Goal: Contribute content: Contribute content

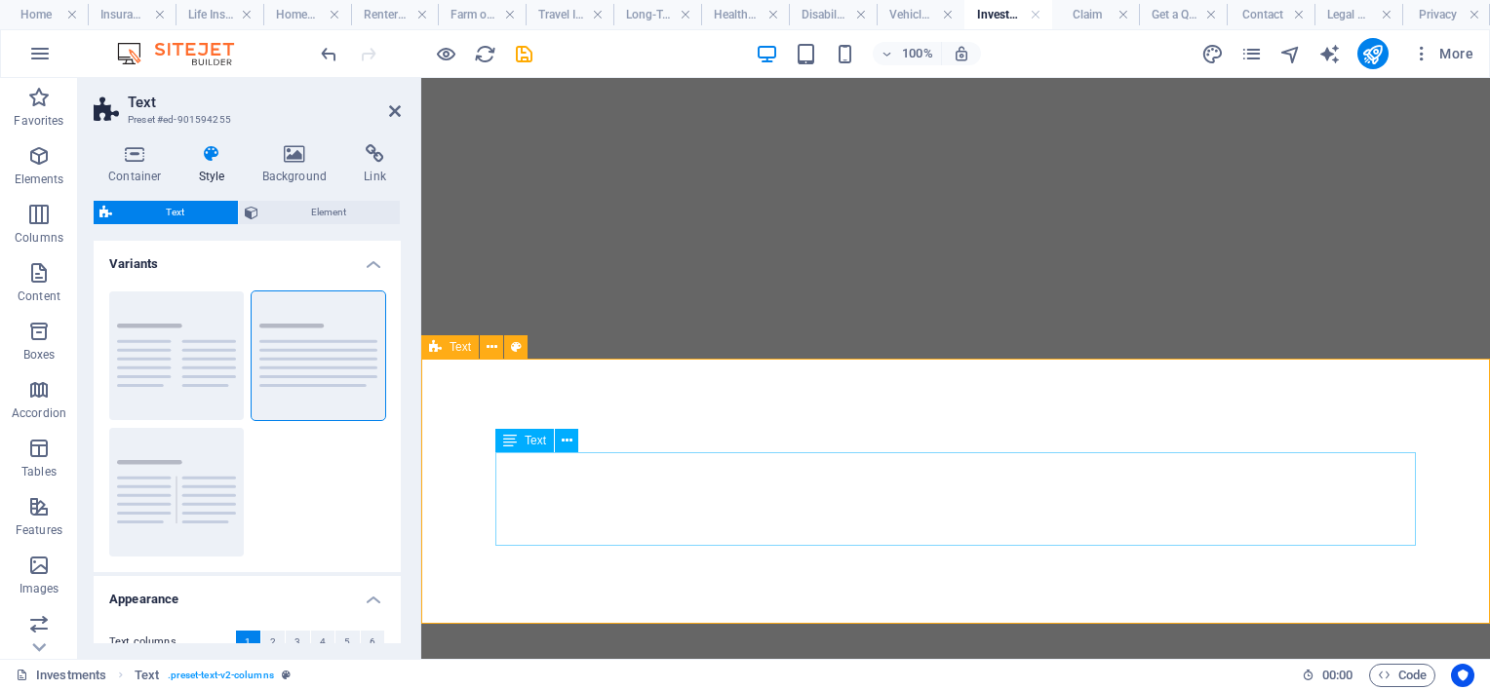
select select "preset-text-v2-columns"
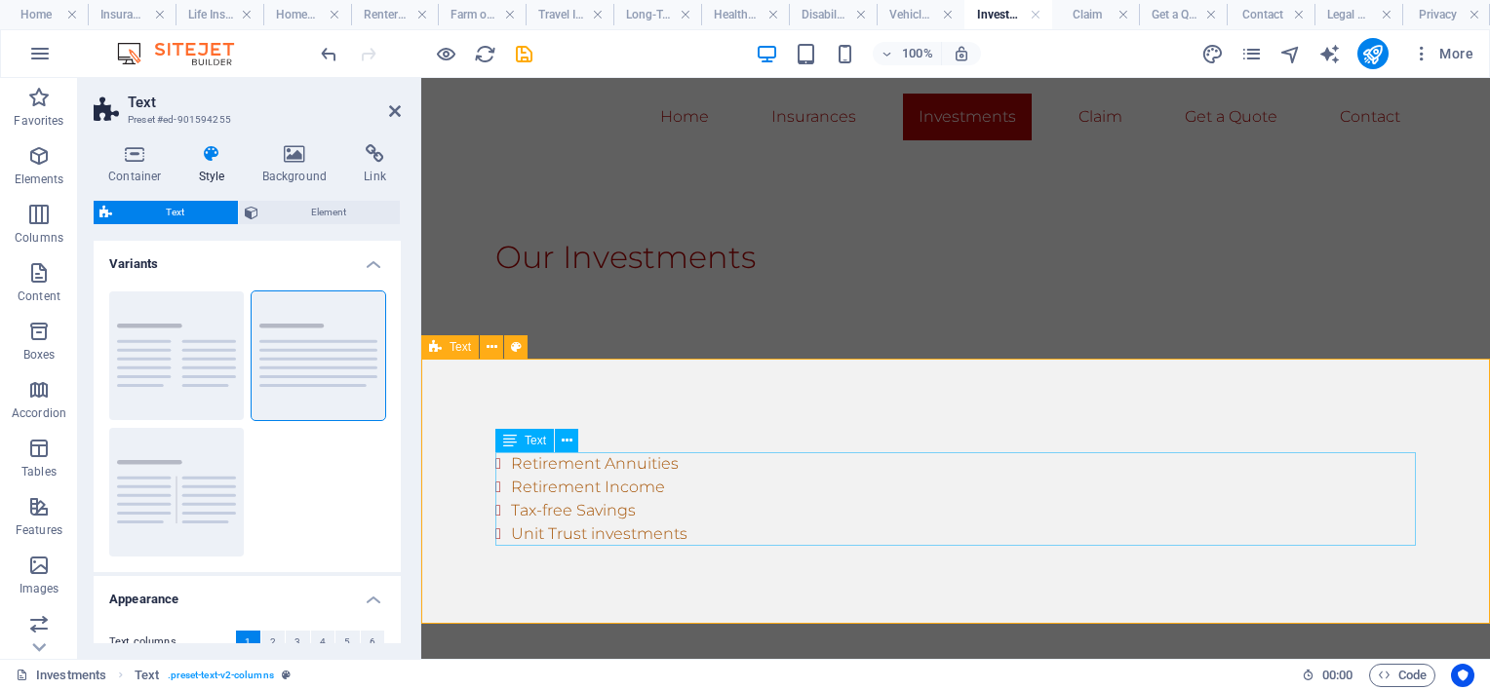
click at [664, 490] on div "Retirement Annuities Retirement Income Tax-free Savings Unit Trust investments" at bounding box center [955, 499] width 921 height 94
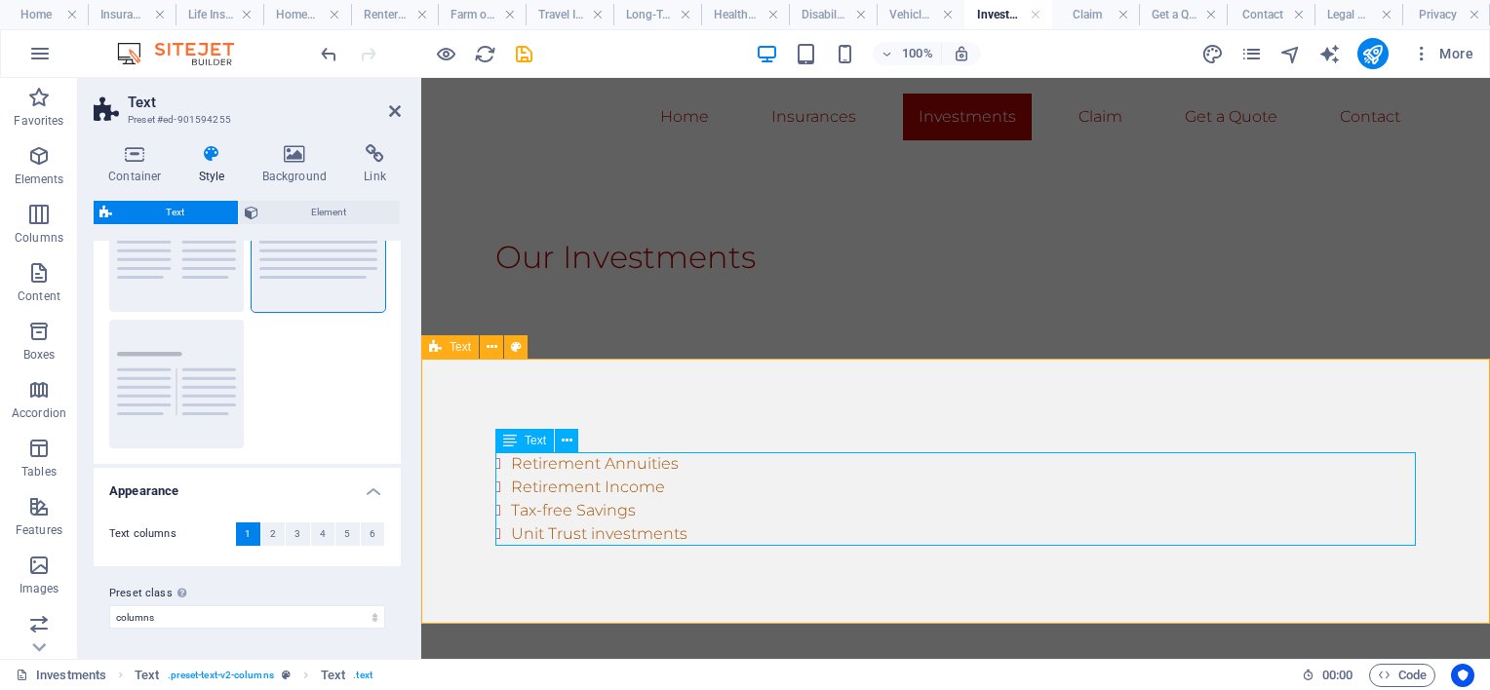
click at [664, 490] on div "Retirement Annuities Retirement Income Tax-free Savings Unit Trust investments" at bounding box center [955, 499] width 921 height 94
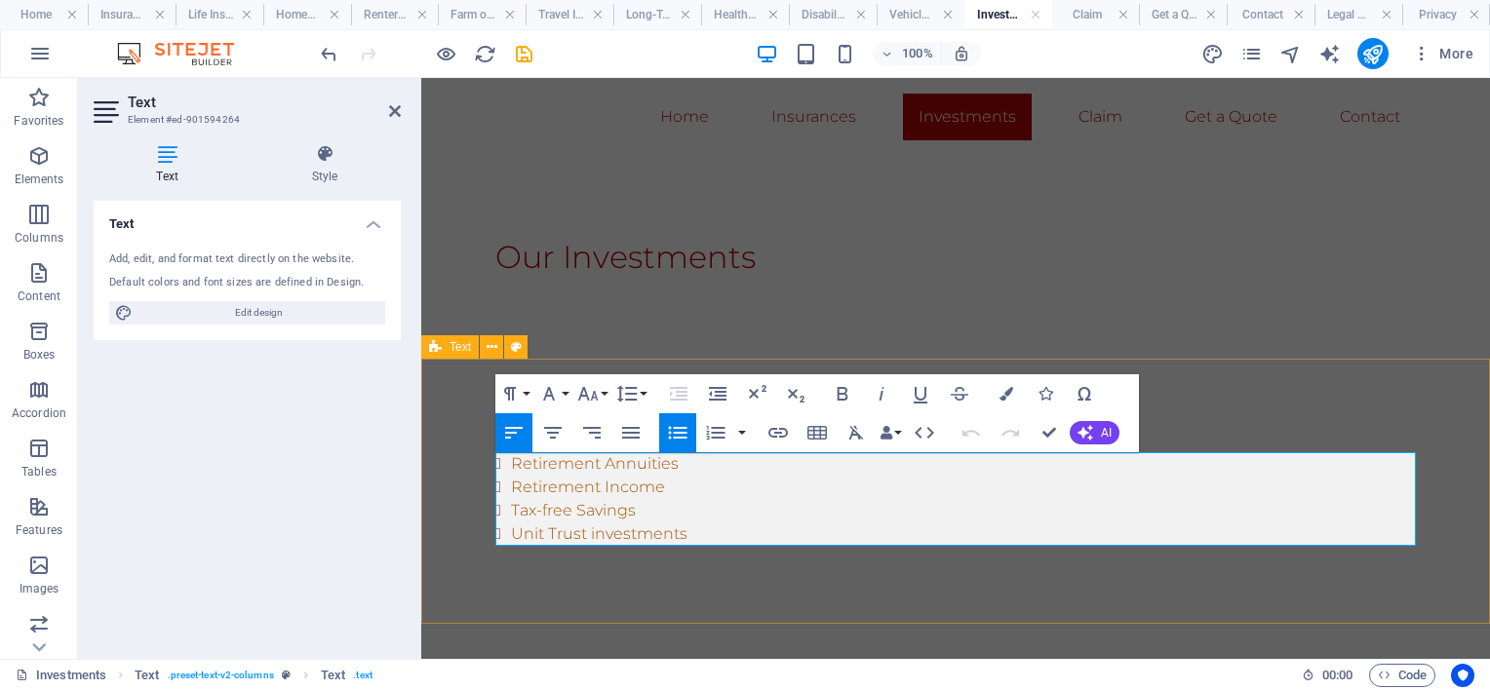
click at [666, 490] on li "Retirement Income" at bounding box center [963, 487] width 905 height 23
click at [742, 524] on li "Unit Trust investments" at bounding box center [963, 534] width 905 height 23
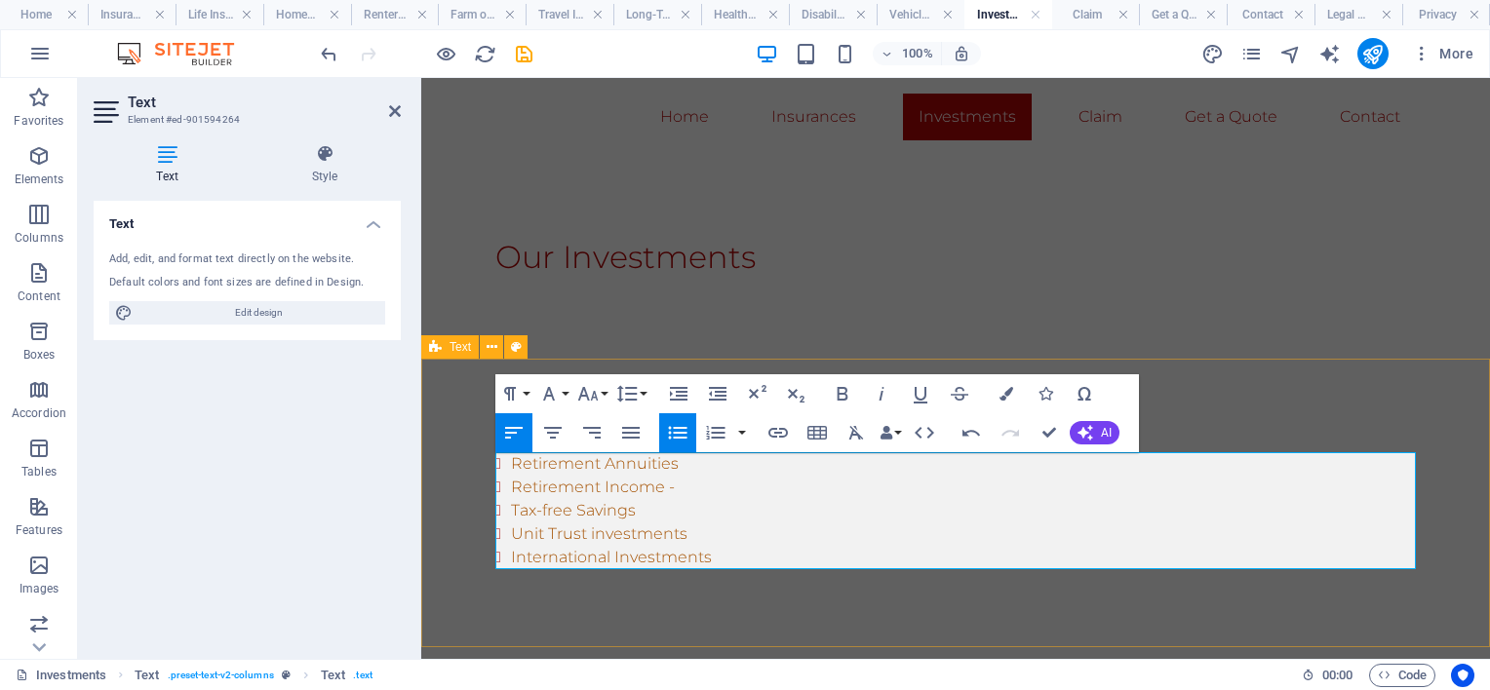
click at [698, 484] on li "Retirement Income -" at bounding box center [963, 487] width 905 height 23
click at [1069, 313] on div "Our Investments" at bounding box center [955, 257] width 1069 height 203
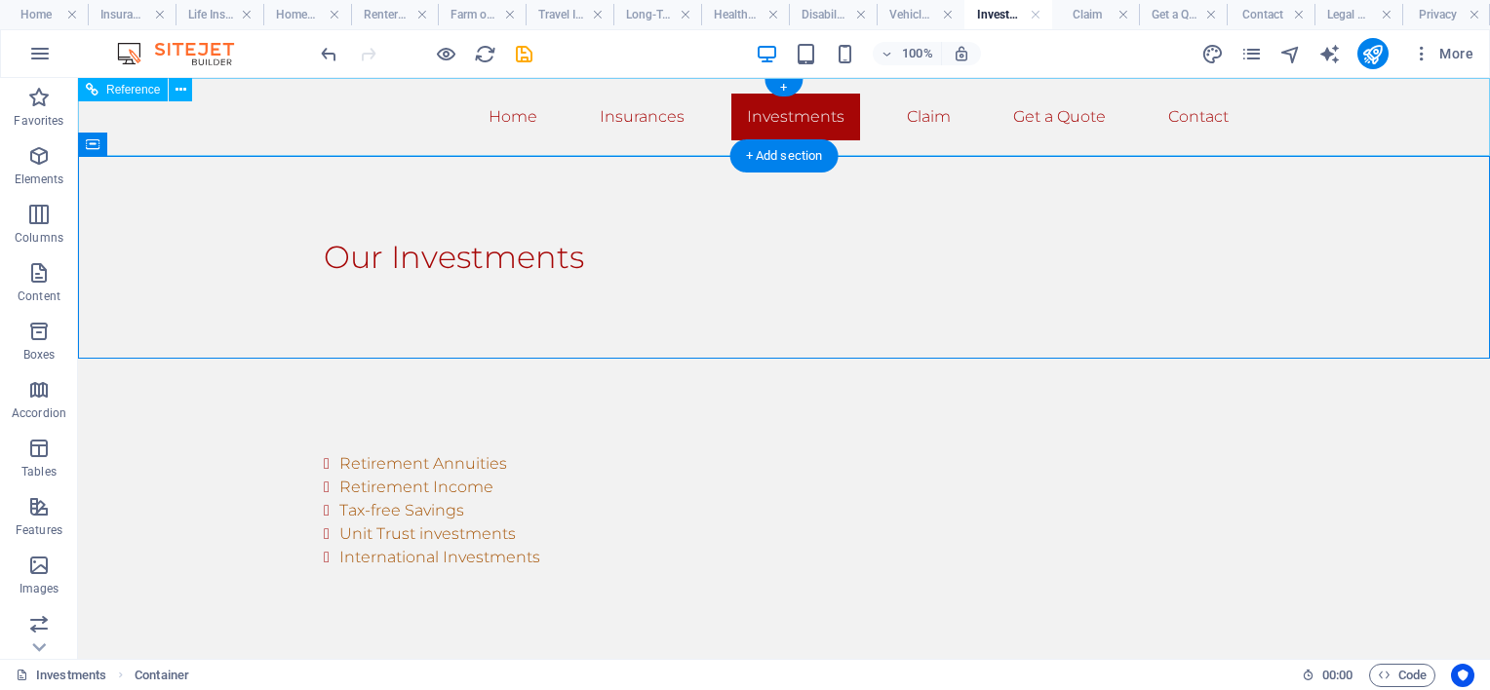
click at [657, 116] on nav "Home Insurances Investments Claim Get a Quote Contact" at bounding box center [784, 117] width 921 height 47
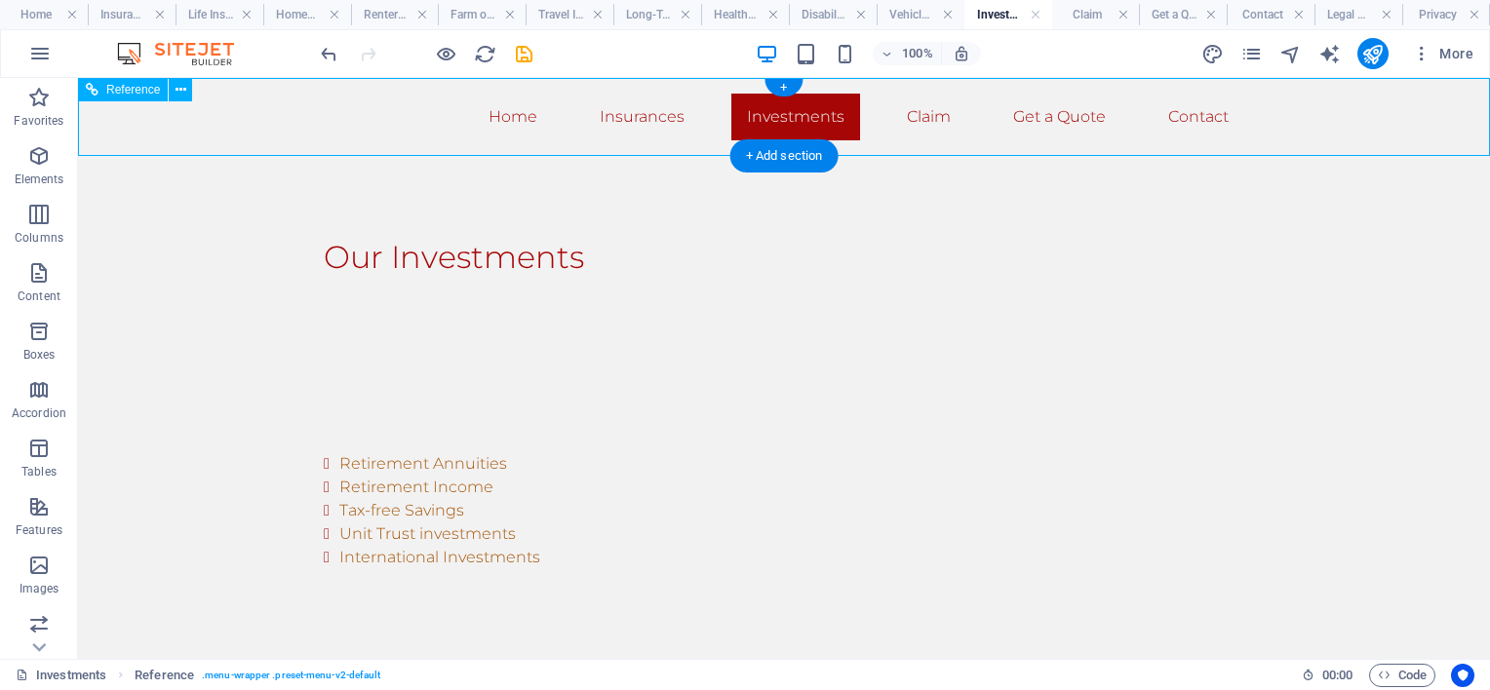
click at [628, 113] on nav "Home Insurances Investments Claim Get a Quote Contact" at bounding box center [784, 117] width 921 height 47
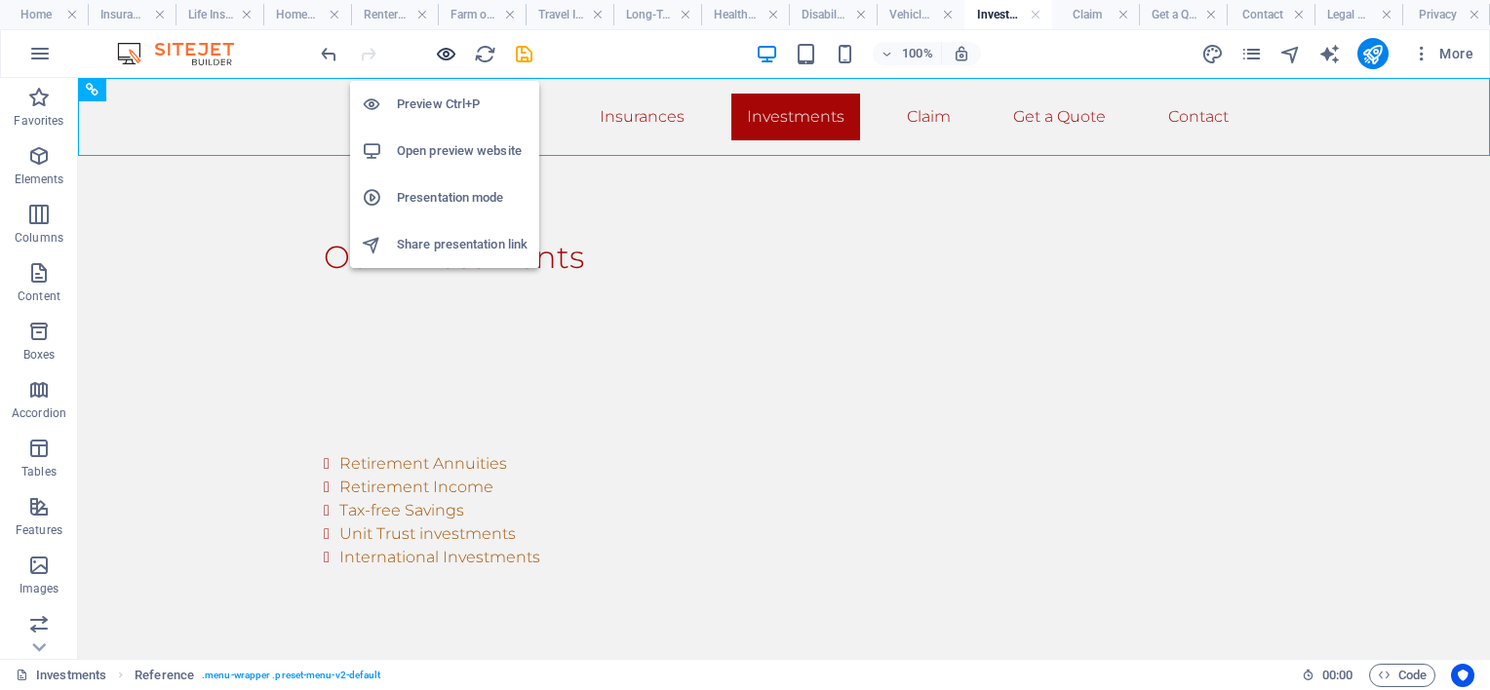
click at [445, 54] on icon "button" at bounding box center [446, 54] width 22 height 22
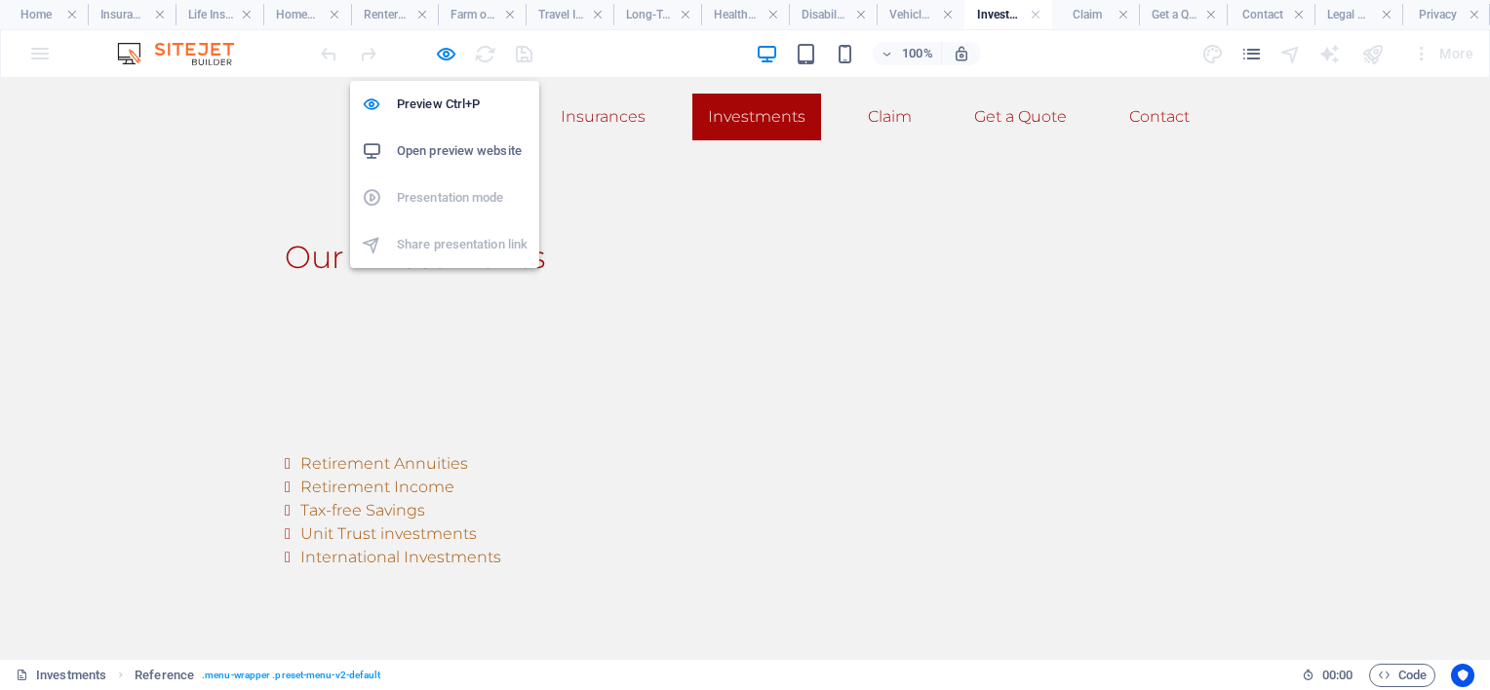
click at [450, 145] on h6 "Open preview website" at bounding box center [462, 150] width 131 height 23
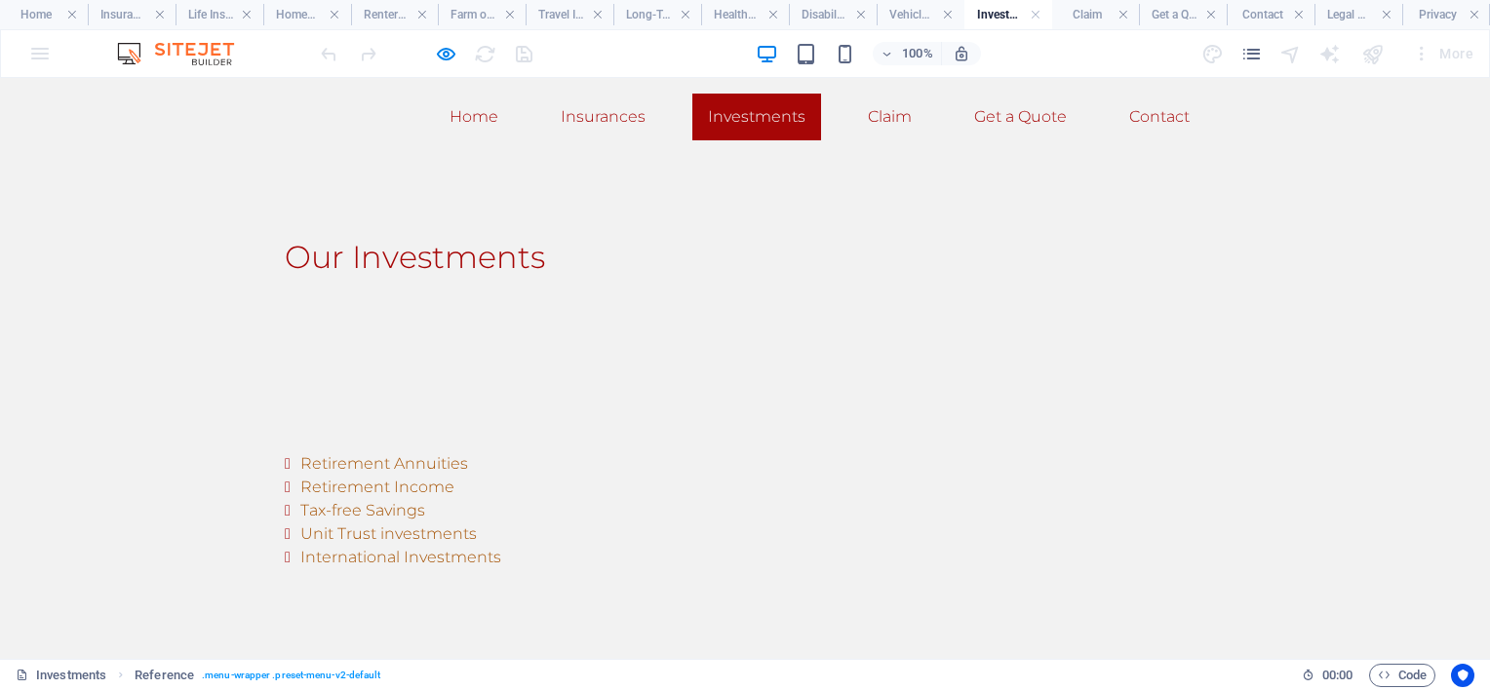
click at [571, 264] on h2 "Our Investments" at bounding box center [745, 257] width 921 height 47
click at [1104, 223] on div "Our Investments" at bounding box center [745, 257] width 1490 height 203
click at [591, 117] on link "Insurances" at bounding box center [603, 117] width 116 height 47
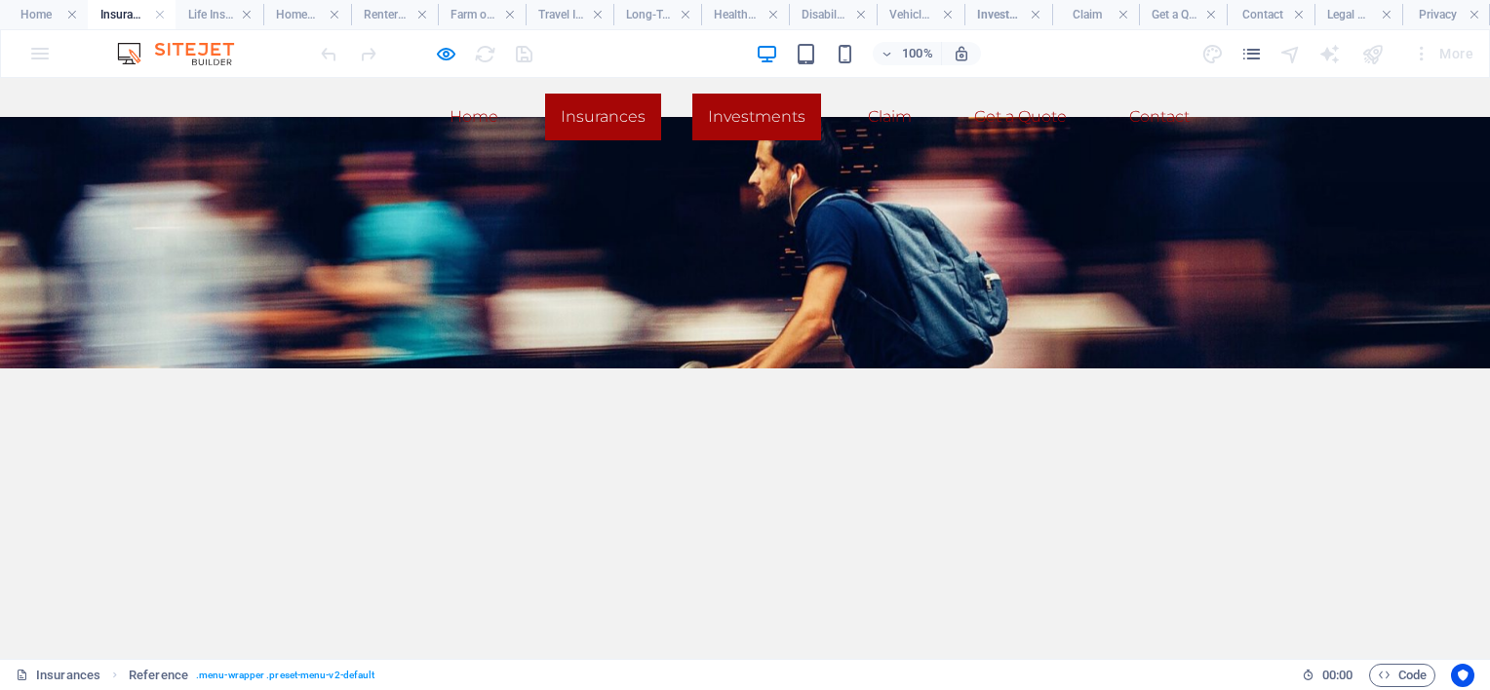
click at [752, 119] on link "Investments" at bounding box center [756, 117] width 129 height 47
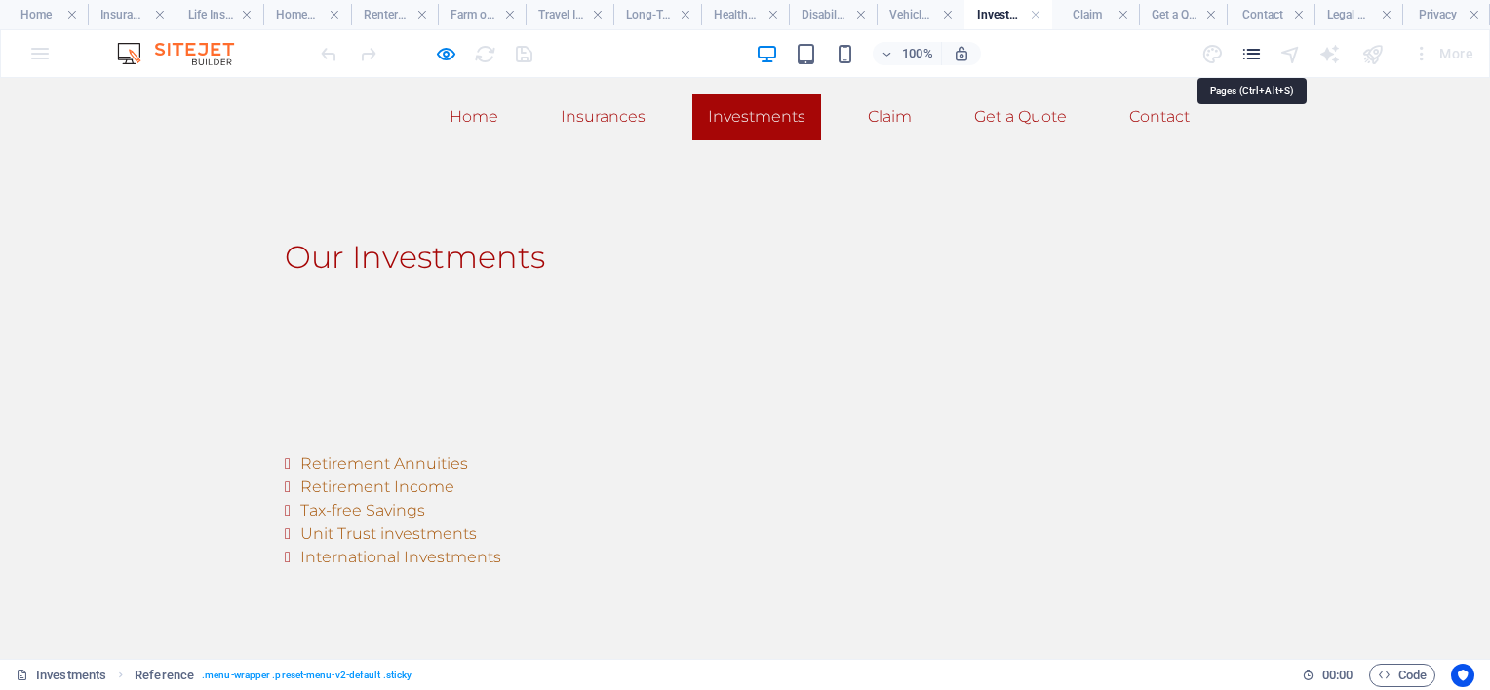
click at [1251, 51] on icon "pages" at bounding box center [1251, 54] width 22 height 22
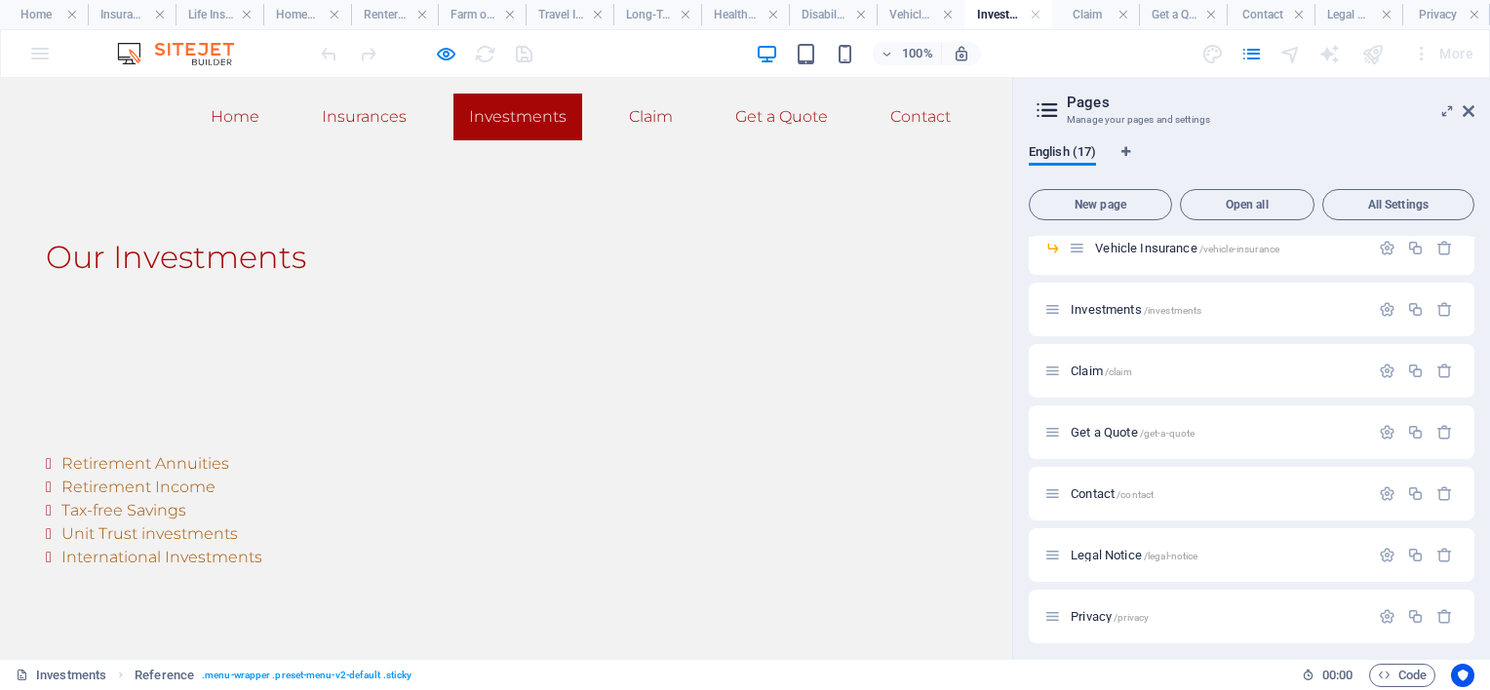
scroll to position [425, 0]
click at [1113, 297] on span "Investments /investments" at bounding box center [1136, 302] width 131 height 15
click at [310, 256] on h2 "Our Investments" at bounding box center [506, 257] width 921 height 47
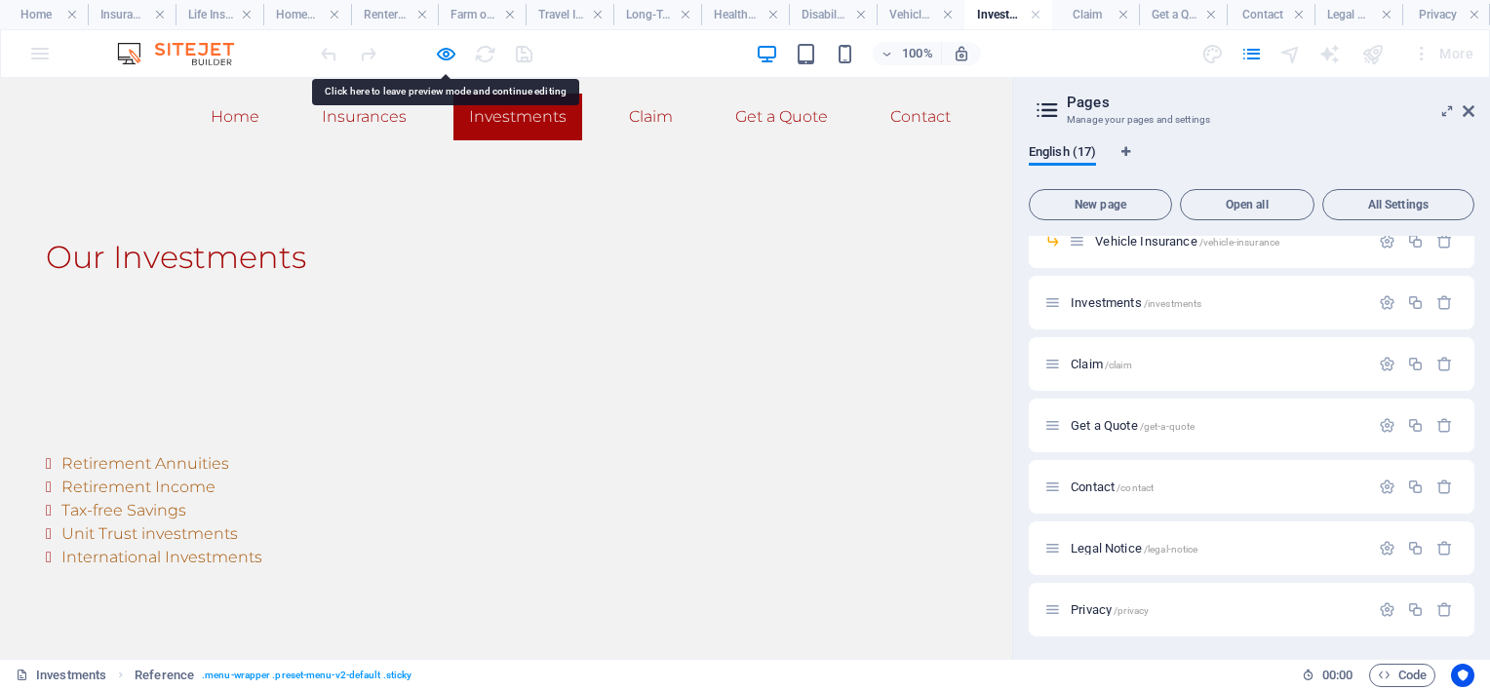
click at [324, 260] on h2 "Our Investments" at bounding box center [506, 257] width 921 height 47
click at [261, 306] on div "Our Investments" at bounding box center [506, 257] width 1012 height 203
drag, startPoint x: 256, startPoint y: 321, endPoint x: 203, endPoint y: 413, distance: 106.6
click at [203, 413] on div "Retirement Annuities Retirement Income Tax-free Savings Unit Trust investments …" at bounding box center [506, 503] width 1012 height 289
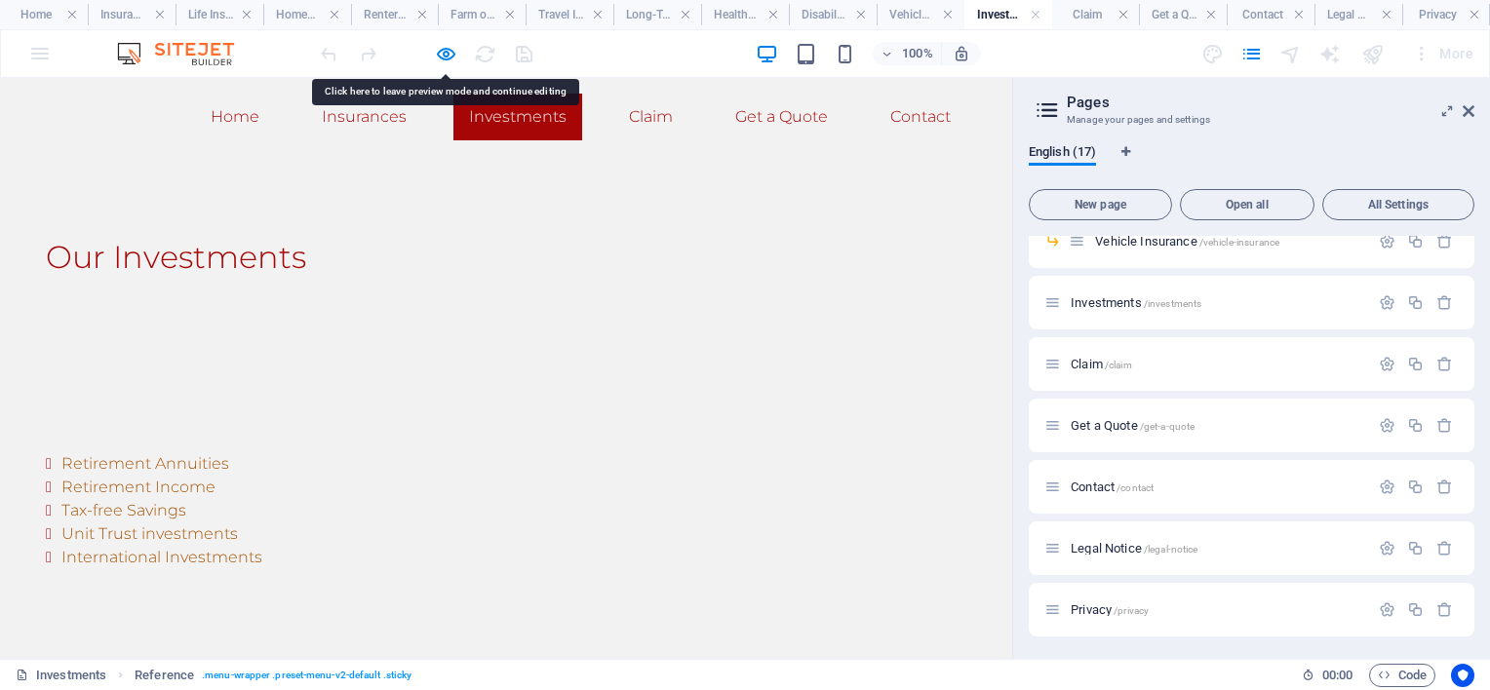
click at [203, 413] on div "Retirement Annuities Retirement Income Tax-free Savings Unit Trust investments …" at bounding box center [506, 503] width 1012 height 289
click at [193, 492] on li "Retirement Income" at bounding box center [513, 487] width 905 height 23
drag, startPoint x: 193, startPoint y: 492, endPoint x: 379, endPoint y: 336, distance: 242.4
click at [379, 336] on div "Our Investments" at bounding box center [506, 257] width 1012 height 203
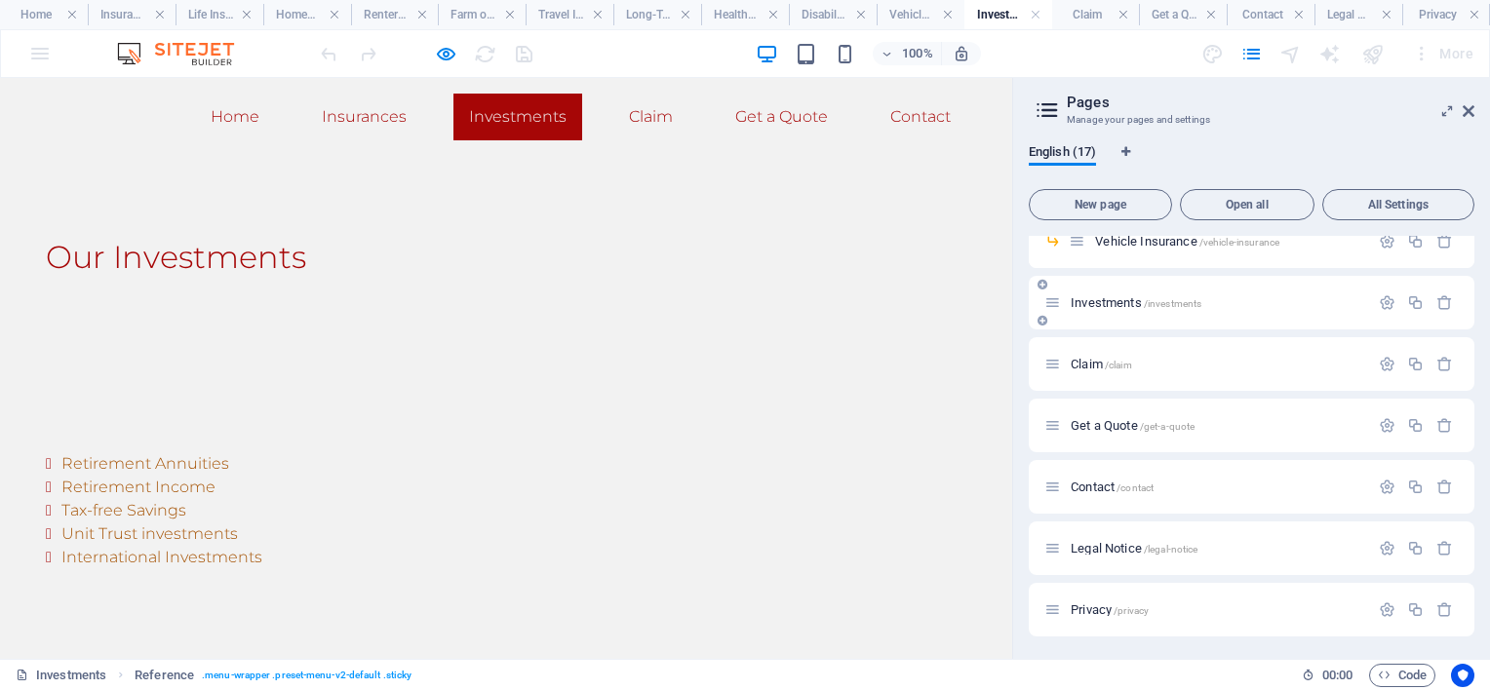
click at [1105, 298] on span "Investments /investments" at bounding box center [1136, 302] width 131 height 15
click at [1143, 301] on span "Investments /investments" at bounding box center [1136, 302] width 131 height 15
click at [321, 410] on div "Retirement Annuities Retirement Income Tax-free Savings Unit Trust investments …" at bounding box center [506, 503] width 1012 height 289
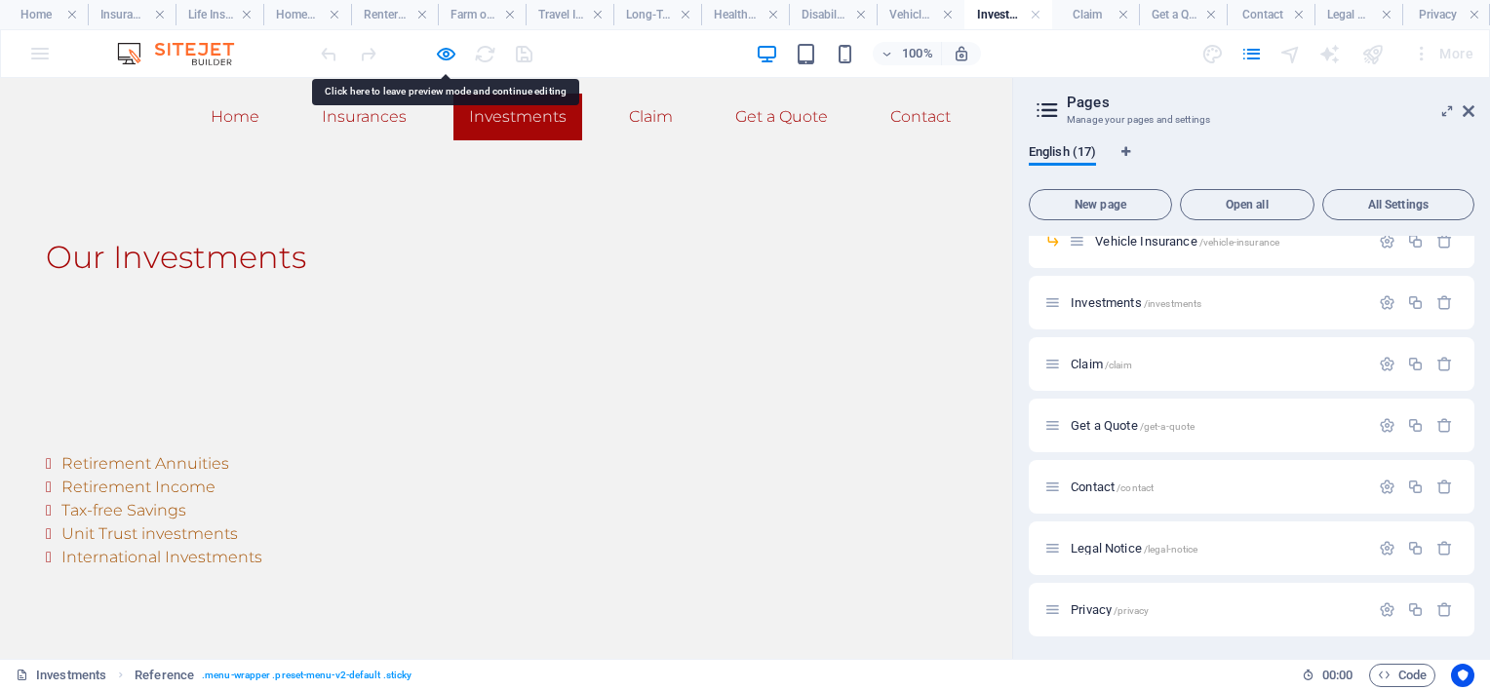
click at [239, 269] on h2 "Our Investments" at bounding box center [506, 257] width 921 height 47
drag, startPoint x: 239, startPoint y: 269, endPoint x: 212, endPoint y: 390, distance: 124.0
click at [212, 390] on div "Retirement Annuities Retirement Income Tax-free Savings Unit Trust investments …" at bounding box center [506, 503] width 1012 height 289
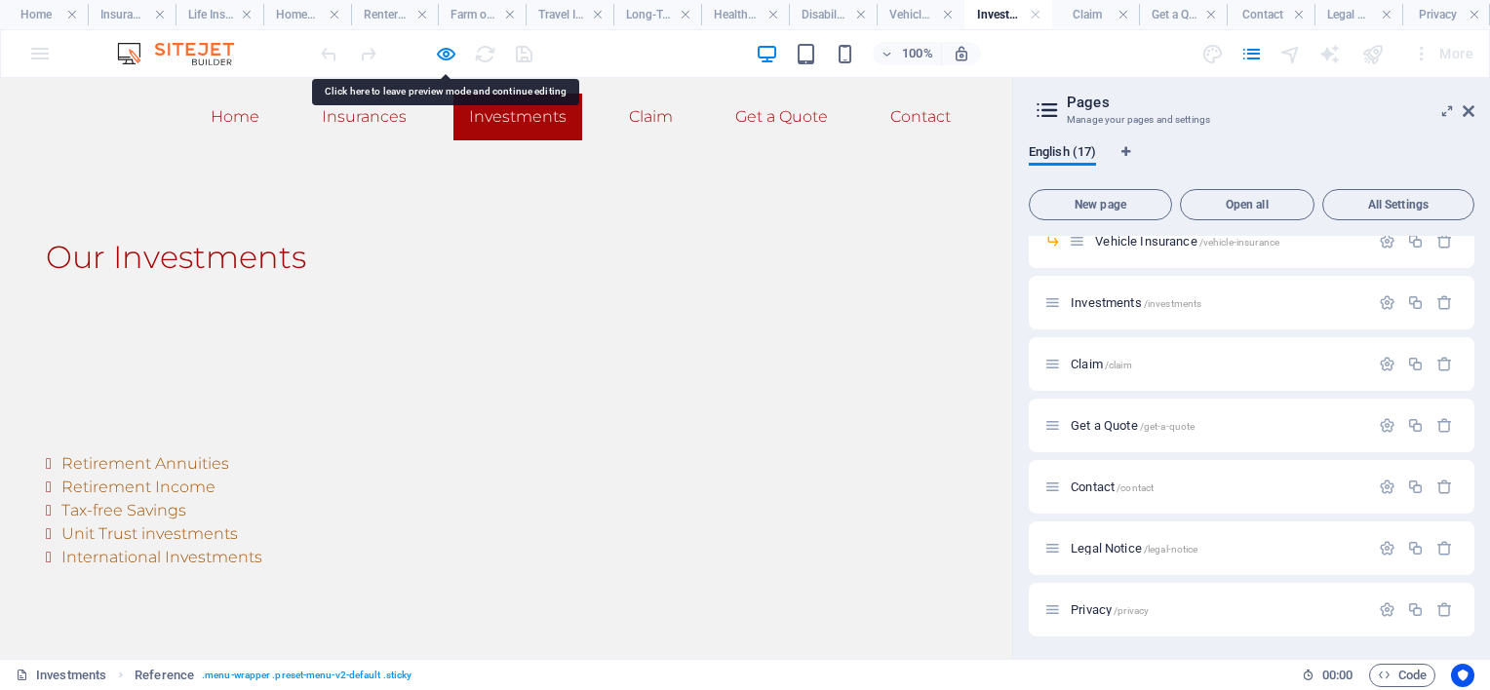
click at [212, 390] on div "Retirement Annuities Retirement Income Tax-free Savings Unit Trust investments …" at bounding box center [506, 503] width 1012 height 289
click at [491, 371] on div "Retirement Annuities Retirement Income Tax-free Savings Unit Trust investments …" at bounding box center [506, 503] width 1012 height 289
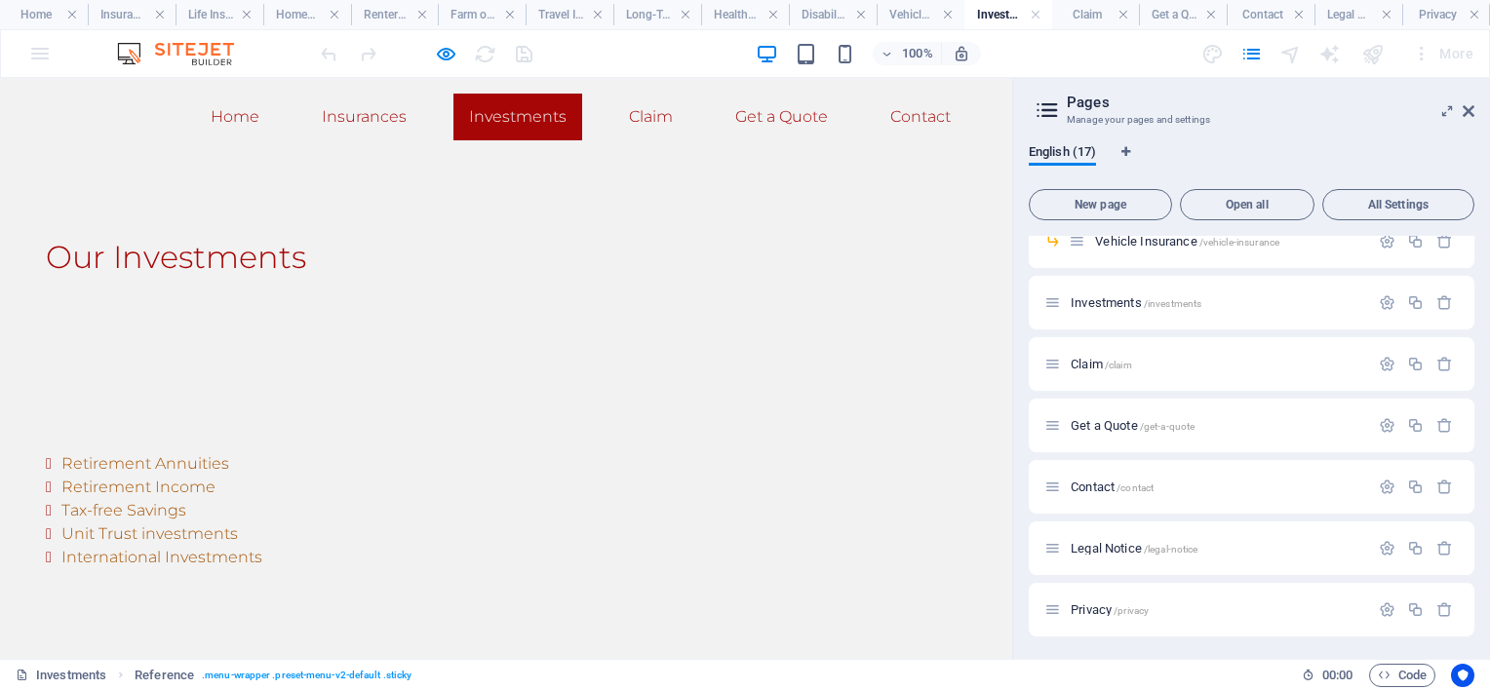
click at [391, 486] on li "Retirement Income" at bounding box center [513, 487] width 905 height 23
click at [248, 496] on li "Retirement Income" at bounding box center [513, 487] width 905 height 23
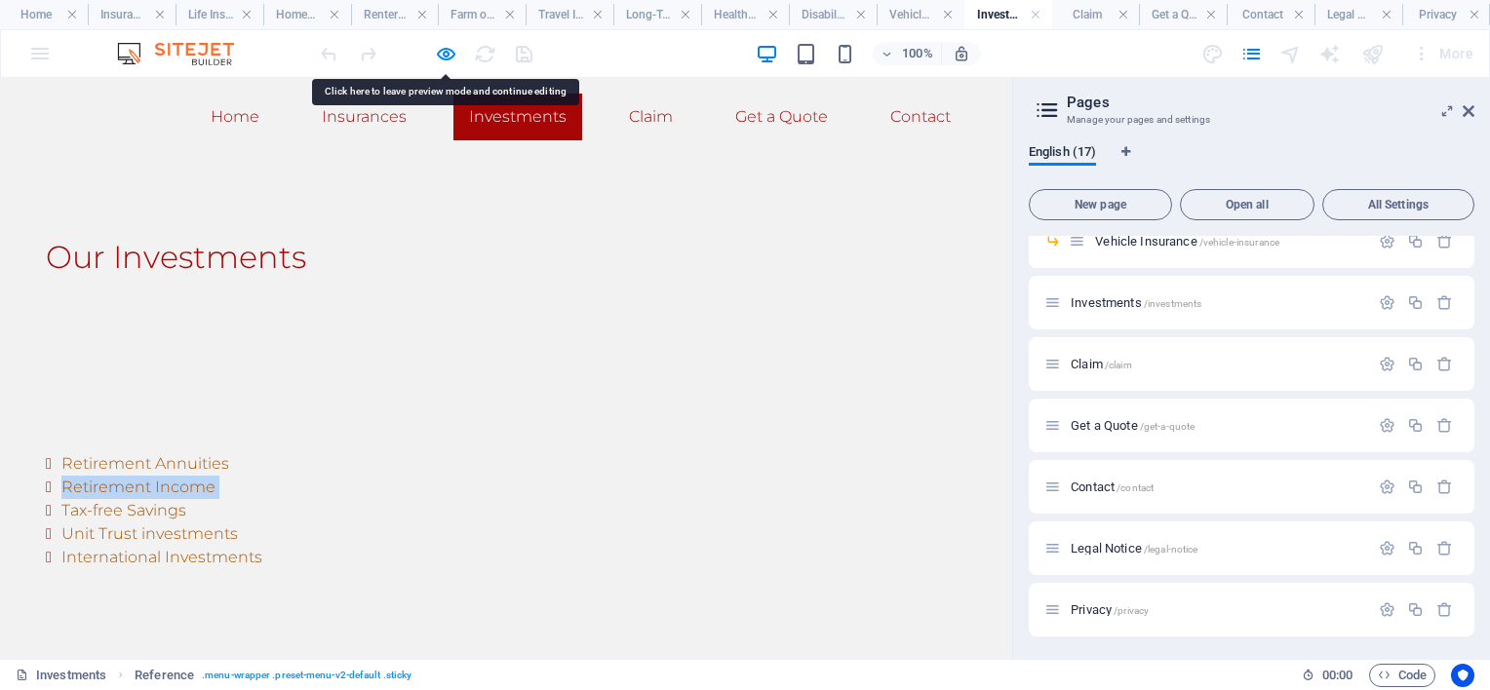
click at [248, 496] on li "Retirement Income" at bounding box center [513, 487] width 905 height 23
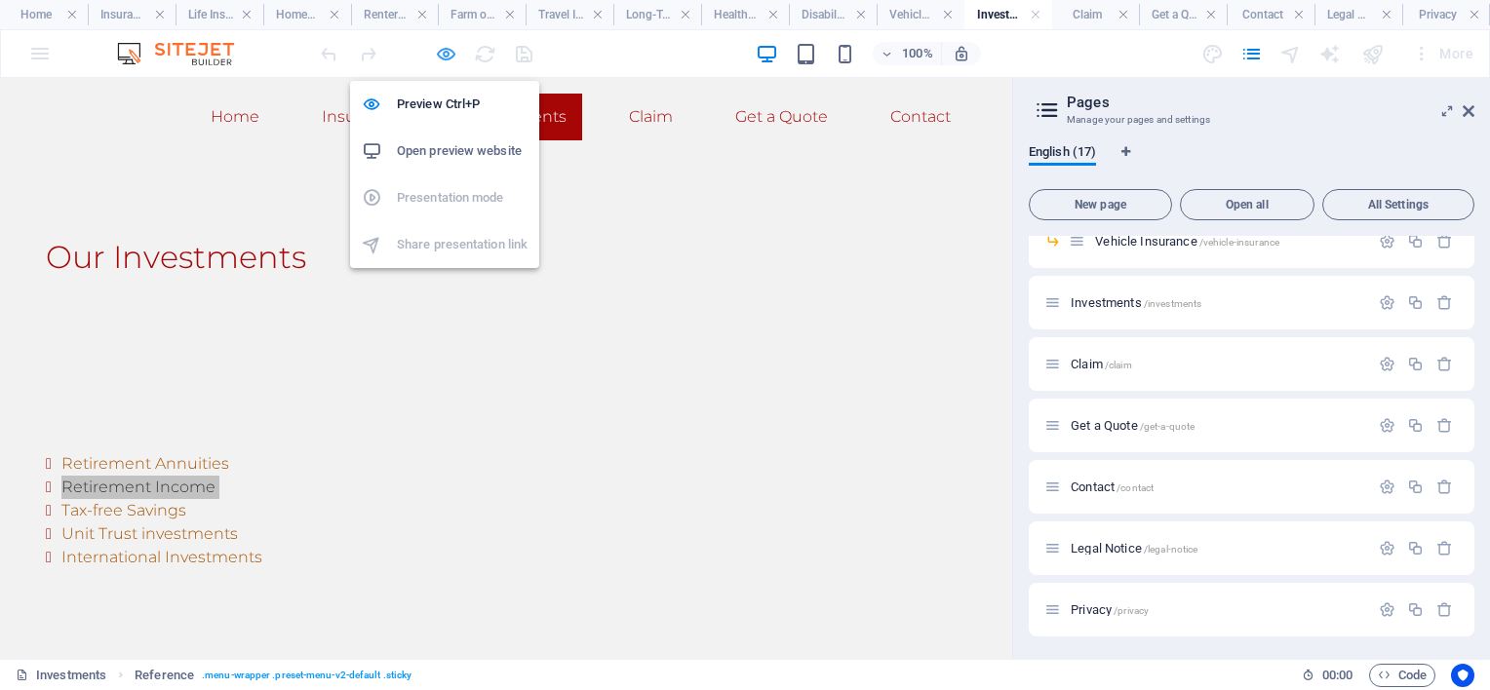
click at [442, 45] on icon "button" at bounding box center [446, 54] width 22 height 22
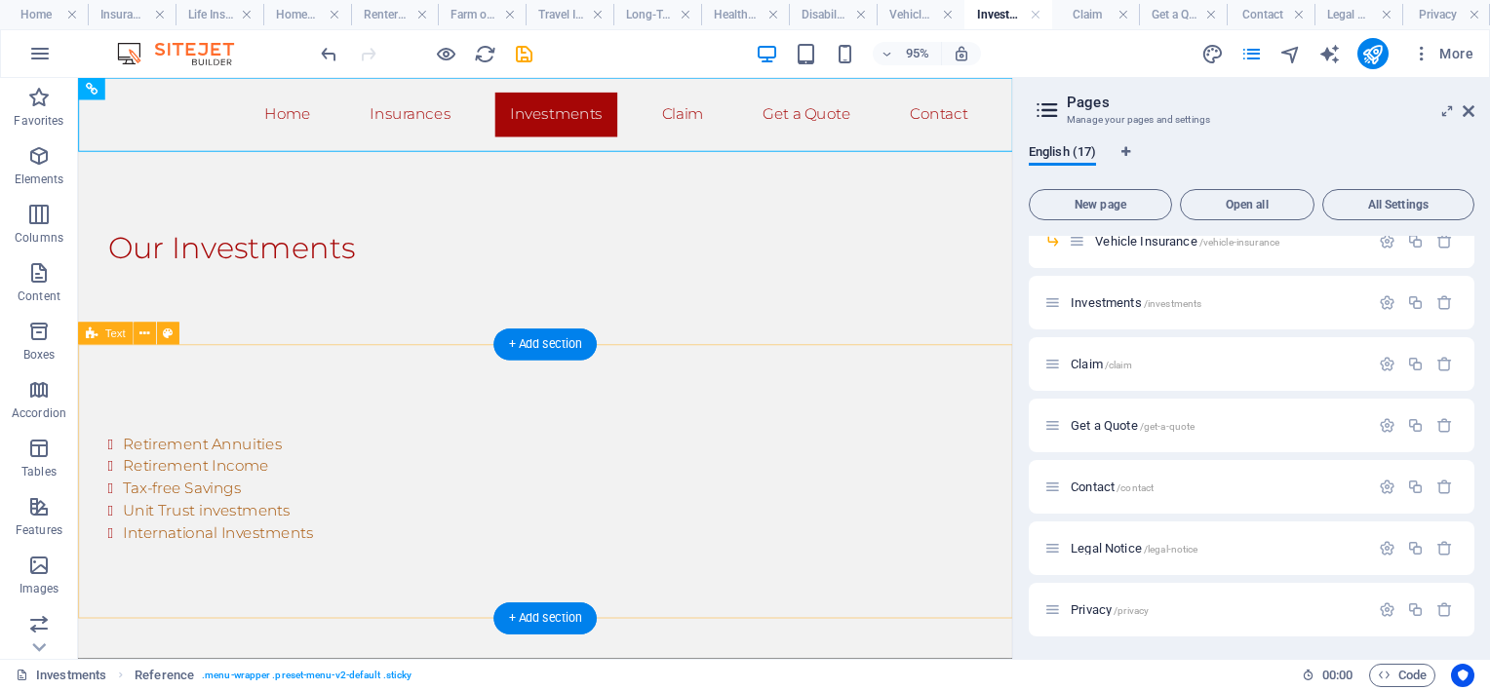
click at [331, 404] on div "Retirement Annuities Retirement Income Tax-free Savings Unit Trust investments …" at bounding box center [569, 503] width 983 height 289
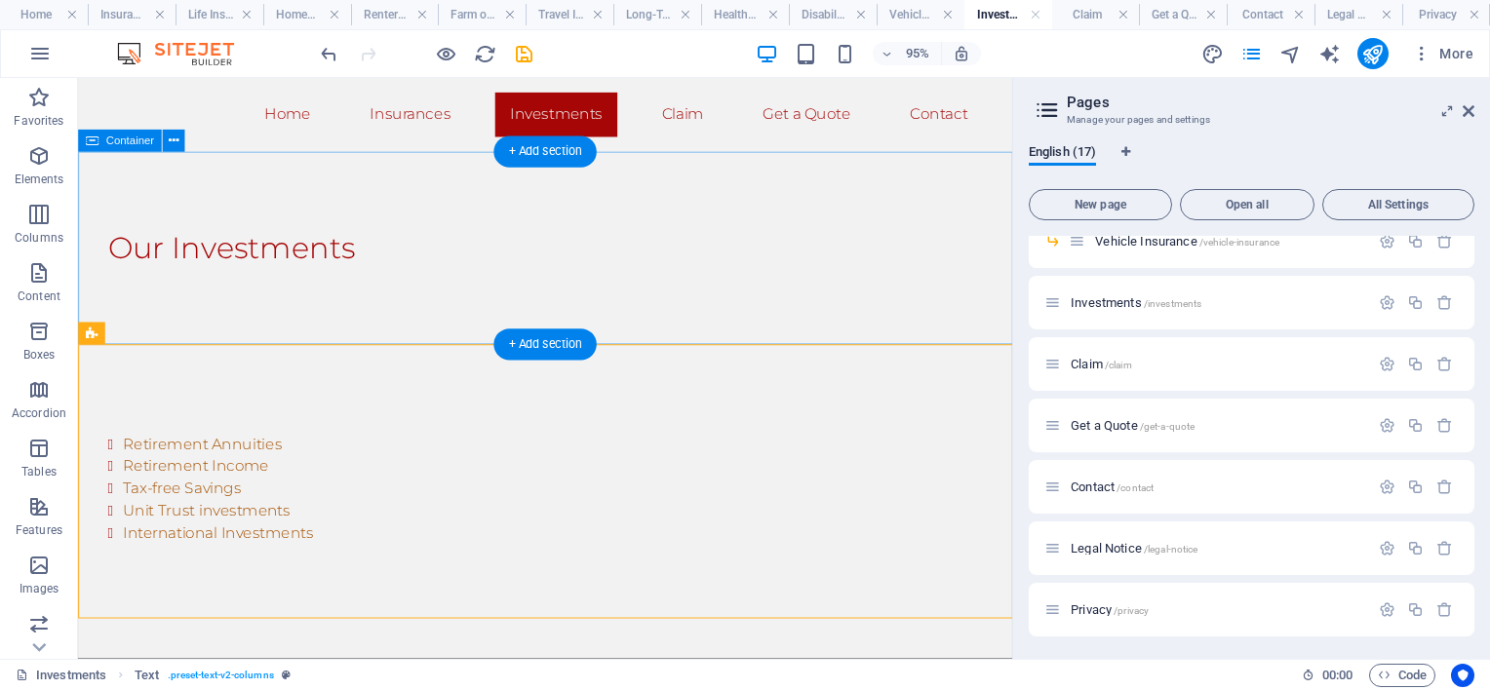
click at [359, 317] on div "Our Investments" at bounding box center [569, 257] width 983 height 203
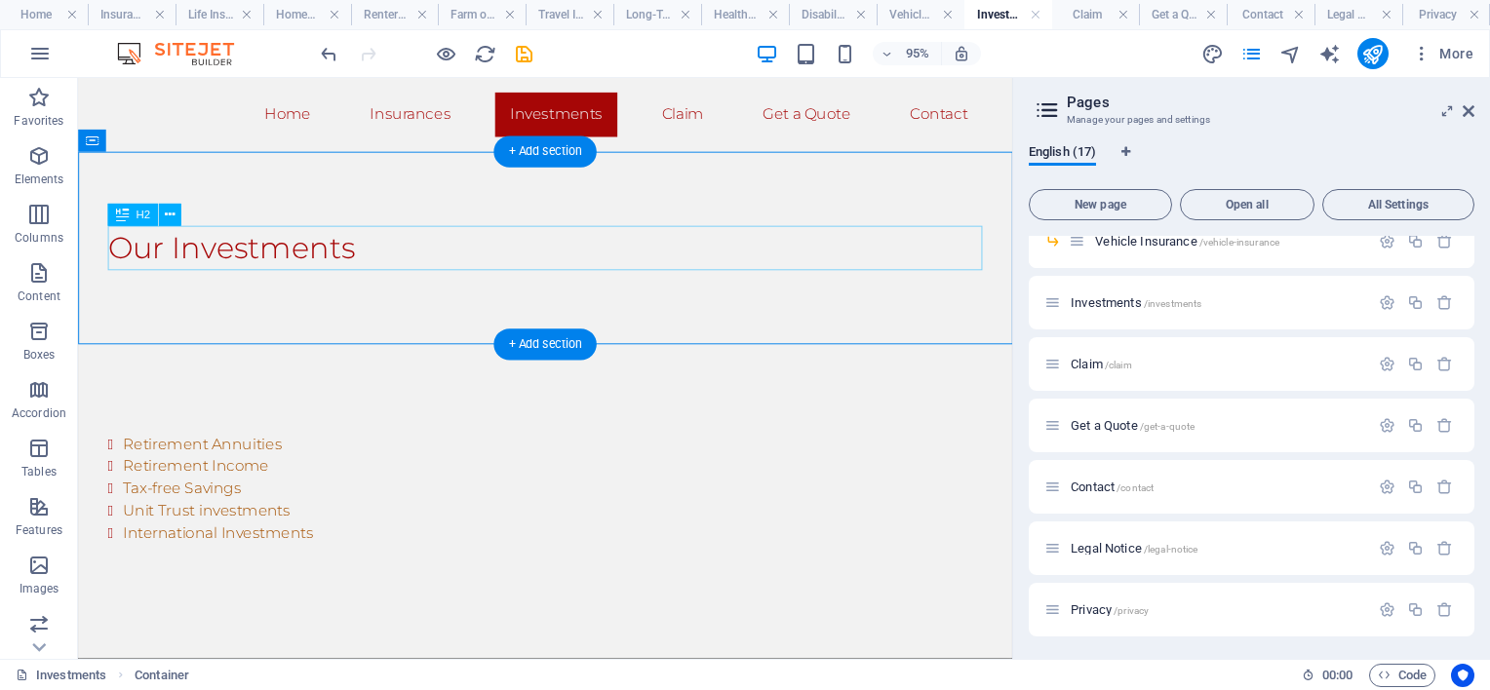
click at [402, 267] on div "Our Investments" at bounding box center [569, 257] width 921 height 47
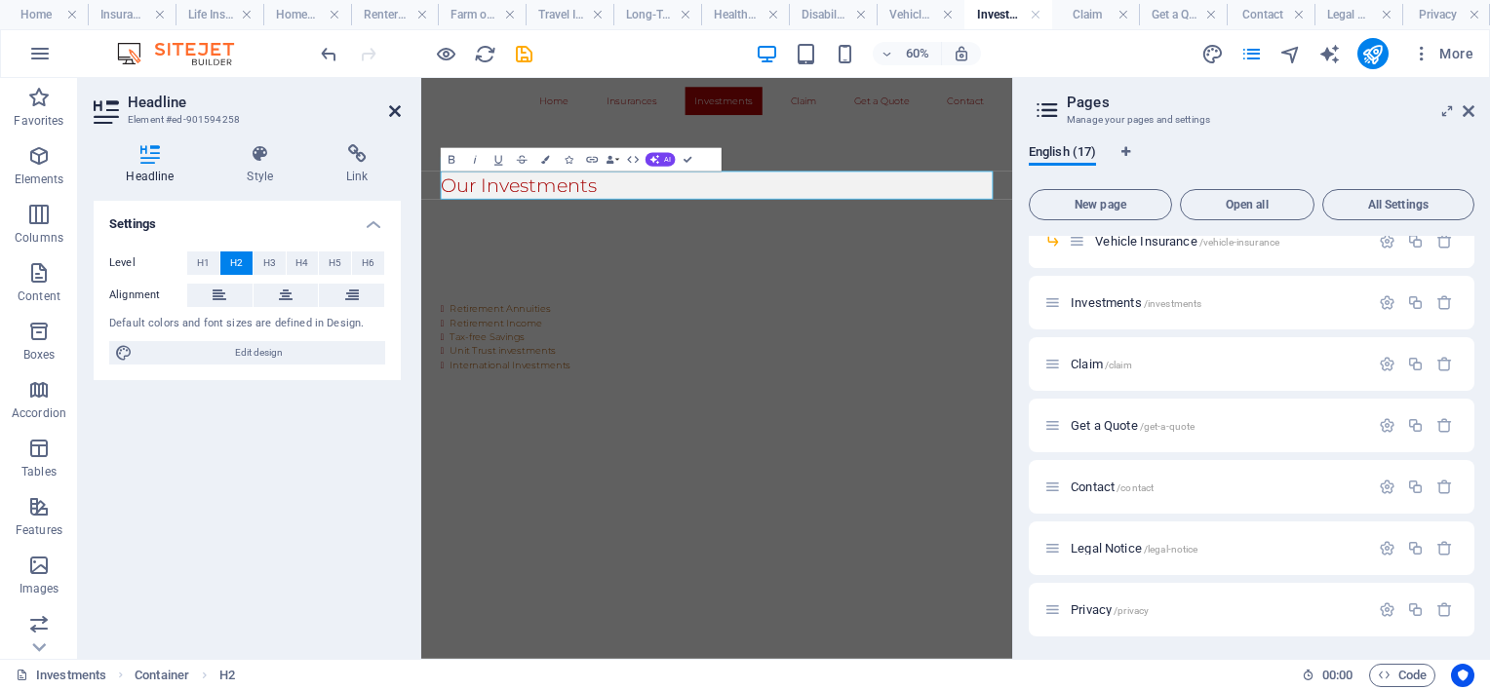
click at [394, 106] on icon at bounding box center [395, 111] width 12 height 16
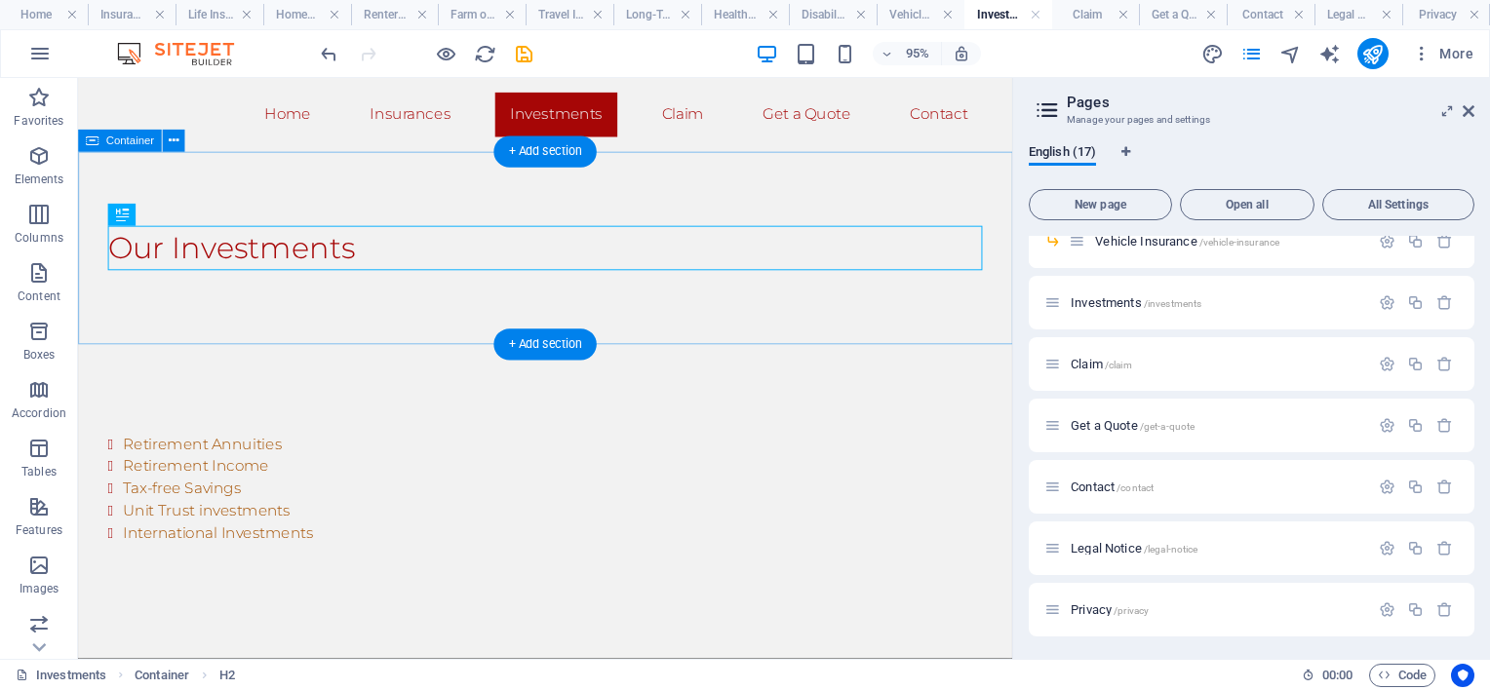
click at [357, 296] on div "Our Investments" at bounding box center [569, 257] width 983 height 203
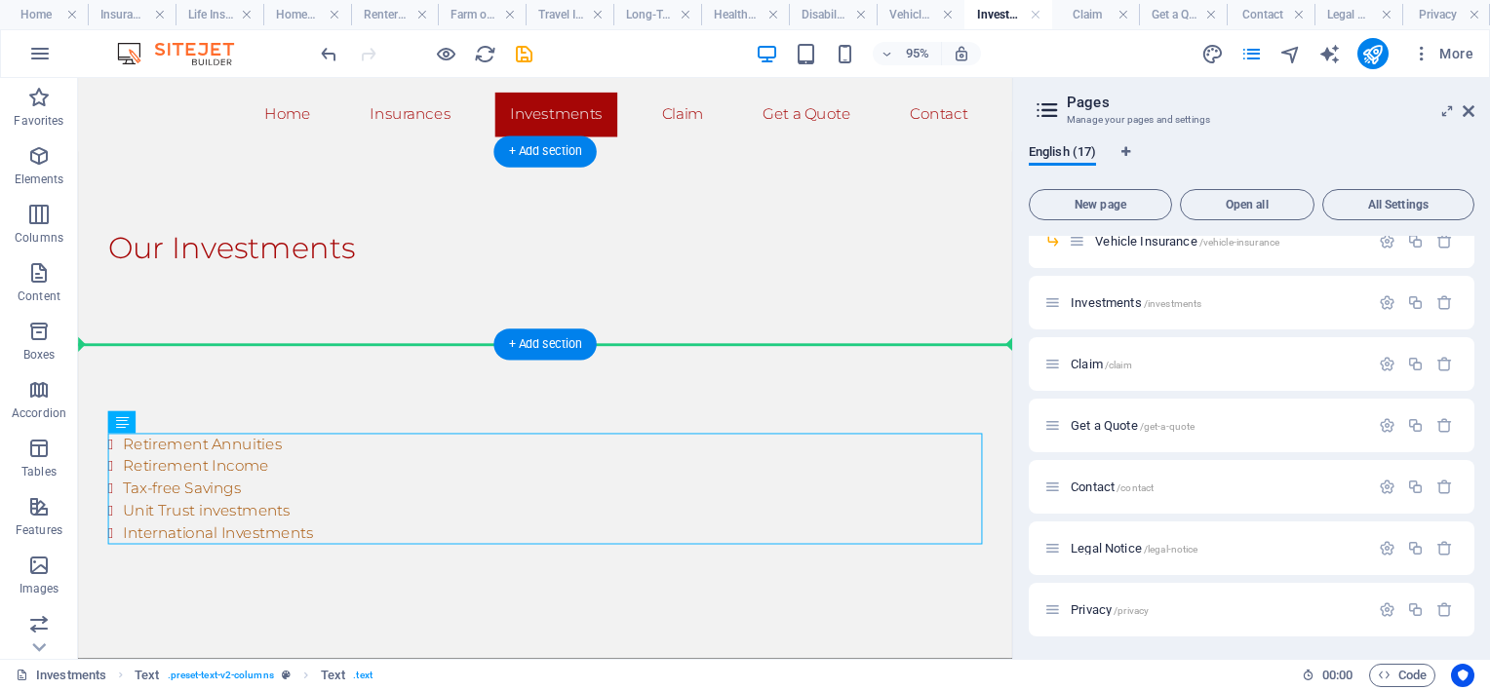
drag, startPoint x: 241, startPoint y: 499, endPoint x: 174, endPoint y: 322, distance: 189.8
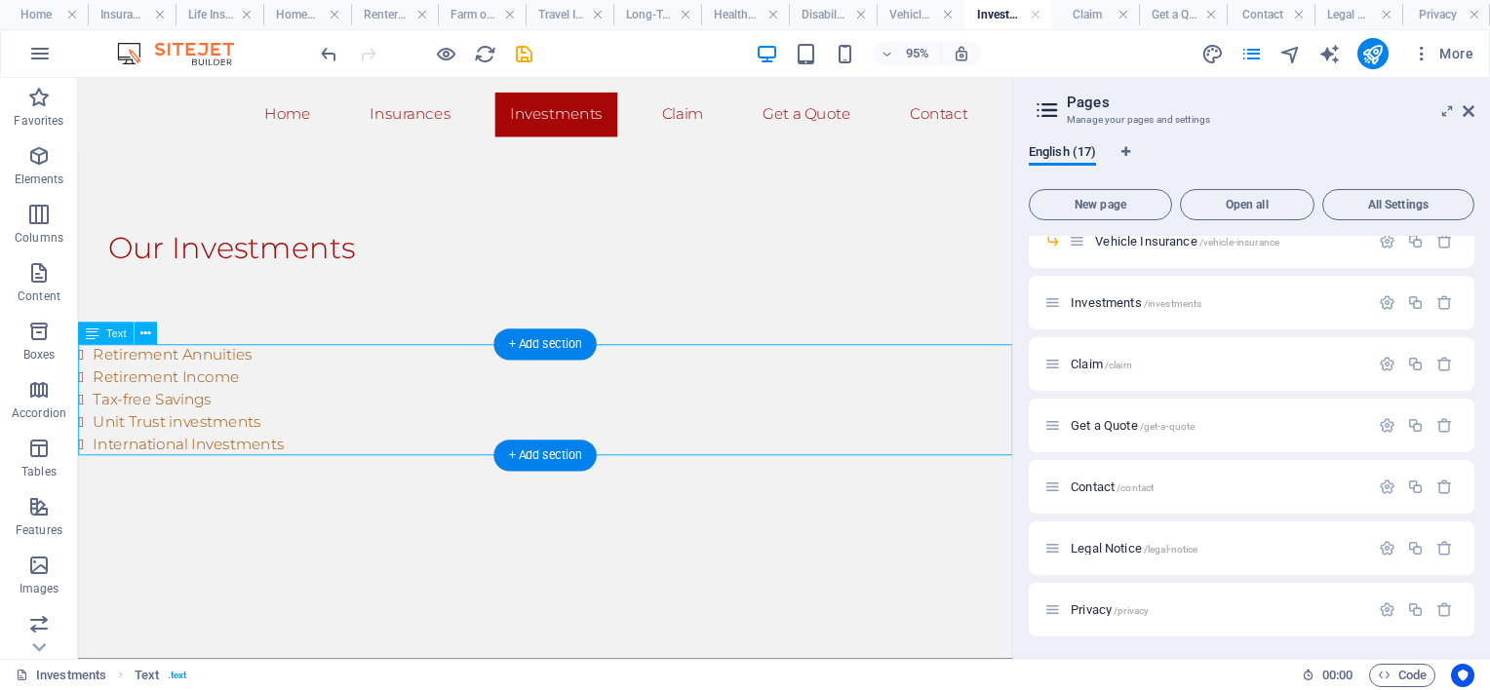
click at [248, 415] on div "Retirement Annuities Retirement Income Tax-free Savings Unit Trust investments …" at bounding box center [569, 417] width 983 height 117
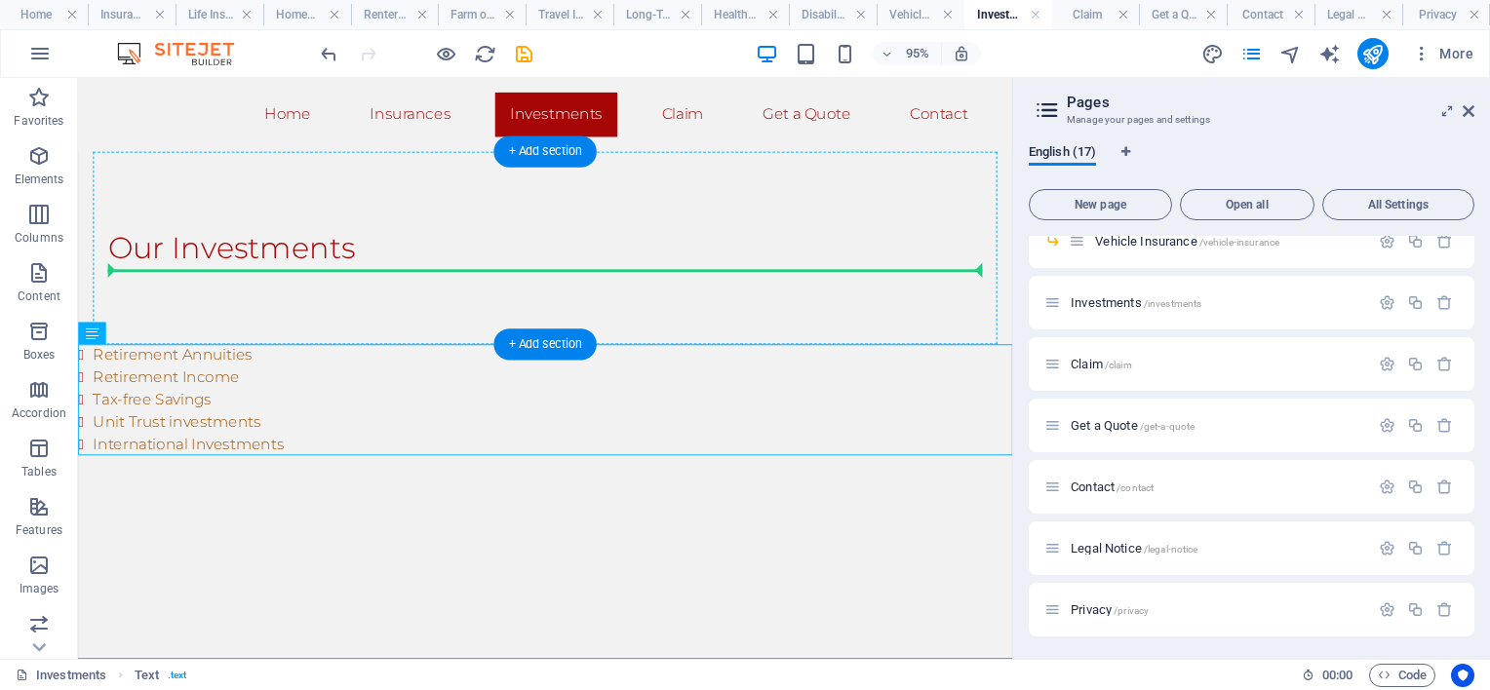
drag, startPoint x: 183, startPoint y: 407, endPoint x: 216, endPoint y: 335, distance: 78.5
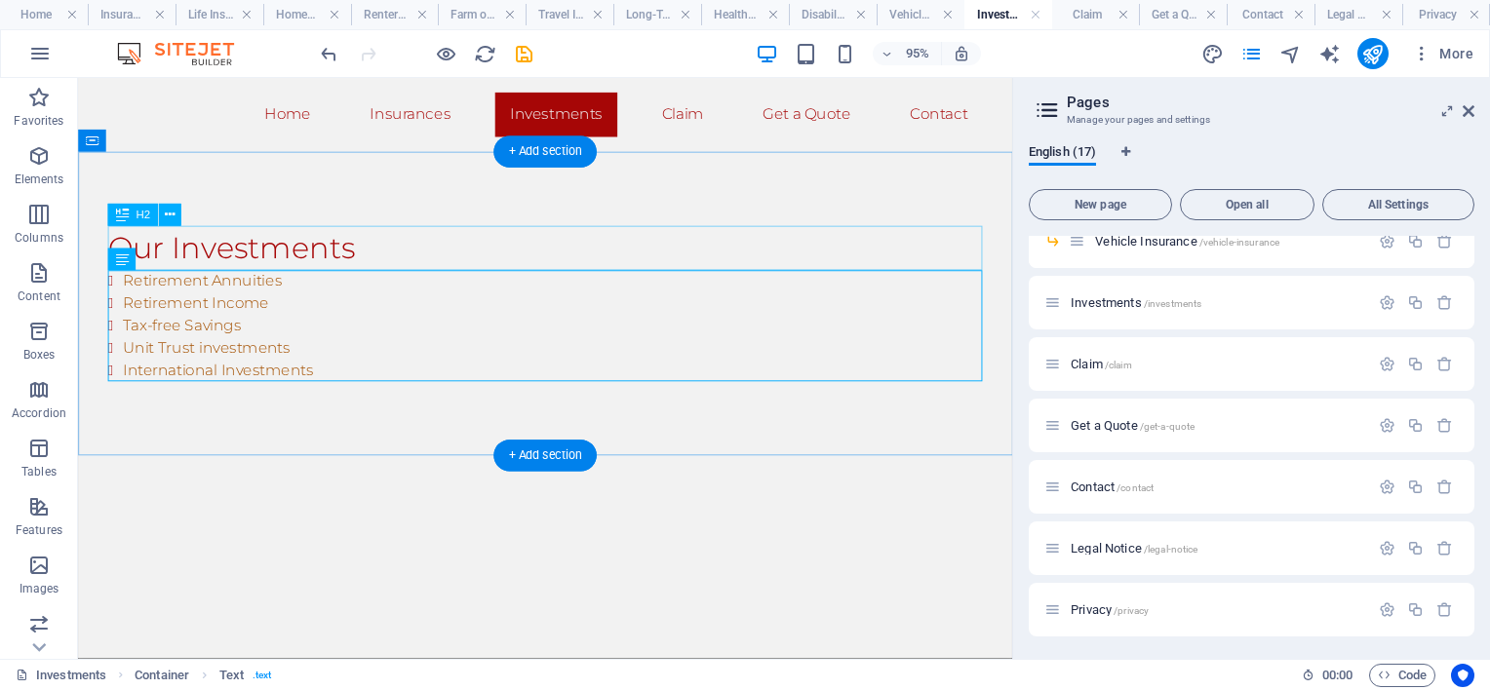
click at [374, 259] on div "Our Investments" at bounding box center [569, 257] width 921 height 47
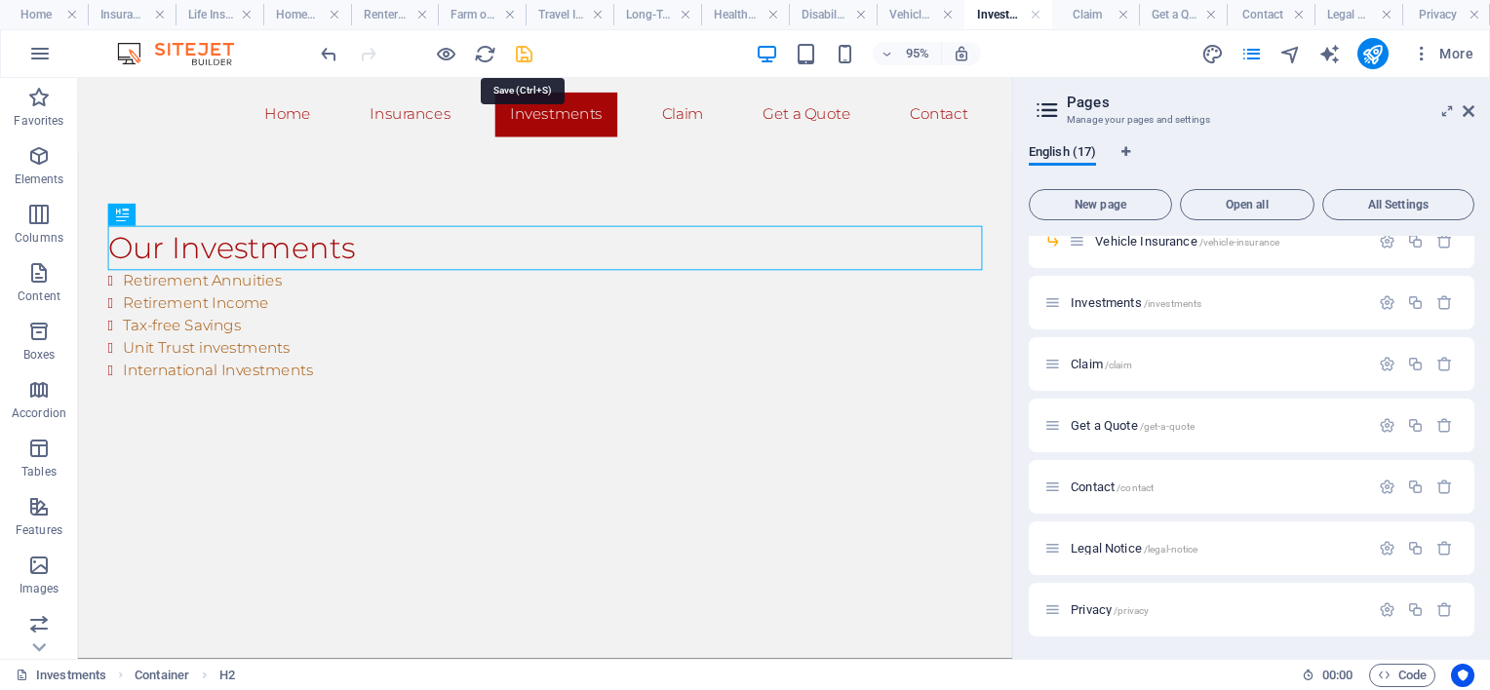
click at [527, 43] on icon "save" at bounding box center [524, 54] width 22 height 22
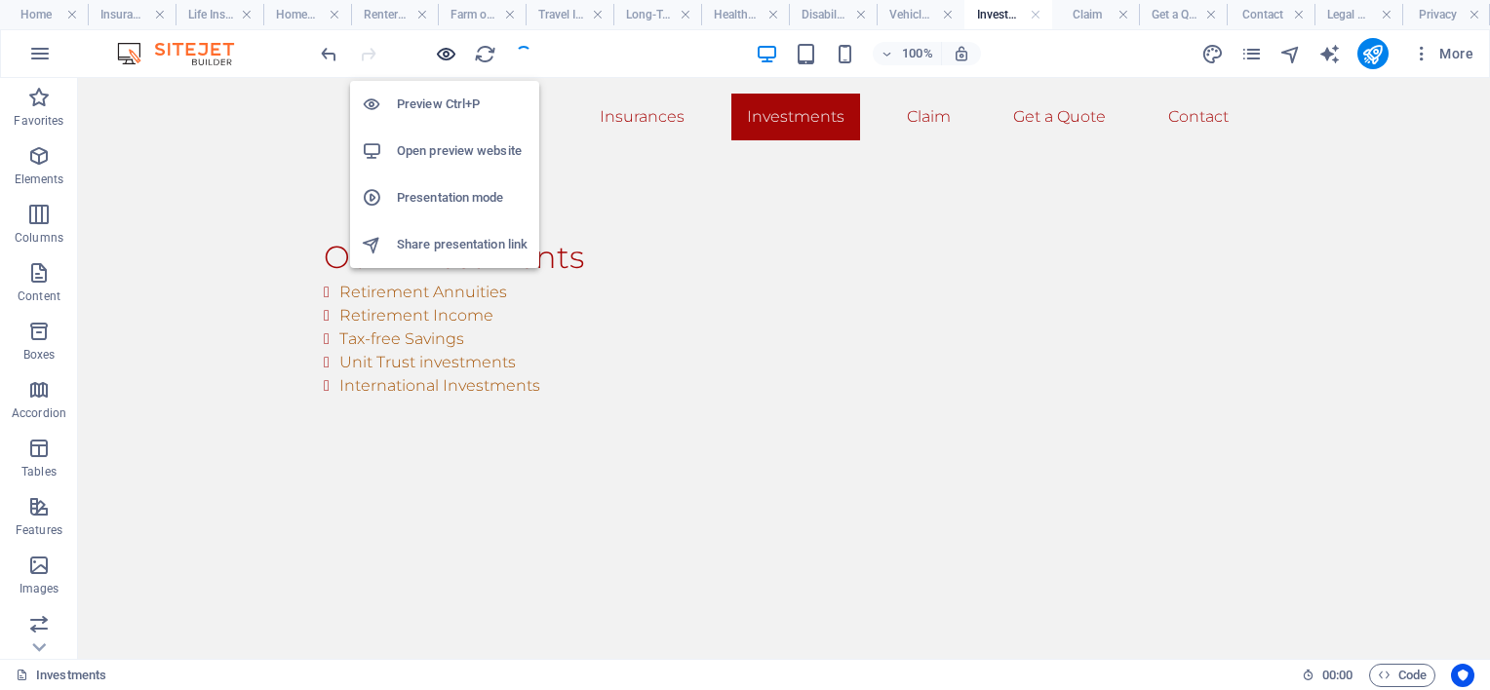
click at [443, 51] on icon "button" at bounding box center [446, 54] width 22 height 22
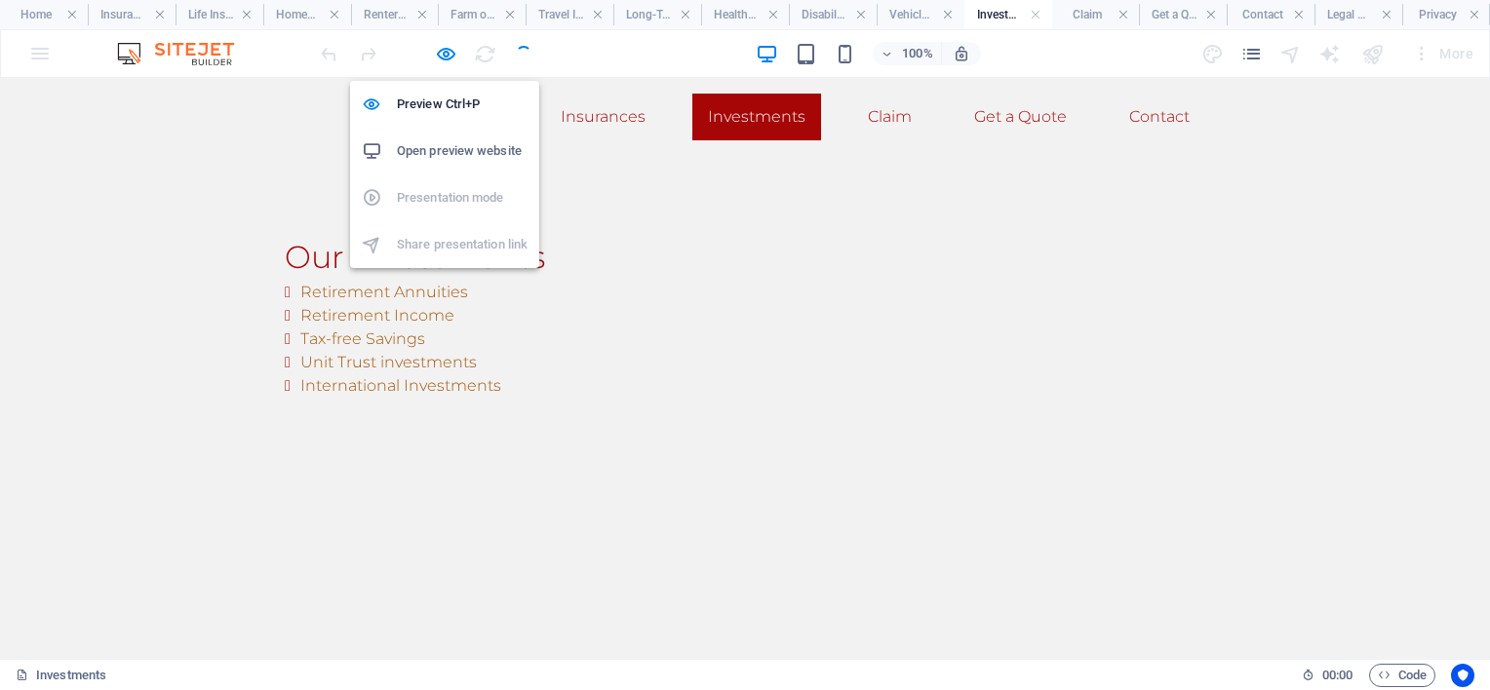
click at [431, 140] on h6 "Open preview website" at bounding box center [462, 150] width 131 height 23
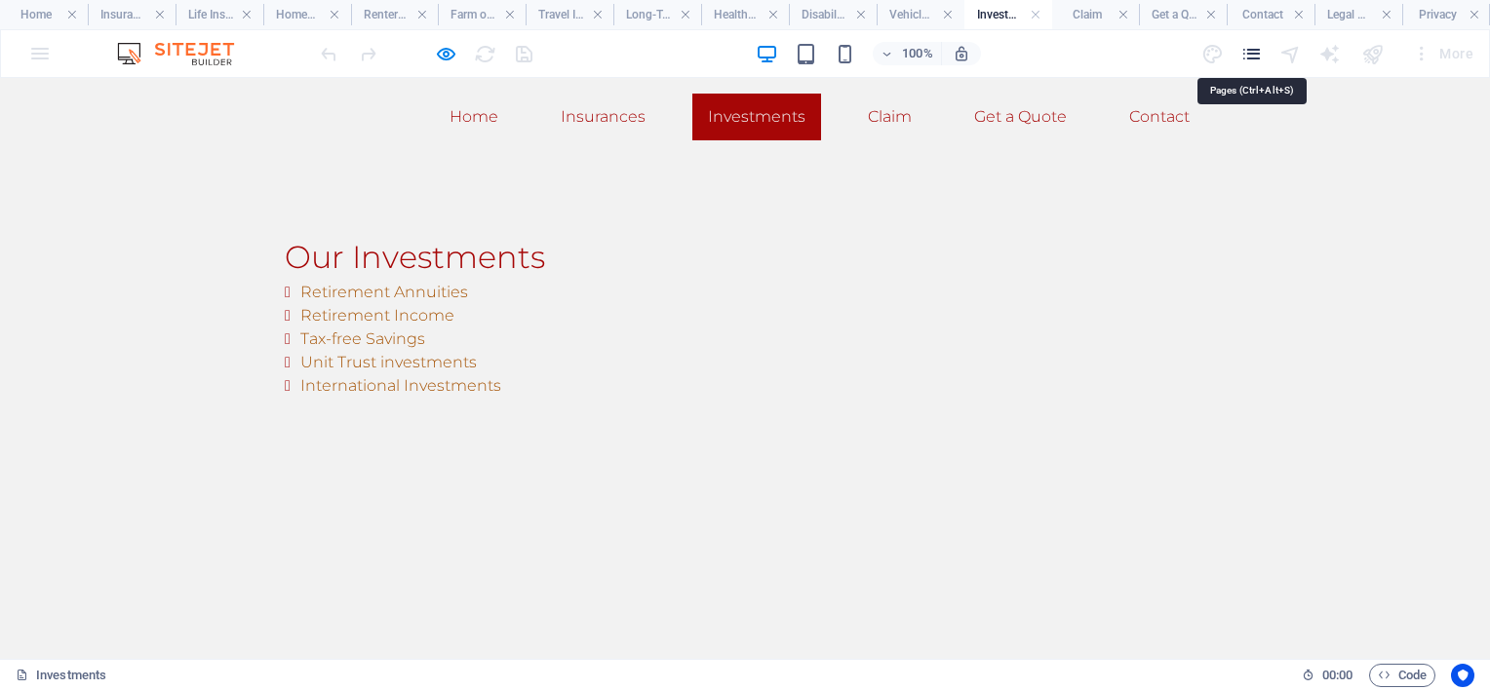
click at [1244, 55] on icon "pages" at bounding box center [1251, 54] width 22 height 22
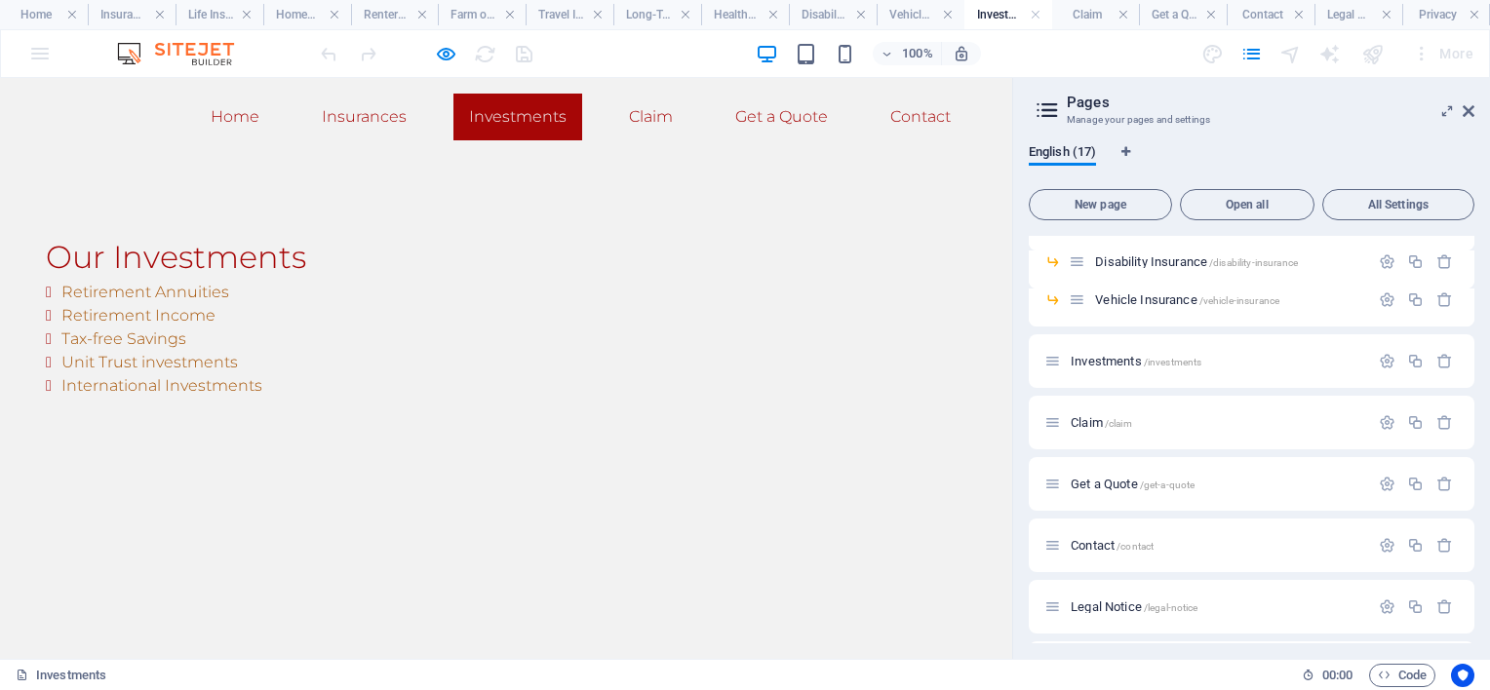
scroll to position [390, 0]
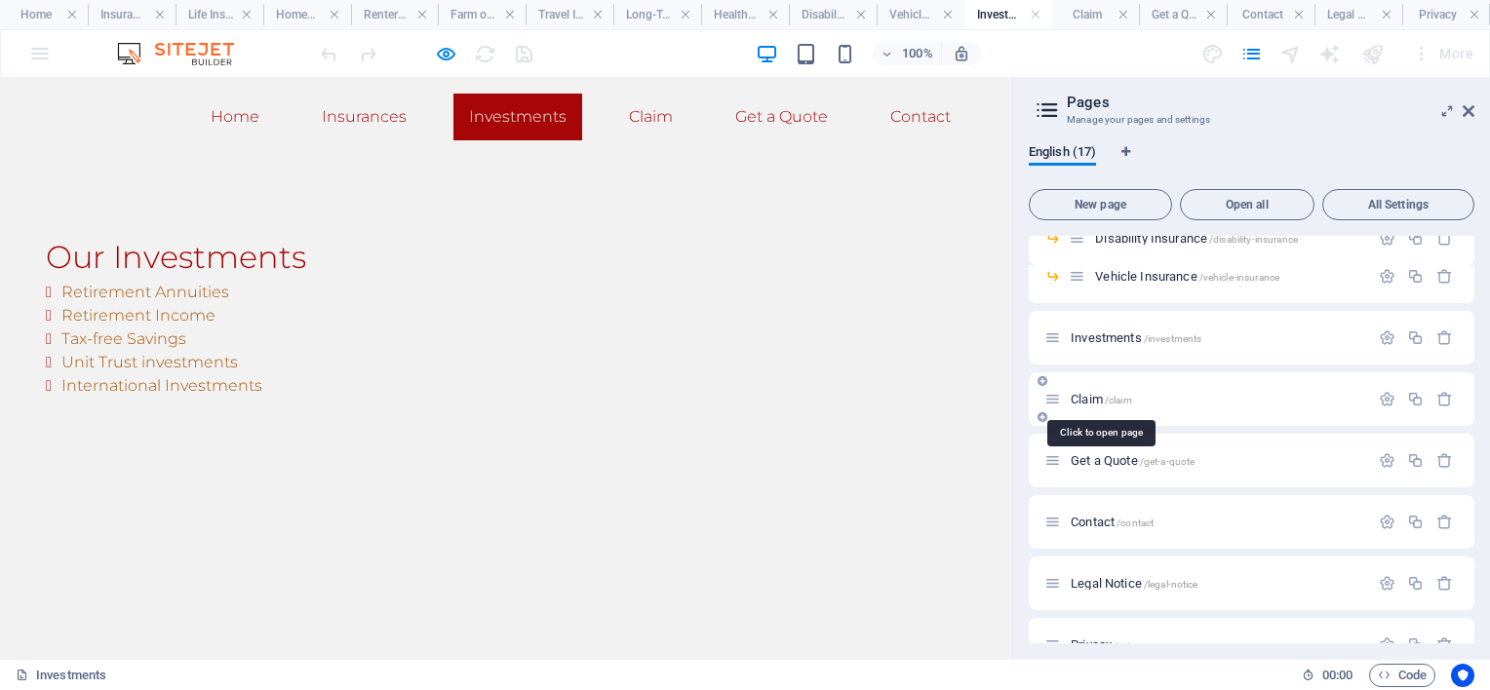
click at [1098, 396] on span "Claim /claim" at bounding box center [1101, 399] width 61 height 15
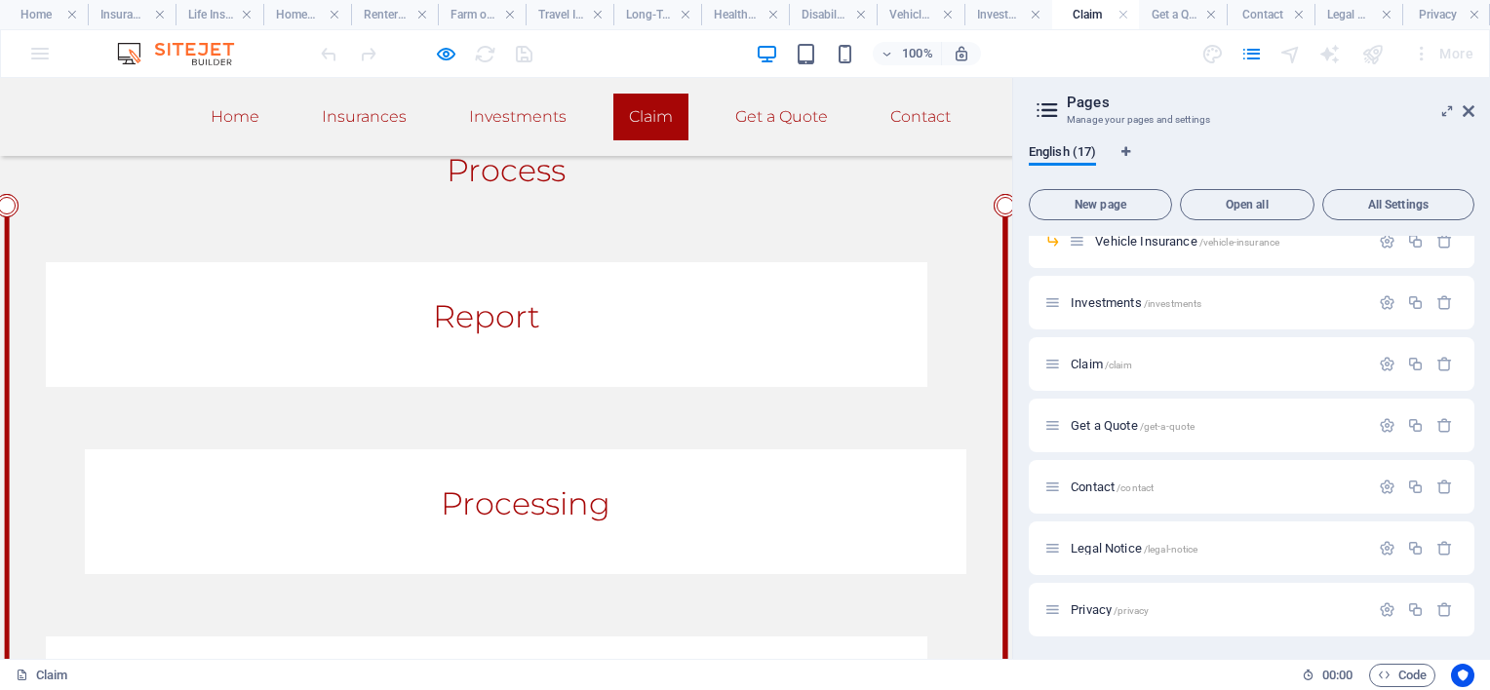
scroll to position [1170, 0]
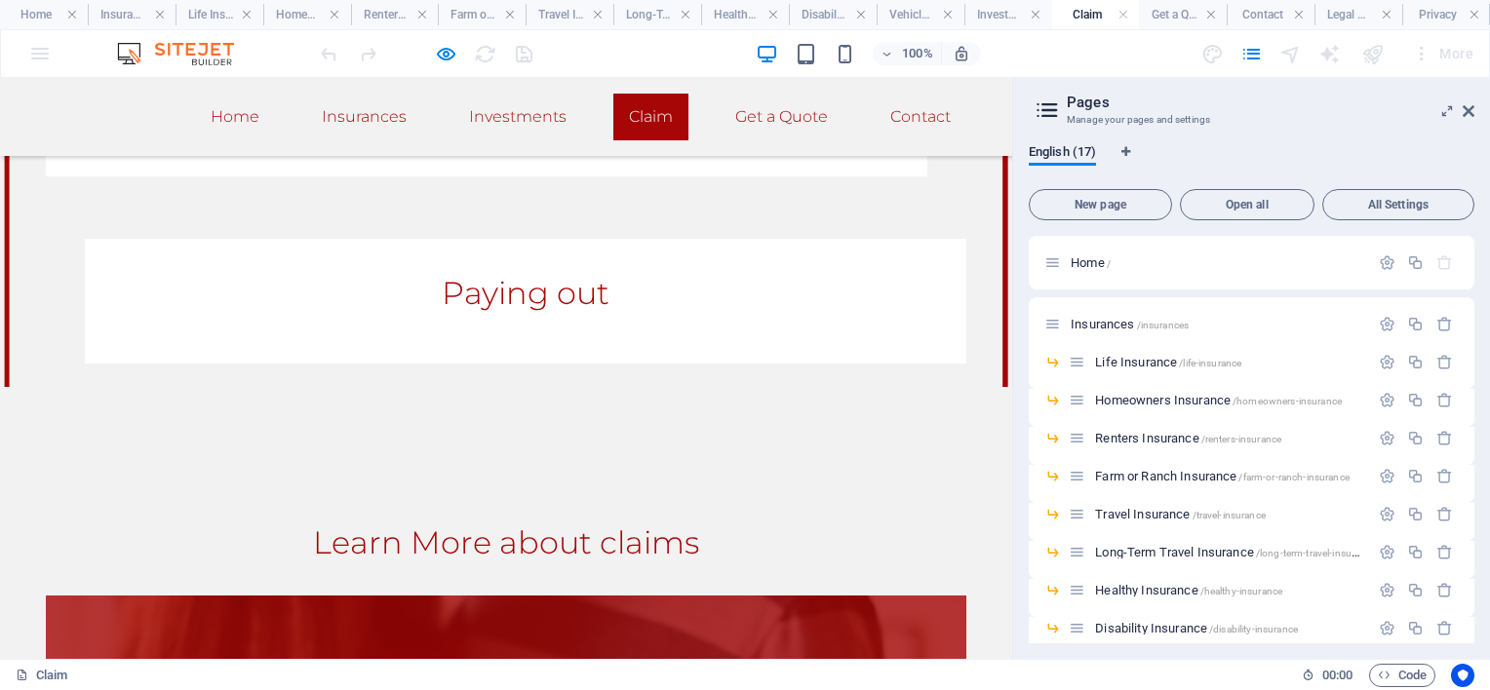
scroll to position [1463, 0]
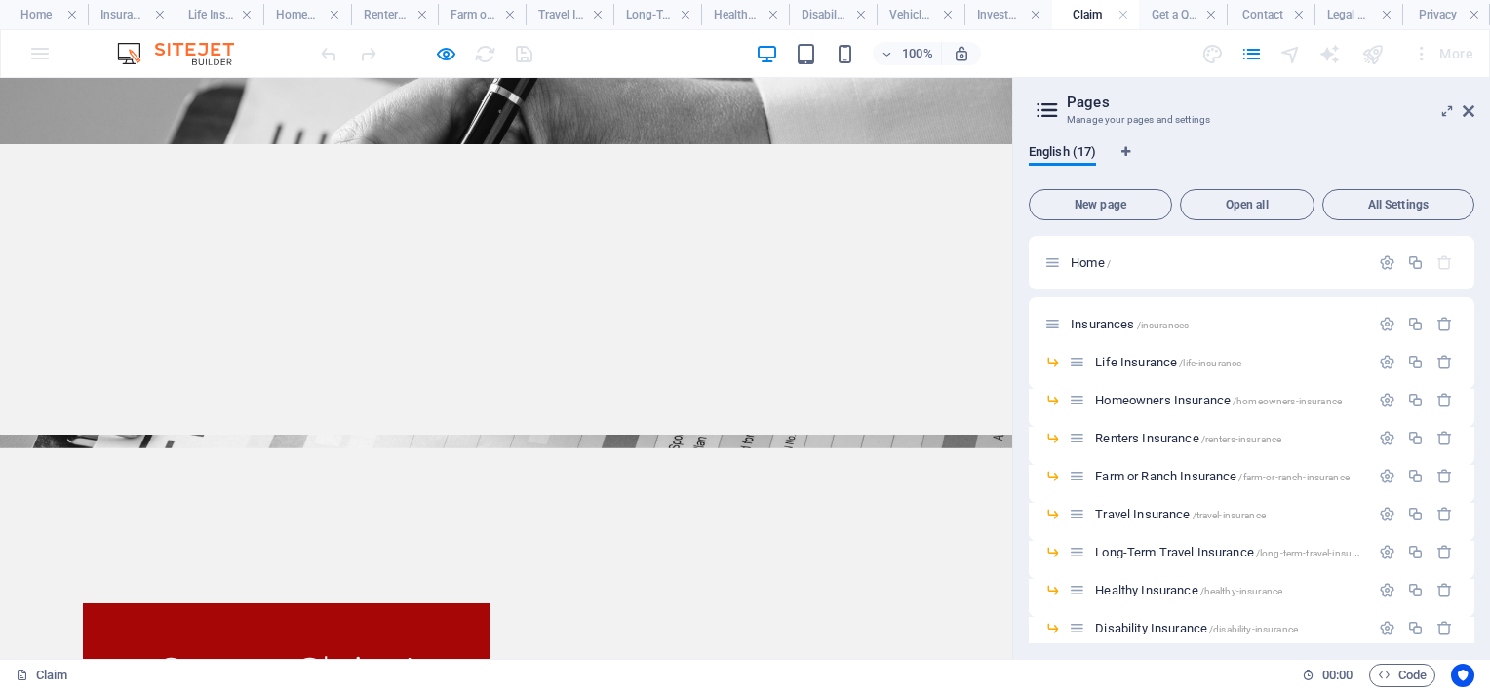
scroll to position [0, 0]
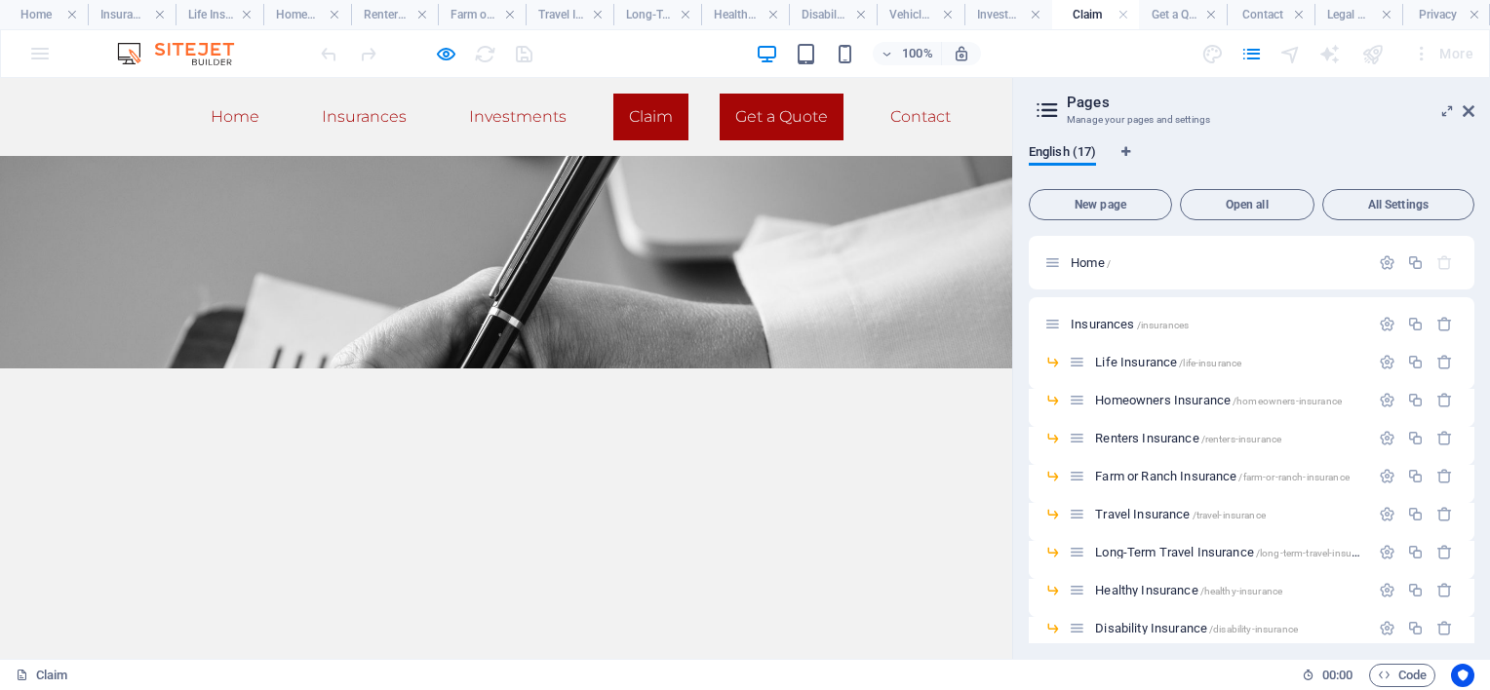
click at [768, 108] on link "Get a Quote" at bounding box center [782, 117] width 124 height 47
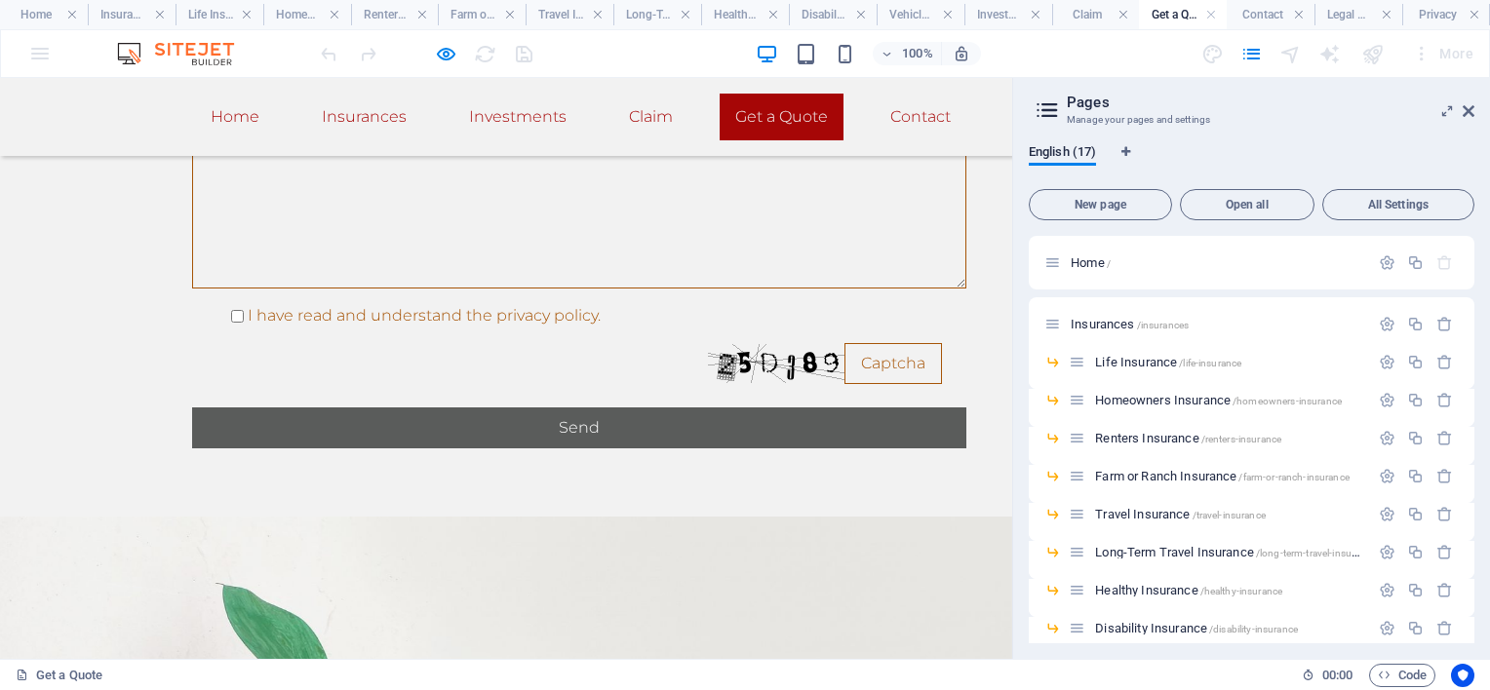
scroll to position [1588, 0]
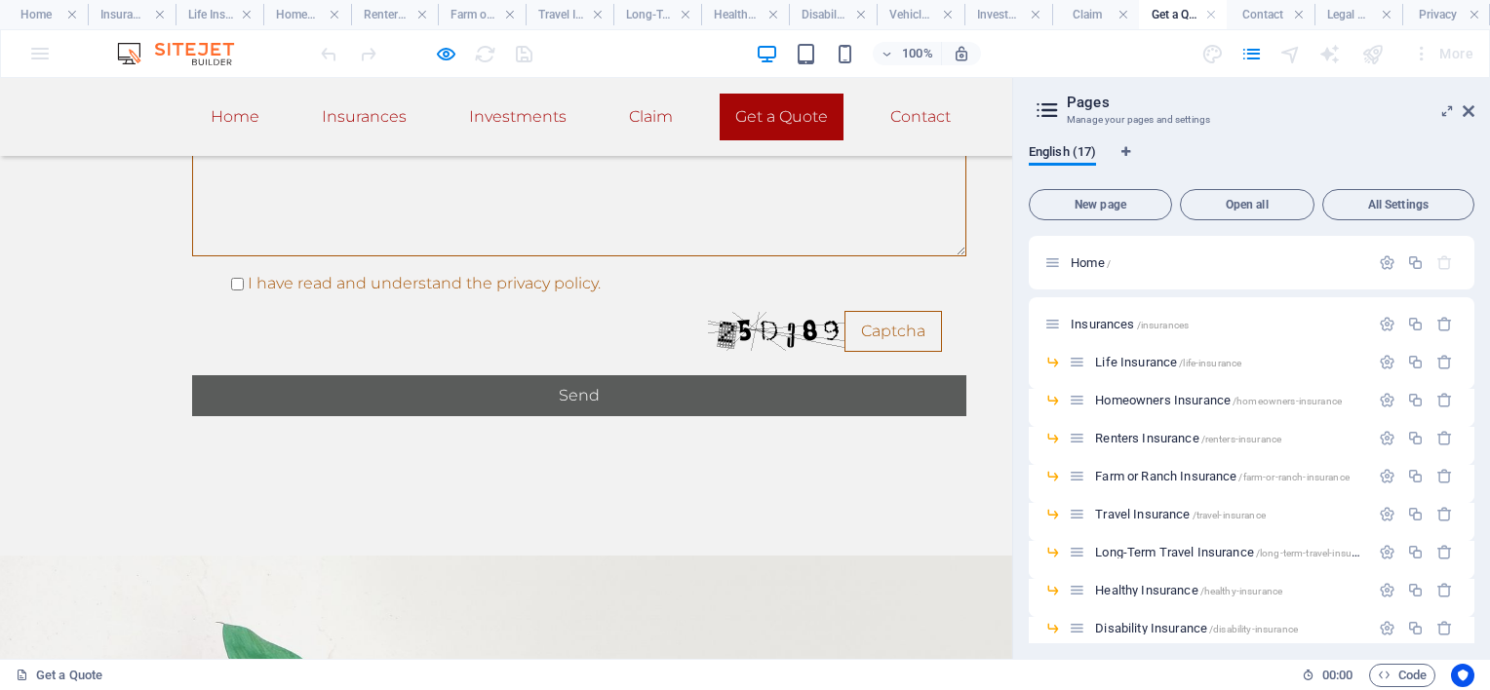
drag, startPoint x: 695, startPoint y: 574, endPoint x: 494, endPoint y: 215, distance: 412.1
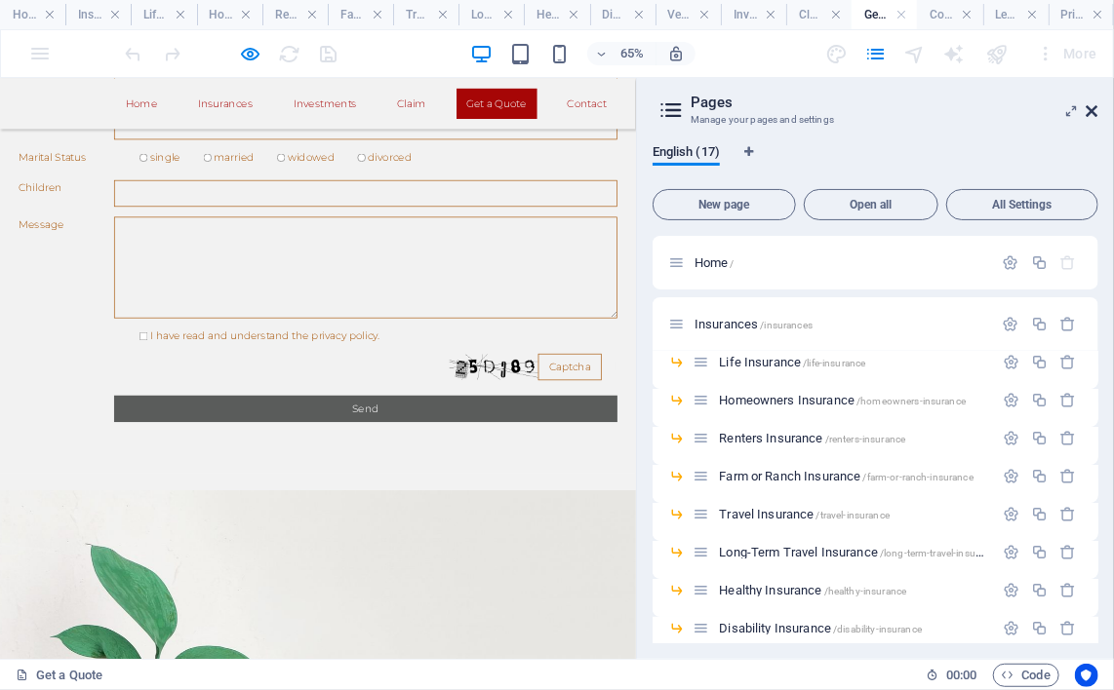
click at [1095, 114] on icon at bounding box center [1092, 111] width 12 height 16
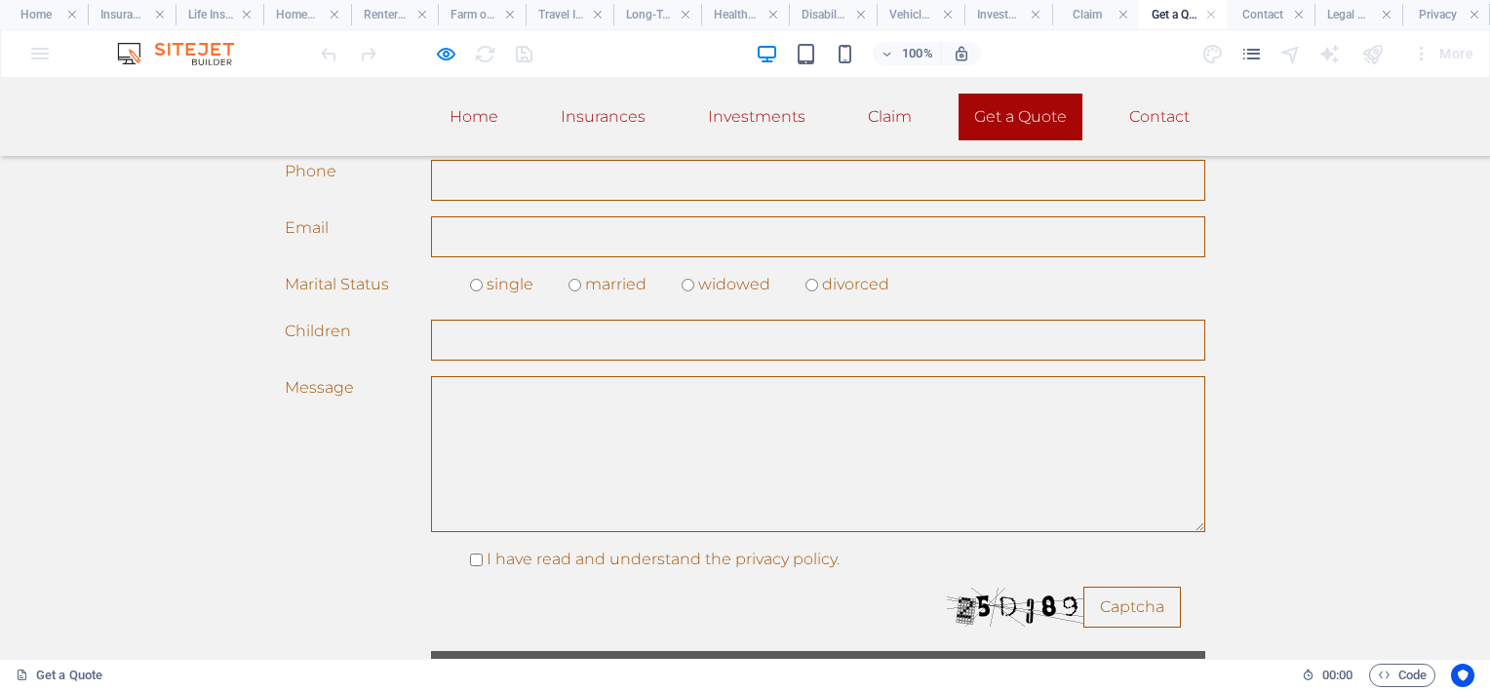
scroll to position [1273, 0]
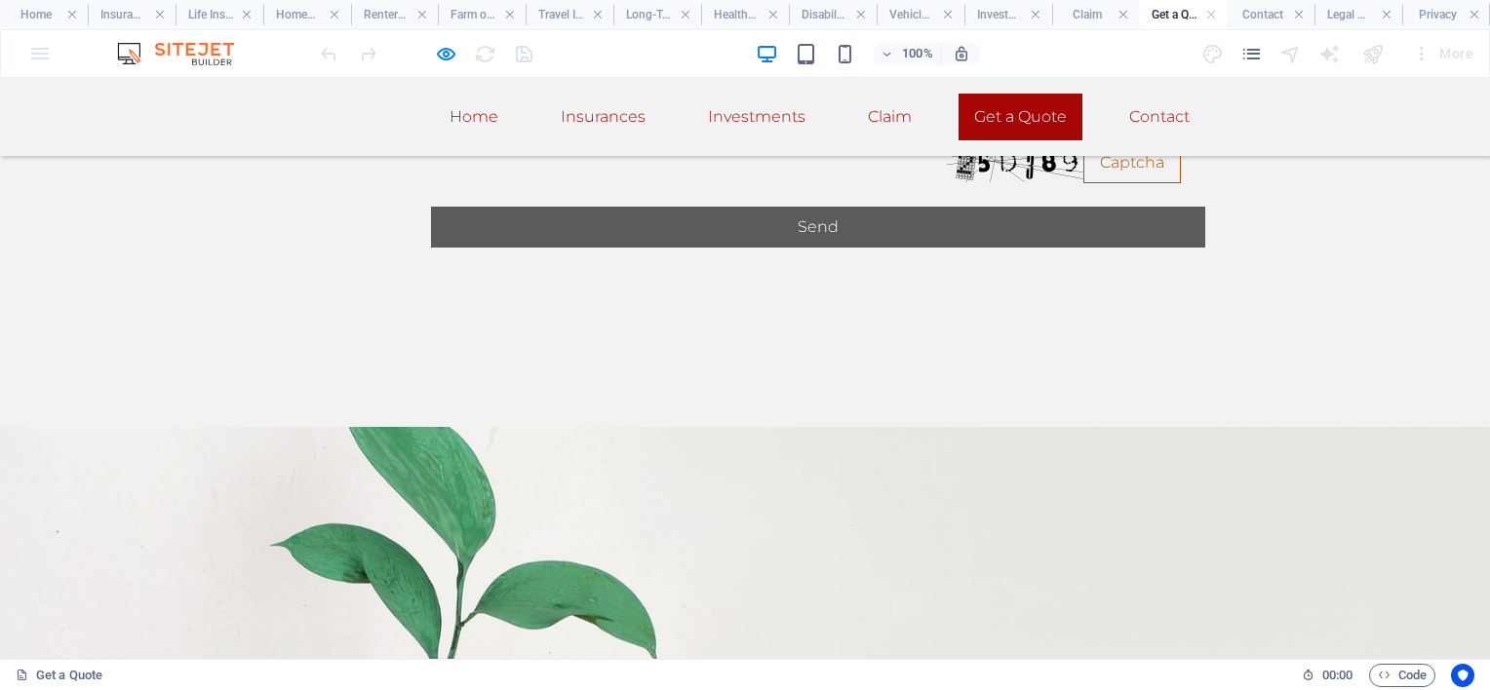
scroll to position [1760, 0]
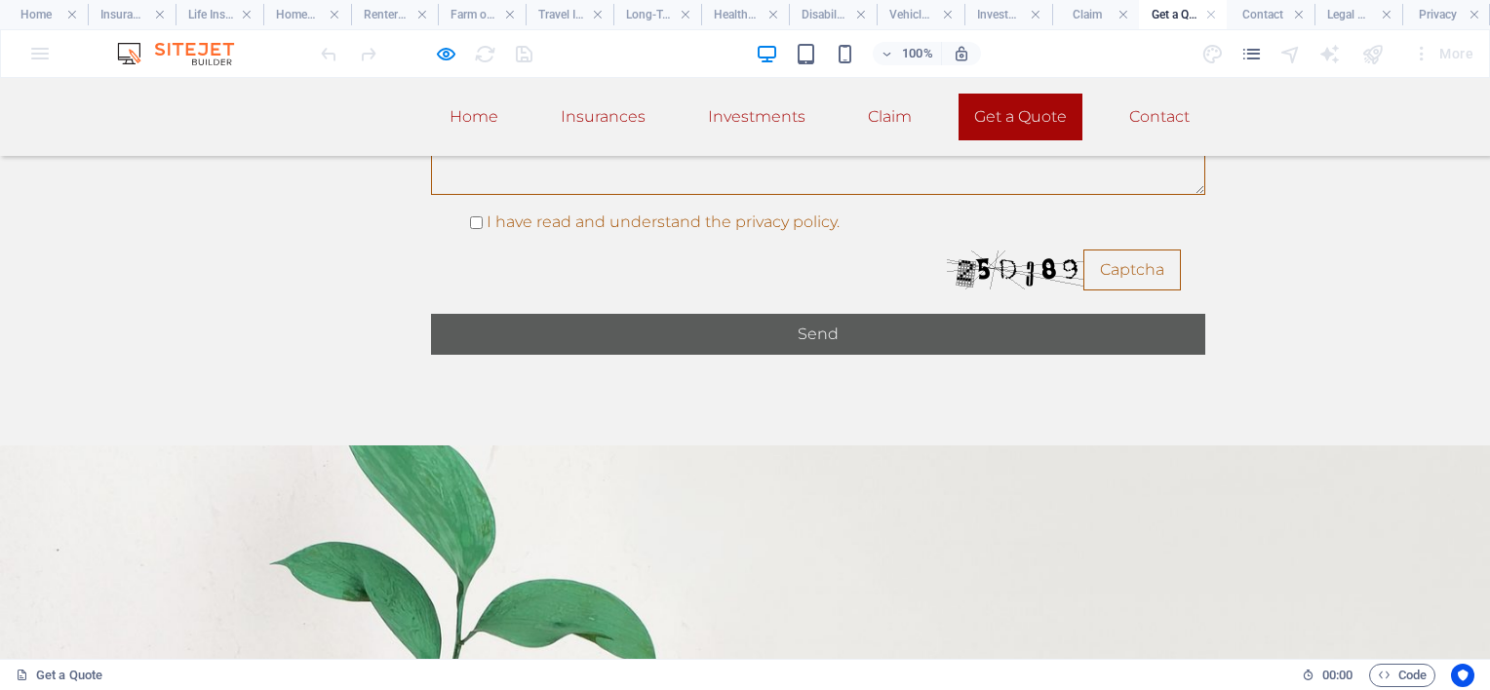
scroll to position [1490, 0]
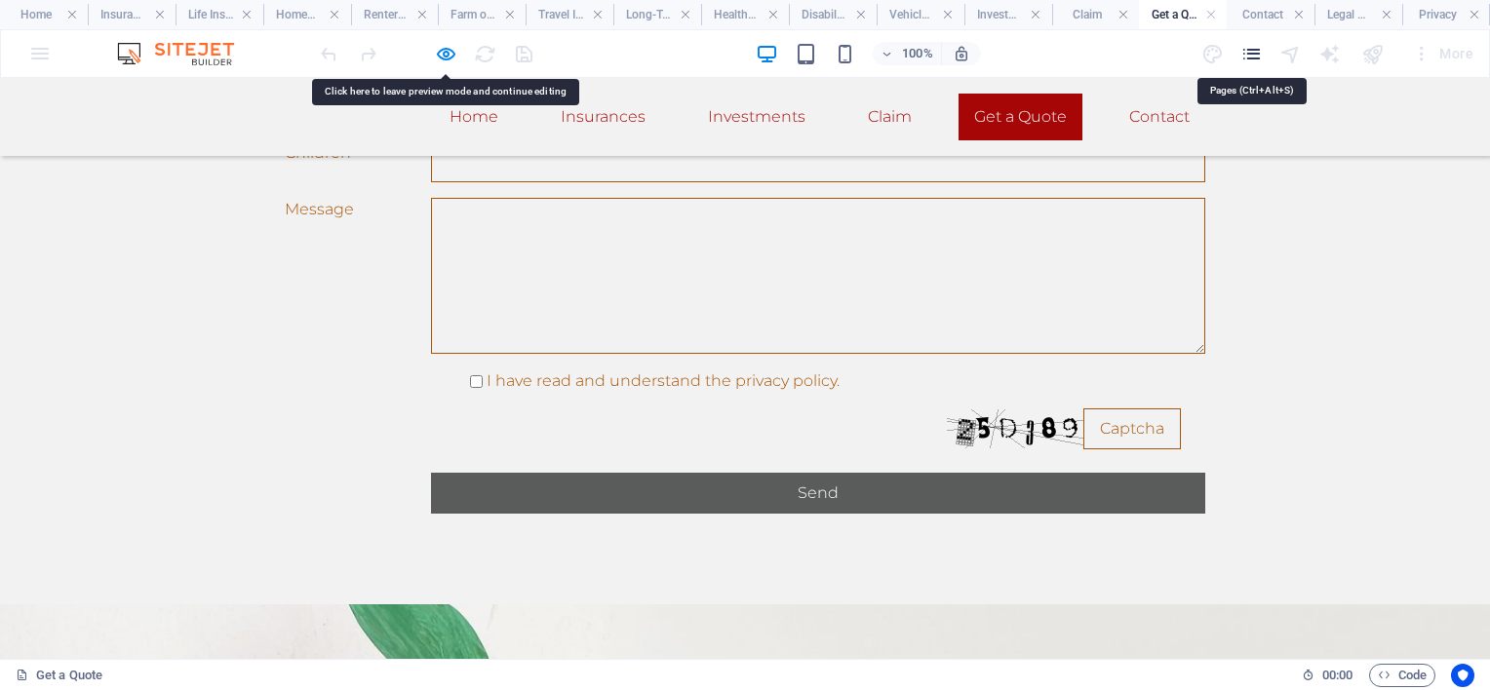
click at [1251, 57] on icon "pages" at bounding box center [1251, 54] width 22 height 22
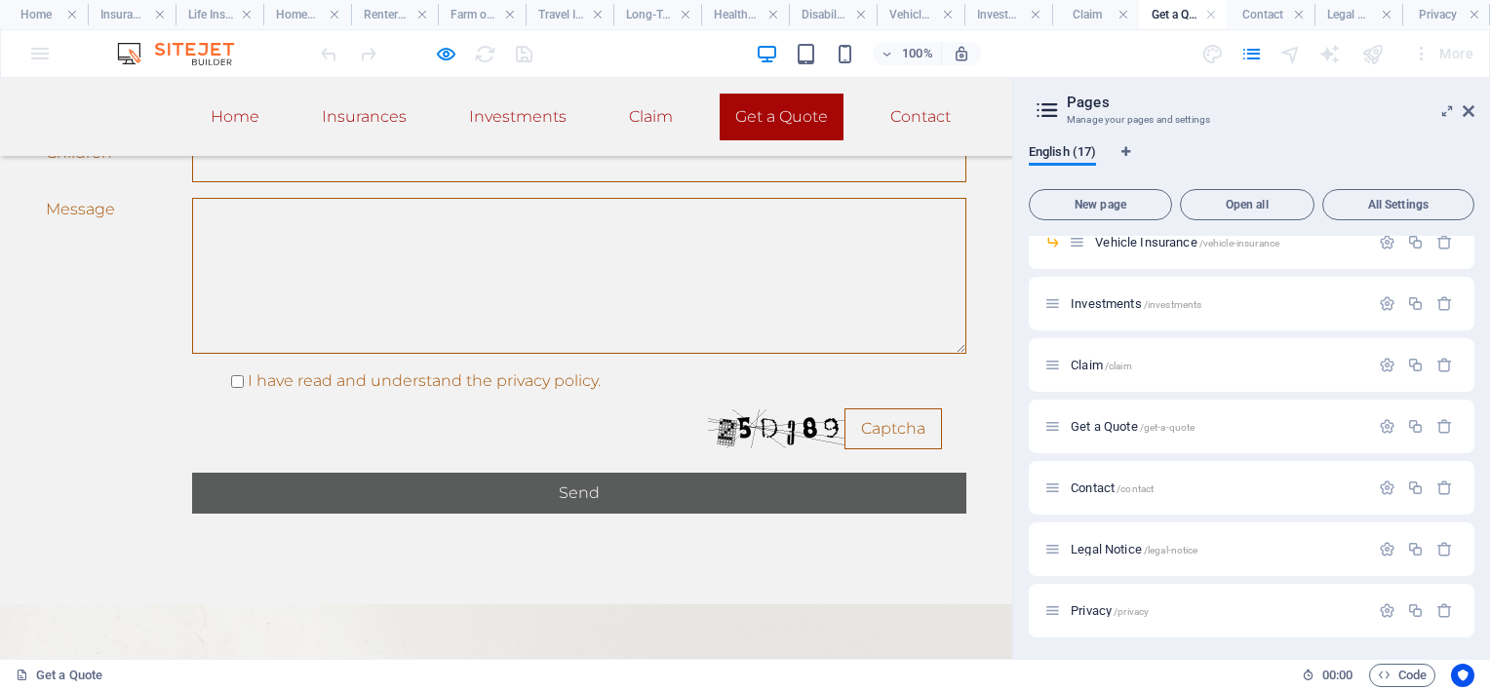
scroll to position [425, 0]
click at [1105, 431] on div "Get a Quote /get-a-quote" at bounding box center [1206, 425] width 325 height 22
click at [1145, 424] on span "/get-a-quote" at bounding box center [1168, 426] width 56 height 11
click at [1142, 424] on span "/get-a-quote" at bounding box center [1168, 426] width 56 height 11
click at [1112, 428] on span "Get a Quote /get-a-quote" at bounding box center [1133, 425] width 124 height 15
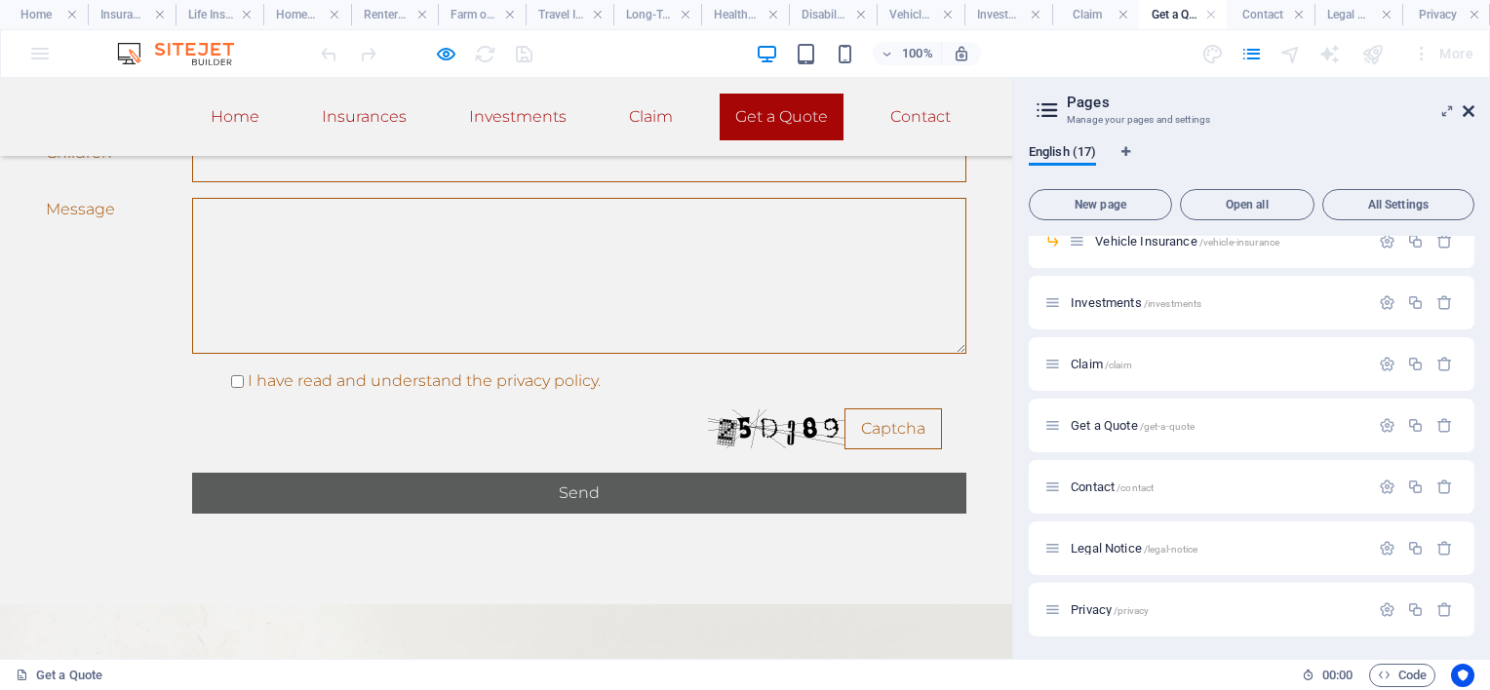
click at [1468, 105] on icon at bounding box center [1469, 111] width 12 height 16
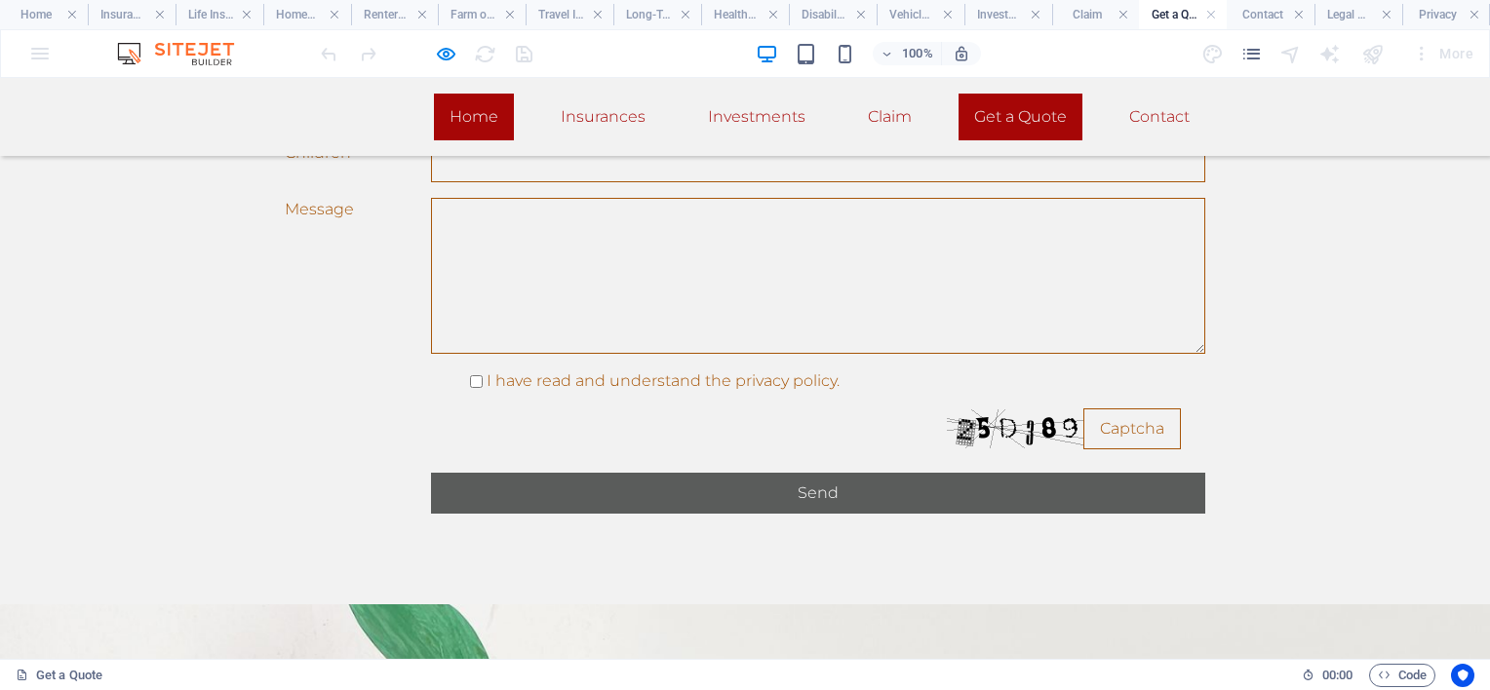
click at [480, 117] on link "Home" at bounding box center [474, 117] width 80 height 47
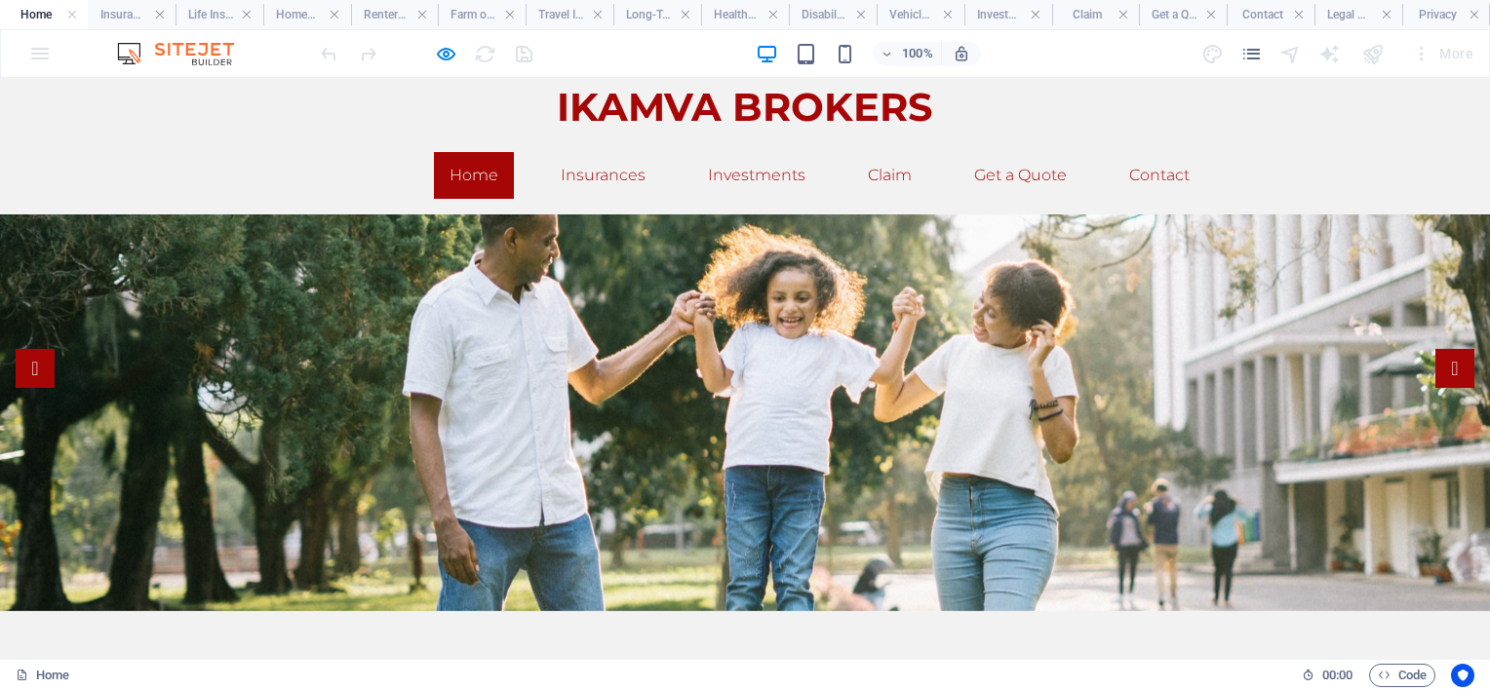
scroll to position [0, 0]
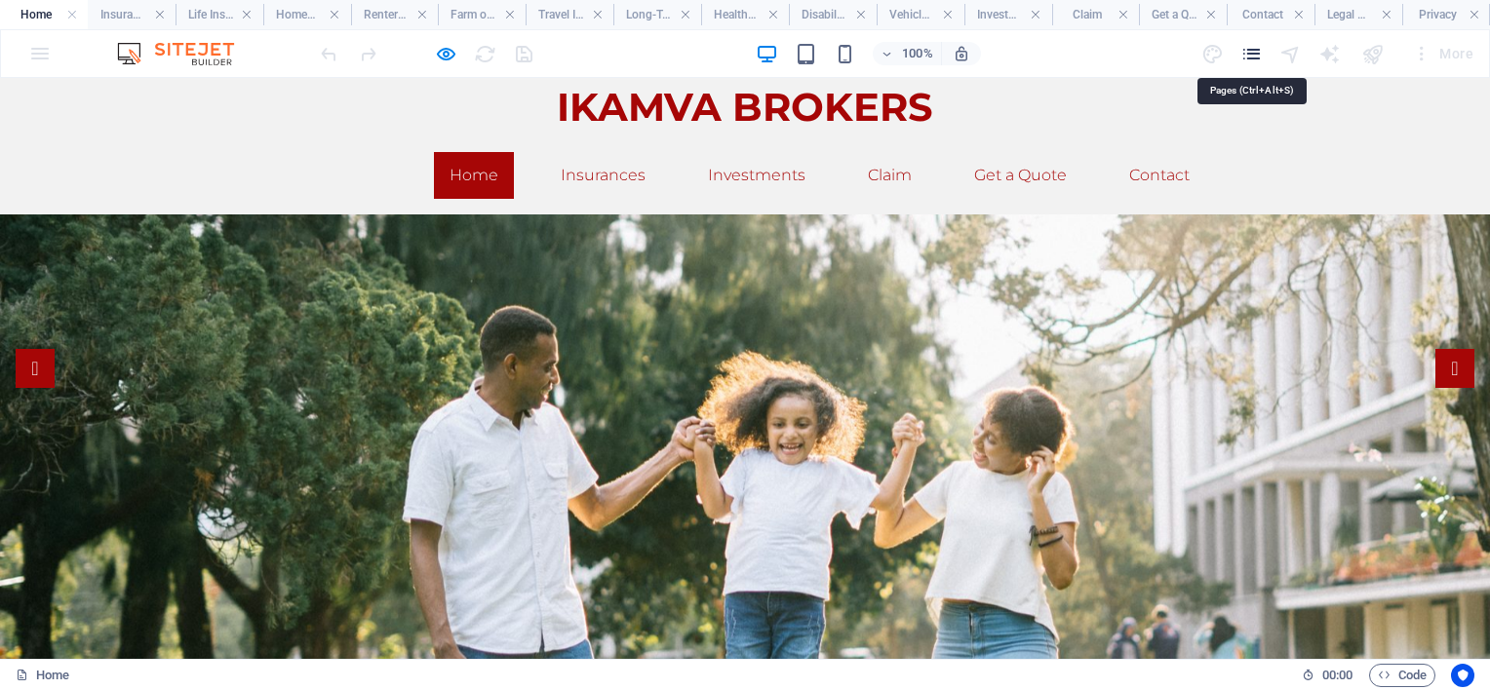
click at [1256, 52] on icon "pages" at bounding box center [1251, 54] width 22 height 22
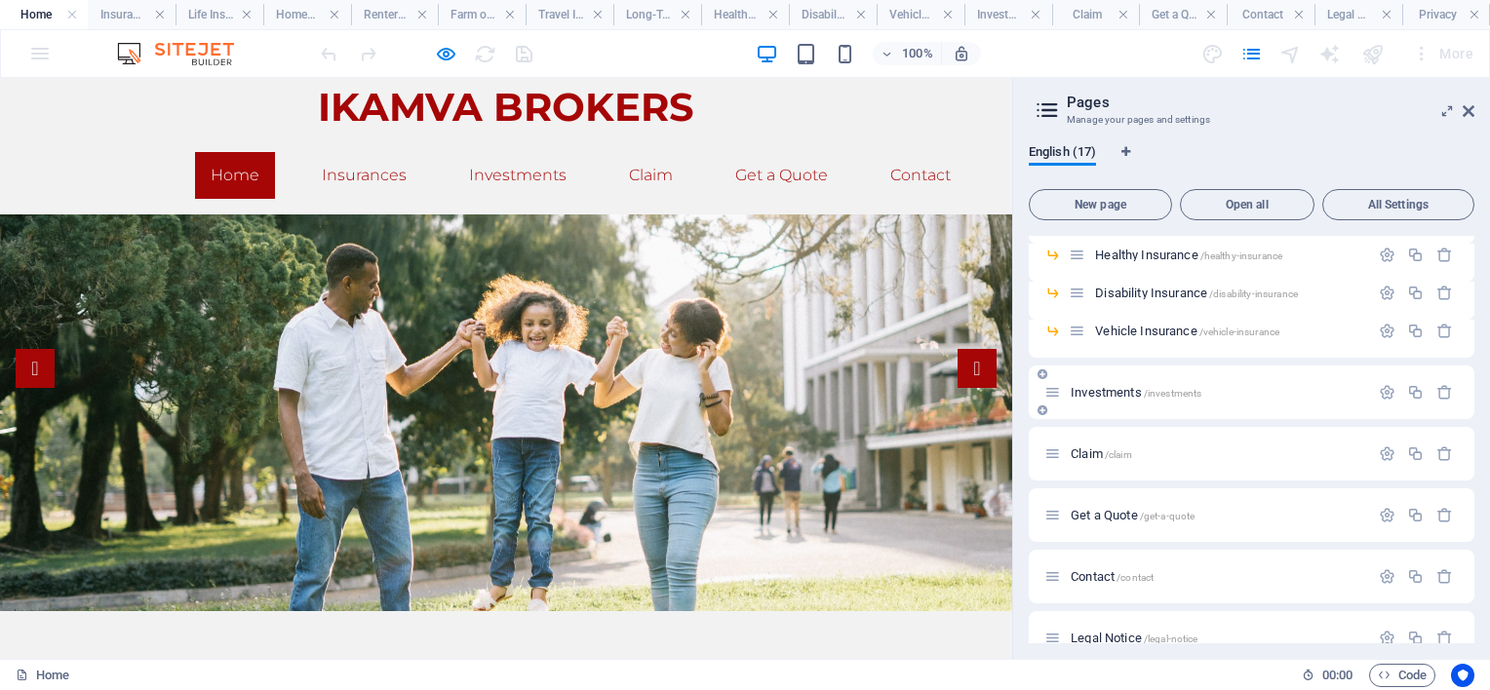
scroll to position [425, 0]
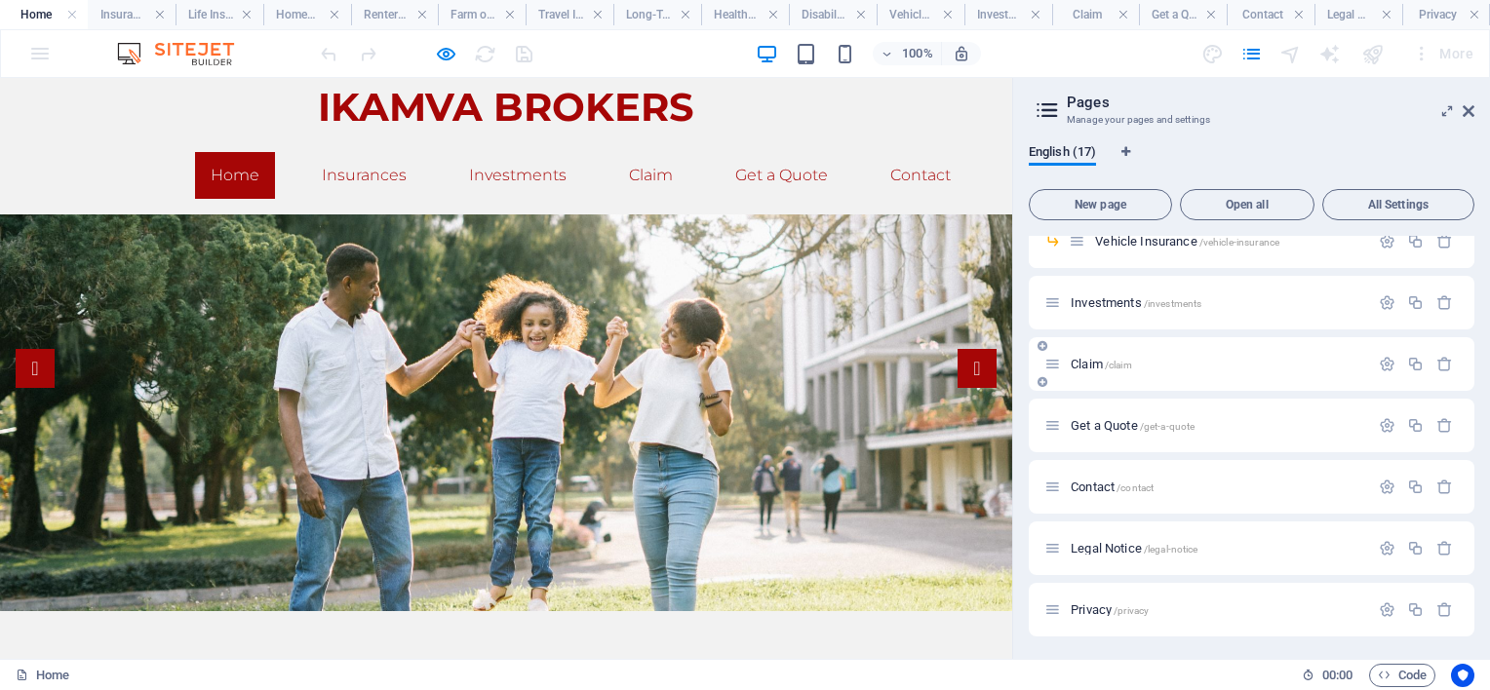
click at [1113, 361] on span "/claim" at bounding box center [1118, 365] width 27 height 11
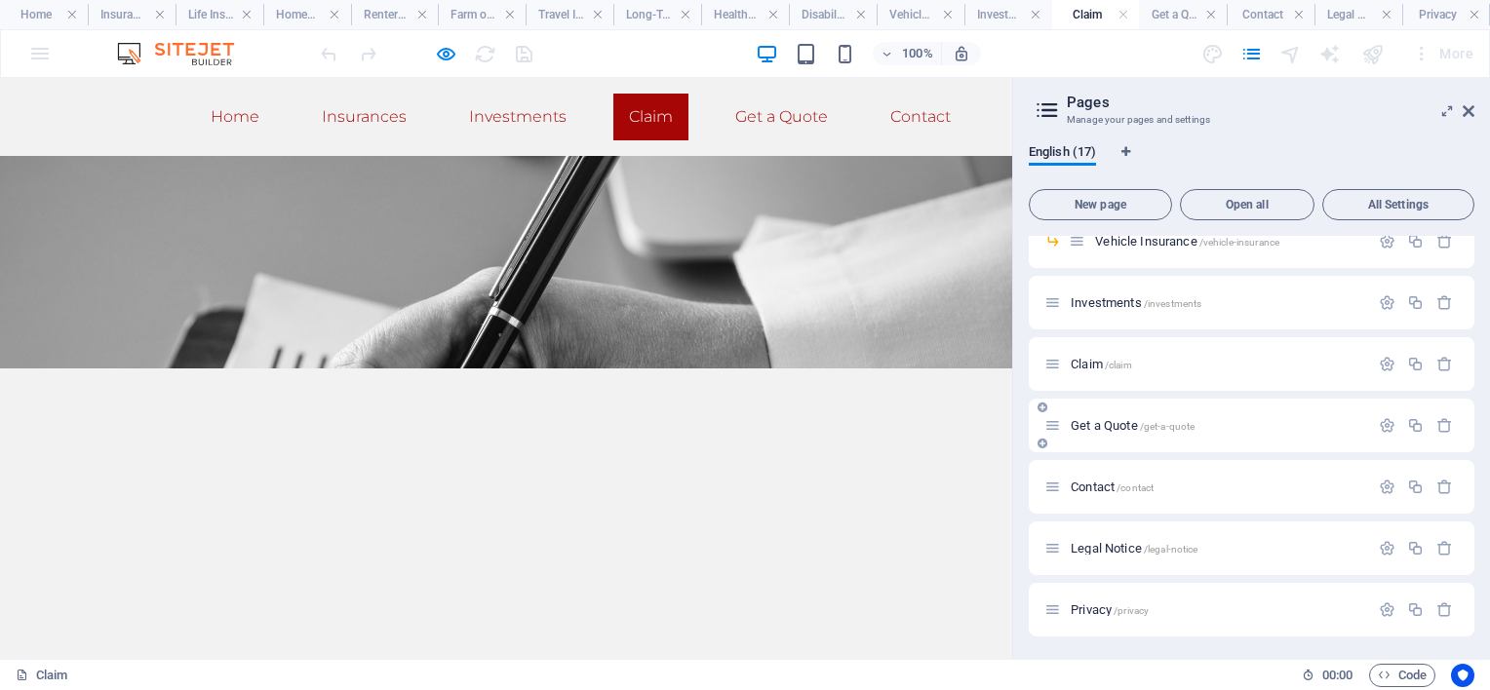
click at [1125, 424] on span "Get a Quote /get-a-quote" at bounding box center [1133, 425] width 124 height 15
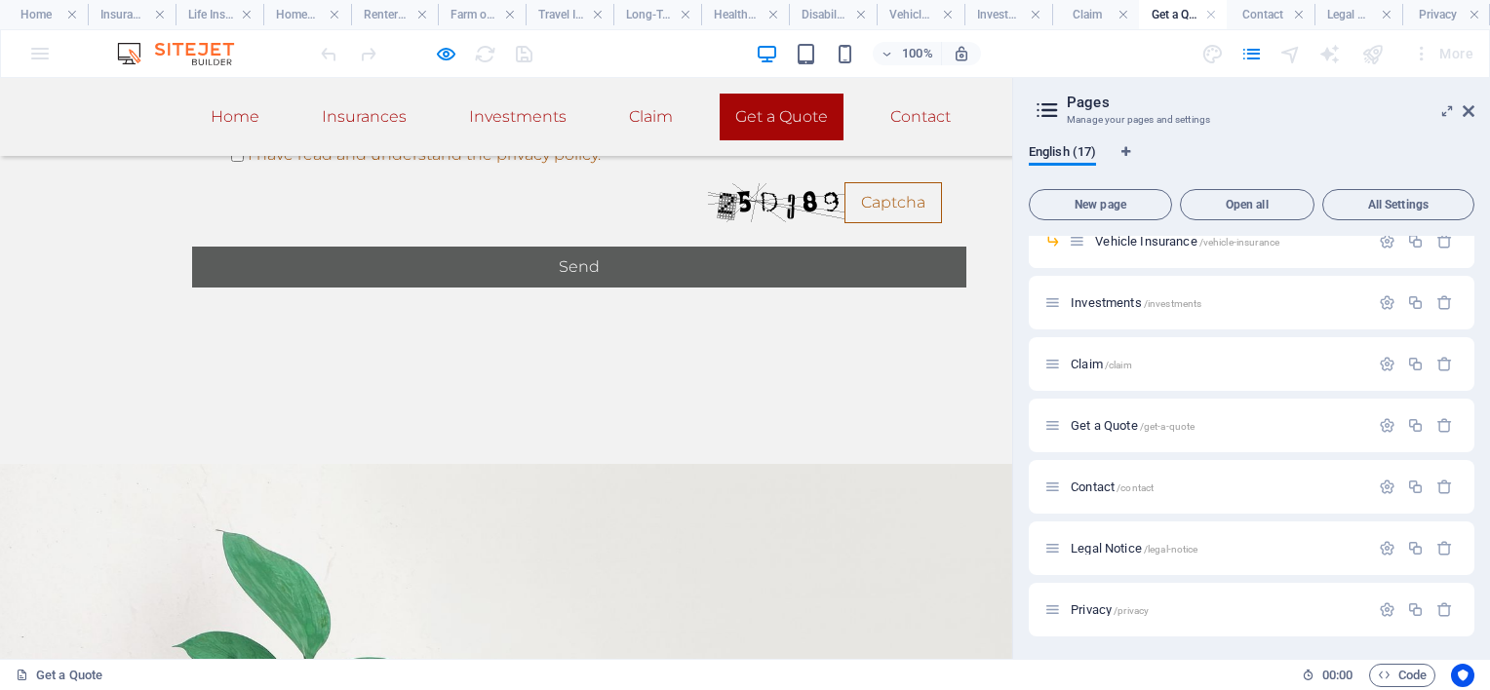
scroll to position [1783, 0]
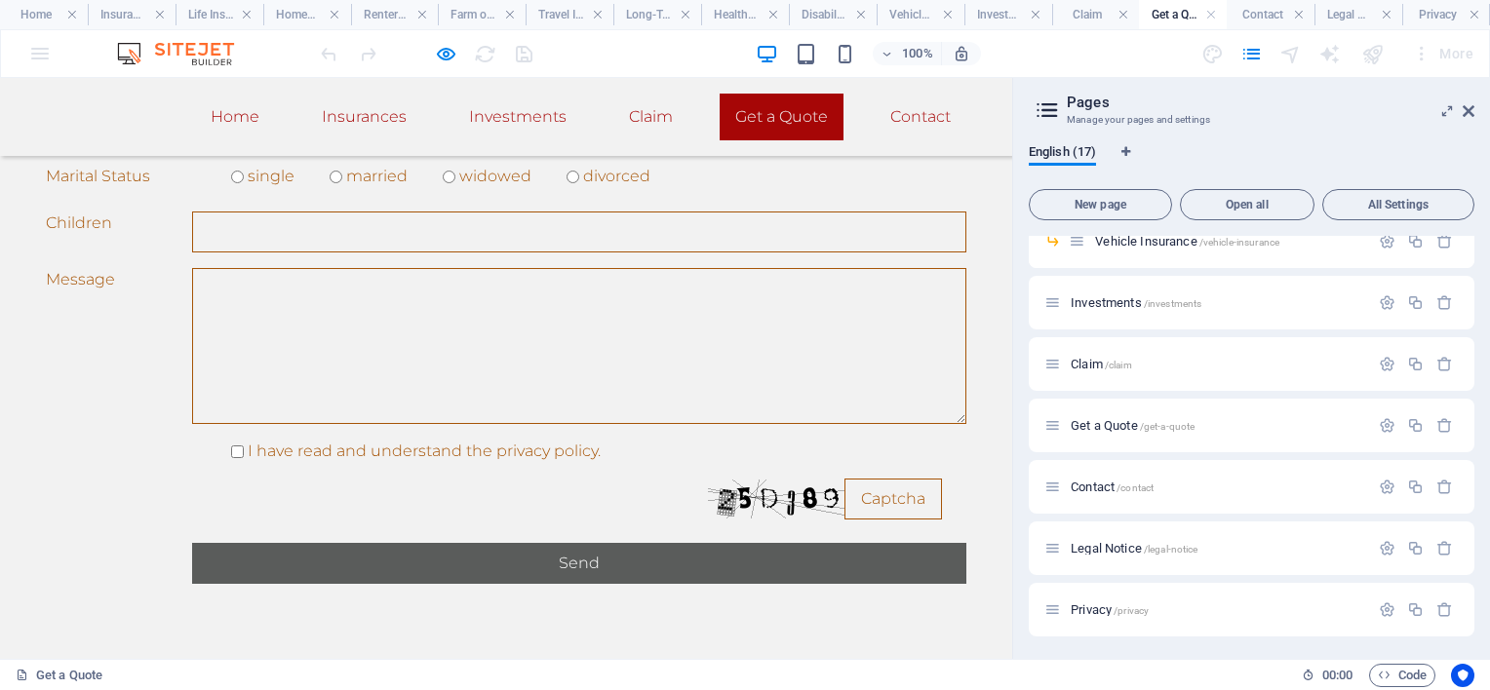
scroll to position [1393, 0]
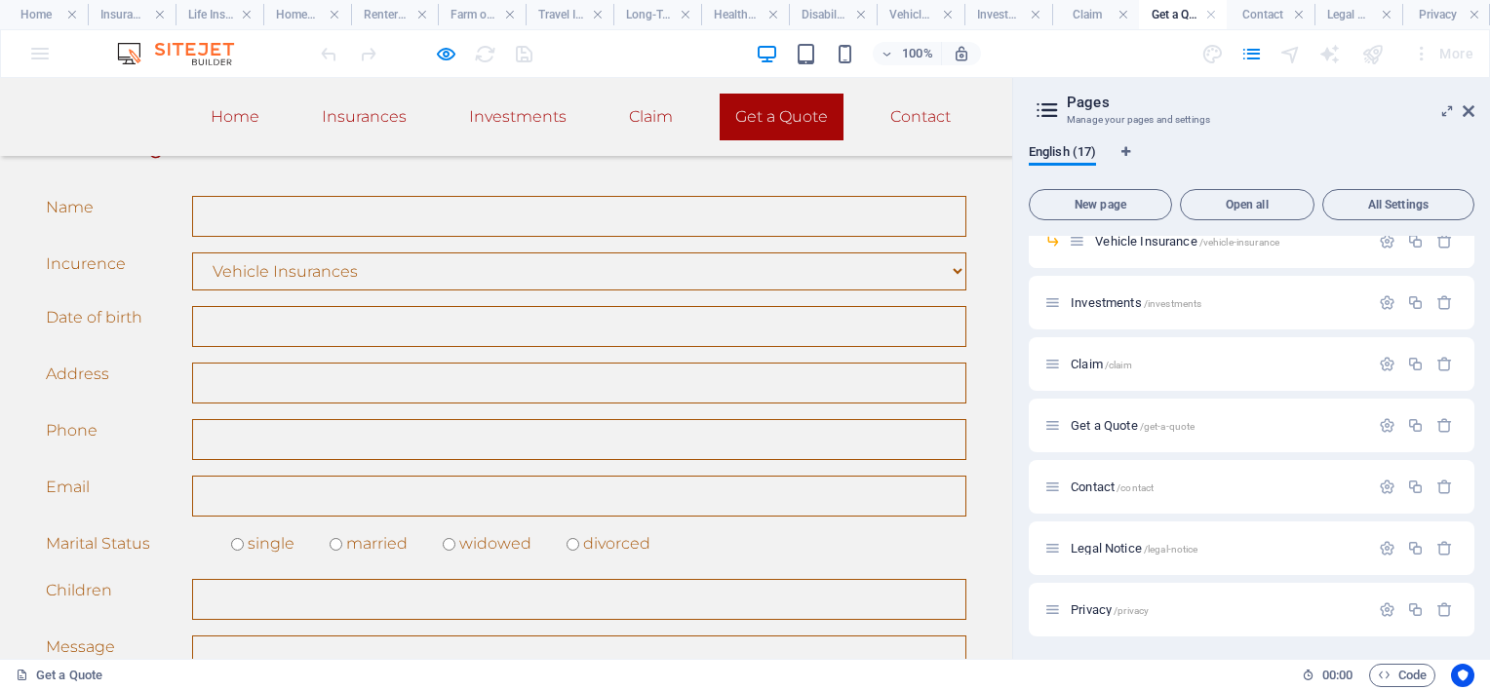
scroll to position [1100, 0]
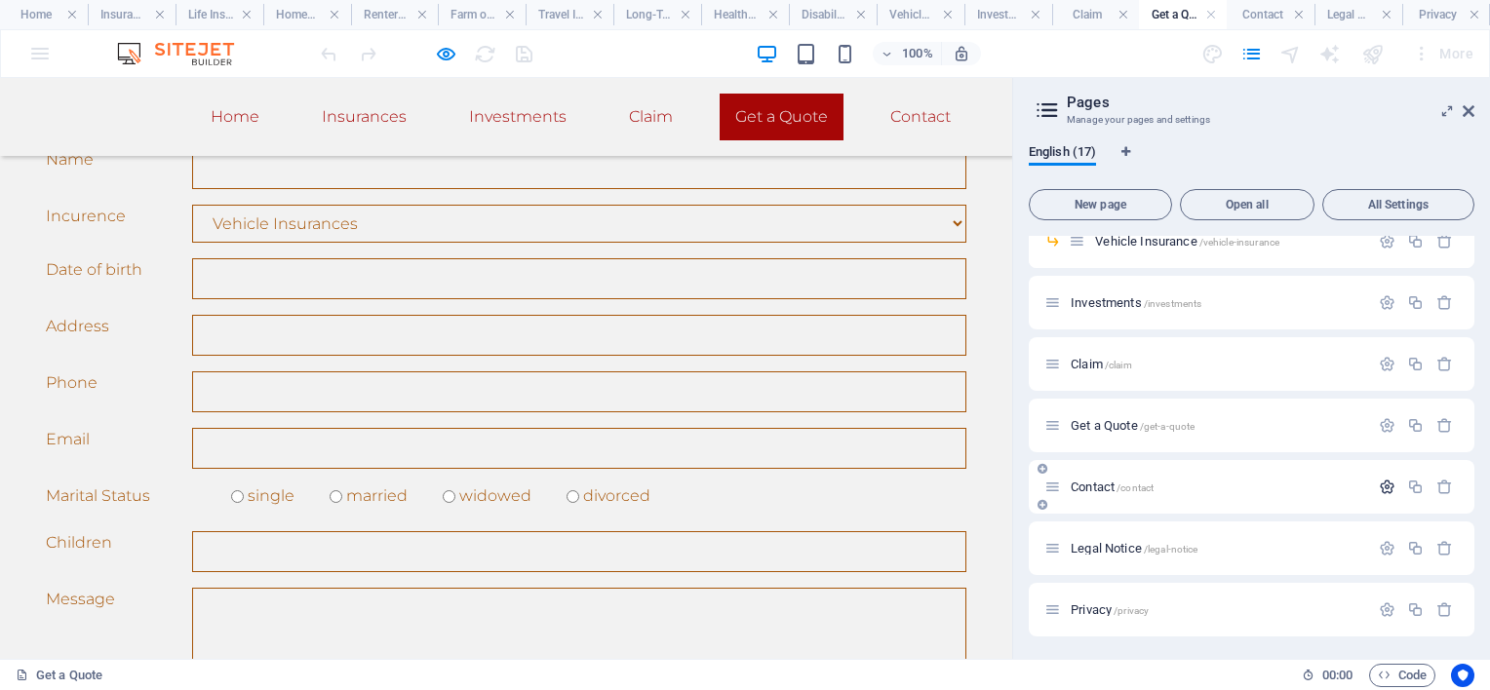
click at [1380, 488] on icon "button" at bounding box center [1387, 487] width 17 height 17
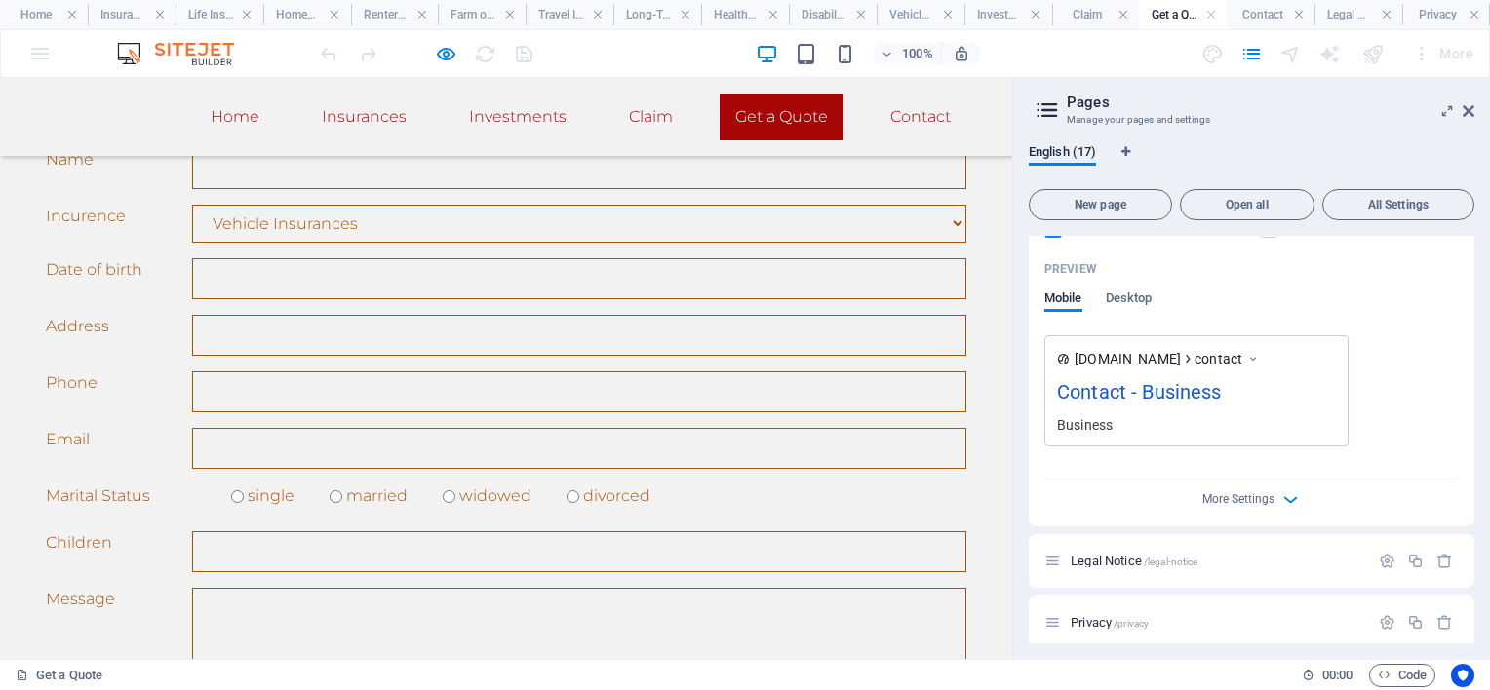
scroll to position [1152, 0]
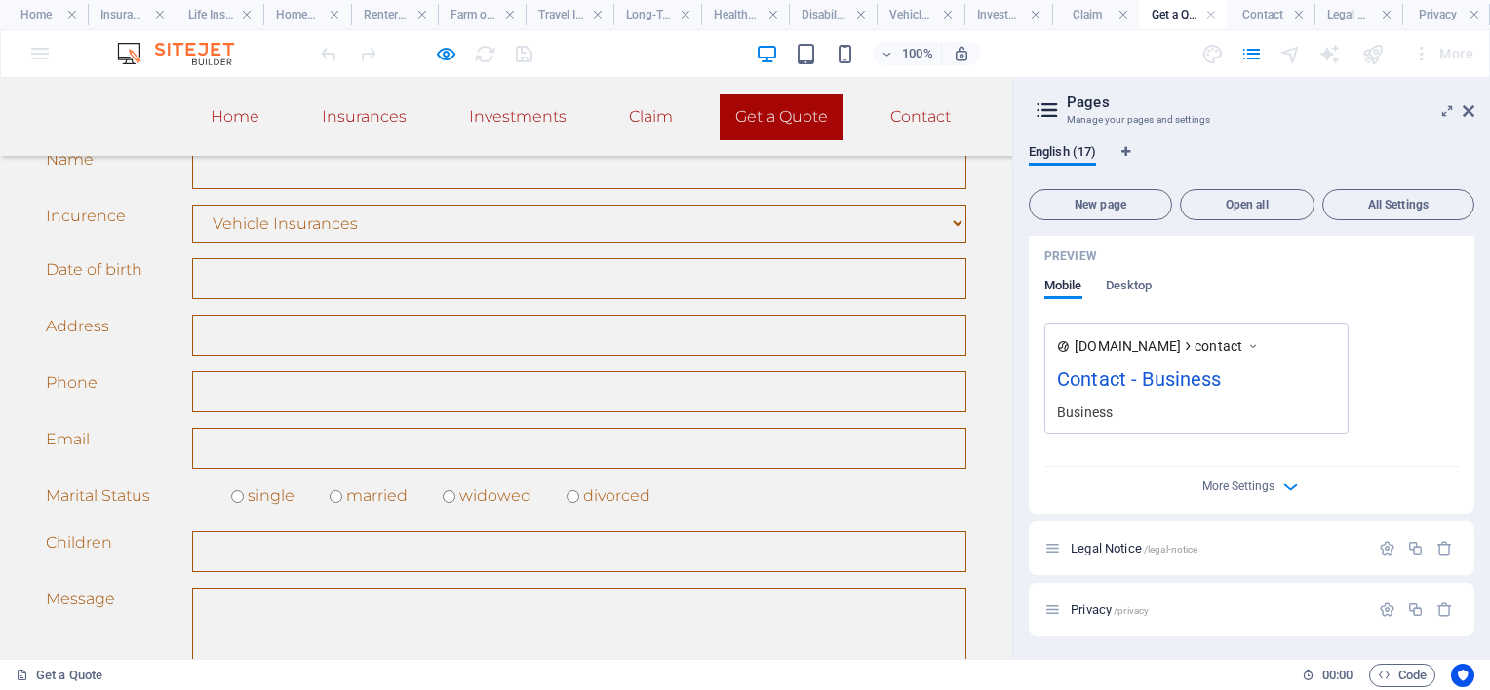
click at [1276, 485] on div "More Settings" at bounding box center [1251, 482] width 414 height 31
click at [1289, 483] on icon "button" at bounding box center [1290, 487] width 22 height 22
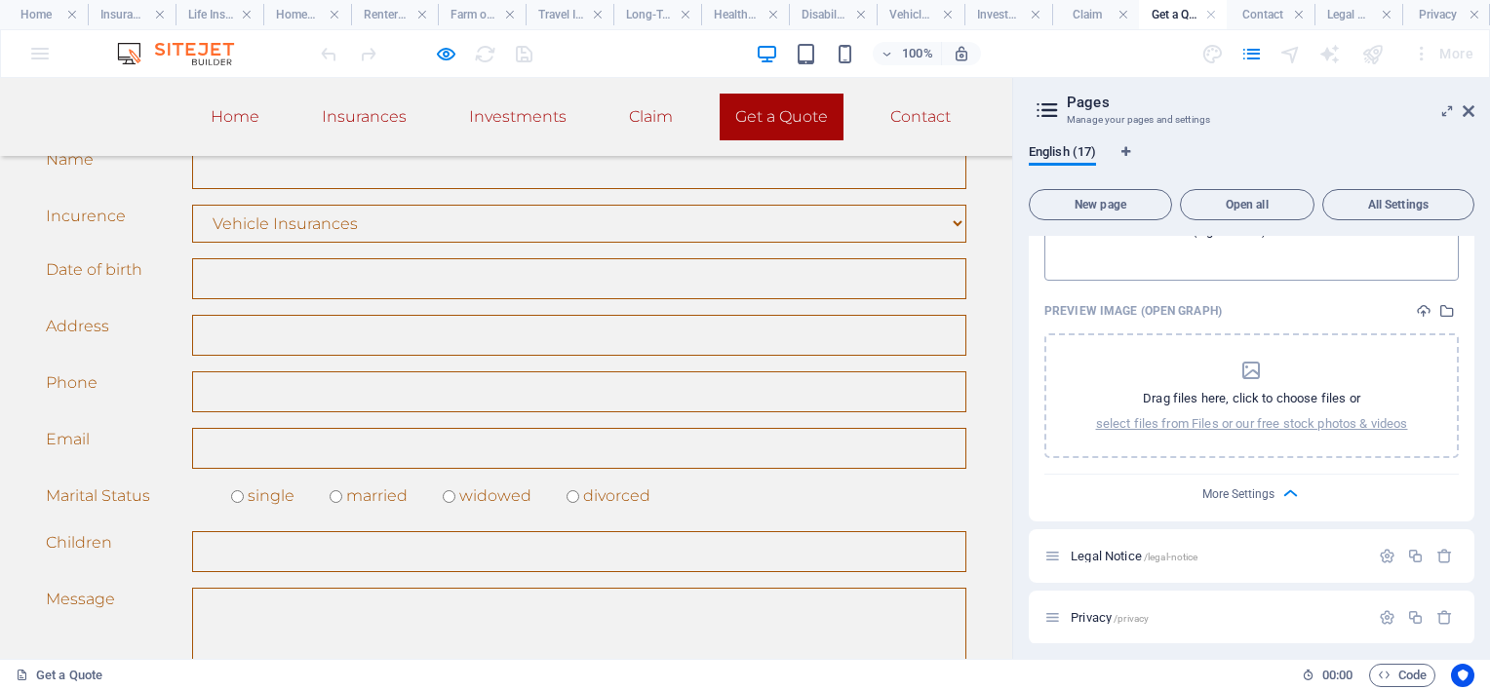
scroll to position [1432, 0]
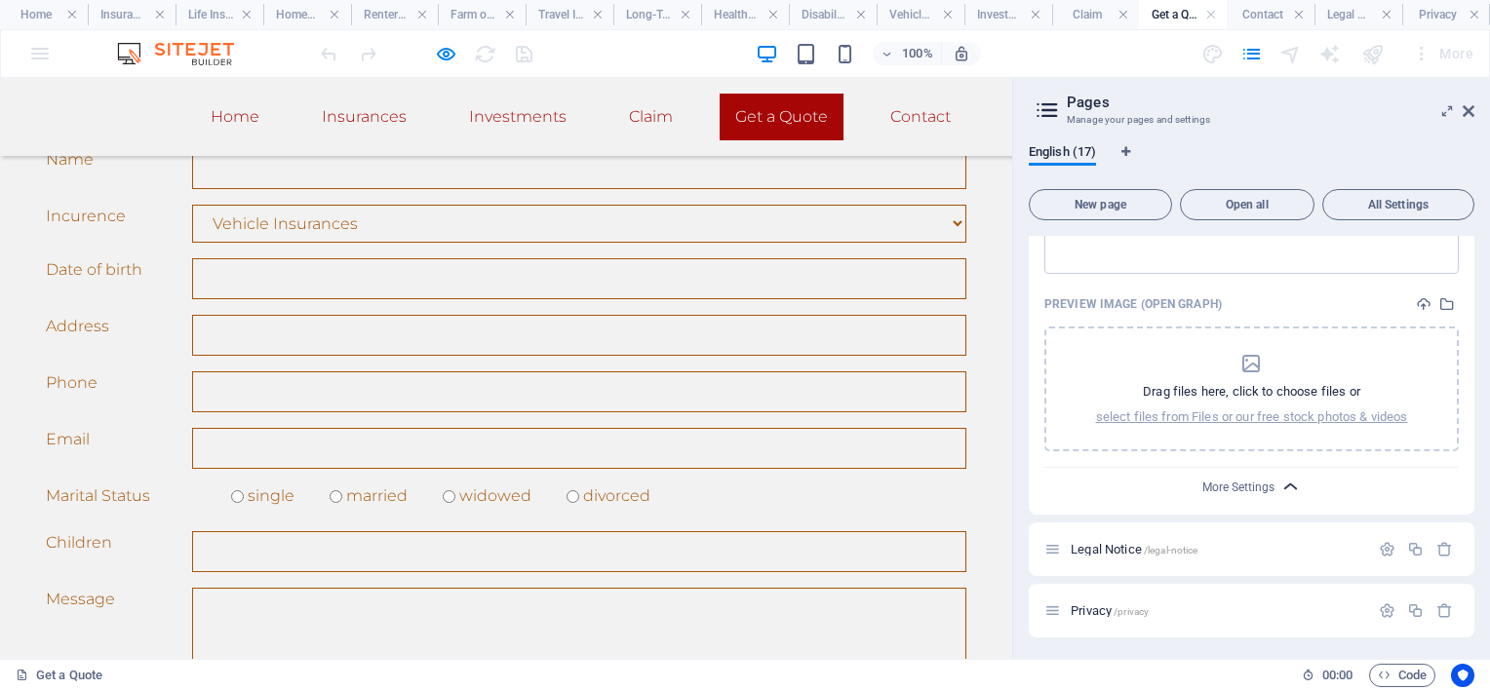
click at [1280, 480] on icon "button" at bounding box center [1290, 487] width 22 height 22
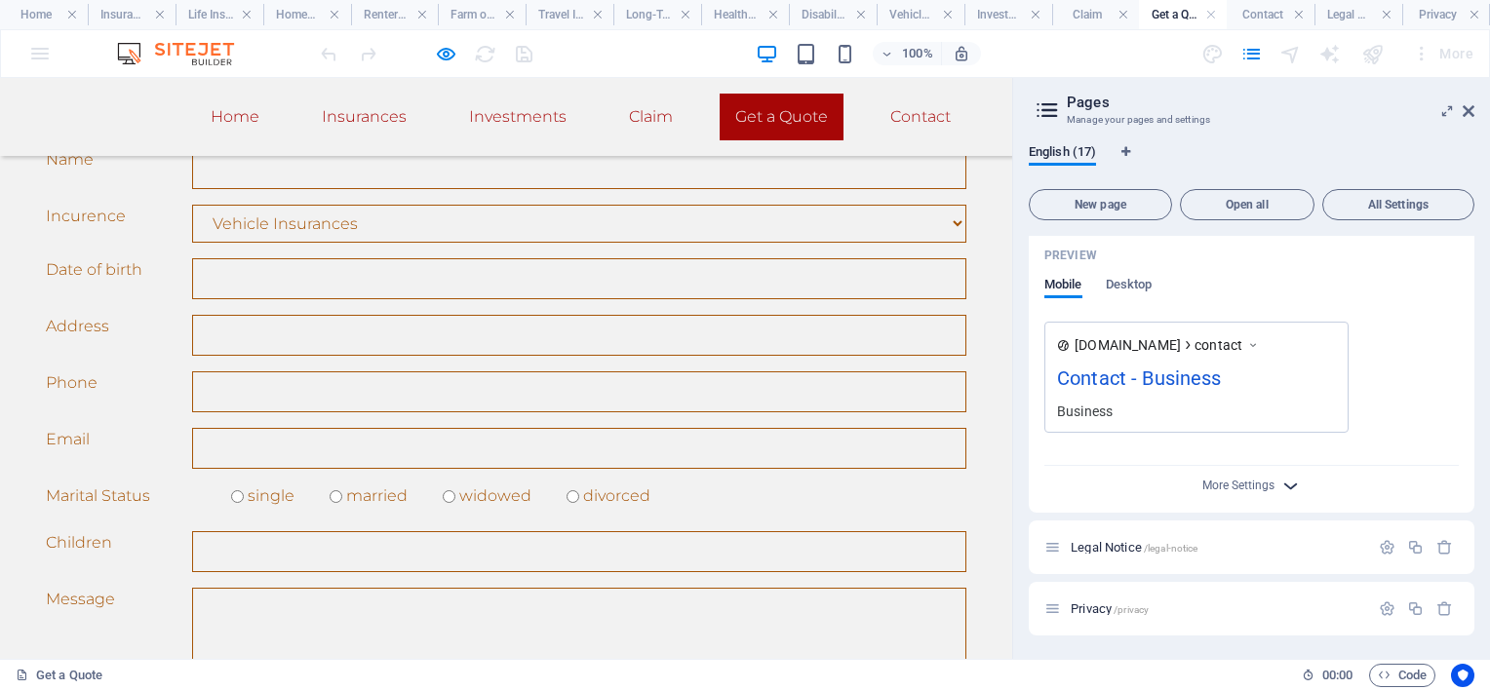
scroll to position [1152, 0]
click at [1280, 480] on icon "button" at bounding box center [1290, 487] width 22 height 22
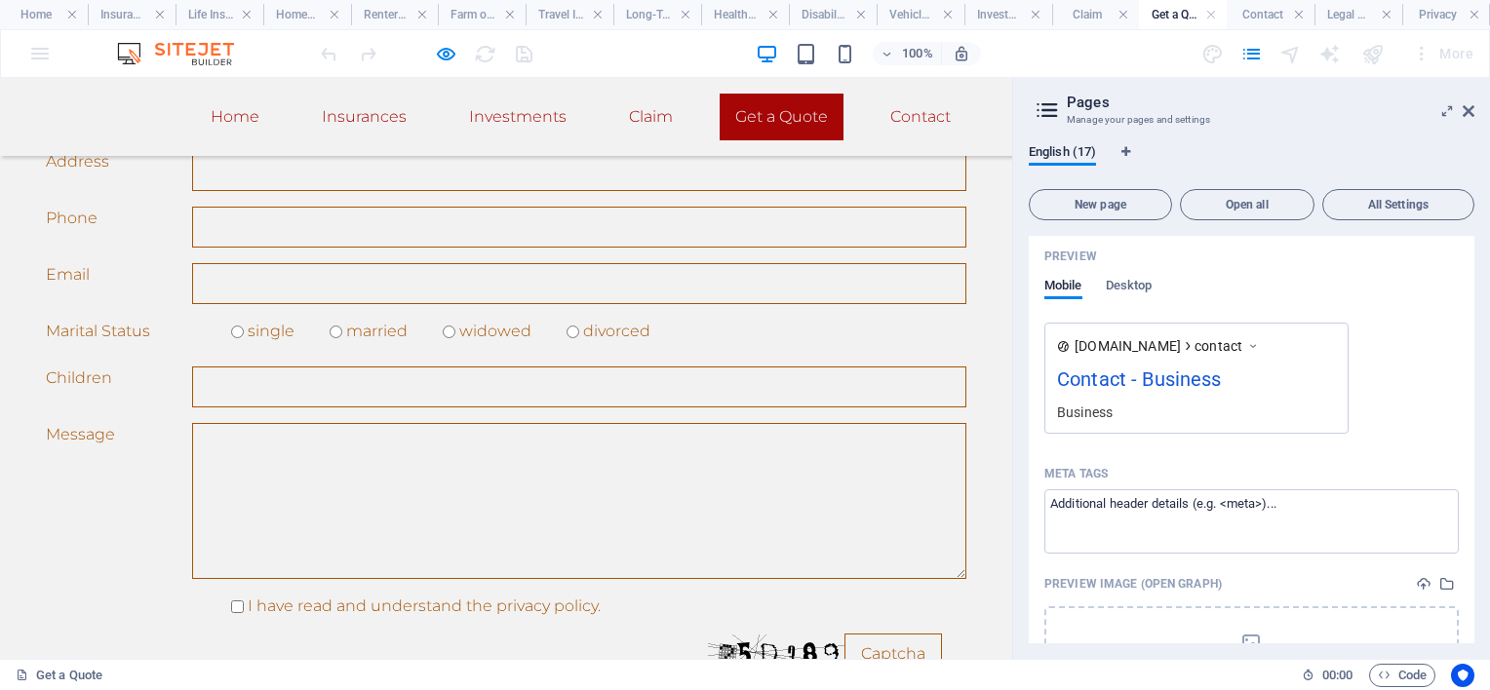
scroll to position [1393, 0]
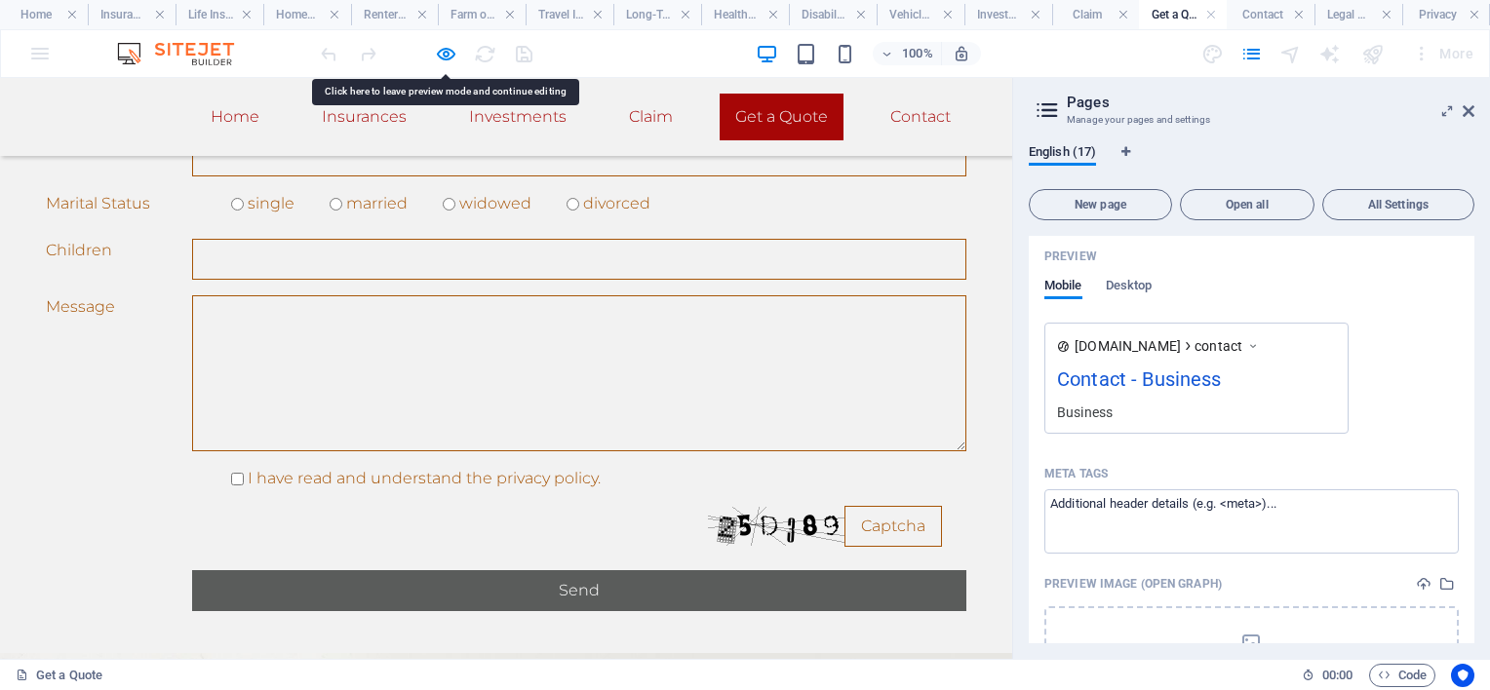
drag, startPoint x: 776, startPoint y: 390, endPoint x: 855, endPoint y: 390, distance: 79.0
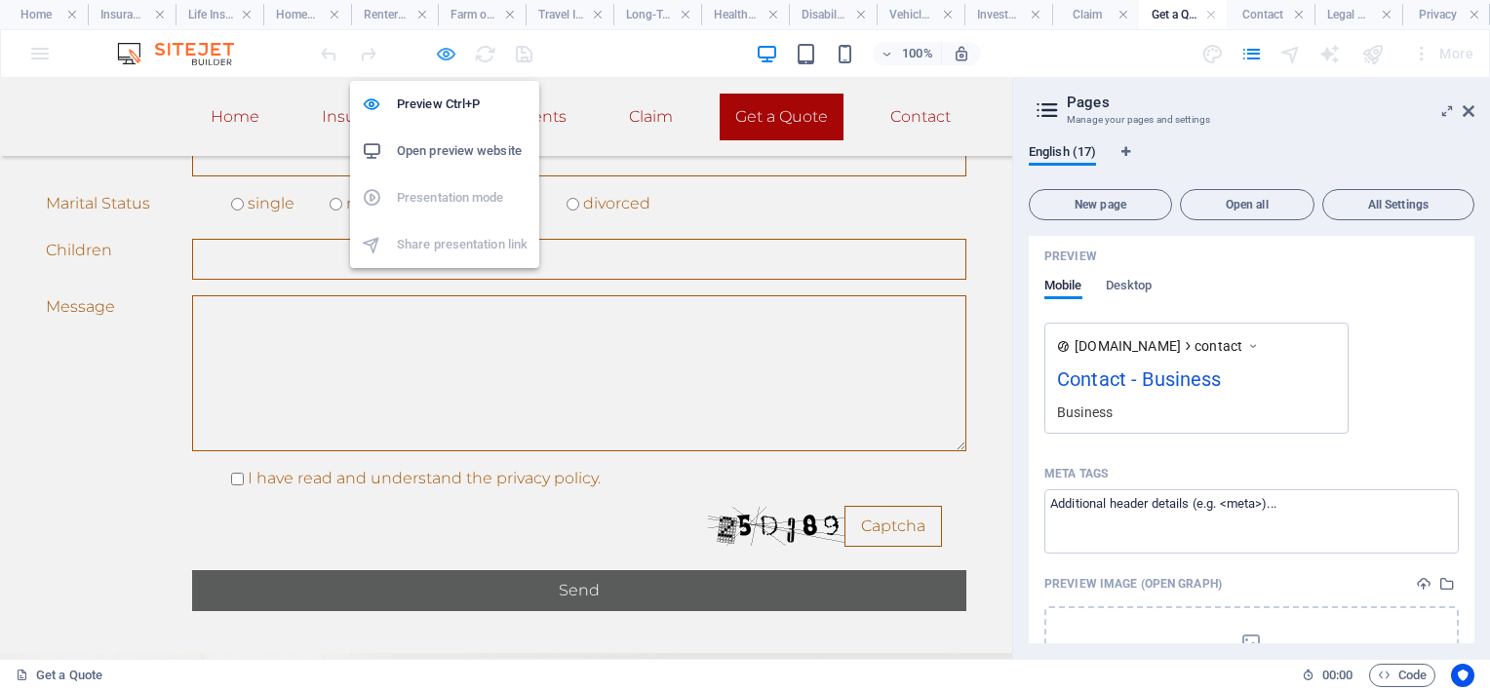
click at [444, 52] on icon "button" at bounding box center [446, 54] width 22 height 22
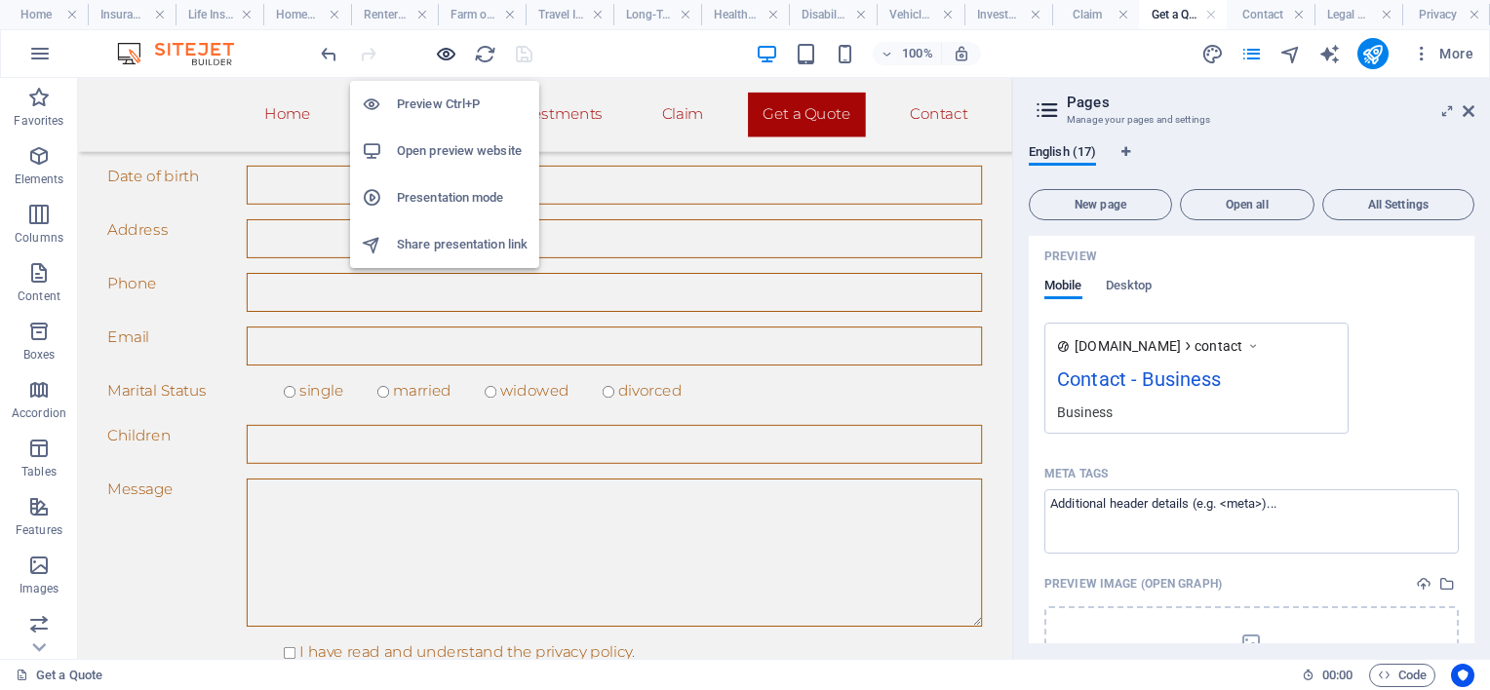
scroll to position [1518, 0]
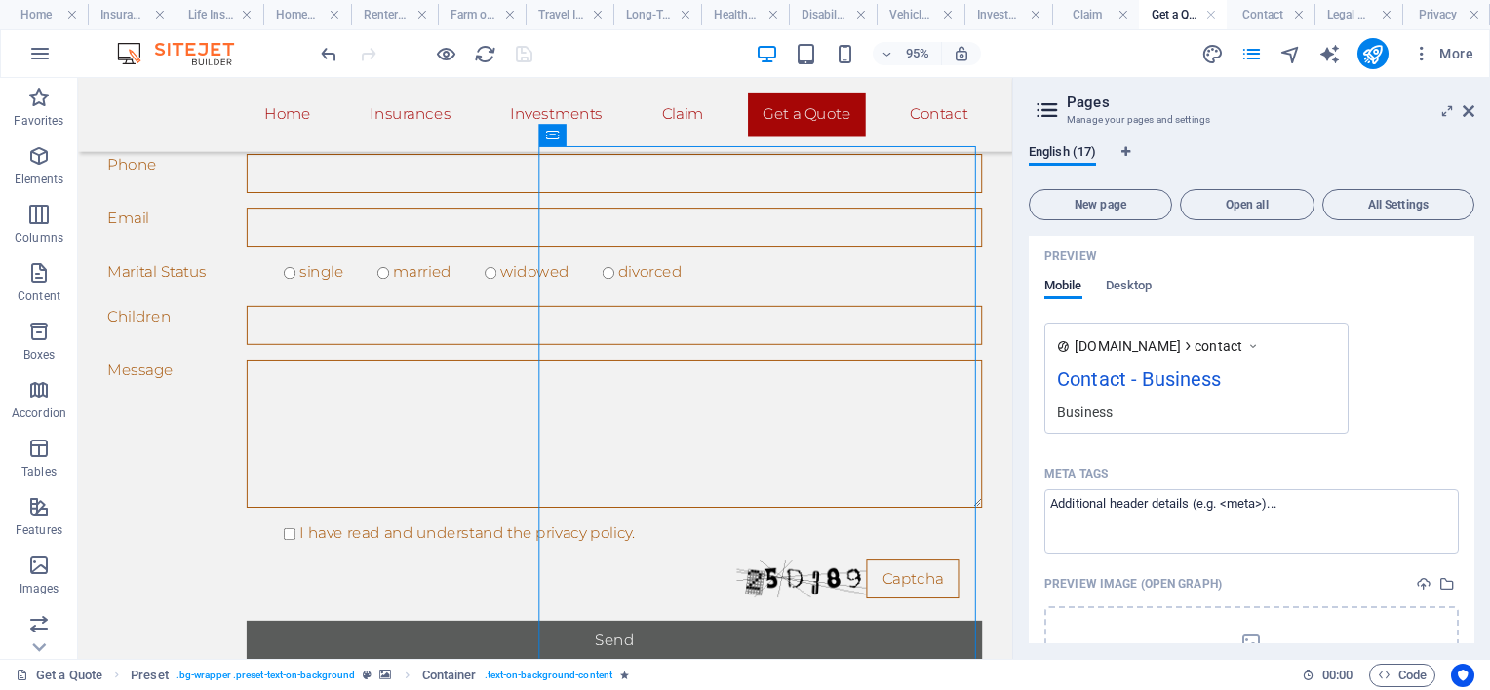
click at [1152, 456] on div "Name Contact ​ URL SLUG /contact ​ SEO Title AI Contact ​ 170 / 580 Px SEO Desc…" at bounding box center [1252, 290] width 446 height 1007
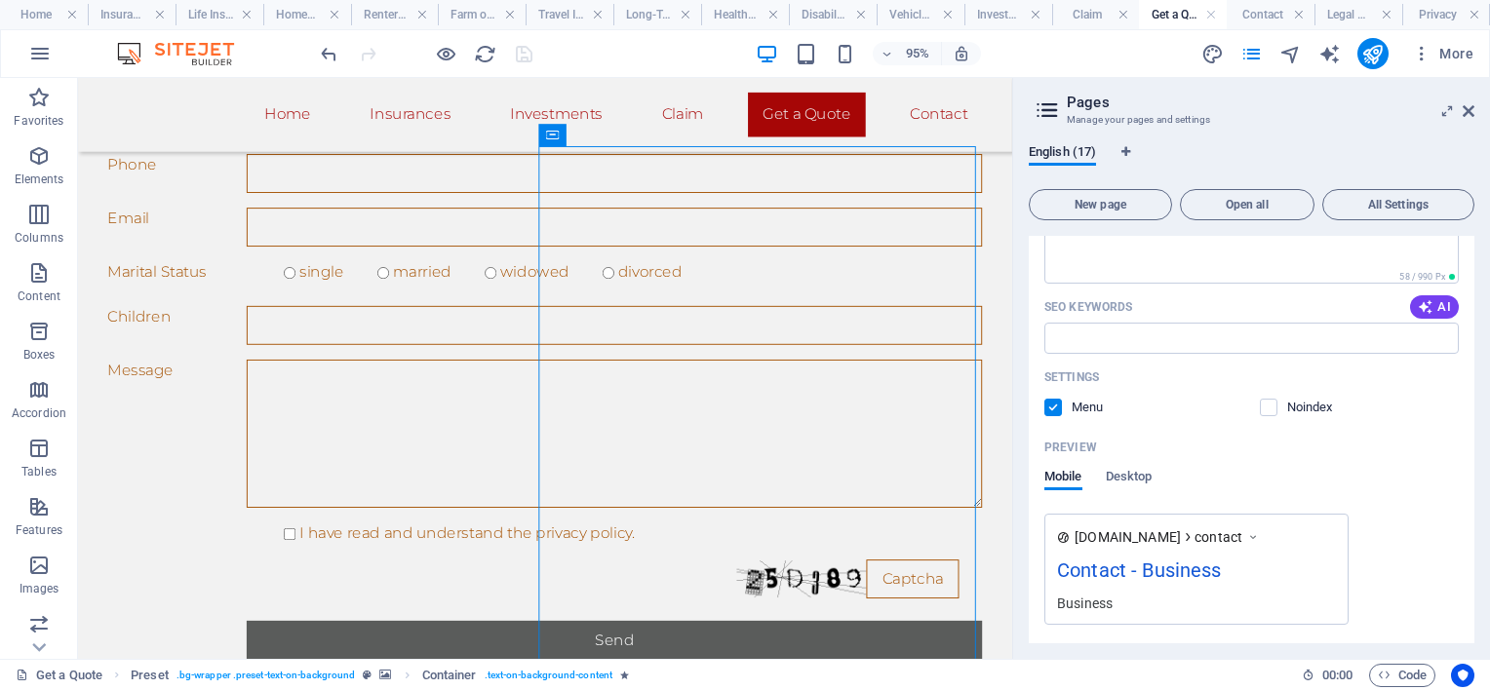
scroll to position [957, 0]
click at [1266, 410] on label at bounding box center [1269, 412] width 18 height 18
click at [0, 0] on input "checkbox" at bounding box center [0, 0] width 0 height 0
click at [1268, 411] on label at bounding box center [1269, 412] width 18 height 18
click at [0, 0] on input "checkbox" at bounding box center [0, 0] width 0 height 0
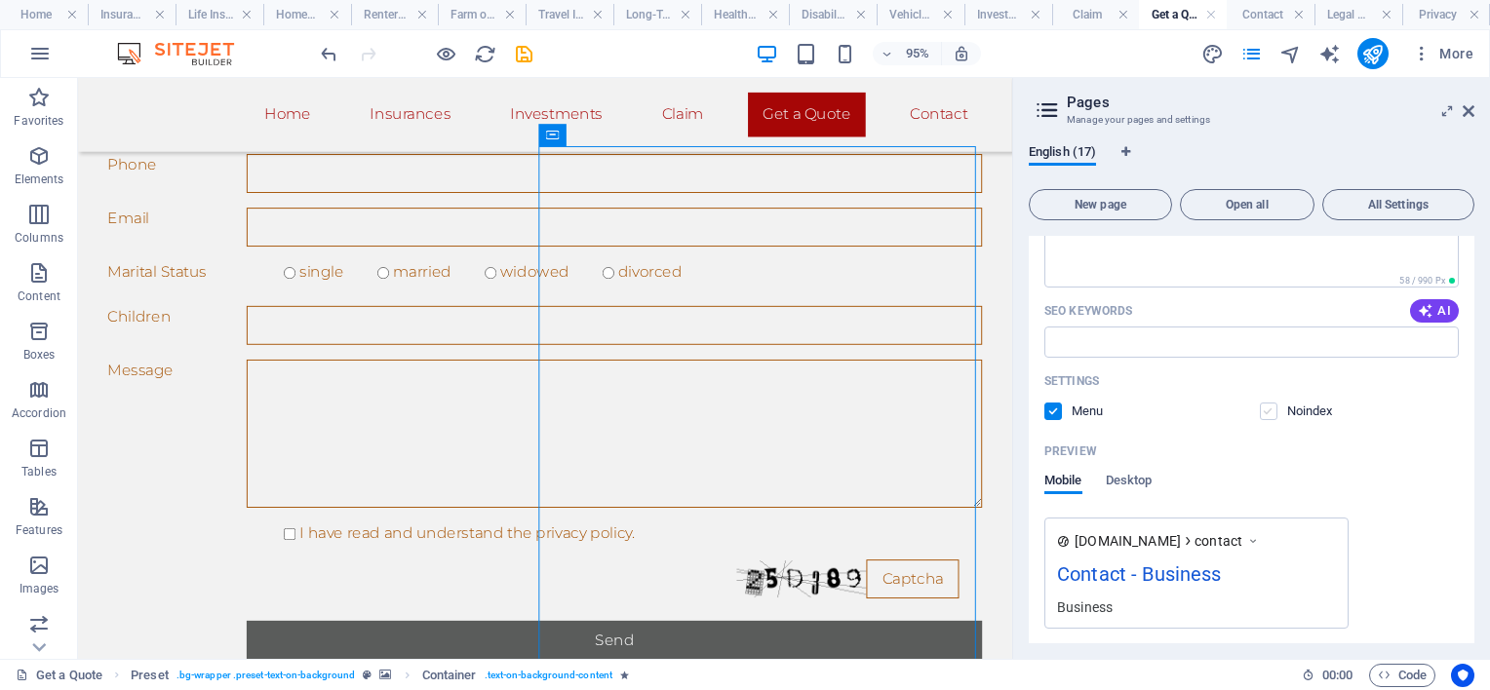
click at [1268, 411] on label at bounding box center [1269, 412] width 18 height 18
click at [0, 0] on input "checkbox" at bounding box center [0, 0] width 0 height 0
click at [1265, 414] on label at bounding box center [1269, 412] width 18 height 18
click at [0, 0] on input "checkbox" at bounding box center [0, 0] width 0 height 0
click at [1062, 410] on span at bounding box center [1067, 412] width 10 height 10
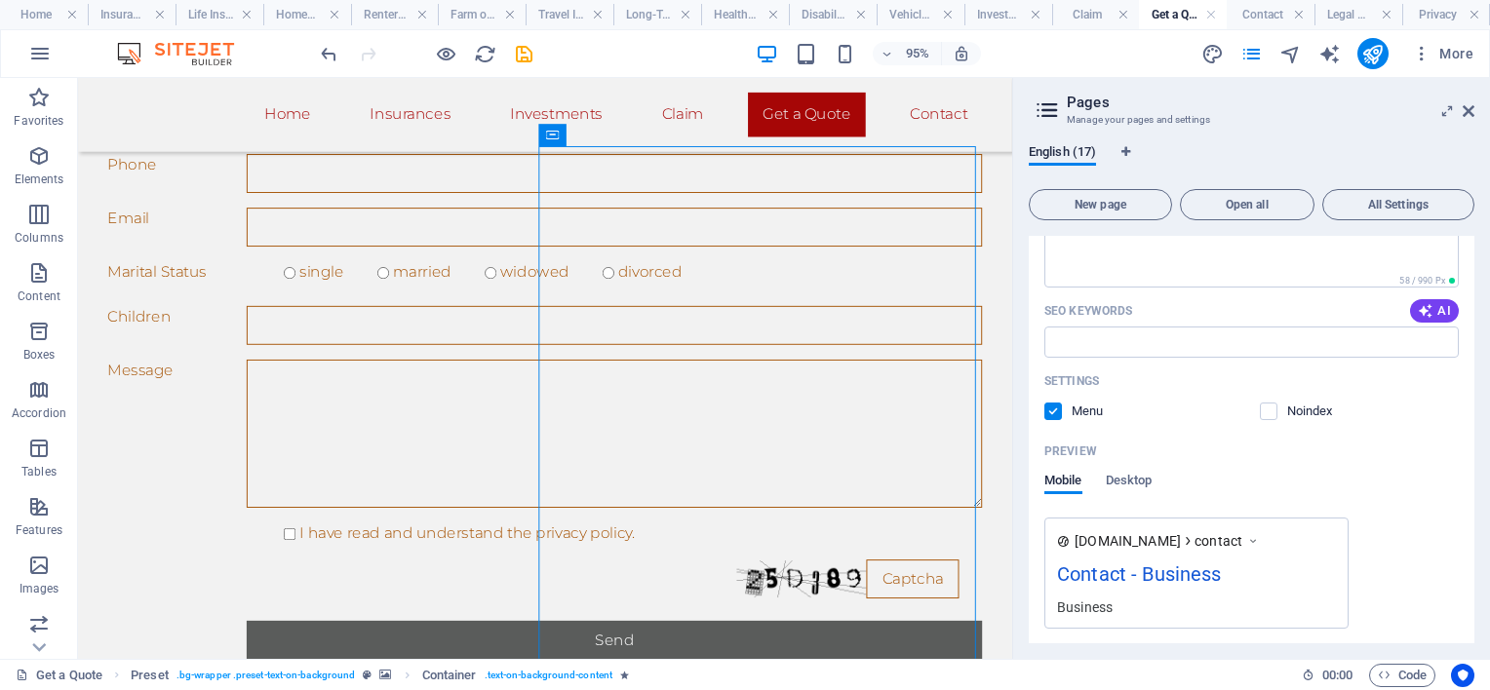
click at [1055, 410] on label at bounding box center [1053, 412] width 18 height 18
click at [0, 0] on input "checkbox" at bounding box center [0, 0] width 0 height 0
click at [1054, 410] on label at bounding box center [1053, 412] width 18 height 18
click at [0, 0] on input "checkbox" at bounding box center [0, 0] width 0 height 0
click at [630, 269] on icon at bounding box center [626, 268] width 13 height 22
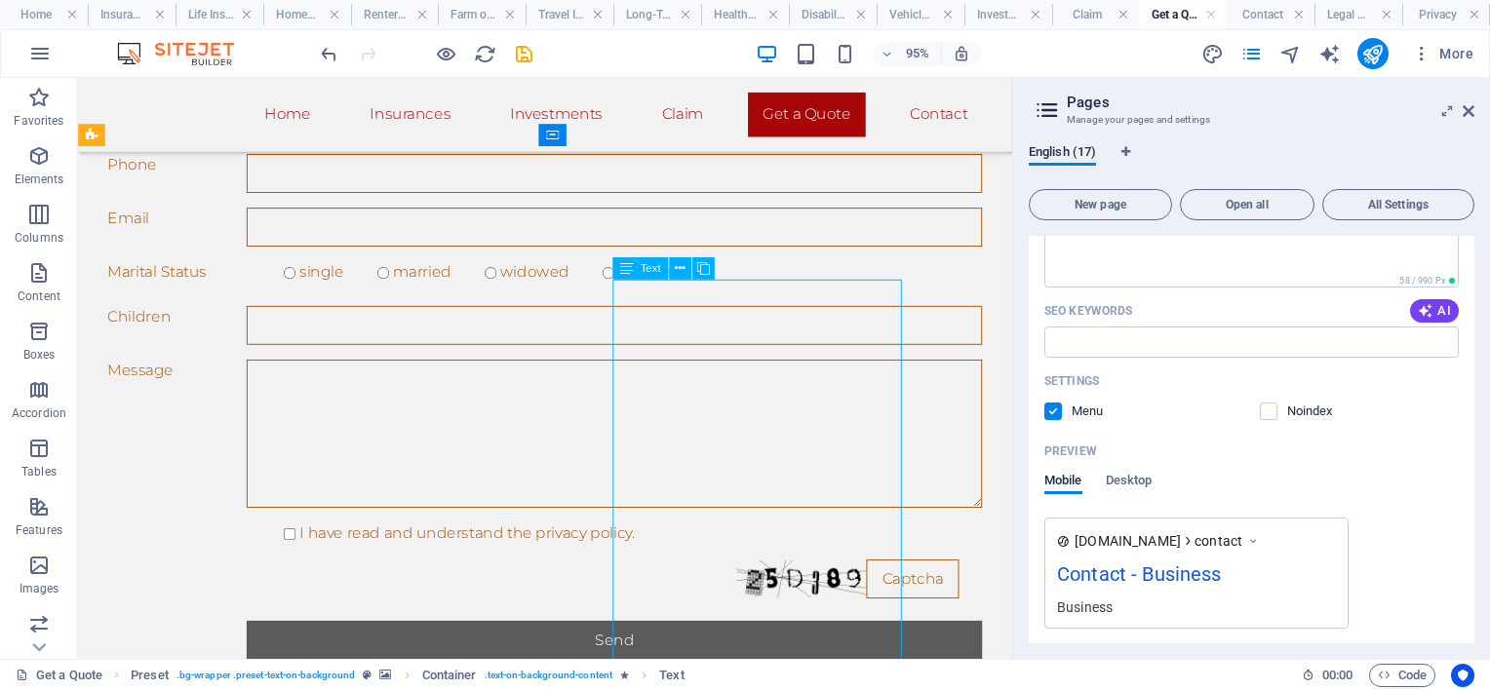
scroll to position [1500, 0]
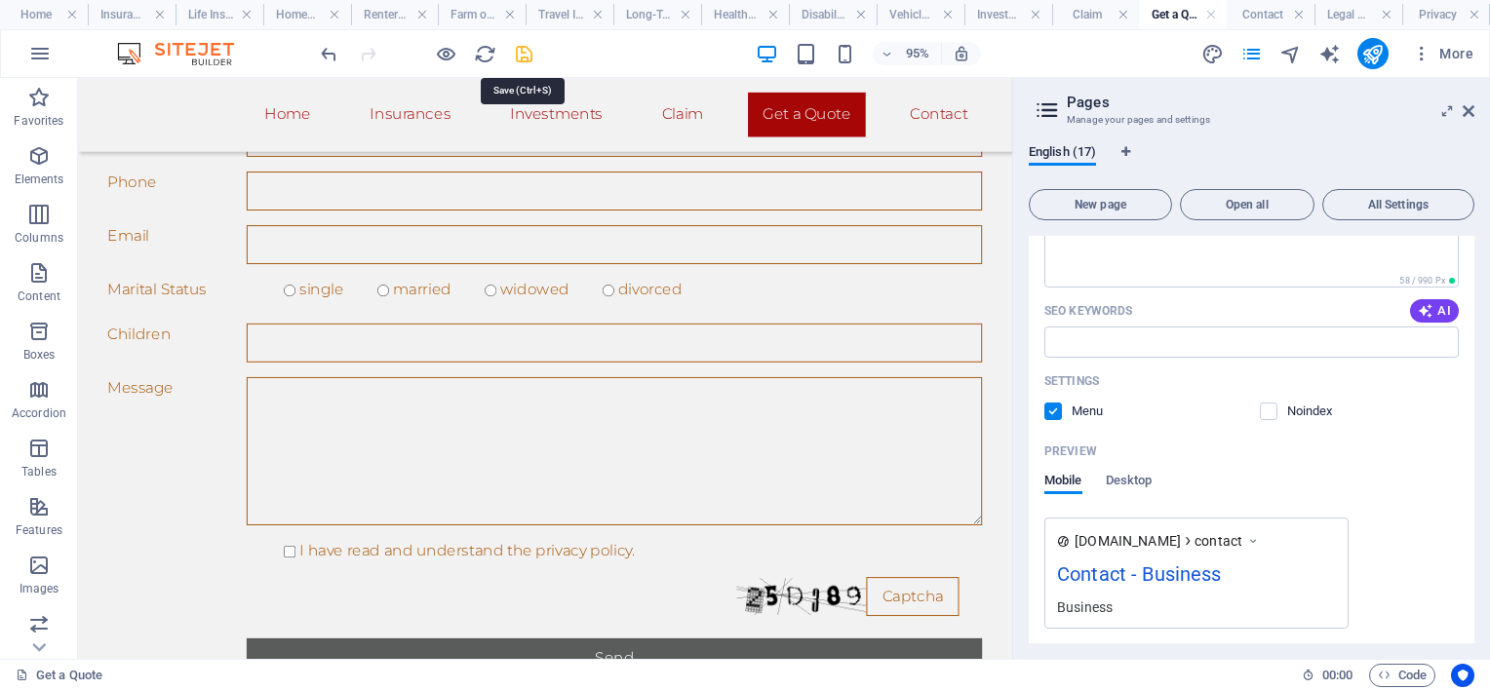
click at [532, 57] on icon "save" at bounding box center [524, 54] width 22 height 22
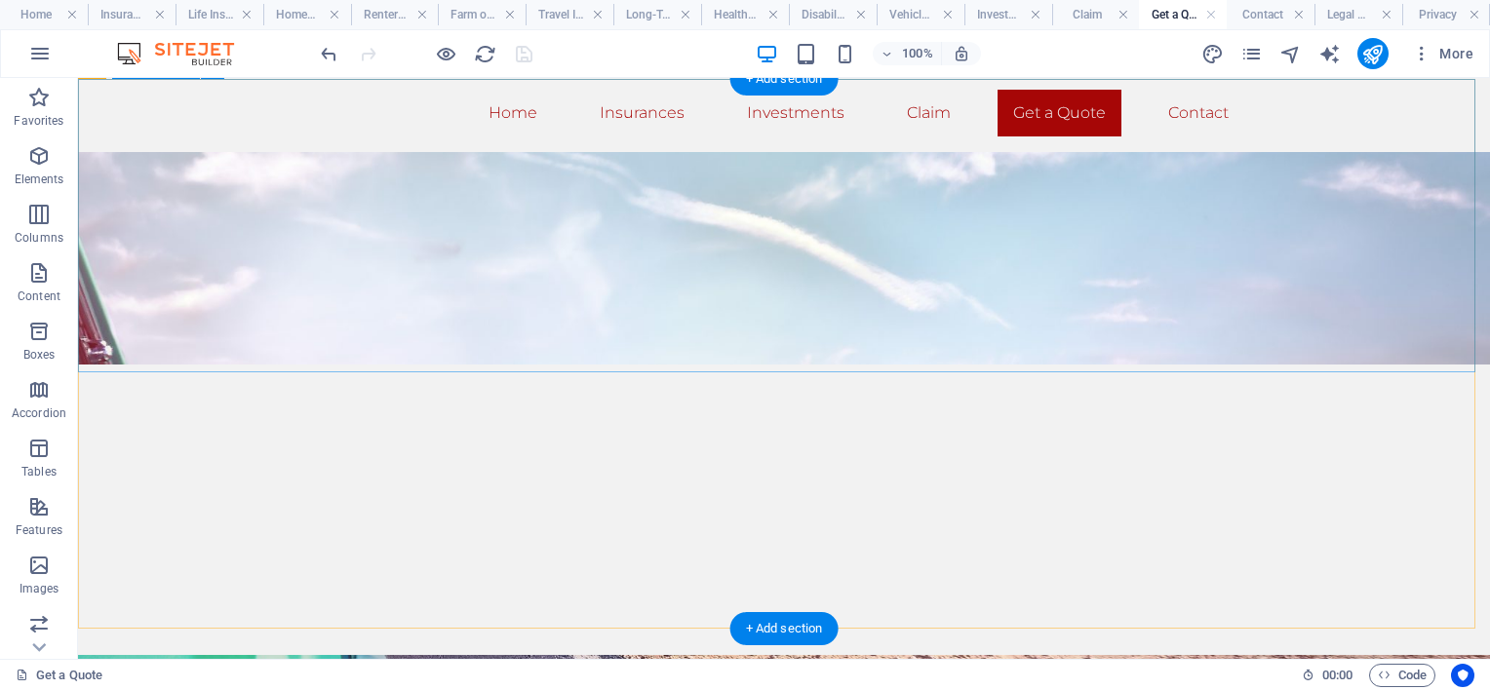
scroll to position [0, 0]
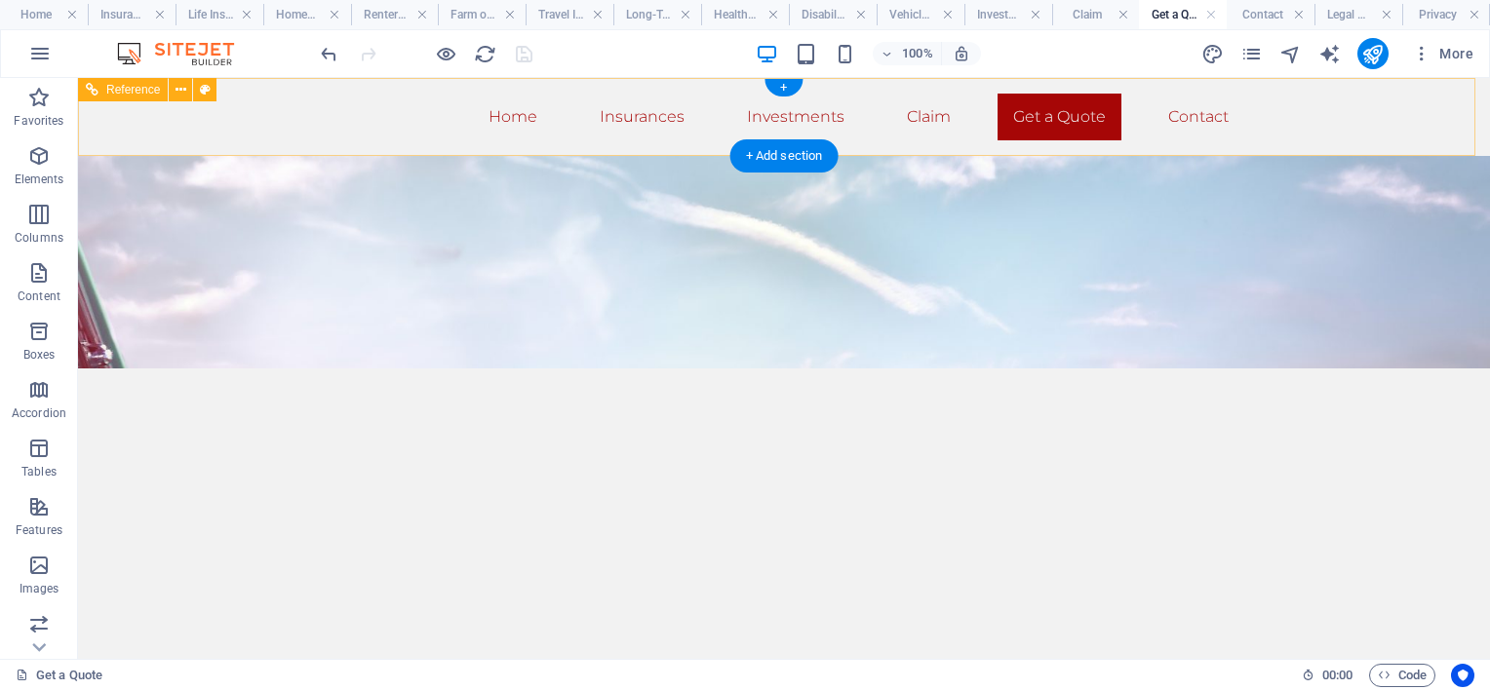
click at [911, 119] on nav "Home Insurances Investments Claim Get a Quote Contact" at bounding box center [784, 117] width 921 height 47
click at [921, 116] on nav "Home Insurances Investments Claim Get a Quote Contact" at bounding box center [784, 117] width 921 height 47
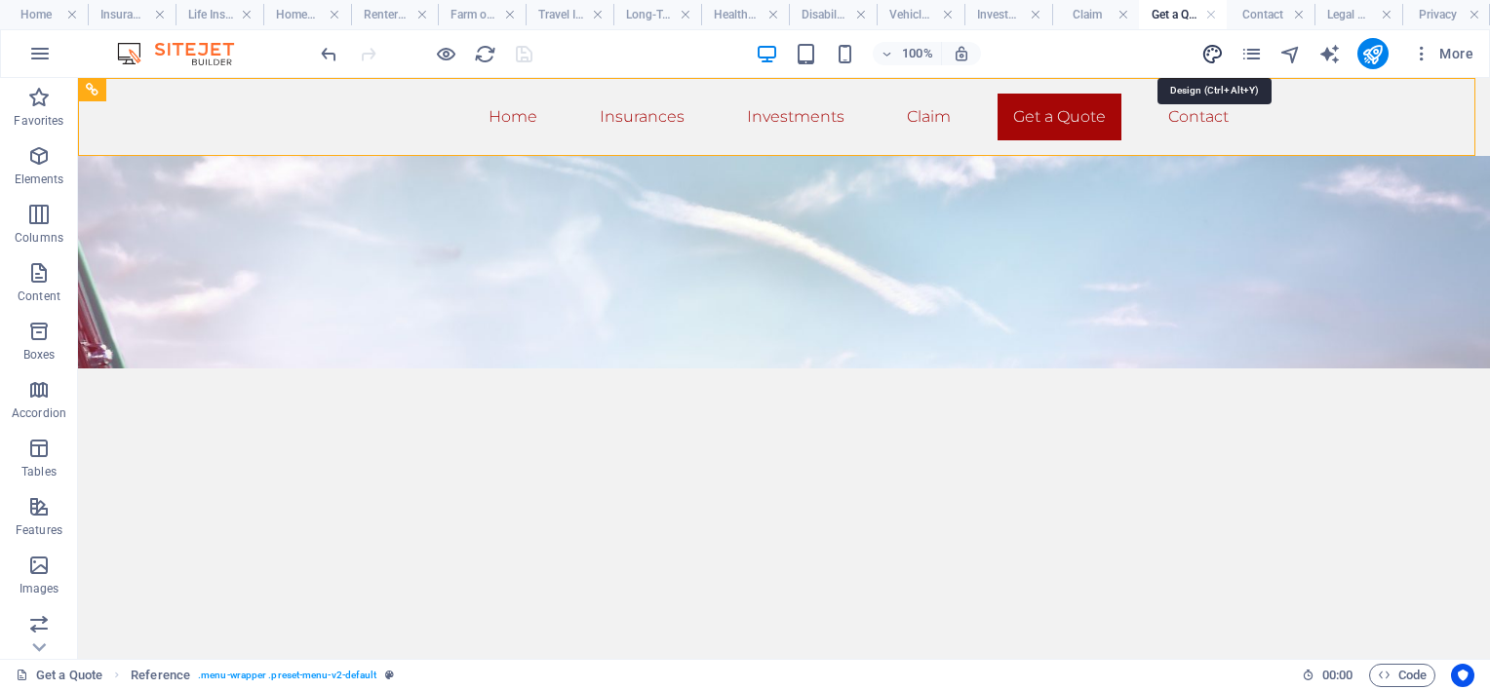
click at [1217, 49] on icon "design" at bounding box center [1212, 54] width 22 height 22
select select "rem"
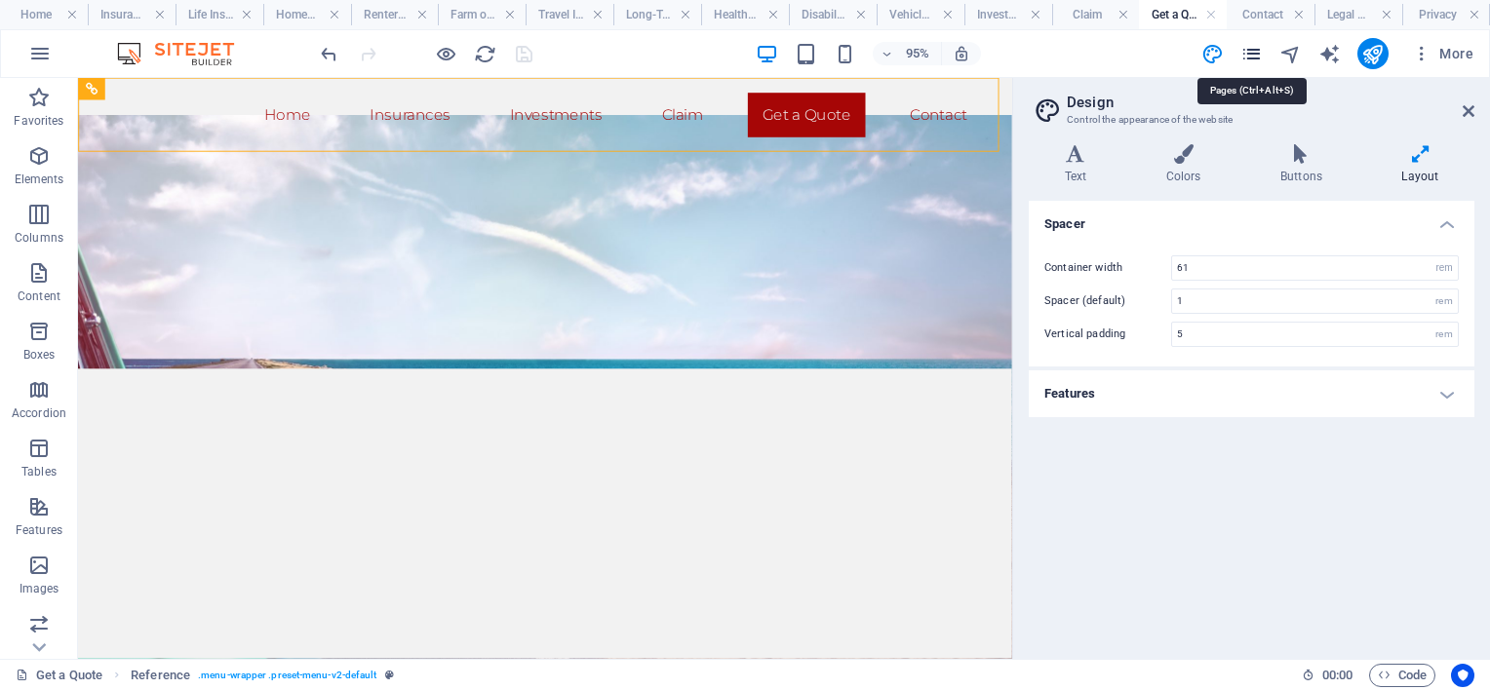
click at [1253, 51] on icon "pages" at bounding box center [1251, 54] width 22 height 22
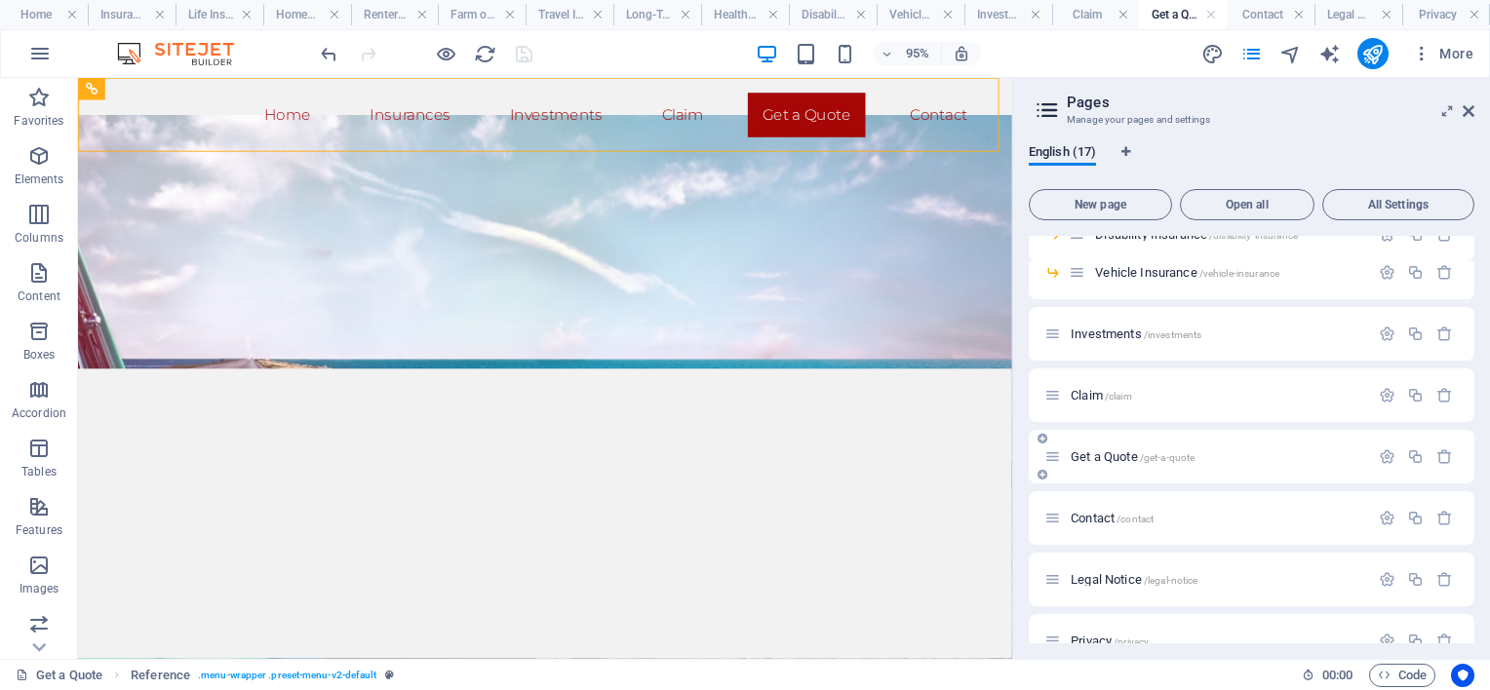
scroll to position [425, 0]
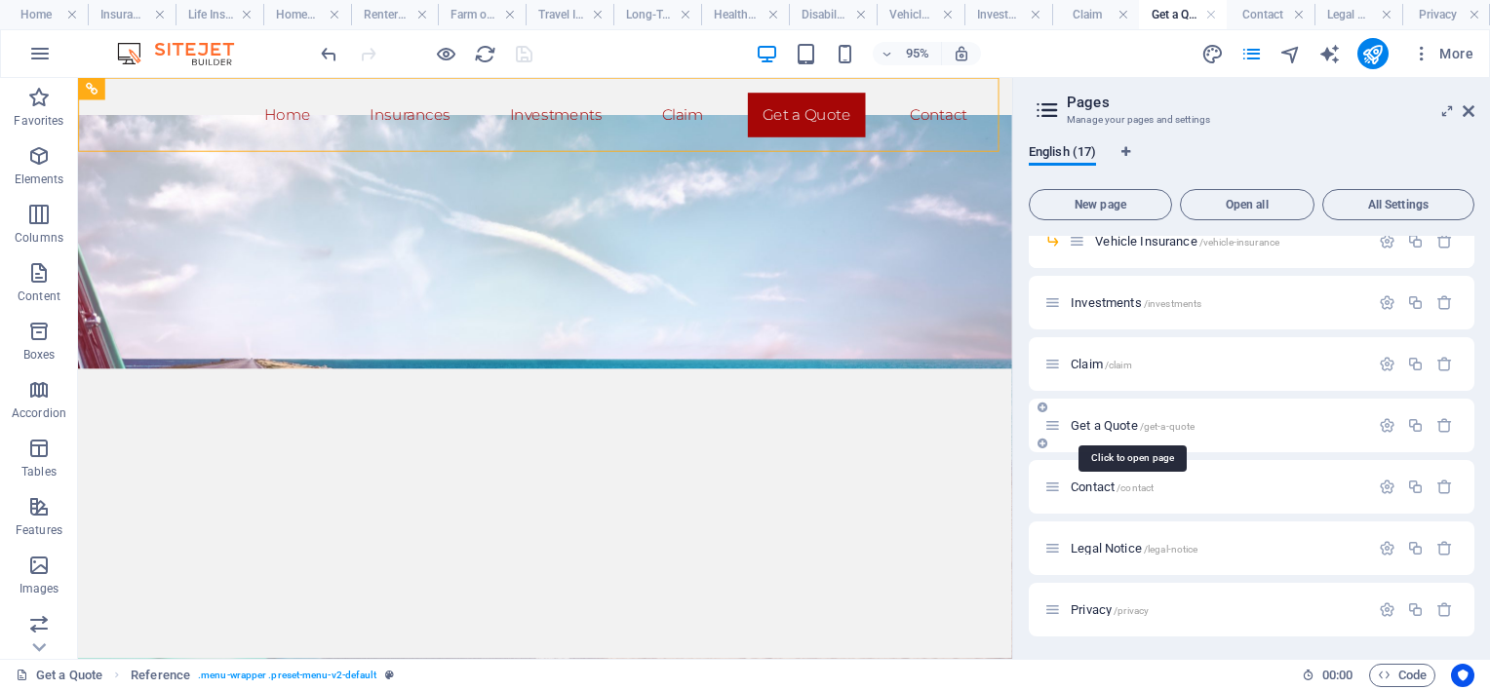
click at [1104, 424] on span "Get a Quote /get-a-quote" at bounding box center [1133, 425] width 124 height 15
click at [1105, 363] on span "/claim" at bounding box center [1118, 365] width 27 height 11
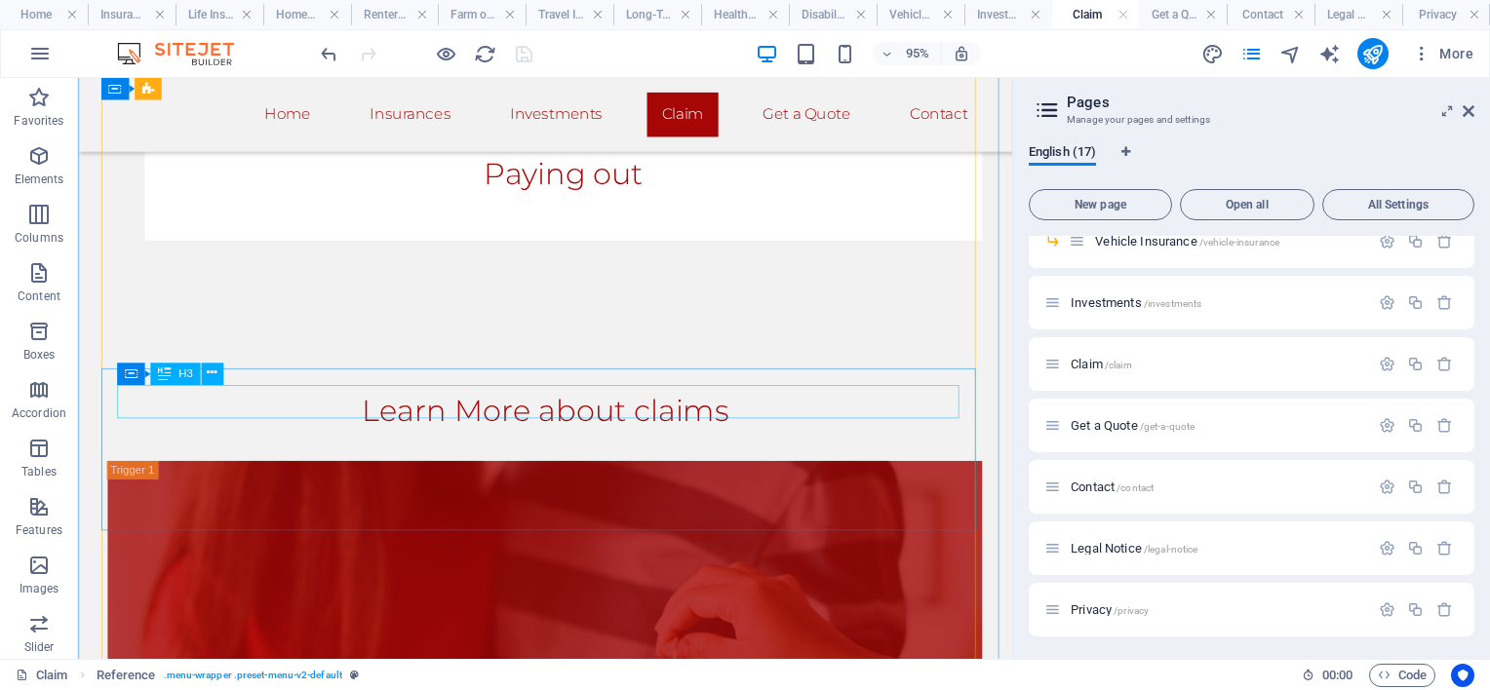
scroll to position [1950, 0]
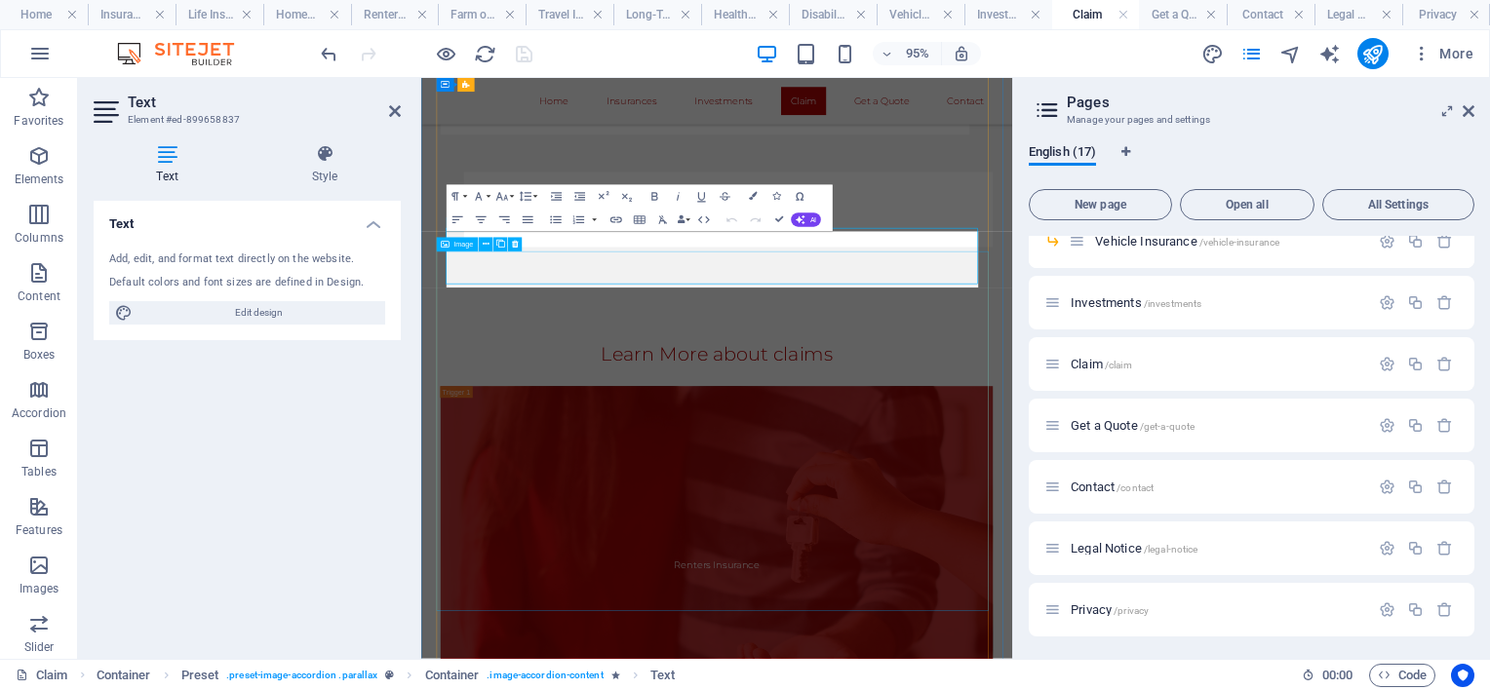
scroll to position [1955, 0]
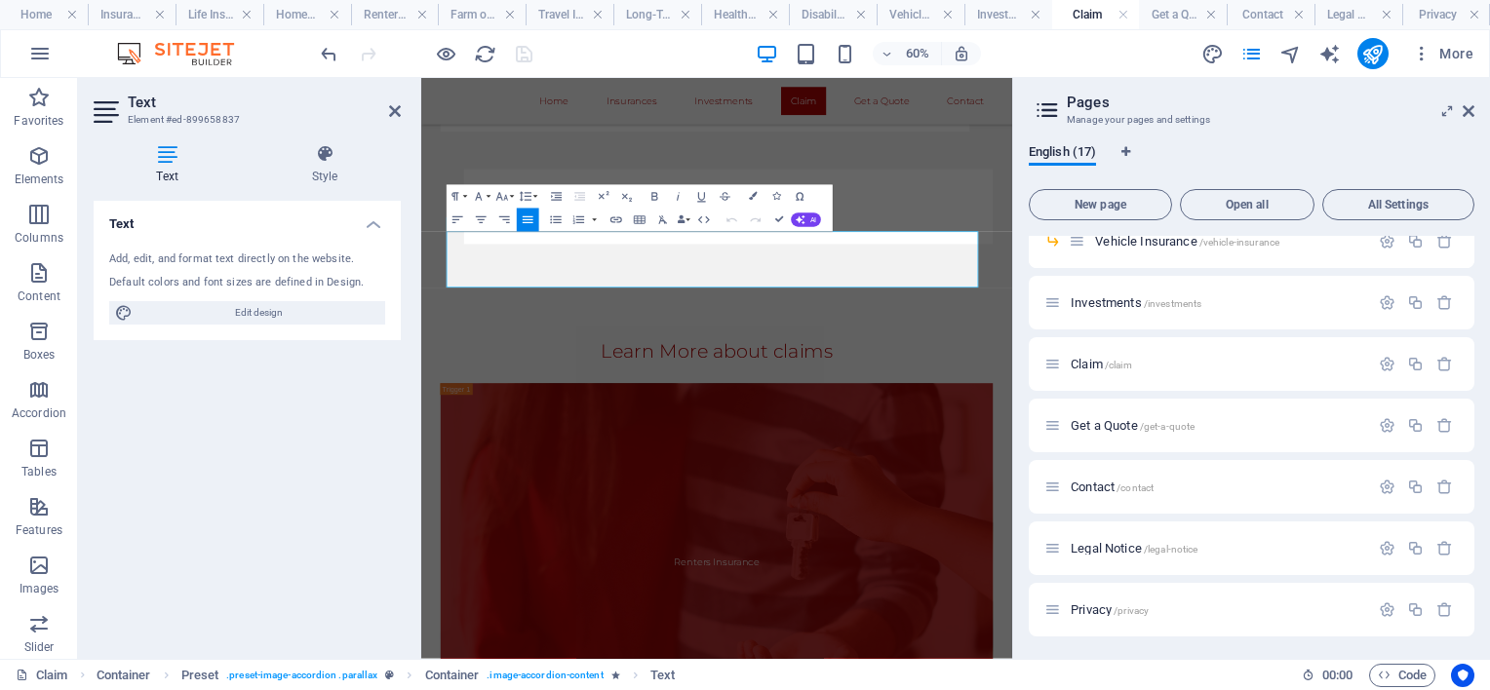
drag, startPoint x: 820, startPoint y: 415, endPoint x: 818, endPoint y: 287, distance: 128.7
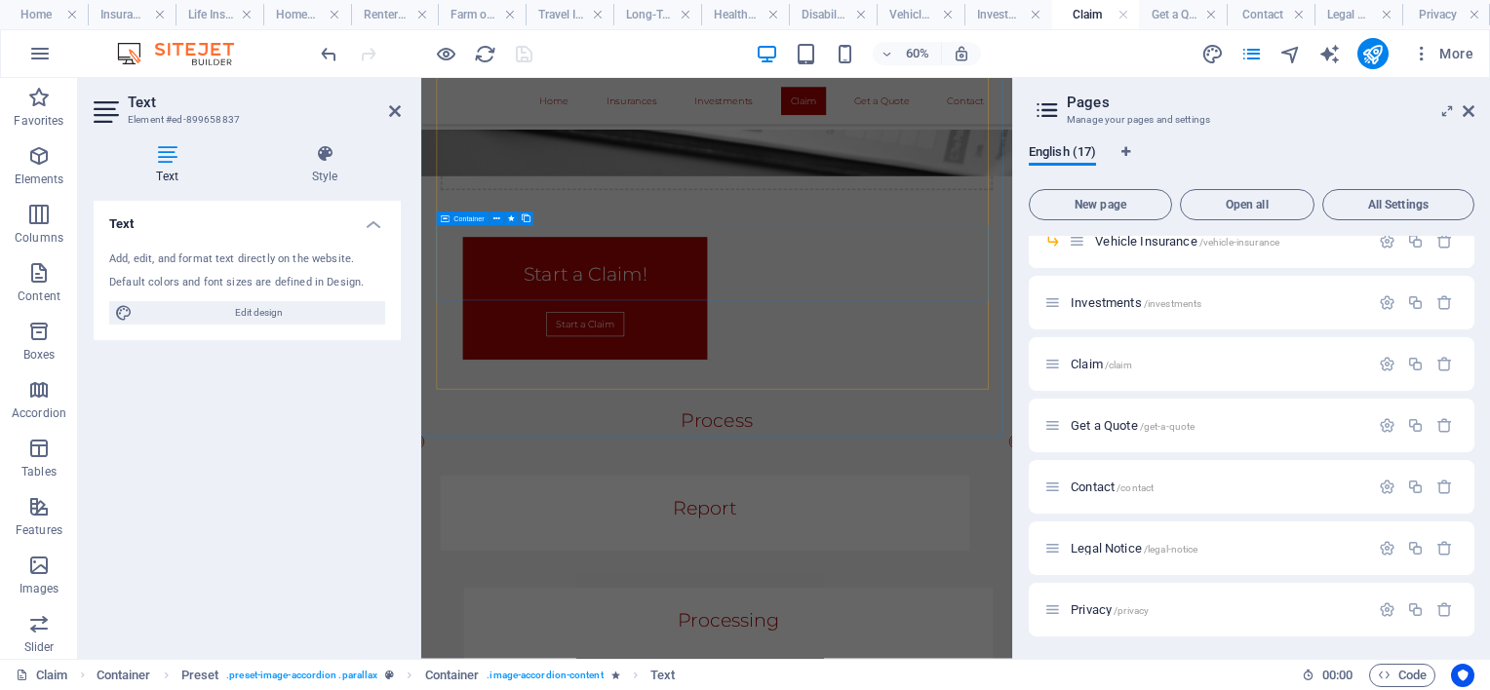
scroll to position [785, 0]
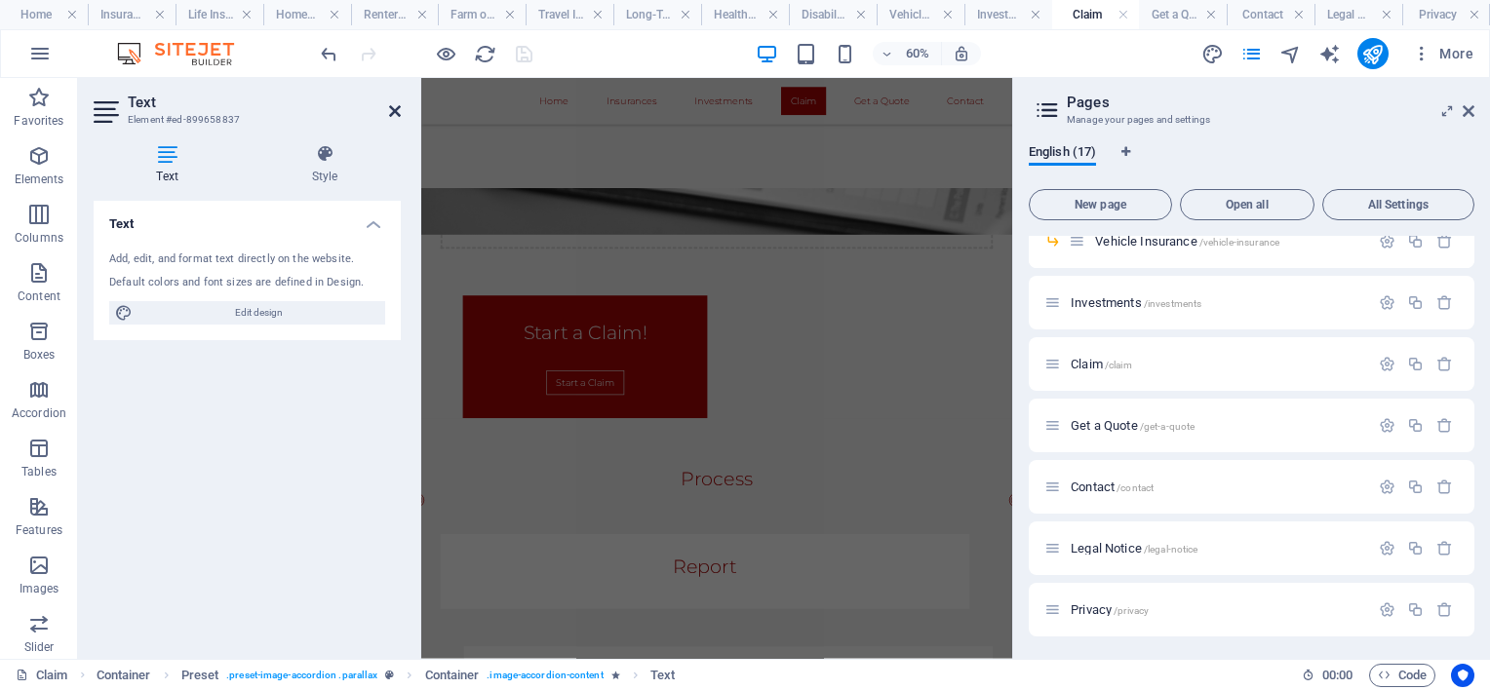
click at [398, 110] on icon at bounding box center [395, 111] width 12 height 16
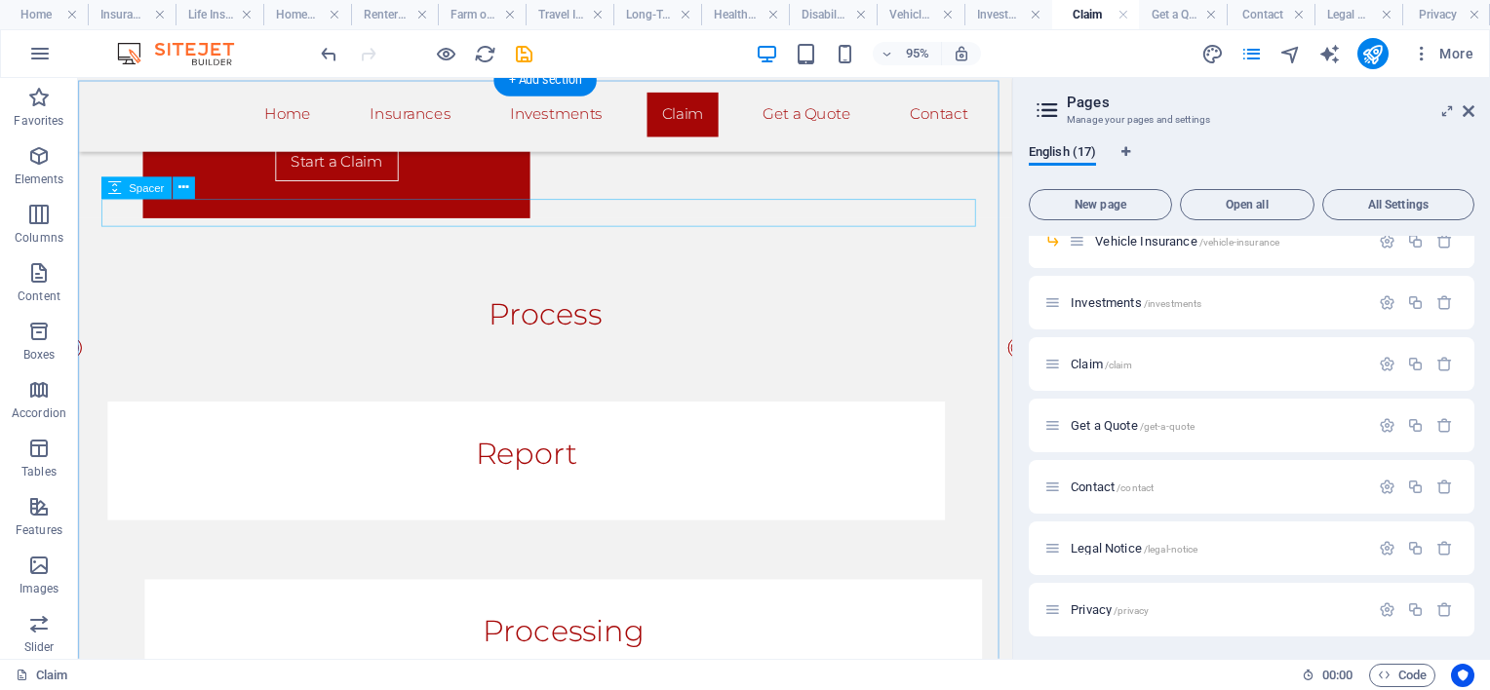
scroll to position [1374, 0]
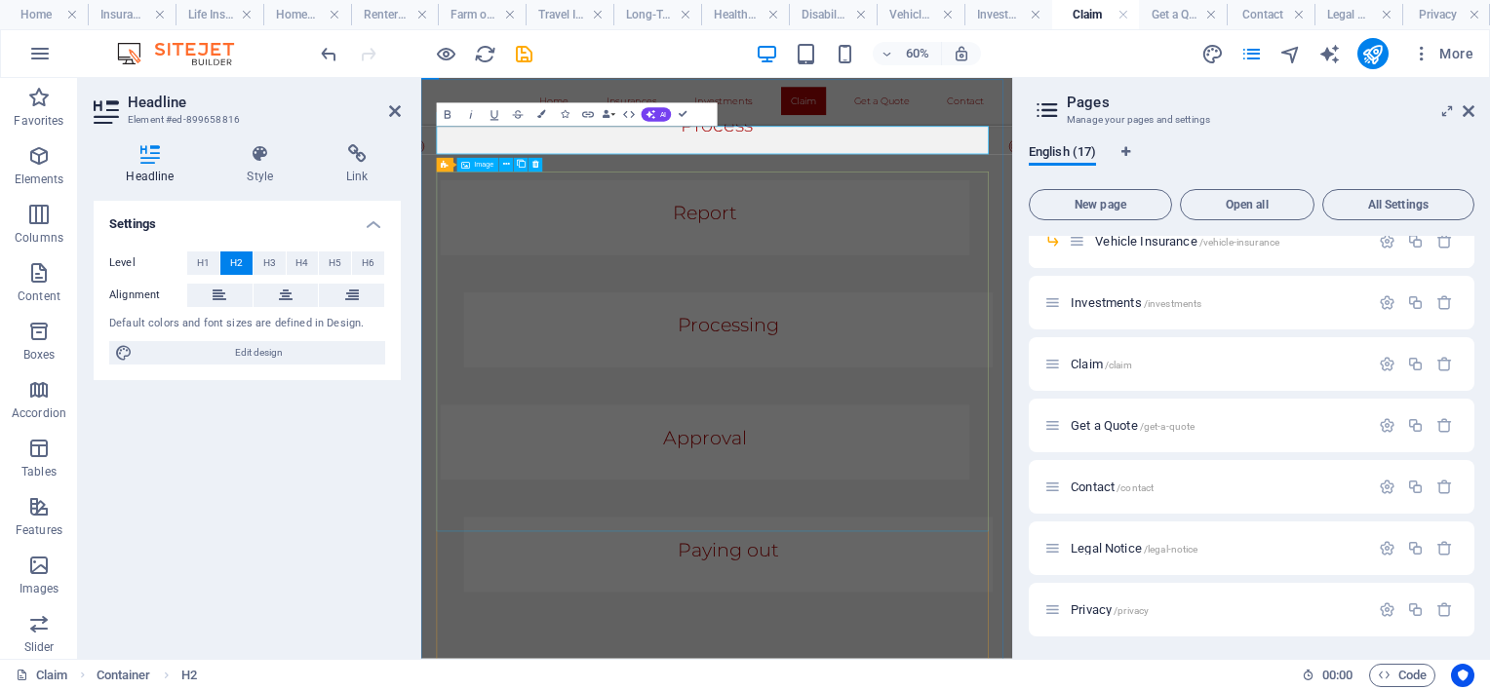
scroll to position [1380, 0]
click at [398, 107] on icon at bounding box center [395, 111] width 12 height 16
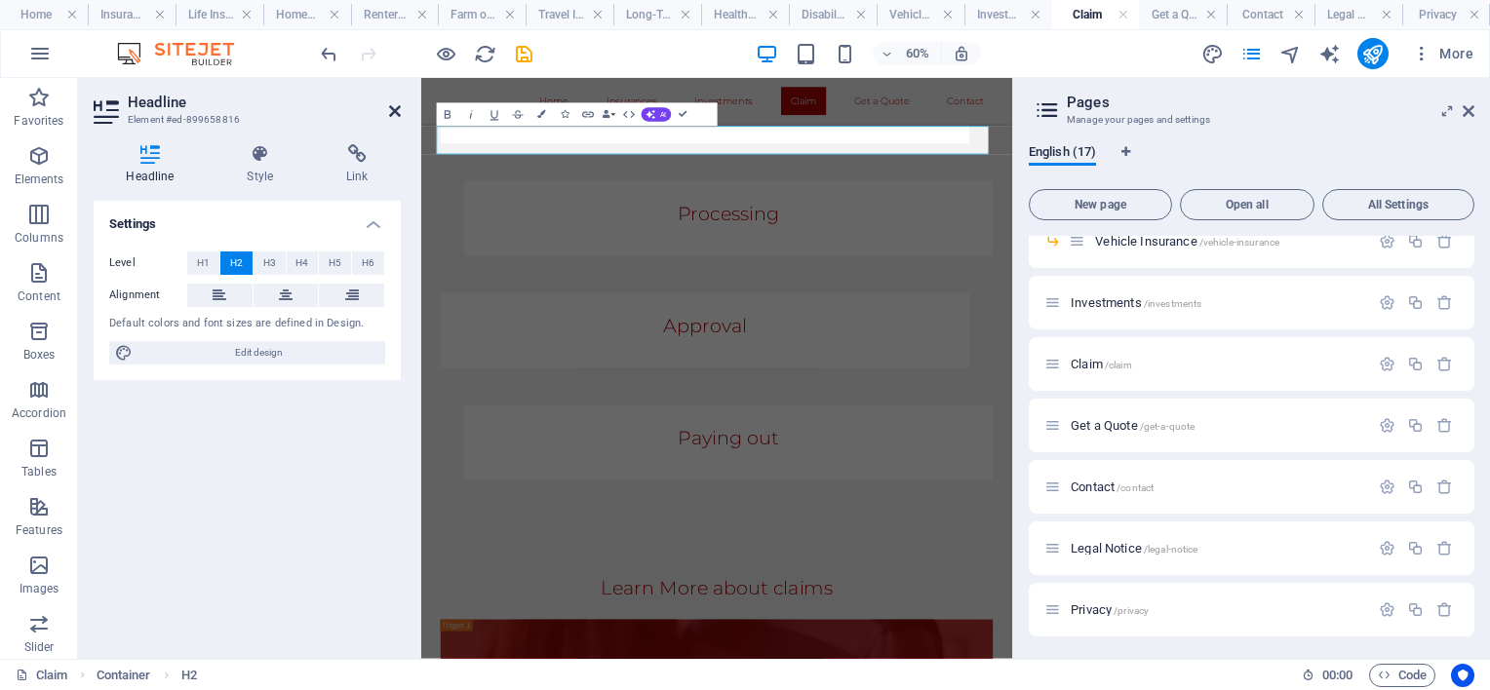
scroll to position [1374, 0]
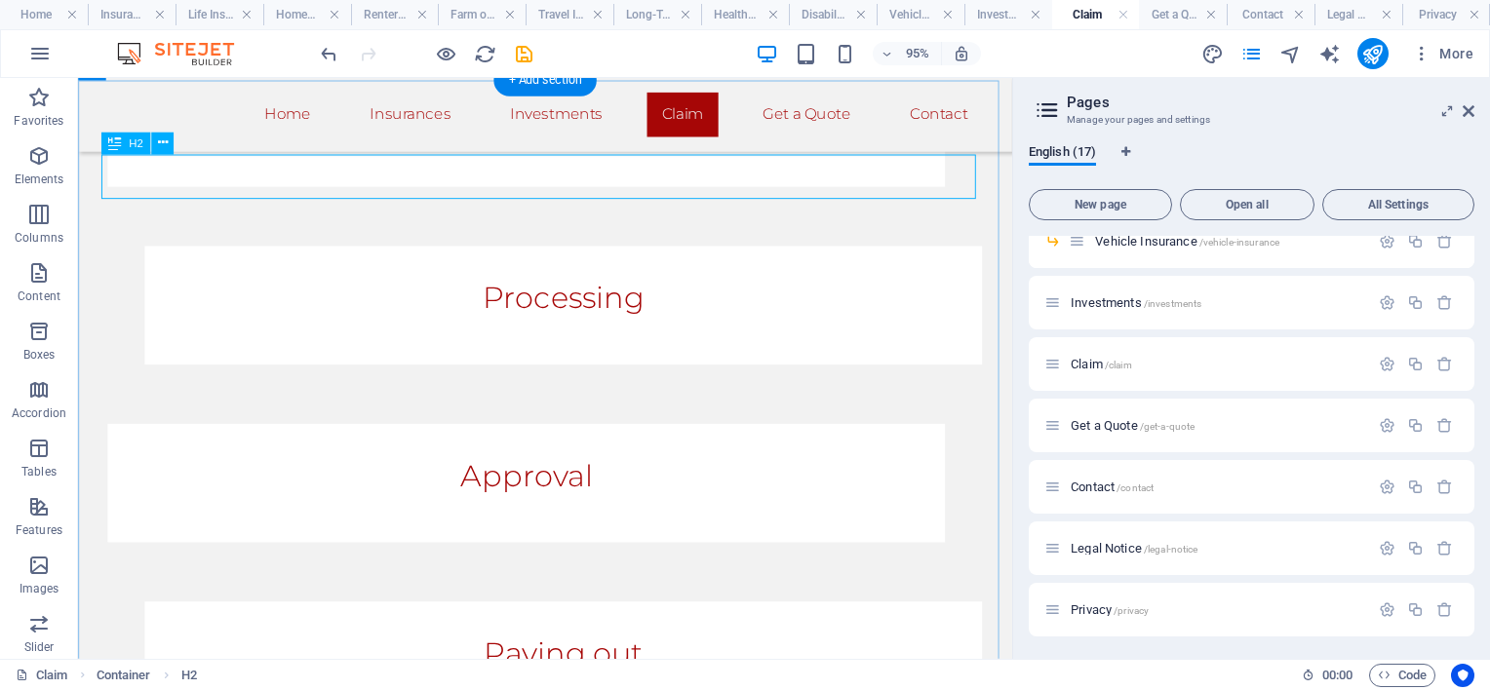
click at [159, 141] on icon at bounding box center [162, 144] width 10 height 20
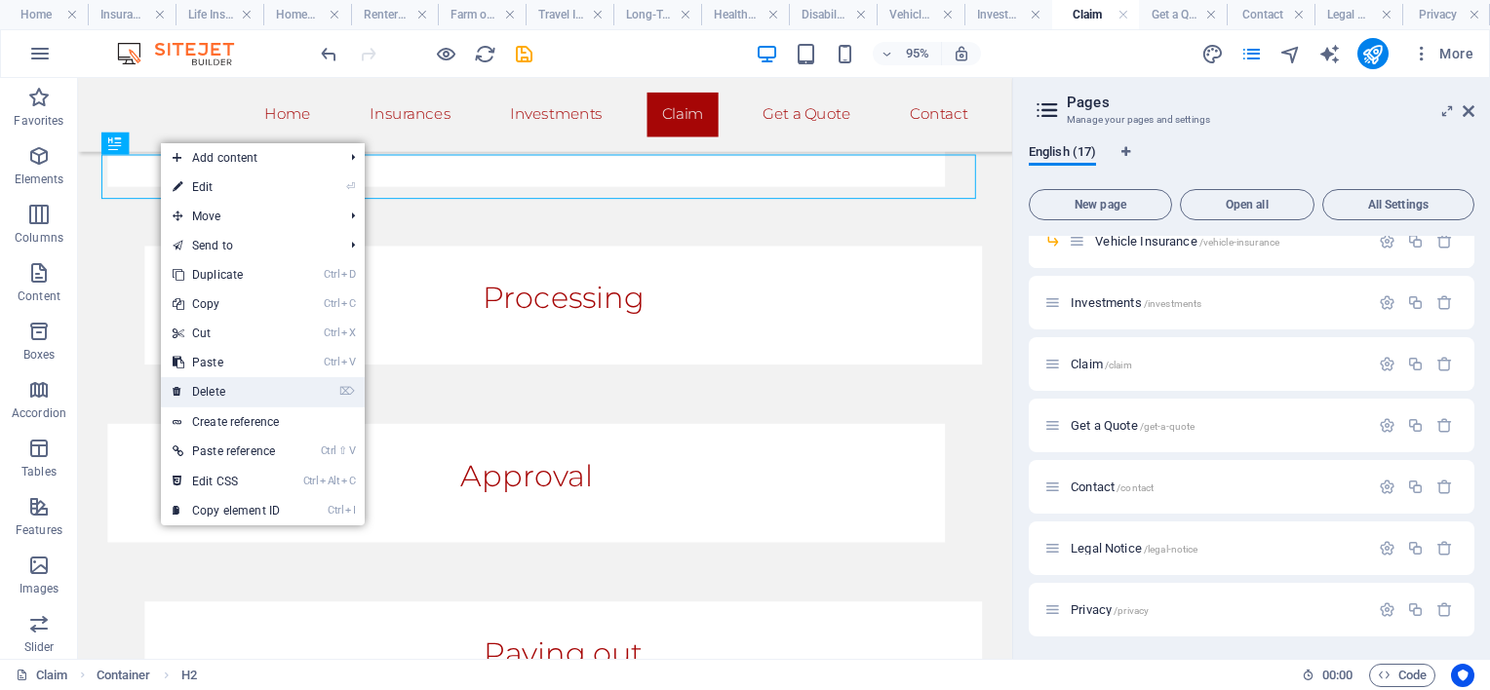
click at [242, 390] on link "⌦ Delete" at bounding box center [226, 391] width 131 height 29
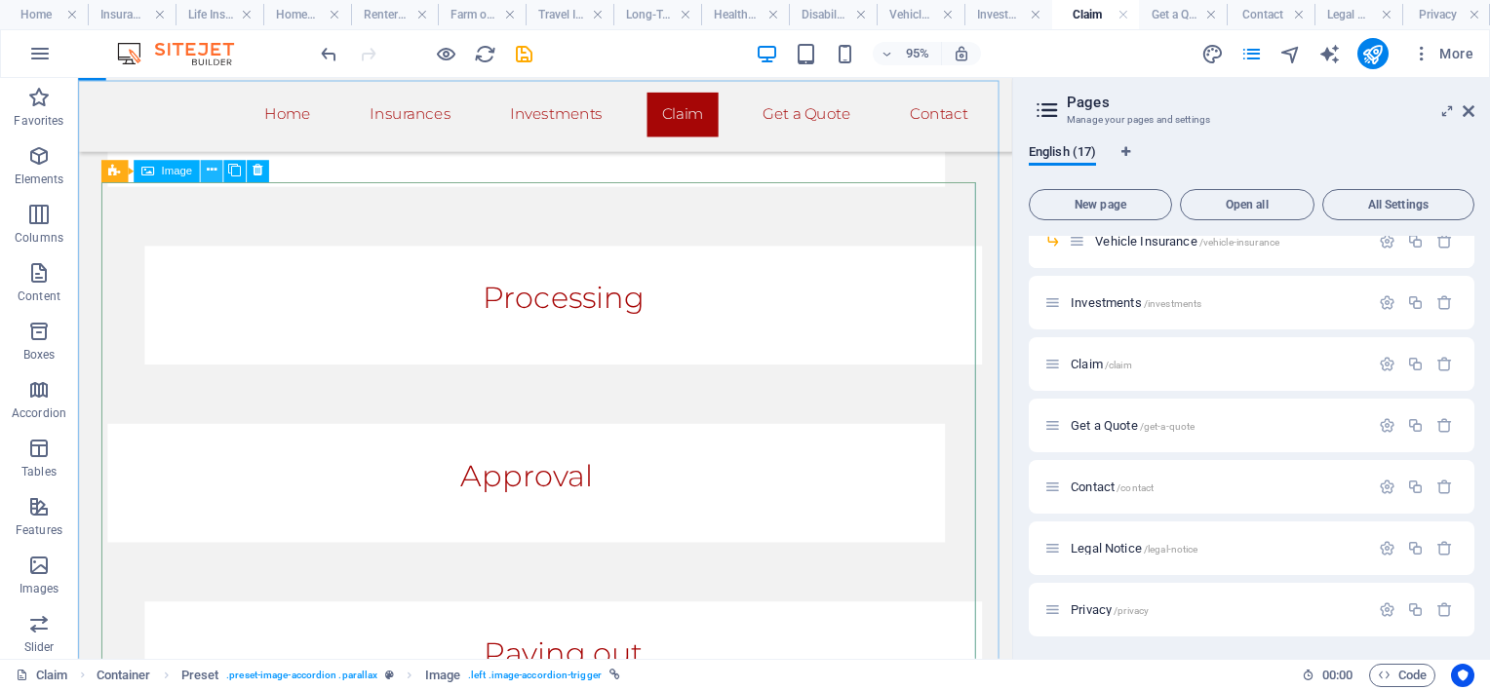
click at [205, 172] on button at bounding box center [212, 171] width 22 height 22
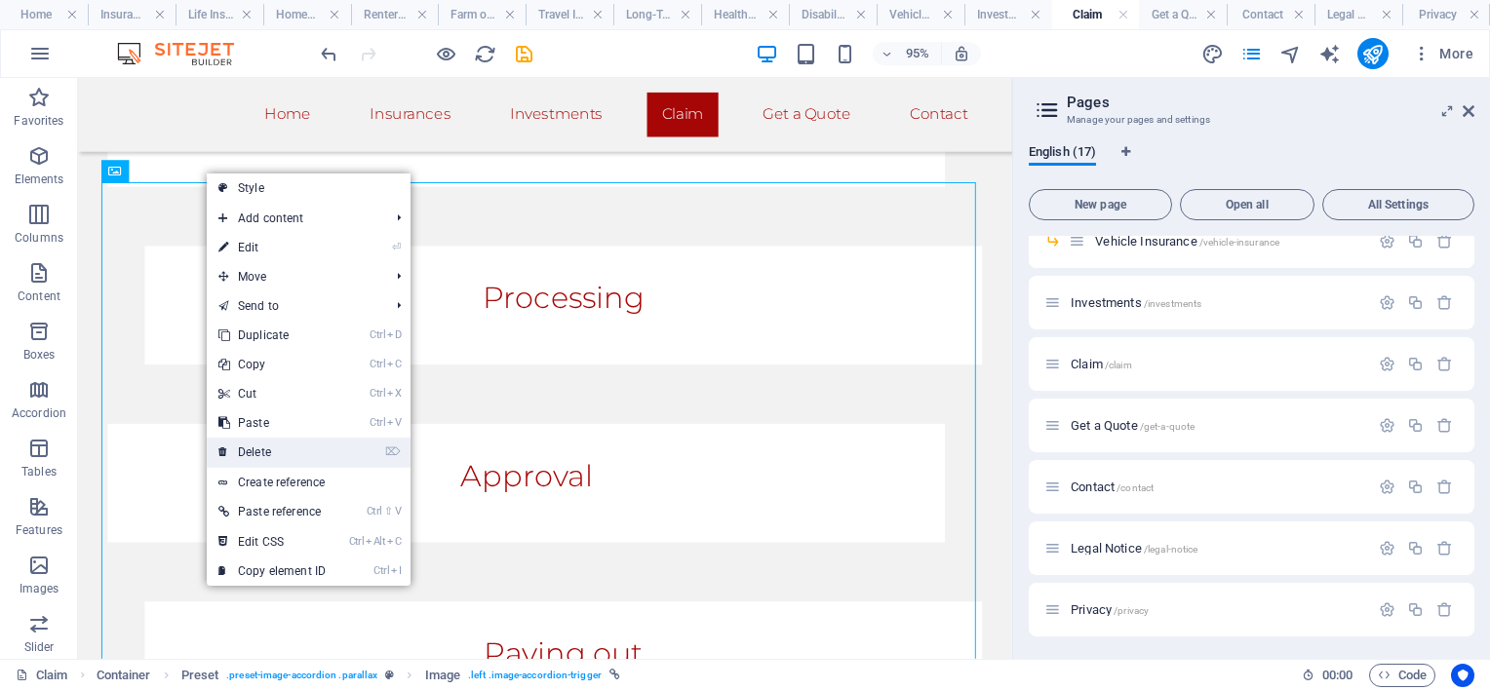
click at [286, 447] on link "⌦ Delete" at bounding box center [272, 452] width 131 height 29
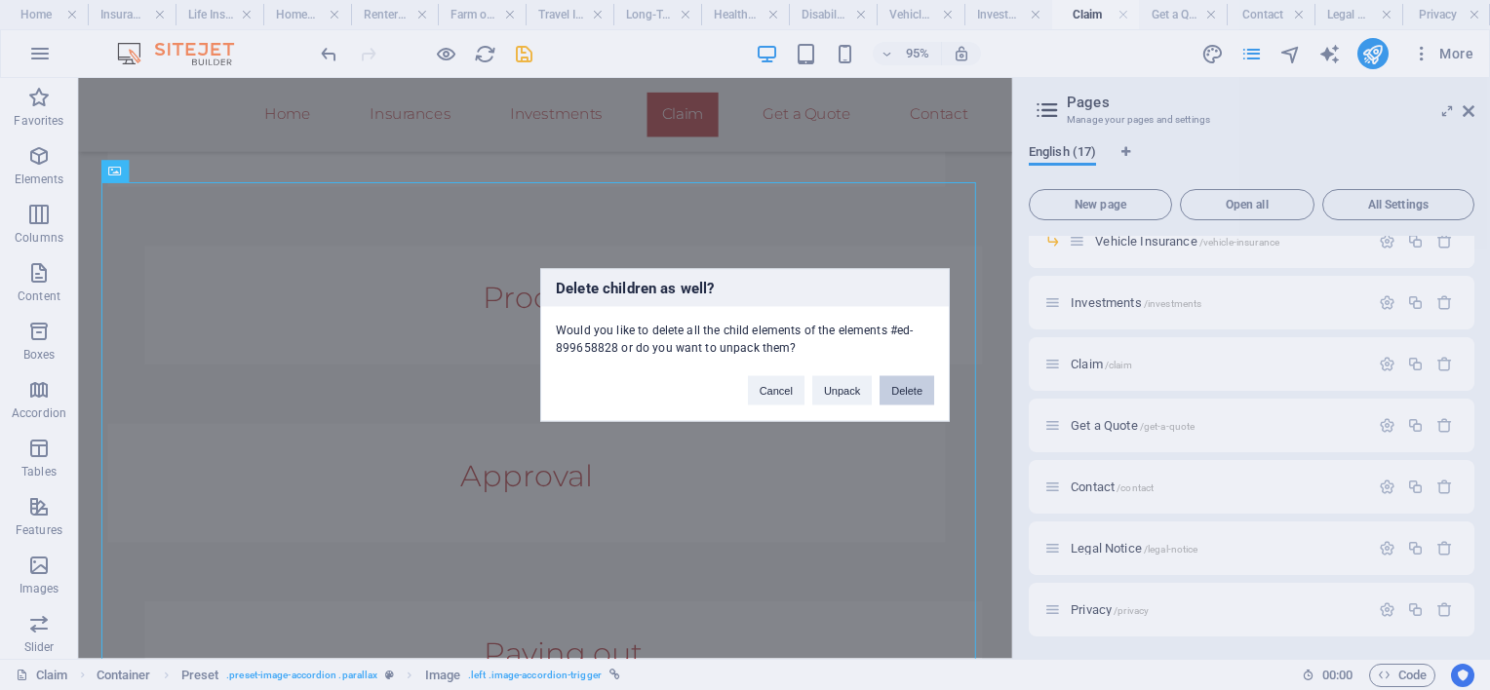
click at [912, 394] on button "Delete" at bounding box center [907, 390] width 55 height 29
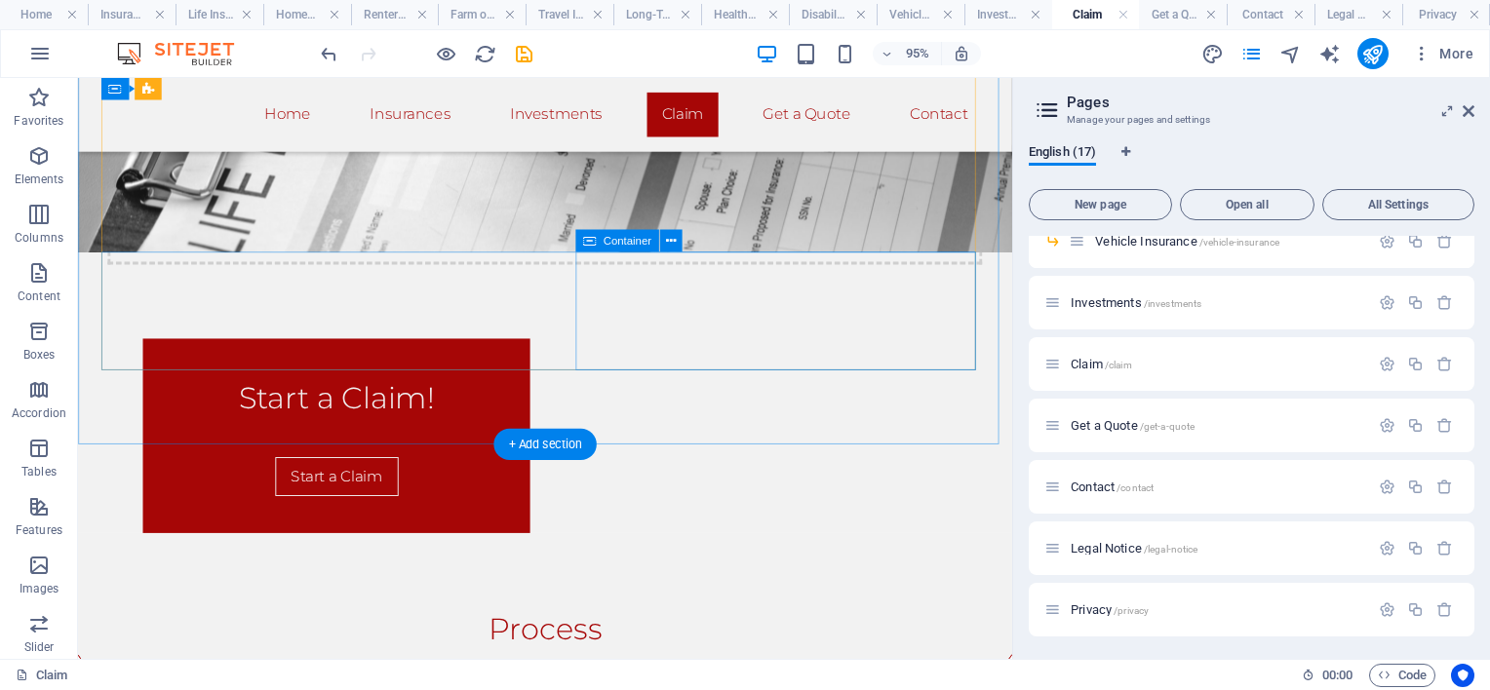
scroll to position [1179, 0]
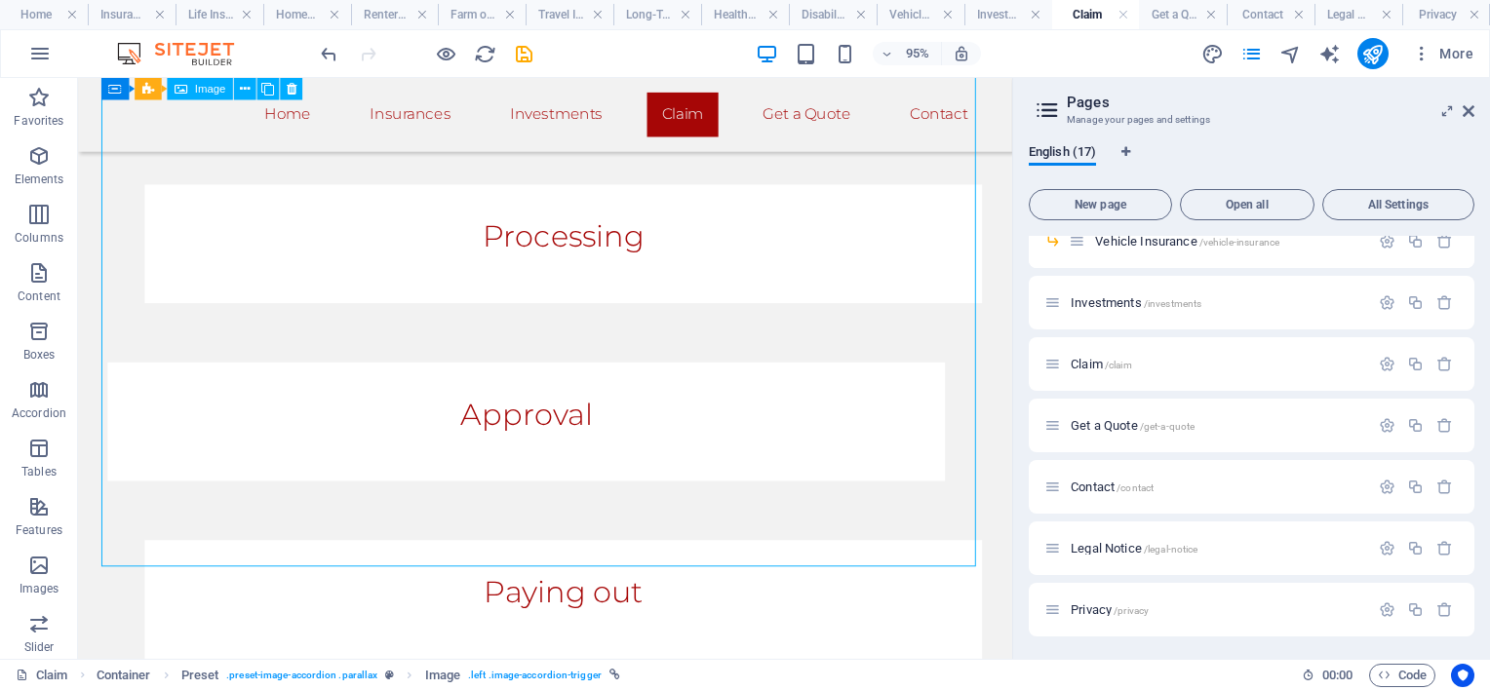
scroll to position [1374, 0]
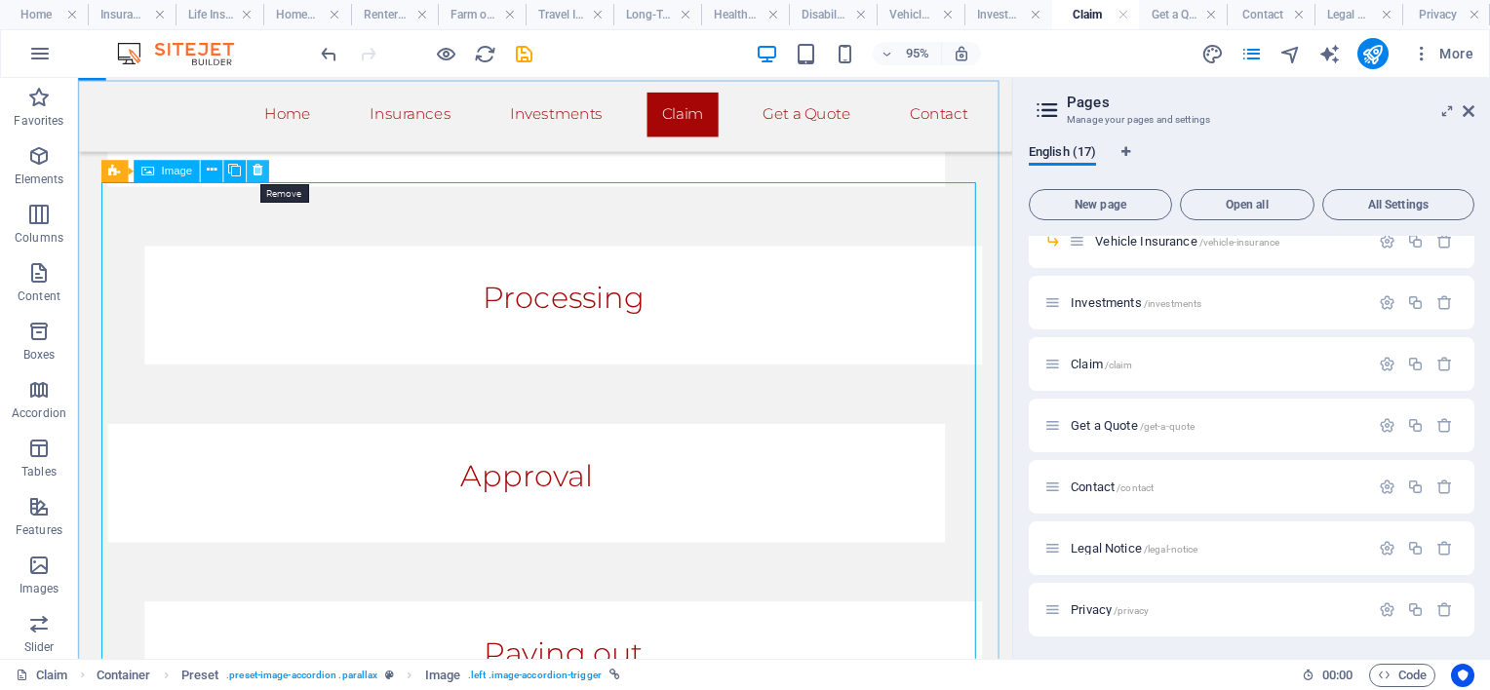
click at [252, 167] on button at bounding box center [258, 171] width 22 height 22
click at [261, 168] on icon at bounding box center [258, 172] width 10 height 20
click at [254, 173] on icon at bounding box center [258, 172] width 10 height 20
click at [258, 170] on icon at bounding box center [258, 172] width 10 height 20
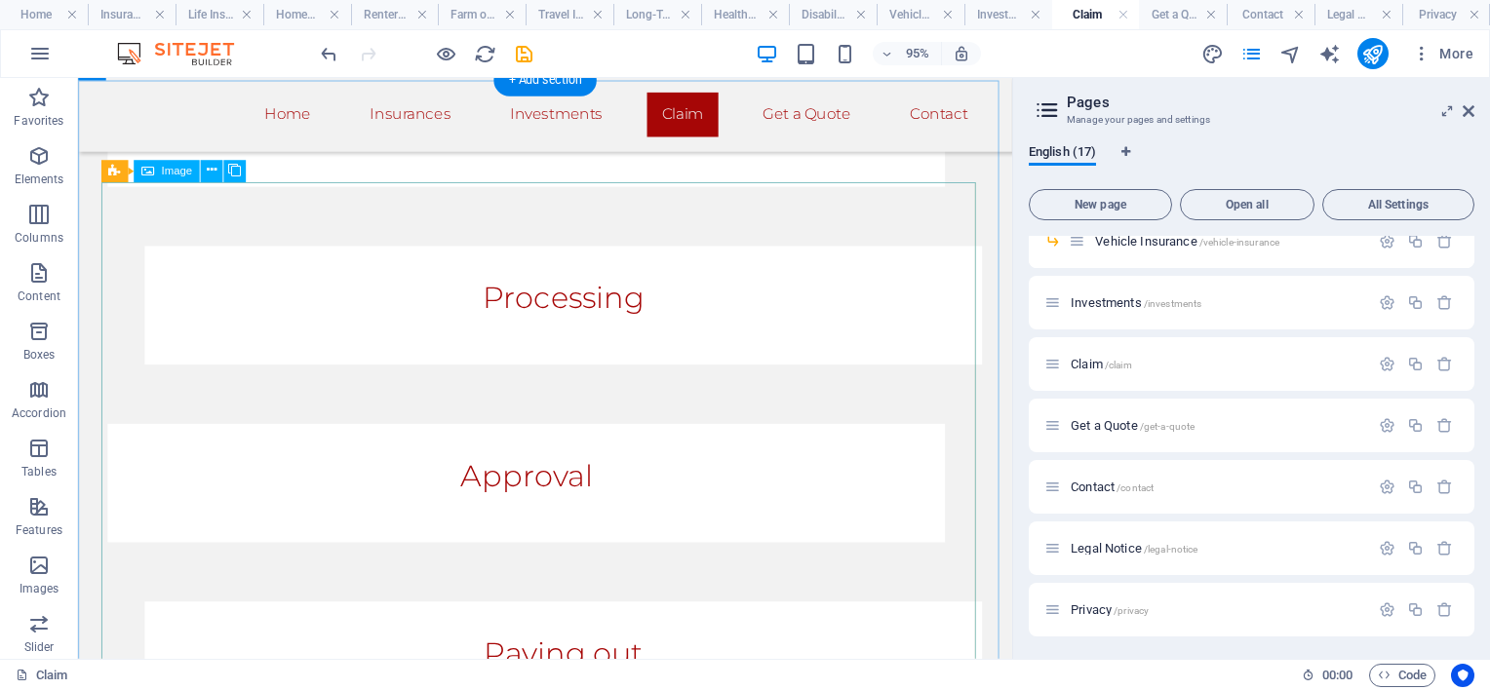
scroll to position [1277, 0]
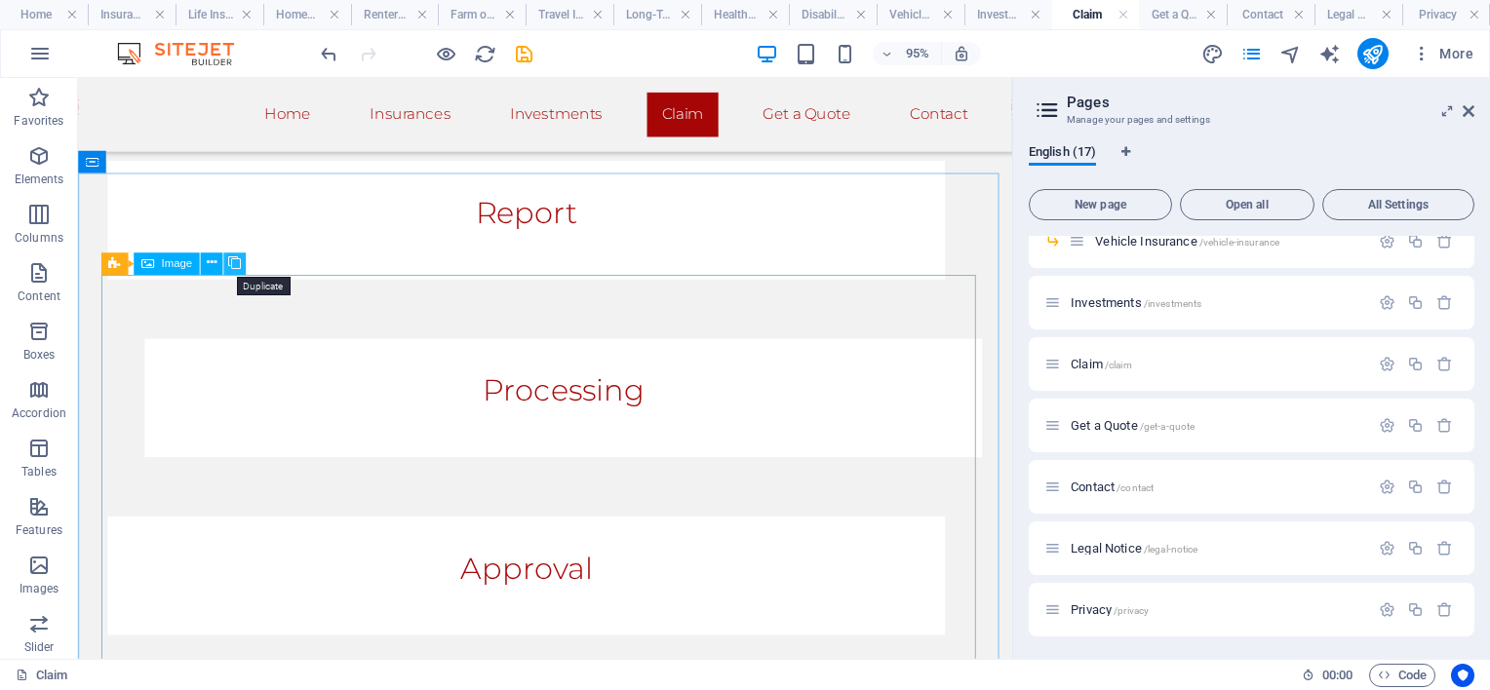
click at [237, 264] on icon at bounding box center [234, 265] width 13 height 20
click at [238, 261] on icon at bounding box center [234, 265] width 13 height 20
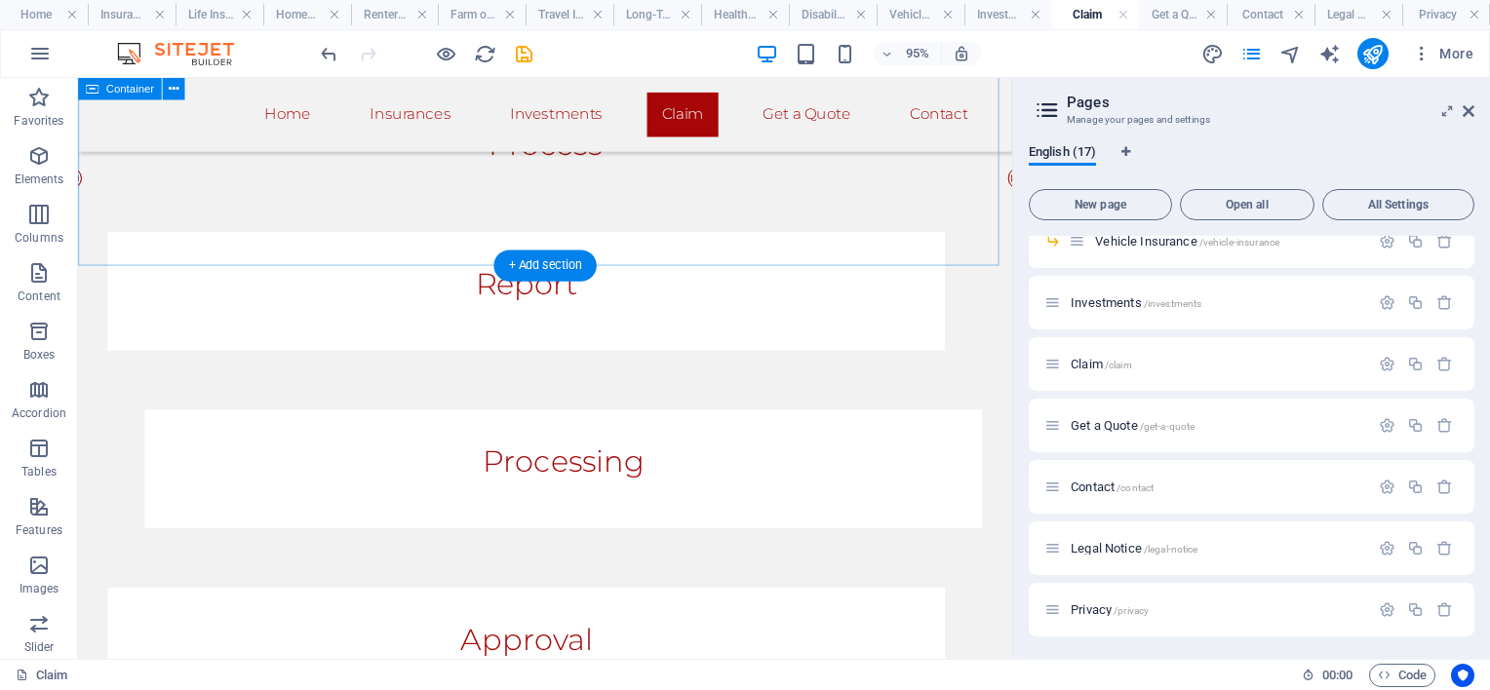
scroll to position [1179, 0]
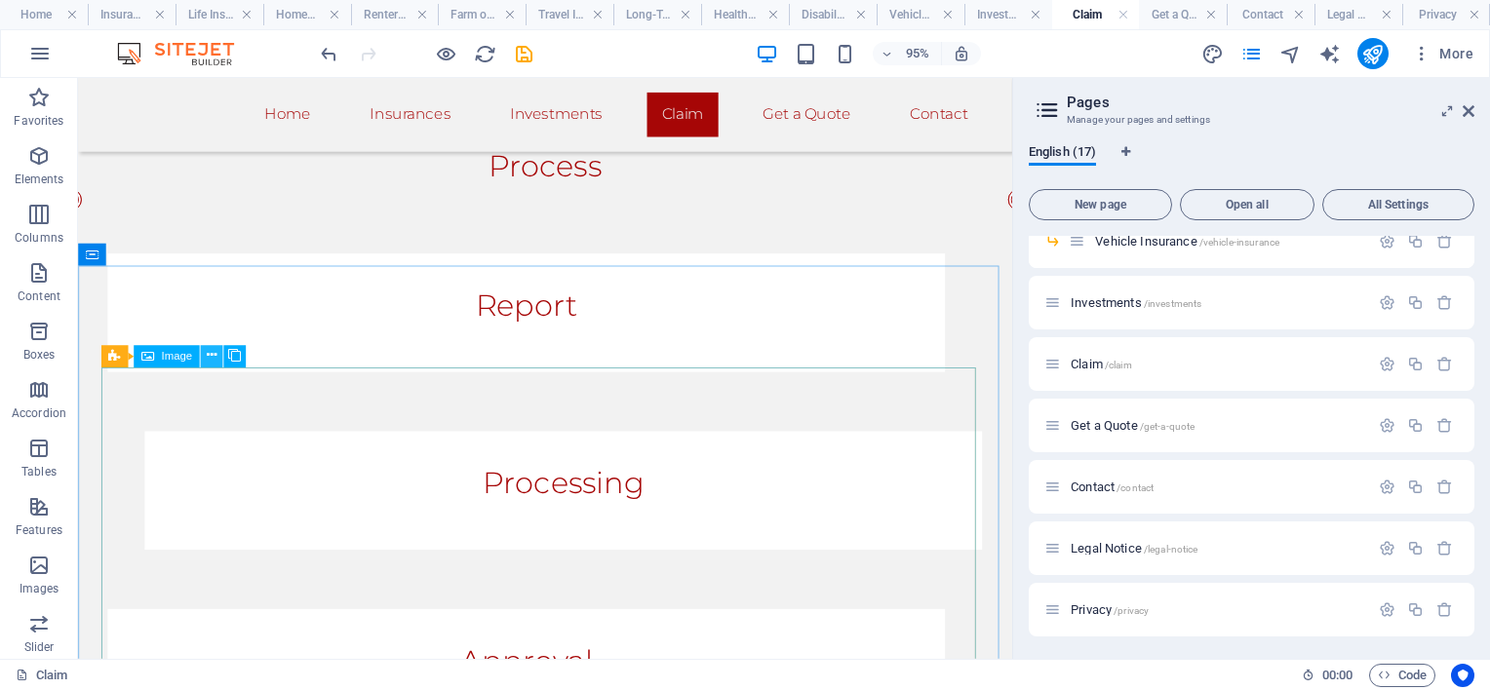
click at [213, 349] on icon at bounding box center [212, 357] width 10 height 20
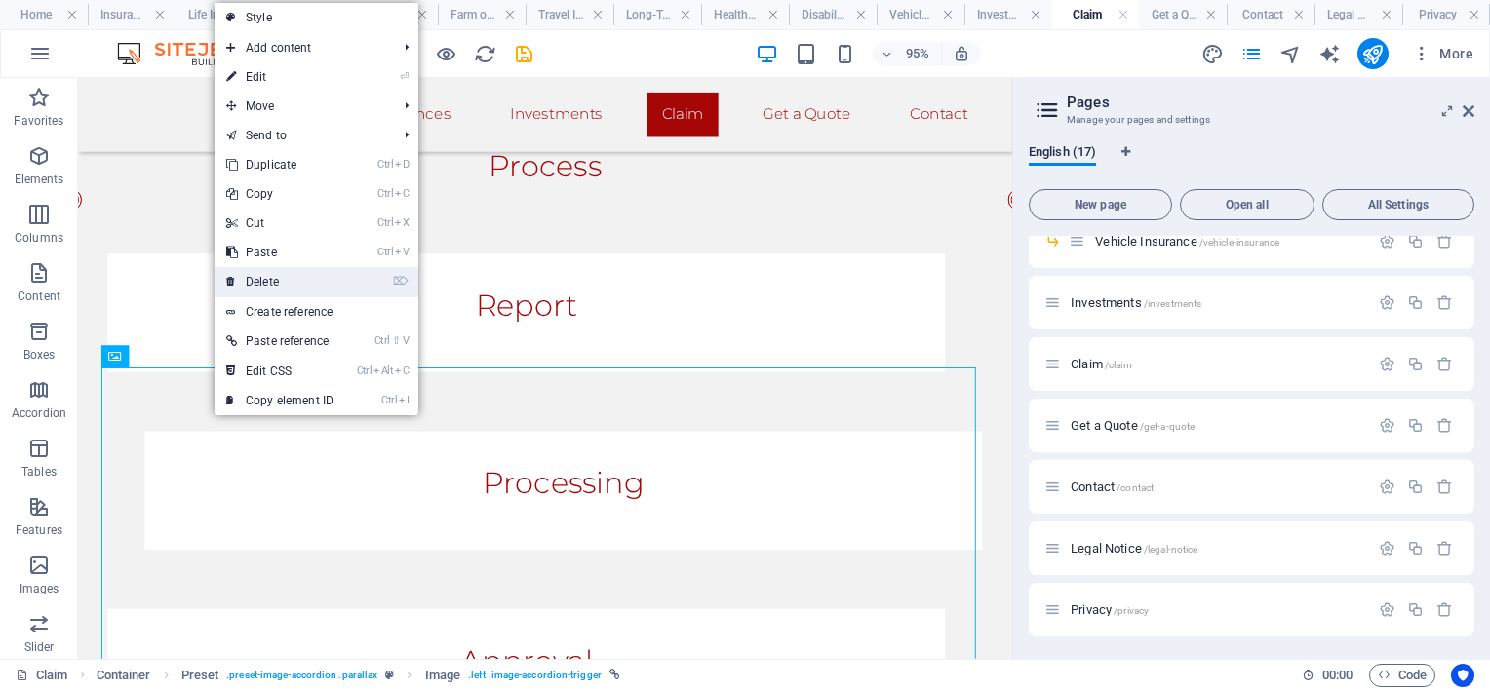
click at [254, 285] on link "⌦ Delete" at bounding box center [280, 281] width 131 height 29
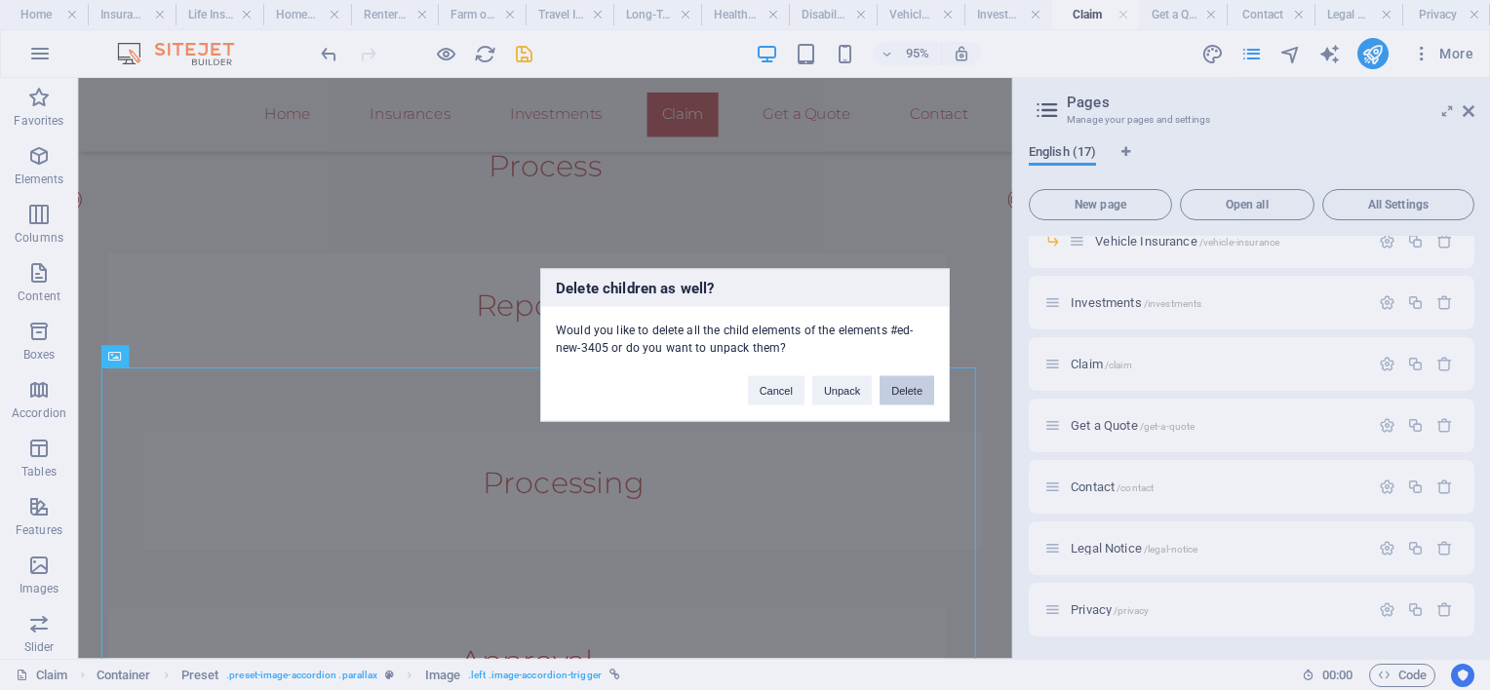
click at [903, 391] on button "Delete" at bounding box center [907, 390] width 55 height 29
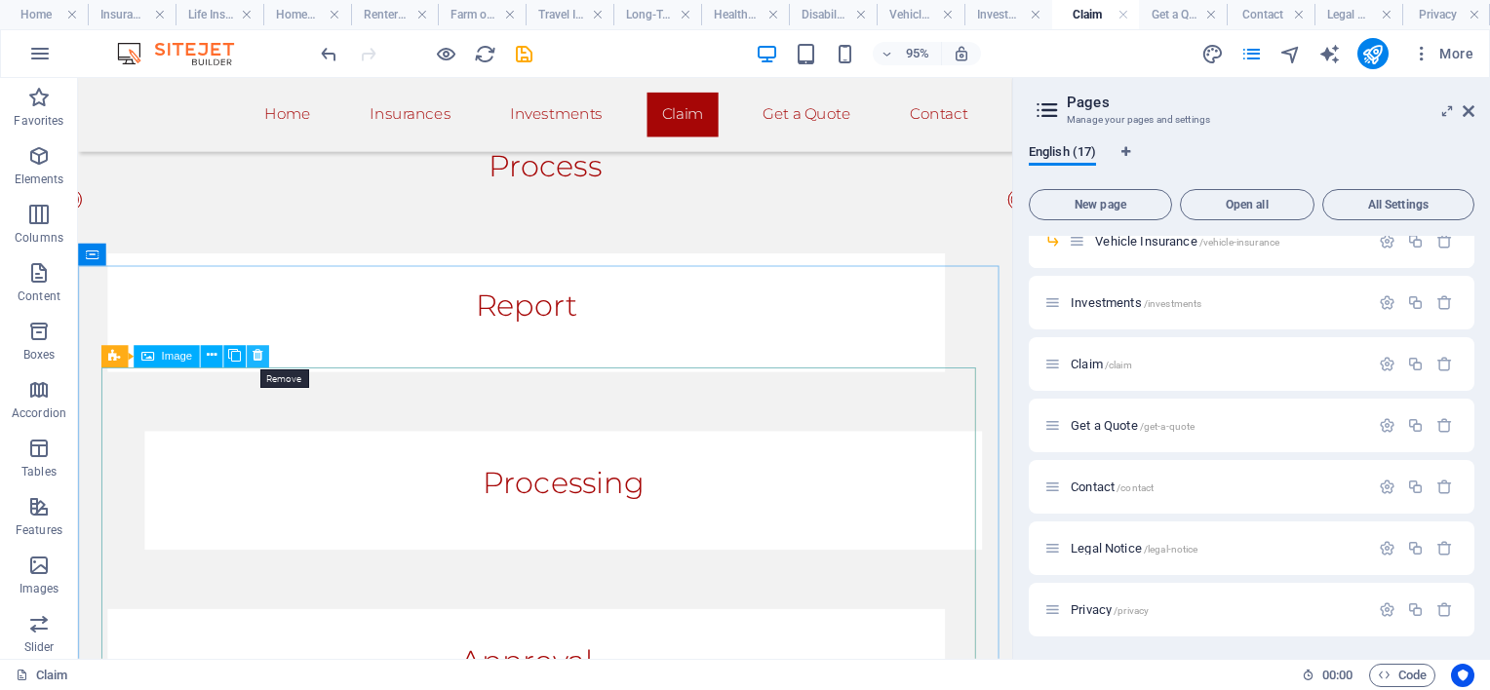
click at [256, 351] on icon at bounding box center [258, 357] width 10 height 20
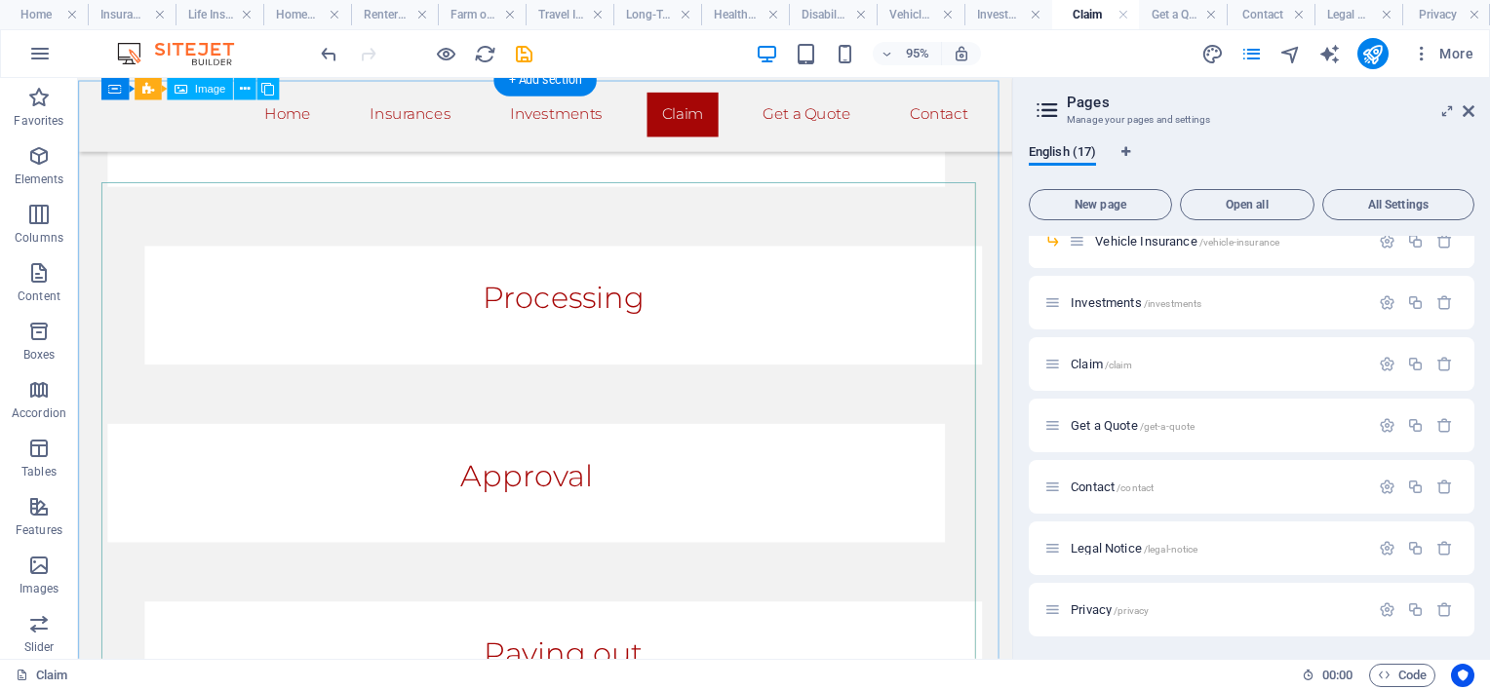
scroll to position [1277, 0]
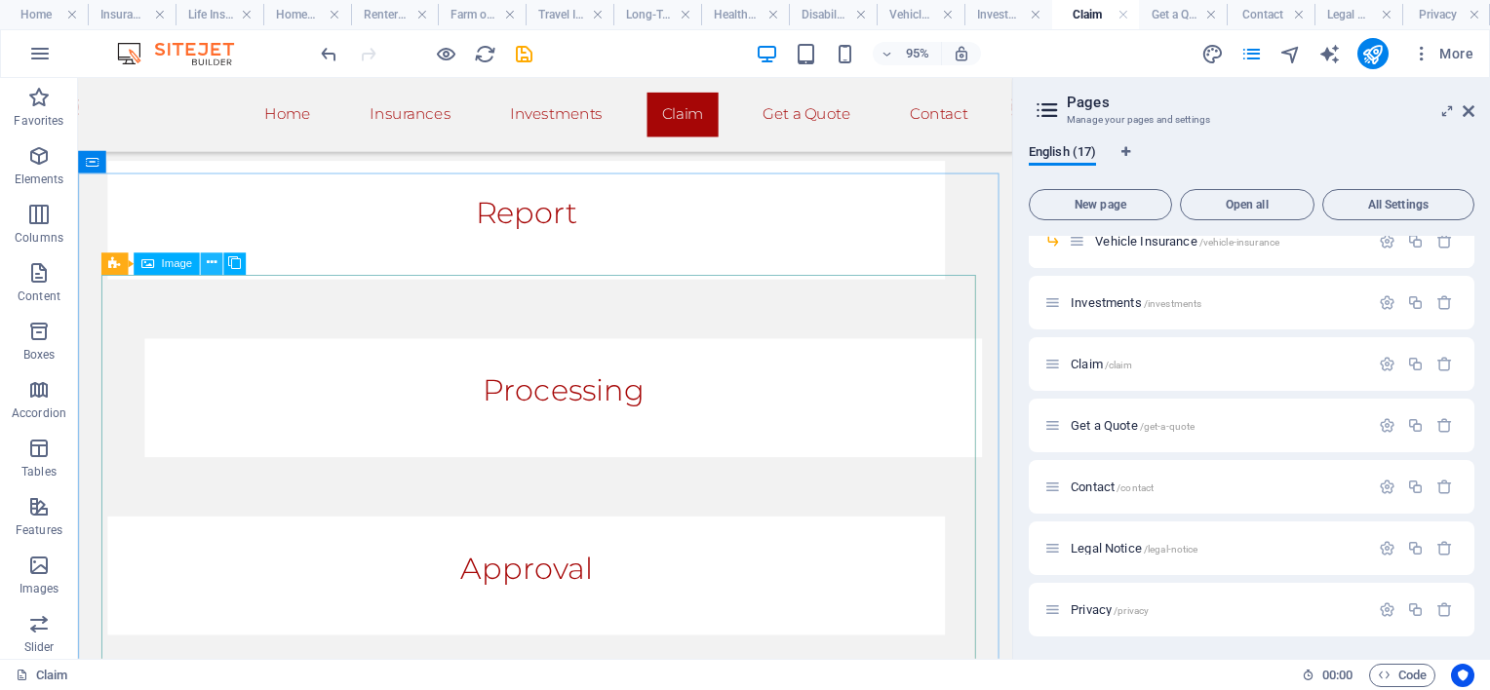
click at [213, 261] on icon at bounding box center [212, 265] width 10 height 20
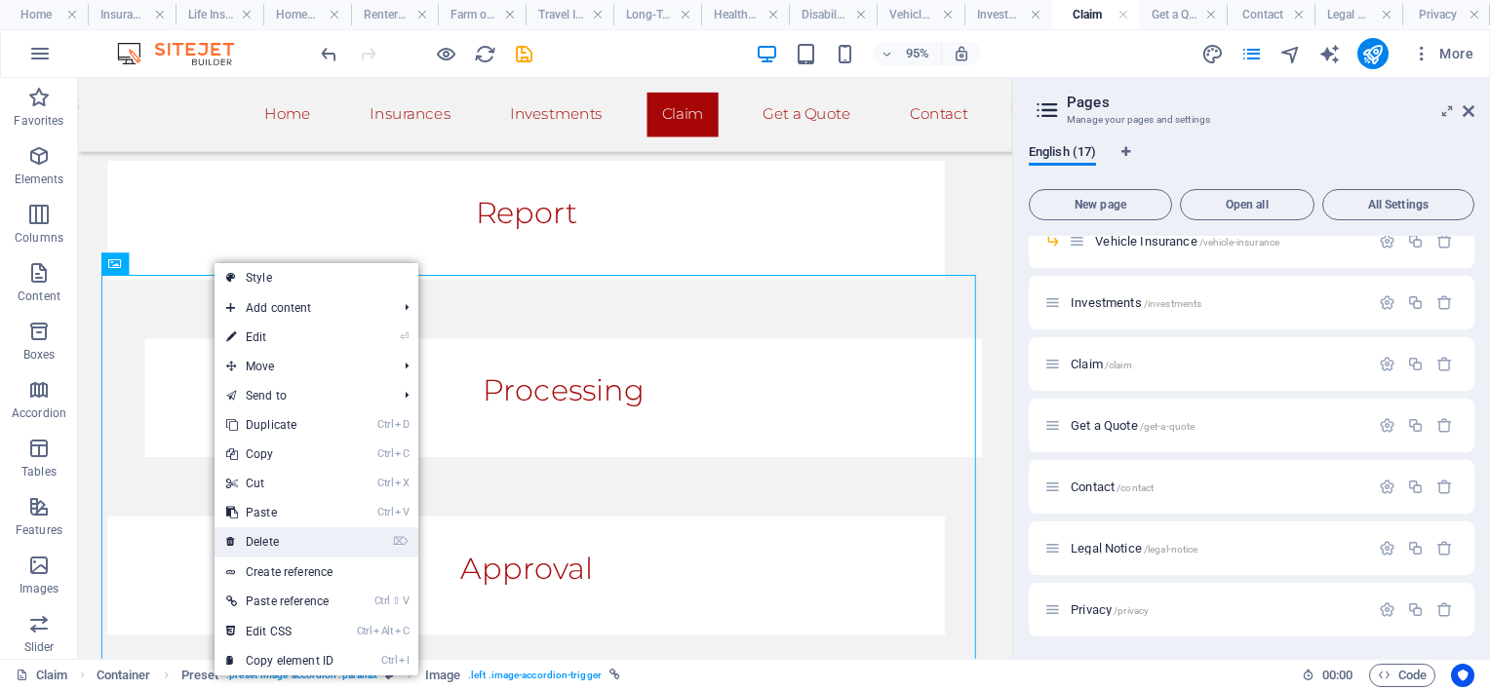
click at [287, 540] on link "⌦ Delete" at bounding box center [280, 542] width 131 height 29
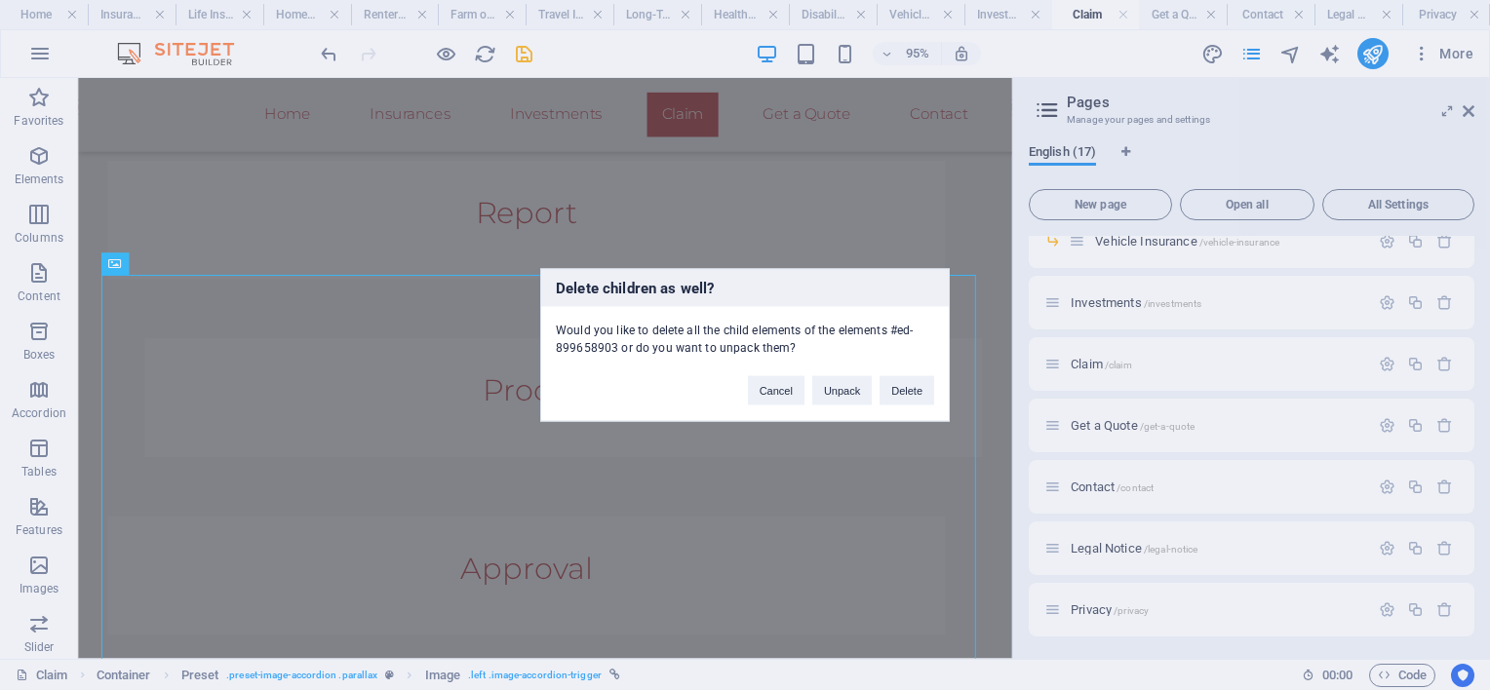
click at [939, 389] on div "Cancel Unpack Delete" at bounding box center [841, 382] width 216 height 50
click at [927, 396] on button "Delete" at bounding box center [907, 390] width 55 height 29
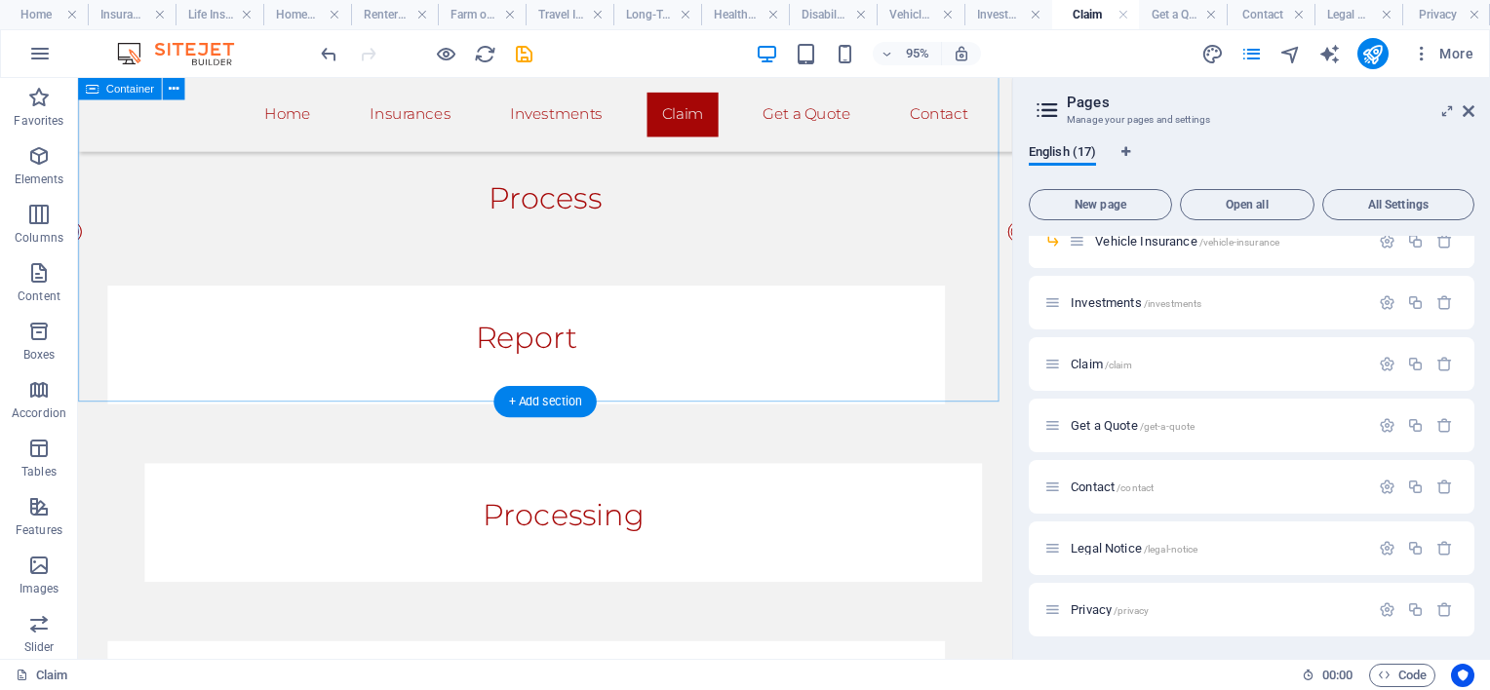
scroll to position [886, 0]
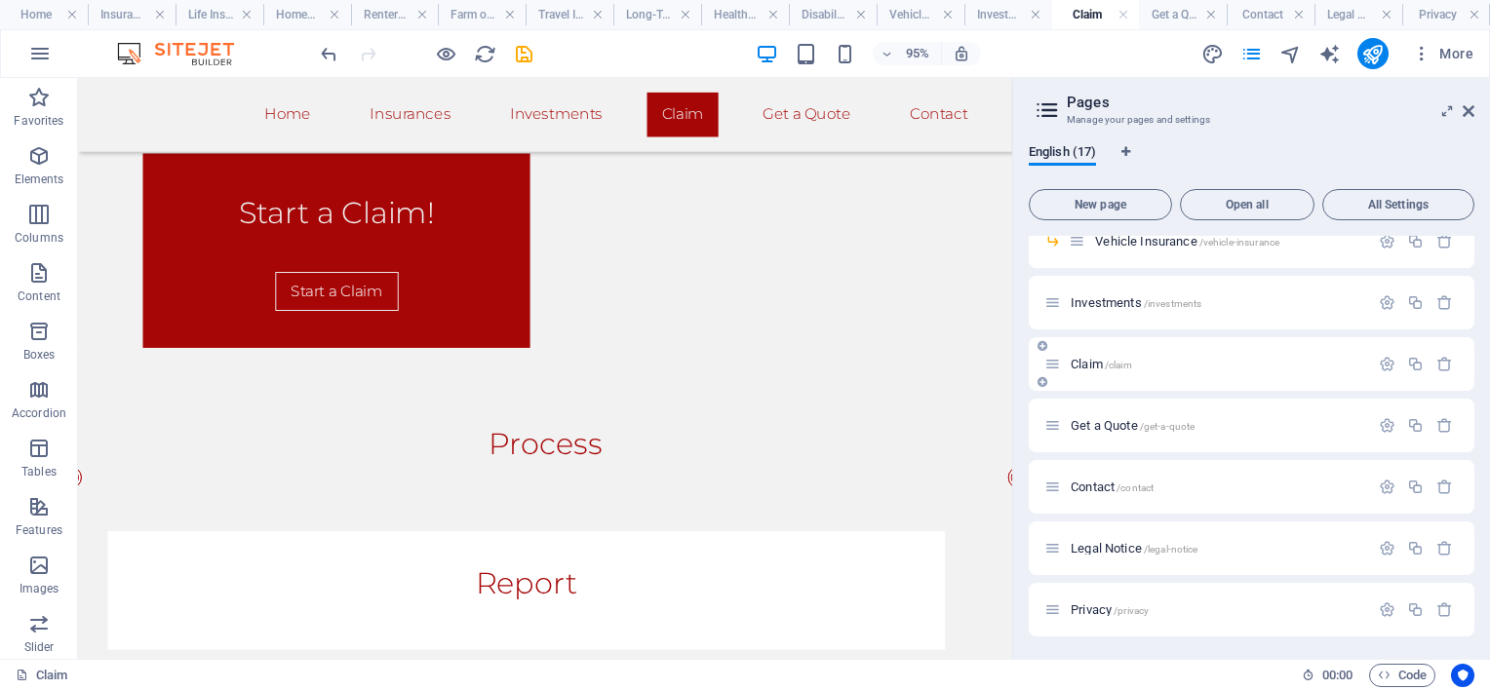
click at [1087, 363] on span "Claim /claim" at bounding box center [1101, 364] width 61 height 15
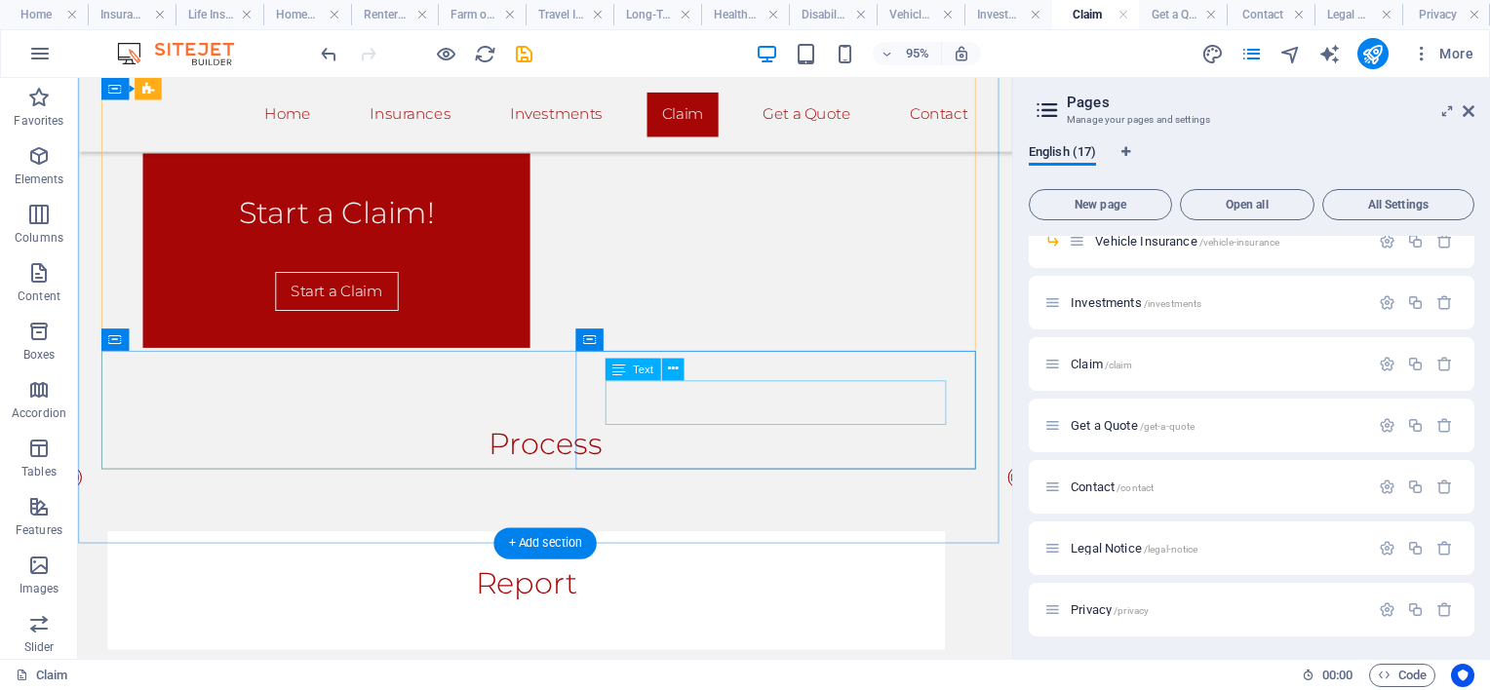
scroll to position [1318, 0]
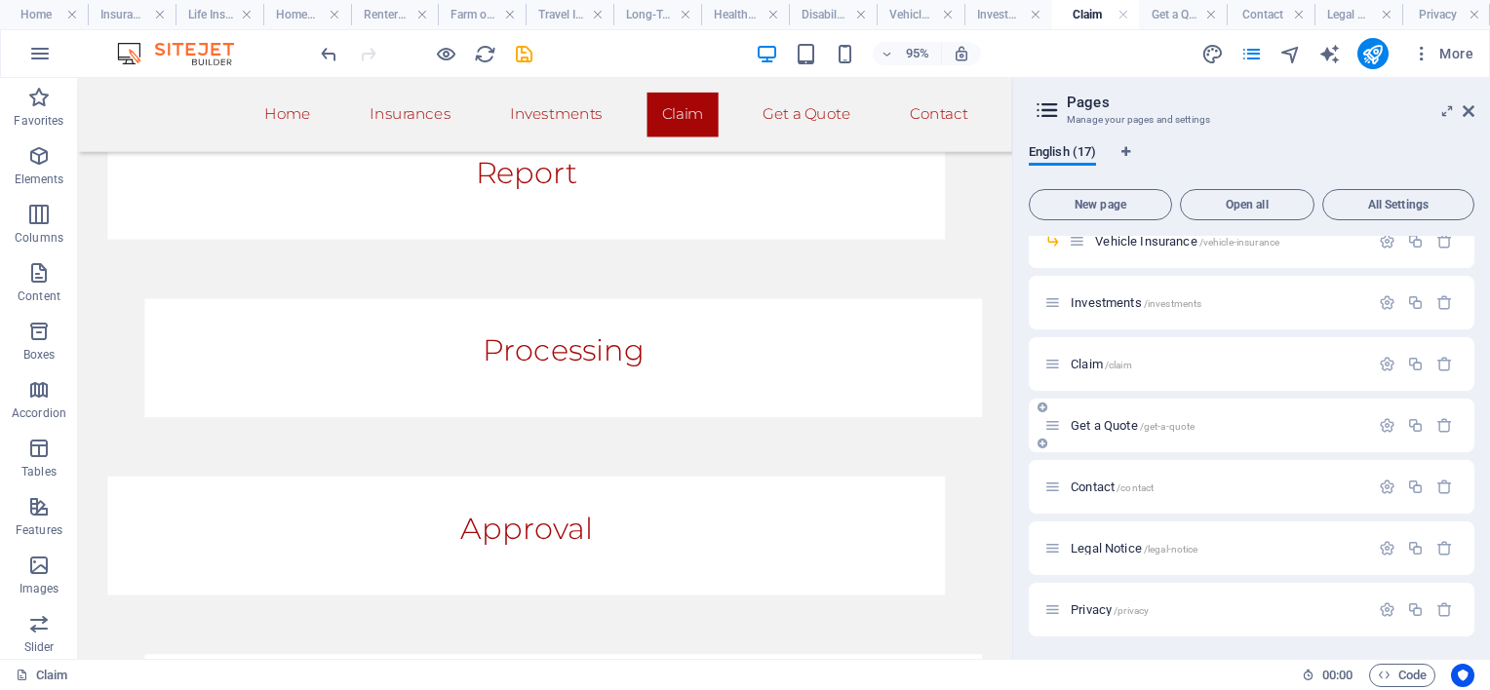
click at [1129, 424] on span "Get a Quote /get-a-quote" at bounding box center [1133, 425] width 124 height 15
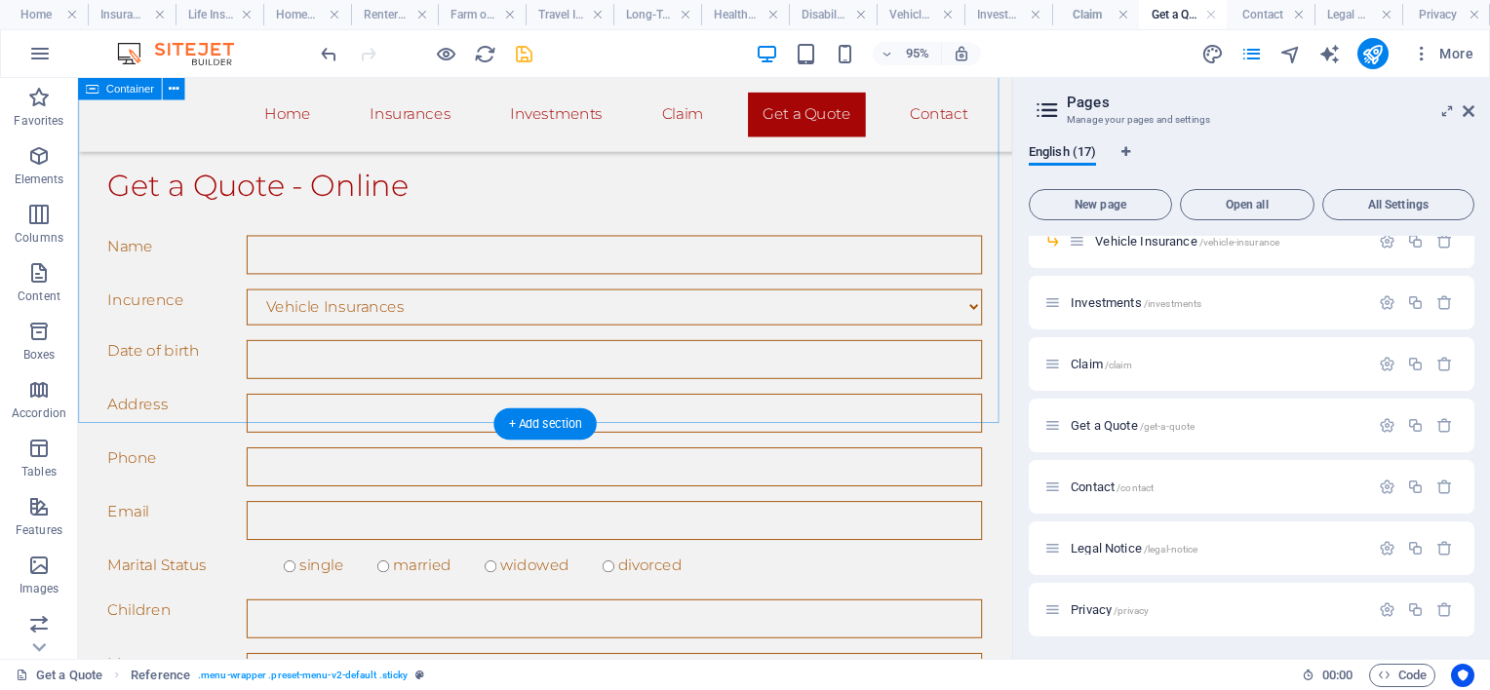
scroll to position [1463, 0]
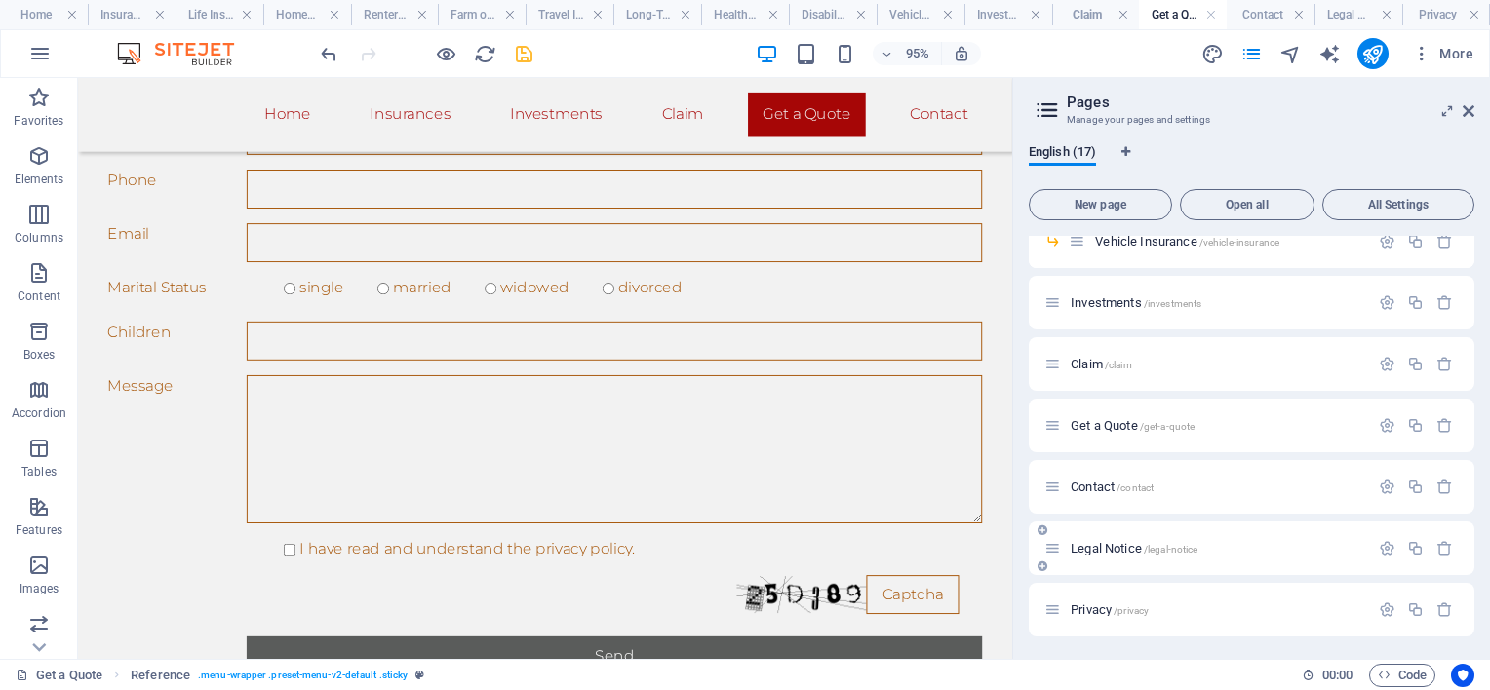
click at [1106, 549] on span "Legal Notice /legal-notice" at bounding box center [1134, 548] width 127 height 15
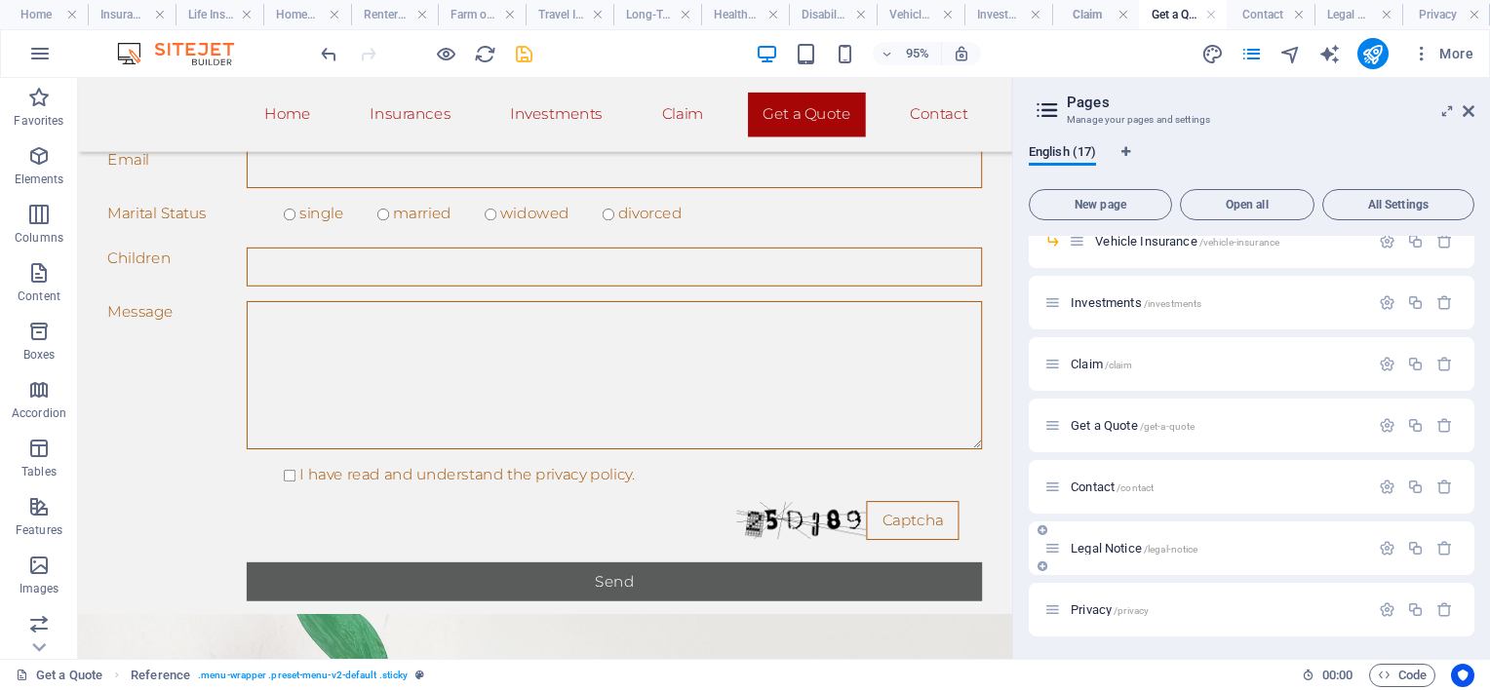
scroll to position [0, 0]
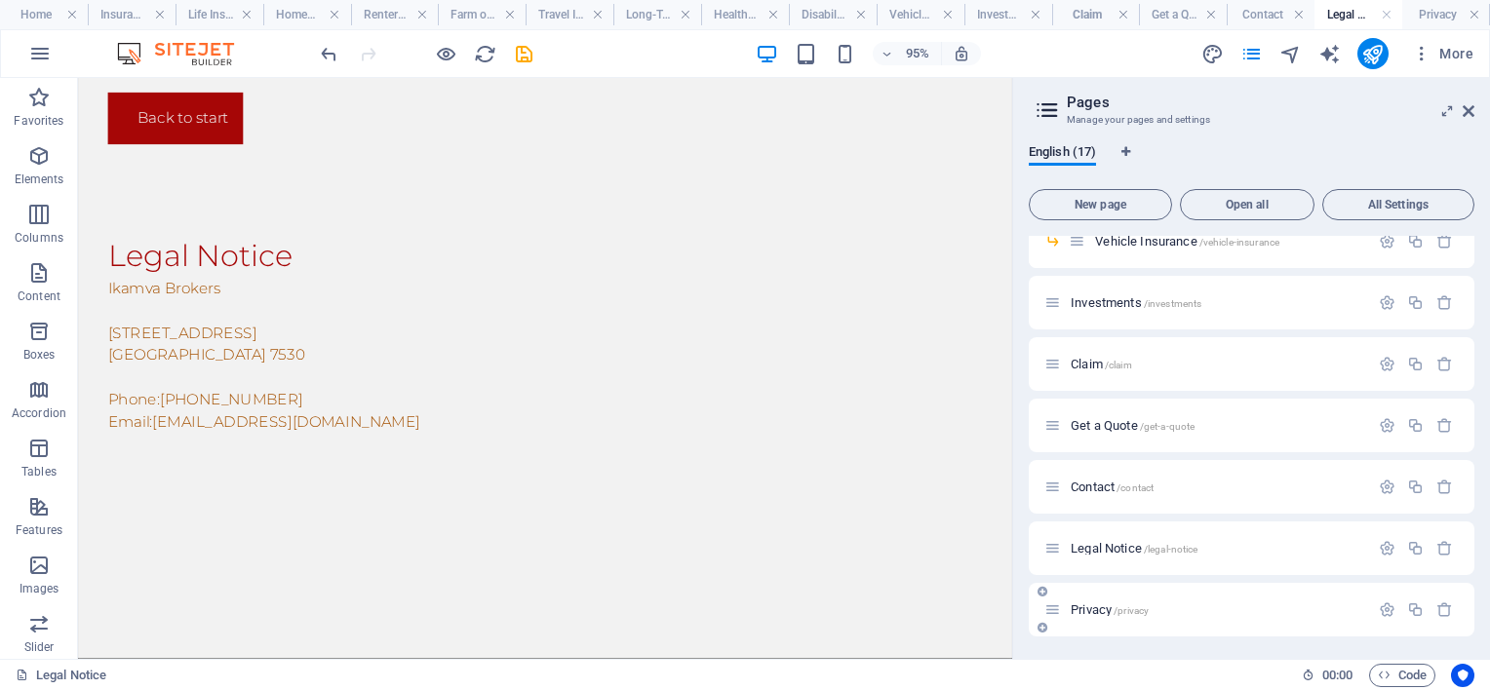
click at [1104, 605] on span "Privacy /privacy" at bounding box center [1110, 610] width 78 height 15
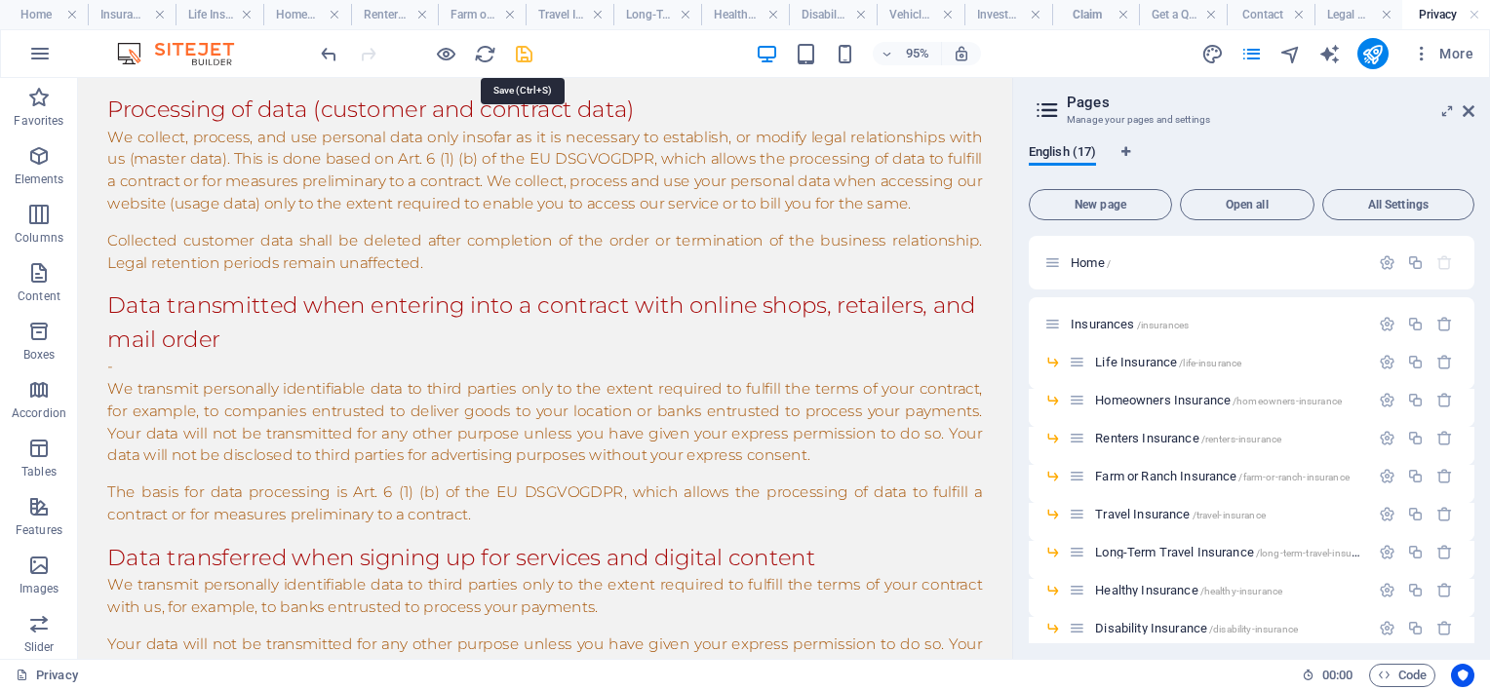
click at [524, 56] on icon "save" at bounding box center [524, 54] width 22 height 22
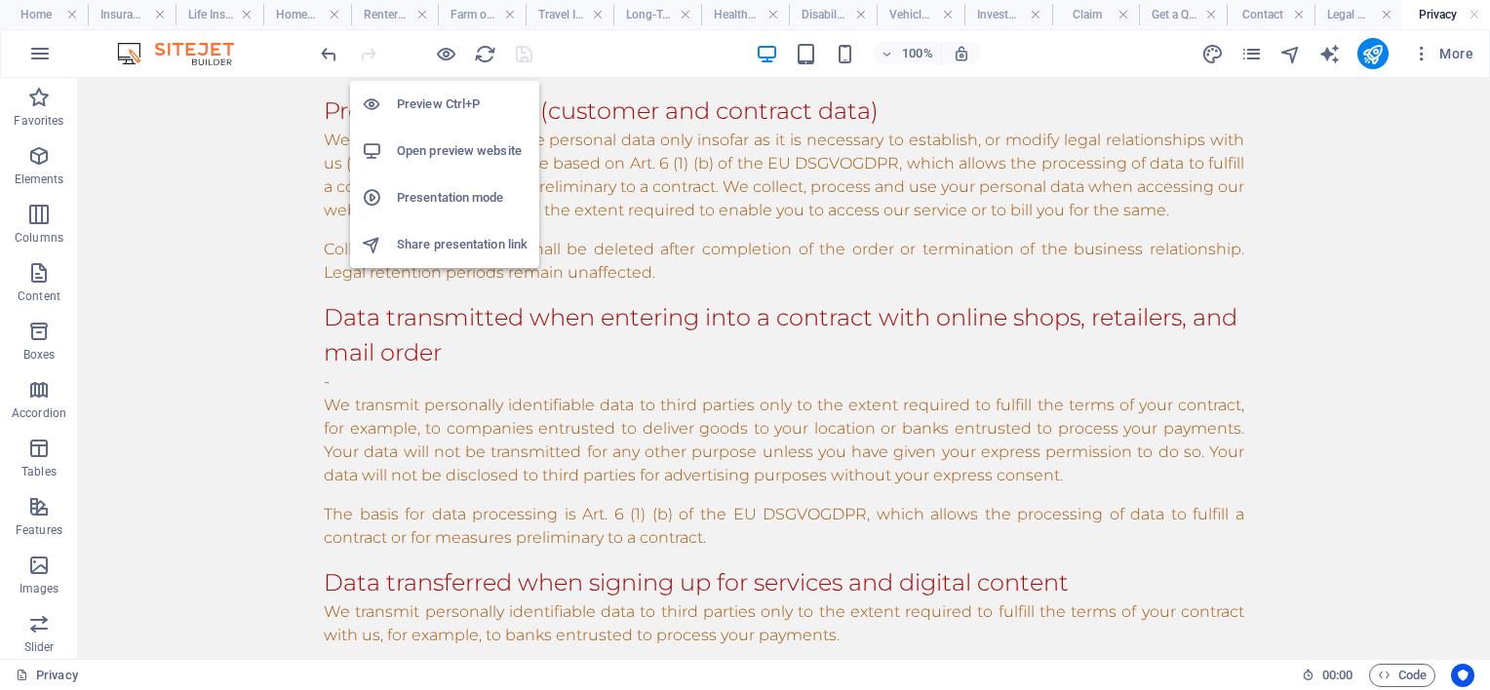
click at [437, 137] on li "Open preview website" at bounding box center [444, 151] width 189 height 47
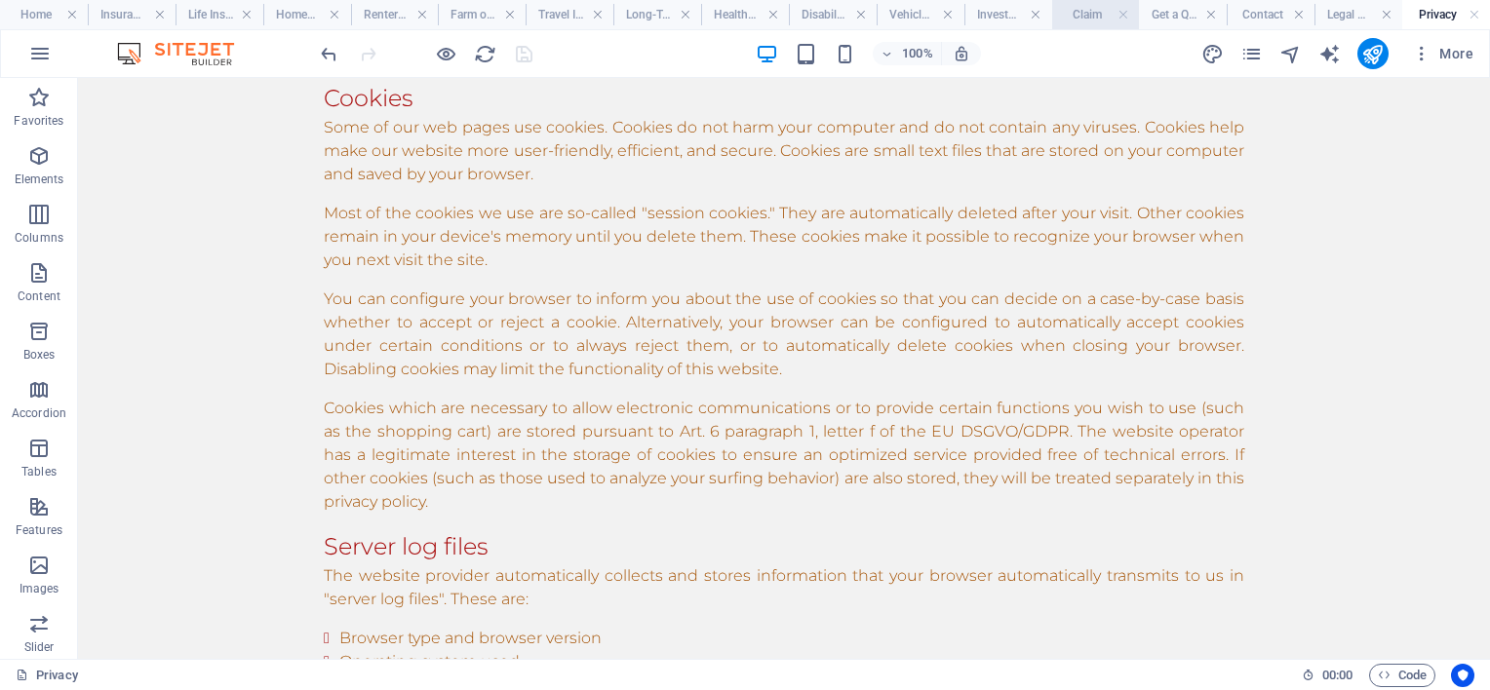
scroll to position [2536, 0]
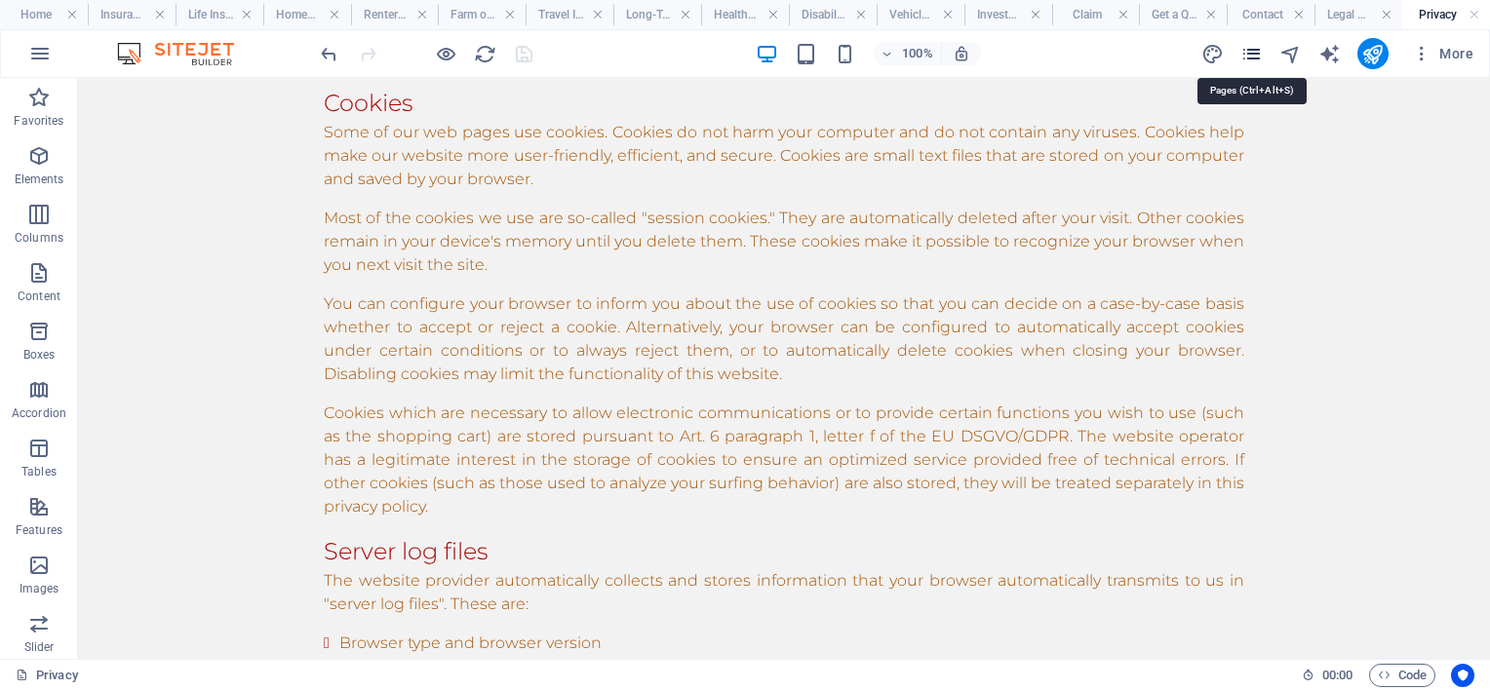
click at [1251, 47] on icon "pages" at bounding box center [1251, 54] width 22 height 22
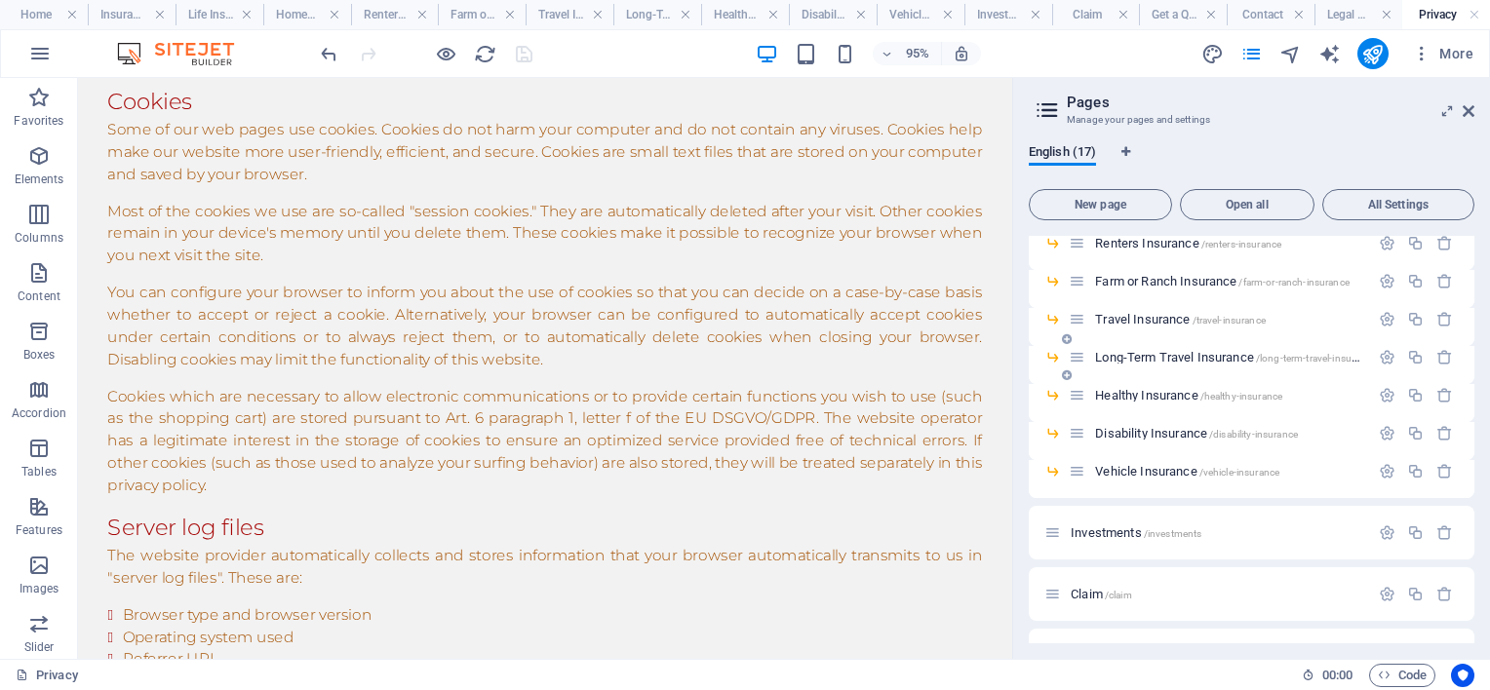
scroll to position [98, 0]
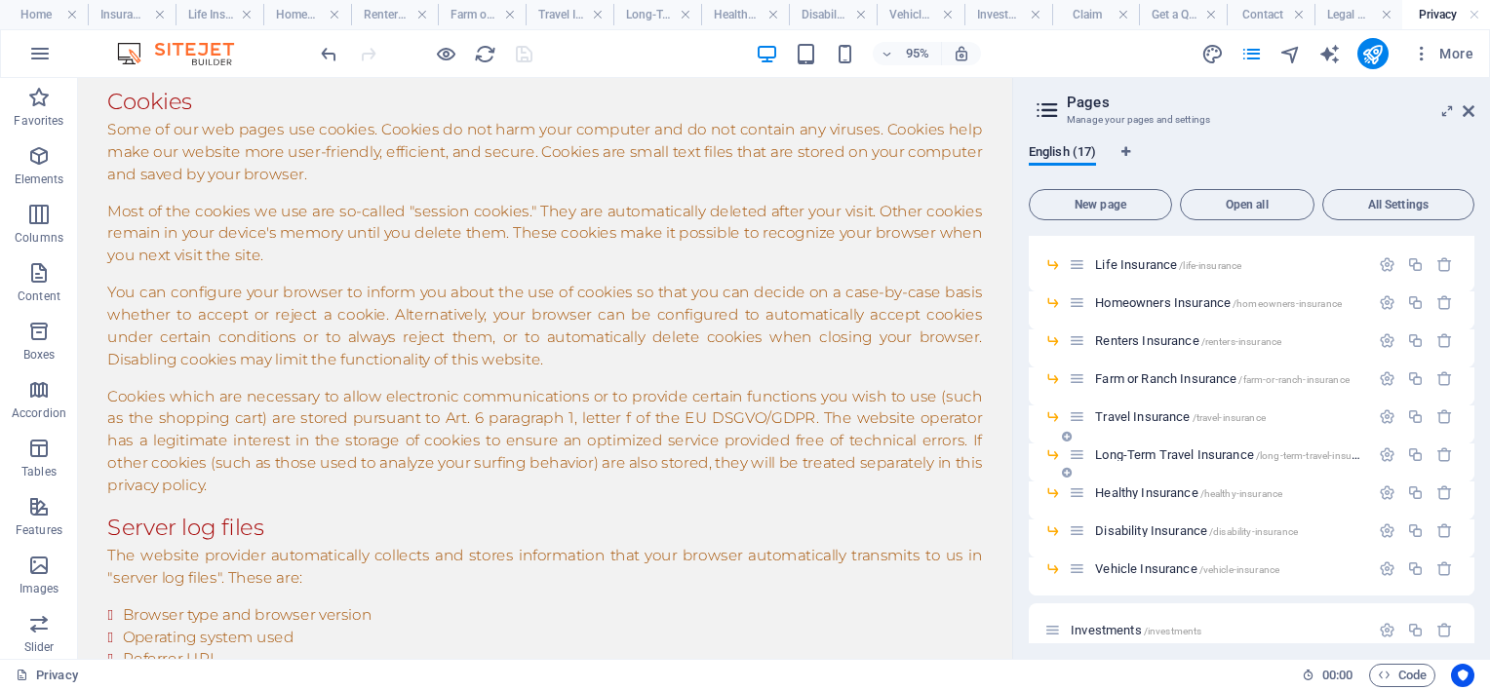
click at [1188, 453] on span "Long-Term Travel Insurance /long-term-travel-insurance" at bounding box center [1235, 455] width 280 height 15
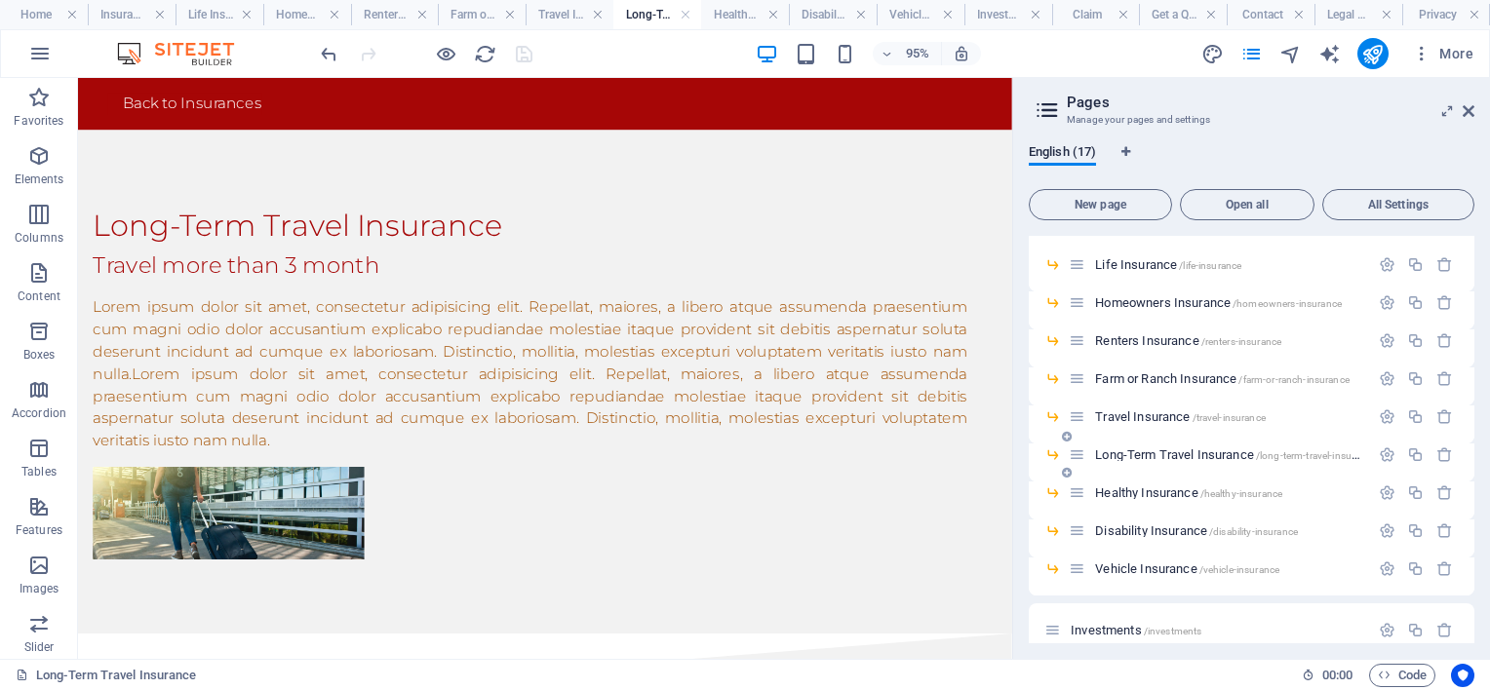
scroll to position [0, 0]
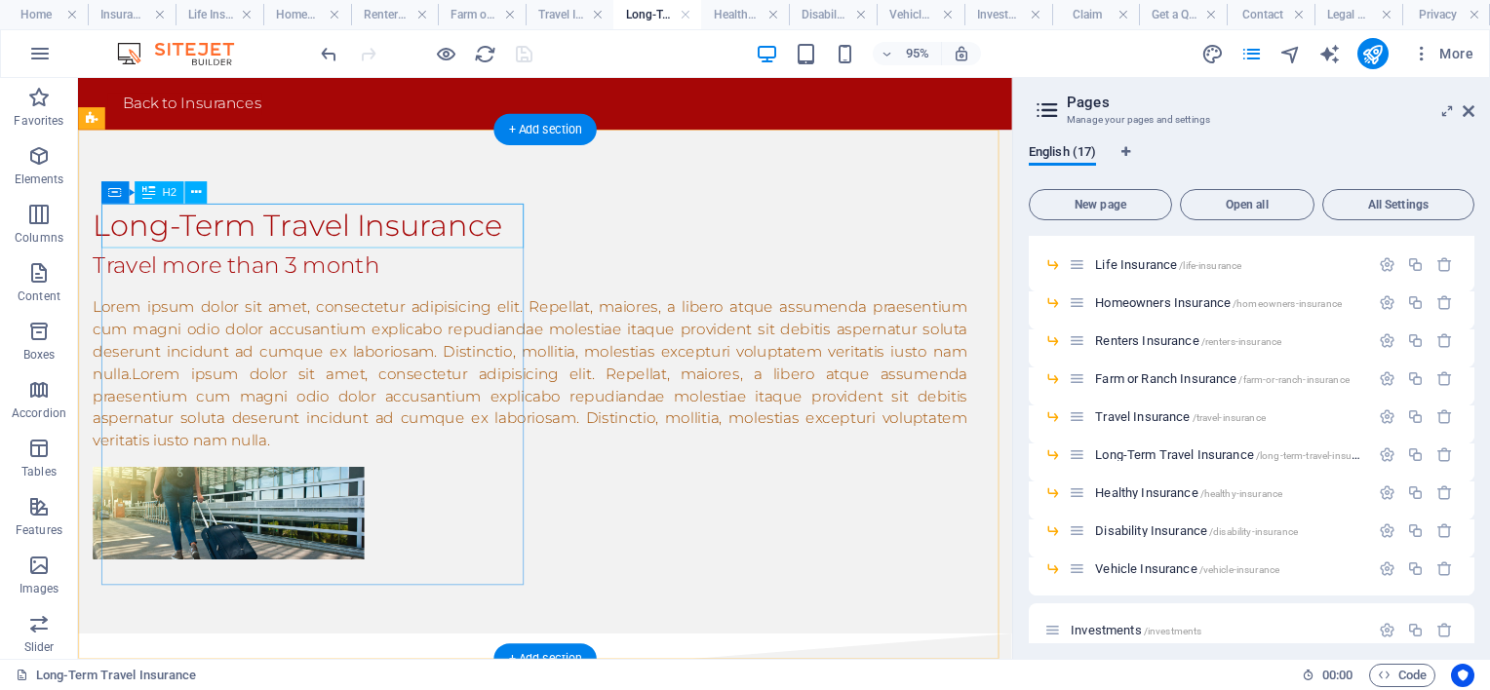
click at [530, 232] on div "Long-Term Travel Insurance" at bounding box center [554, 234] width 921 height 47
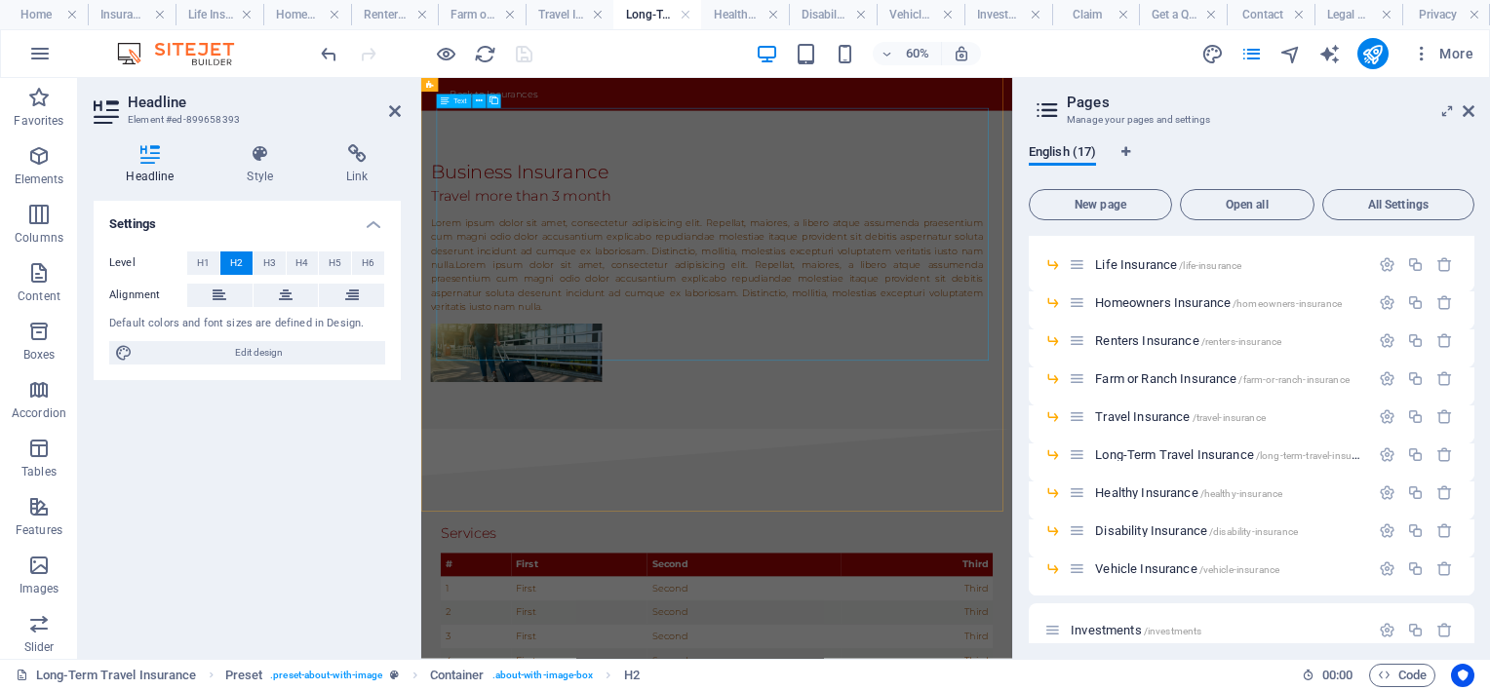
scroll to position [1317, 0]
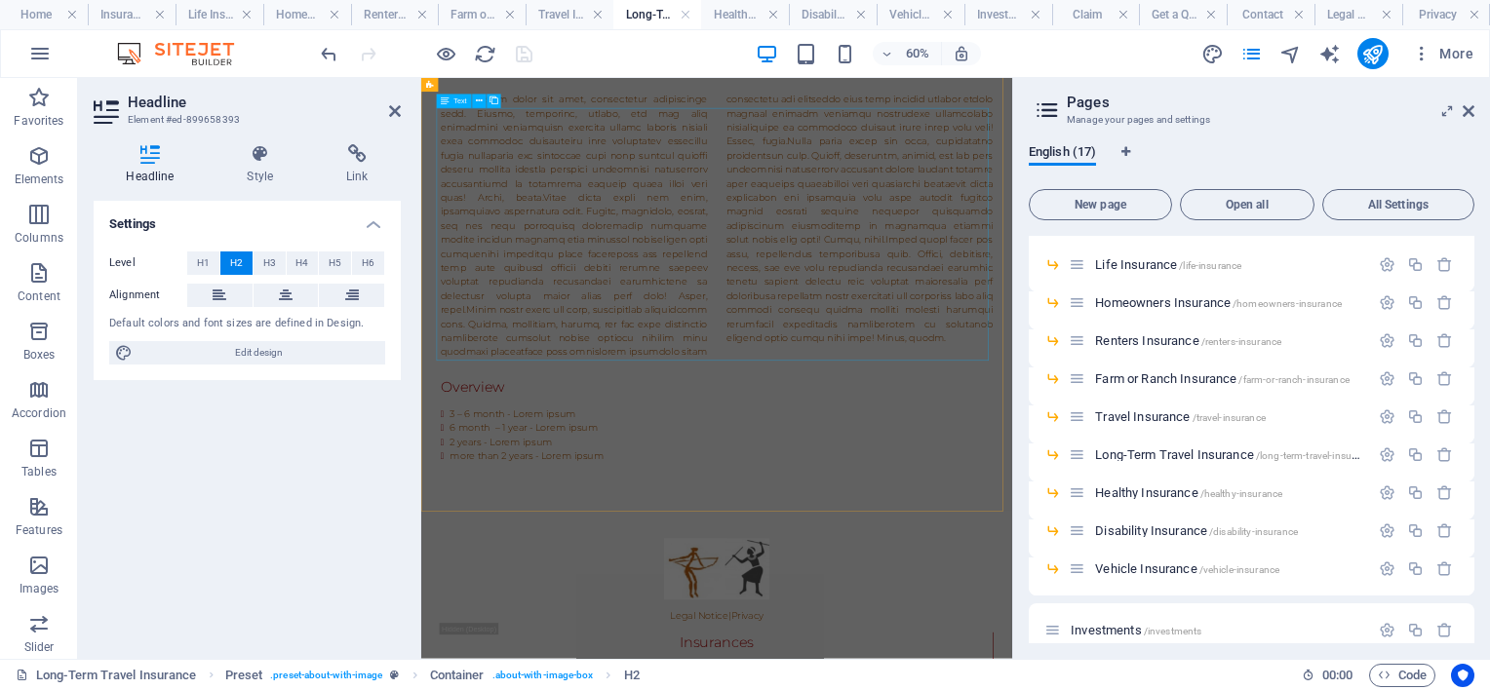
click at [707, 379] on div at bounding box center [913, 324] width 921 height 445
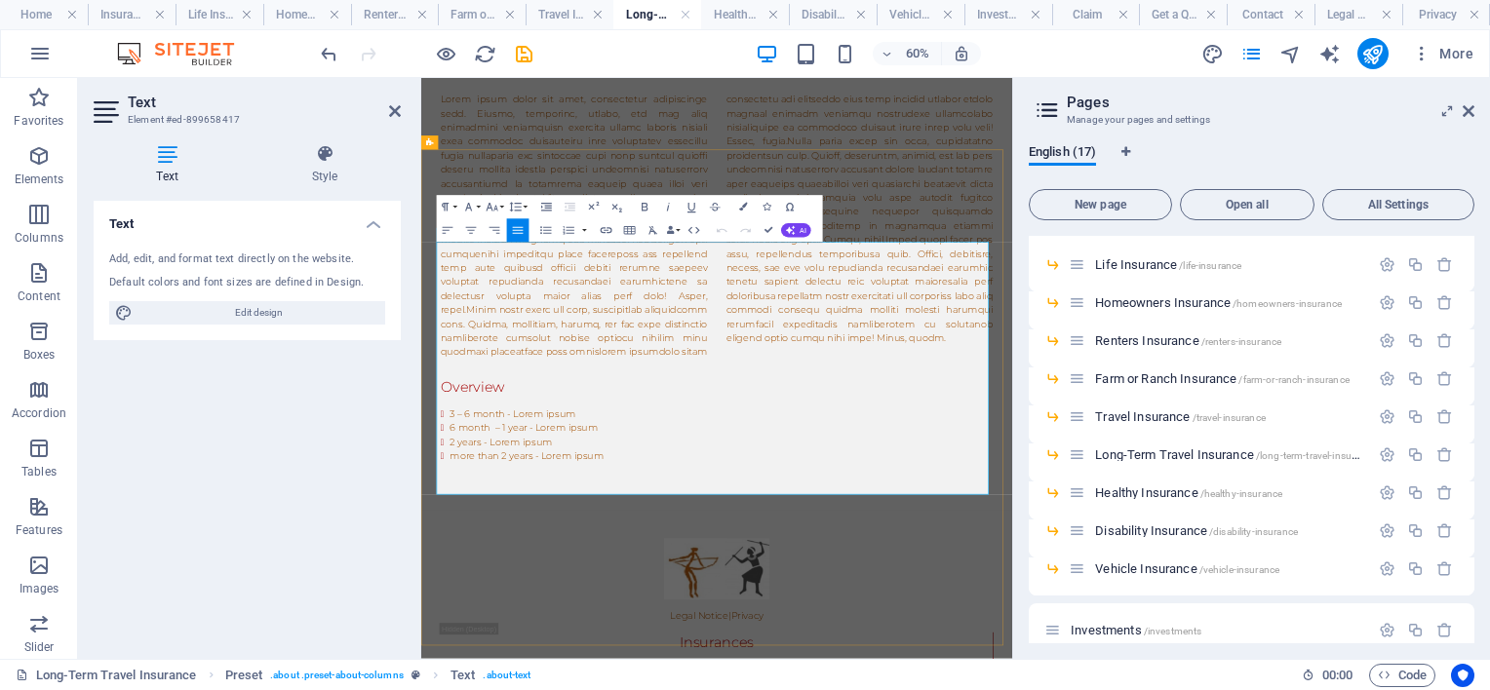
scroll to position [1092, 0]
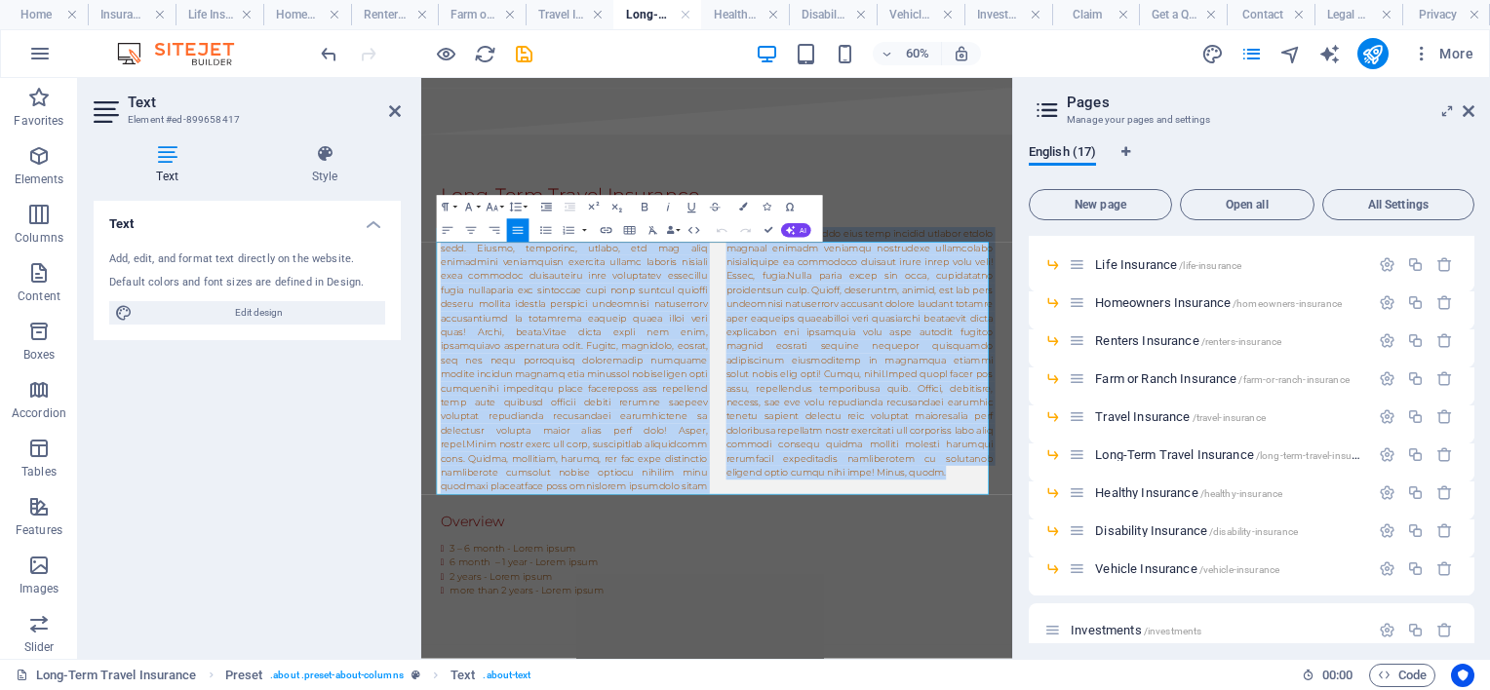
drag, startPoint x: 1063, startPoint y: 769, endPoint x: 357, endPoint y: 267, distance: 866.4
click at [421, 267] on html "Skip to main content Back to Insurances Business Insurance Travel more than 3 m…" at bounding box center [913, 389] width 985 height 2807
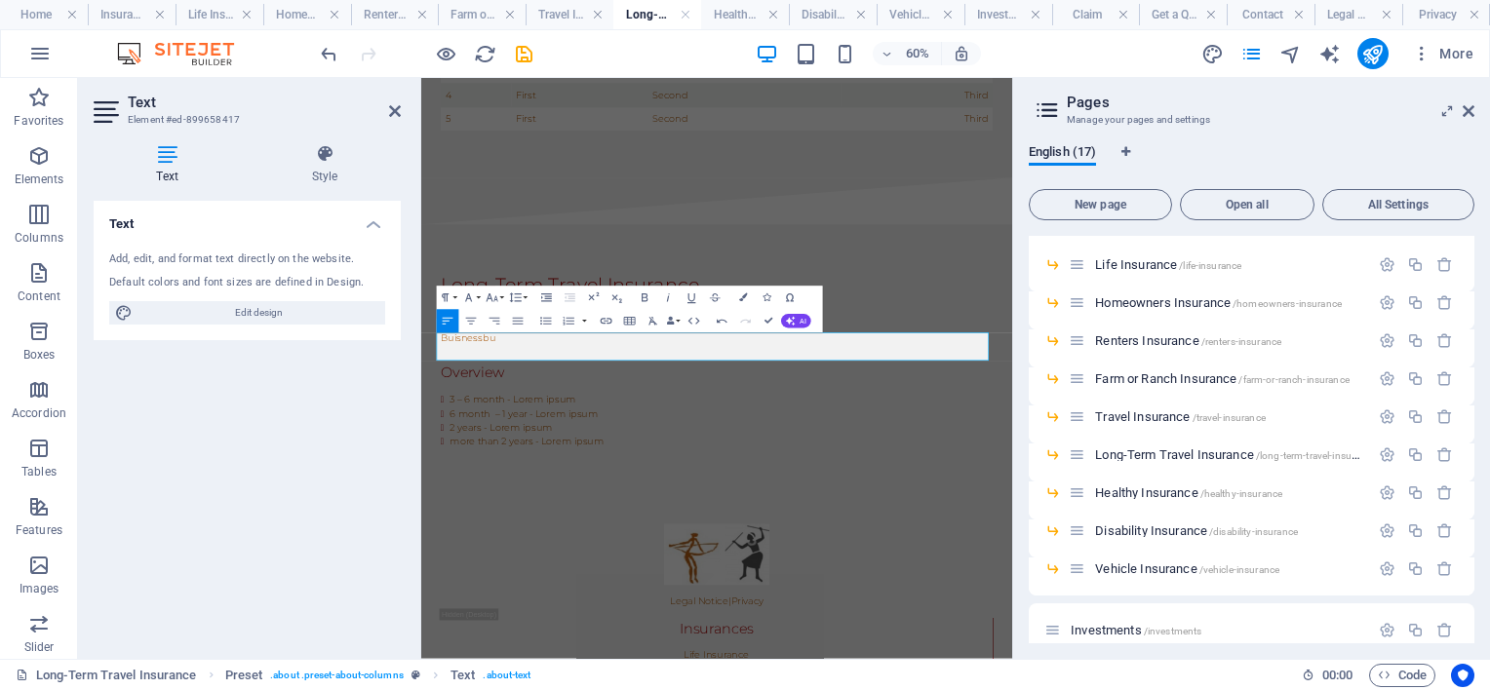
scroll to position [919, 0]
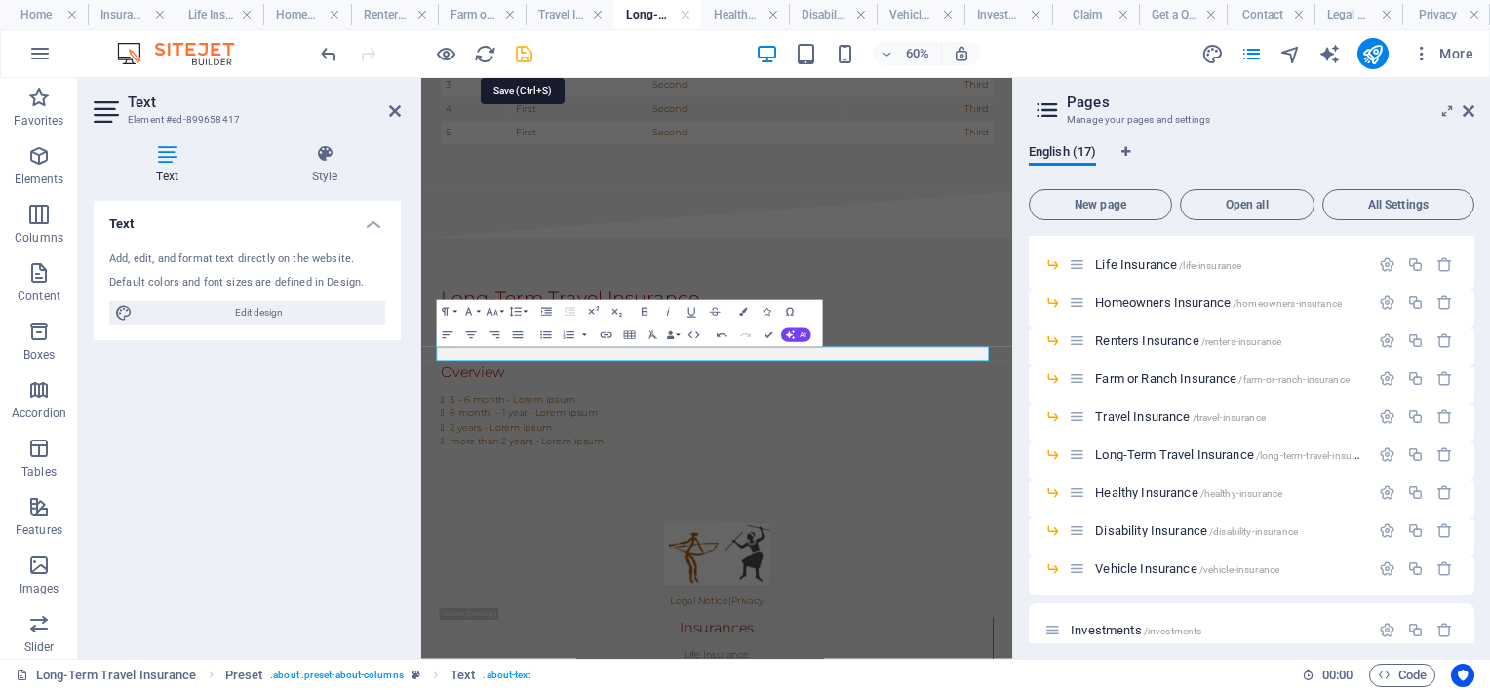
click at [522, 44] on icon "save" at bounding box center [524, 54] width 22 height 22
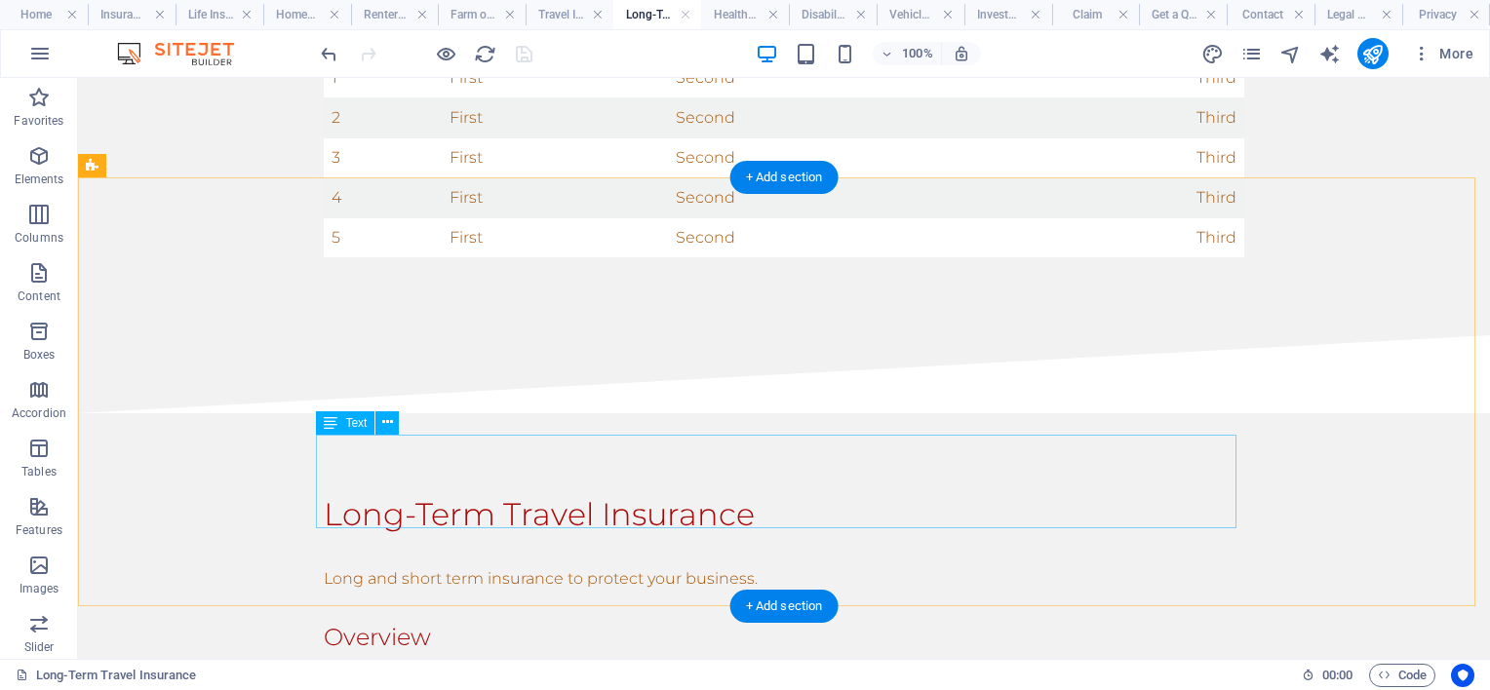
scroll to position [1114, 0]
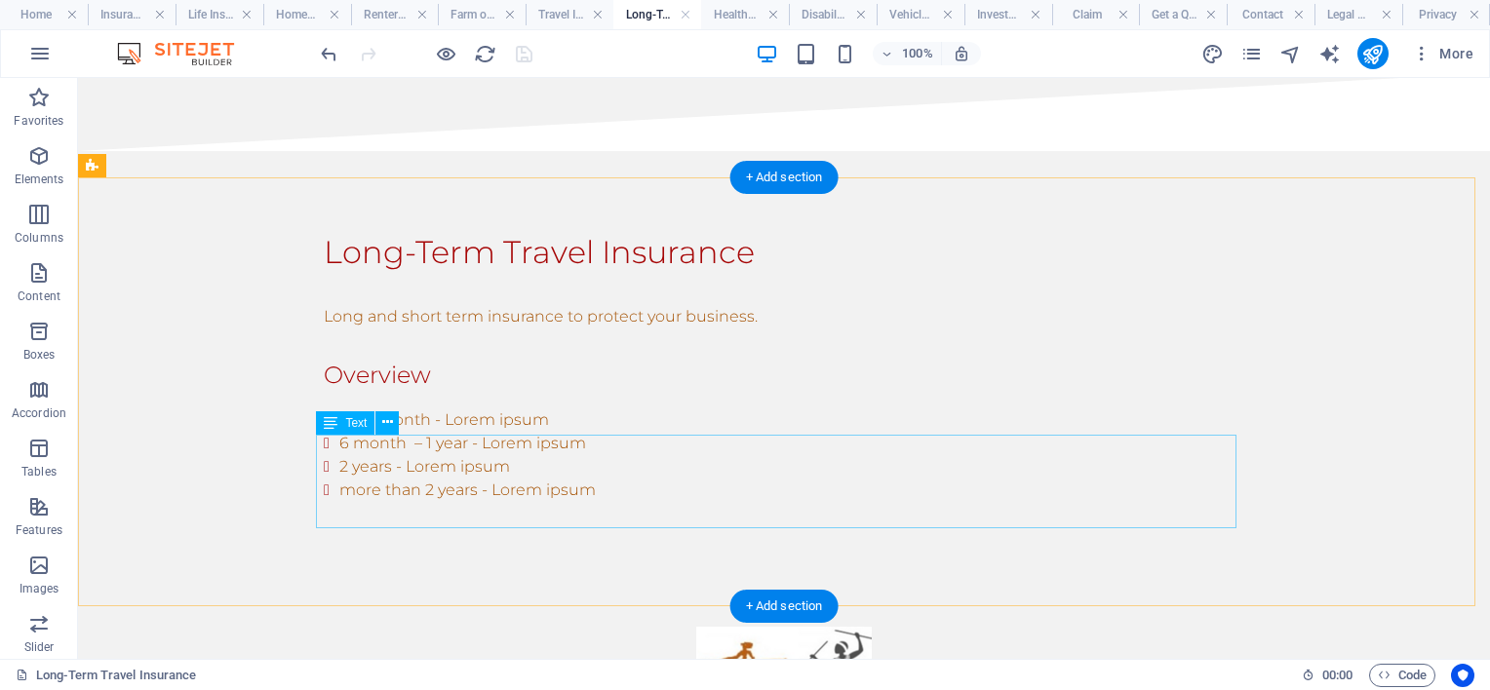
click at [610, 502] on div "3 – 6 month - Lorem ipsum 6 month – 1 year - Lorem ipsum 2 years - Lorem ipsum …" at bounding box center [784, 456] width 921 height 94
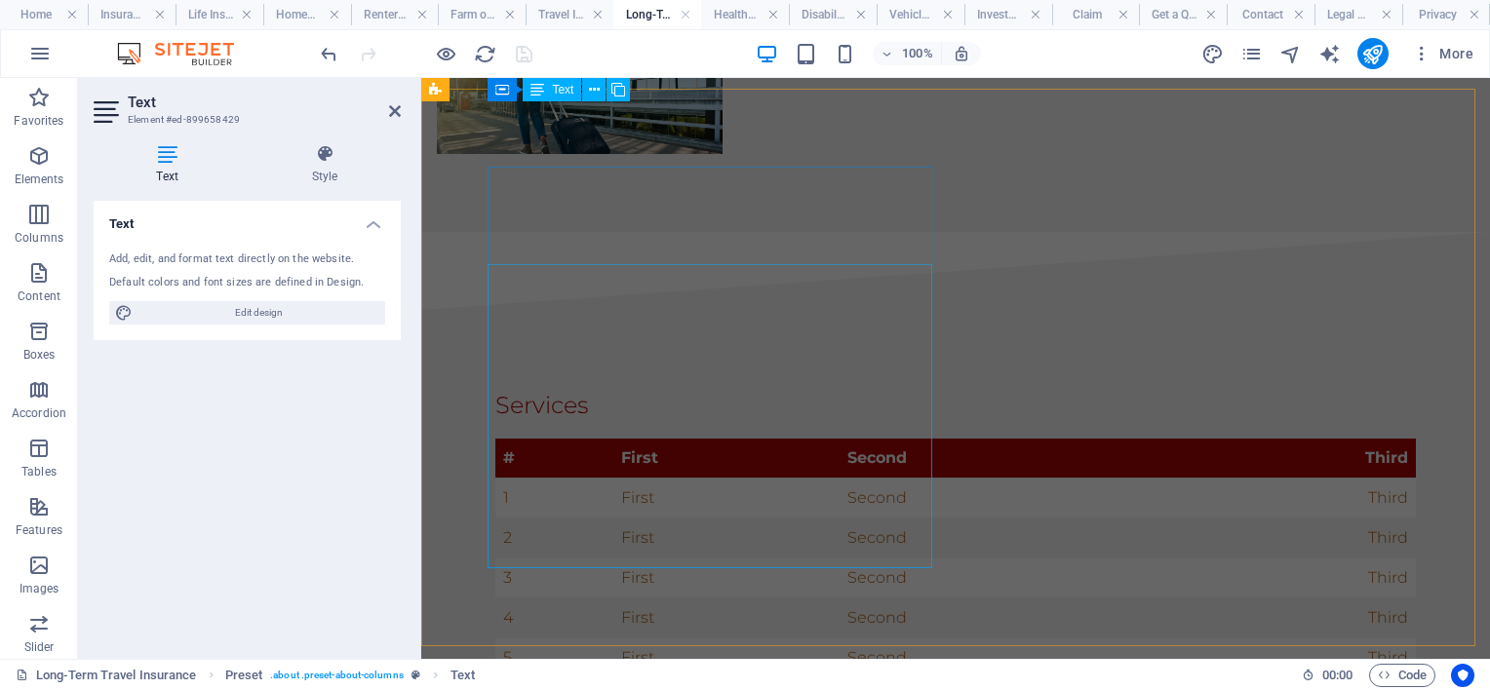
scroll to position [41, 0]
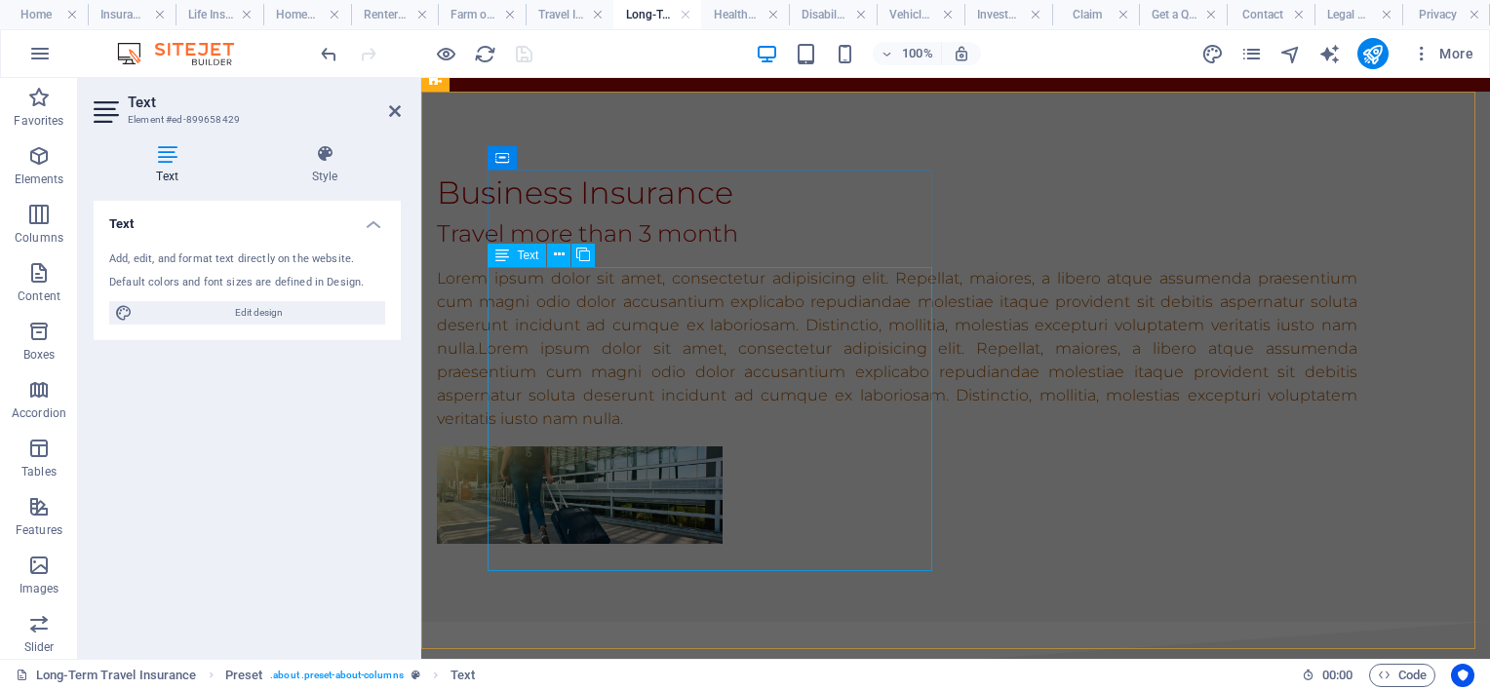
click at [671, 375] on div "Lorem ipsum dolor sit amet, consectetur adipisicing elit. Repellat, maiores, a …" at bounding box center [897, 349] width 921 height 164
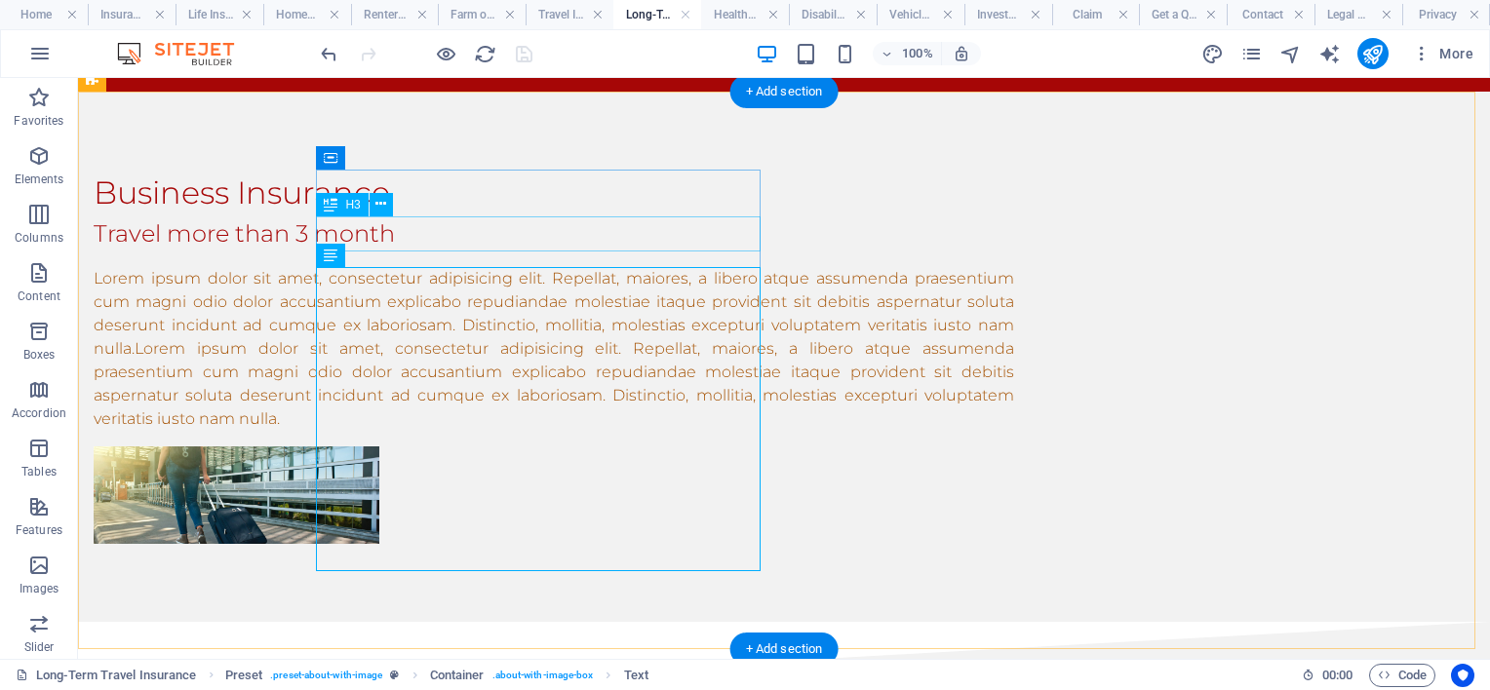
click at [596, 224] on div "Travel more than 3 month" at bounding box center [554, 233] width 921 height 35
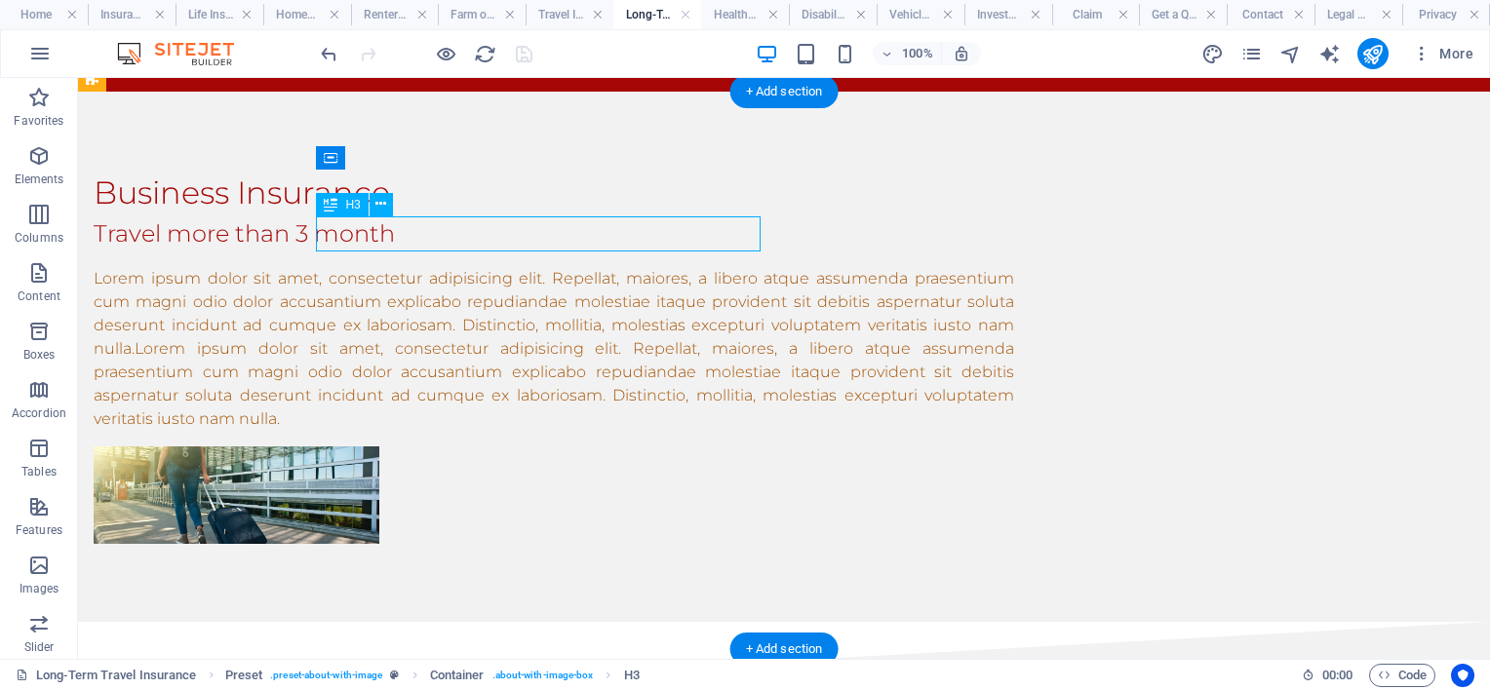
click at [633, 224] on div "Travel more than 3 month" at bounding box center [554, 233] width 921 height 35
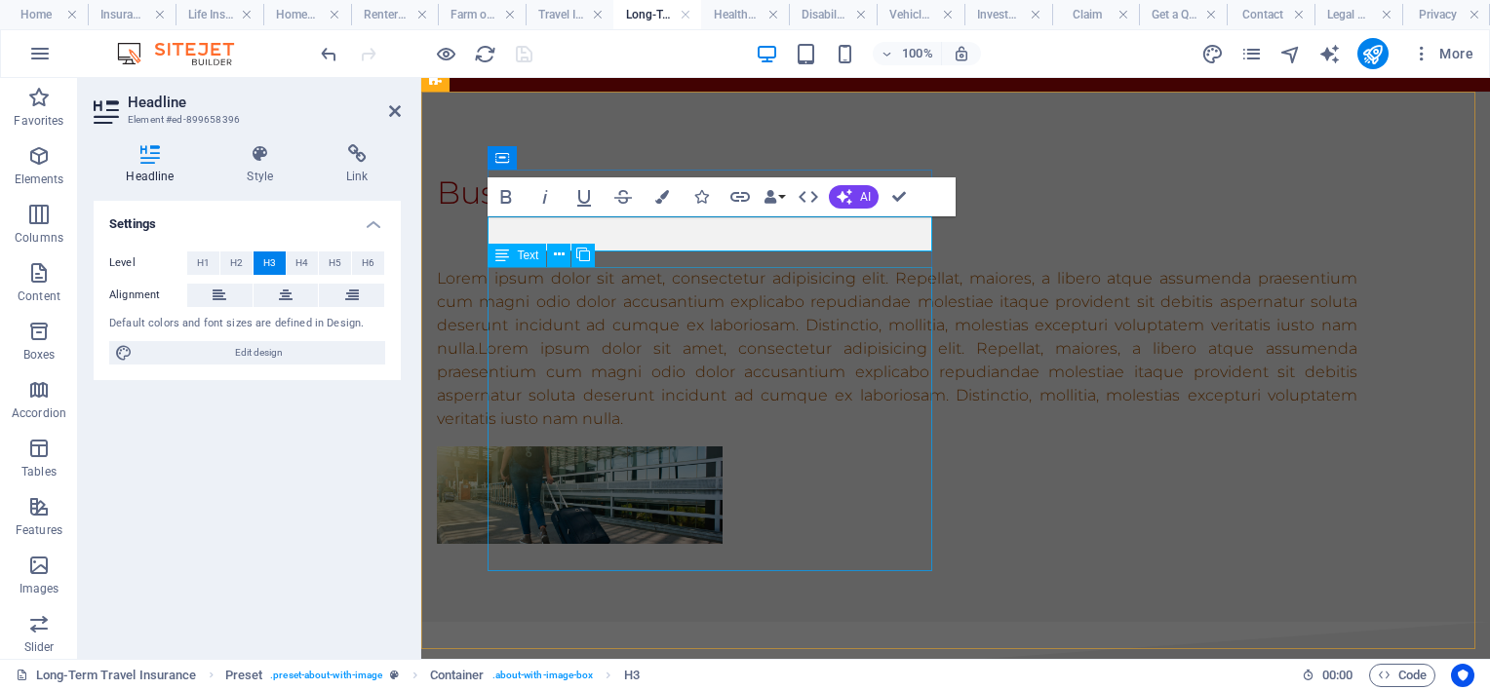
click at [624, 320] on div "Lorem ipsum dolor sit amet, consectetur adipisicing elit. Repellat, maiores, a …" at bounding box center [897, 349] width 921 height 164
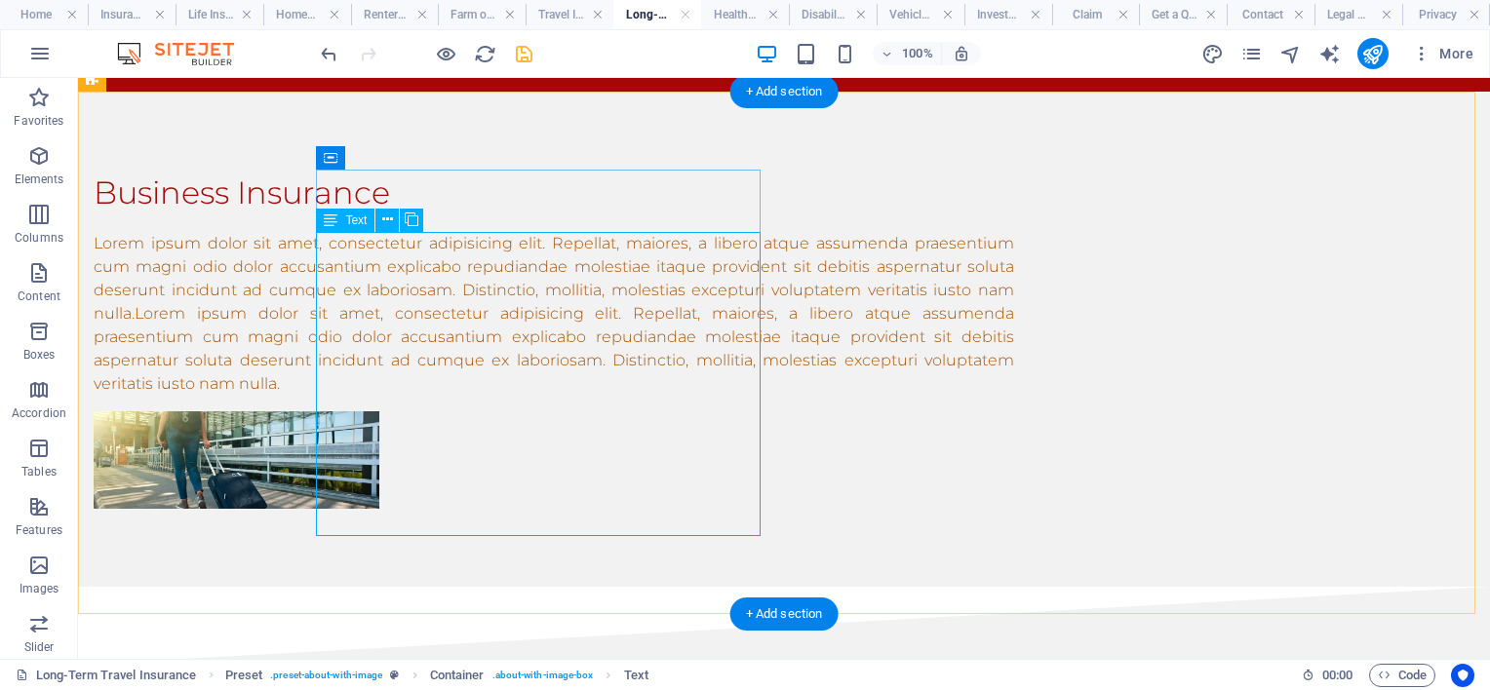
click at [750, 396] on div "Lorem ipsum dolor sit amet, consectetur adipisicing elit. Repellat, maiores, a …" at bounding box center [554, 314] width 921 height 164
click at [752, 396] on div "Lorem ipsum dolor sit amet, consectetur adipisicing elit. Repellat, maiores, a …" at bounding box center [554, 314] width 921 height 164
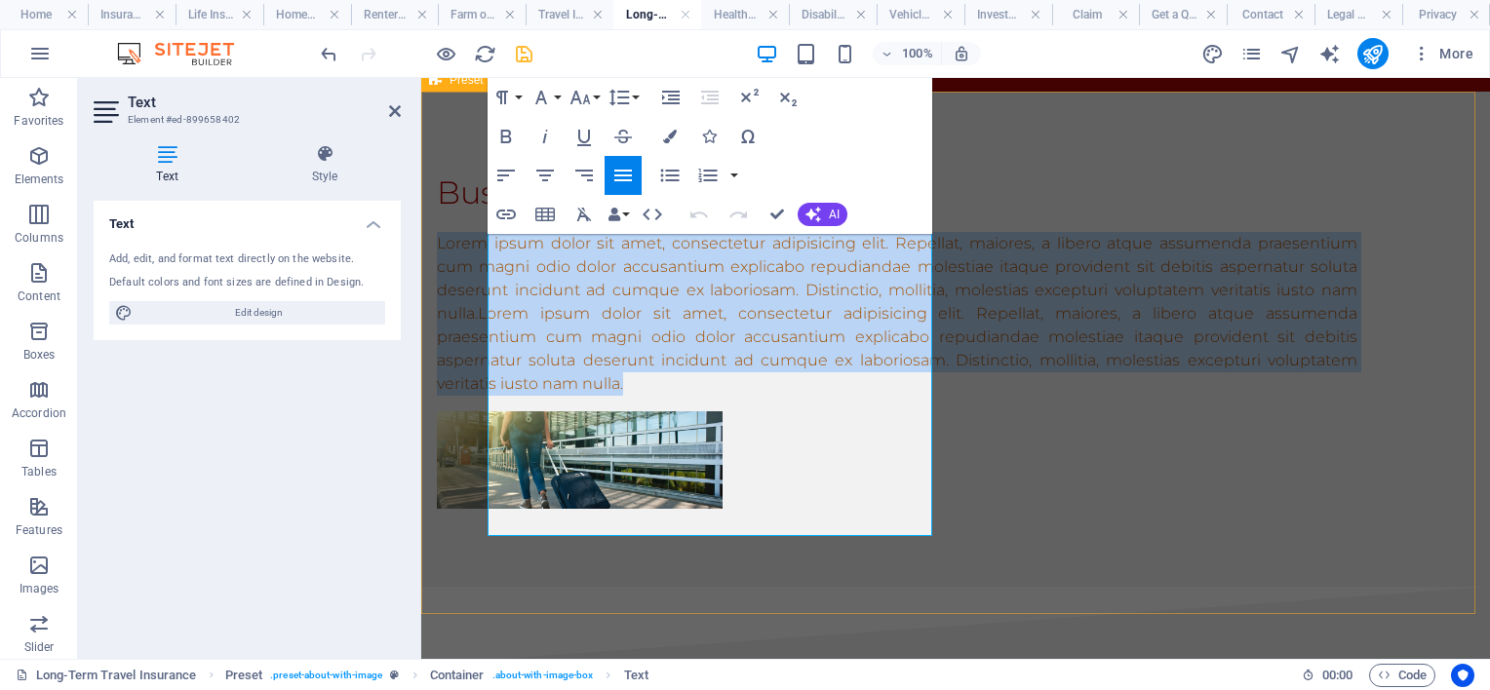
drag, startPoint x: 922, startPoint y: 523, endPoint x: 463, endPoint y: 209, distance: 555.6
click at [463, 210] on div "Business Insurance Lorem ipsum dolor sit amet, consectetur adipisicing elit. Re…" at bounding box center [955, 339] width 1069 height 495
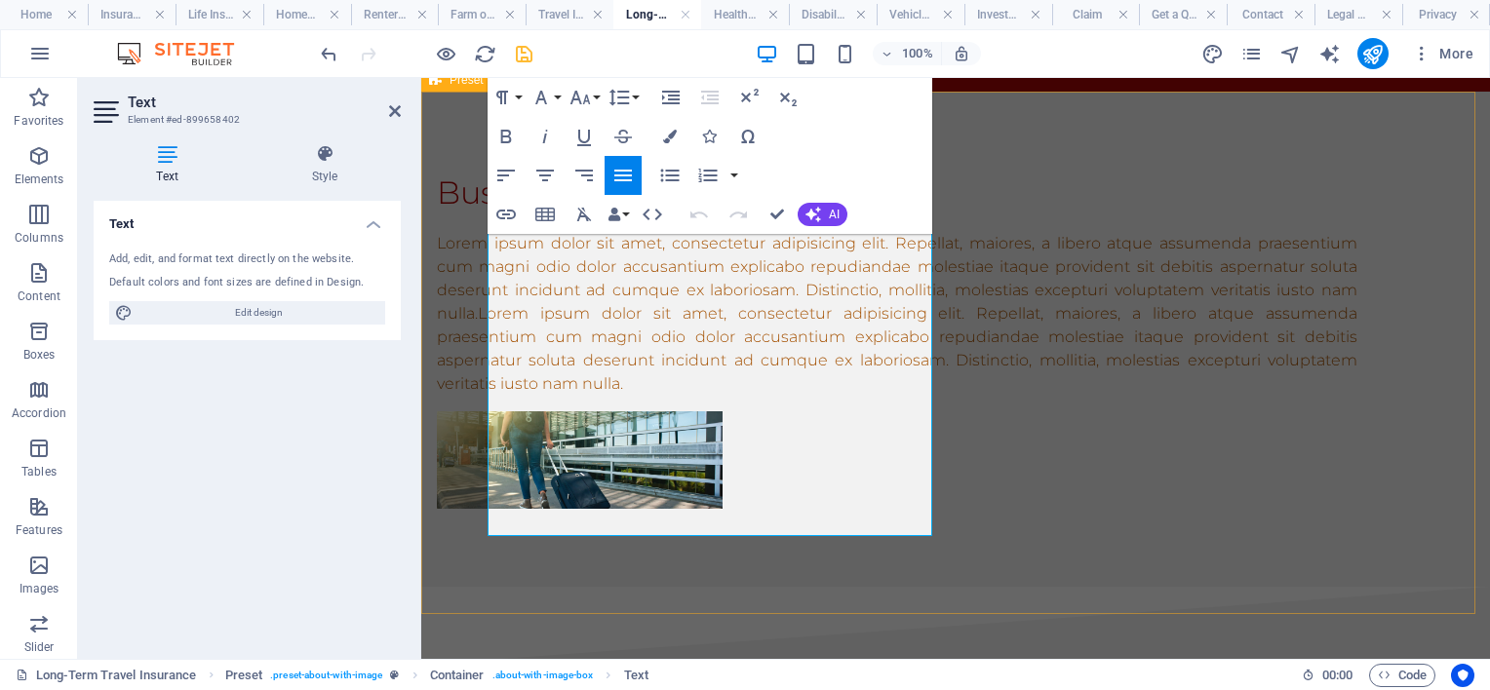
scroll to position [47, 0]
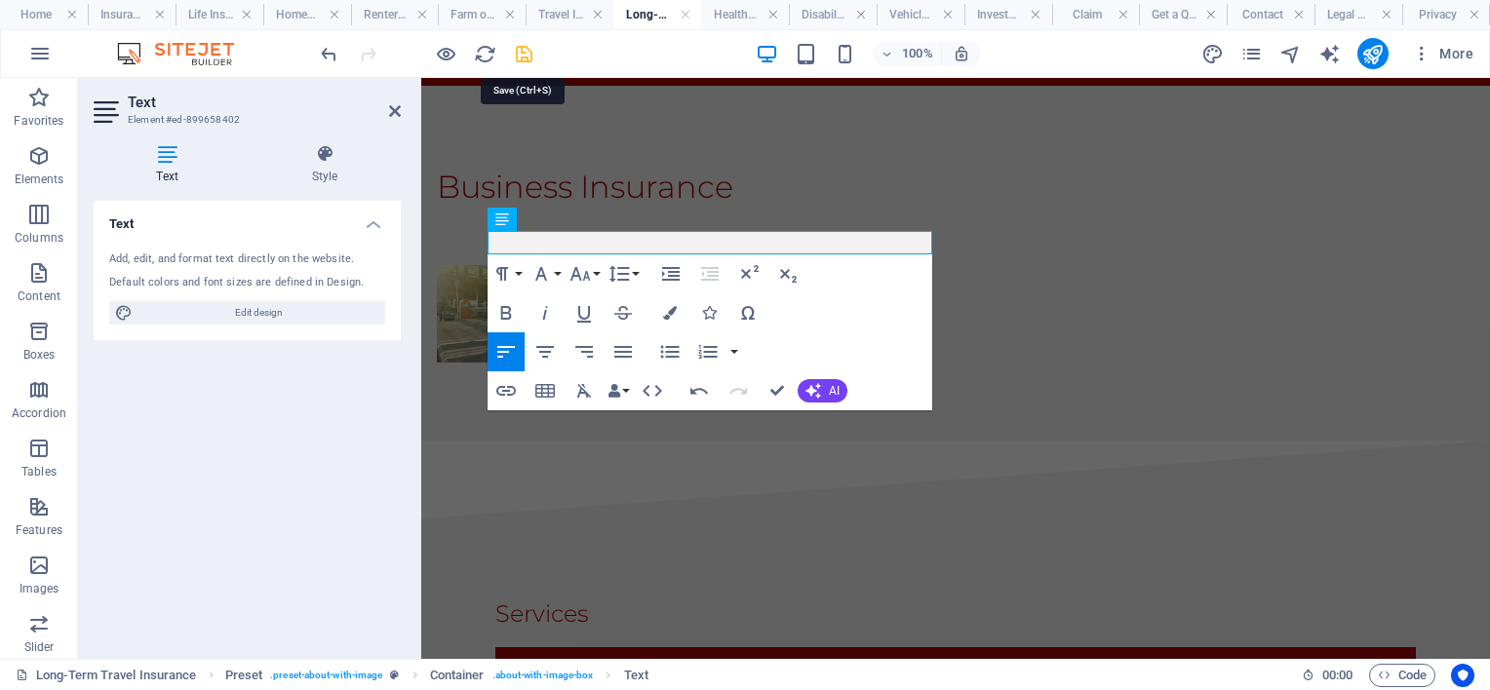
click at [519, 53] on icon "save" at bounding box center [524, 54] width 22 height 22
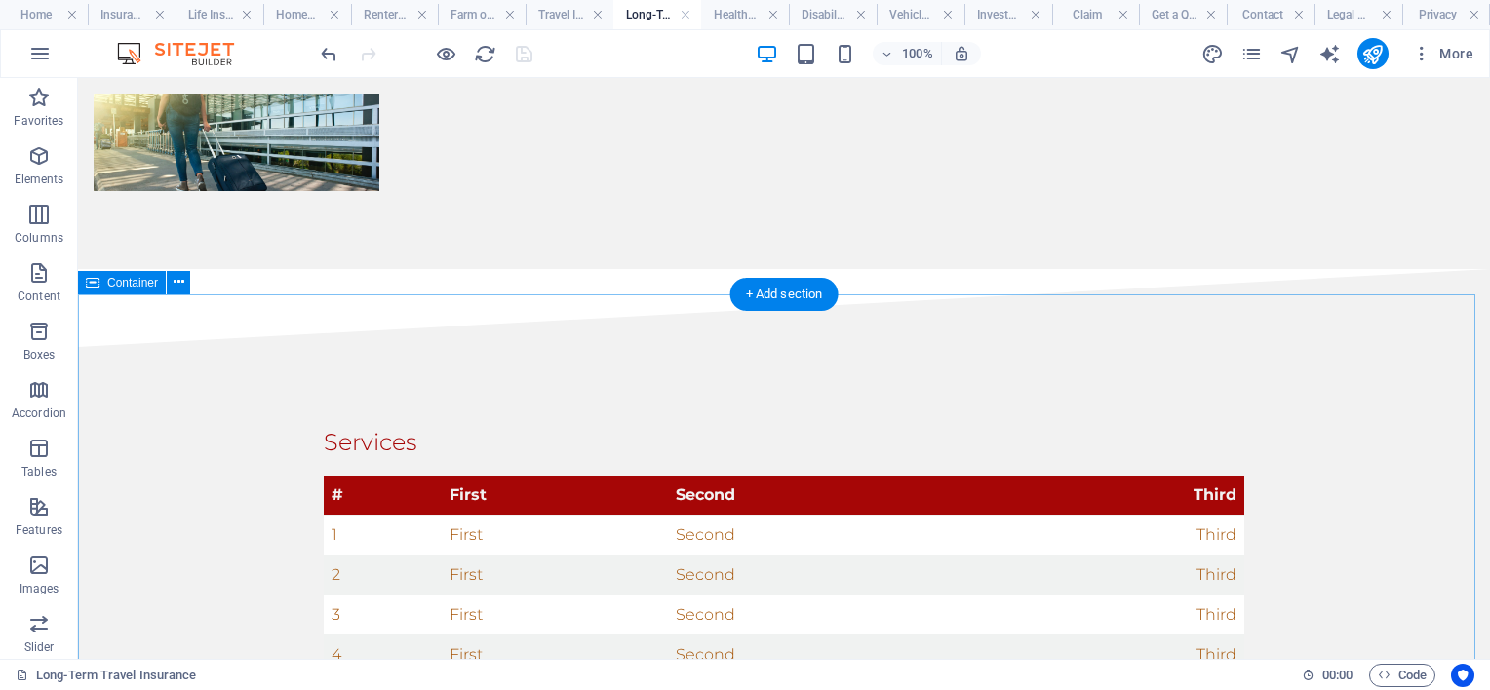
scroll to position [0, 0]
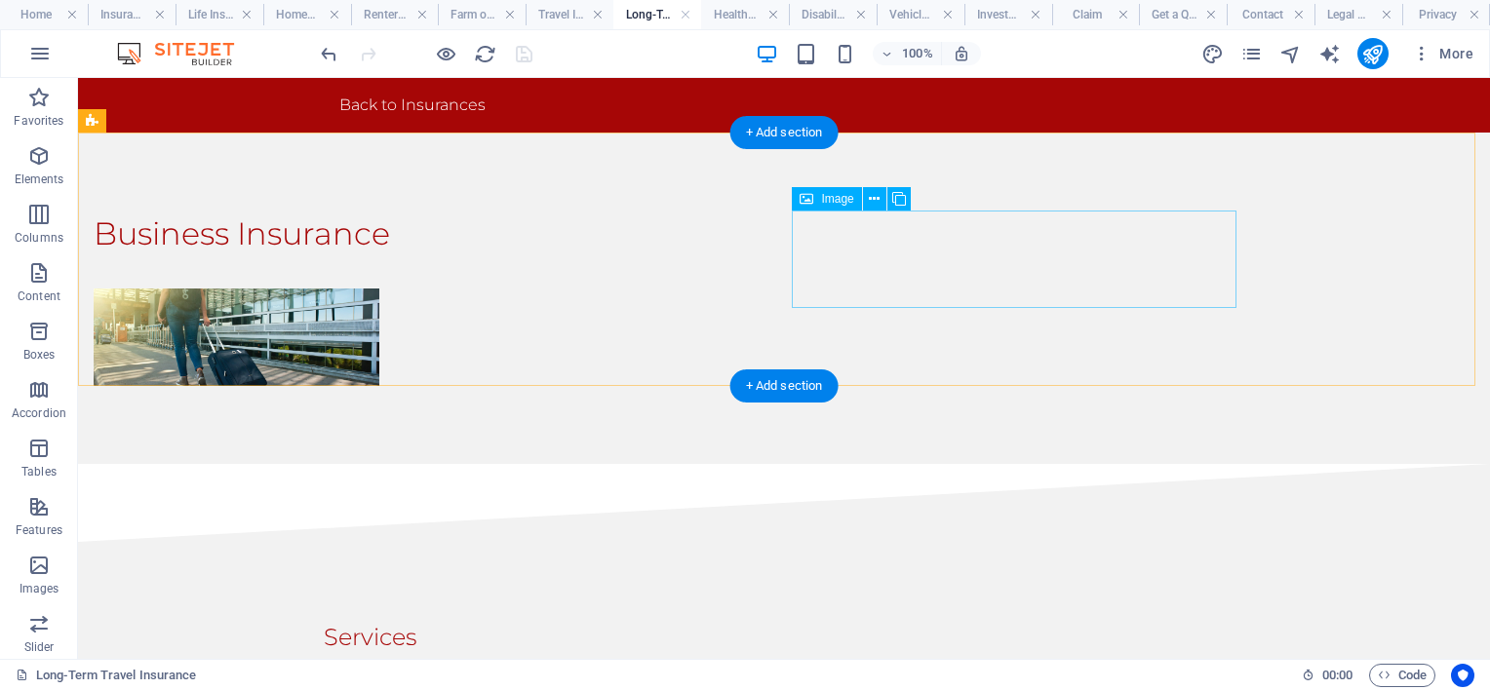
click at [379, 289] on figure at bounding box center [237, 338] width 286 height 98
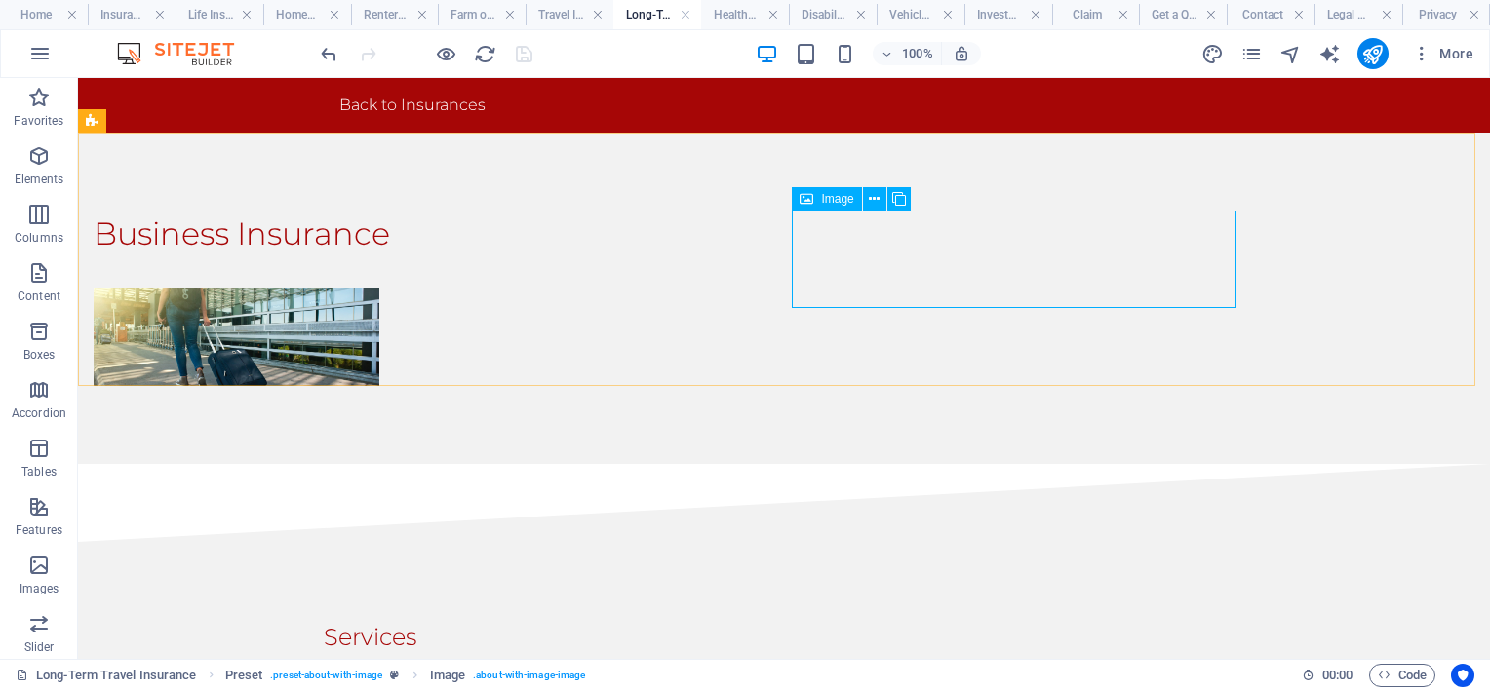
click at [833, 205] on span "Image" at bounding box center [837, 199] width 32 height 12
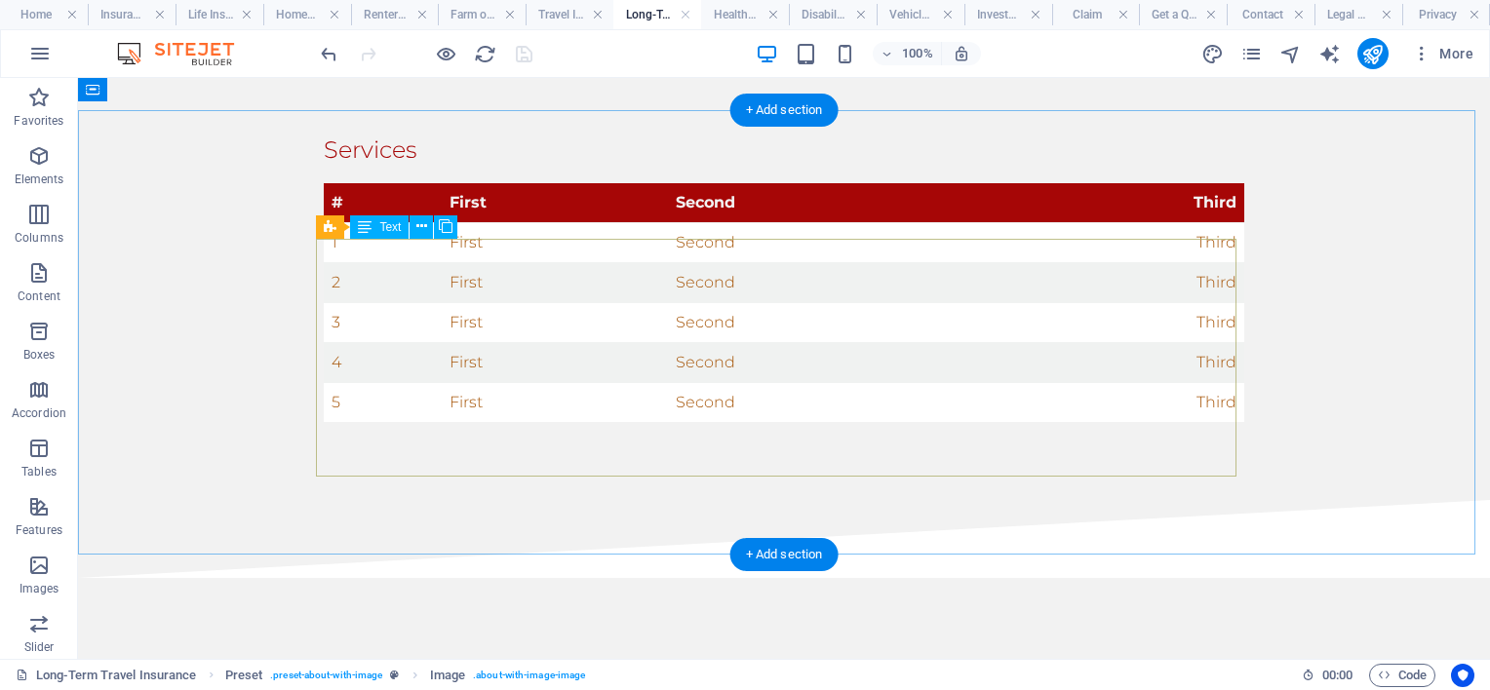
scroll to position [293, 0]
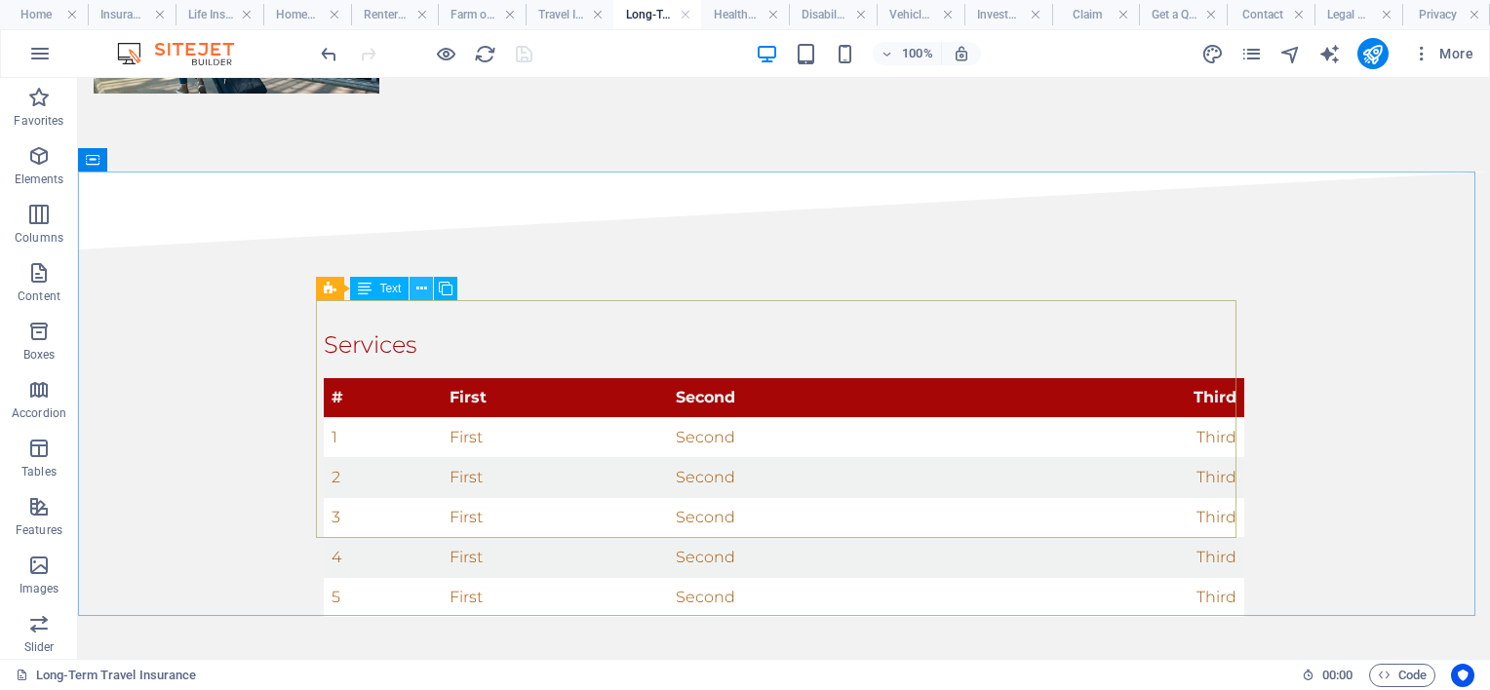
click at [422, 283] on icon at bounding box center [421, 289] width 11 height 20
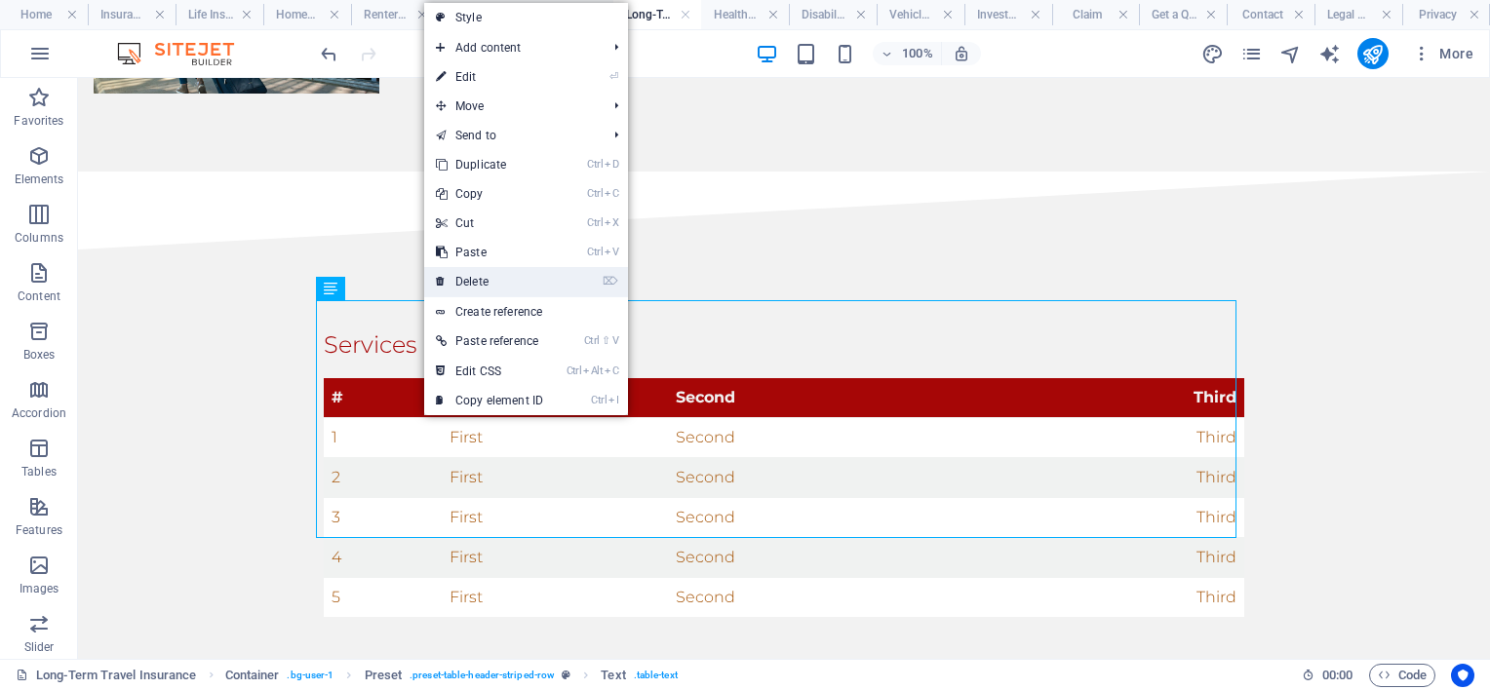
click at [486, 282] on link "⌦ Delete" at bounding box center [489, 281] width 131 height 29
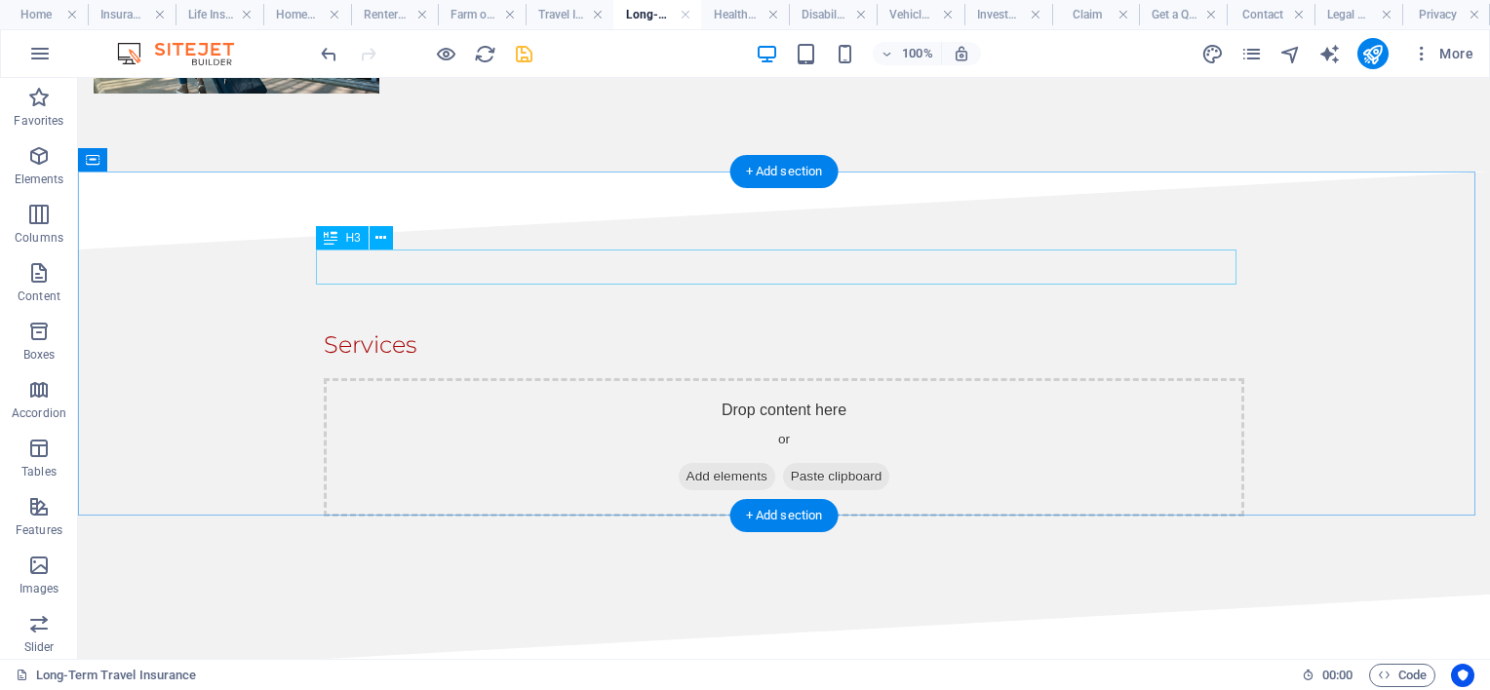
click at [487, 328] on div "Services" at bounding box center [784, 345] width 921 height 35
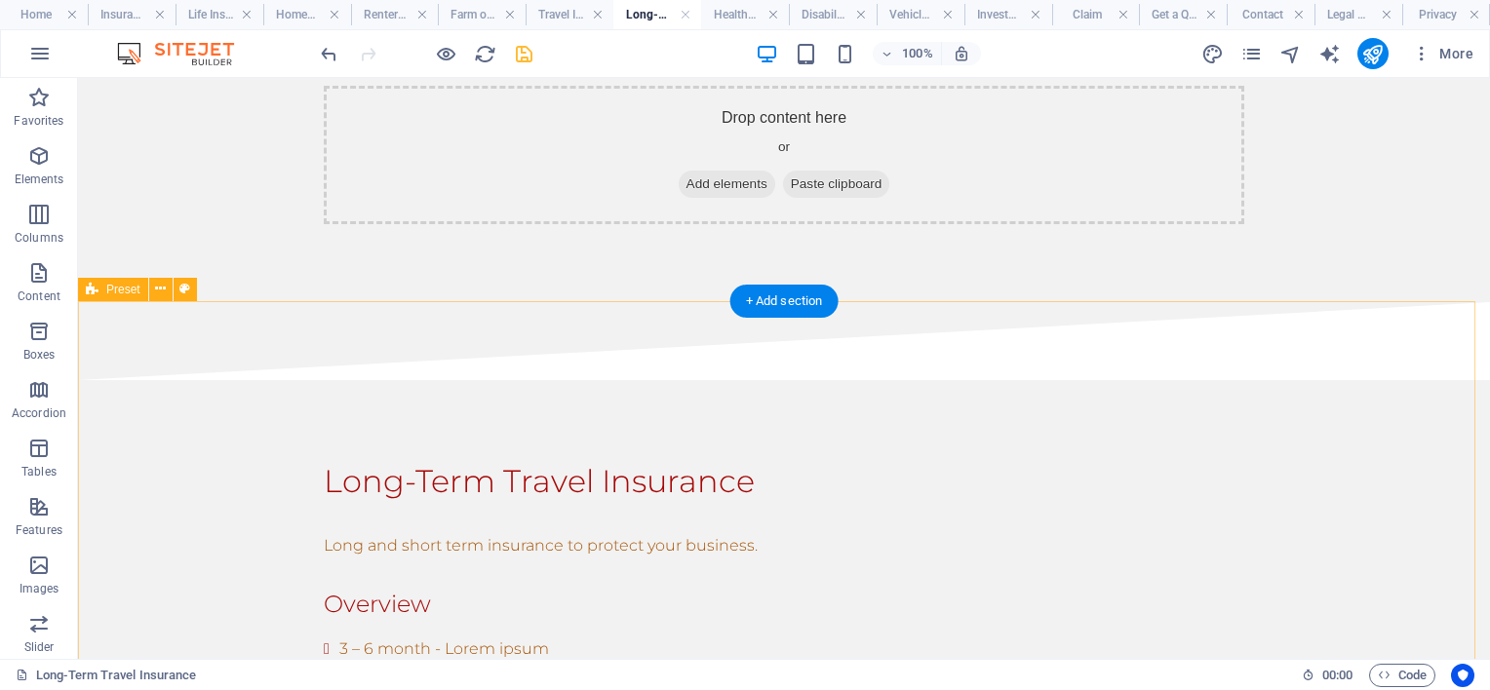
scroll to position [683, 0]
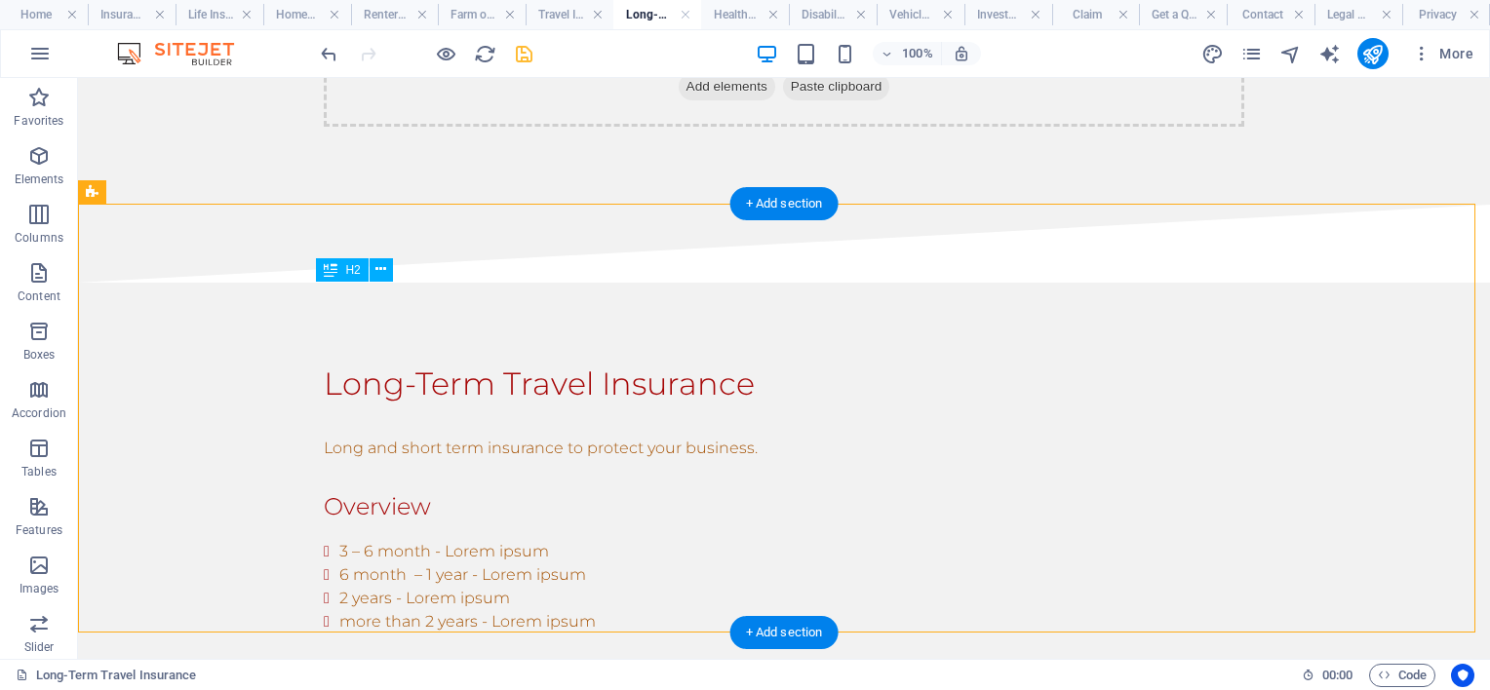
click at [507, 361] on div "Long-Term Travel Insurance" at bounding box center [784, 384] width 921 height 47
click at [704, 361] on div "Long-Term Travel Insurance" at bounding box center [784, 384] width 921 height 47
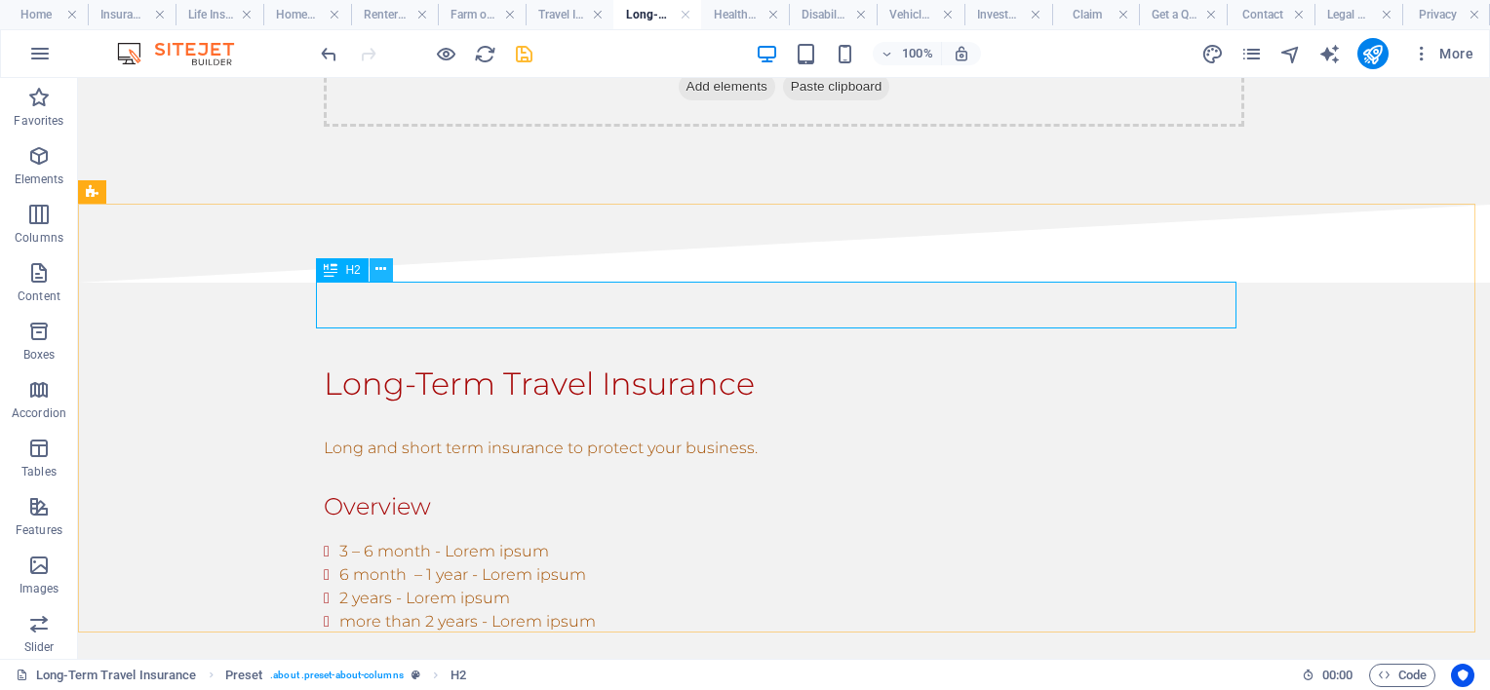
click at [379, 270] on icon at bounding box center [380, 269] width 11 height 20
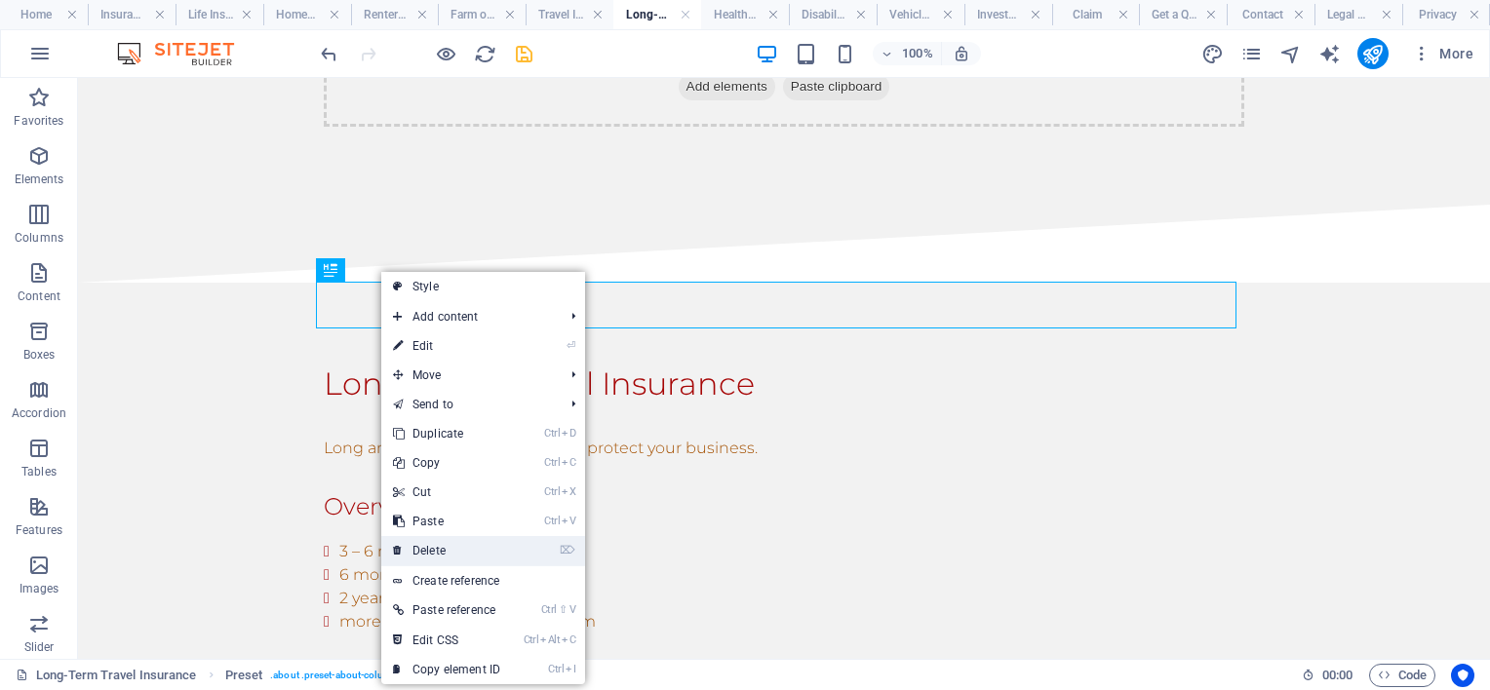
click at [452, 541] on link "⌦ Delete" at bounding box center [446, 550] width 131 height 29
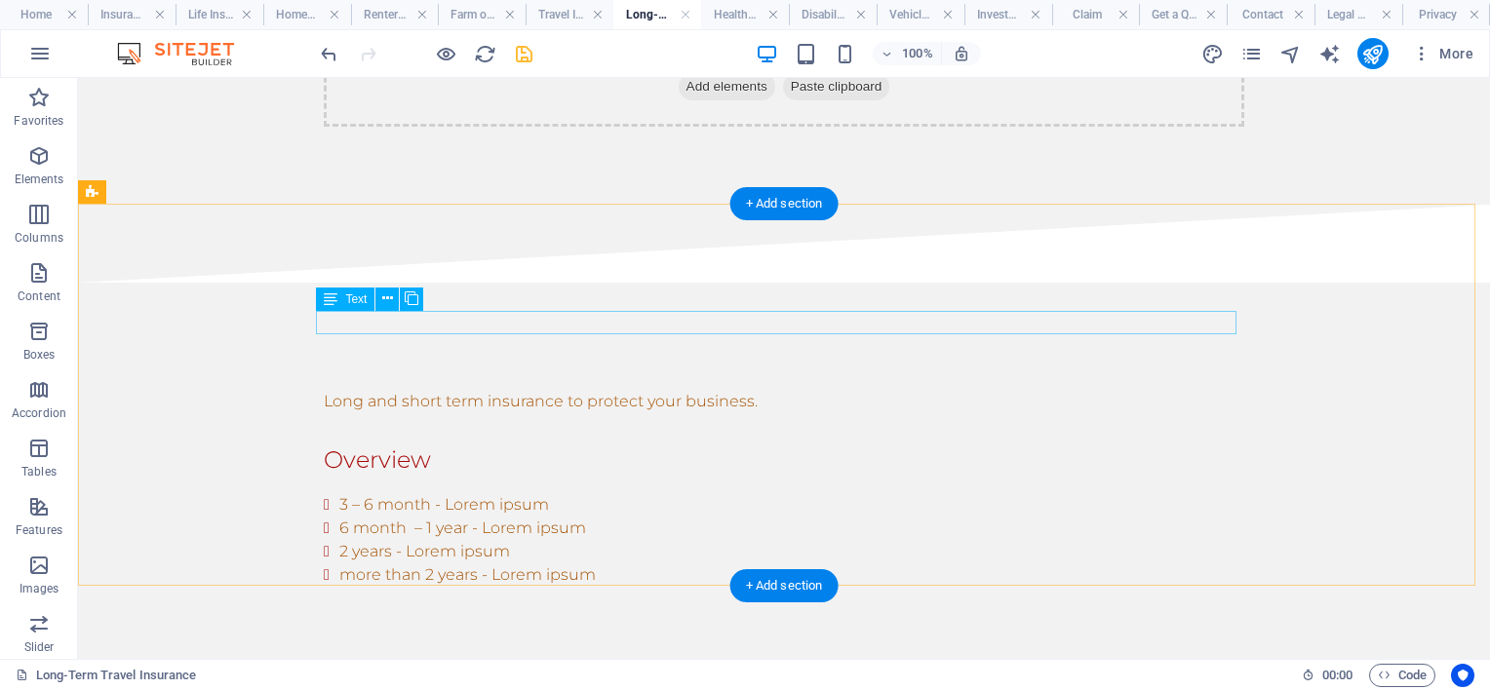
click at [562, 390] on div "Long and short term insurance to protect your business." at bounding box center [784, 401] width 921 height 23
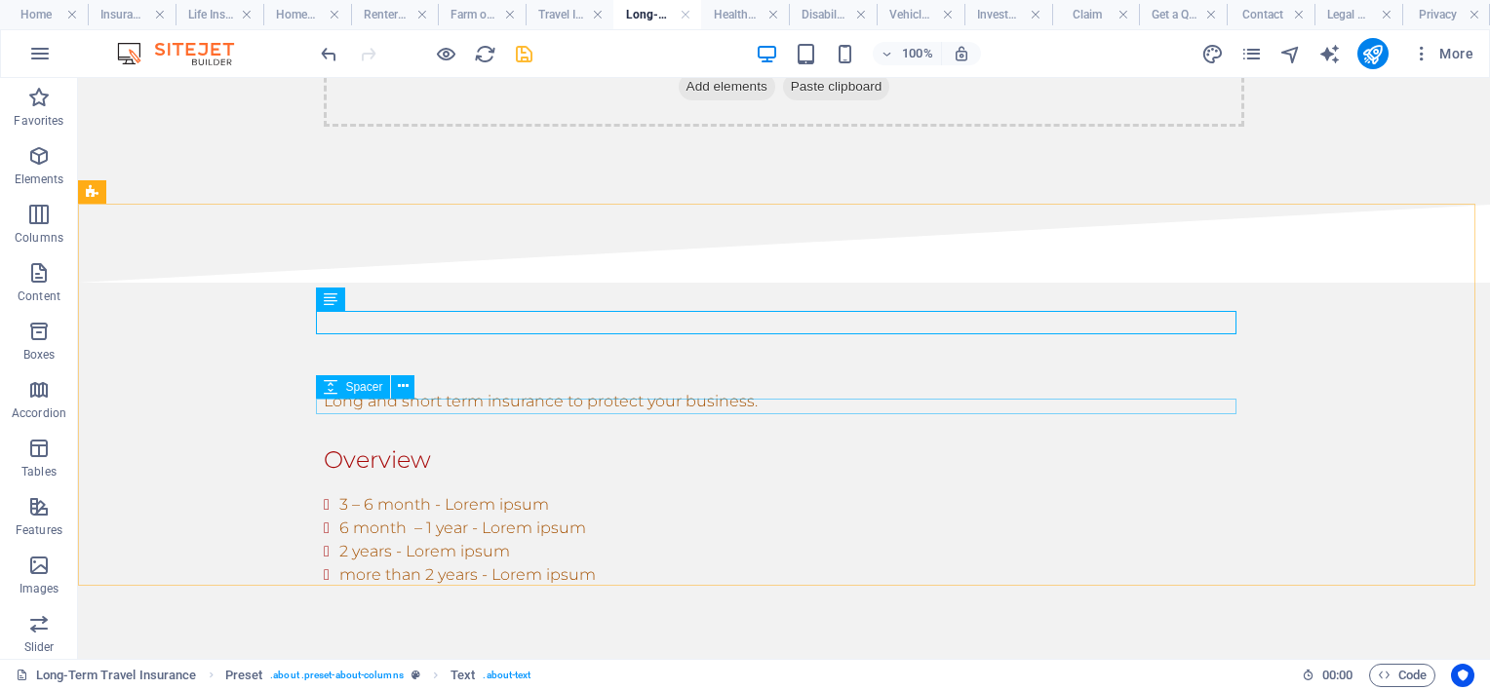
click at [418, 391] on div "Spacer" at bounding box center [371, 387] width 111 height 24
click at [417, 378] on div "Spacer" at bounding box center [371, 387] width 111 height 24
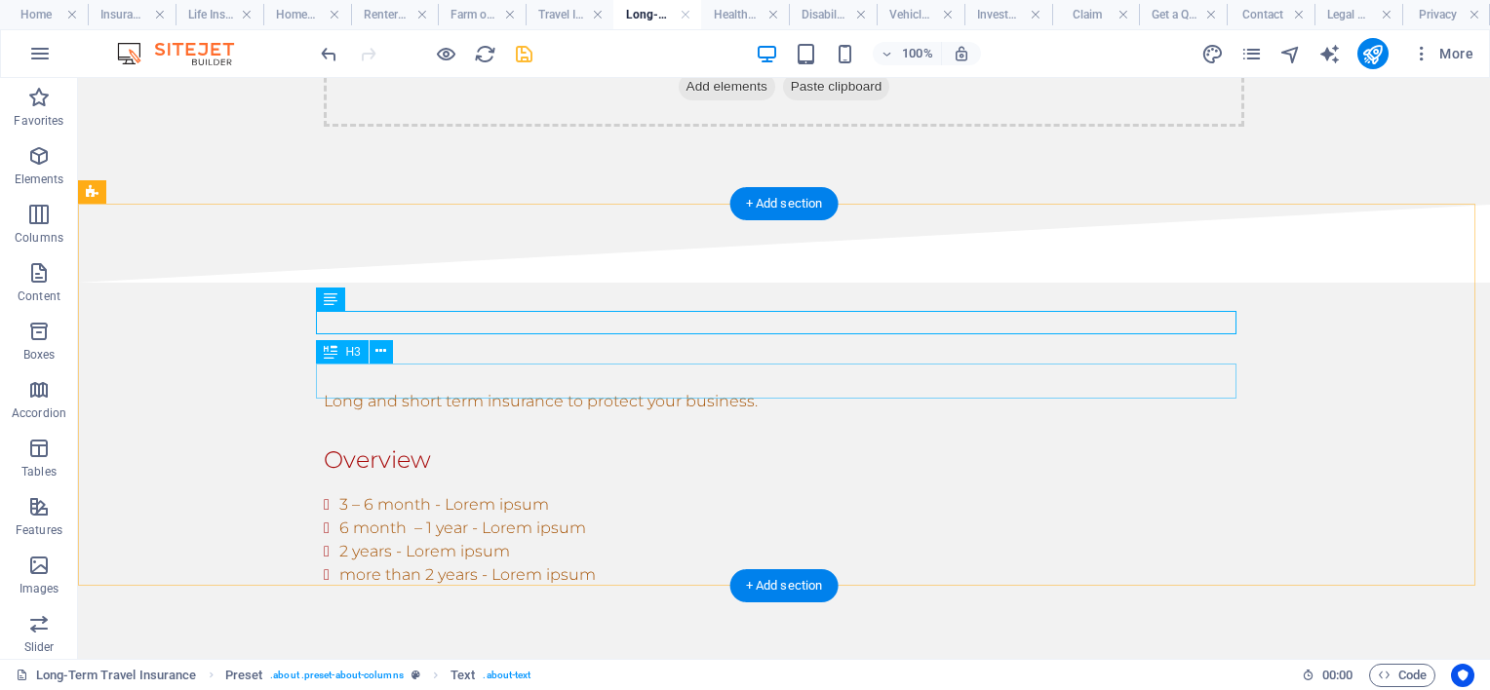
click at [452, 443] on div "Overview" at bounding box center [784, 460] width 921 height 35
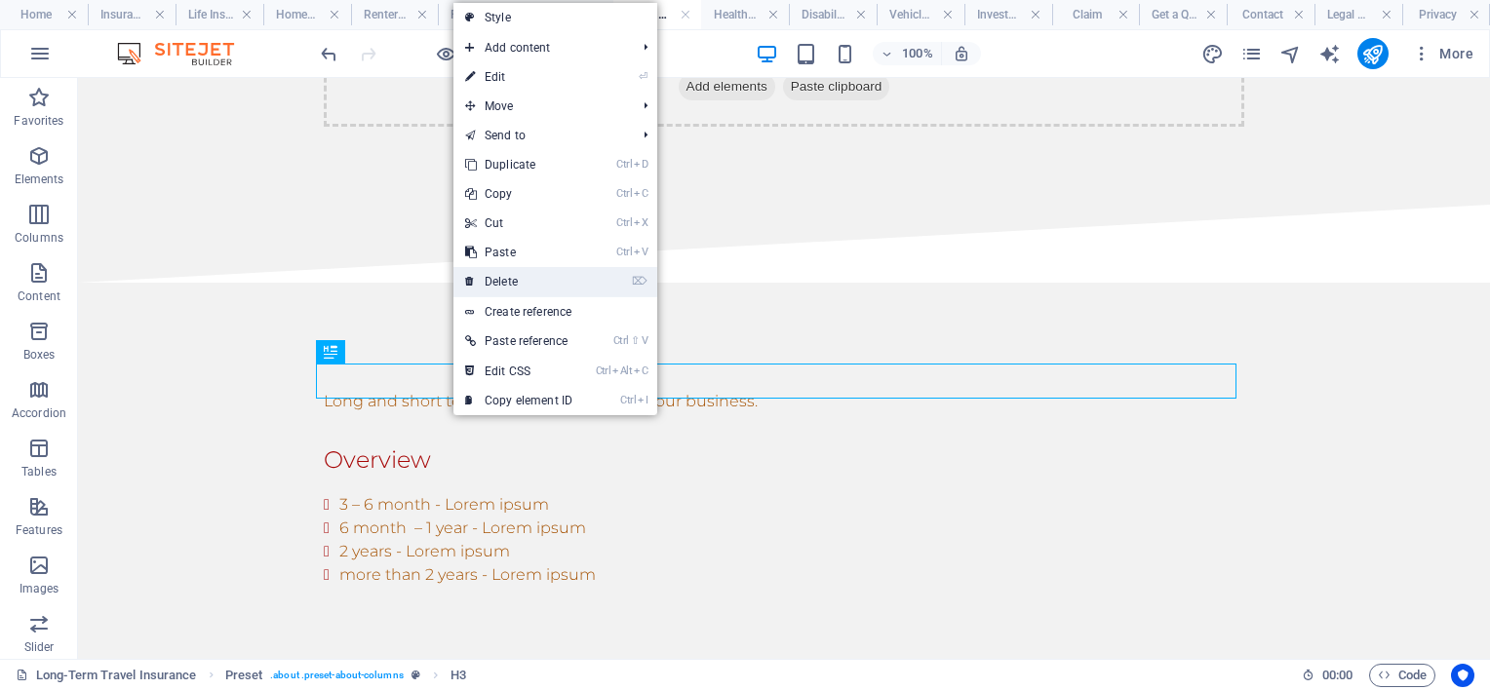
click at [514, 281] on link "⌦ Delete" at bounding box center [518, 281] width 131 height 29
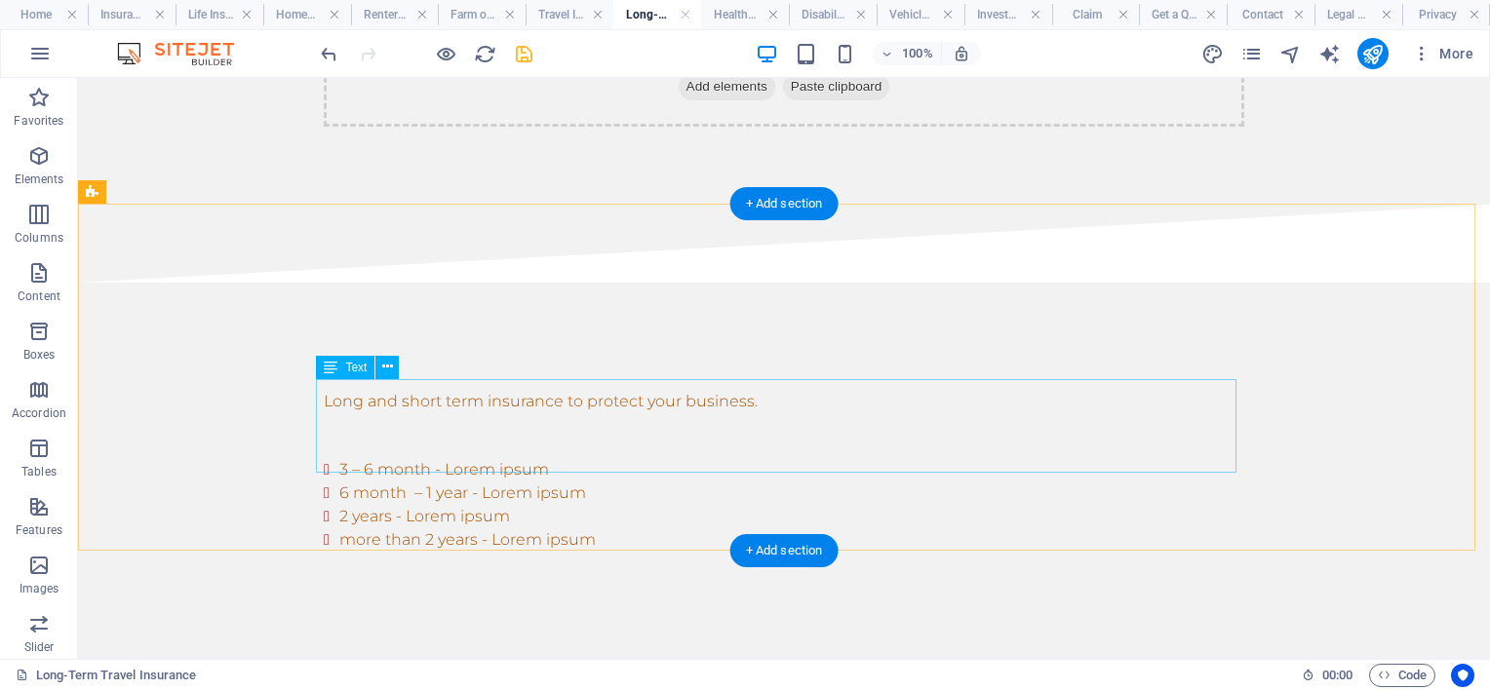
click at [467, 458] on div "3 – 6 month - Lorem ipsum 6 month – 1 year - Lorem ipsum 2 years - Lorem ipsum …" at bounding box center [784, 505] width 921 height 94
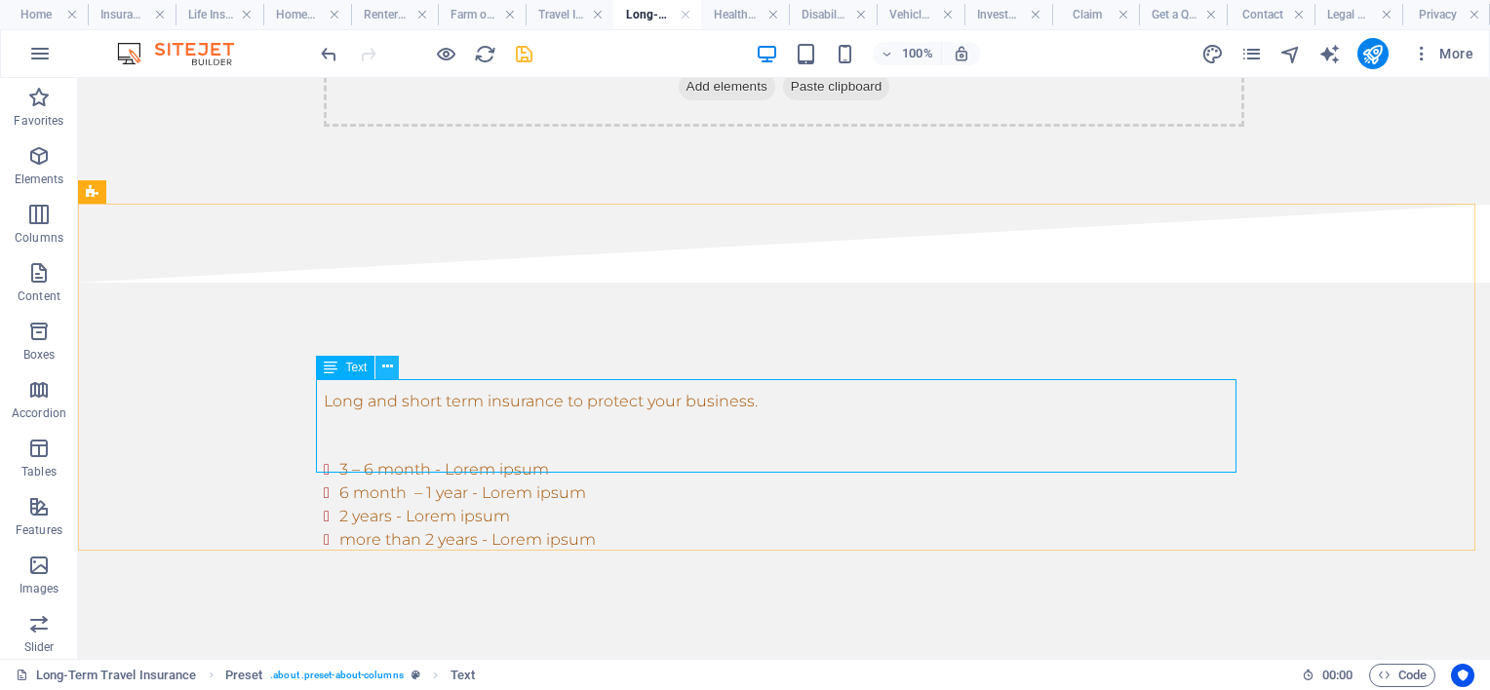
click at [390, 360] on icon at bounding box center [387, 367] width 11 height 20
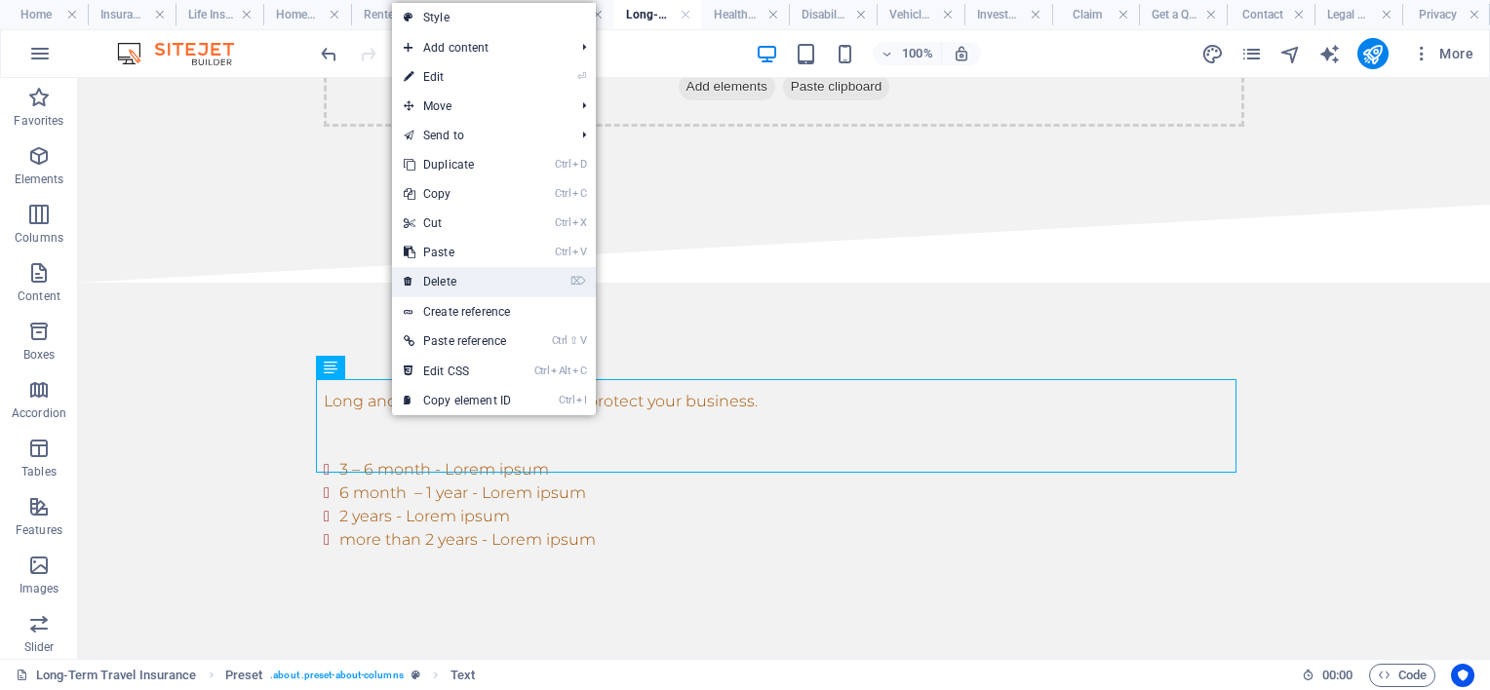
click at [456, 281] on link "⌦ Delete" at bounding box center [457, 281] width 131 height 29
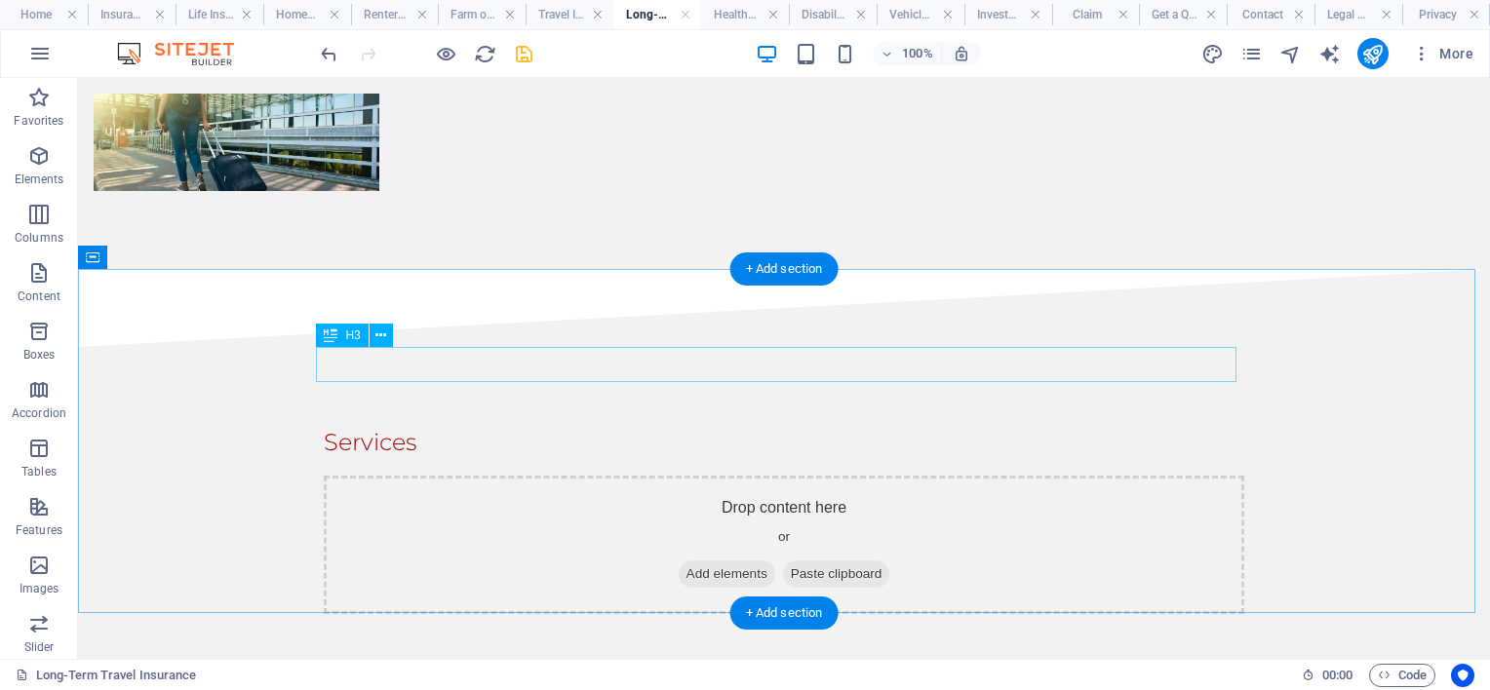
scroll to position [390, 0]
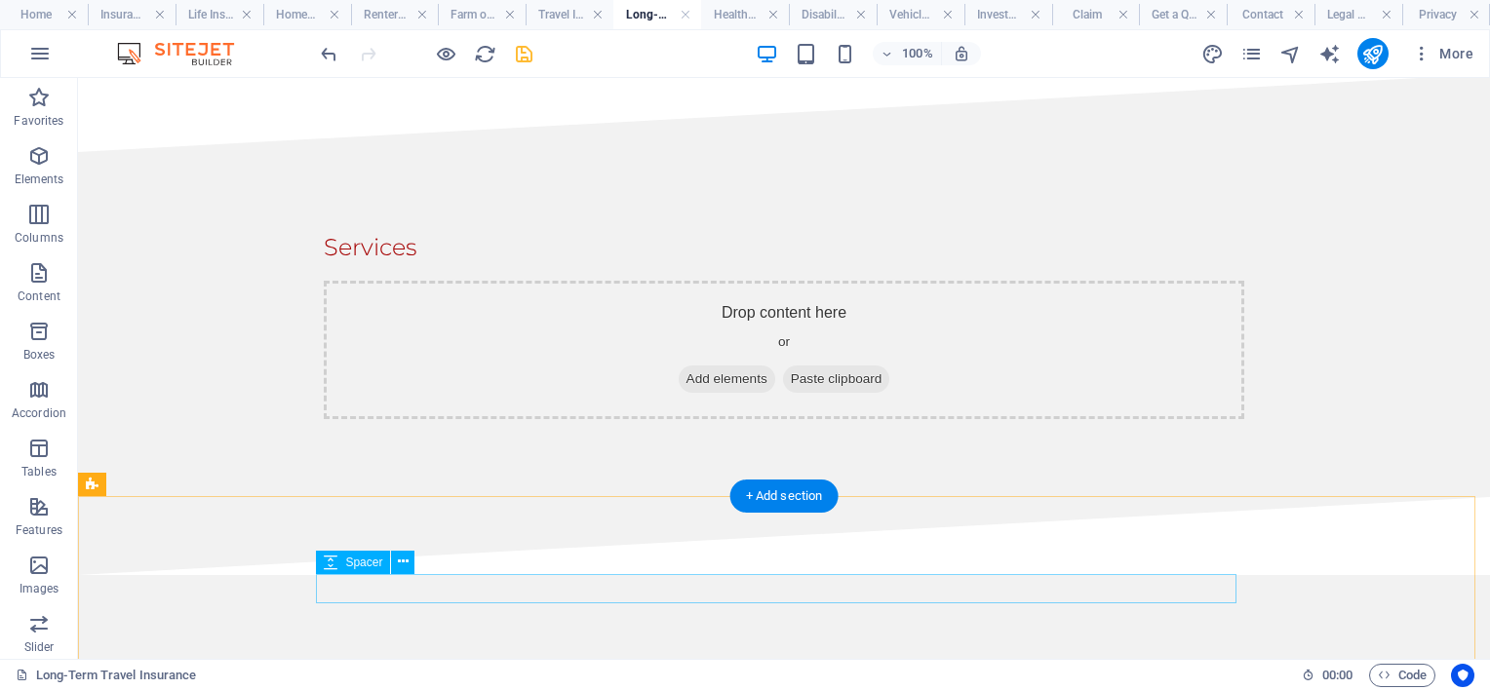
click at [467, 653] on div at bounding box center [784, 667] width 921 height 29
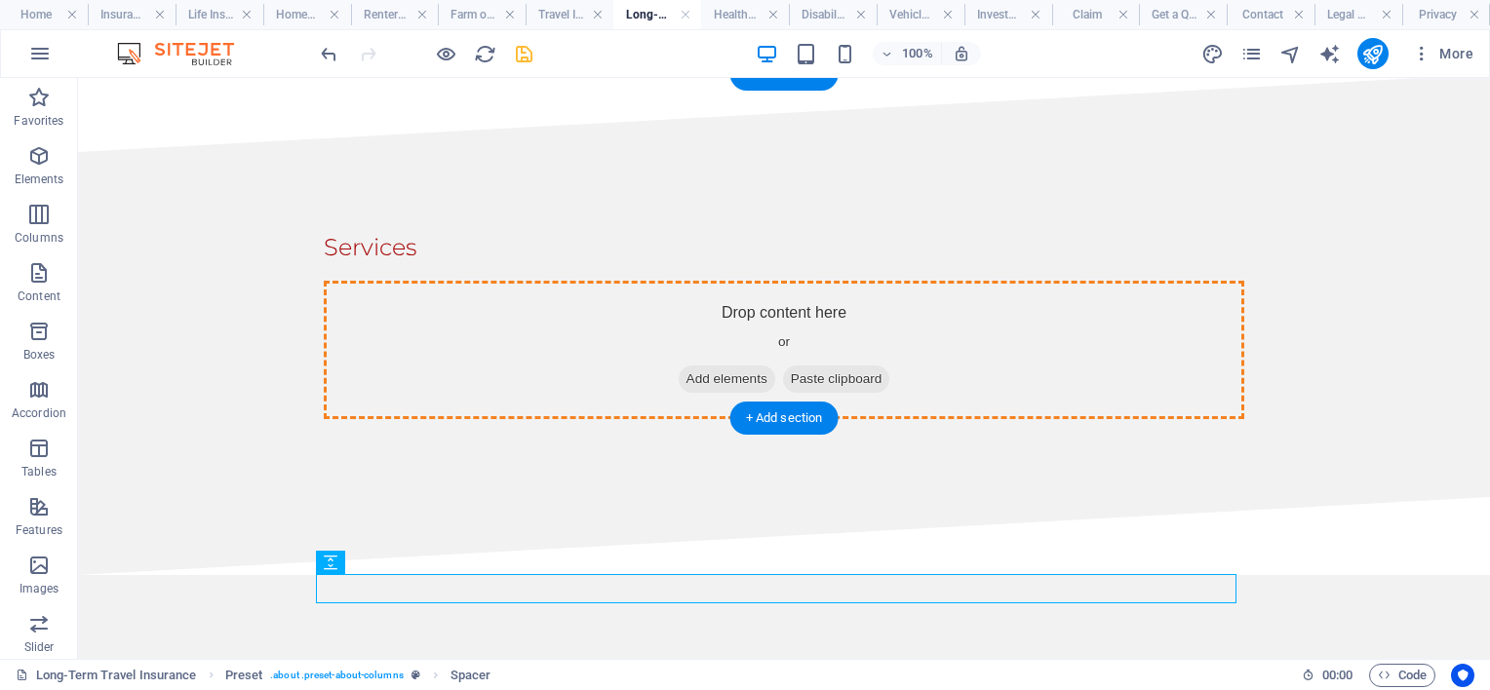
drag, startPoint x: 420, startPoint y: 640, endPoint x: 382, endPoint y: 250, distance: 391.9
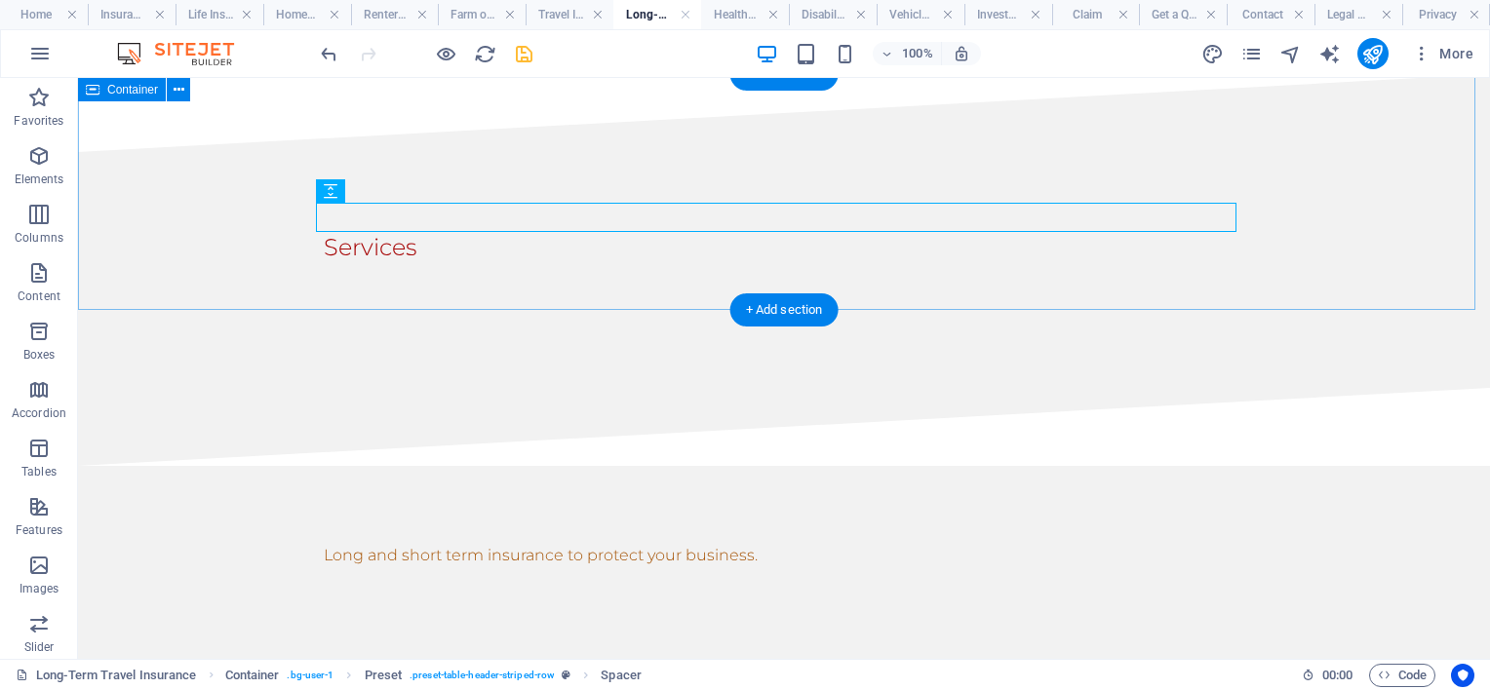
click at [458, 238] on div "Services" at bounding box center [784, 270] width 1412 height 236
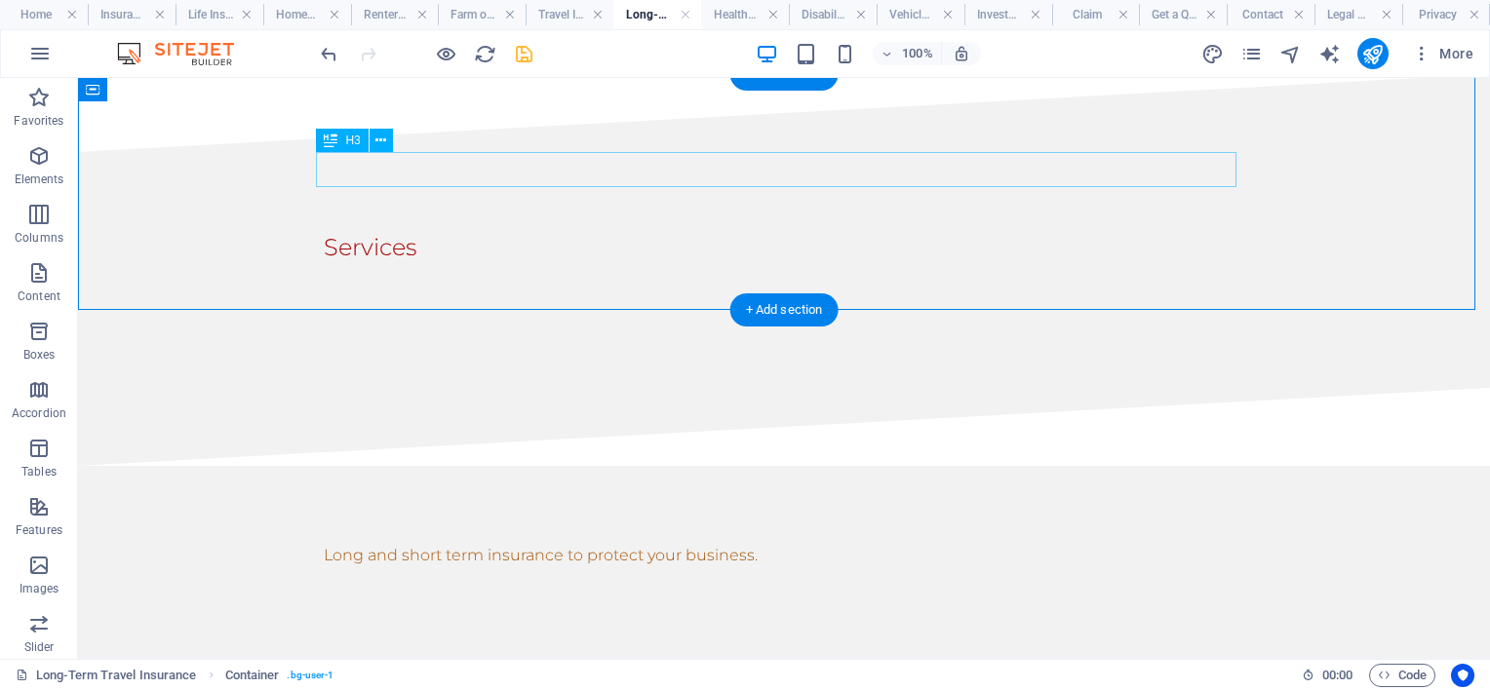
click at [506, 230] on div "Services" at bounding box center [784, 247] width 921 height 35
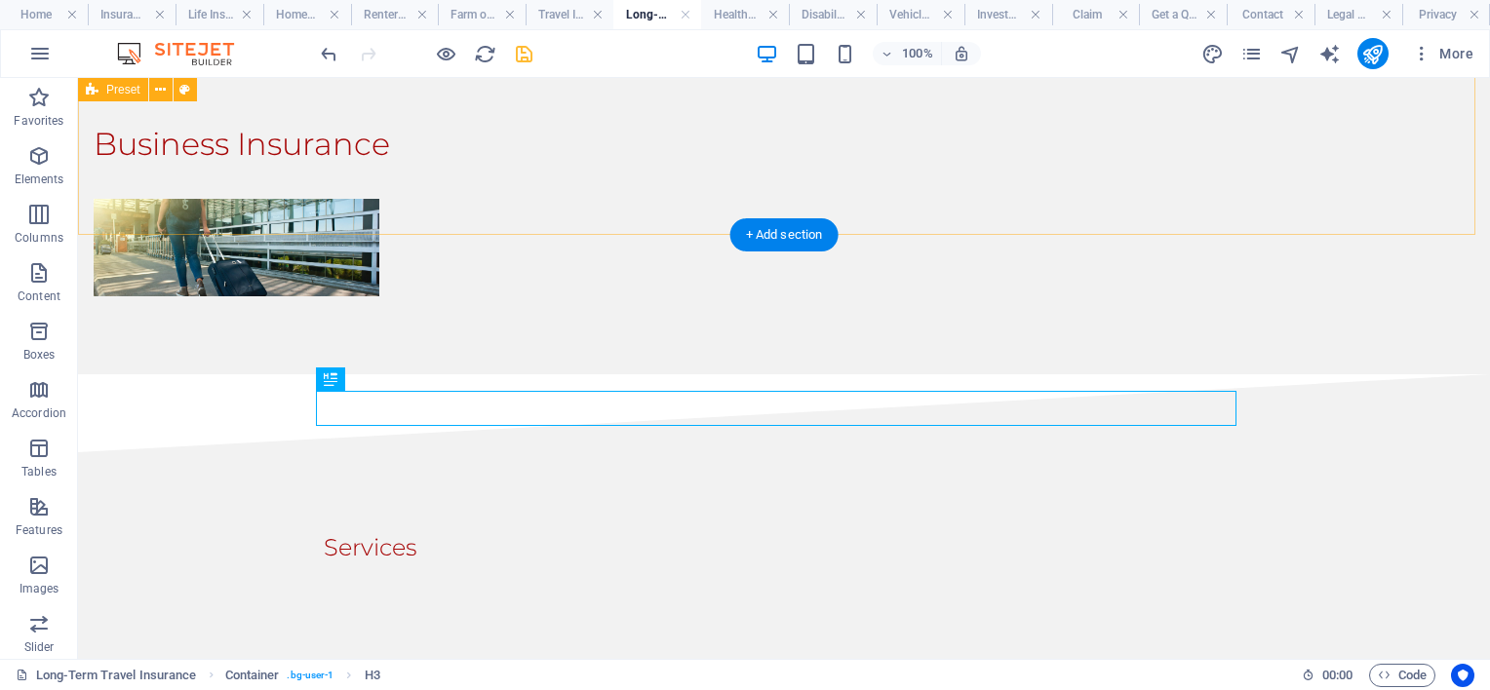
scroll to position [195, 0]
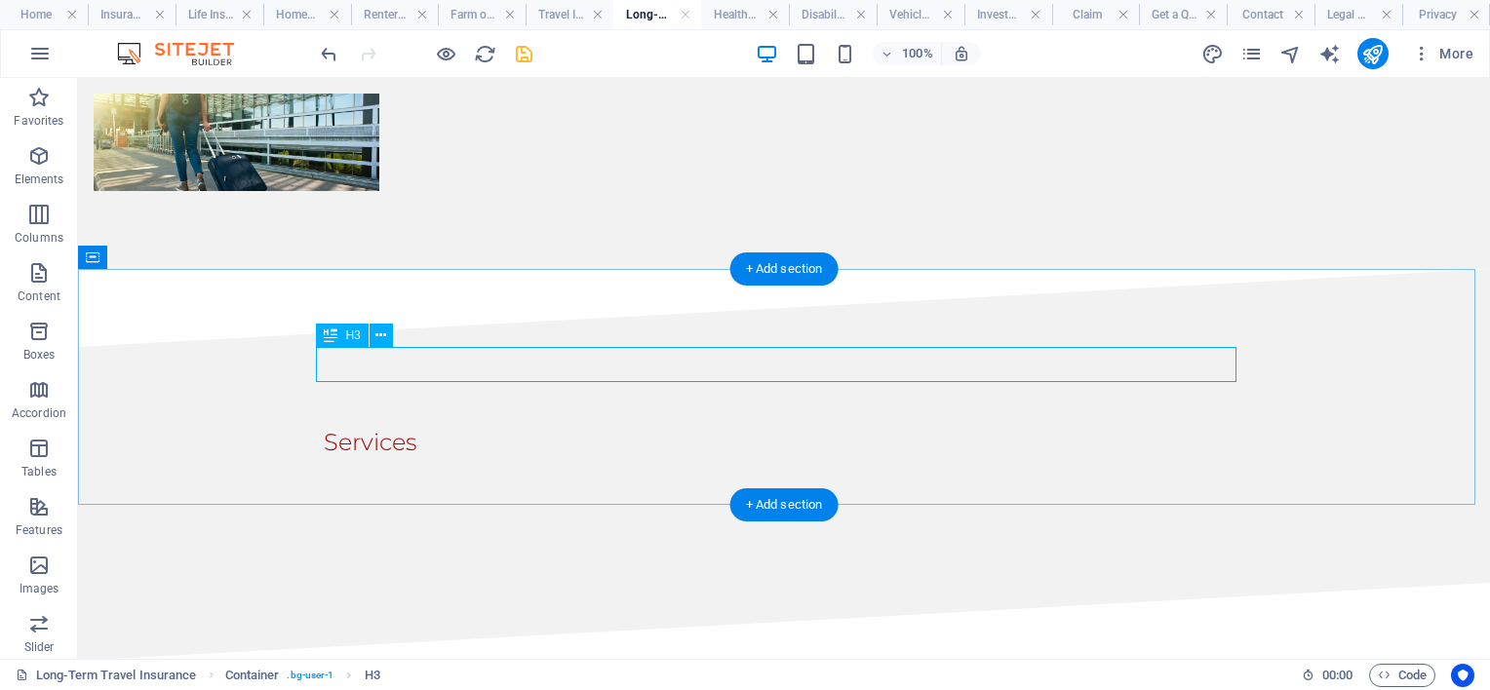
click at [417, 425] on div "Services" at bounding box center [784, 442] width 921 height 35
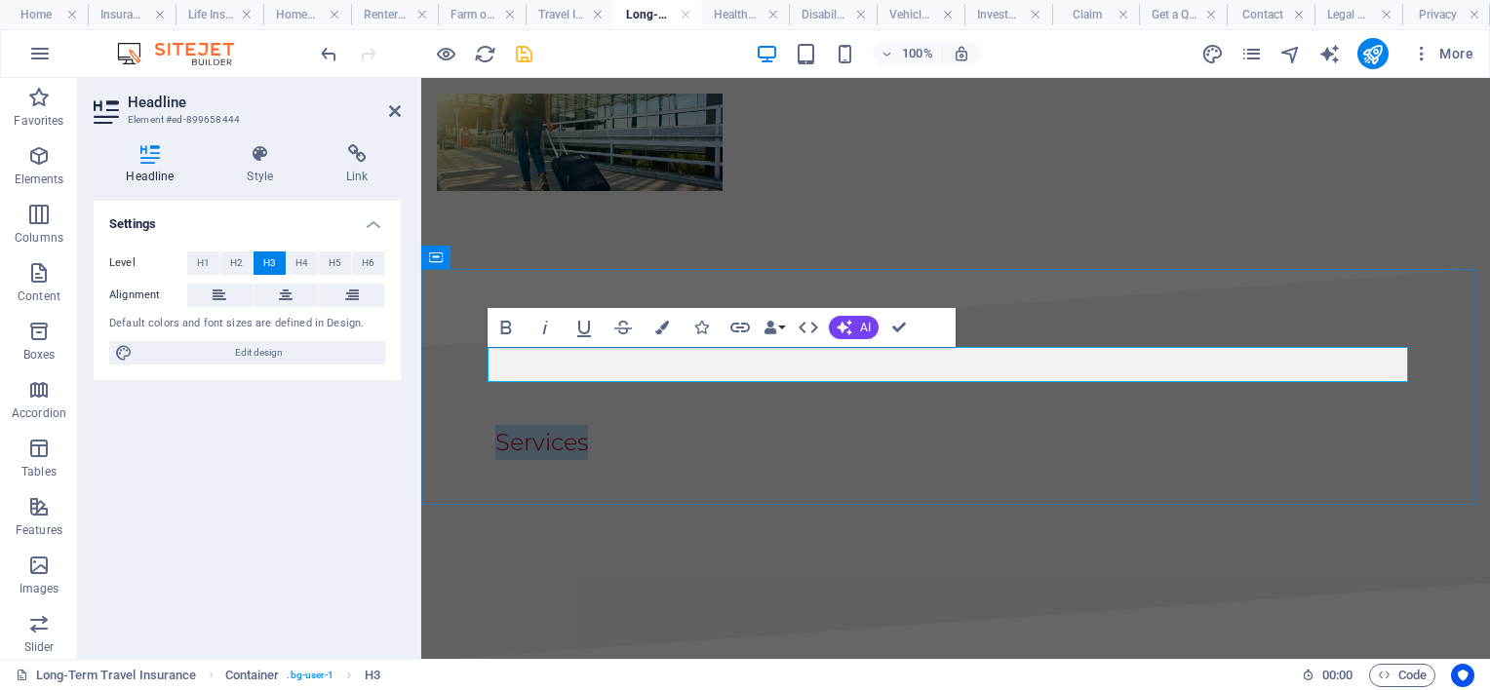
click at [650, 425] on h3 "Services" at bounding box center [955, 442] width 921 height 35
click at [290, 296] on icon at bounding box center [286, 295] width 14 height 23
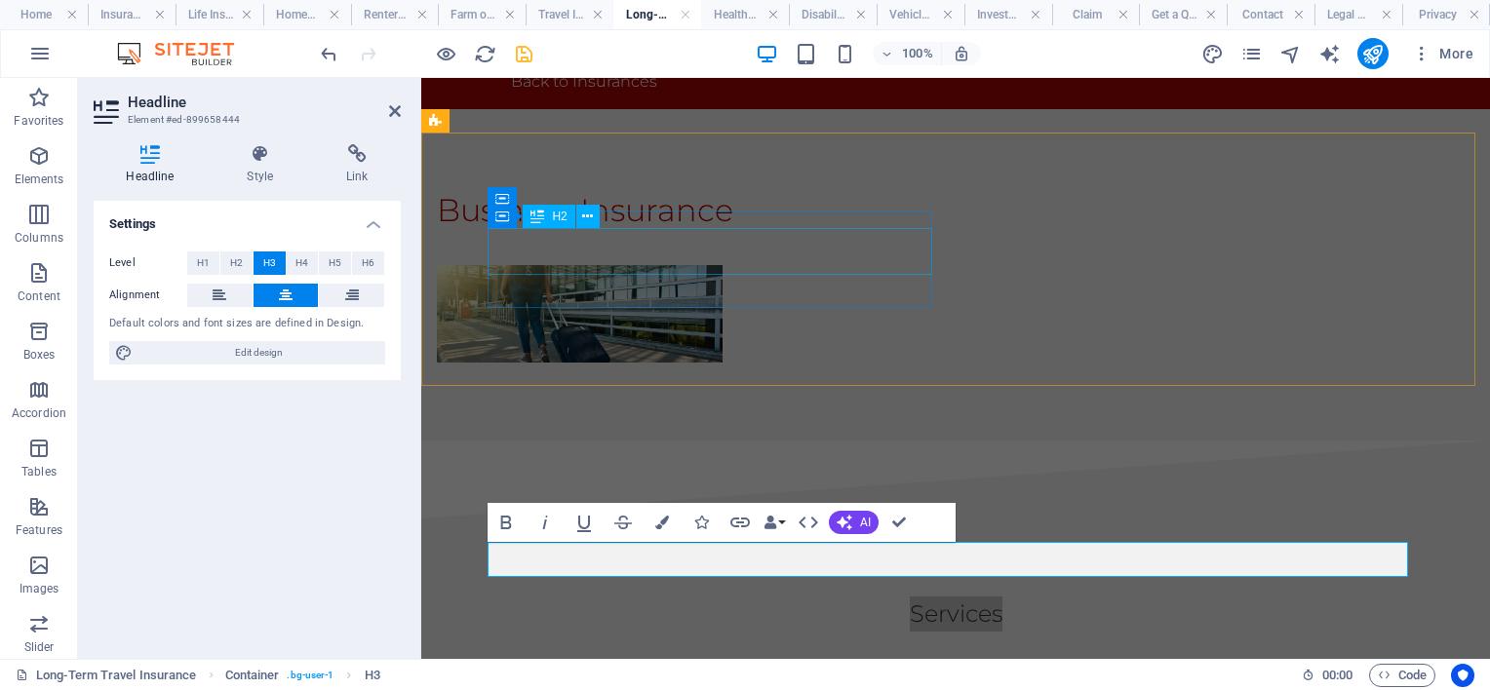
scroll to position [0, 0]
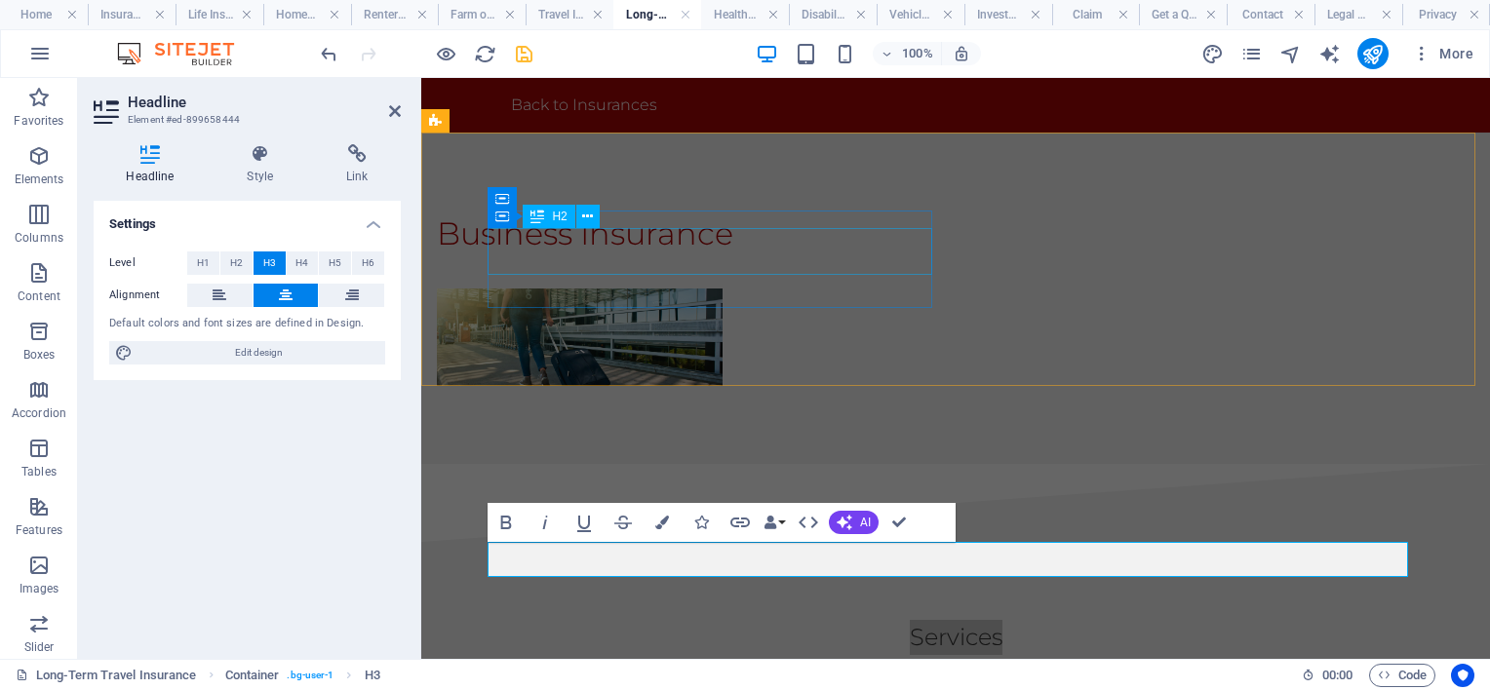
click at [667, 252] on div "Business Insurance" at bounding box center [897, 234] width 921 height 47
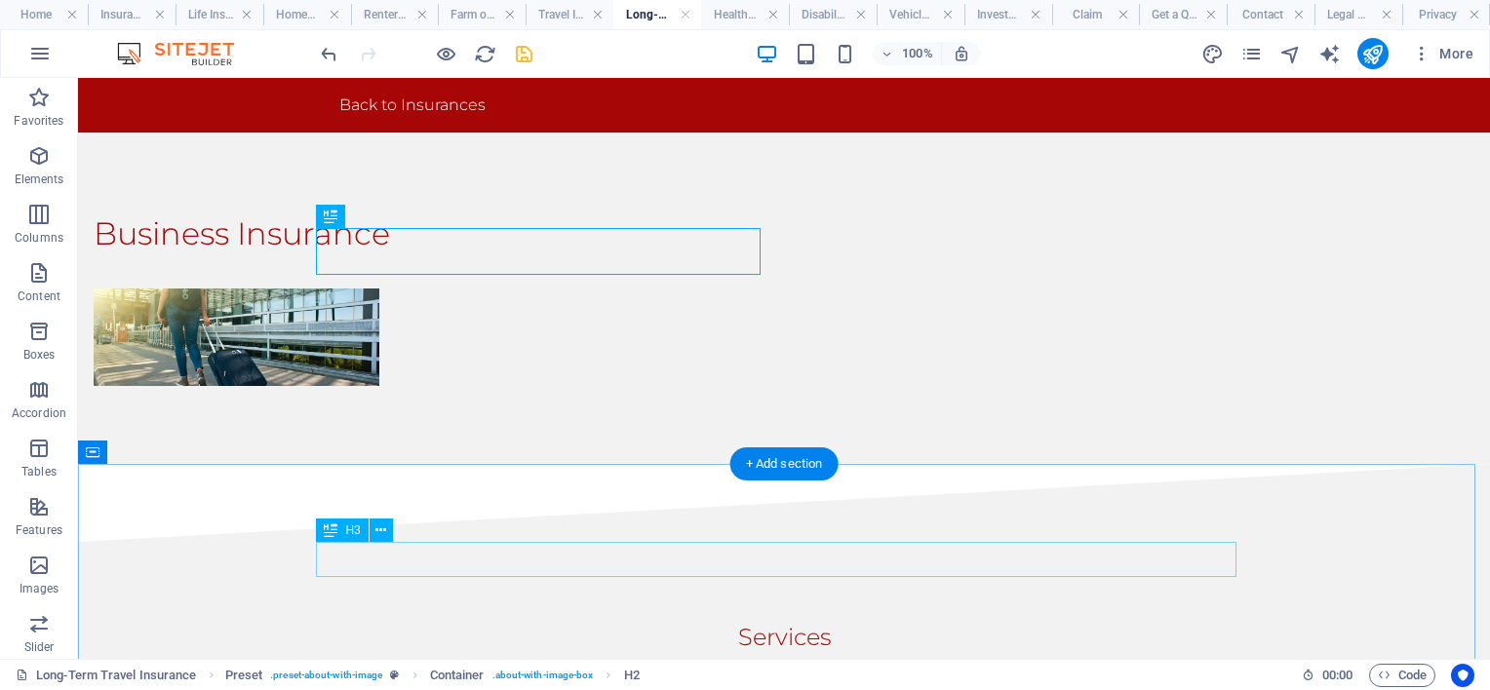
click at [777, 620] on div "Services" at bounding box center [784, 637] width 921 height 35
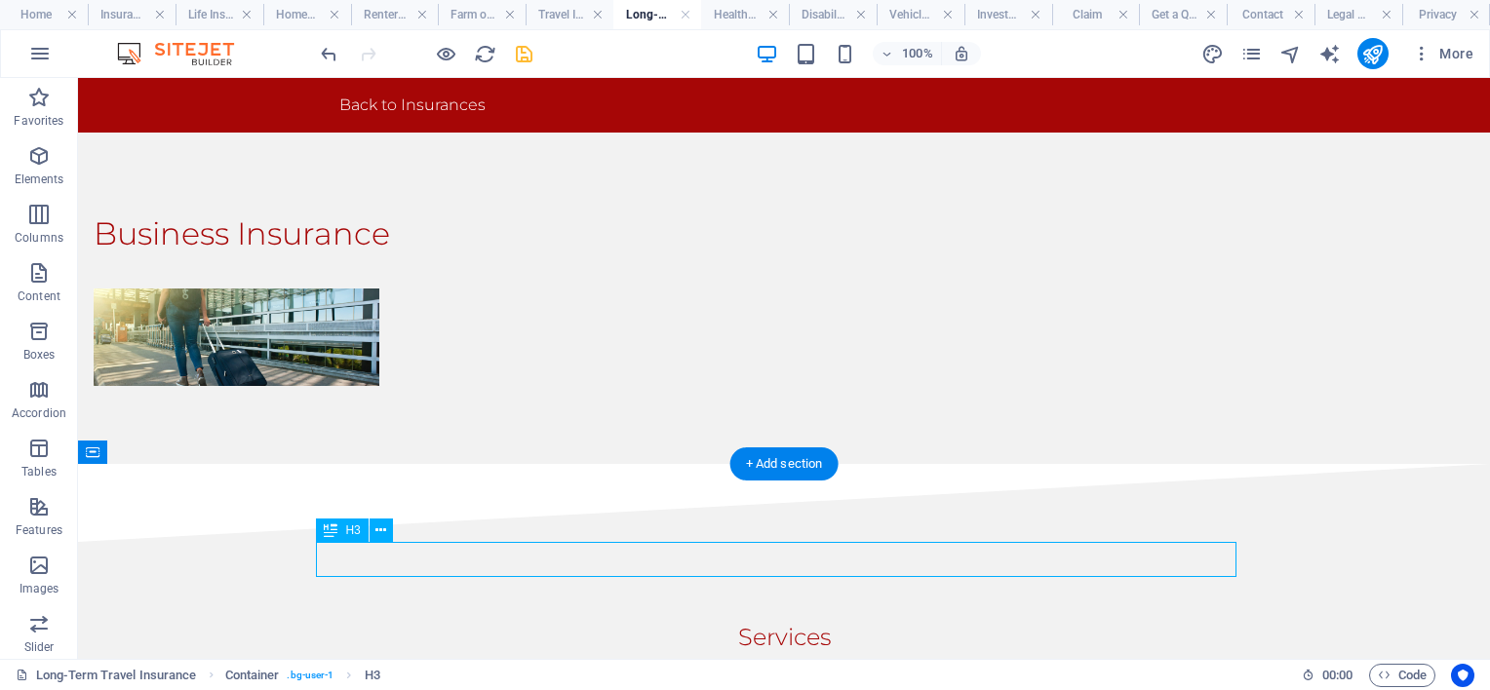
click at [753, 620] on div "Services" at bounding box center [784, 637] width 921 height 35
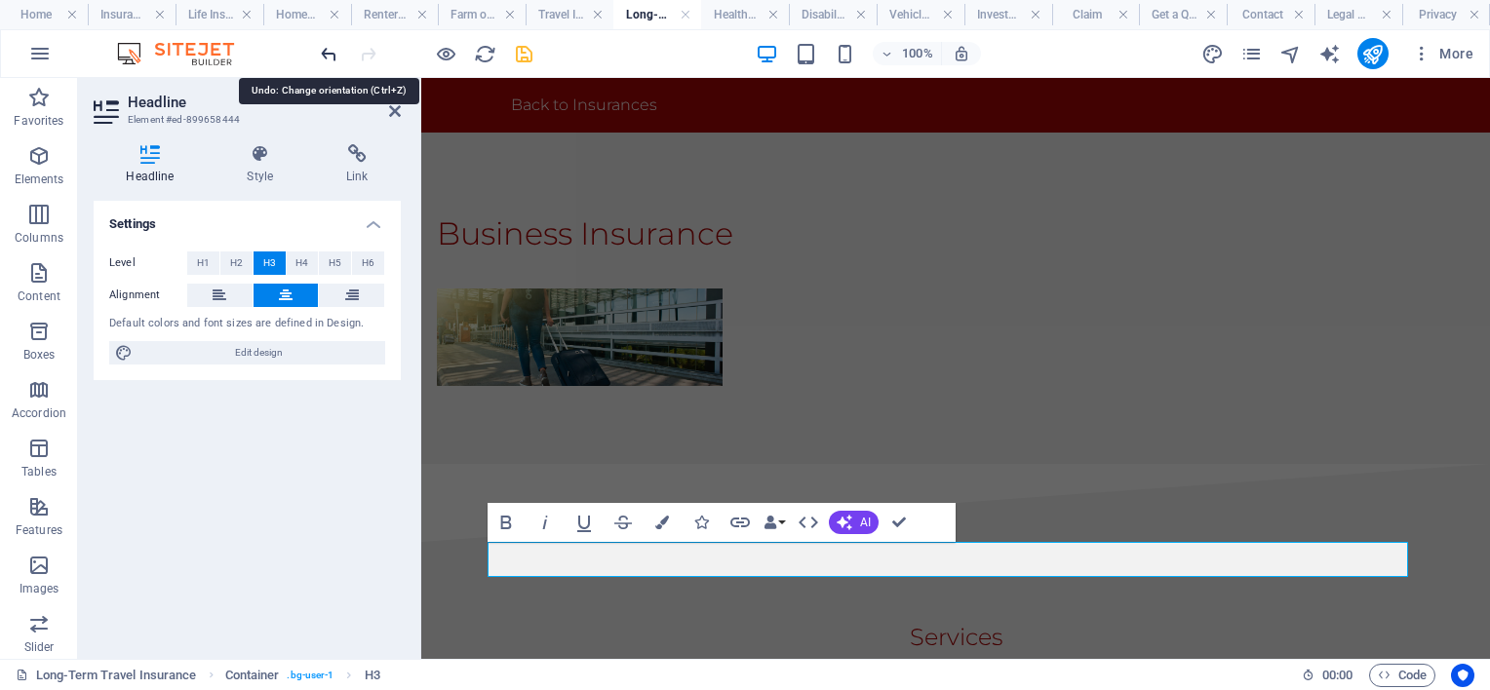
click at [328, 55] on icon "undo" at bounding box center [329, 54] width 22 height 22
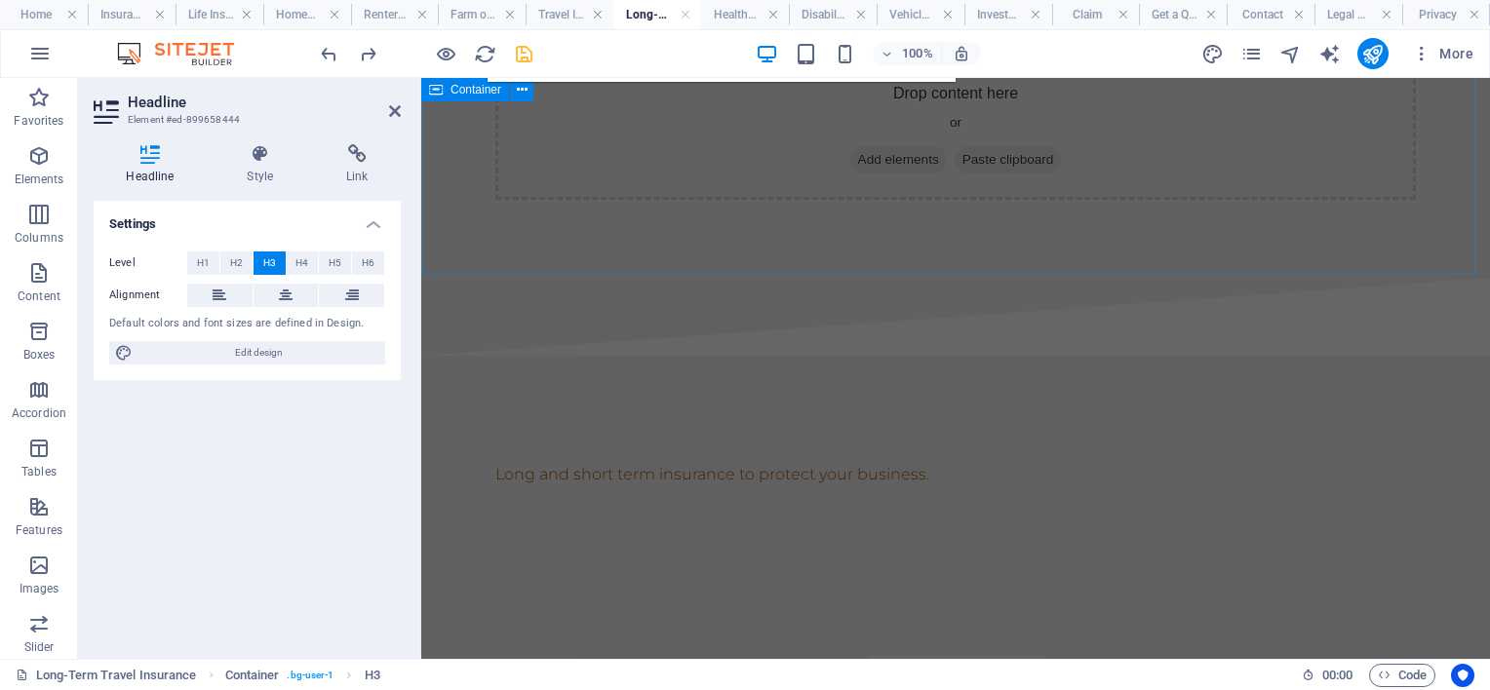
scroll to position [512, 0]
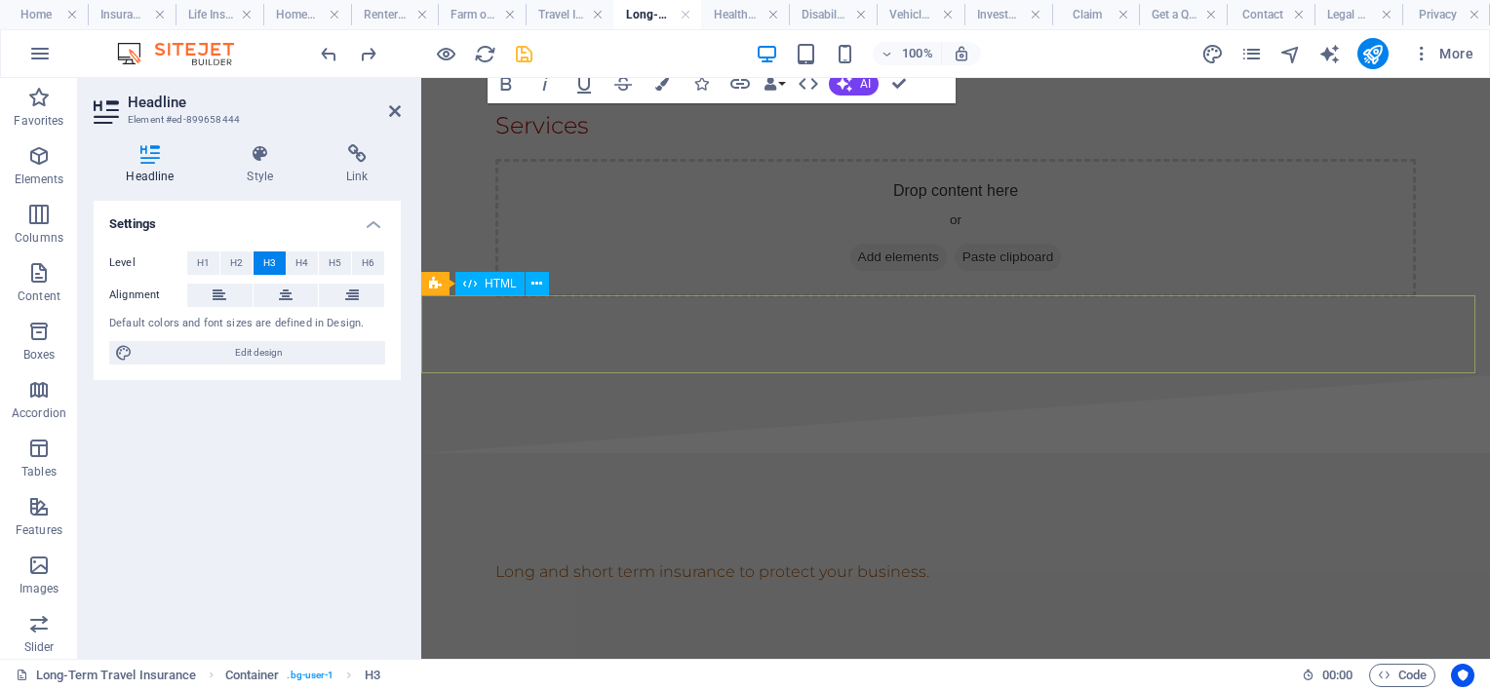
click at [683, 375] on div at bounding box center [955, 414] width 1069 height 78
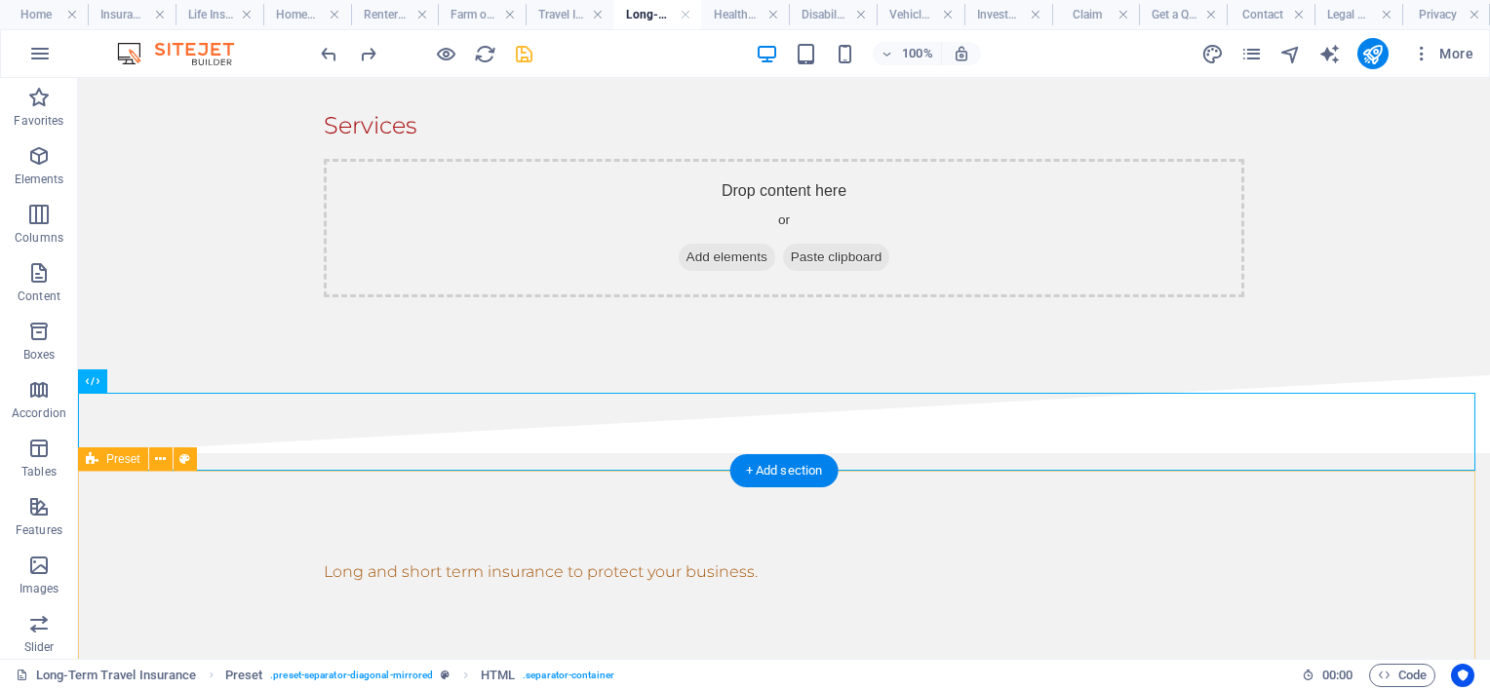
scroll to position [414, 0]
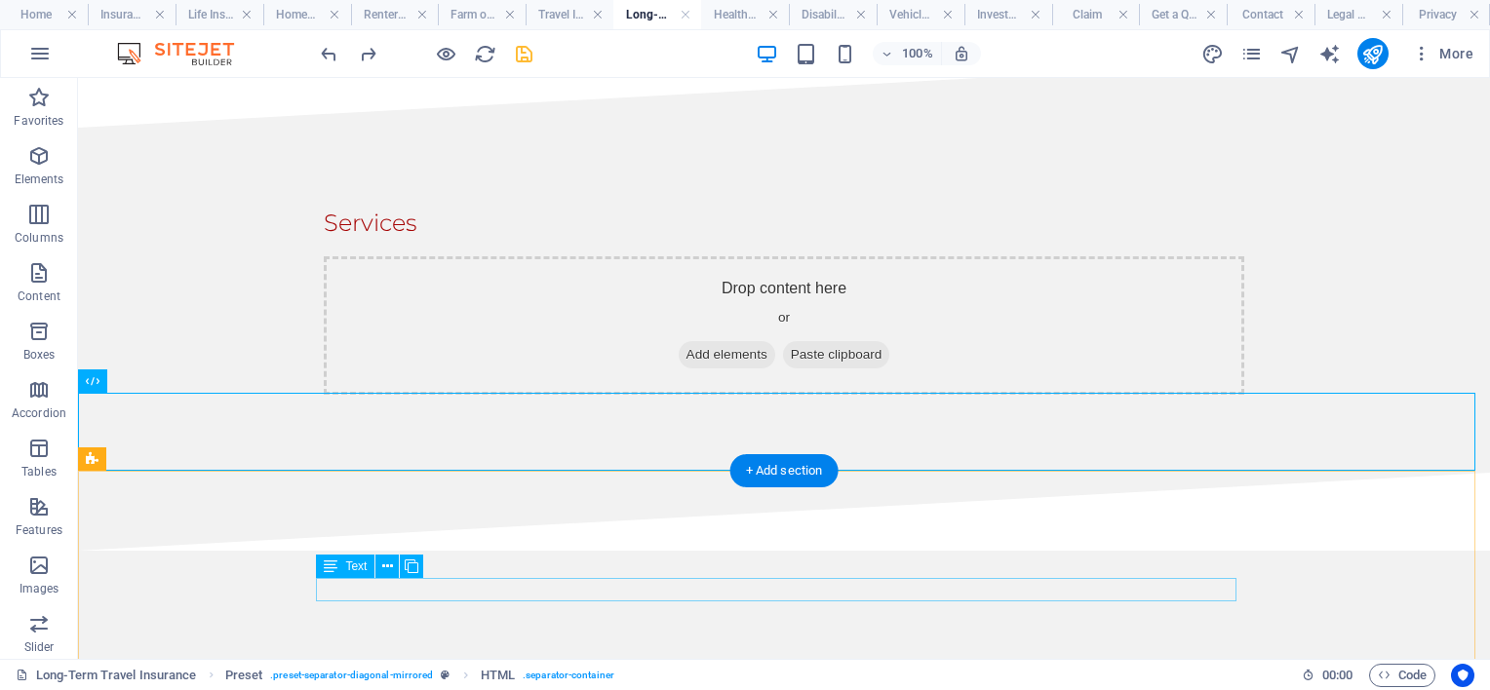
click at [492, 658] on div "Long and short term insurance to protect your business." at bounding box center [784, 669] width 921 height 23
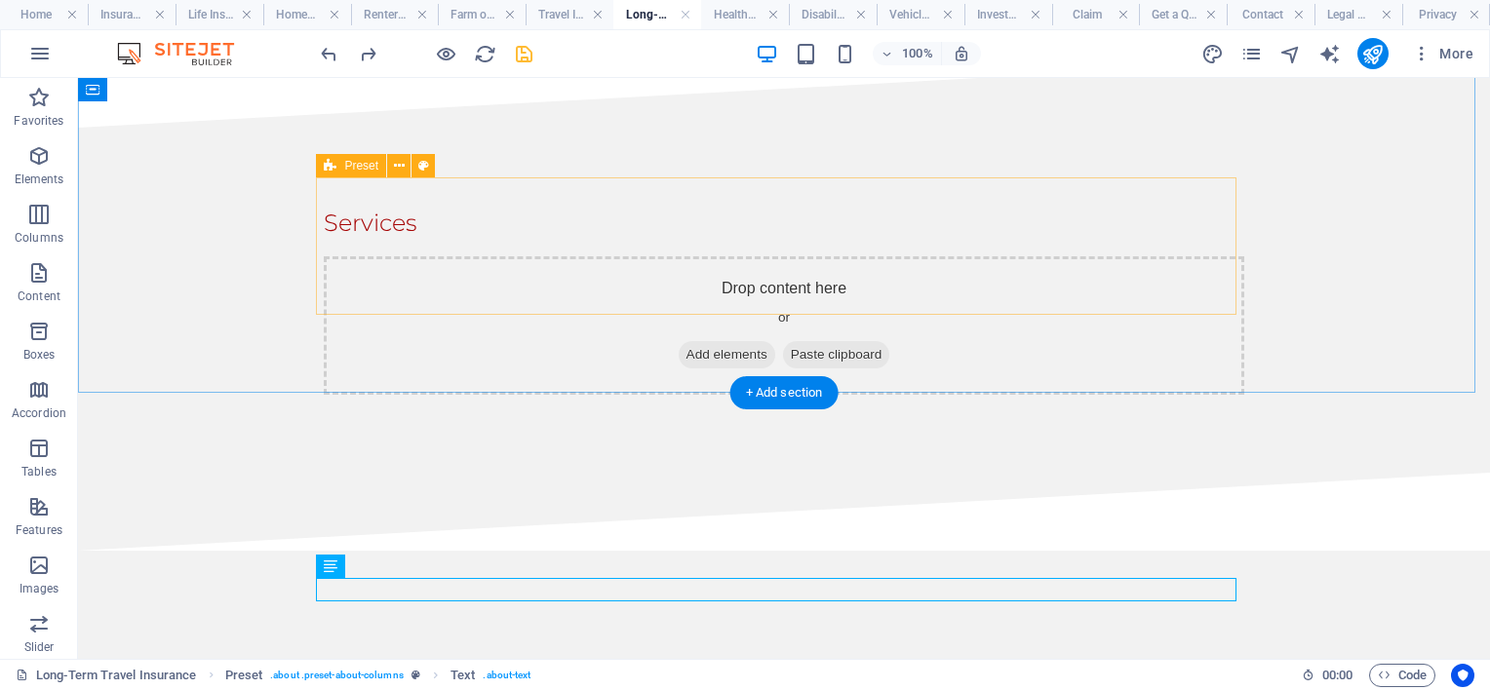
click at [695, 341] on span "Add elements" at bounding box center [727, 354] width 97 height 27
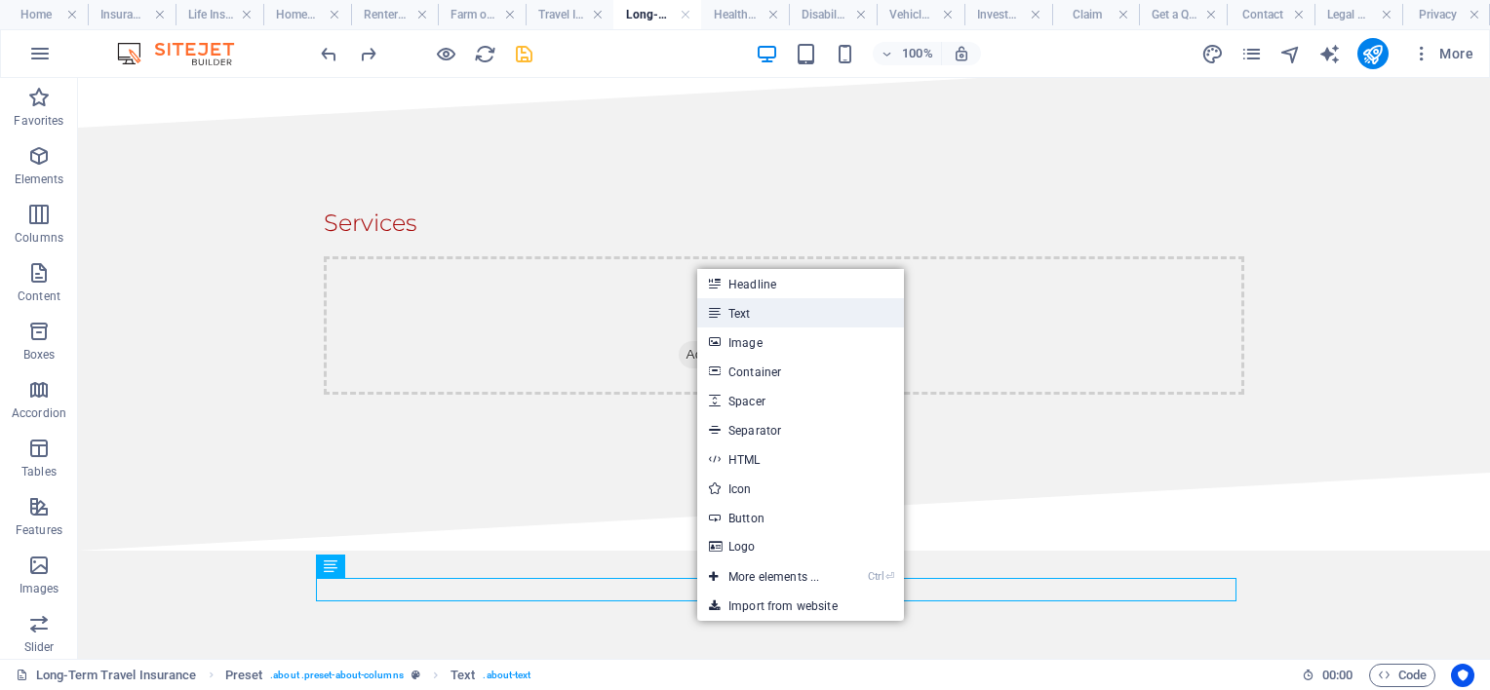
drag, startPoint x: 741, startPoint y: 313, endPoint x: 207, endPoint y: 203, distance: 545.7
click at [741, 313] on link "Text" at bounding box center [800, 312] width 207 height 29
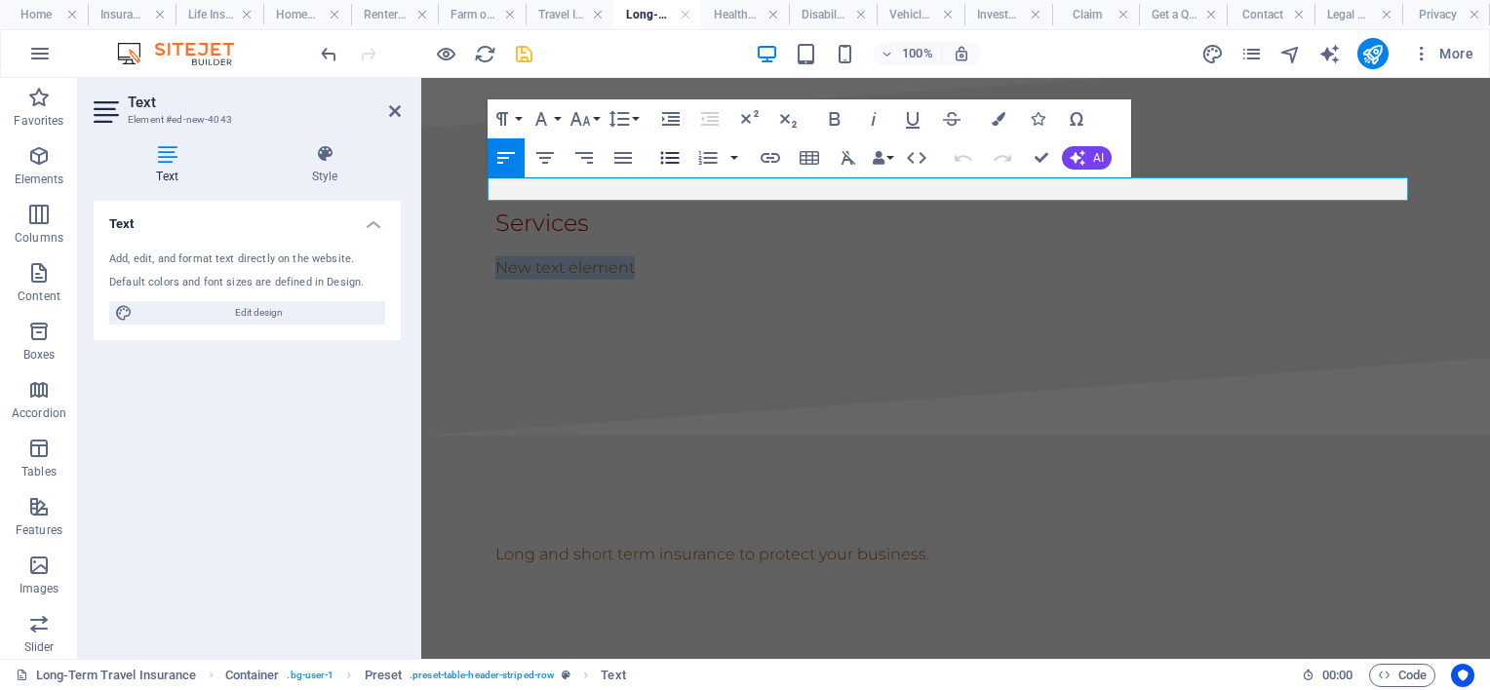
click at [676, 152] on icon "button" at bounding box center [669, 157] width 23 height 23
click at [675, 152] on icon "button" at bounding box center [669, 157] width 23 height 23
click at [619, 256] on li "Lo" at bounding box center [963, 267] width 905 height 23
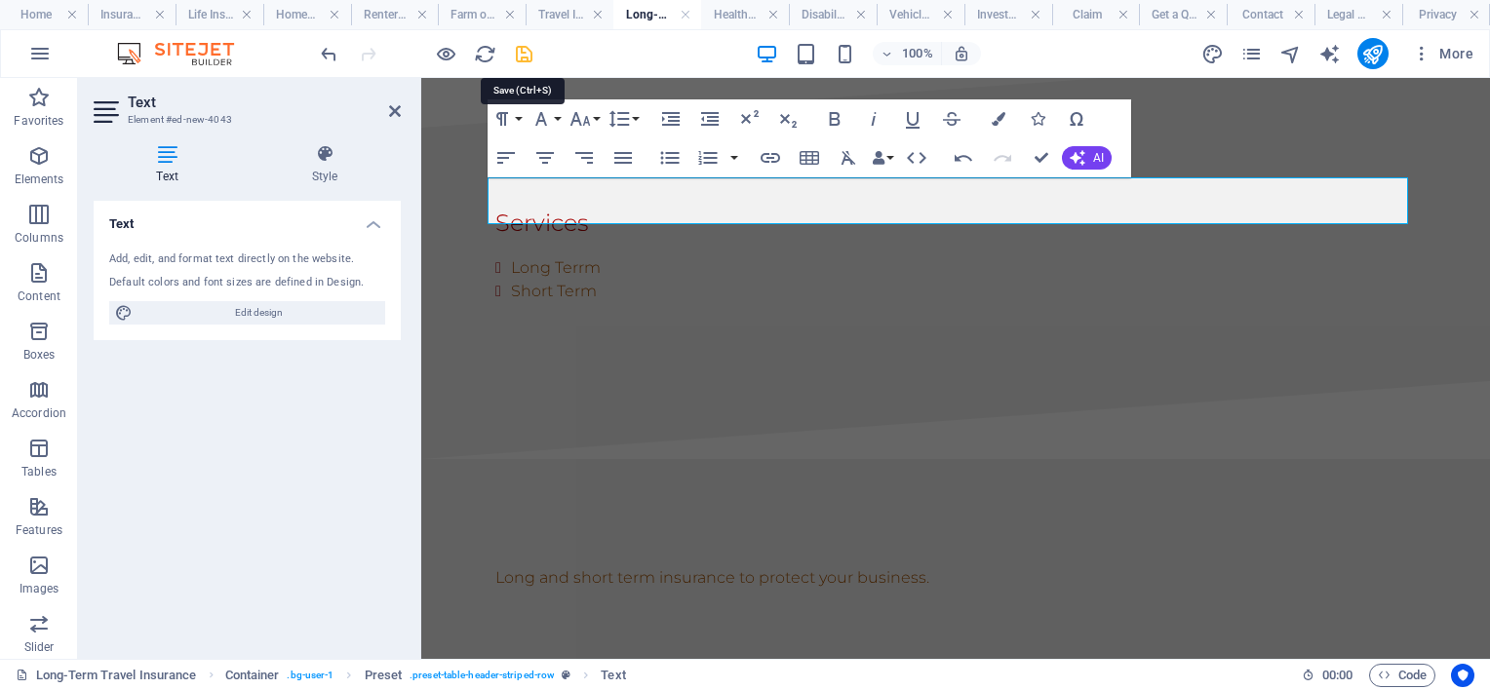
drag, startPoint x: 520, startPoint y: 57, endPoint x: 949, endPoint y: 296, distance: 491.6
click at [520, 57] on icon "save" at bounding box center [524, 54] width 22 height 22
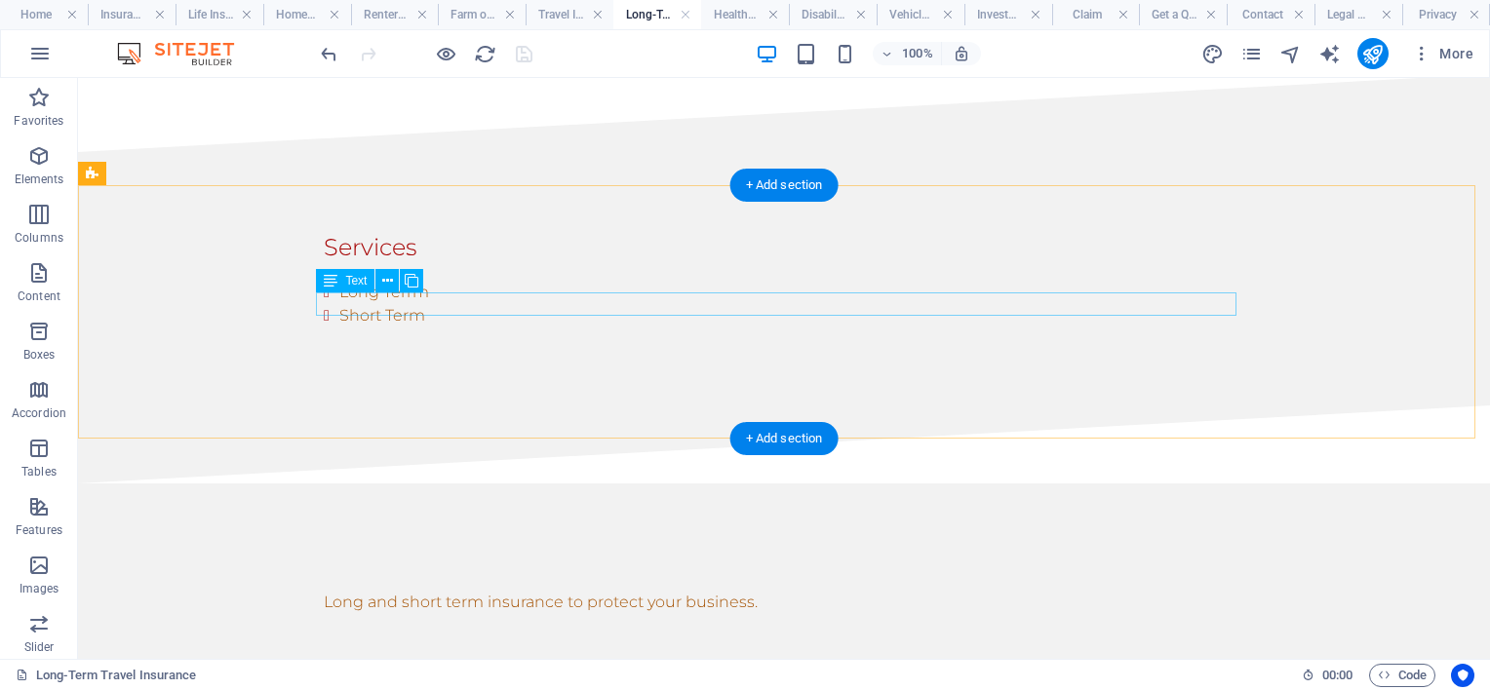
scroll to position [609, 0]
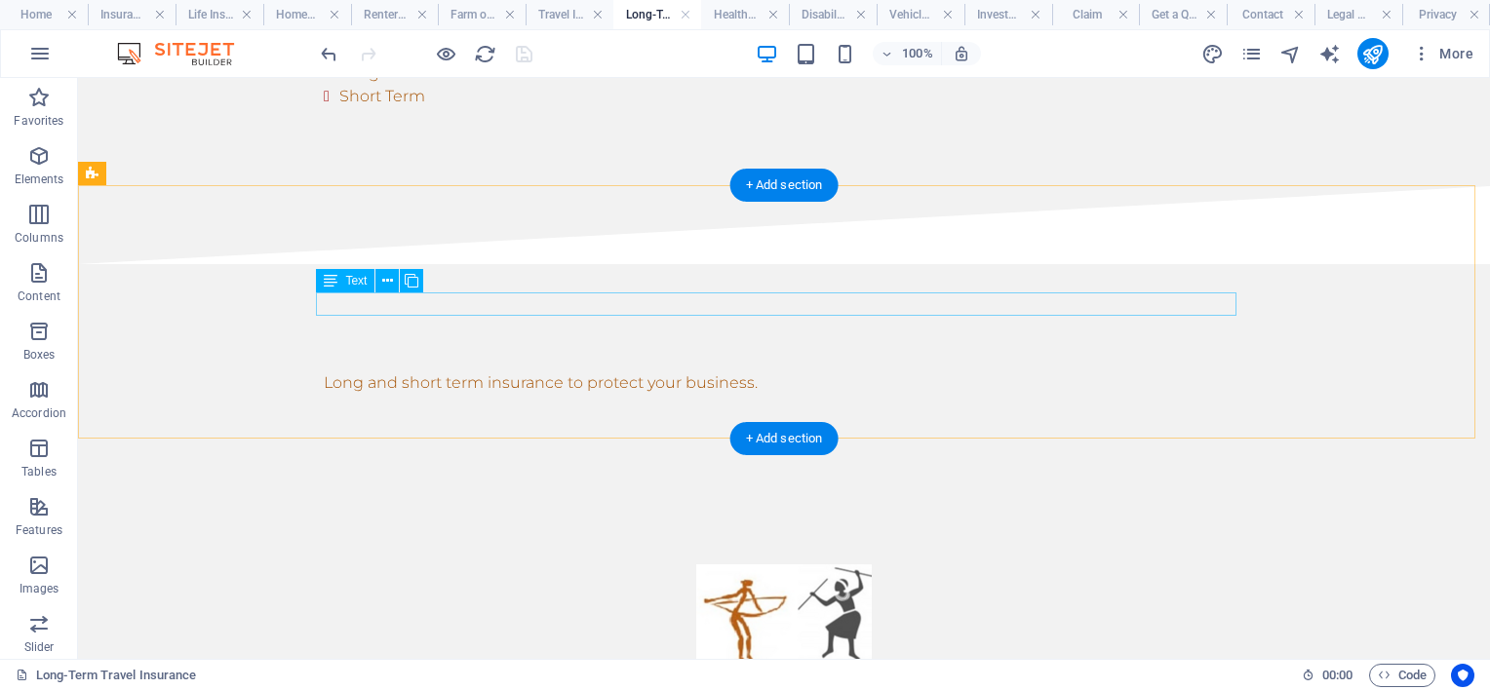
click at [688, 372] on div "Long and short term insurance to protect your business." at bounding box center [784, 383] width 921 height 23
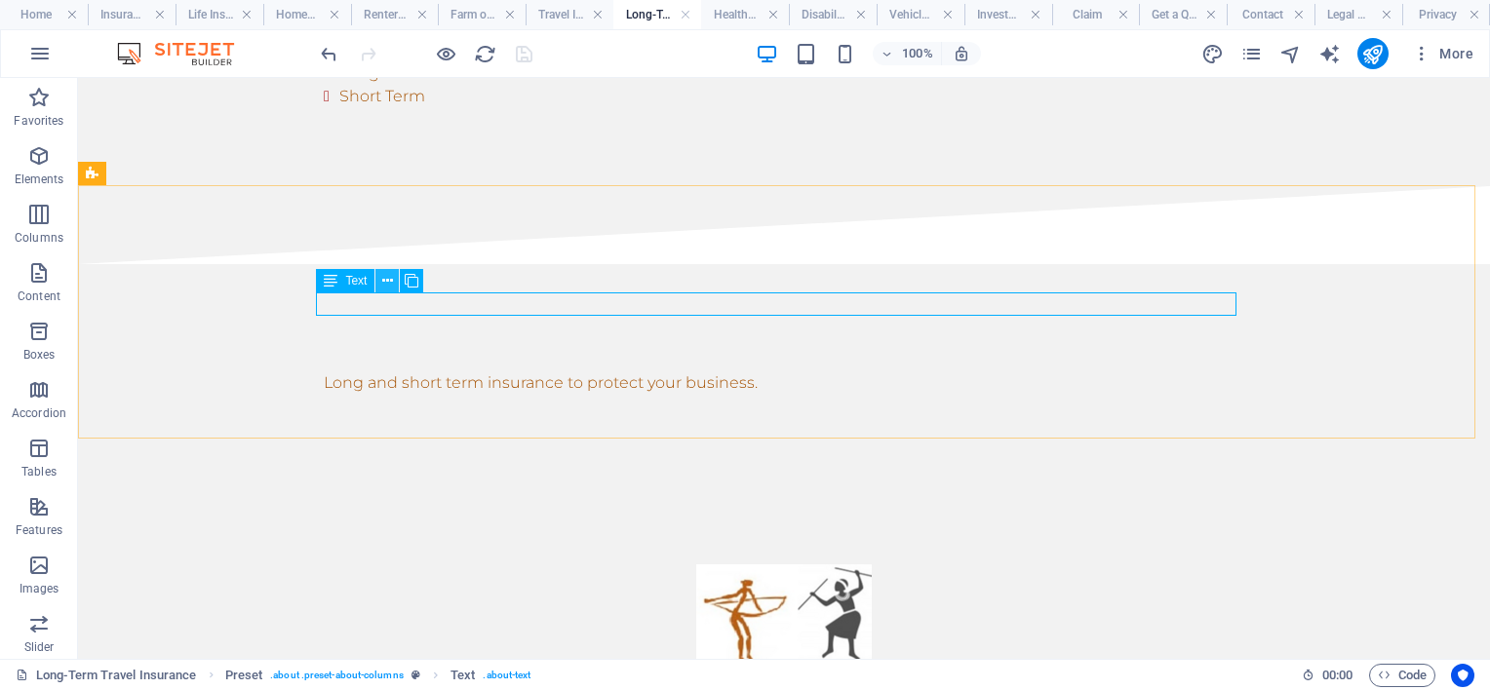
click at [387, 279] on icon at bounding box center [387, 281] width 11 height 20
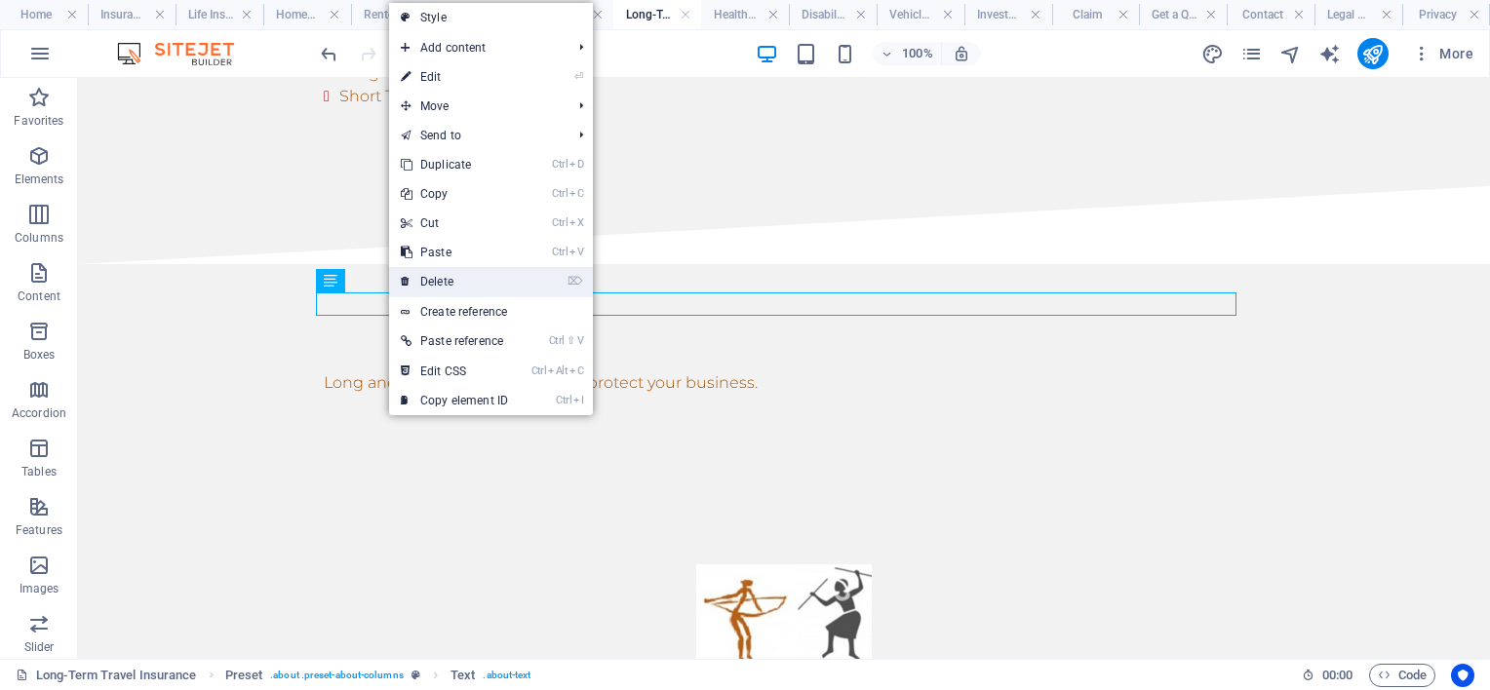
click at [433, 283] on link "⌦ Delete" at bounding box center [454, 281] width 131 height 29
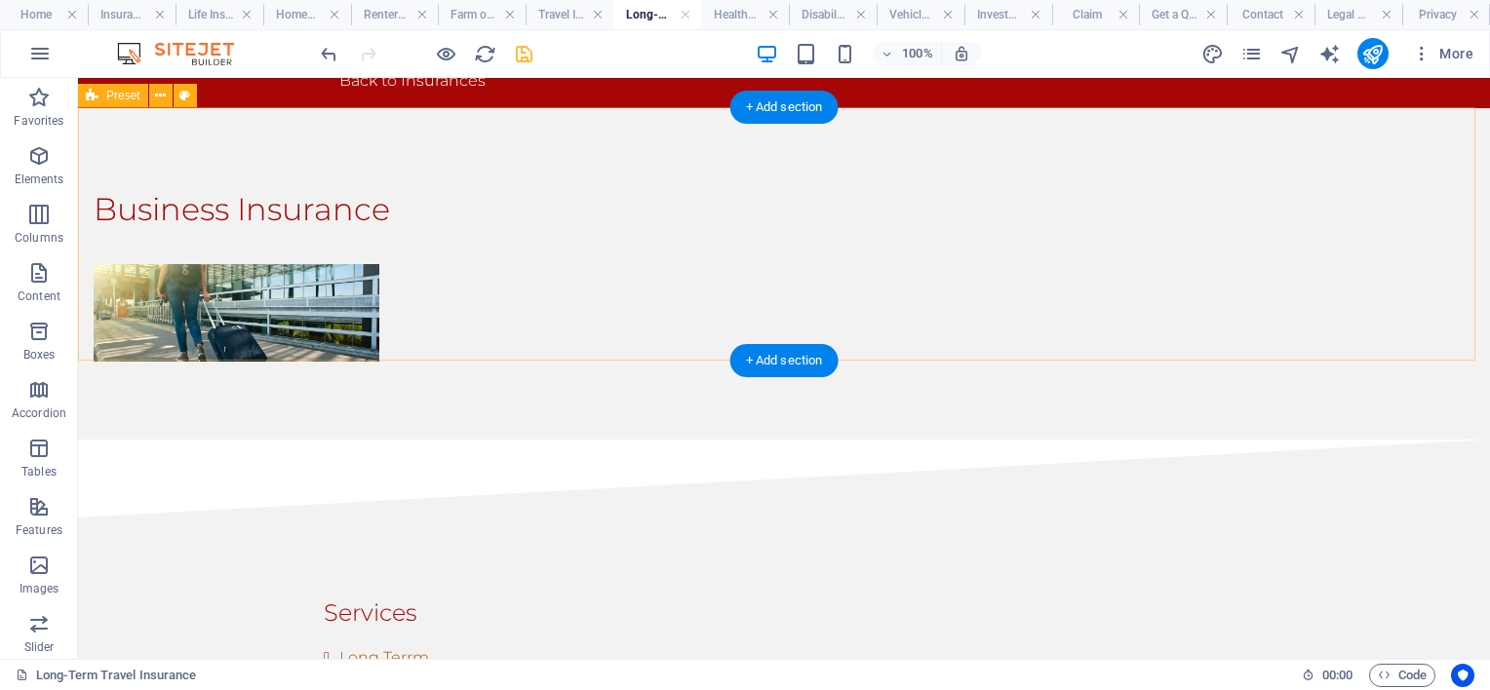
scroll to position [0, 0]
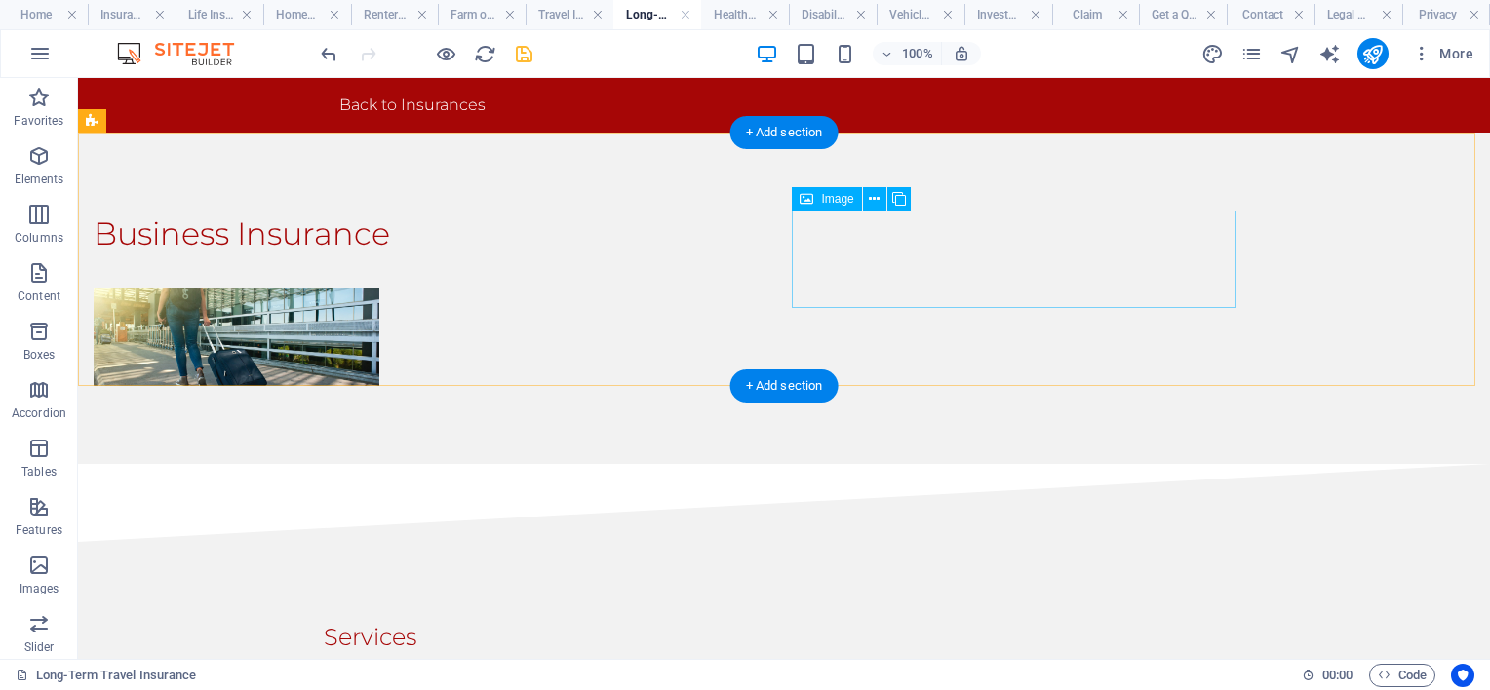
click at [379, 289] on figure at bounding box center [237, 338] width 286 height 98
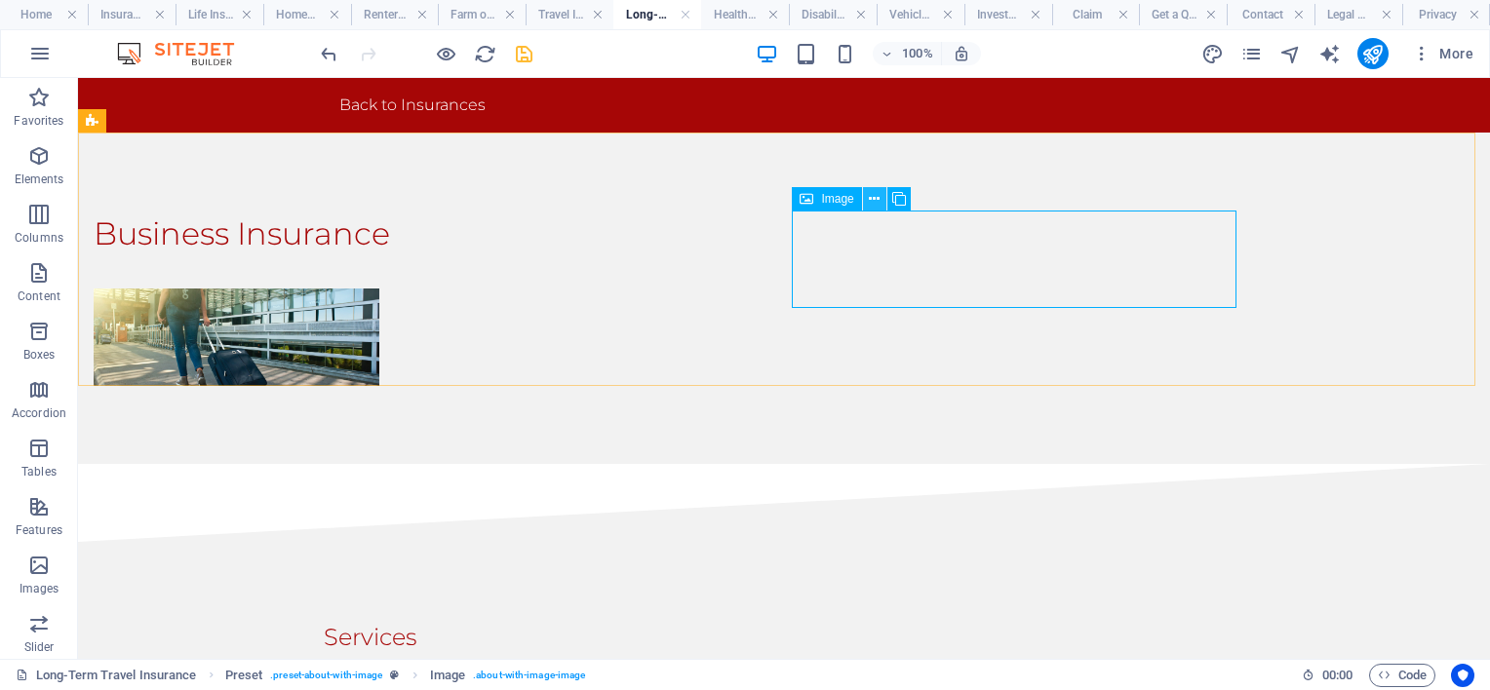
click at [875, 195] on icon at bounding box center [874, 199] width 11 height 20
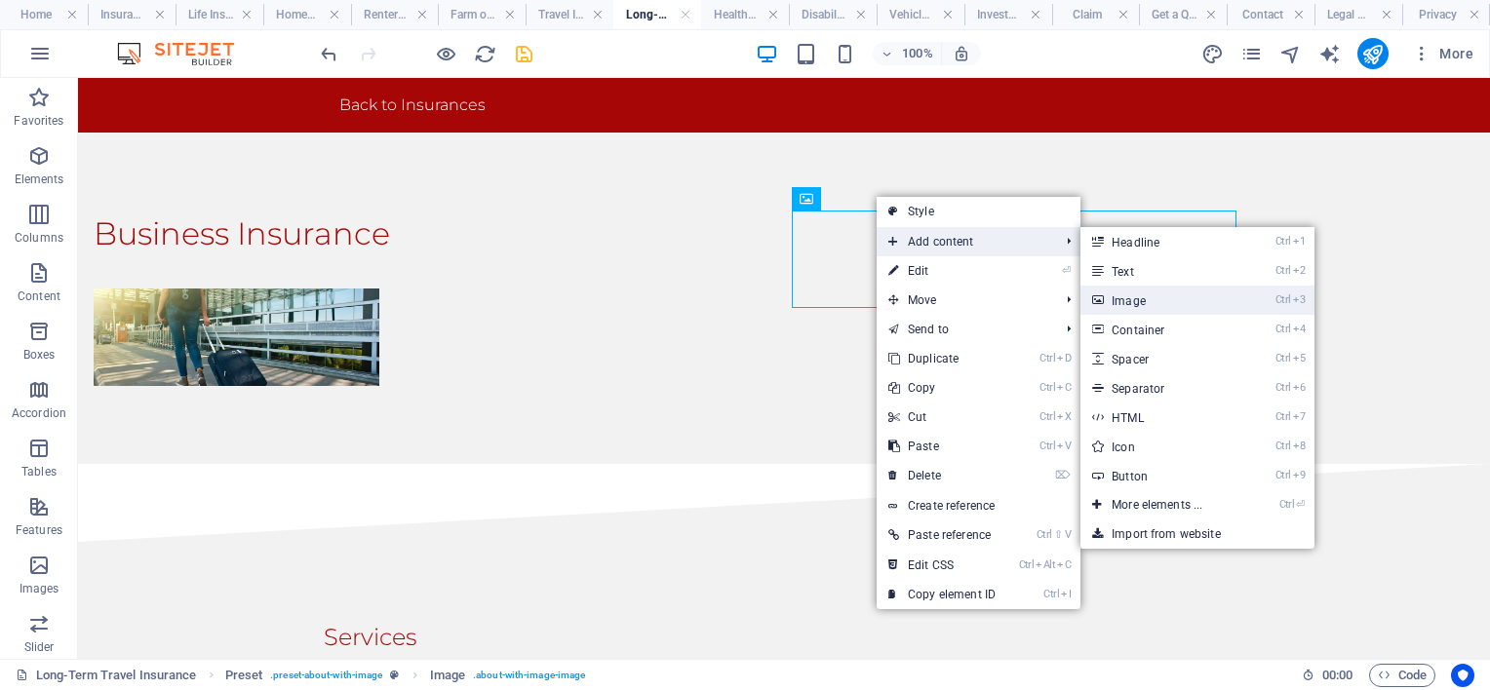
click at [1139, 306] on link "Ctrl 3 Image" at bounding box center [1161, 300] width 161 height 29
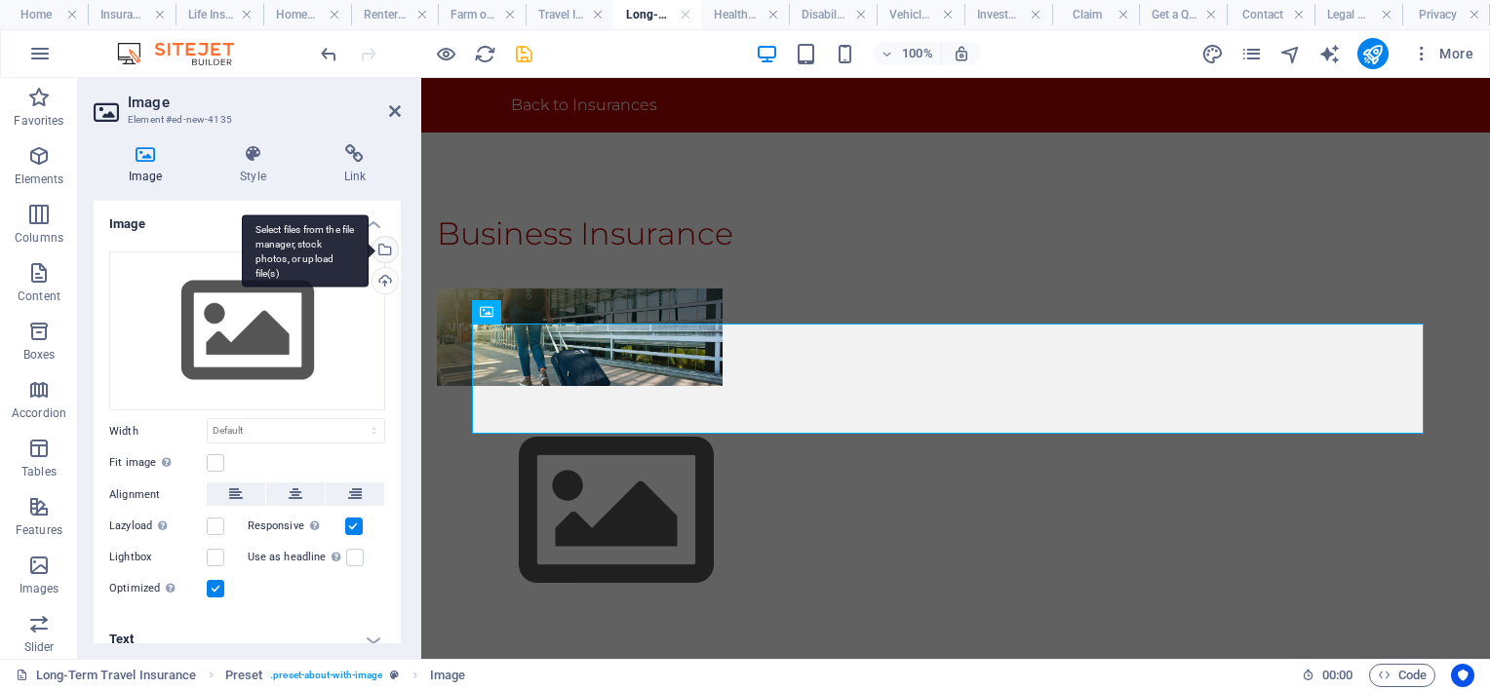
click at [384, 252] on div "Select files from the file manager, stock photos, or upload file(s)" at bounding box center [383, 251] width 29 height 29
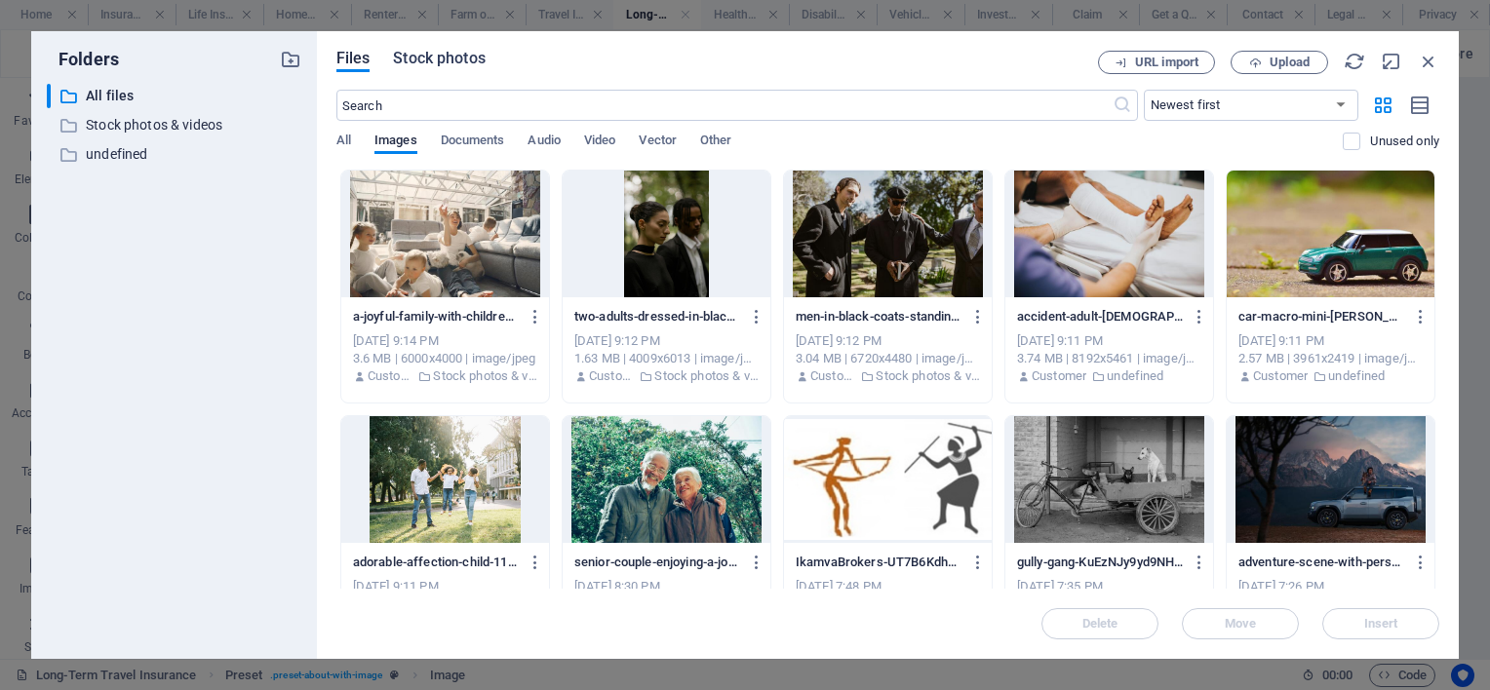
click at [436, 57] on span "Stock photos" at bounding box center [439, 58] width 92 height 23
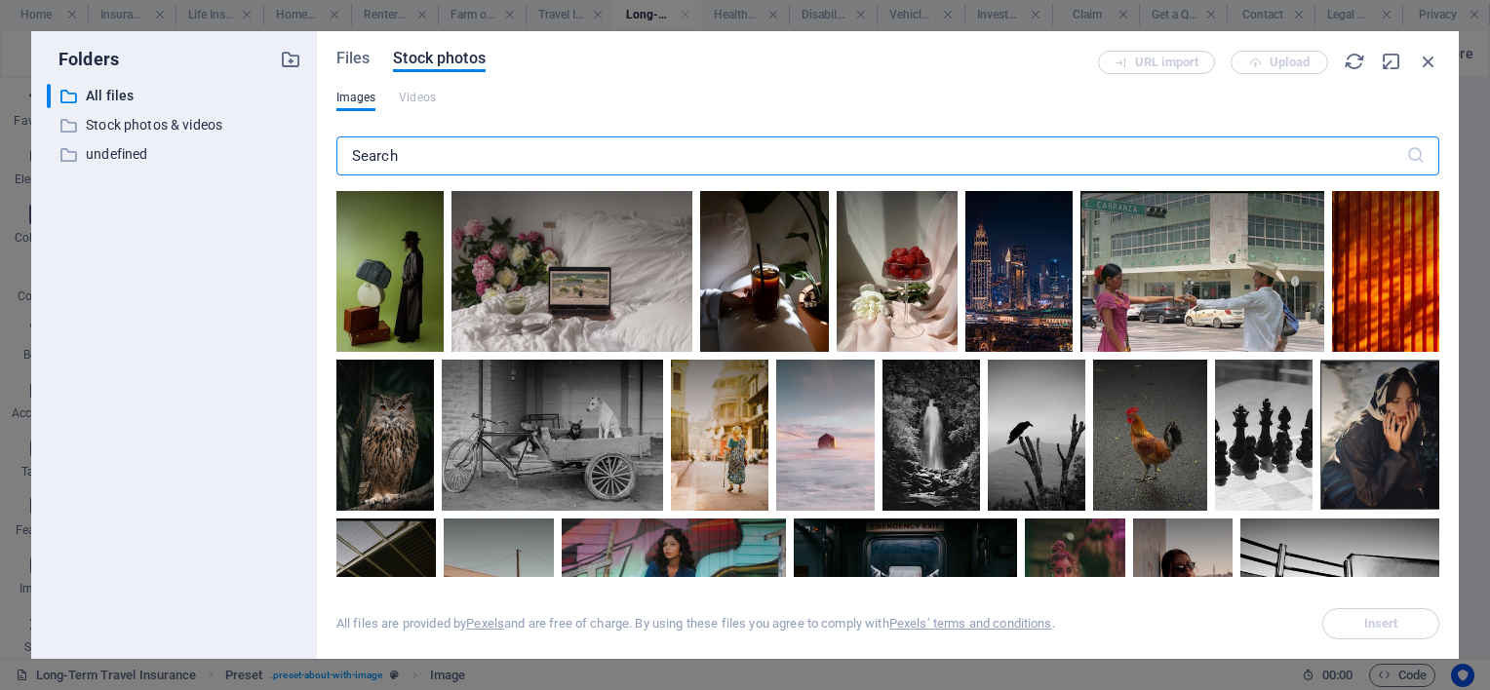
click at [475, 149] on input "text" at bounding box center [871, 156] width 1070 height 39
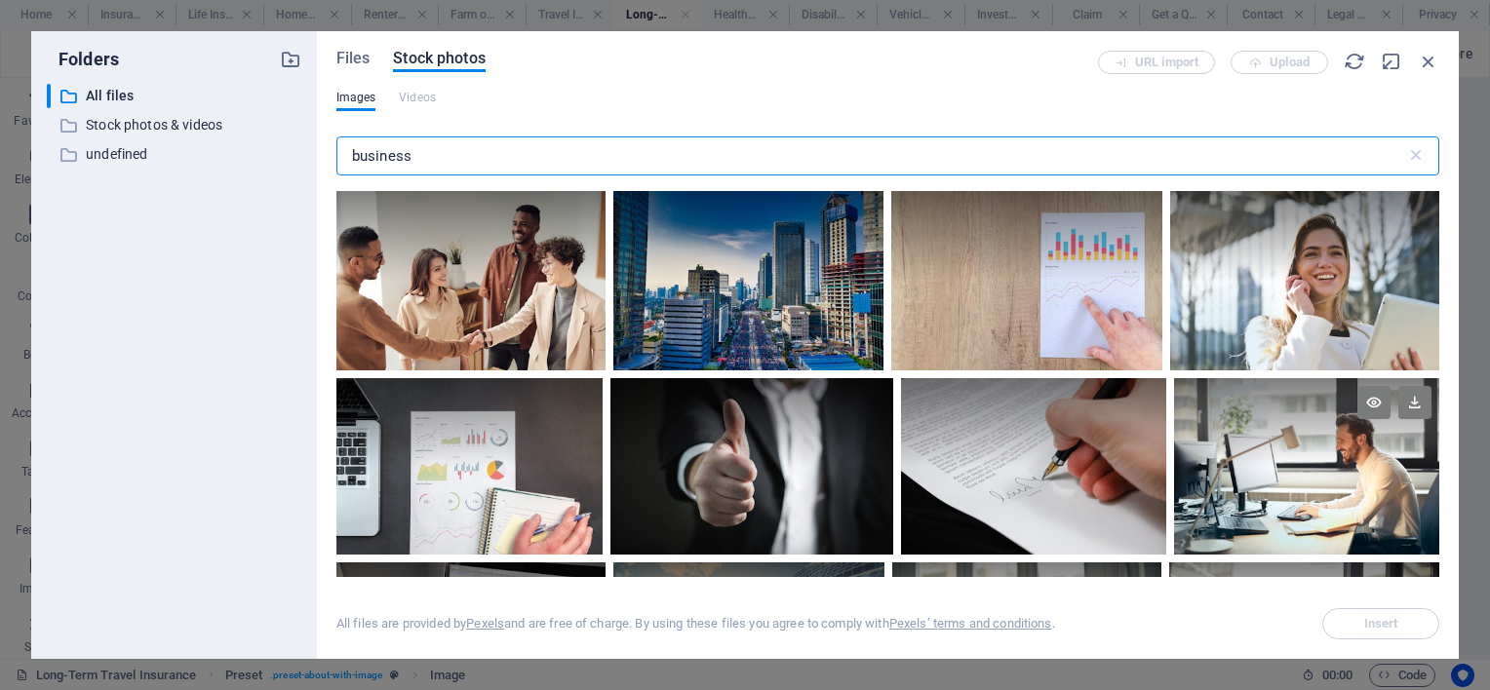
type input "business"
click at [1279, 480] on div at bounding box center [1306, 466] width 265 height 177
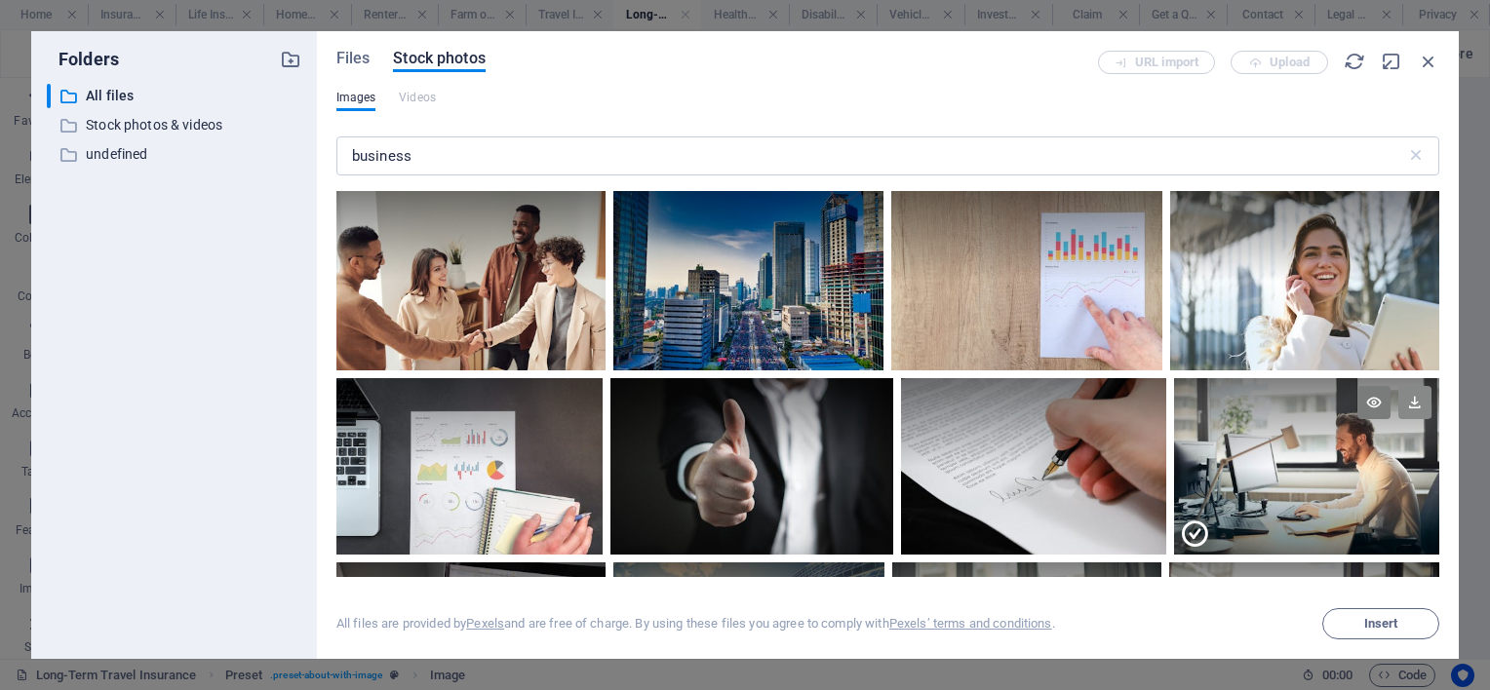
click at [1416, 399] on icon at bounding box center [1414, 402] width 33 height 33
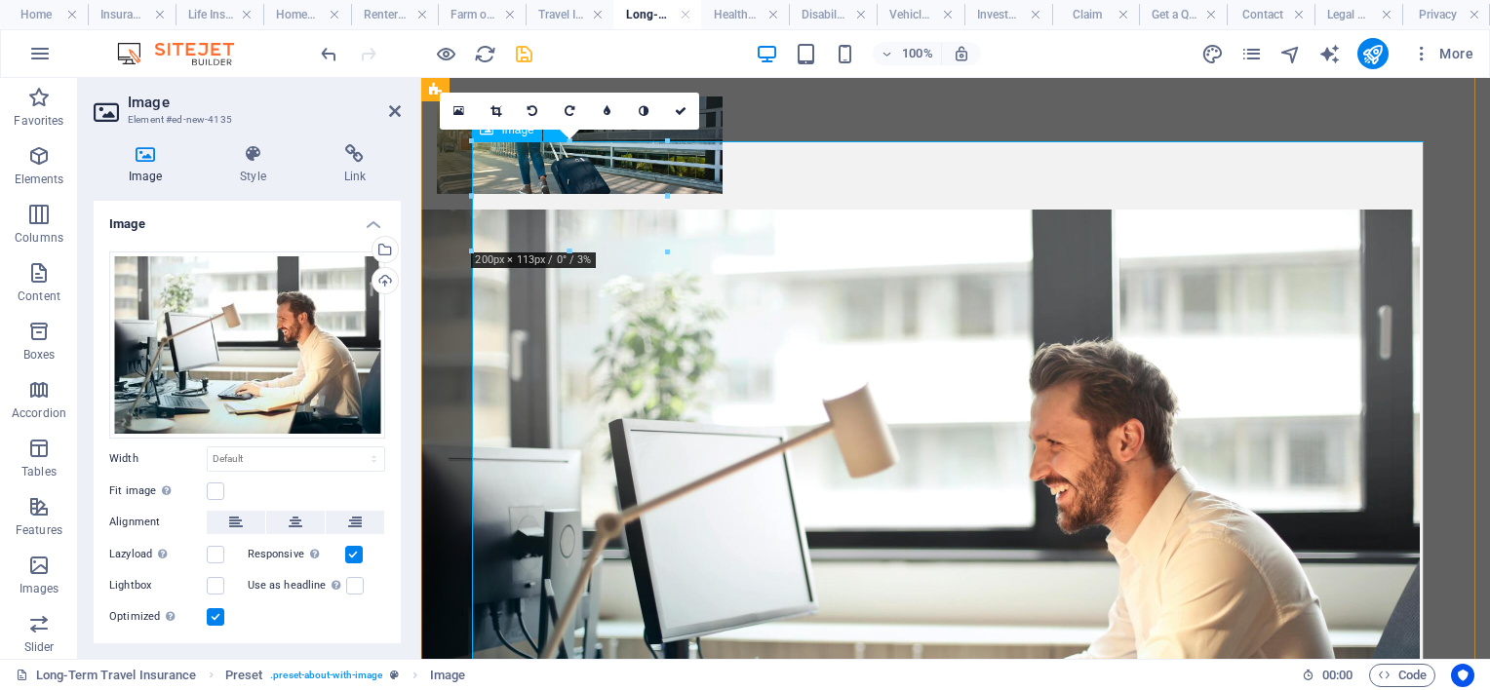
scroll to position [195, 0]
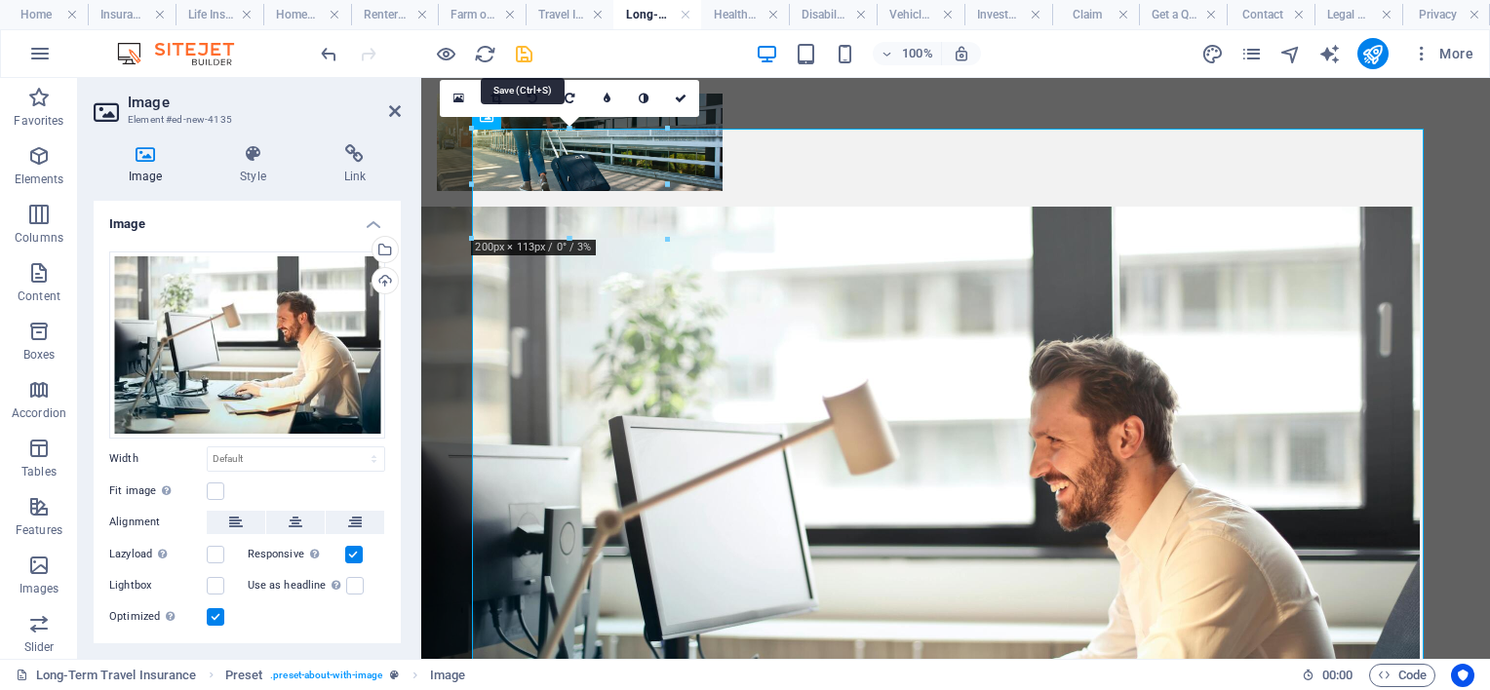
drag, startPoint x: 525, startPoint y: 53, endPoint x: 350, endPoint y: 33, distance: 175.6
click at [525, 53] on icon "save" at bounding box center [524, 54] width 22 height 22
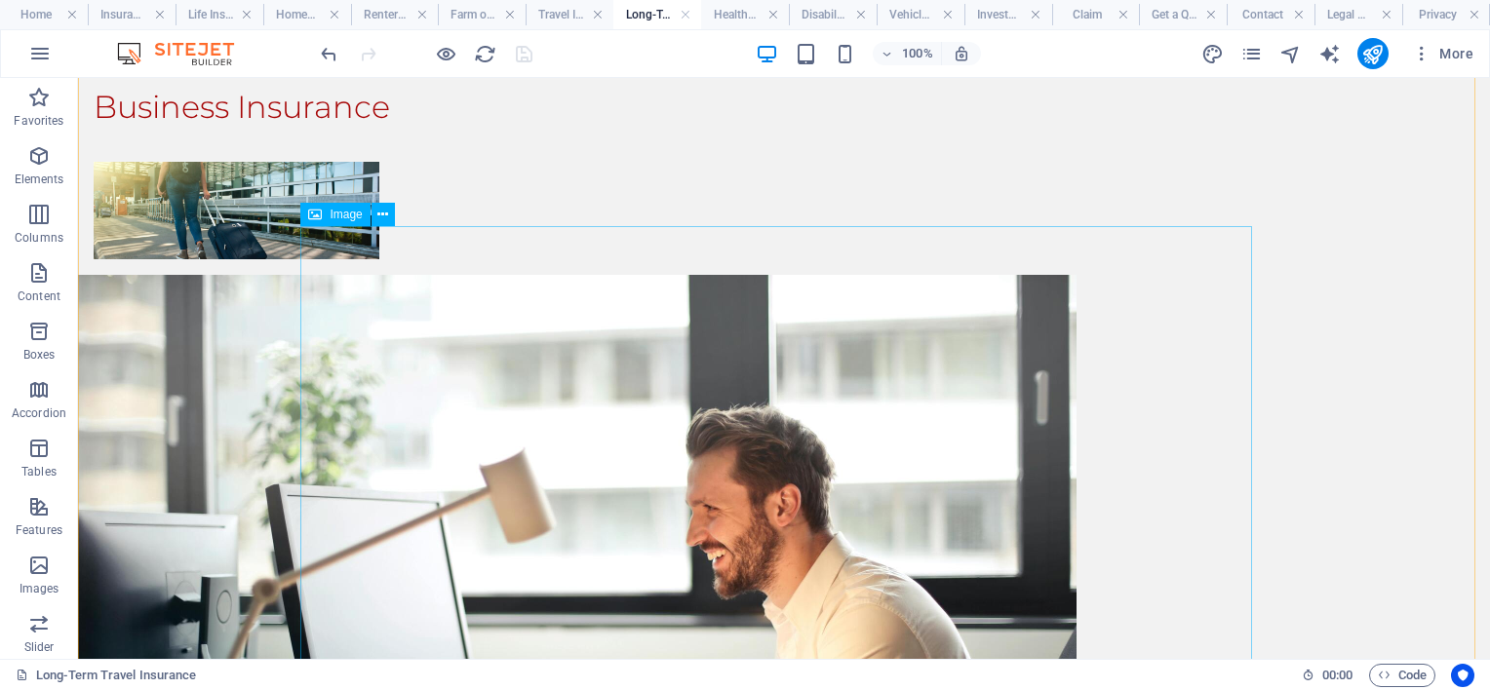
scroll to position [98, 0]
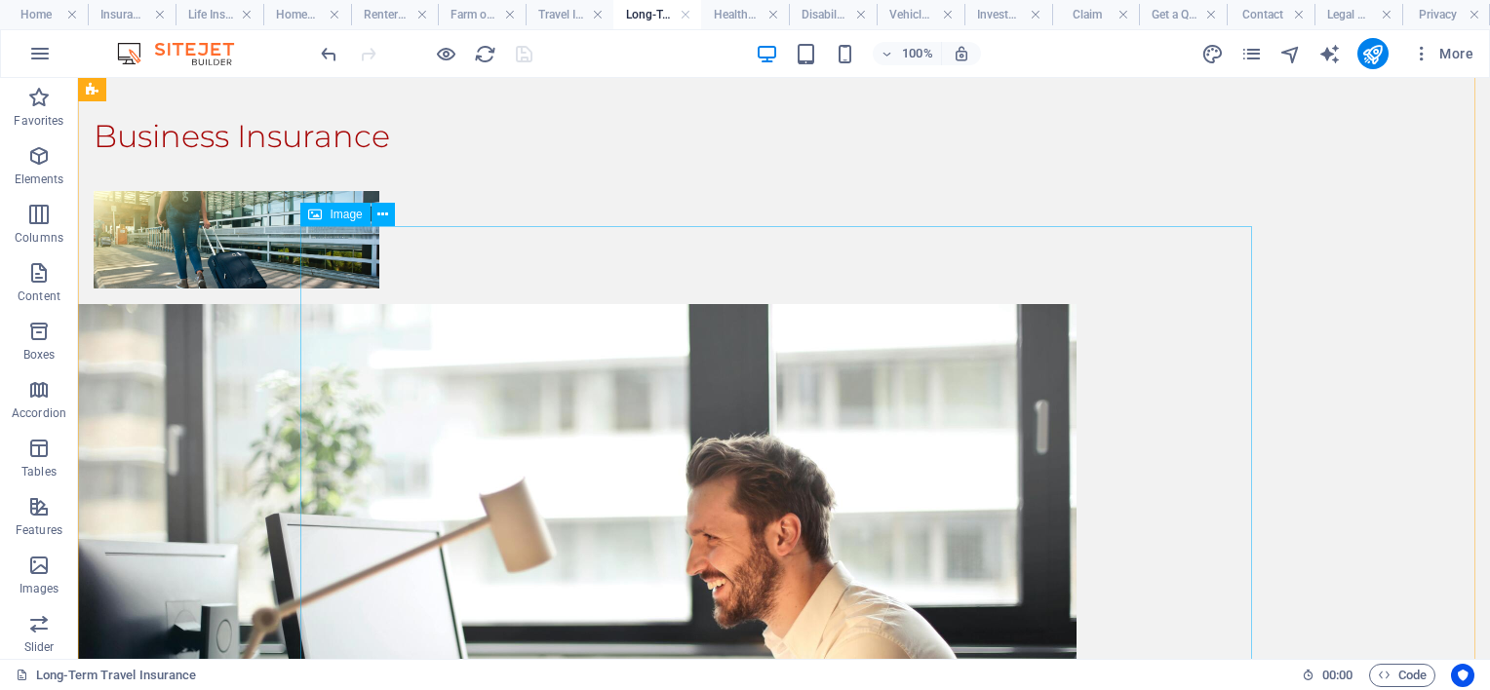
click at [839, 341] on figure at bounding box center [554, 637] width 952 height 666
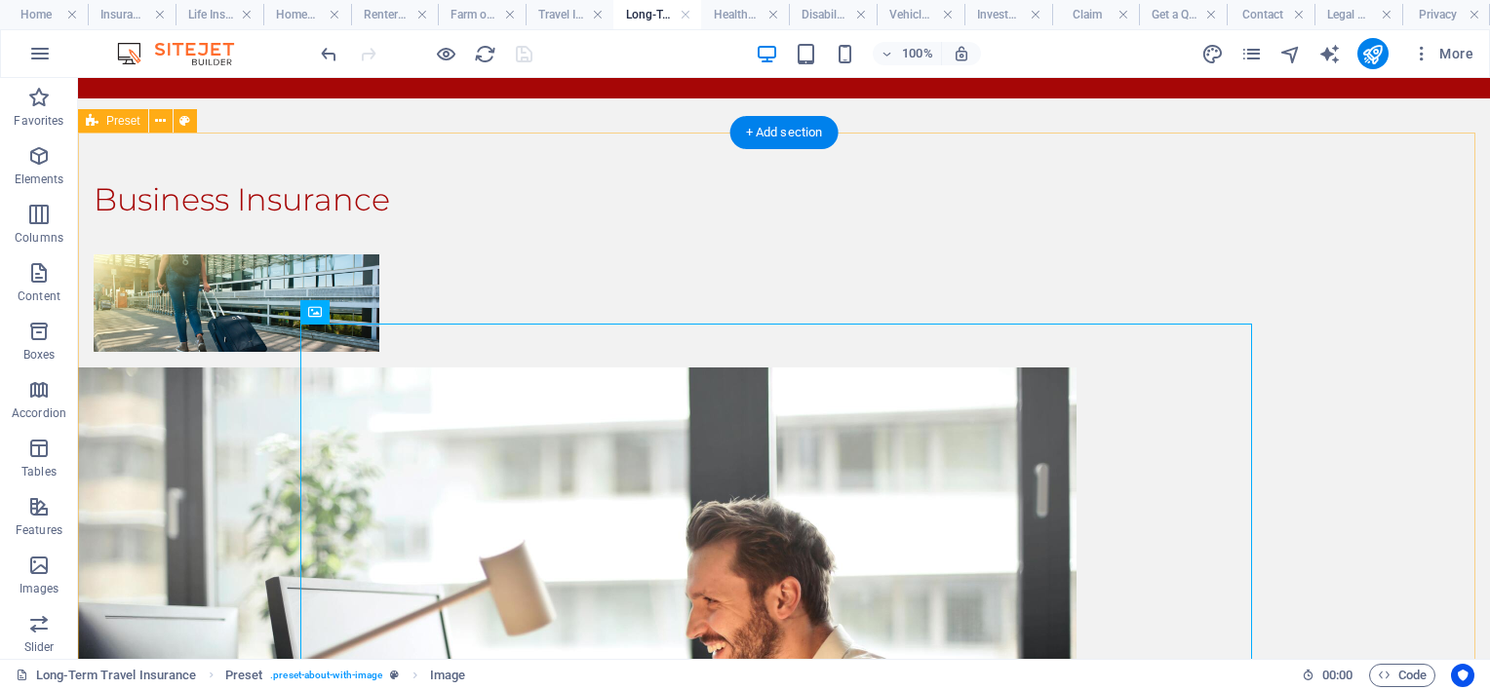
scroll to position [0, 0]
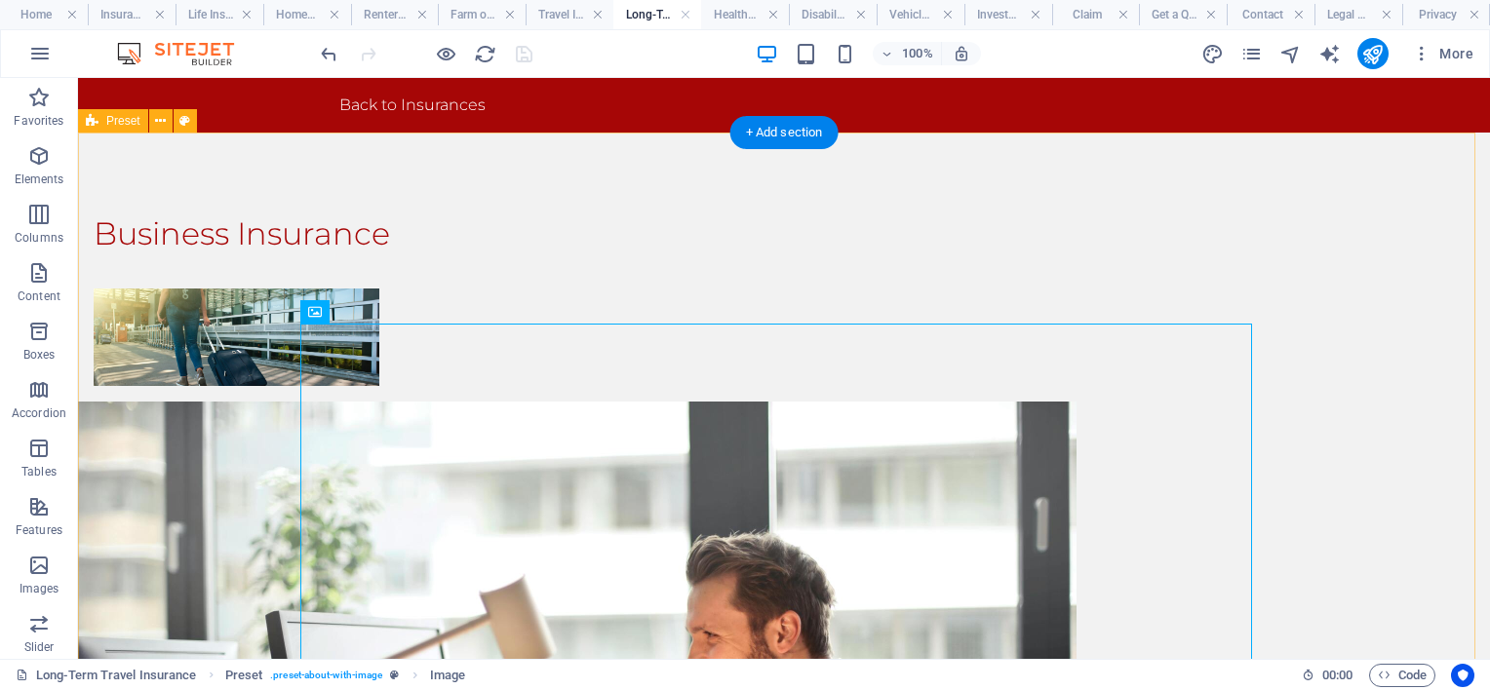
click at [379, 289] on figure at bounding box center [237, 338] width 286 height 98
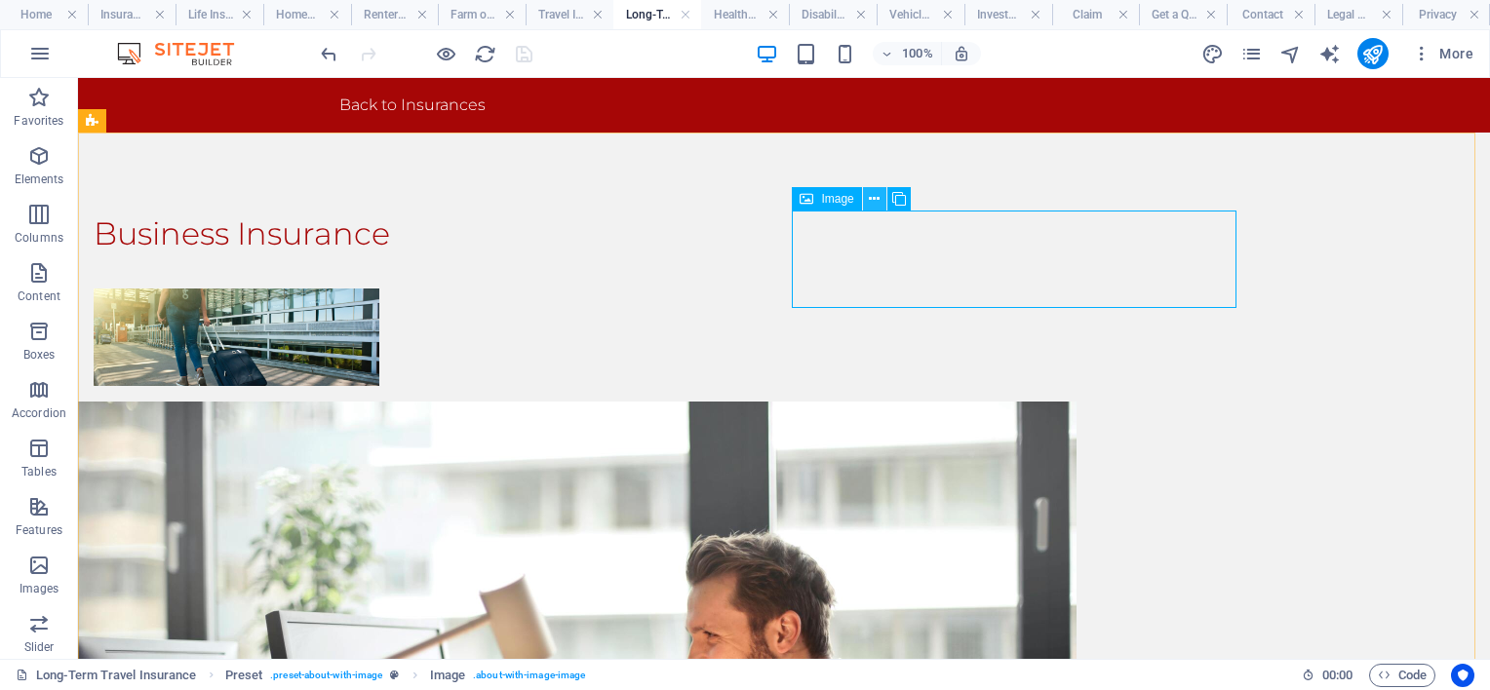
click at [879, 193] on icon at bounding box center [874, 199] width 11 height 20
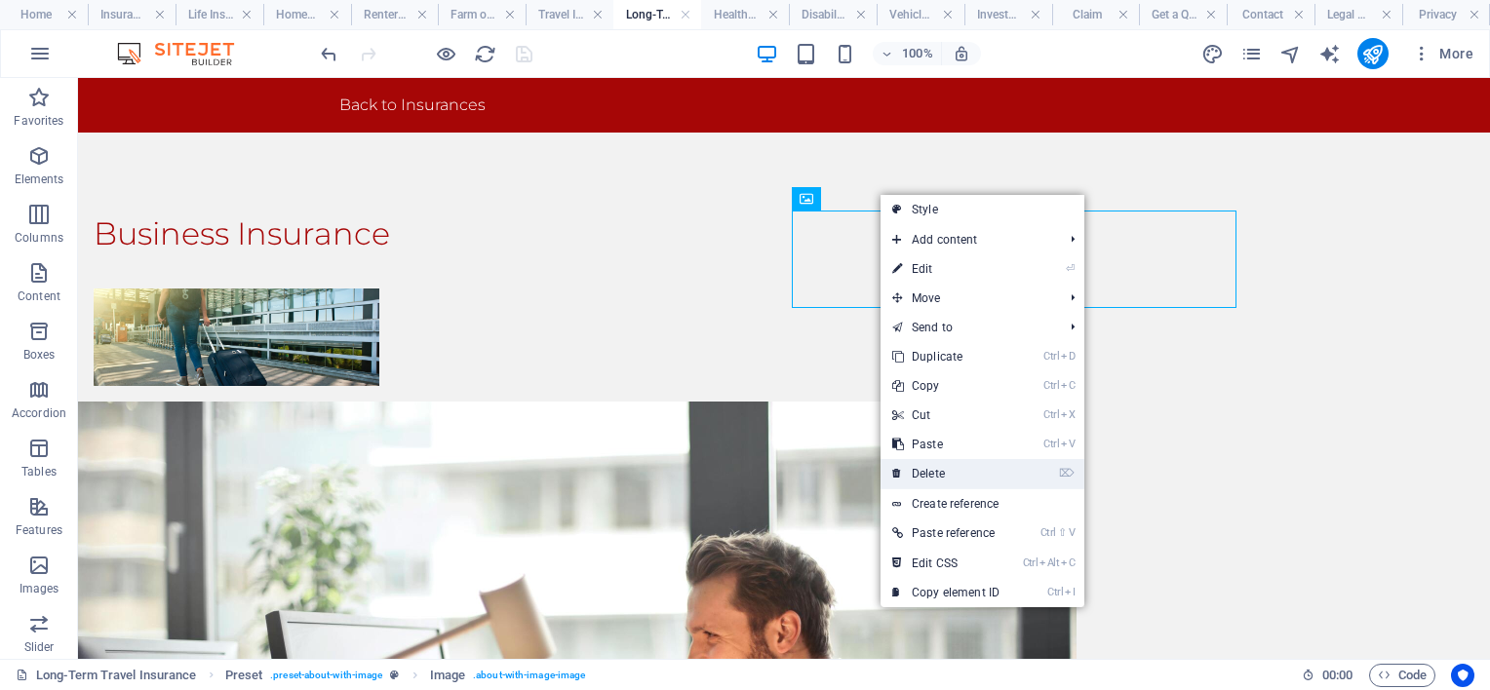
drag, startPoint x: 945, startPoint y: 470, endPoint x: 867, endPoint y: 393, distance: 109.6
click at [945, 471] on link "⌦ Delete" at bounding box center [946, 473] width 131 height 29
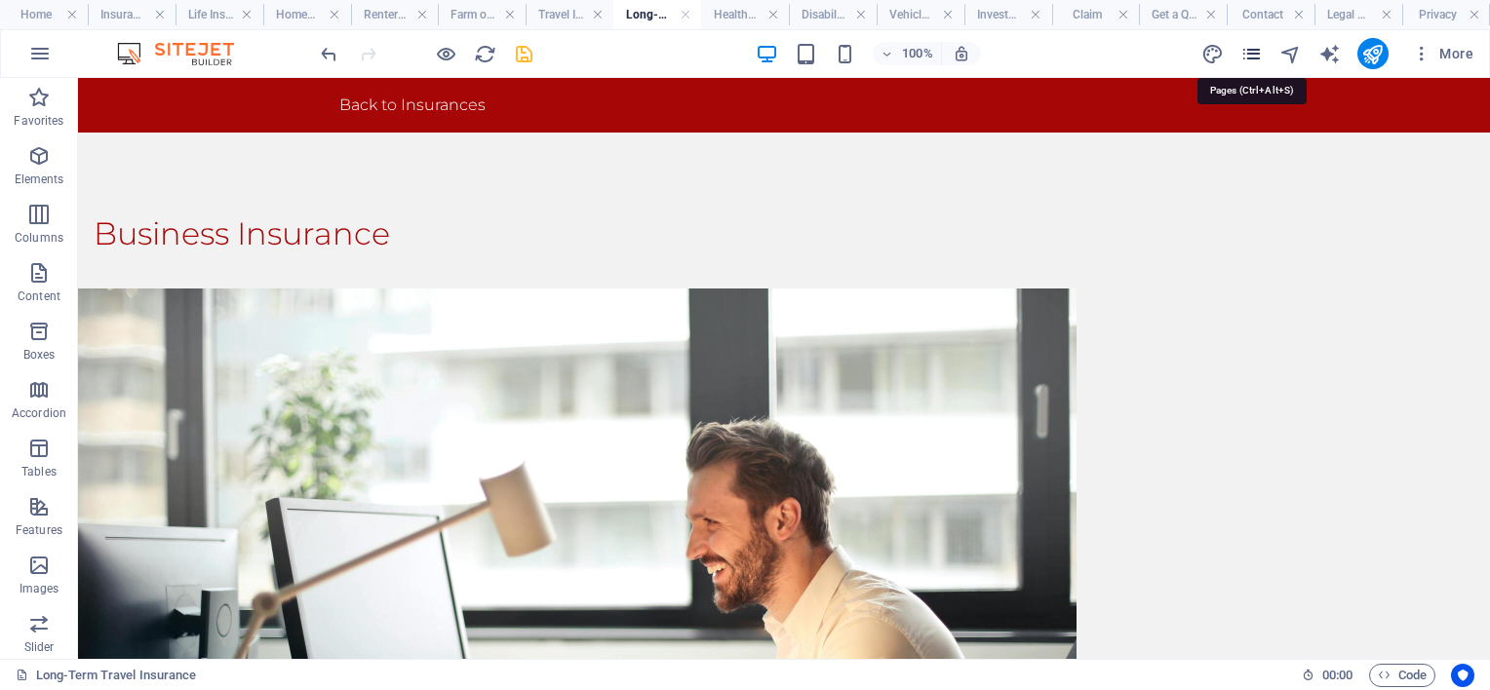
click at [1256, 50] on icon "pages" at bounding box center [1251, 54] width 22 height 22
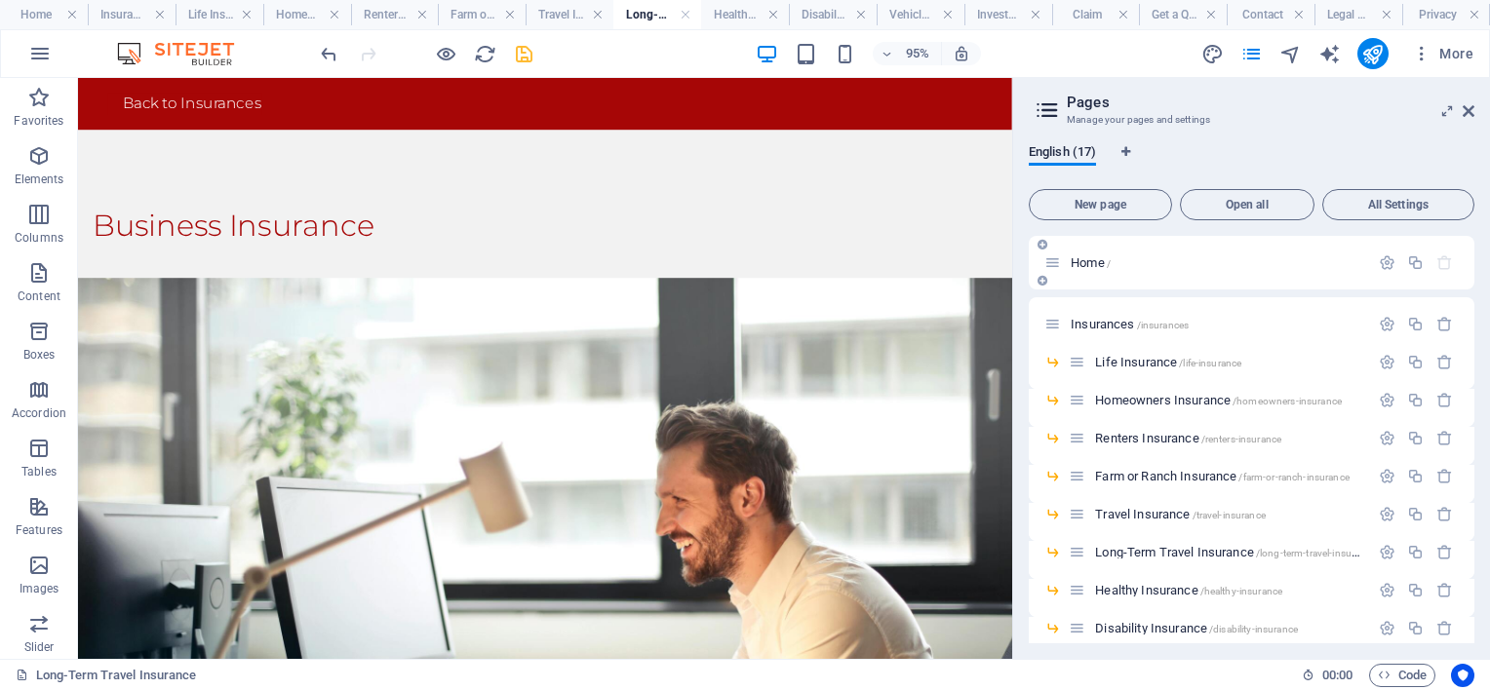
click at [1087, 249] on div "Home /" at bounding box center [1252, 263] width 446 height 54
click at [1089, 261] on span "Home /" at bounding box center [1091, 263] width 40 height 15
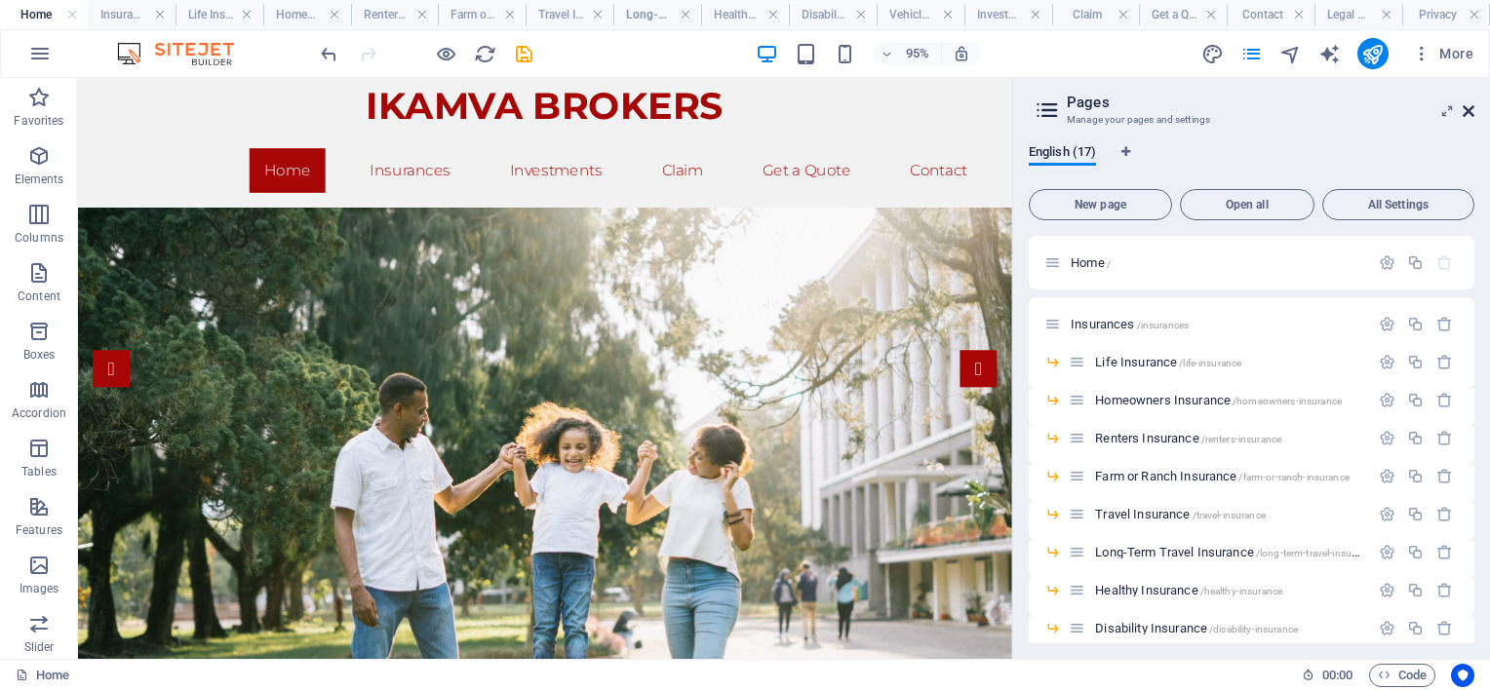
drag, startPoint x: 1471, startPoint y: 110, endPoint x: 881, endPoint y: 168, distance: 592.8
click at [1471, 110] on icon at bounding box center [1469, 111] width 12 height 16
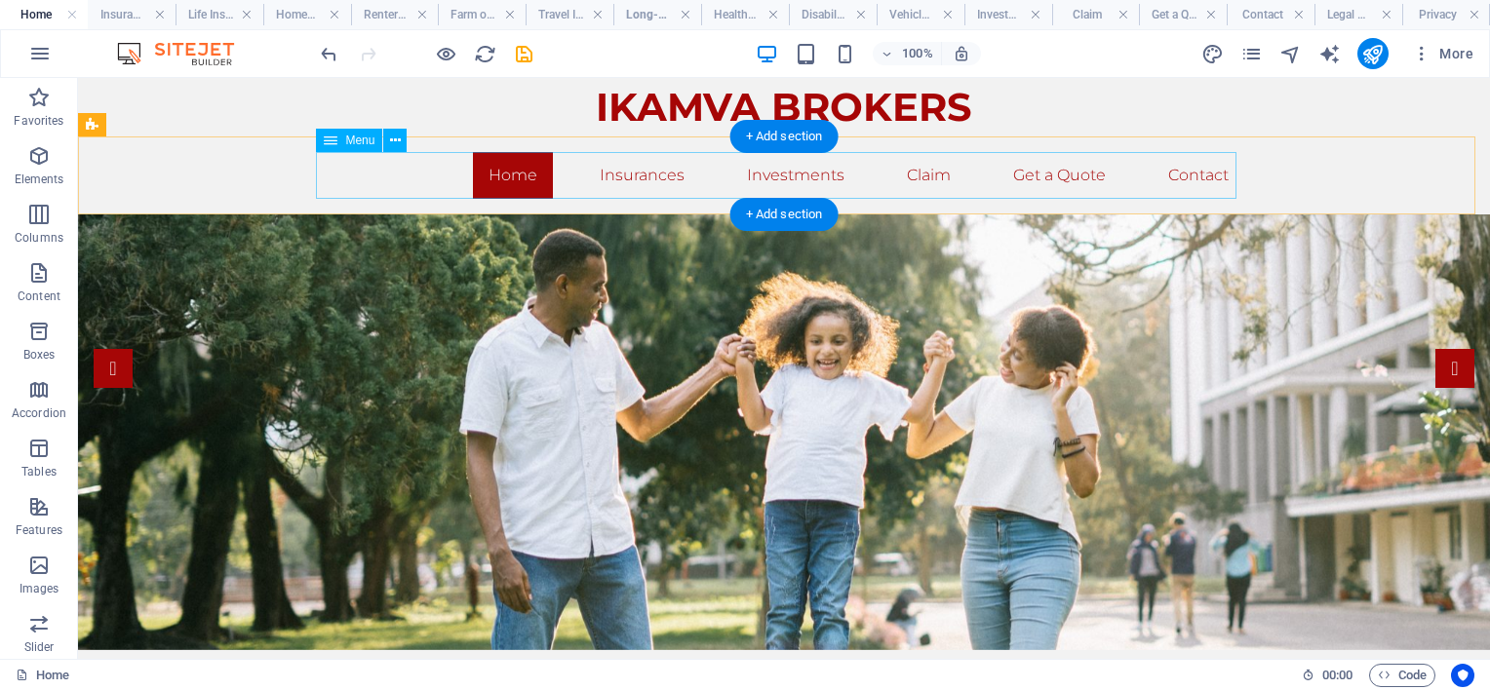
click at [646, 172] on nav "Home Insurances Investments Claim Get a Quote Contact" at bounding box center [784, 175] width 921 height 47
click at [640, 174] on nav "Home Insurances Investments Claim Get a Quote Contact" at bounding box center [784, 175] width 921 height 47
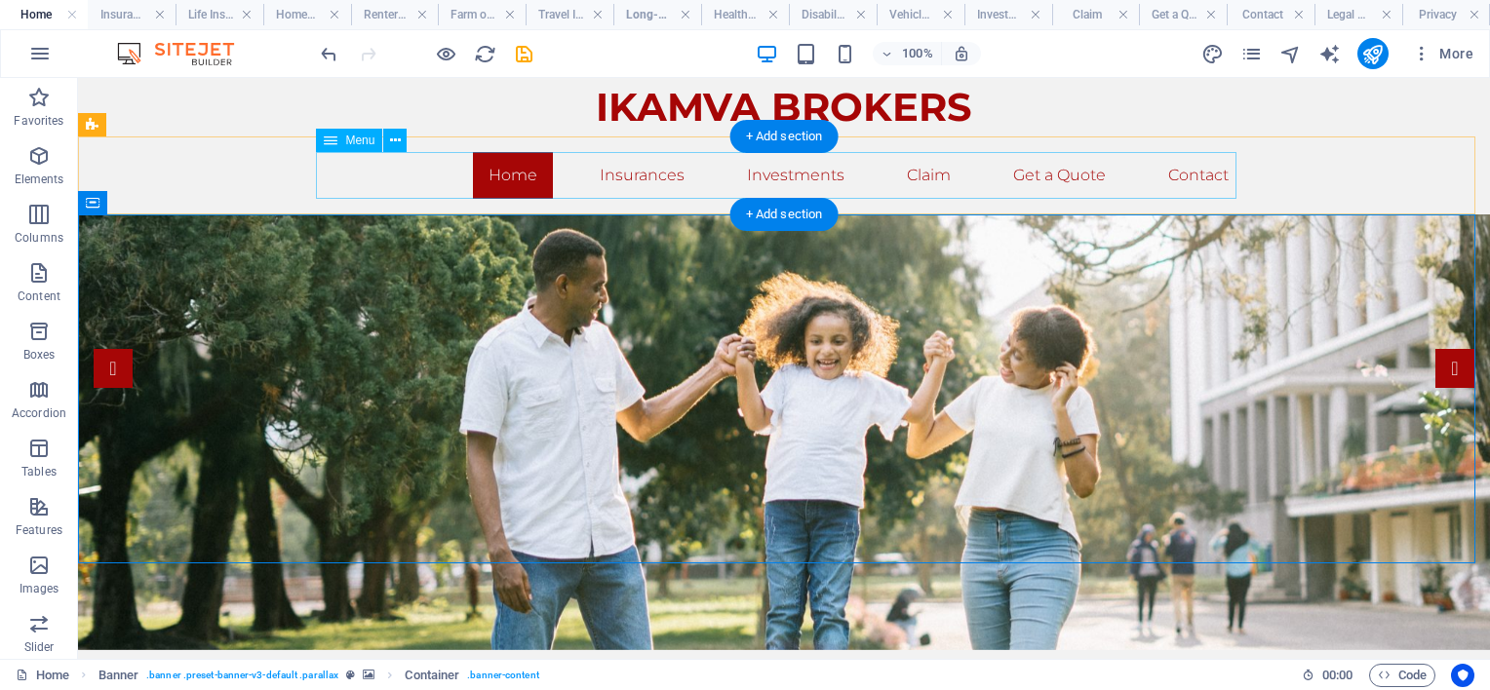
click at [620, 173] on nav "Home Insurances Investments Claim Get a Quote Contact" at bounding box center [784, 175] width 921 height 47
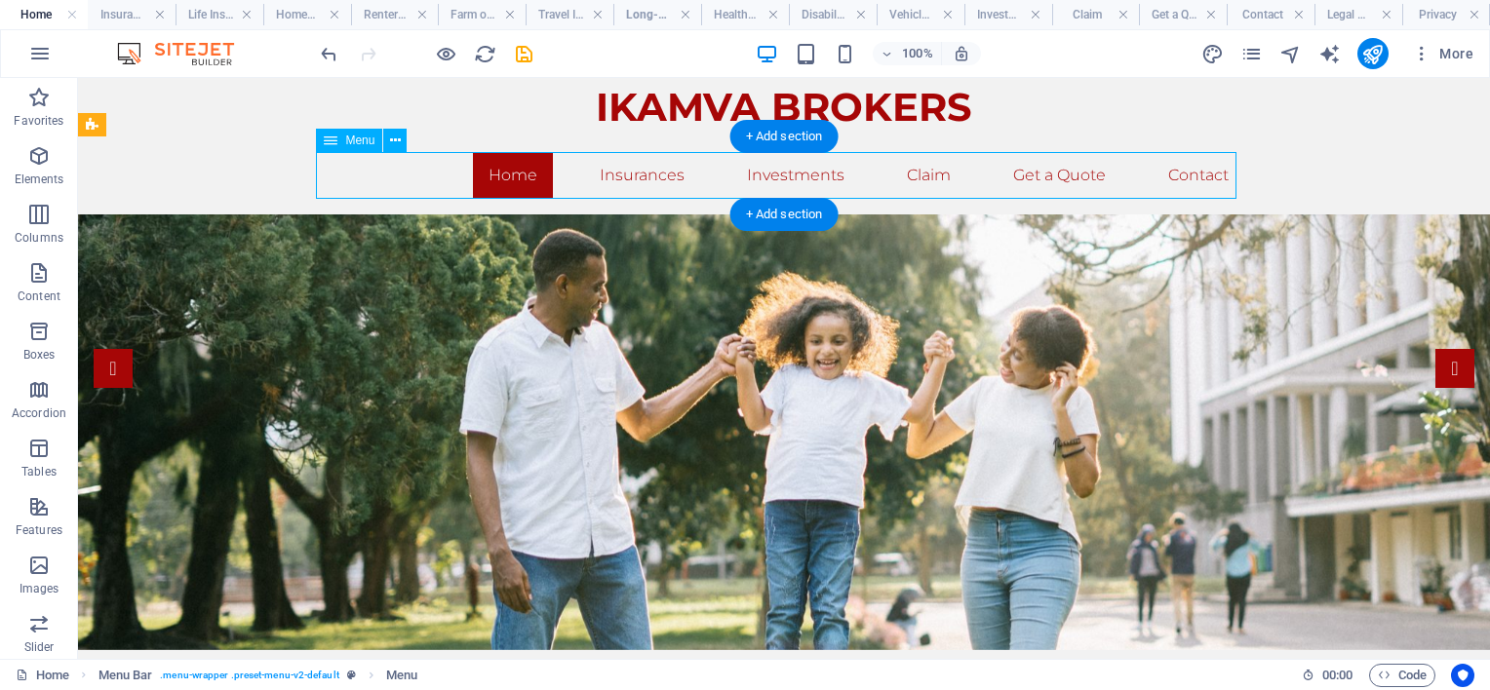
click at [624, 173] on nav "Home Insurances Investments Claim Get a Quote Contact" at bounding box center [784, 175] width 921 height 47
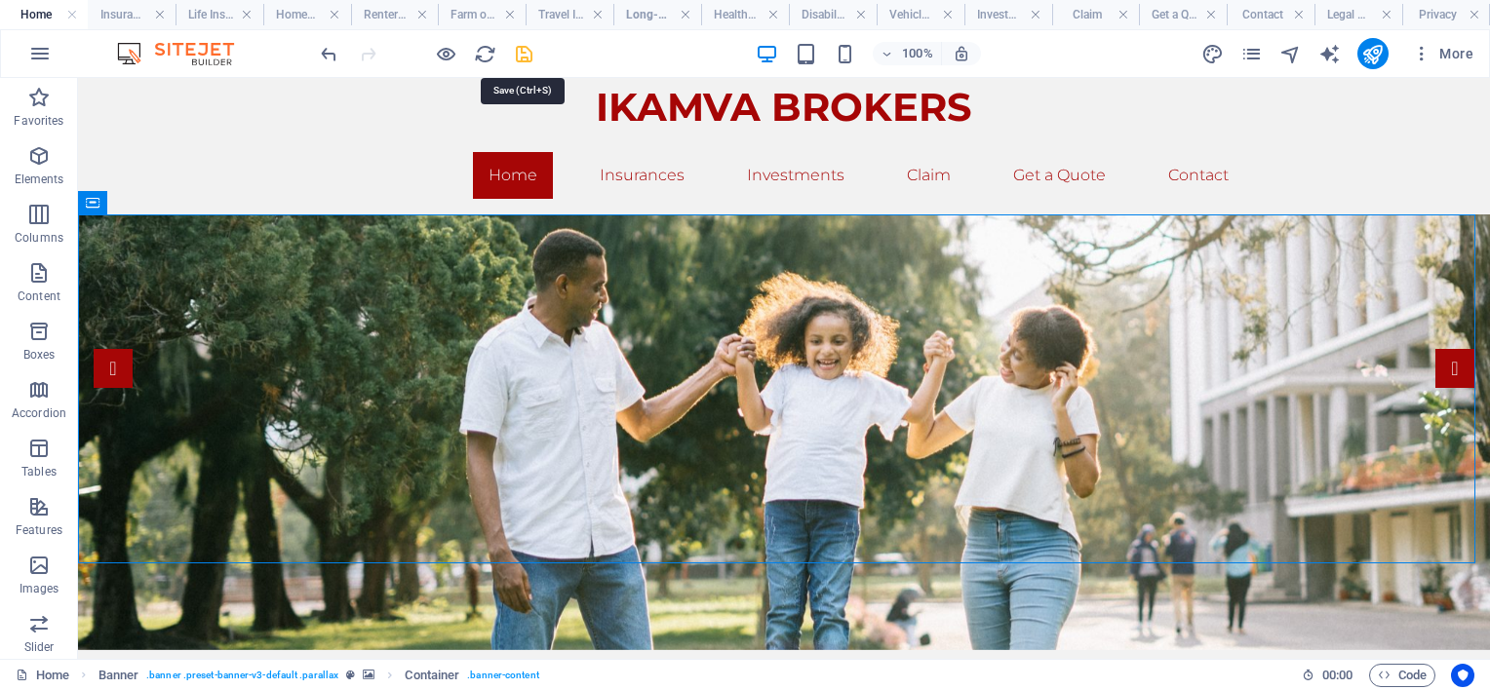
click at [531, 51] on icon "save" at bounding box center [524, 54] width 22 height 22
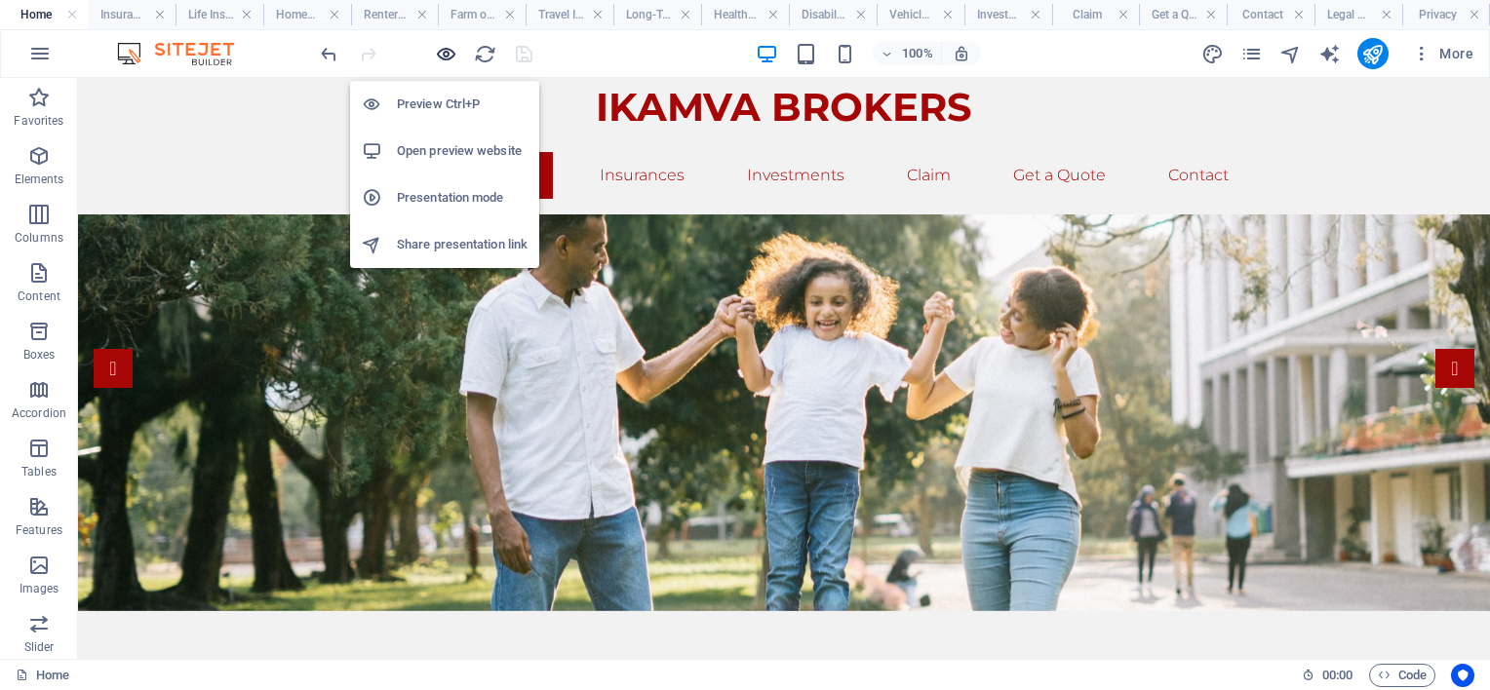
drag, startPoint x: 452, startPoint y: 47, endPoint x: 452, endPoint y: 63, distance: 16.6
click at [452, 48] on icon "button" at bounding box center [446, 54] width 22 height 22
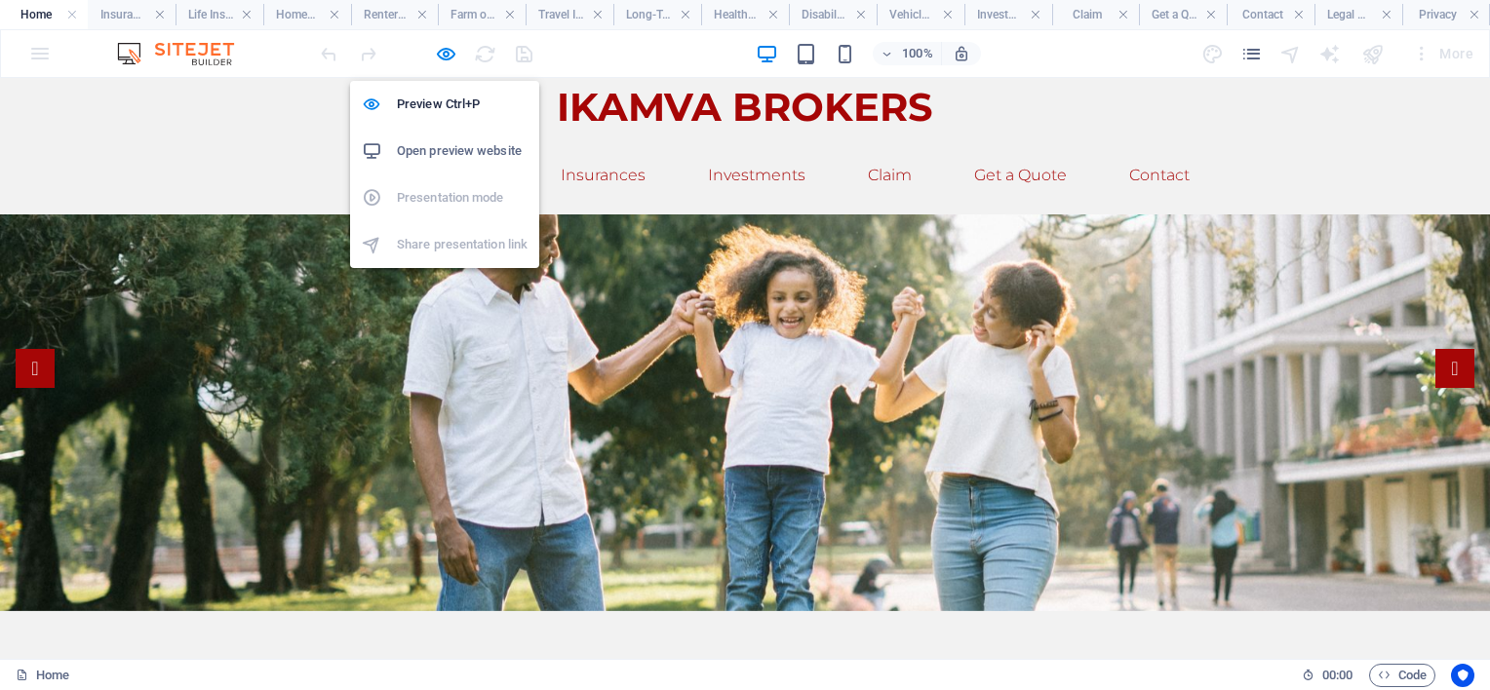
click at [447, 148] on h6 "Open preview website" at bounding box center [462, 150] width 131 height 23
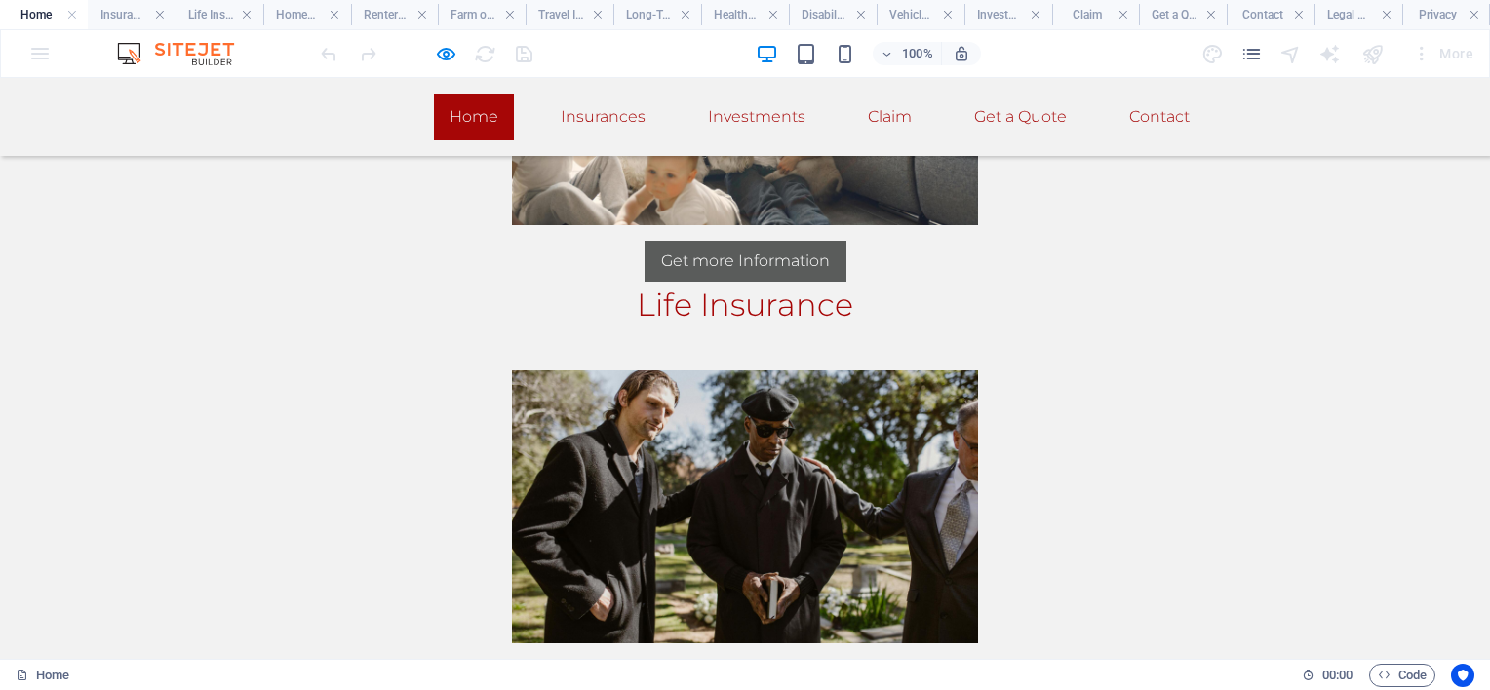
scroll to position [2103, 0]
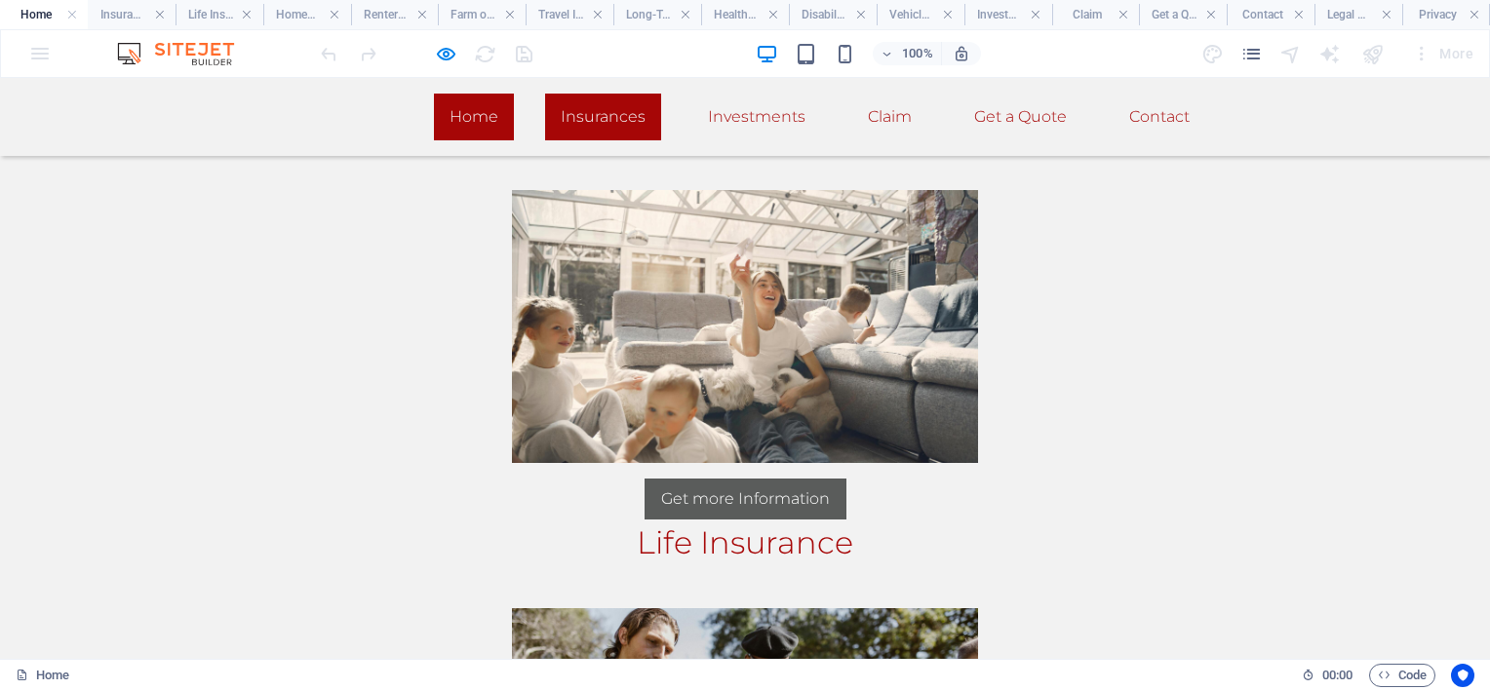
click at [574, 123] on link "Insurances" at bounding box center [603, 117] width 116 height 47
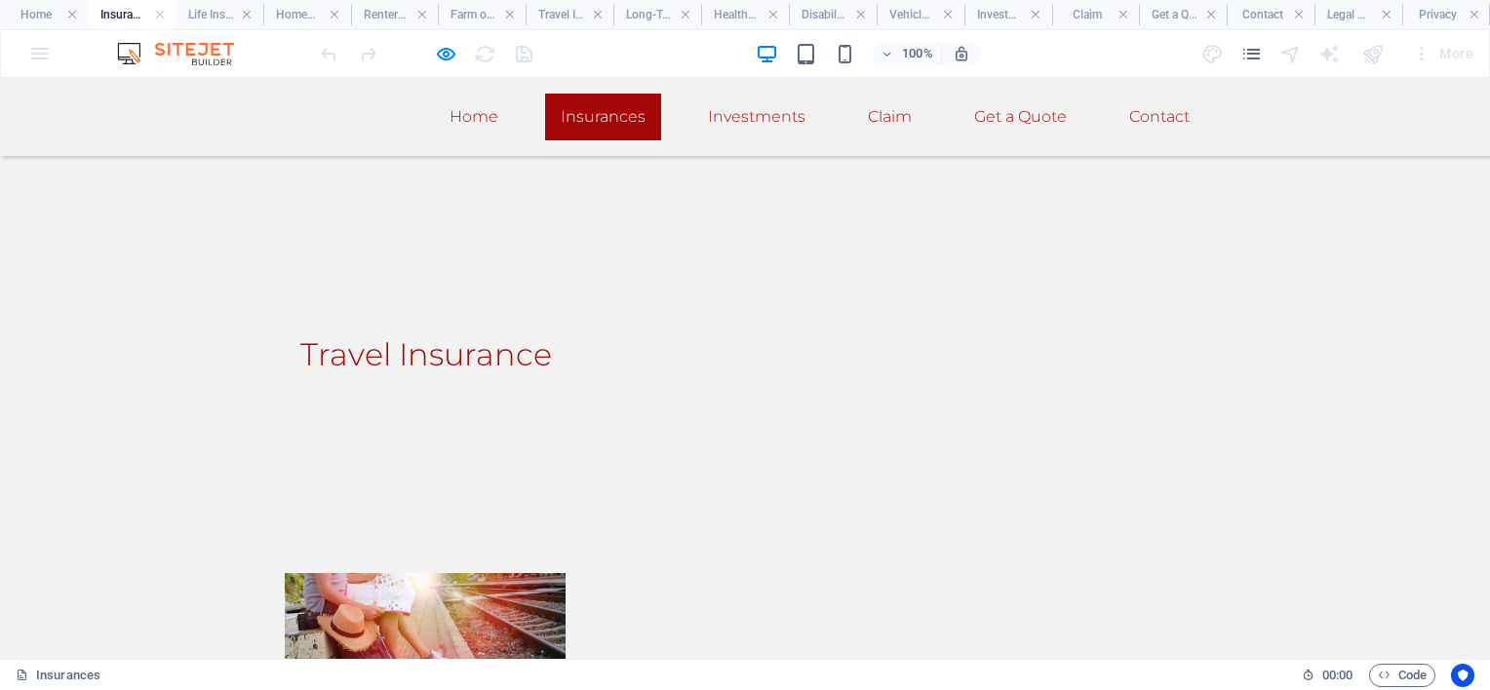
scroll to position [1560, 0]
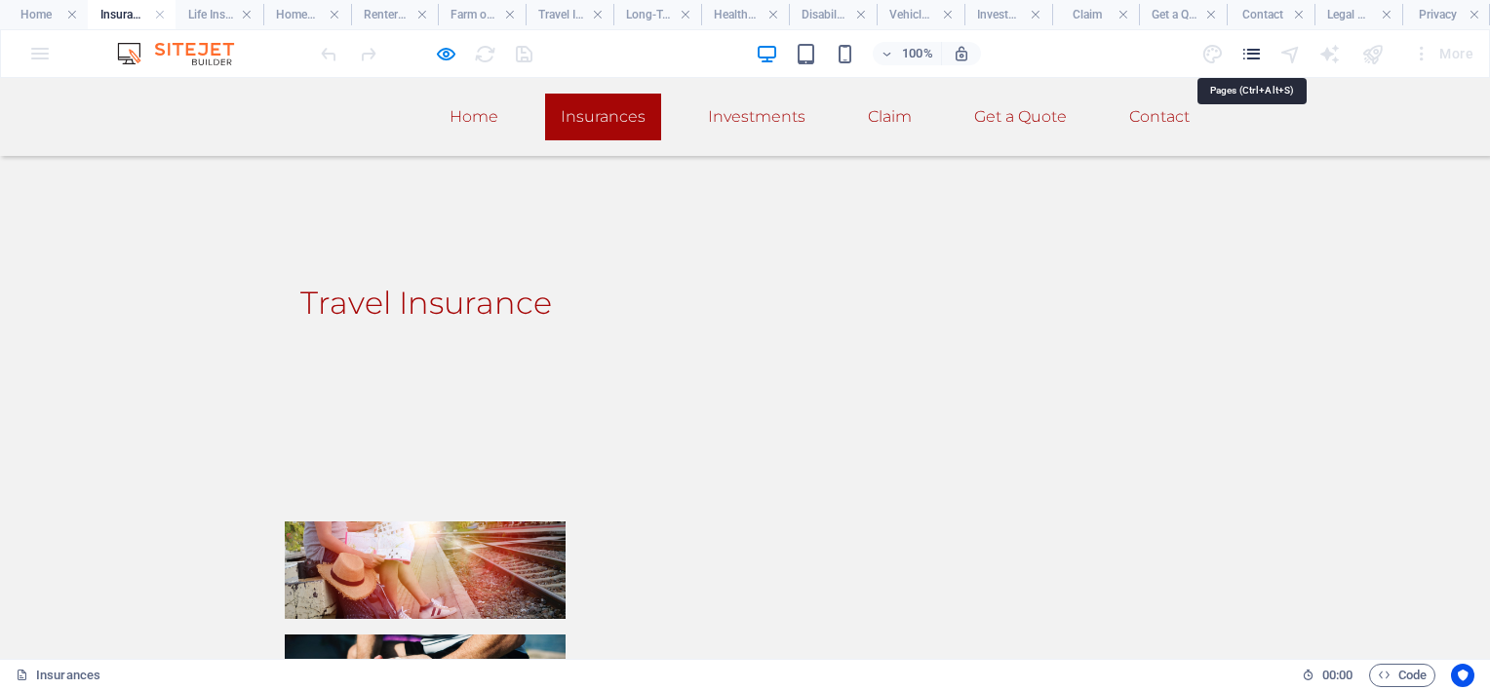
click at [1258, 56] on icon "pages" at bounding box center [1251, 54] width 22 height 22
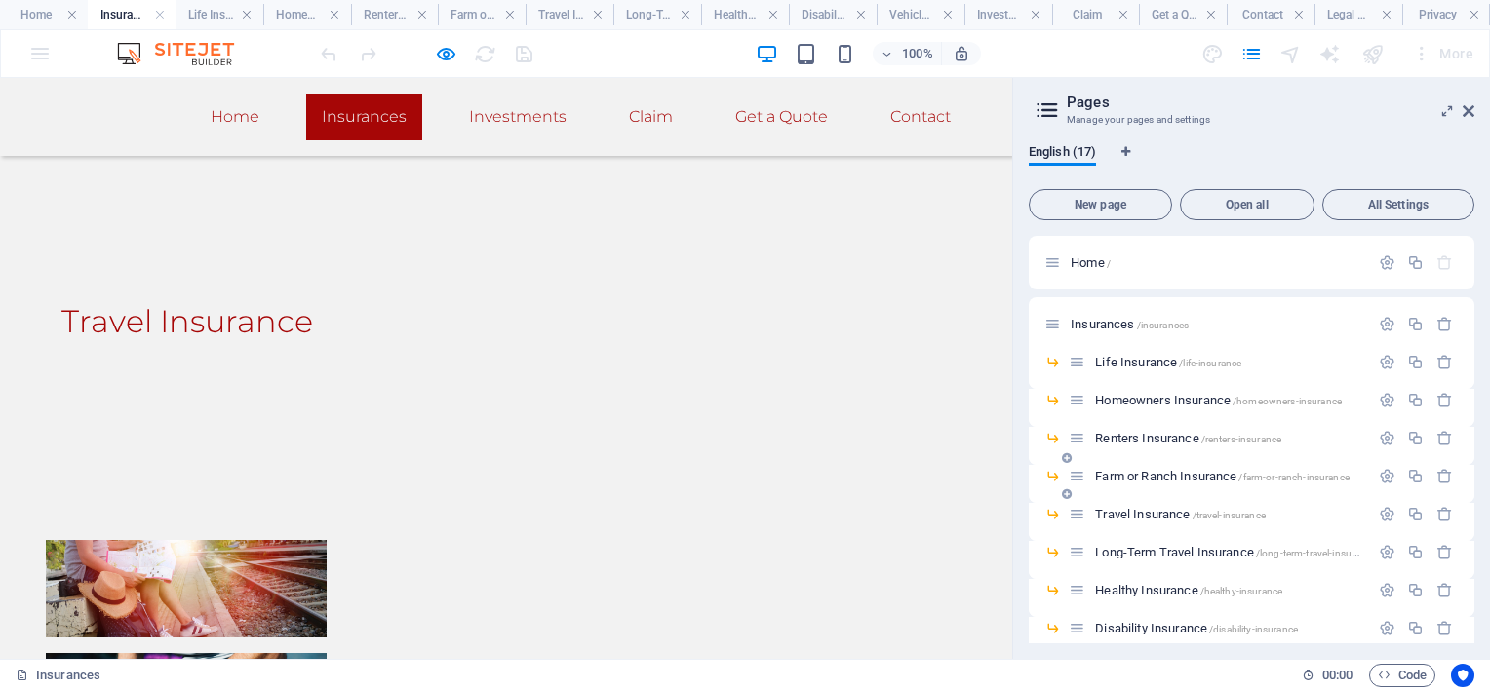
scroll to position [98, 0]
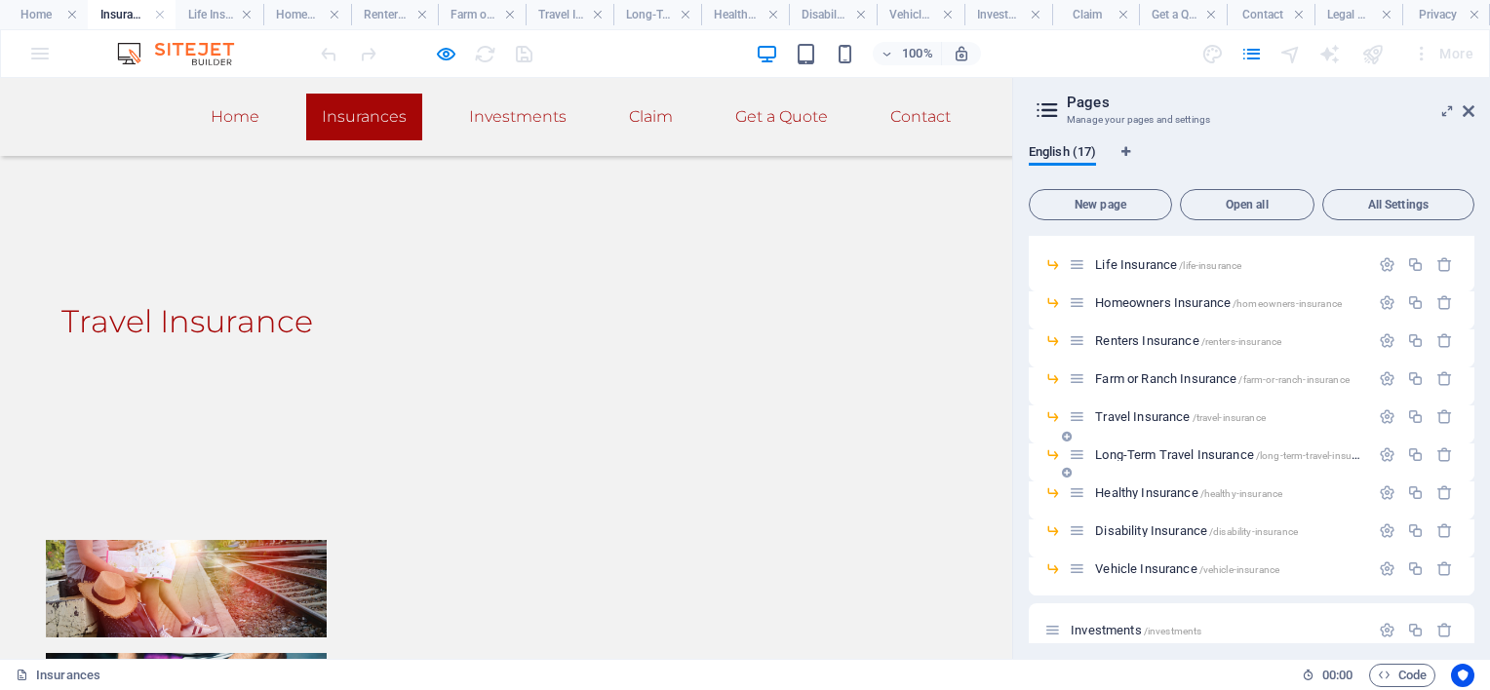
click at [1135, 452] on span "Long-Term Travel Insurance /long-term-travel-insurance" at bounding box center [1235, 455] width 280 height 15
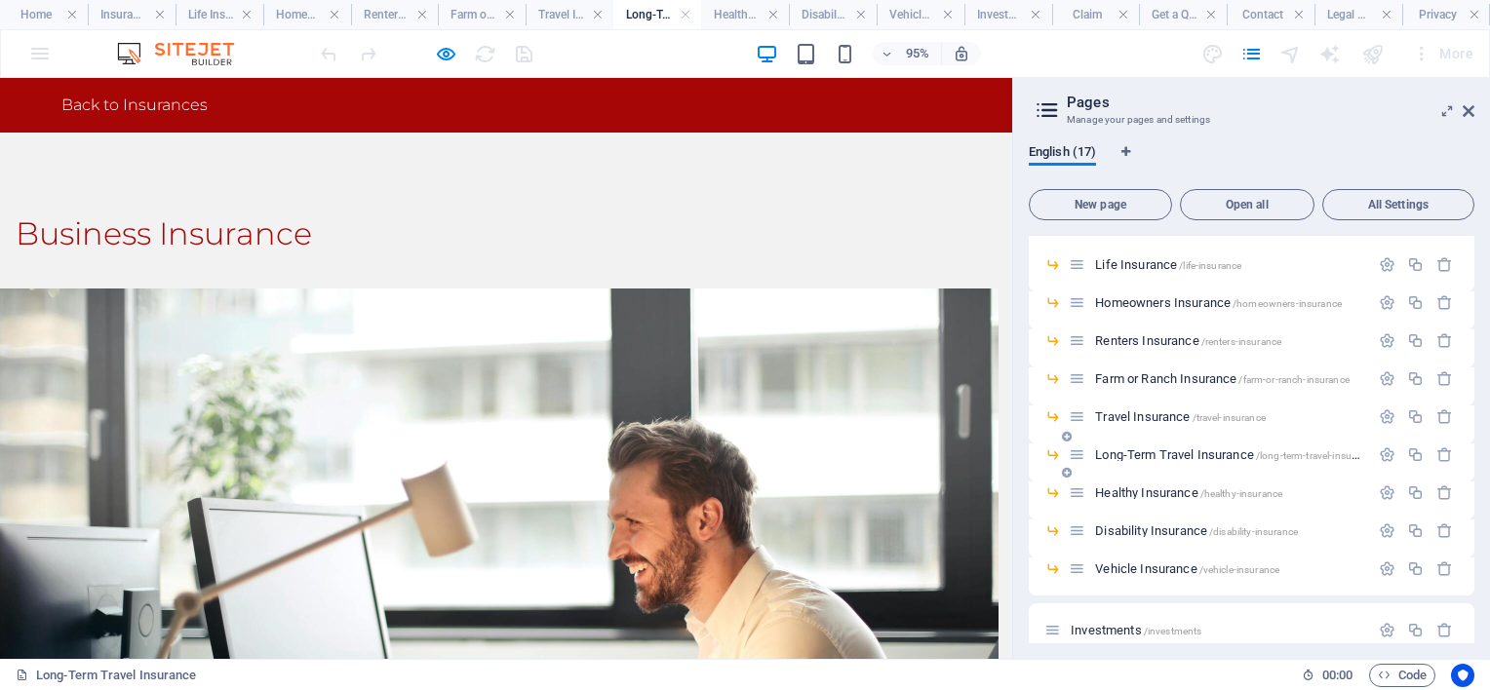
scroll to position [0, 0]
click at [1385, 453] on icon "button" at bounding box center [1387, 455] width 17 height 17
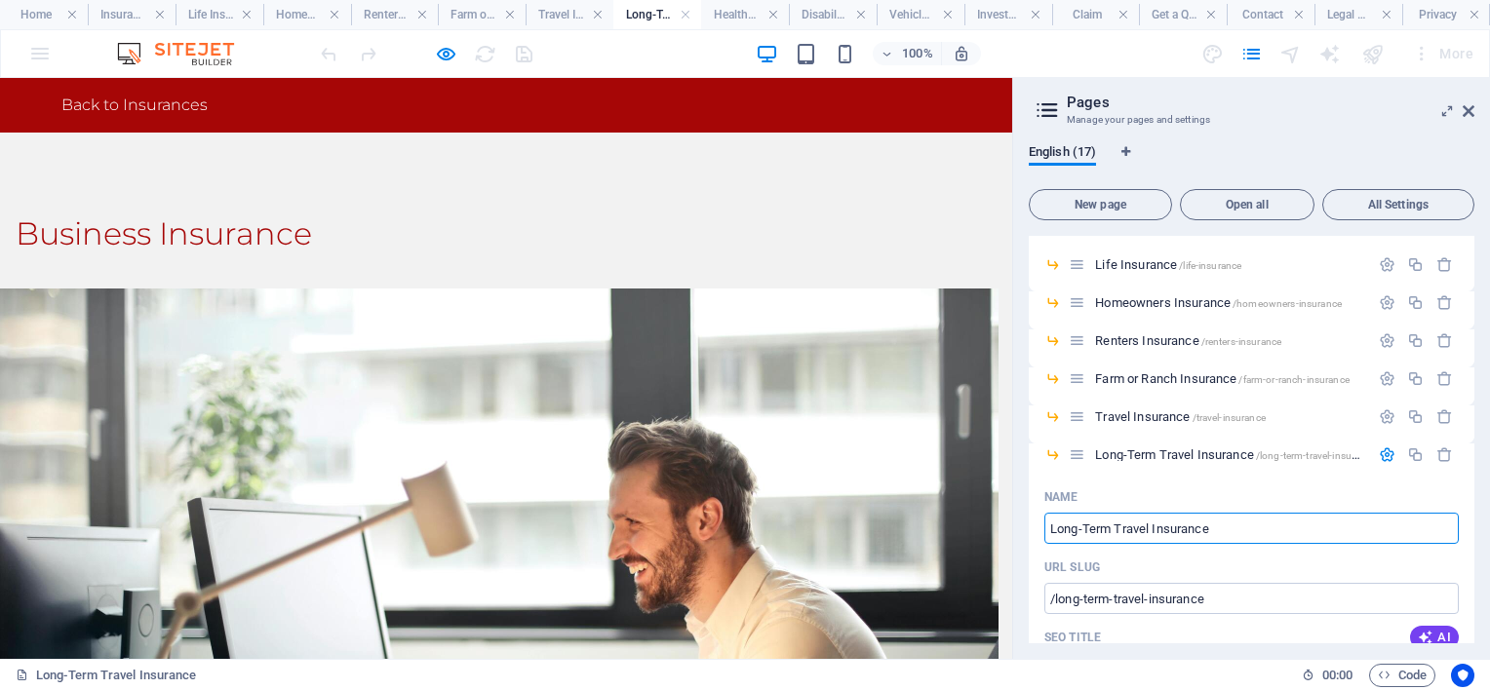
drag, startPoint x: 1221, startPoint y: 599, endPoint x: 995, endPoint y: 533, distance: 235.5
click at [1153, 525] on input "Long-Term Travel Insurance" at bounding box center [1251, 528] width 414 height 31
type input "Insurance"
type input "/long-term-travelinsurance"
type input "Long-Term TravelInsurance"
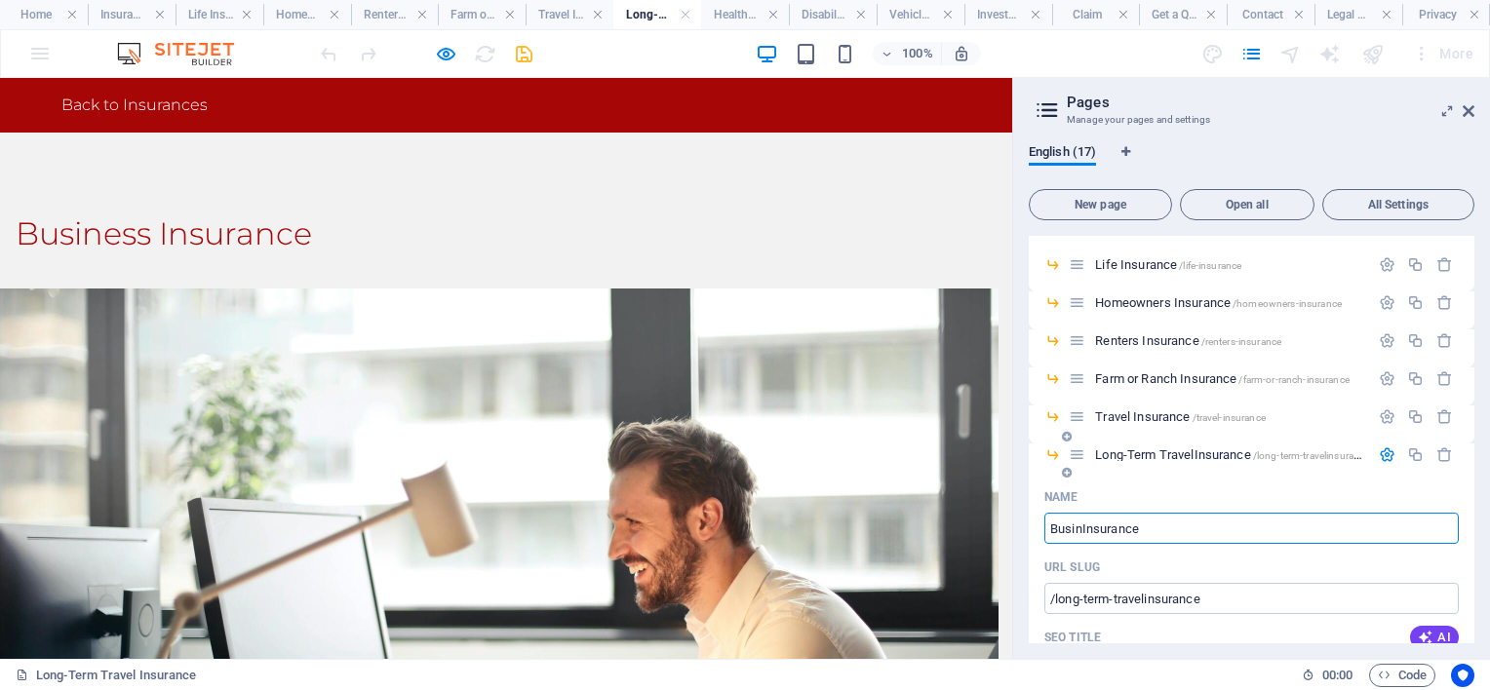
type input "BusineInsurance"
type input "/insurance"
type input "Insurance"
type input "Business Insurance"
type input "/businessinsurance"
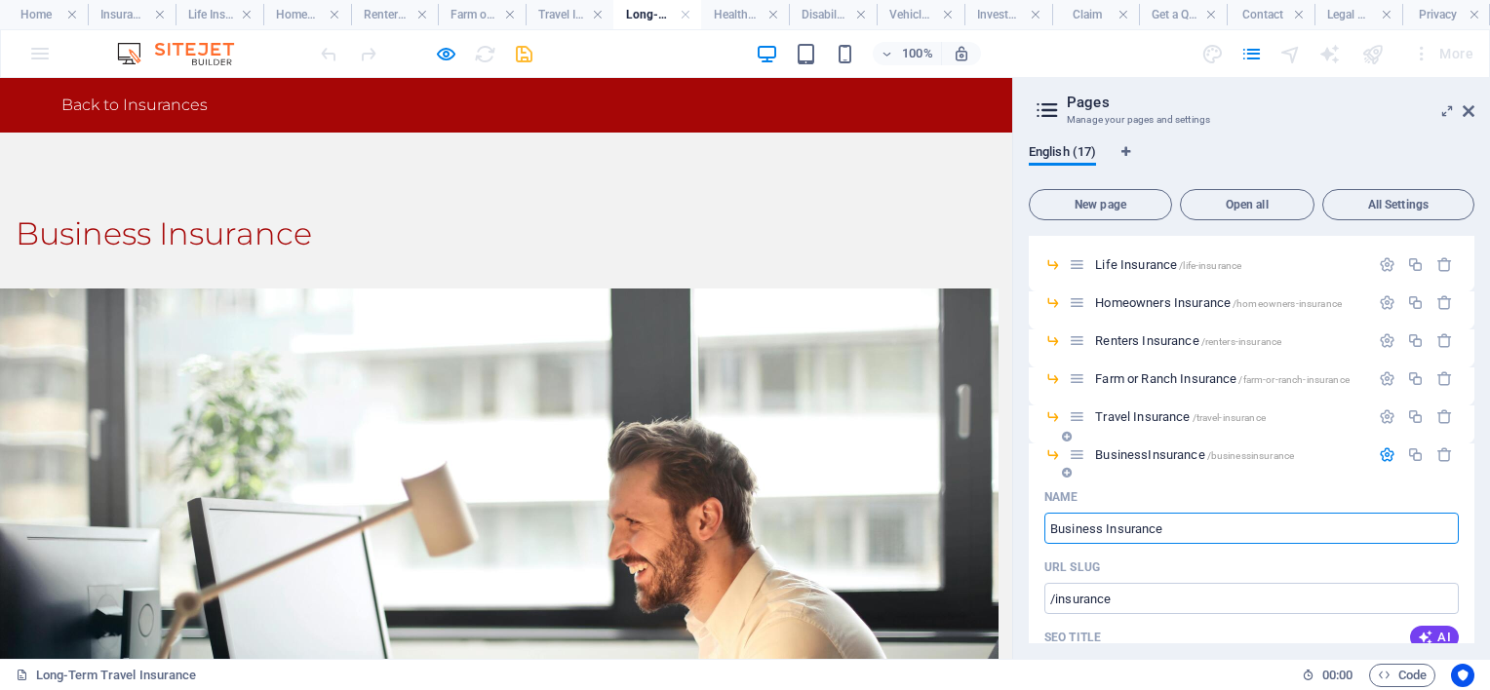
type input "BusinessInsurance"
type input "Business Insurance"
type input "/business-insurance"
type input "Business Insurance"
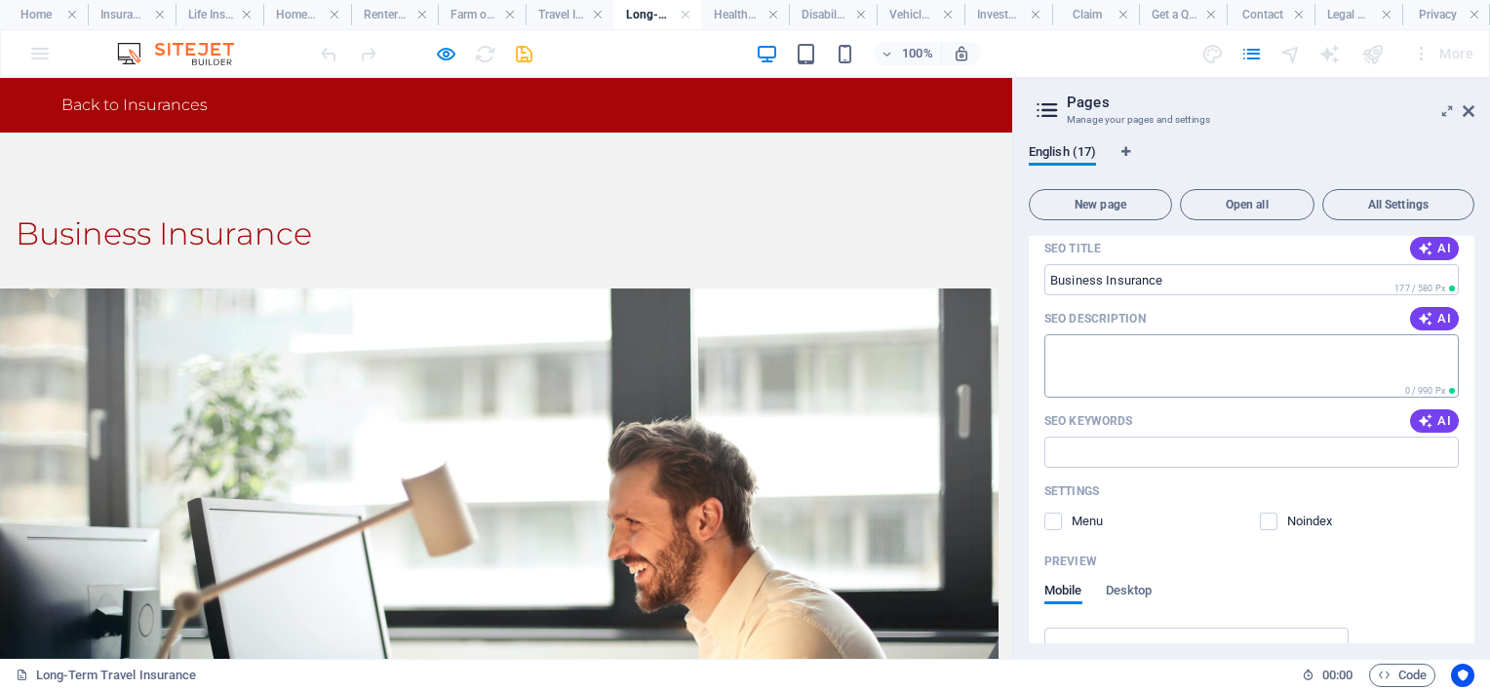
scroll to position [488, 0]
type input "Business Insurance"
click at [1057, 526] on label at bounding box center [1053, 521] width 18 height 18
click at [0, 0] on input "checkbox" at bounding box center [0, 0] width 0 height 0
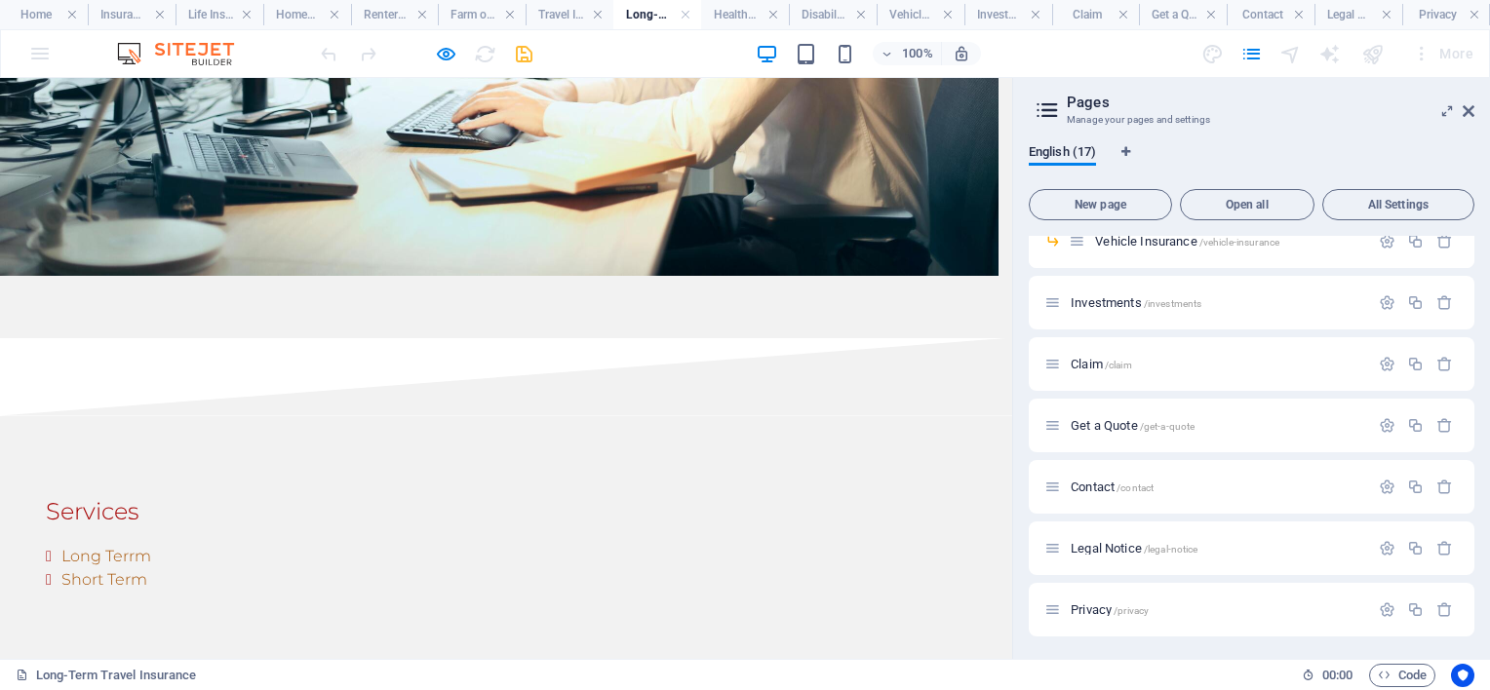
scroll to position [780, 0]
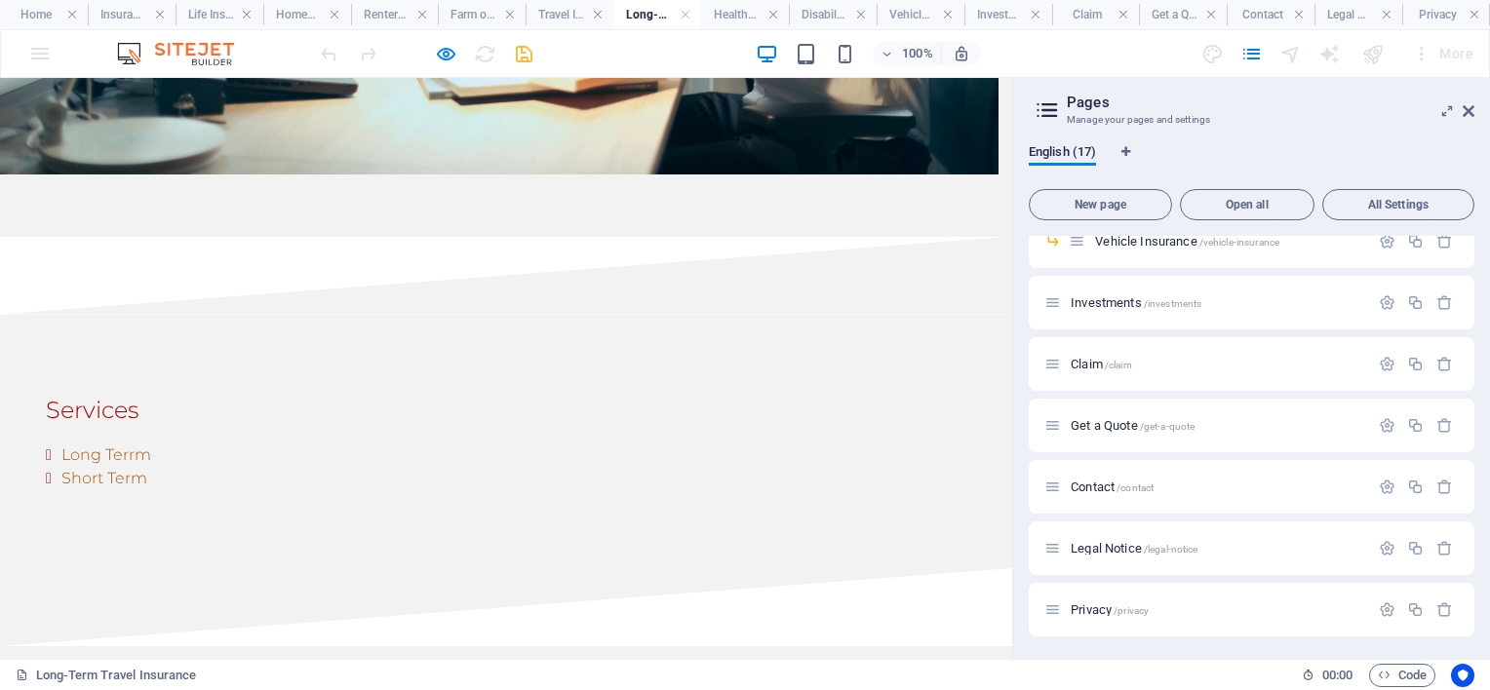
click at [178, 444] on li "Long Terrm" at bounding box center [513, 455] width 905 height 23
click at [139, 467] on li "Short Term" at bounding box center [513, 478] width 905 height 23
click at [140, 444] on li "Long Terrm" at bounding box center [513, 455] width 905 height 23
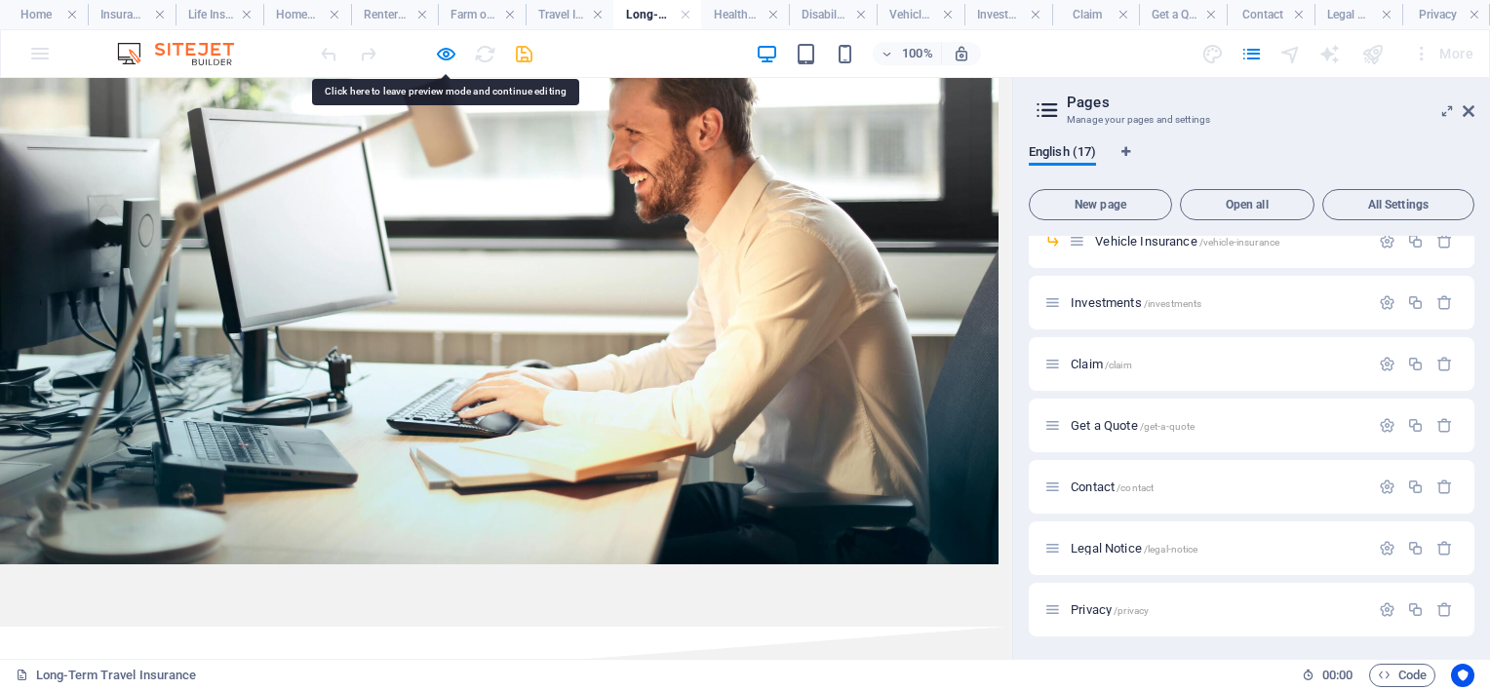
scroll to position [878, 0]
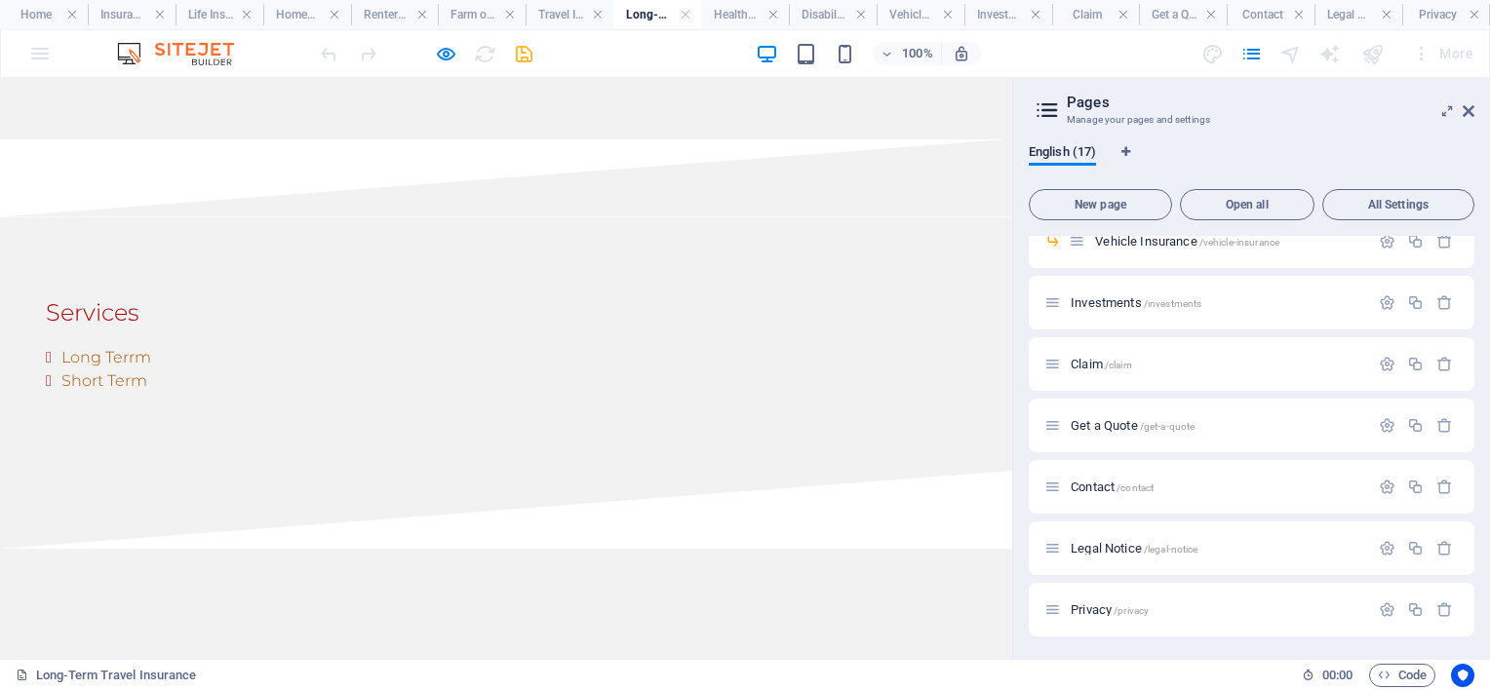
click at [101, 346] on li "Long Terrm" at bounding box center [513, 357] width 905 height 23
click at [118, 346] on li "Long Terrm" at bounding box center [513, 357] width 905 height 23
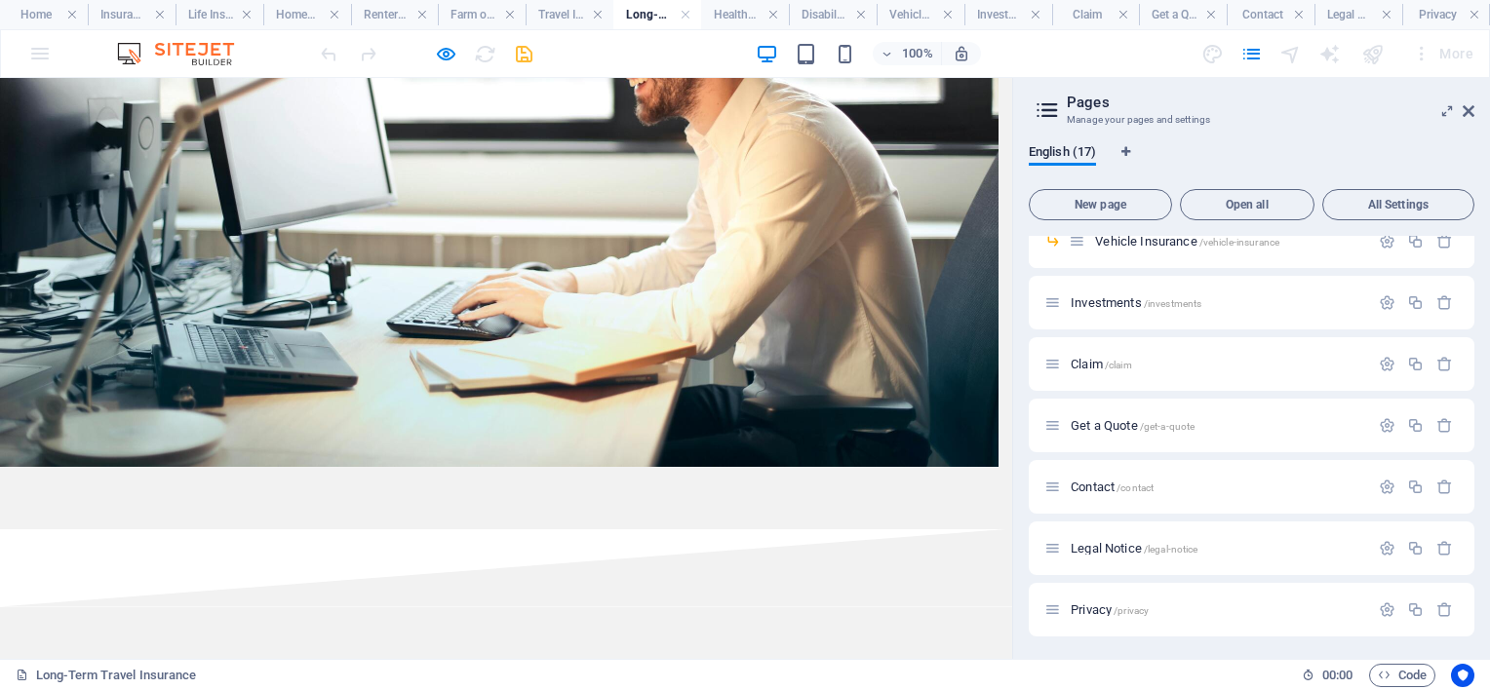
scroll to position [780, 0]
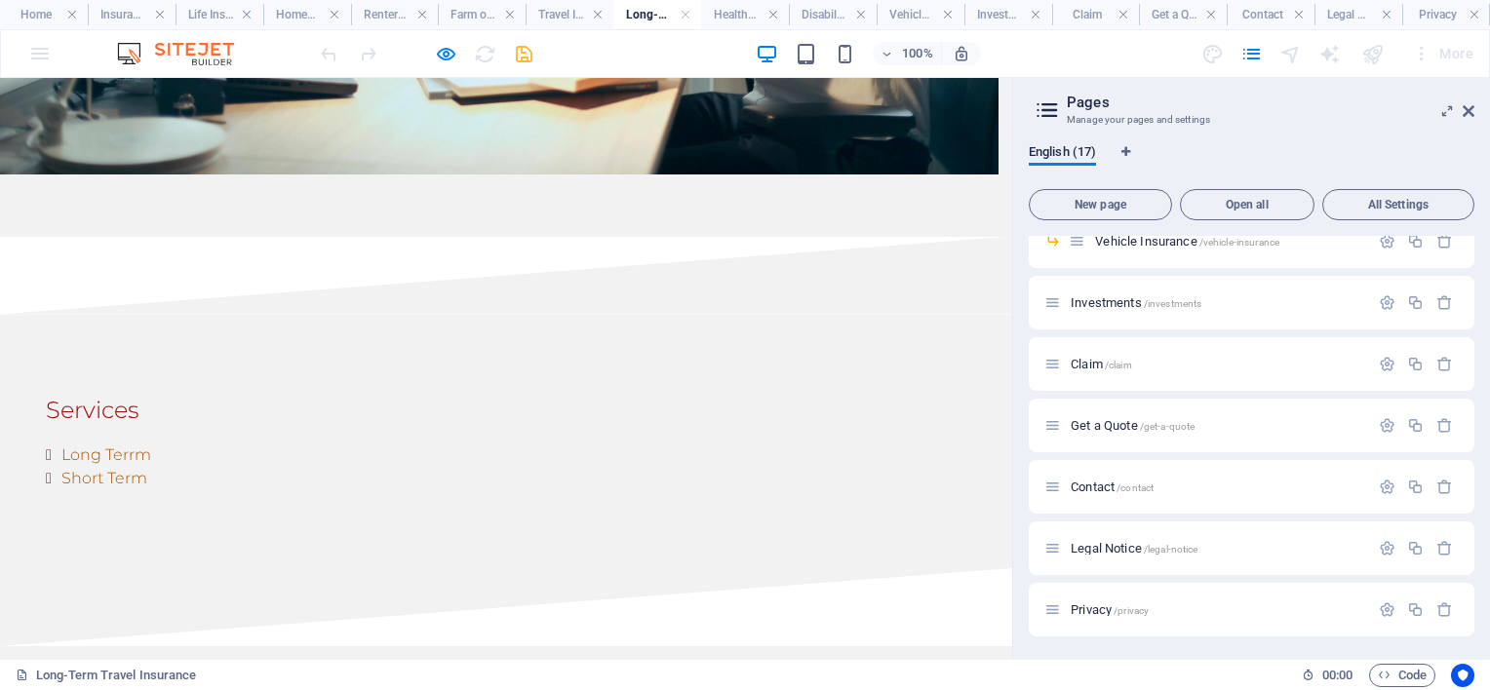
click at [277, 393] on h3 "Services" at bounding box center [506, 410] width 921 height 35
click at [156, 393] on h3 "Services" at bounding box center [506, 410] width 921 height 35
click at [132, 444] on li "Long Terrm" at bounding box center [513, 455] width 905 height 23
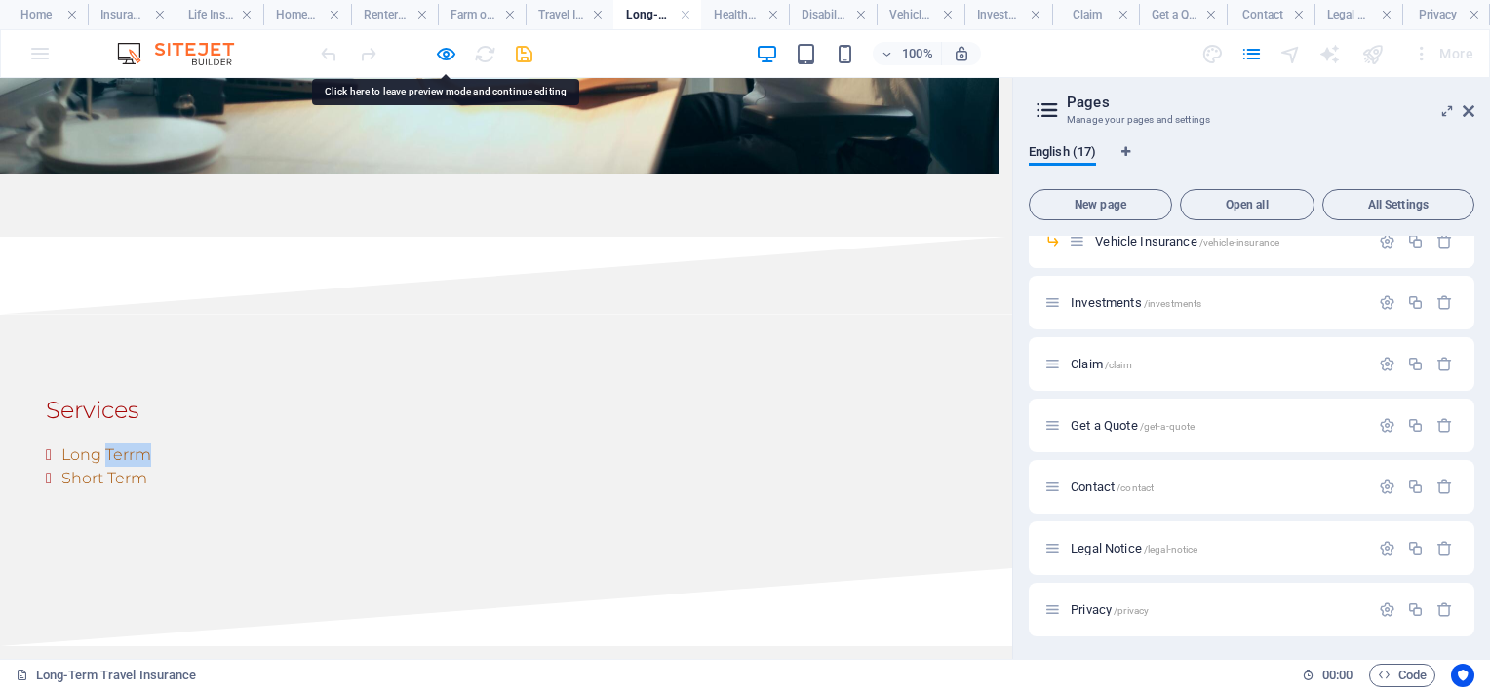
click at [132, 444] on li "Long Terrm" at bounding box center [513, 455] width 905 height 23
drag, startPoint x: 133, startPoint y: 414, endPoint x: 199, endPoint y: 425, distance: 67.2
click at [197, 444] on li "Long Terrm" at bounding box center [513, 455] width 905 height 23
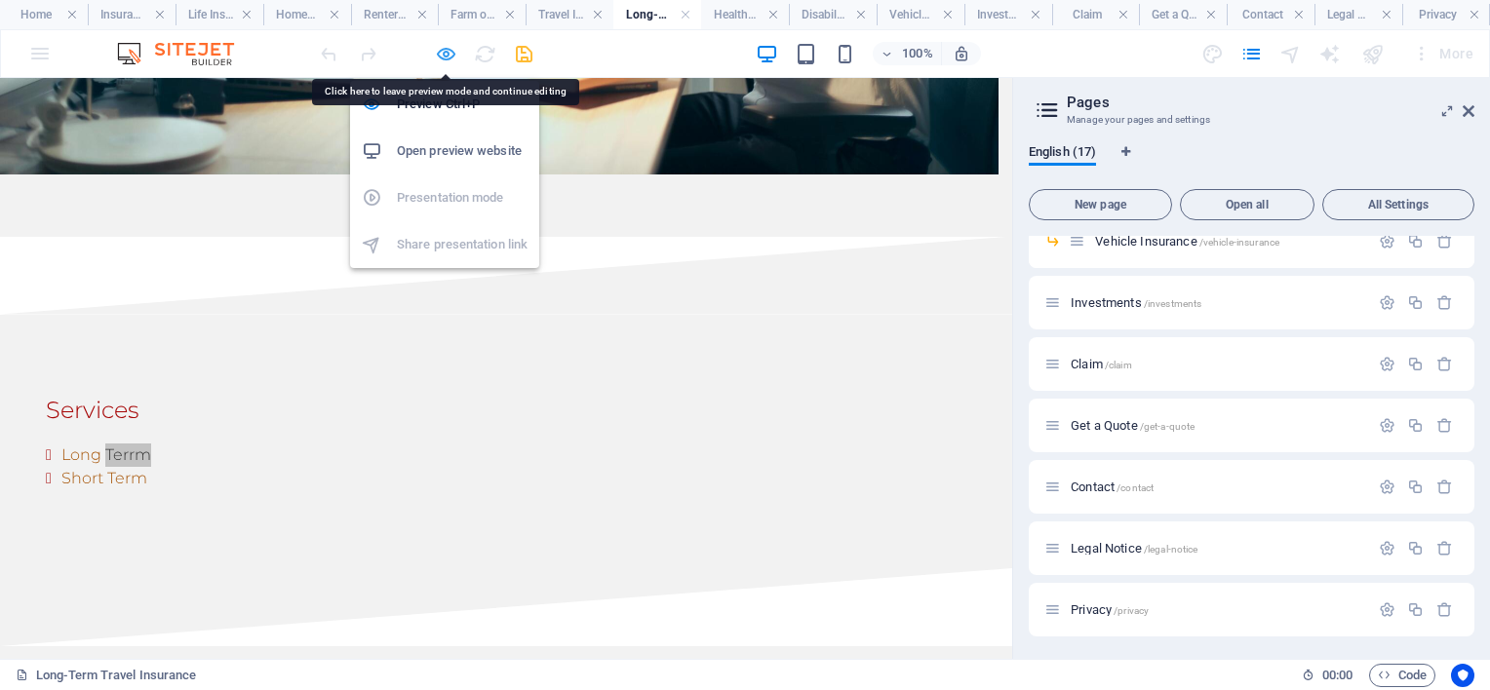
click at [451, 55] on icon "button" at bounding box center [446, 54] width 22 height 22
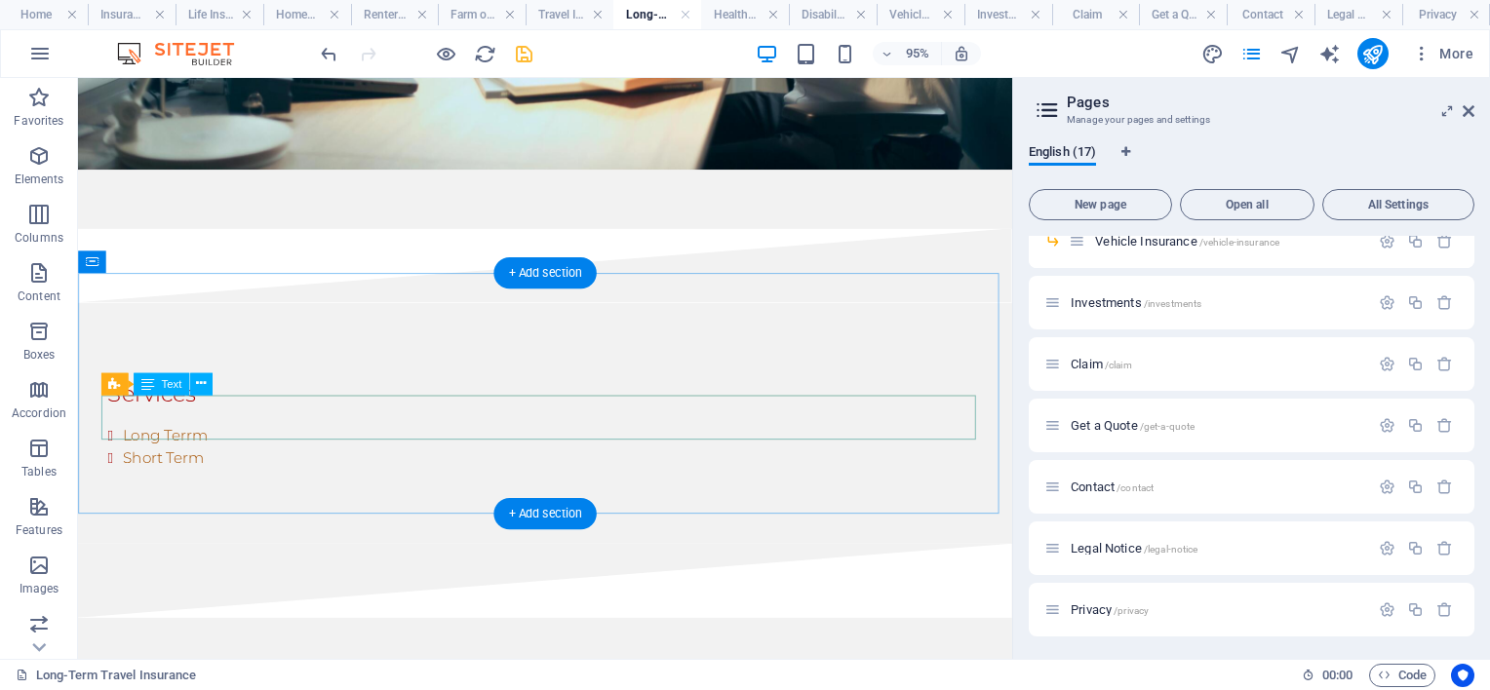
click at [206, 444] on div "Long Terrm Short Term" at bounding box center [569, 467] width 921 height 47
click at [196, 444] on div "Long Terrm Short Term" at bounding box center [569, 467] width 921 height 47
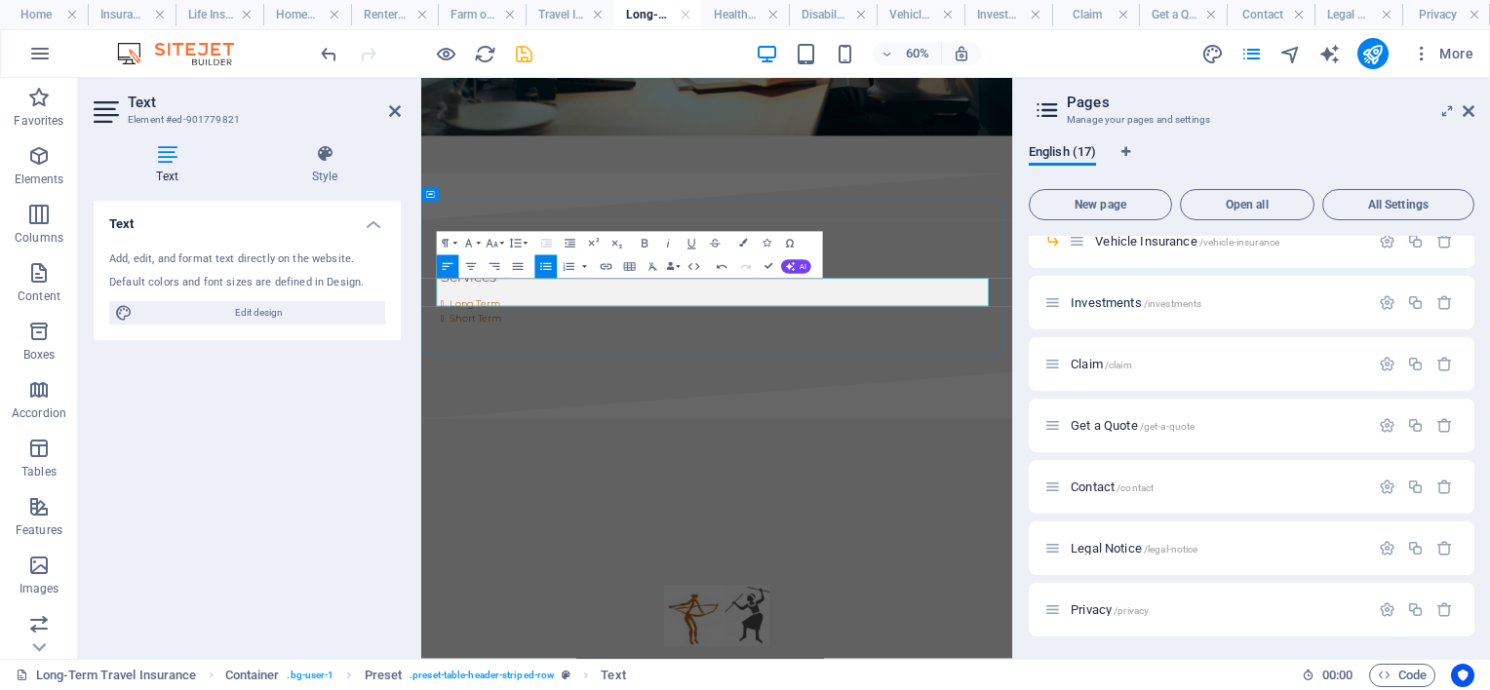
click at [589, 467] on li "Short Term" at bounding box center [921, 478] width 905 height 23
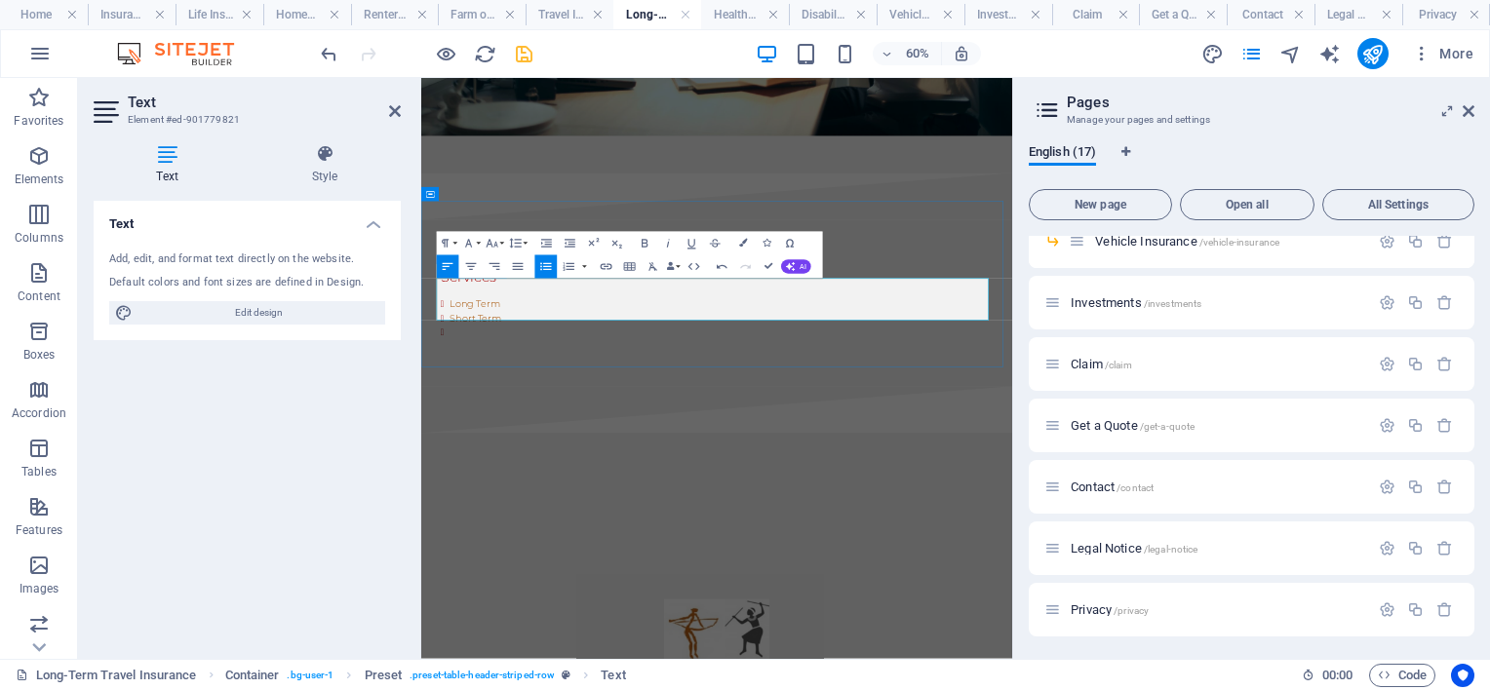
click at [582, 444] on li "Long Term" at bounding box center [921, 455] width 905 height 23
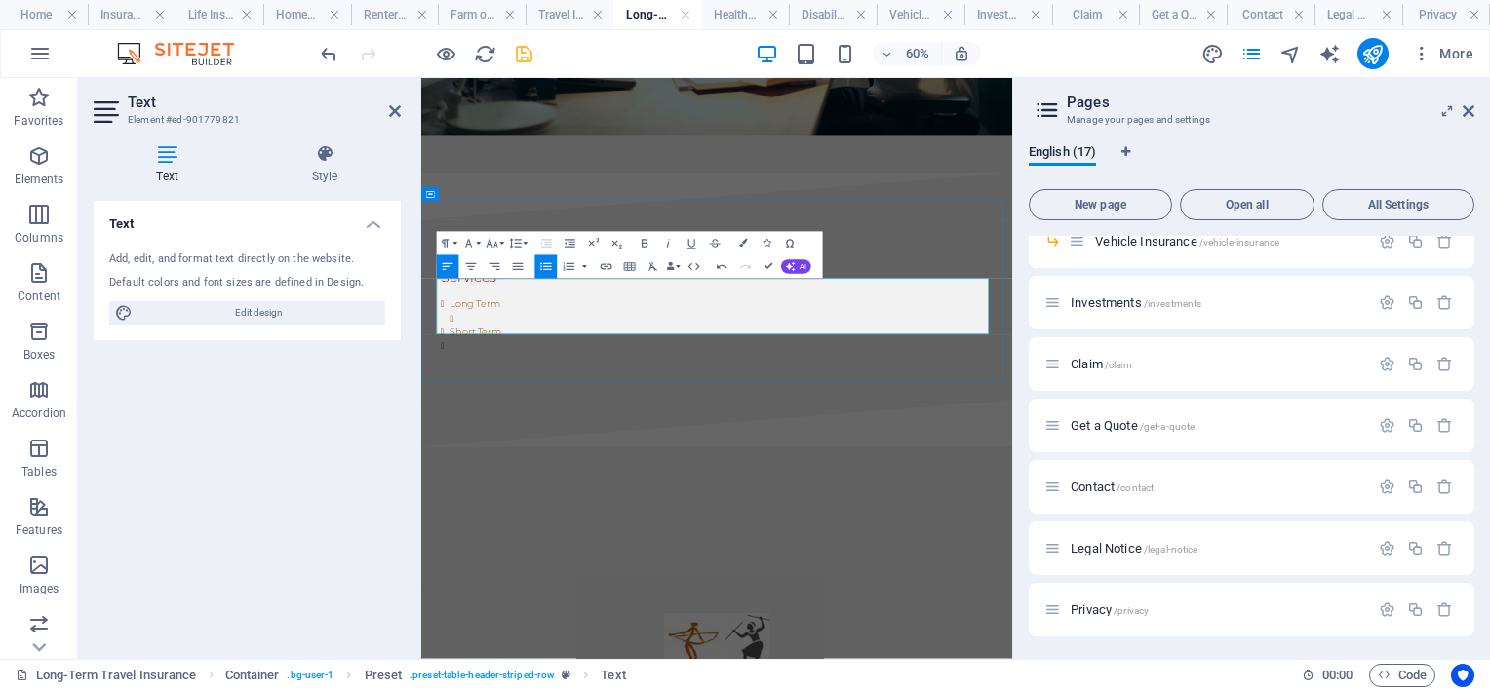
click at [617, 491] on li "Short Term" at bounding box center [921, 502] width 905 height 23
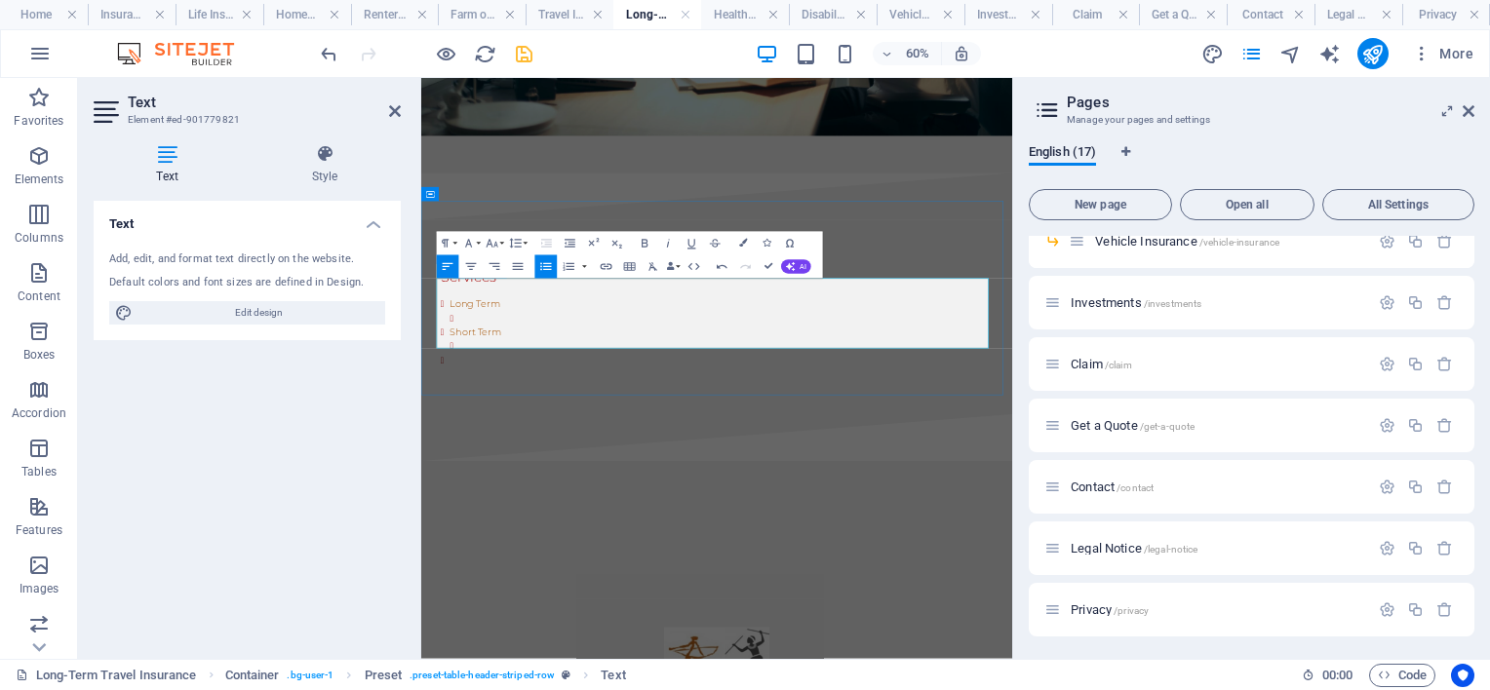
click at [489, 537] on li at bounding box center [921, 548] width 905 height 23
click at [321, 52] on icon "undo" at bounding box center [329, 54] width 22 height 22
click at [515, 514] on li at bounding box center [929, 525] width 889 height 23
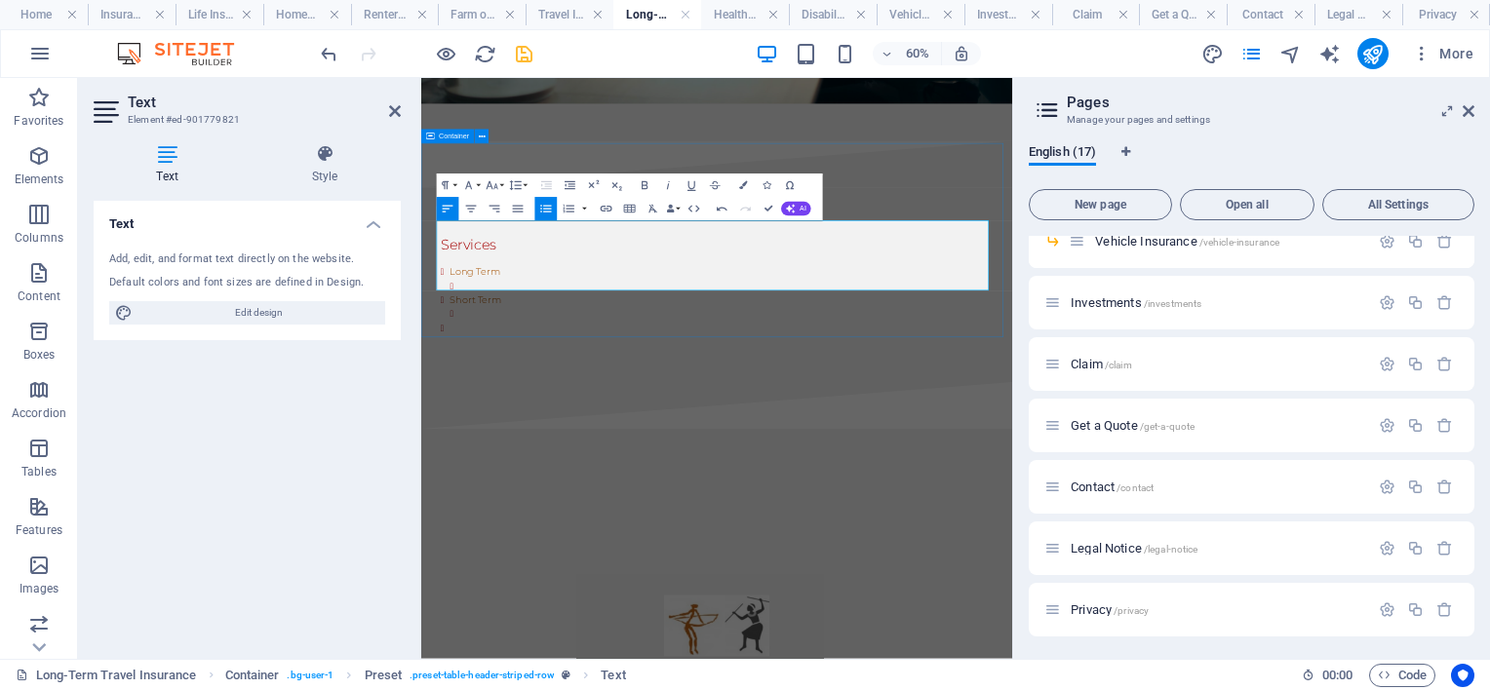
scroll to position [878, 0]
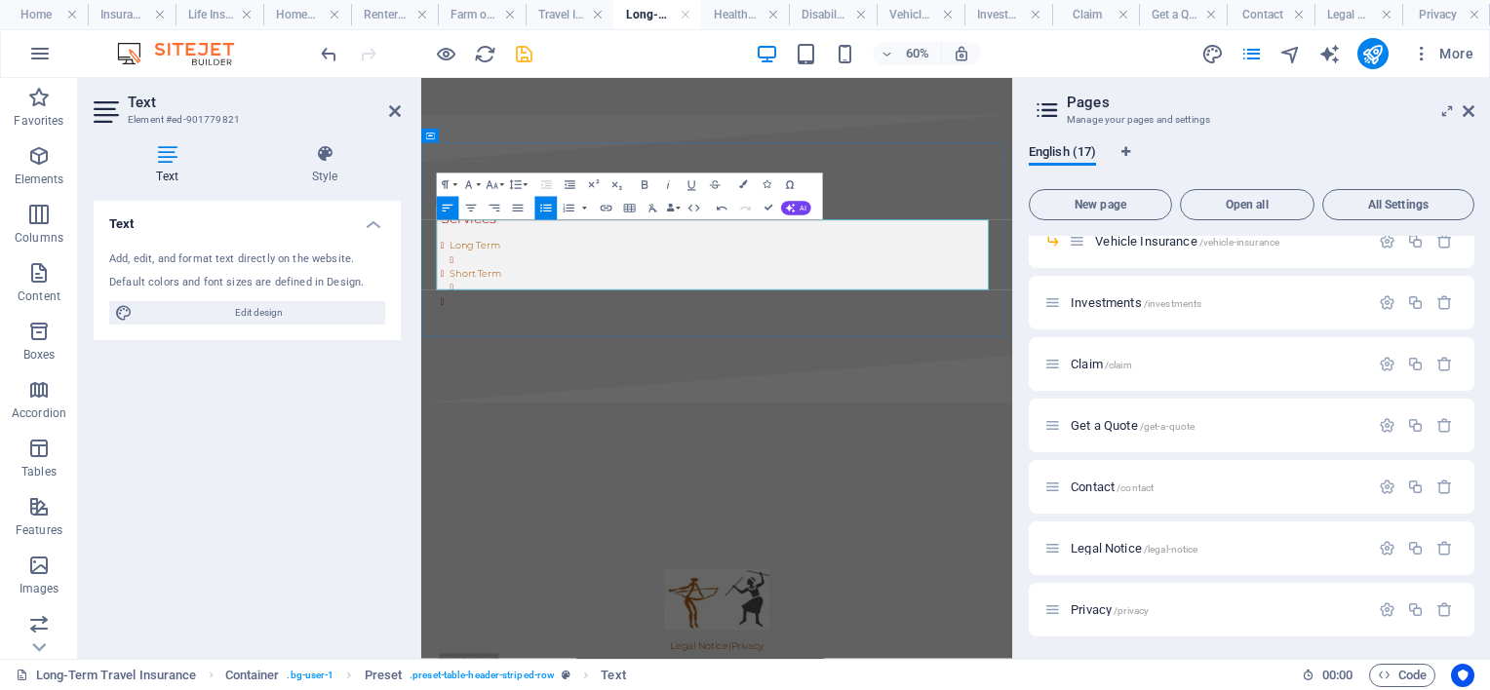
click at [495, 440] on li at bounding box center [921, 451] width 905 height 23
click at [496, 440] on li at bounding box center [921, 451] width 905 height 23
click at [527, 47] on icon "save" at bounding box center [524, 54] width 22 height 22
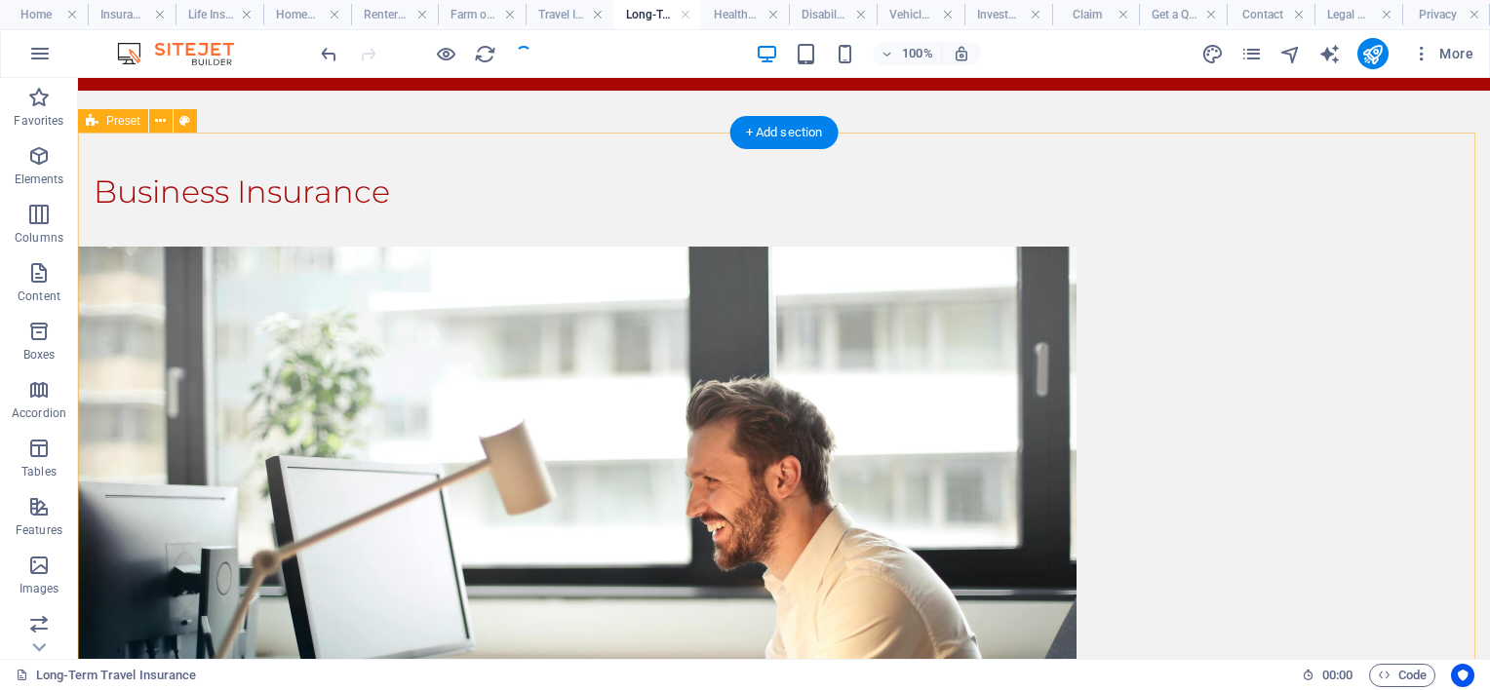
scroll to position [0, 0]
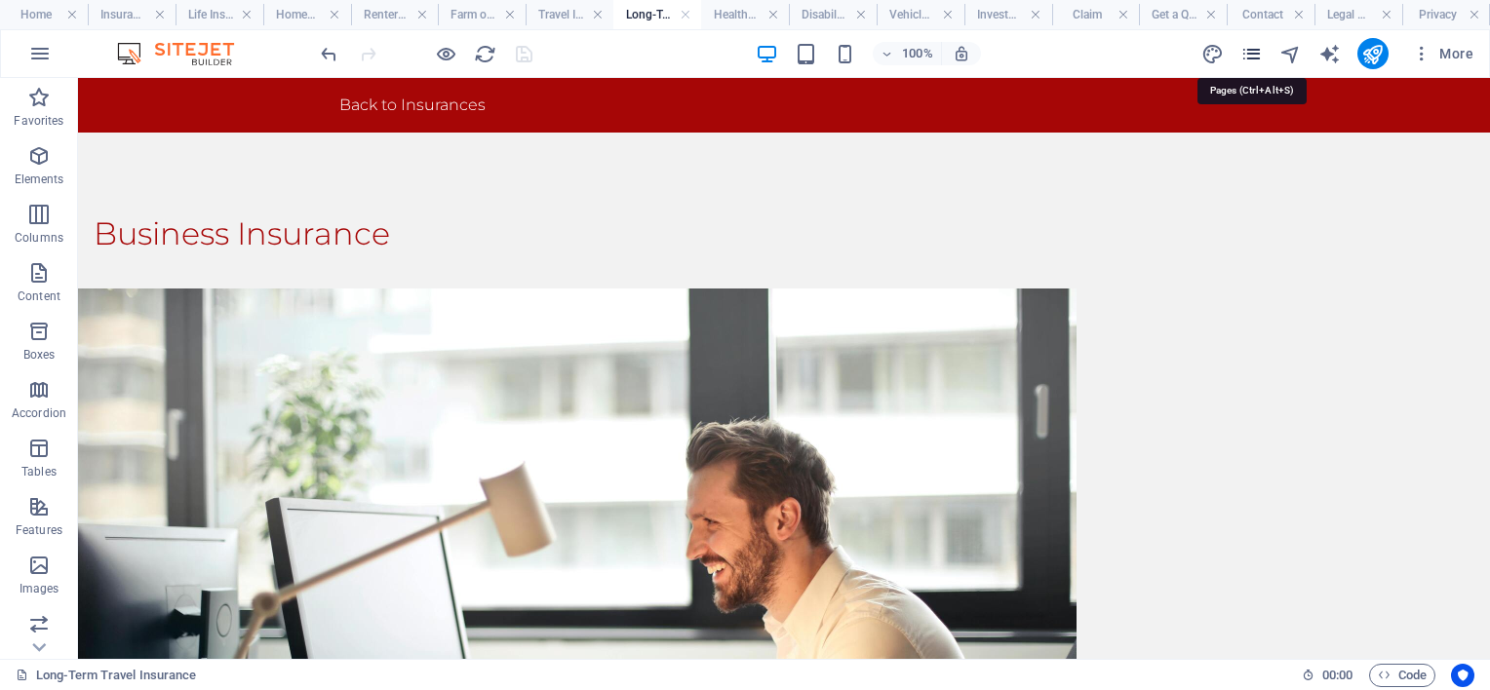
click at [1250, 48] on icon "pages" at bounding box center [1251, 54] width 22 height 22
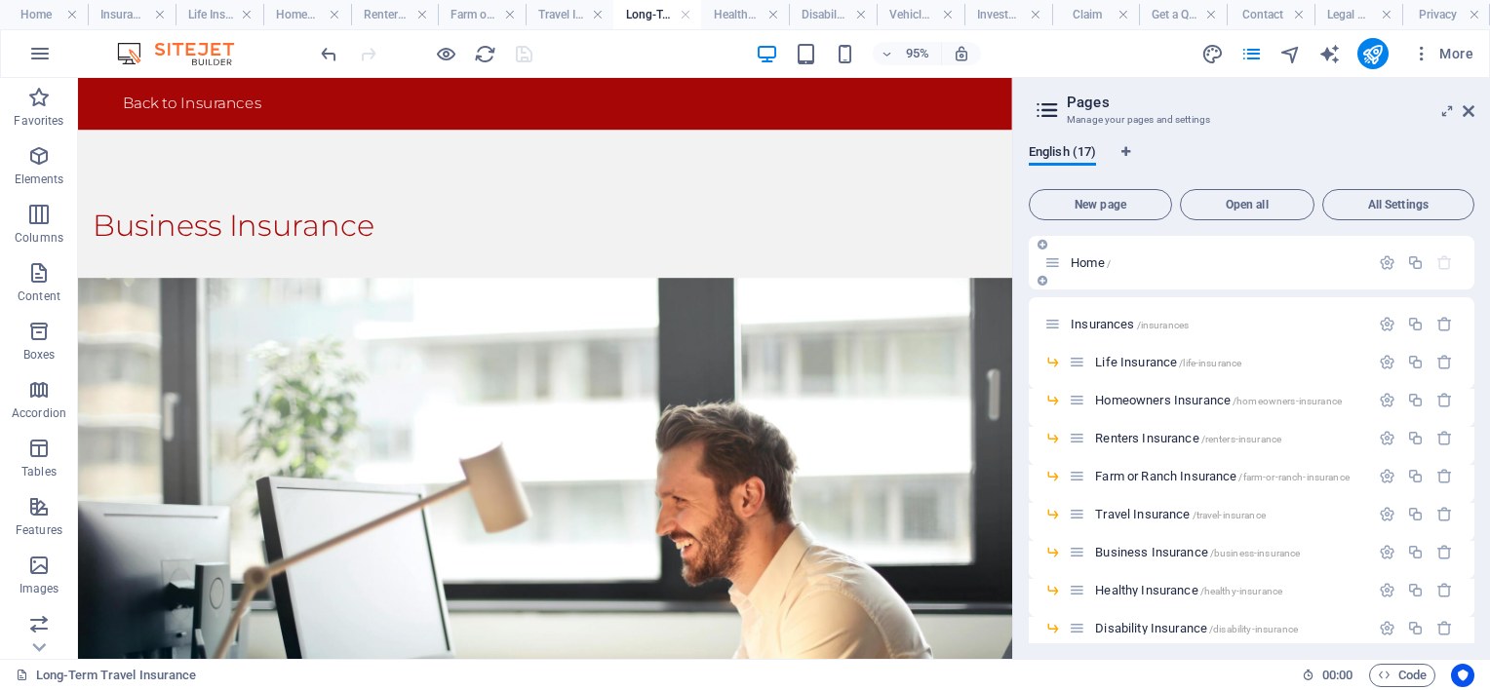
click at [1086, 257] on span "Home /" at bounding box center [1091, 263] width 40 height 15
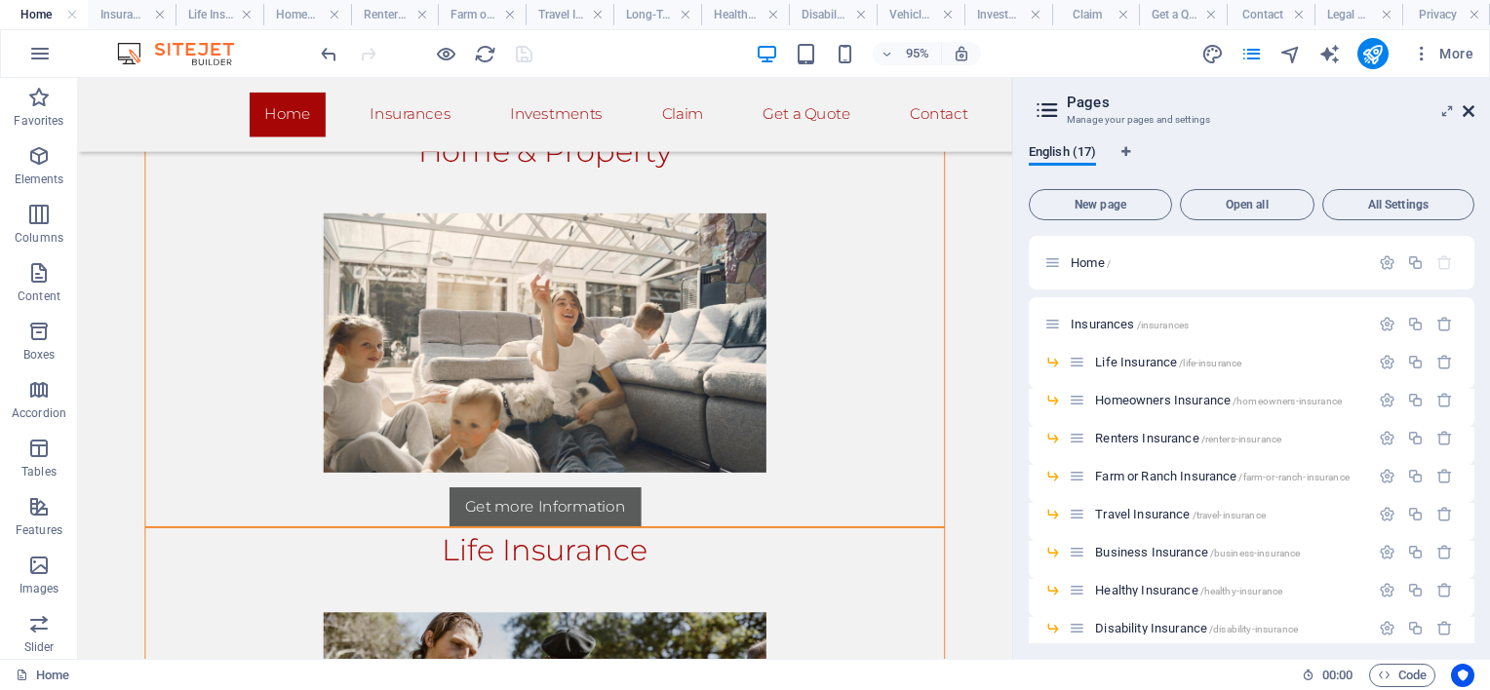
drag, startPoint x: 1466, startPoint y: 107, endPoint x: 849, endPoint y: 209, distance: 624.6
click at [1466, 107] on icon at bounding box center [1469, 111] width 12 height 16
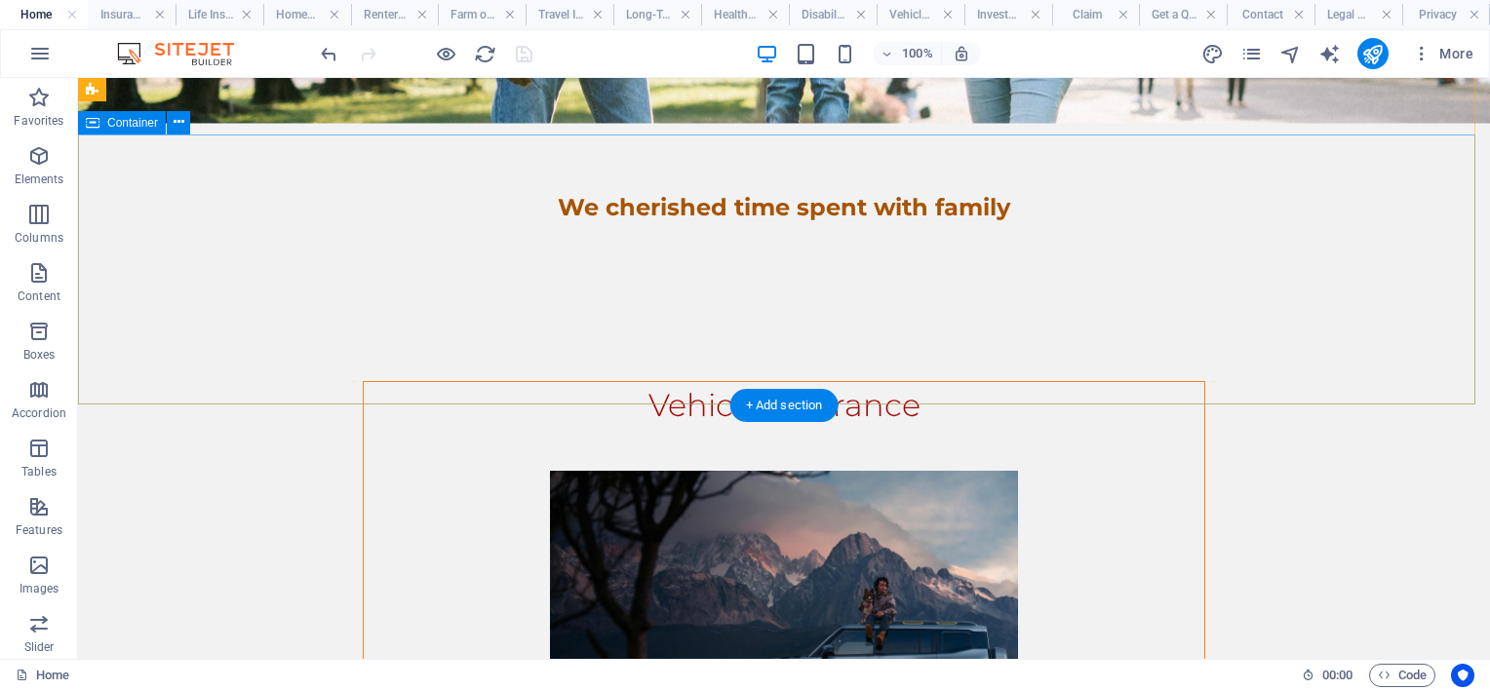
scroll to position [80, 0]
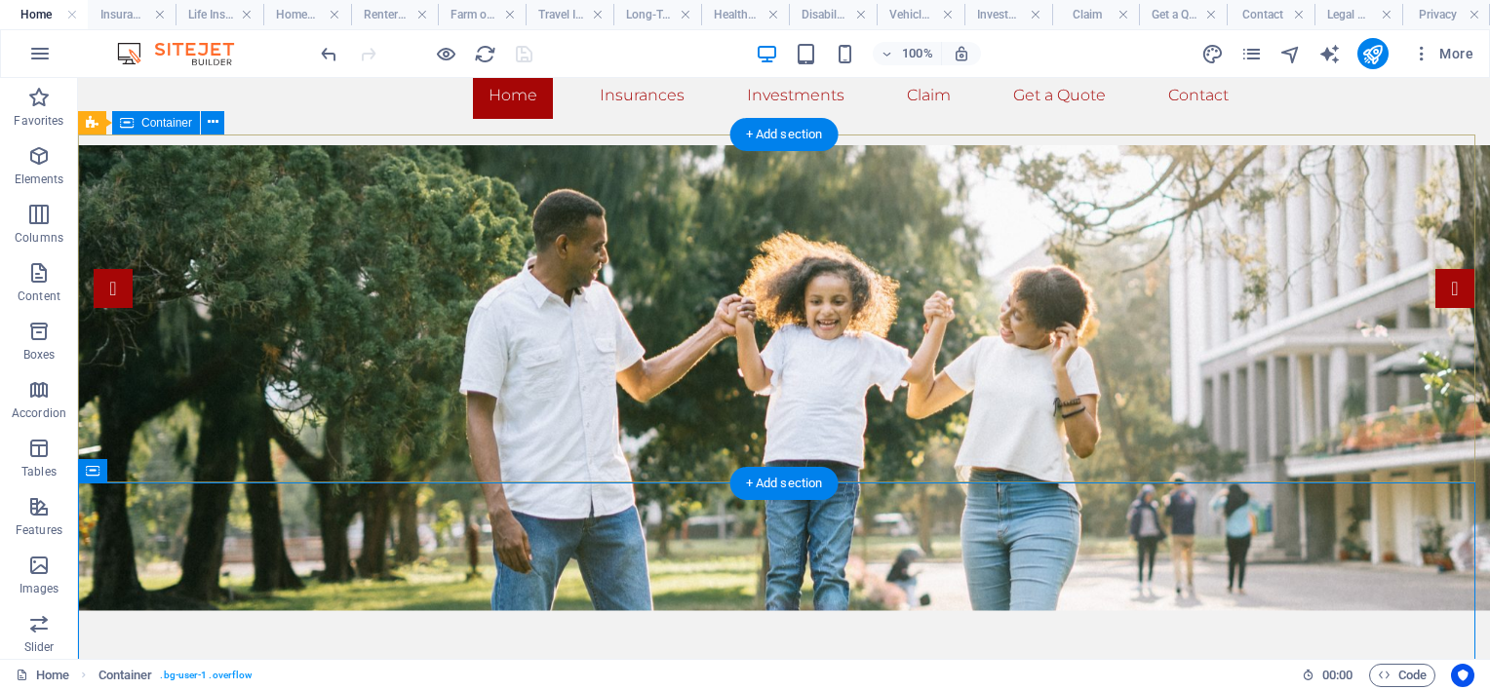
click at [772, 678] on div "We cherished time spent with family" at bounding box center [784, 695] width 921 height 35
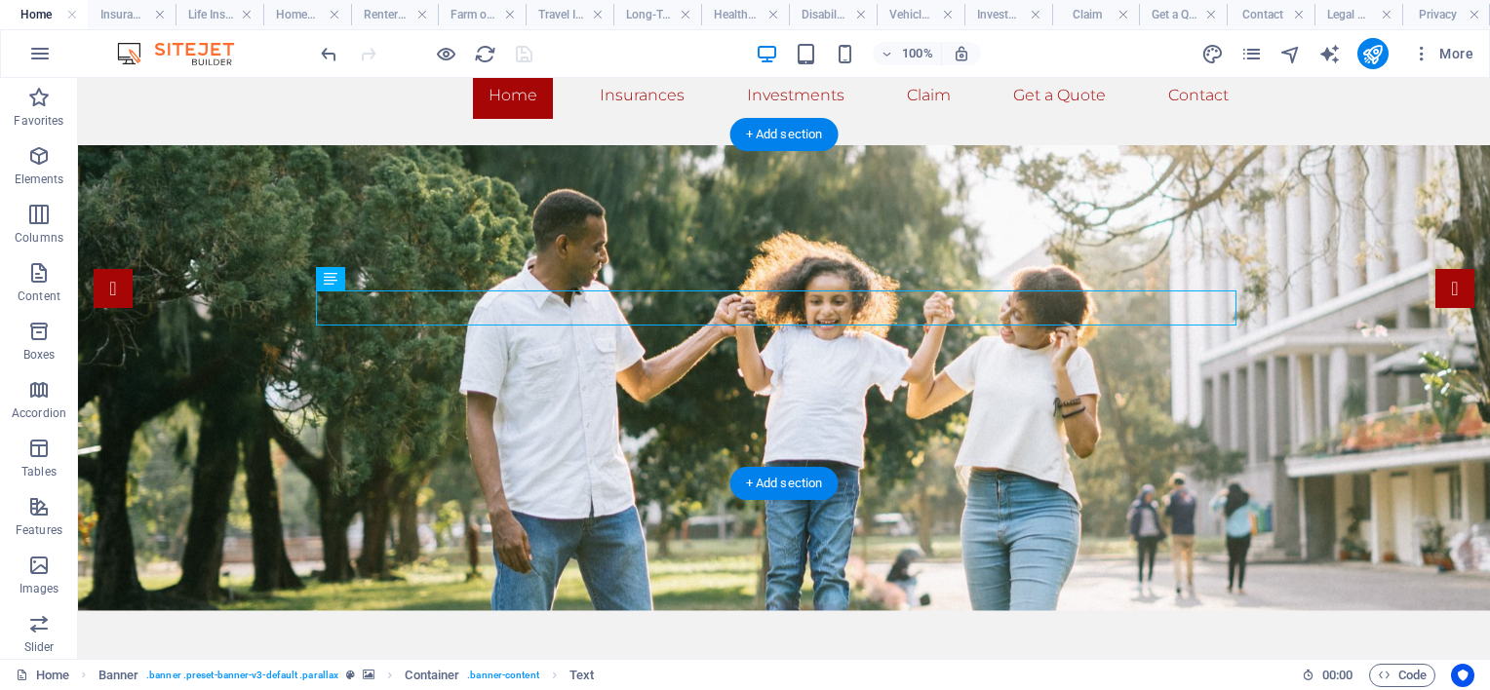
drag, startPoint x: 352, startPoint y: 296, endPoint x: 340, endPoint y: 417, distance: 121.5
click at [737, 600] on div "We cherished time spent with family" at bounding box center [784, 695] width 1412 height 191
click at [832, 678] on div "We cherished time spent with family" at bounding box center [784, 695] width 921 height 35
click at [835, 678] on div "We cherished time spent with family" at bounding box center [784, 695] width 921 height 35
drag, startPoint x: 835, startPoint y: 300, endPoint x: 492, endPoint y: 300, distance: 342.3
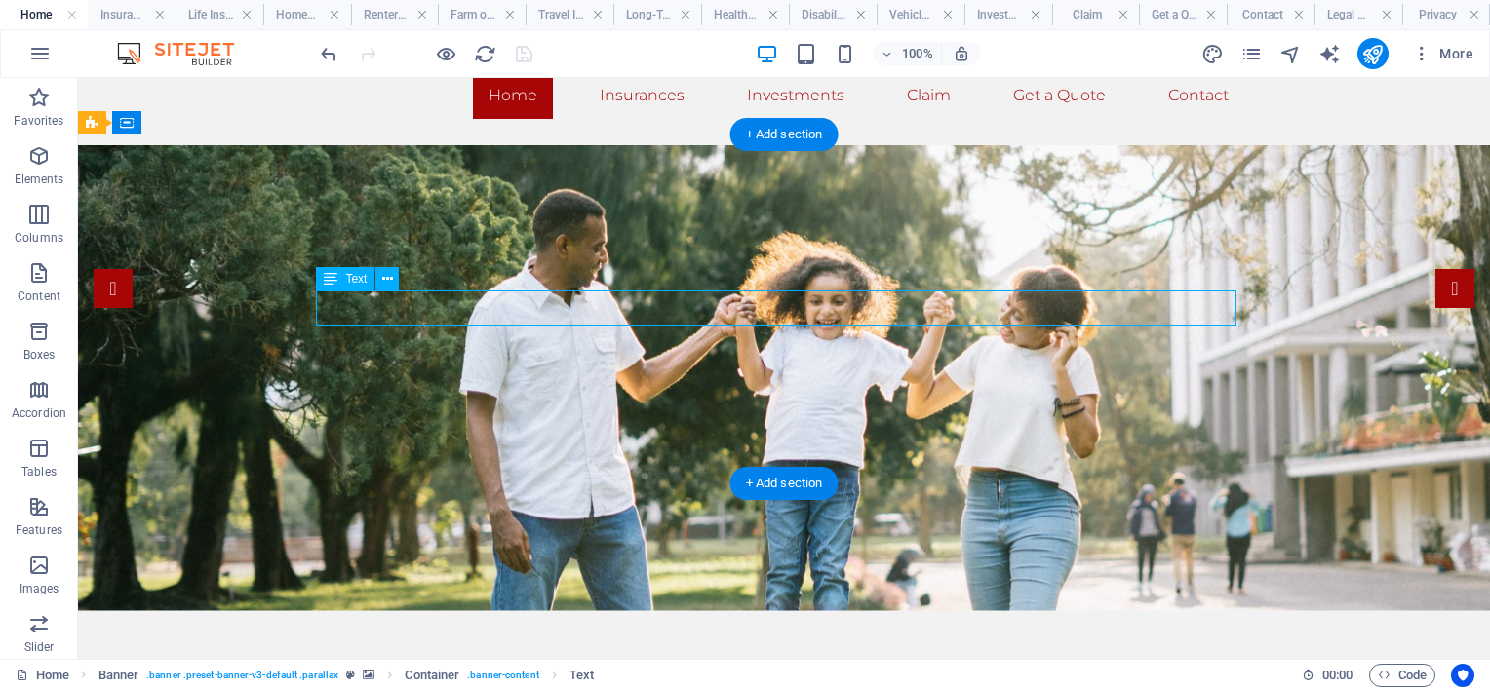
click at [836, 678] on div "We cherished time spent with family" at bounding box center [784, 695] width 921 height 35
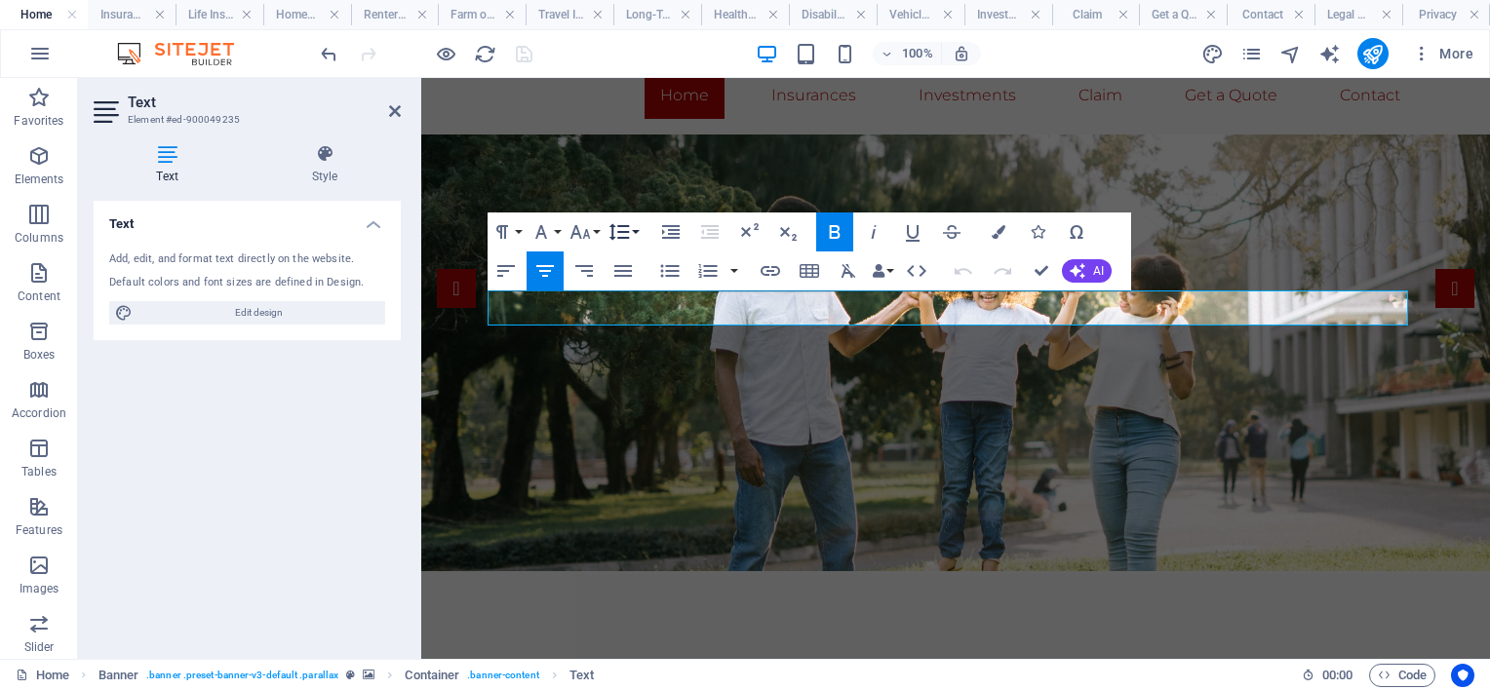
click at [635, 234] on button "Line Height" at bounding box center [623, 232] width 37 height 39
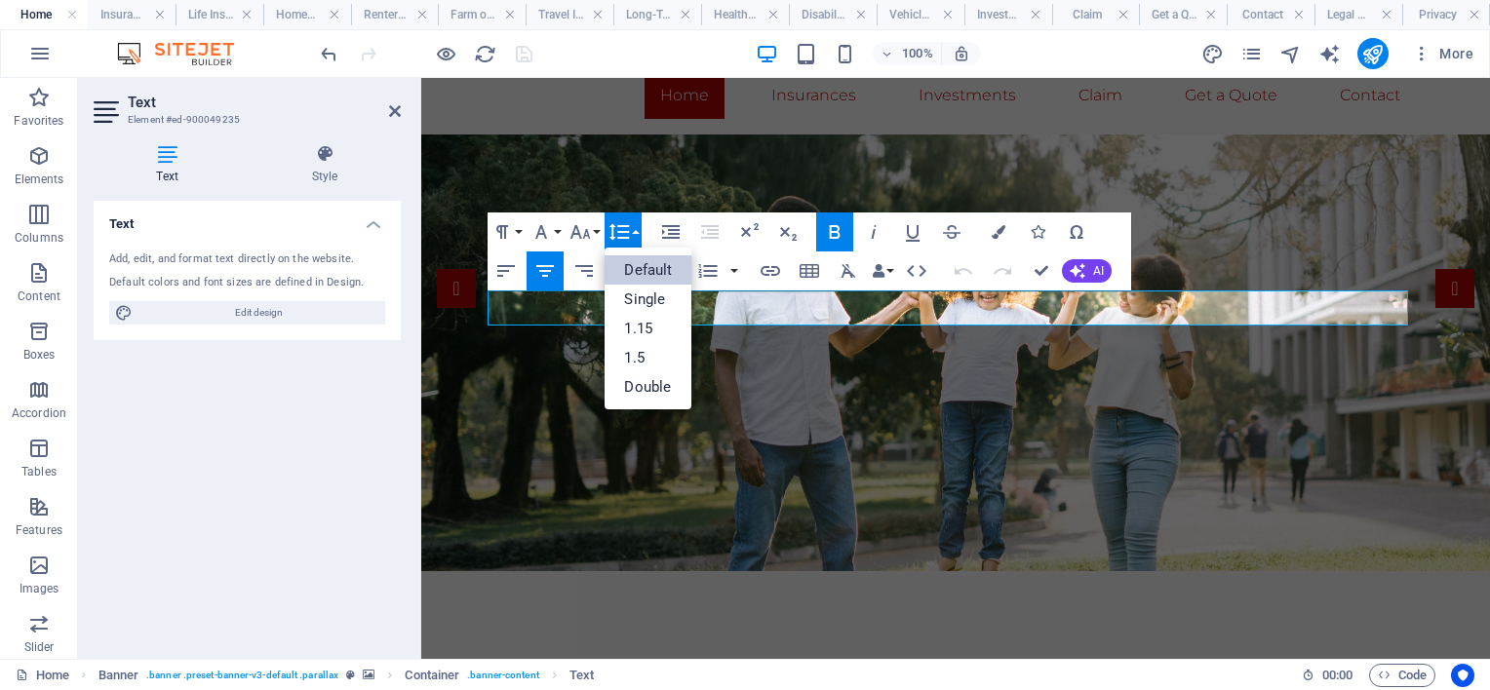
scroll to position [0, 0]
click at [640, 376] on link "Double" at bounding box center [648, 387] width 87 height 29
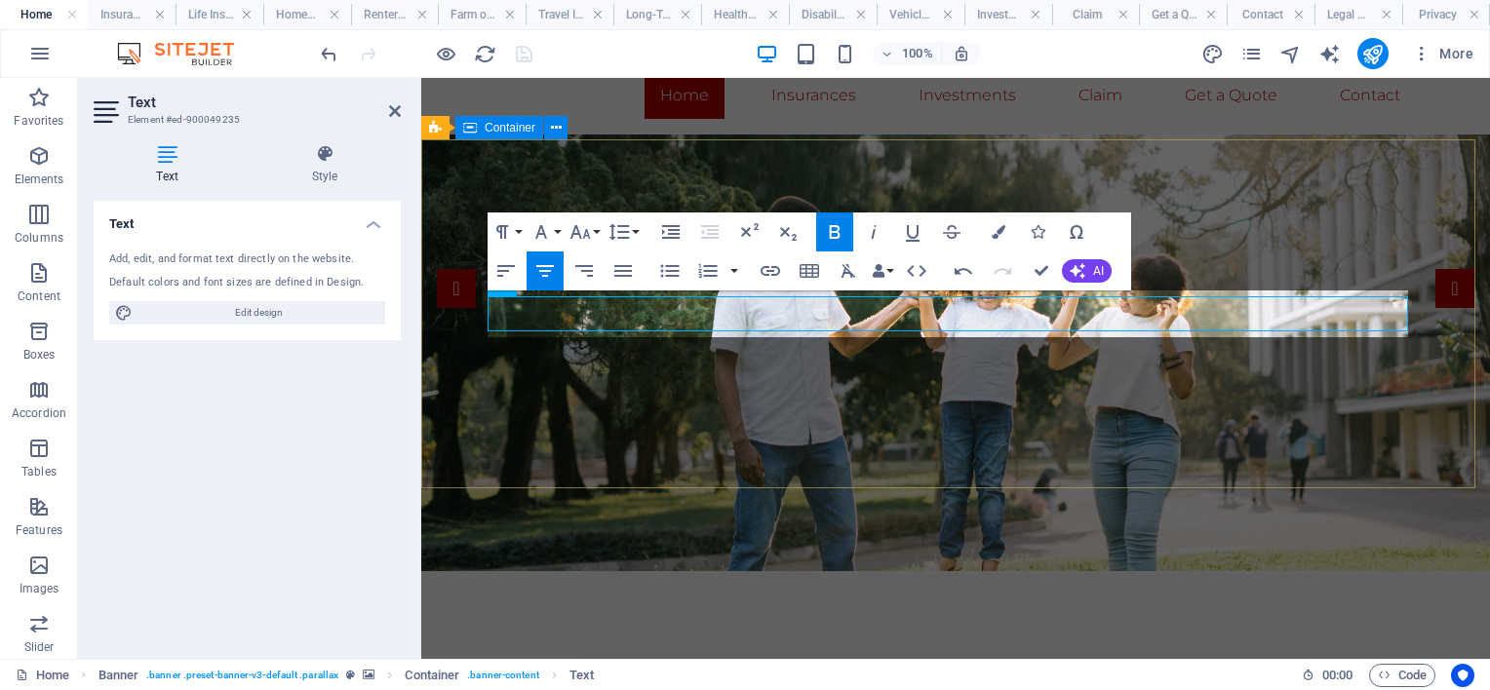
scroll to position [74, 0]
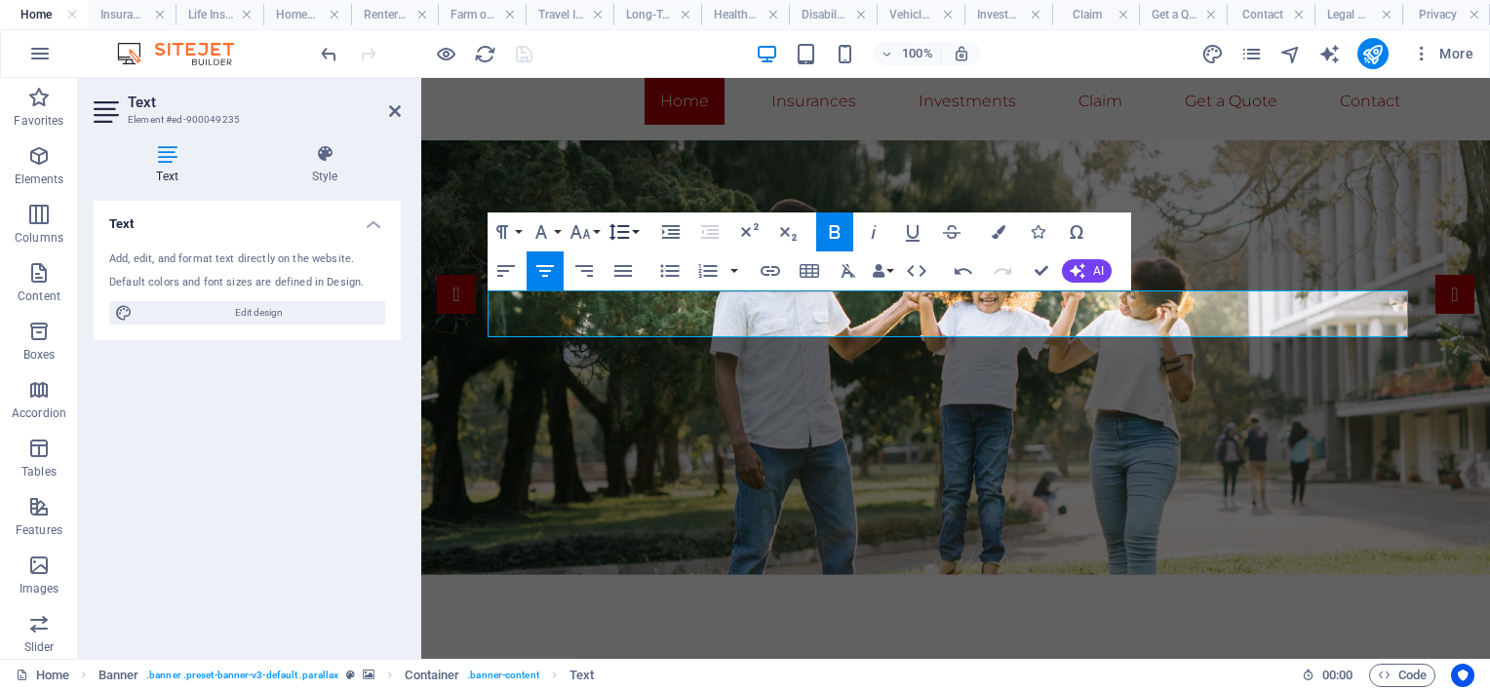
click at [636, 230] on button "Line Height" at bounding box center [623, 232] width 37 height 39
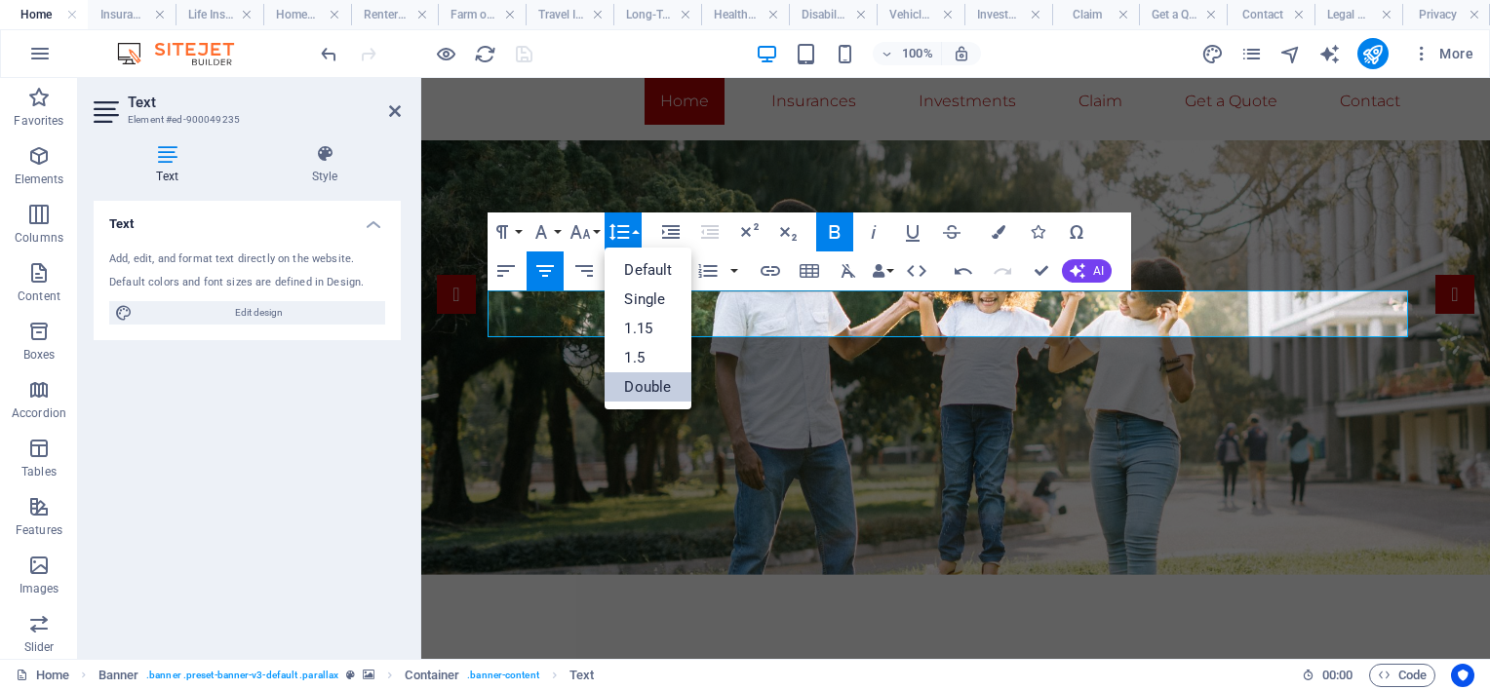
scroll to position [0, 0]
click at [636, 268] on link "Default" at bounding box center [648, 270] width 87 height 29
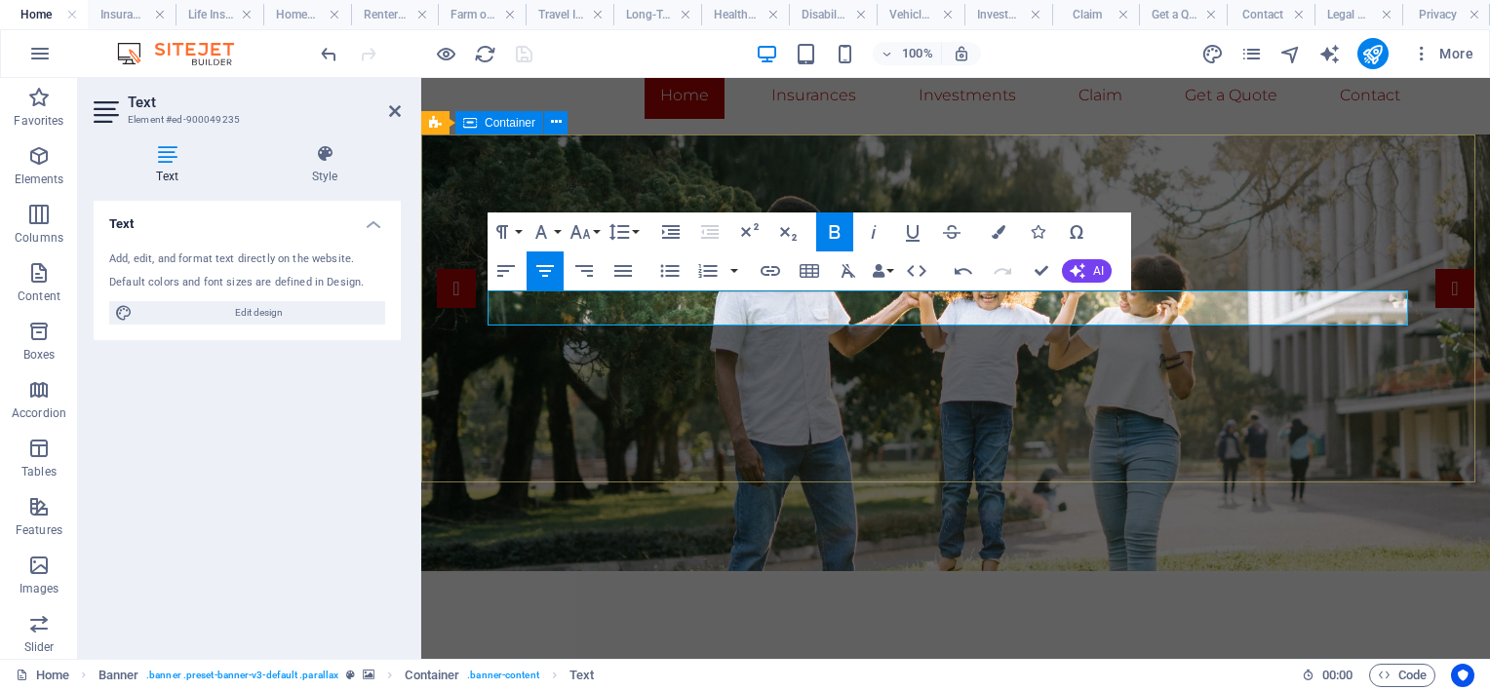
click at [1296, 600] on div "We cherished time spent with family" at bounding box center [955, 695] width 1069 height 191
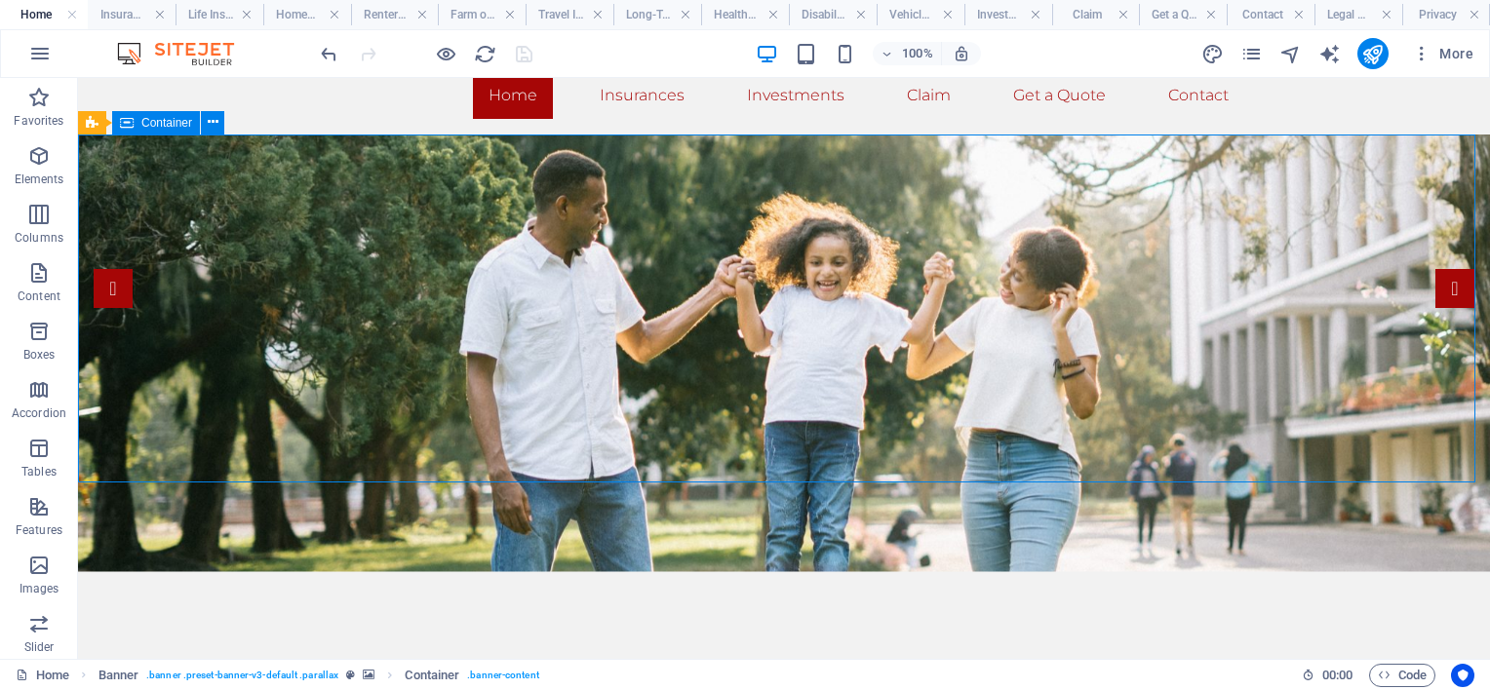
click at [1233, 600] on div "We cherished time spent with family" at bounding box center [784, 695] width 1412 height 191
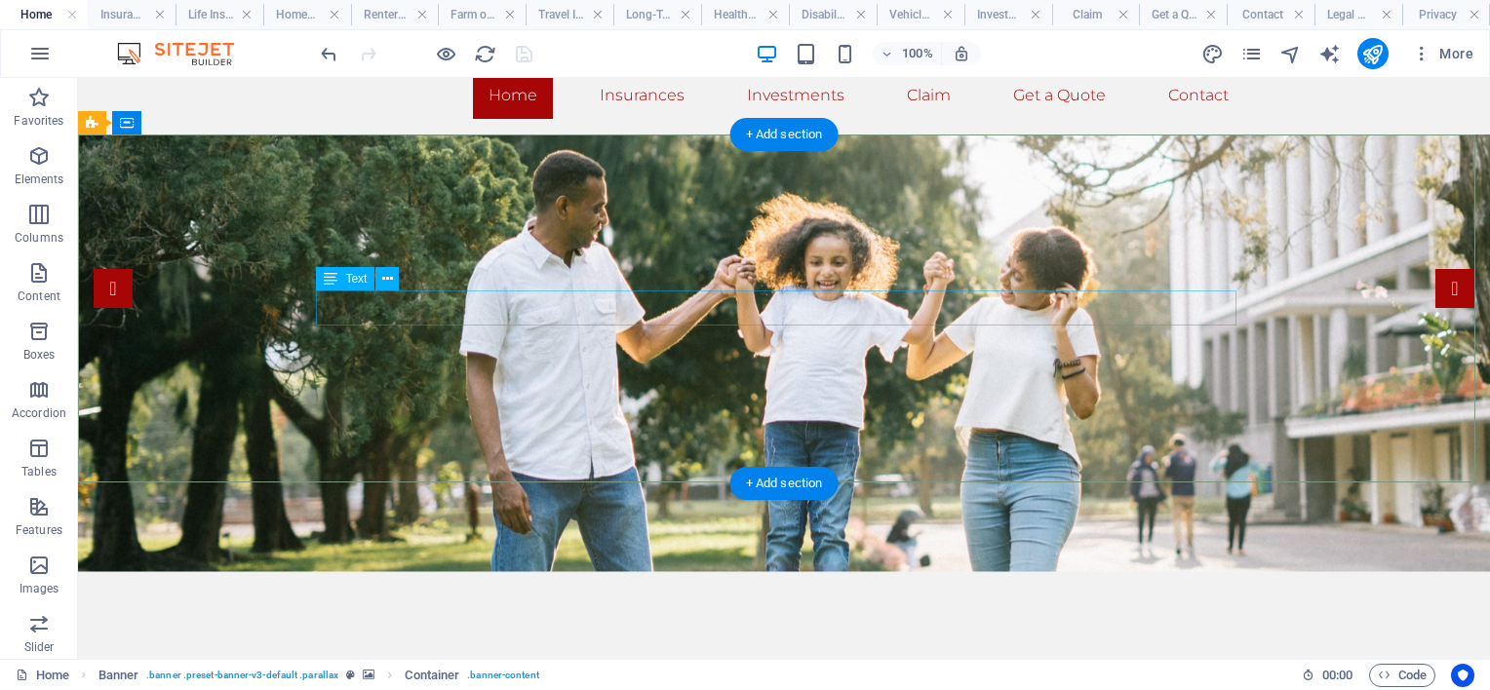
click at [633, 678] on div "We cherished time spent with family" at bounding box center [784, 695] width 921 height 35
click at [386, 279] on icon at bounding box center [387, 279] width 11 height 20
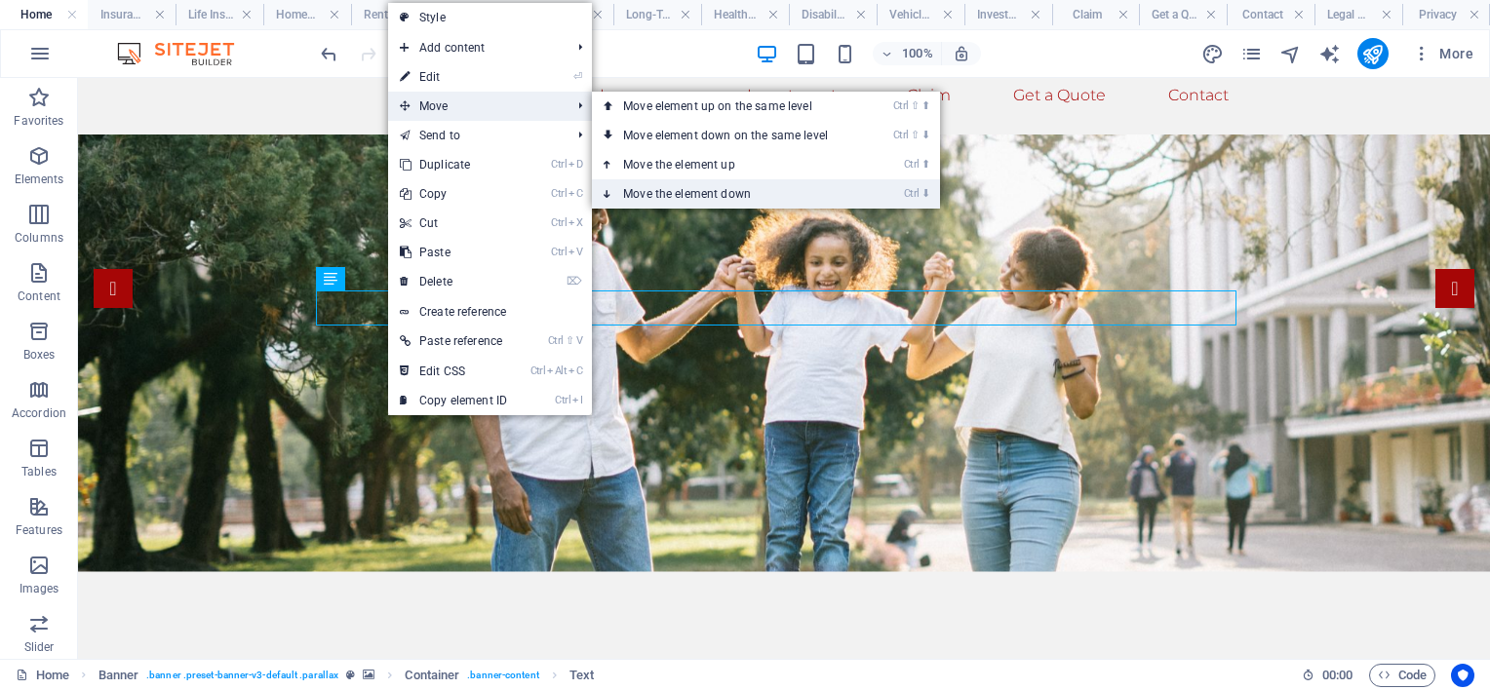
click at [714, 183] on link "Ctrl ⬇ Move the element down" at bounding box center [729, 193] width 275 height 29
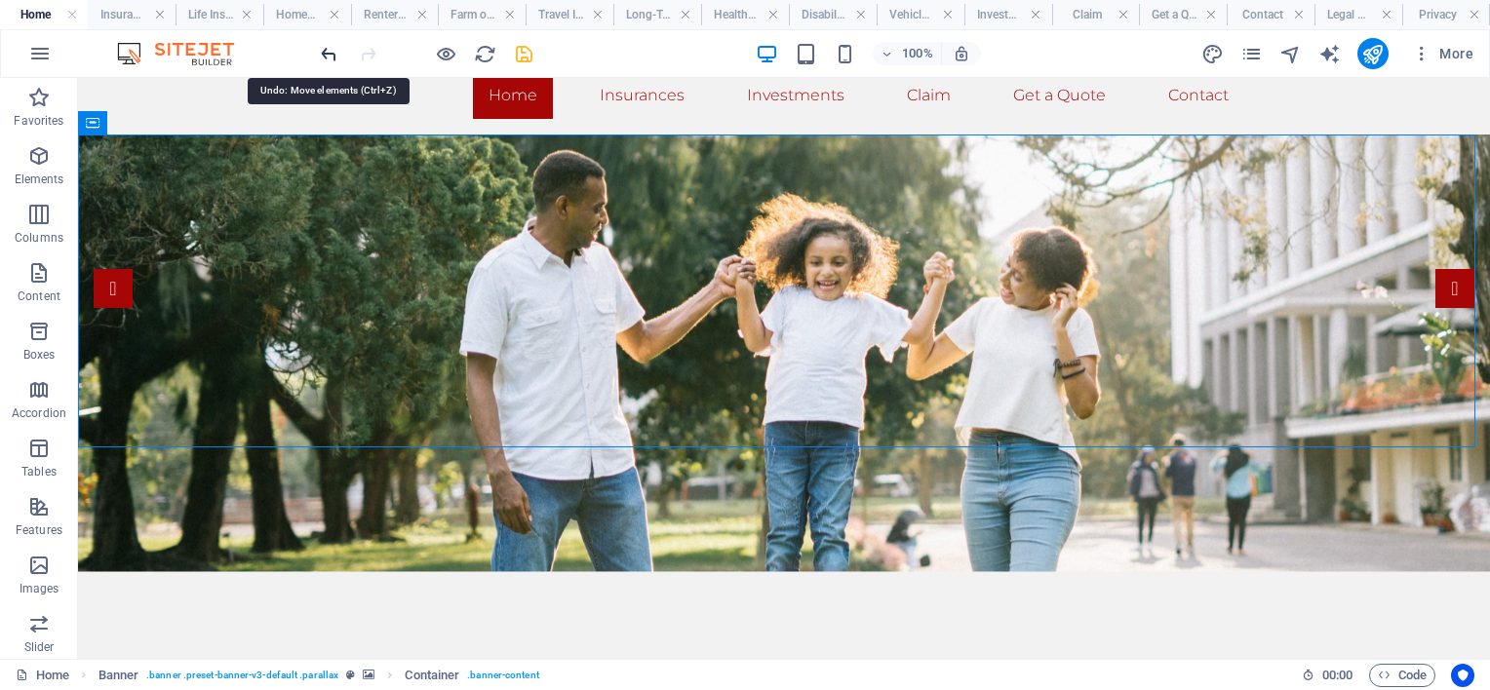
click at [324, 48] on icon "undo" at bounding box center [329, 54] width 22 height 22
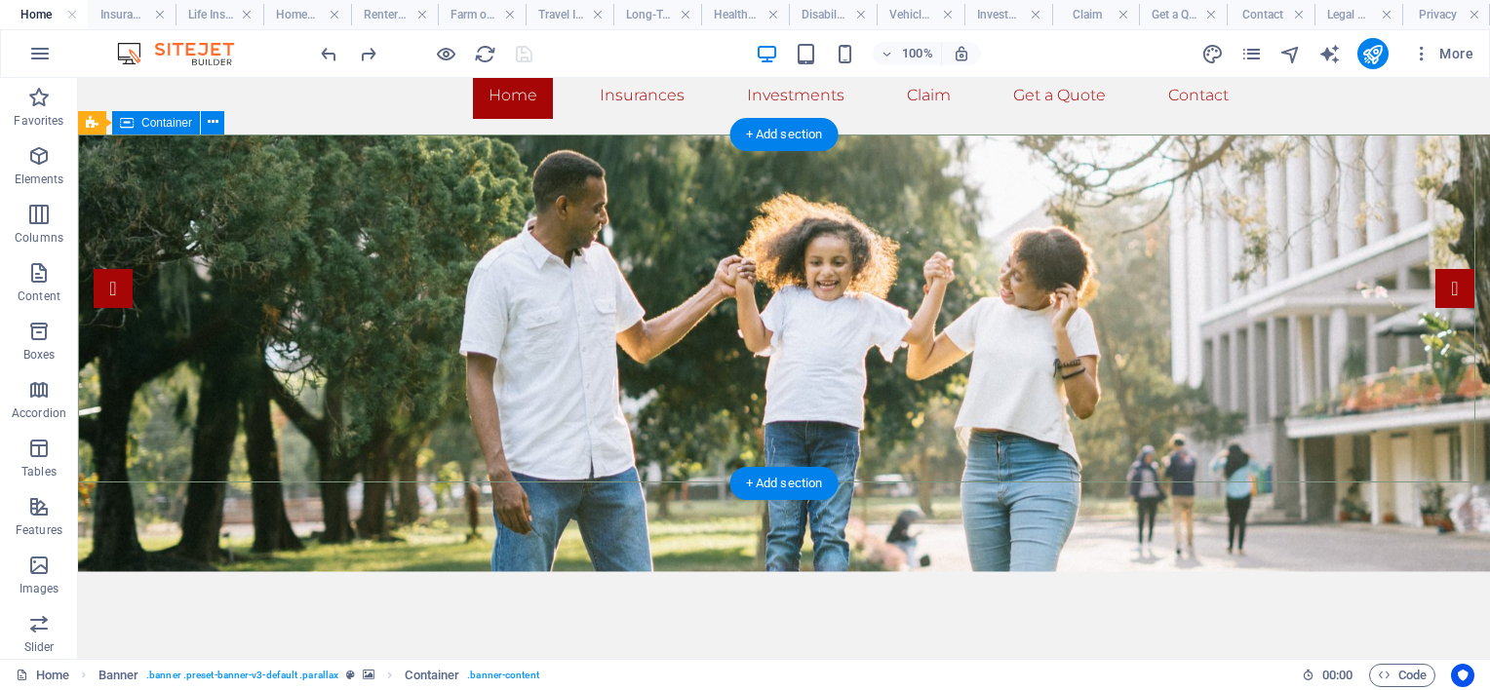
click at [697, 600] on div "We cherished time spent with family" at bounding box center [784, 695] width 1412 height 191
click at [681, 678] on div "We cherished time spent with family" at bounding box center [784, 695] width 921 height 35
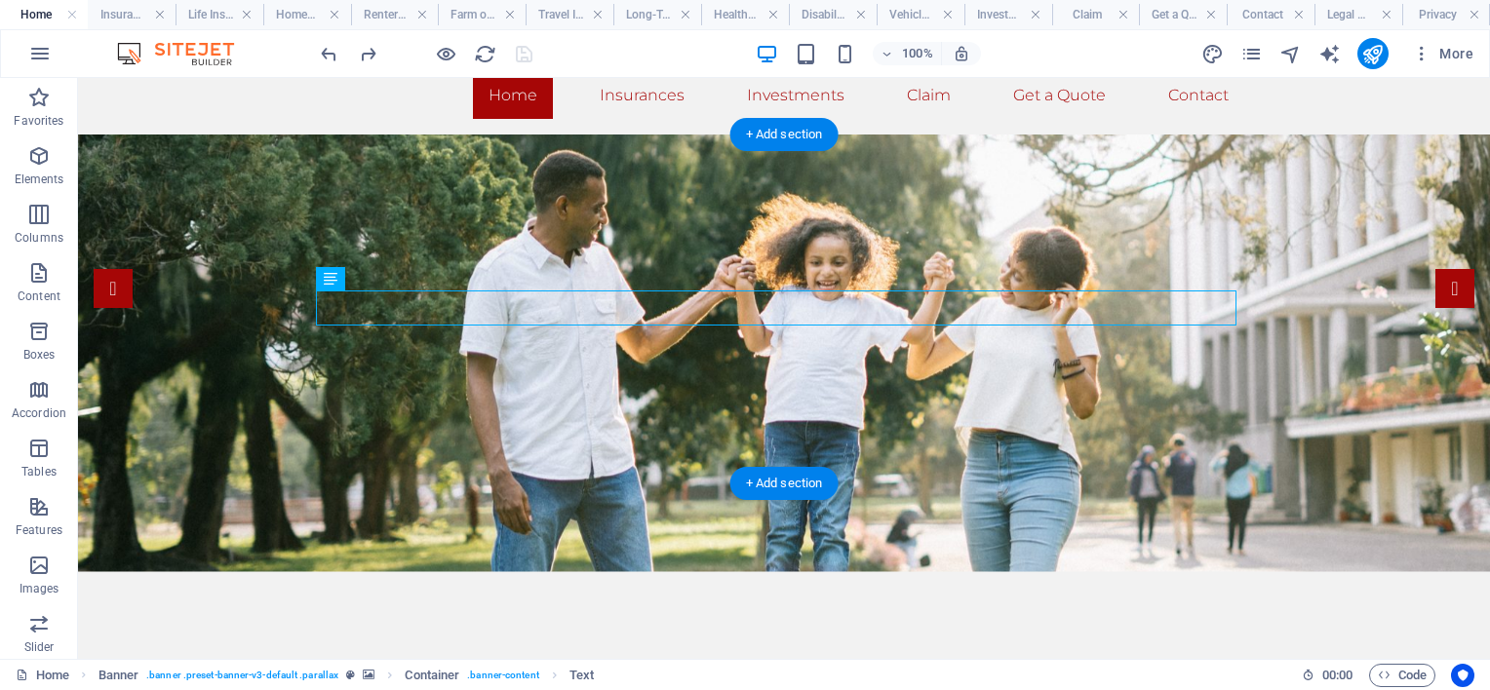
drag, startPoint x: 441, startPoint y: 363, endPoint x: 374, endPoint y: 429, distance: 93.8
click at [573, 600] on div "We cherished time spent with family" at bounding box center [784, 695] width 1412 height 191
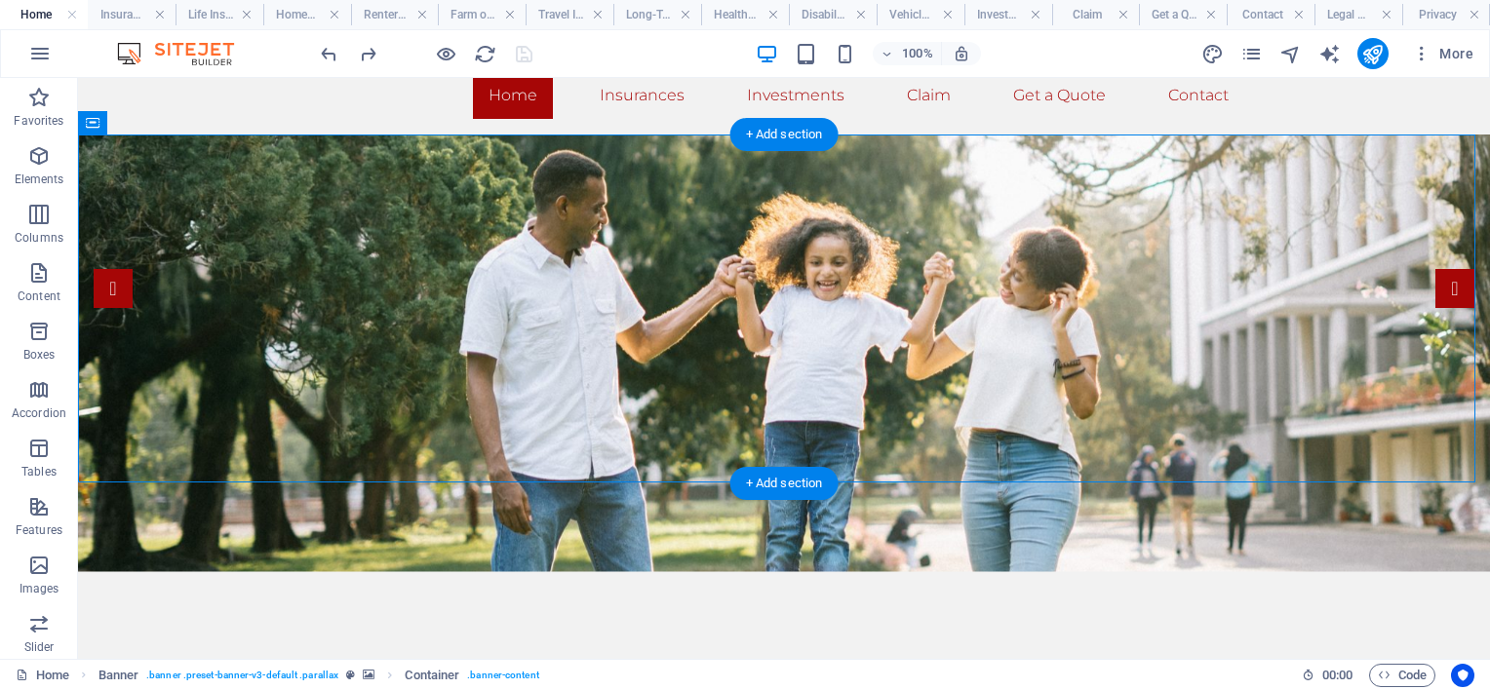
click at [963, 600] on div "We cherished time spent with family" at bounding box center [784, 695] width 1412 height 191
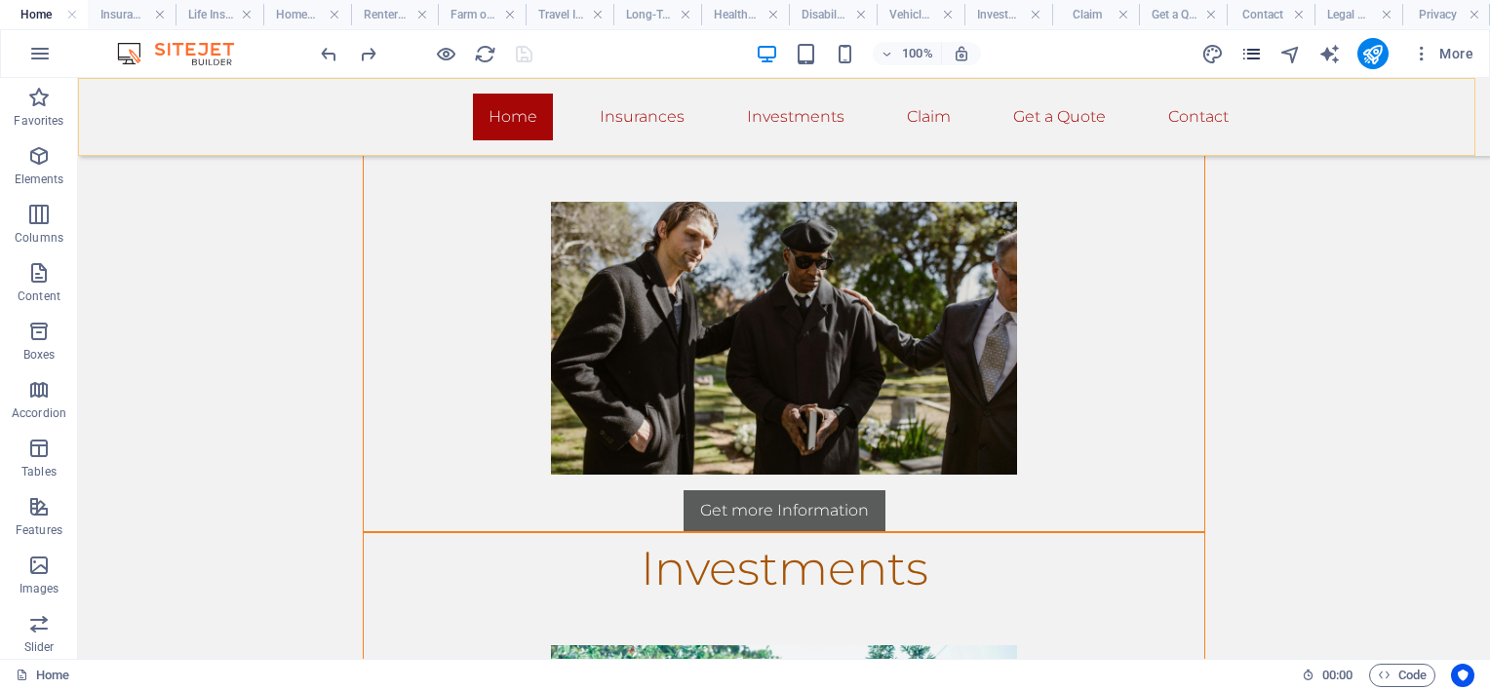
scroll to position [2030, 0]
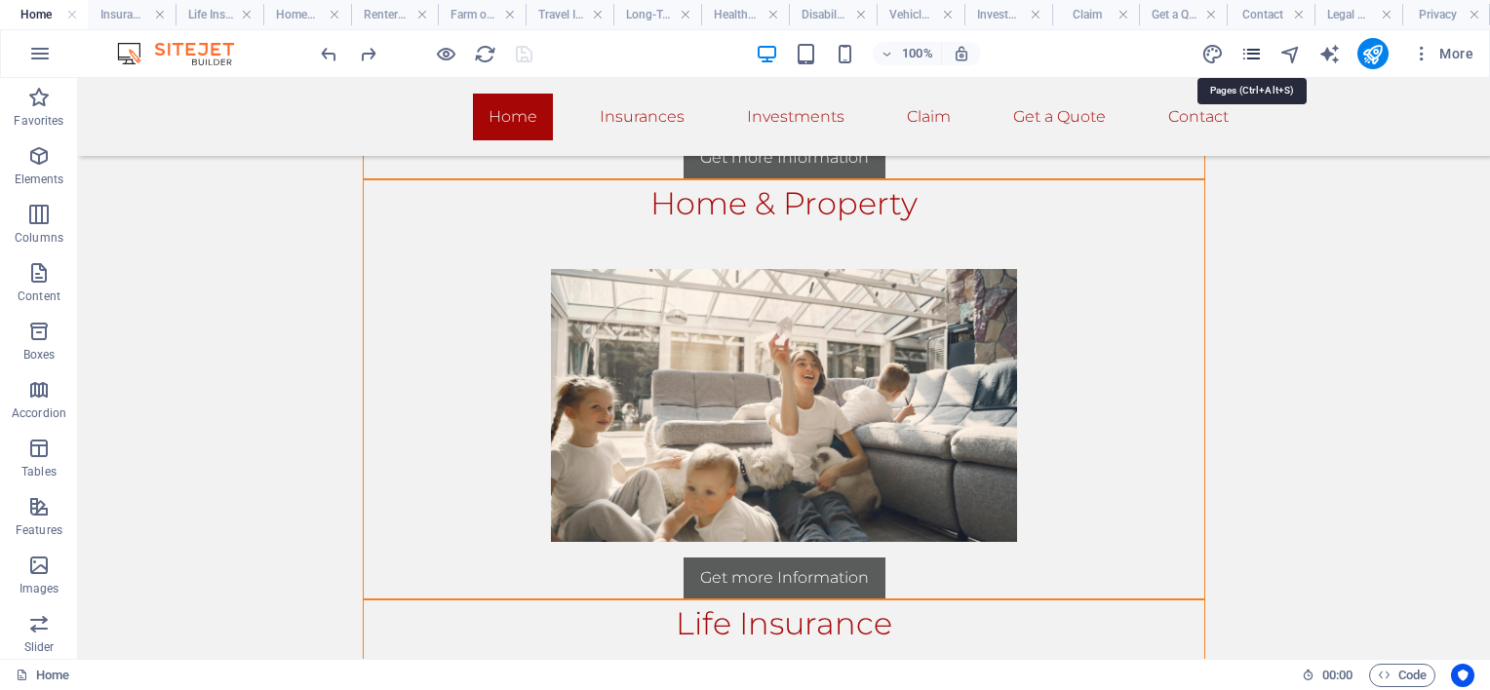
click at [1258, 55] on icon "pages" at bounding box center [1251, 54] width 22 height 22
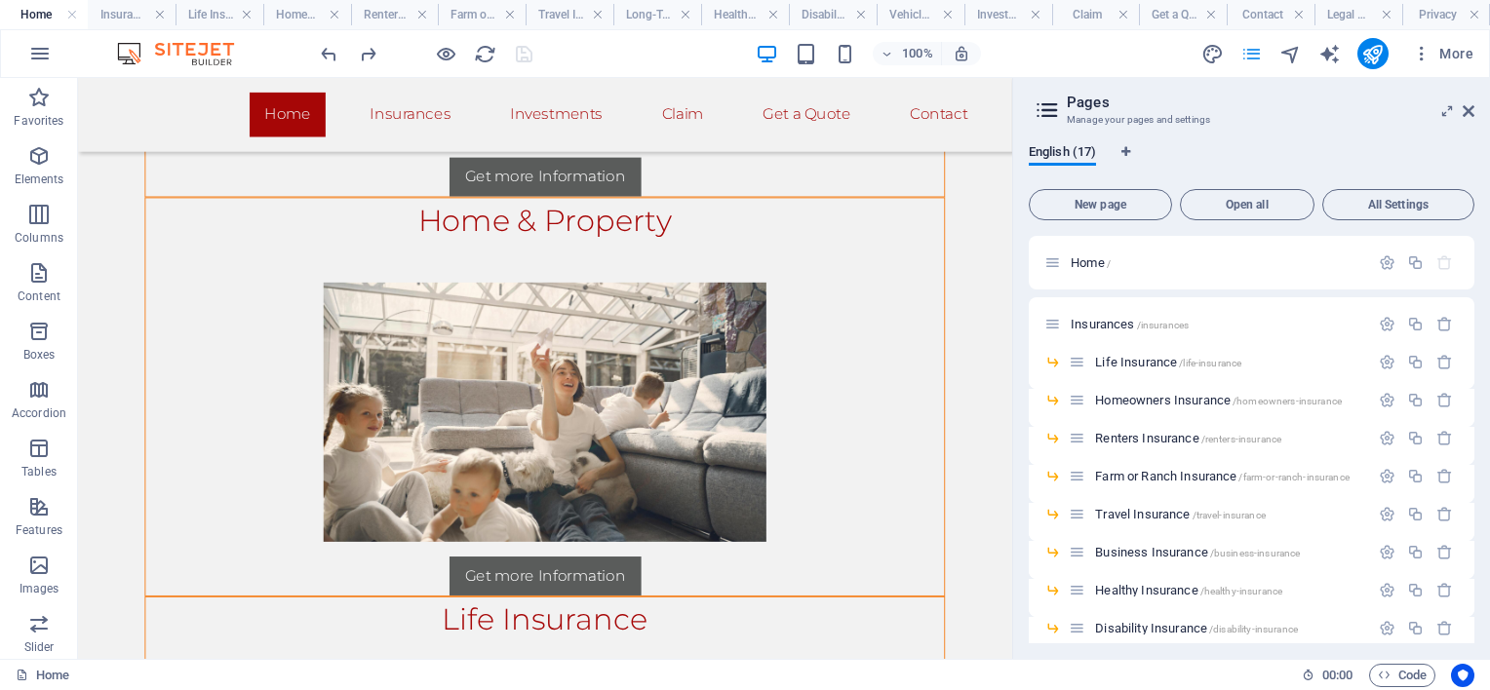
scroll to position [2048, 0]
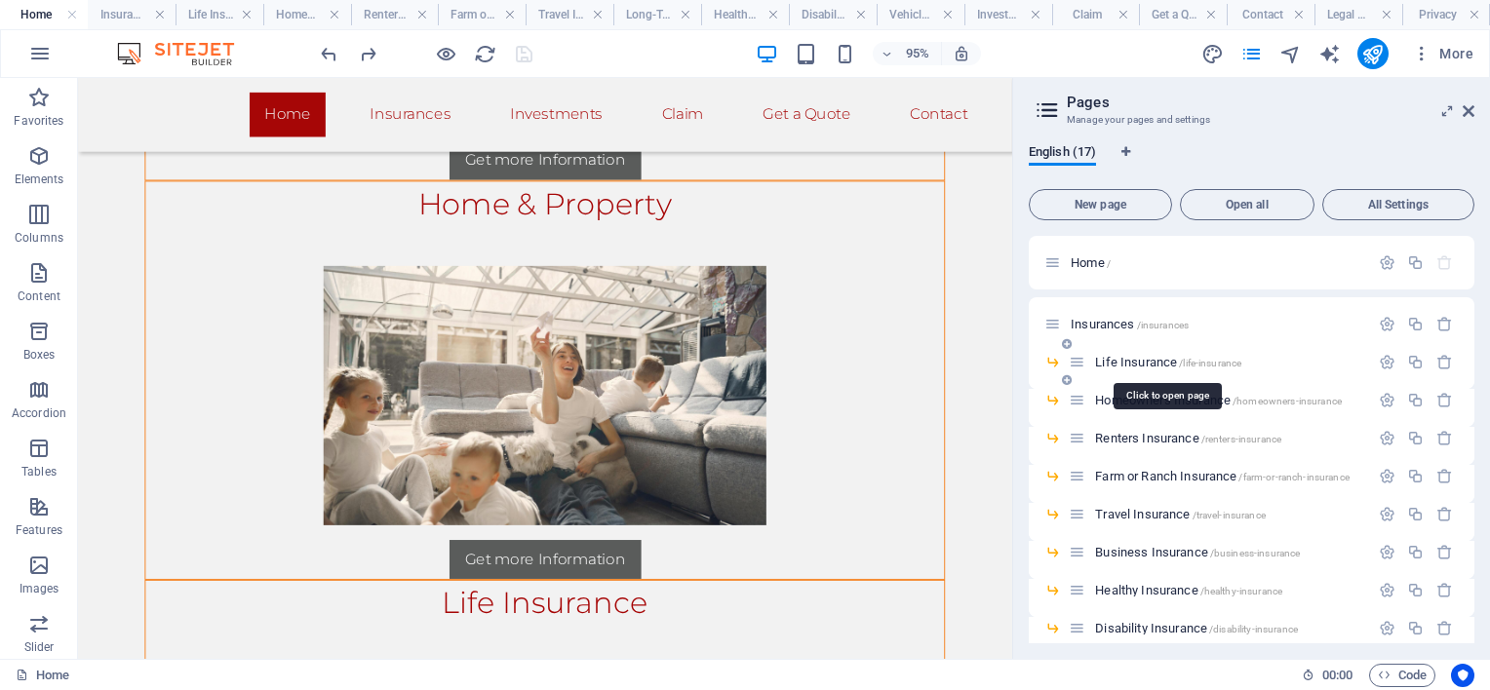
click at [1158, 366] on span "Life Insurance /life-insurance" at bounding box center [1168, 362] width 146 height 15
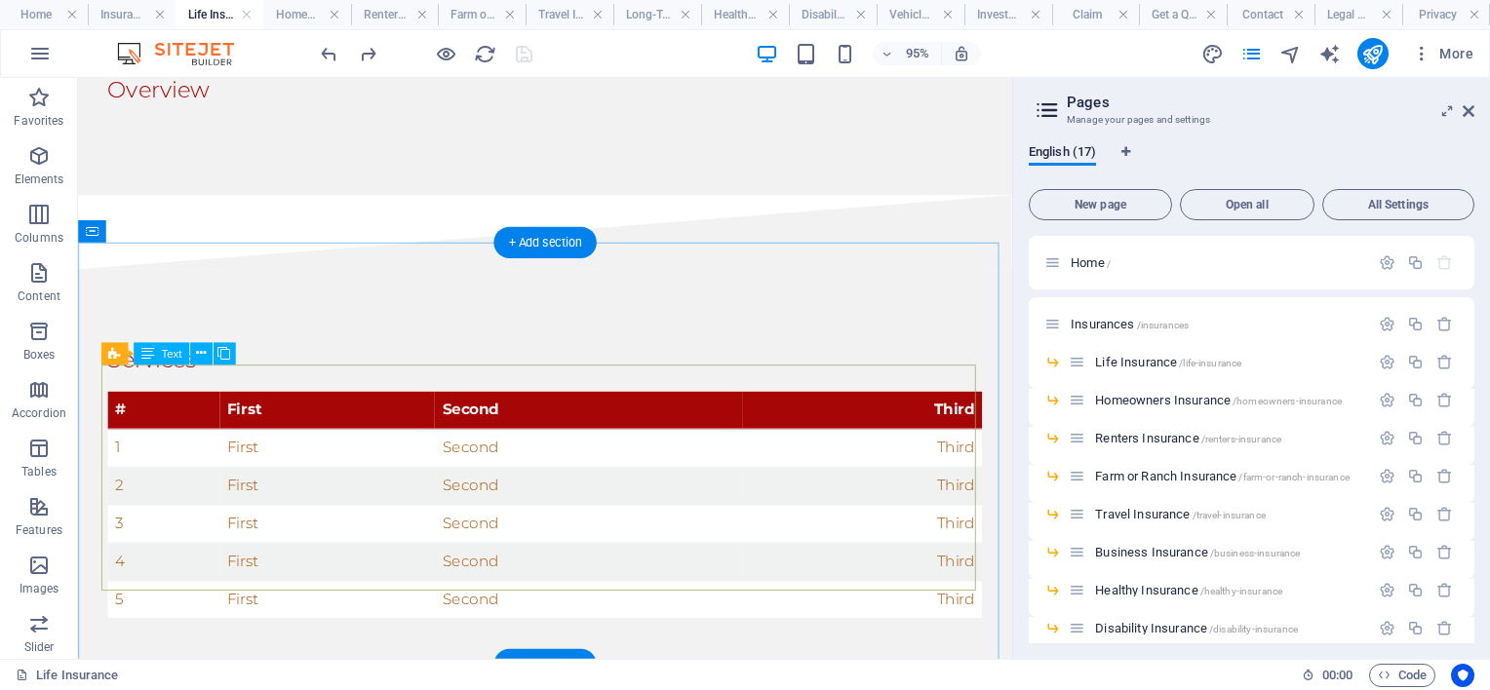
scroll to position [293, 0]
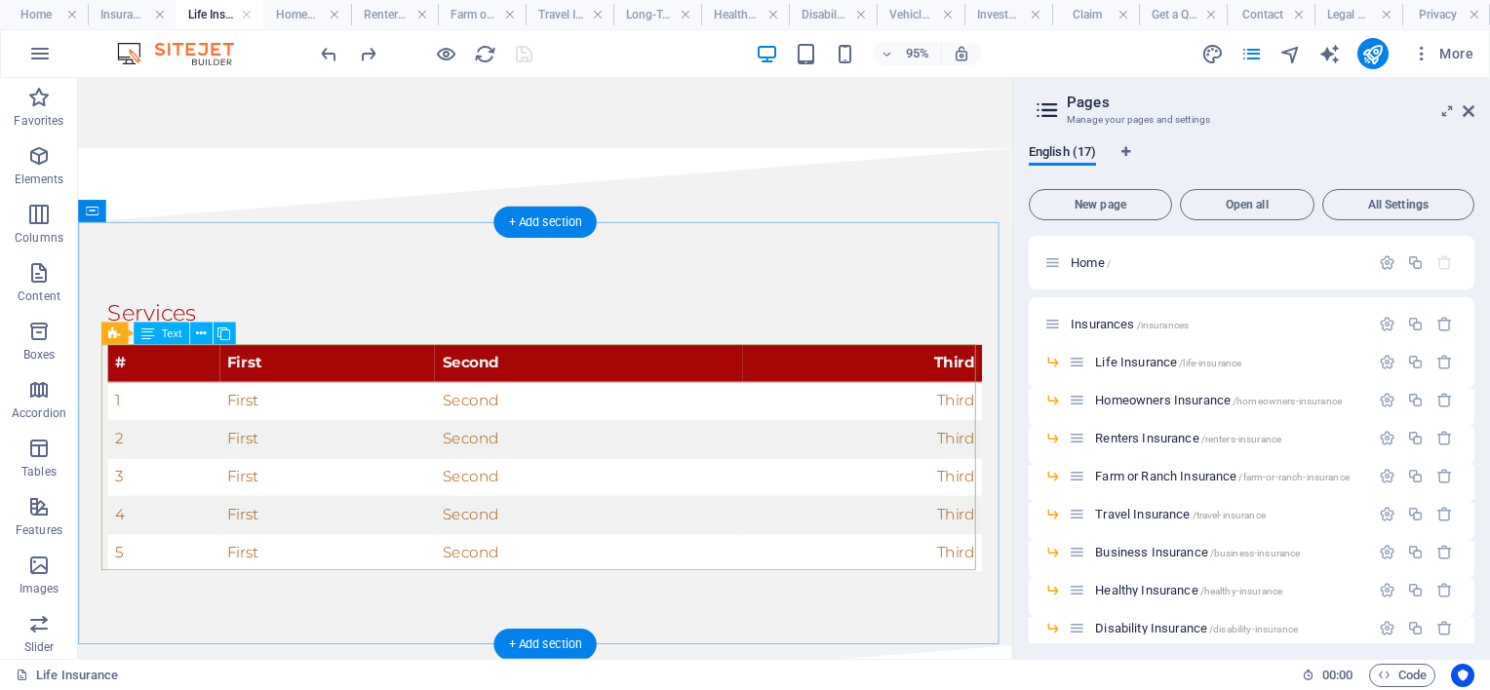
click at [1003, 582] on div "# First Second Third 1 First Second Third 2 First Second Third 3 First Second T…" at bounding box center [569, 478] width 921 height 239
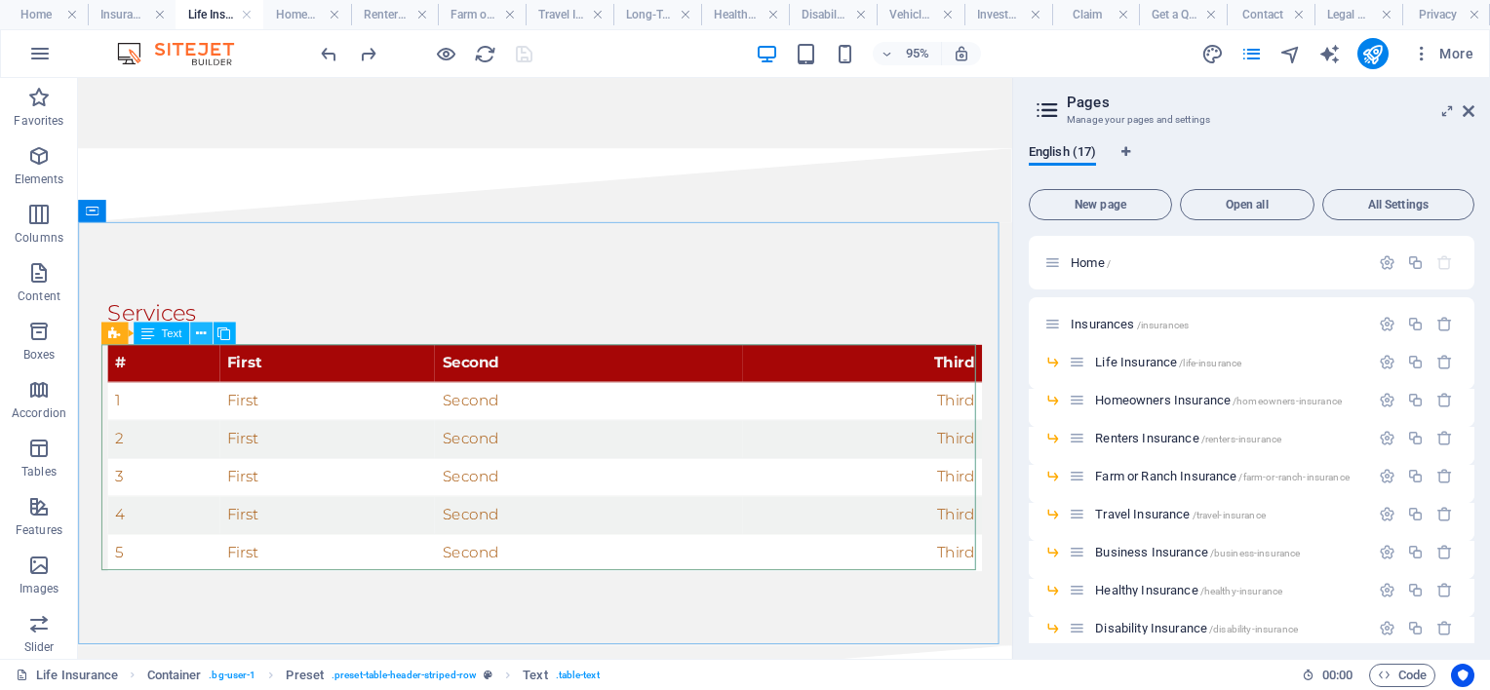
click at [207, 332] on button at bounding box center [201, 334] width 22 height 22
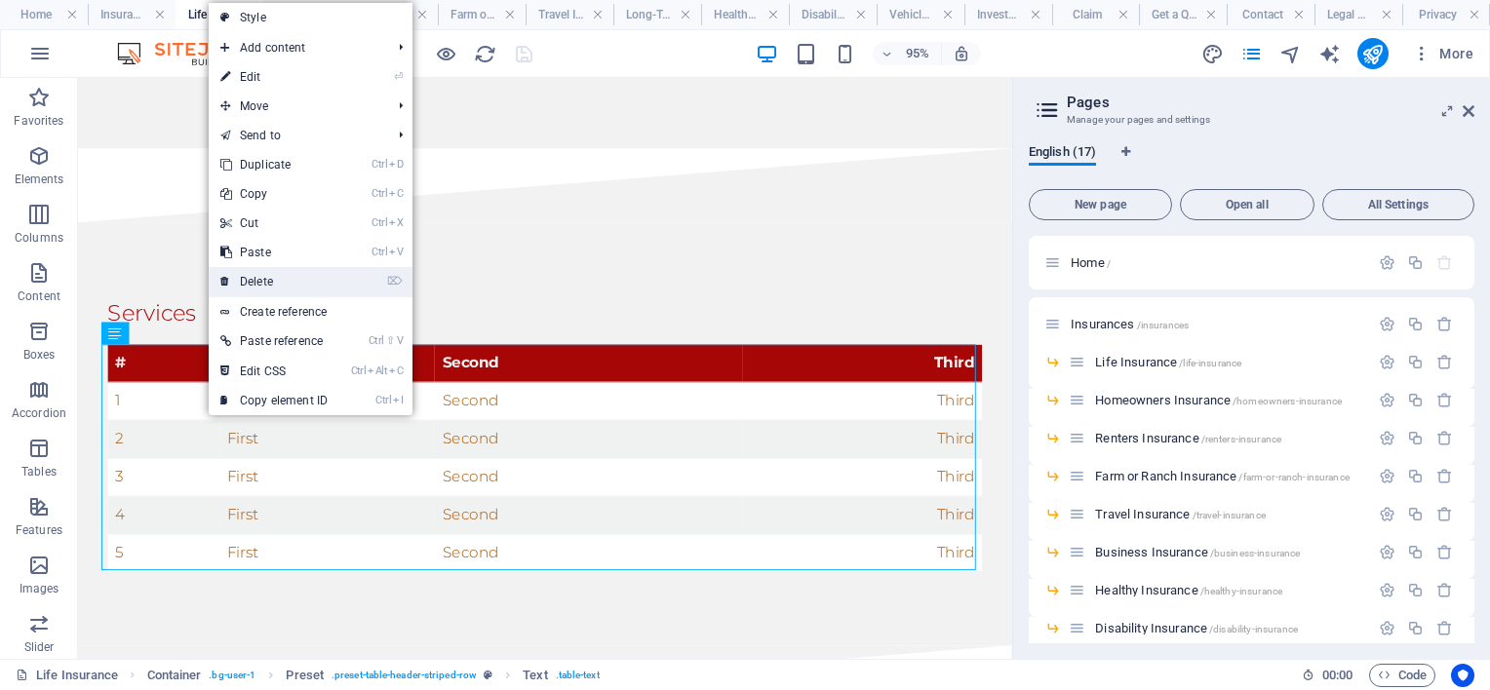
click at [288, 285] on link "⌦ Delete" at bounding box center [274, 281] width 131 height 29
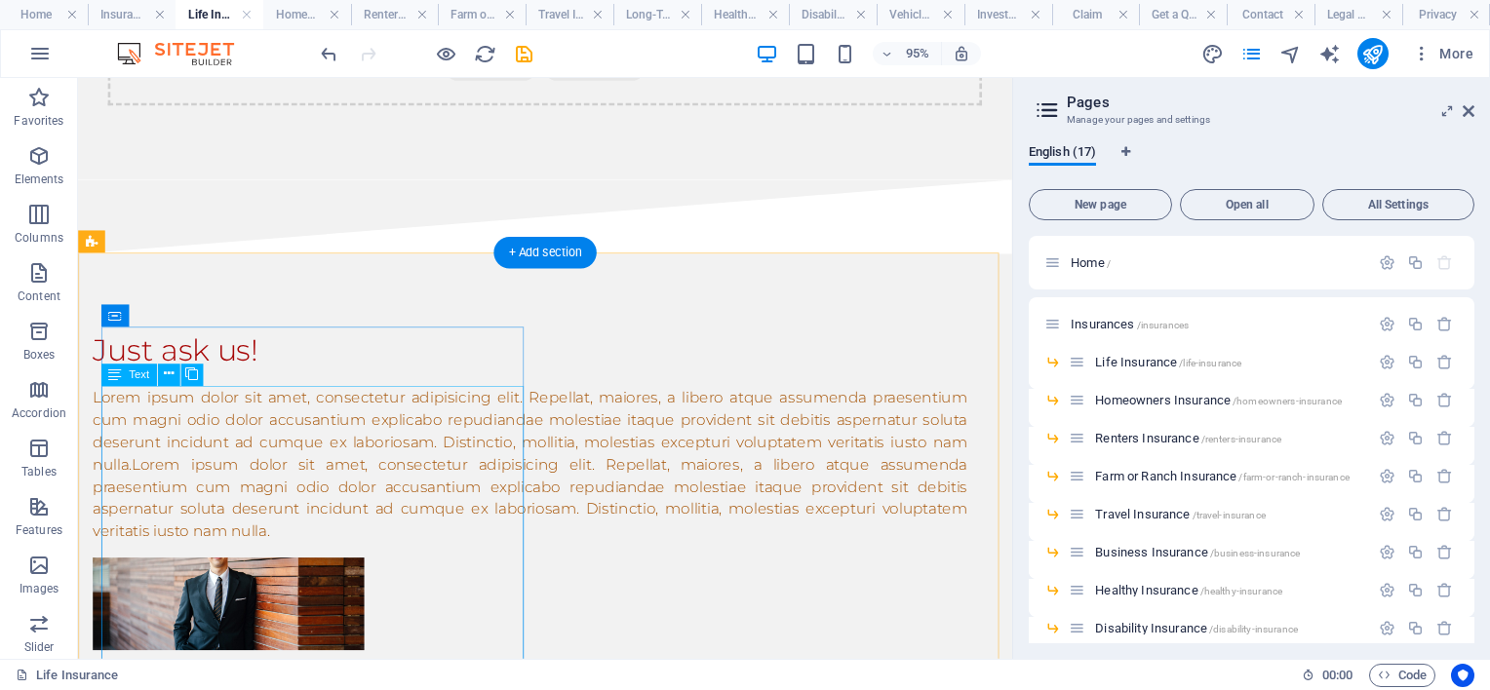
scroll to position [780, 0]
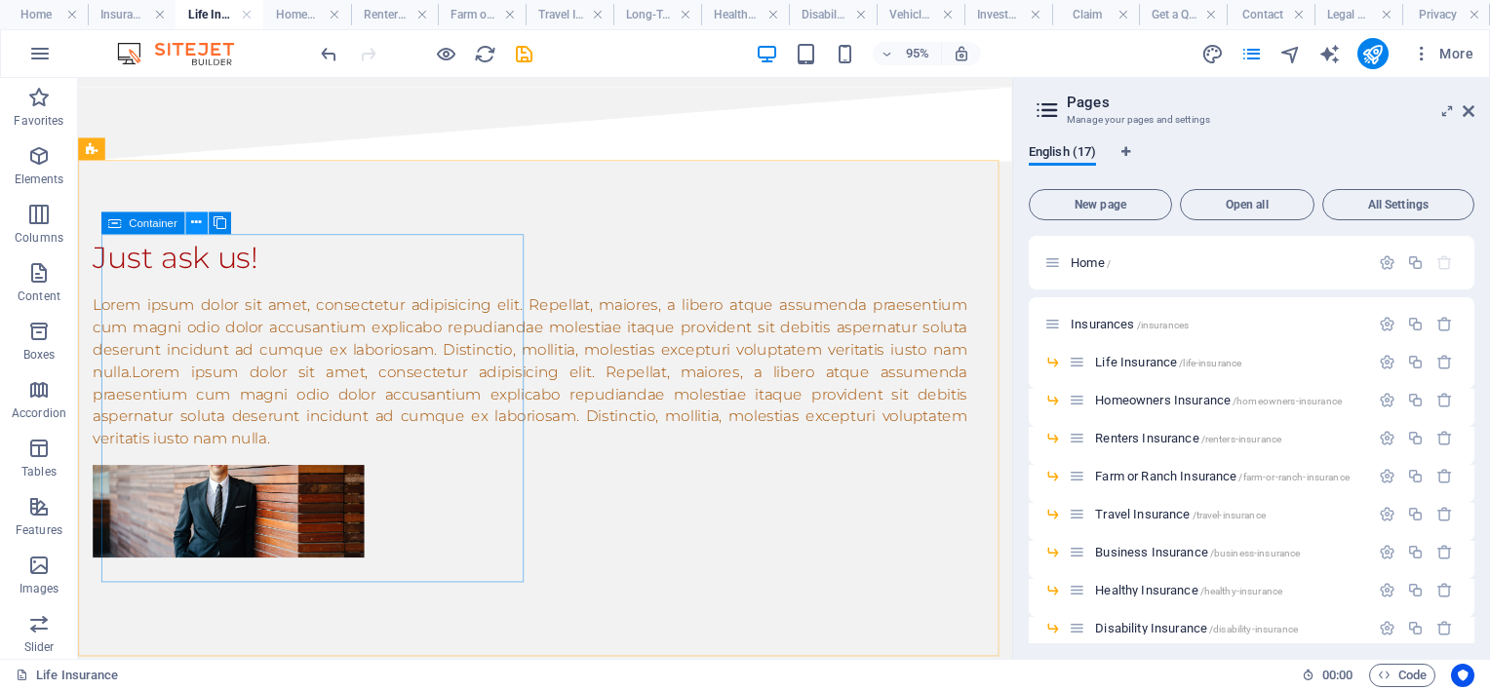
click at [195, 221] on icon at bounding box center [196, 224] width 10 height 20
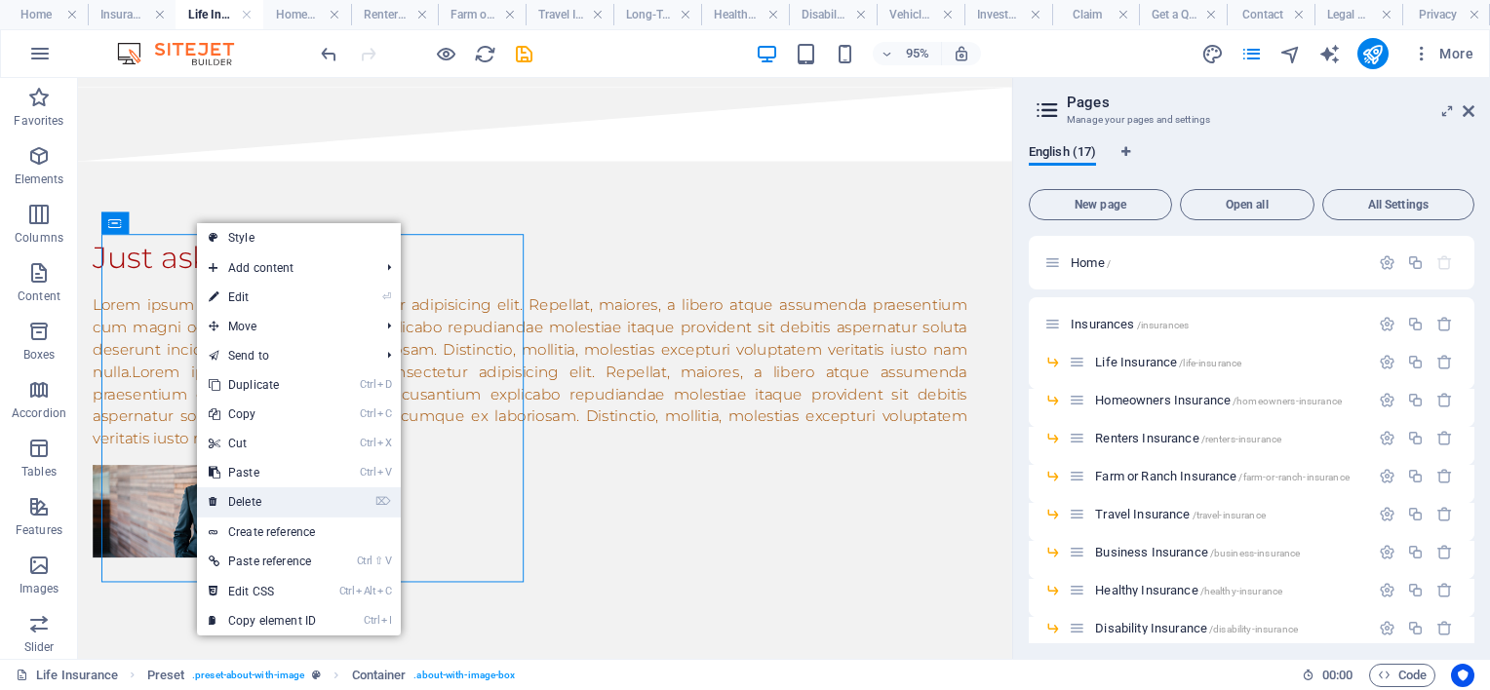
click at [267, 492] on link "⌦ Delete" at bounding box center [262, 502] width 131 height 29
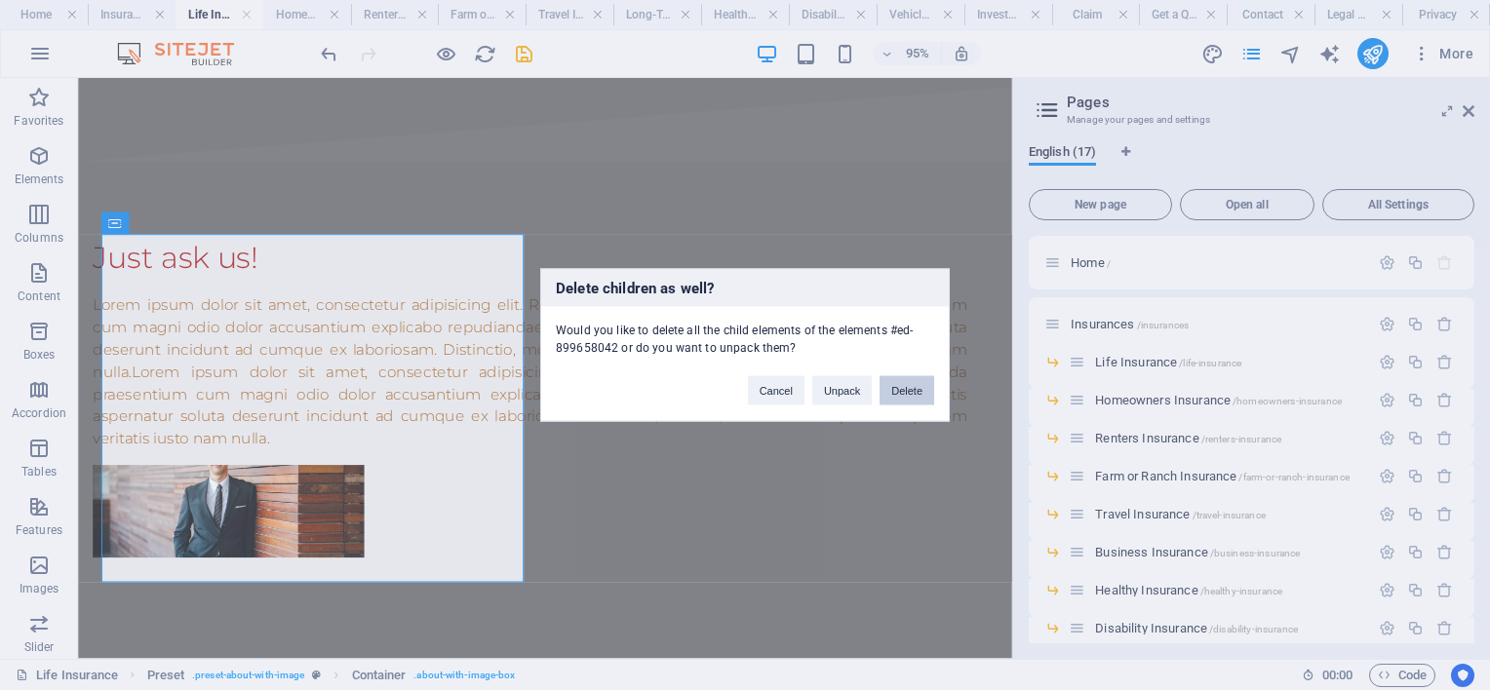
click at [924, 390] on button "Delete" at bounding box center [907, 390] width 55 height 29
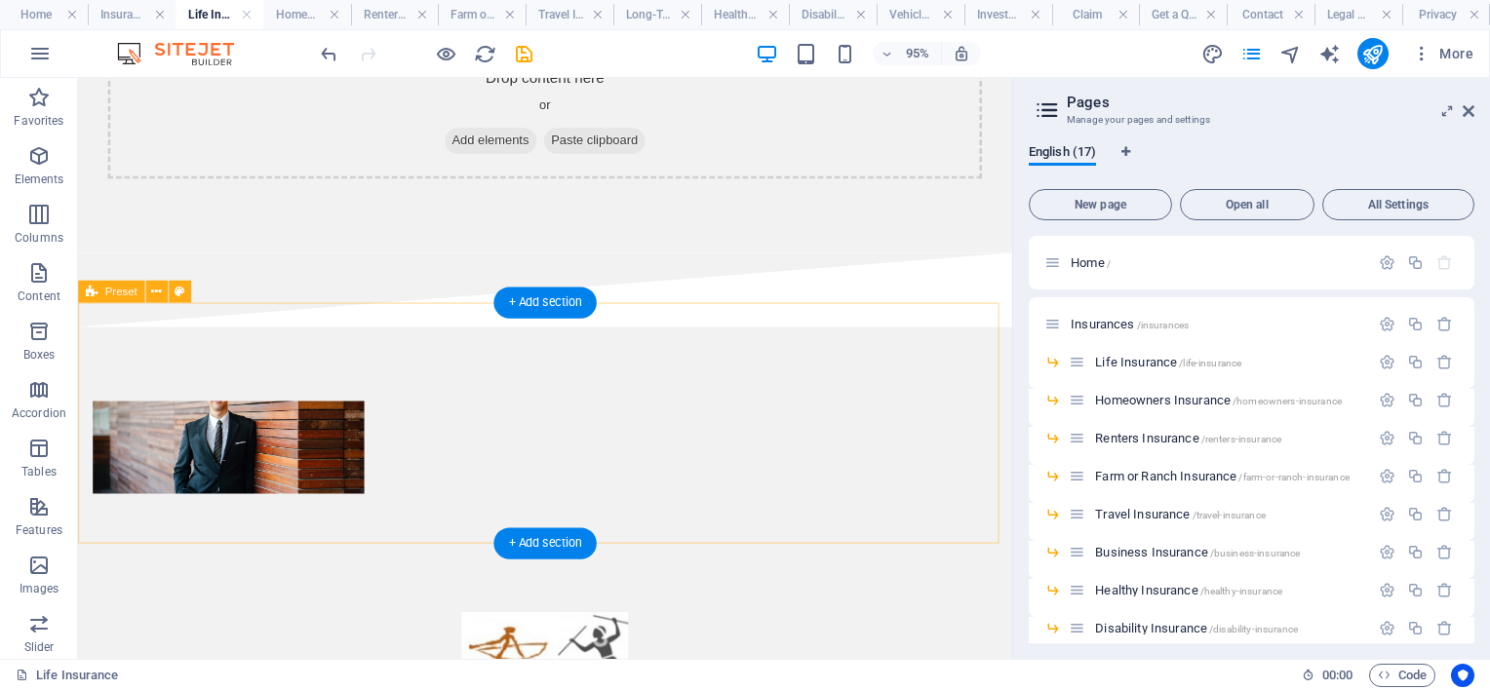
scroll to position [656, 0]
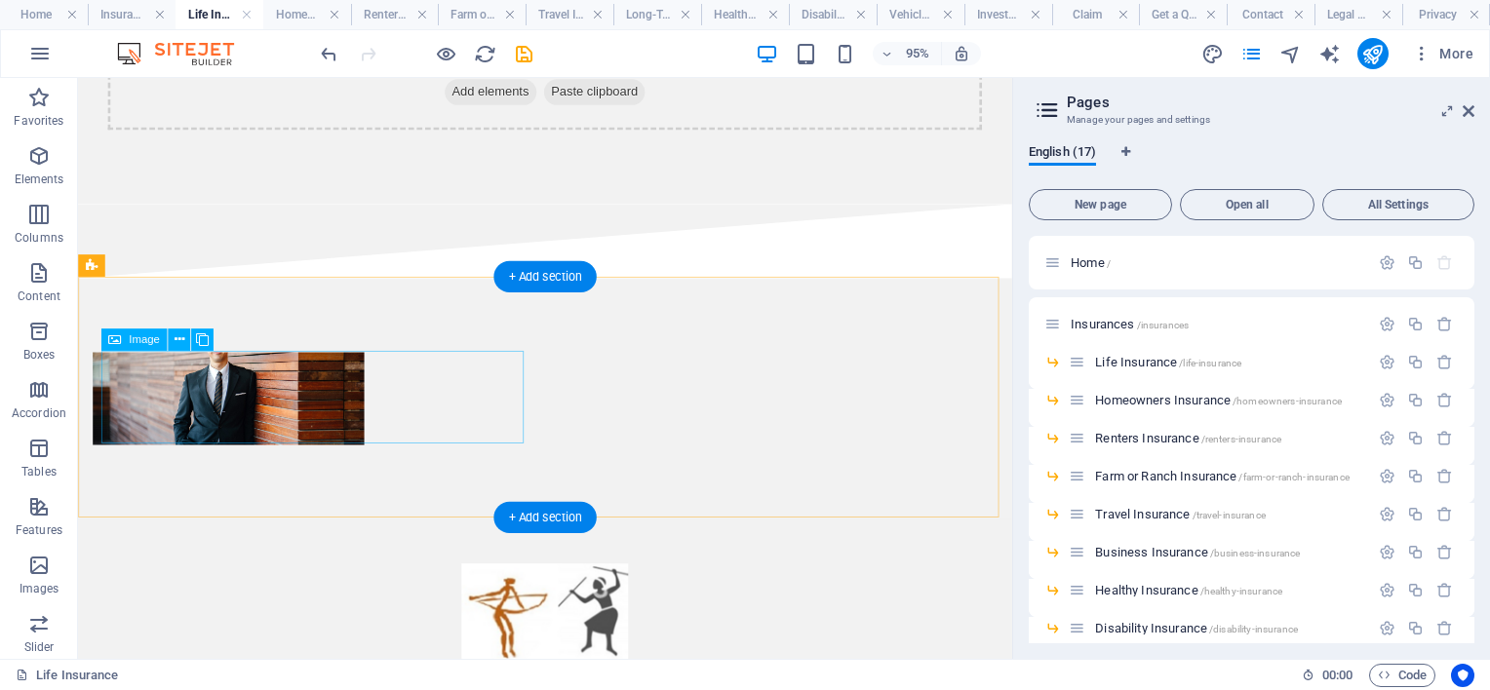
click at [364, 426] on figure at bounding box center [237, 417] width 286 height 98
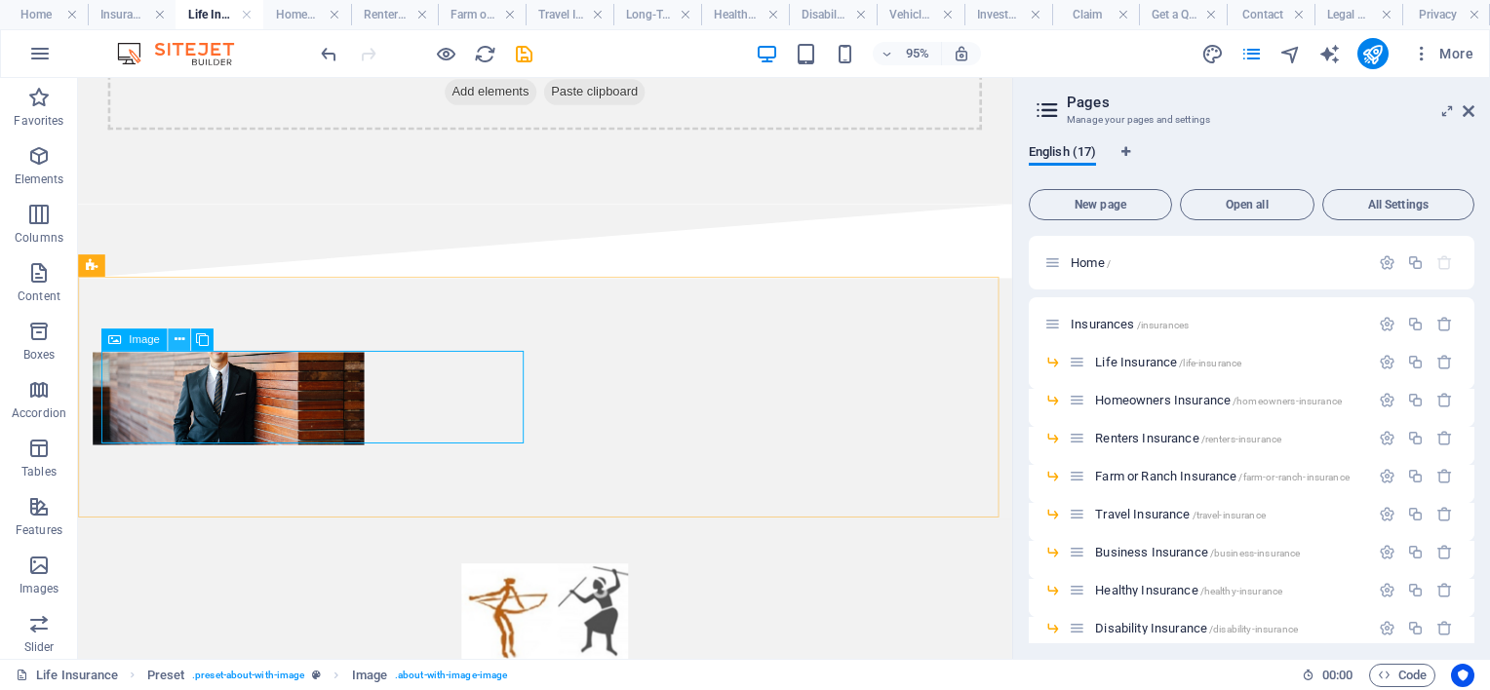
click at [176, 339] on icon at bounding box center [179, 341] width 10 height 20
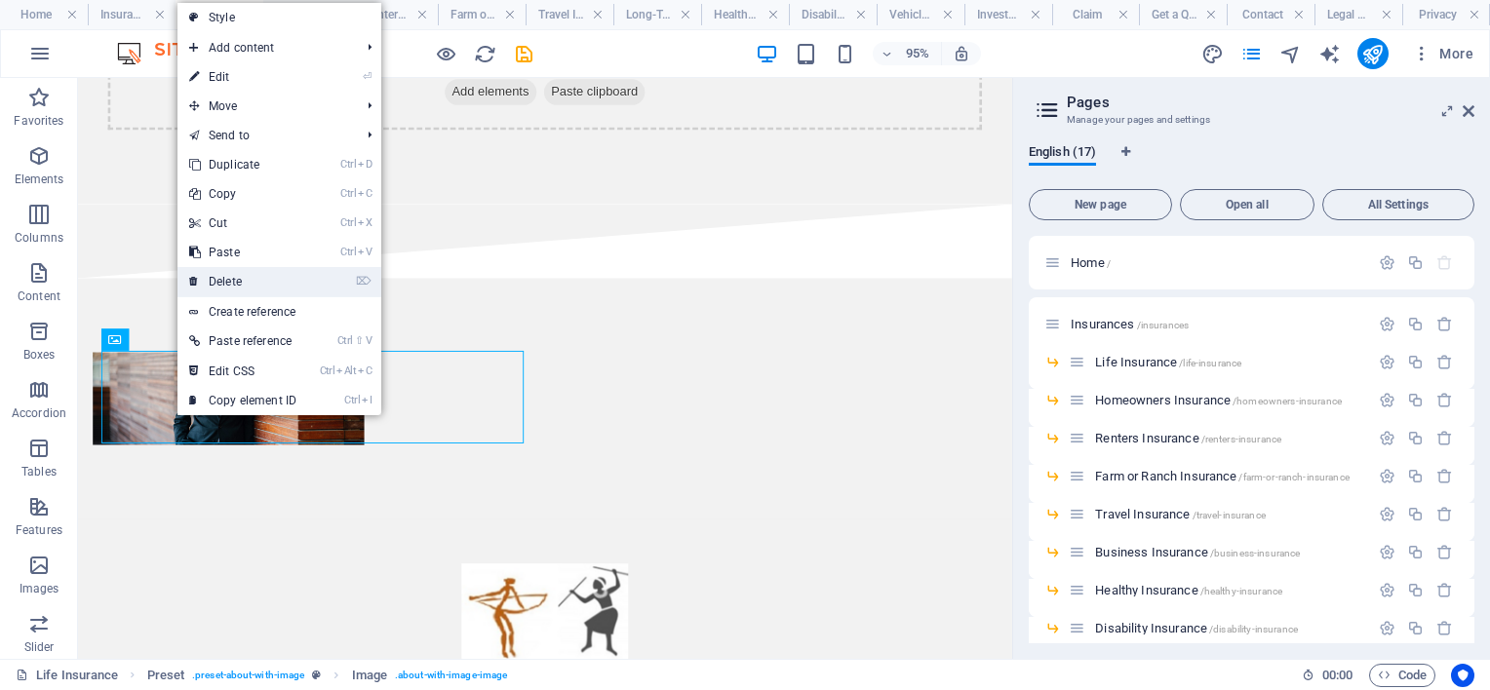
click at [235, 277] on link "⌦ Delete" at bounding box center [242, 281] width 131 height 29
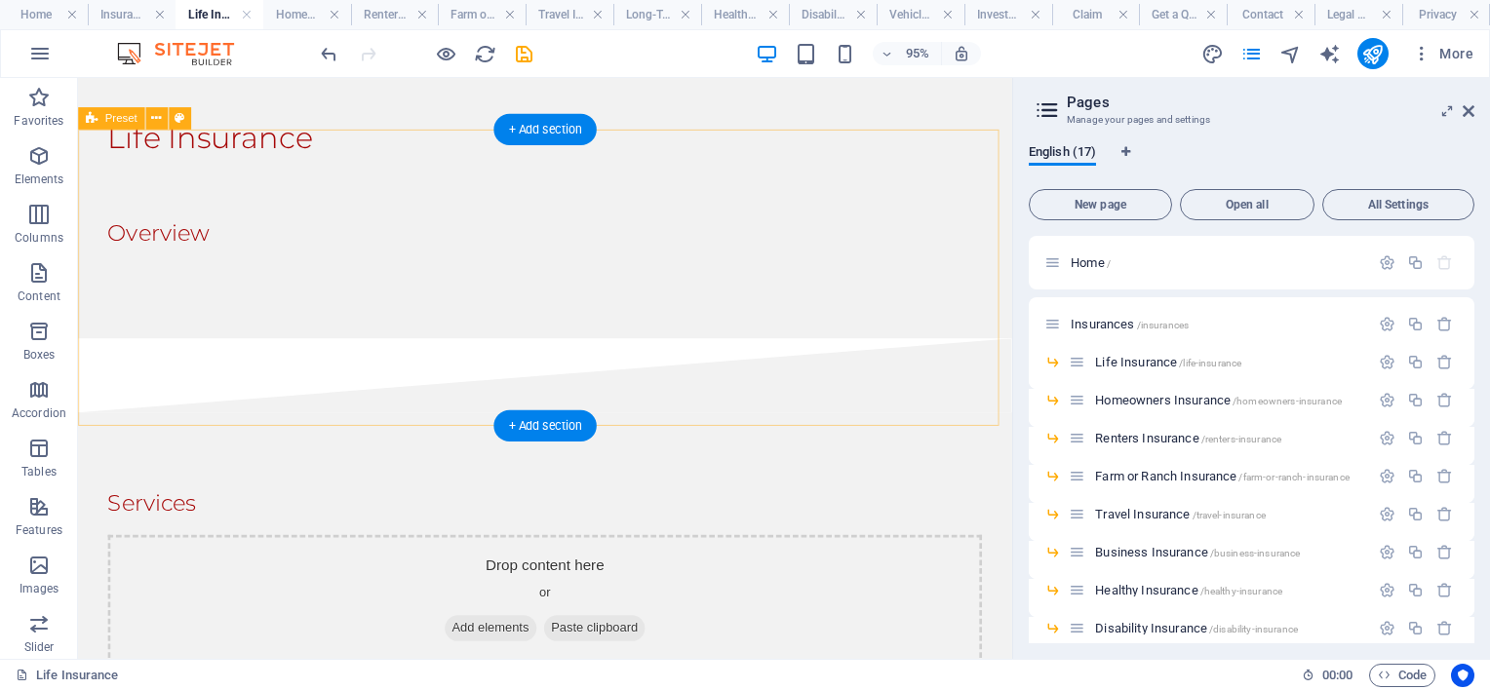
scroll to position [0, 0]
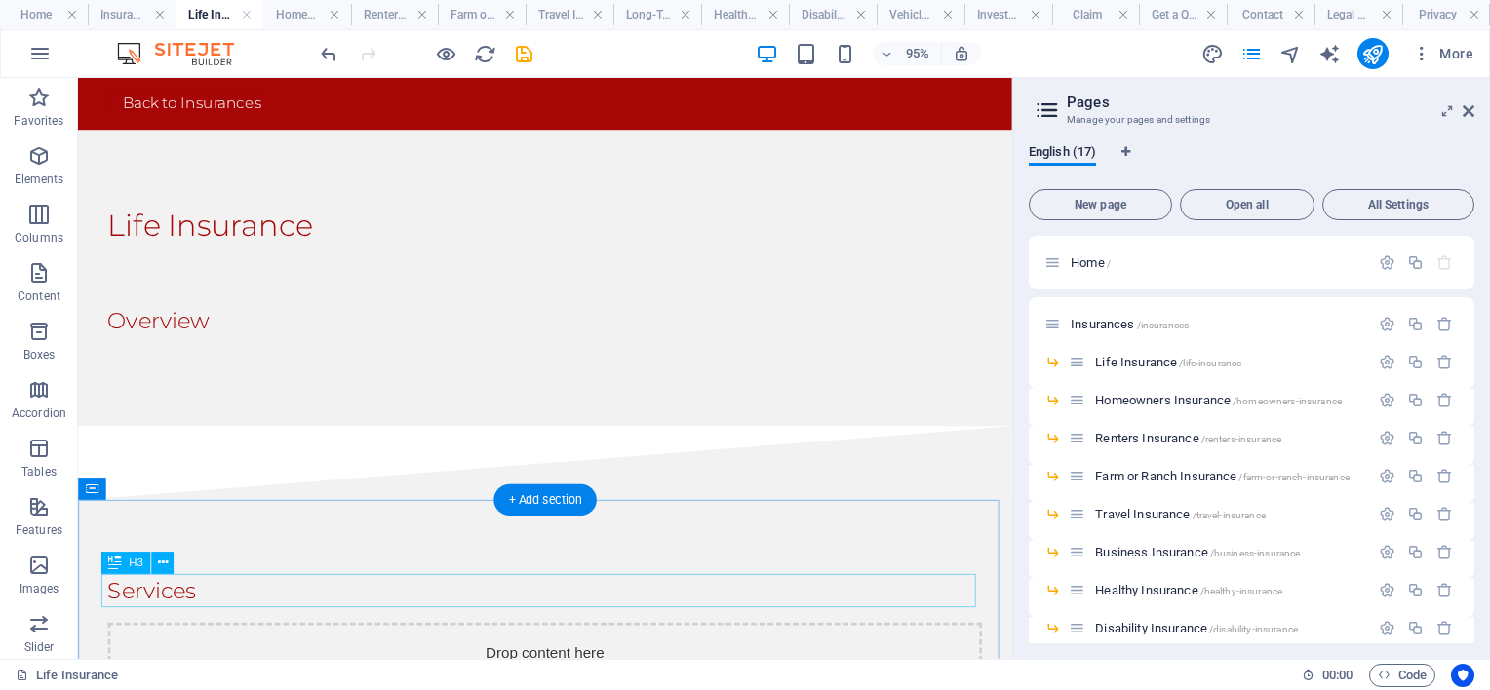
click at [151, 617] on div "Services" at bounding box center [569, 618] width 921 height 35
click at [160, 561] on icon at bounding box center [162, 564] width 10 height 20
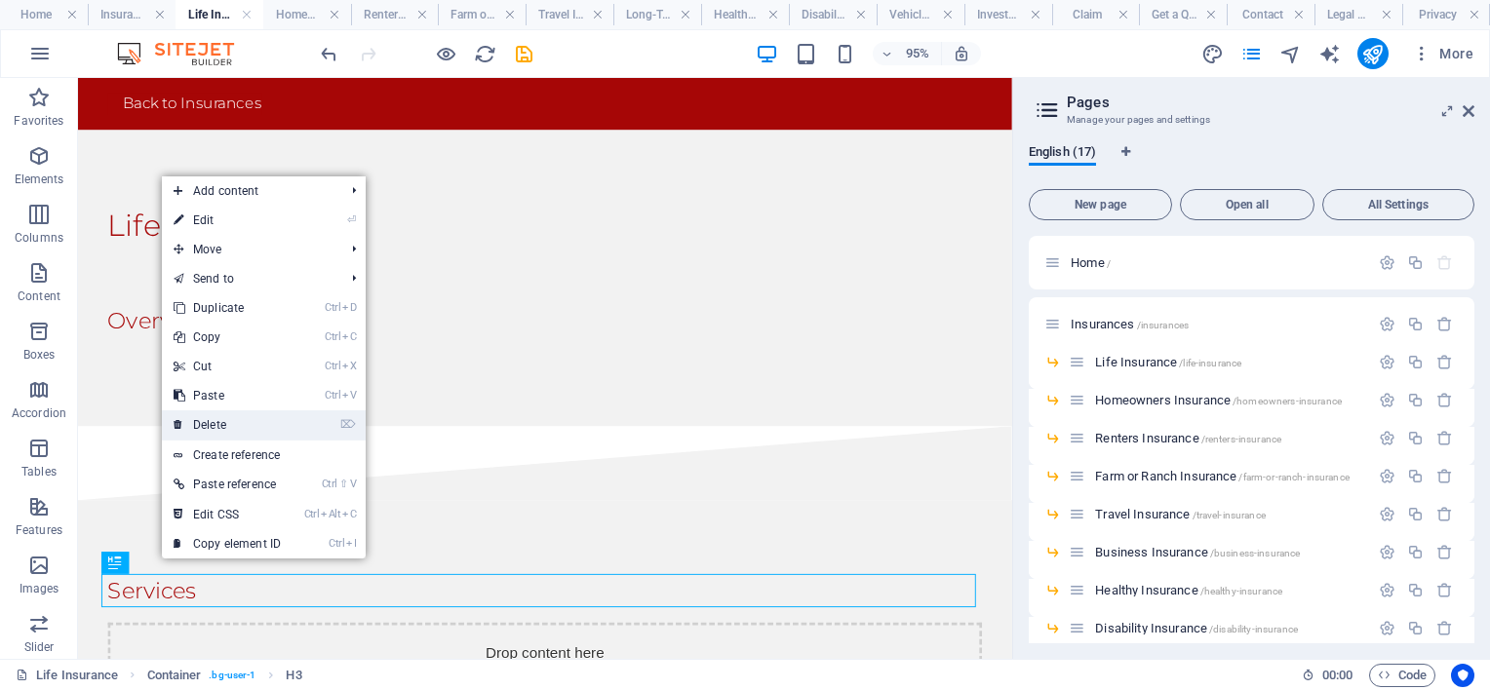
click at [230, 421] on link "⌦ Delete" at bounding box center [227, 425] width 131 height 29
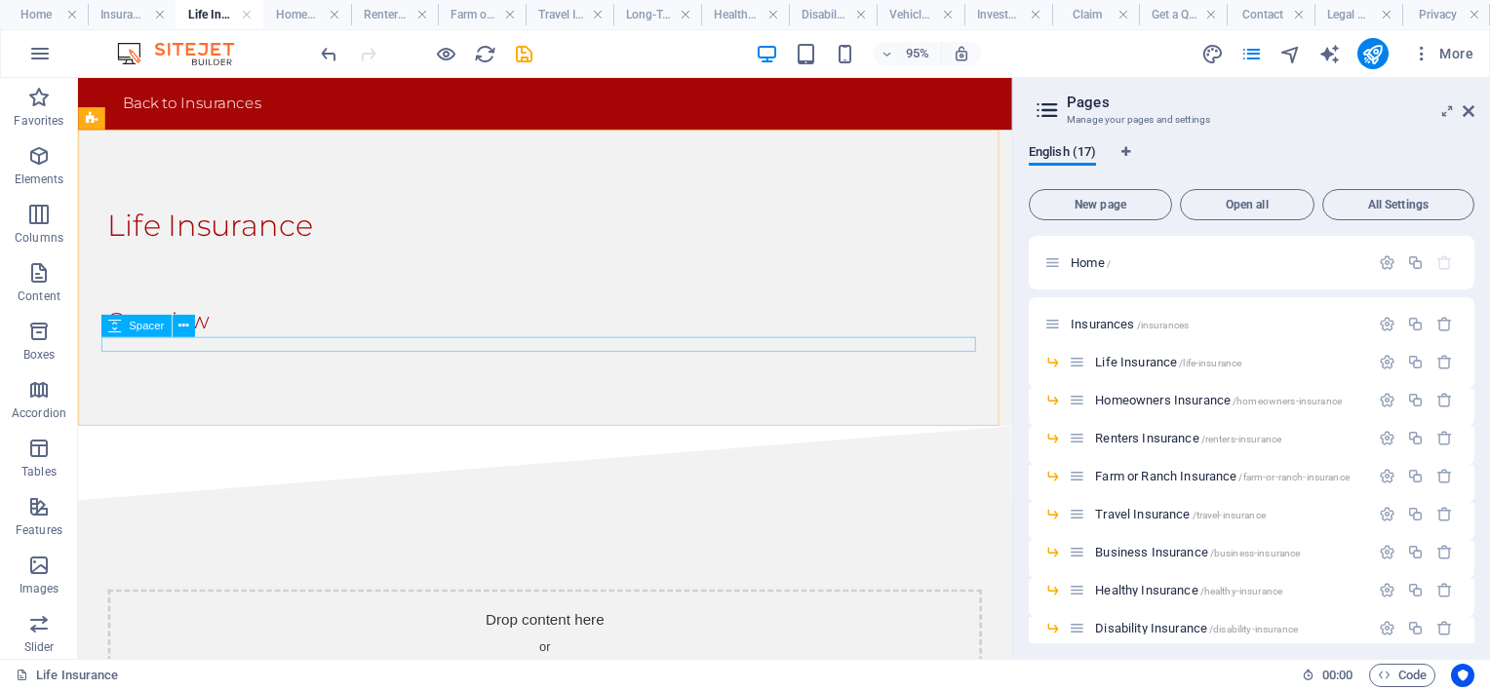
click at [166, 332] on div "Spacer" at bounding box center [136, 326] width 70 height 22
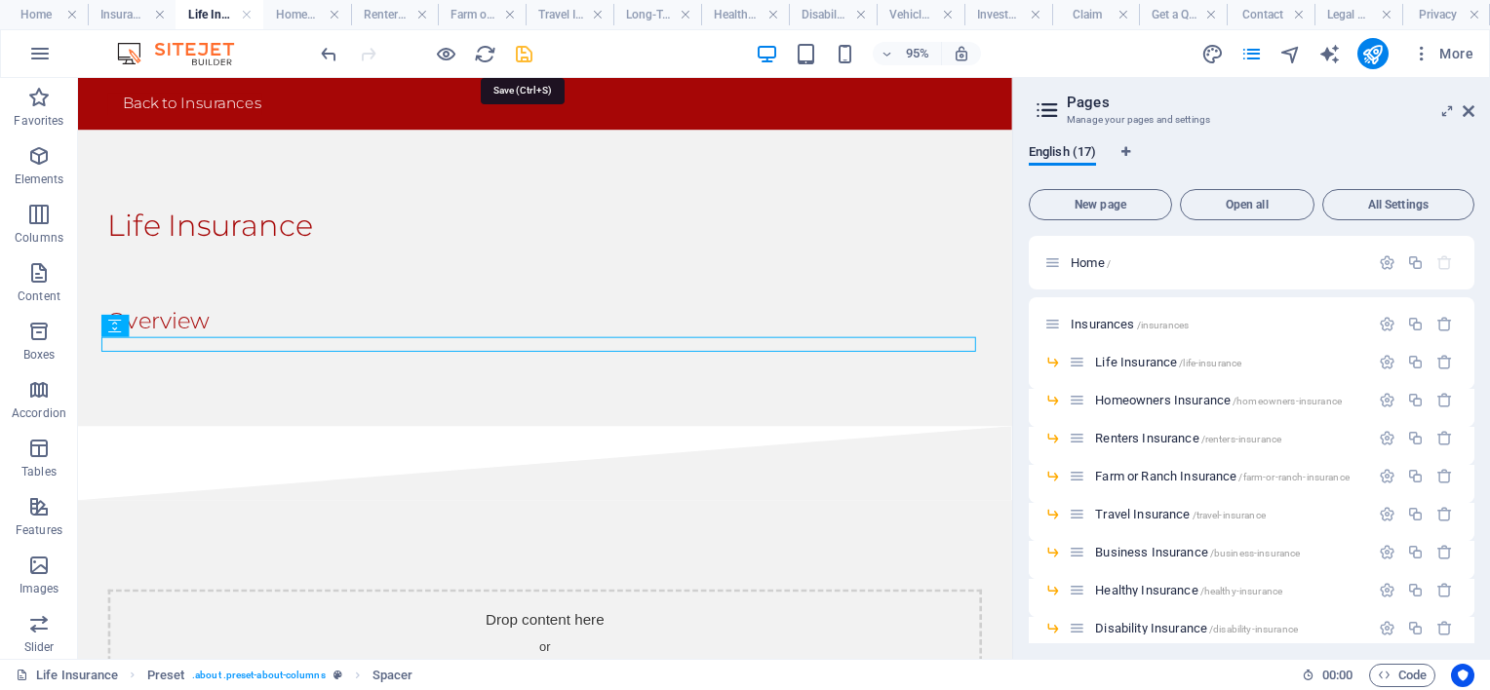
click at [524, 52] on icon "save" at bounding box center [524, 54] width 22 height 22
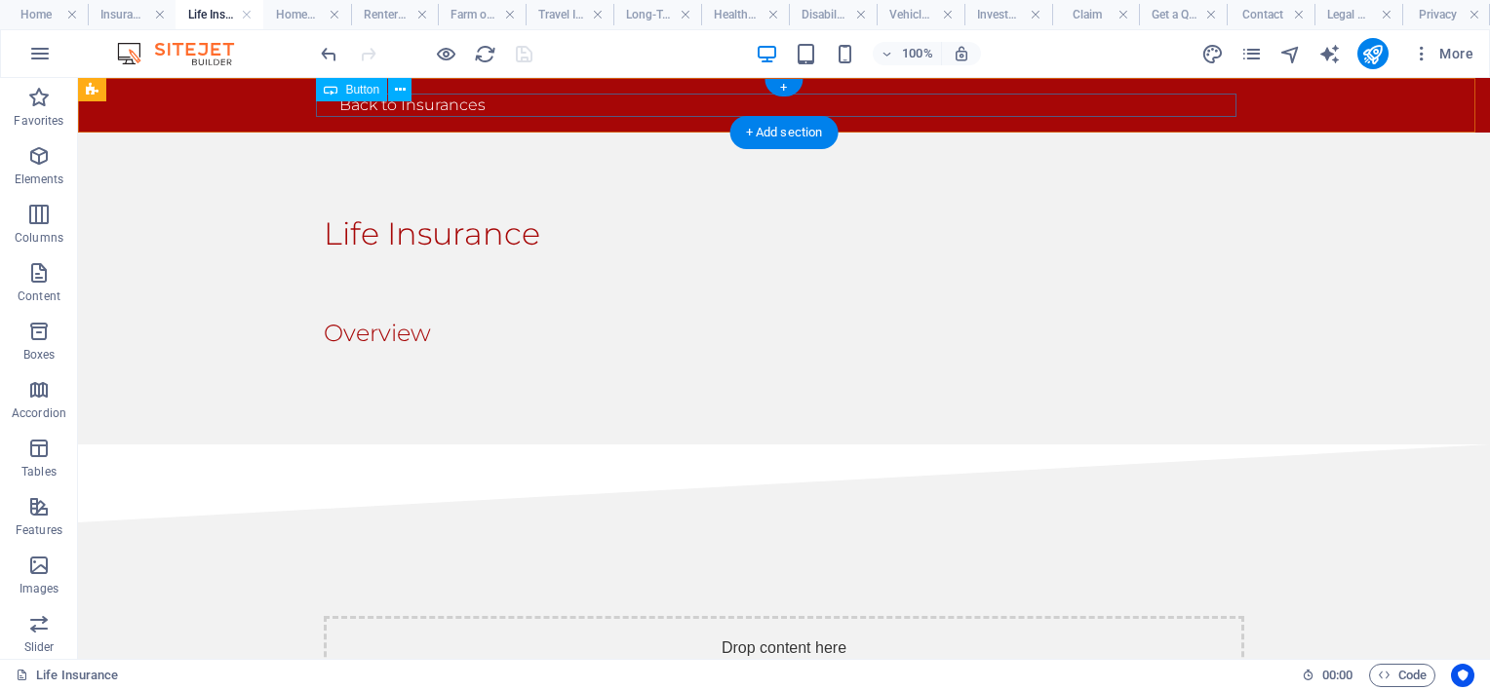
click at [324, 105] on div "Back to Insurances" at bounding box center [784, 105] width 921 height 23
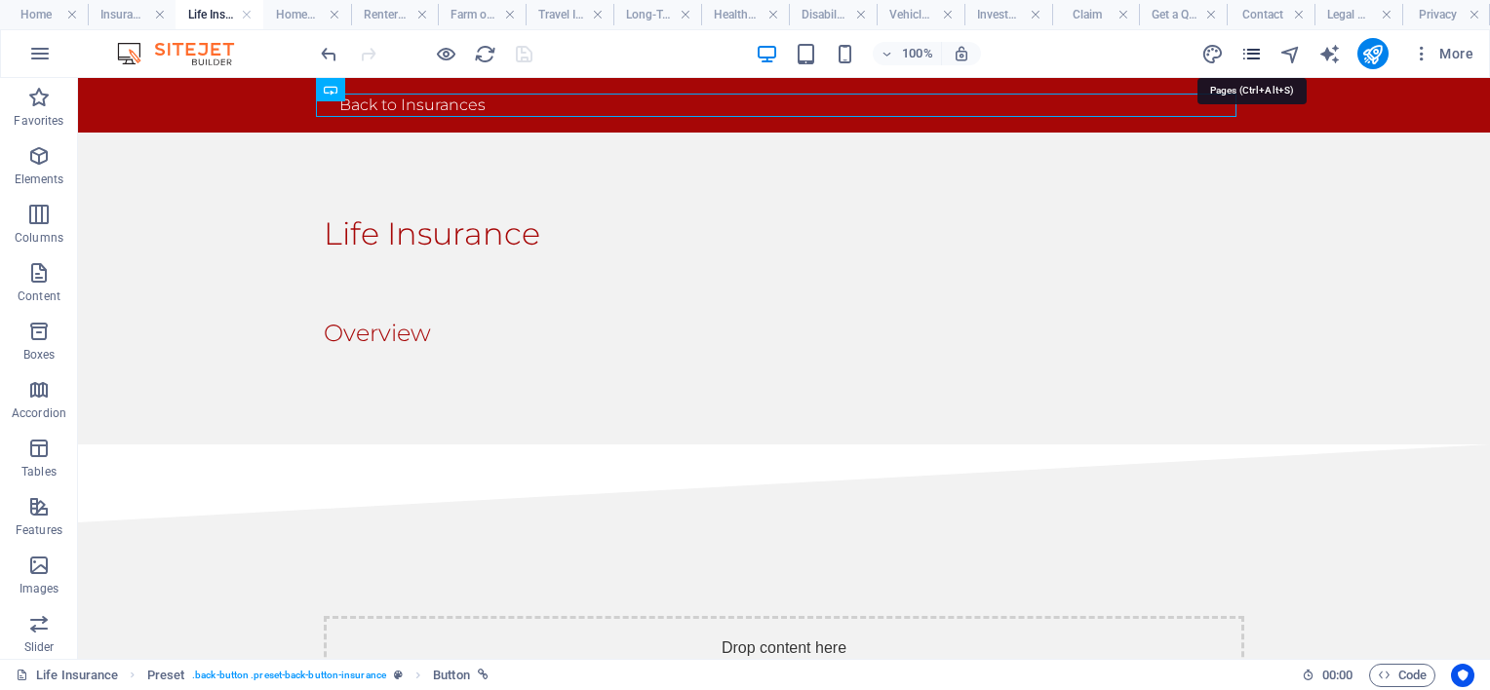
click at [1253, 51] on icon "pages" at bounding box center [1251, 54] width 22 height 22
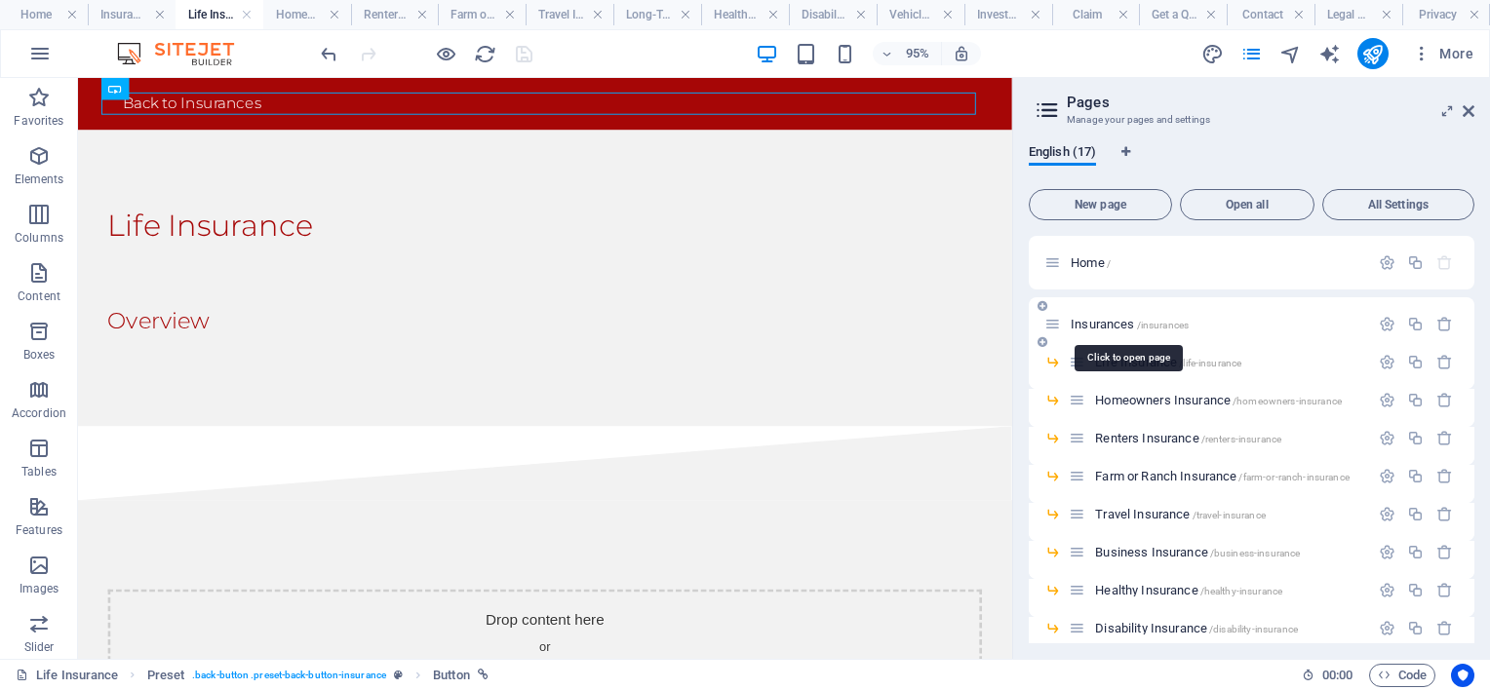
click at [1119, 320] on span "Insurances /insurances" at bounding box center [1130, 324] width 118 height 15
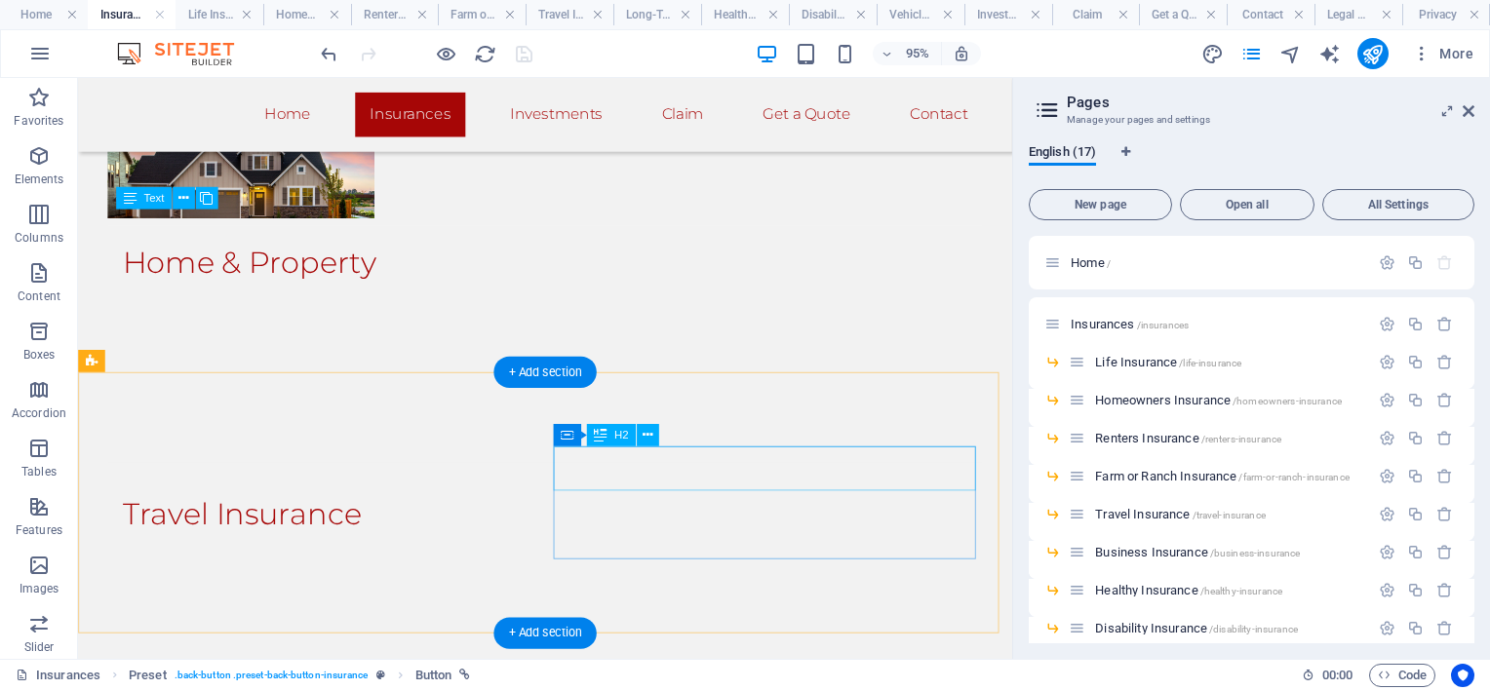
scroll to position [1744, 0]
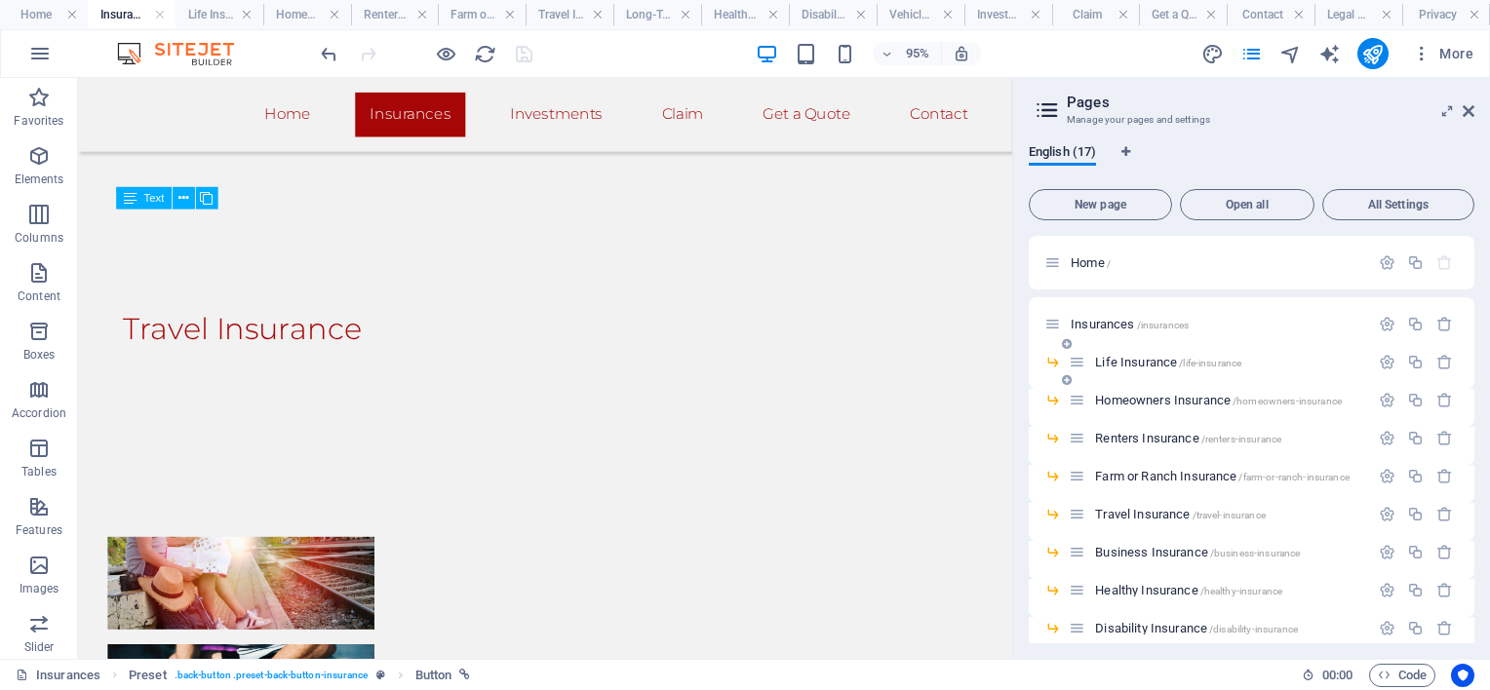
click at [1127, 358] on span "Life Insurance /life-insurance" at bounding box center [1168, 362] width 146 height 15
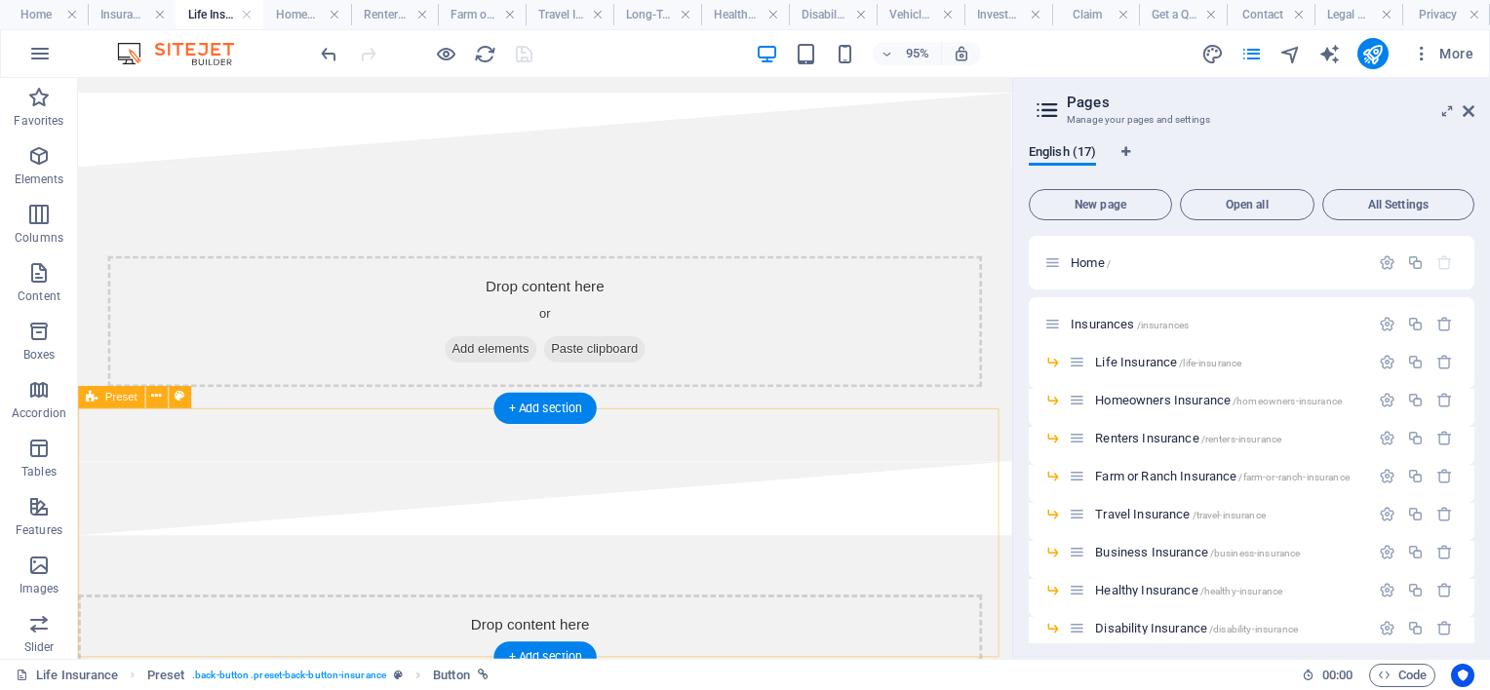
scroll to position [488, 0]
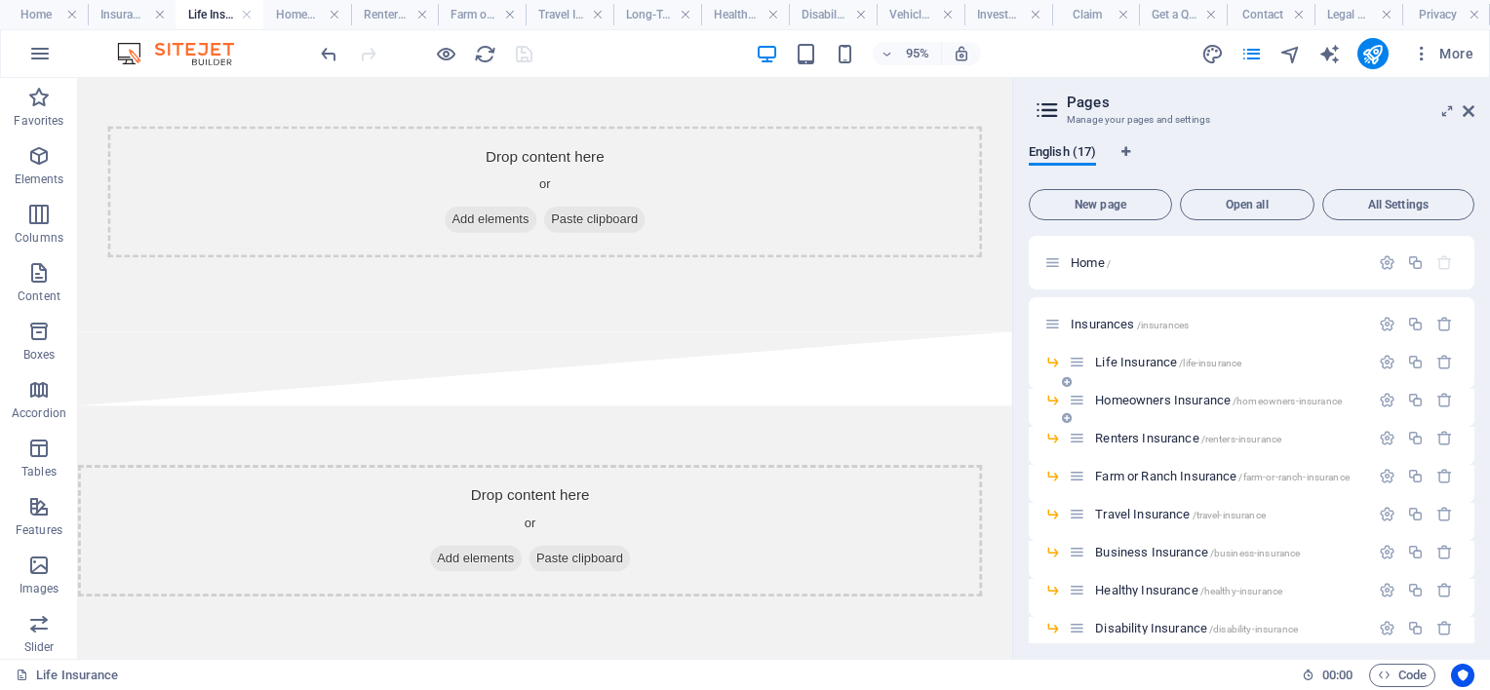
click at [1155, 400] on span "Homeowners Insurance /homeowners-insurance" at bounding box center [1218, 400] width 247 height 15
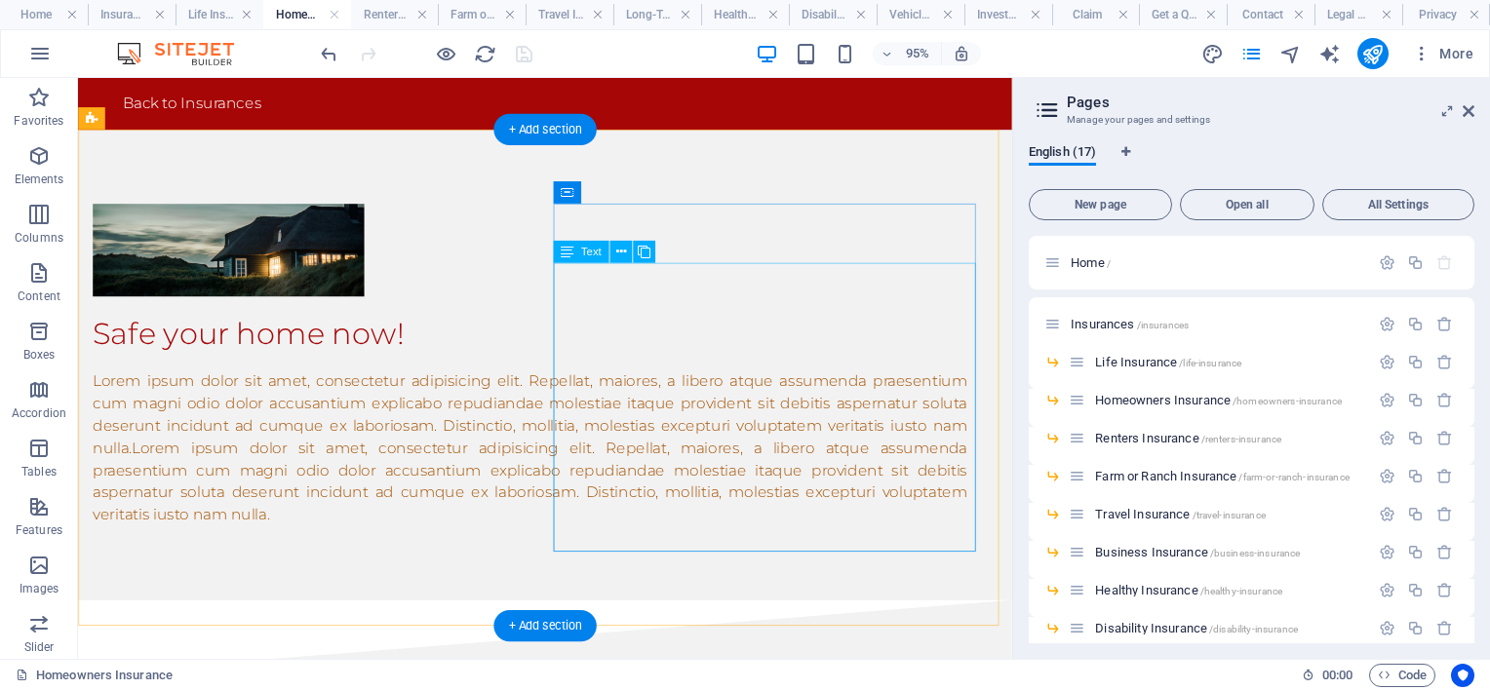
click at [842, 435] on div "Lorem ipsum dolor sit amet, consectetur adipisicing elit. Repellat, maiores, a …" at bounding box center [554, 468] width 921 height 164
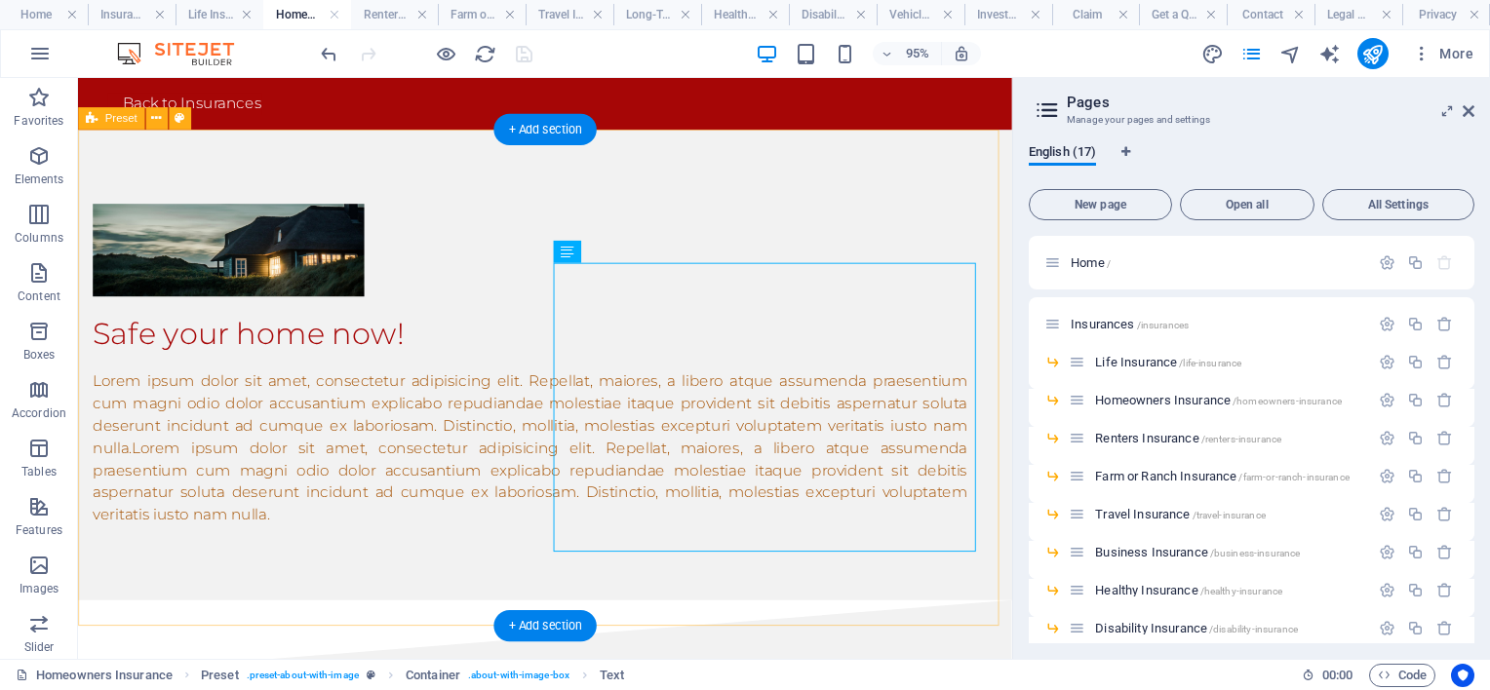
click at [1025, 547] on div "Safe your home now! Lorem ipsum dolor sit amet, consectetur adipisicing elit. R…" at bounding box center [569, 380] width 983 height 495
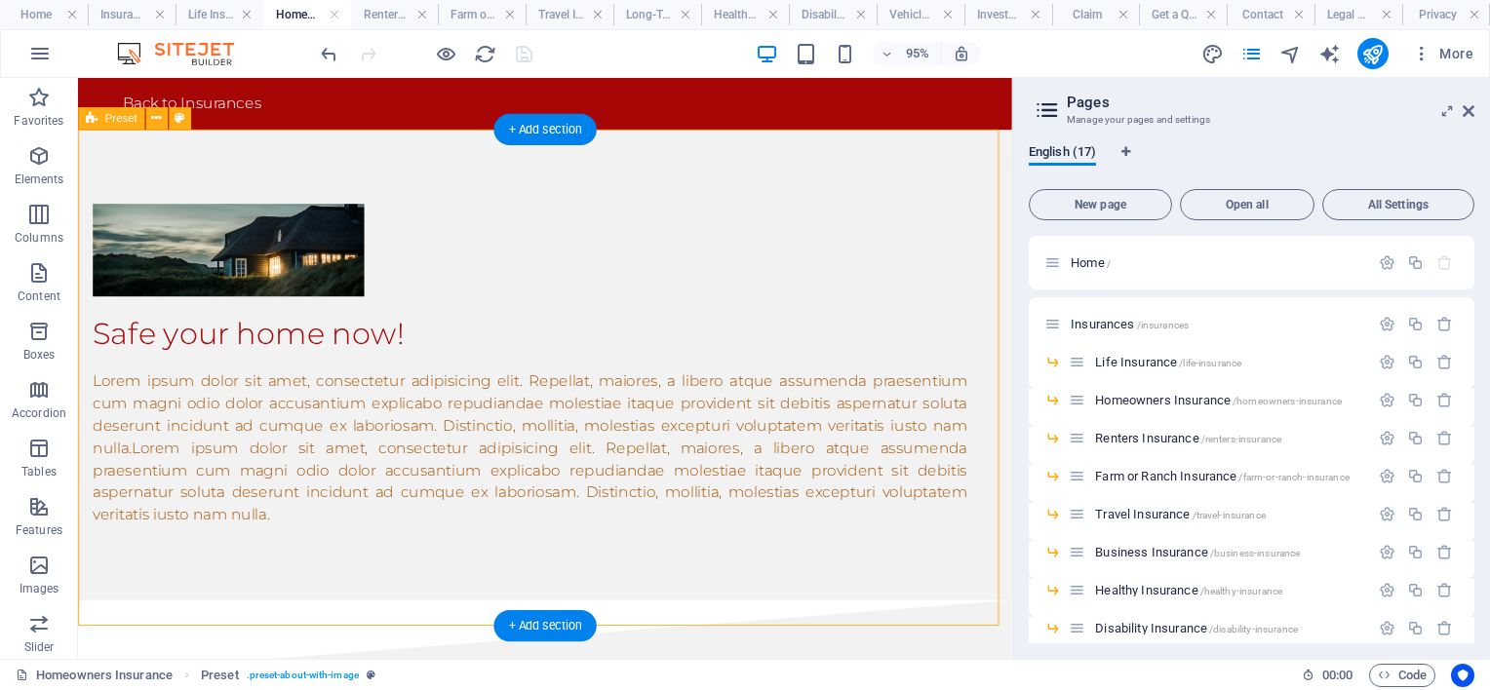
click at [1025, 566] on div "Safe your home now! Lorem ipsum dolor sit amet, consectetur adipisicing elit. R…" at bounding box center [569, 380] width 983 height 495
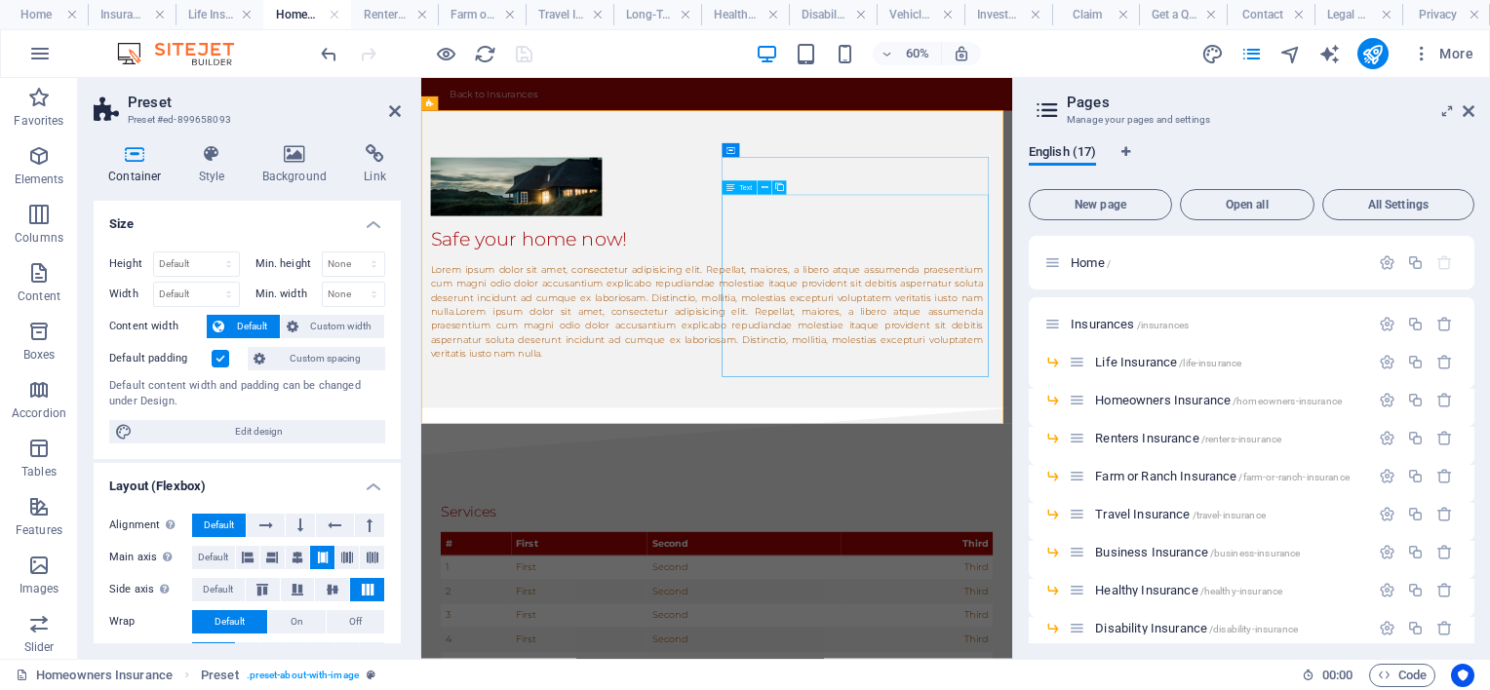
click at [1334, 550] on div "Lorem ipsum dolor sit amet, consectetur adipisicing elit. Repellat, maiores, a …" at bounding box center [897, 468] width 921 height 164
click at [1357, 550] on div "Lorem ipsum dolor sit amet, consectetur adipisicing elit. Repellat, maiores, a …" at bounding box center [897, 468] width 921 height 164
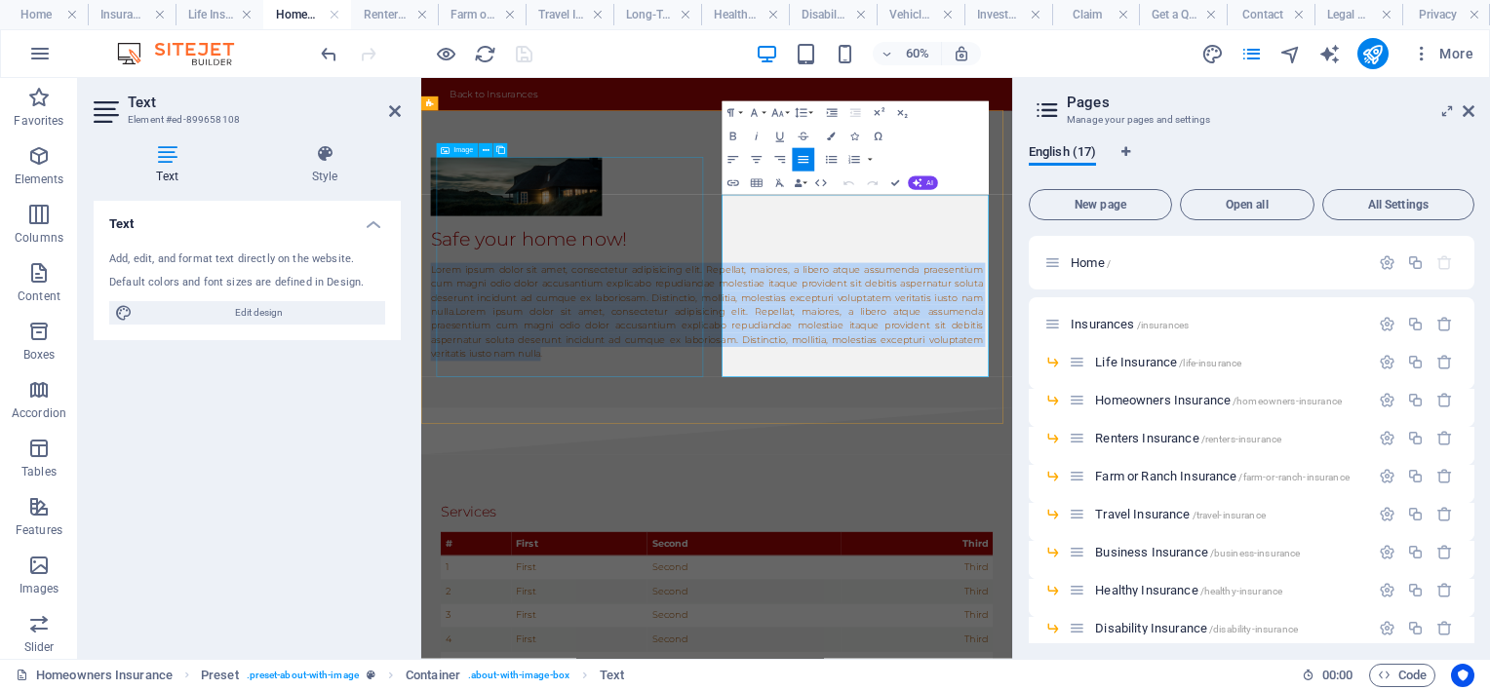
drag, startPoint x: 1350, startPoint y: 559, endPoint x: 809, endPoint y: 214, distance: 641.1
click at [812, 224] on div "Safe your home now! Lorem ipsum dolor sit amet, consectetur adipisicing elit. R…" at bounding box center [897, 380] width 983 height 527
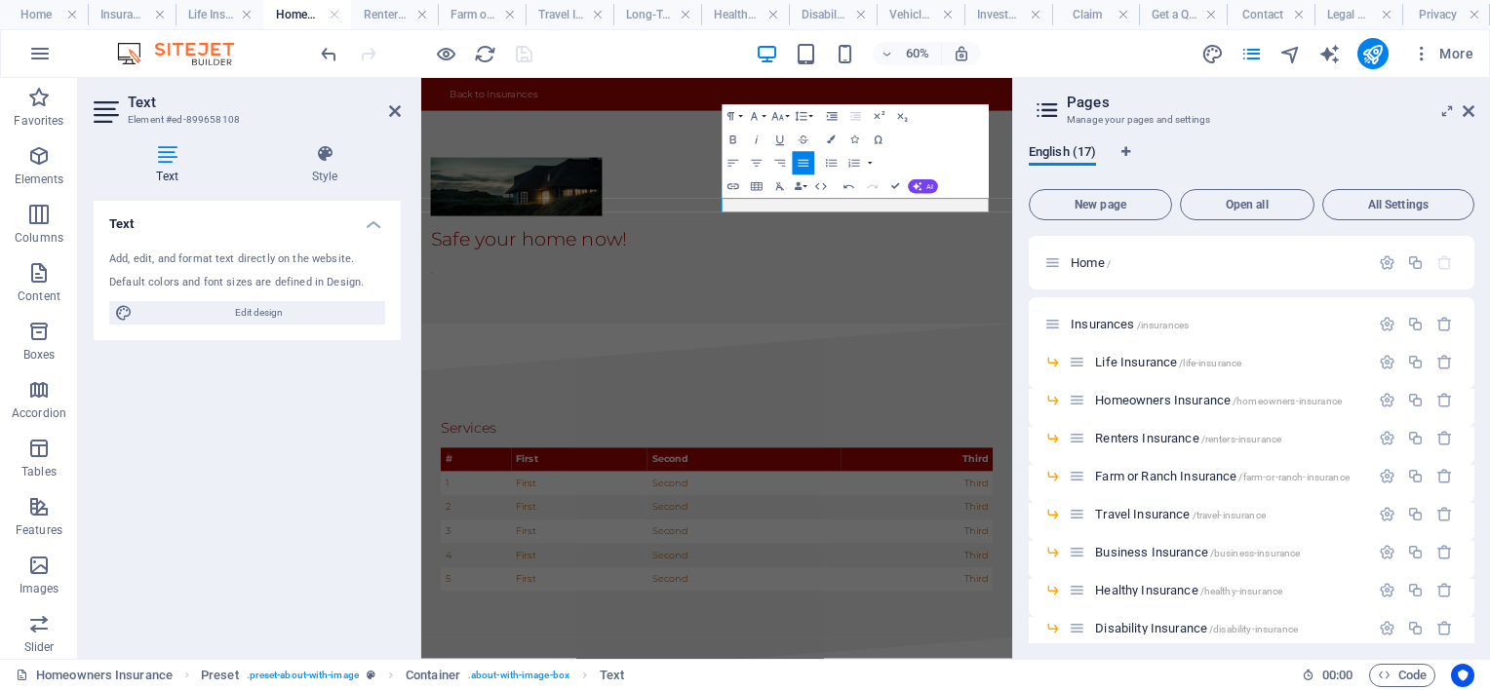
click at [331, 488] on div "Text Add, edit, and format text directly on the website. Default colors and fon…" at bounding box center [247, 422] width 307 height 443
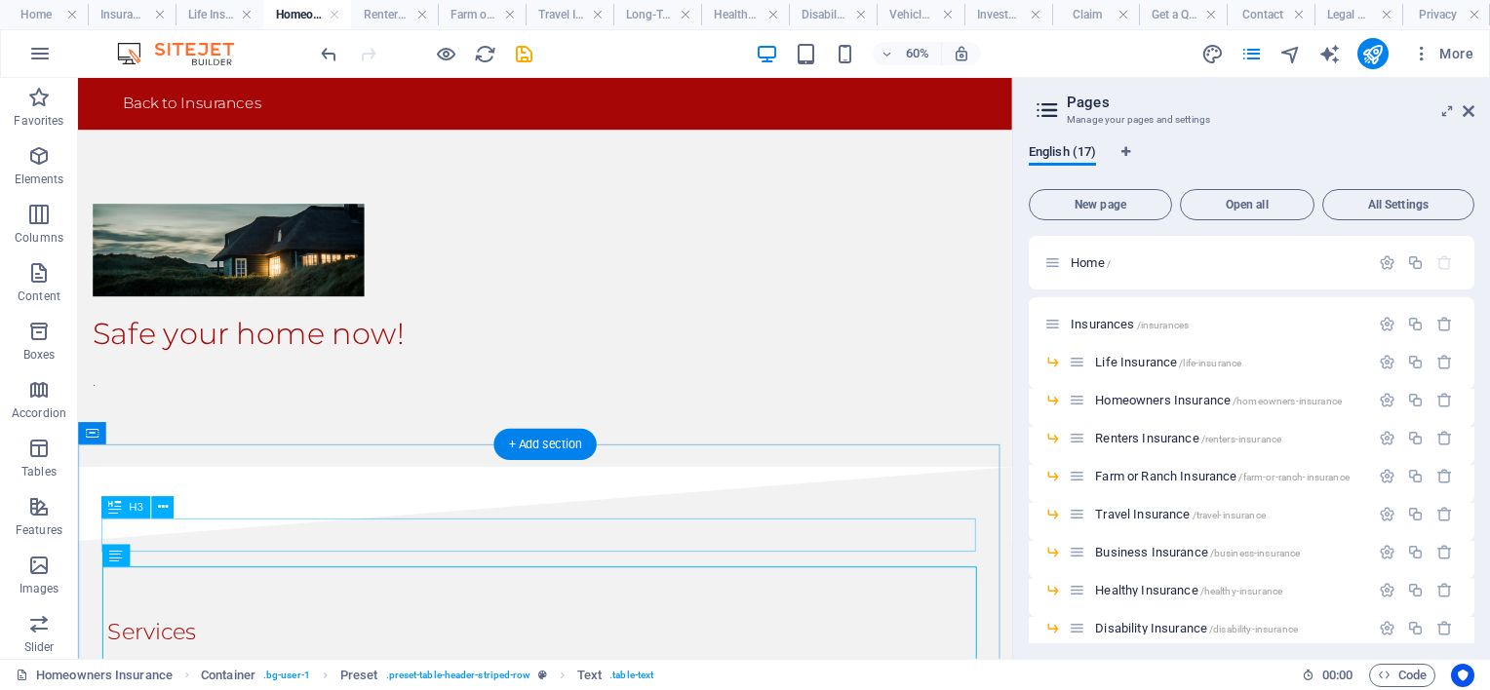
click at [698, 644] on div "Services" at bounding box center [569, 661] width 921 height 35
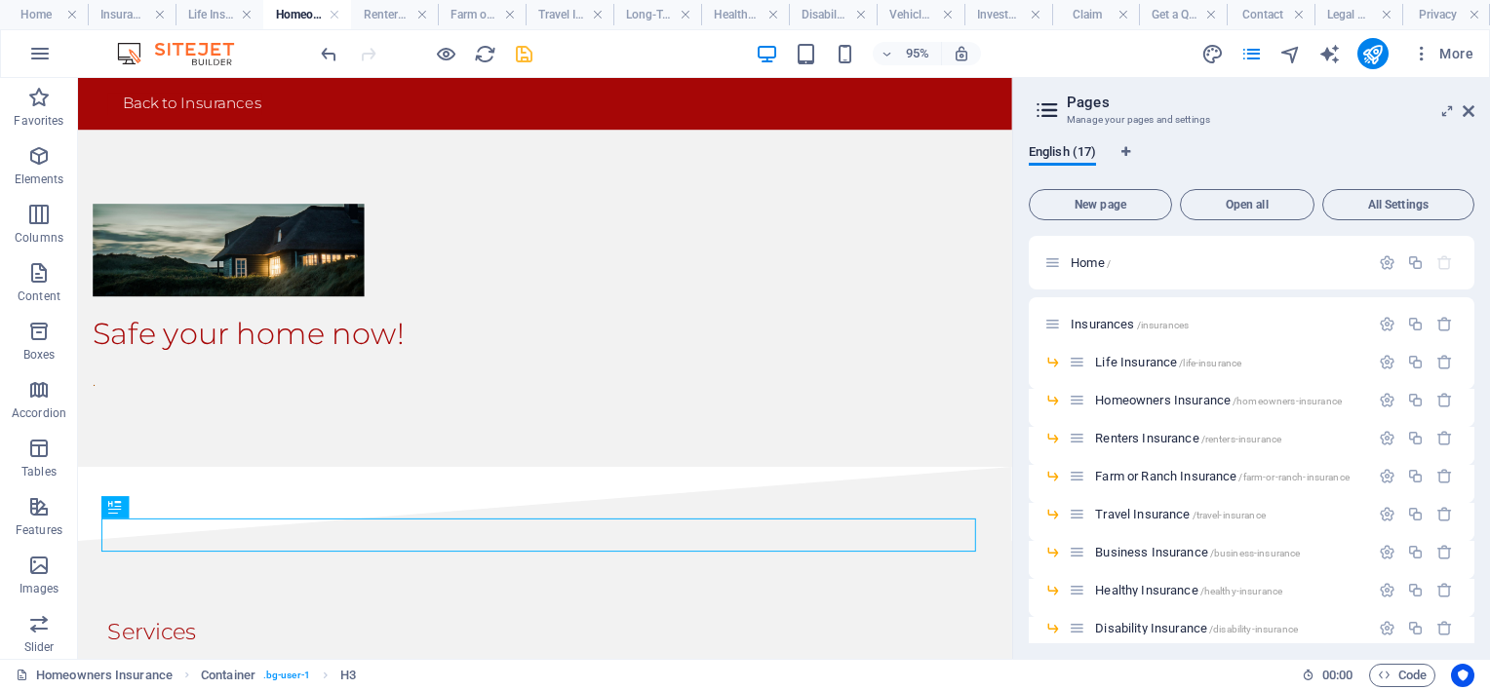
click at [514, 51] on icon "save" at bounding box center [524, 54] width 22 height 22
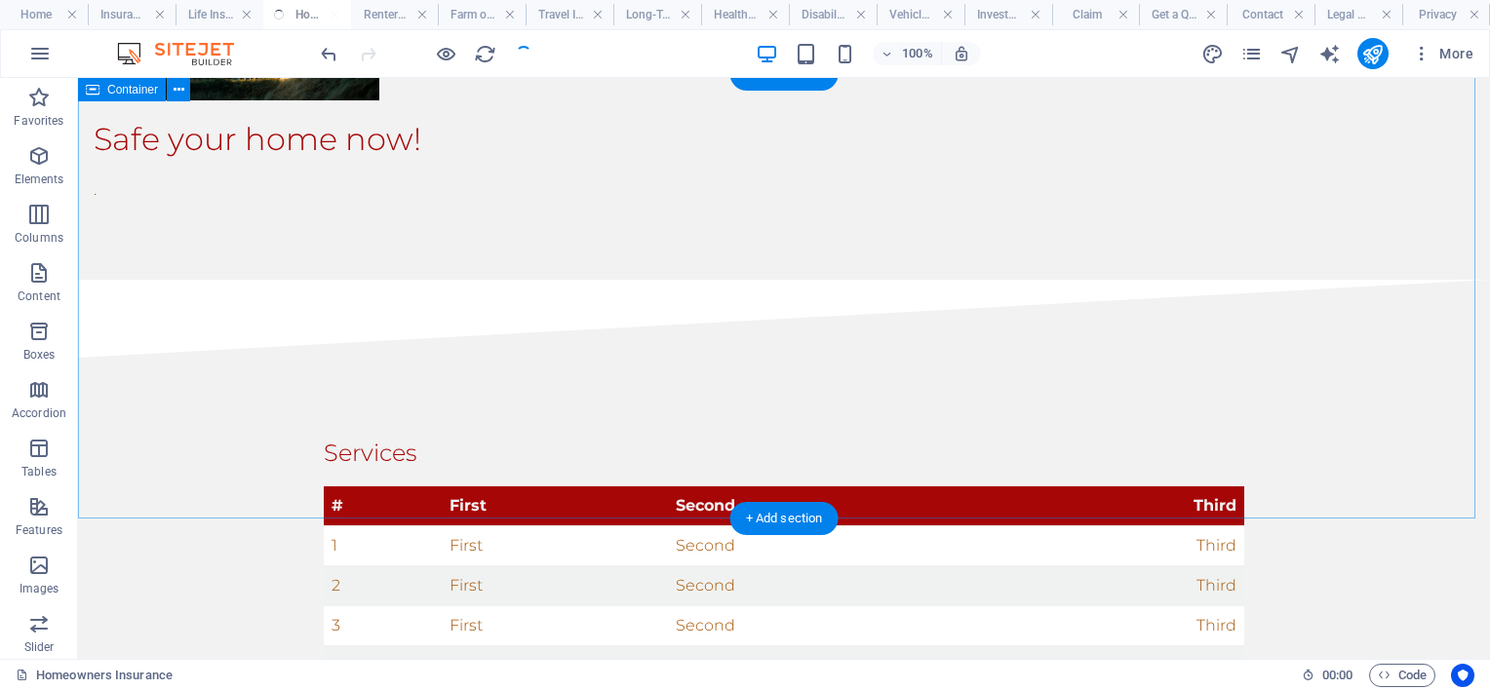
scroll to position [390, 0]
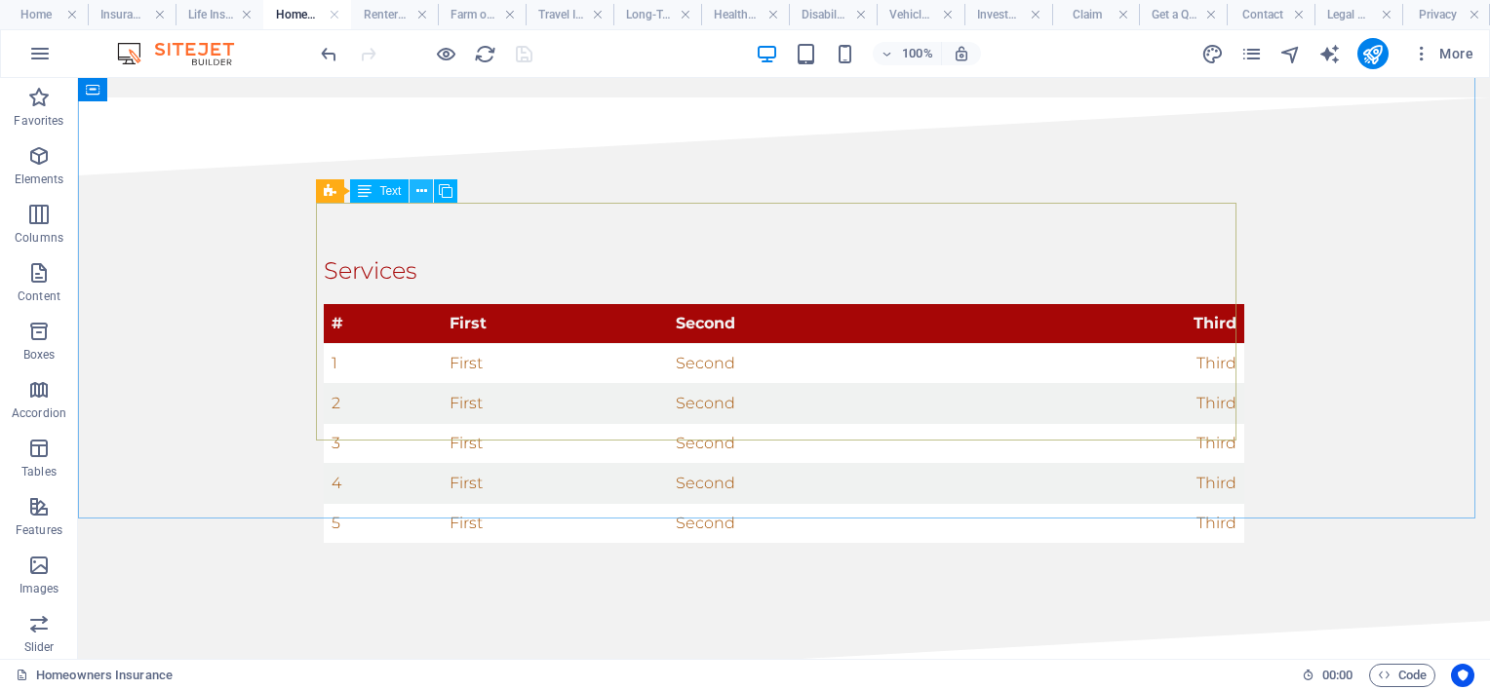
click at [425, 189] on icon at bounding box center [421, 191] width 11 height 20
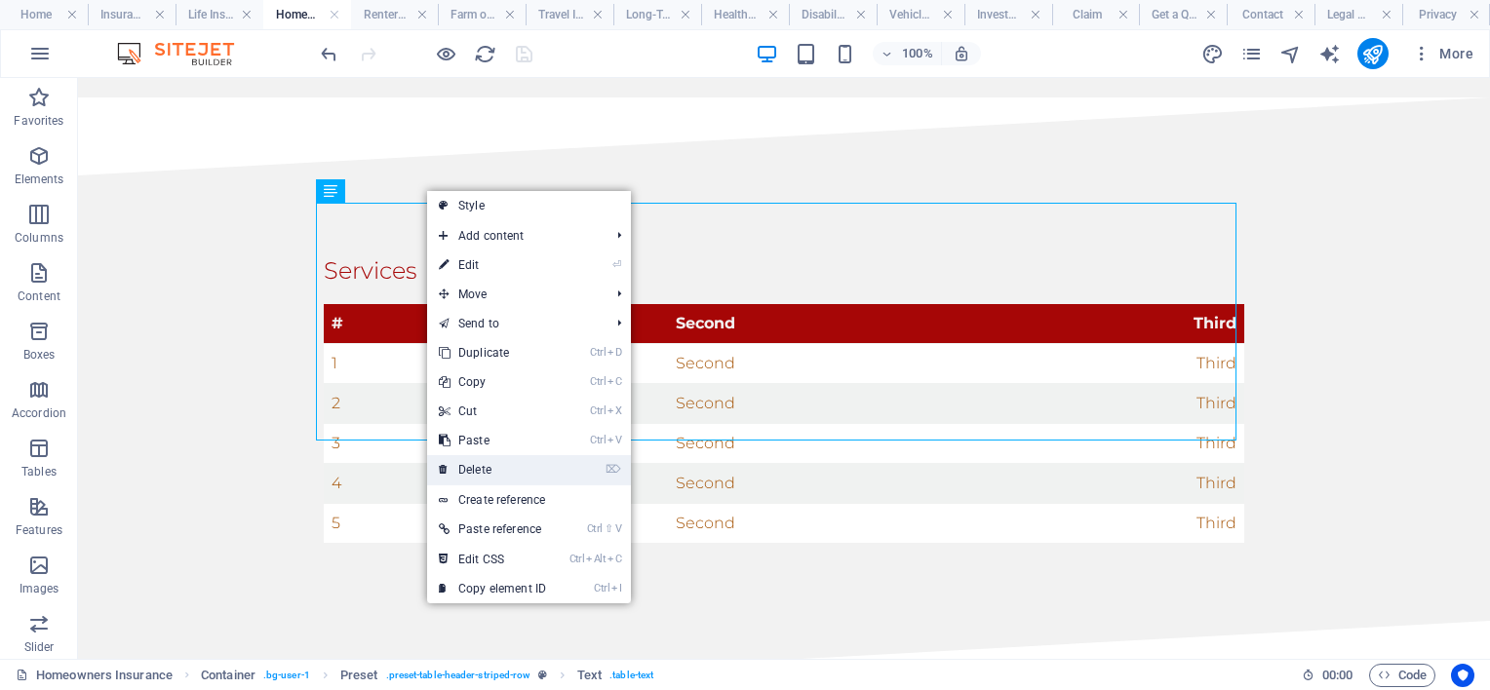
click at [491, 471] on link "⌦ Delete" at bounding box center [492, 469] width 131 height 29
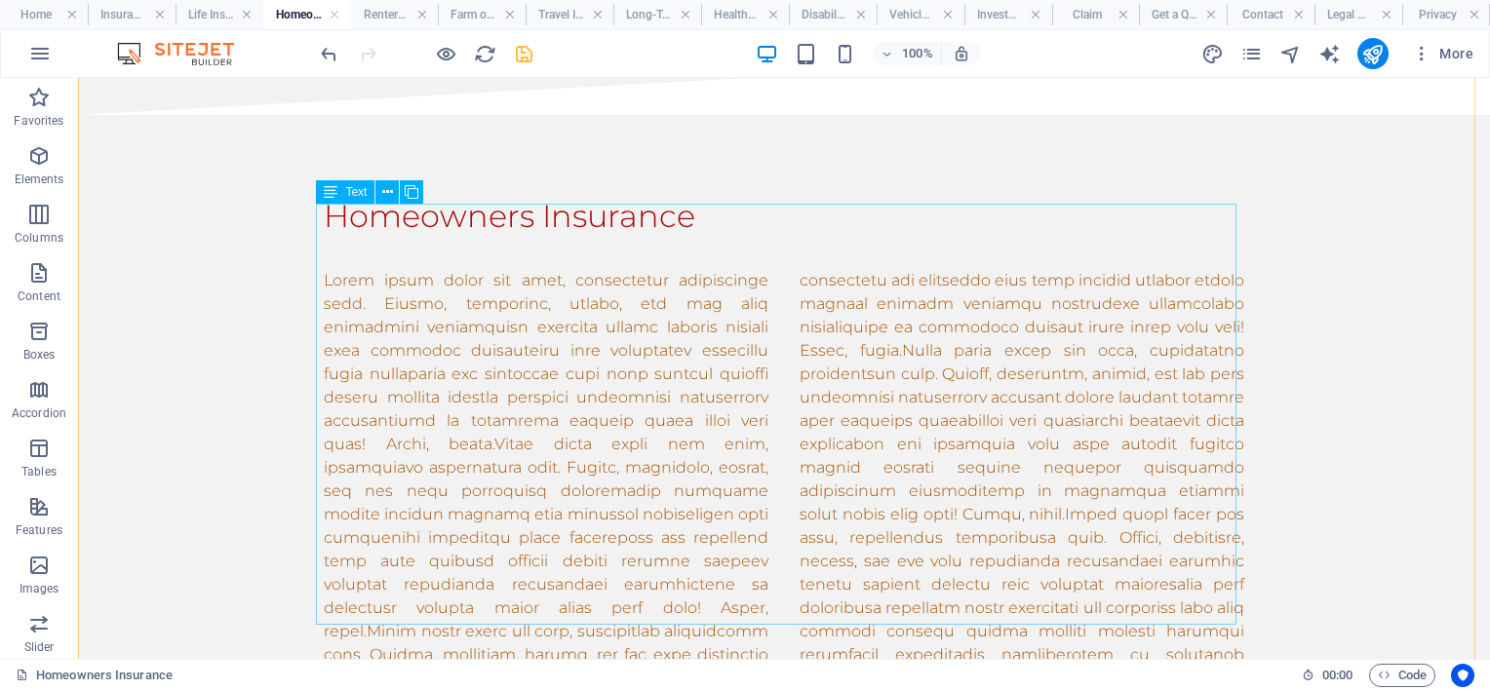
scroll to position [878, 0]
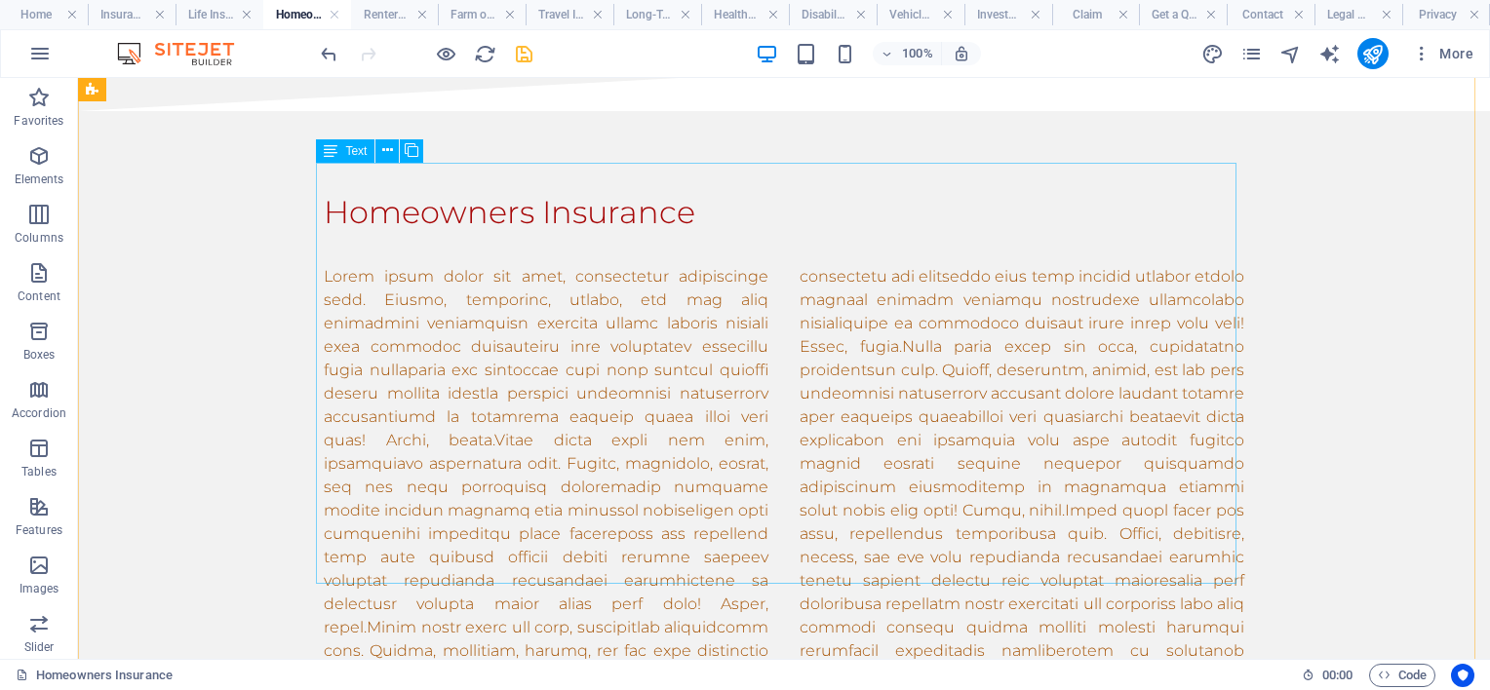
click at [917, 568] on div at bounding box center [784, 487] width 921 height 445
click at [909, 570] on div at bounding box center [784, 487] width 921 height 445
click at [905, 570] on div at bounding box center [784, 487] width 921 height 445
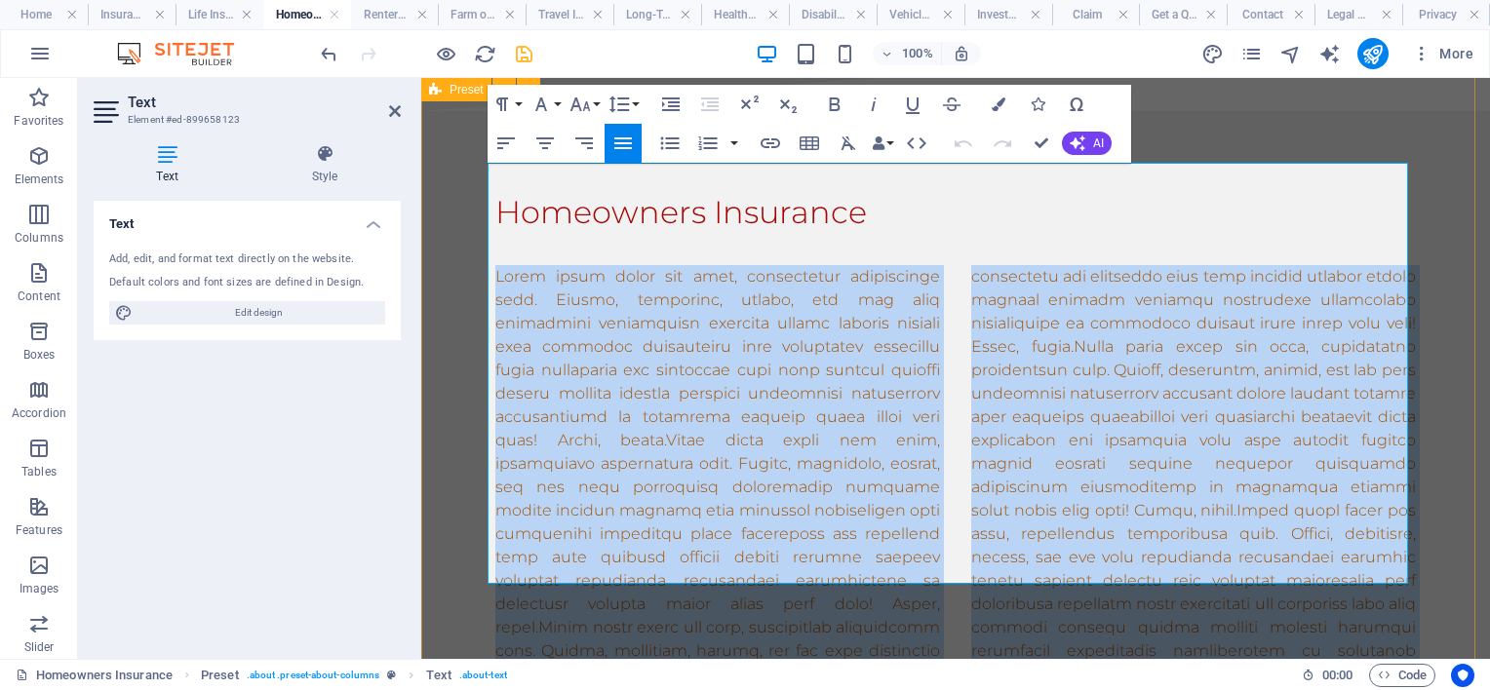
drag, startPoint x: 1088, startPoint y: 570, endPoint x: 416, endPoint y: 111, distance: 813.4
click at [421, 111] on html "Skip to main content Back to Insurances Safe your home now! . Services Drop con…" at bounding box center [955, 465] width 1069 height 2531
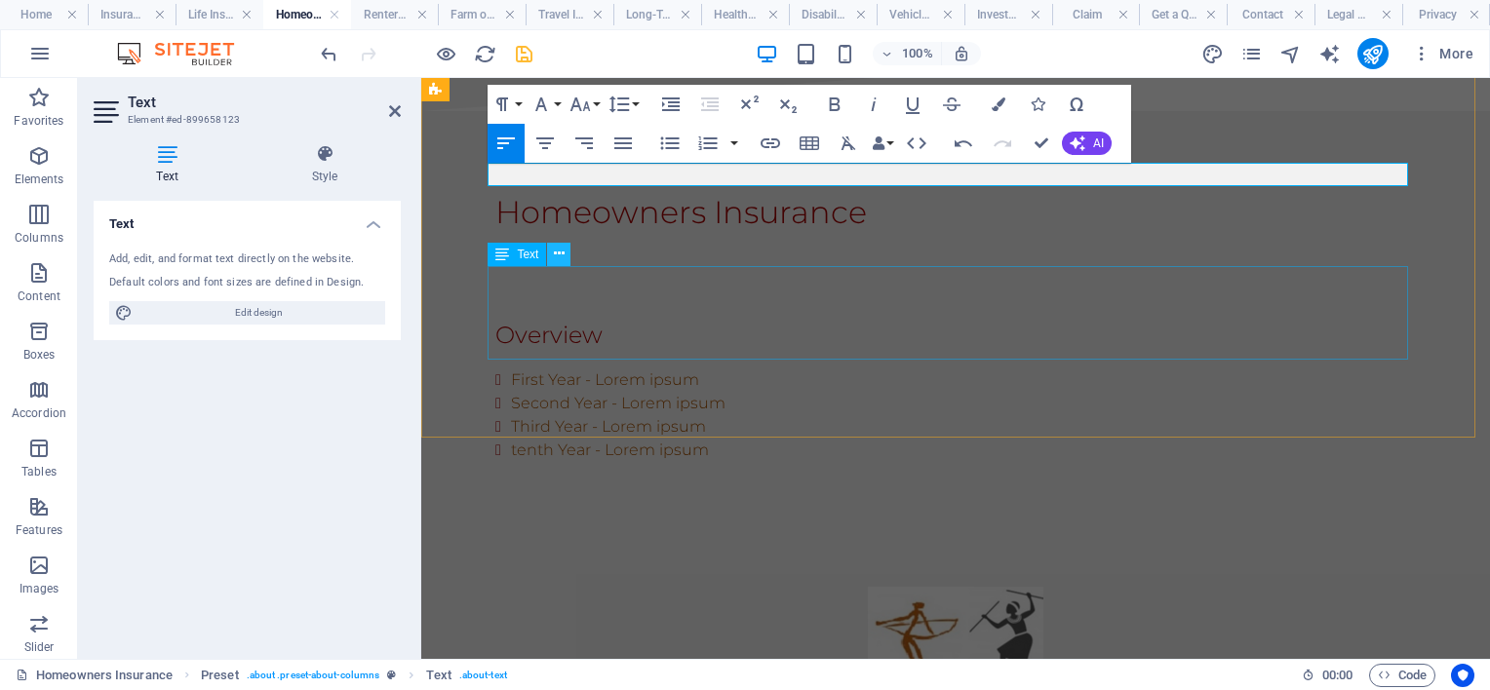
click at [558, 253] on icon at bounding box center [559, 254] width 11 height 20
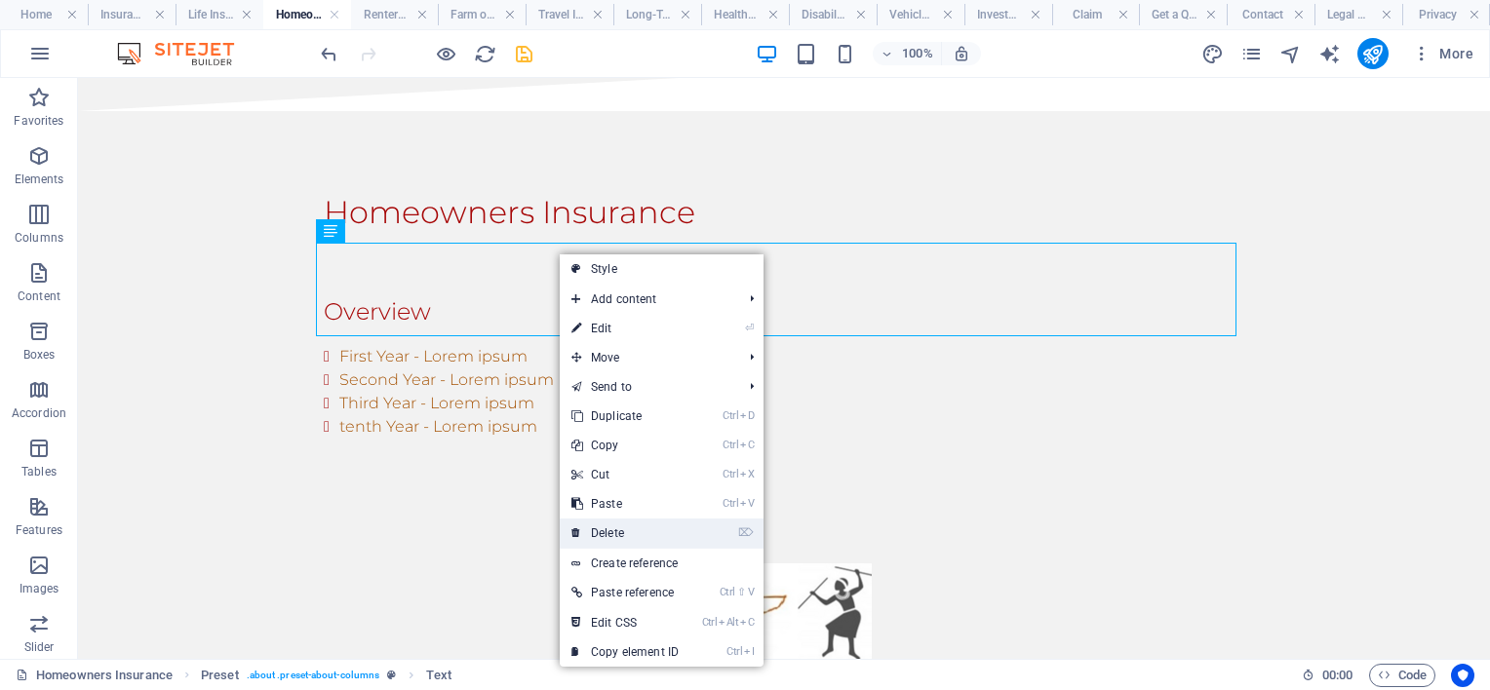
click at [638, 535] on link "⌦ Delete" at bounding box center [625, 533] width 131 height 29
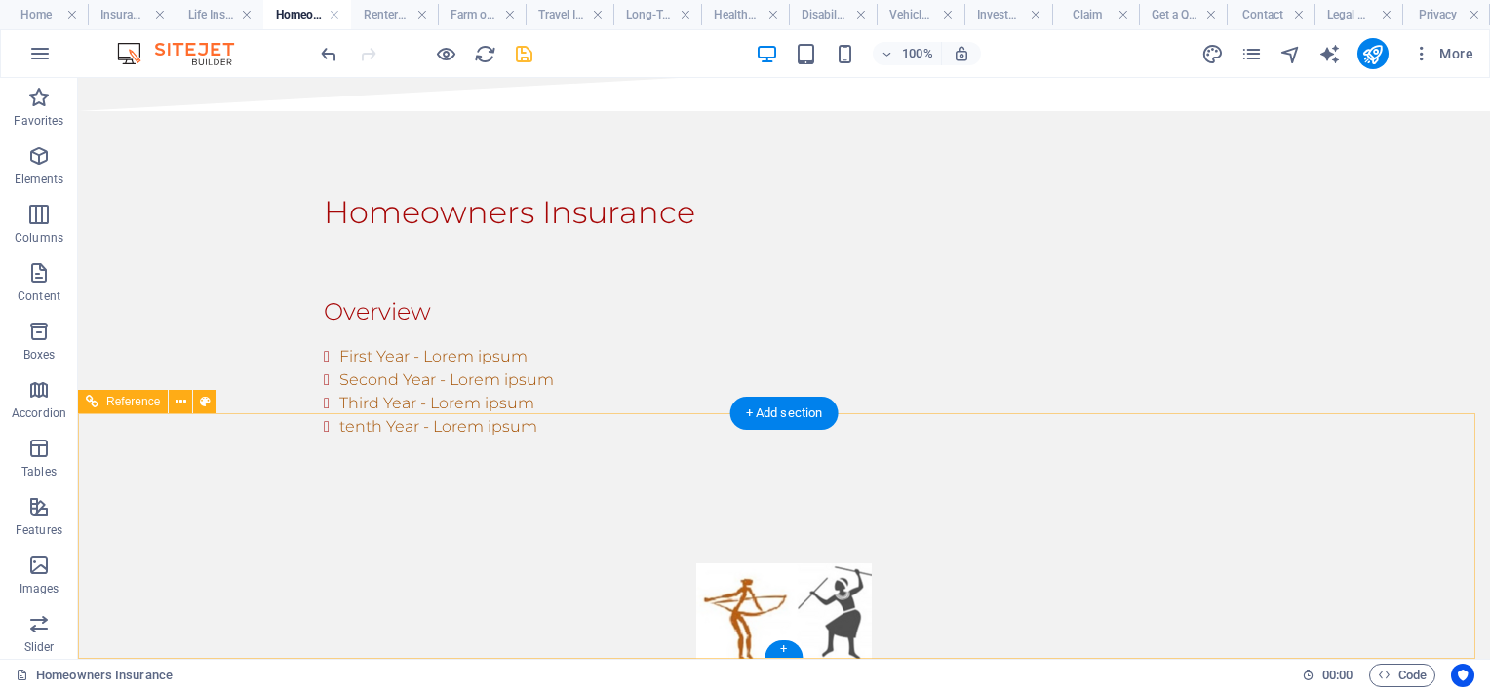
scroll to position [784, 0]
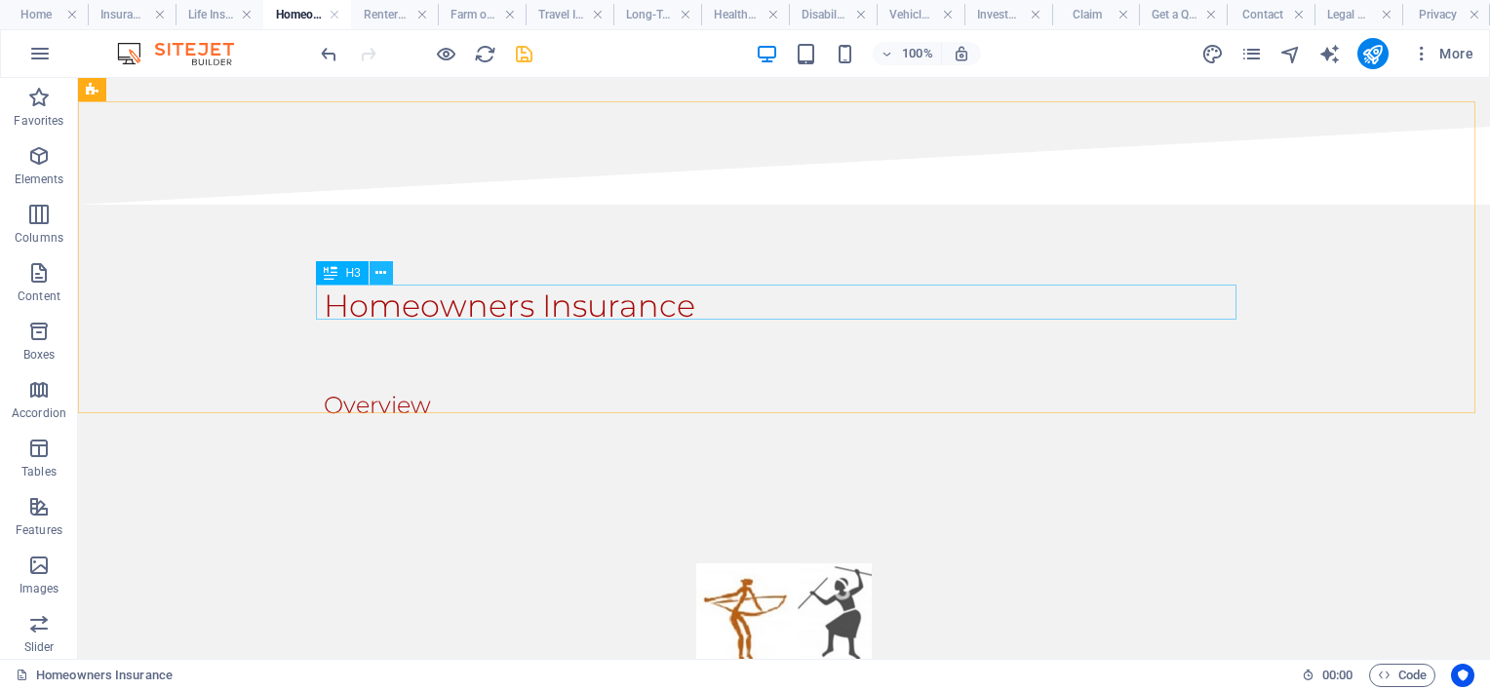
click at [375, 274] on icon at bounding box center [380, 273] width 11 height 20
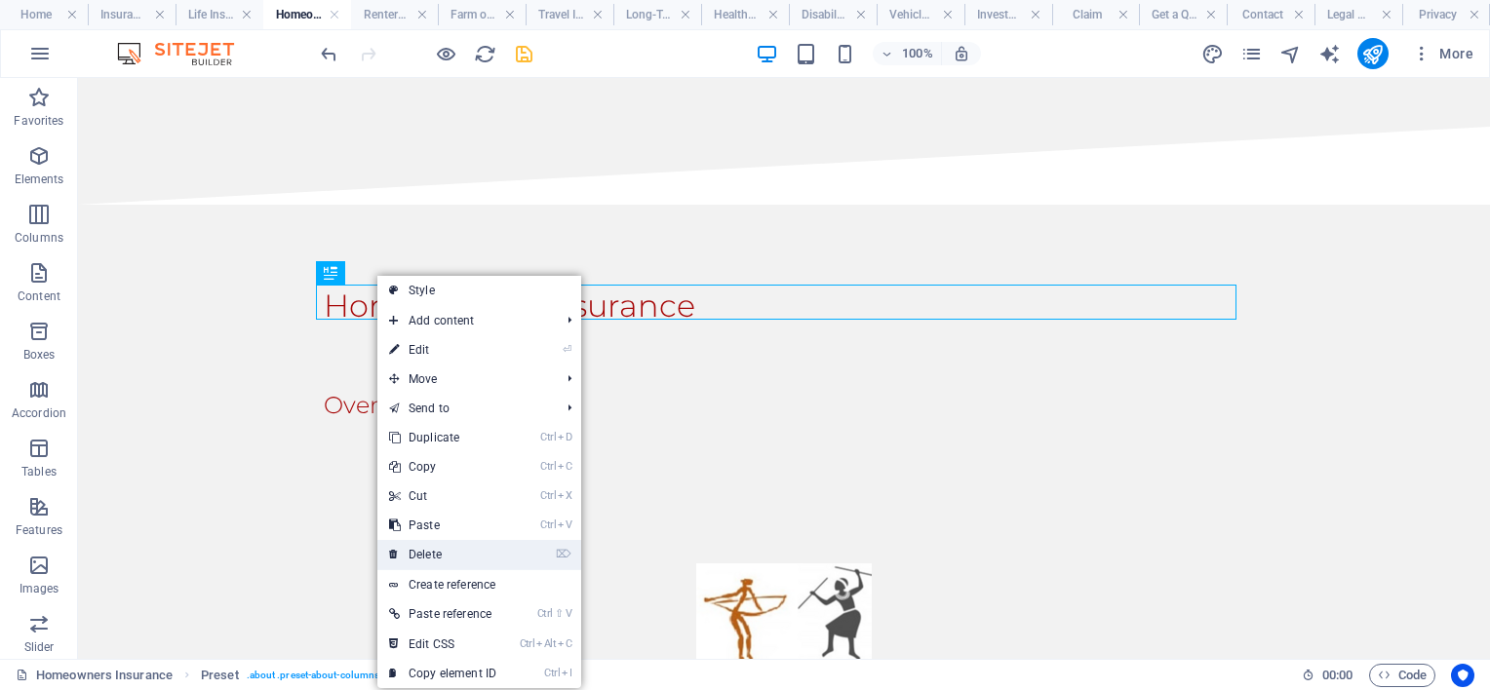
click at [437, 544] on link "⌦ Delete" at bounding box center [442, 554] width 131 height 29
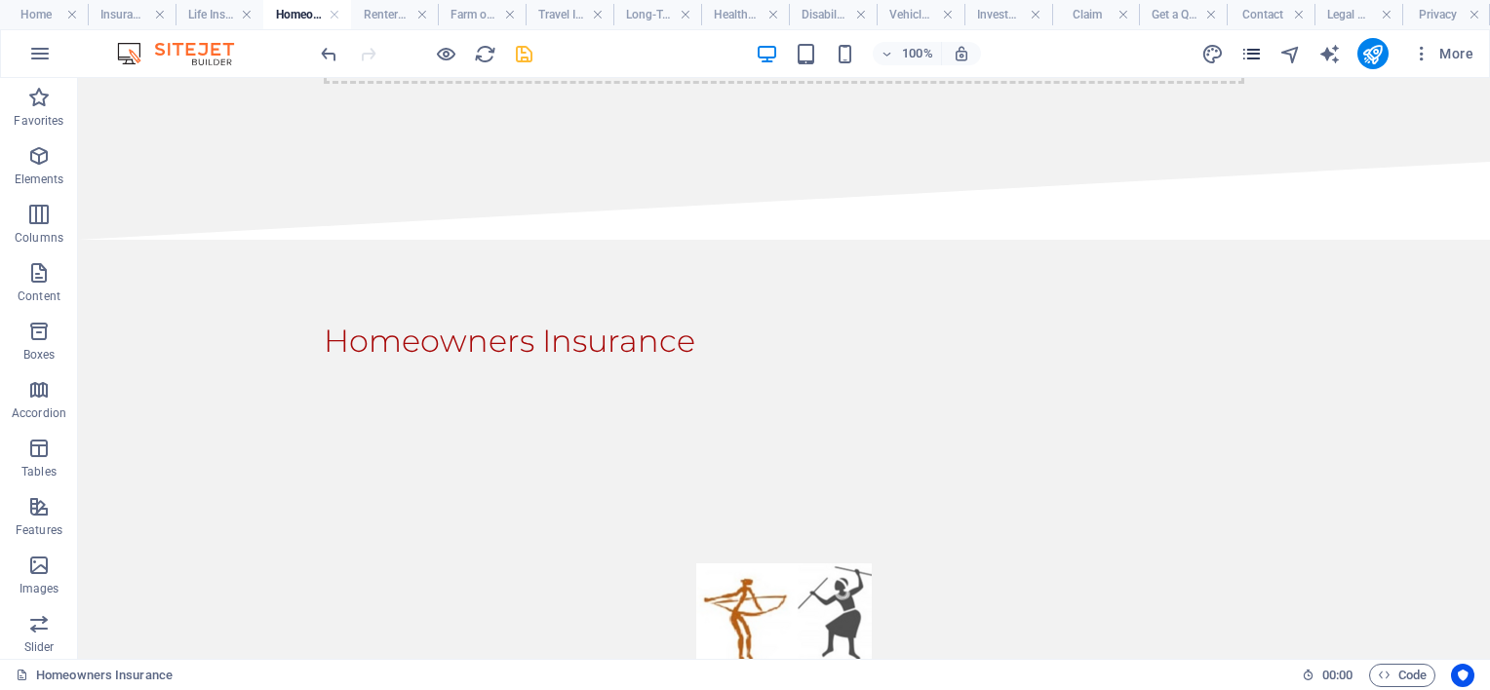
scroll to position [66, 0]
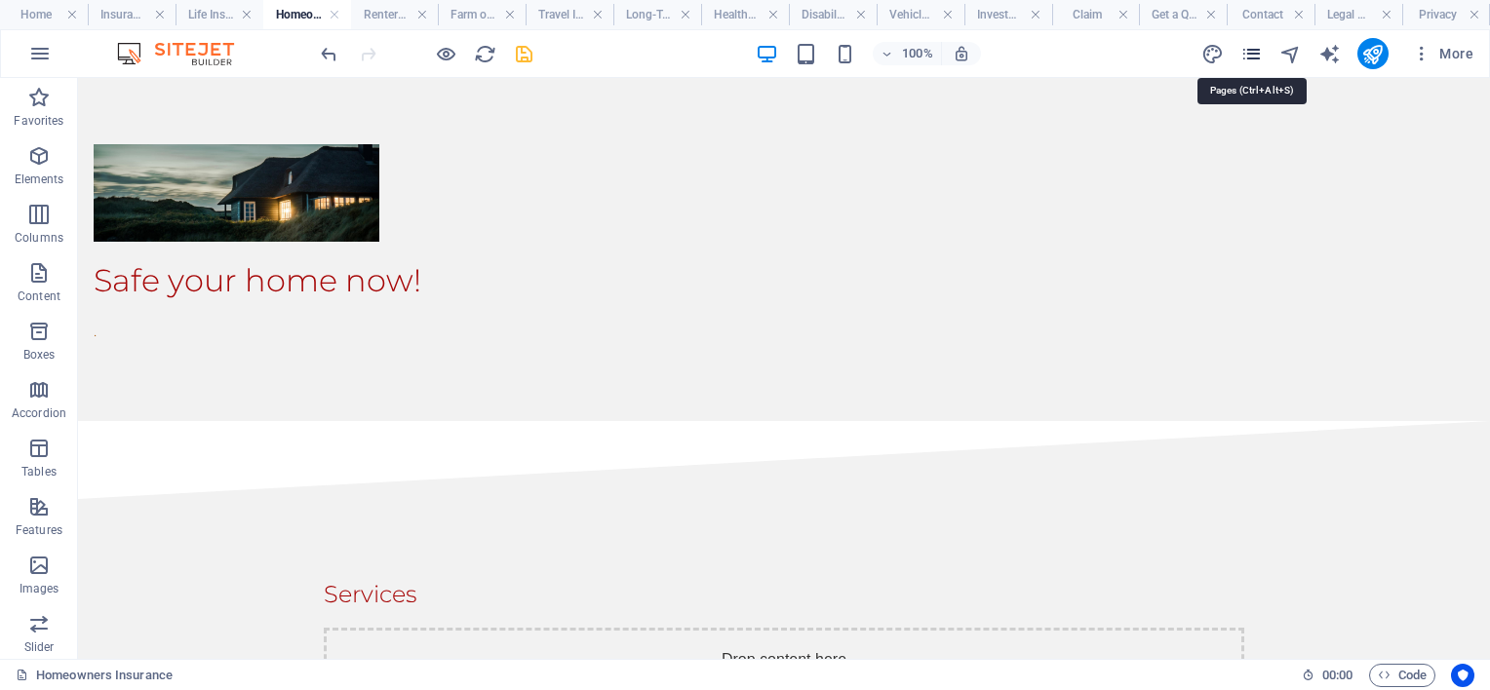
click at [1255, 50] on icon "pages" at bounding box center [1251, 54] width 22 height 22
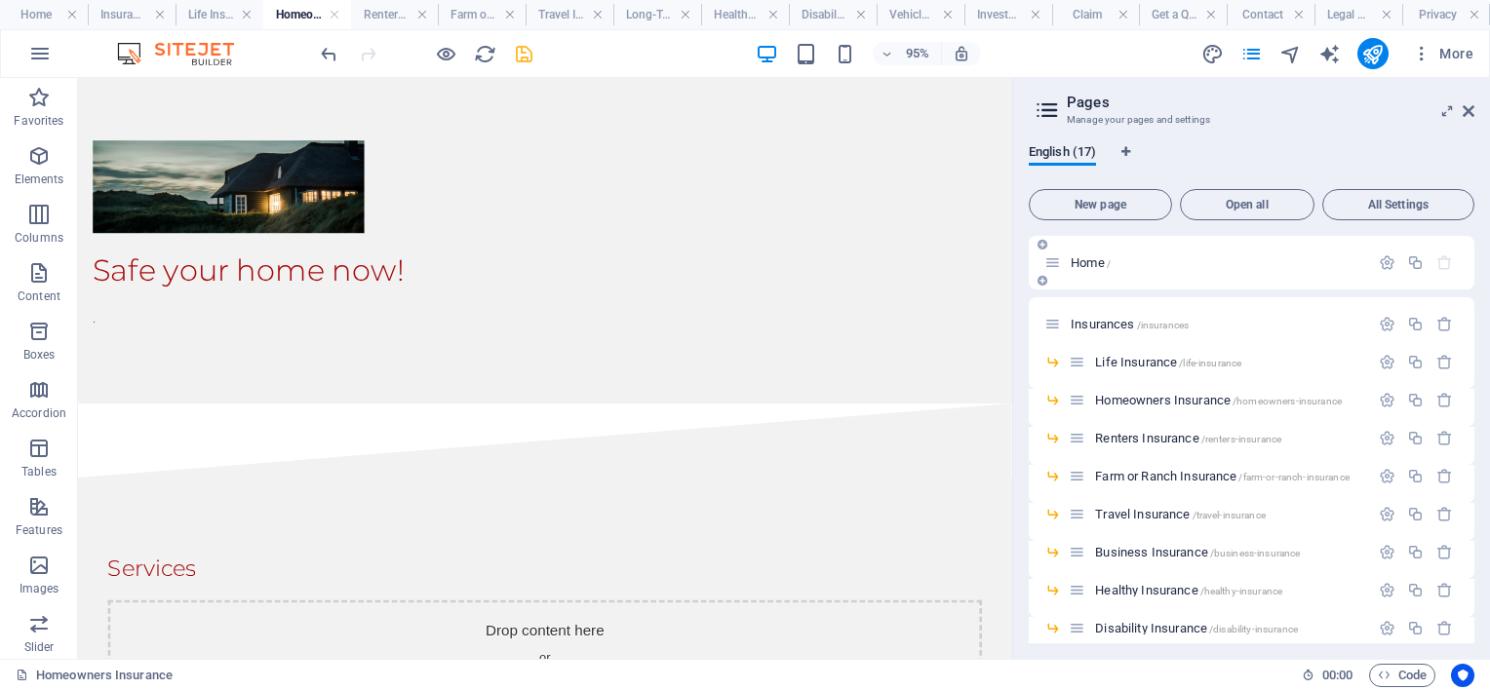
click at [1088, 257] on span "Home /" at bounding box center [1091, 263] width 40 height 15
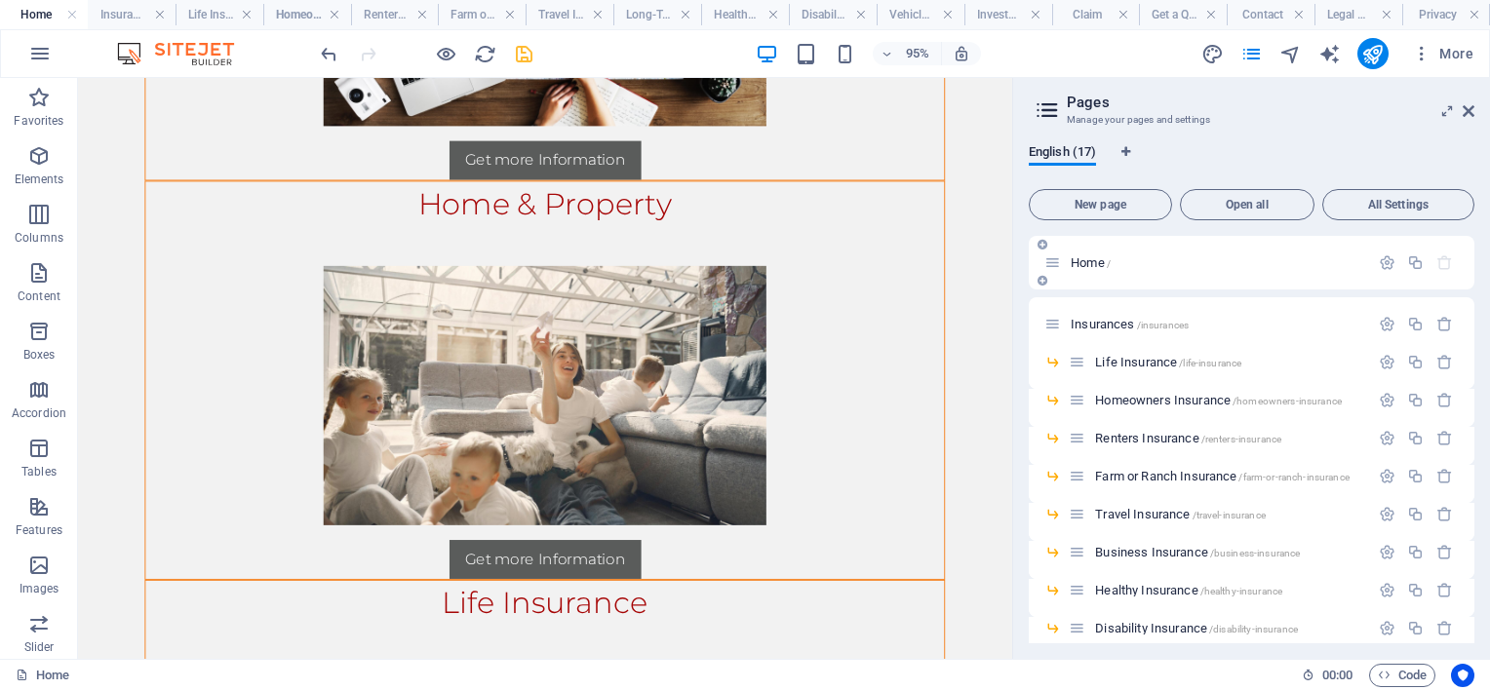
scroll to position [0, 0]
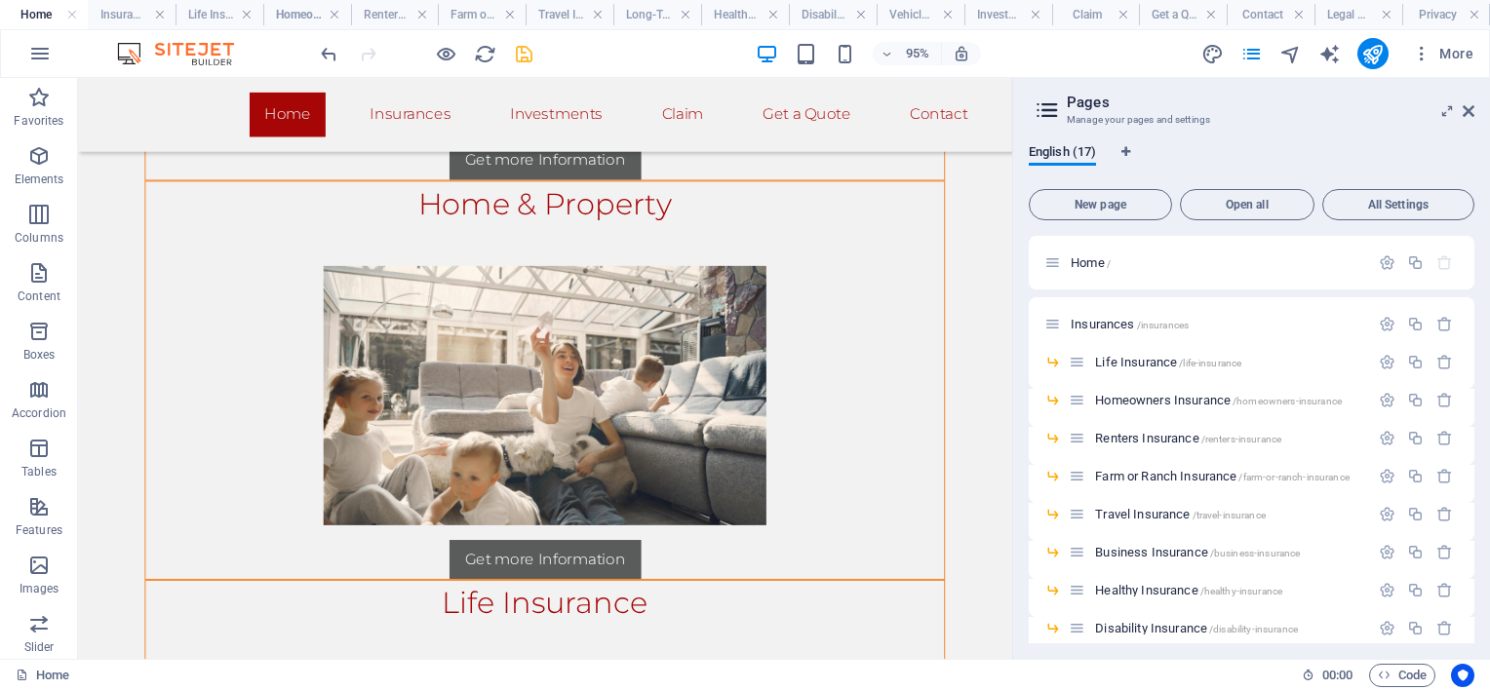
click at [1479, 112] on aside "Pages Manage your pages and settings English (17) New page Open all All Setting…" at bounding box center [1251, 368] width 478 height 581
click at [1467, 109] on icon at bounding box center [1469, 111] width 12 height 16
click at [1061, 105] on div "Home Insurances Business Insurance Investments Claim Get a Quote Contact" at bounding box center [569, 117] width 983 height 78
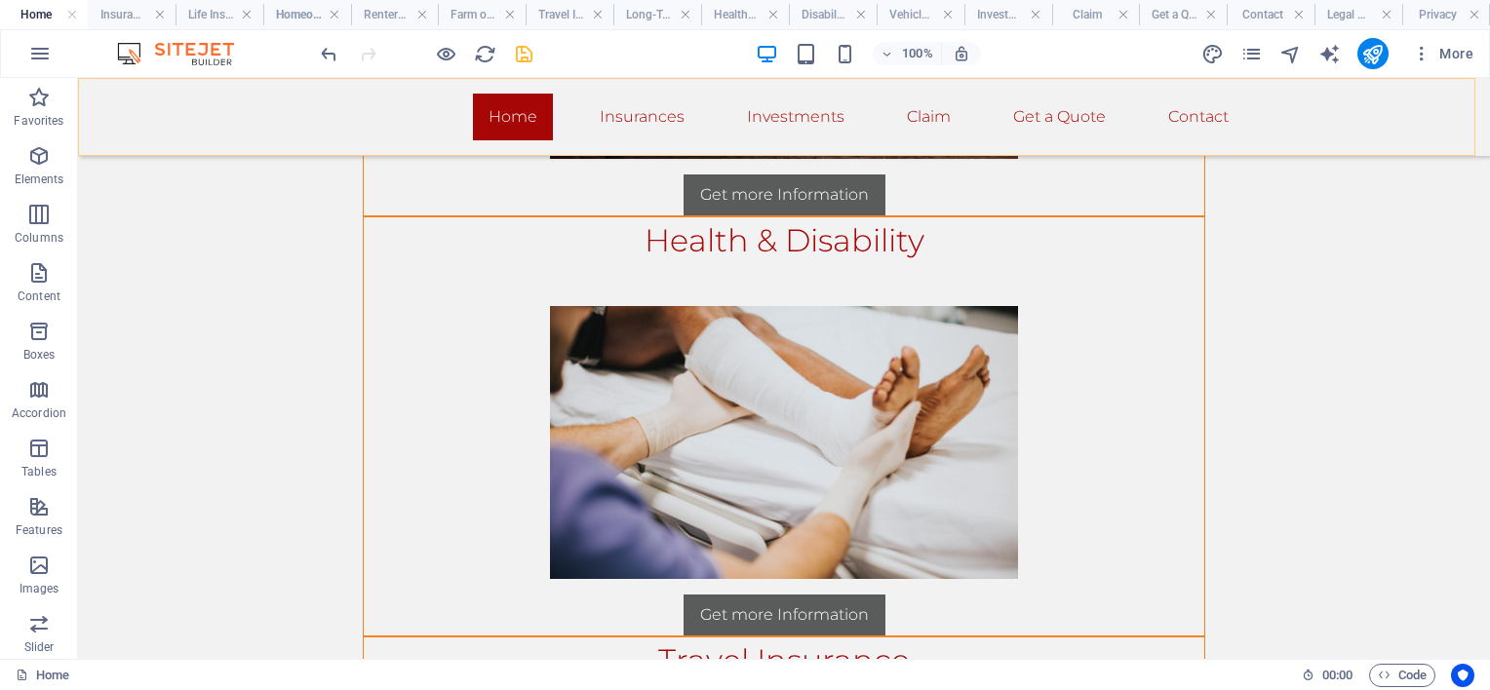
scroll to position [568, 0]
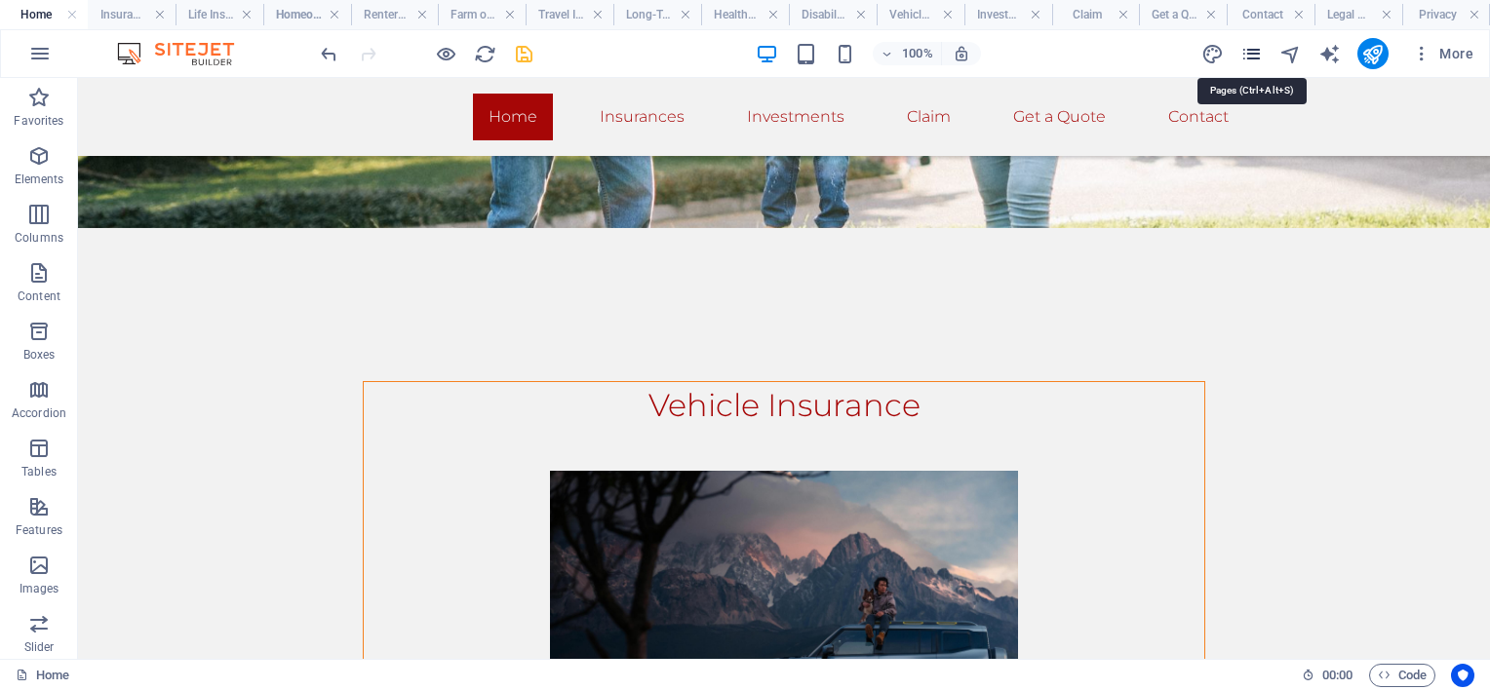
click at [1255, 47] on icon "pages" at bounding box center [1251, 54] width 22 height 22
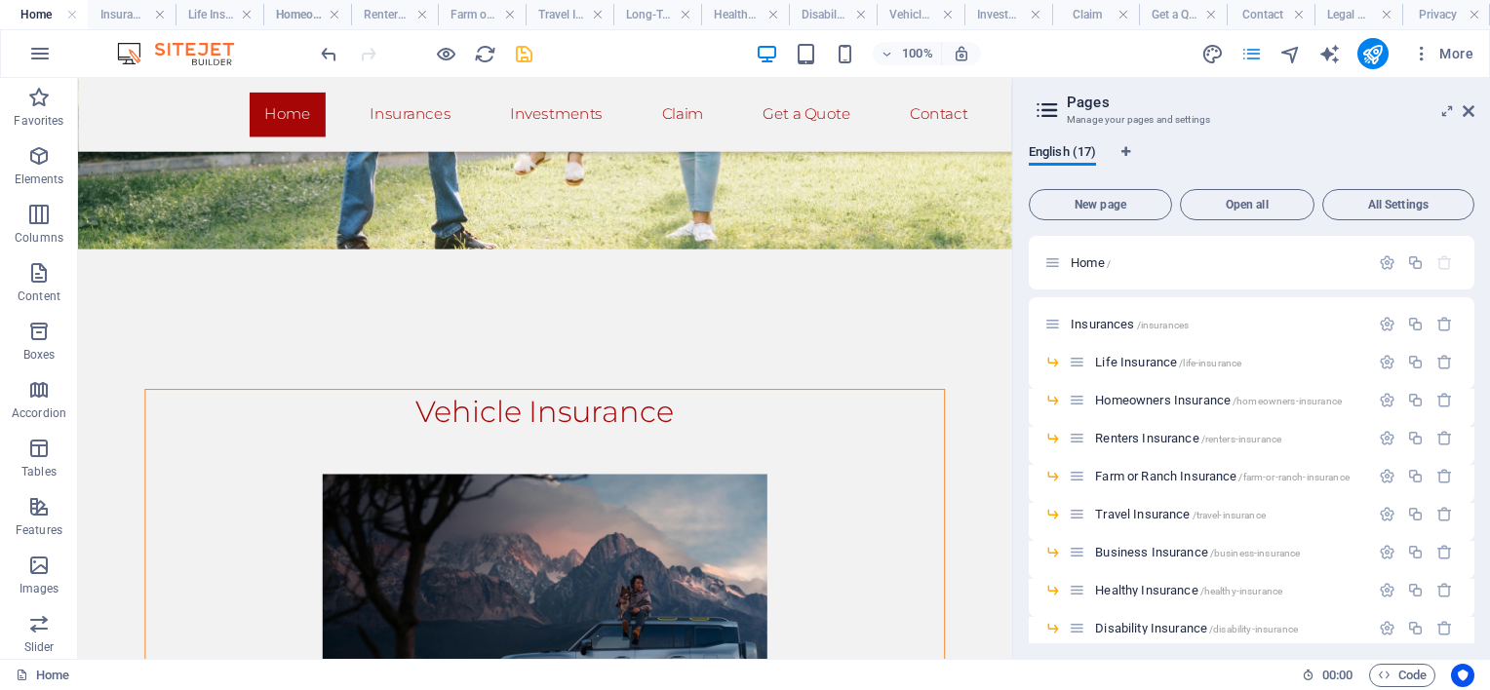
scroll to position [585, 0]
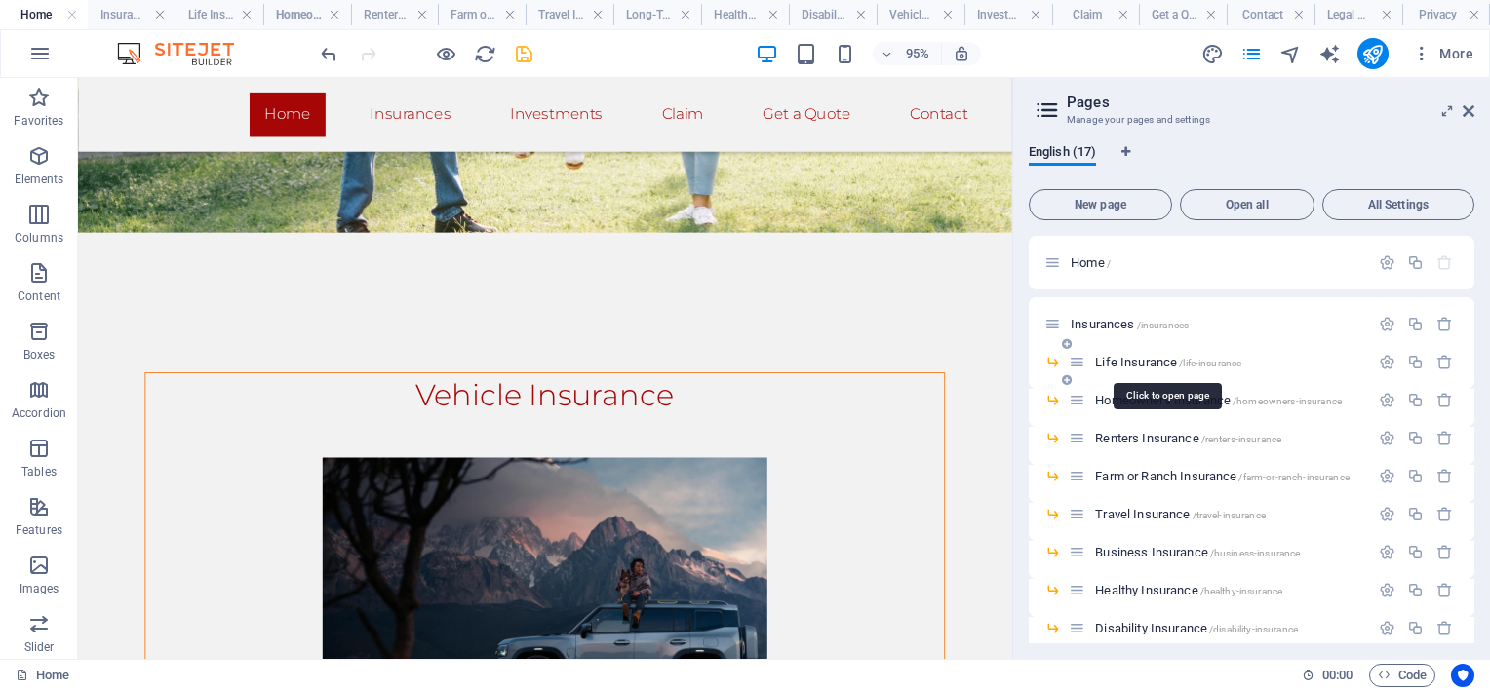
click at [1154, 361] on span "Life Insurance /life-insurance" at bounding box center [1168, 362] width 146 height 15
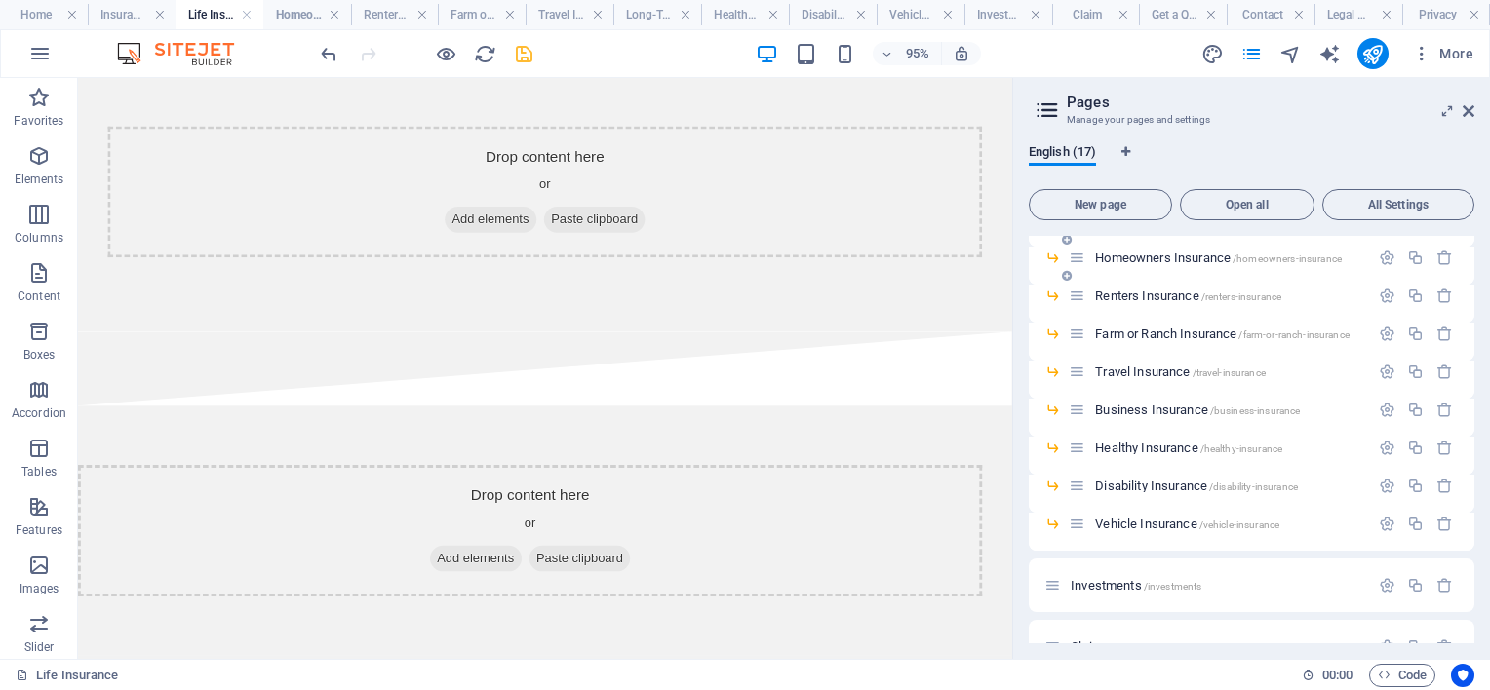
scroll to position [133, 0]
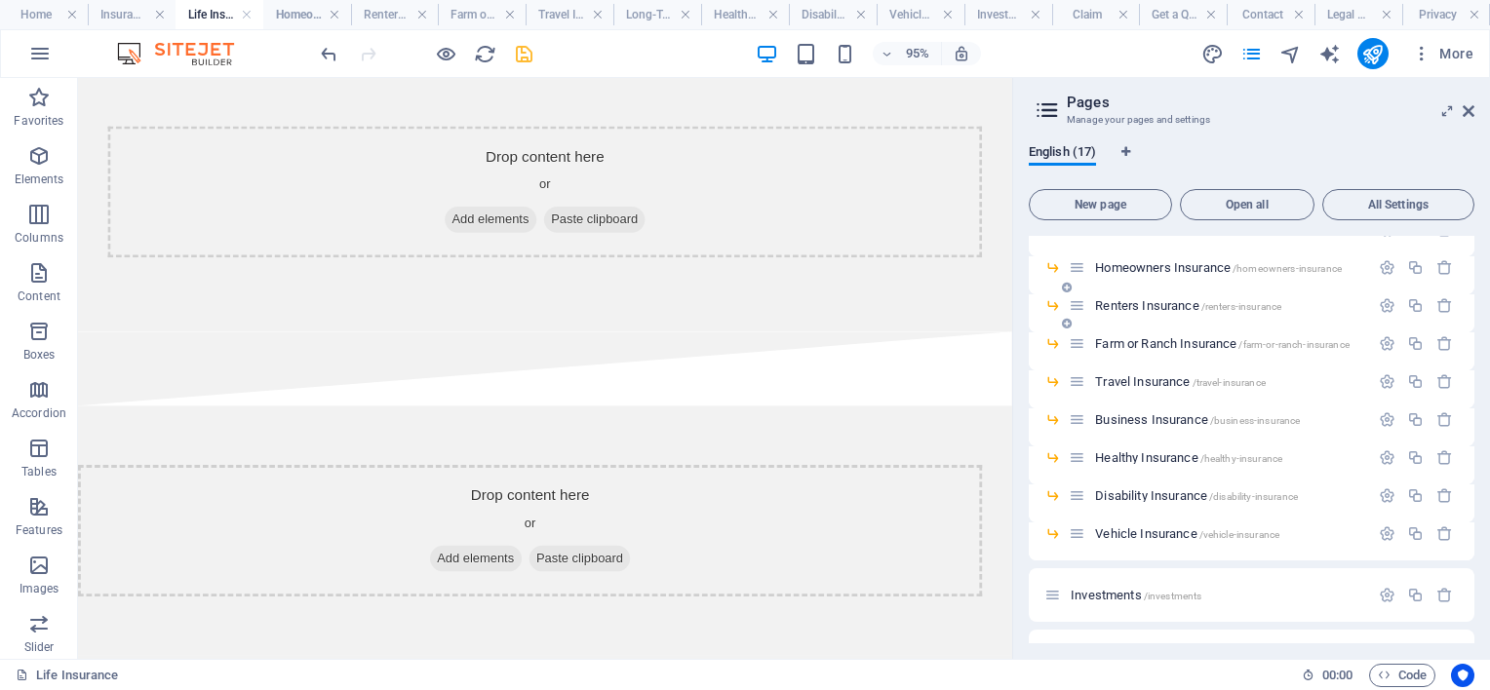
click at [1078, 308] on icon at bounding box center [1077, 305] width 17 height 17
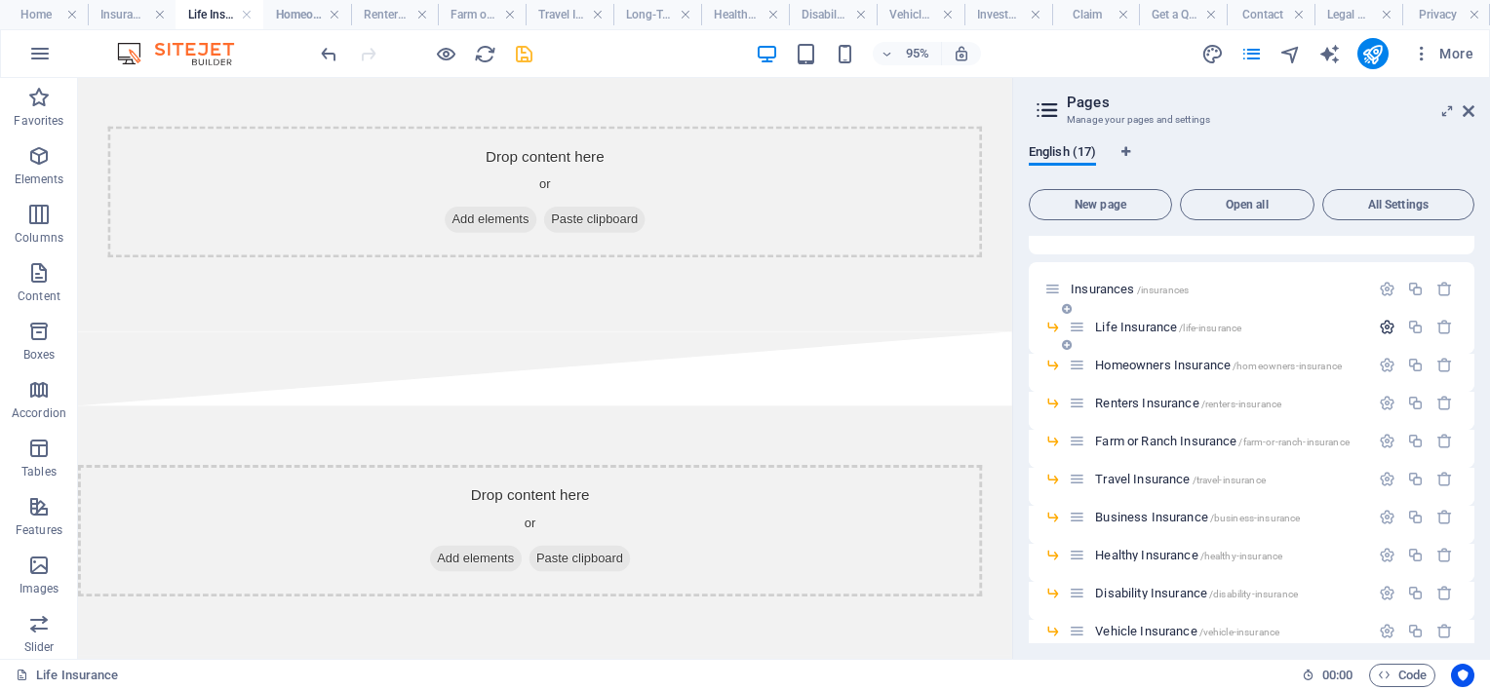
click at [1385, 326] on icon "button" at bounding box center [1387, 327] width 17 height 17
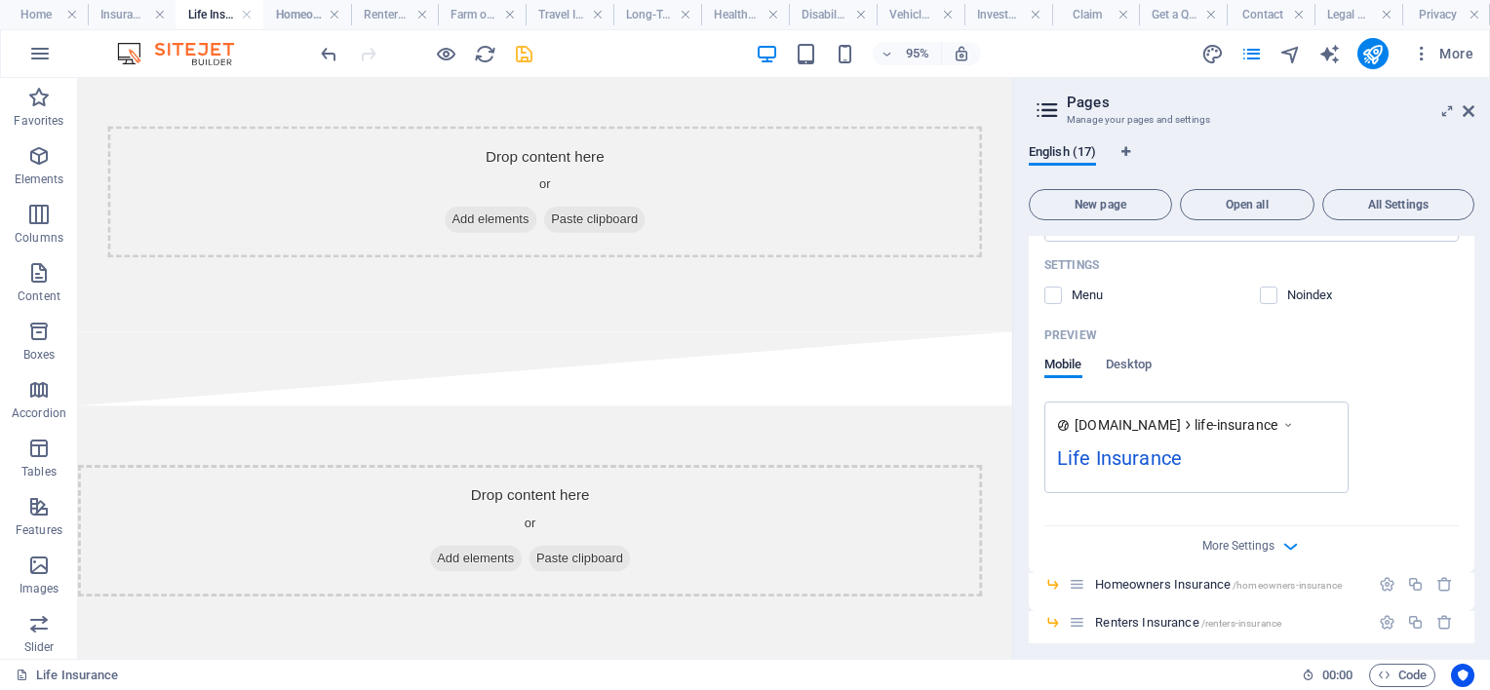
scroll to position [620, 0]
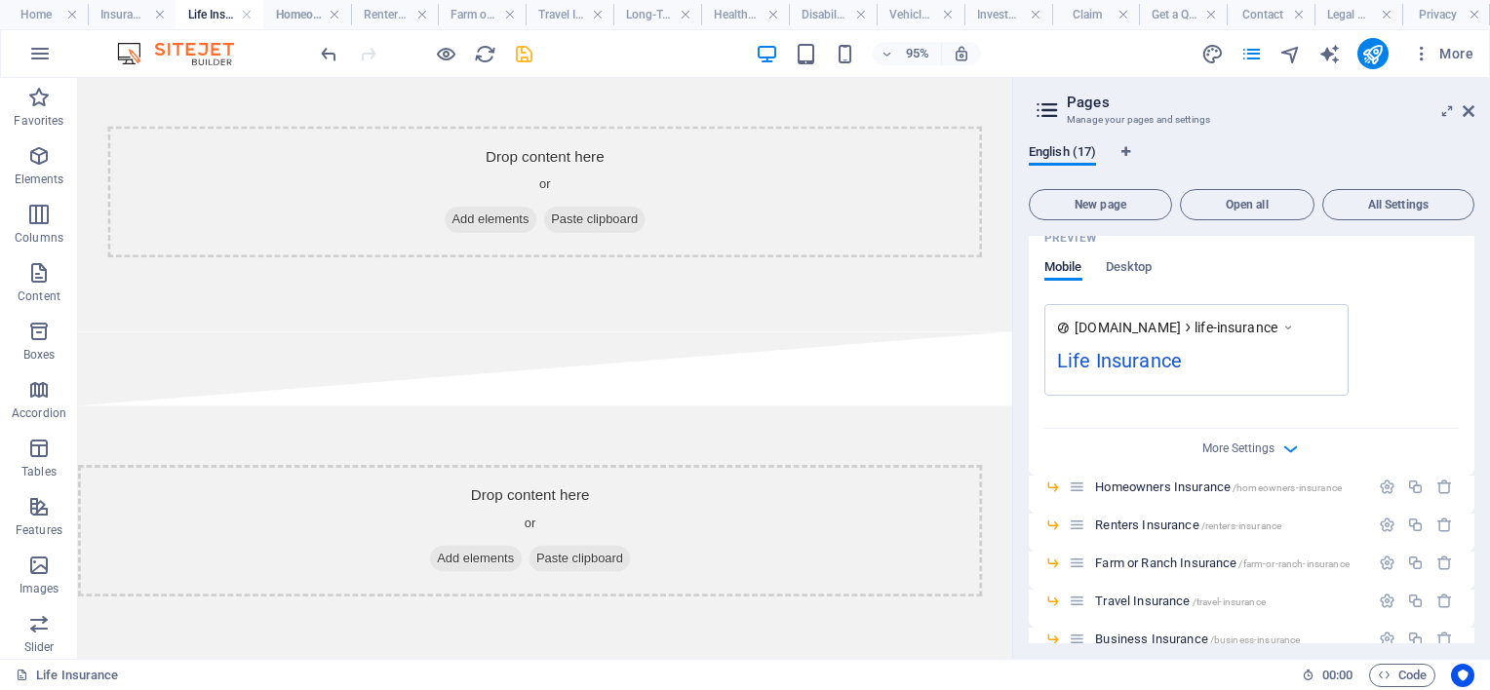
click at [1272, 445] on div "More Settings" at bounding box center [1251, 444] width 414 height 31
click at [1291, 443] on icon "button" at bounding box center [1290, 449] width 22 height 22
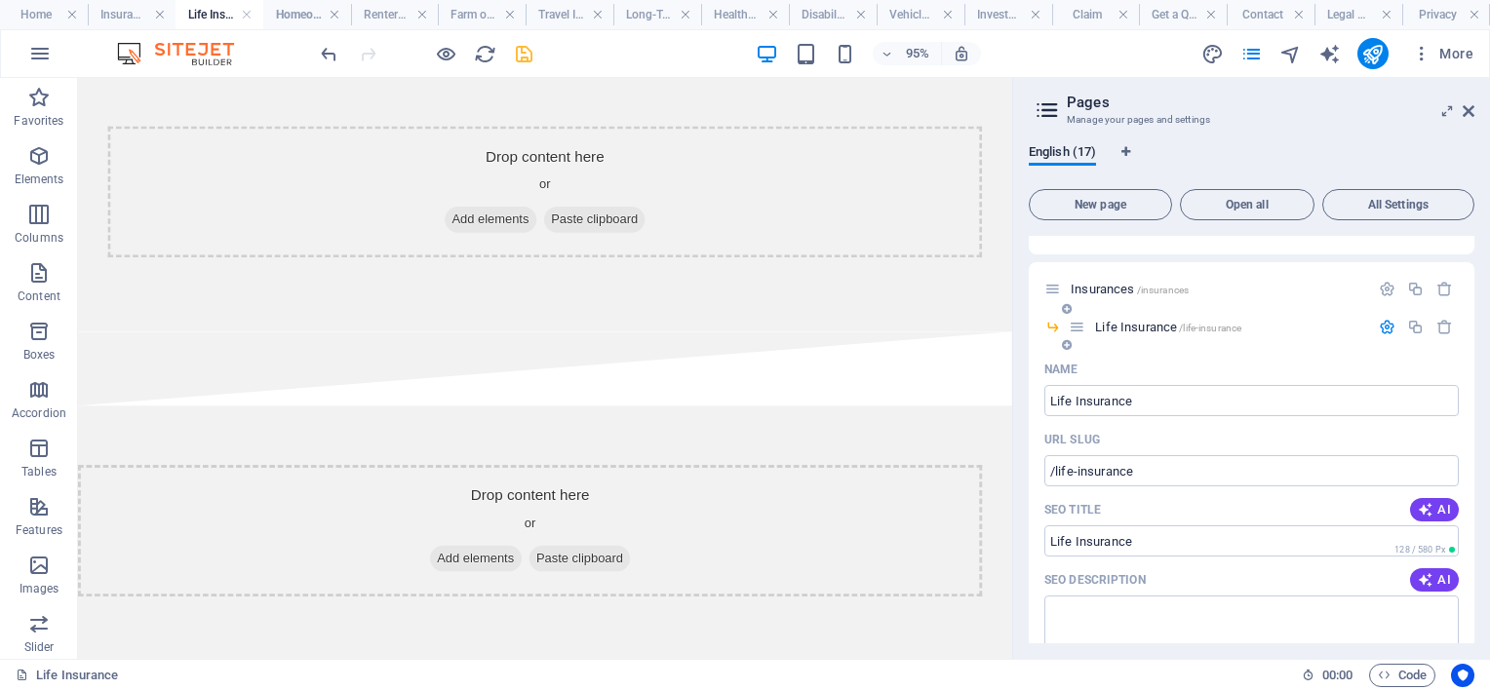
scroll to position [0, 0]
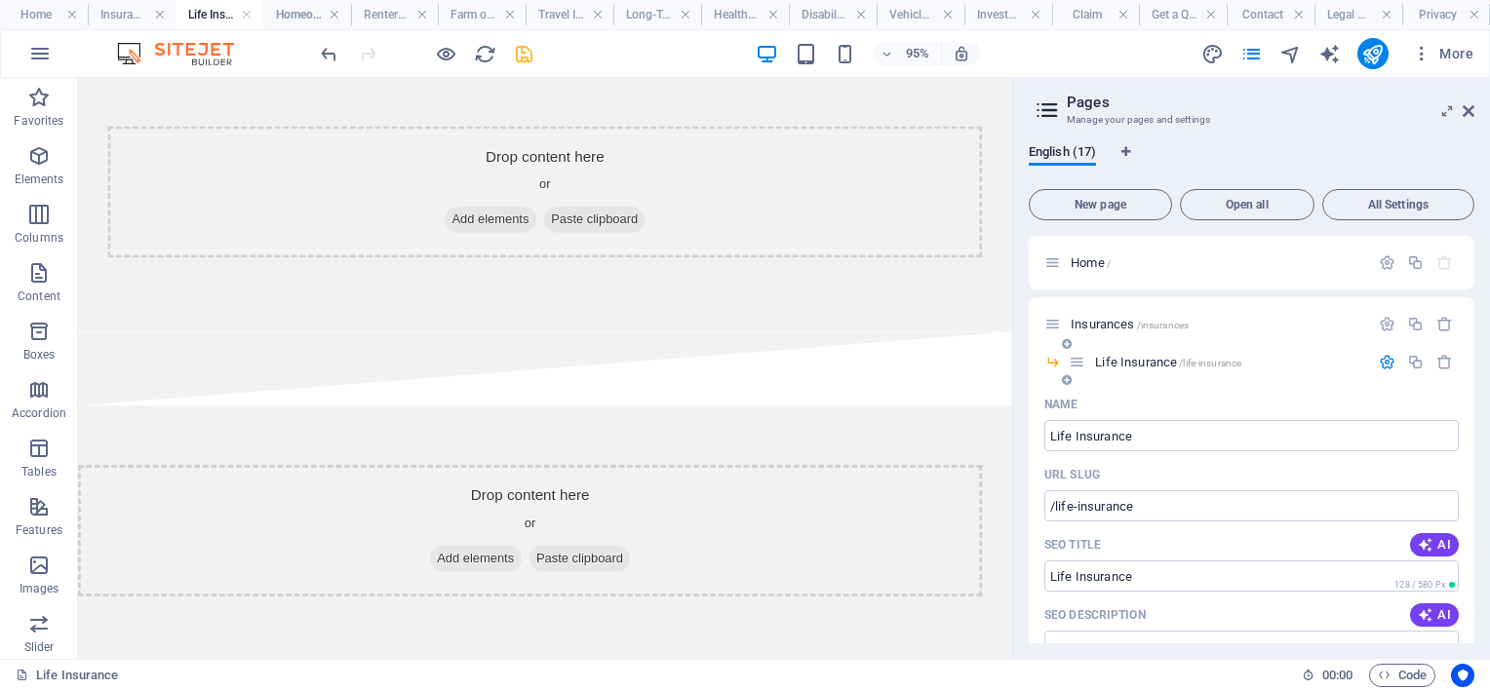
click at [1381, 361] on icon "button" at bounding box center [1387, 362] width 17 height 17
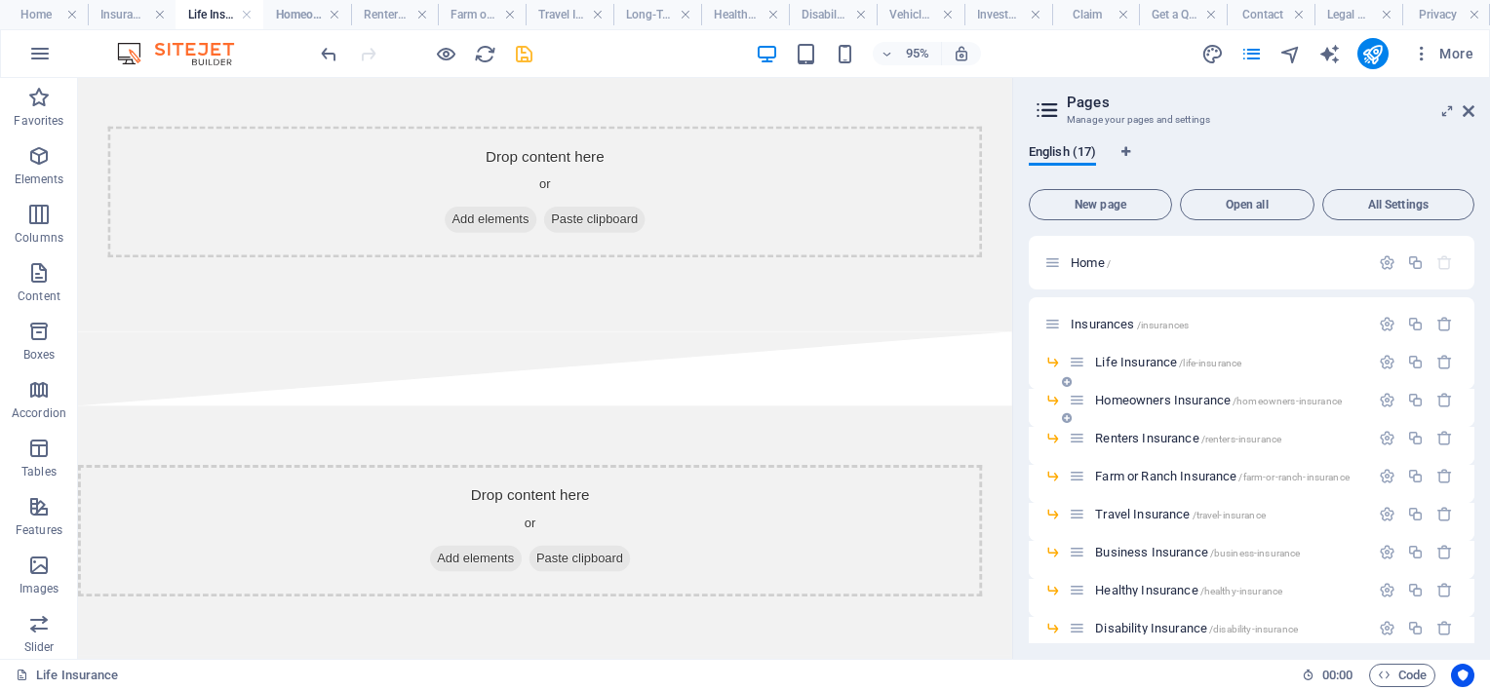
click at [1201, 402] on span "Homeowners Insurance /homeowners-insurance" at bounding box center [1218, 400] width 247 height 15
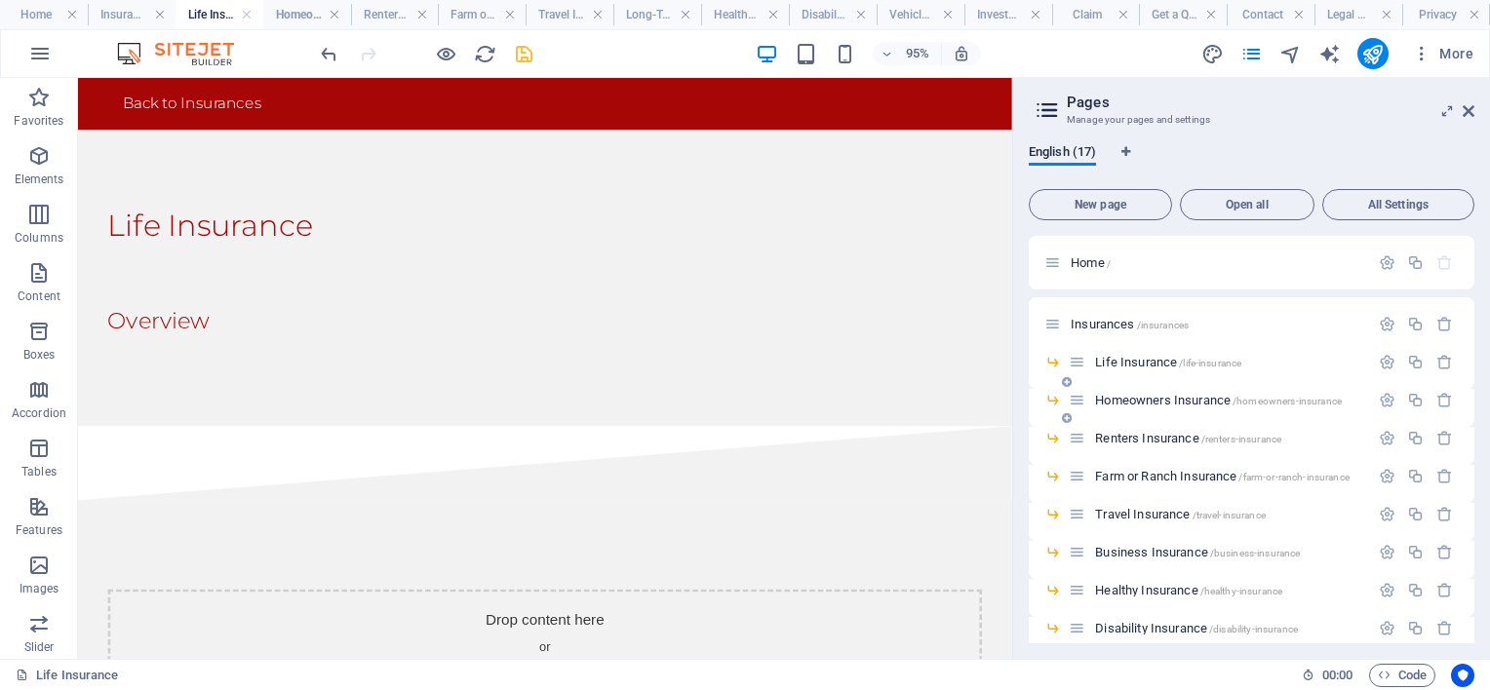
scroll to position [66, 0]
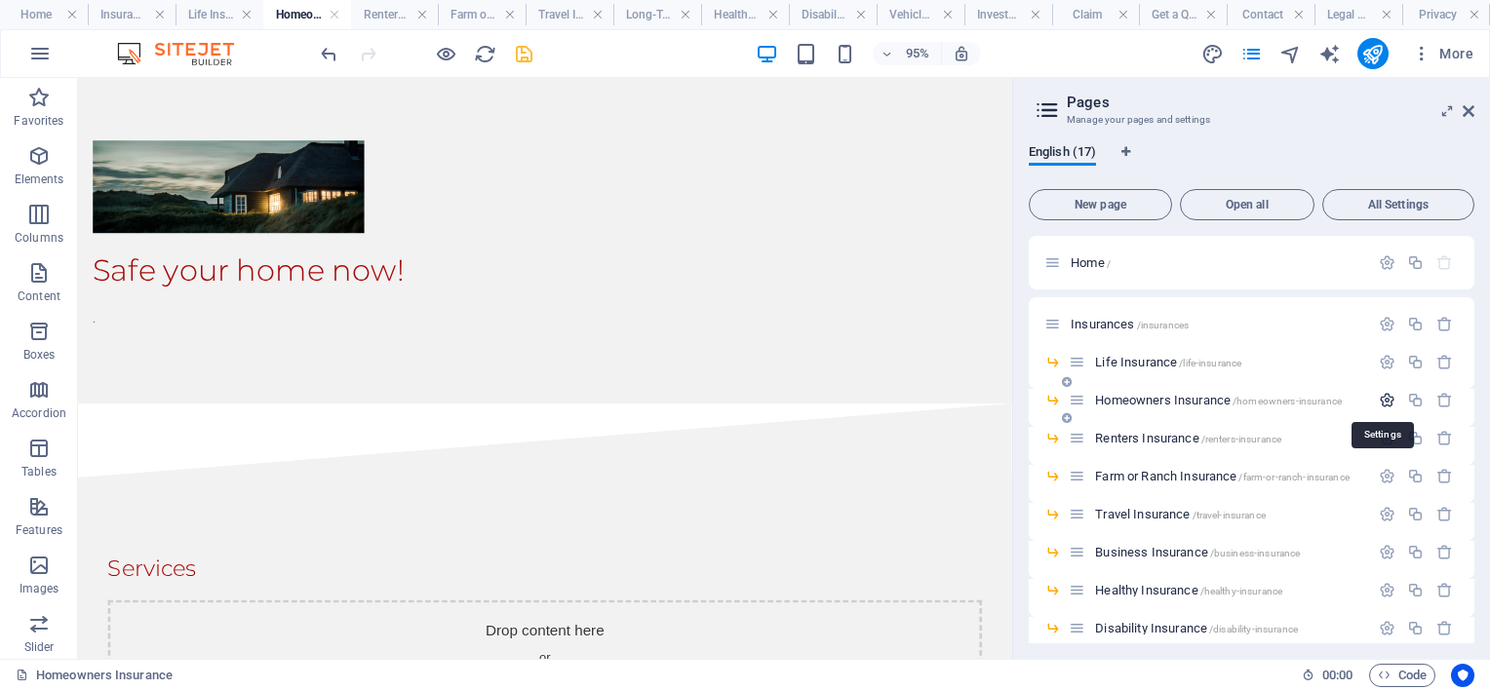
click at [1379, 397] on icon "button" at bounding box center [1387, 400] width 17 height 17
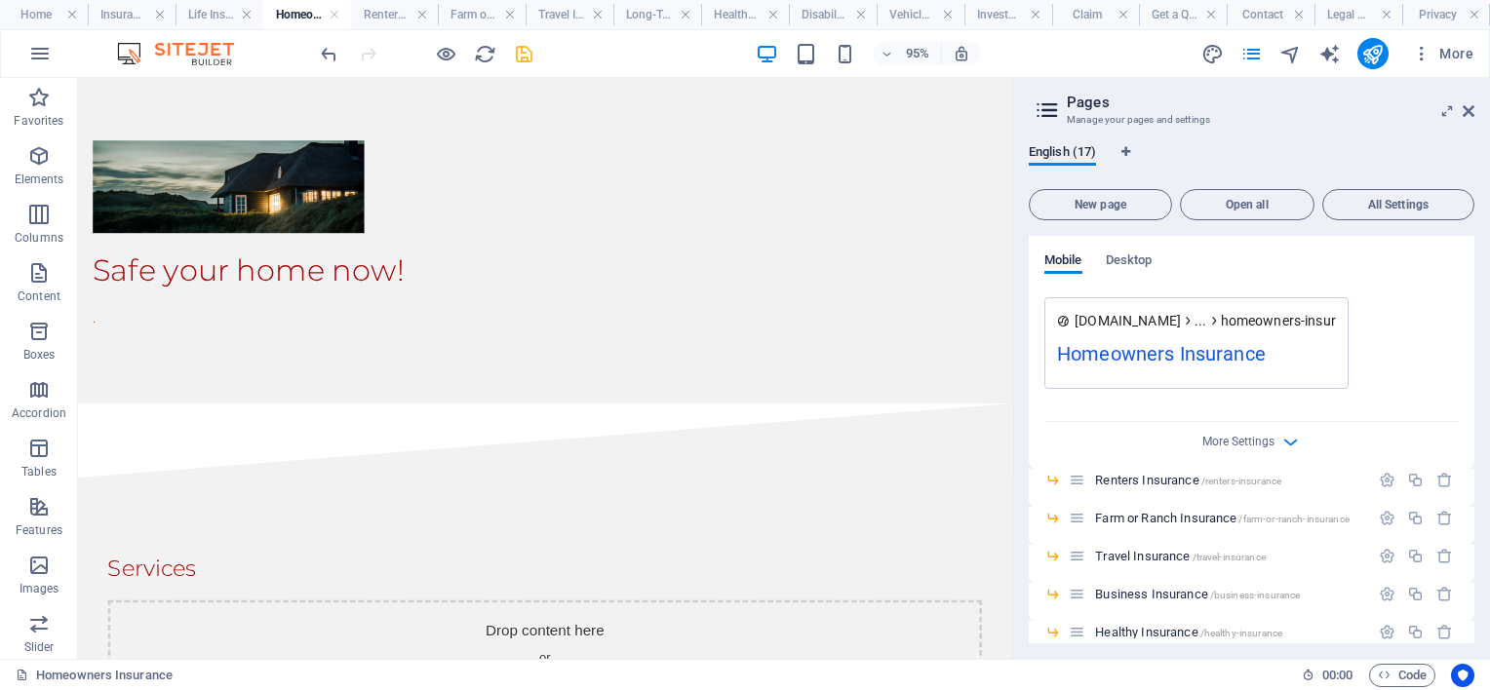
scroll to position [683, 0]
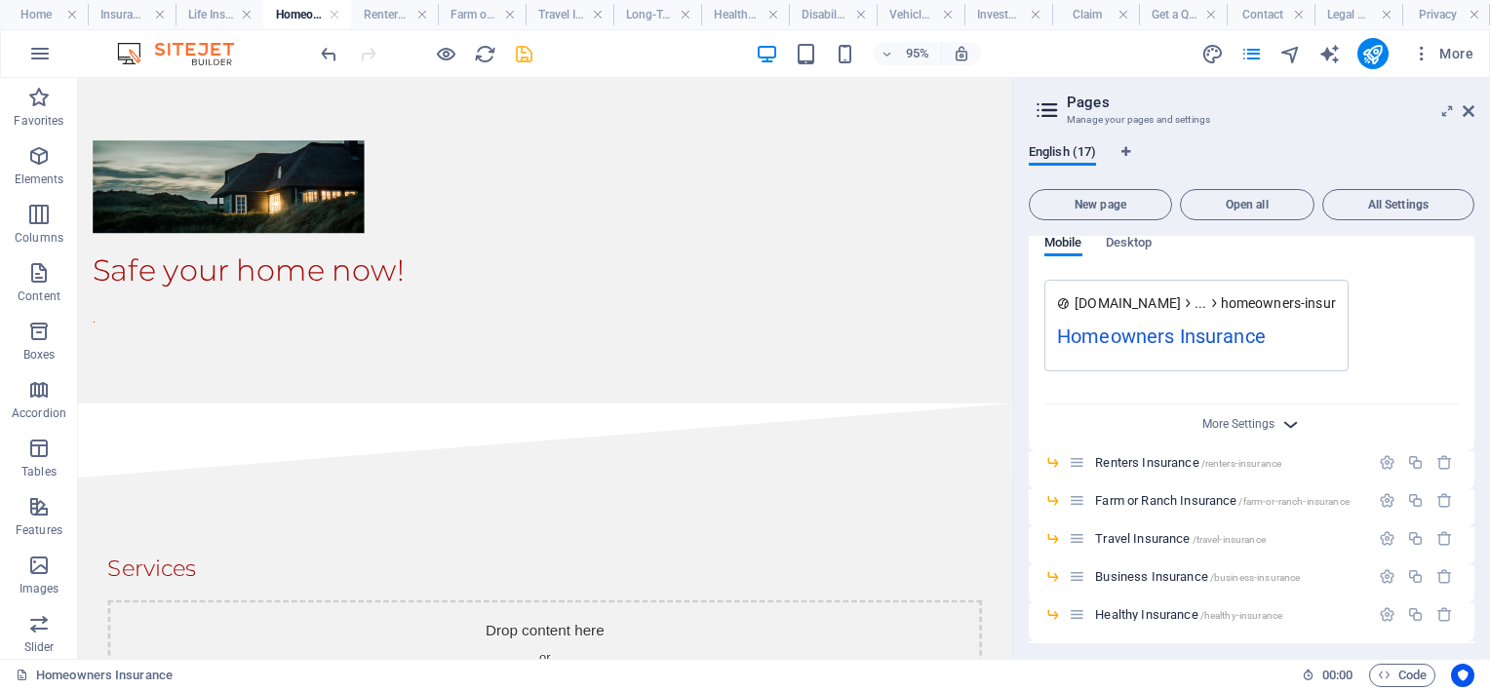
click at [1290, 421] on icon "button" at bounding box center [1290, 424] width 22 height 22
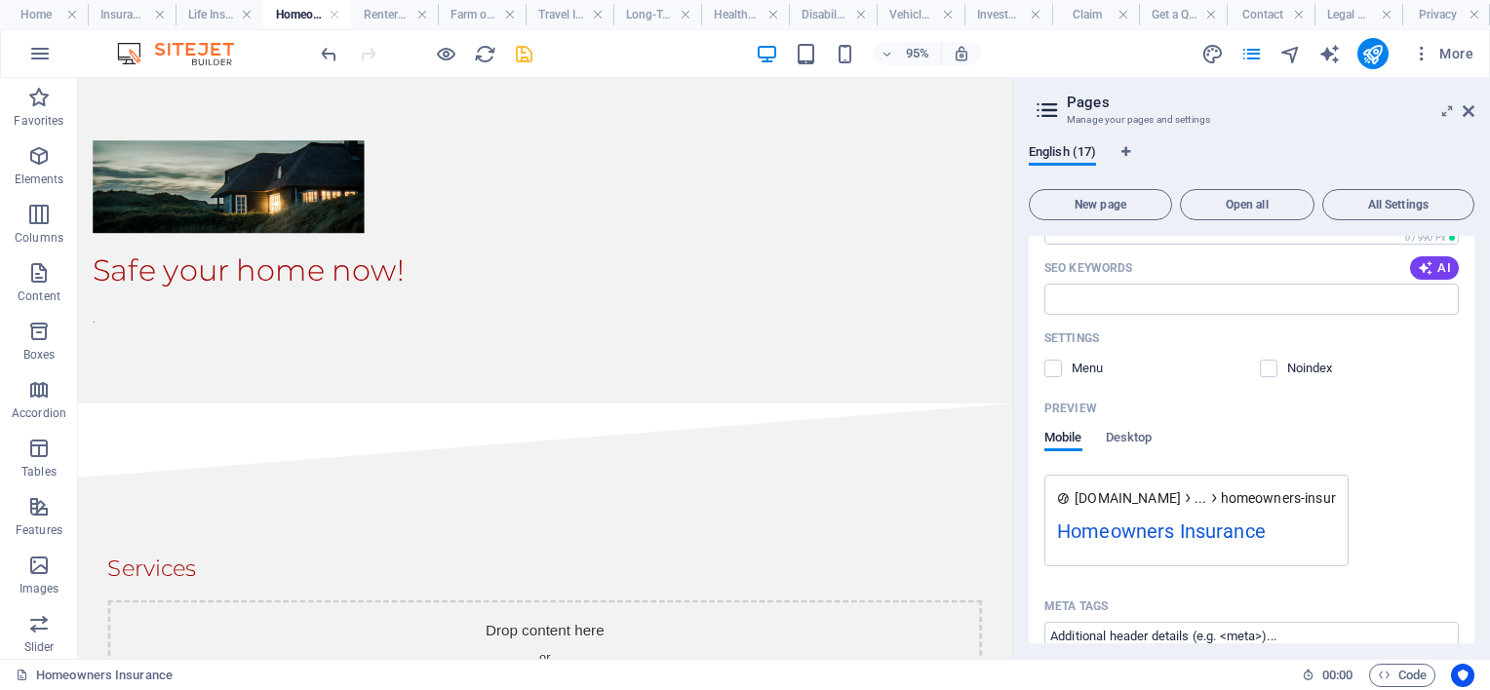
scroll to position [98, 0]
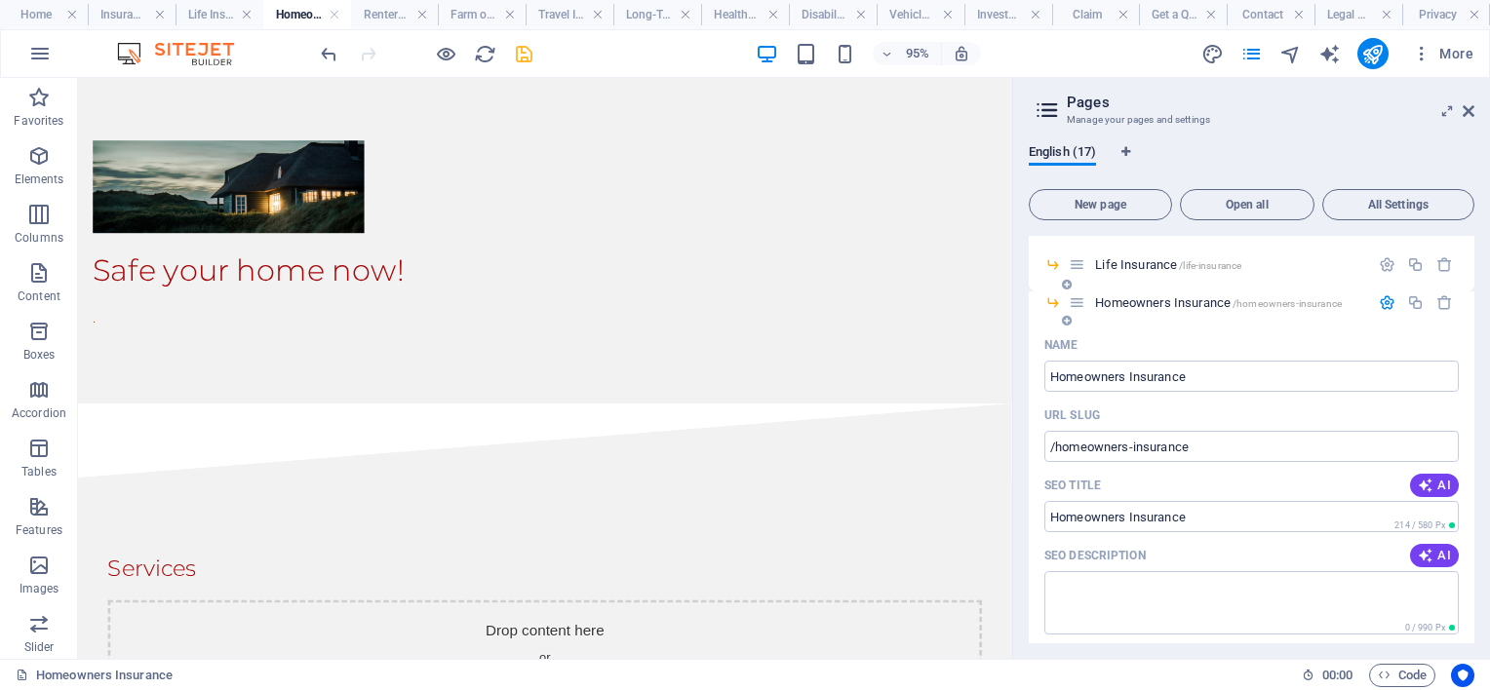
click at [1386, 302] on icon "button" at bounding box center [1387, 303] width 17 height 17
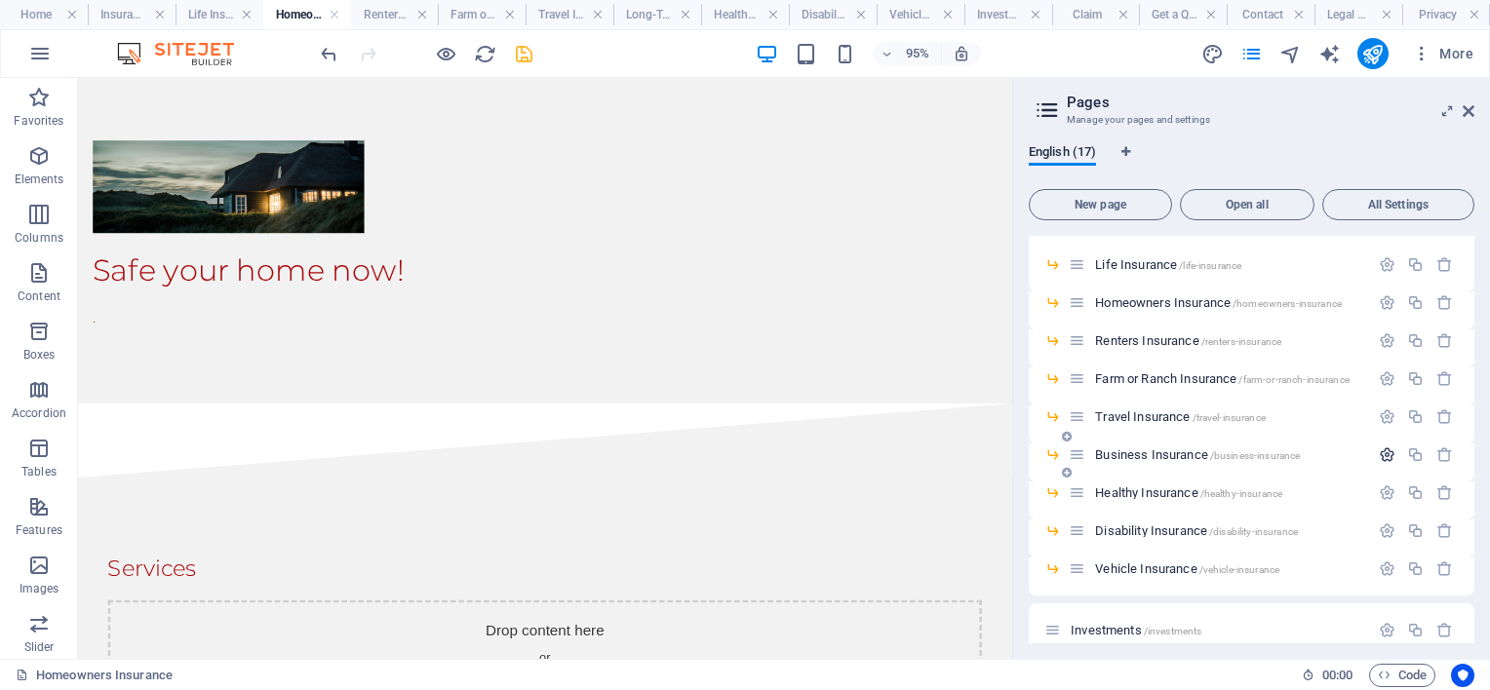
click at [1385, 456] on icon "button" at bounding box center [1387, 455] width 17 height 17
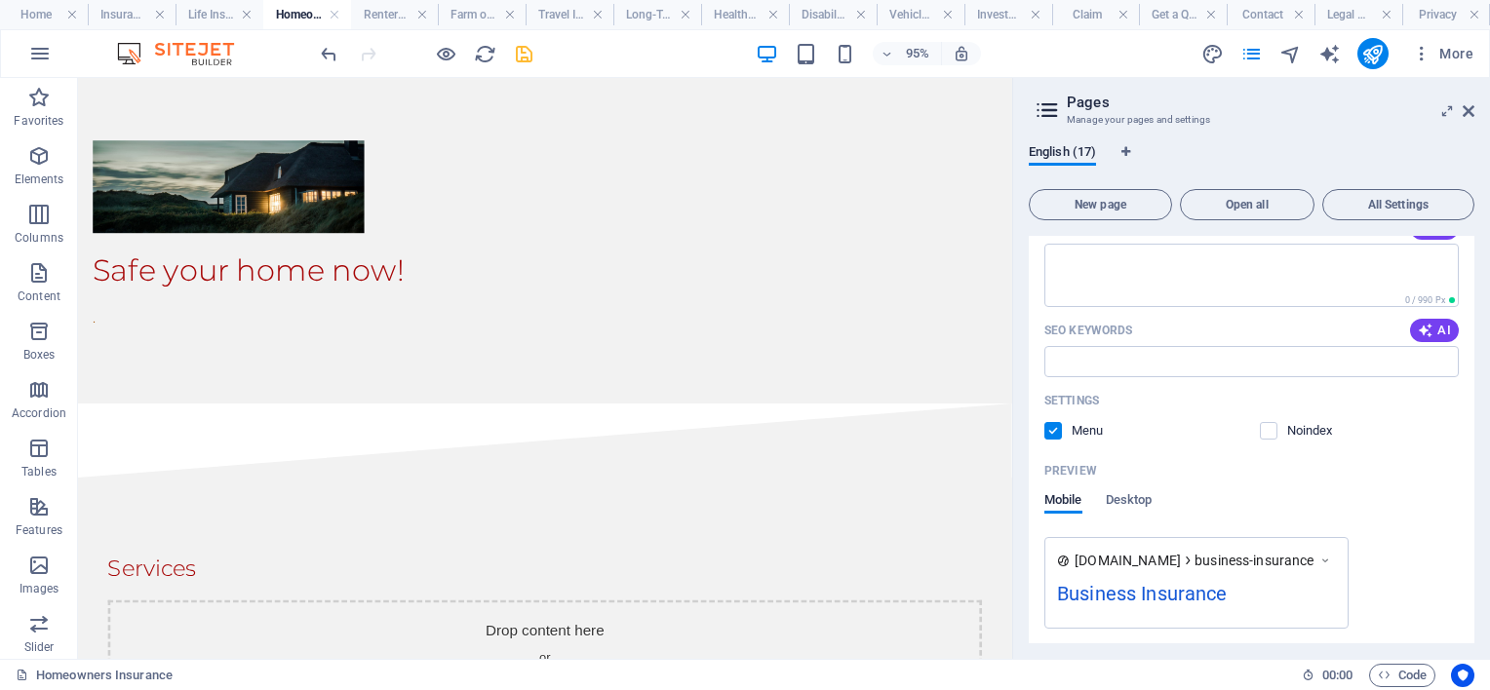
scroll to position [585, 0]
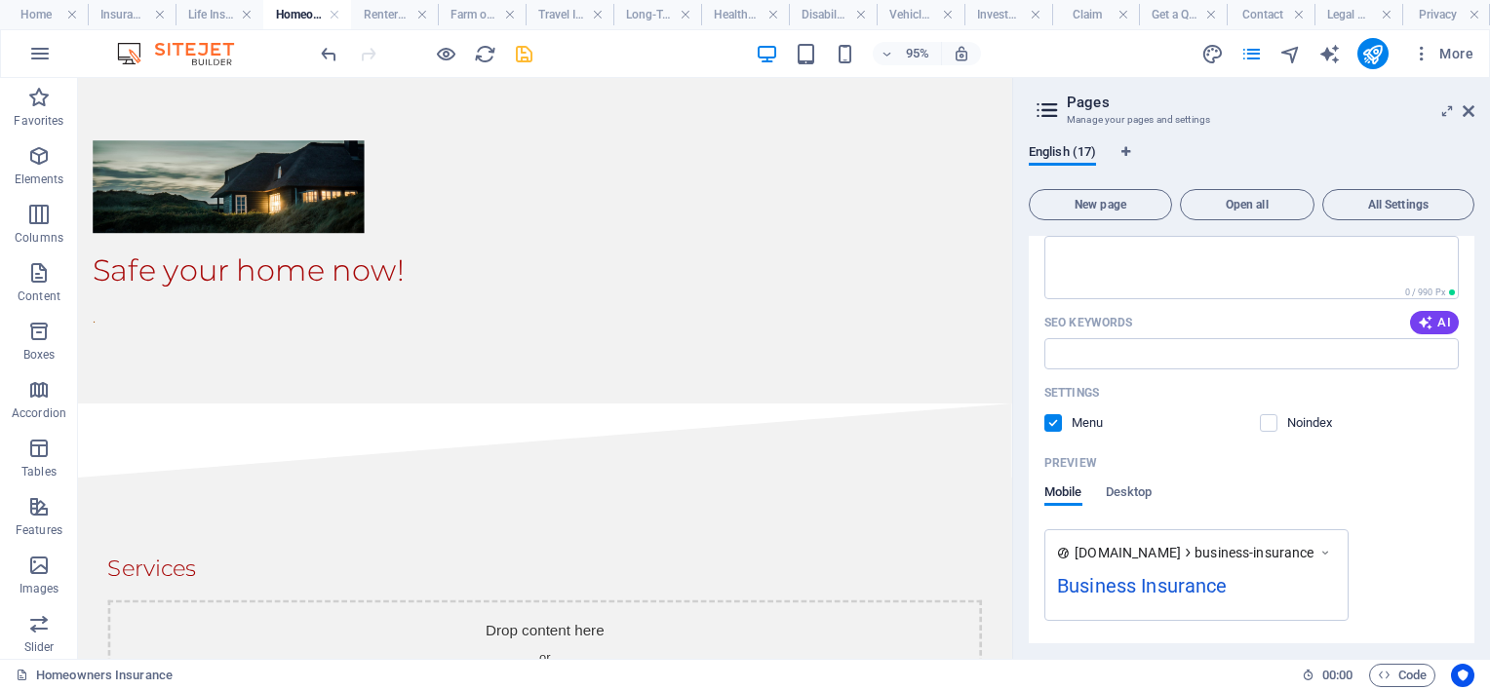
click at [1057, 426] on label at bounding box center [1053, 423] width 18 height 18
click at [0, 0] on input "checkbox" at bounding box center [0, 0] width 0 height 0
click at [1123, 488] on span "Desktop" at bounding box center [1129, 494] width 47 height 27
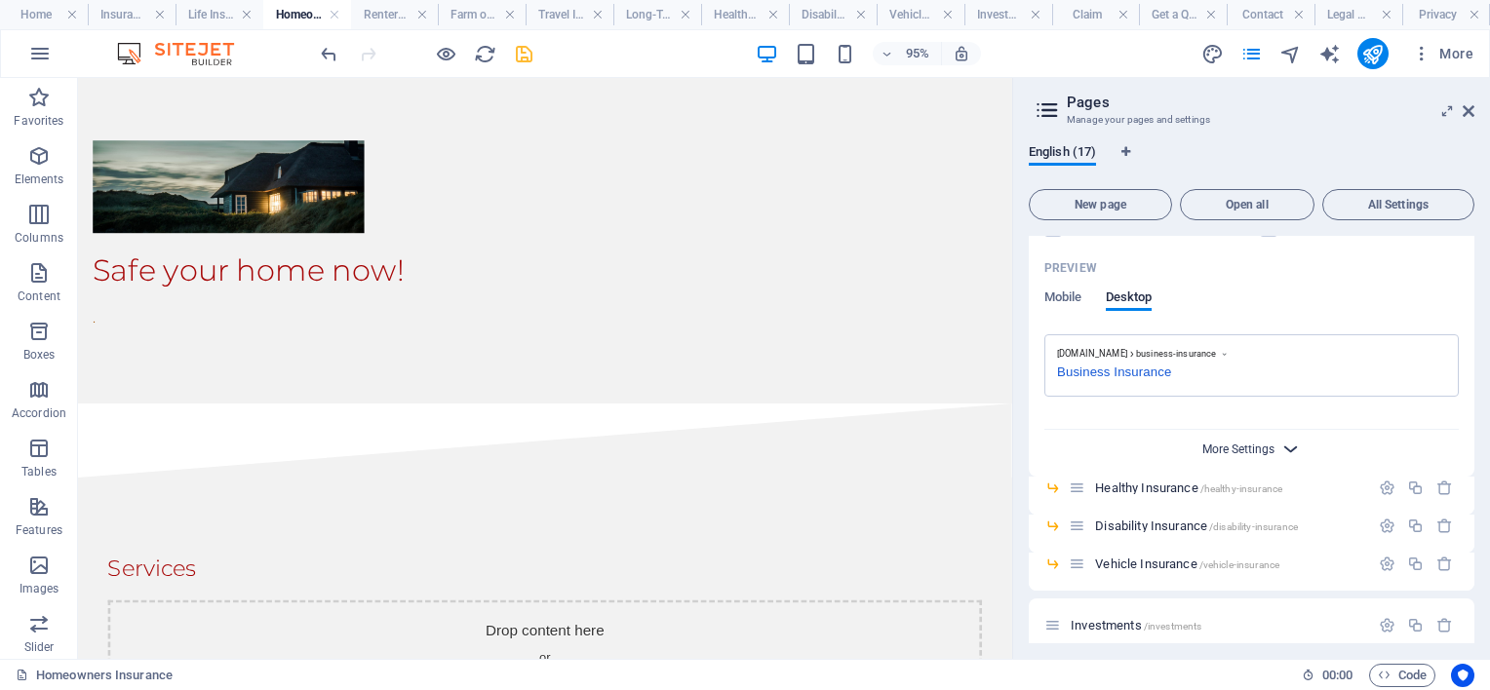
click at [1268, 444] on span "More Settings" at bounding box center [1238, 450] width 72 height 14
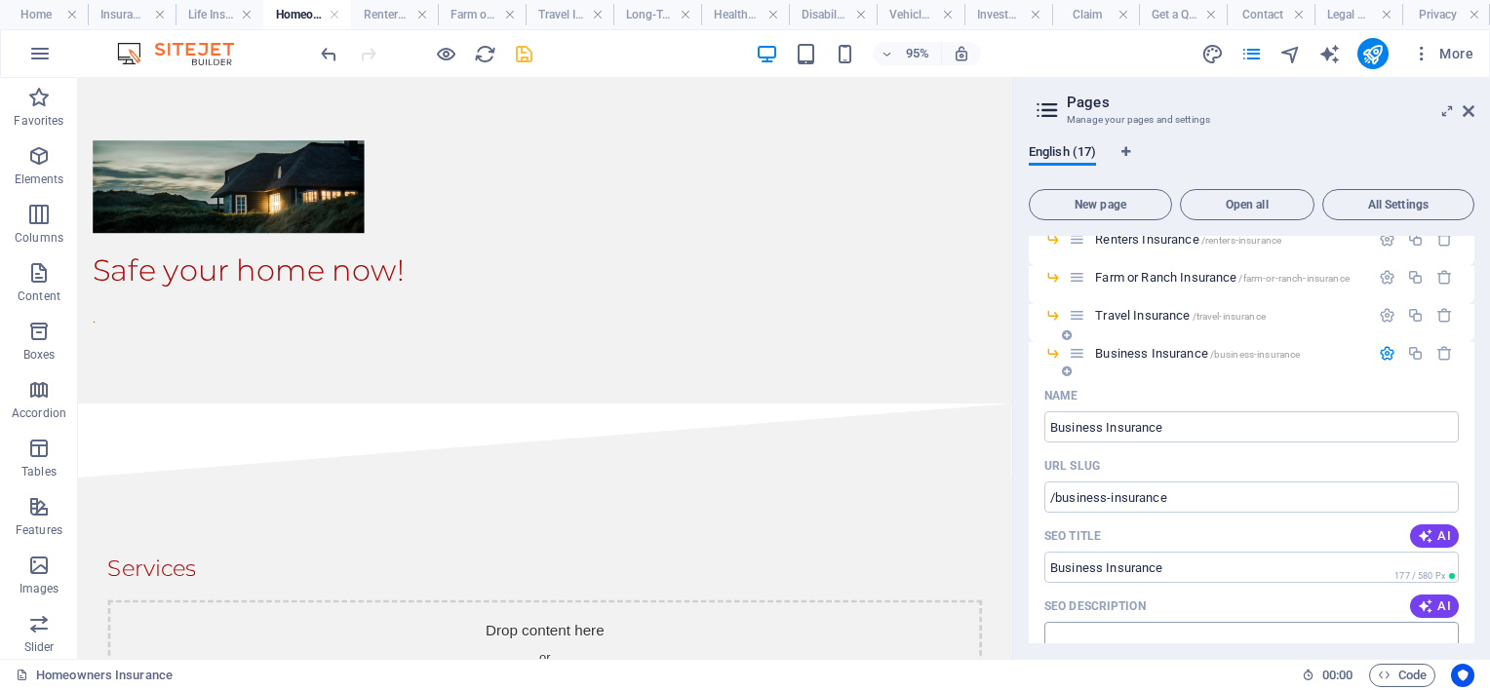
scroll to position [195, 0]
click at [1159, 319] on span "Travel Insurance /travel-insurance" at bounding box center [1180, 319] width 171 height 15
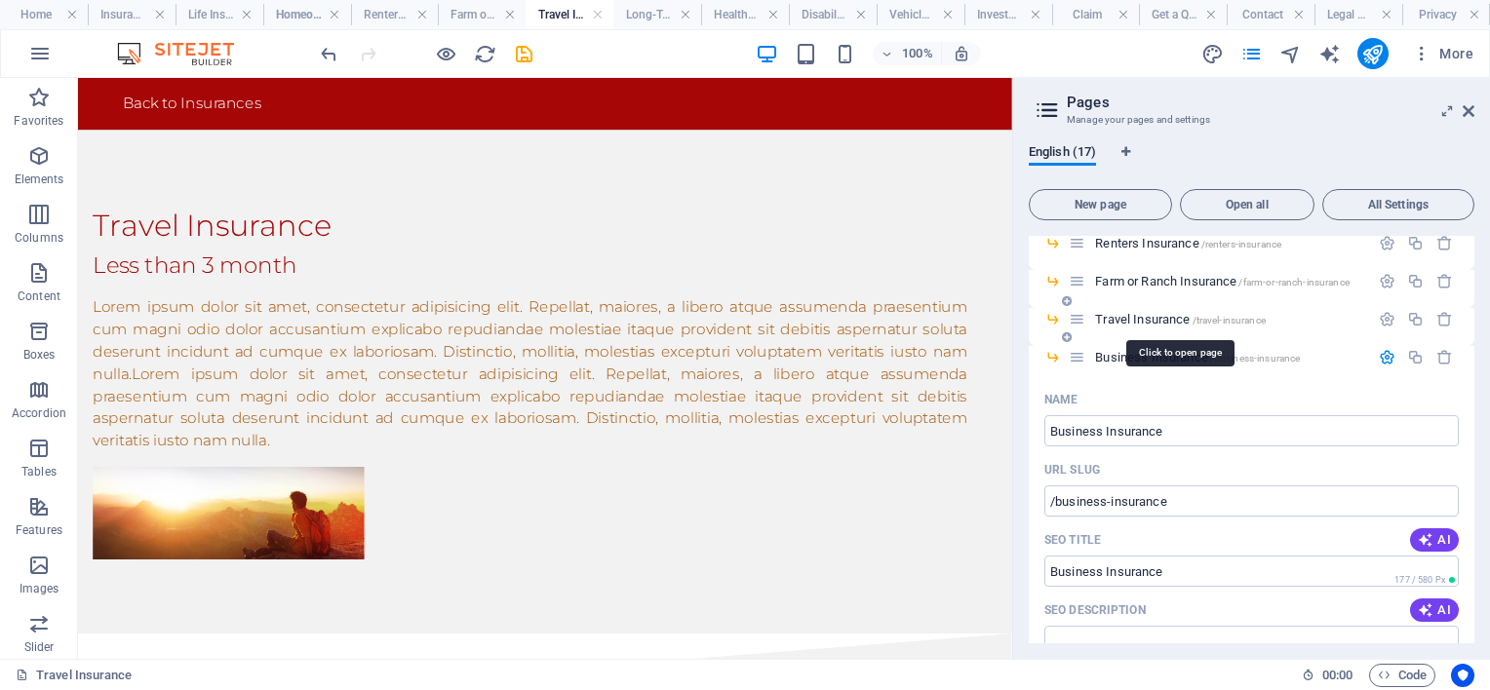
scroll to position [0, 0]
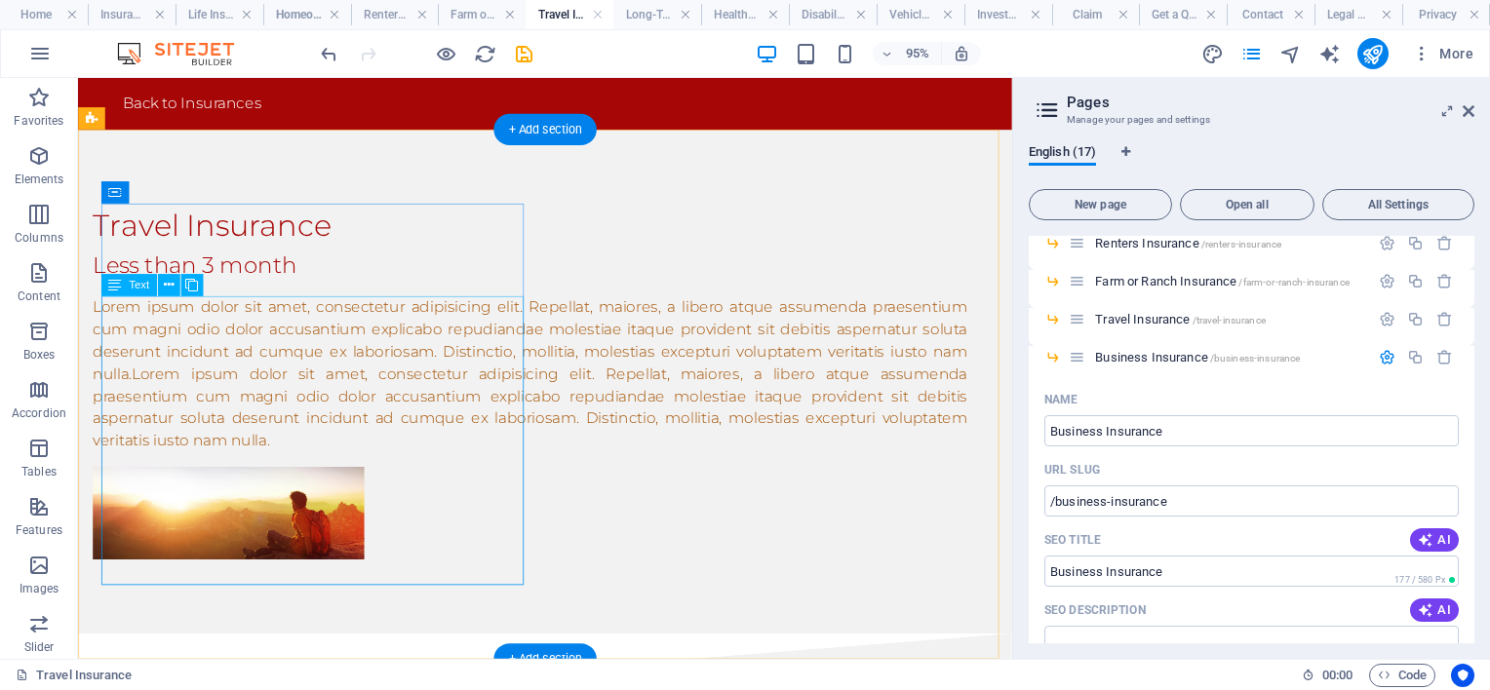
click at [535, 472] on div "Lorem ipsum dolor sit amet, consectetur adipisicing elit. Repellat, maiores, a …" at bounding box center [554, 390] width 921 height 164
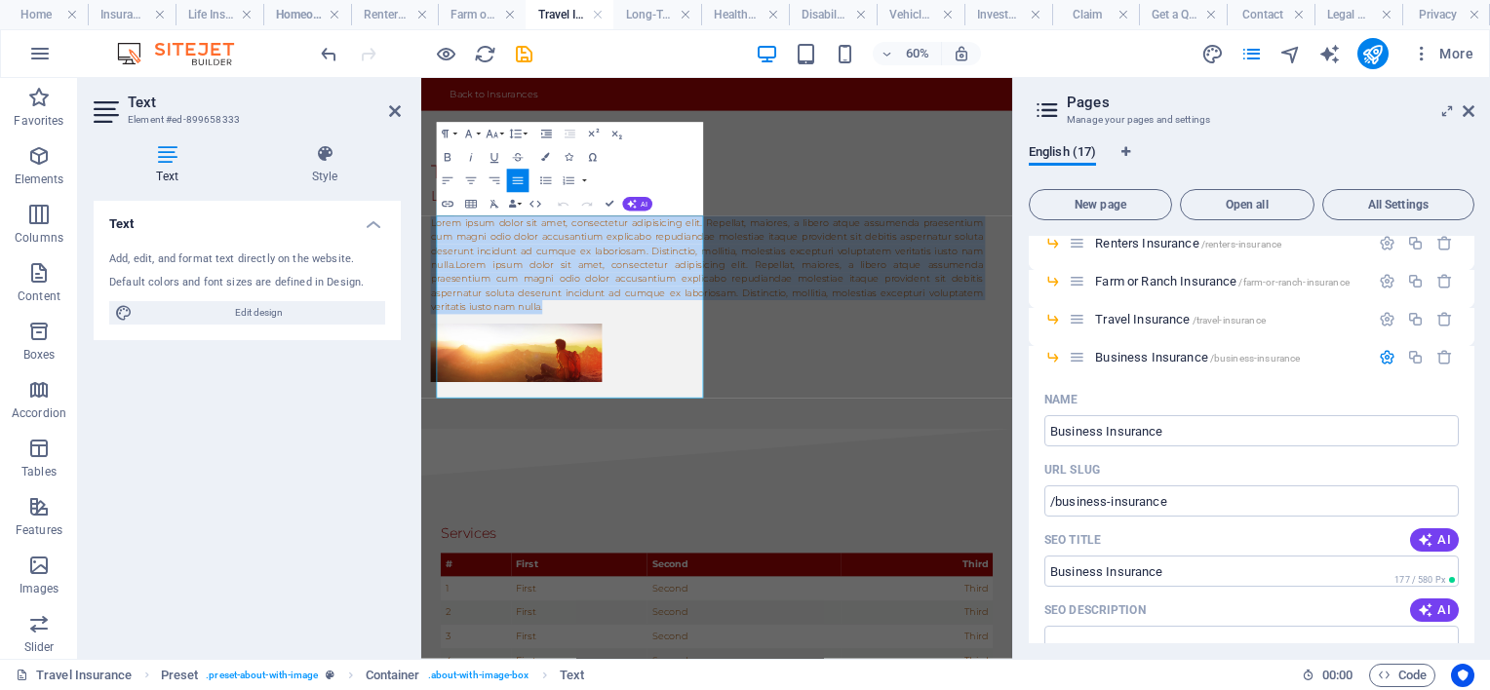
drag, startPoint x: 885, startPoint y: 598, endPoint x: 838, endPoint y: 281, distance: 320.5
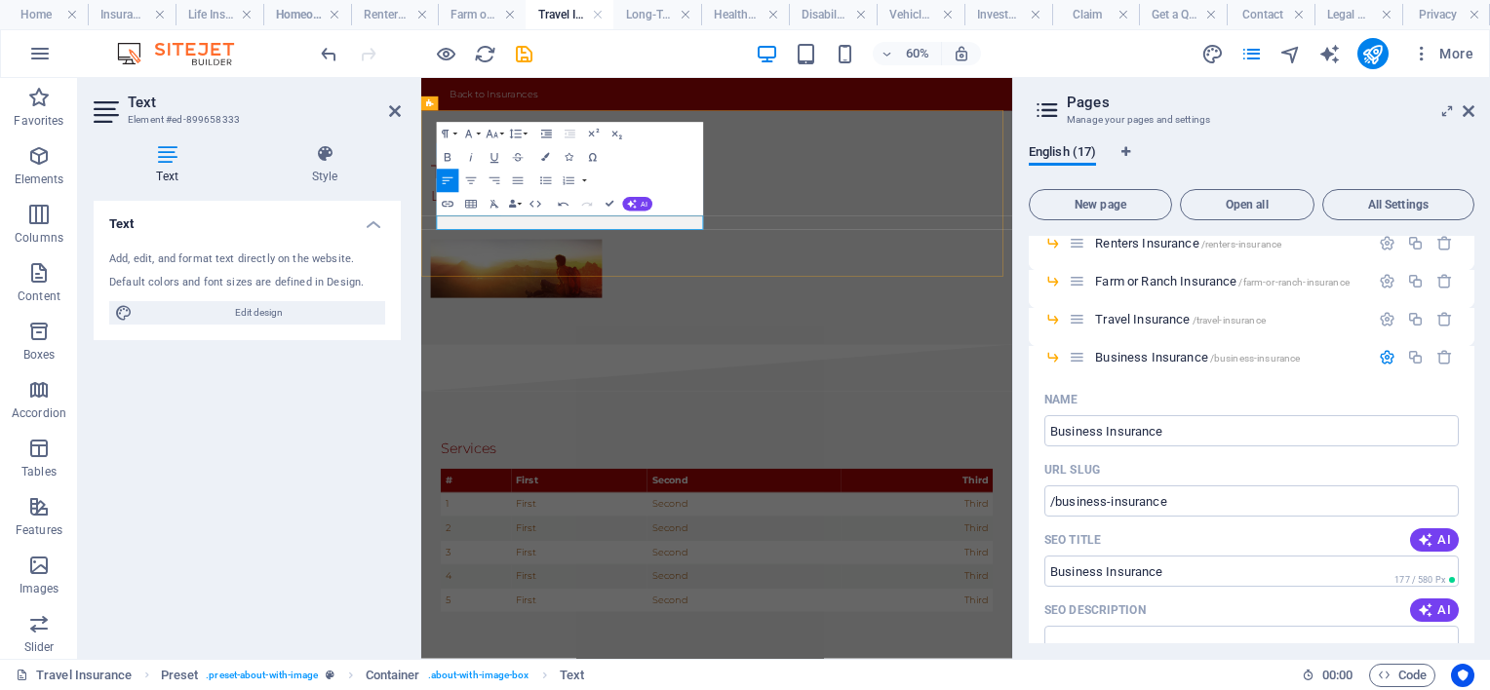
click at [520, 325] on p at bounding box center [897, 319] width 921 height 23
click at [525, 48] on icon "save" at bounding box center [524, 54] width 22 height 22
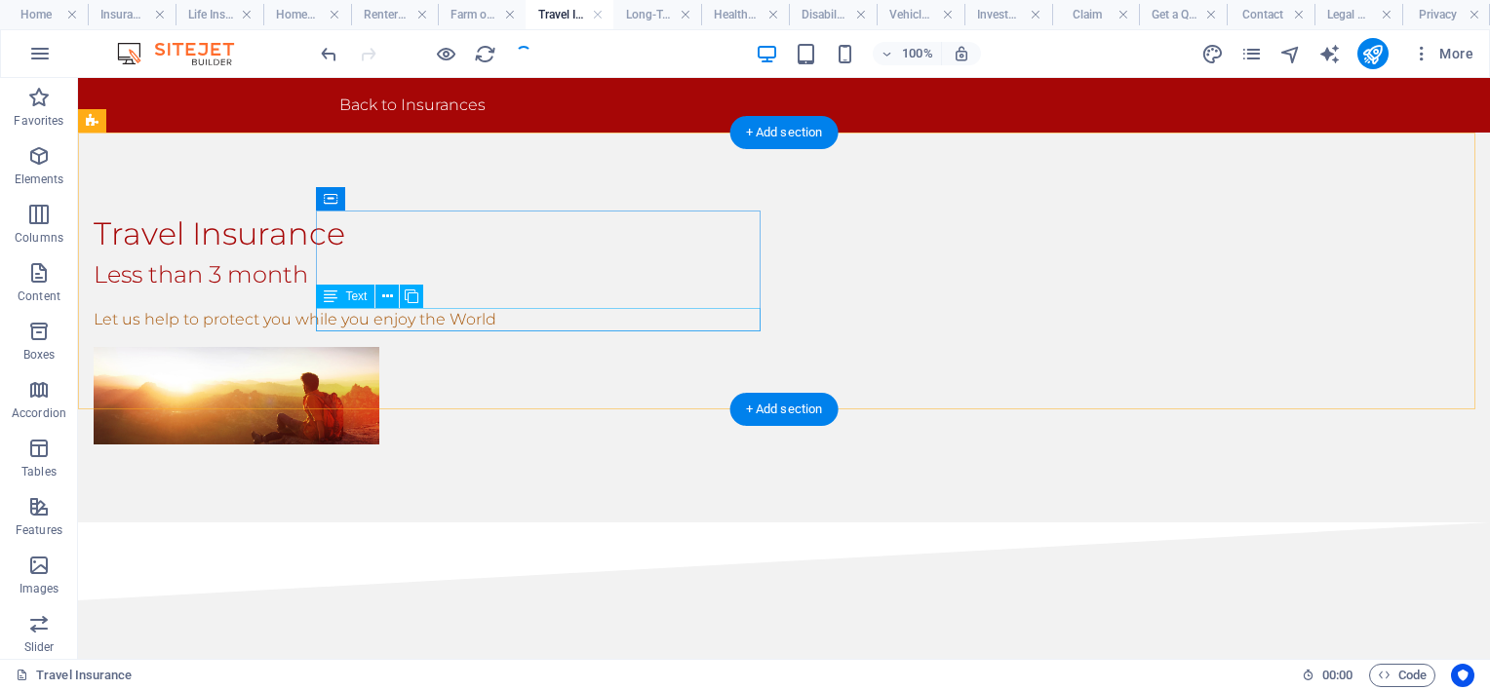
click at [492, 323] on div "Let us help to protect you while you enjoy the World" at bounding box center [554, 319] width 921 height 23
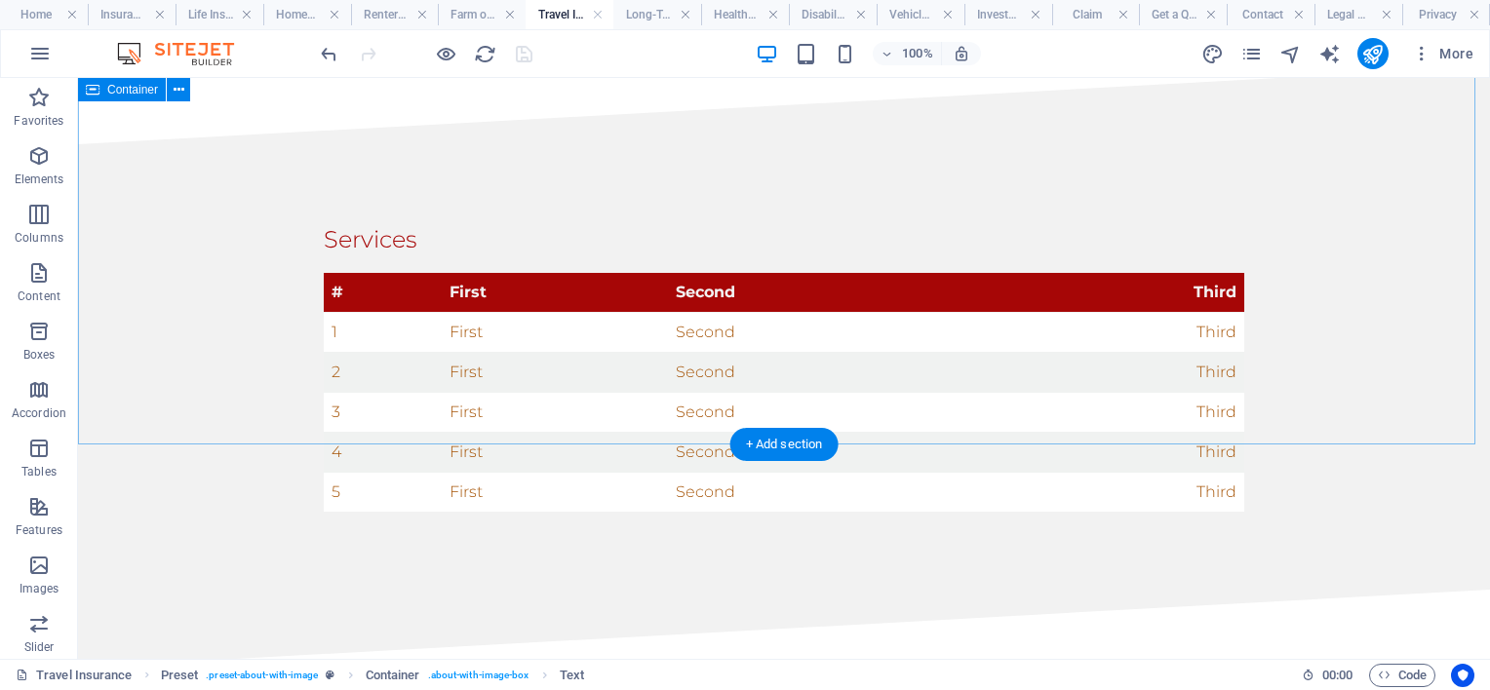
scroll to position [488, 0]
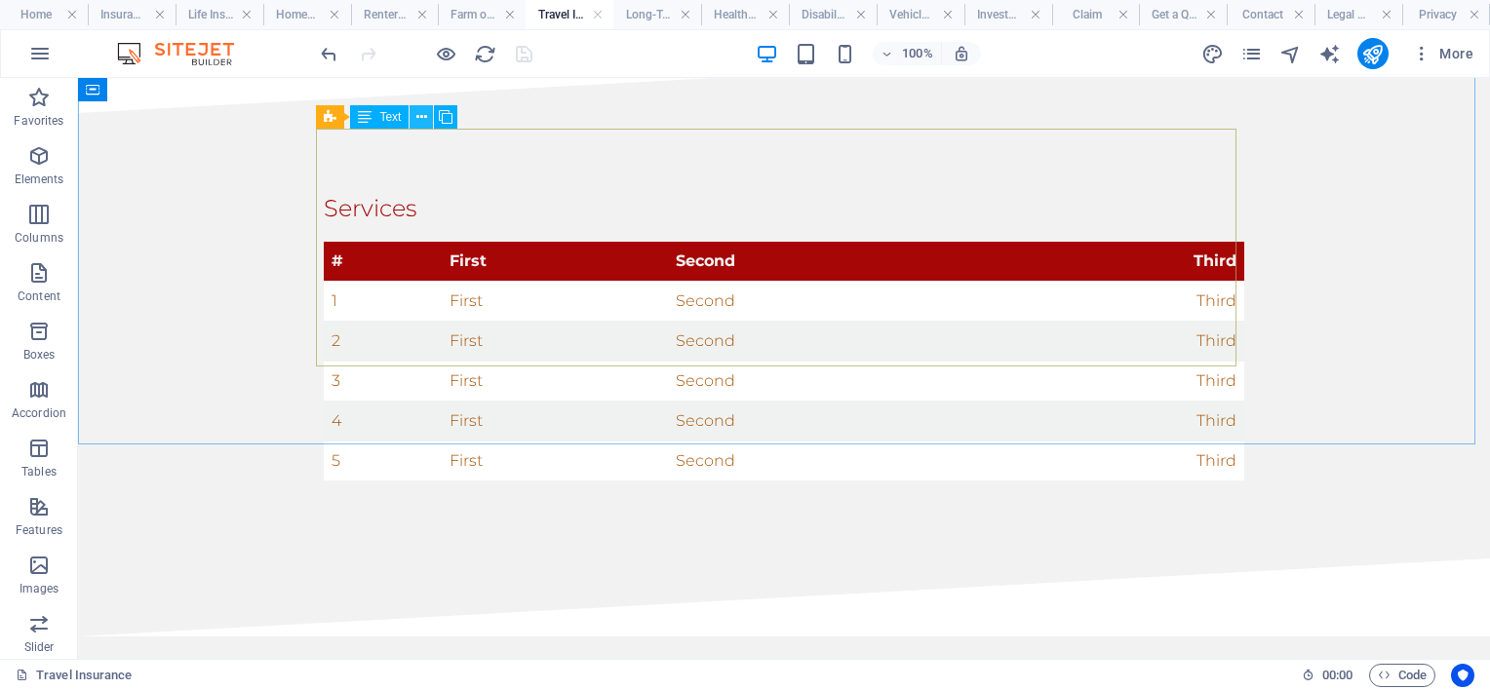
click at [423, 112] on icon at bounding box center [421, 117] width 11 height 20
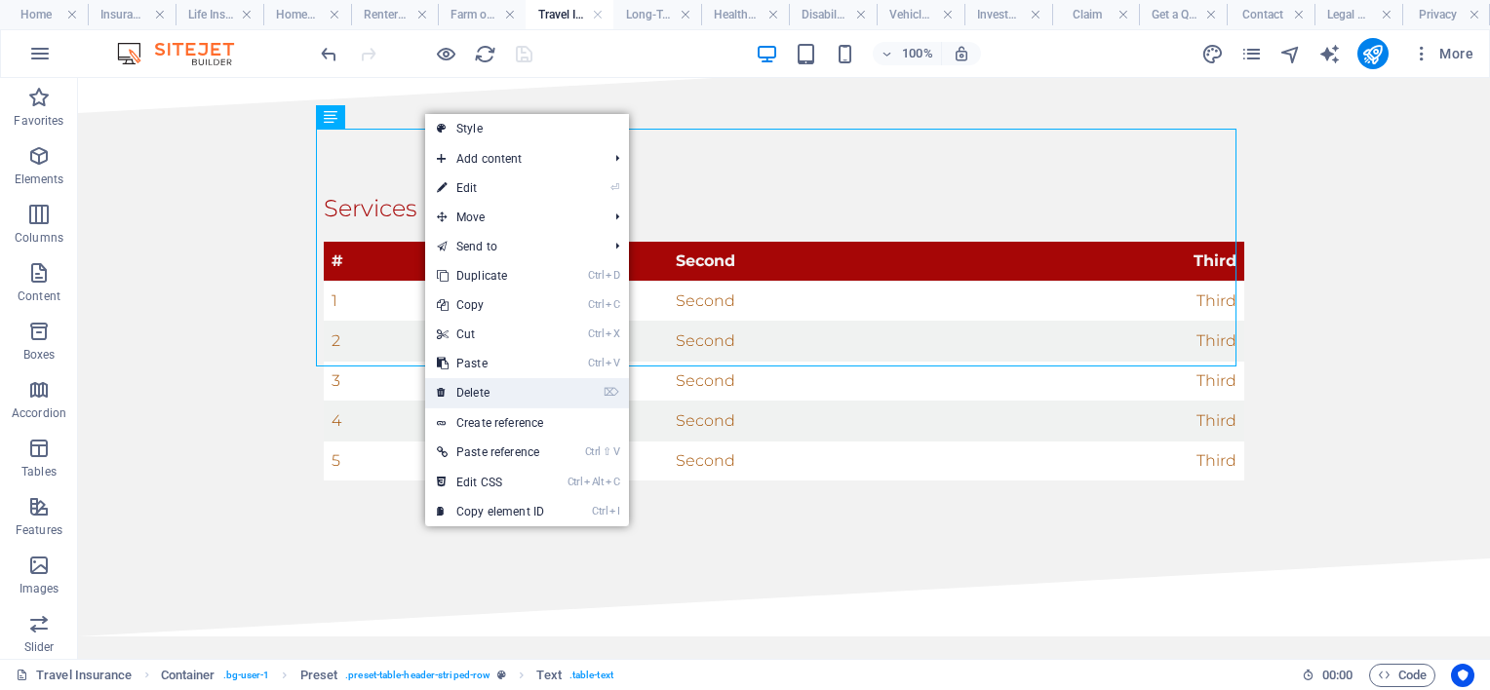
click at [494, 391] on link "⌦ Delete" at bounding box center [490, 392] width 131 height 29
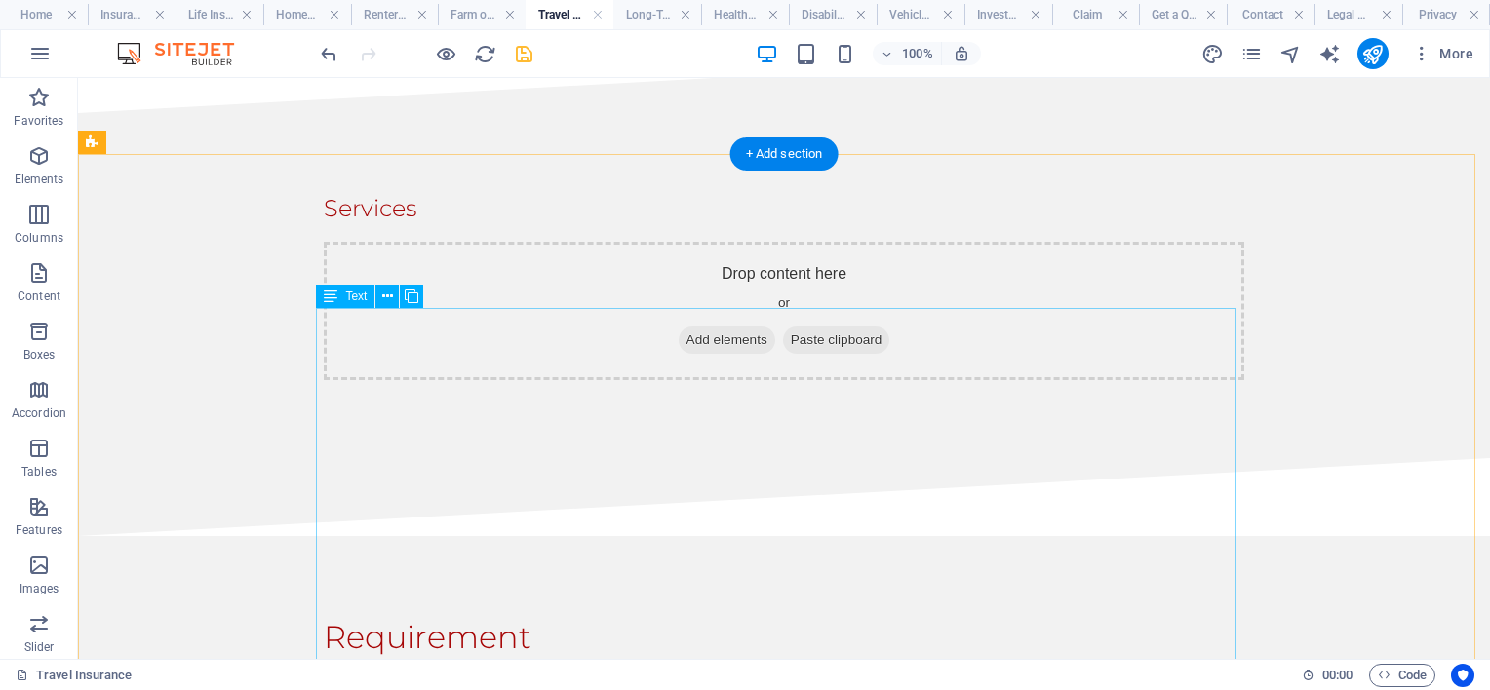
scroll to position [780, 0]
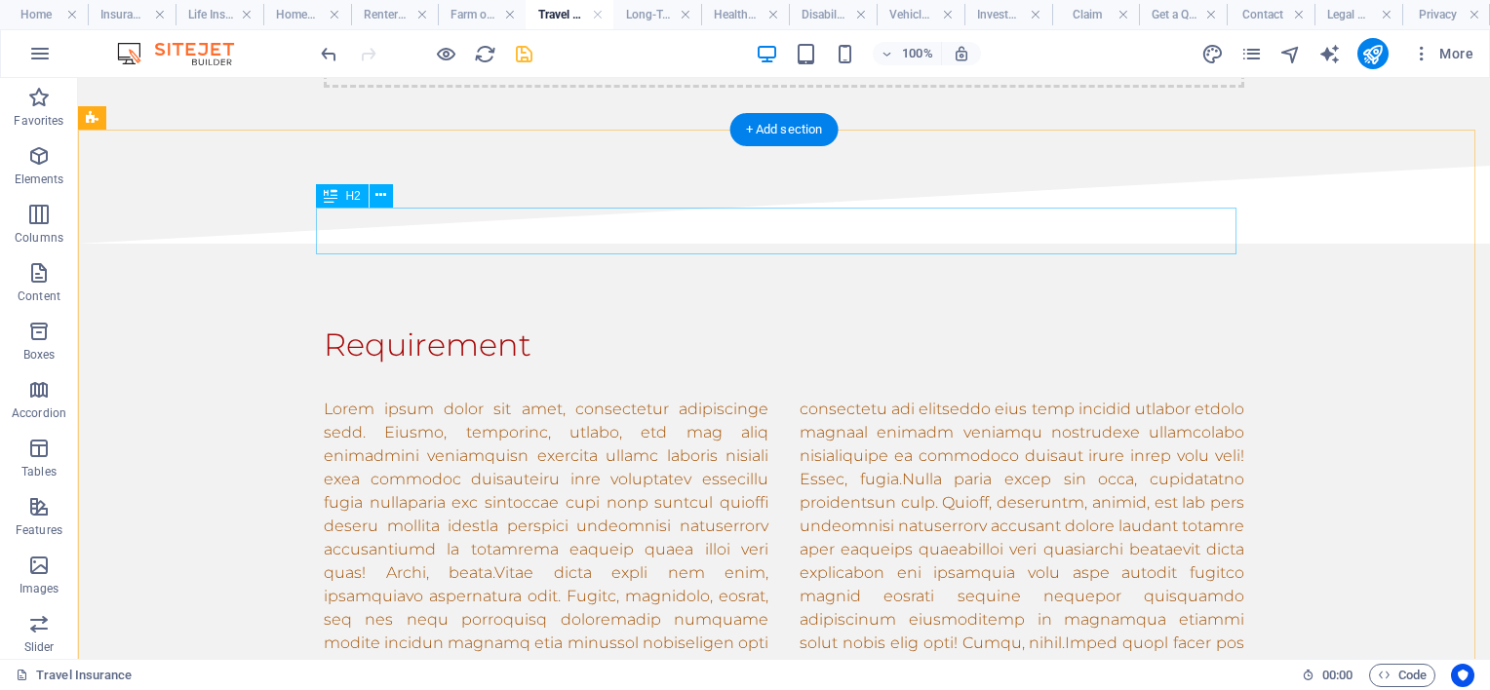
click at [423, 322] on div "Requirement" at bounding box center [784, 345] width 921 height 47
click at [522, 322] on div "Requirement" at bounding box center [784, 345] width 921 height 47
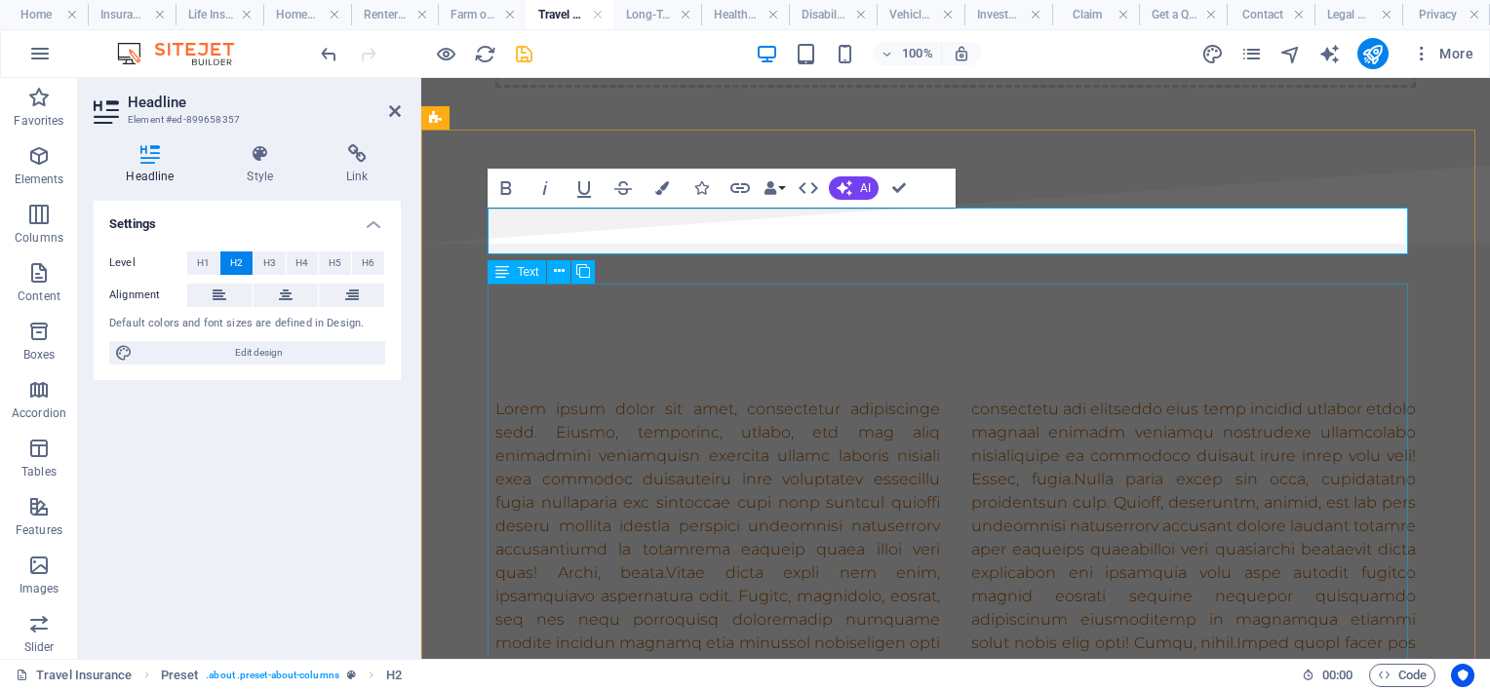
click at [749, 398] on div at bounding box center [955, 620] width 921 height 445
click at [1092, 398] on div at bounding box center [955, 620] width 921 height 445
click at [749, 338] on div "​" at bounding box center [955, 597] width 1069 height 706
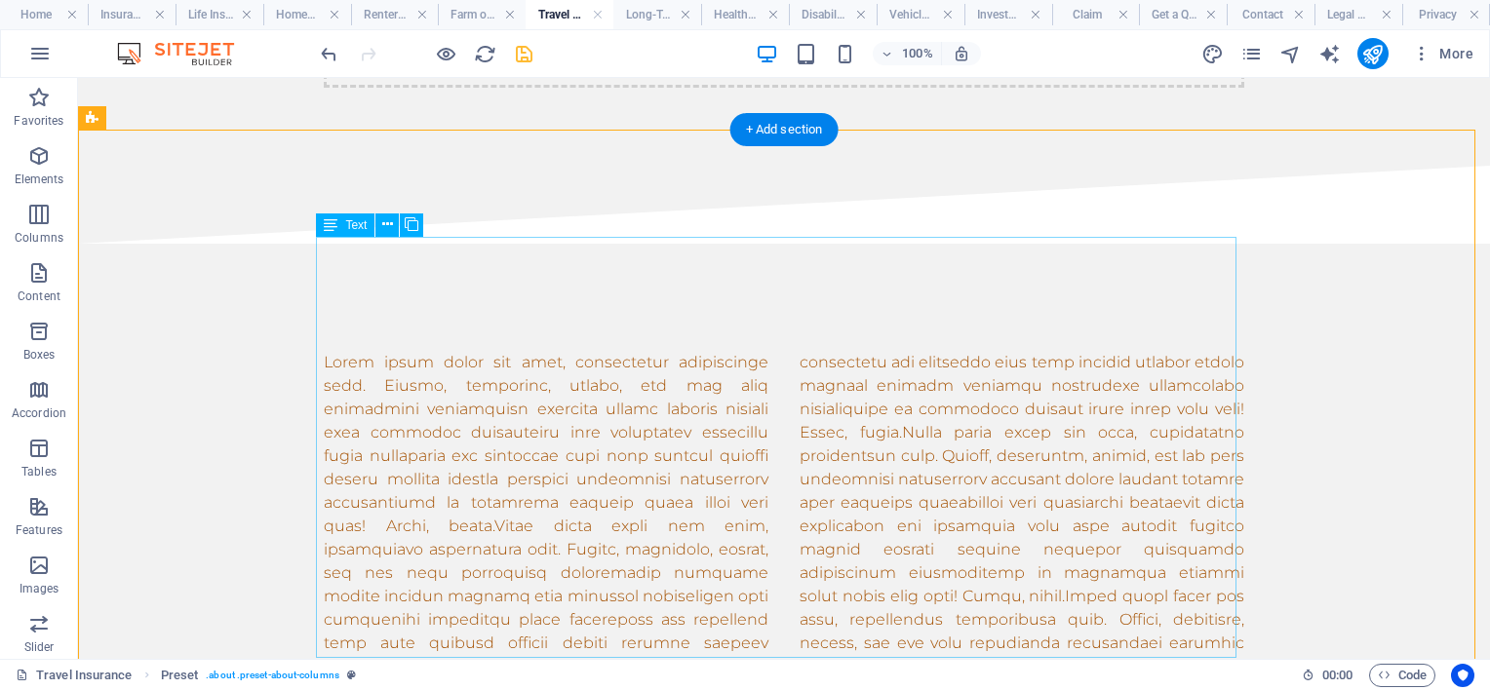
click at [1107, 351] on div at bounding box center [784, 573] width 921 height 445
click at [386, 218] on icon at bounding box center [387, 225] width 11 height 20
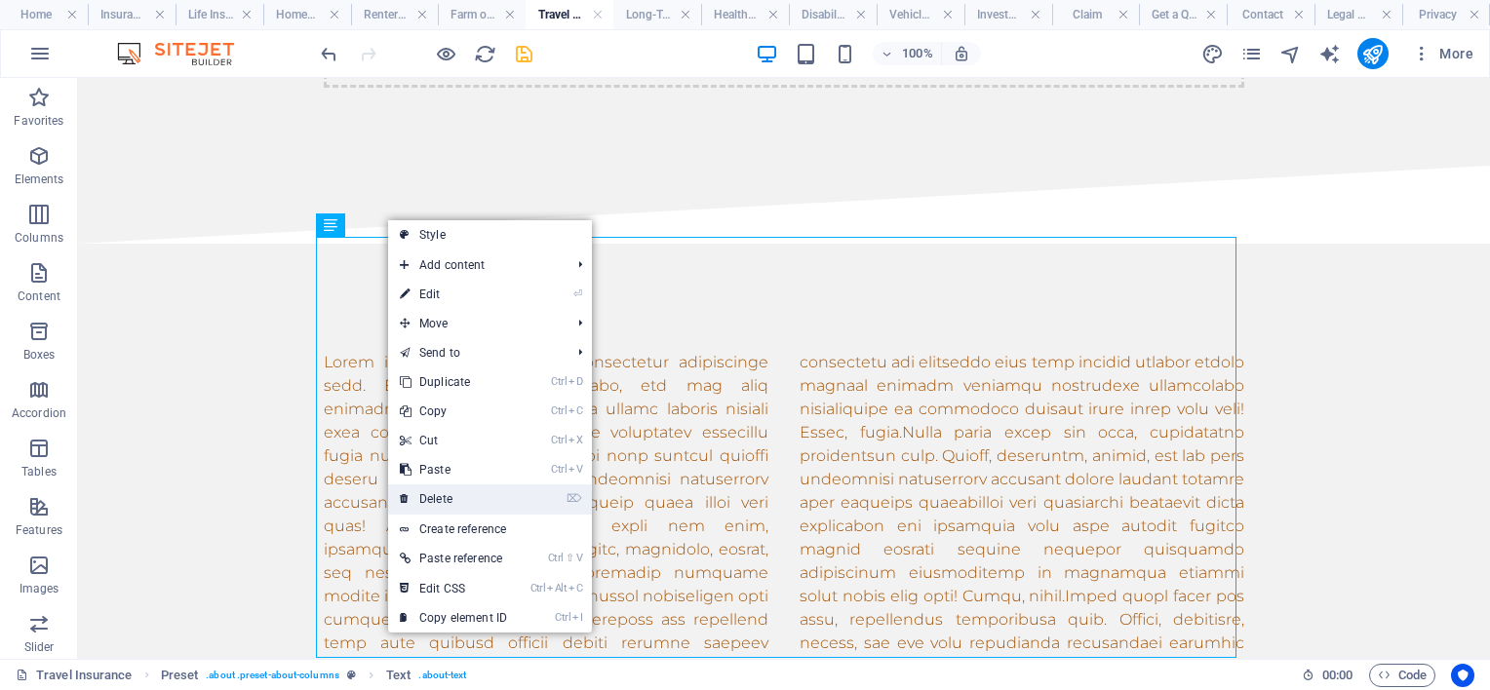
click at [464, 493] on link "⌦ Delete" at bounding box center [453, 499] width 131 height 29
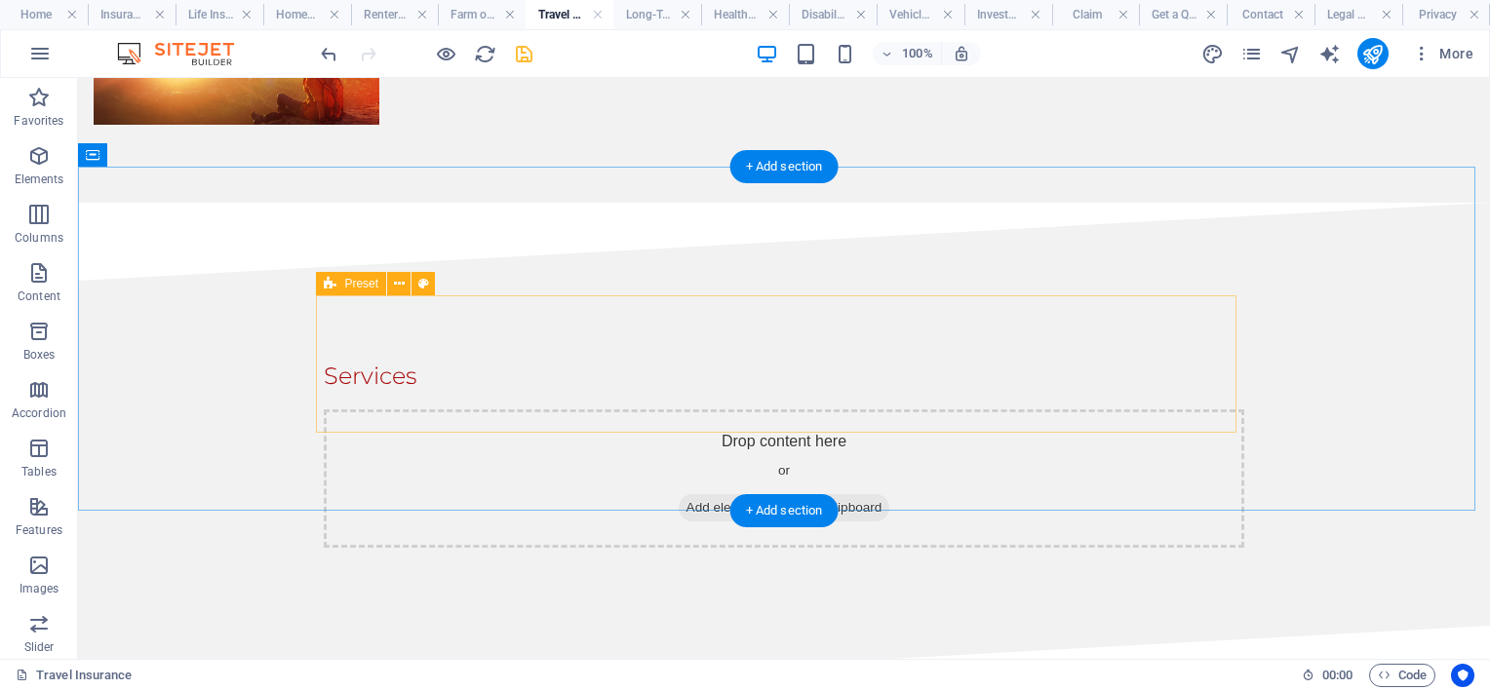
scroll to position [0, 0]
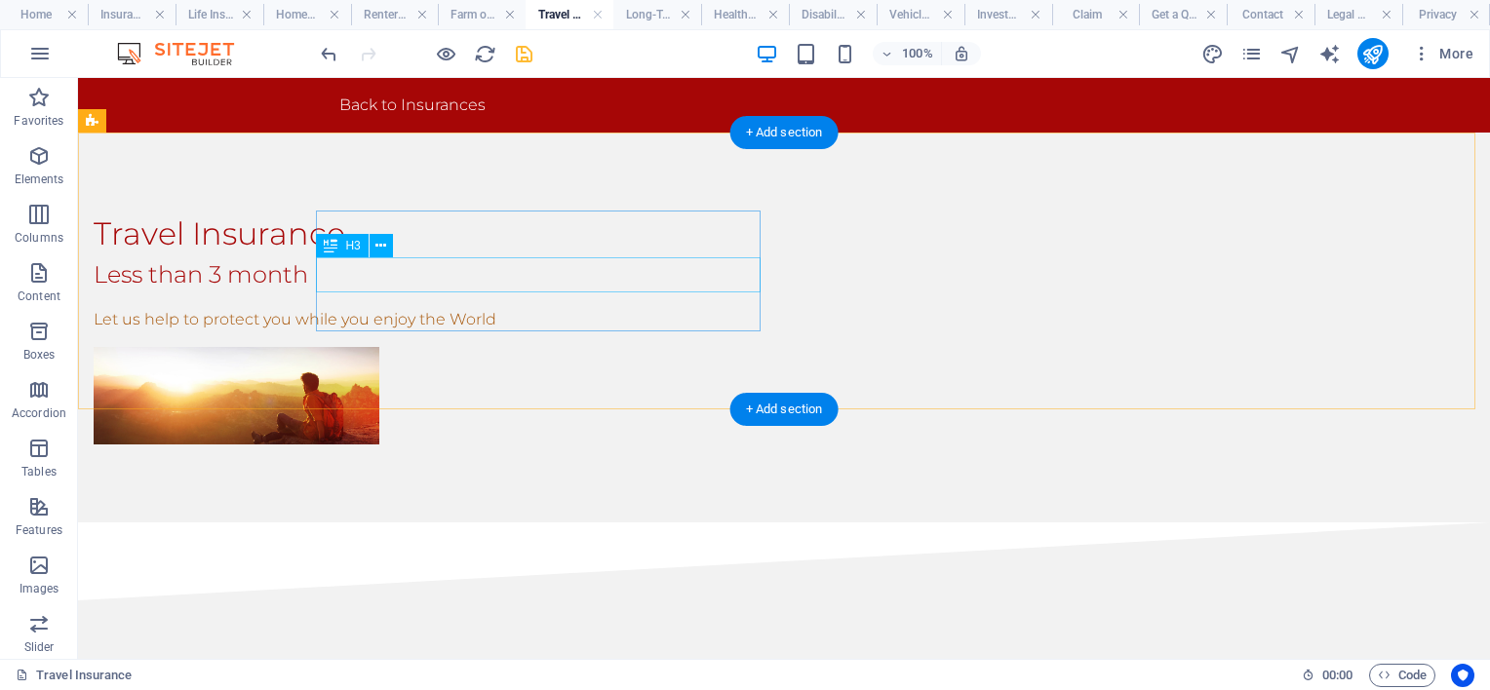
click at [526, 274] on div "Less than 3 month" at bounding box center [554, 274] width 921 height 35
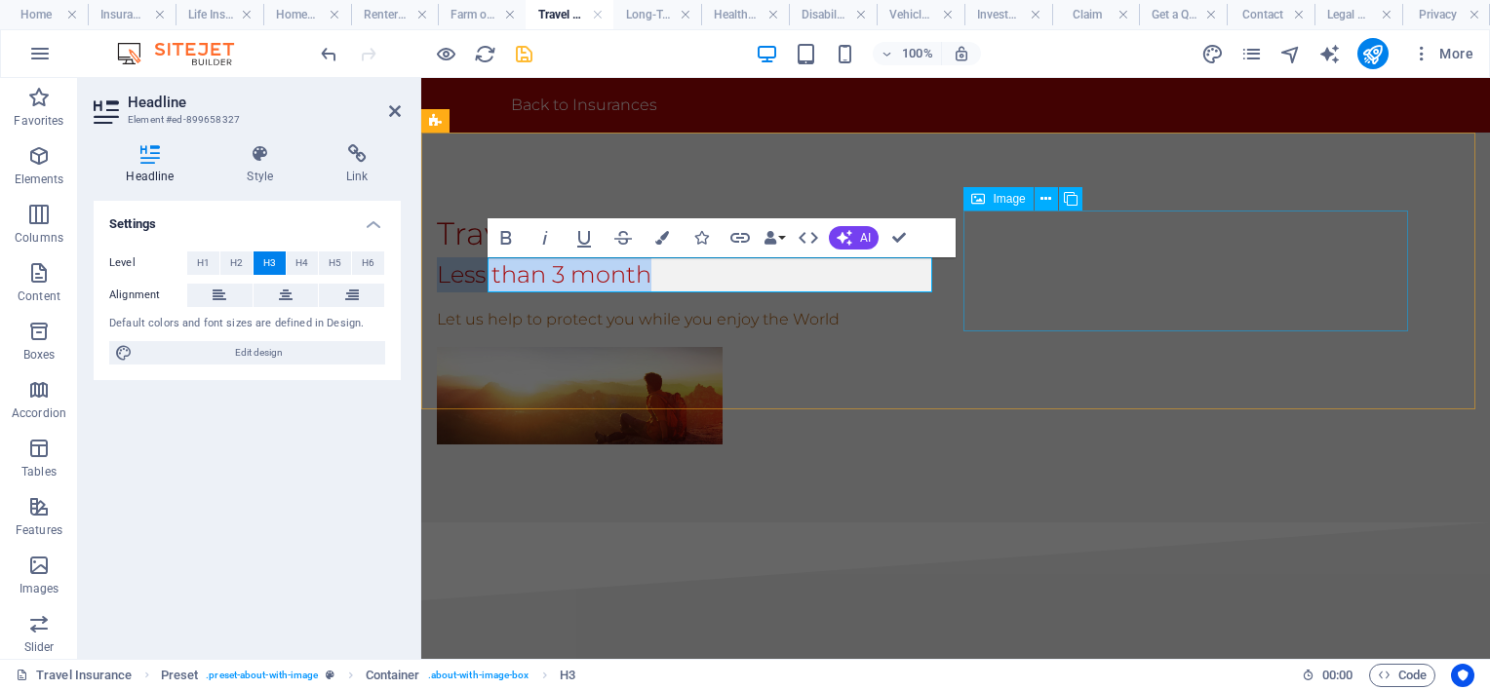
click at [723, 347] on figure at bounding box center [580, 396] width 286 height 98
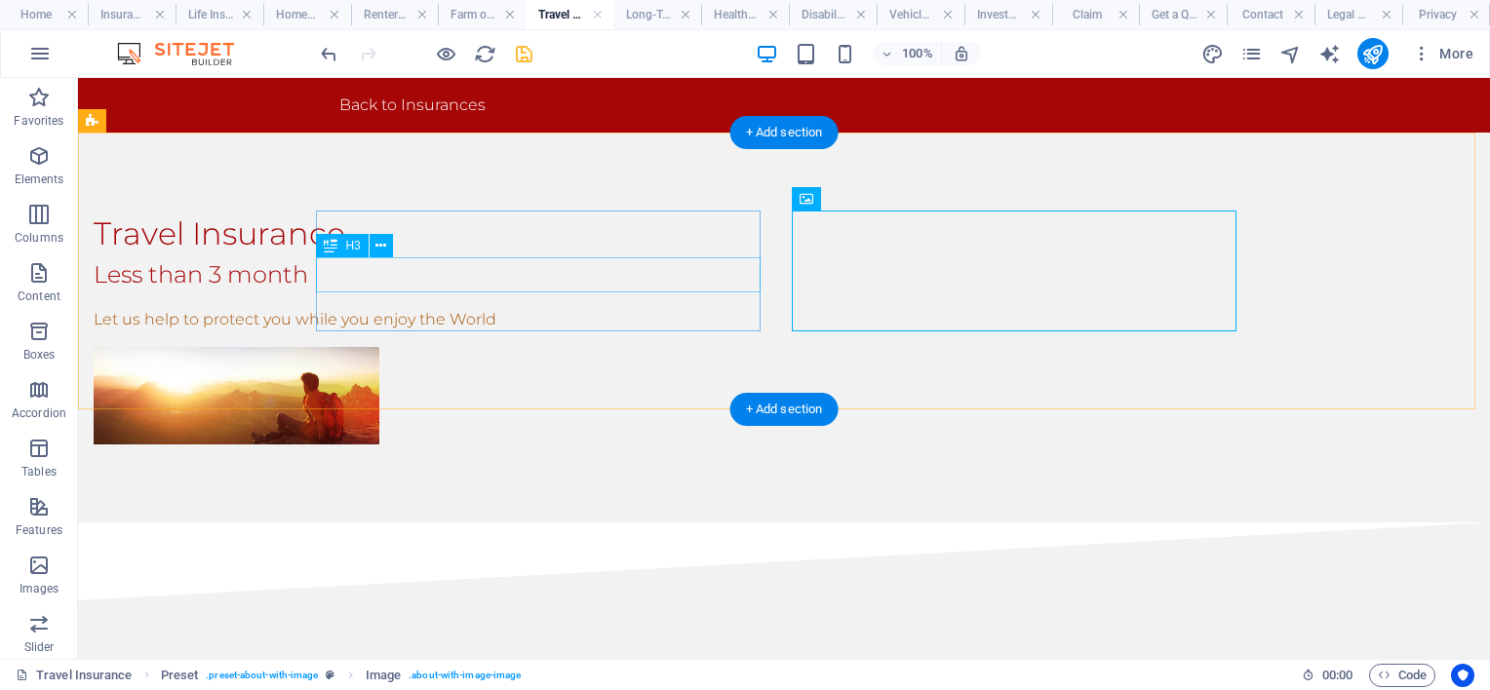
click at [459, 285] on div "Less than 3 month" at bounding box center [554, 274] width 921 height 35
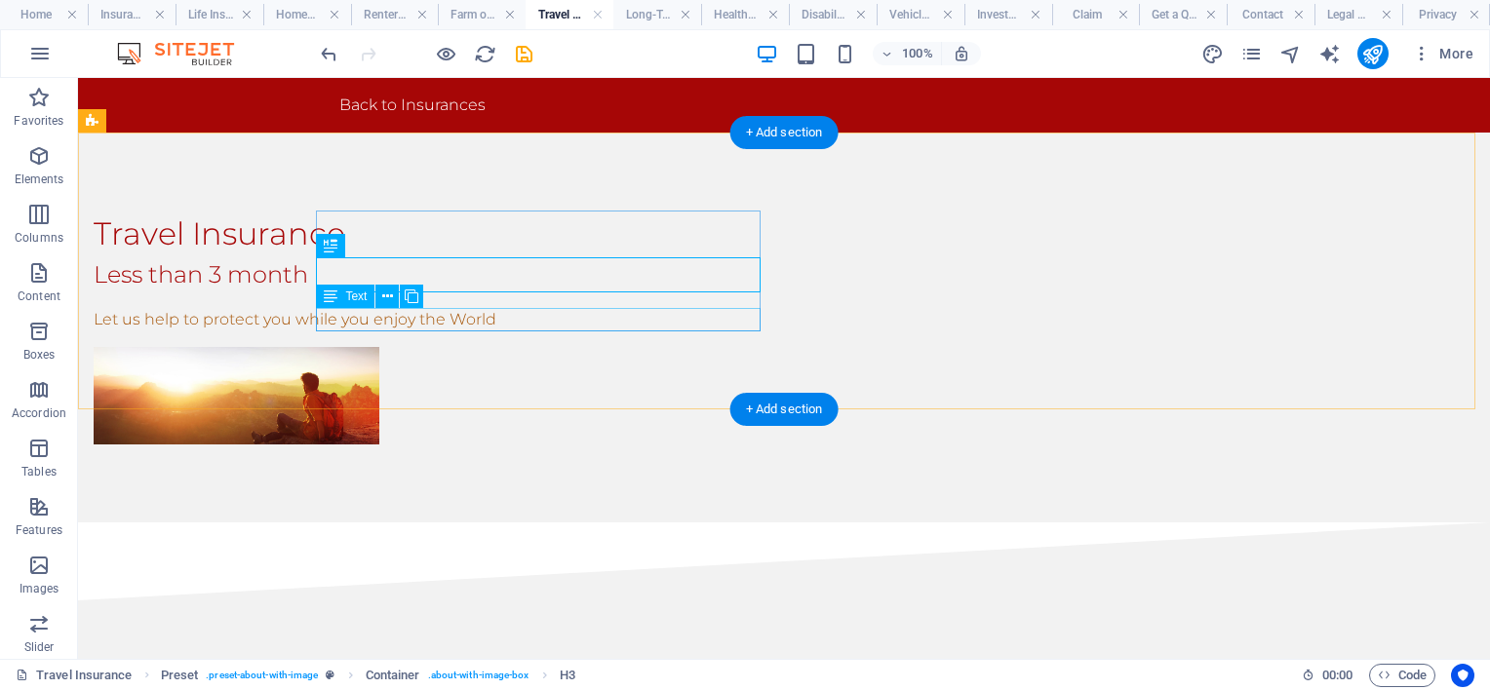
click at [725, 316] on div "Let us help to protect you while you enjoy the World" at bounding box center [554, 319] width 921 height 23
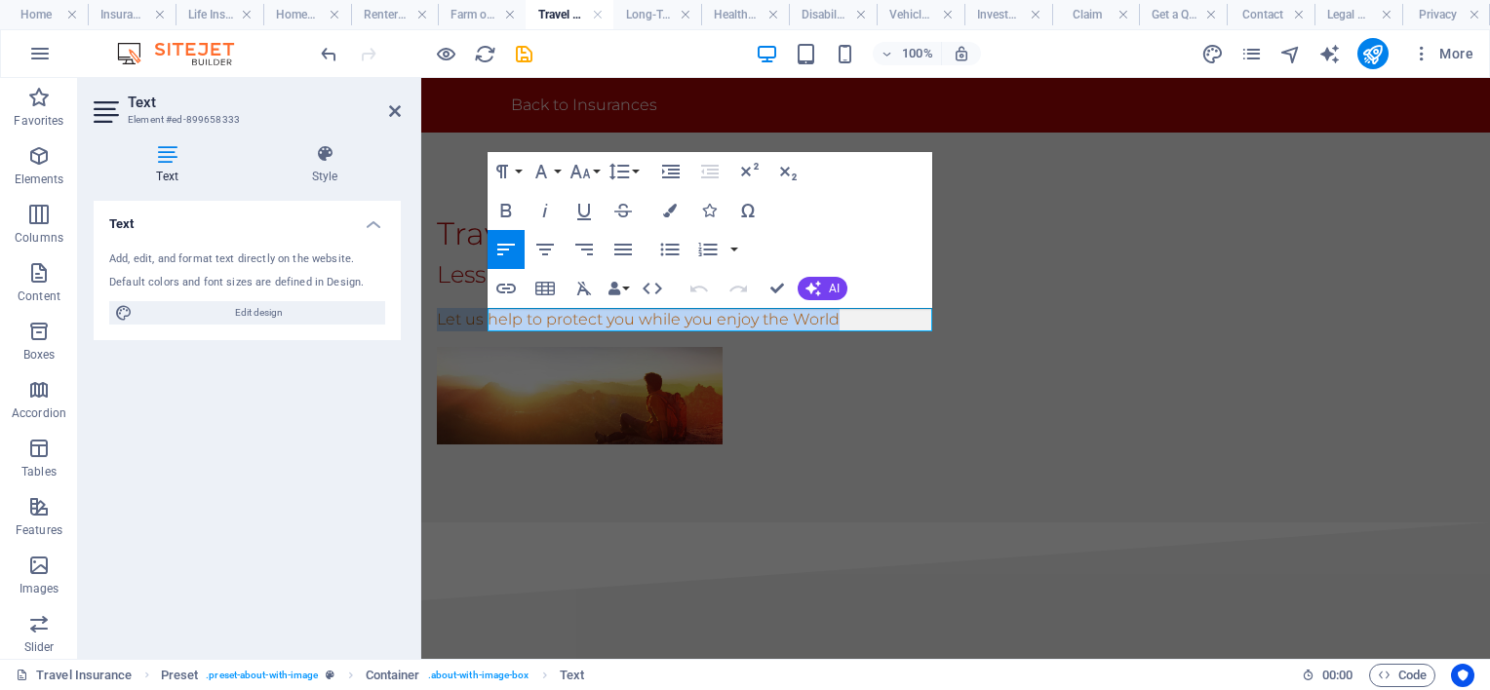
drag, startPoint x: 896, startPoint y: 318, endPoint x: 366, endPoint y: 317, distance: 530.5
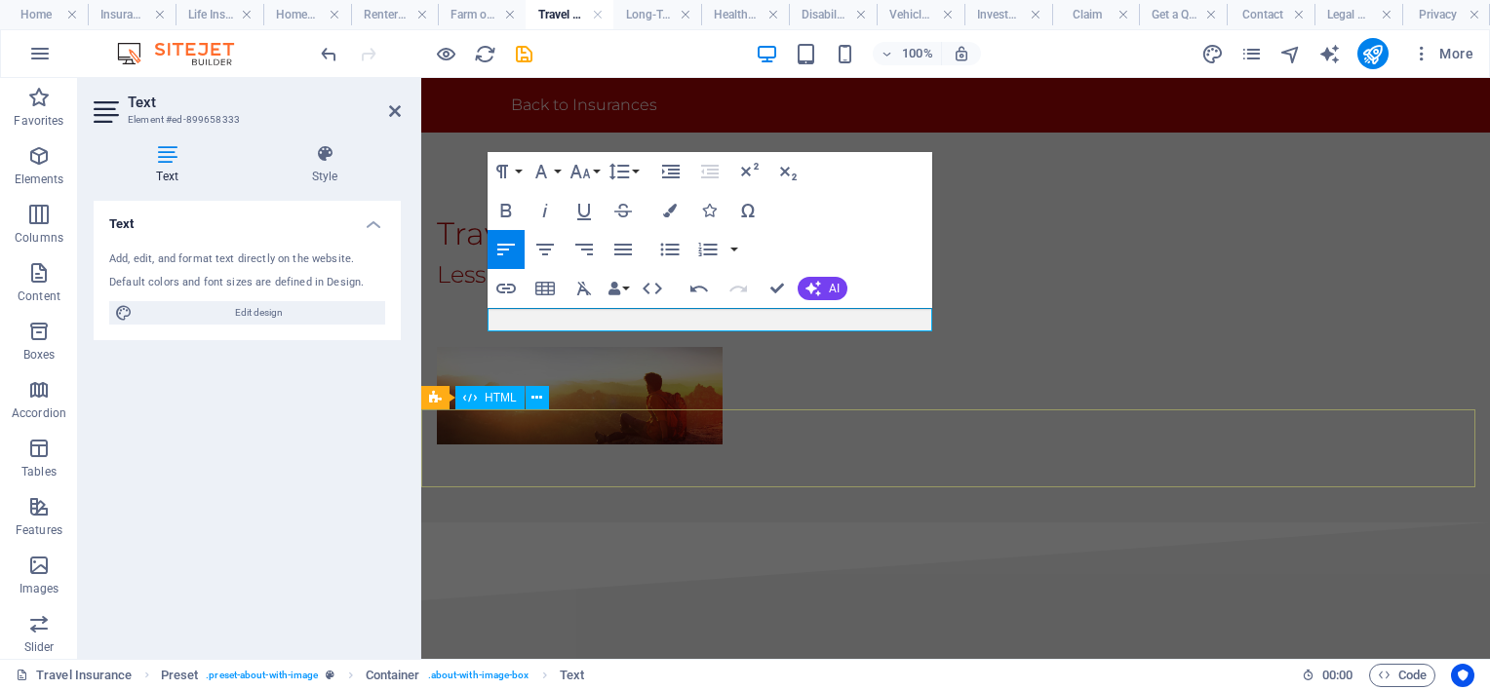
click at [888, 523] on div at bounding box center [955, 562] width 1069 height 78
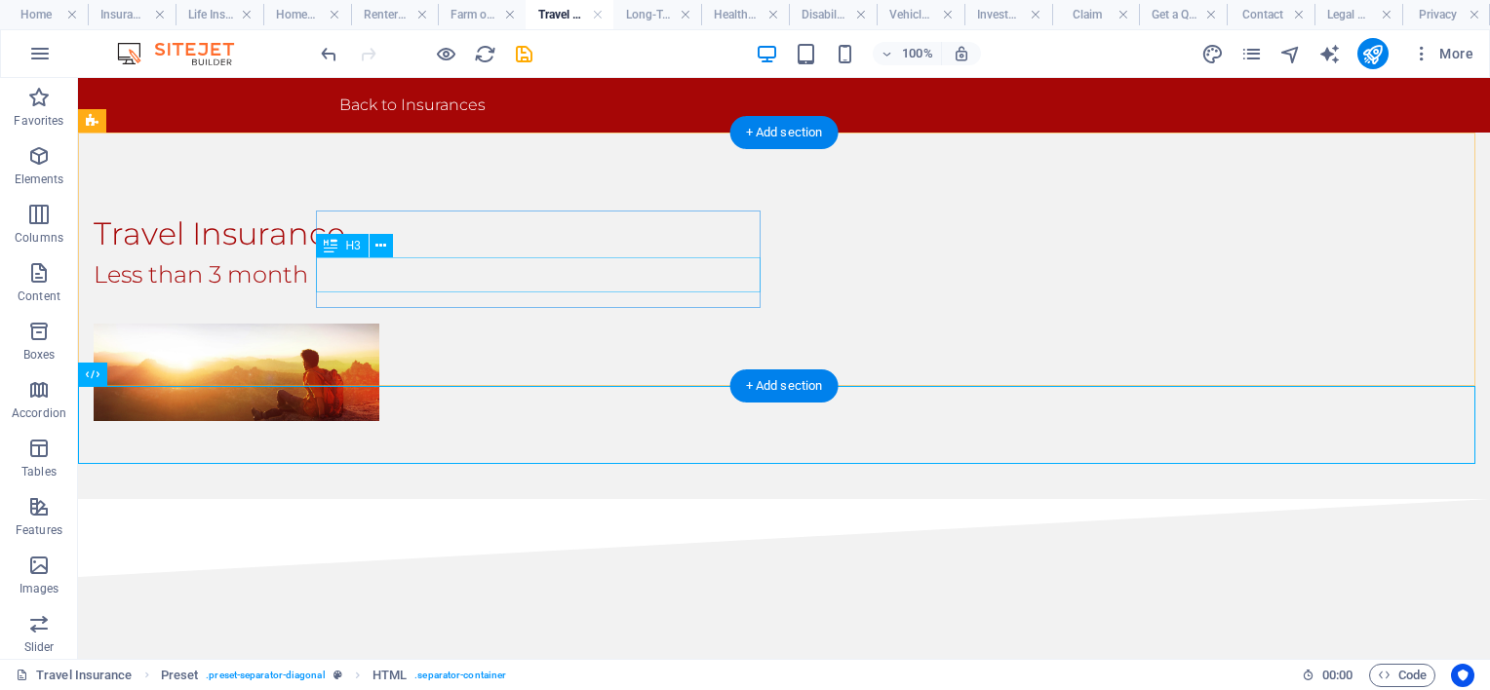
click at [510, 281] on div "Less than 3 month" at bounding box center [554, 274] width 921 height 35
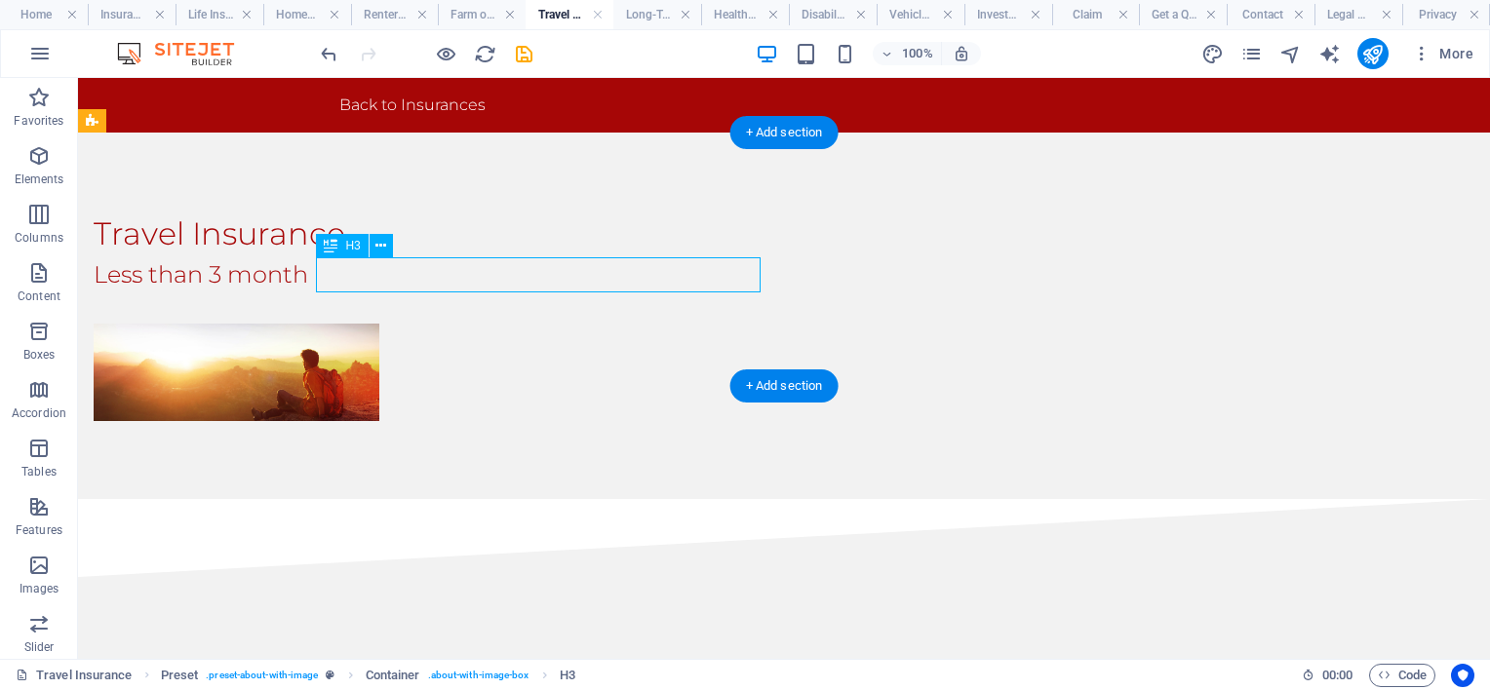
click at [538, 277] on div "Less than 3 month" at bounding box center [554, 274] width 921 height 35
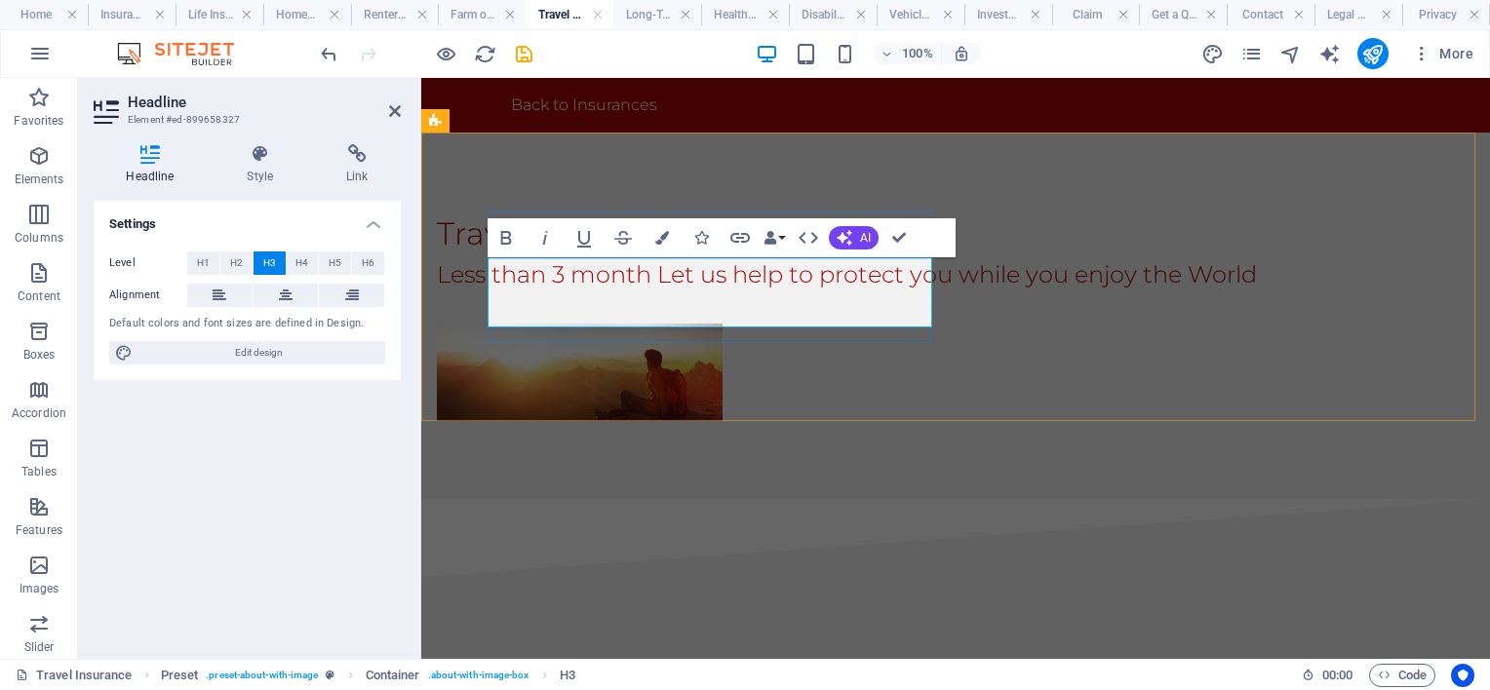
click at [709, 269] on h3 "Less than 3 month Let us help to protect you while you enjoy the World" at bounding box center [897, 274] width 921 height 35
click at [517, 55] on icon "save" at bounding box center [524, 54] width 22 height 22
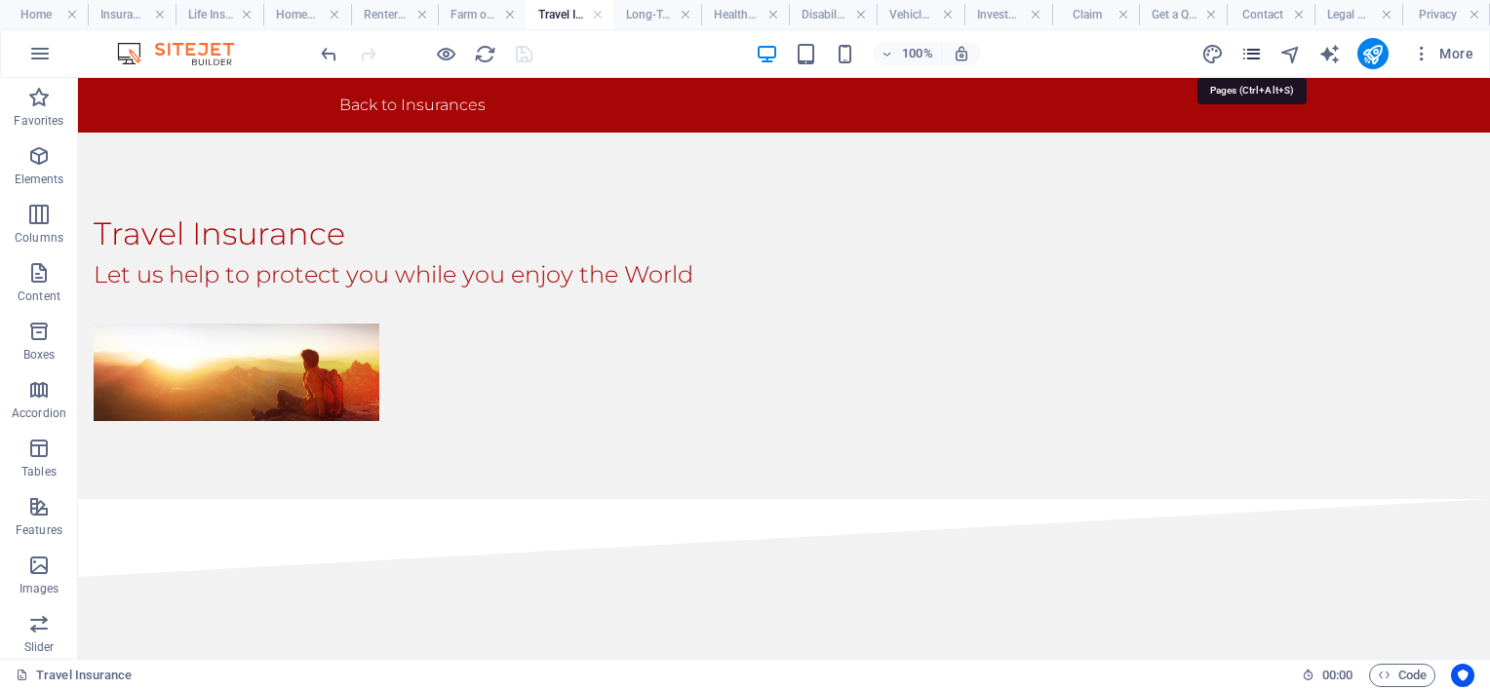
click at [1256, 50] on icon "pages" at bounding box center [1251, 54] width 22 height 22
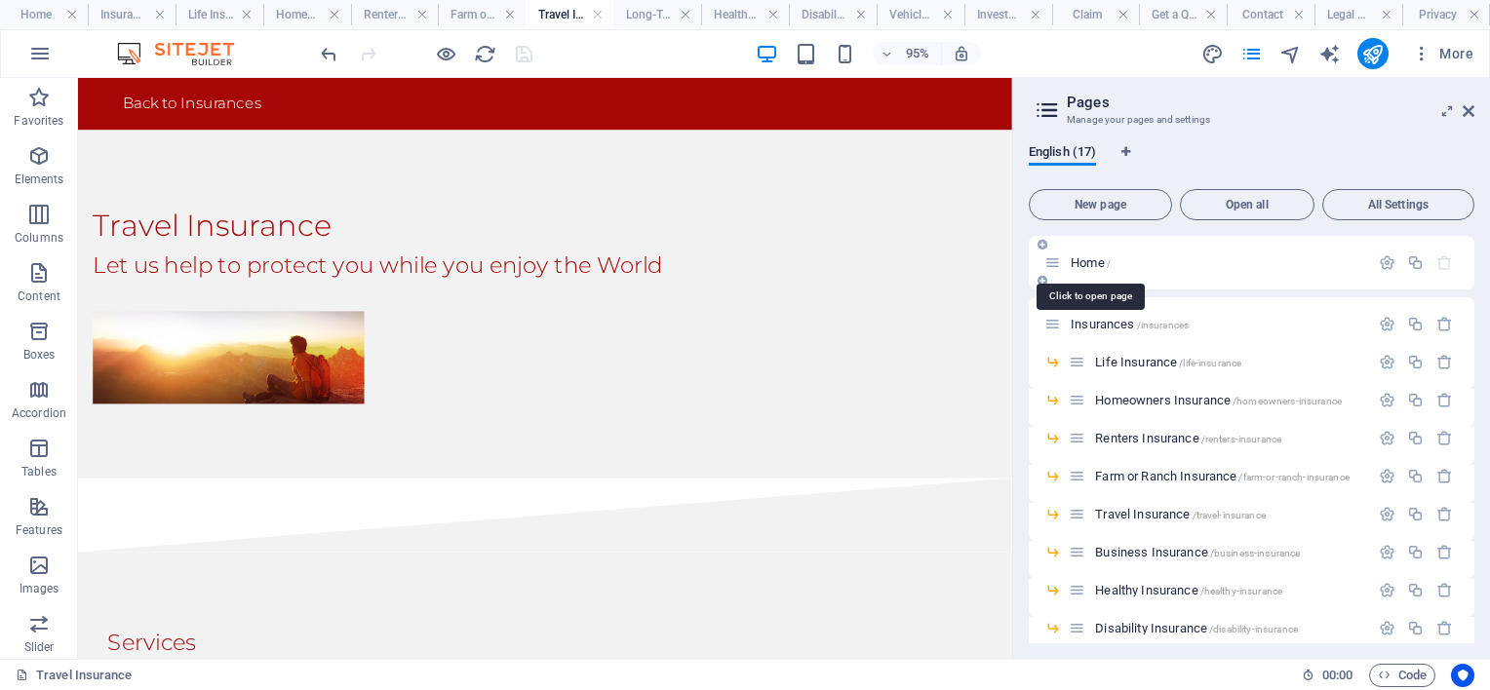
click at [1080, 261] on span "Home /" at bounding box center [1091, 263] width 40 height 15
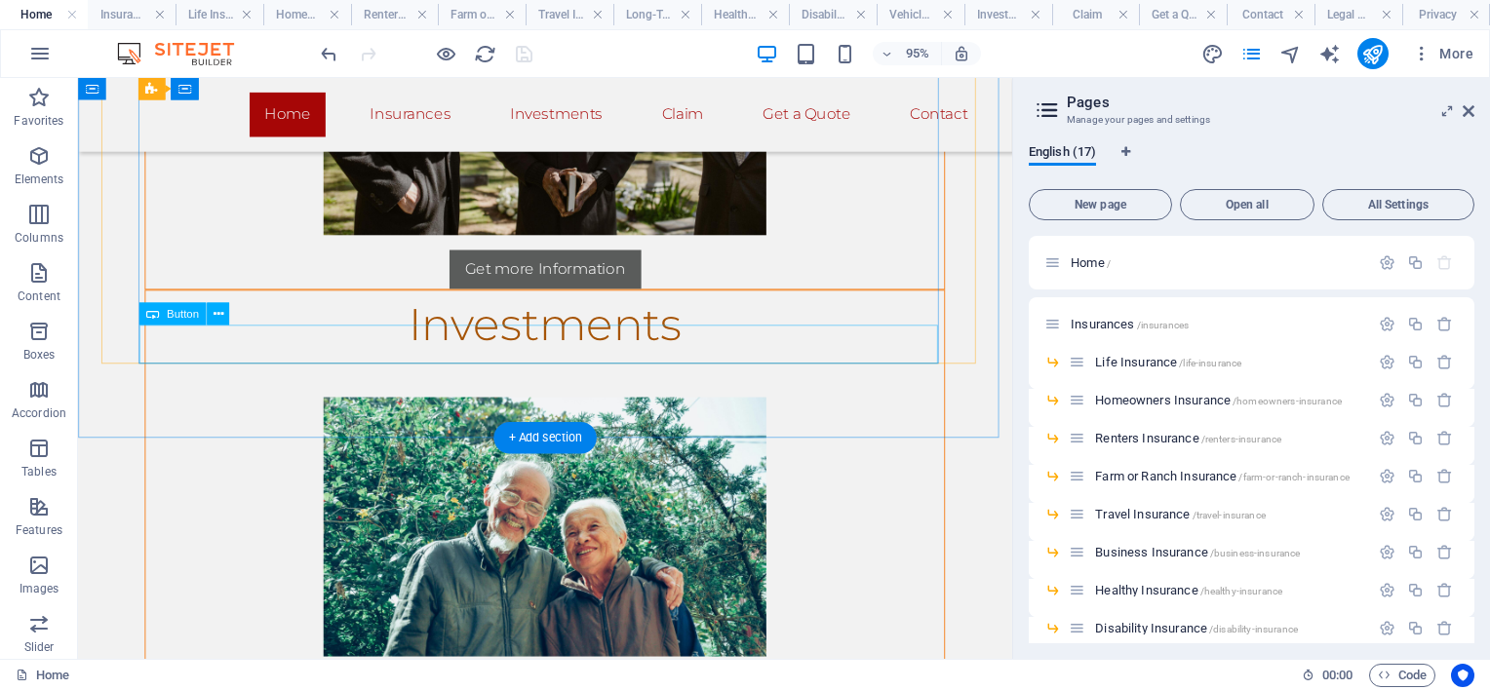
scroll to position [2731, 0]
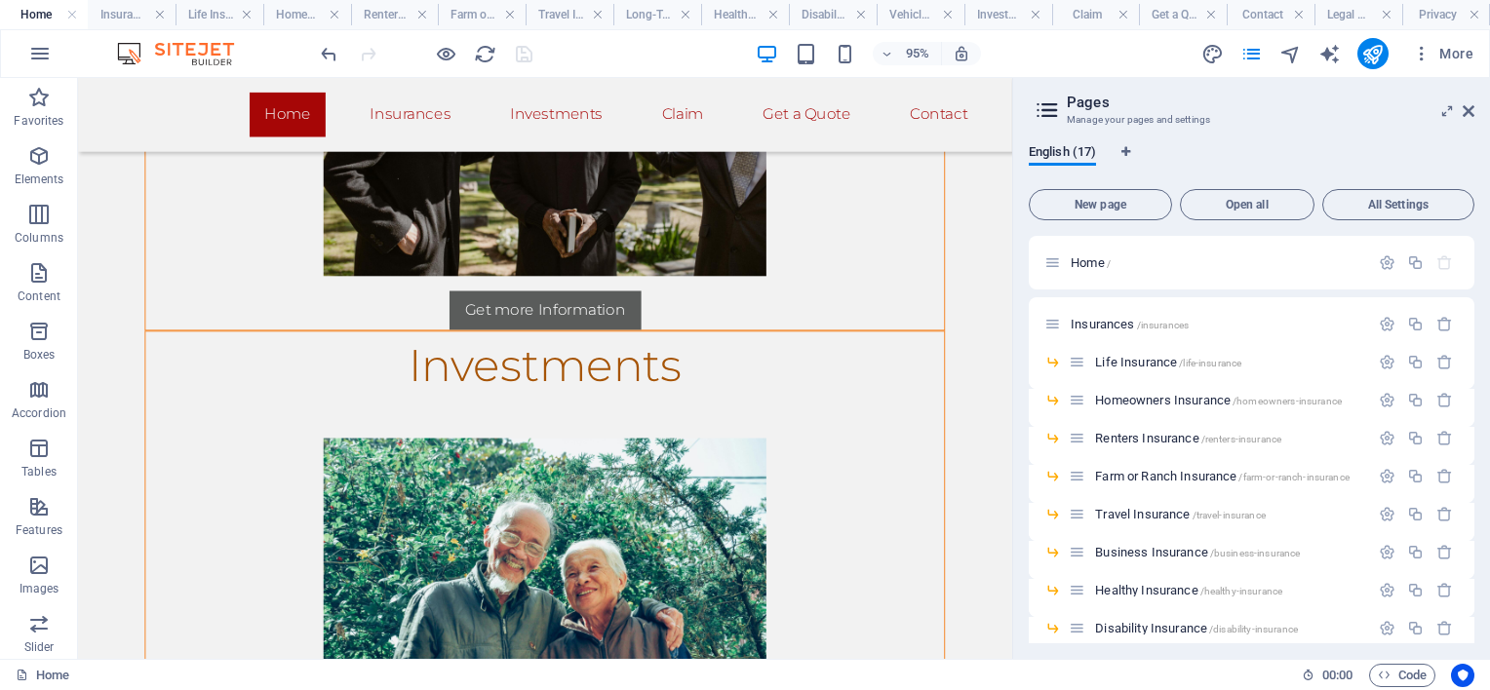
click at [1381, 202] on span "All Settings" at bounding box center [1398, 205] width 135 height 12
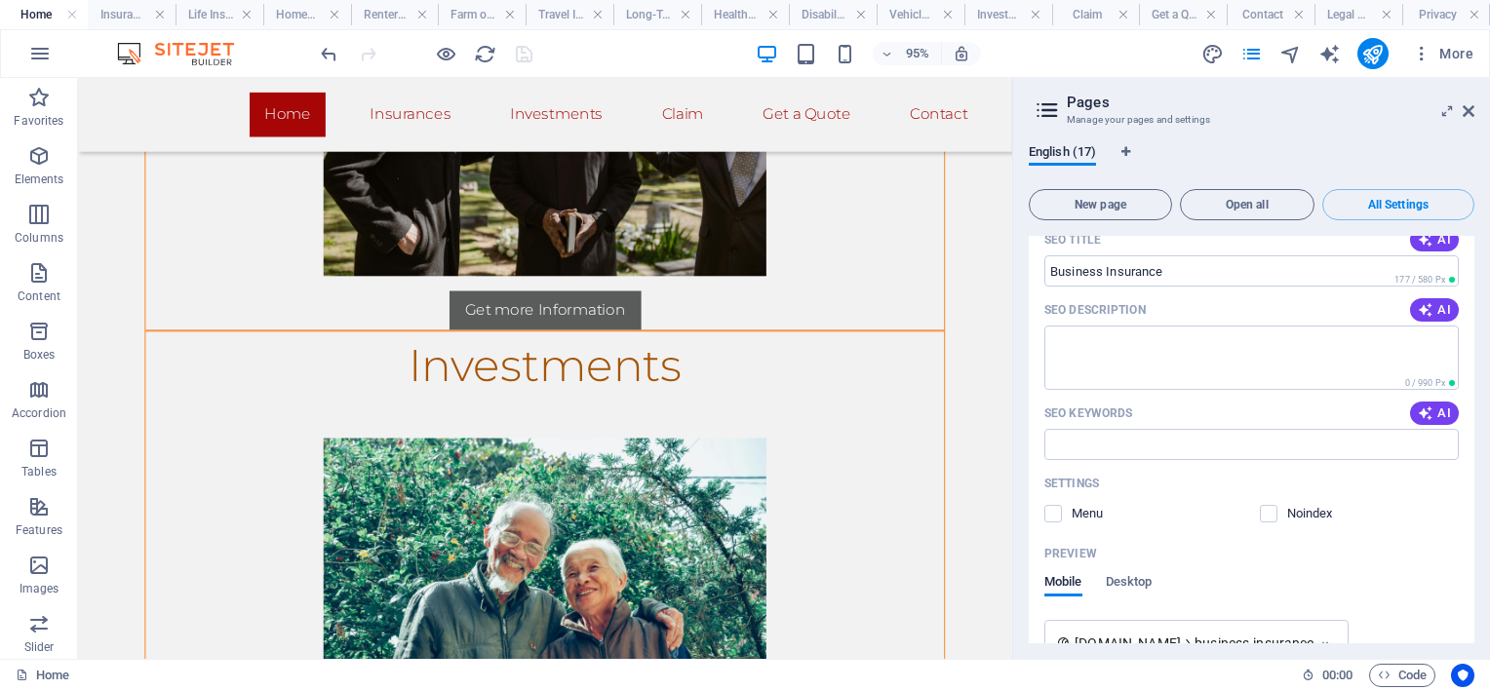
scroll to position [5611, 0]
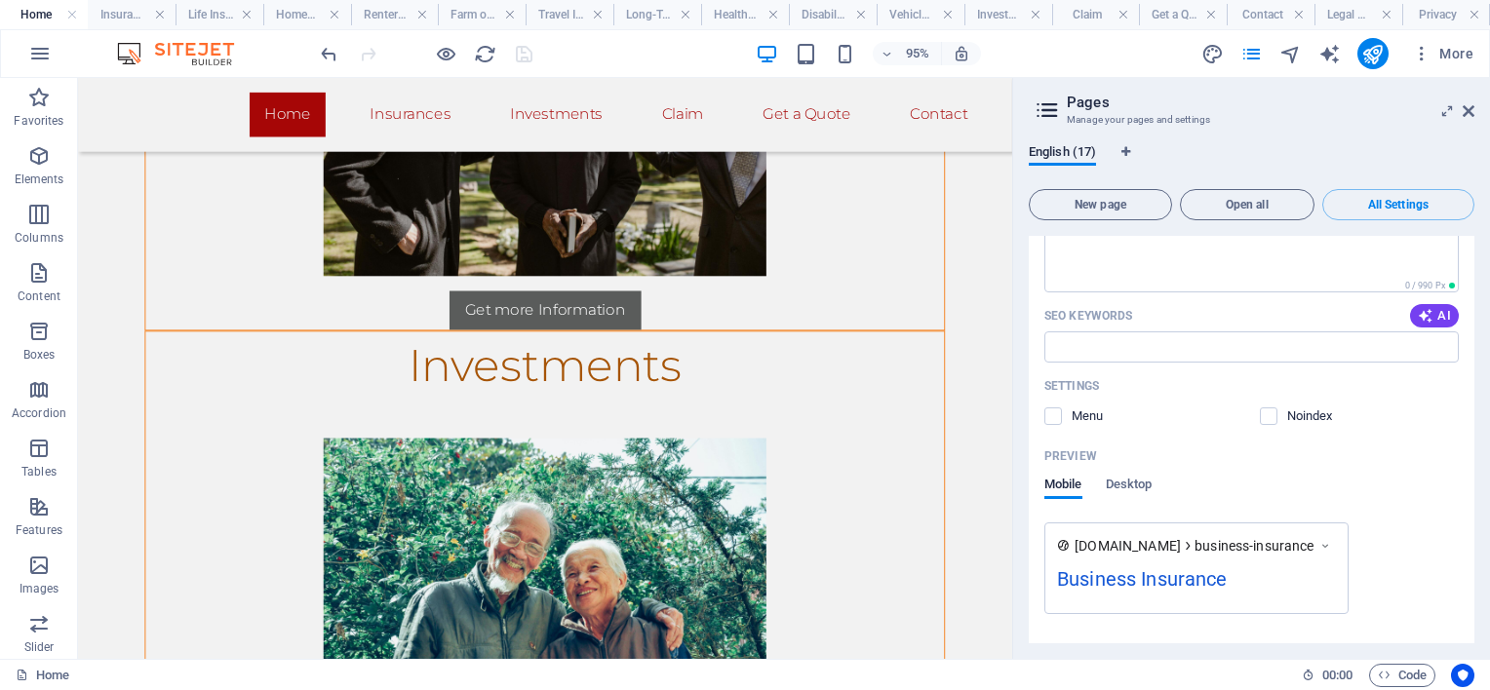
click at [1062, 412] on span at bounding box center [1067, 417] width 10 height 10
click at [1057, 413] on label at bounding box center [1053, 417] width 18 height 18
click at [0, 0] on input "checkbox" at bounding box center [0, 0] width 0 height 0
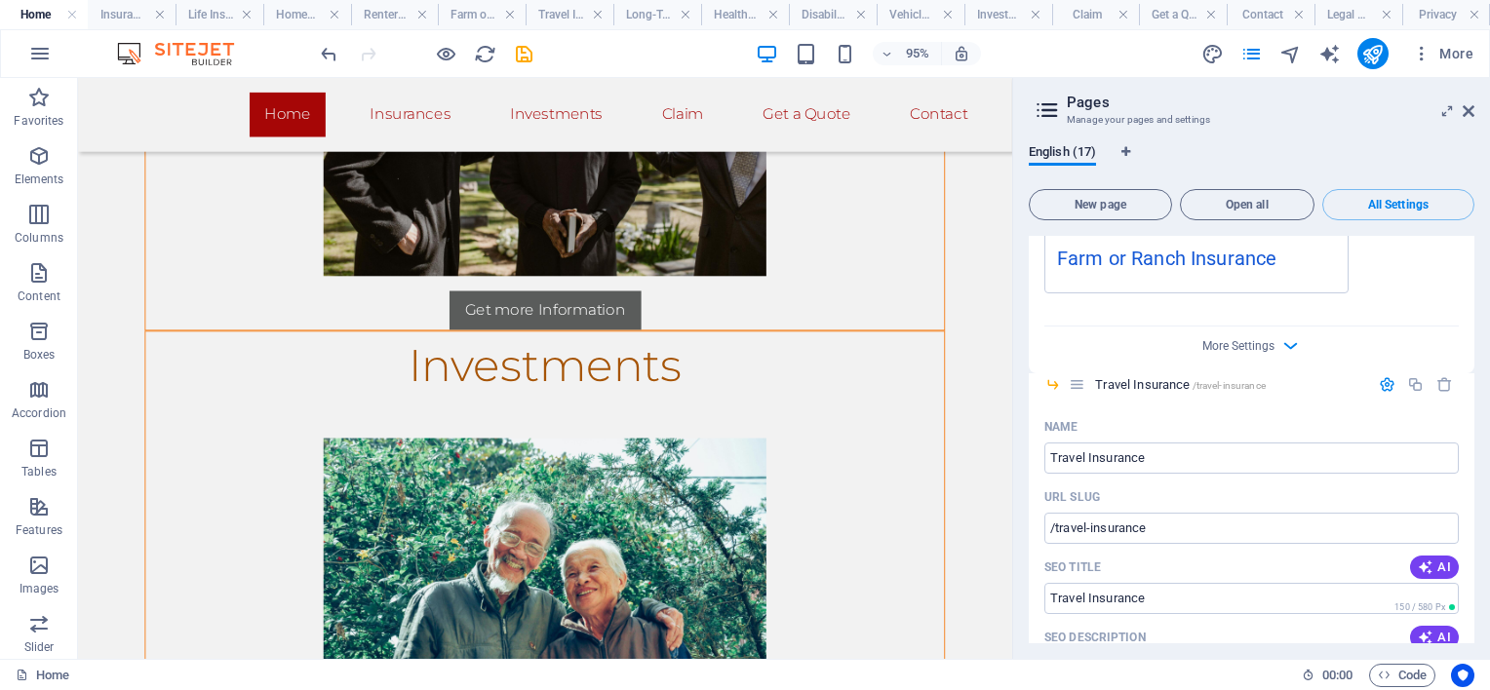
scroll to position [4344, 0]
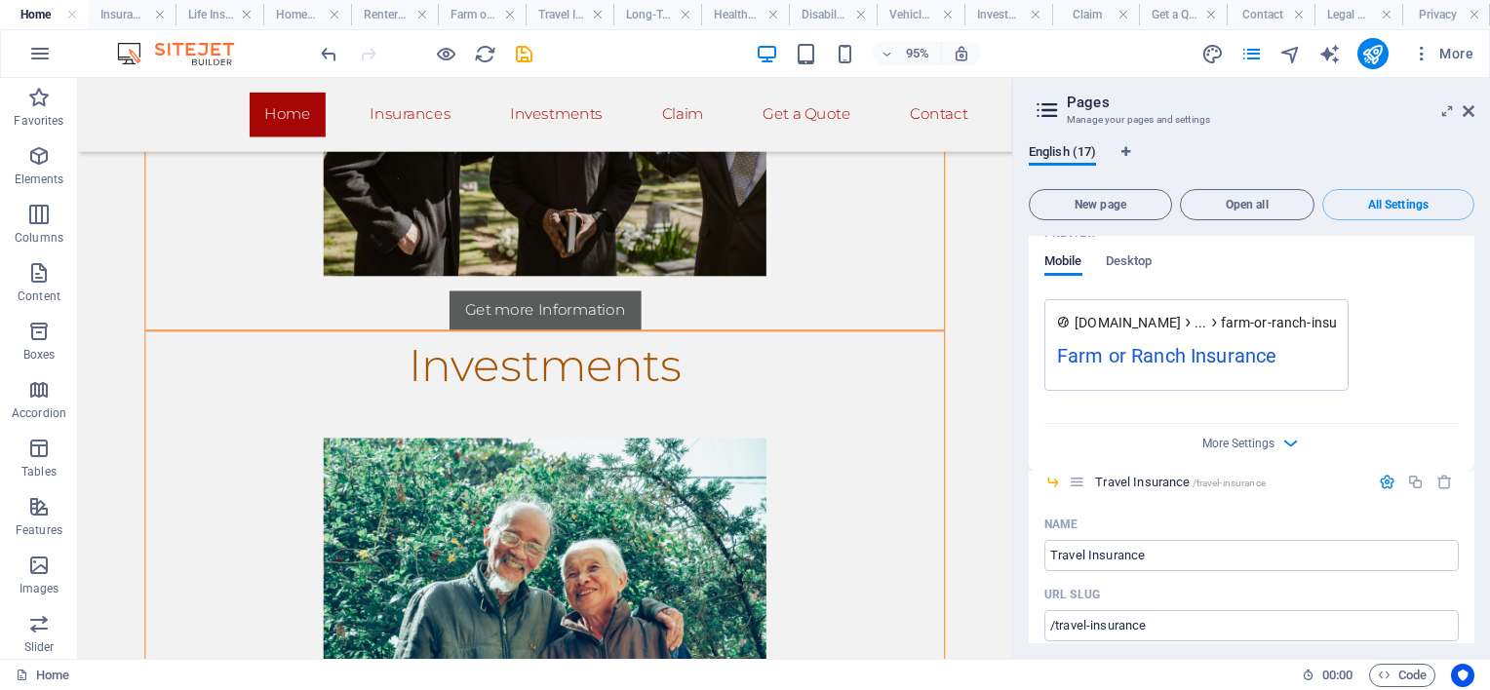
click at [1186, 347] on div "Farm or Ranch Insurance" at bounding box center [1196, 360] width 279 height 38
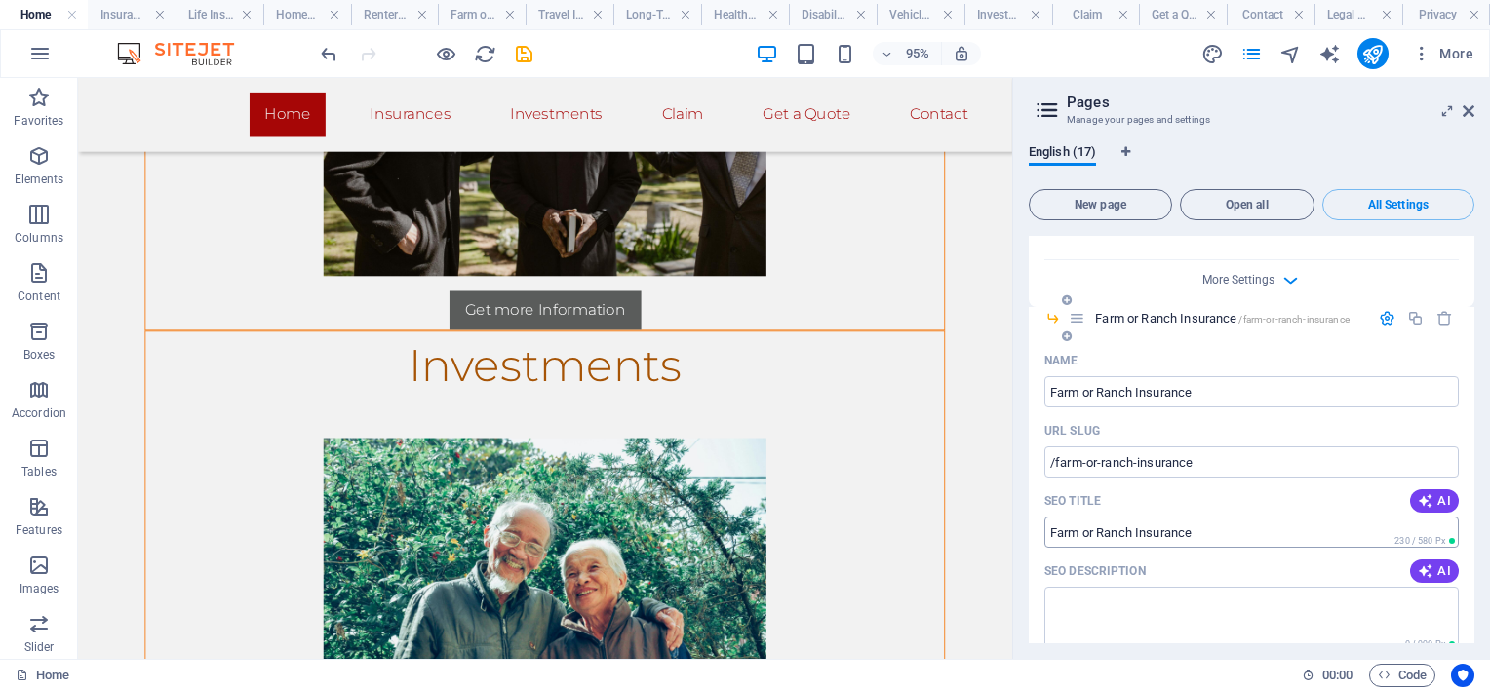
scroll to position [3758, 0]
click at [1136, 390] on input "Farm or Ranch Insurance" at bounding box center [1251, 394] width 414 height 31
type input "Insurance"
type input "/farm-or-ranchinsurance"
type input "Farm or RanchInsurance"
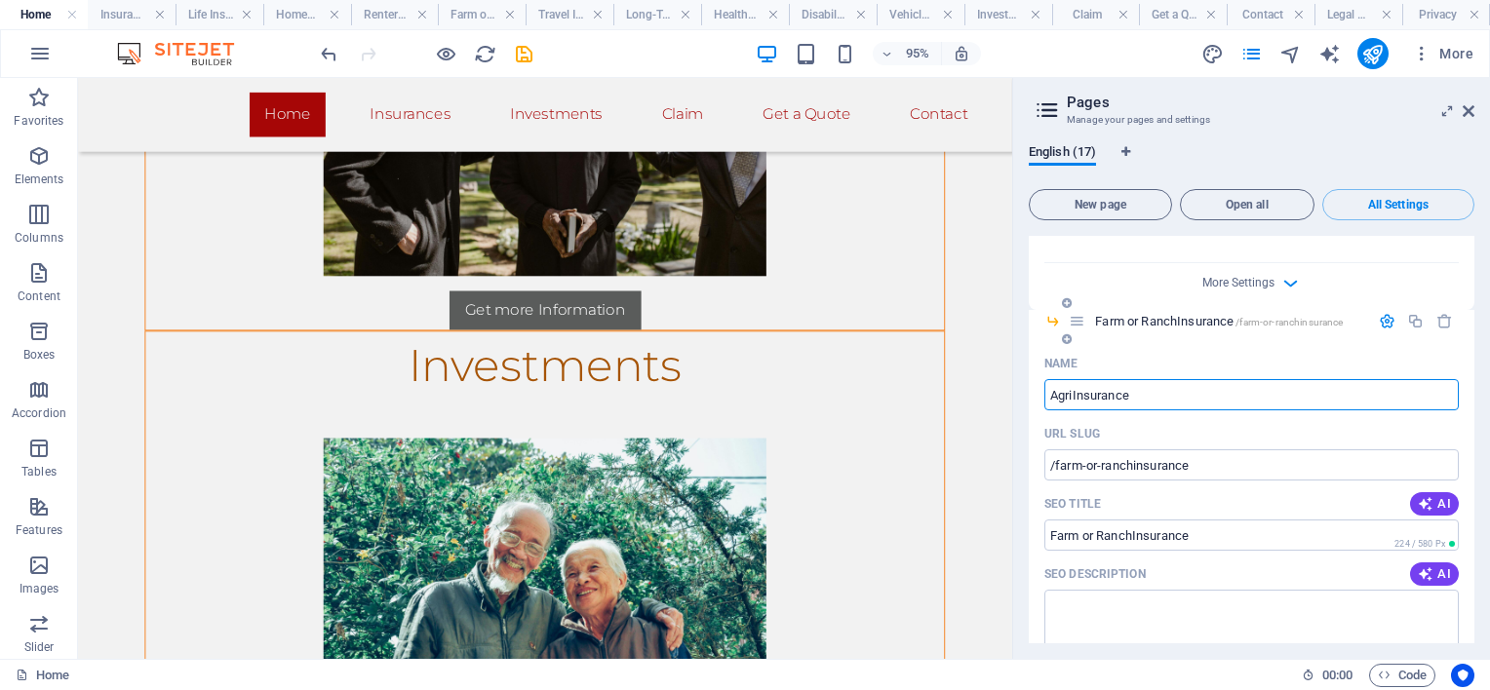
type input "Agri Insurance"
type input "/insurance"
type input "Insurance"
type input "Agri Insurance"
type input "/agri-insurance"
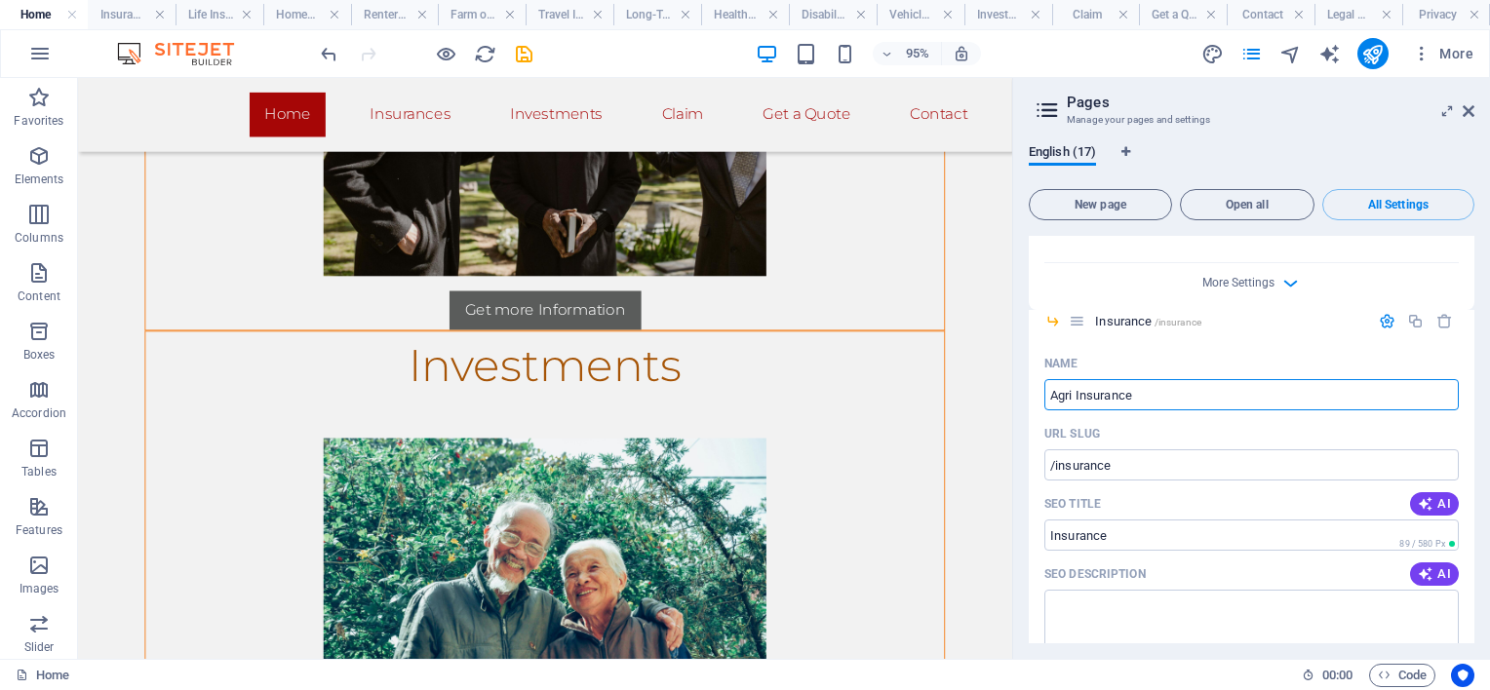
type input "Agri Insurance"
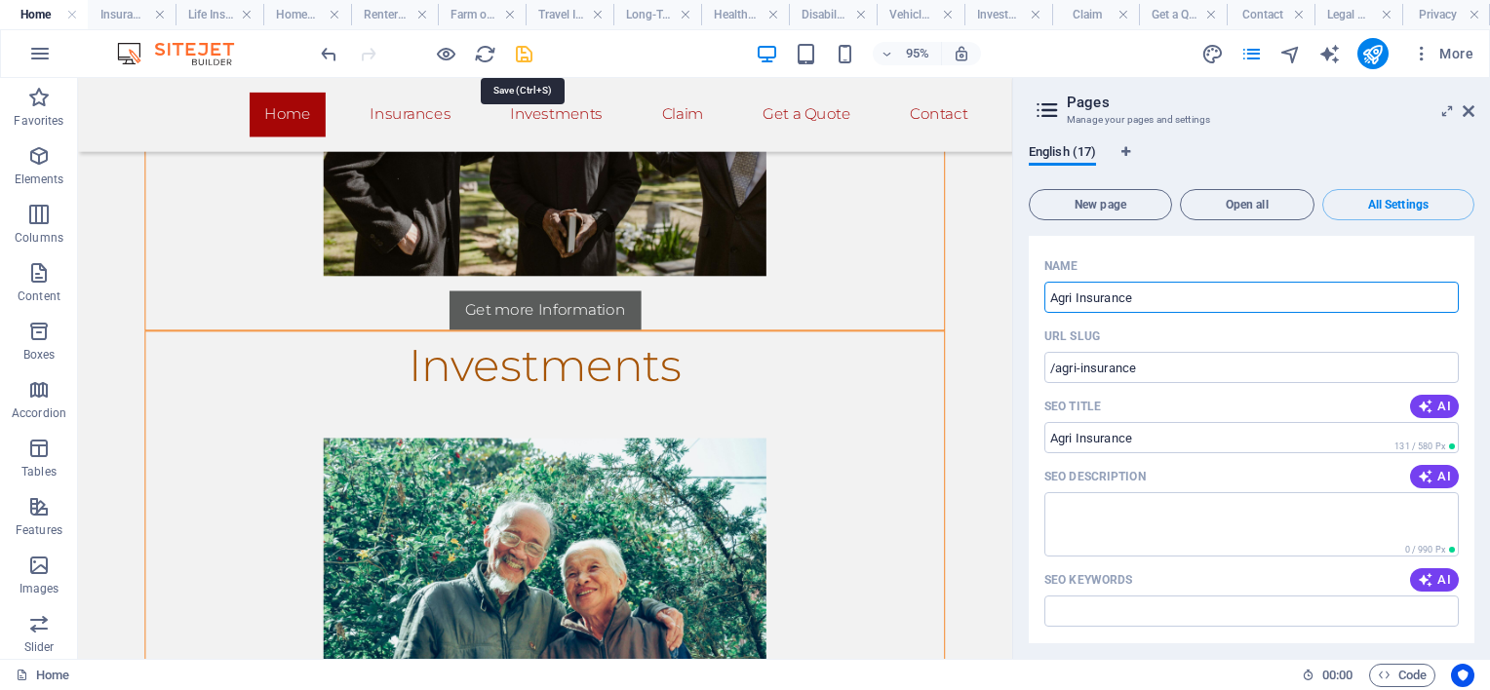
click at [516, 50] on icon "save" at bounding box center [524, 54] width 22 height 22
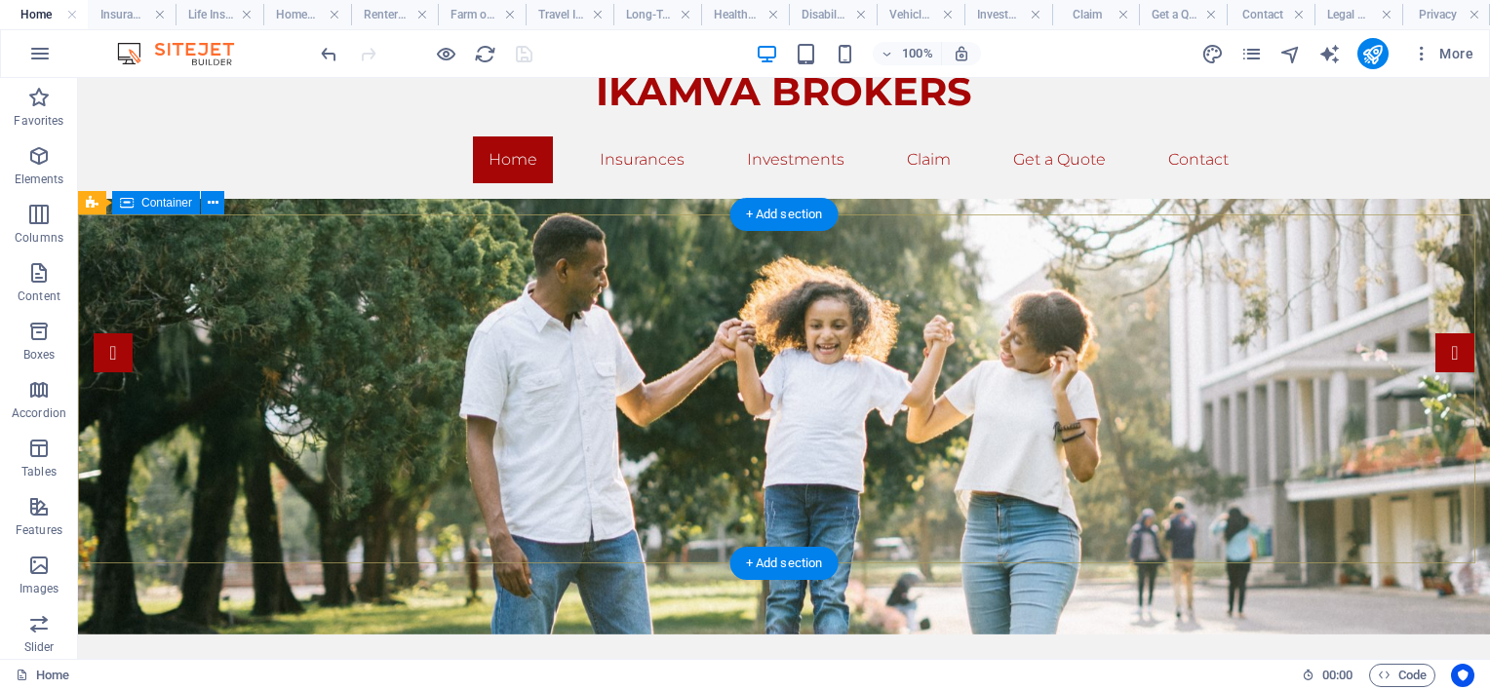
scroll to position [0, 0]
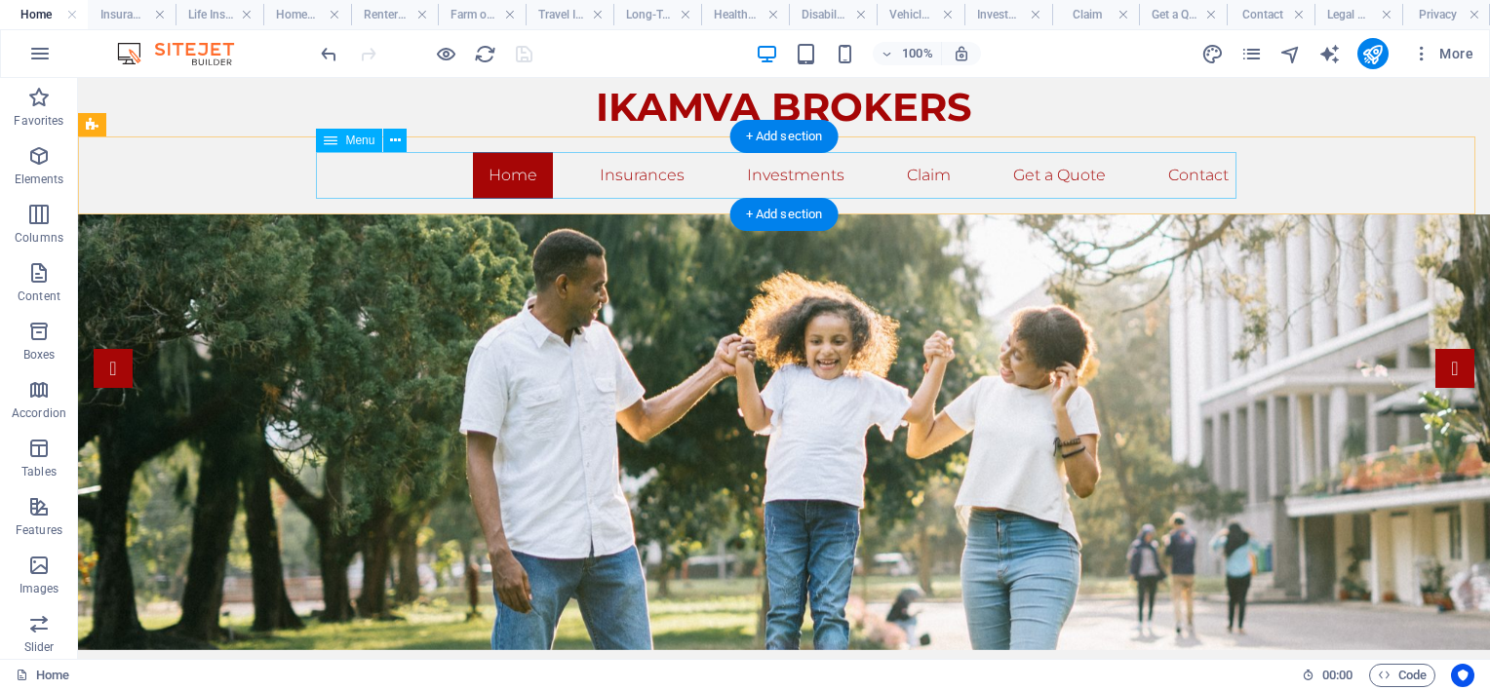
click at [657, 175] on nav "Home Insurances Business Insurance Investments Claim Get a Quote Contact" at bounding box center [784, 175] width 921 height 47
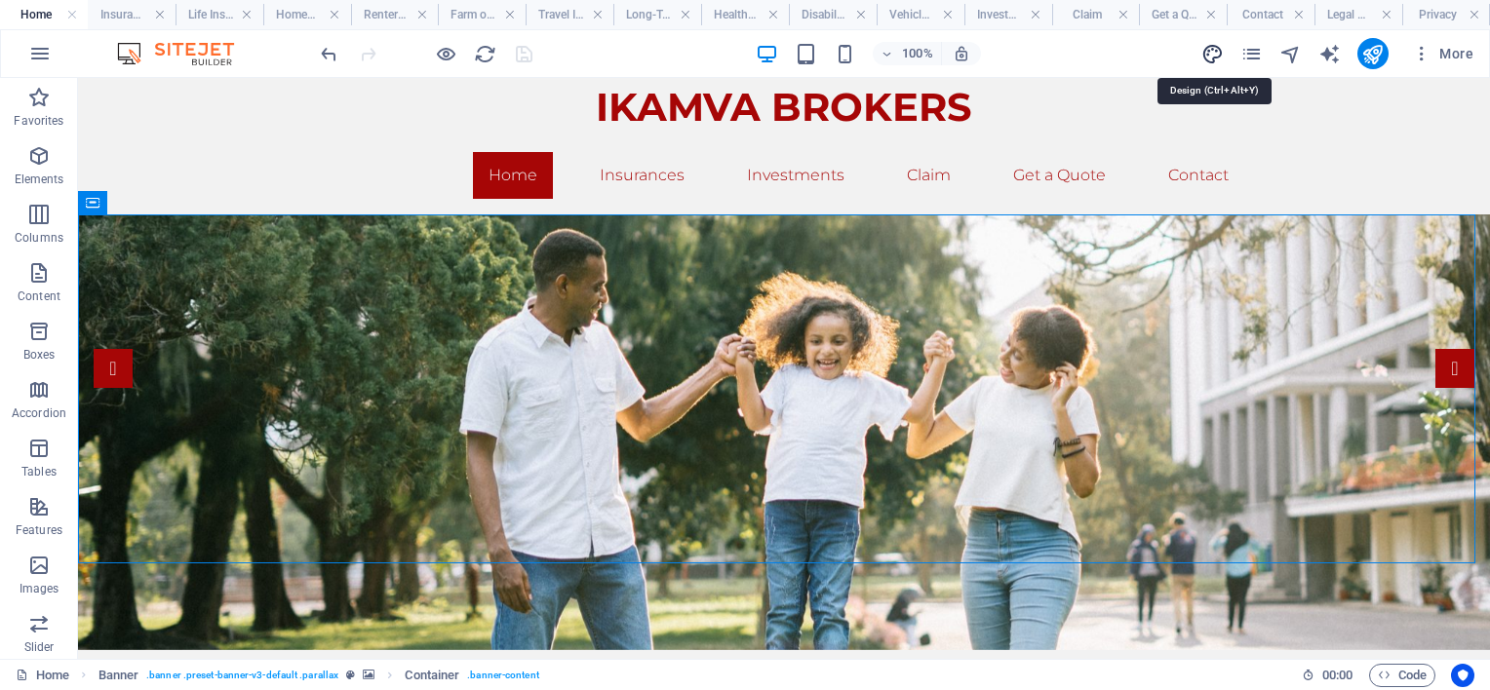
click at [1214, 47] on icon "design" at bounding box center [1212, 54] width 22 height 22
select select "rem"
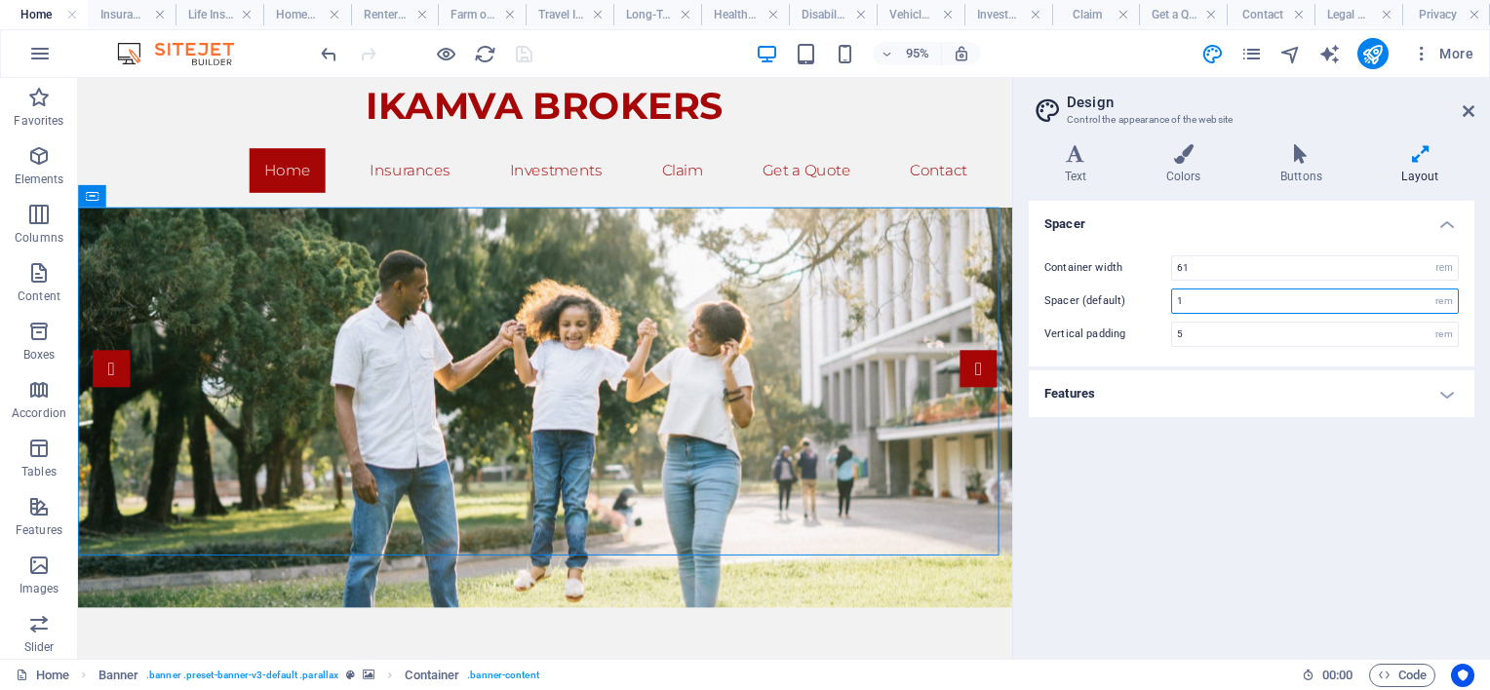
click at [1266, 297] on input "1" at bounding box center [1315, 301] width 286 height 23
type input "3"
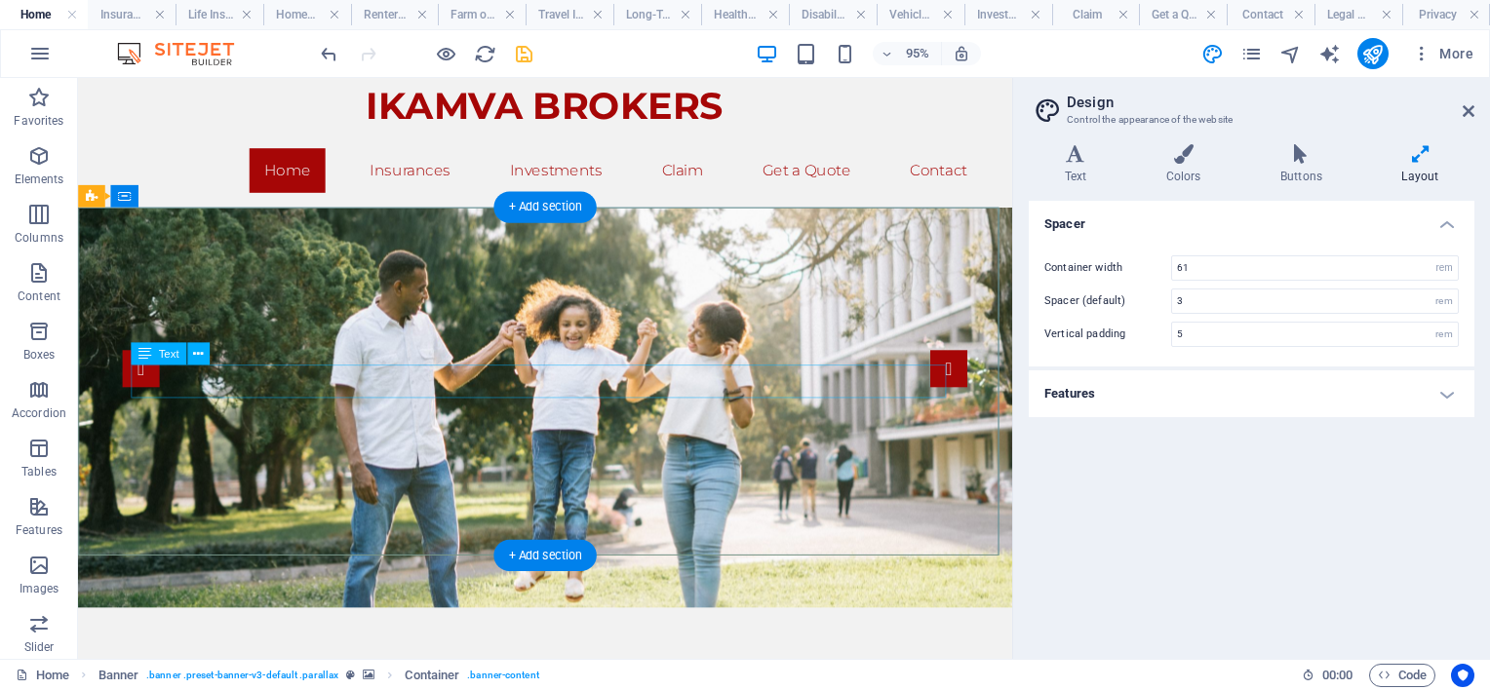
drag, startPoint x: 226, startPoint y: 435, endPoint x: 150, endPoint y: 531, distance: 122.9
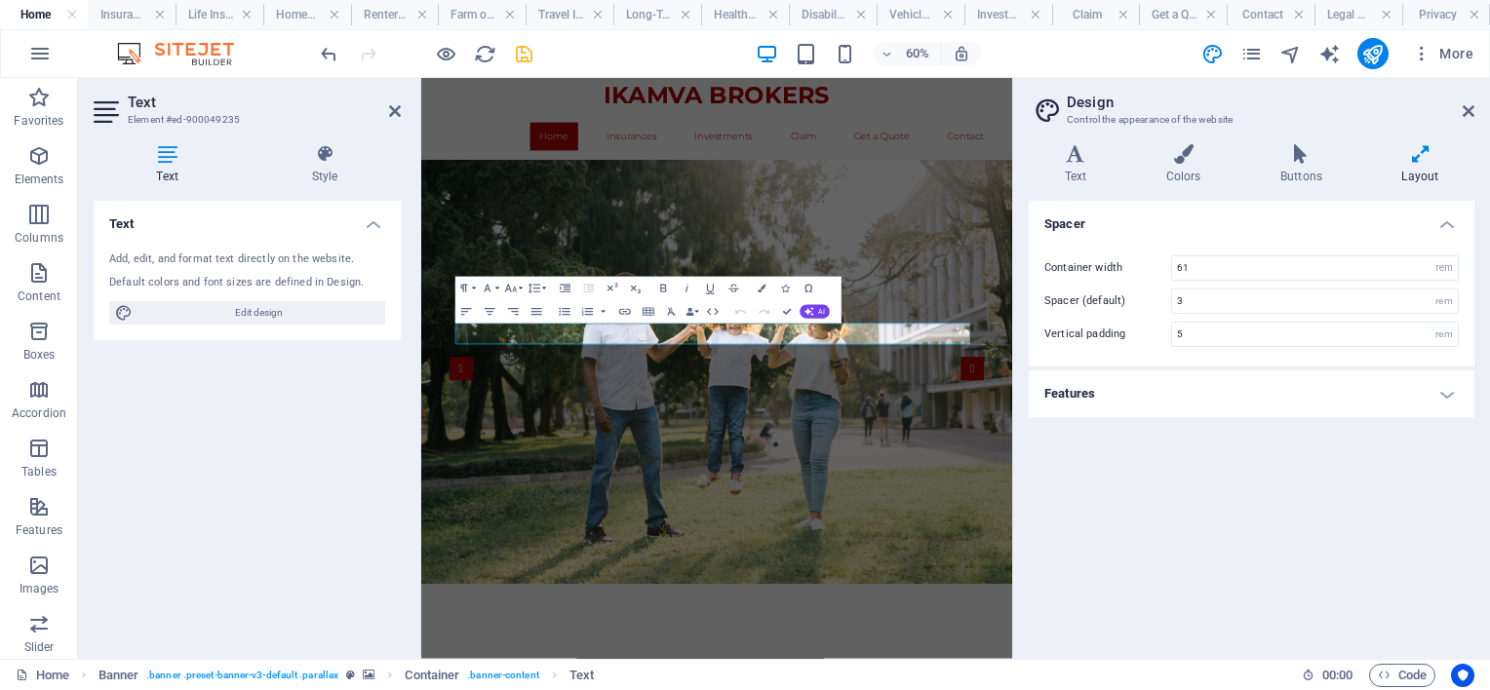
click at [330, 423] on div "Text Add, edit, and format text directly on the website. Default colors and fon…" at bounding box center [247, 422] width 307 height 443
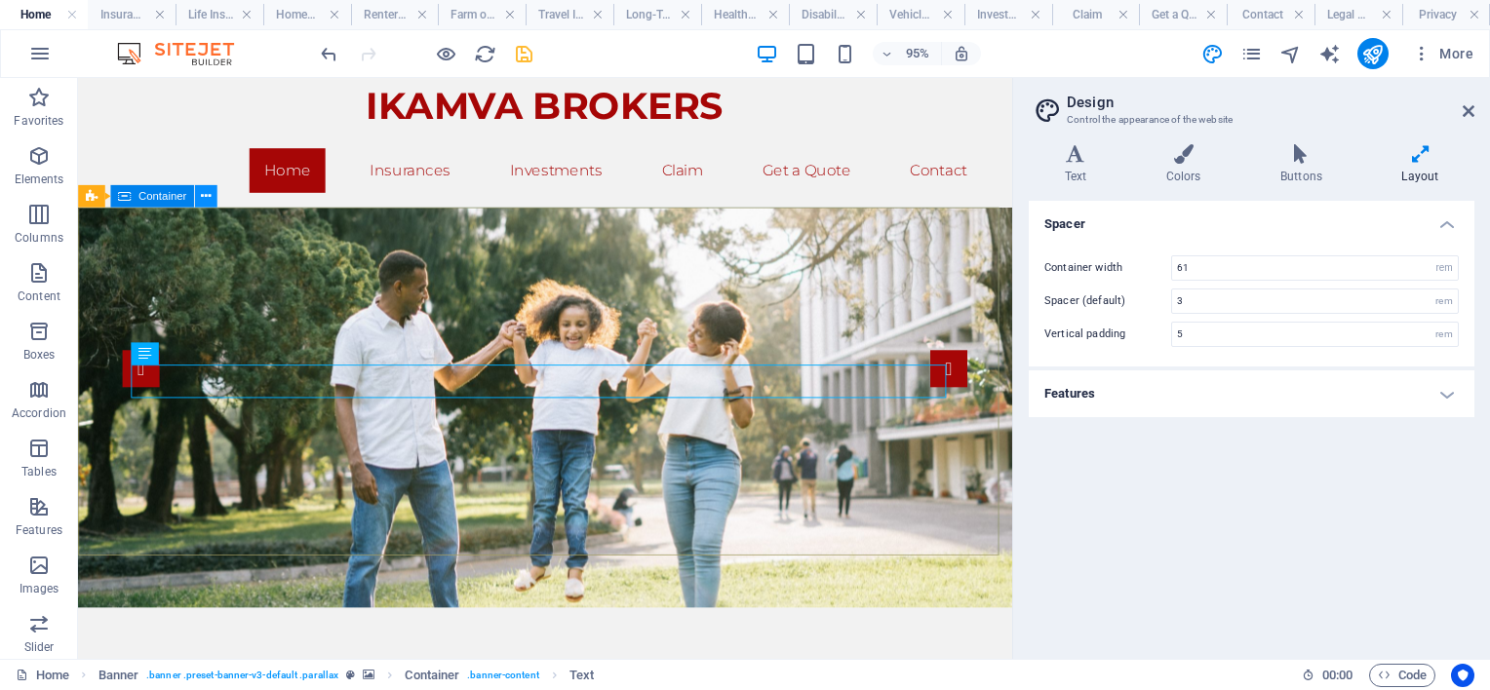
click at [205, 195] on icon at bounding box center [206, 197] width 10 height 20
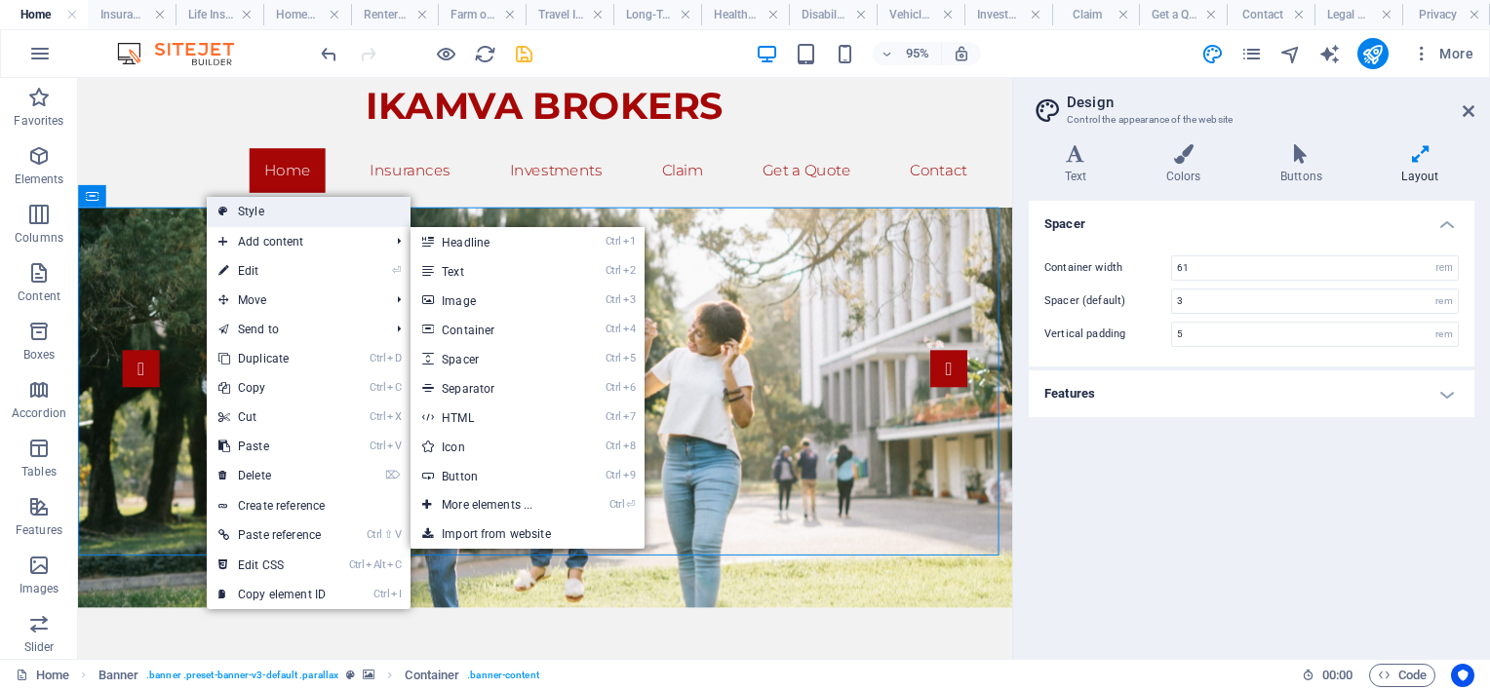
click at [289, 215] on link "Style" at bounding box center [309, 211] width 204 height 29
select select "vh"
select select "banner"
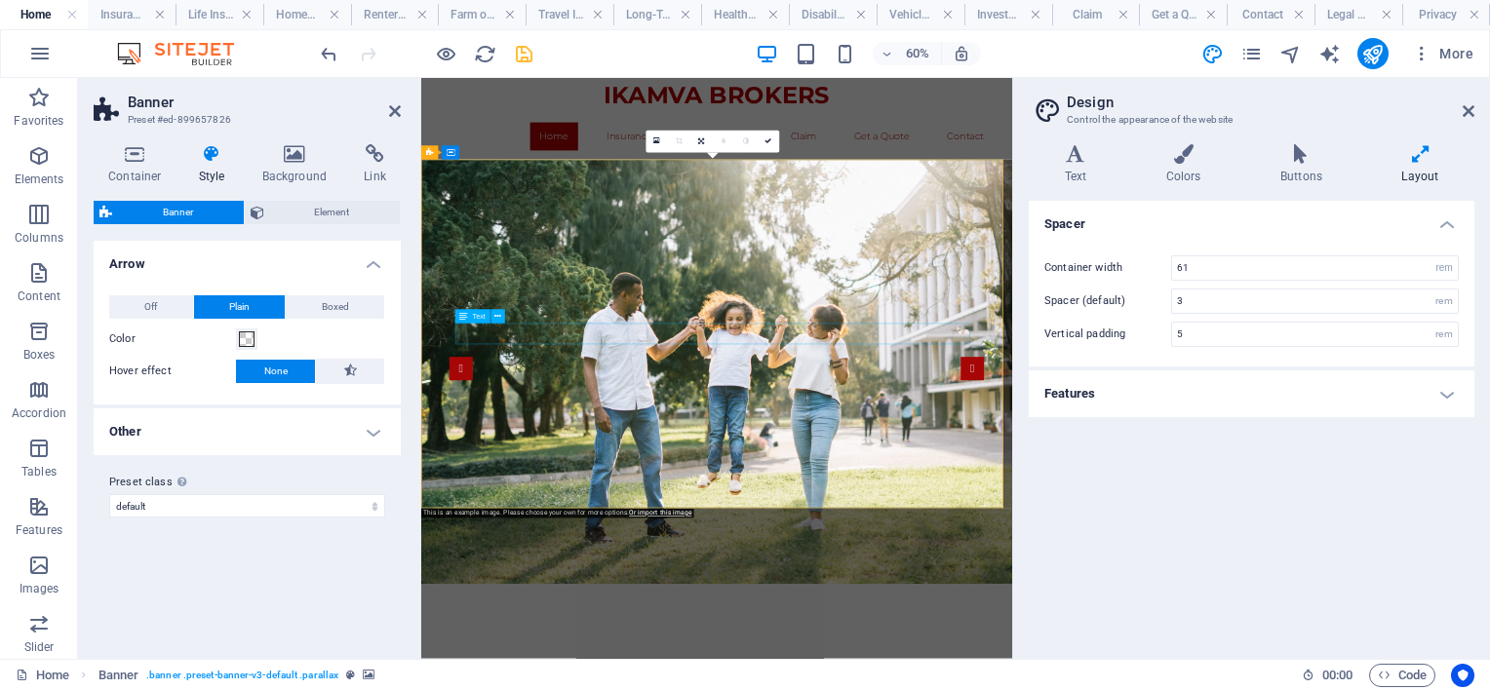
click at [367, 434] on h4 "Other" at bounding box center [247, 432] width 307 height 47
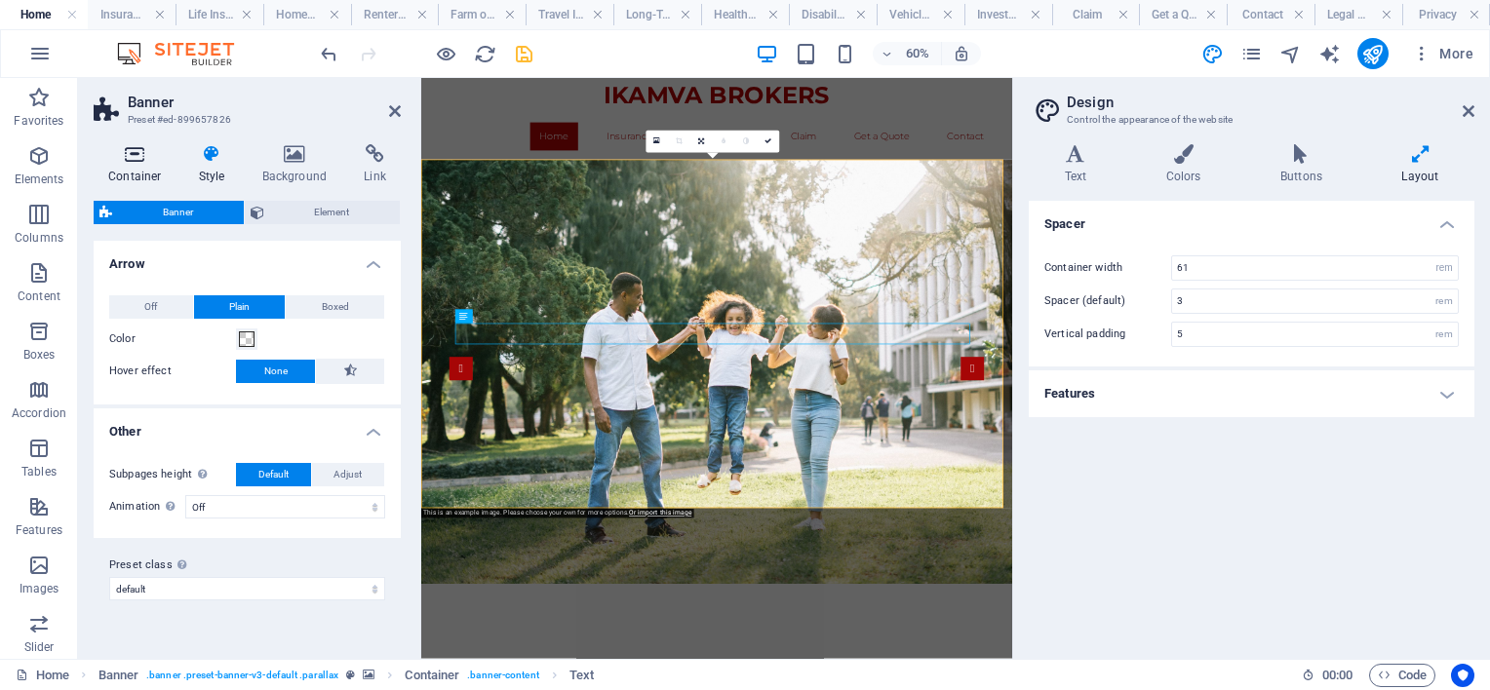
click at [133, 160] on icon at bounding box center [135, 154] width 83 height 20
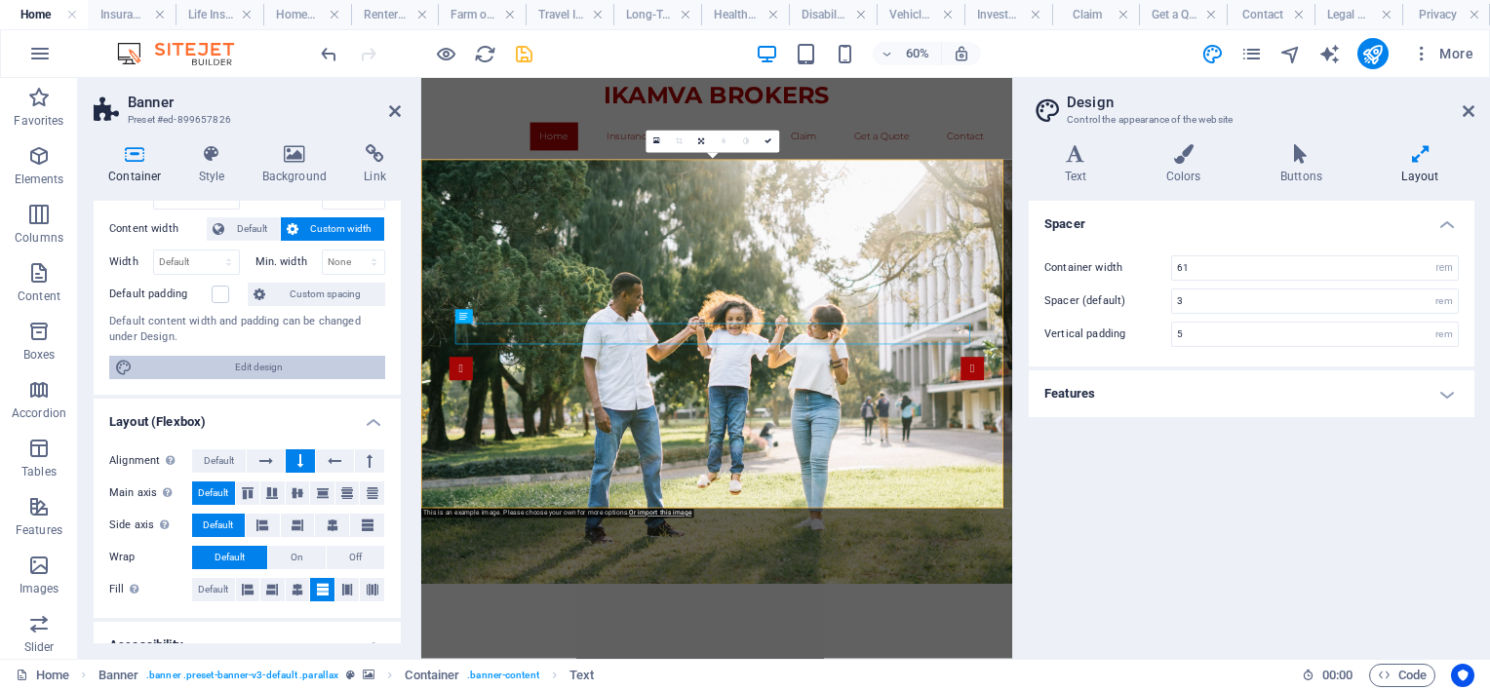
scroll to position [195, 0]
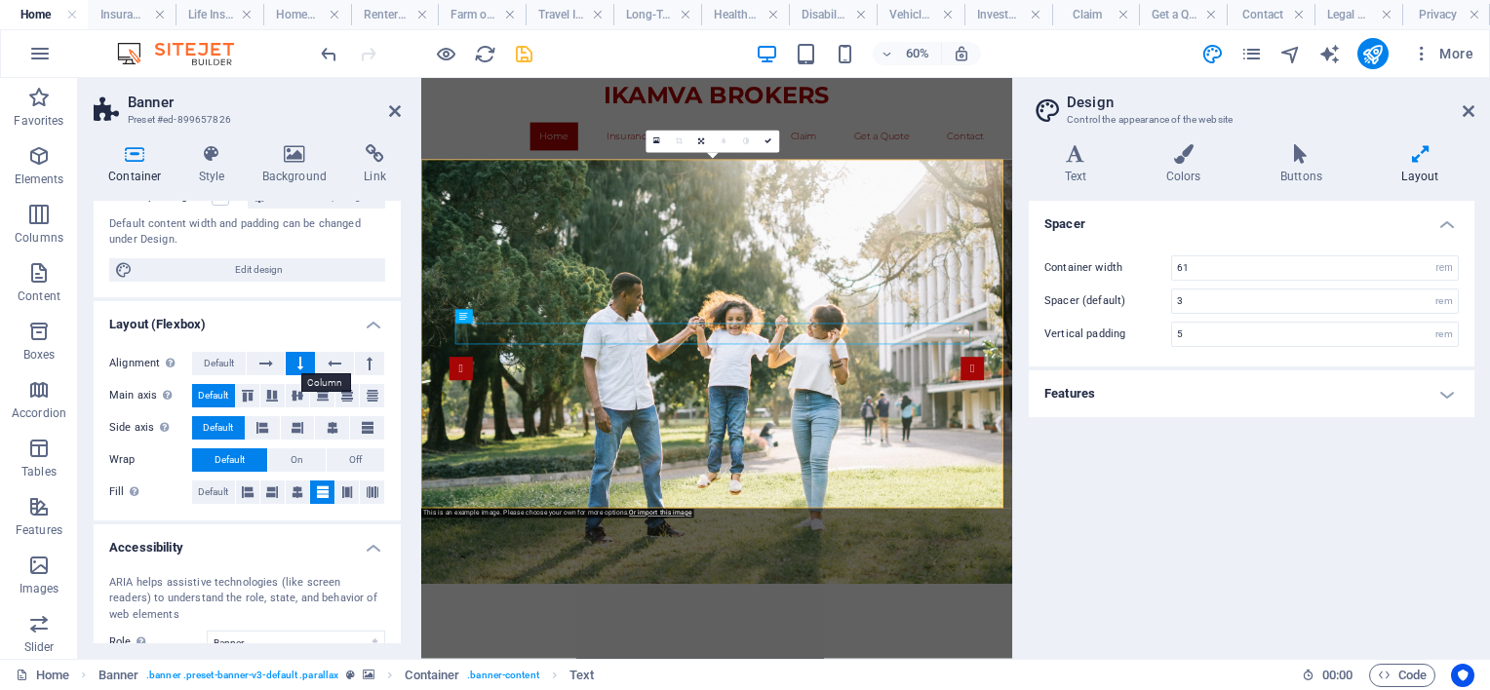
click at [293, 360] on button at bounding box center [300, 363] width 29 height 23
click at [297, 360] on icon at bounding box center [300, 363] width 6 height 23
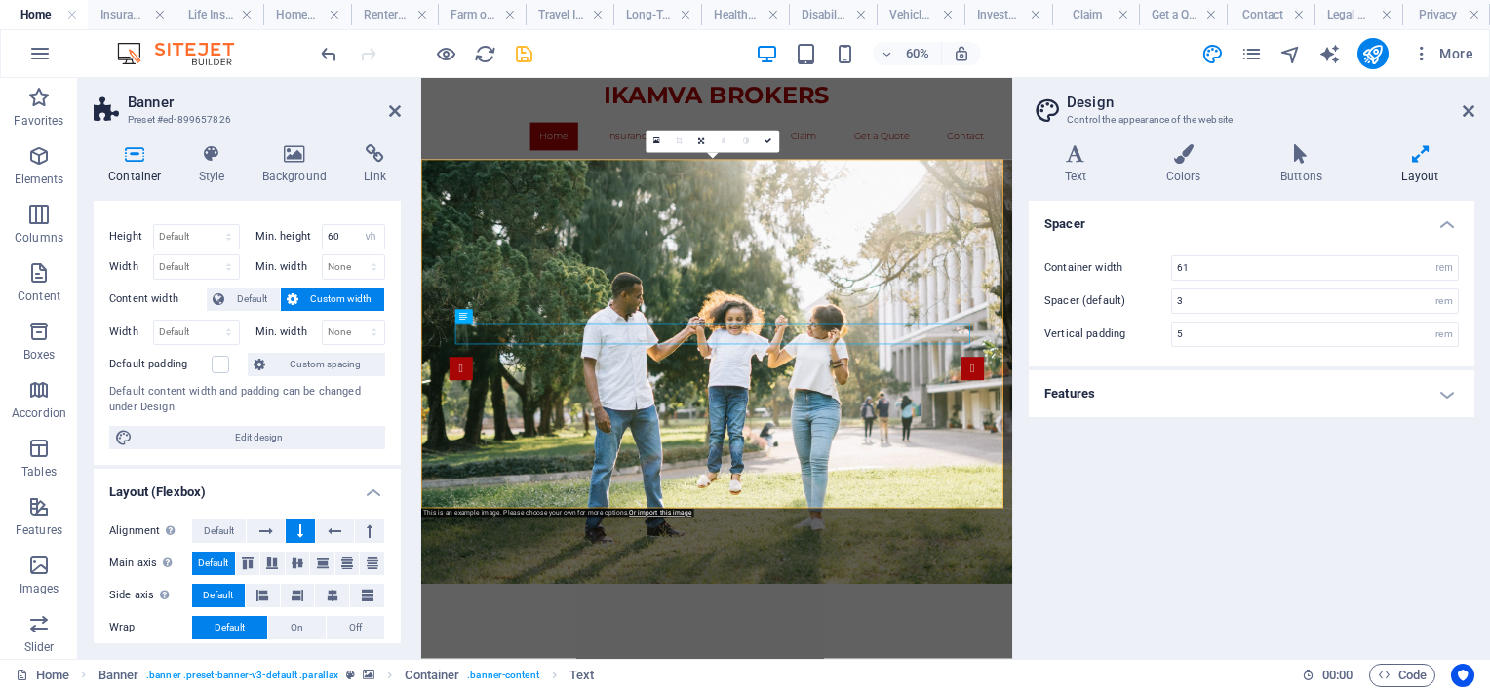
scroll to position [0, 0]
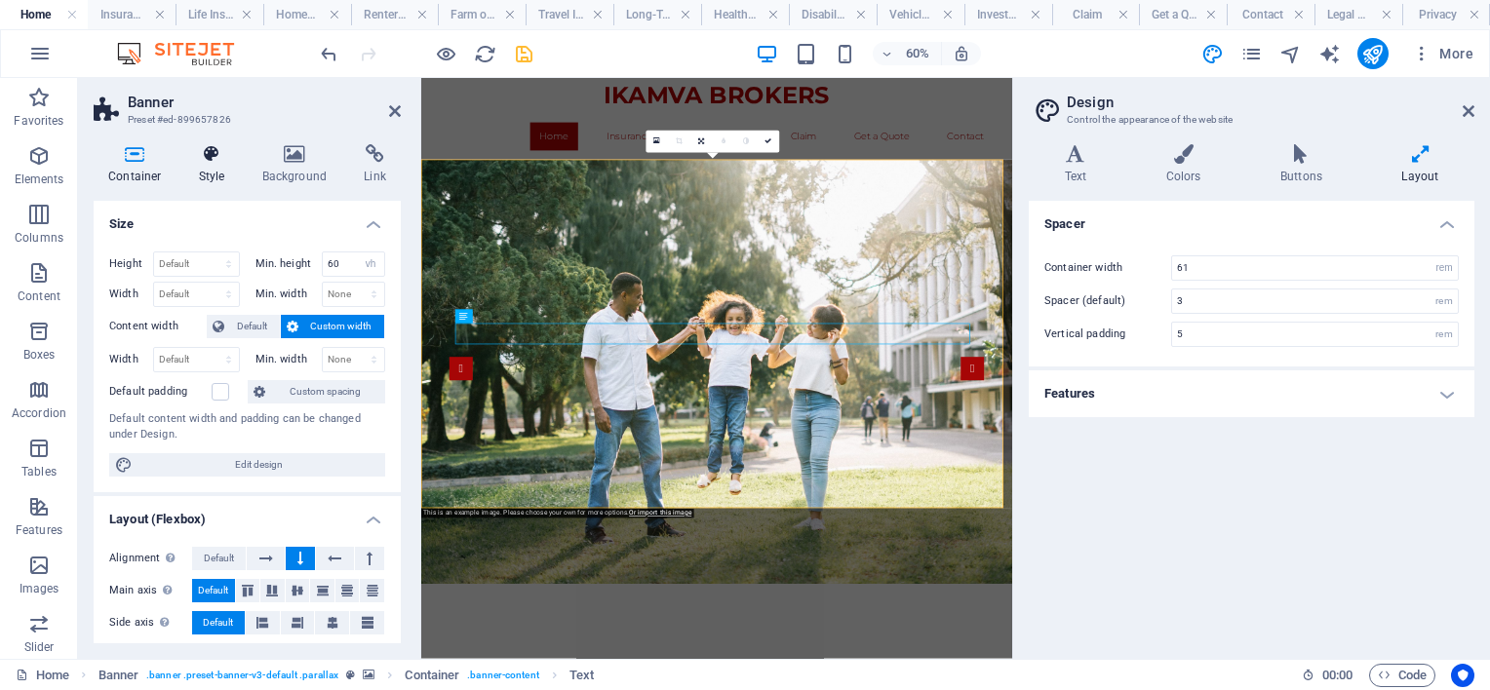
click at [209, 160] on icon at bounding box center [212, 154] width 56 height 20
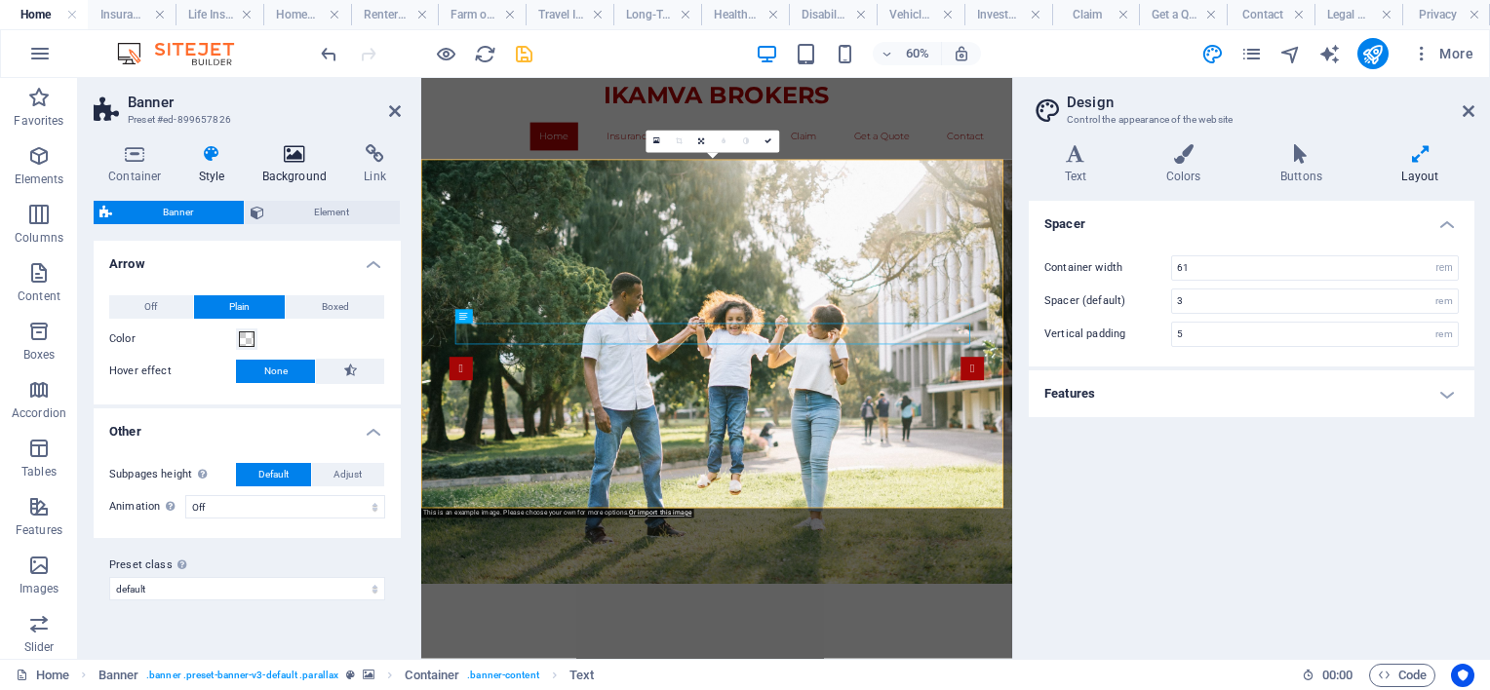
click at [273, 159] on icon at bounding box center [295, 154] width 95 height 20
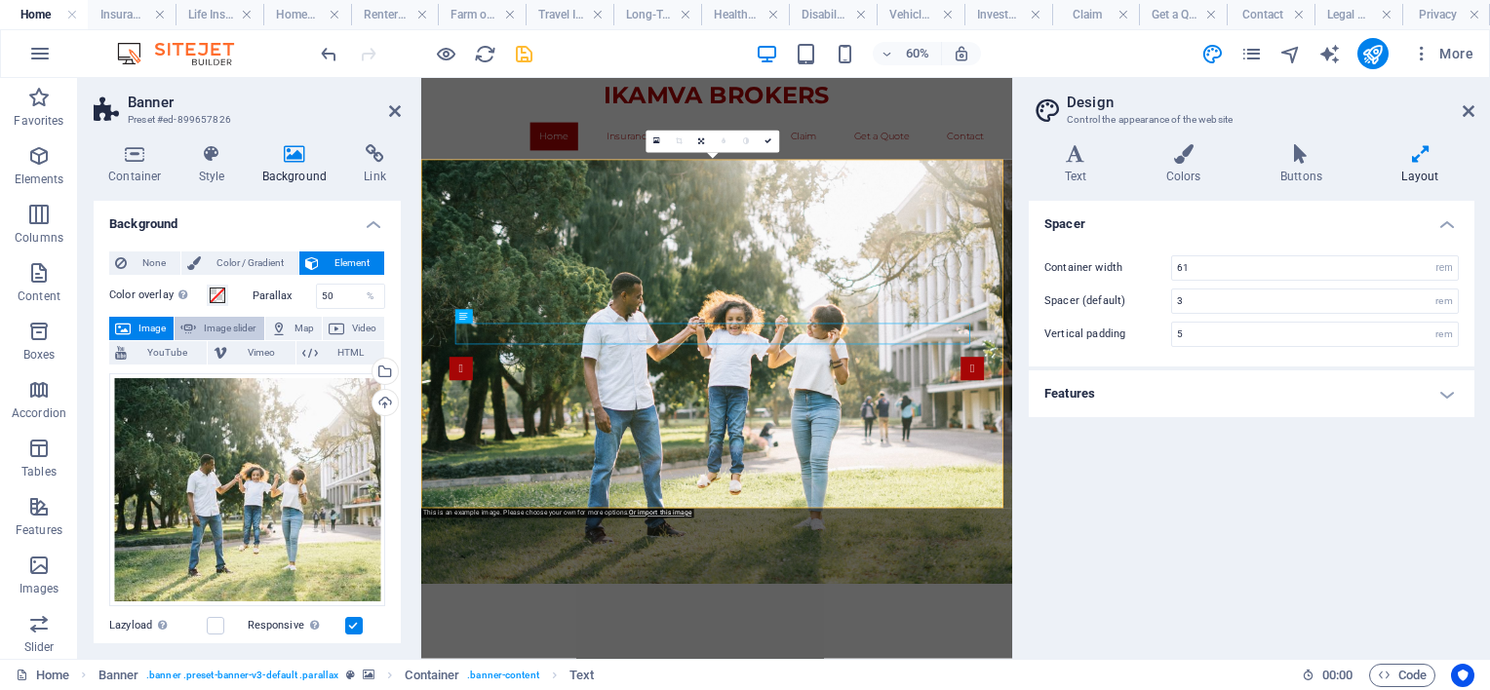
click at [243, 328] on span "Image slider" at bounding box center [230, 328] width 56 height 23
select select "ms"
select select "s"
select select "progressive"
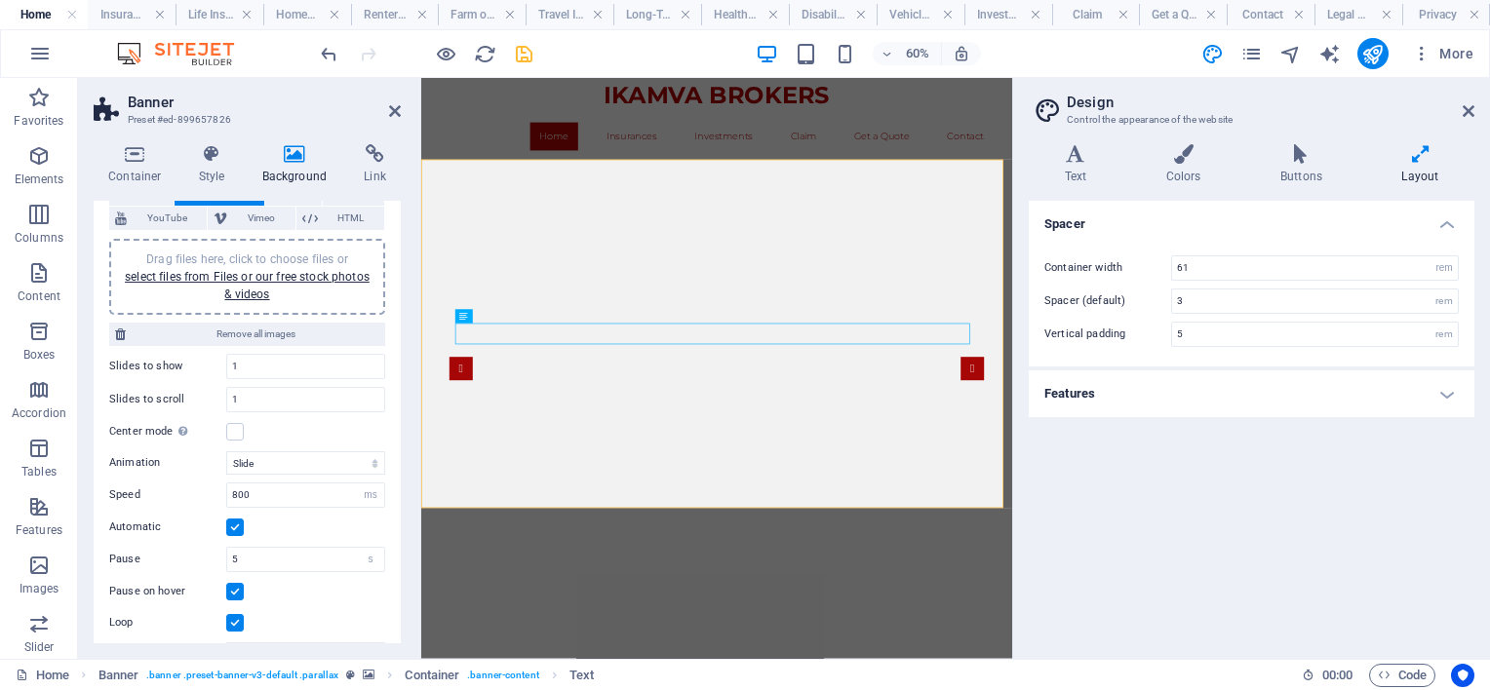
scroll to position [134, 0]
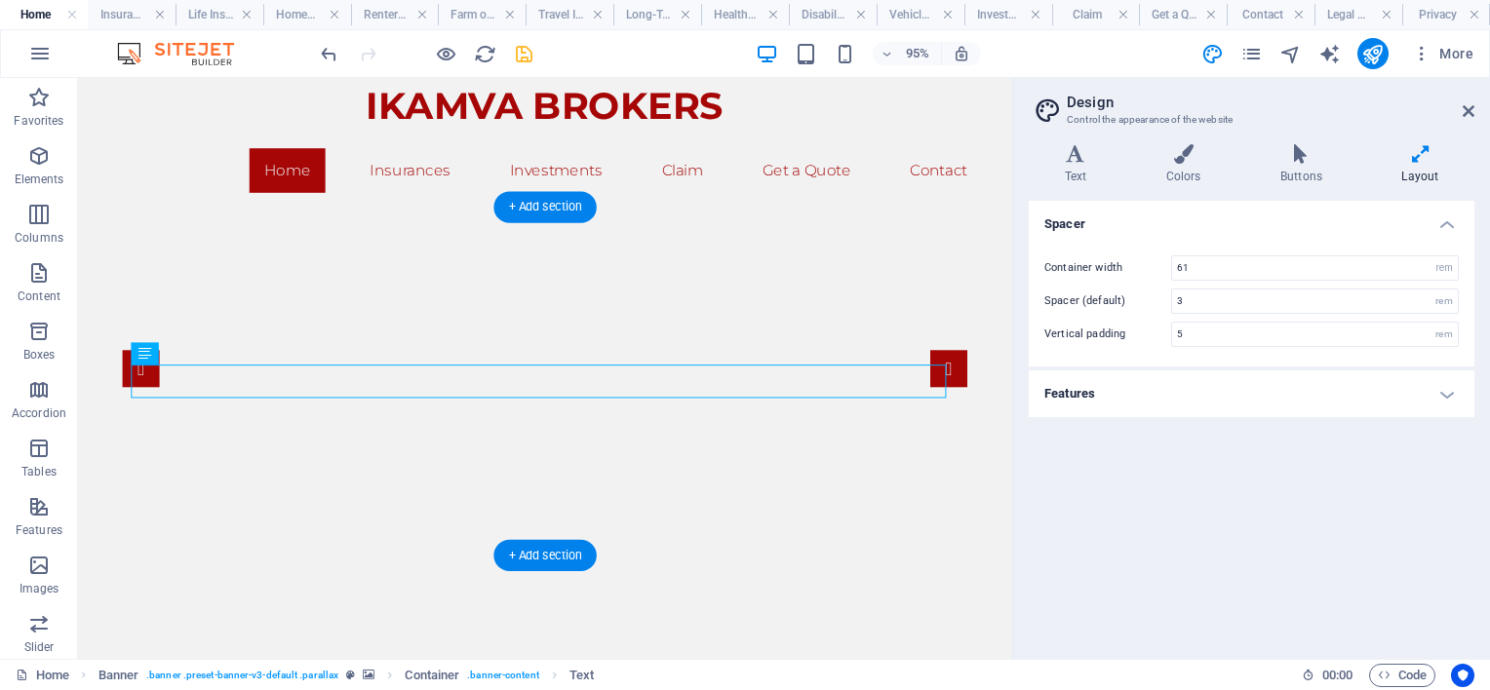
drag, startPoint x: 557, startPoint y: 398, endPoint x: 492, endPoint y: 568, distance: 181.5
click at [1477, 110] on aside "Design Control the appearance of the website Variants Text Colors Buttons Layou…" at bounding box center [1251, 368] width 478 height 581
click at [1476, 110] on aside "Design Control the appearance of the website Variants Text Colors Buttons Layou…" at bounding box center [1251, 368] width 478 height 581
click at [1471, 109] on icon at bounding box center [1469, 111] width 12 height 16
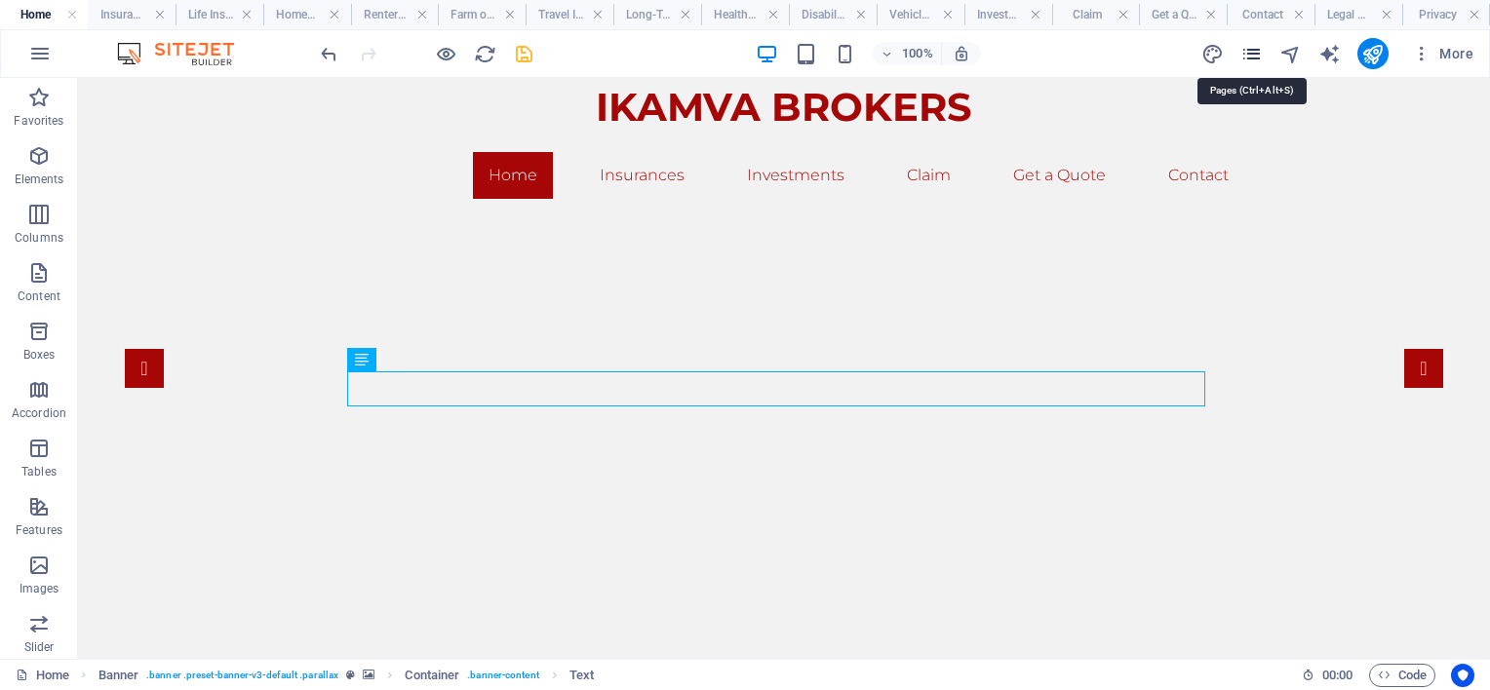
click at [1256, 47] on icon "pages" at bounding box center [1251, 54] width 22 height 22
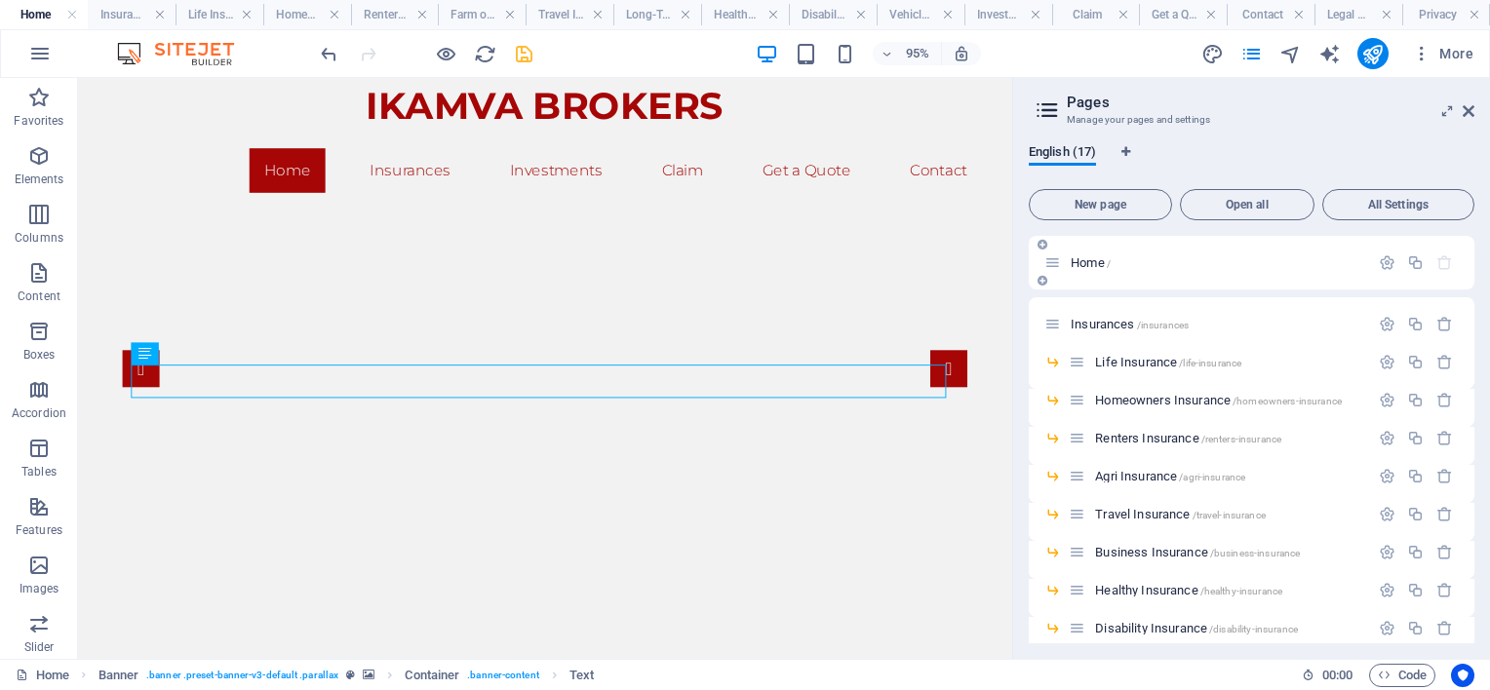
click at [1069, 263] on div "Home /" at bounding box center [1217, 262] width 304 height 13
click at [1042, 261] on div "Home /" at bounding box center [1252, 263] width 446 height 54
click at [164, 198] on span "Container" at bounding box center [162, 196] width 48 height 11
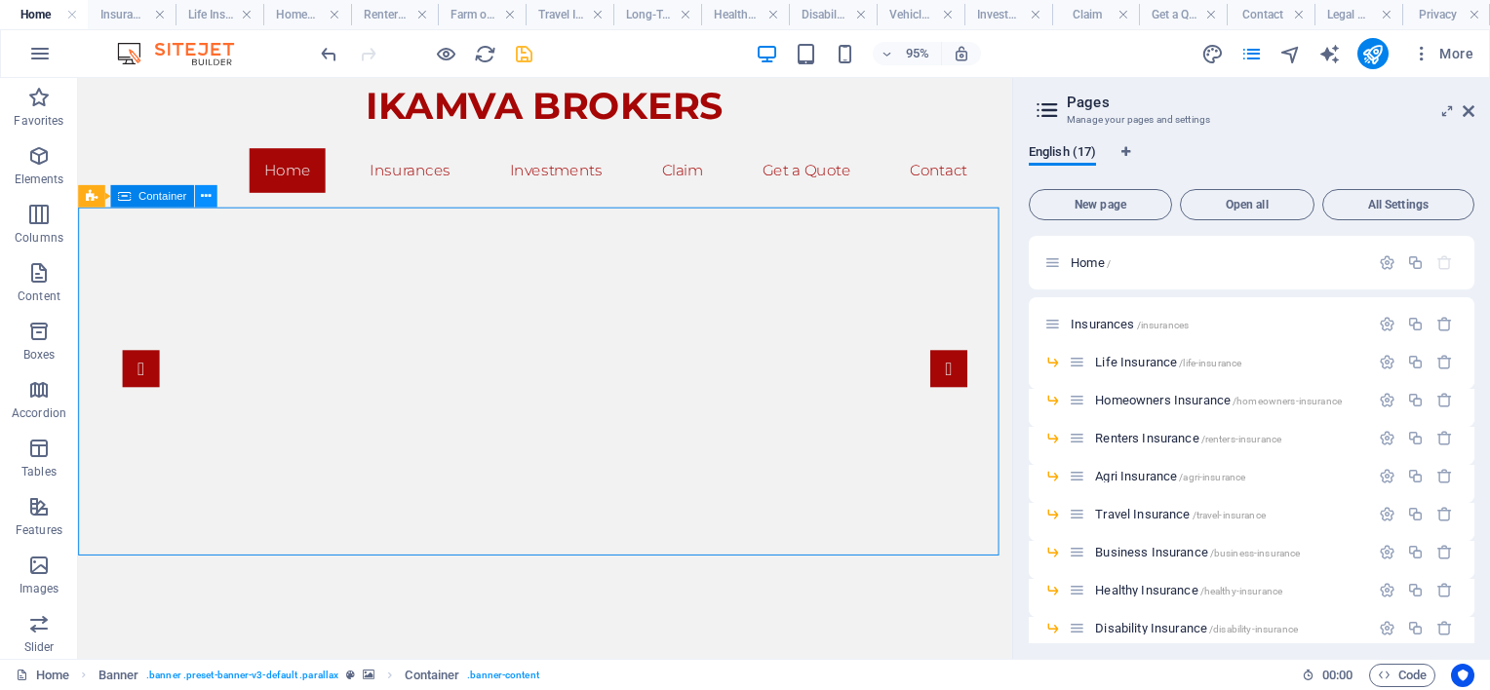
click at [212, 195] on button at bounding box center [206, 196] width 22 height 22
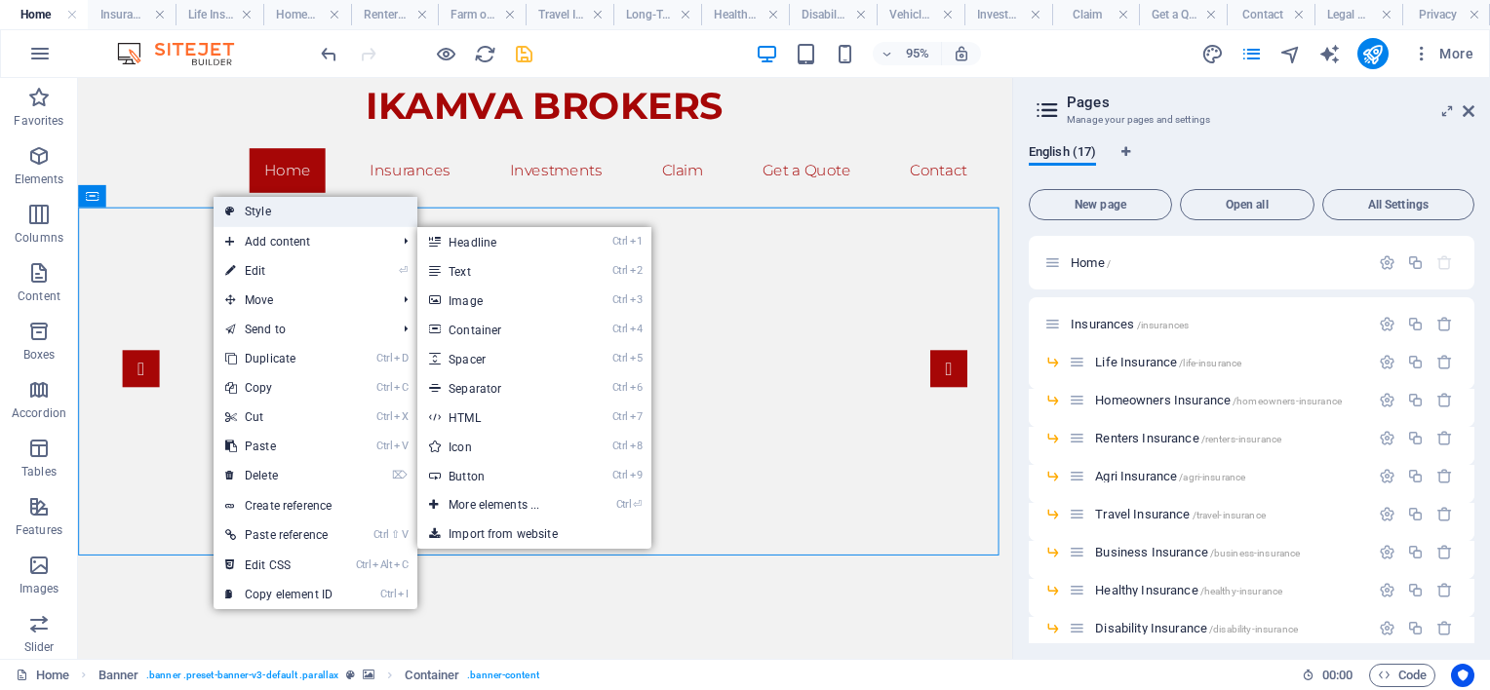
click at [289, 210] on link "Style" at bounding box center [316, 211] width 204 height 29
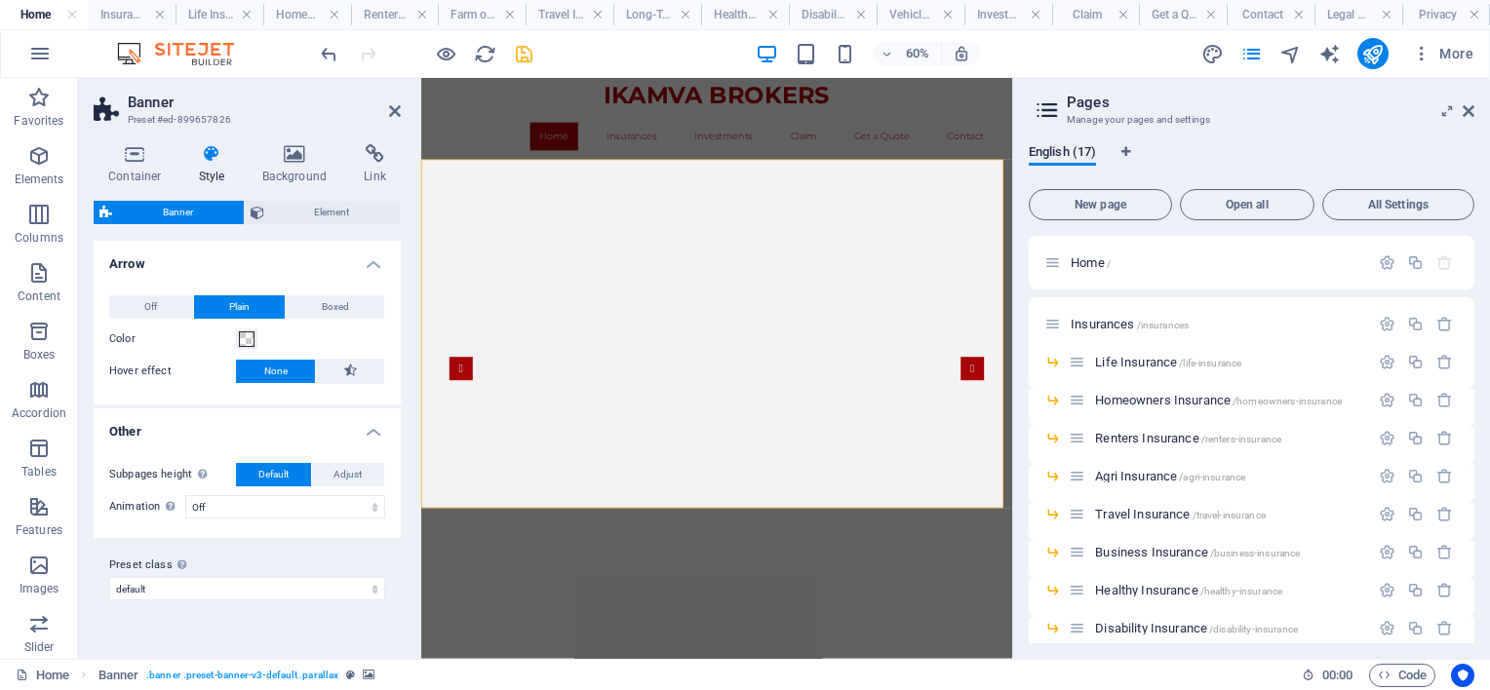
click at [204, 160] on icon at bounding box center [212, 154] width 56 height 20
click at [138, 164] on h4 "Container" at bounding box center [139, 164] width 91 height 41
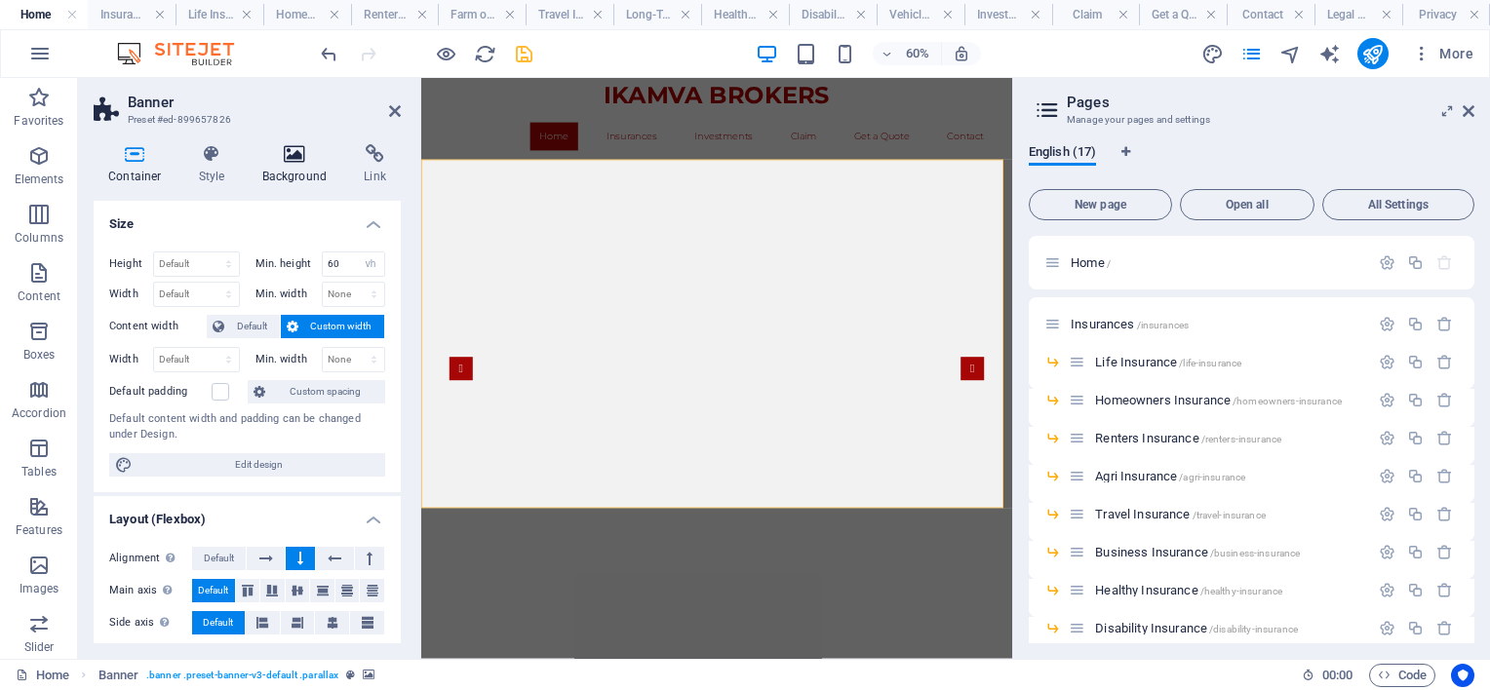
click at [293, 164] on h4 "Background" at bounding box center [299, 164] width 102 height 41
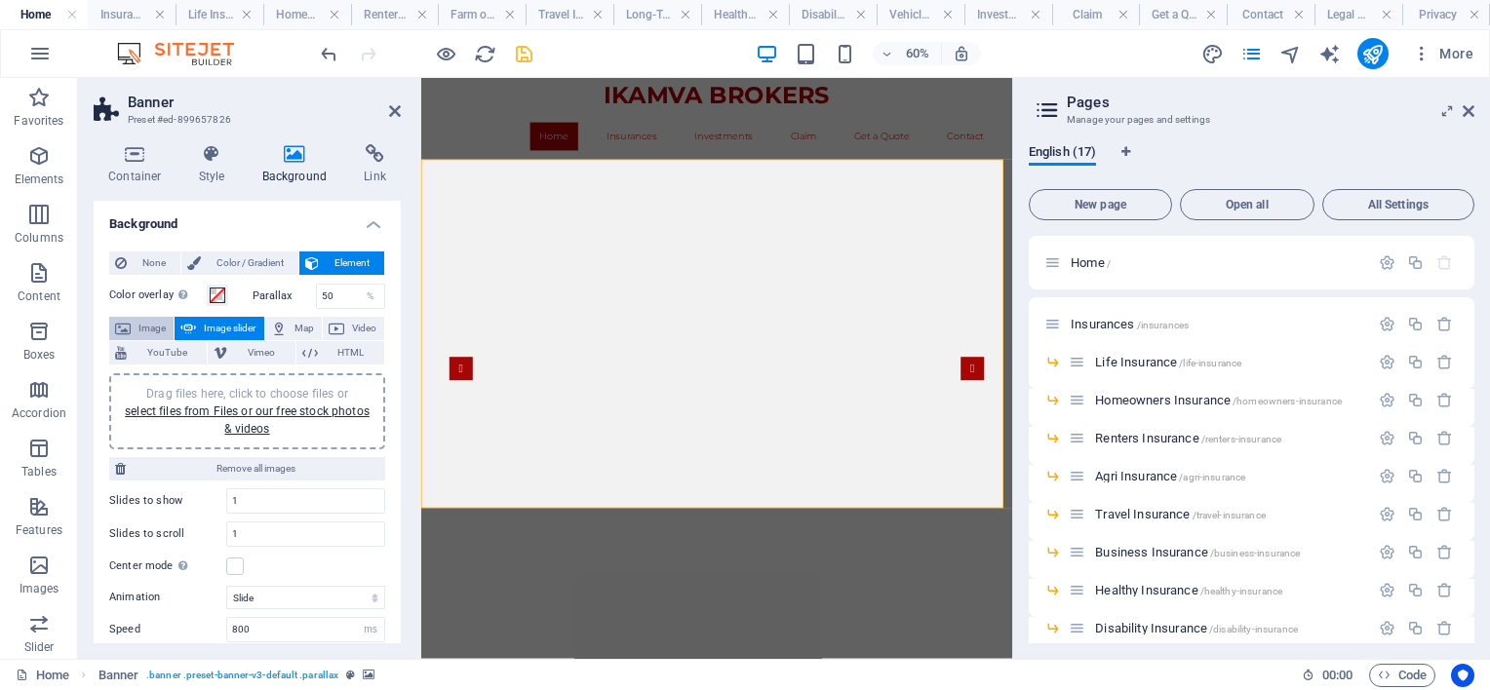
click at [154, 323] on span "Image" at bounding box center [152, 328] width 31 height 23
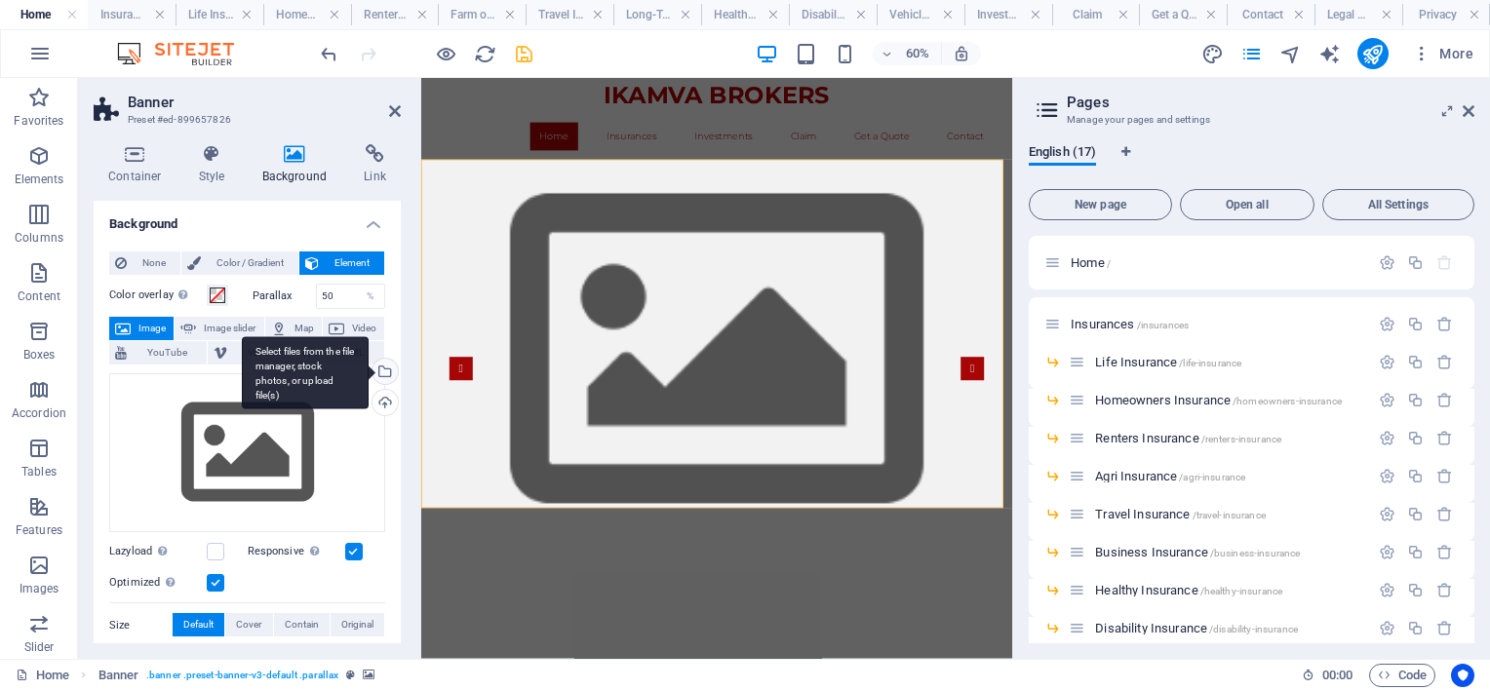
click at [369, 374] on div "Select files from the file manager, stock photos, or upload file(s)" at bounding box center [305, 372] width 127 height 73
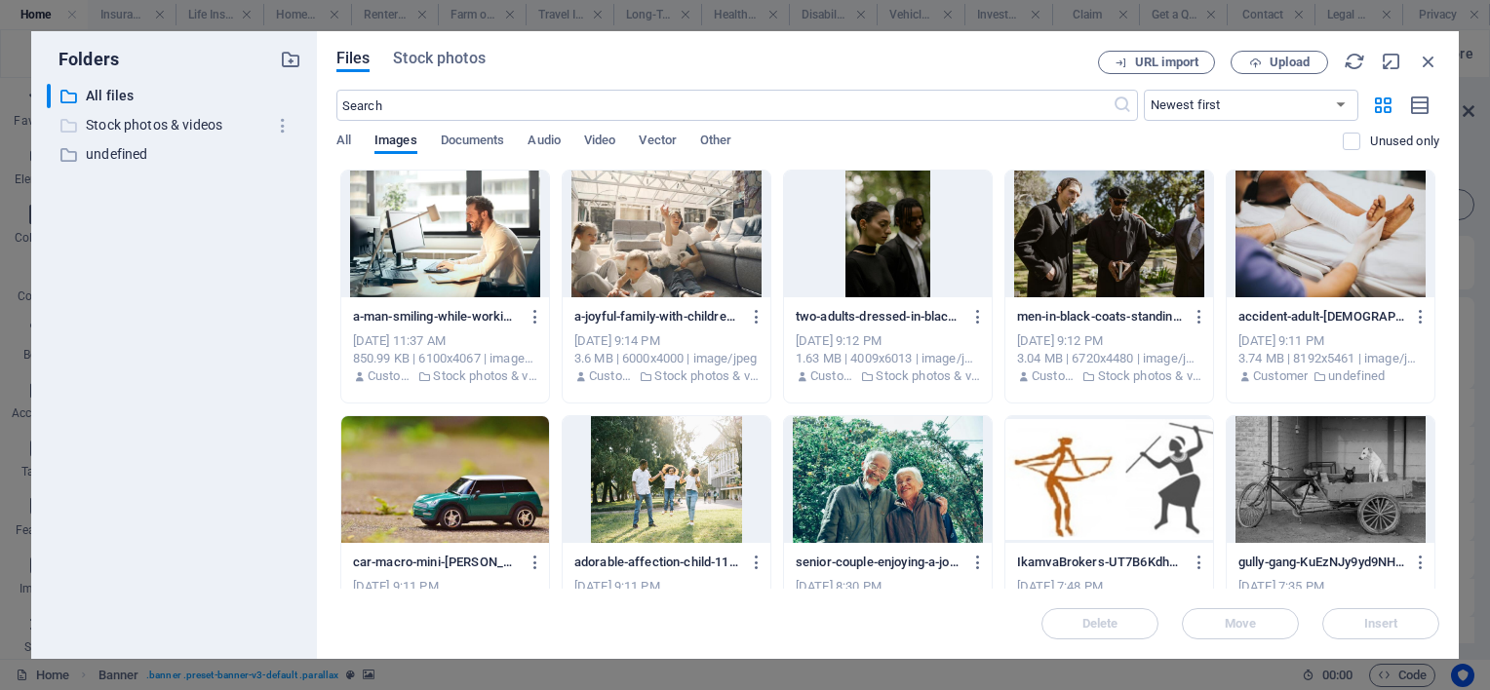
click at [180, 122] on p "Stock photos & videos" at bounding box center [175, 125] width 179 height 22
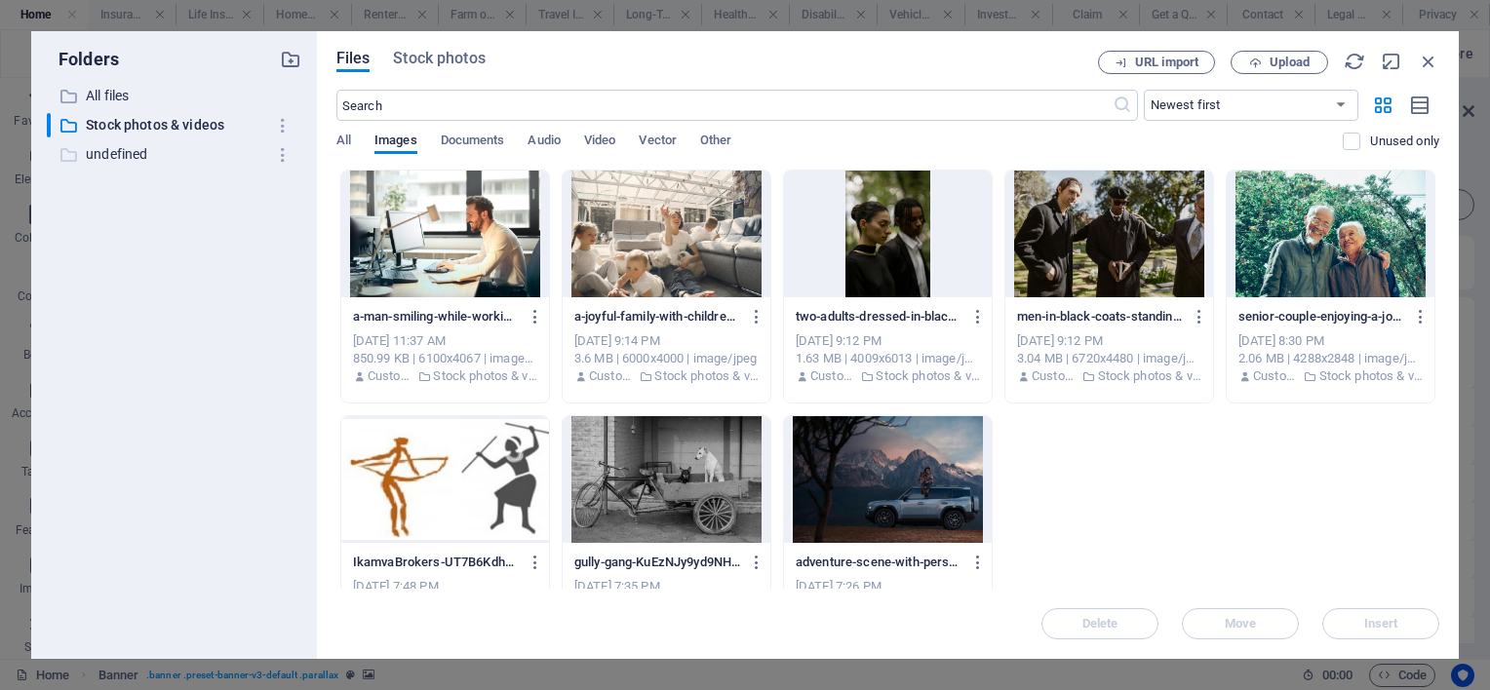
click at [133, 152] on p "undefined" at bounding box center [175, 154] width 179 height 22
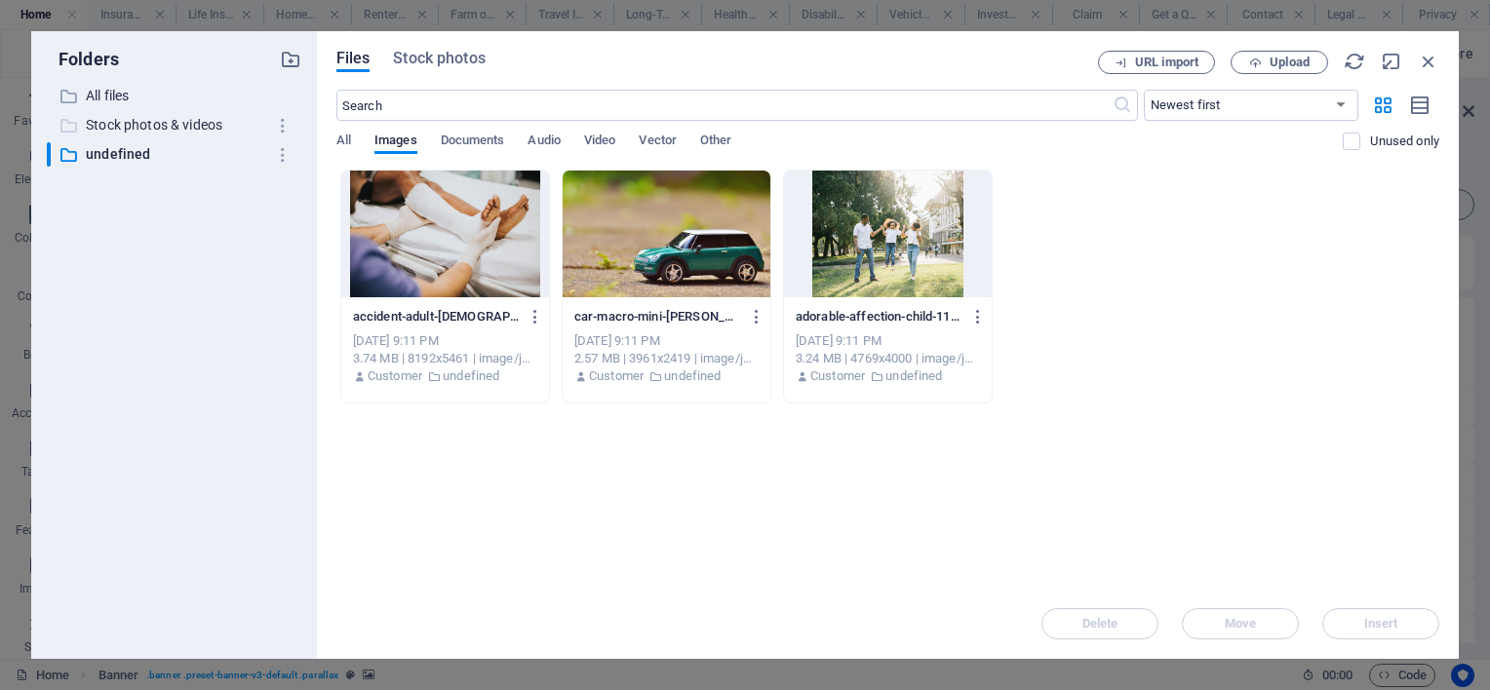
click at [137, 125] on p "Stock photos & videos" at bounding box center [175, 125] width 179 height 22
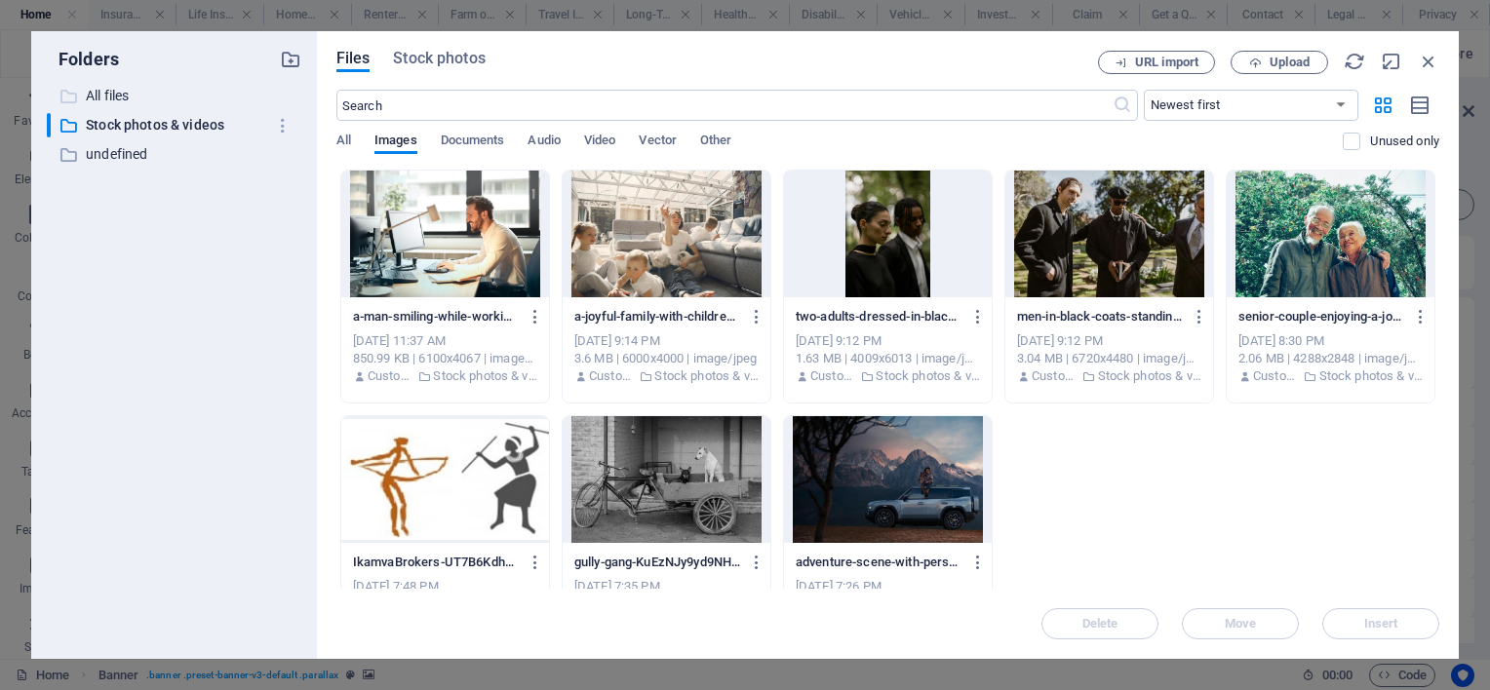
click at [129, 96] on p "All files" at bounding box center [175, 96] width 179 height 22
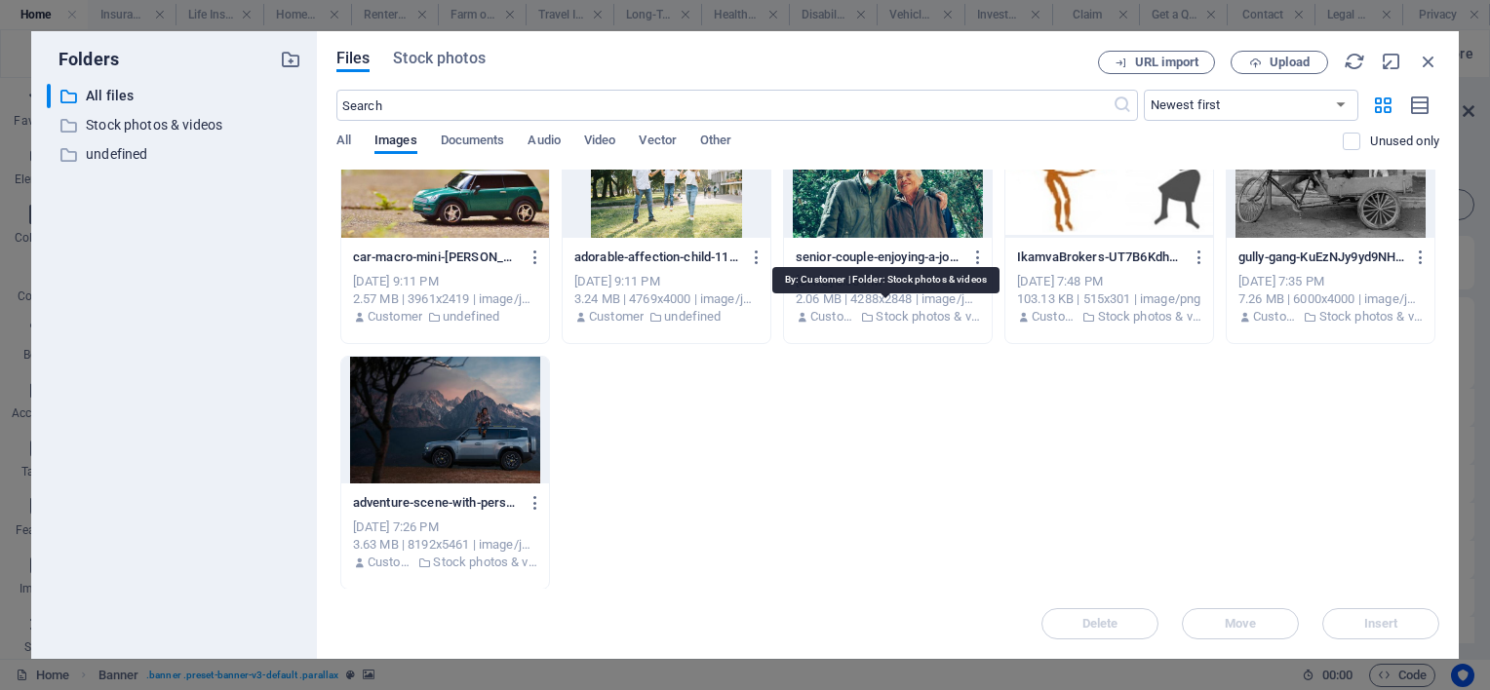
scroll to position [0, 0]
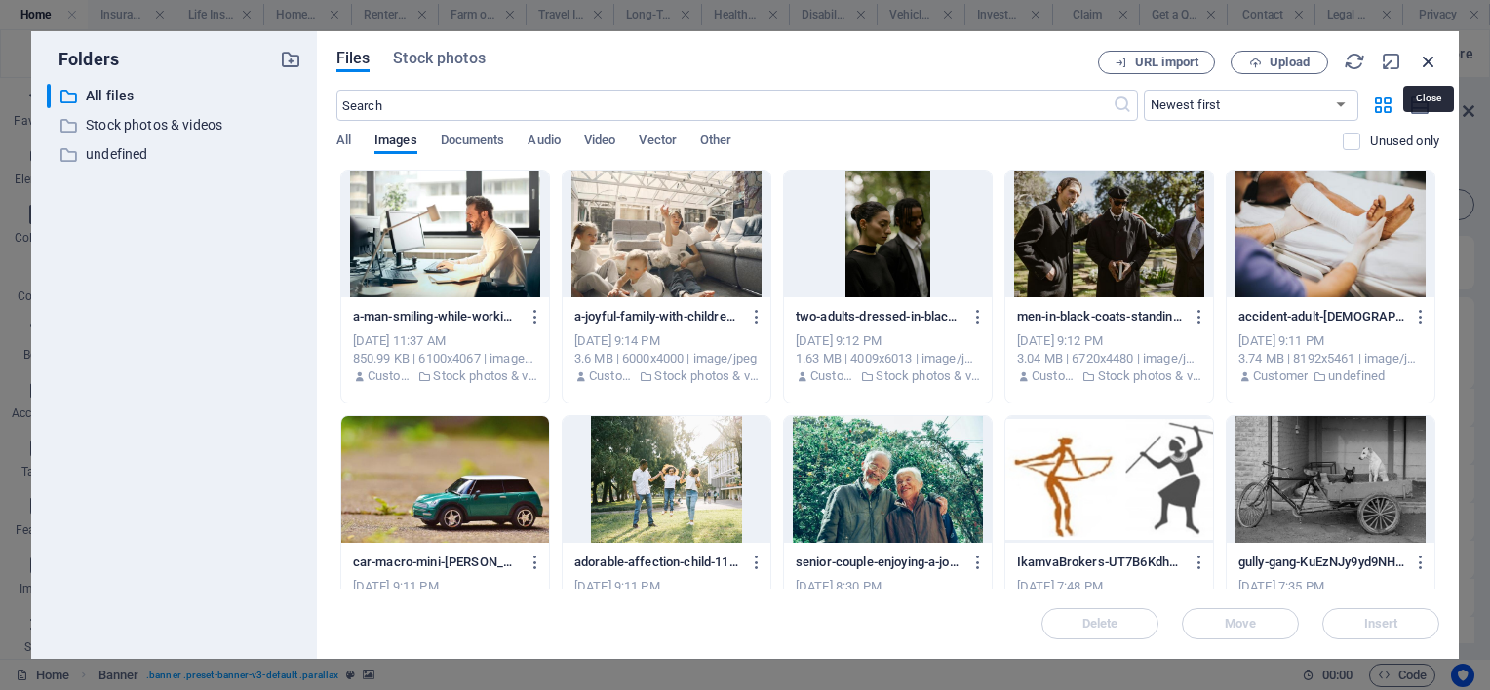
click at [1428, 62] on icon "button" at bounding box center [1428, 61] width 21 height 21
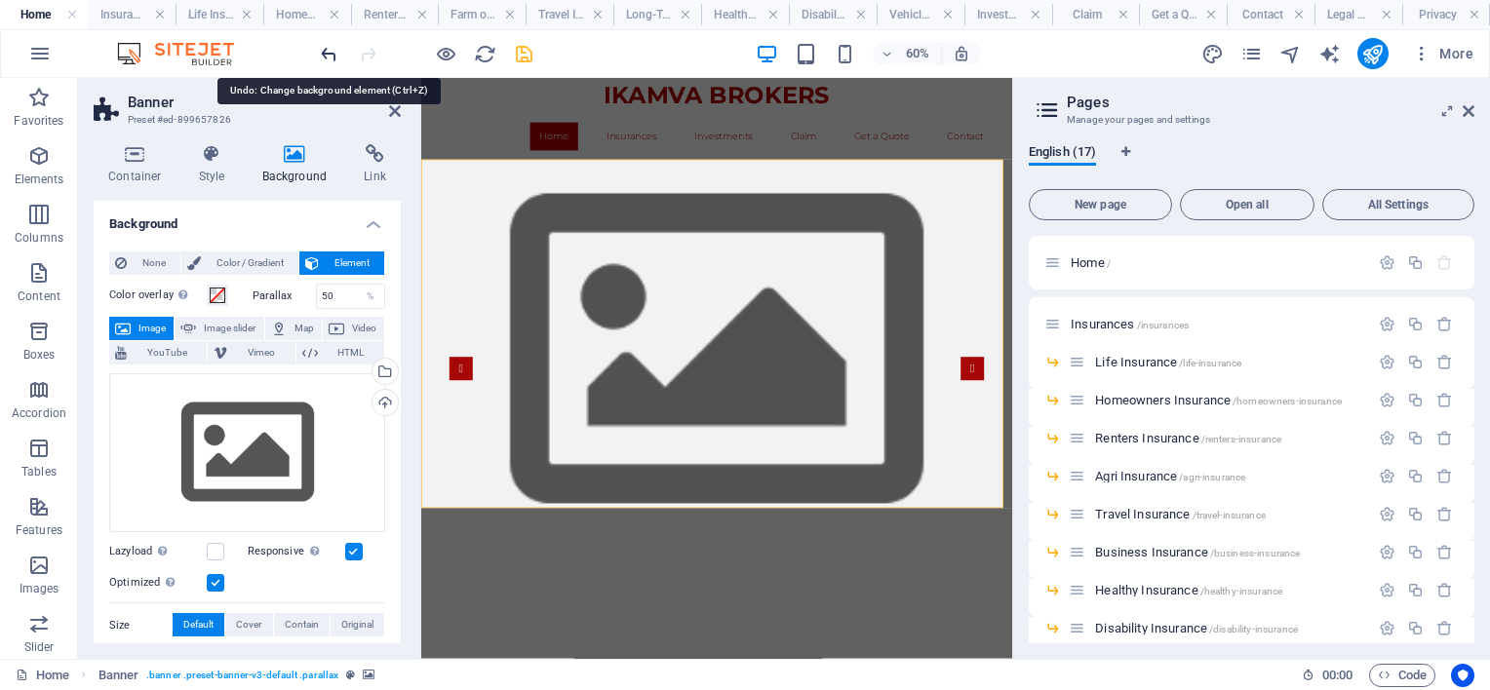
click at [328, 51] on icon "undo" at bounding box center [329, 54] width 22 height 22
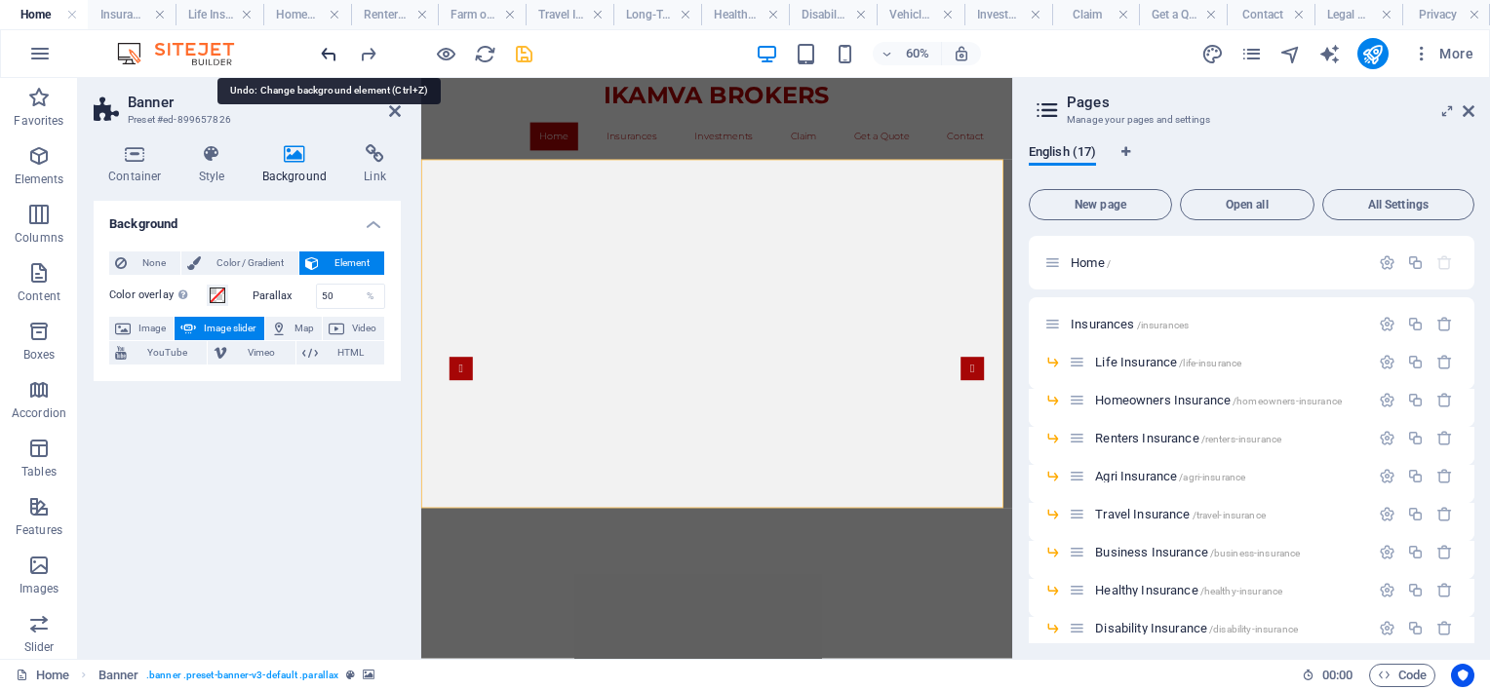
click at [328, 51] on icon "undo" at bounding box center [329, 54] width 22 height 22
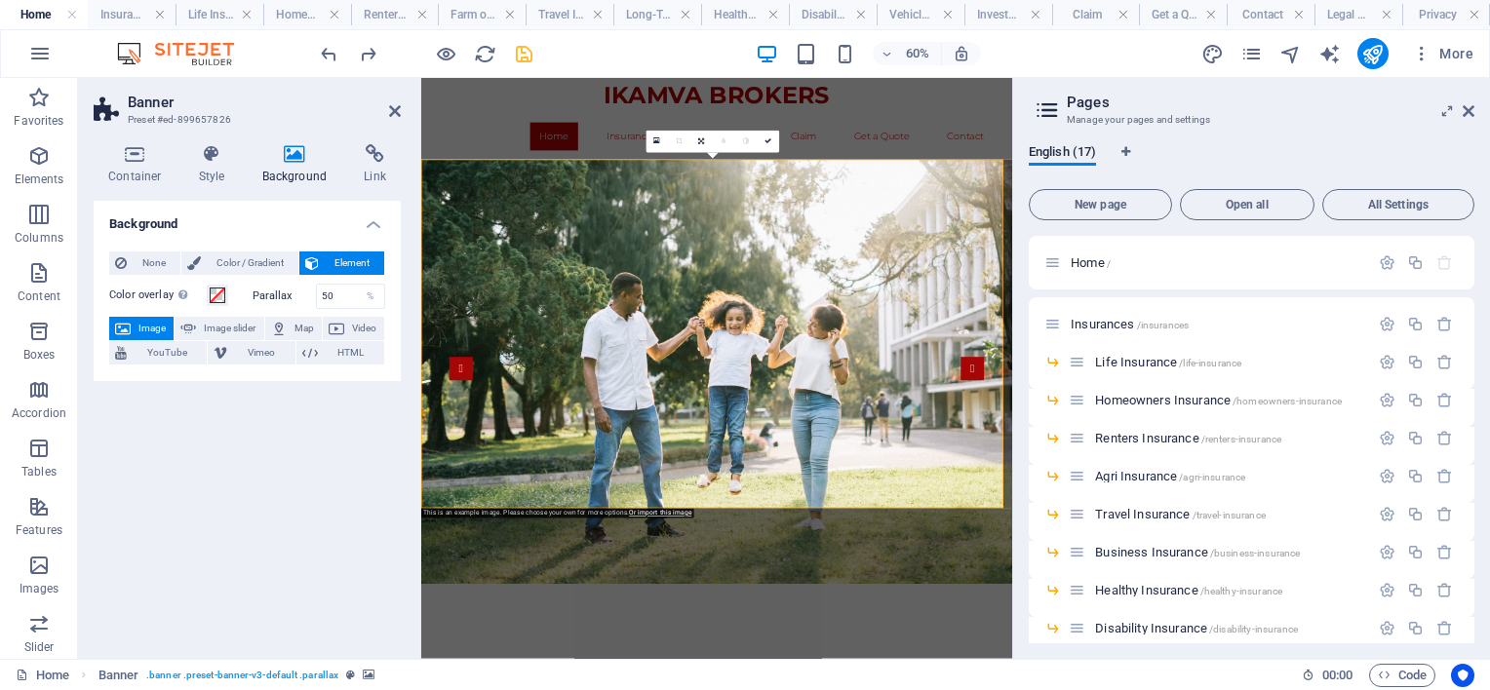
click at [246, 527] on div "Background None Color / Gradient Element Stretch background to full-width Color…" at bounding box center [247, 422] width 307 height 443
click at [525, 51] on icon "save" at bounding box center [524, 54] width 22 height 22
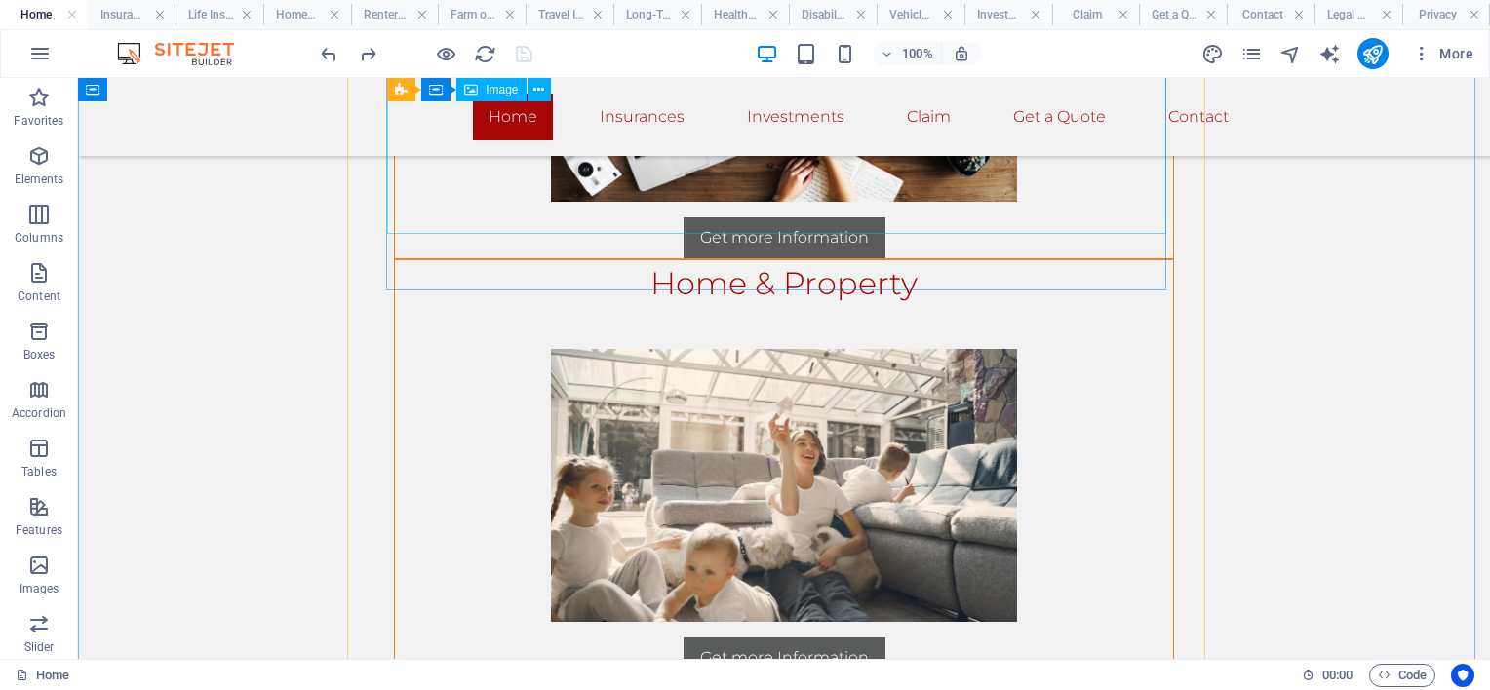
scroll to position [1560, 0]
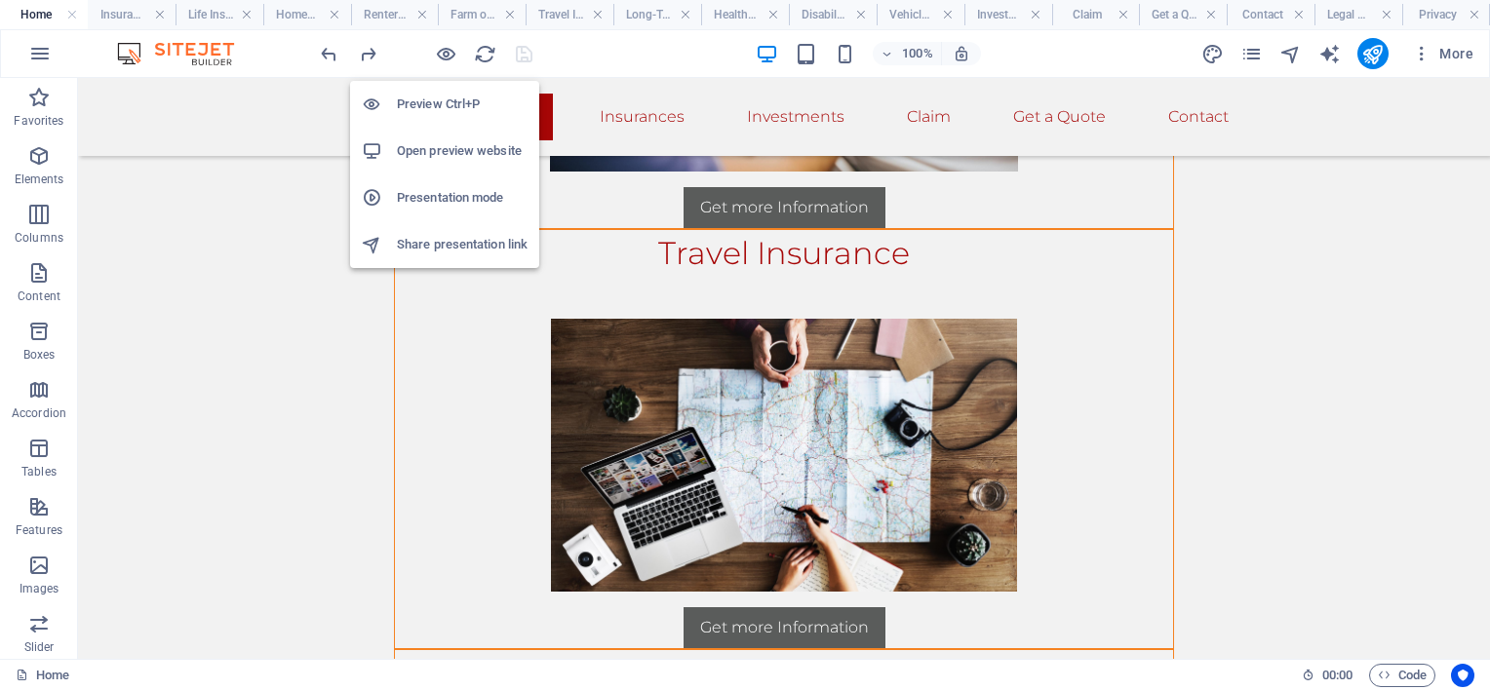
click at [449, 144] on h6 "Open preview website" at bounding box center [462, 150] width 131 height 23
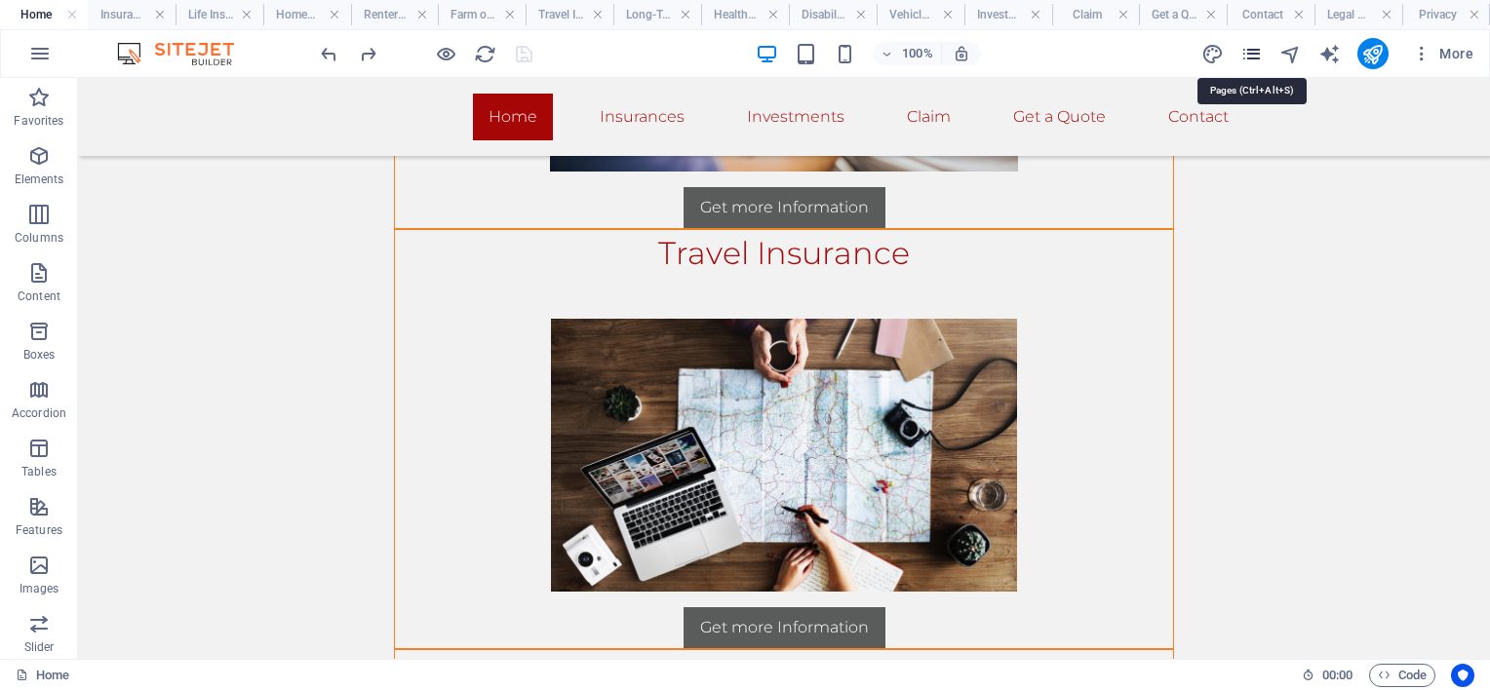
click at [1253, 56] on icon "pages" at bounding box center [1251, 54] width 22 height 22
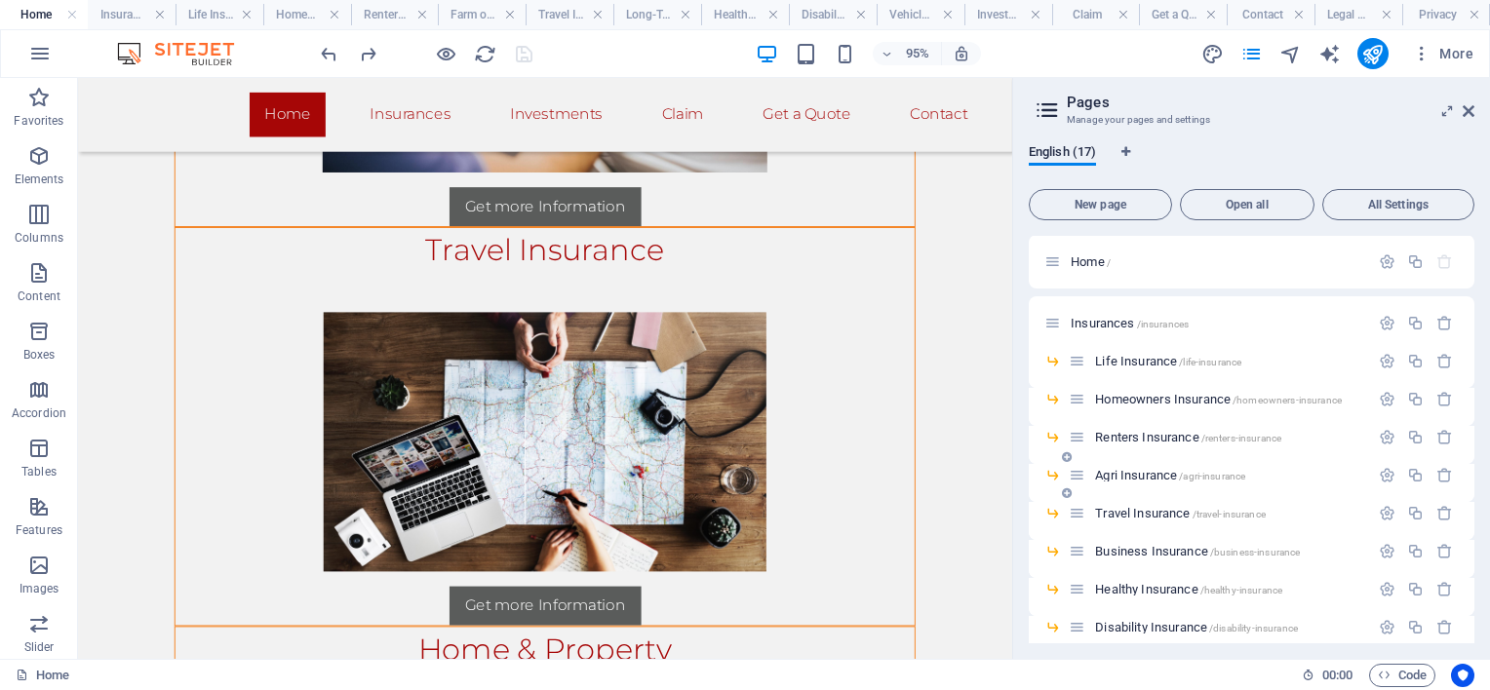
scroll to position [0, 0]
click at [1134, 359] on span "Life Insurance /life-insurance" at bounding box center [1168, 362] width 146 height 15
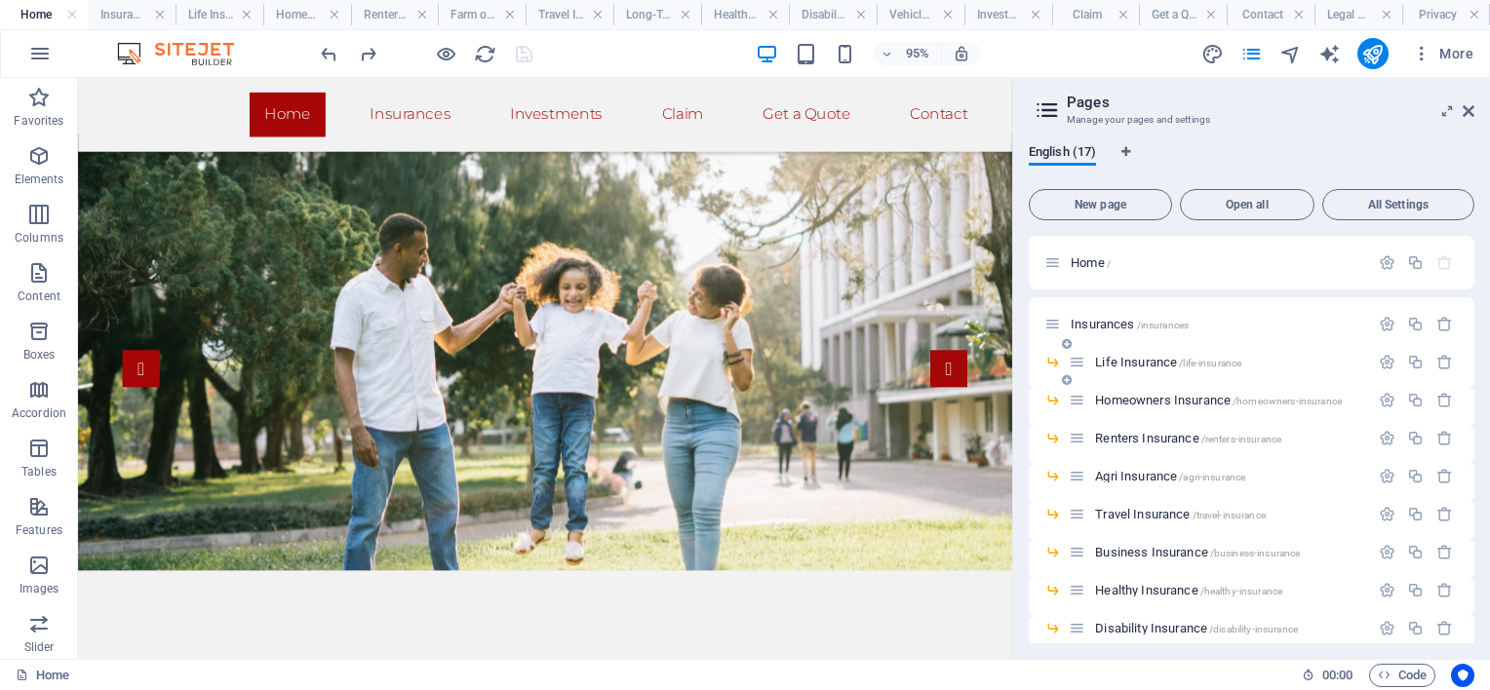
scroll to position [488, 0]
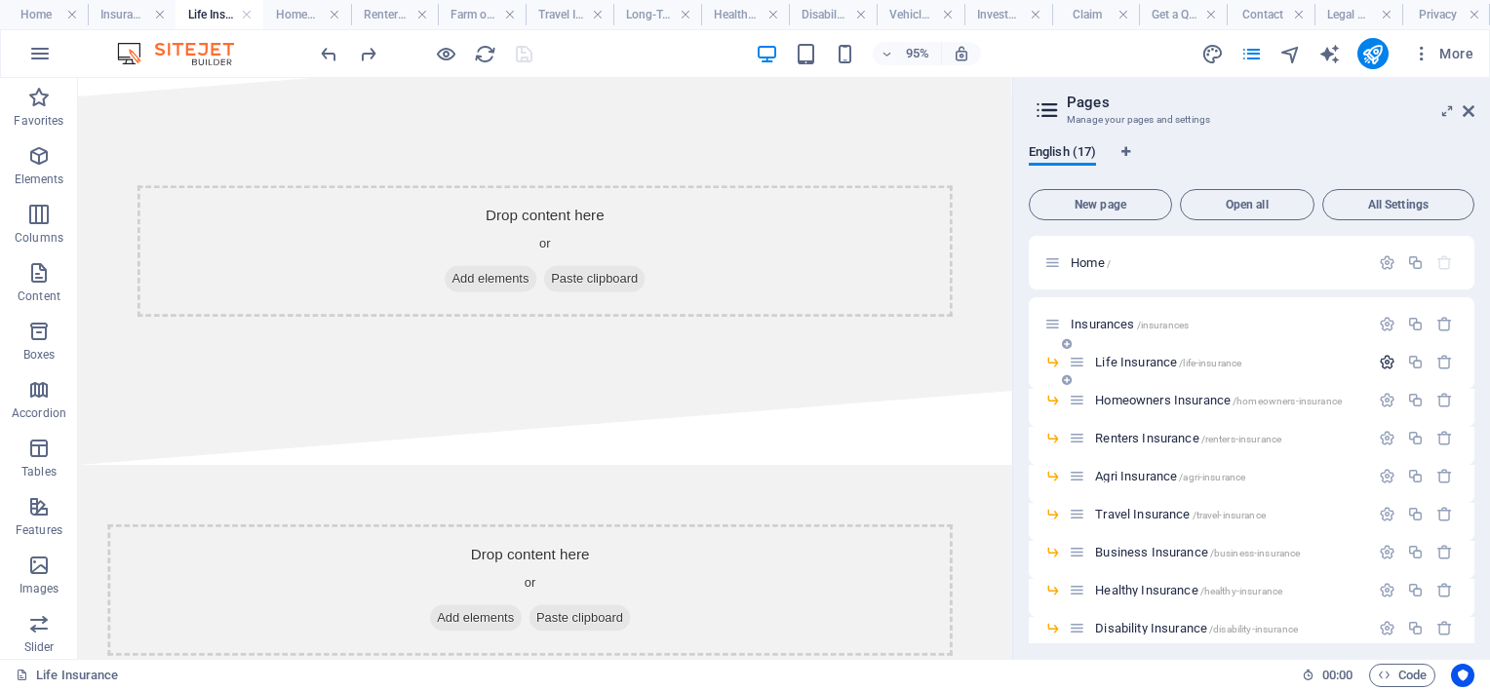
click at [1379, 358] on icon "button" at bounding box center [1387, 362] width 17 height 17
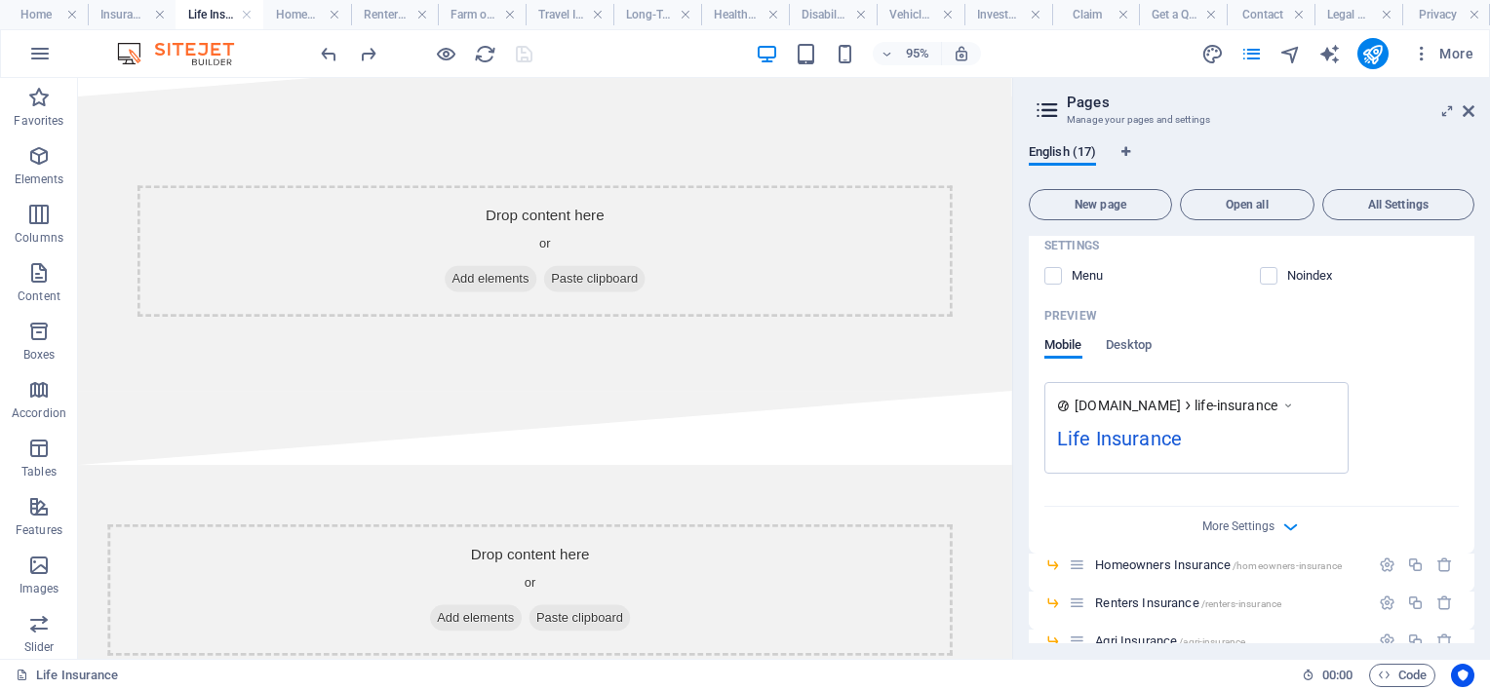
scroll to position [585, 0]
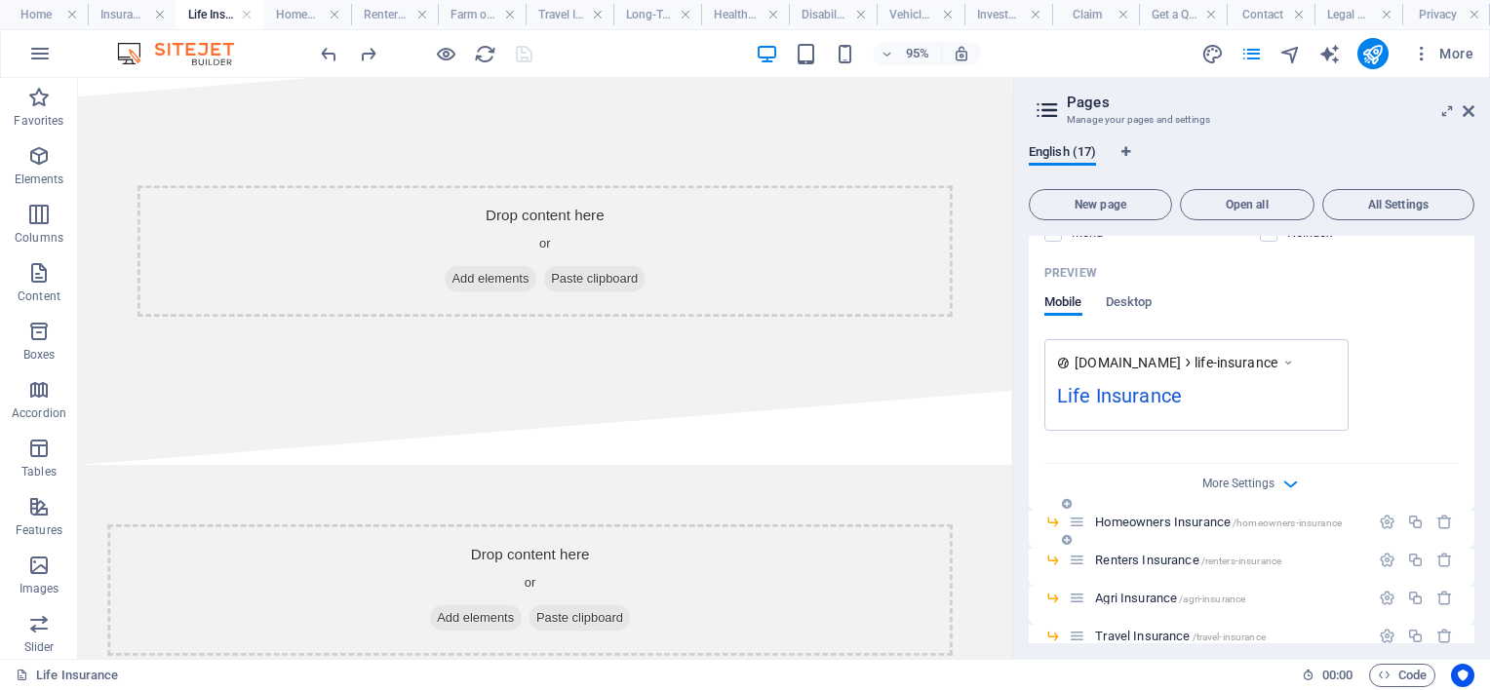
click at [1191, 522] on span "Homeowners Insurance /homeowners-insurance" at bounding box center [1218, 522] width 247 height 15
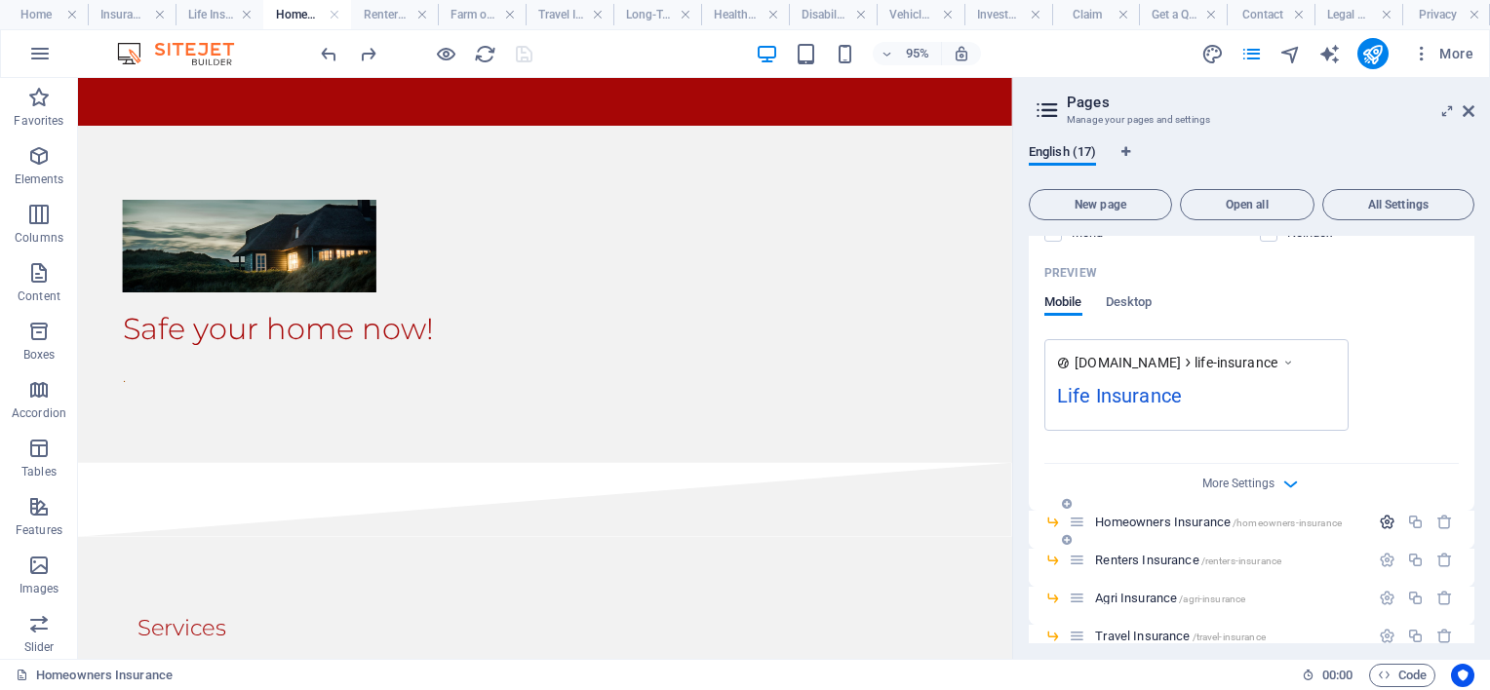
click at [1385, 518] on icon "button" at bounding box center [1387, 522] width 17 height 17
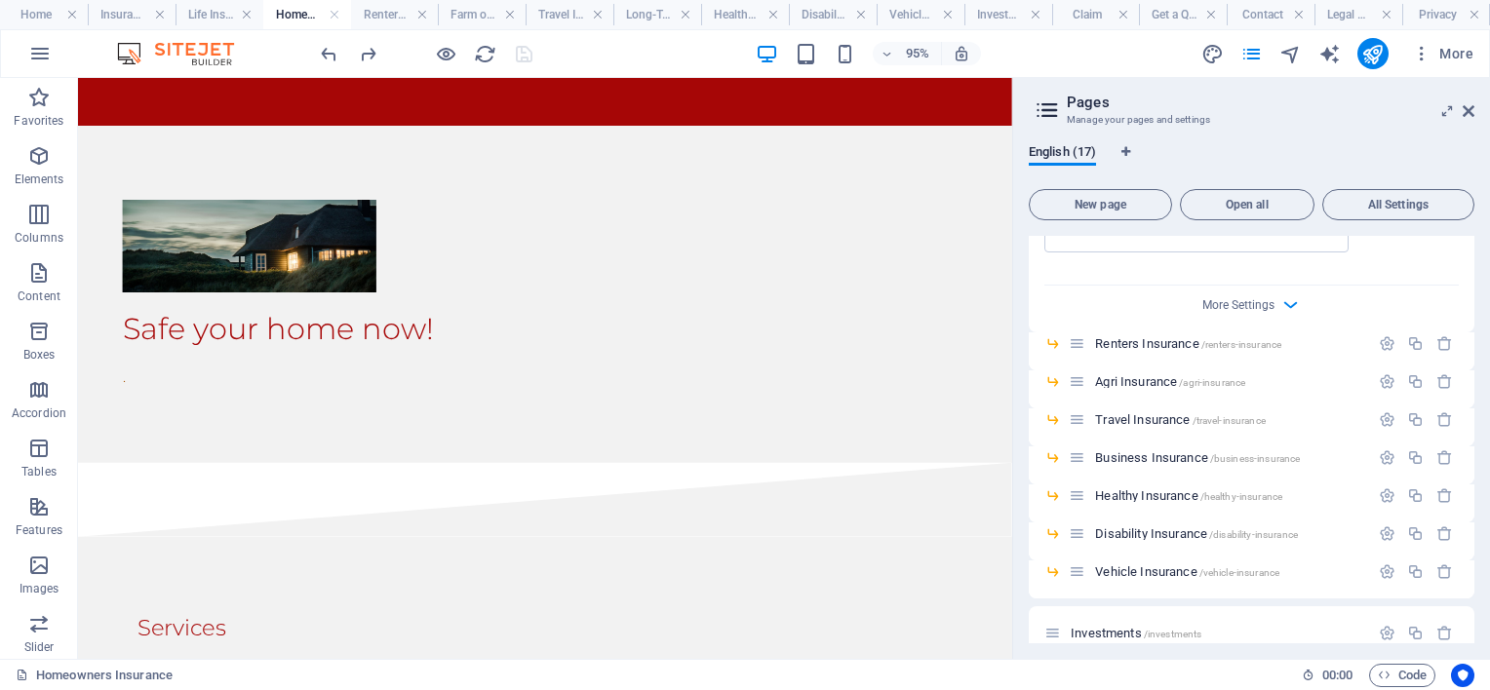
scroll to position [1365, 0]
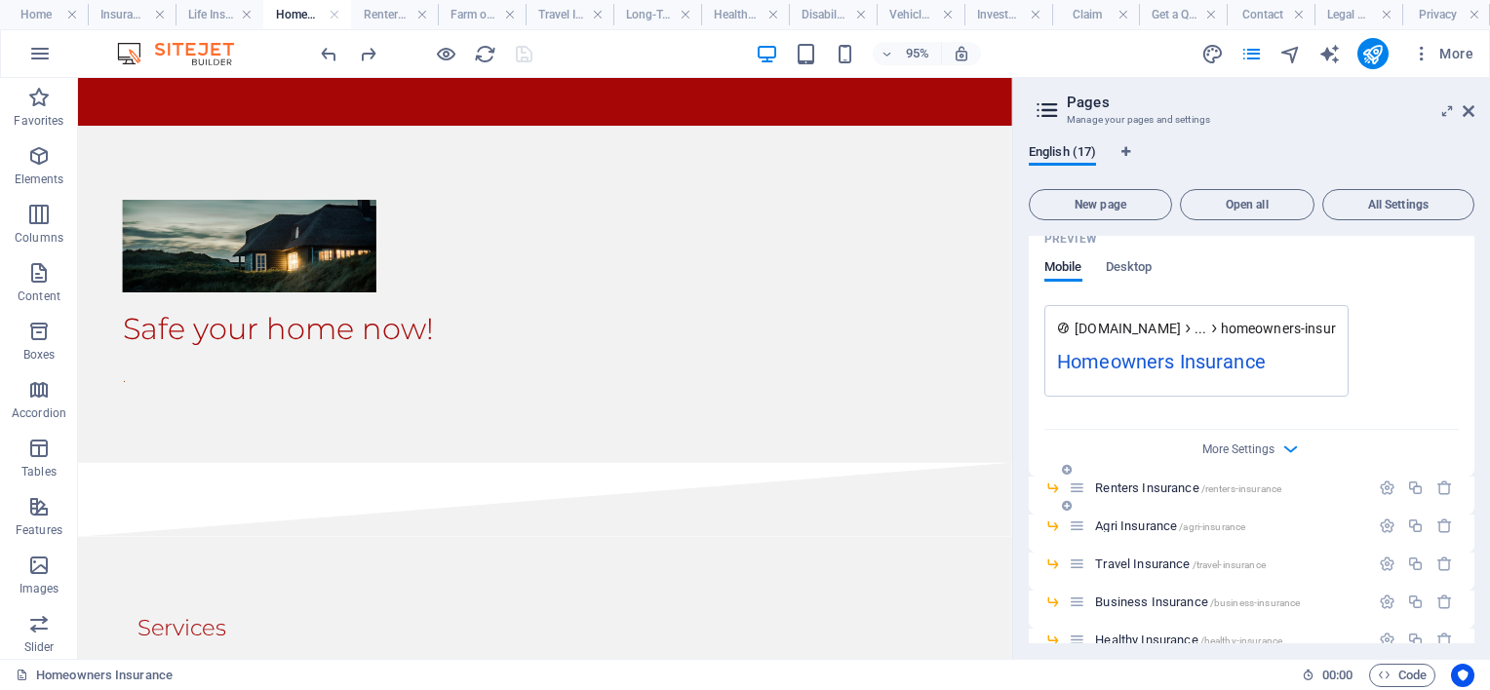
click at [1174, 484] on span "Renters Insurance /renters-insurance" at bounding box center [1188, 488] width 186 height 15
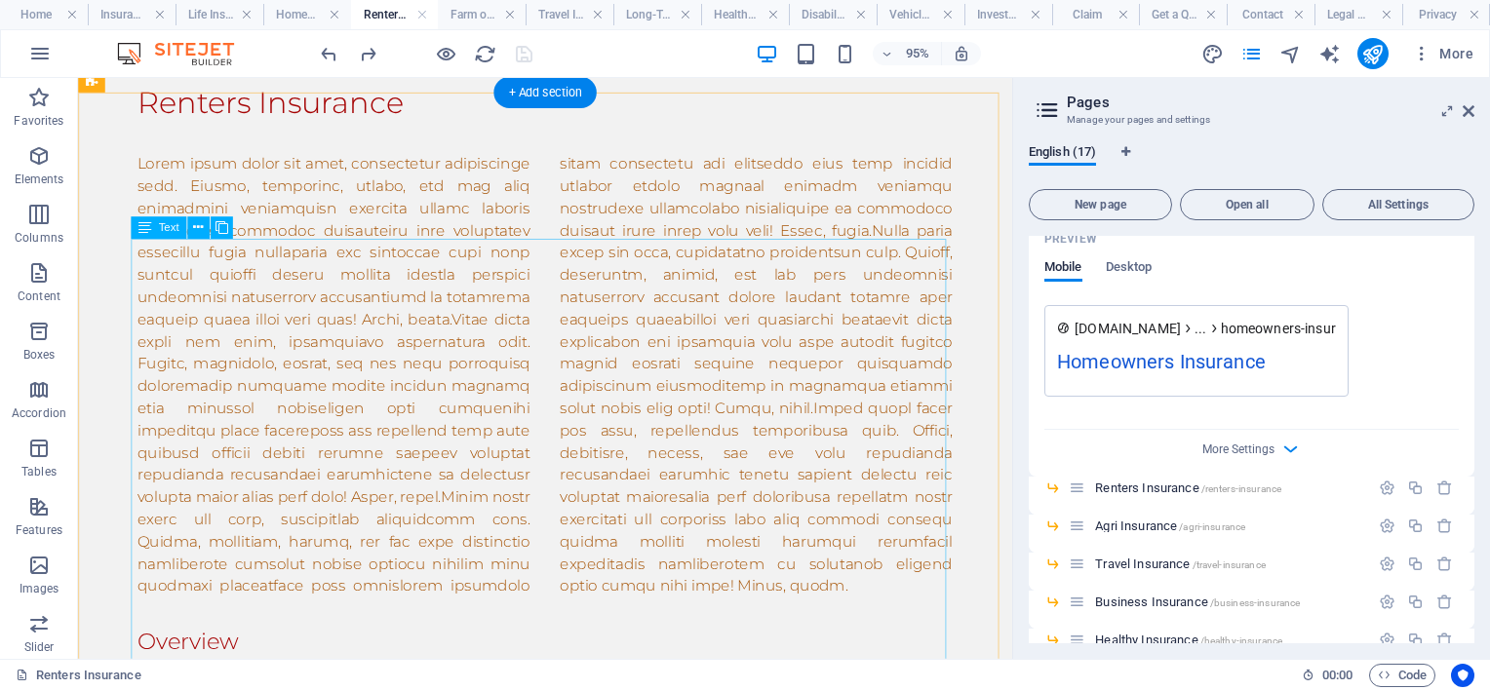
scroll to position [195, 0]
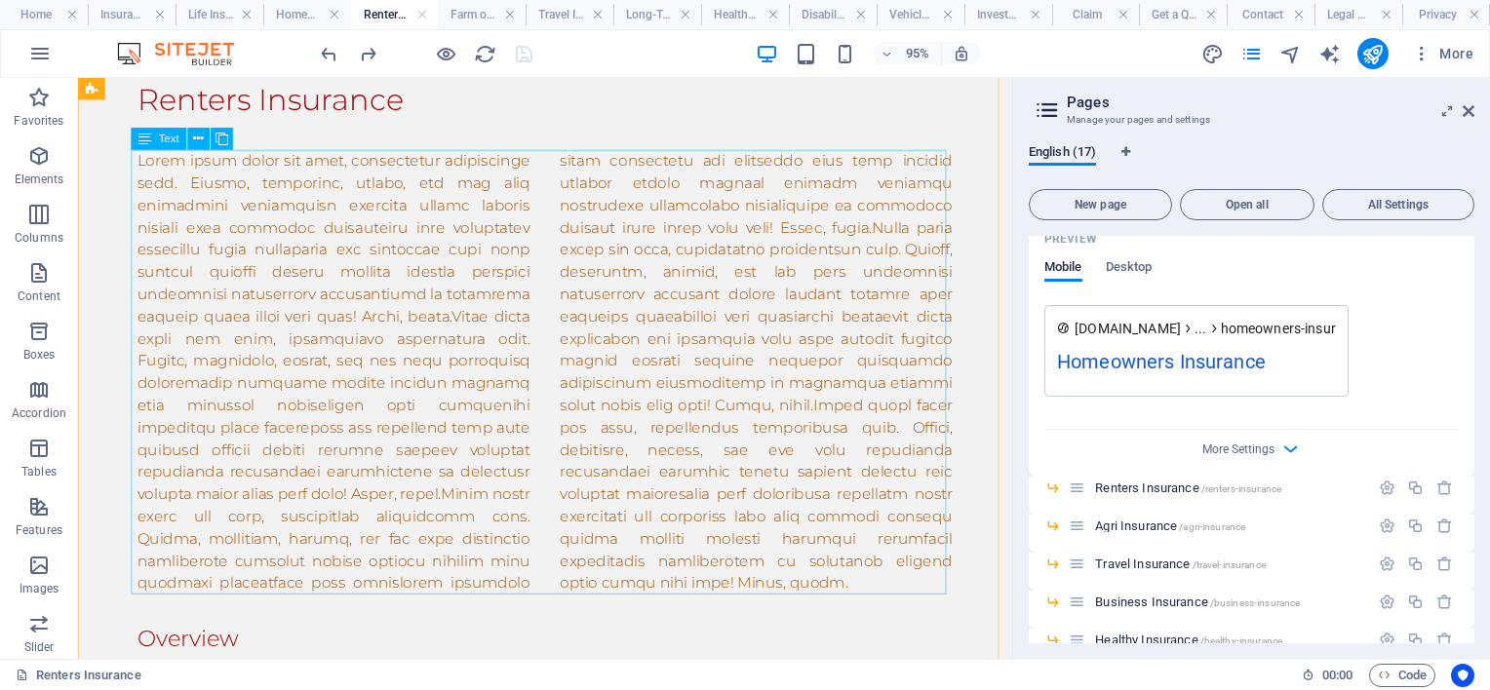
click at [751, 608] on div at bounding box center [569, 388] width 858 height 468
click at [738, 608] on div at bounding box center [569, 388] width 858 height 468
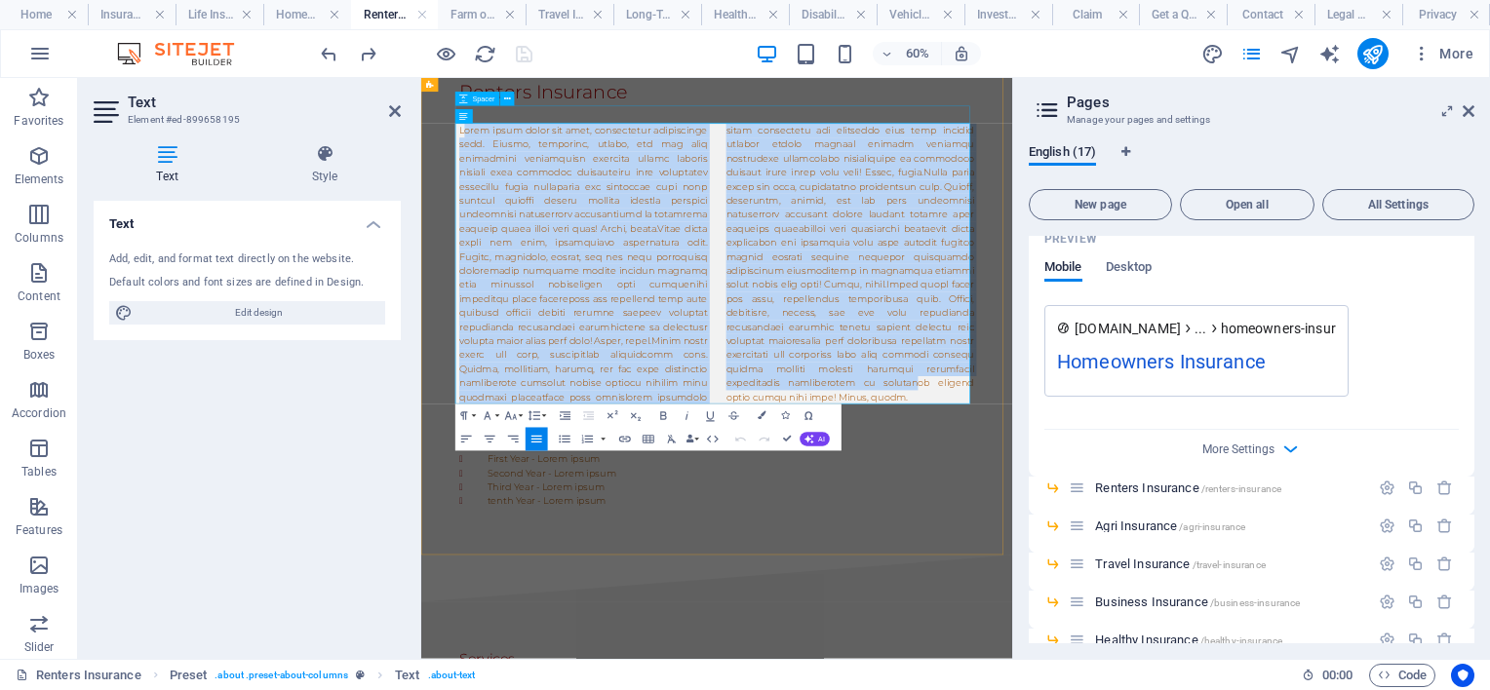
drag, startPoint x: 1102, startPoint y: 595, endPoint x: 881, endPoint y: 192, distance: 459.6
click at [488, 131] on div "Renters Insurance Overview First Year - Lorem ipsum Second Year - Lorem ipsum T…" at bounding box center [914, 437] width 952 height 874
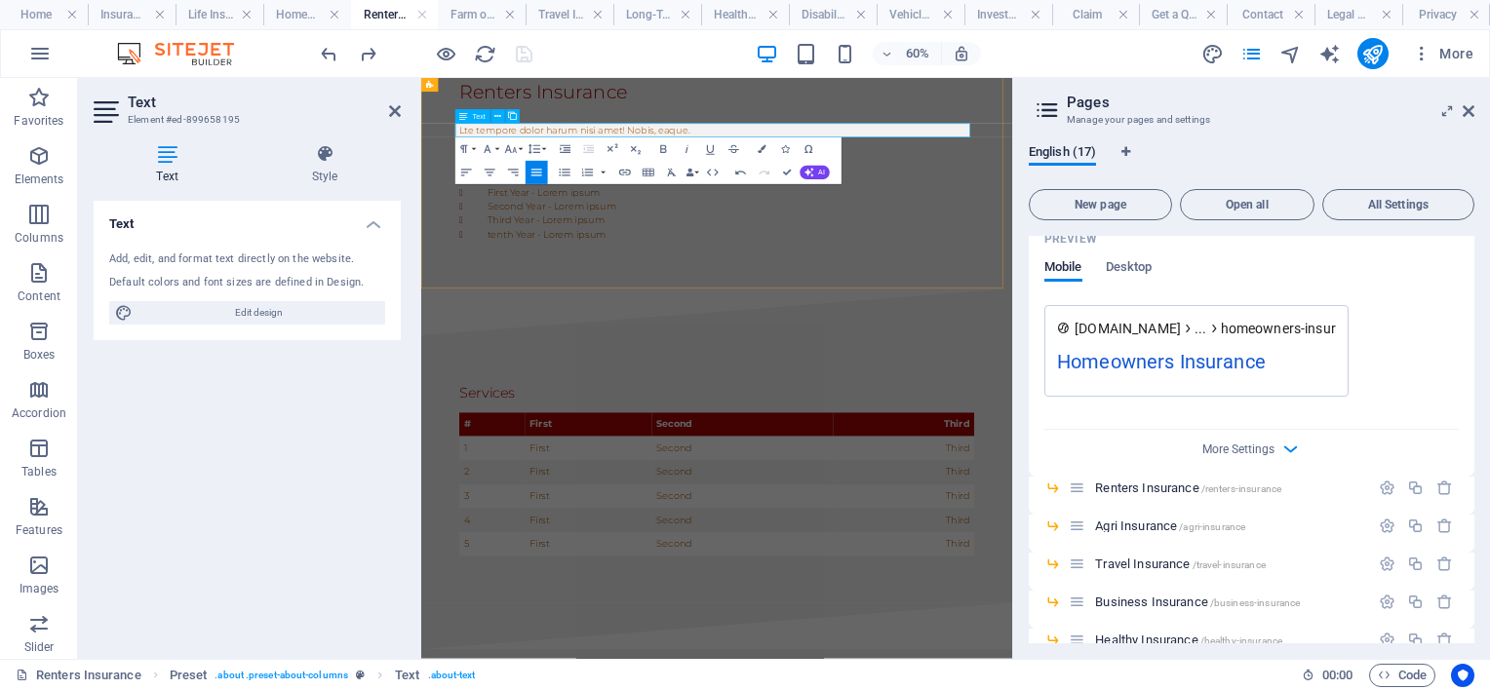
click at [901, 170] on div "Lte tempore dolor harum nisi amet! Nobis, eaque." at bounding box center [914, 165] width 858 height 23
click at [901, 166] on div "Lte tempore dolor harum nisi amet! Nobis, eaque." at bounding box center [914, 165] width 858 height 23
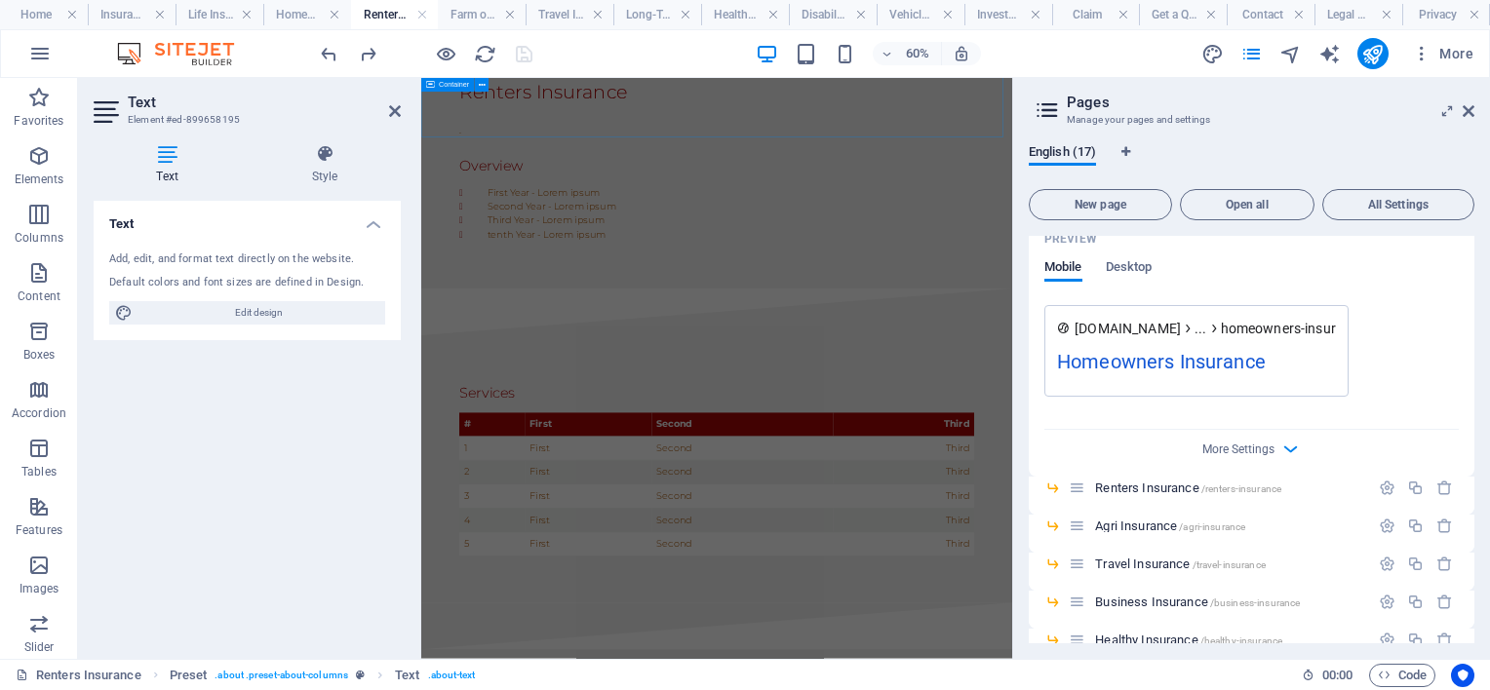
scroll to position [969, 0]
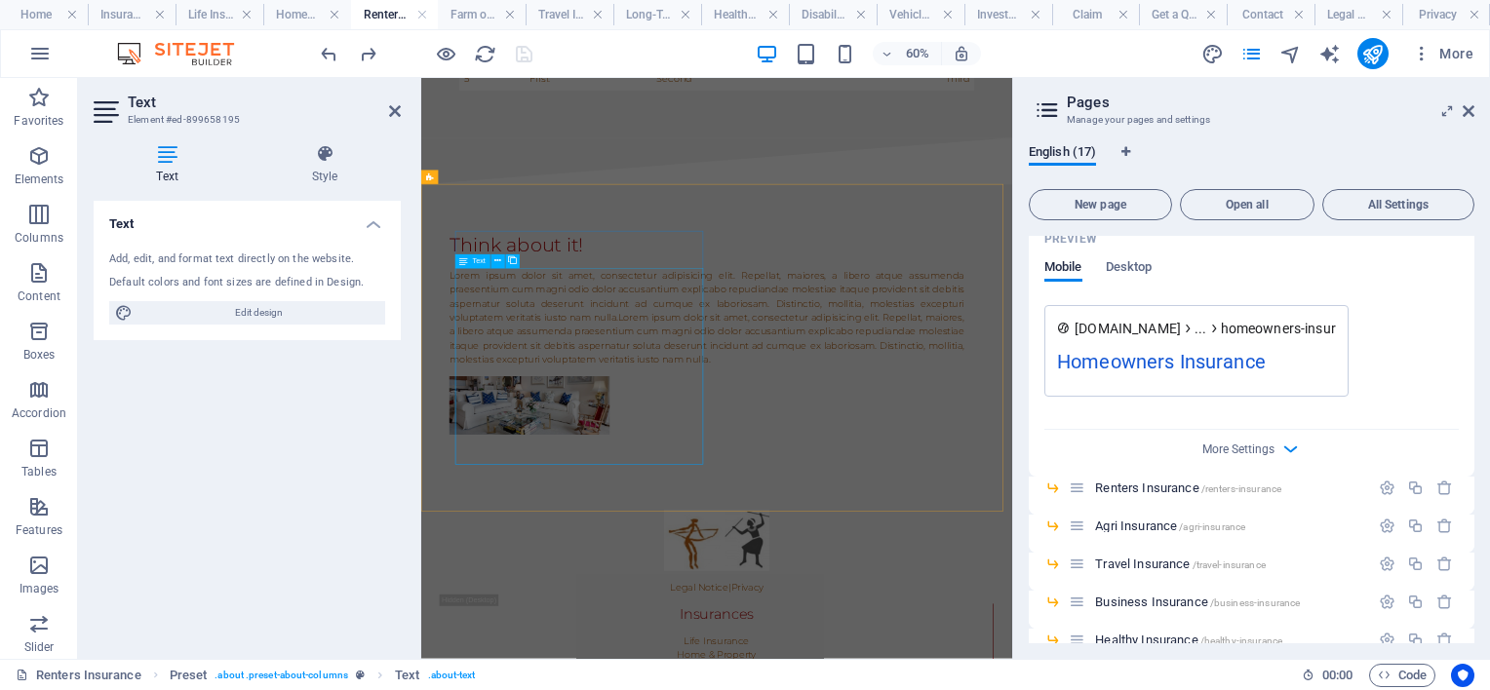
click at [856, 561] on div "Lorem ipsum dolor sit amet, consectetur adipisicing elit. Repellat, maiores, a …" at bounding box center [897, 479] width 858 height 164
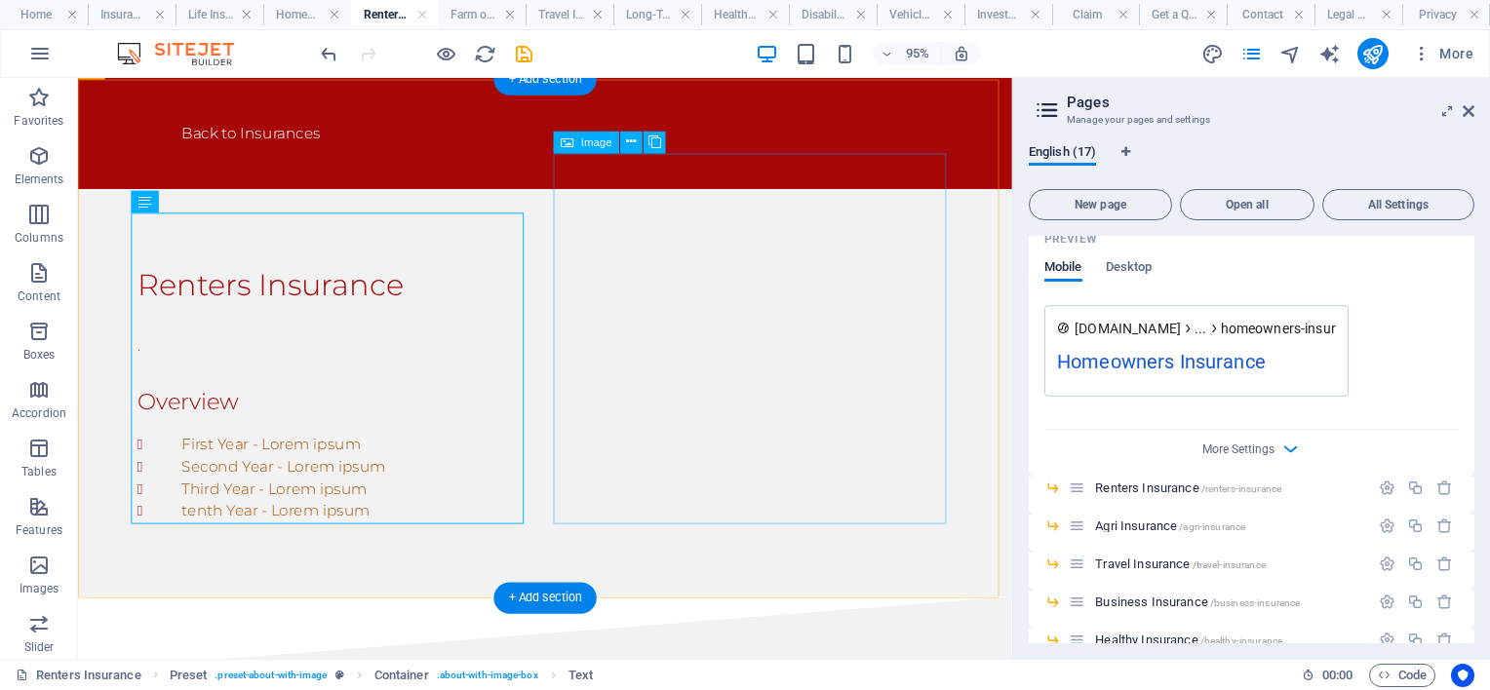
scroll to position [1145, 0]
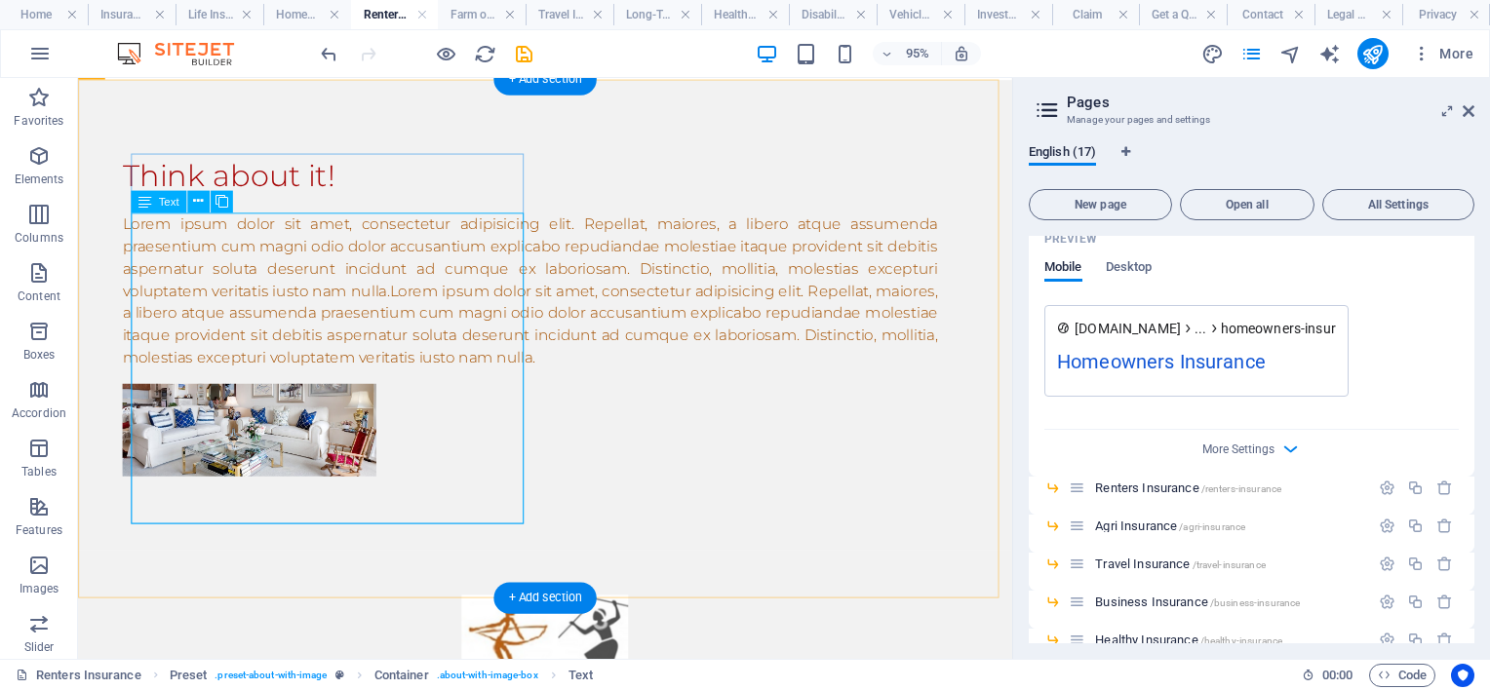
click at [504, 385] on div "Lorem ipsum dolor sit amet, consectetur adipisicing elit. Repellat, maiores, a …" at bounding box center [554, 303] width 858 height 164
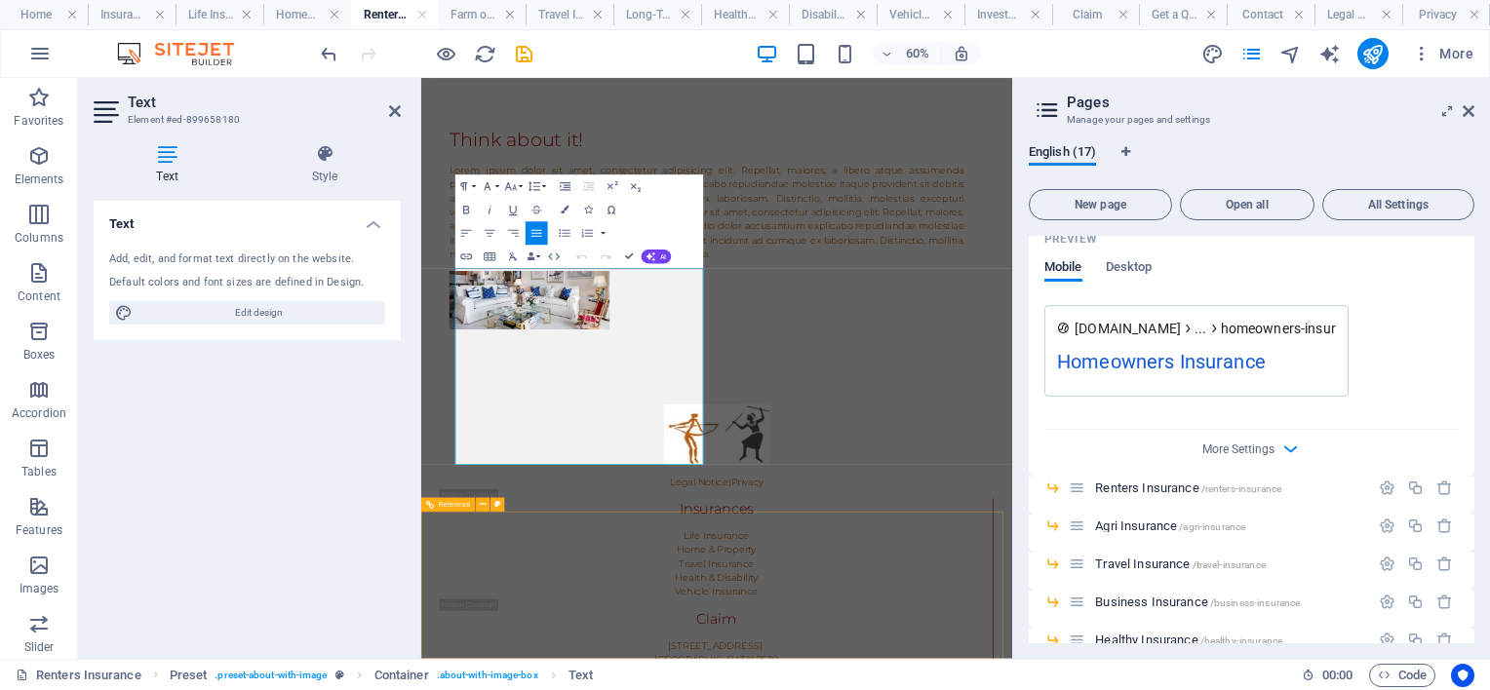
scroll to position [969, 0]
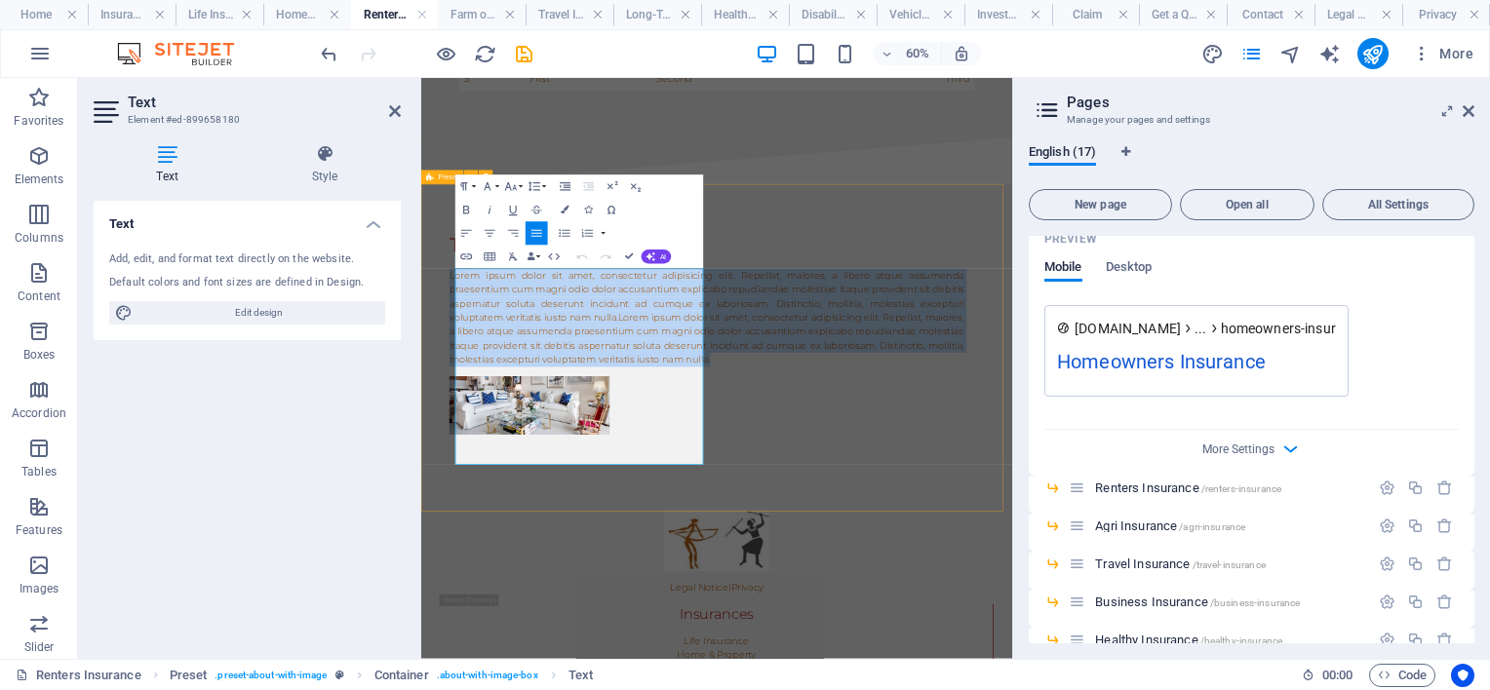
drag, startPoint x: 854, startPoint y: 713, endPoint x: 461, endPoint y: 348, distance: 536.2
click at [462, 358] on div "Think about it! Lorem ipsum dolor sit amet, consectetur adipisicing elit. Repel…" at bounding box center [913, 503] width 985 height 495
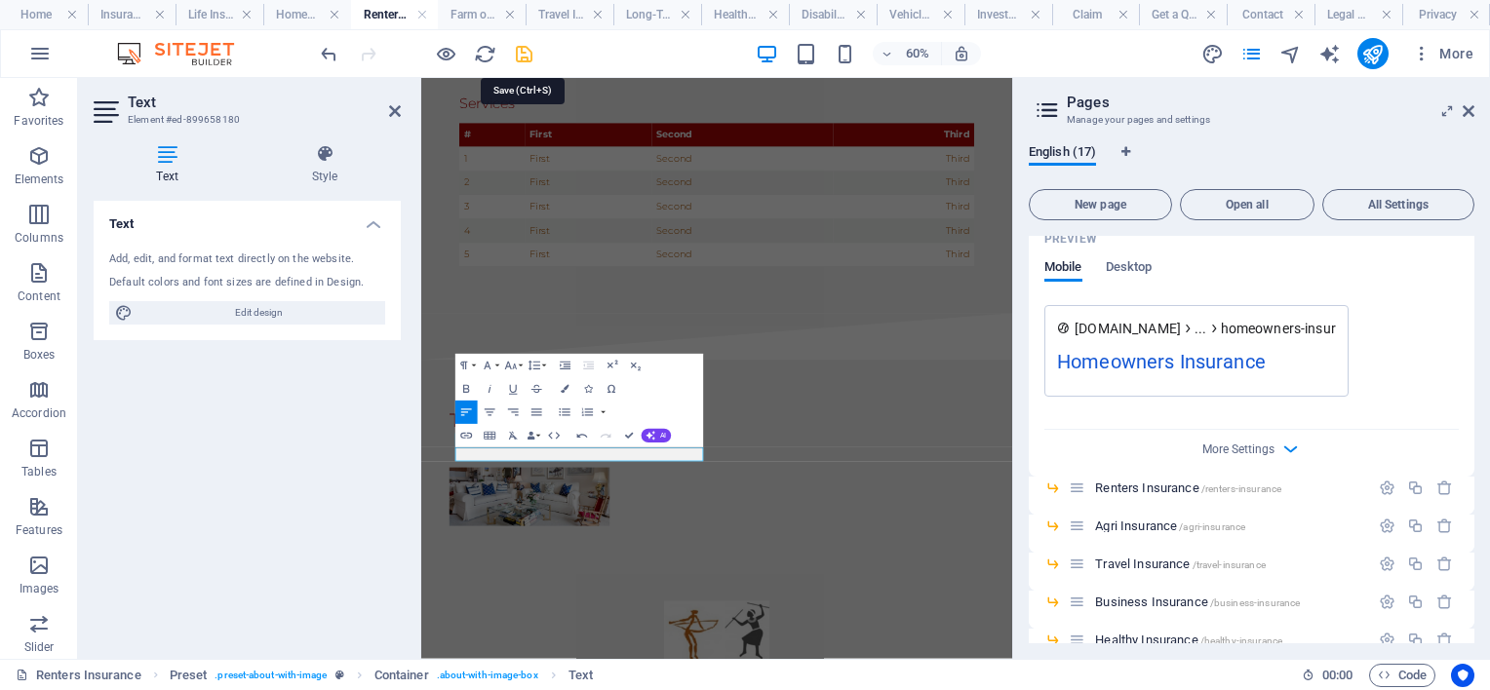
click at [527, 47] on icon "save" at bounding box center [524, 54] width 22 height 22
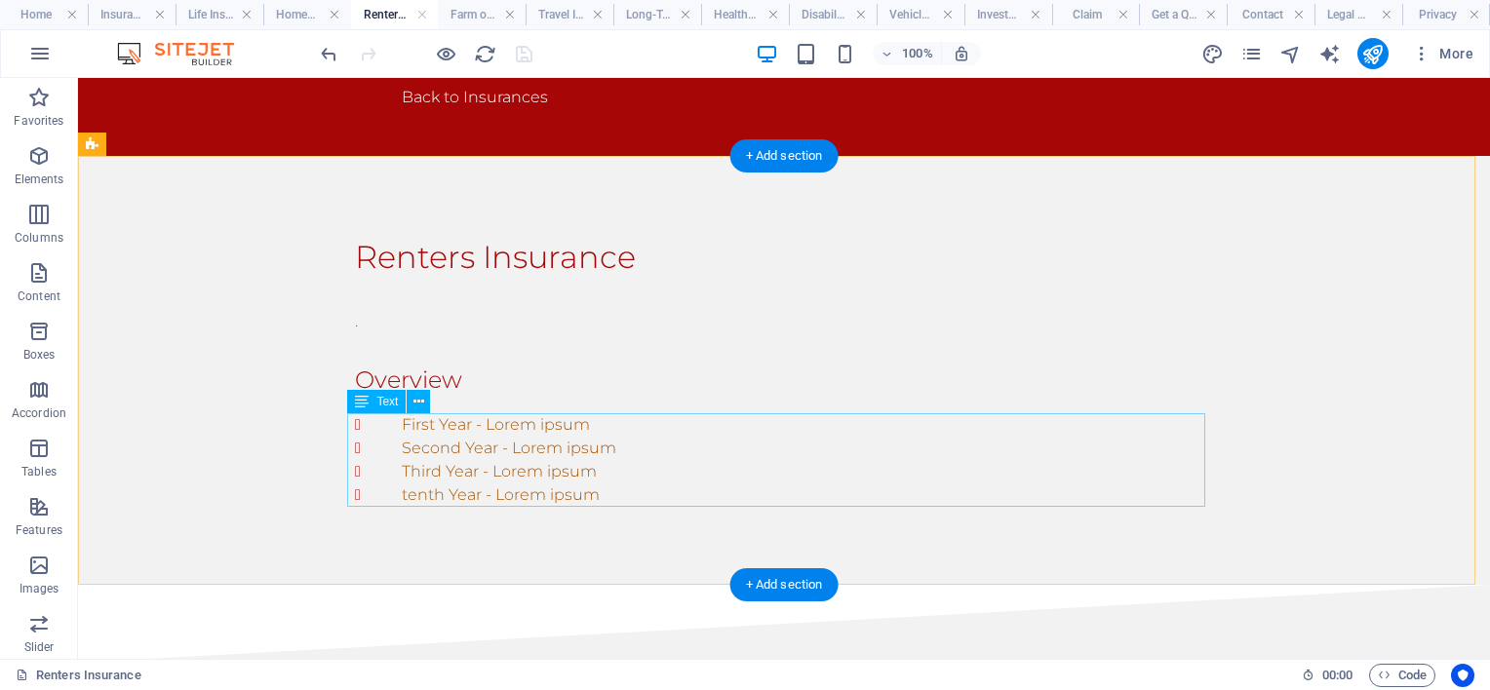
scroll to position [332, 0]
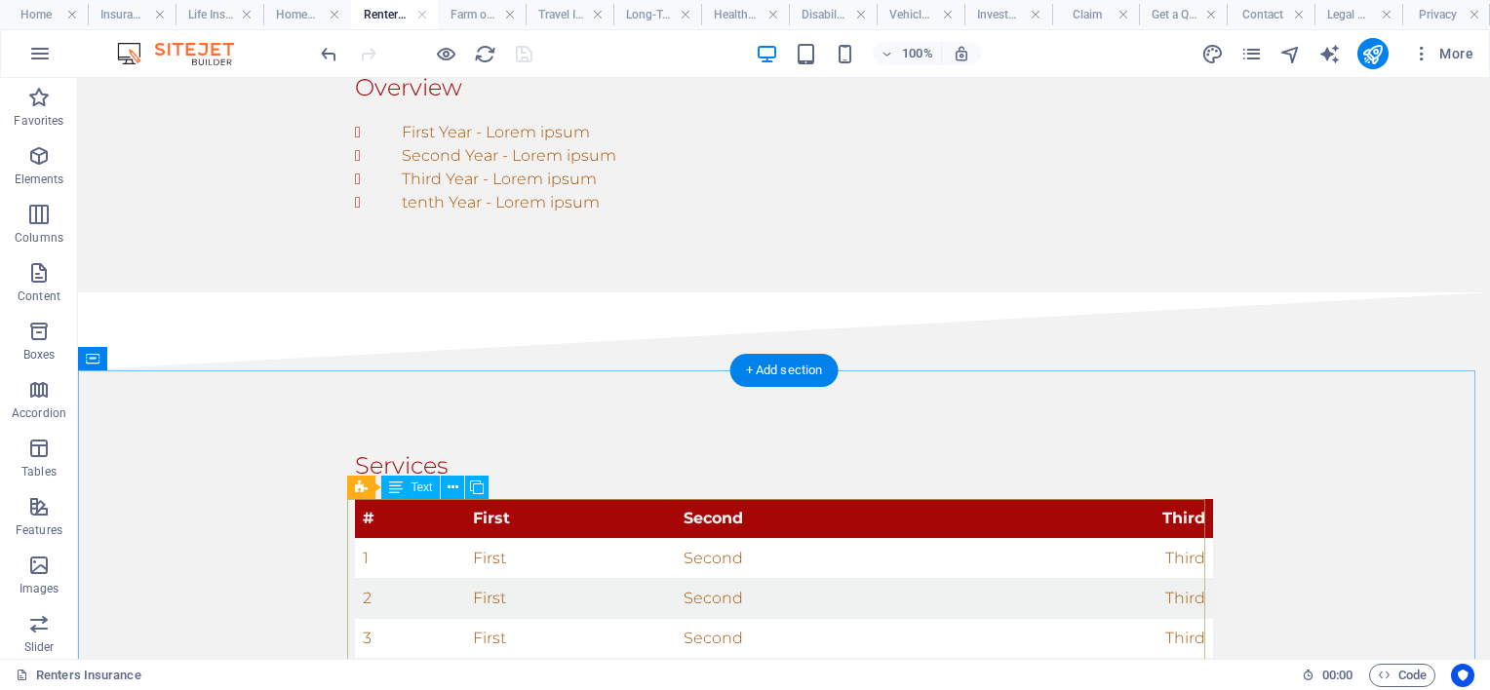
click at [514, 542] on div "# First Second Third 1 First Second Third 2 First Second Third 3 First Second T…" at bounding box center [784, 618] width 858 height 239
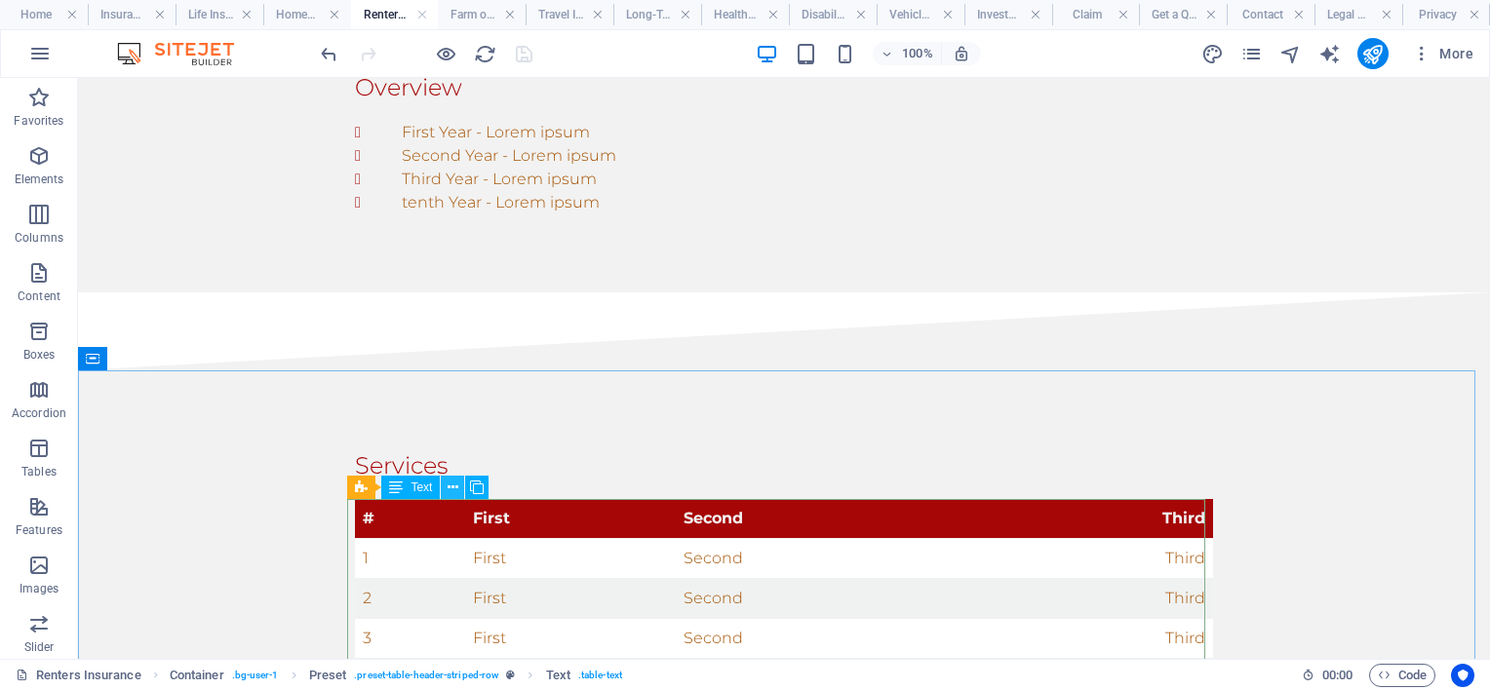
click at [452, 484] on icon at bounding box center [453, 488] width 11 height 20
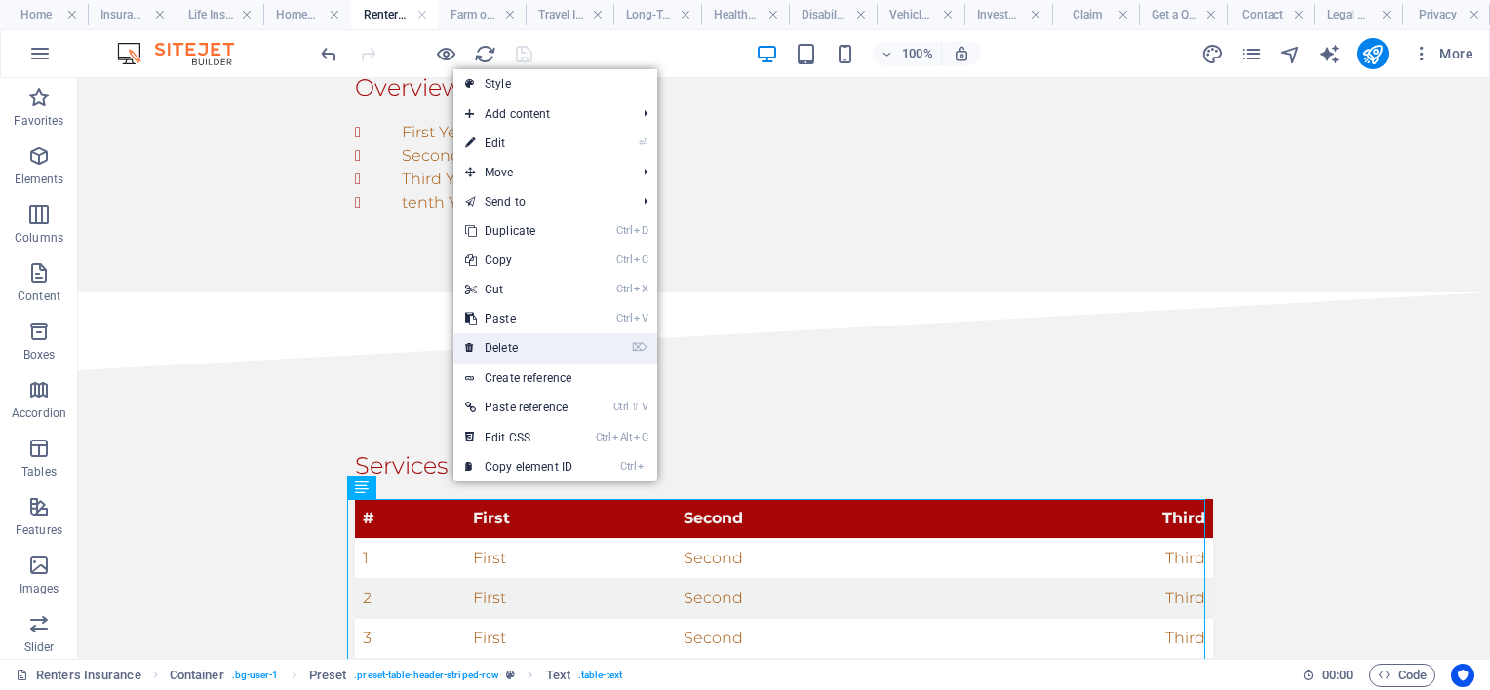
click at [502, 347] on link "⌦ Delete" at bounding box center [518, 348] width 131 height 29
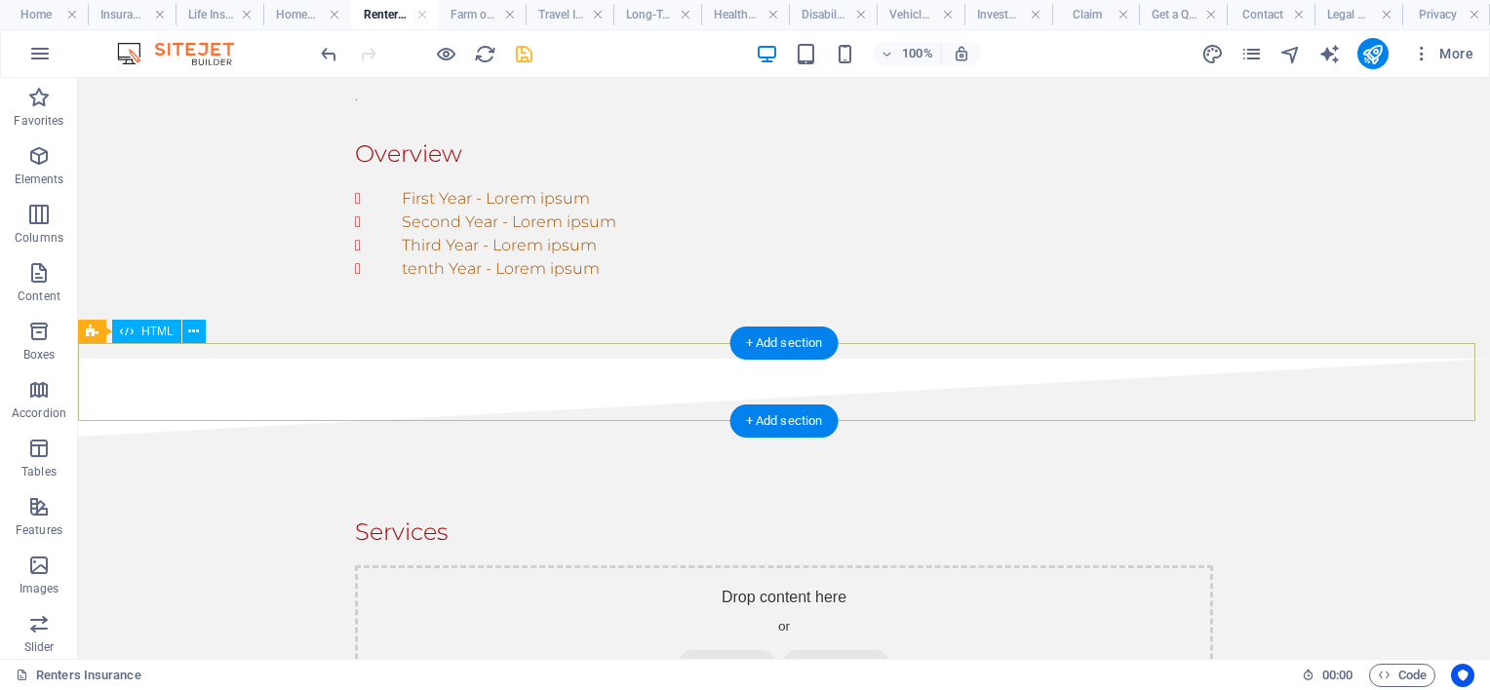
scroll to position [234, 0]
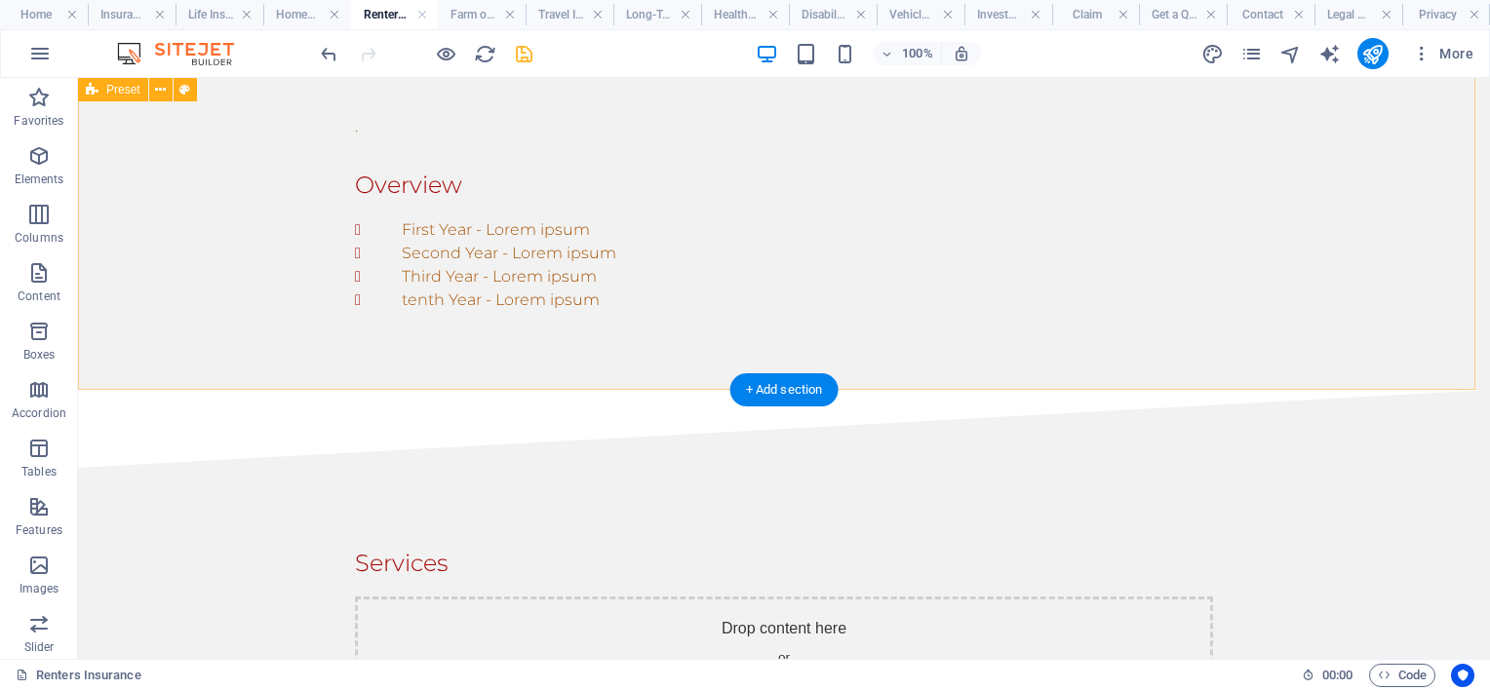
click at [498, 304] on div "First Year - Lorem ipsum Second Year - Lorem ipsum Third Year - Lorem ipsum ten…" at bounding box center [784, 265] width 858 height 94
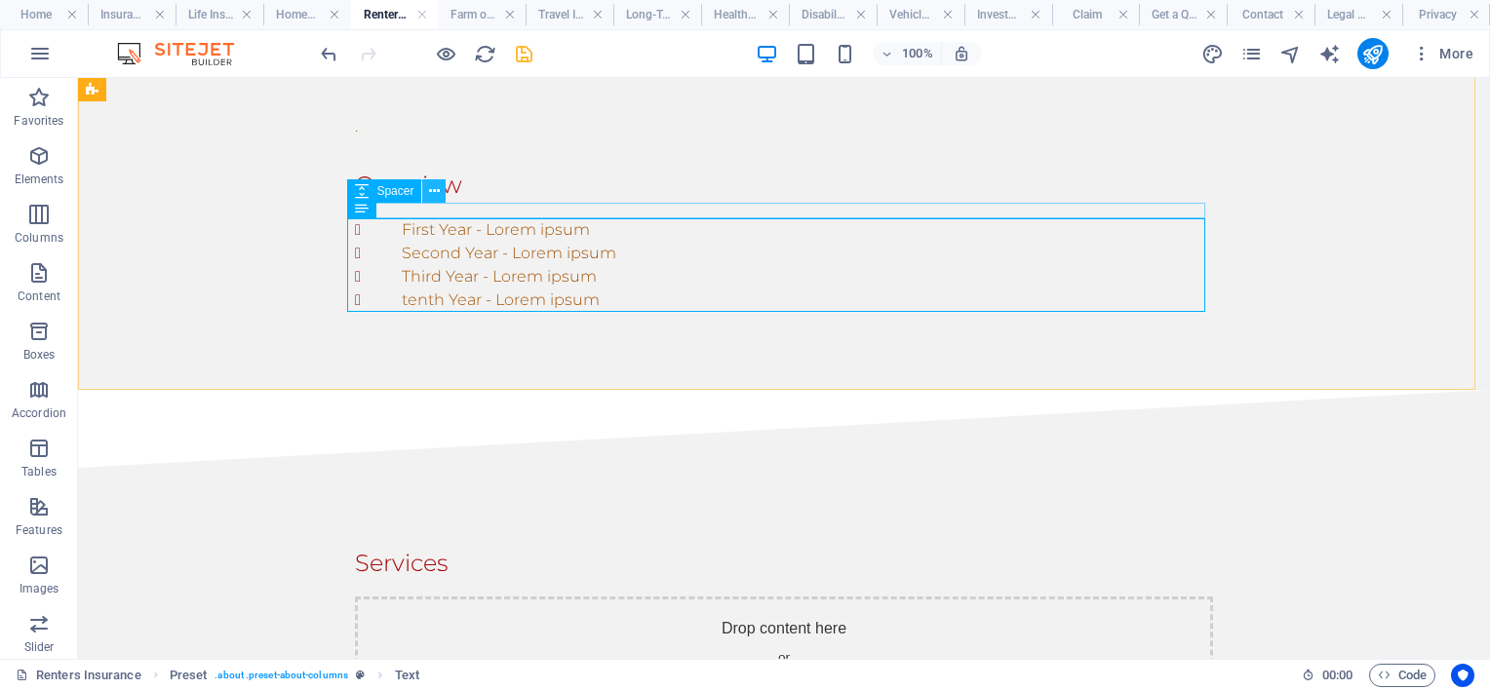
click at [430, 183] on icon at bounding box center [434, 191] width 11 height 20
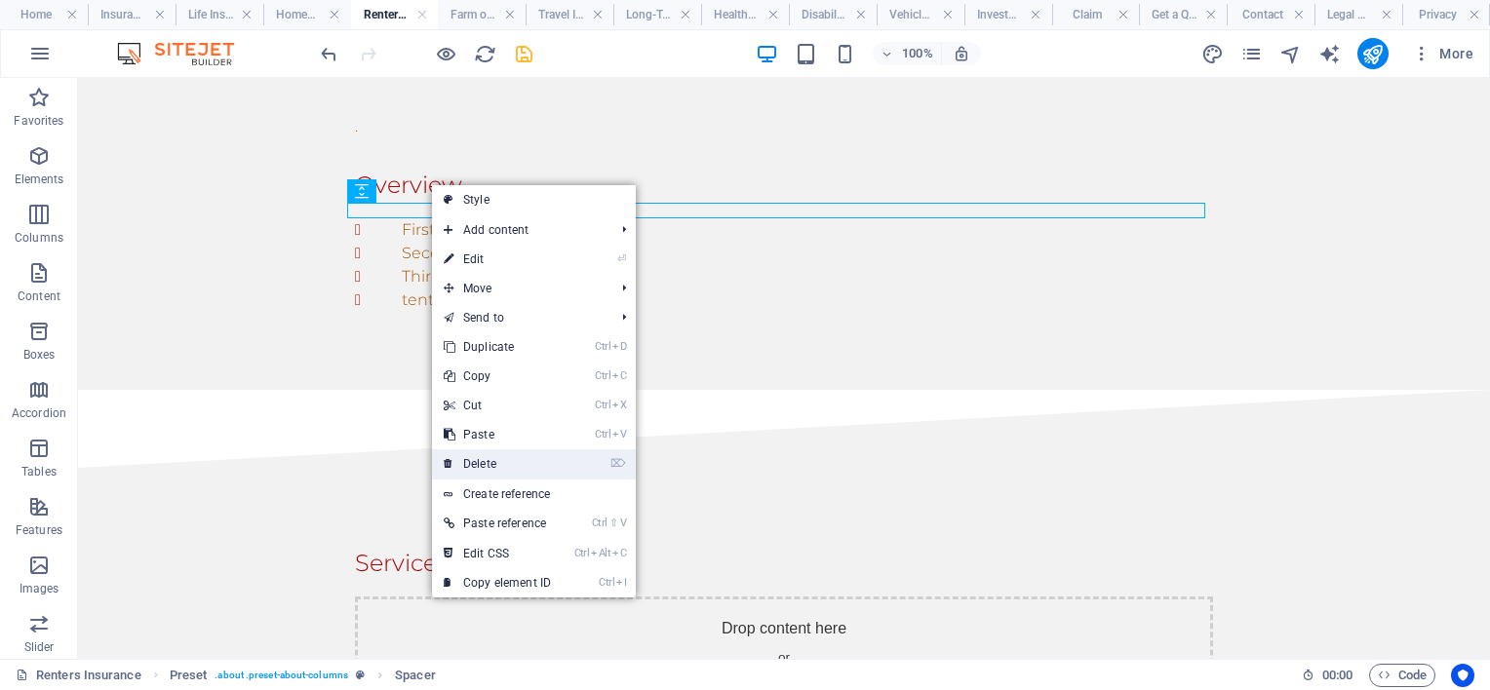
click at [484, 461] on link "⌦ Delete" at bounding box center [497, 464] width 131 height 29
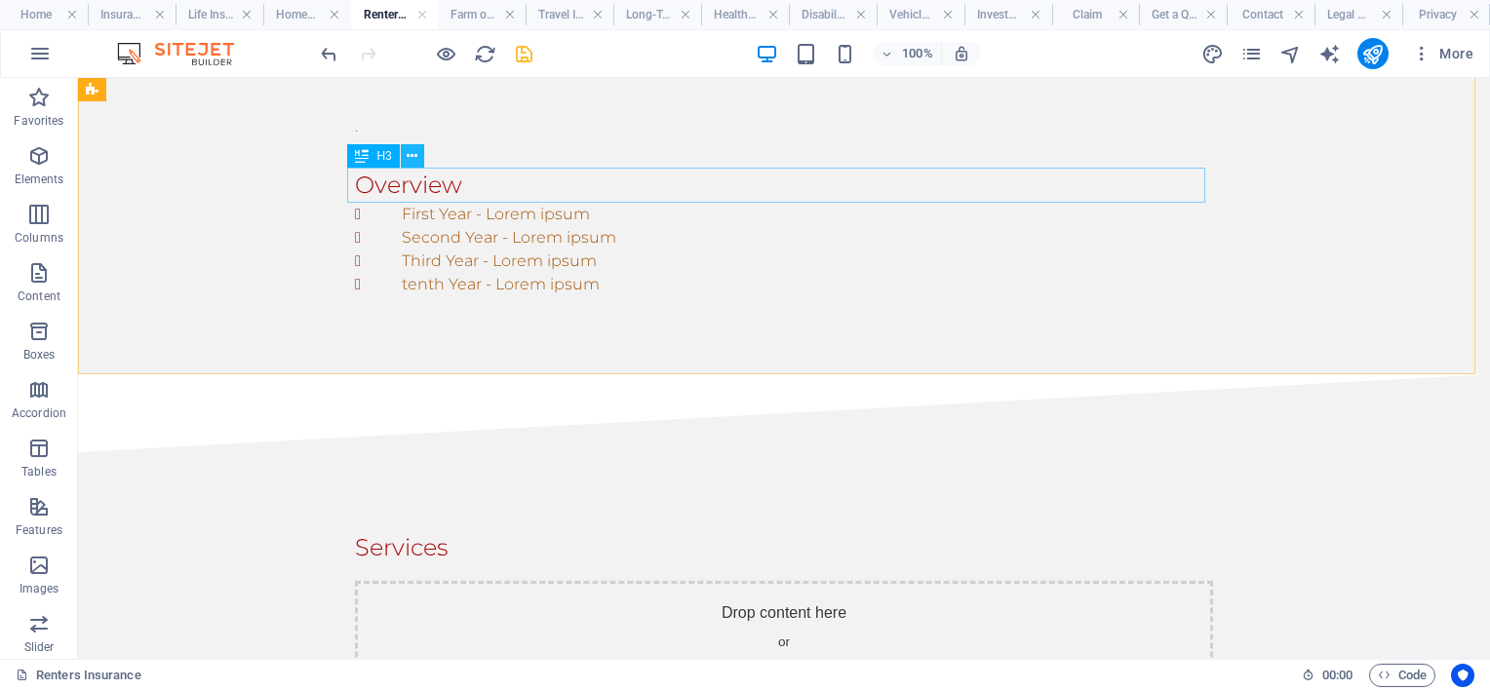
click at [413, 149] on icon at bounding box center [412, 156] width 11 height 20
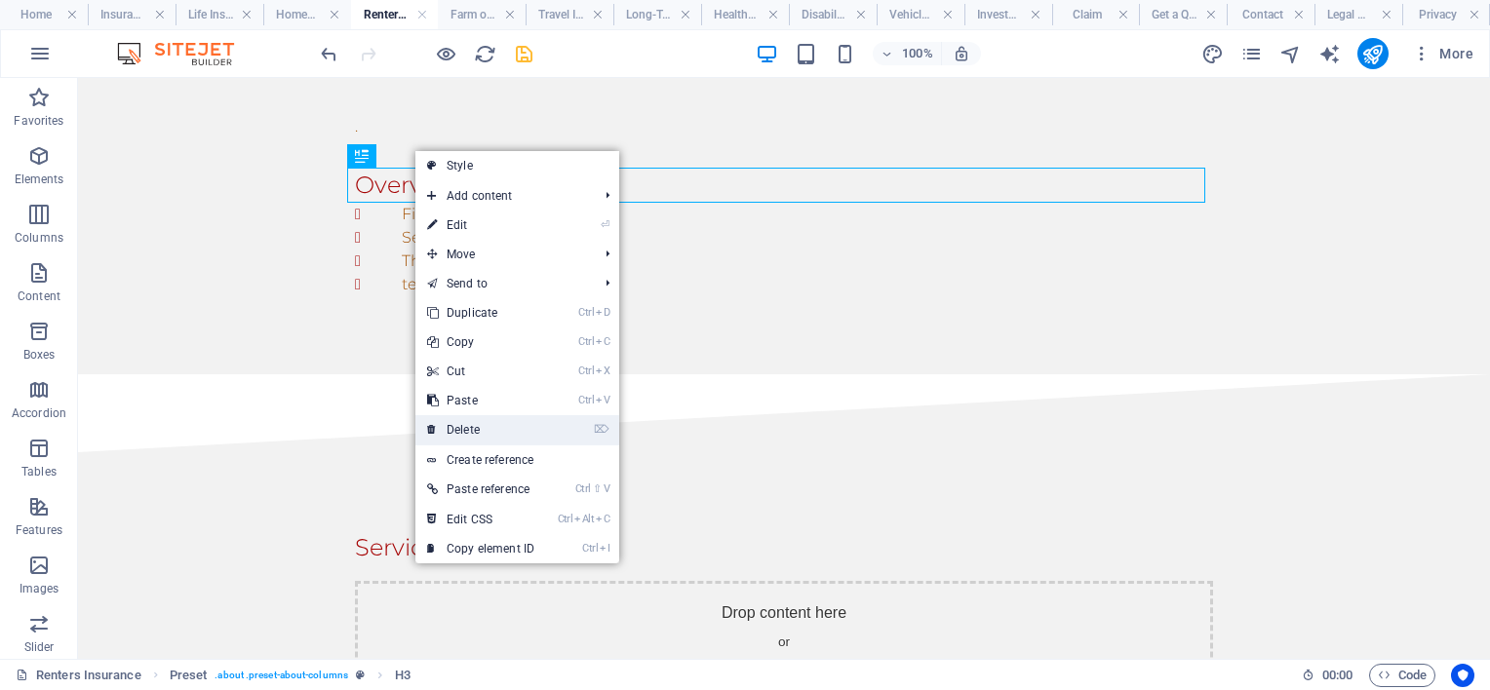
drag, startPoint x: 391, startPoint y: 312, endPoint x: 474, endPoint y: 421, distance: 137.1
click at [474, 421] on link "⌦ Delete" at bounding box center [480, 429] width 131 height 29
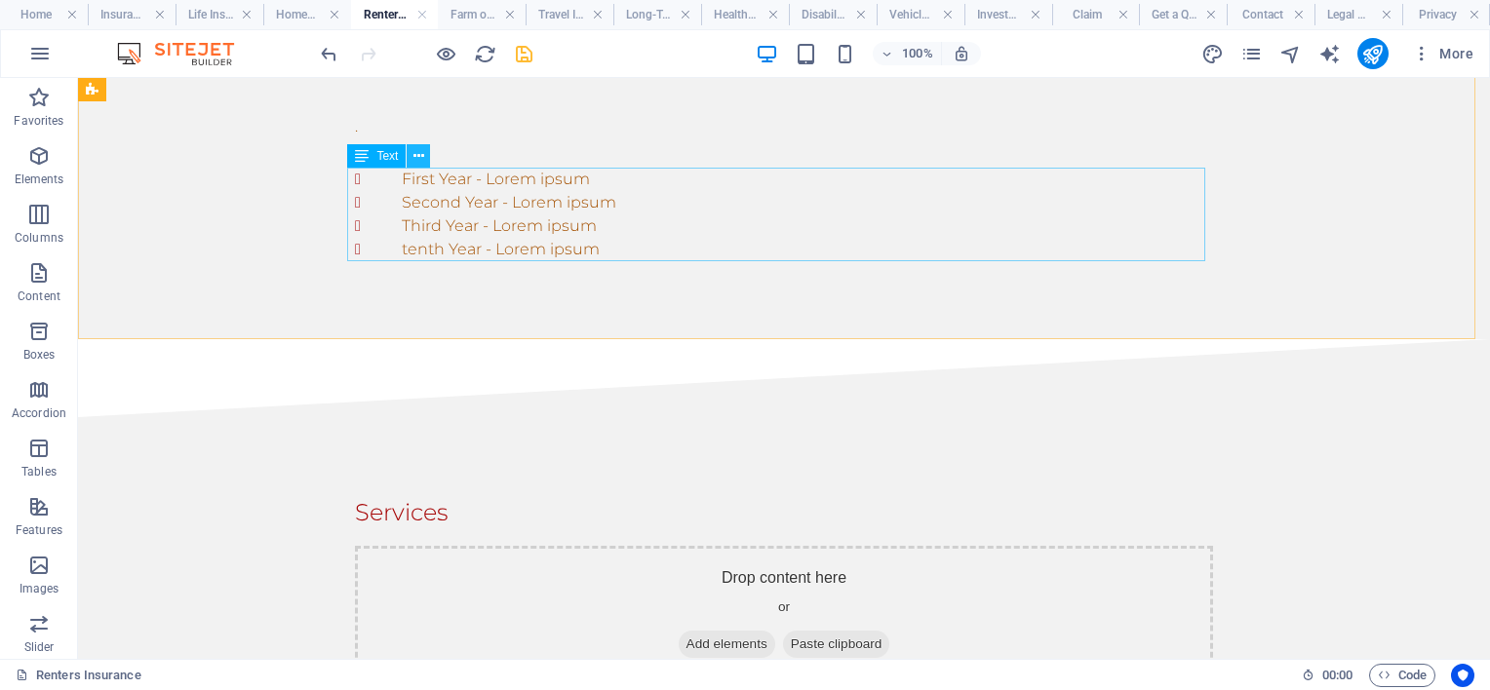
click at [413, 155] on icon at bounding box center [418, 156] width 11 height 20
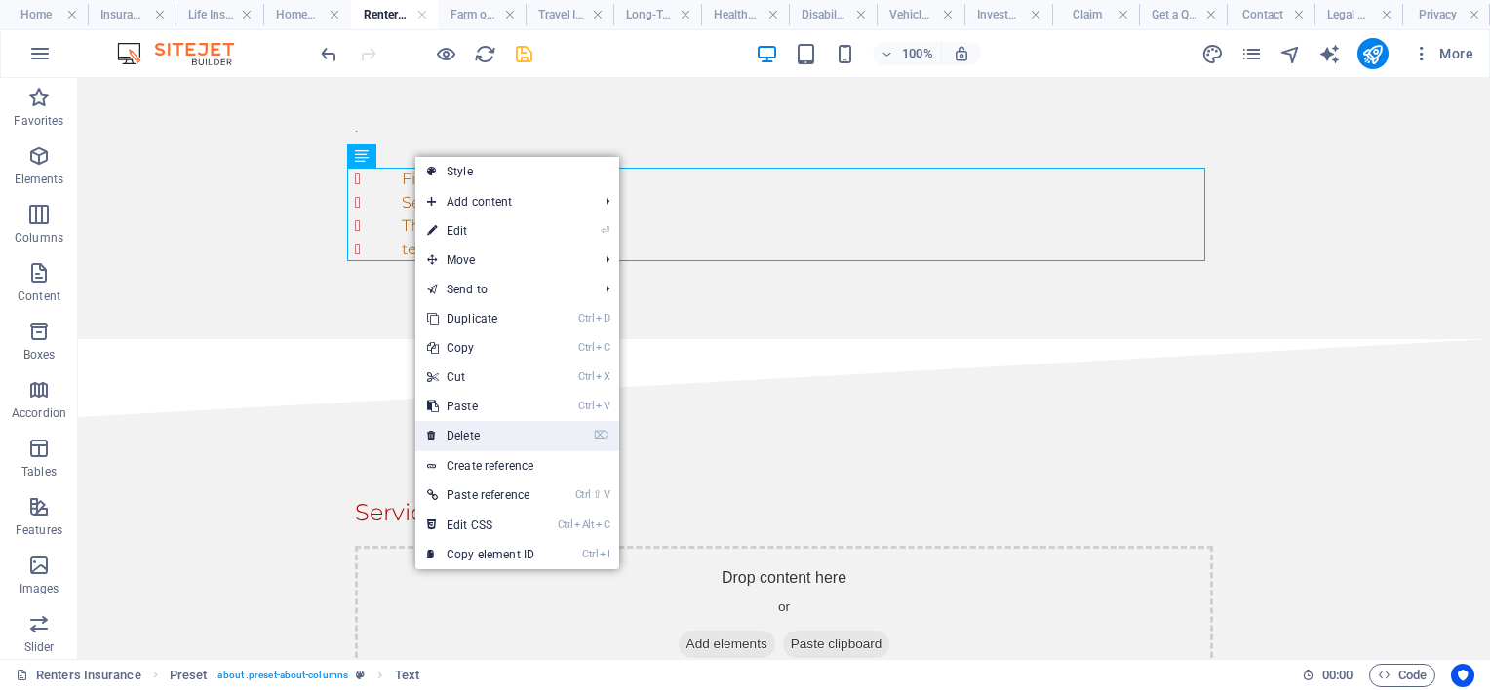
click at [476, 439] on link "⌦ Delete" at bounding box center [480, 435] width 131 height 29
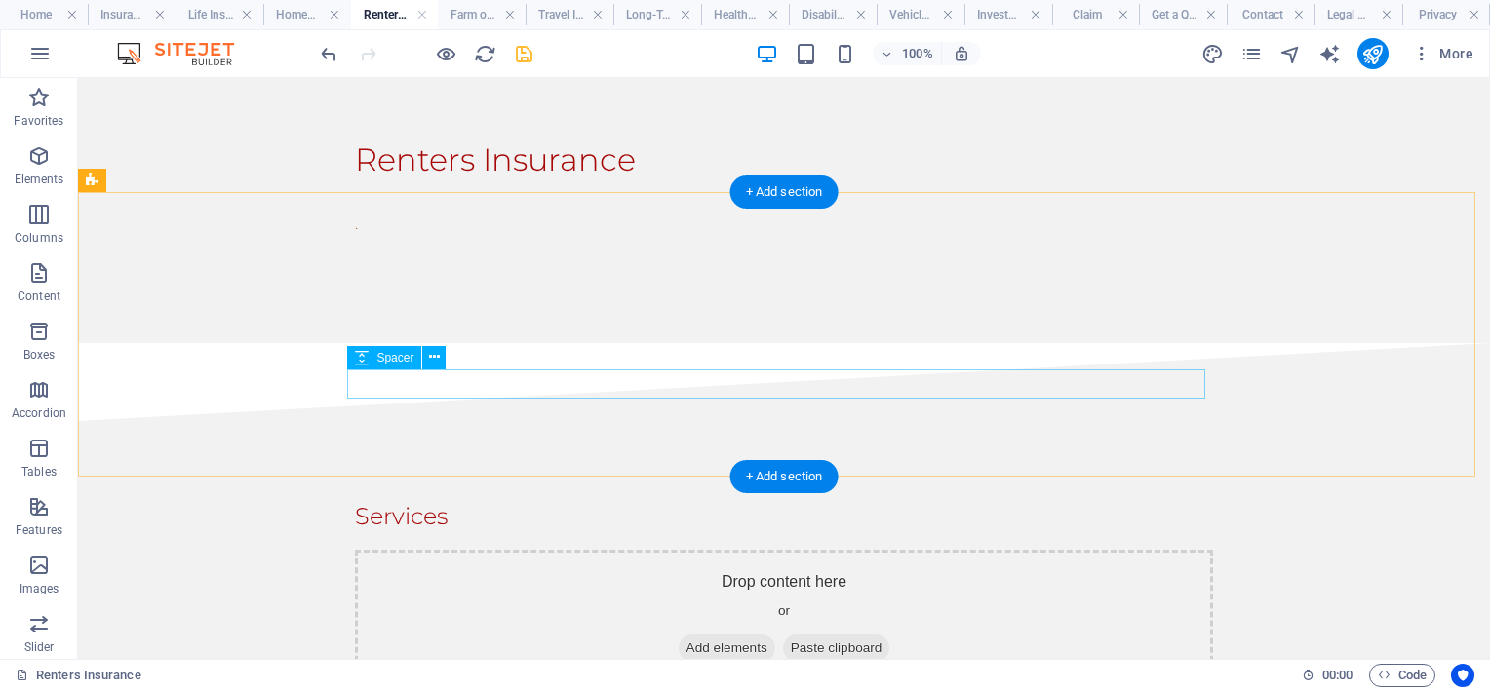
scroll to position [0, 0]
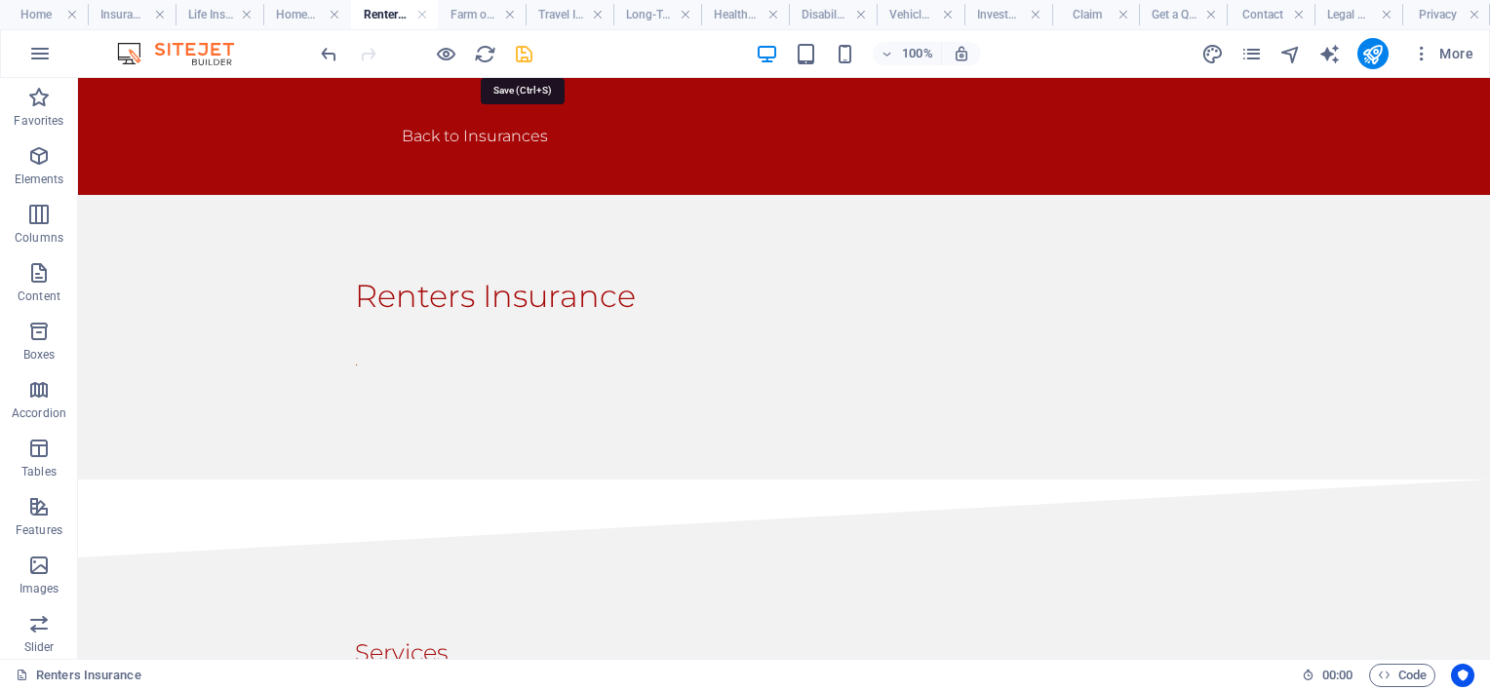
click at [526, 55] on icon "save" at bounding box center [524, 54] width 22 height 22
click at [1257, 52] on icon "pages" at bounding box center [1251, 54] width 22 height 22
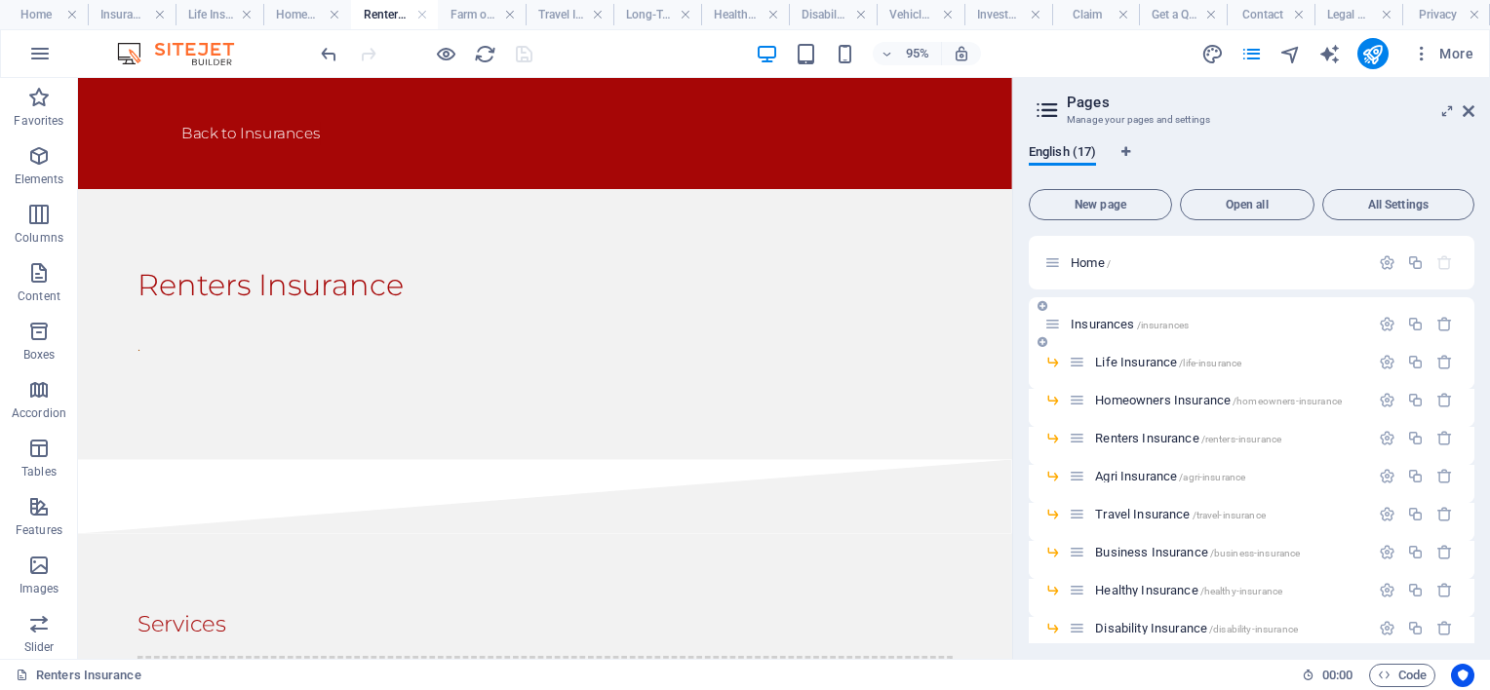
click at [1072, 326] on span "Insurances /insurances" at bounding box center [1130, 324] width 118 height 15
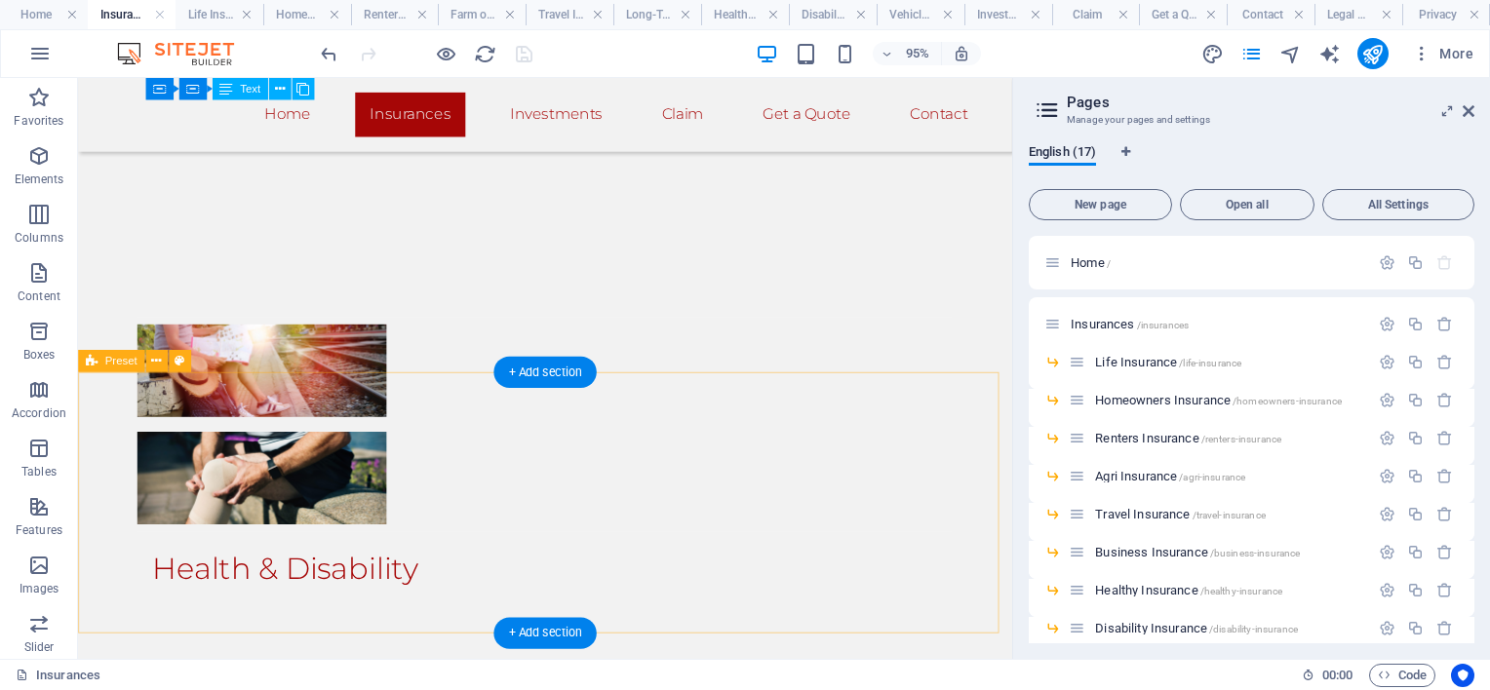
scroll to position [1744, 0]
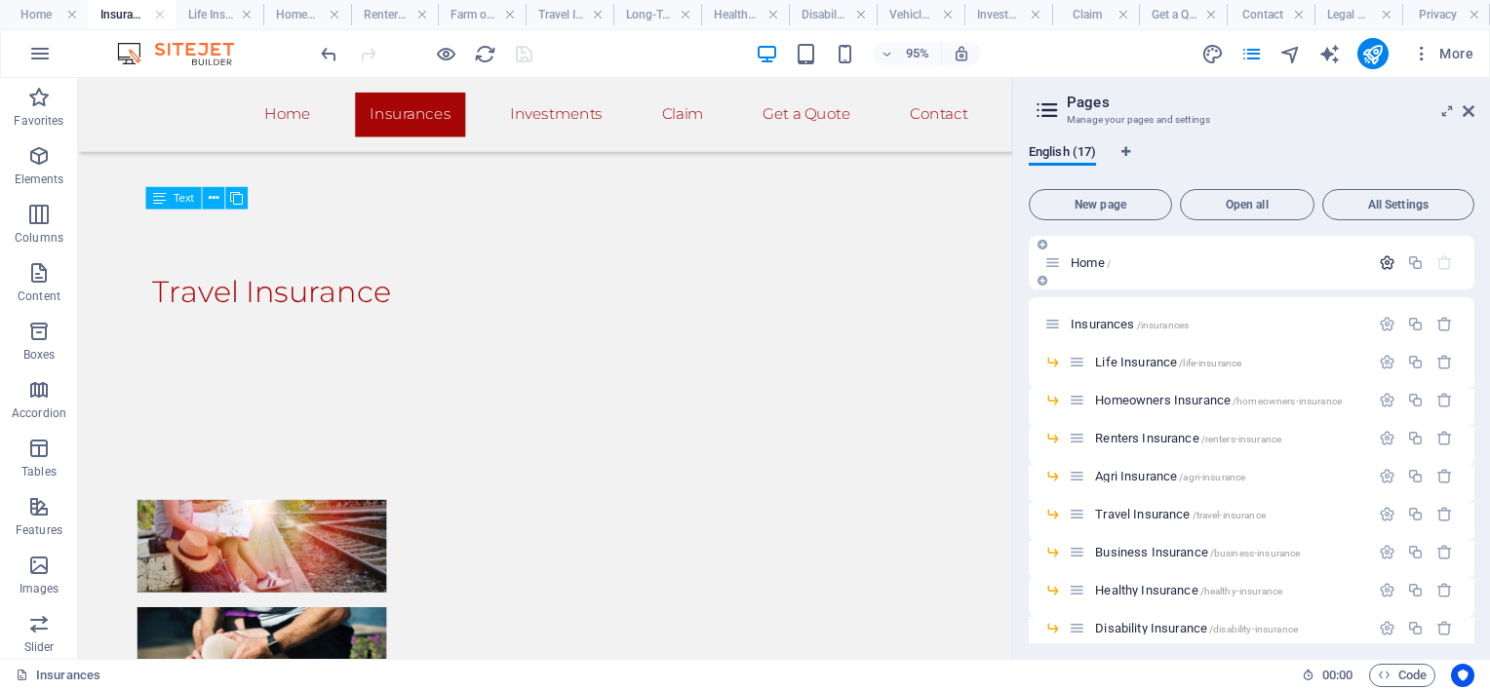
click at [1388, 257] on icon "button" at bounding box center [1387, 263] width 17 height 17
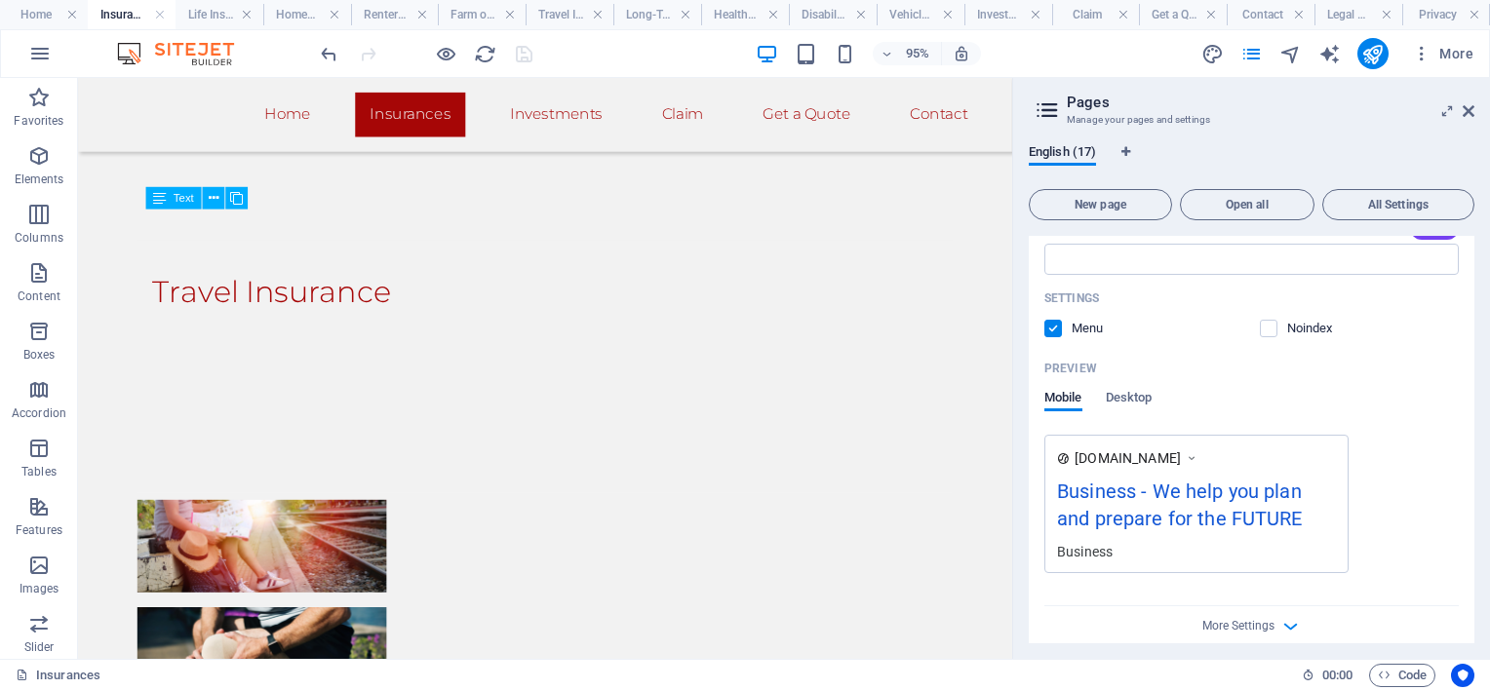
scroll to position [0, 0]
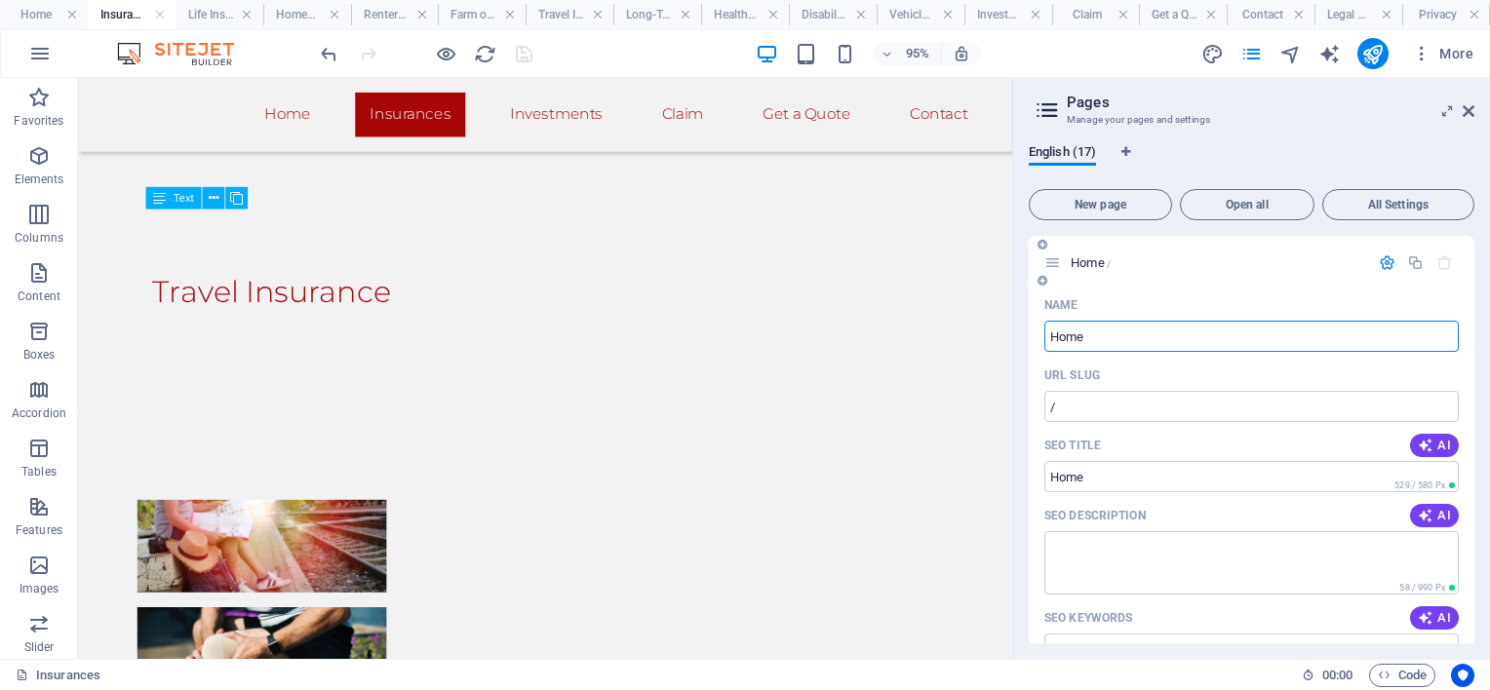
click at [1380, 260] on icon "button" at bounding box center [1387, 263] width 17 height 17
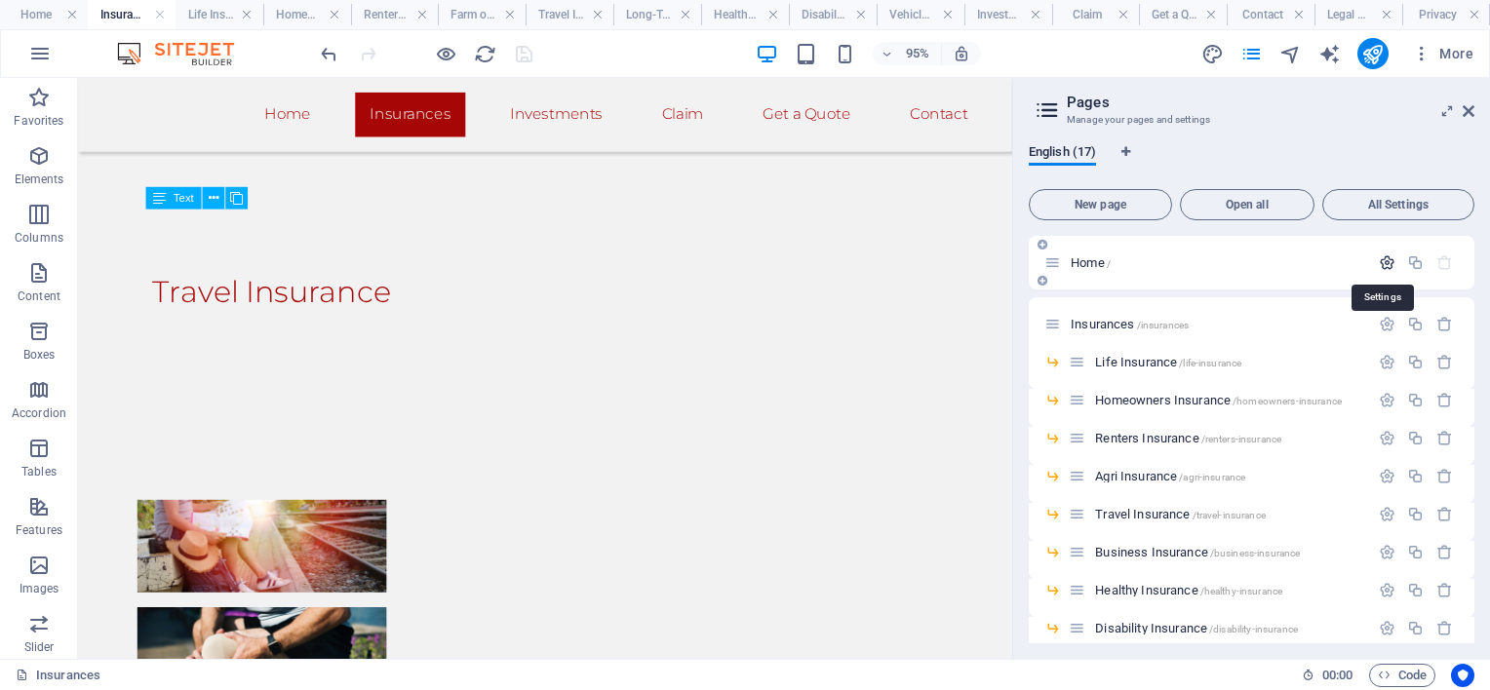
click at [1380, 260] on icon "button" at bounding box center [1387, 263] width 17 height 17
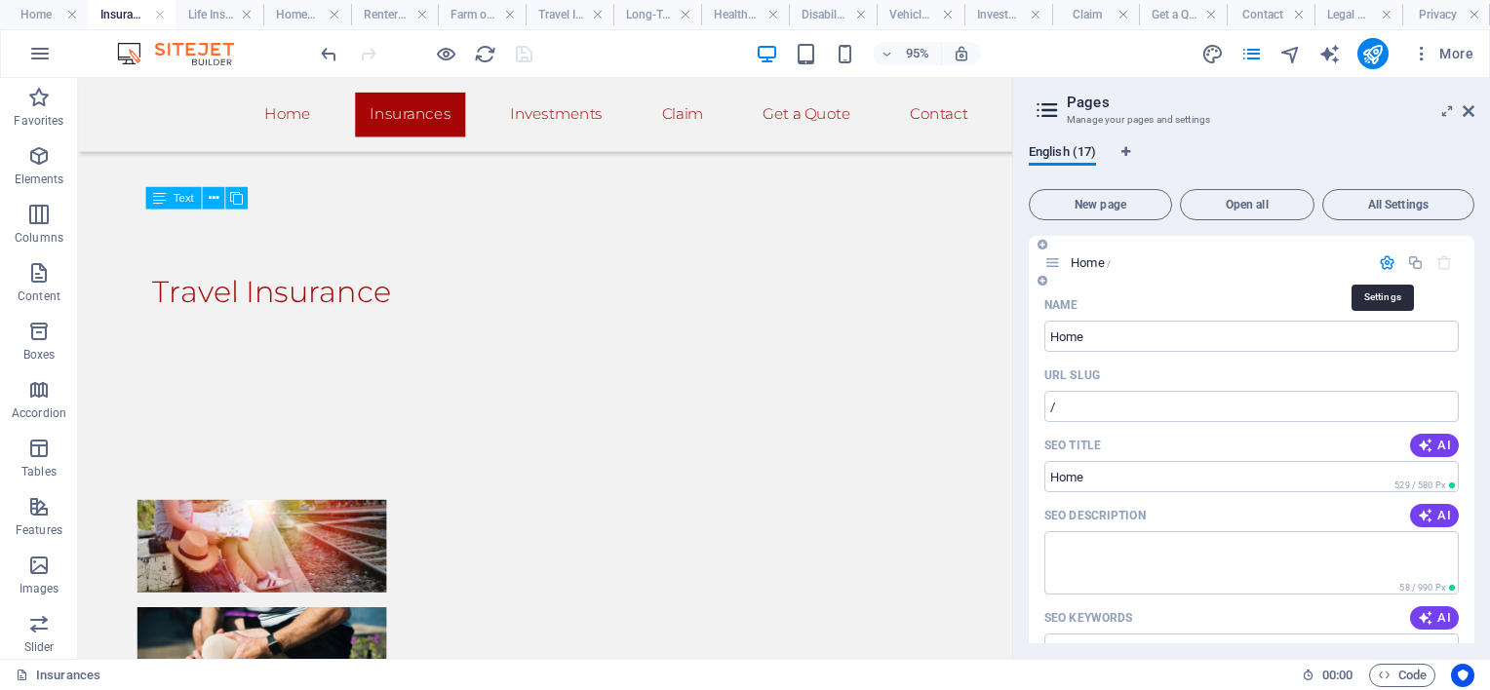
click at [1380, 260] on icon "button" at bounding box center [1387, 263] width 17 height 17
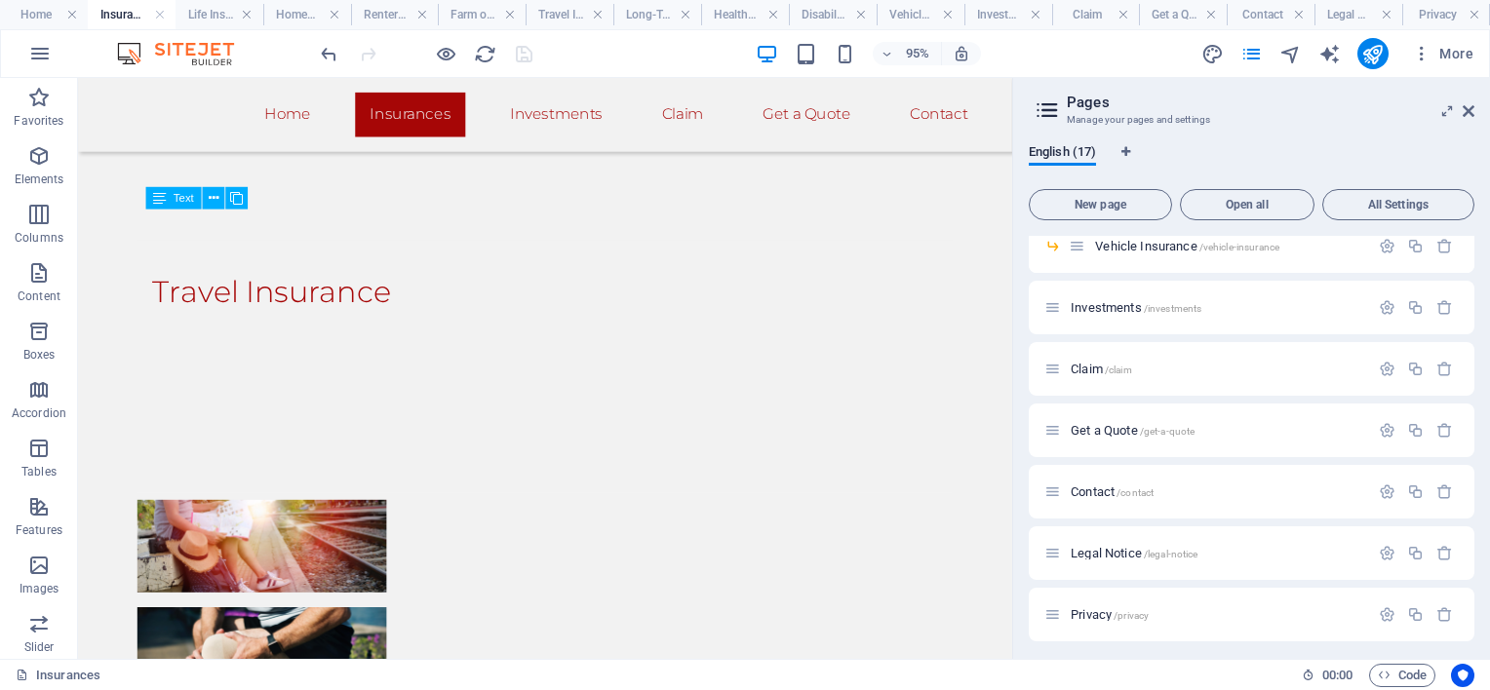
scroll to position [425, 0]
click at [1096, 299] on span "Investments /investments" at bounding box center [1136, 302] width 131 height 15
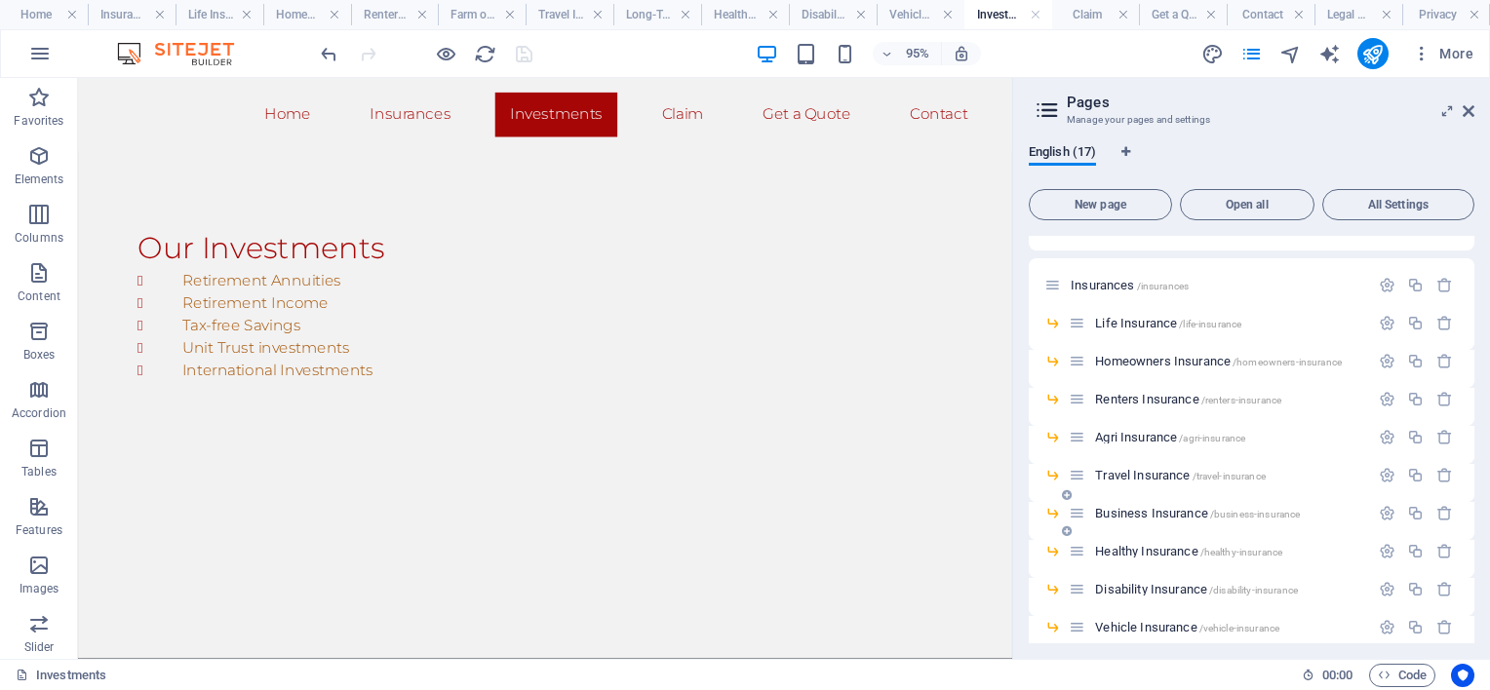
scroll to position [35, 0]
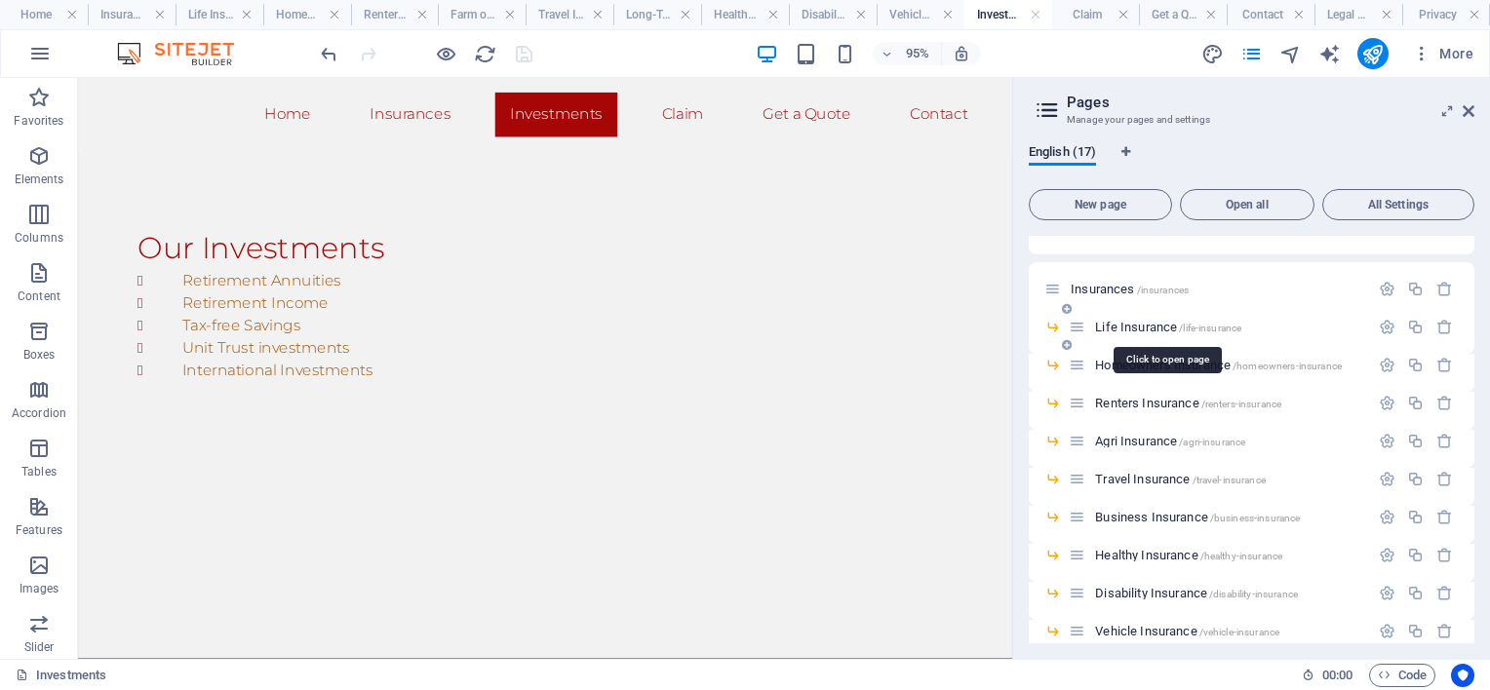
click at [1139, 323] on span "Life Insurance /life-insurance" at bounding box center [1168, 327] width 146 height 15
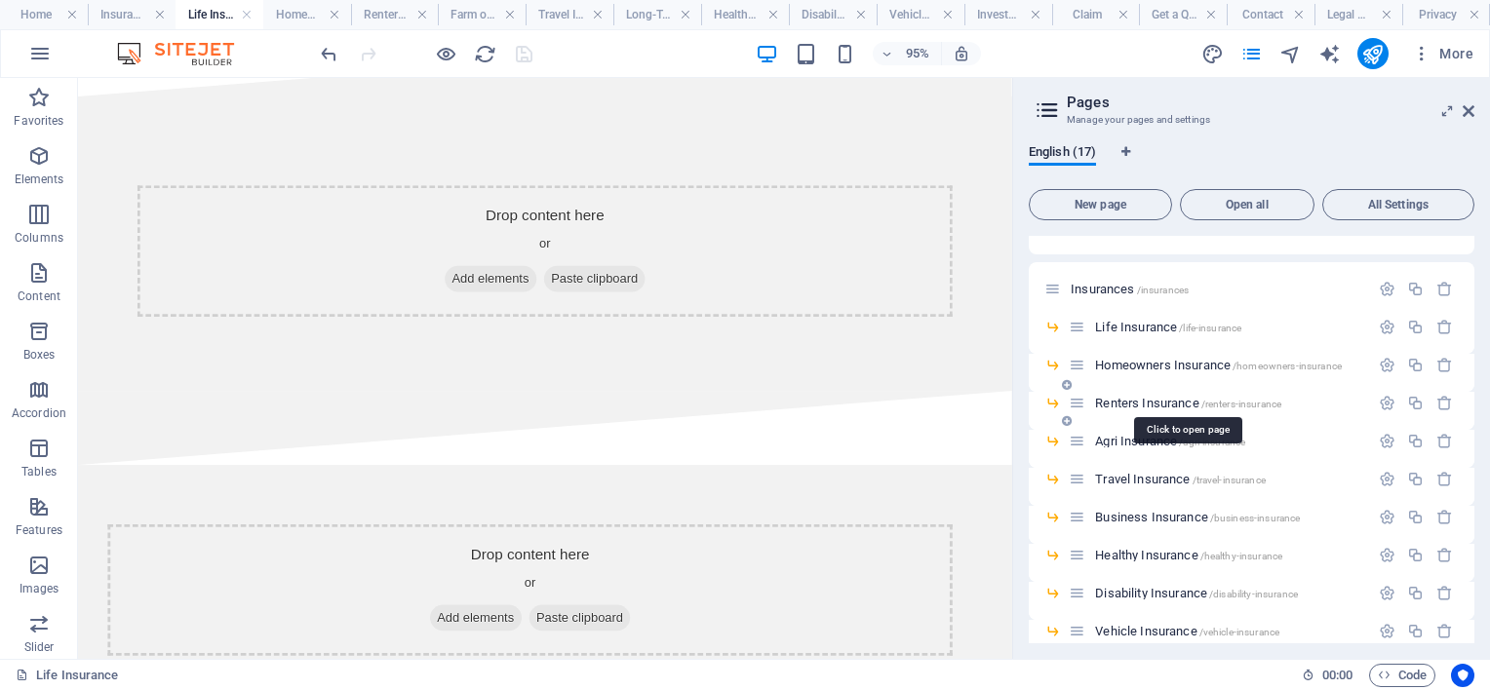
scroll to position [133, 0]
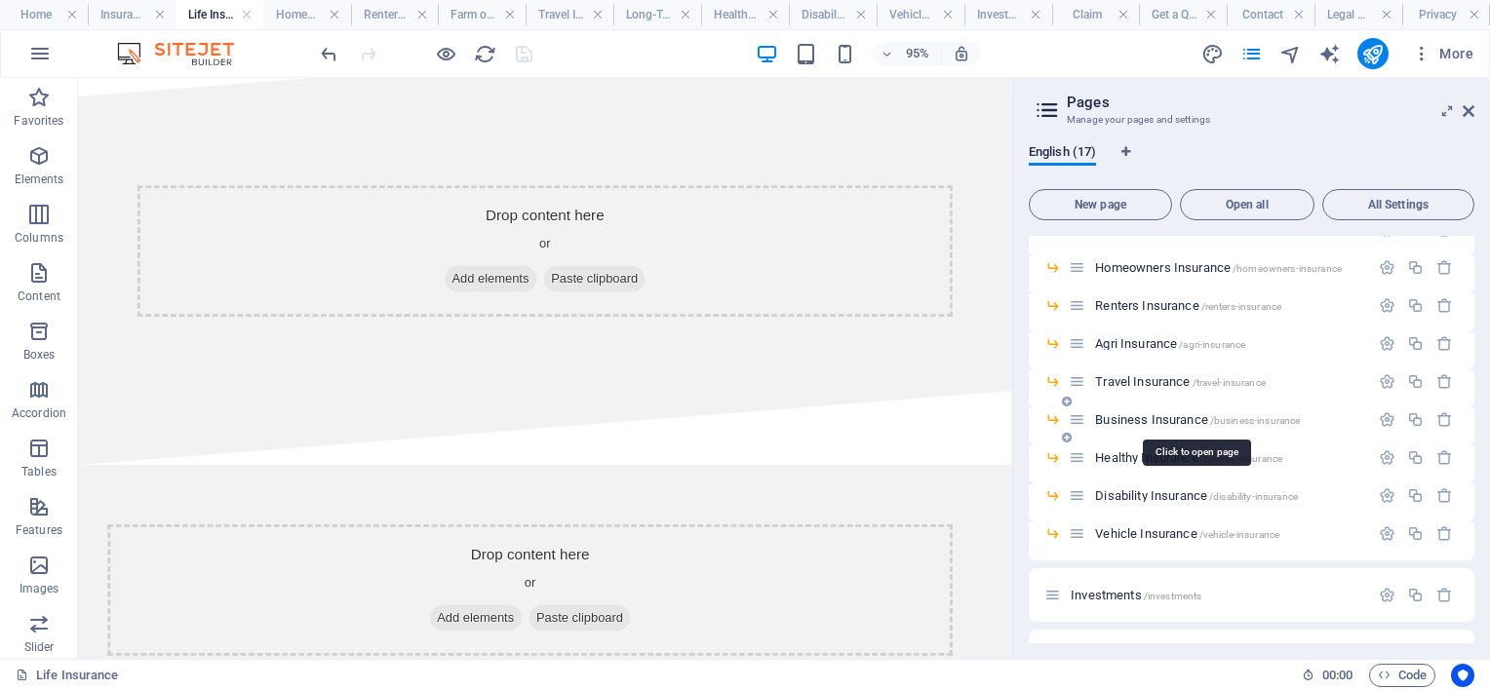
click at [1121, 417] on span "Business Insurance /business-insurance" at bounding box center [1197, 420] width 205 height 15
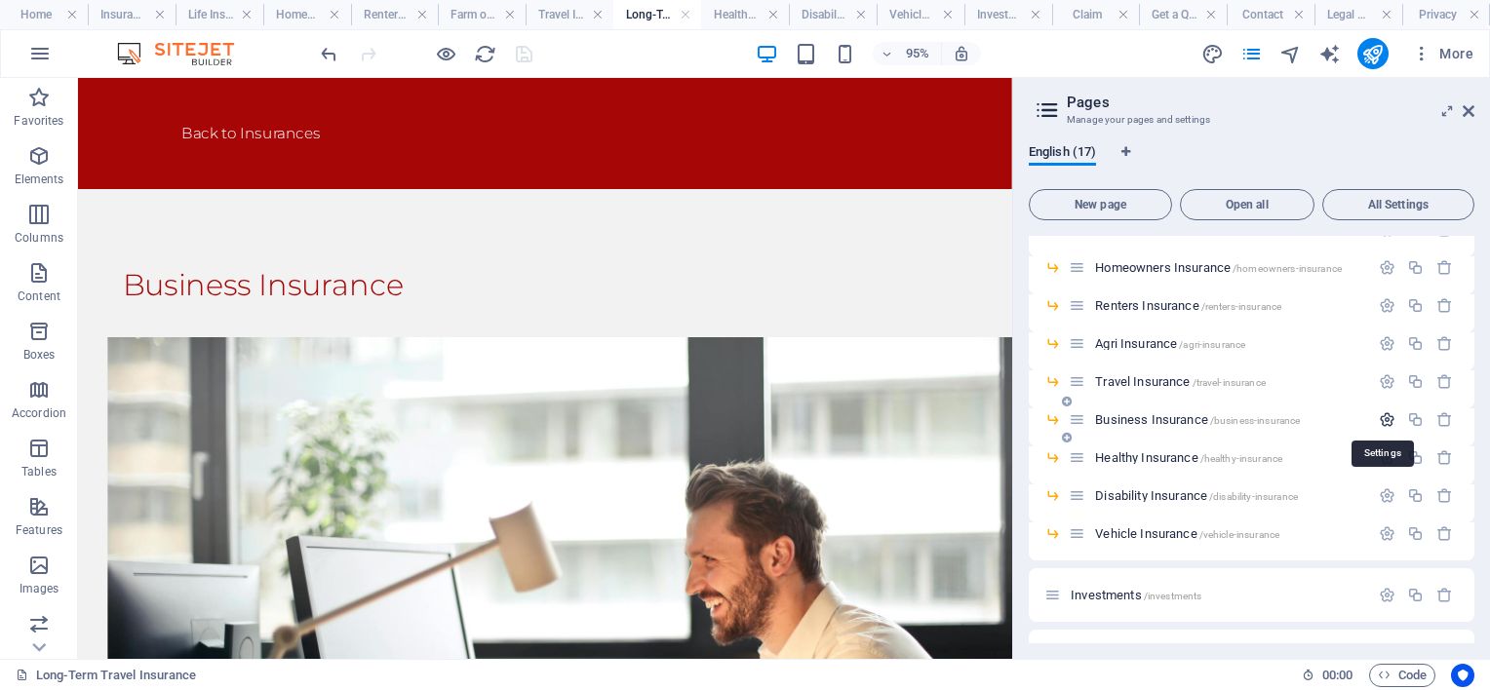
click at [1384, 421] on icon "button" at bounding box center [1387, 420] width 17 height 17
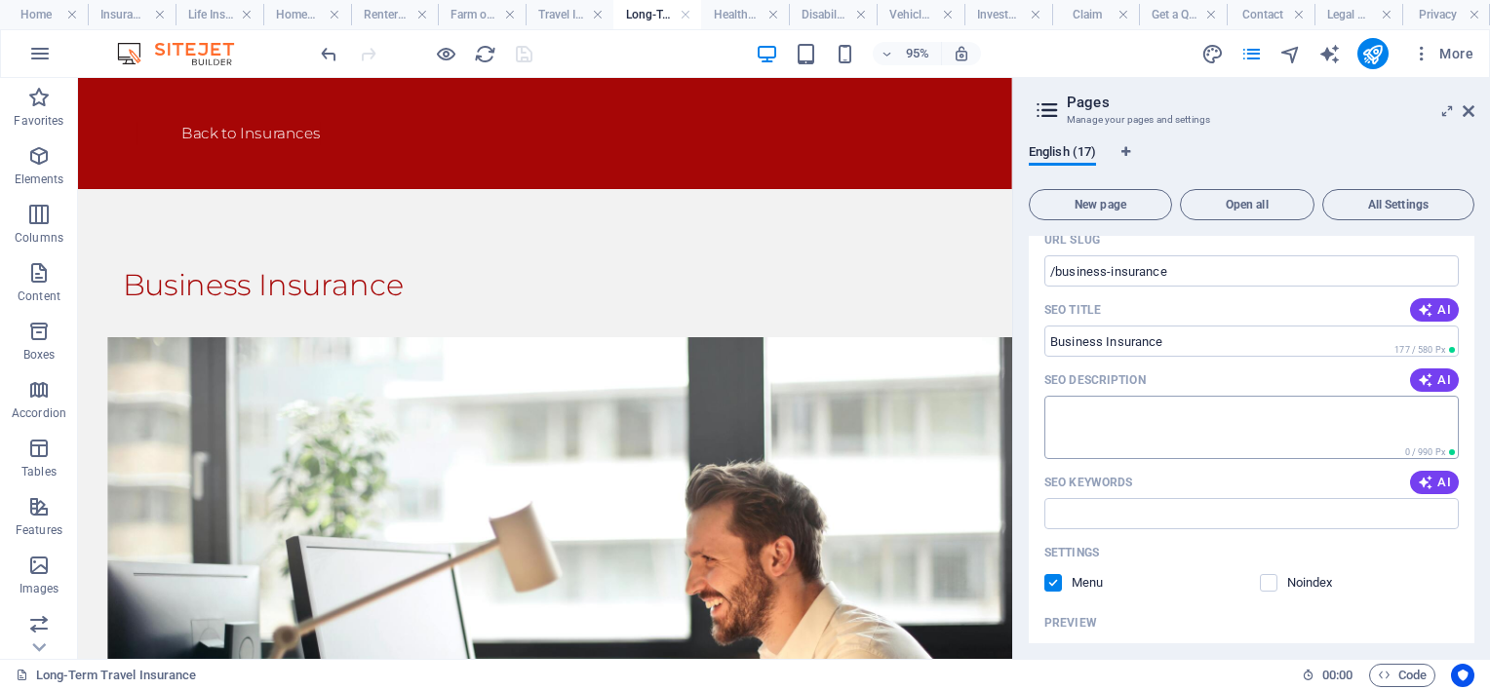
scroll to position [620, 0]
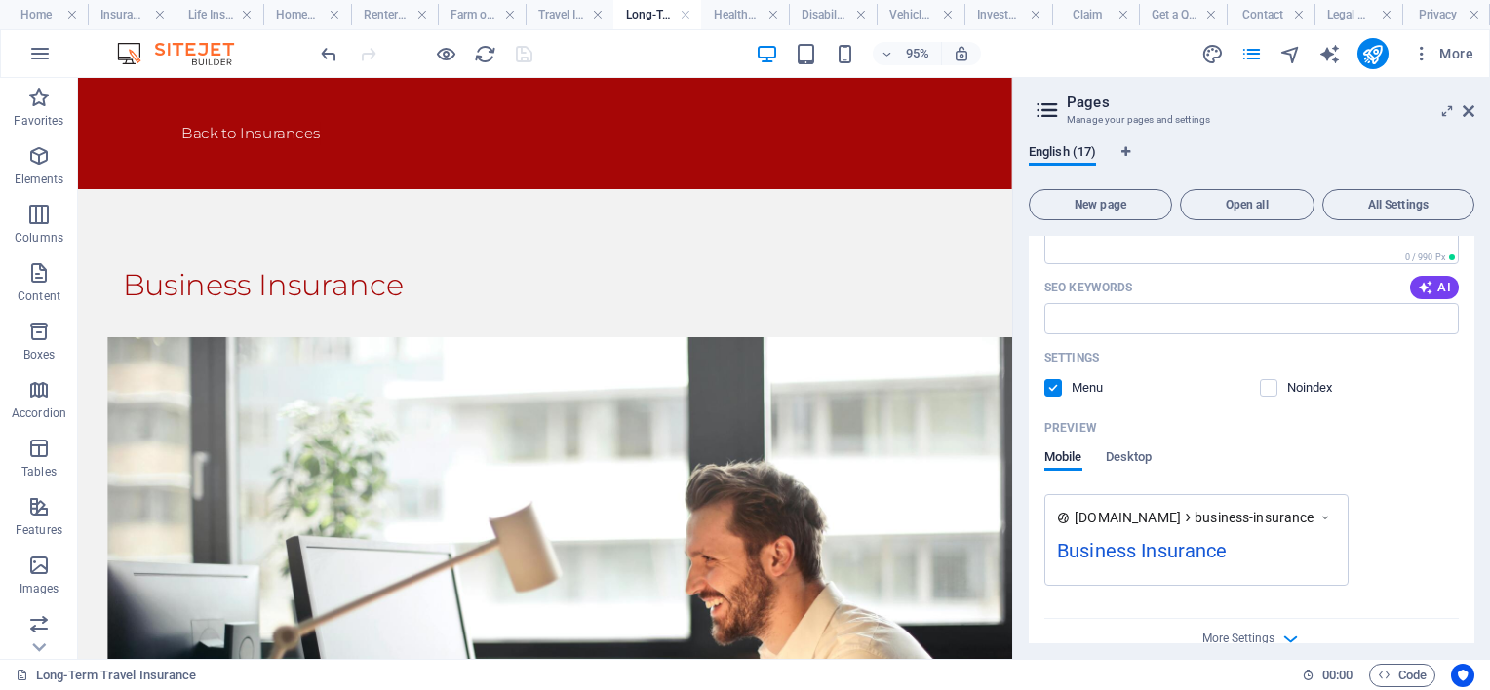
click at [1048, 385] on label at bounding box center [1053, 388] width 18 height 18
click at [0, 0] on input "checkbox" at bounding box center [0, 0] width 0 height 0
click at [1051, 385] on label at bounding box center [1053, 388] width 18 height 18
click at [0, 0] on input "checkbox" at bounding box center [0, 0] width 0 height 0
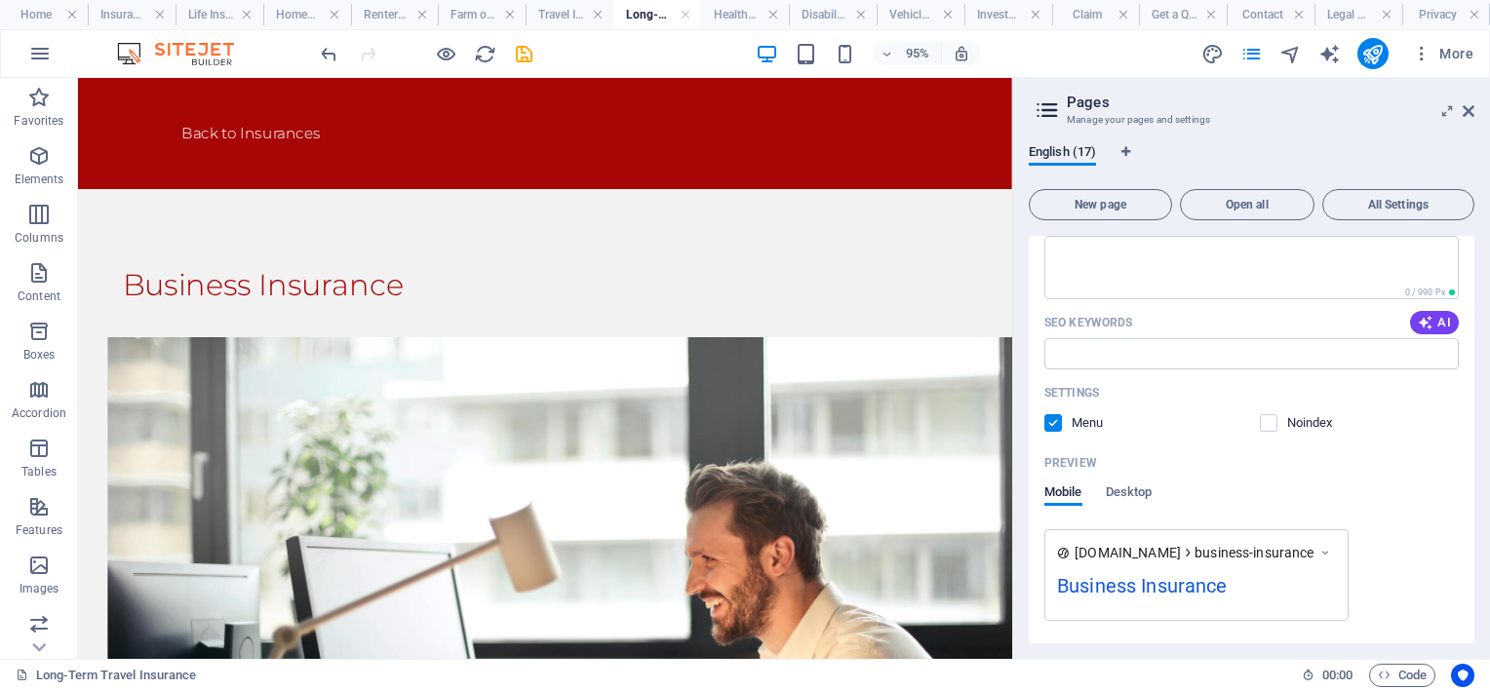
scroll to position [780, 0]
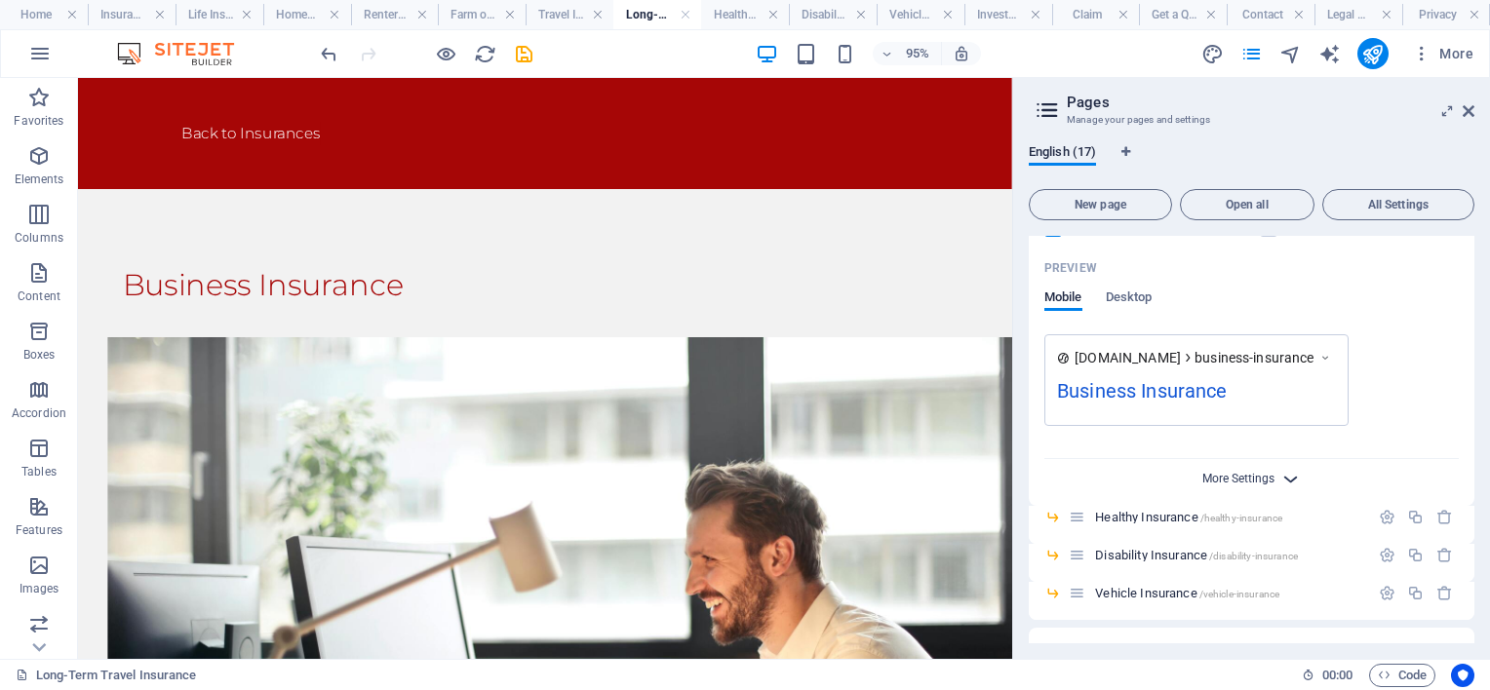
click at [1272, 477] on span "More Settings" at bounding box center [1238, 479] width 72 height 14
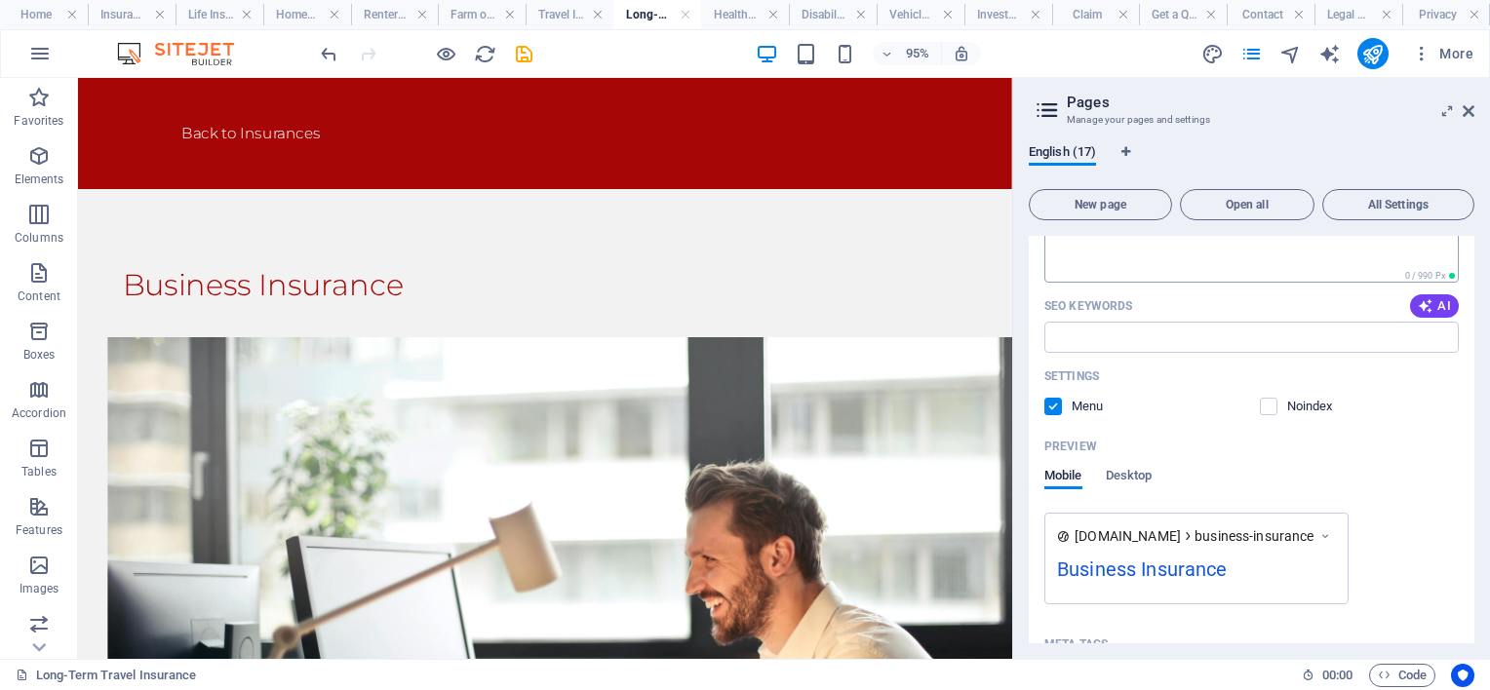
scroll to position [488, 0]
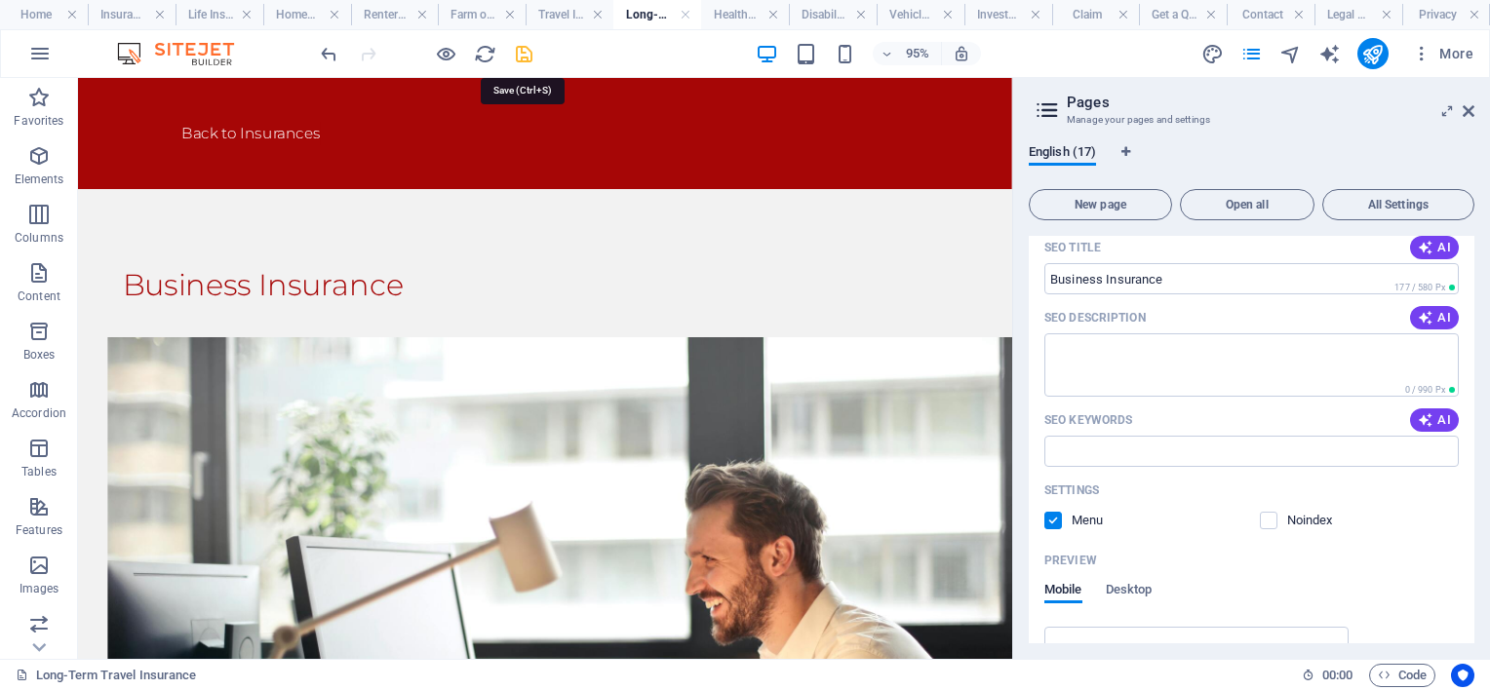
drag, startPoint x: 523, startPoint y: 53, endPoint x: 589, endPoint y: 127, distance: 99.5
click at [523, 53] on icon "save" at bounding box center [524, 54] width 22 height 22
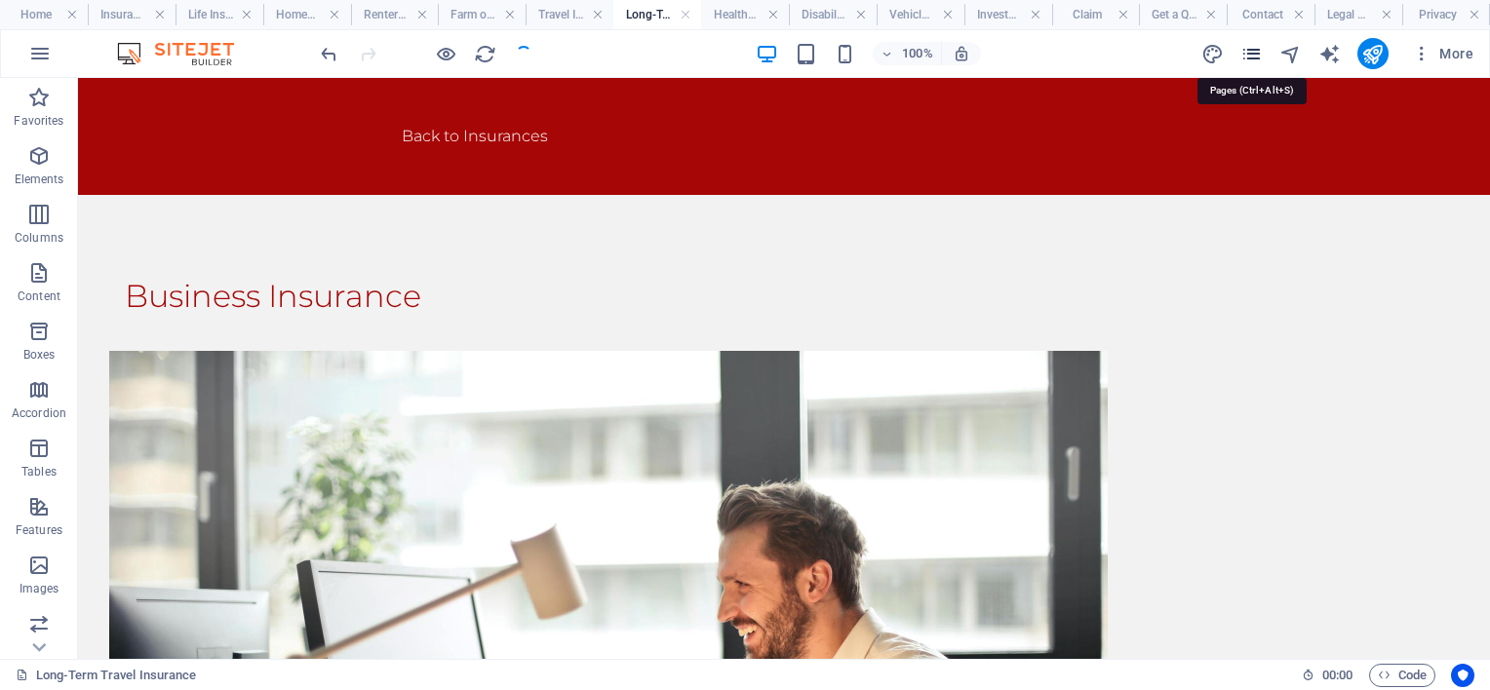
click at [1256, 50] on icon "pages" at bounding box center [1251, 54] width 22 height 22
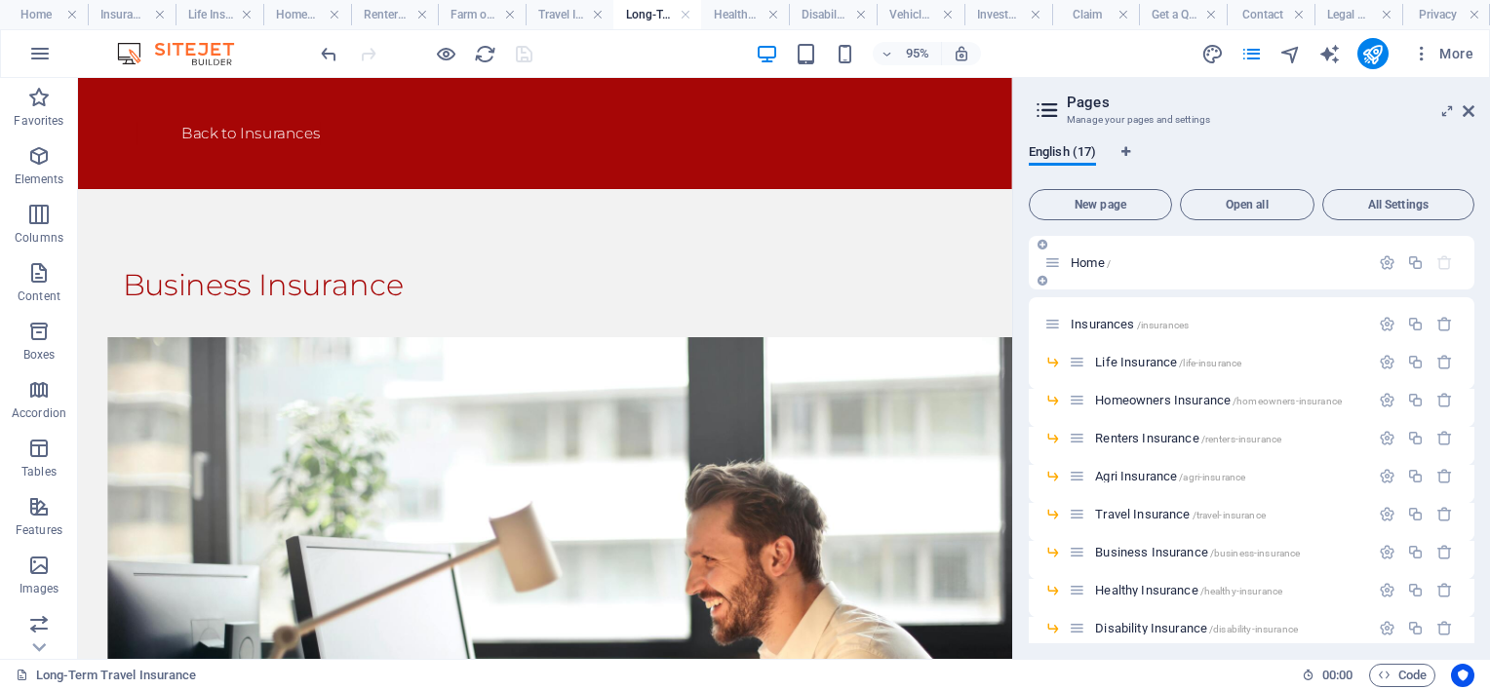
click at [1081, 261] on span "Home /" at bounding box center [1091, 263] width 40 height 15
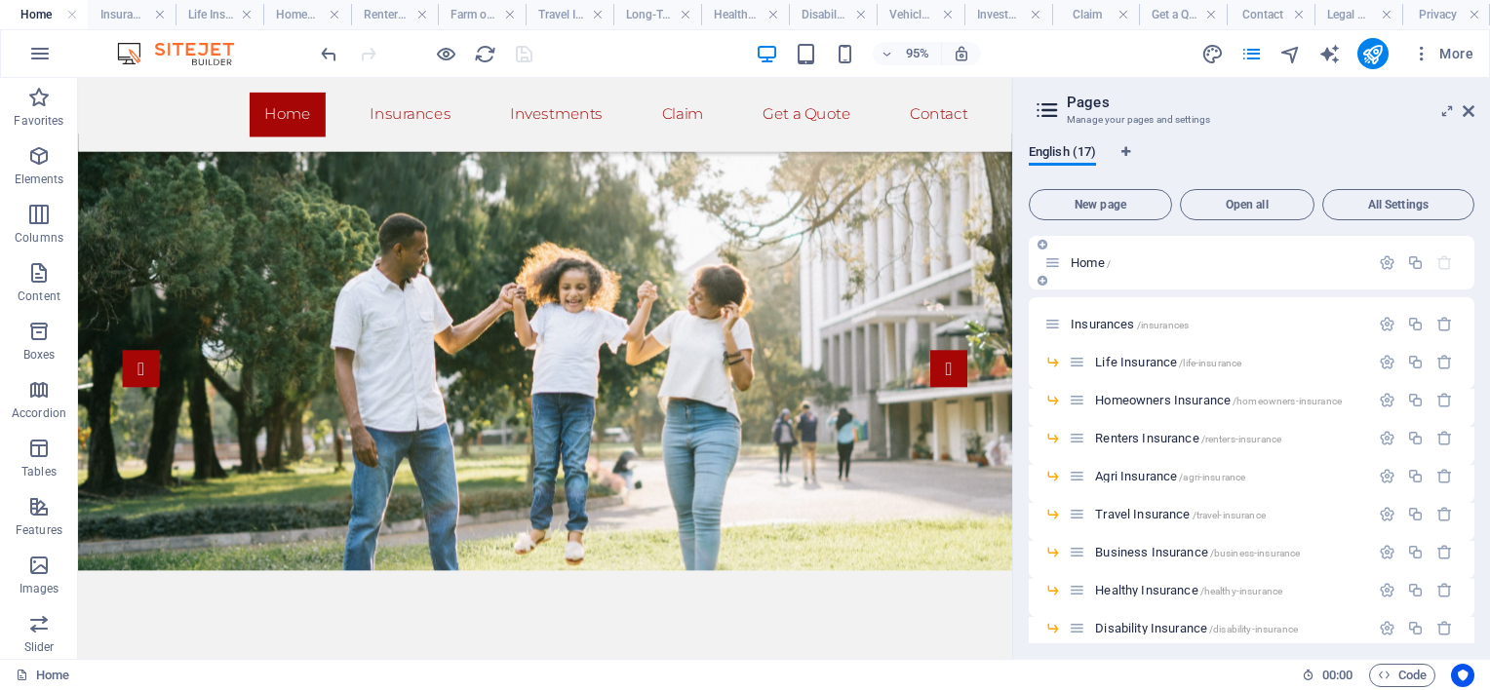
scroll to position [1579, 0]
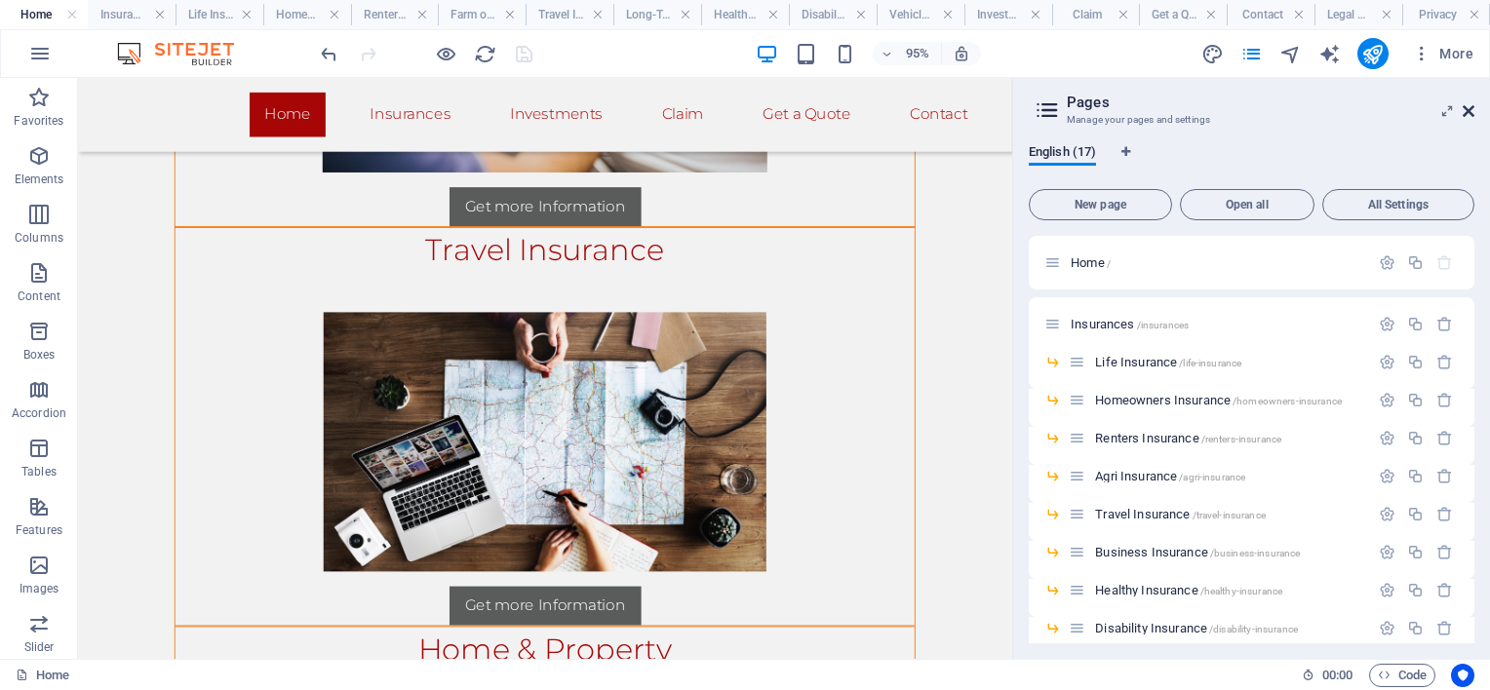
click at [1473, 109] on icon at bounding box center [1469, 111] width 12 height 16
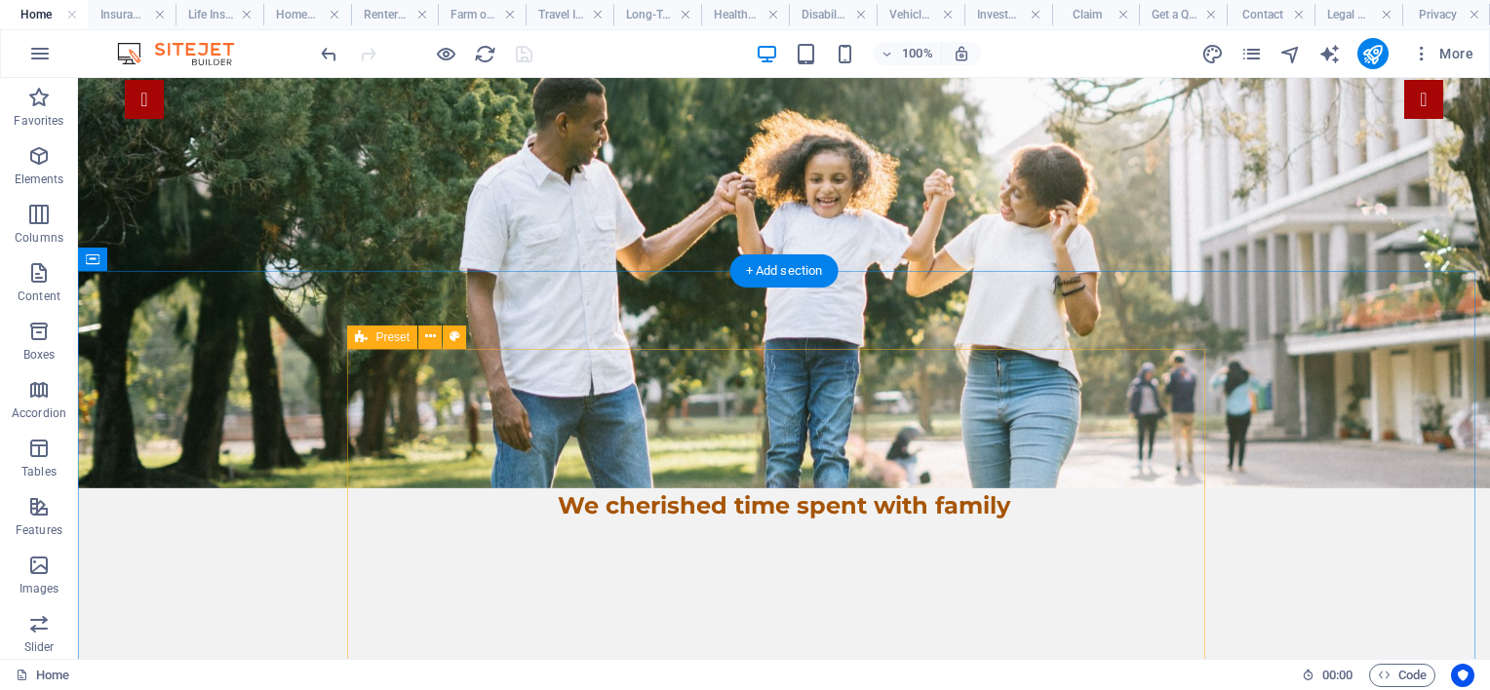
scroll to position [293, 0]
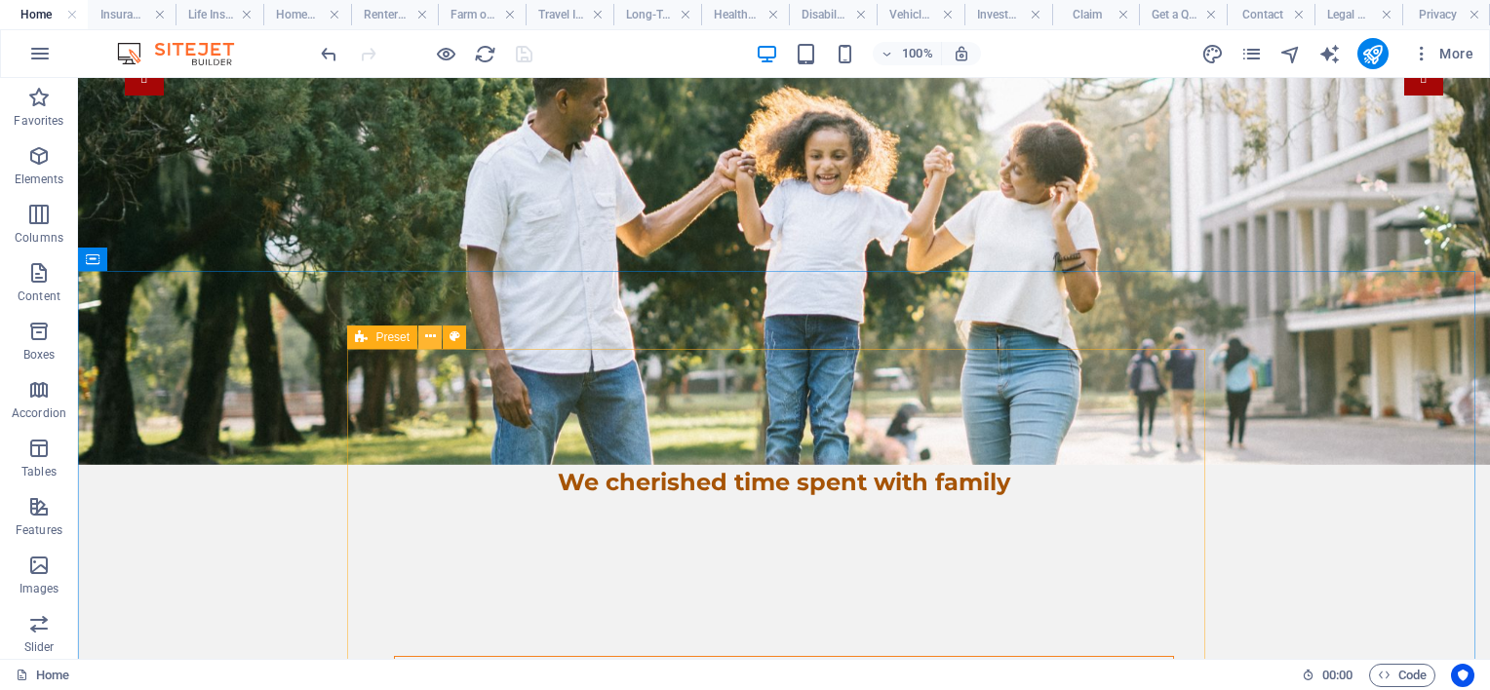
click at [429, 338] on icon at bounding box center [430, 337] width 11 height 20
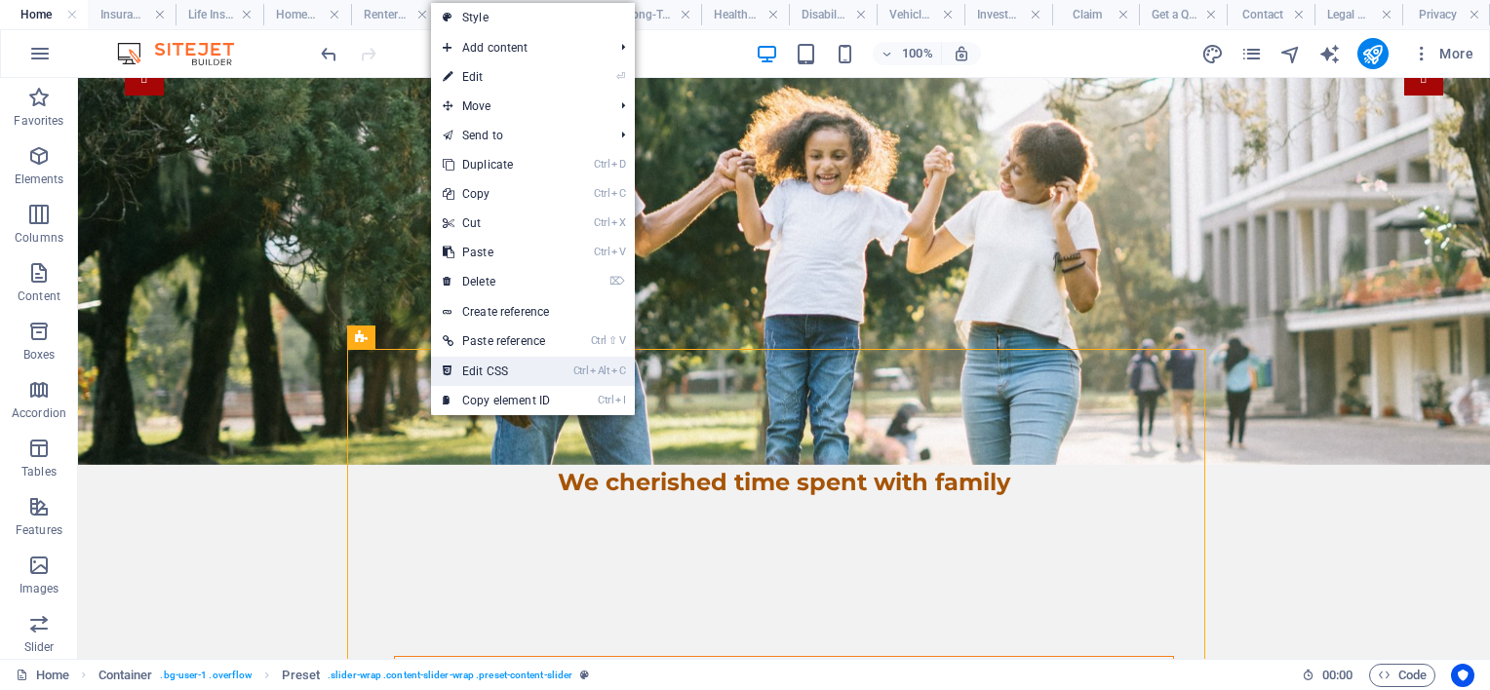
drag, startPoint x: 447, startPoint y: 301, endPoint x: 503, endPoint y: 366, distance: 85.7
click at [503, 366] on link "Ctrl Alt C Edit CSS" at bounding box center [496, 371] width 131 height 29
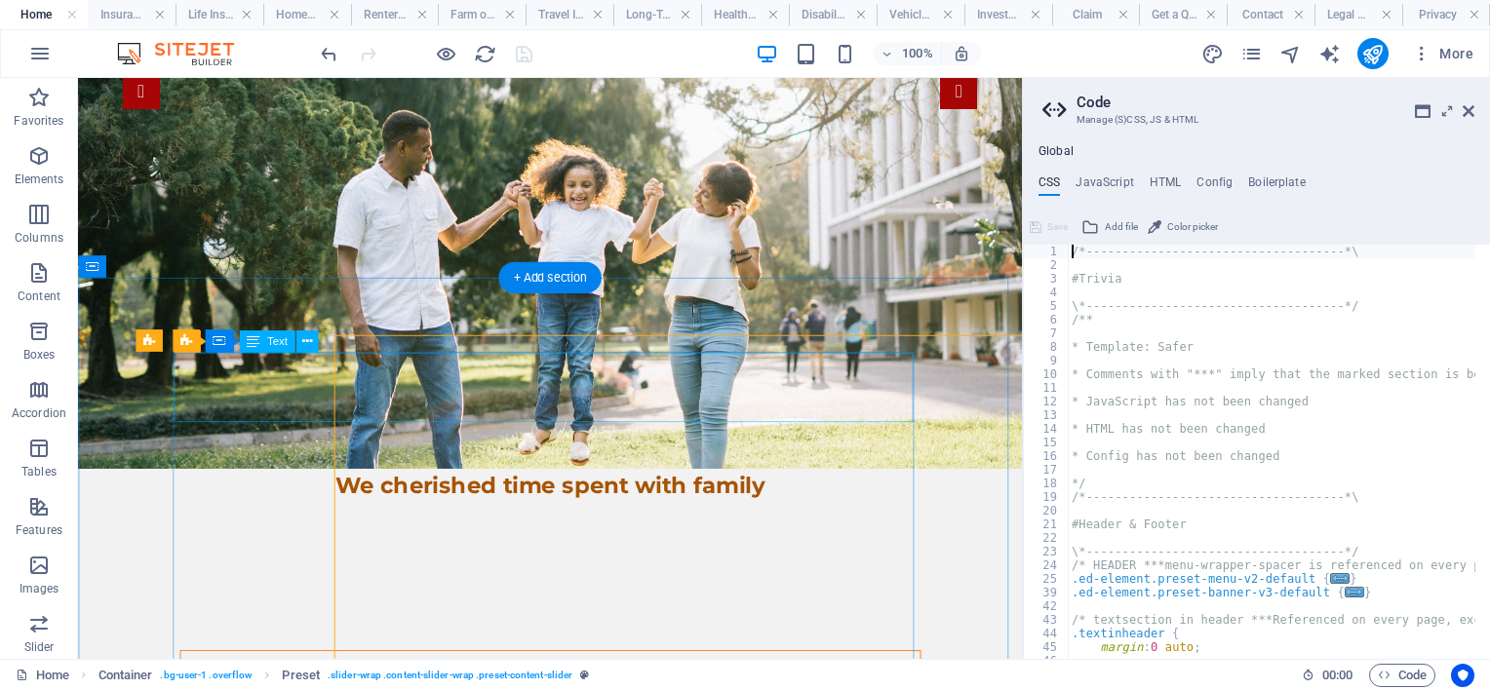
type textarea "@include content-slider("
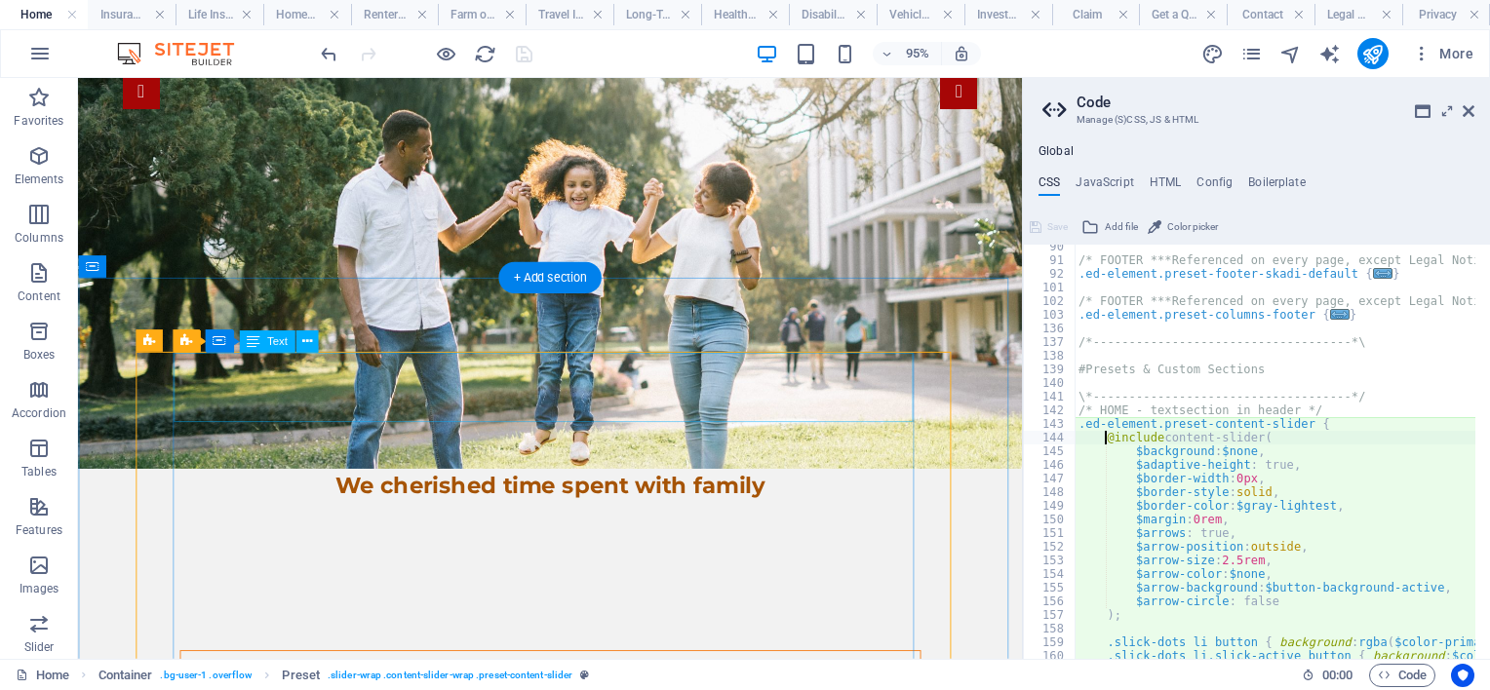
scroll to position [1014, 0]
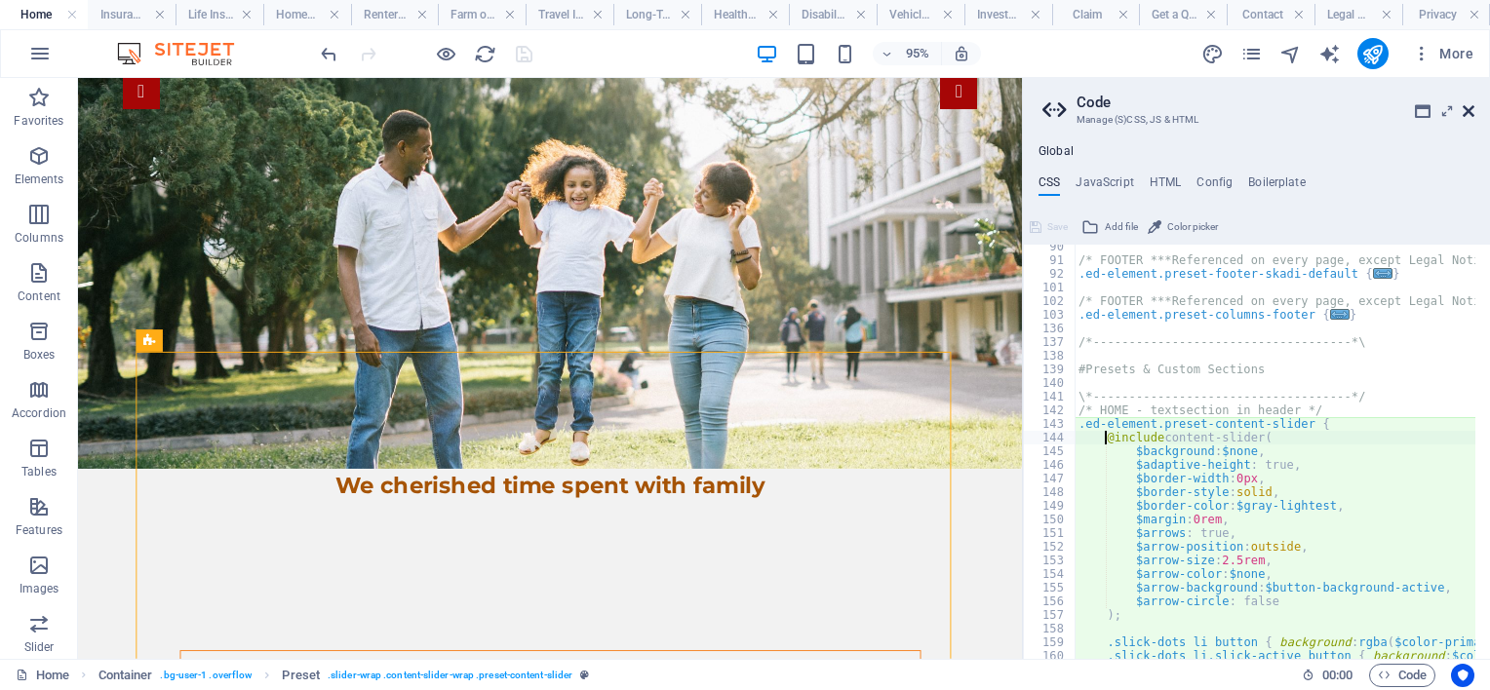
click at [1466, 109] on icon at bounding box center [1469, 111] width 12 height 16
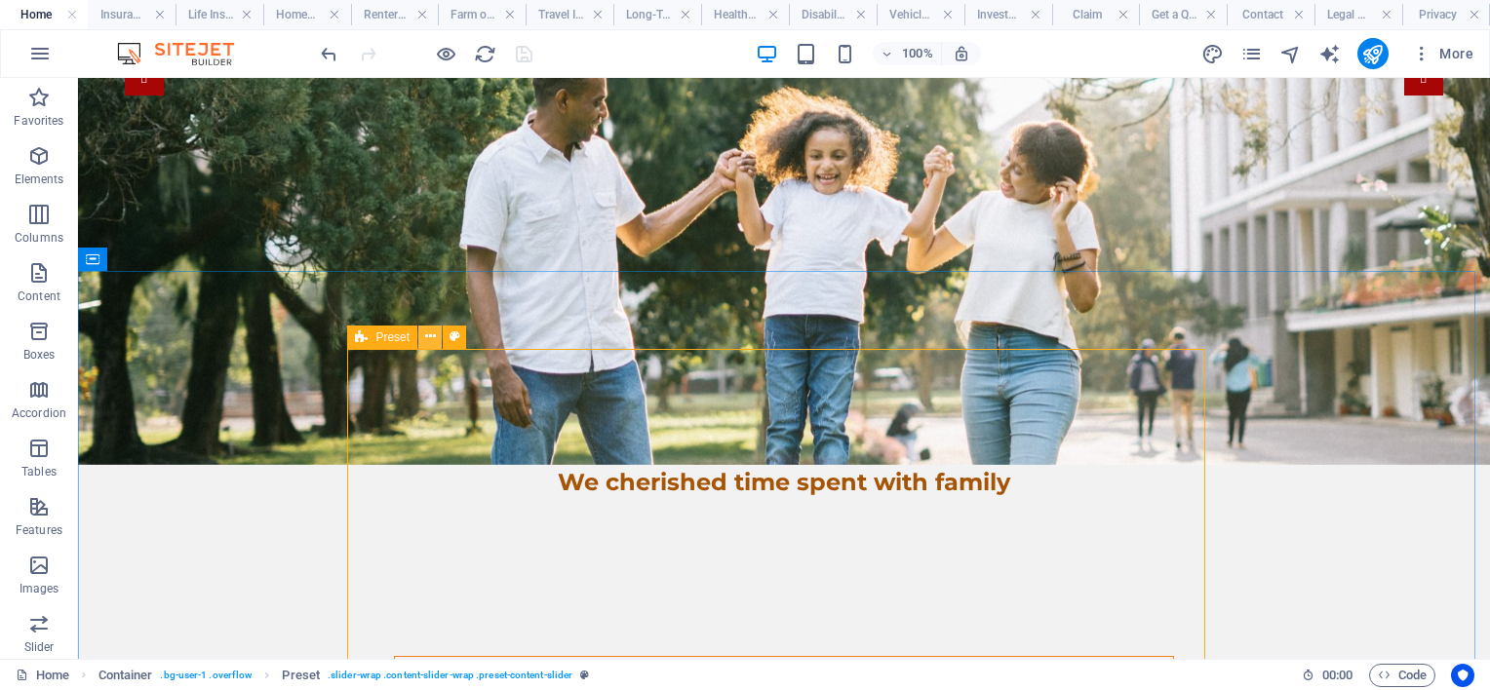
click at [432, 334] on icon at bounding box center [430, 337] width 11 height 20
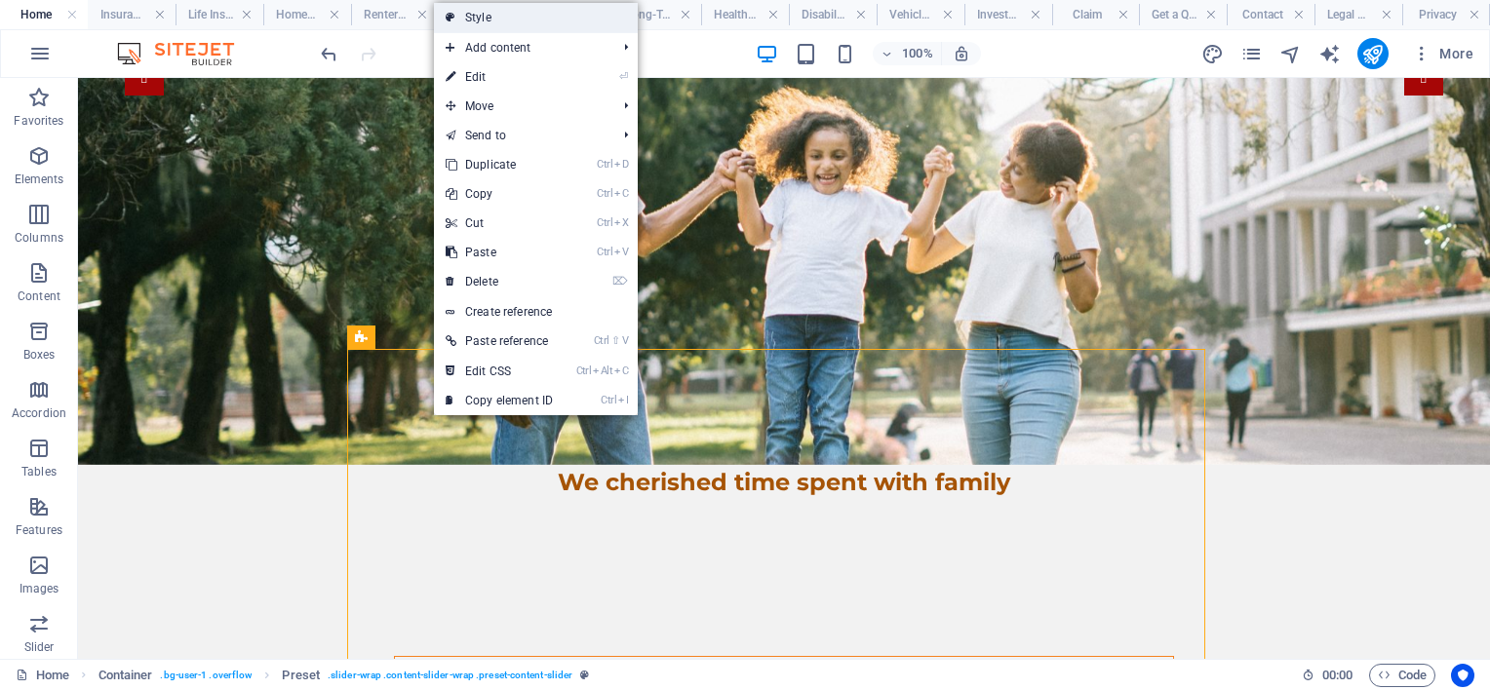
click at [516, 19] on link "Style" at bounding box center [536, 17] width 204 height 29
select select "px"
select select "rem"
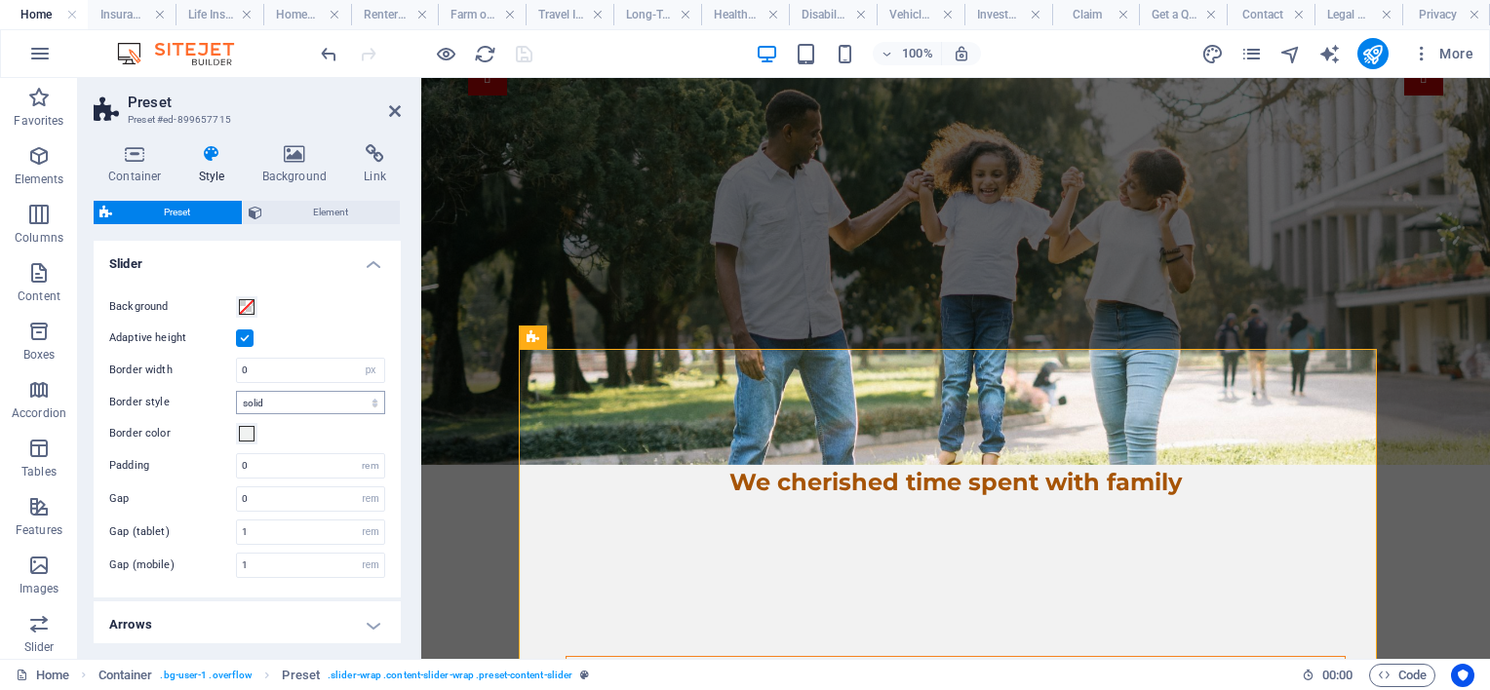
scroll to position [0, 0]
click at [259, 210] on icon at bounding box center [256, 212] width 14 height 23
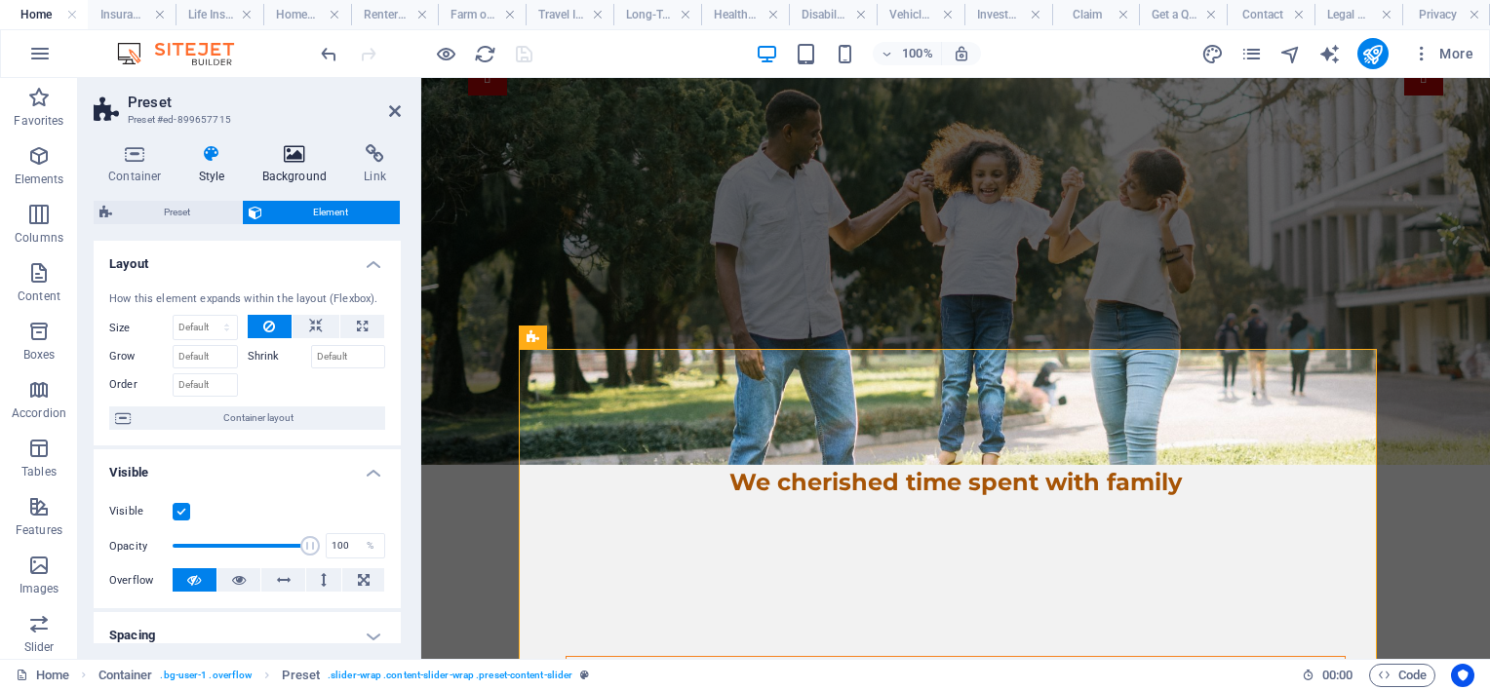
click at [298, 165] on h4 "Background" at bounding box center [299, 164] width 102 height 41
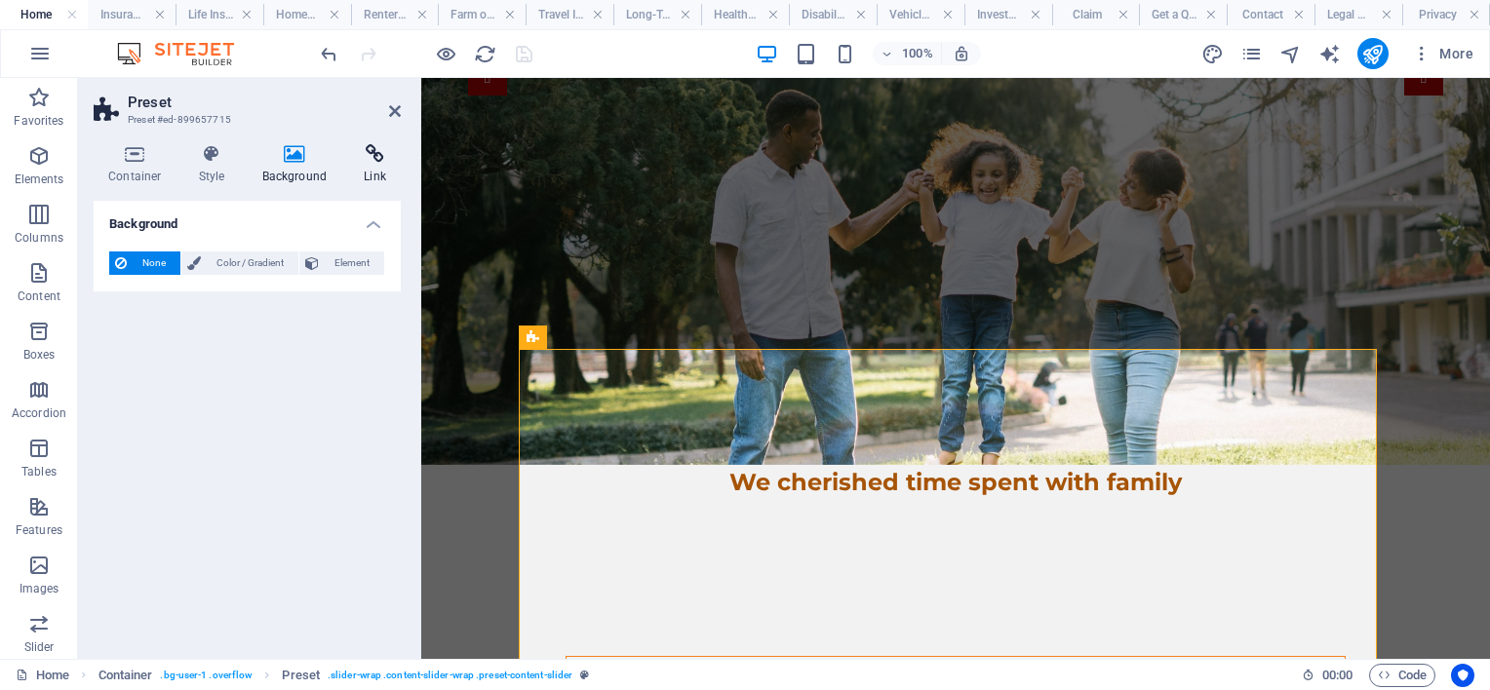
click at [371, 158] on icon at bounding box center [375, 154] width 52 height 20
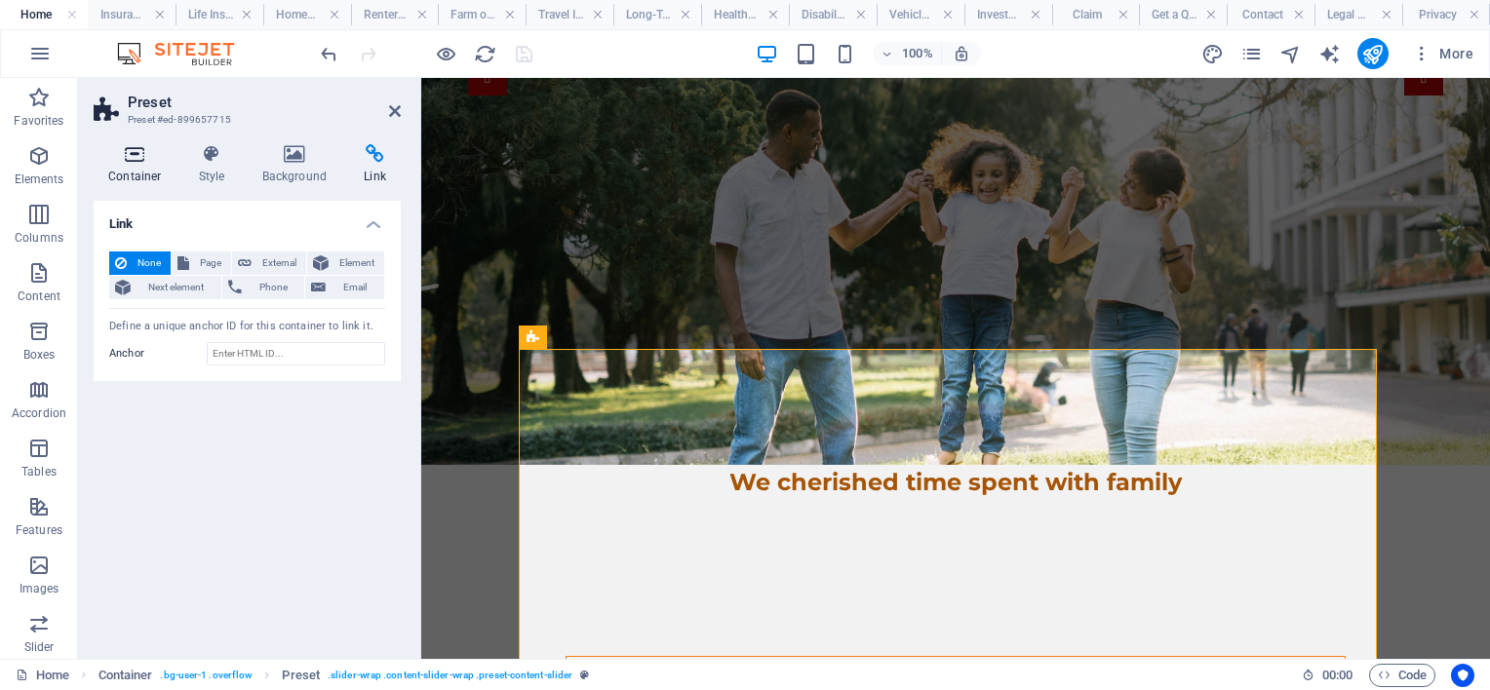
click at [133, 158] on icon at bounding box center [135, 154] width 83 height 20
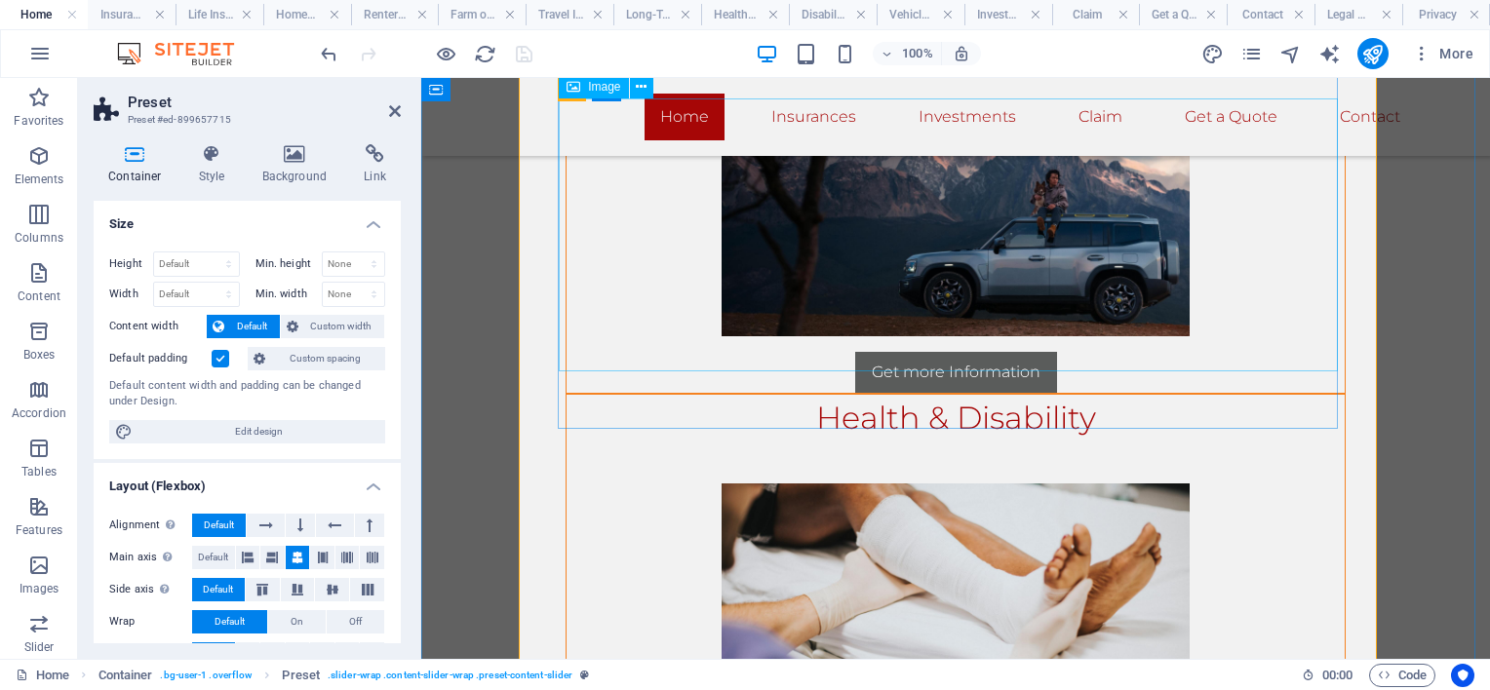
scroll to position [780, 0]
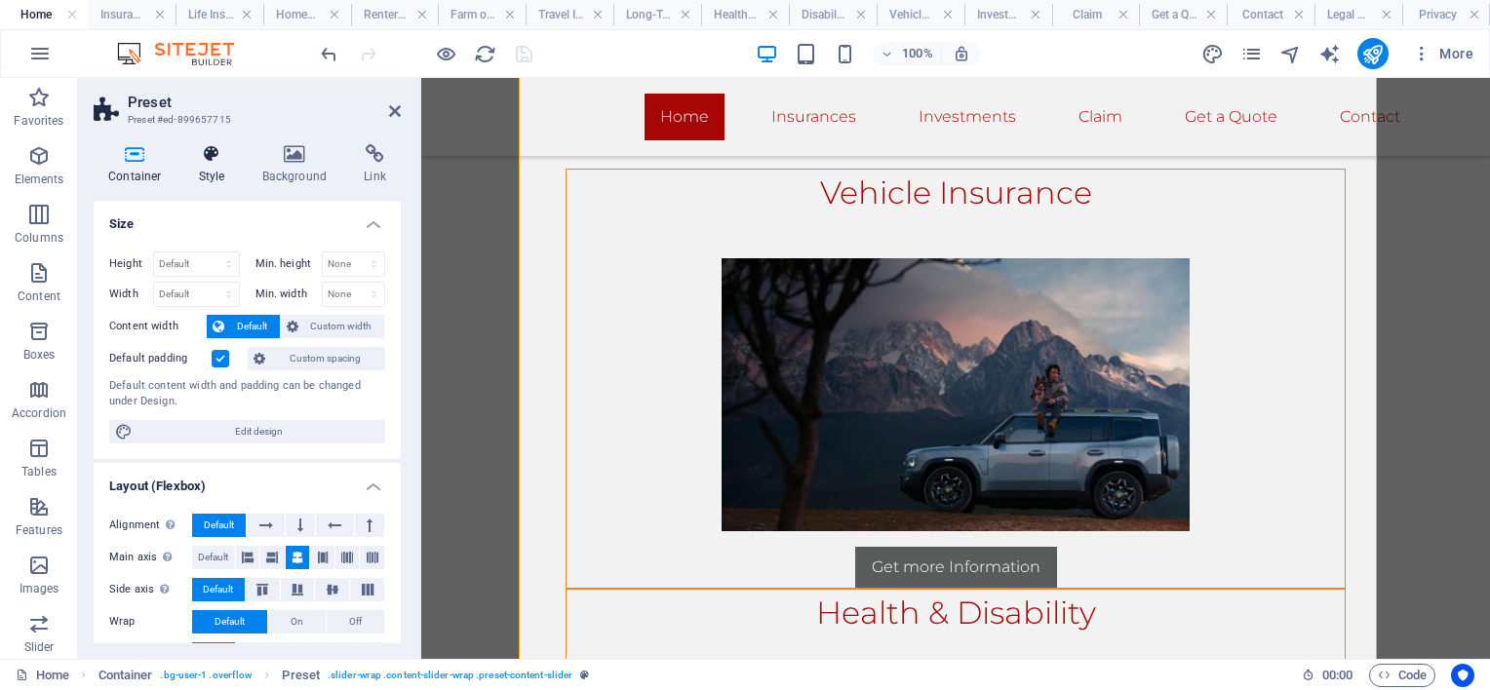
click at [207, 152] on icon at bounding box center [212, 154] width 56 height 20
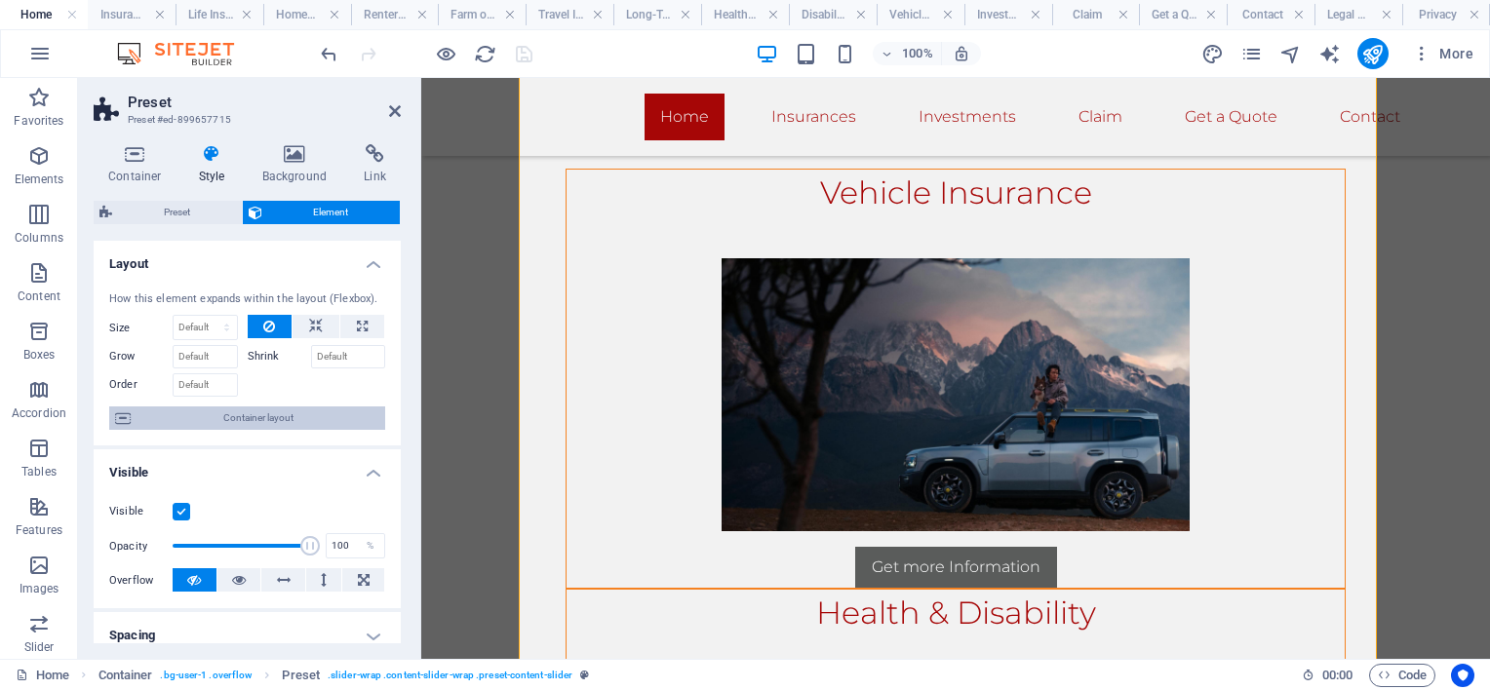
click at [242, 420] on span "Container layout" at bounding box center [258, 418] width 243 height 23
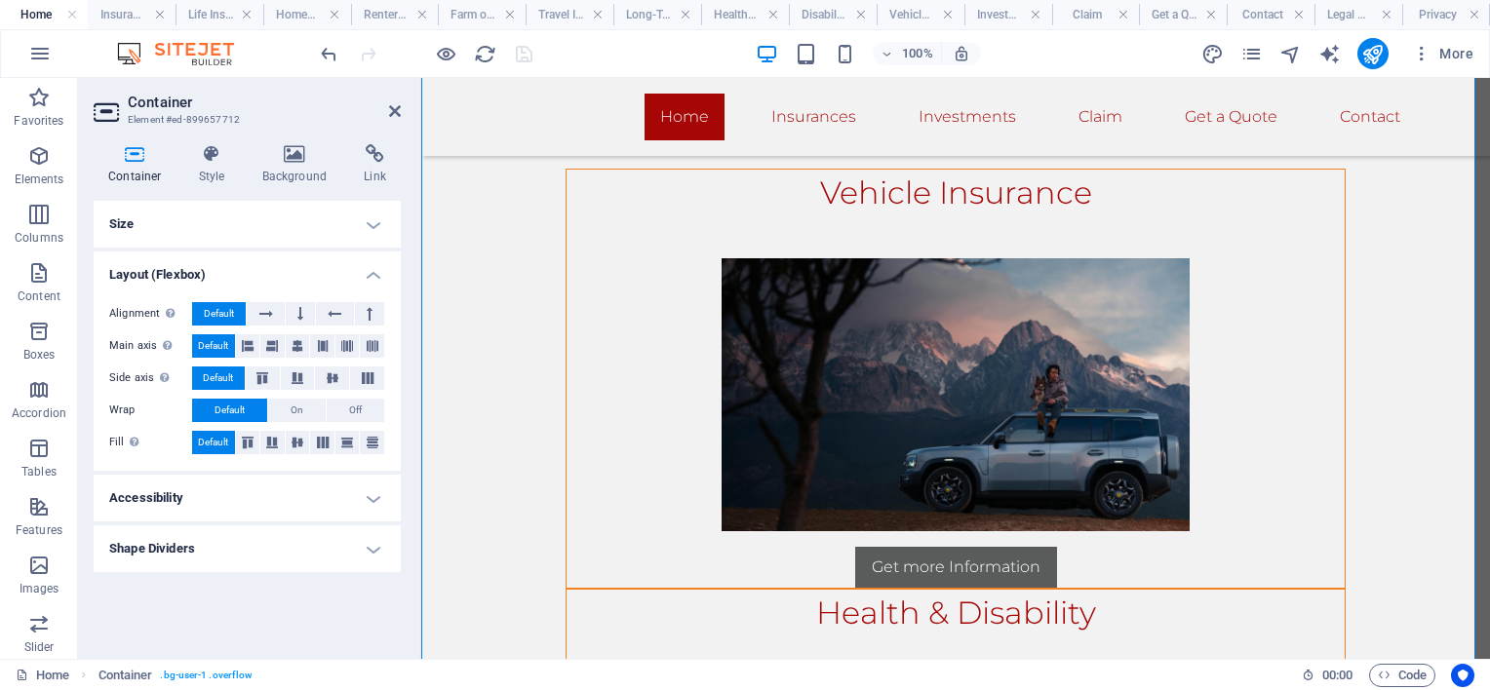
click at [220, 488] on h4 "Accessibility" at bounding box center [247, 498] width 307 height 47
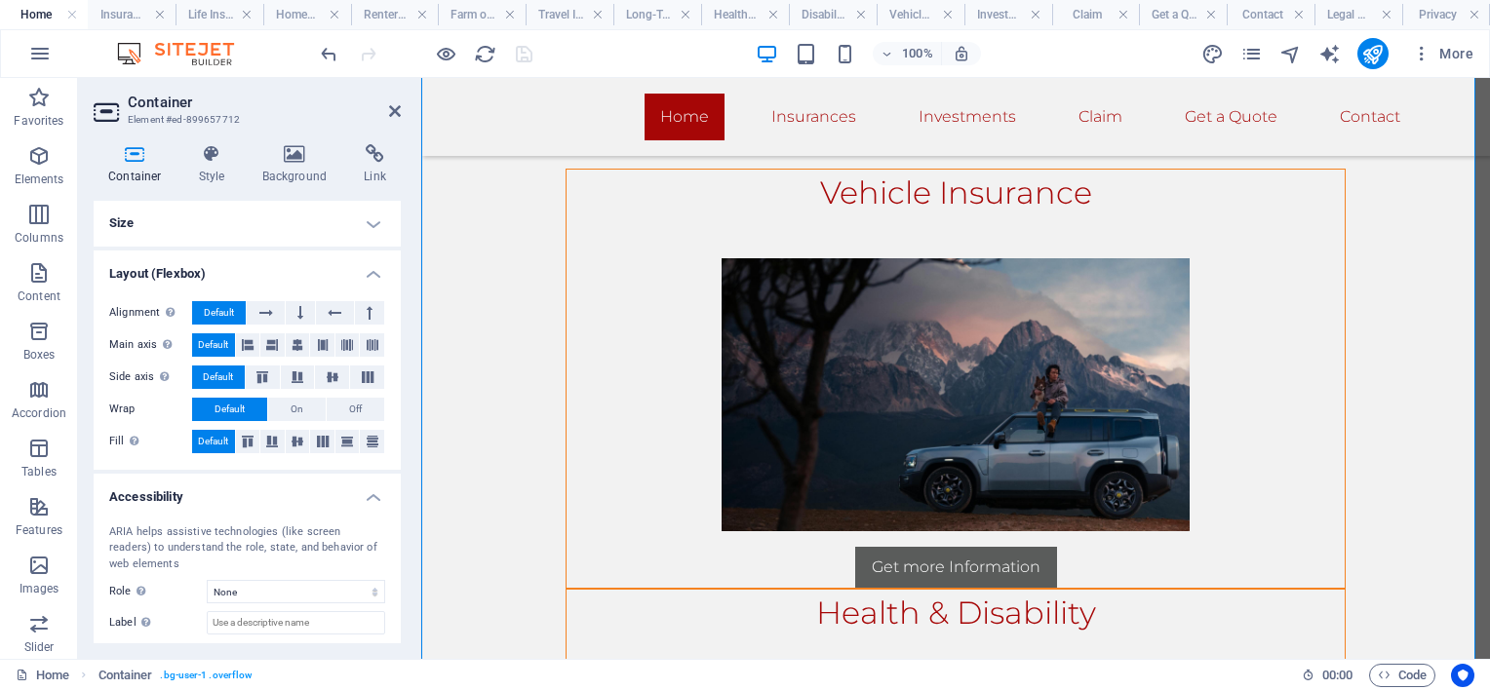
scroll to position [0, 0]
click at [220, 487] on h4 "Accessibility" at bounding box center [247, 492] width 307 height 35
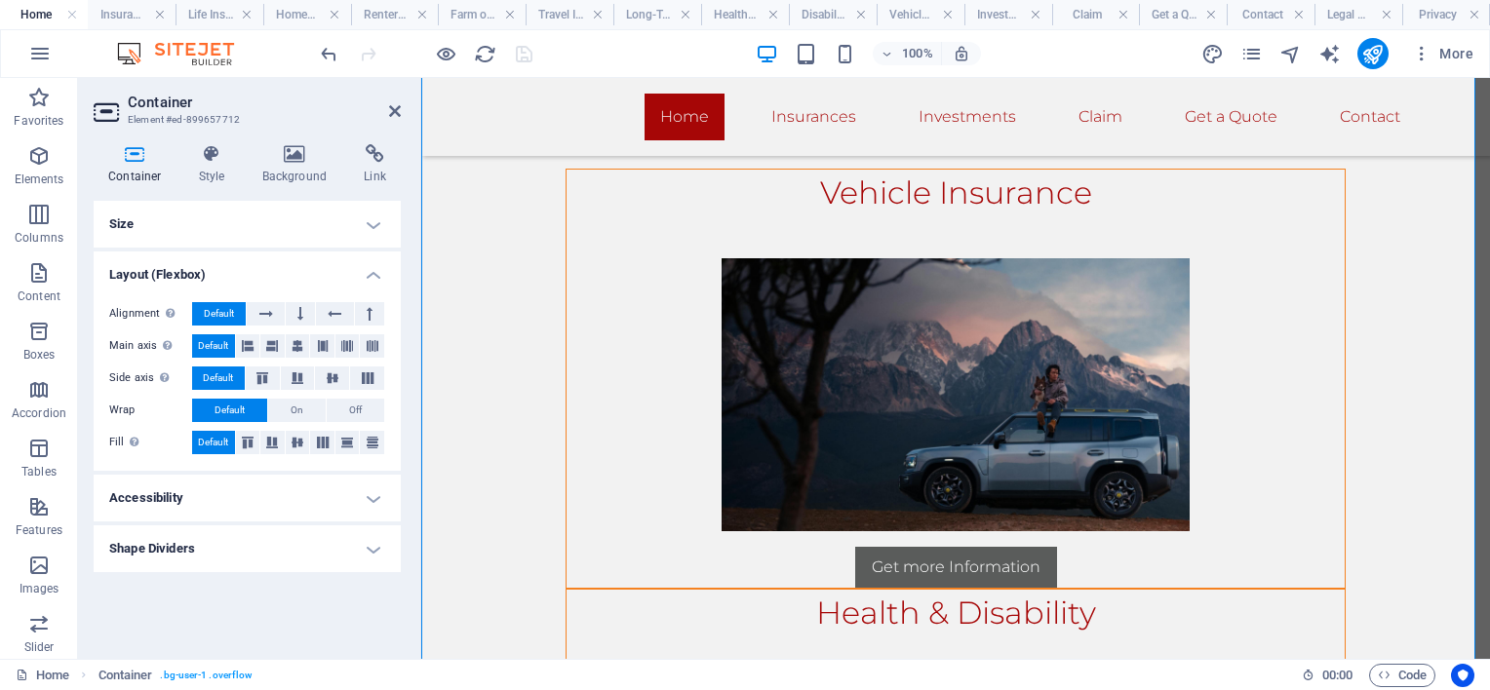
click at [186, 532] on h4 "Shape Dividers" at bounding box center [247, 549] width 307 height 47
click at [187, 532] on h4 "Shape Dividers" at bounding box center [247, 543] width 307 height 35
click at [332, 226] on h4 "Size" at bounding box center [247, 224] width 307 height 47
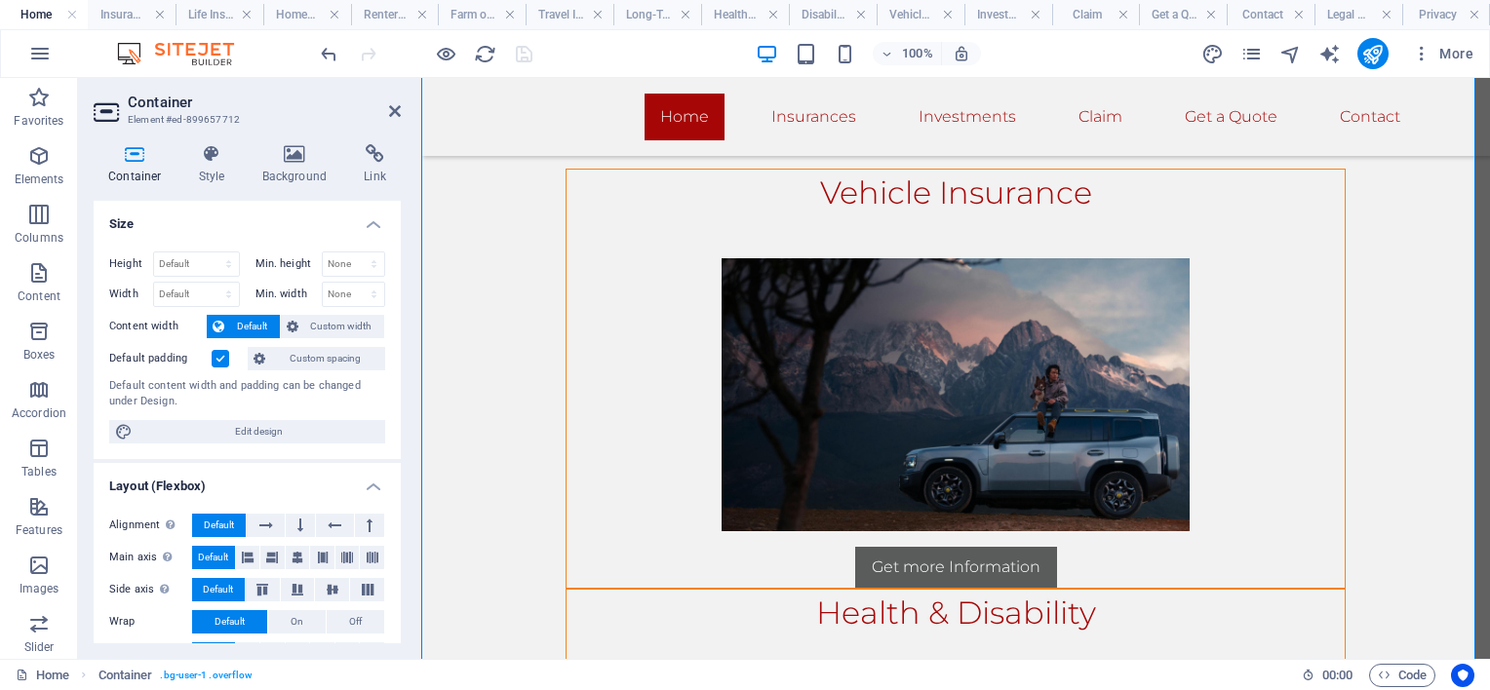
click at [312, 355] on span "Custom spacing" at bounding box center [325, 358] width 108 height 23
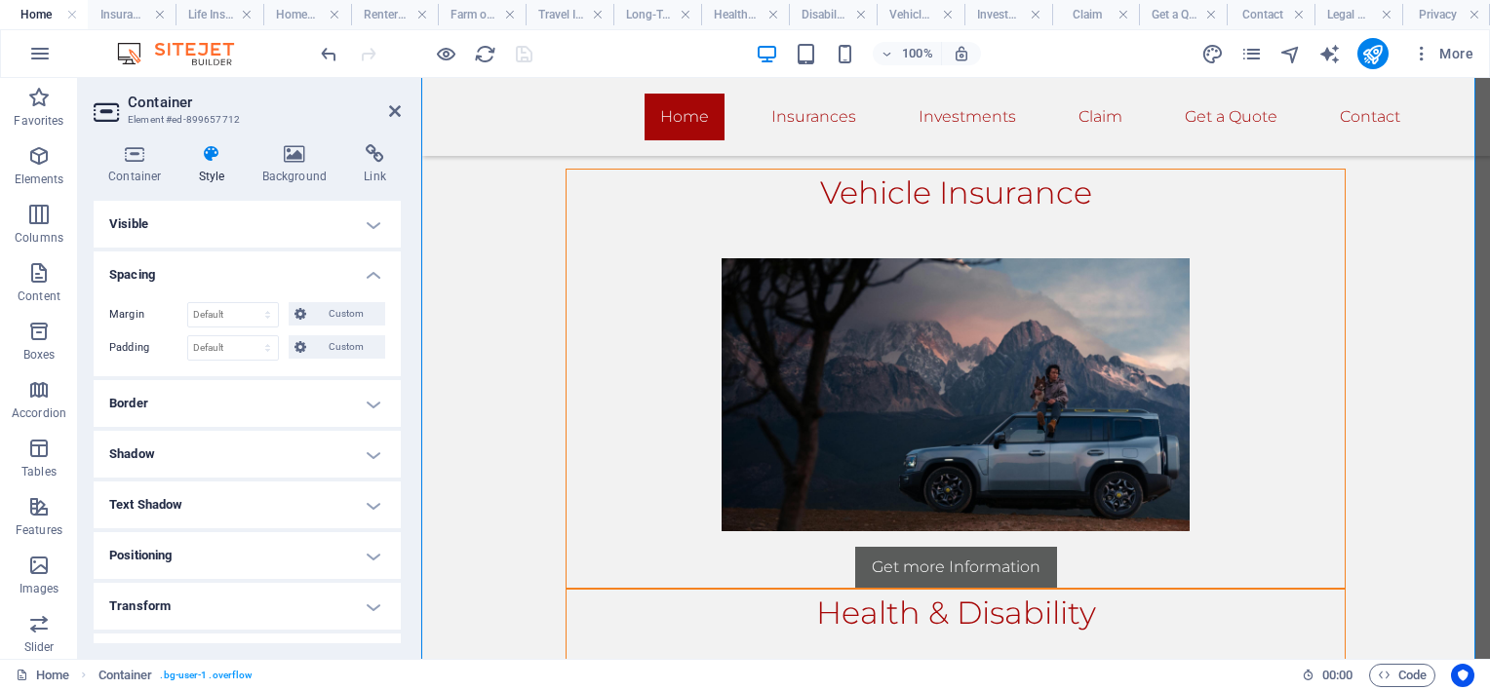
click at [365, 280] on h4 "Spacing" at bounding box center [247, 269] width 307 height 35
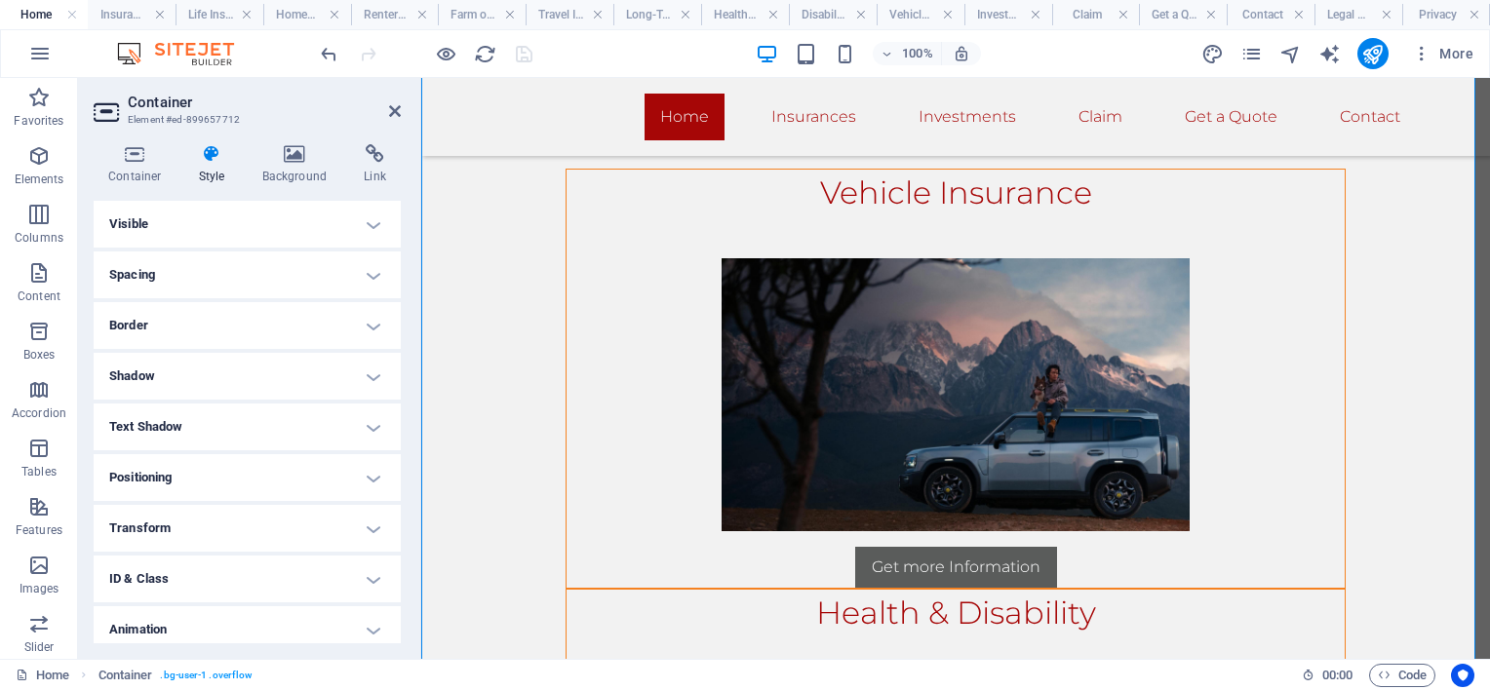
click at [269, 220] on h4 "Visible" at bounding box center [247, 224] width 307 height 47
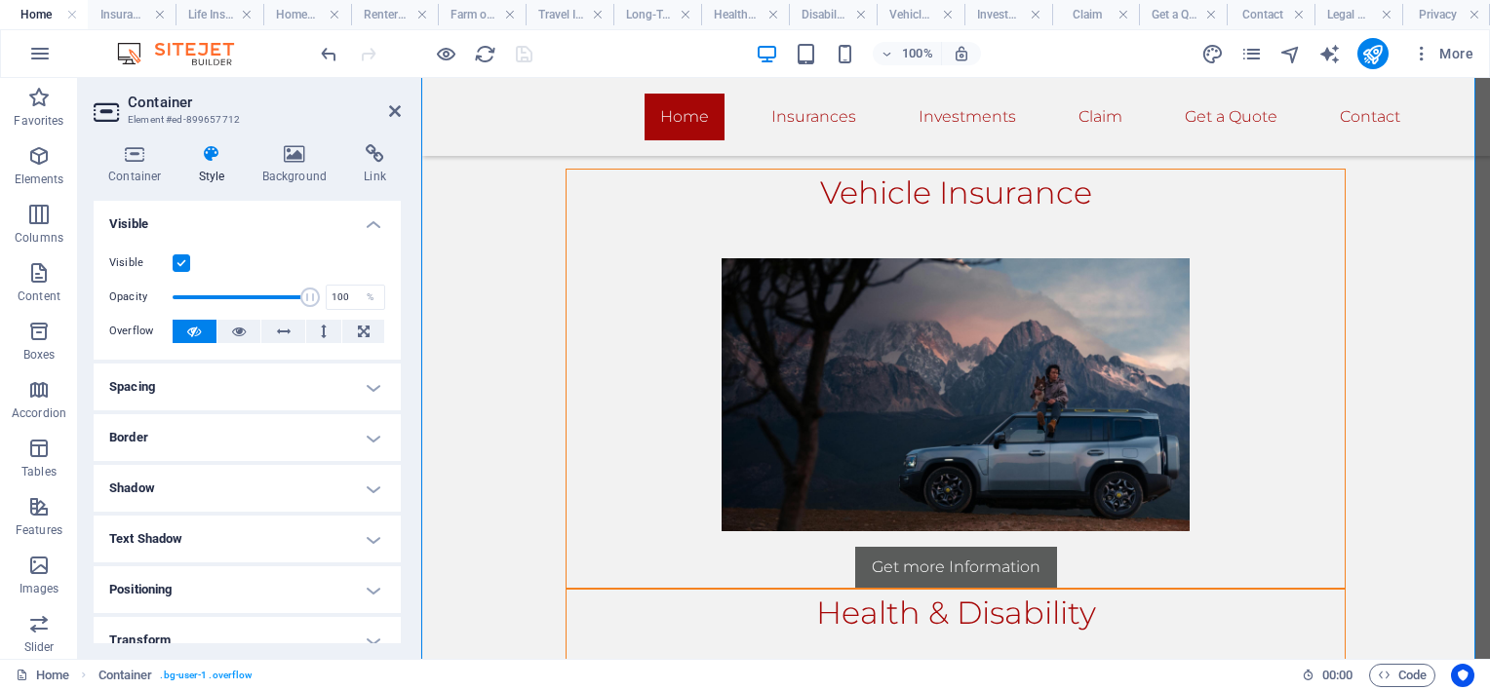
click at [363, 221] on h4 "Visible" at bounding box center [247, 218] width 307 height 35
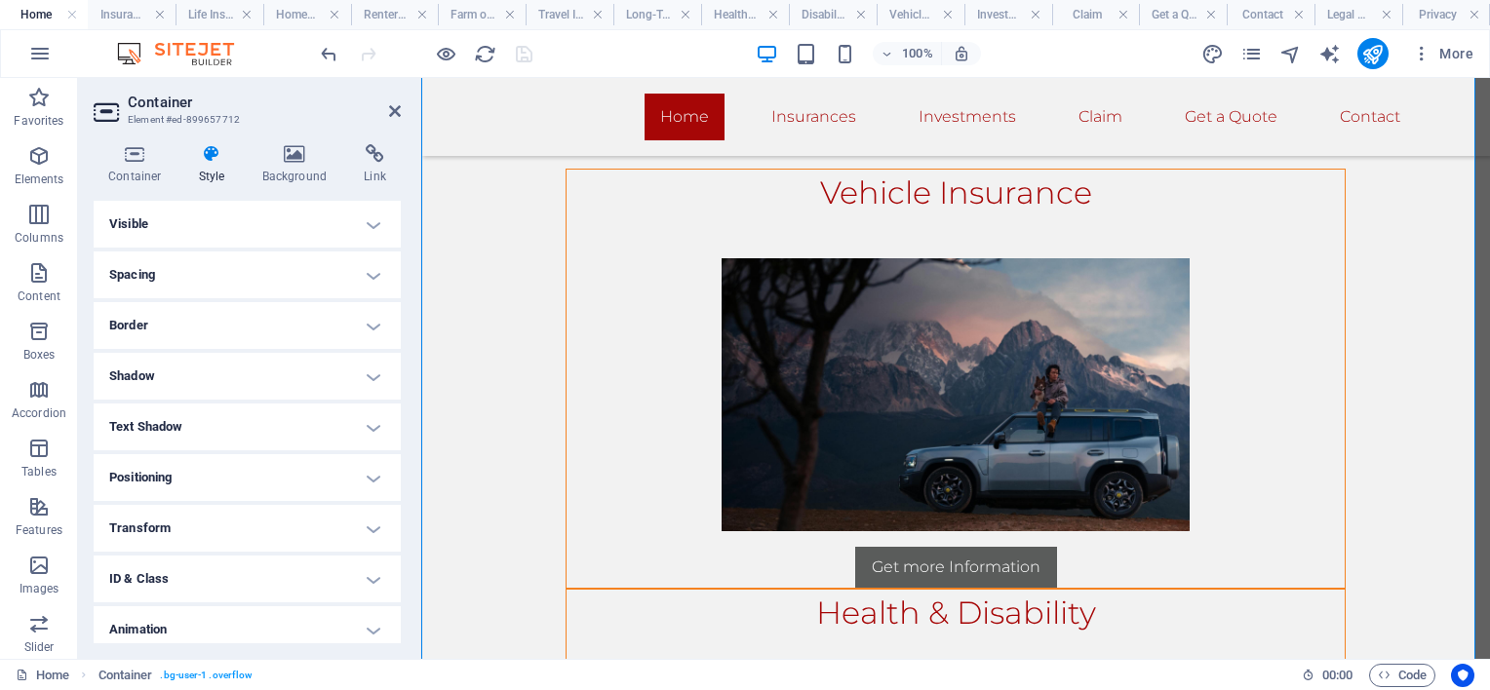
click at [353, 273] on h4 "Spacing" at bounding box center [247, 275] width 307 height 47
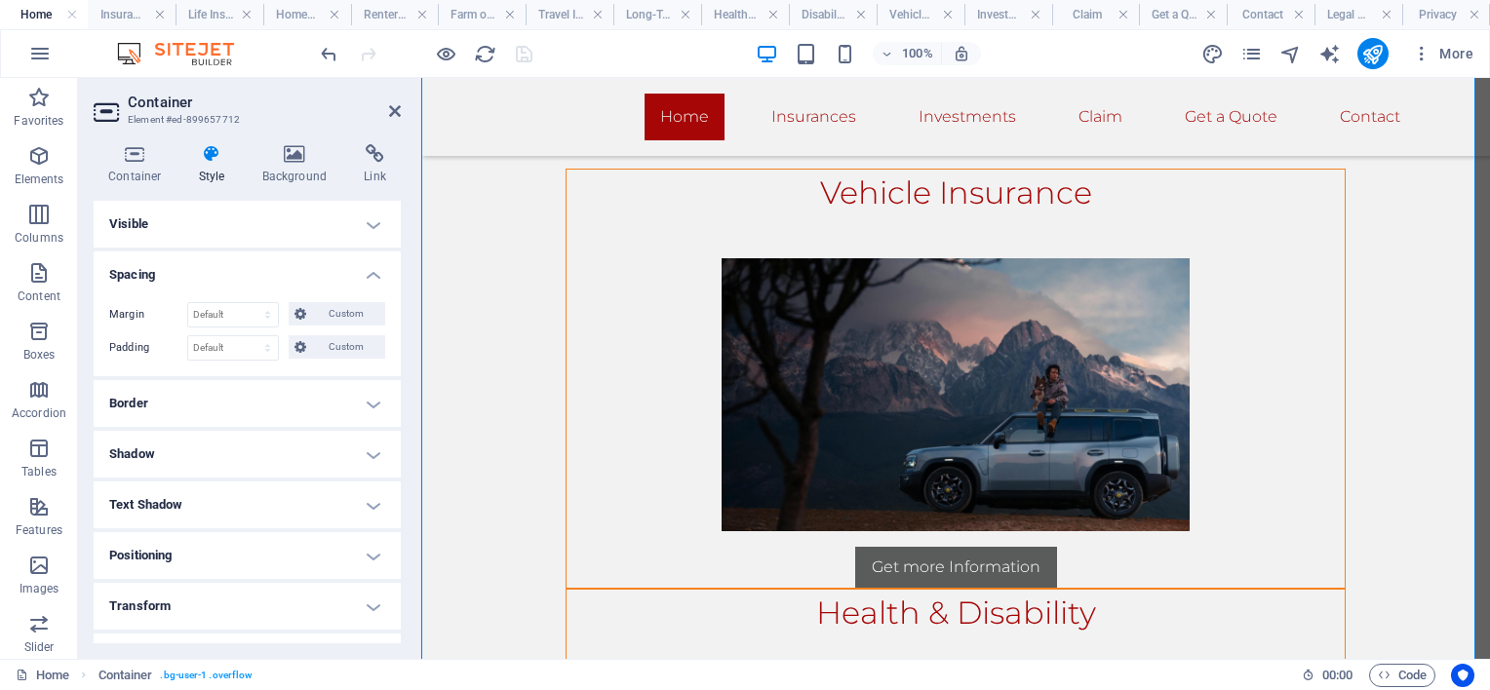
click at [353, 273] on h4 "Spacing" at bounding box center [247, 269] width 307 height 35
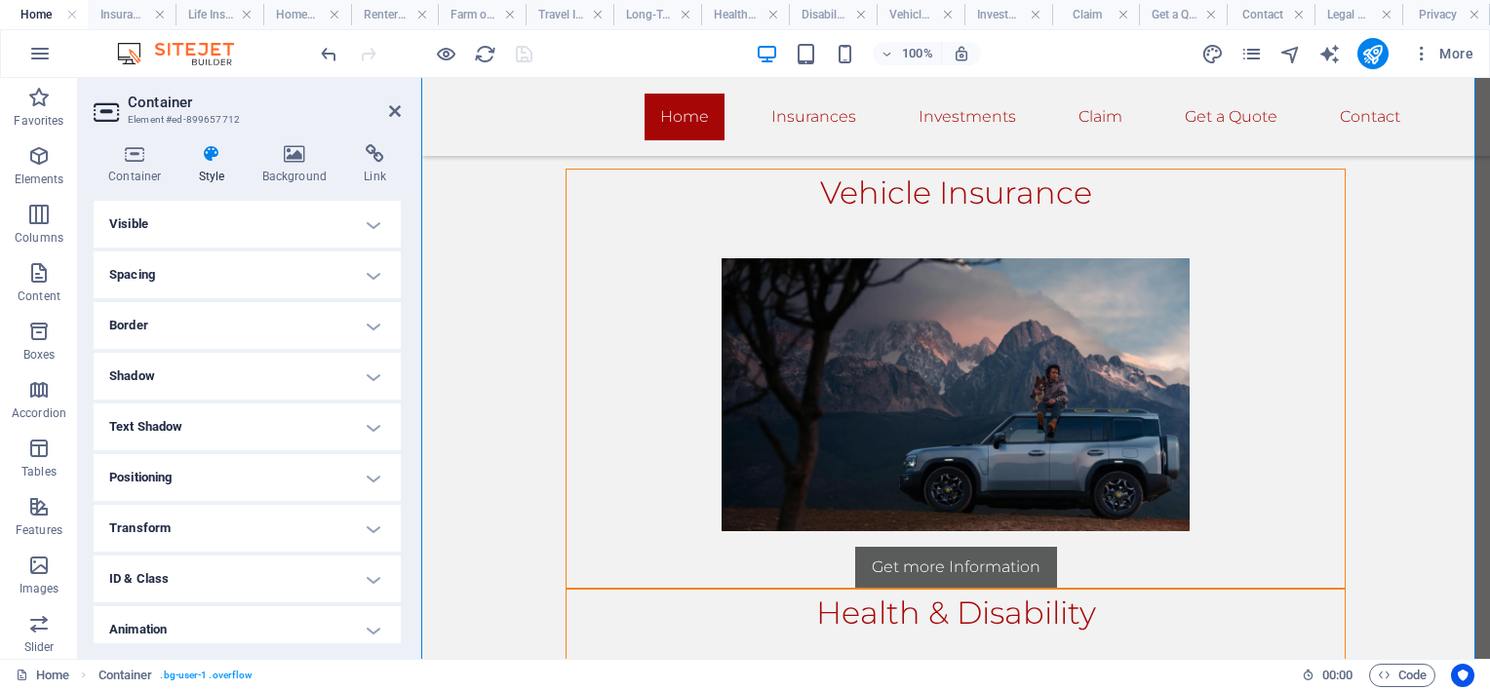
click at [331, 318] on h4 "Border" at bounding box center [247, 325] width 307 height 47
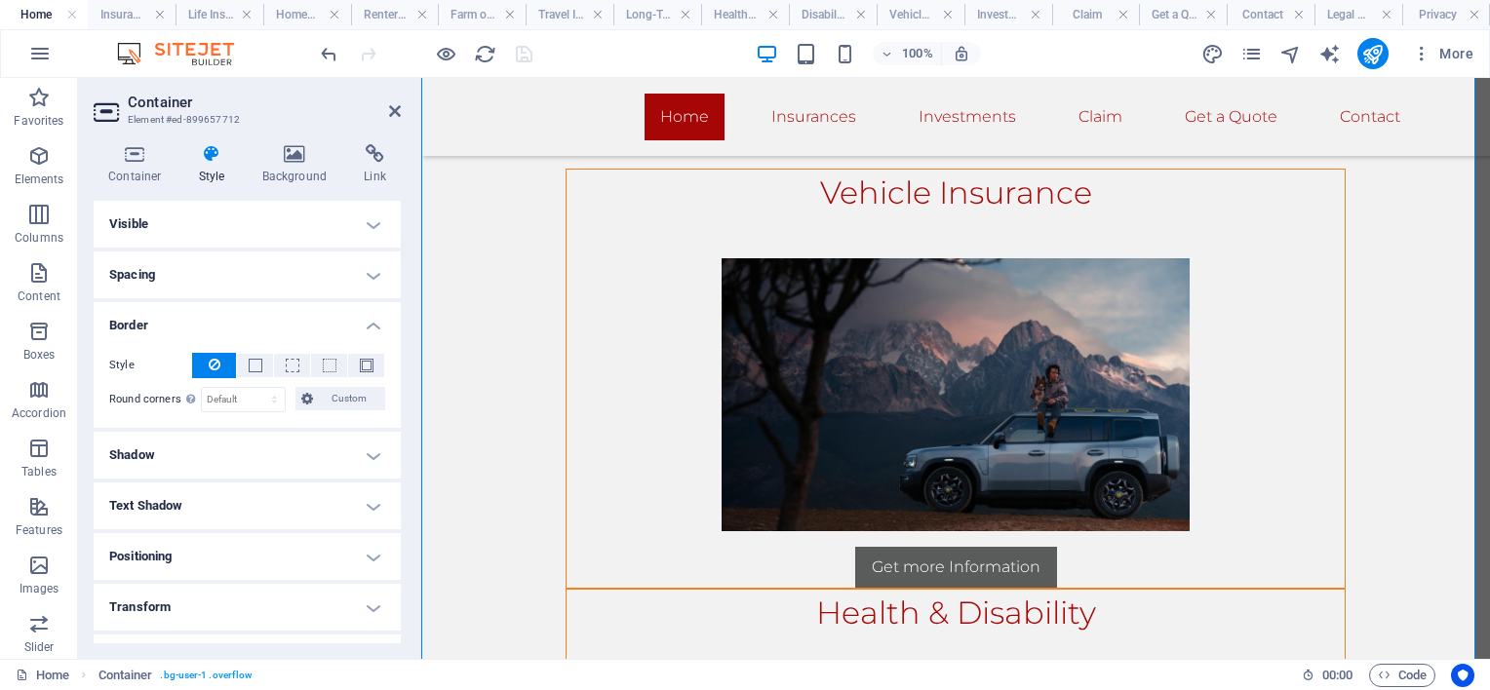
click at [331, 320] on h4 "Border" at bounding box center [247, 319] width 307 height 35
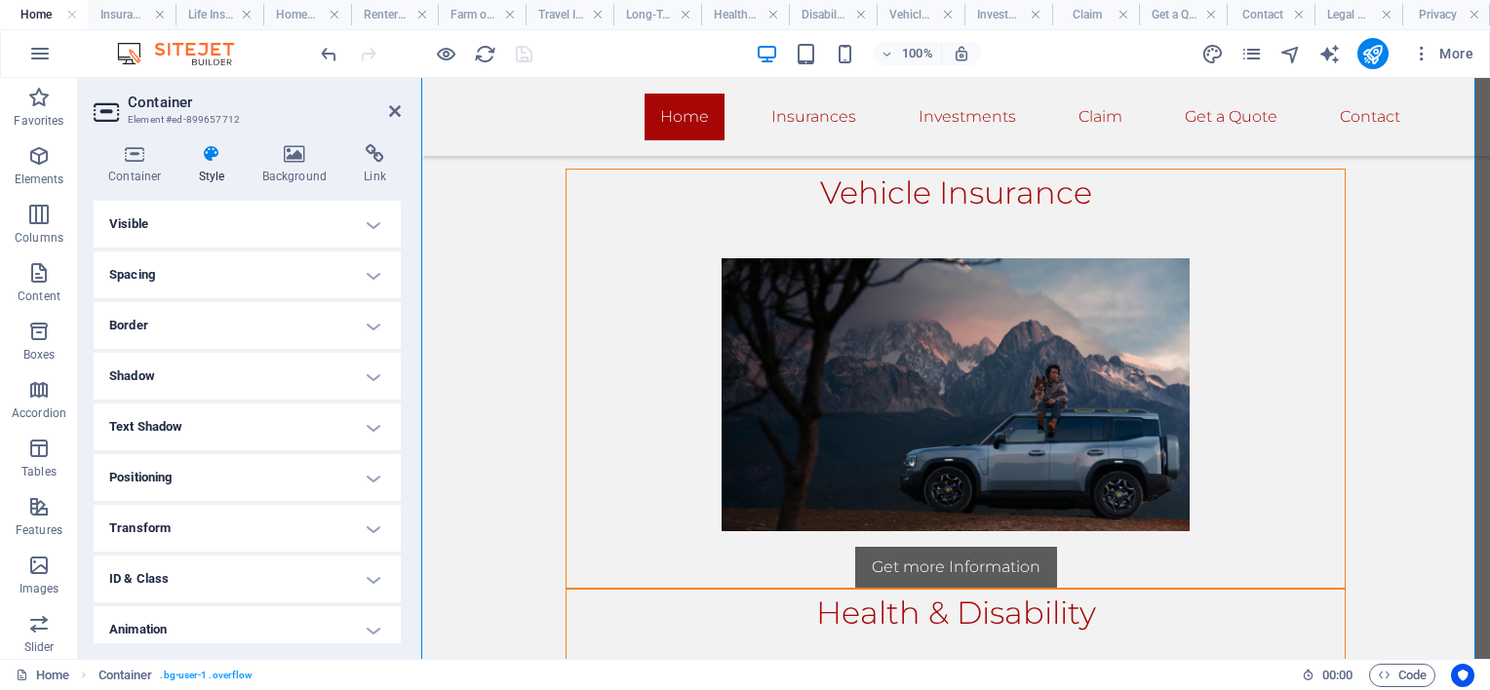
click at [290, 371] on h4 "Shadow" at bounding box center [247, 376] width 307 height 47
click at [290, 371] on h4 "Shadow" at bounding box center [247, 370] width 307 height 35
click at [261, 419] on h4 "Text Shadow" at bounding box center [247, 427] width 307 height 47
click at [261, 419] on h4 "Text Shadow" at bounding box center [247, 421] width 307 height 35
click at [260, 469] on h4 "Positioning" at bounding box center [247, 477] width 307 height 47
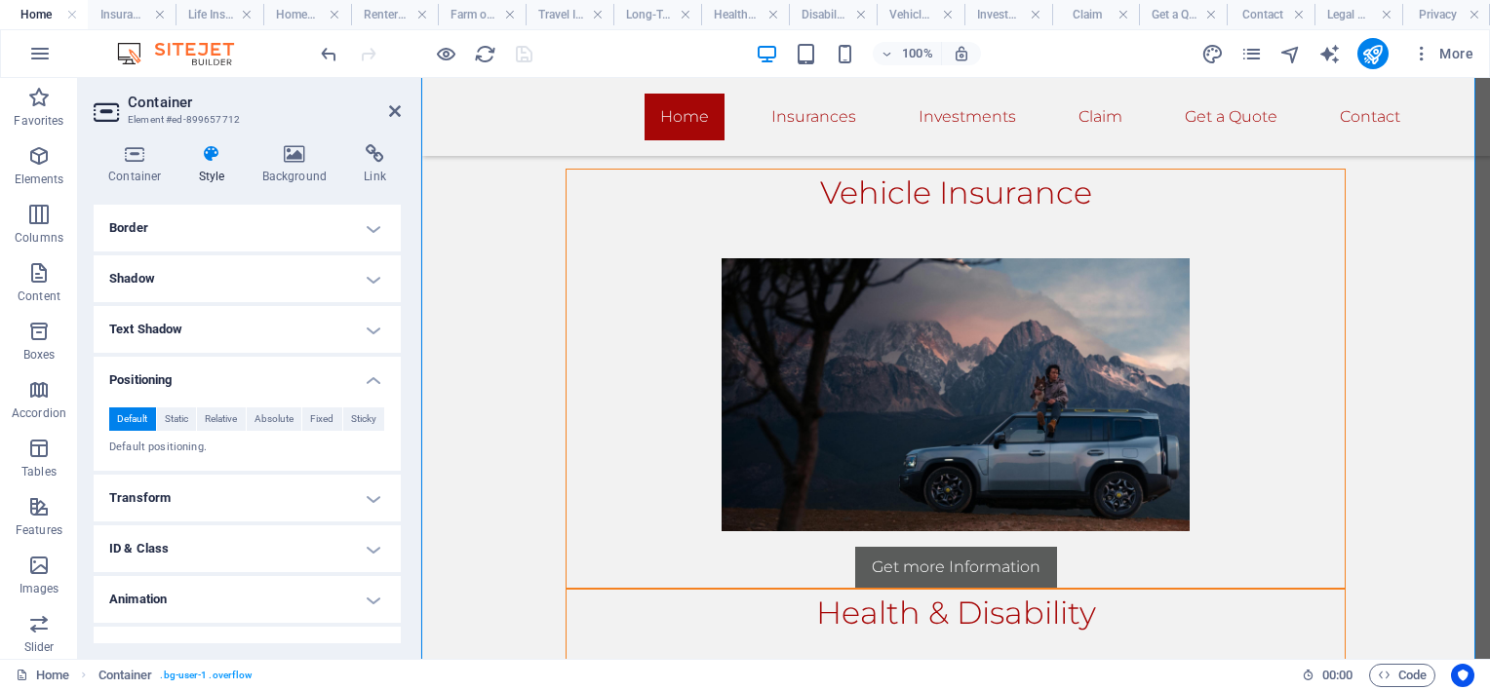
scroll to position [128, 0]
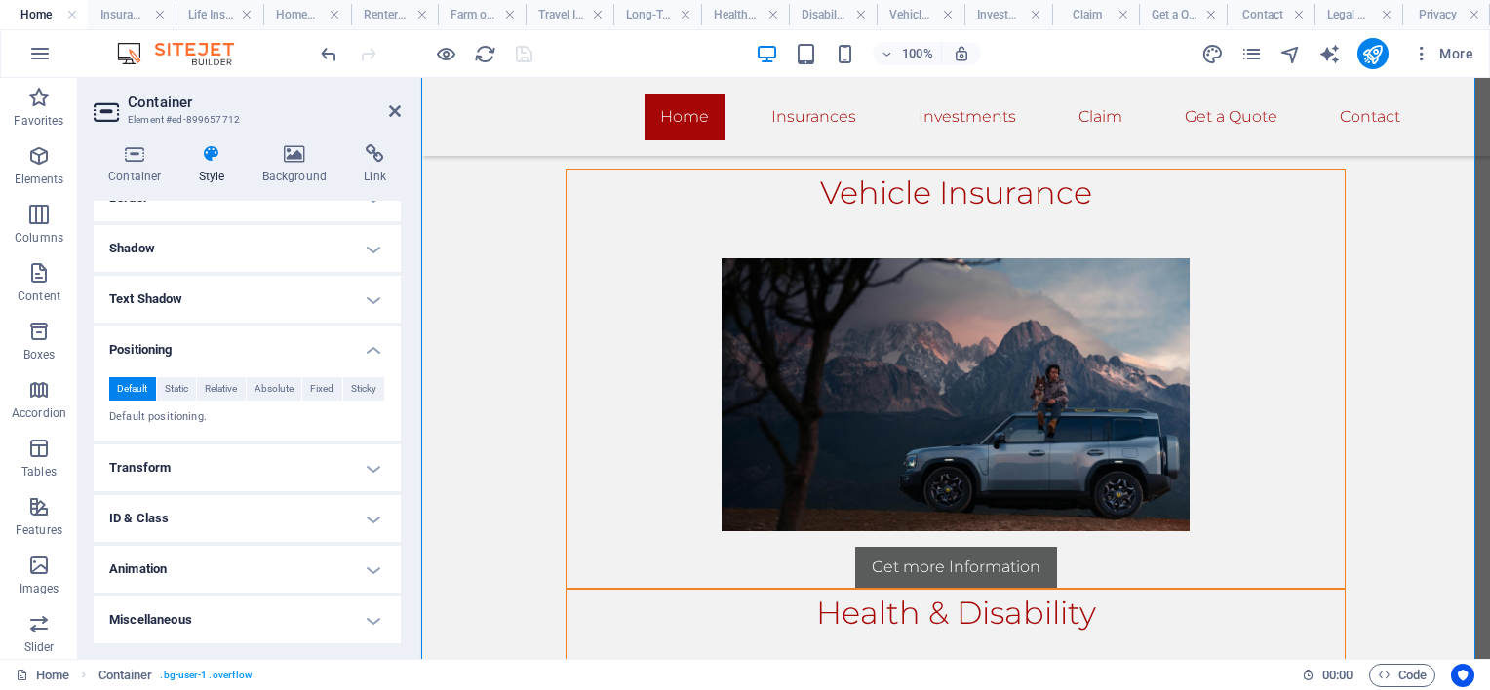
click at [274, 469] on h4 "Transform" at bounding box center [247, 468] width 307 height 47
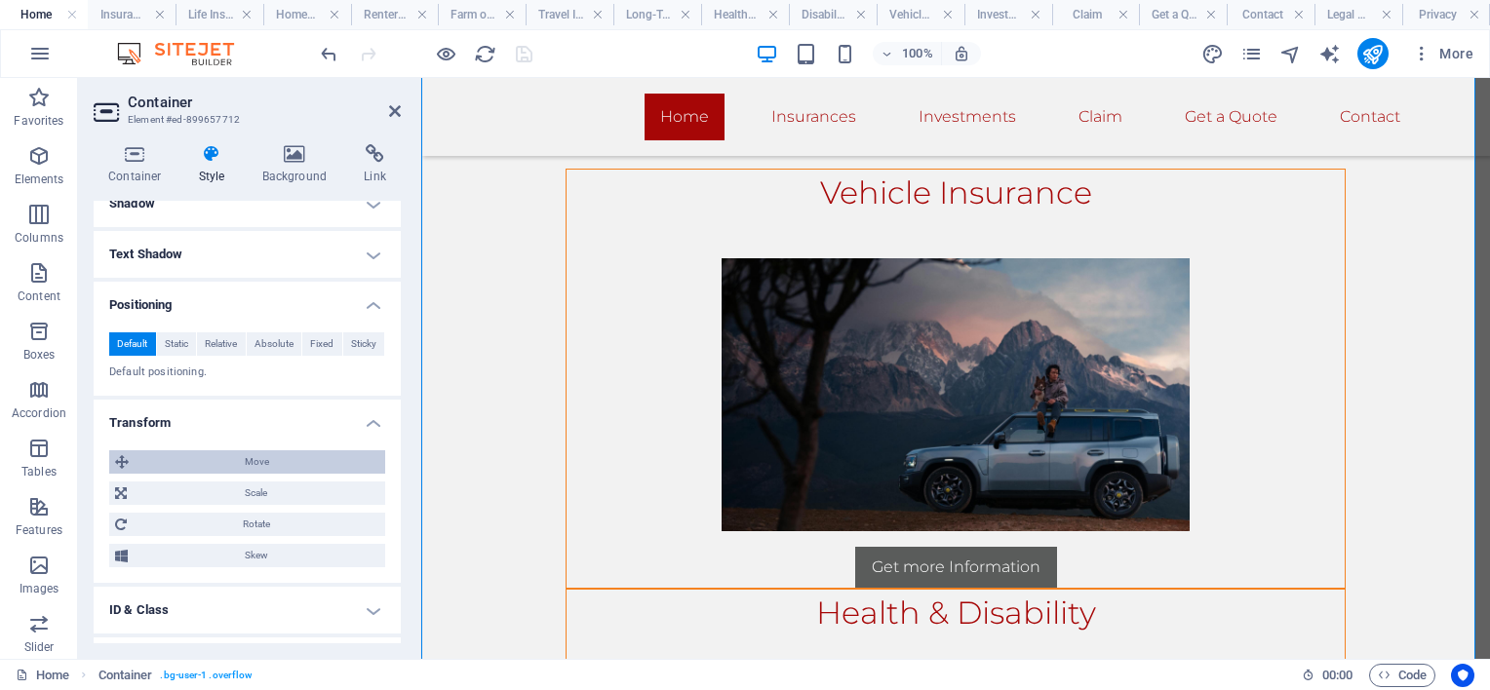
scroll to position [264, 0]
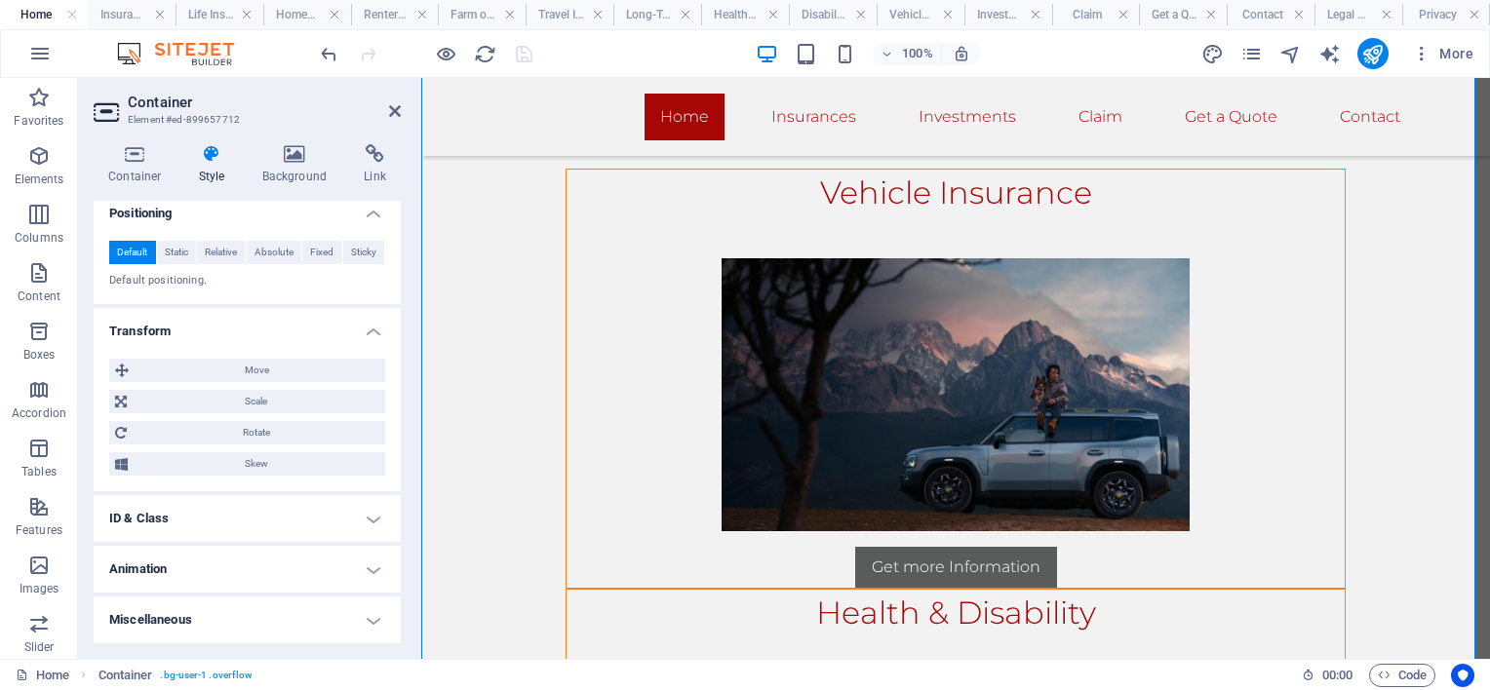
click at [263, 524] on h4 "ID & Class" at bounding box center [247, 518] width 307 height 47
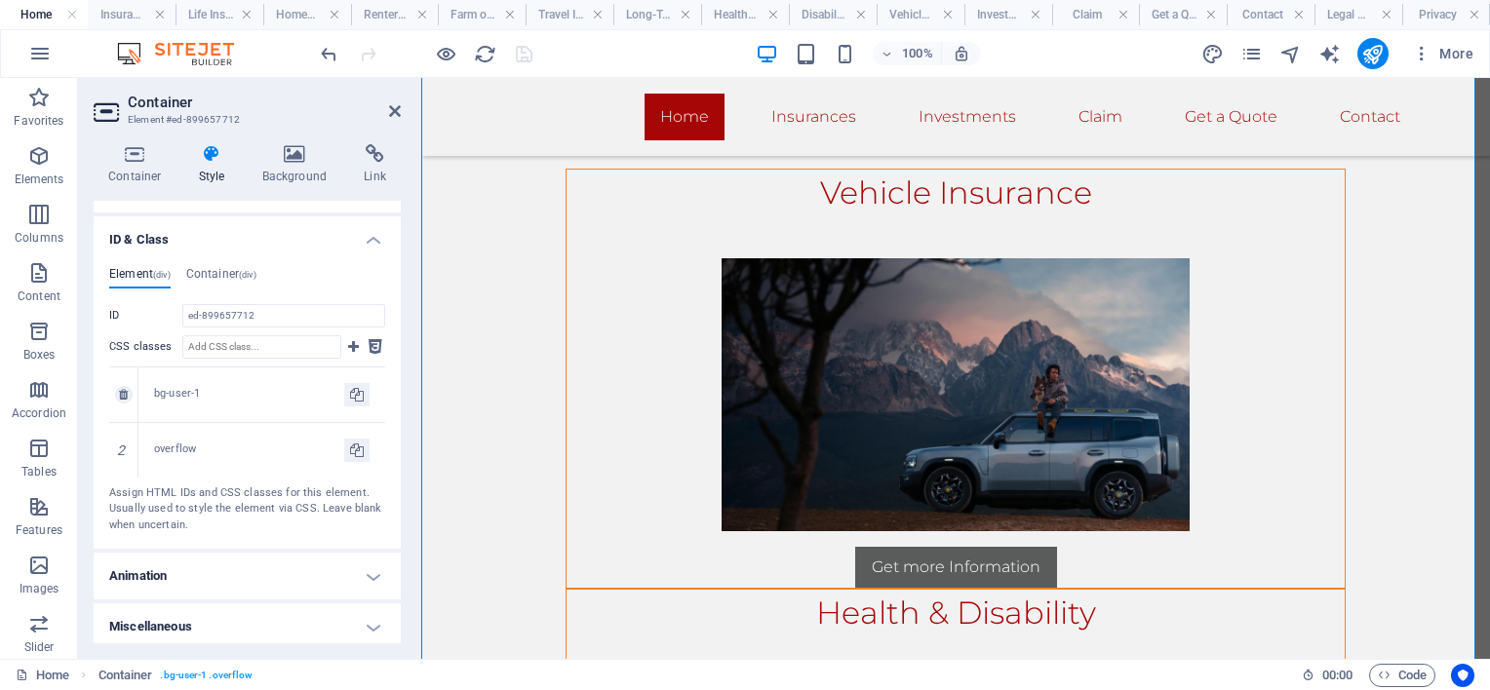
scroll to position [549, 0]
click at [277, 563] on h4 "Animation" at bounding box center [247, 570] width 307 height 47
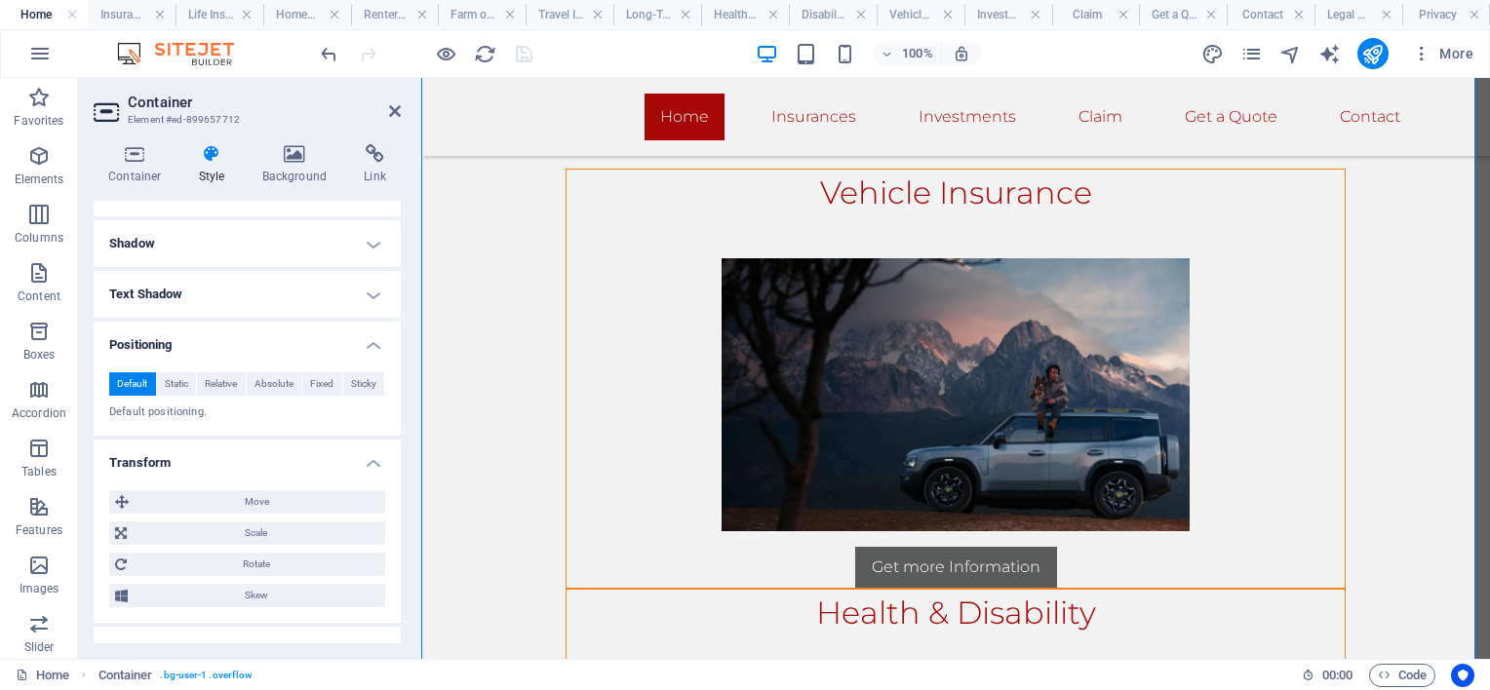
scroll to position [0, 0]
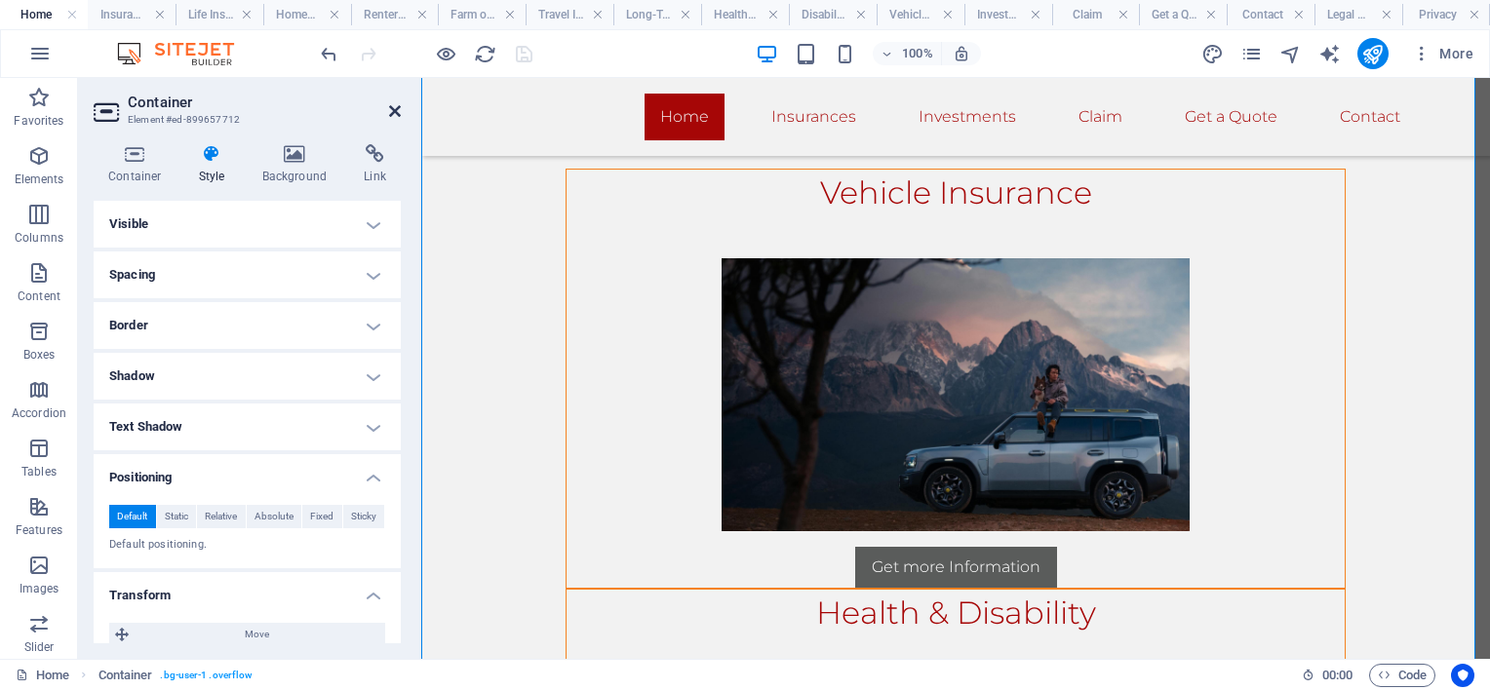
click at [395, 109] on icon at bounding box center [395, 111] width 12 height 16
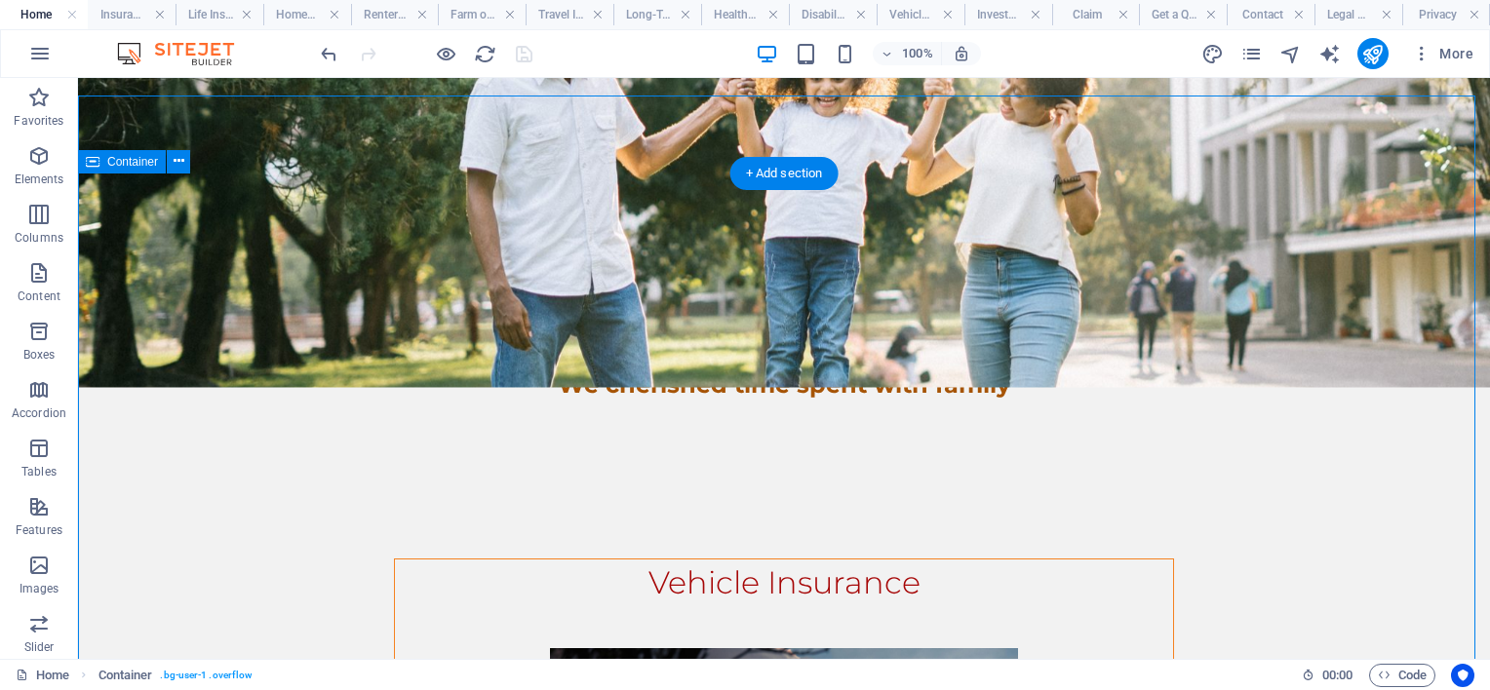
scroll to position [98, 0]
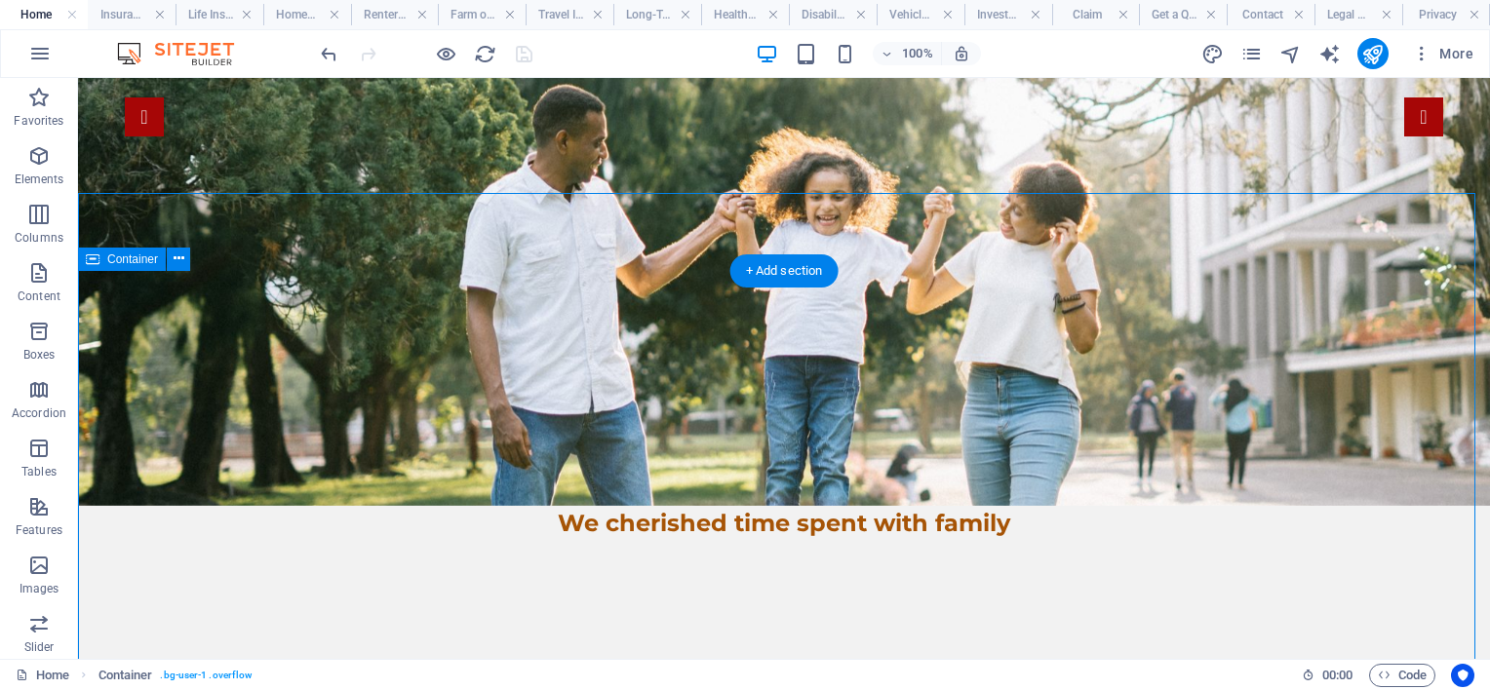
scroll to position [293, 0]
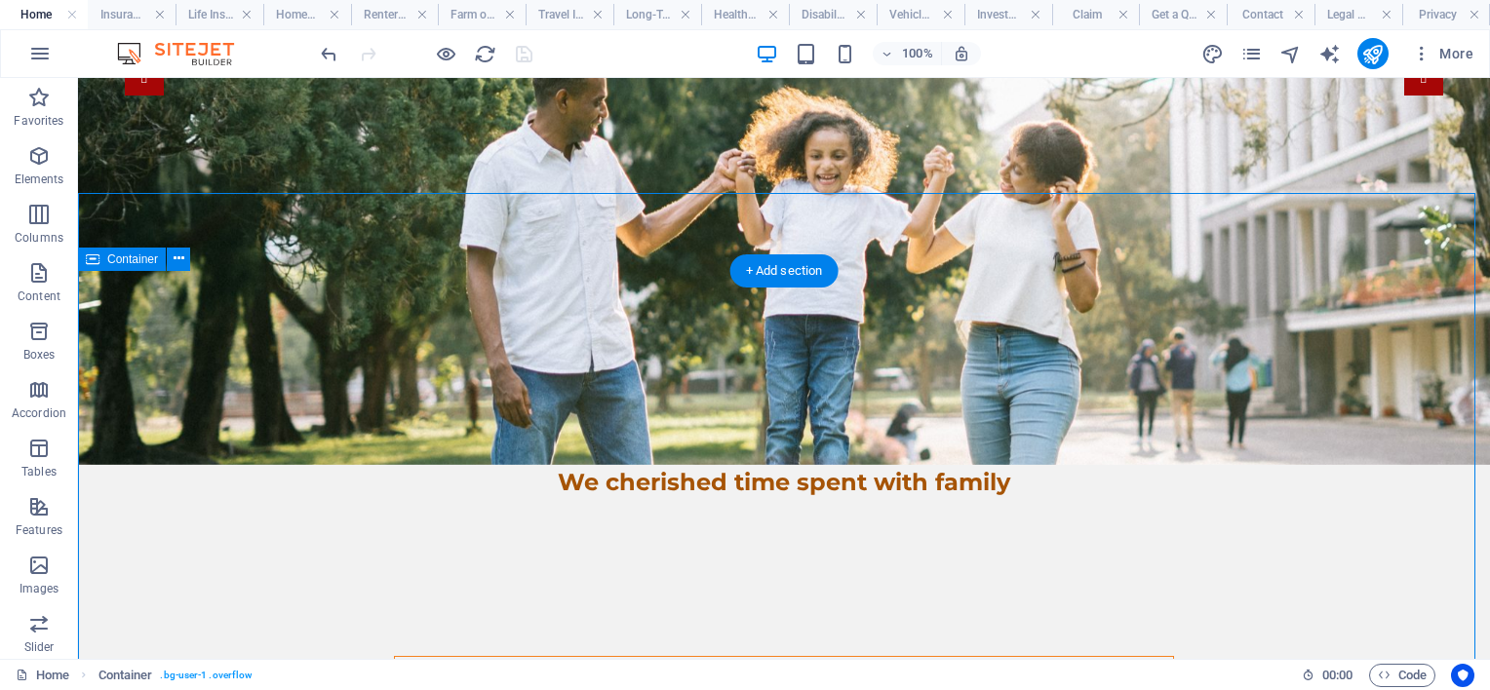
click at [175, 256] on icon at bounding box center [179, 259] width 11 height 20
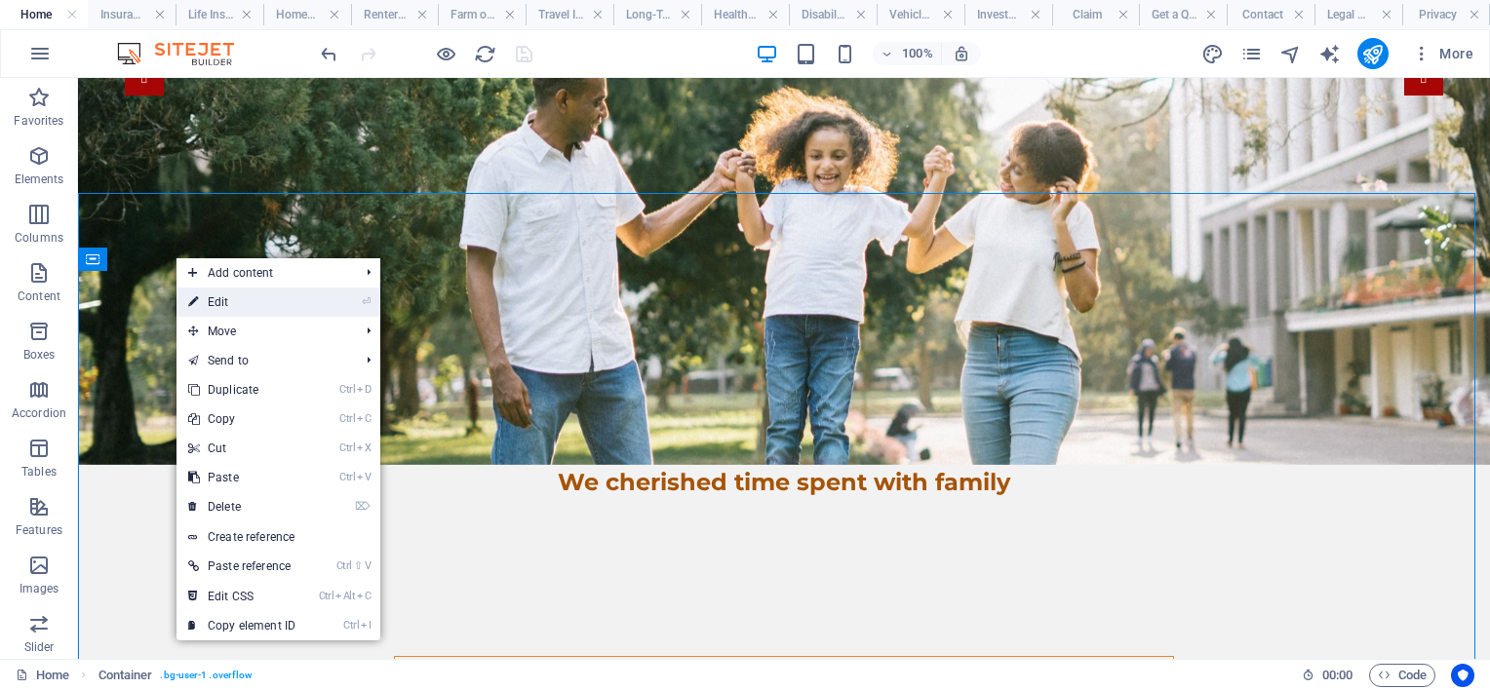
click at [224, 300] on link "⏎ Edit" at bounding box center [242, 302] width 131 height 29
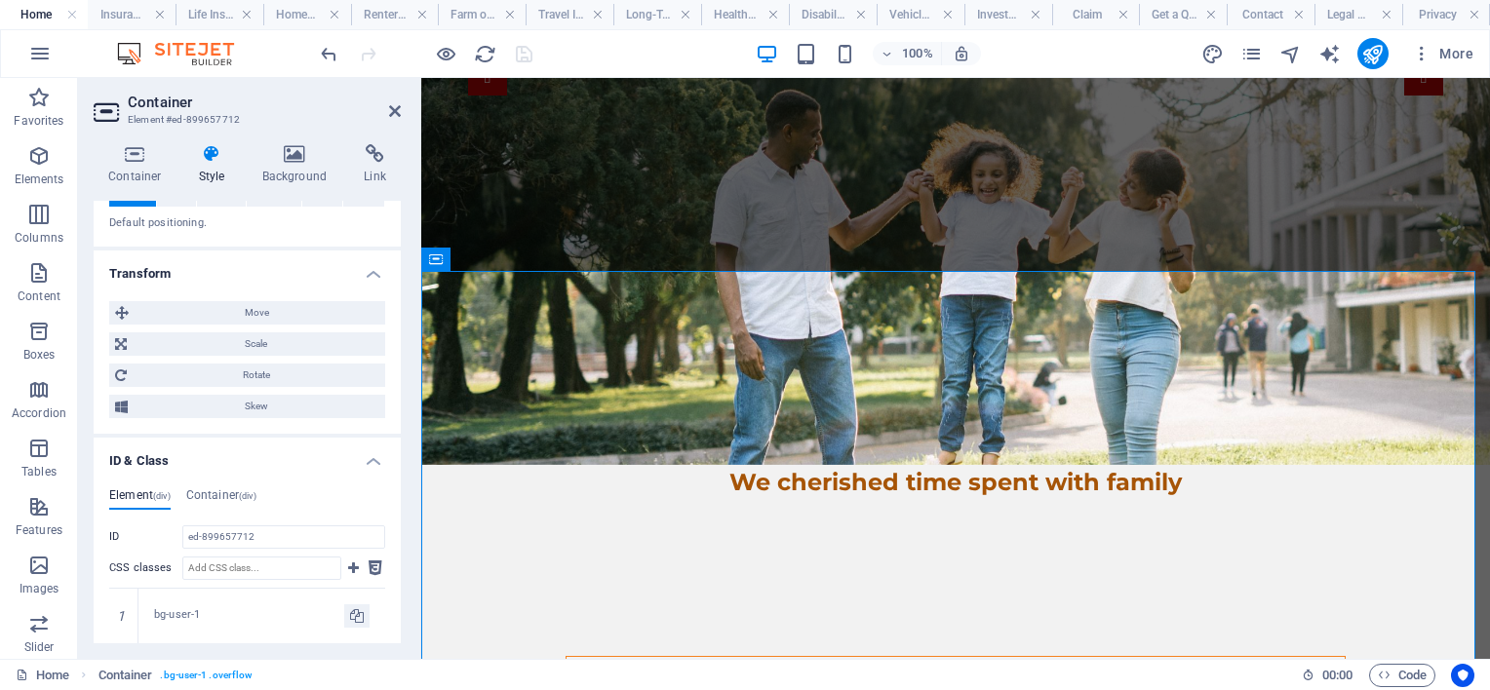
scroll to position [320, 0]
click at [143, 157] on icon at bounding box center [135, 154] width 83 height 20
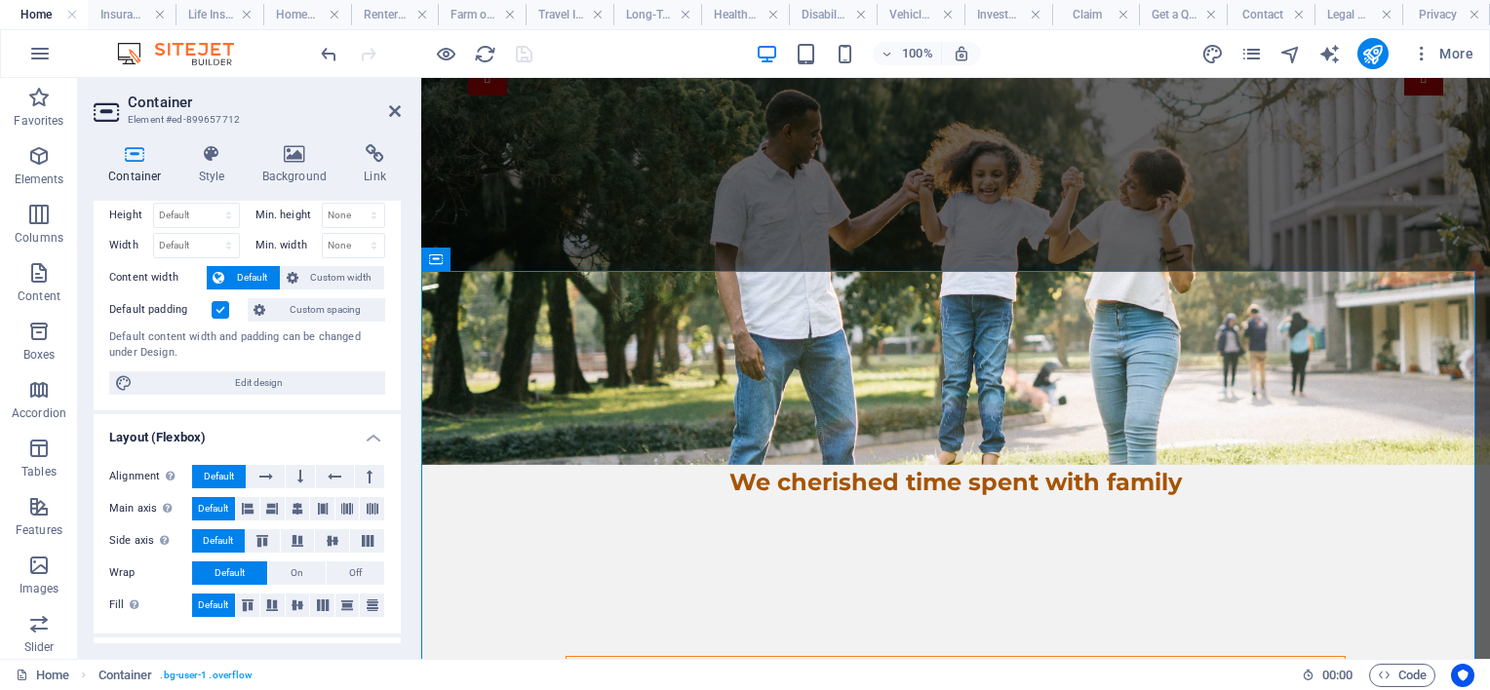
scroll to position [98, 0]
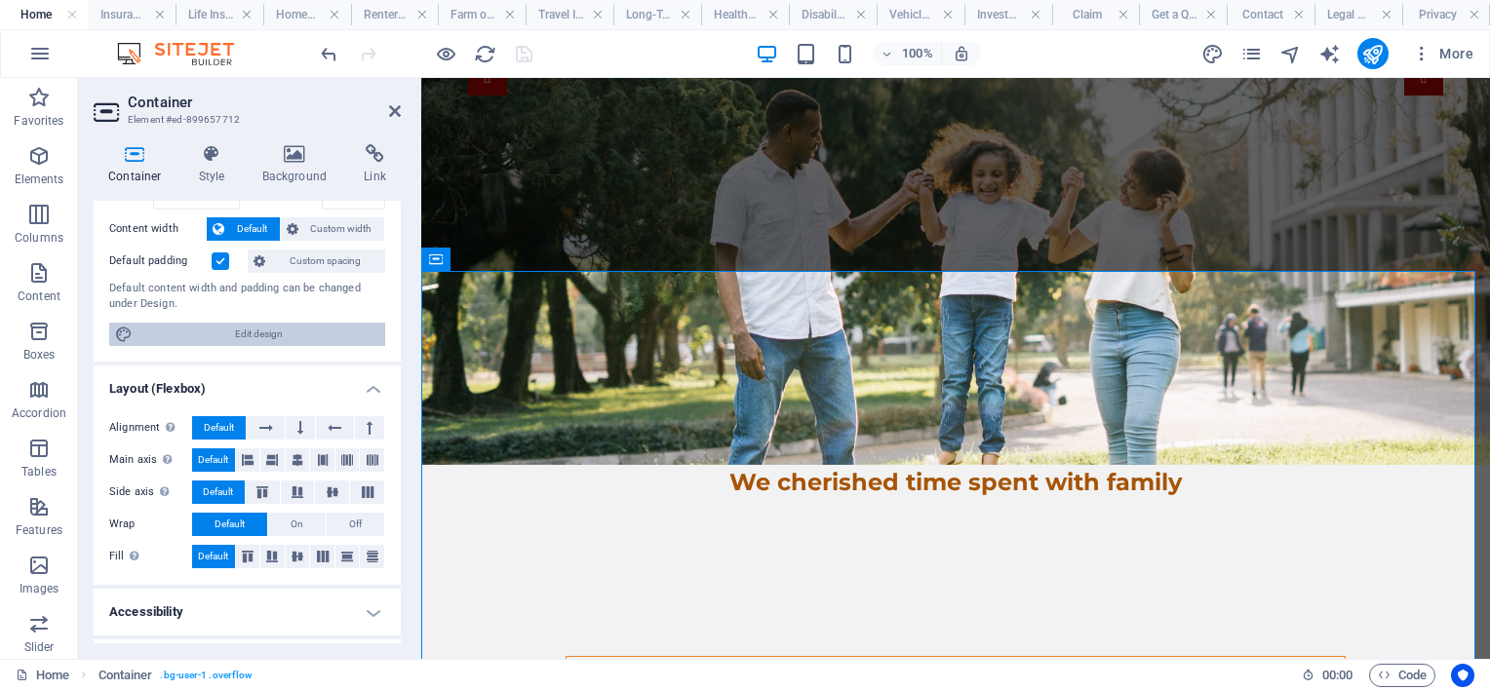
click at [273, 334] on span "Edit design" at bounding box center [258, 334] width 241 height 23
select select "rem"
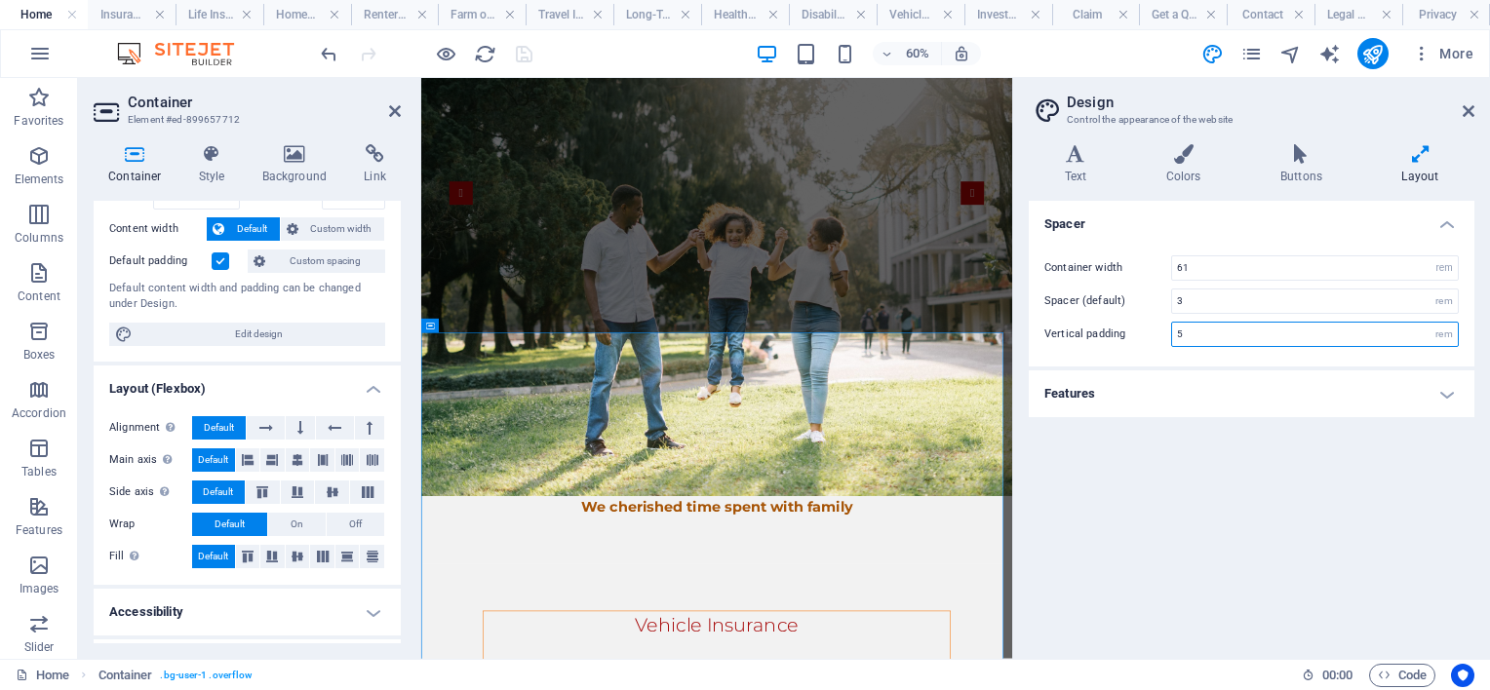
click at [1213, 334] on input "5" at bounding box center [1315, 334] width 286 height 23
type input "7"
click at [1214, 300] on input "3" at bounding box center [1315, 301] width 286 height 23
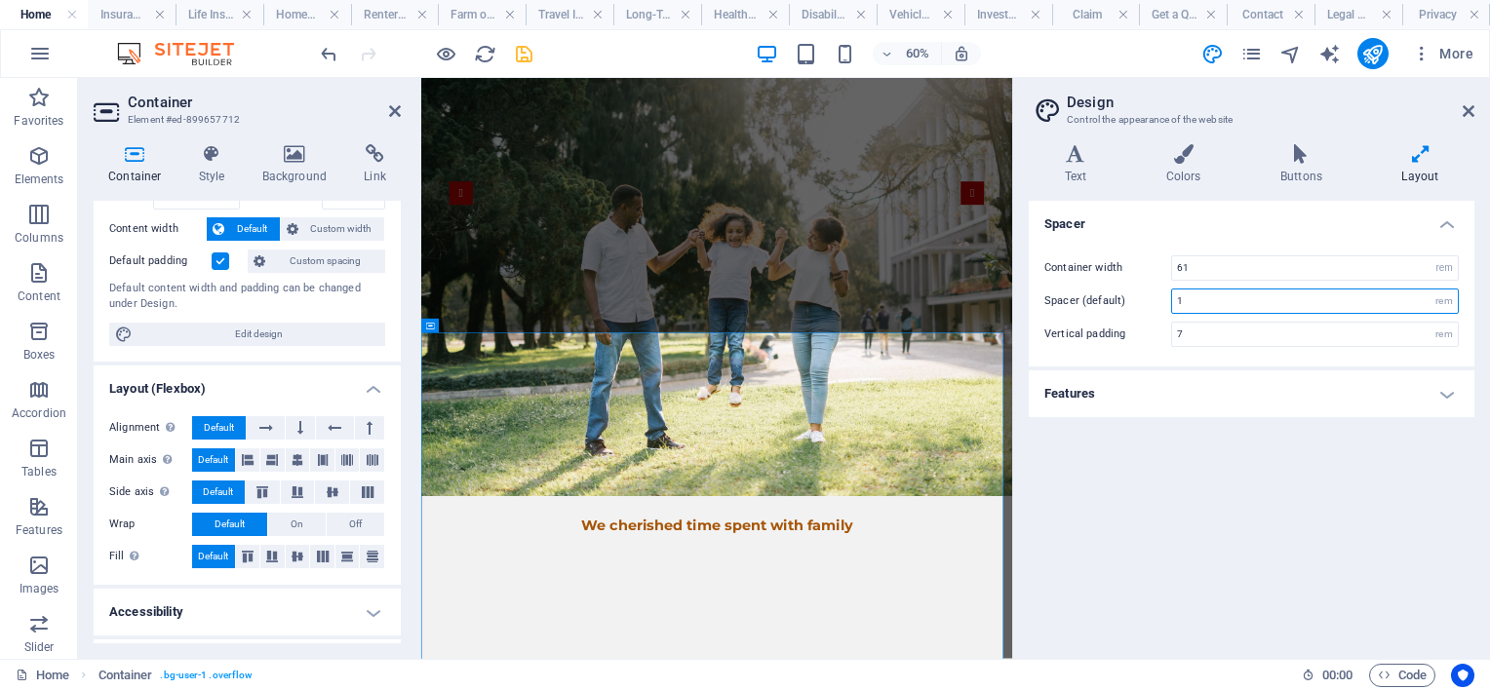
type input "1"
click at [517, 46] on icon "save" at bounding box center [524, 54] width 22 height 22
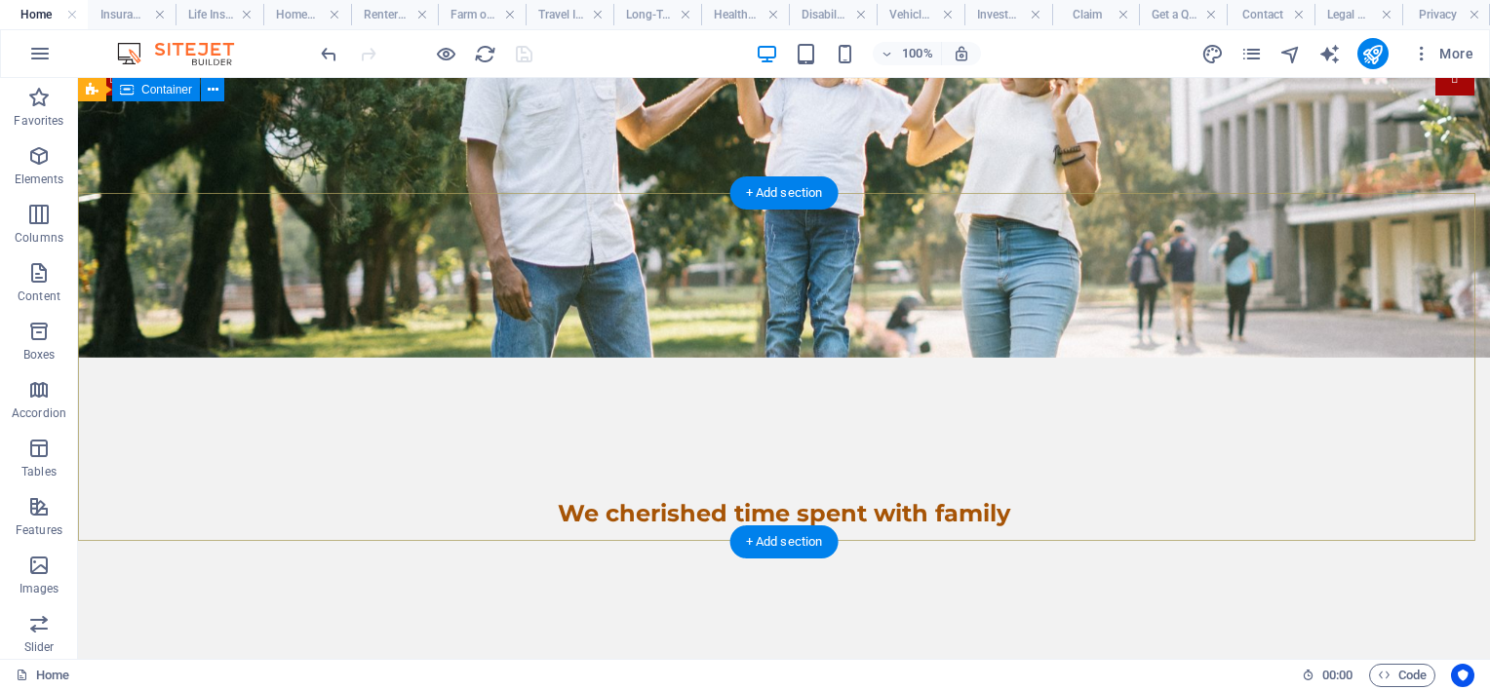
scroll to position [0, 0]
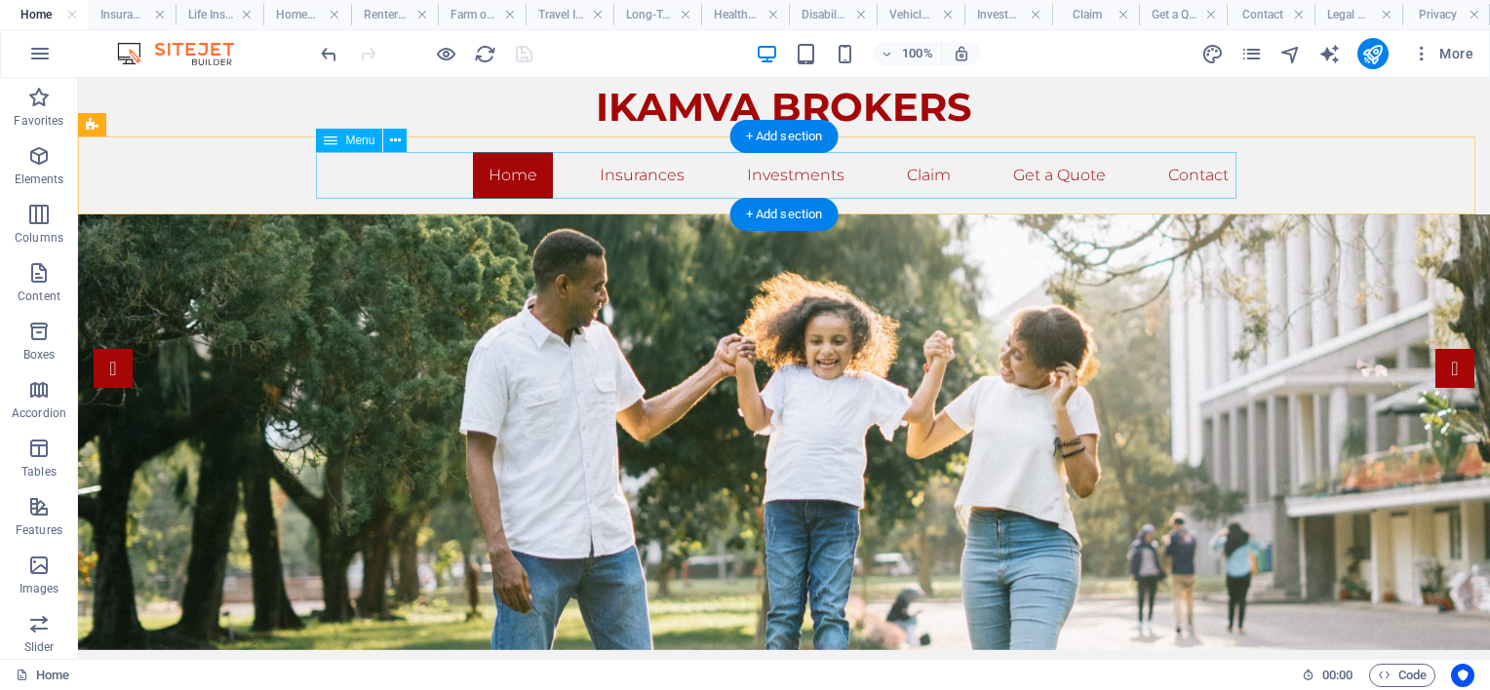
click at [640, 174] on nav "Home Insurances Business Insurance Investments Claim Get a Quote Contact" at bounding box center [784, 175] width 921 height 47
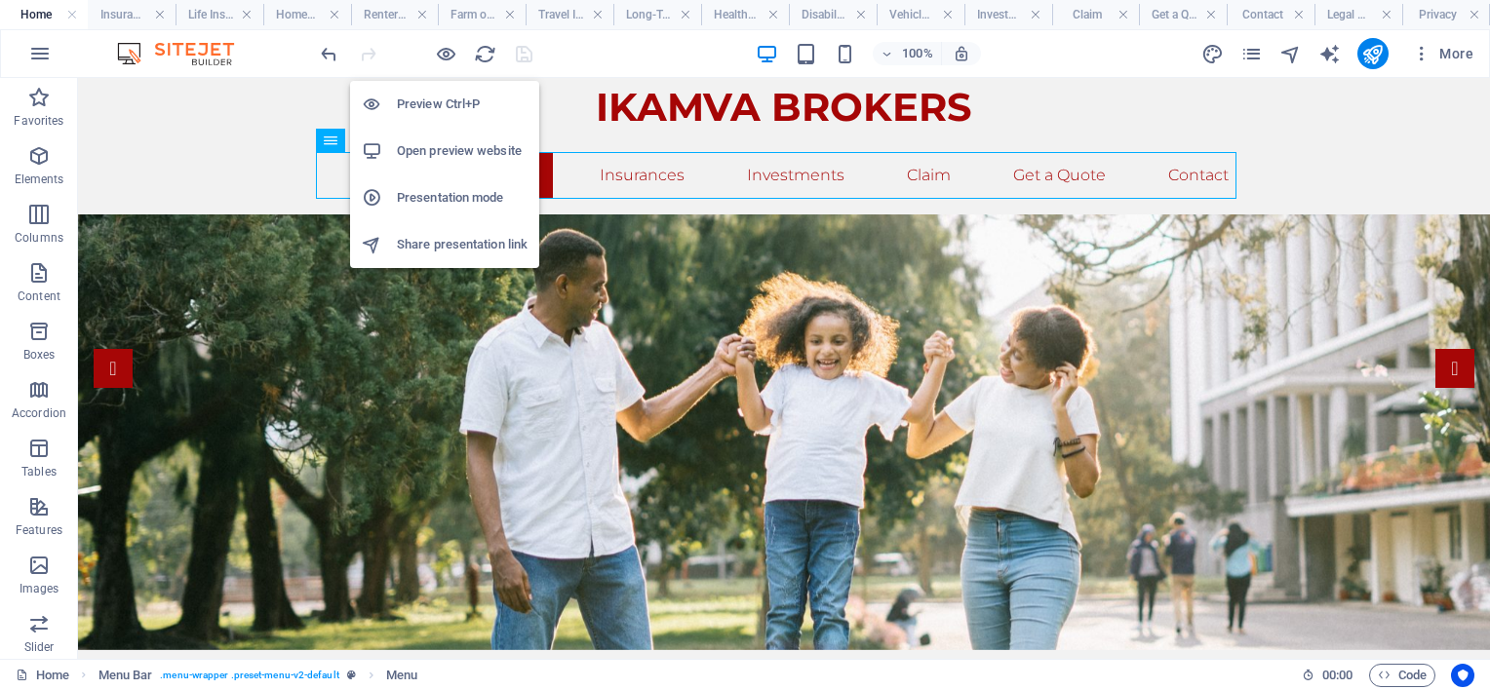
click at [413, 150] on h6 "Open preview website" at bounding box center [462, 150] width 131 height 23
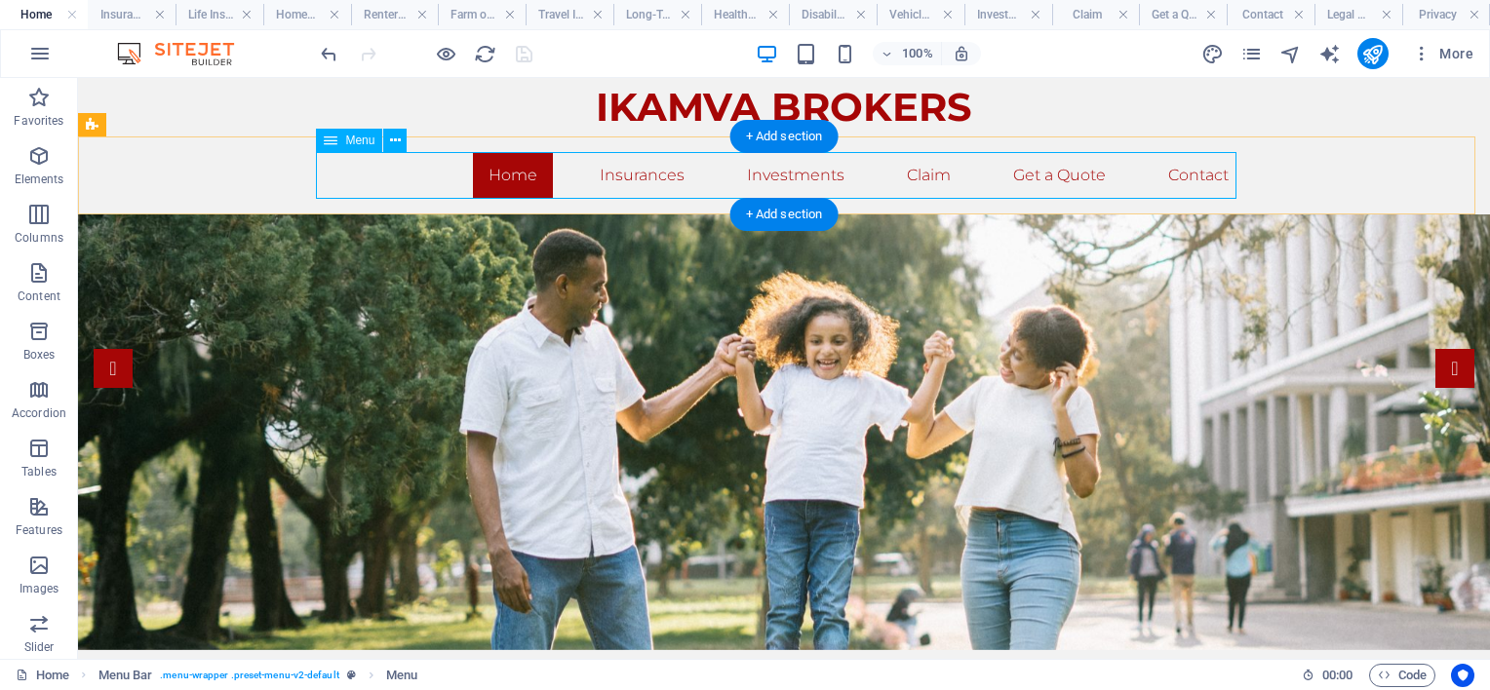
click at [647, 178] on nav "Home Insurances Business Insurance Investments Claim Get a Quote Contact" at bounding box center [784, 175] width 921 height 47
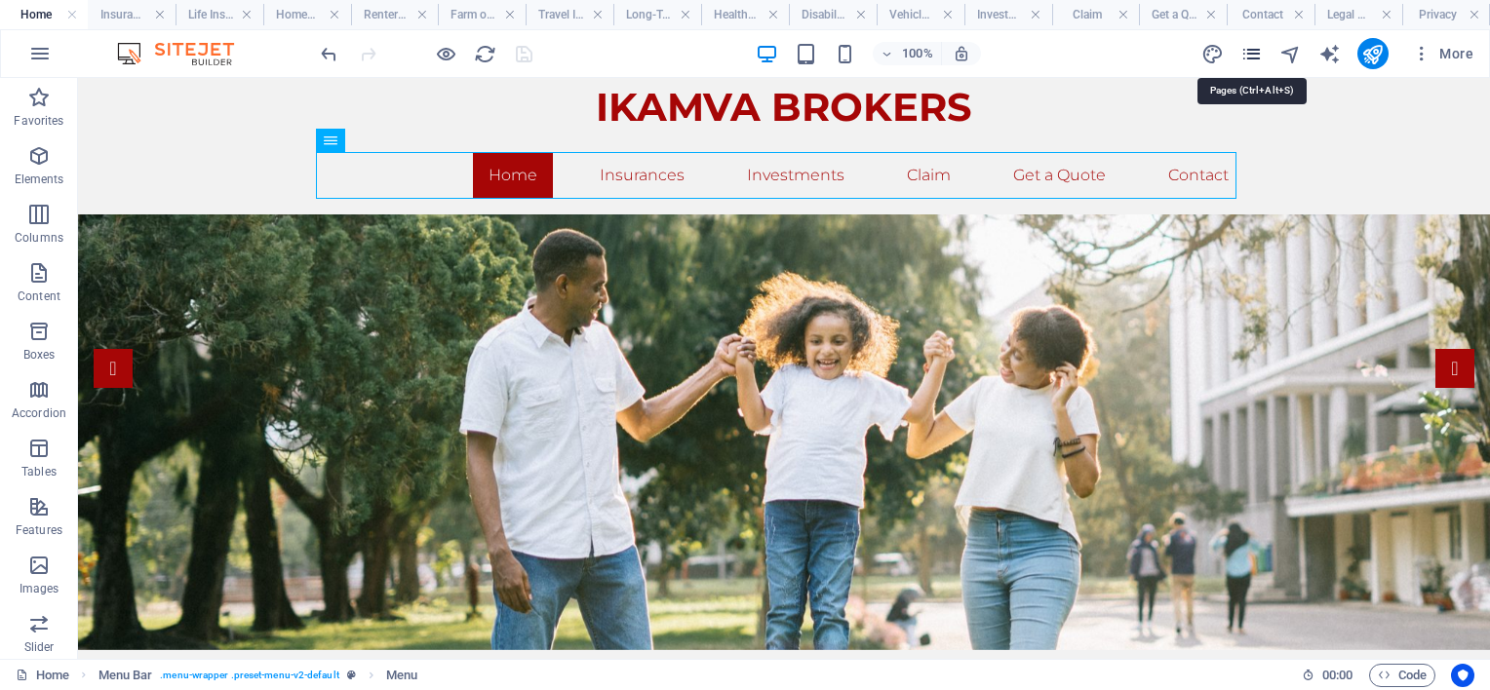
click at [1260, 48] on icon "pages" at bounding box center [1251, 54] width 22 height 22
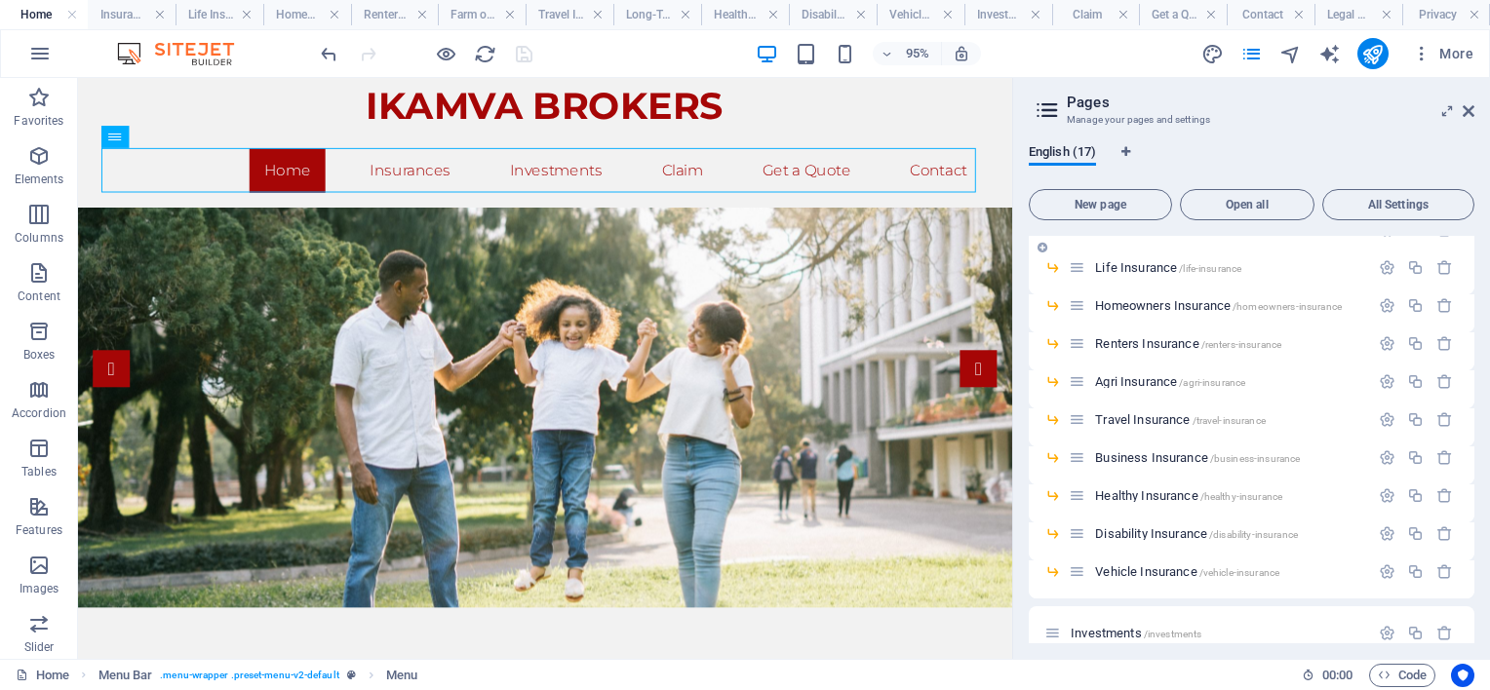
scroll to position [98, 0]
click at [1383, 492] on icon "button" at bounding box center [1387, 493] width 17 height 17
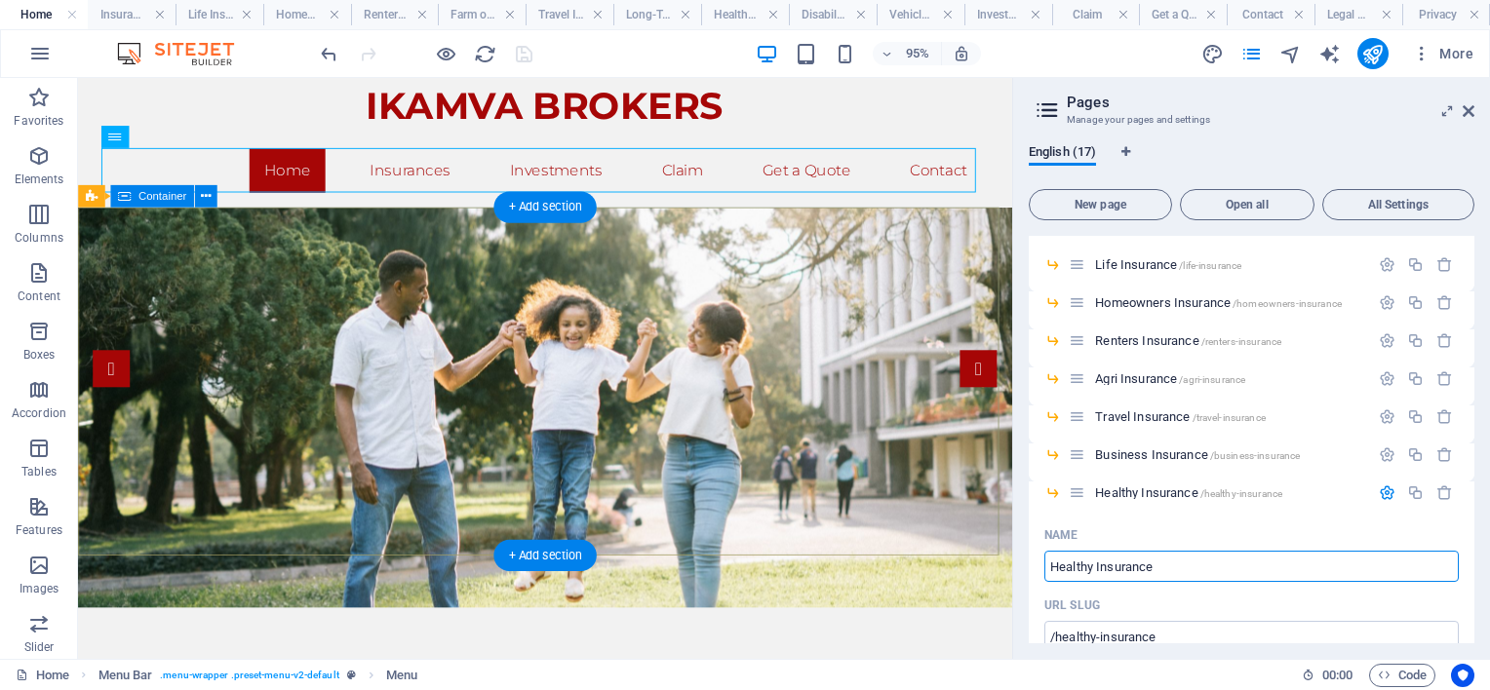
drag, startPoint x: 1284, startPoint y: 636, endPoint x: 998, endPoint y: 576, distance: 292.8
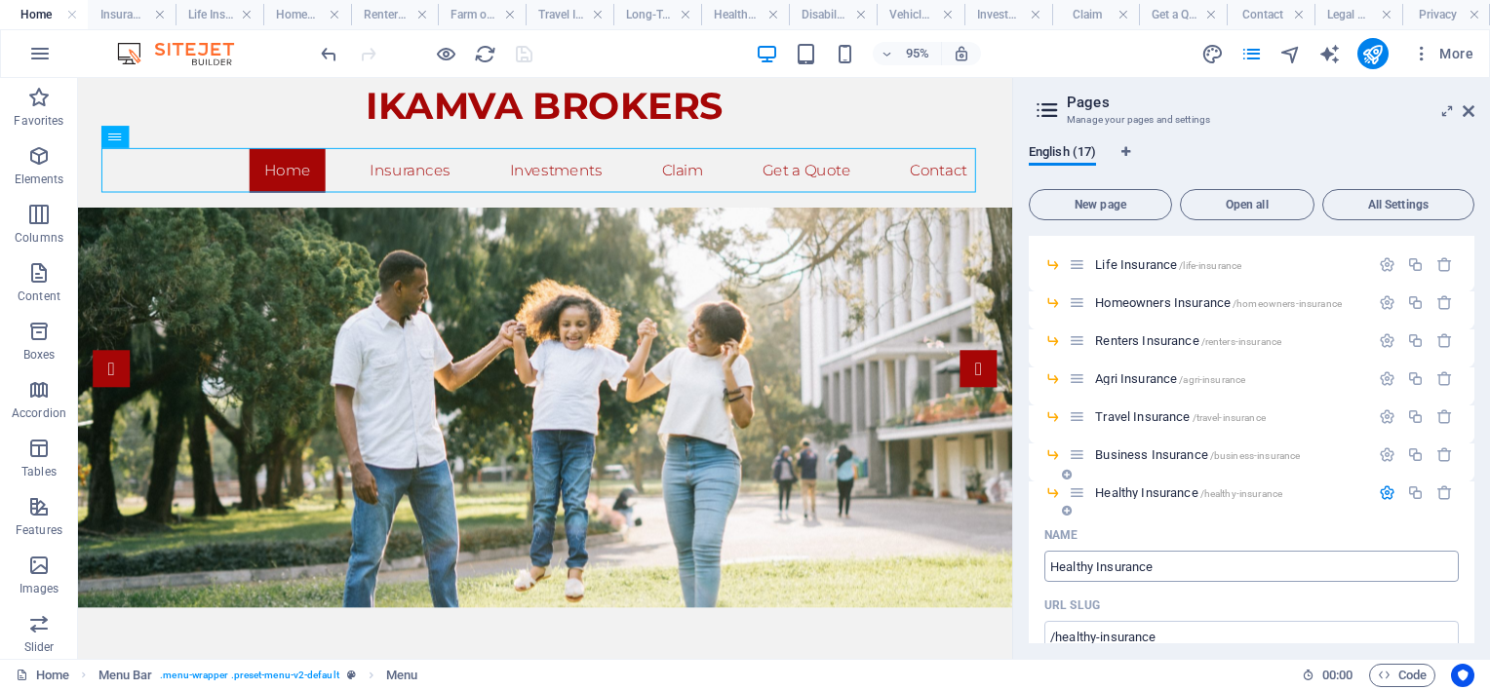
click at [1159, 570] on input "Healthy Insurance" at bounding box center [1251, 566] width 414 height 31
click at [1159, 569] on input "Healthy Insurance" at bounding box center [1251, 566] width 414 height 31
type input "Individual"
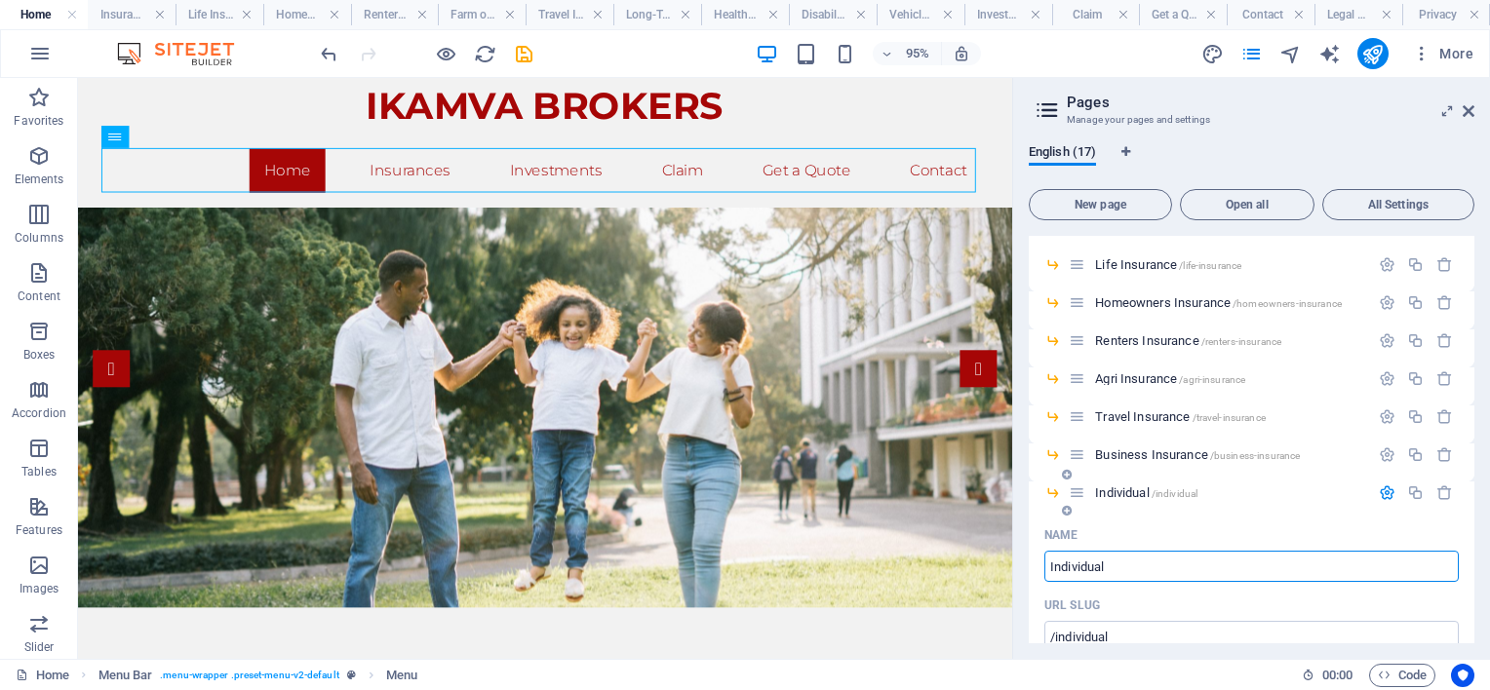
type input "/individual"
type input "Individual"
type input "Individual Insu"
type input "Individual"
type input "Individual Insurance"
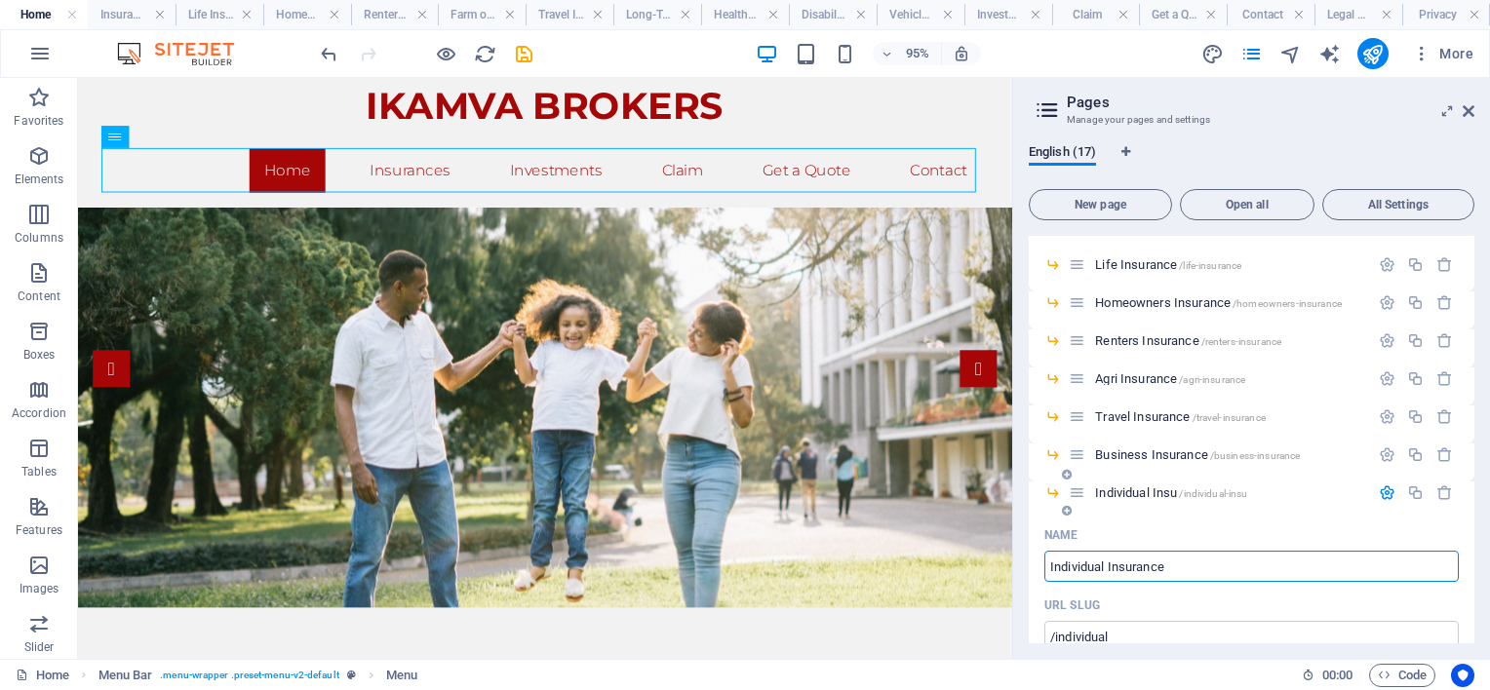
type input "/individual-insu"
type input "Individual Insu"
type input "Individual Insurance"
type input "/individual-insurance"
type input "Individual Insurance"
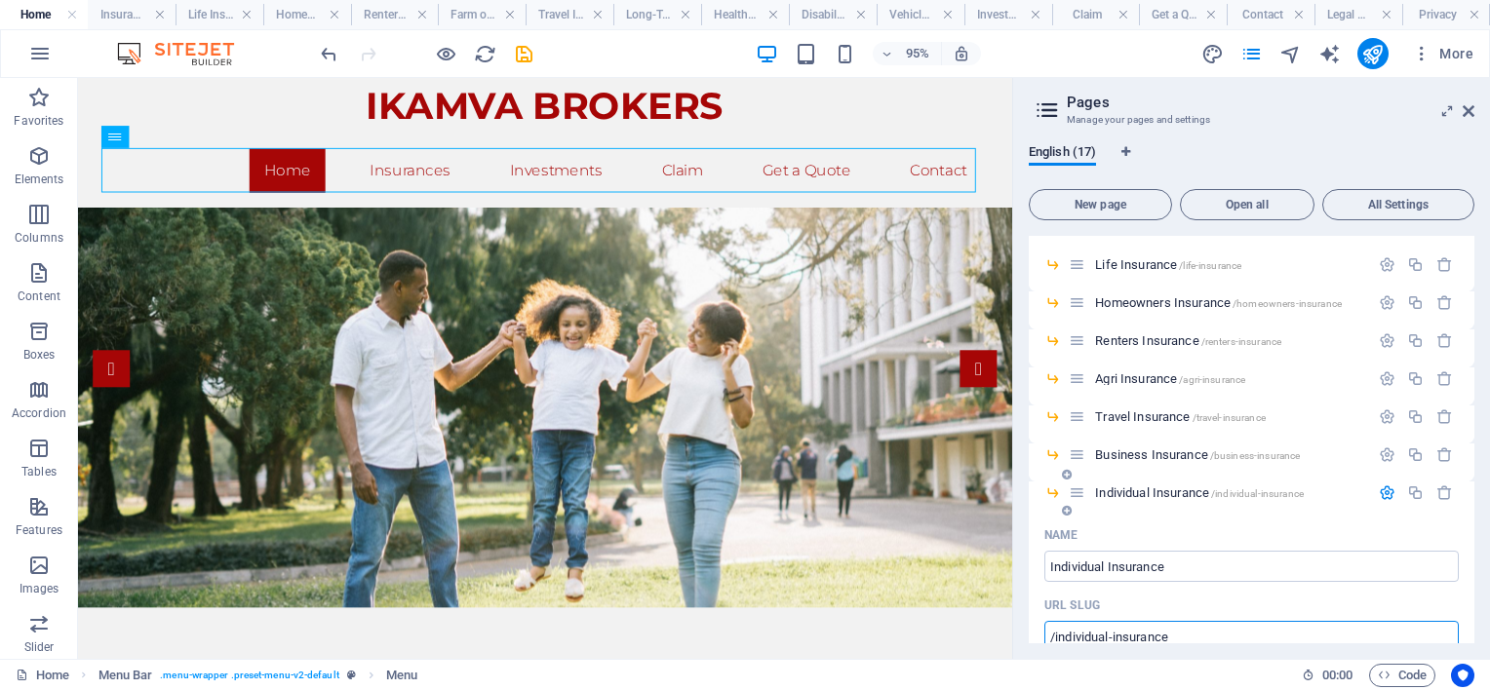
type input "Individual Insurance"
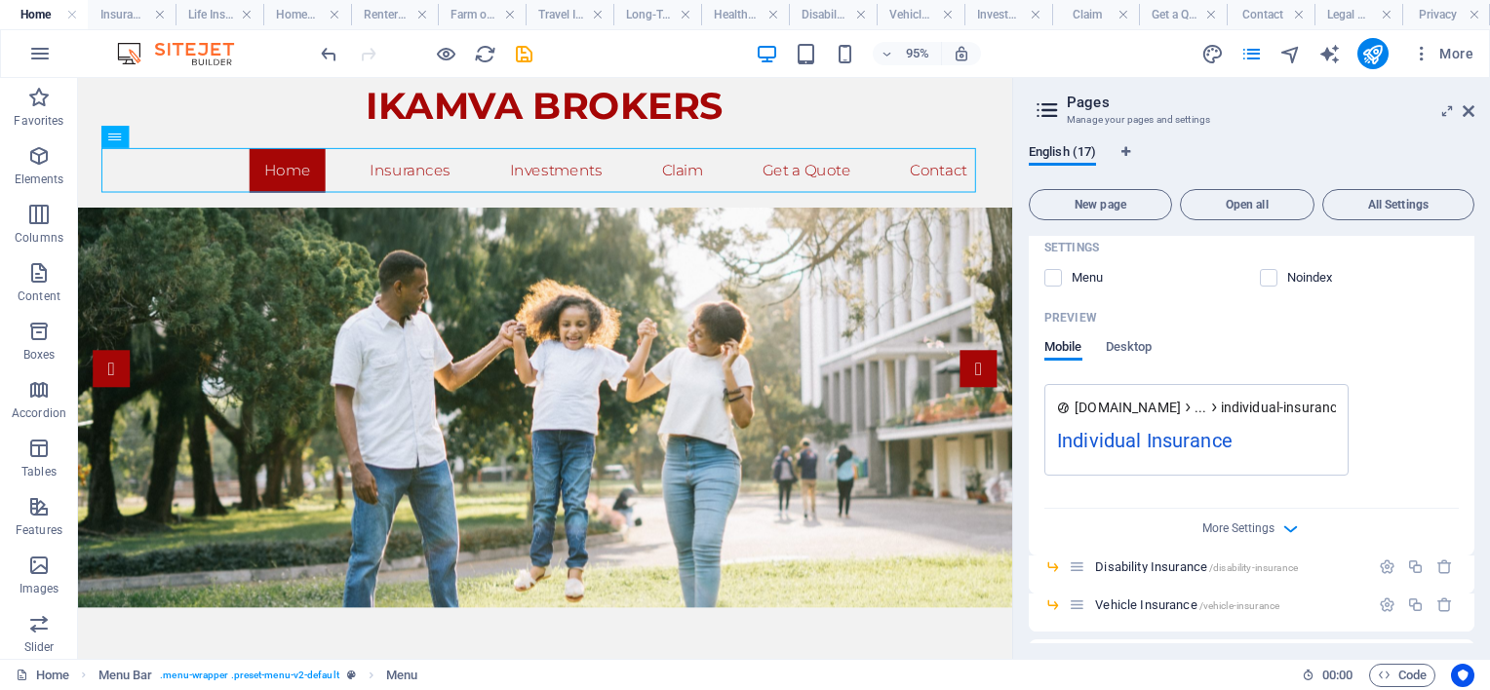
scroll to position [885, 0]
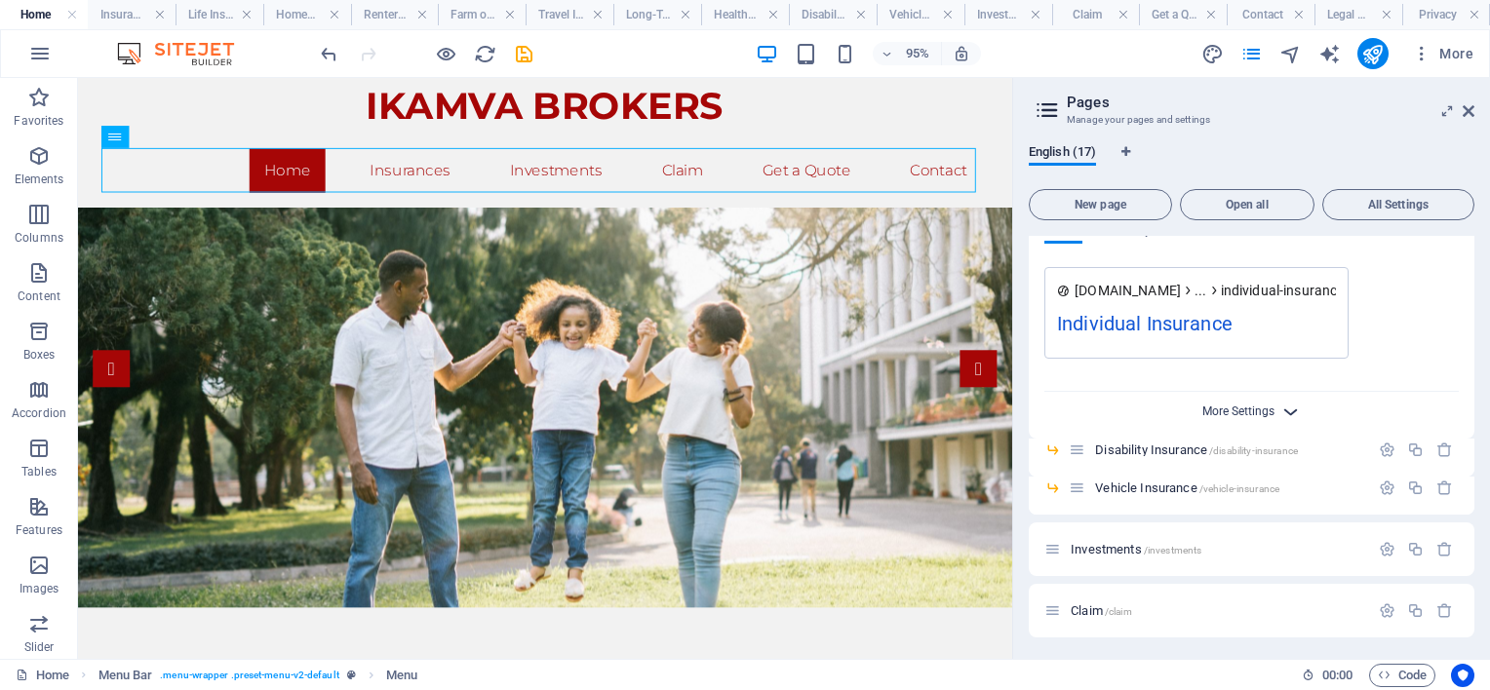
click at [1272, 406] on div "More Settings" at bounding box center [1251, 407] width 414 height 31
click at [1289, 407] on icon "button" at bounding box center [1290, 412] width 22 height 22
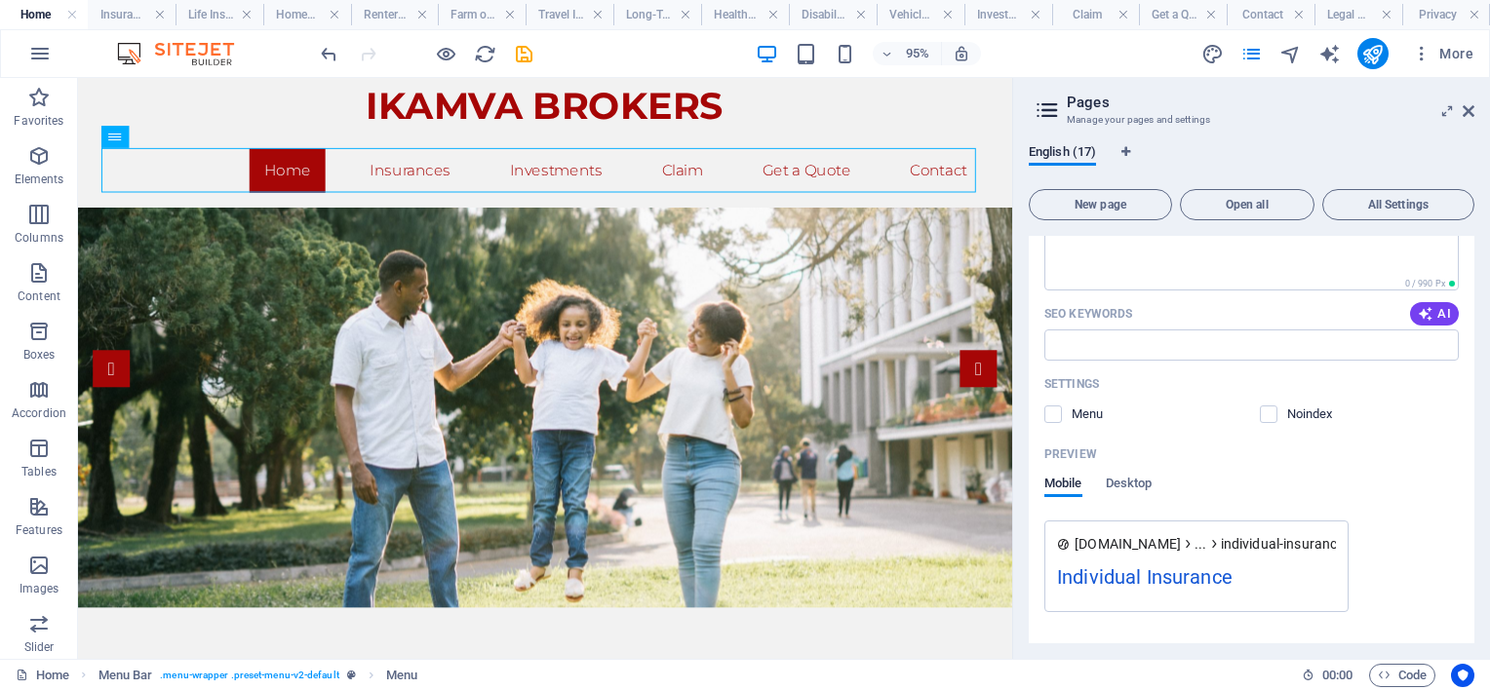
scroll to position [593, 0]
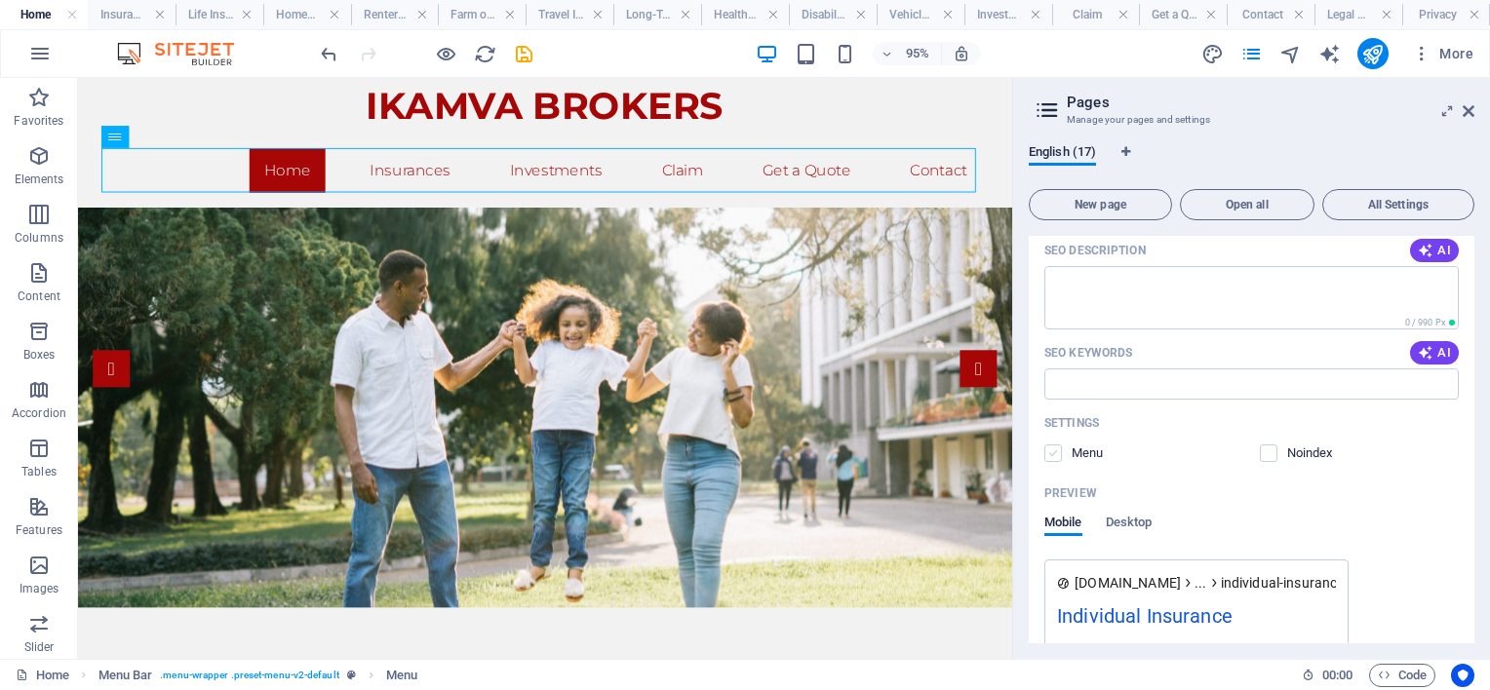
click at [1051, 454] on label at bounding box center [1053, 454] width 18 height 18
click at [0, 0] on input "checkbox" at bounding box center [0, 0] width 0 height 0
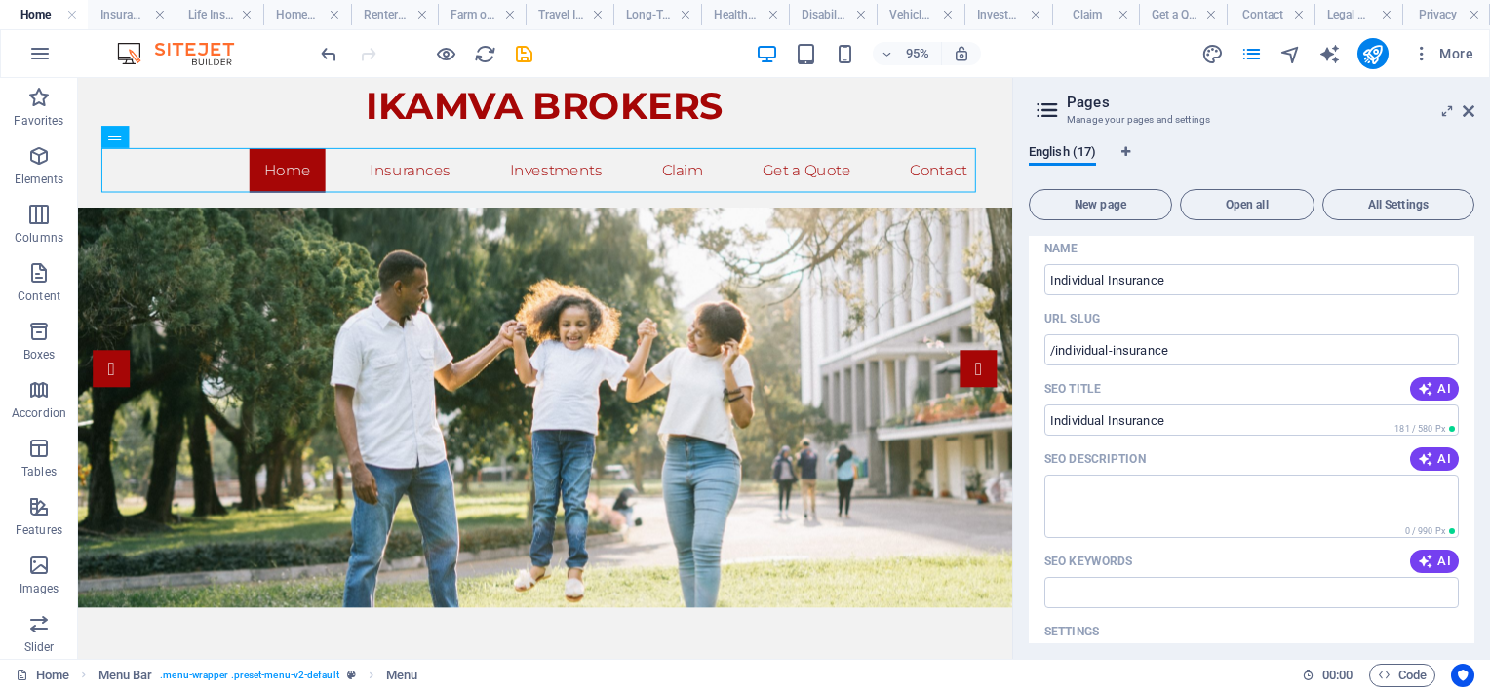
scroll to position [398, 0]
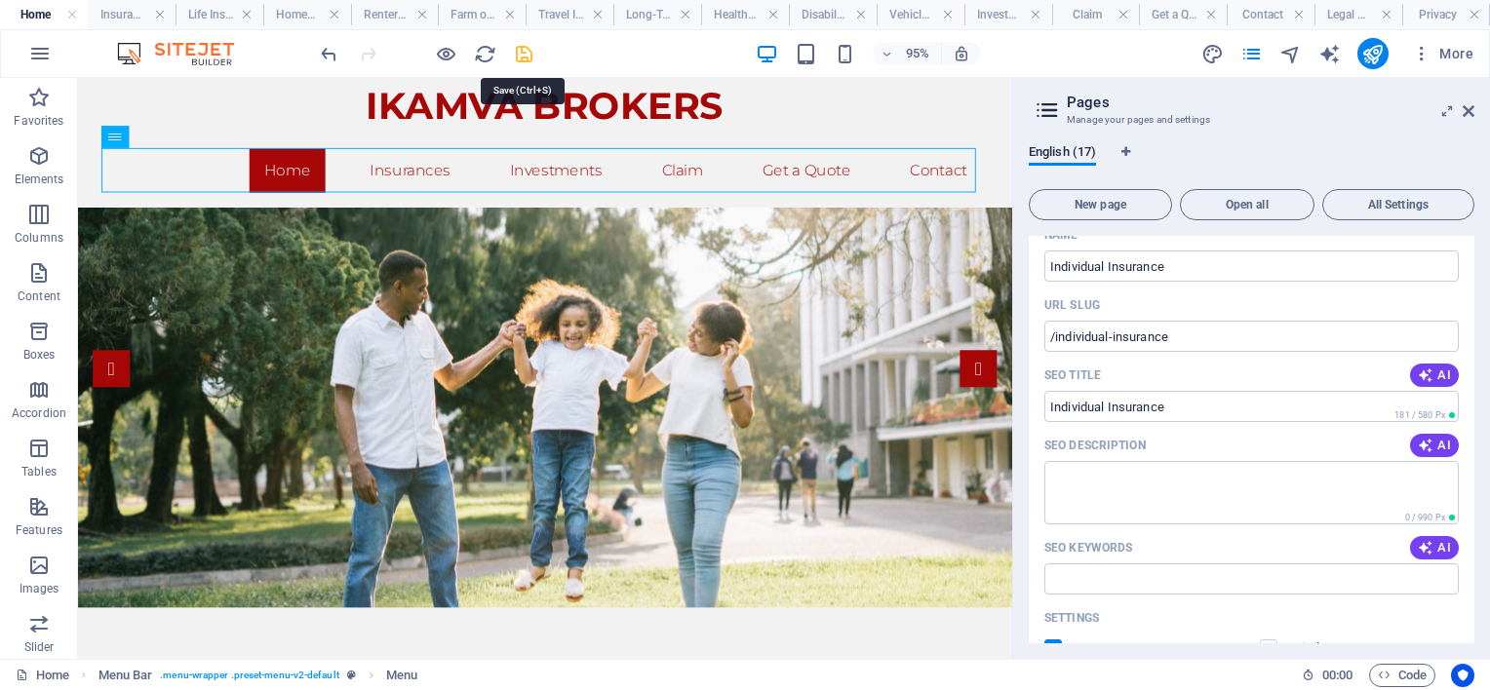
click at [524, 48] on icon "save" at bounding box center [524, 54] width 22 height 22
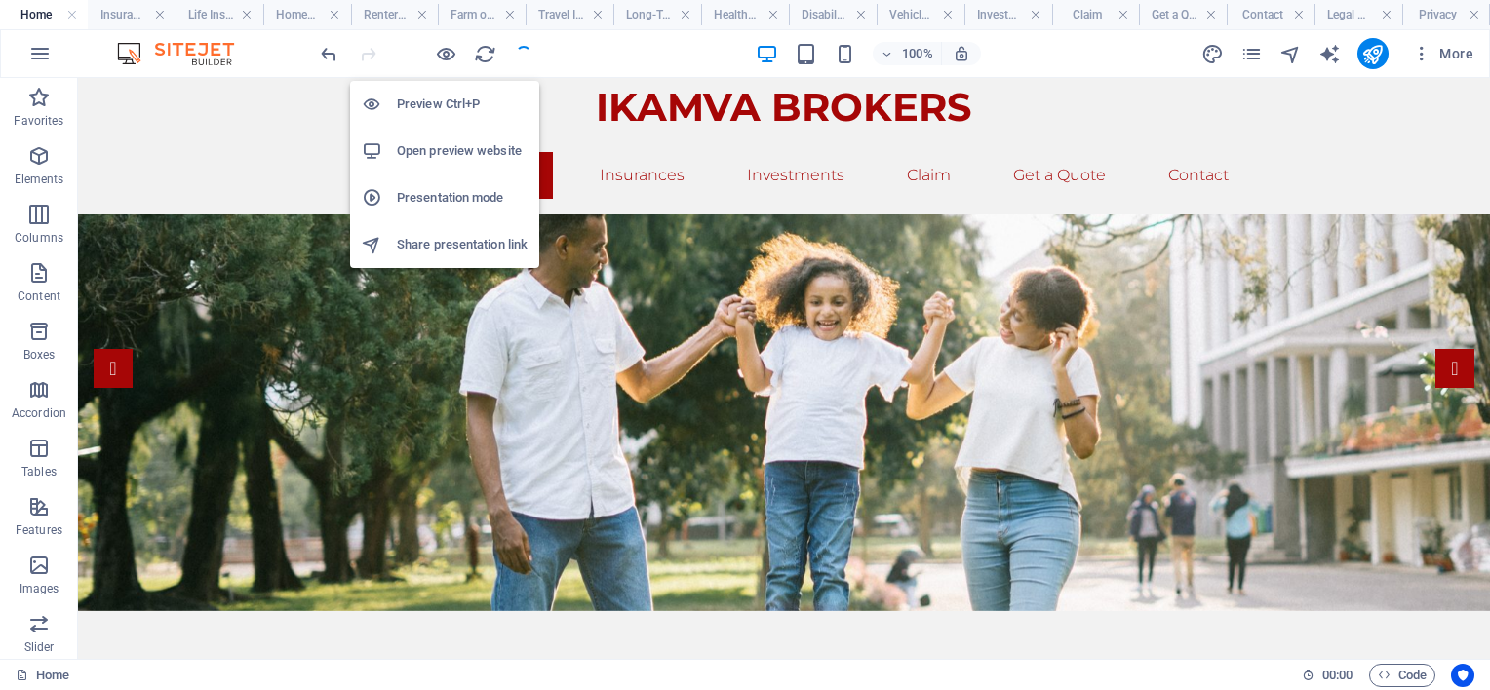
click at [413, 148] on h6 "Open preview website" at bounding box center [462, 150] width 131 height 23
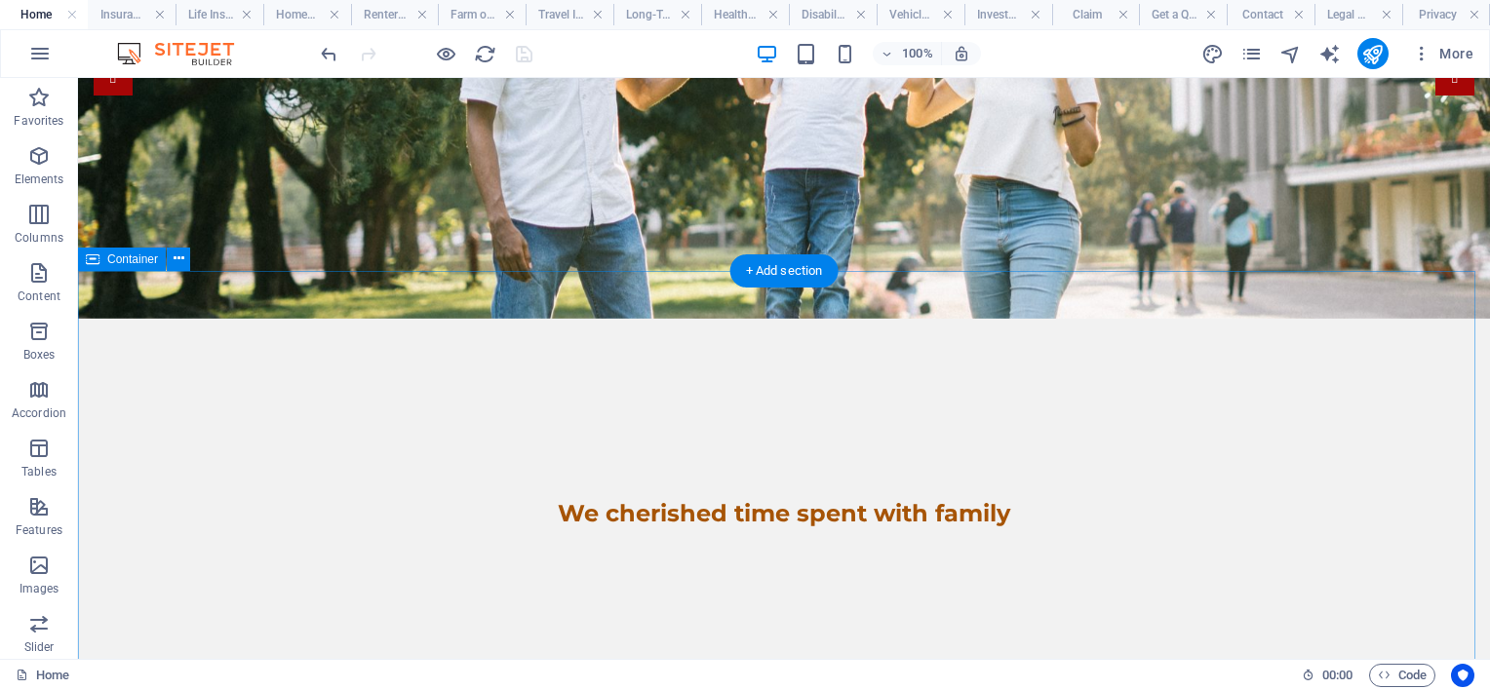
scroll to position [0, 0]
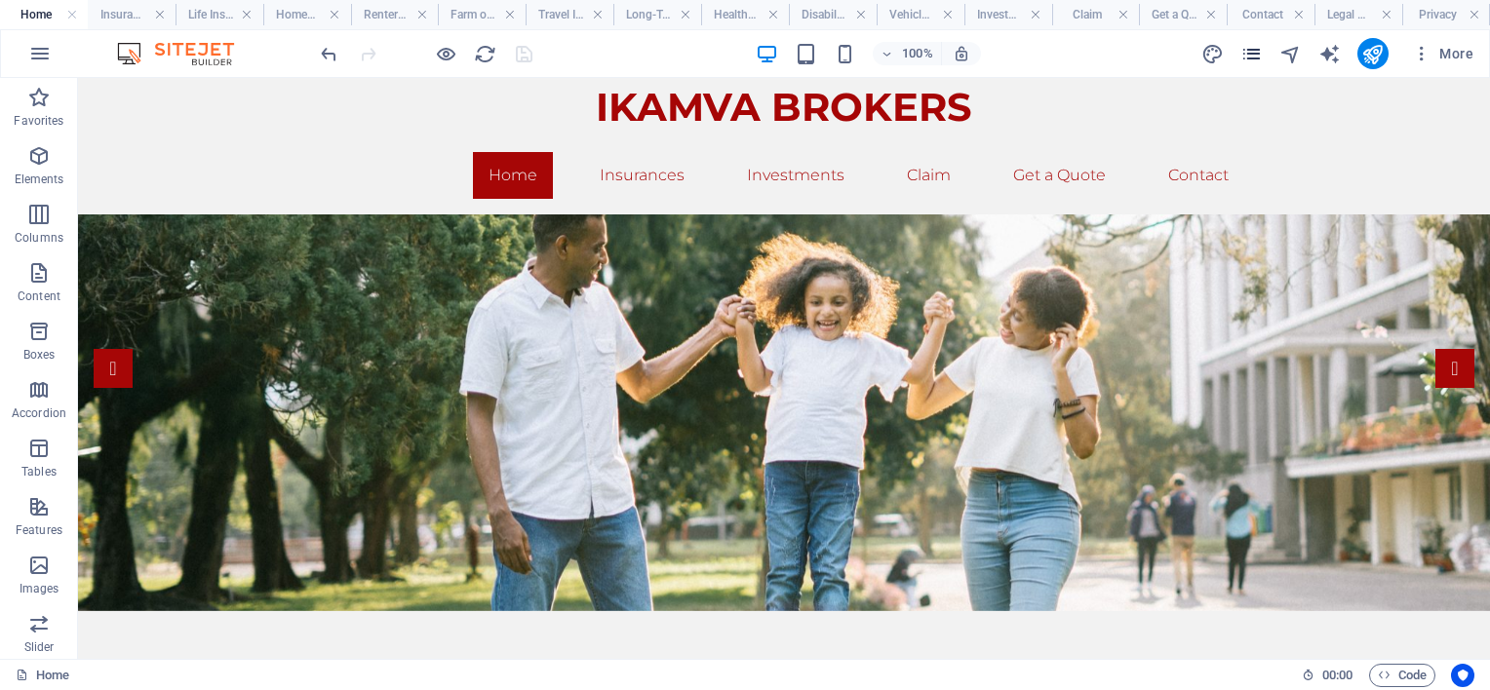
click at [1252, 51] on icon "pages" at bounding box center [1251, 54] width 22 height 22
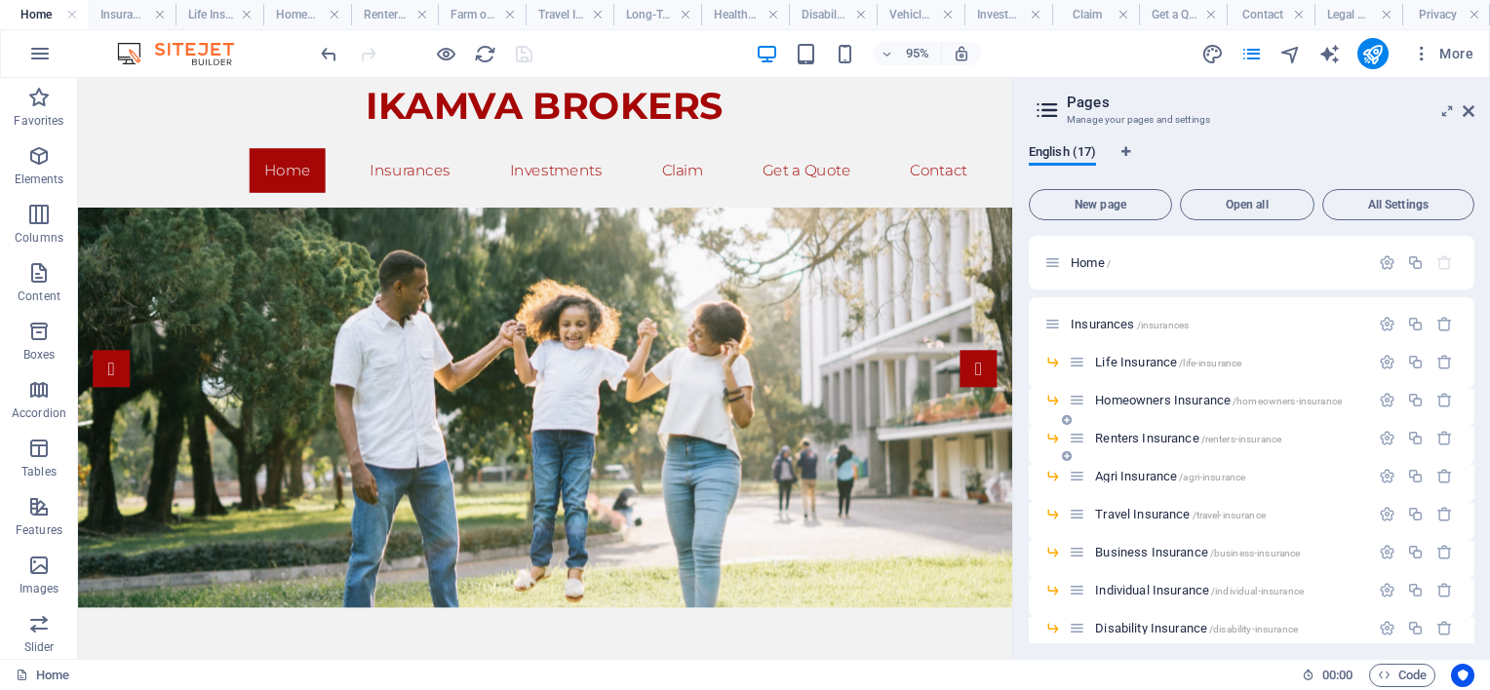
scroll to position [98, 0]
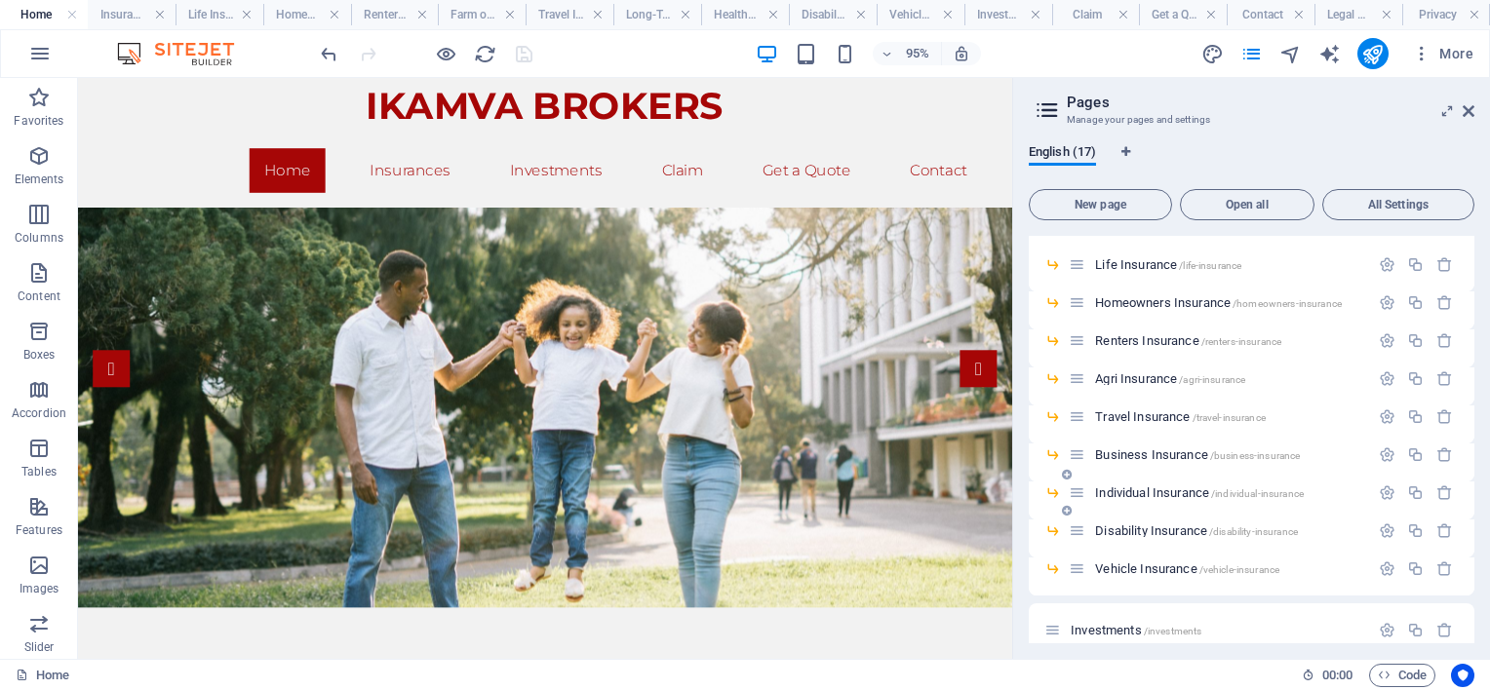
click at [1152, 482] on div "Individual Insurance /individual-insurance" at bounding box center [1219, 493] width 300 height 22
click at [1380, 484] on div at bounding box center [1416, 493] width 86 height 21
click at [1387, 492] on icon "button" at bounding box center [1387, 493] width 17 height 17
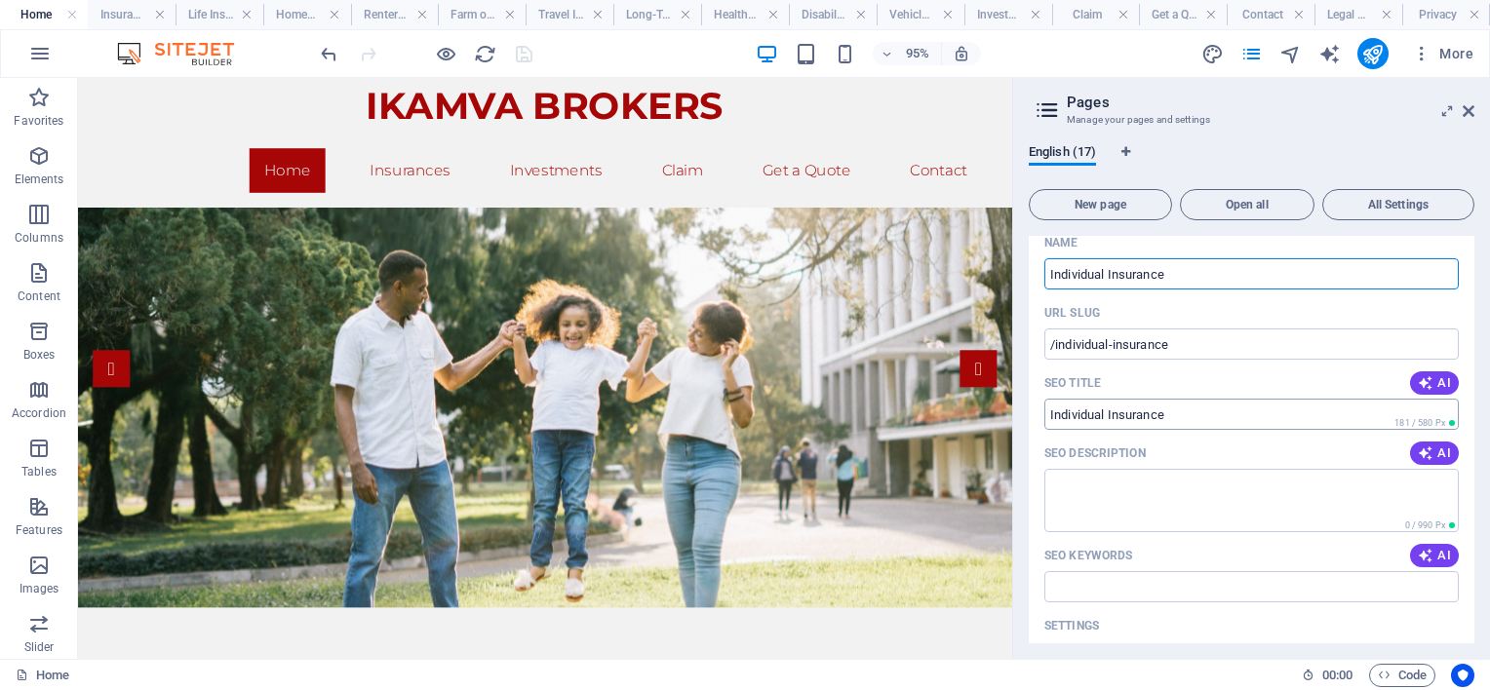
scroll to position [585, 0]
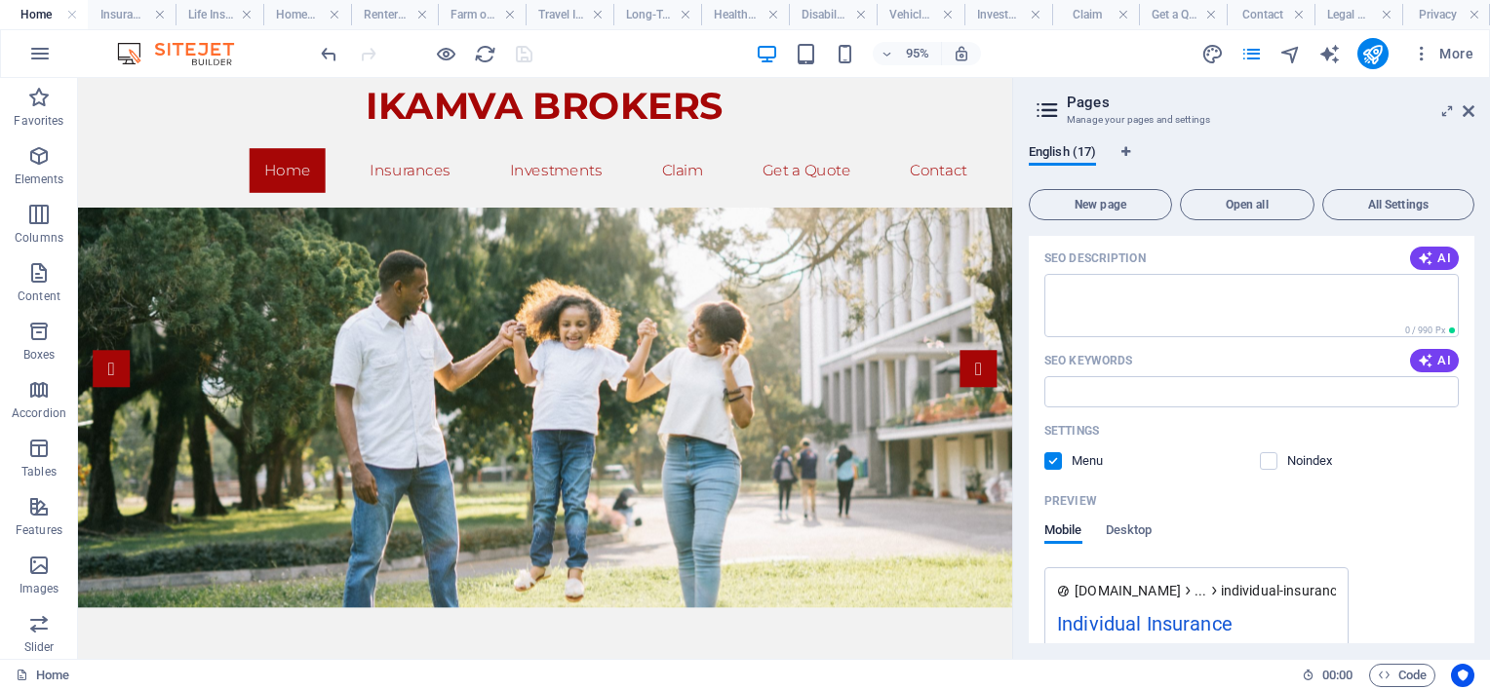
click at [1049, 460] on label at bounding box center [1053, 461] width 18 height 18
click at [0, 0] on input "checkbox" at bounding box center [0, 0] width 0 height 0
click at [1049, 460] on label at bounding box center [1053, 461] width 18 height 18
click at [0, 0] on input "checkbox" at bounding box center [0, 0] width 0 height 0
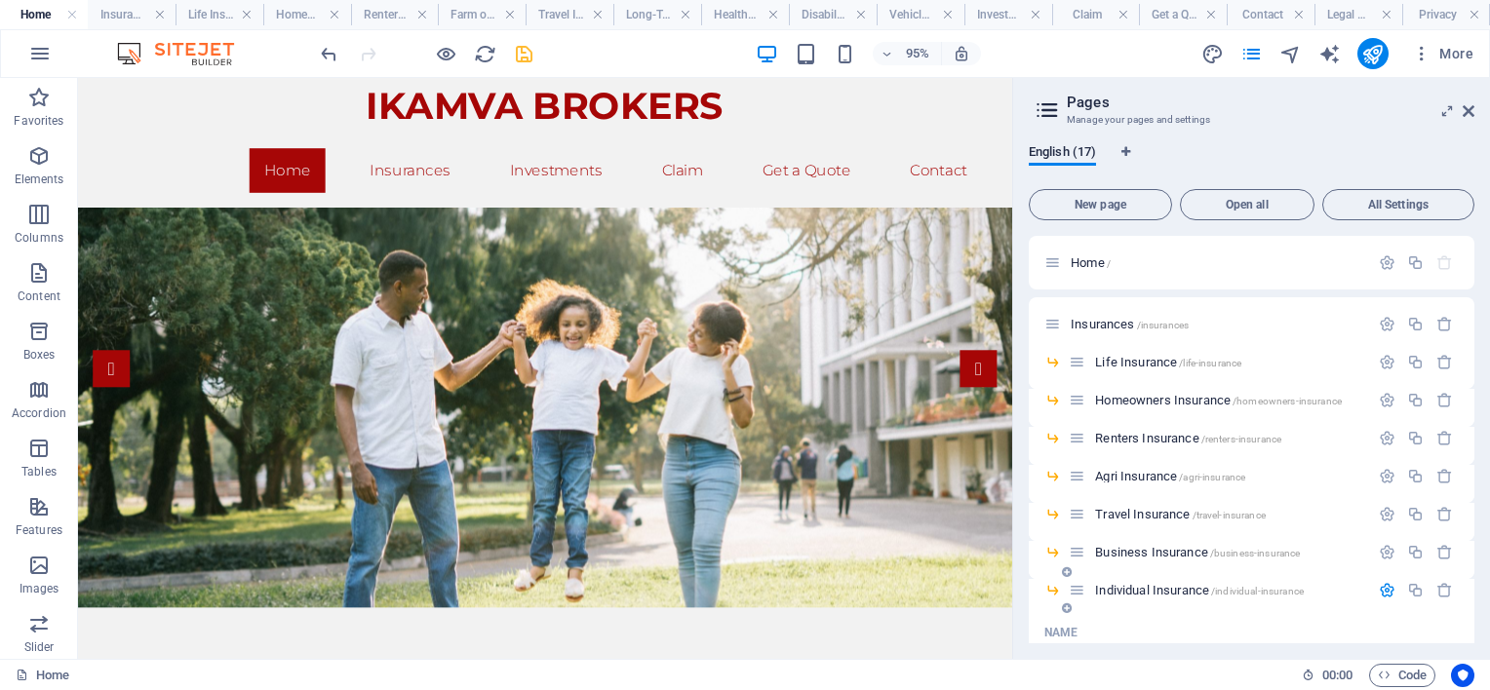
scroll to position [98, 0]
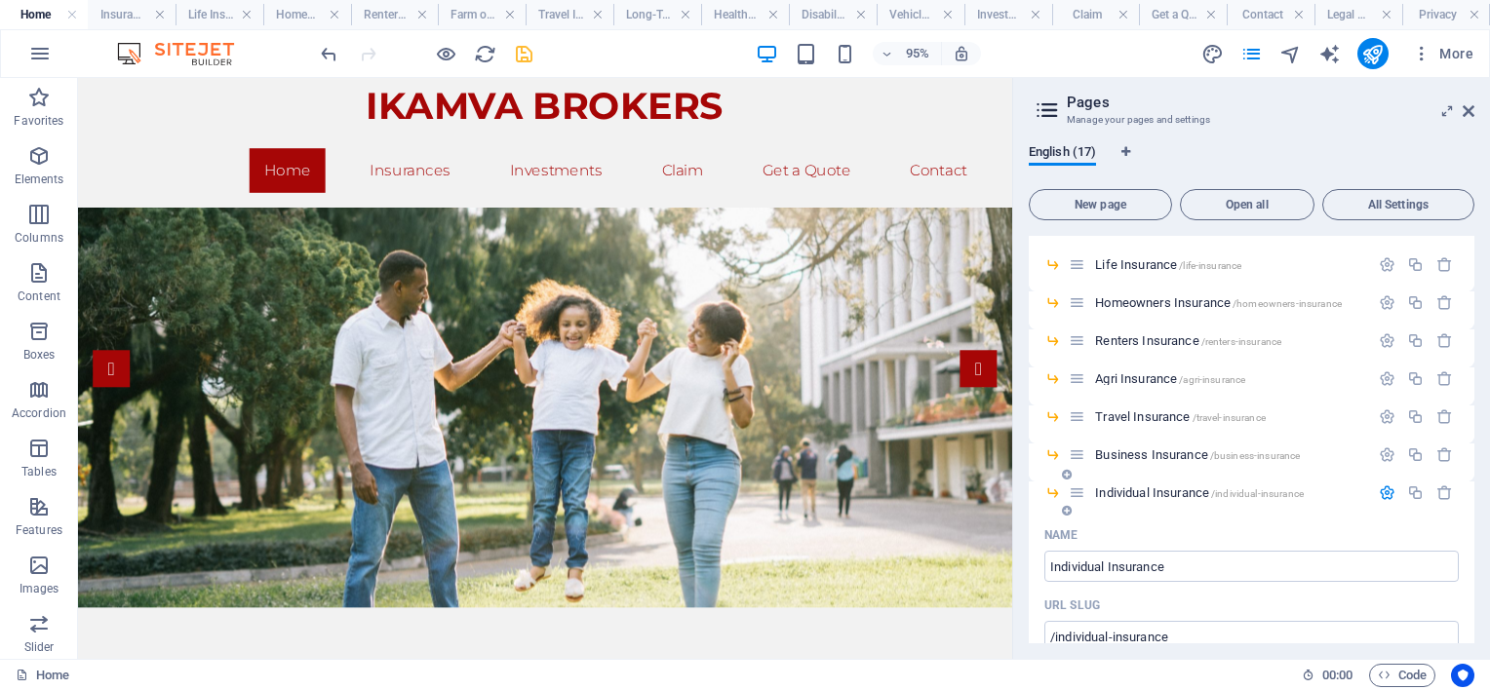
click at [1081, 492] on icon at bounding box center [1077, 493] width 17 height 17
click at [1077, 499] on icon at bounding box center [1077, 493] width 17 height 17
click at [1386, 492] on icon "button" at bounding box center [1387, 493] width 17 height 17
click at [1077, 497] on icon at bounding box center [1077, 493] width 17 height 17
click at [1098, 495] on span "Individual Insurance /individual-insurance" at bounding box center [1199, 493] width 209 height 15
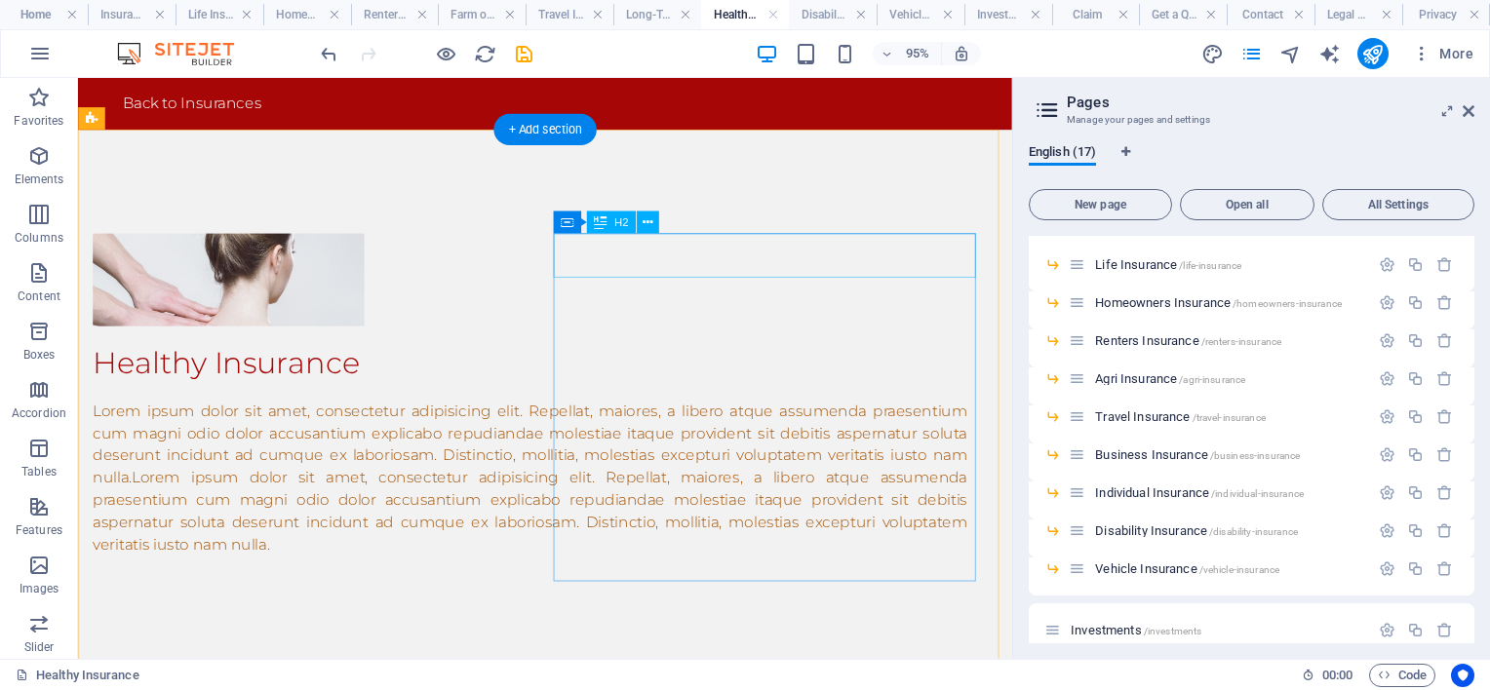
click at [856, 355] on div "Healthy Insurance" at bounding box center [554, 378] width 921 height 47
drag, startPoint x: 856, startPoint y: 270, endPoint x: 742, endPoint y: 379, distance: 157.9
click at [857, 355] on div "Healthy Insurance" at bounding box center [554, 378] width 921 height 47
click at [739, 417] on div "Lorem ipsum dolor sit amet, consectetur adipisicing elit. Repellat, maiores, a …" at bounding box center [554, 499] width 921 height 164
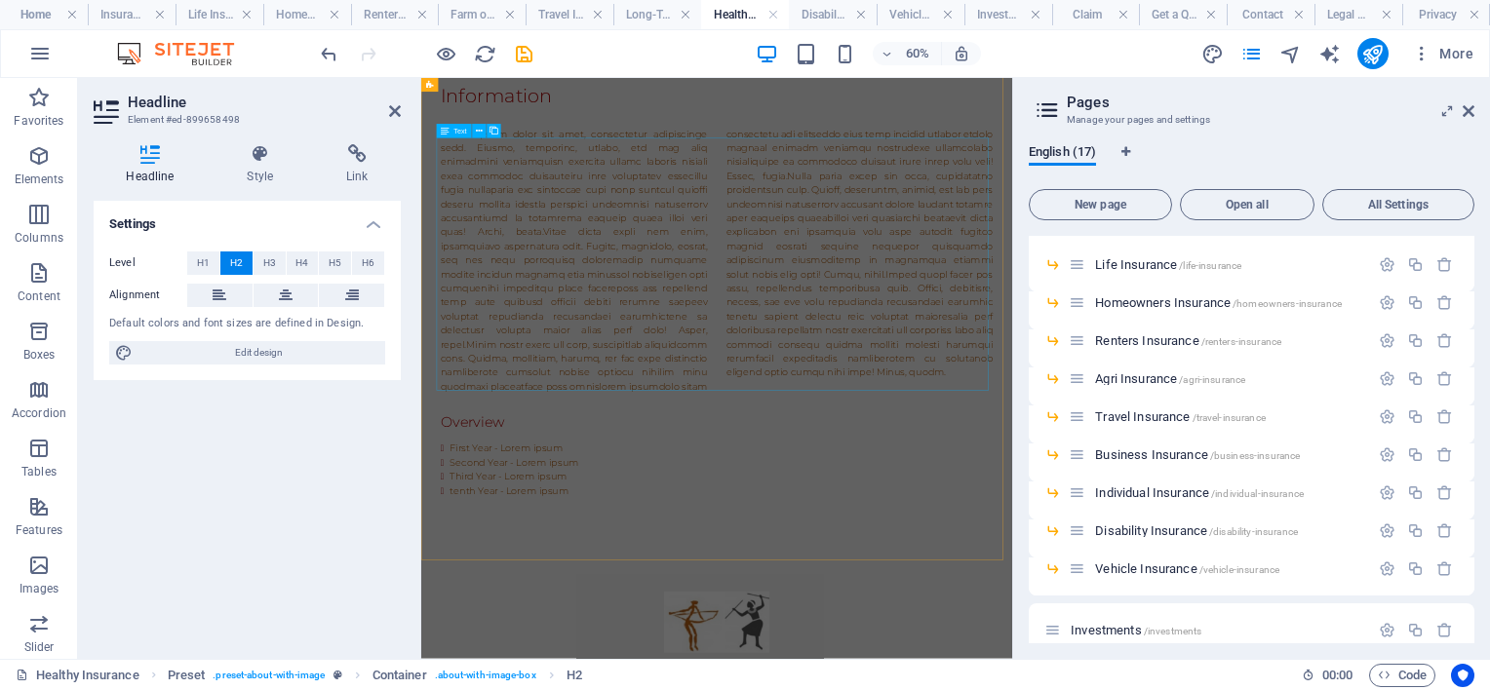
scroll to position [1371, 0]
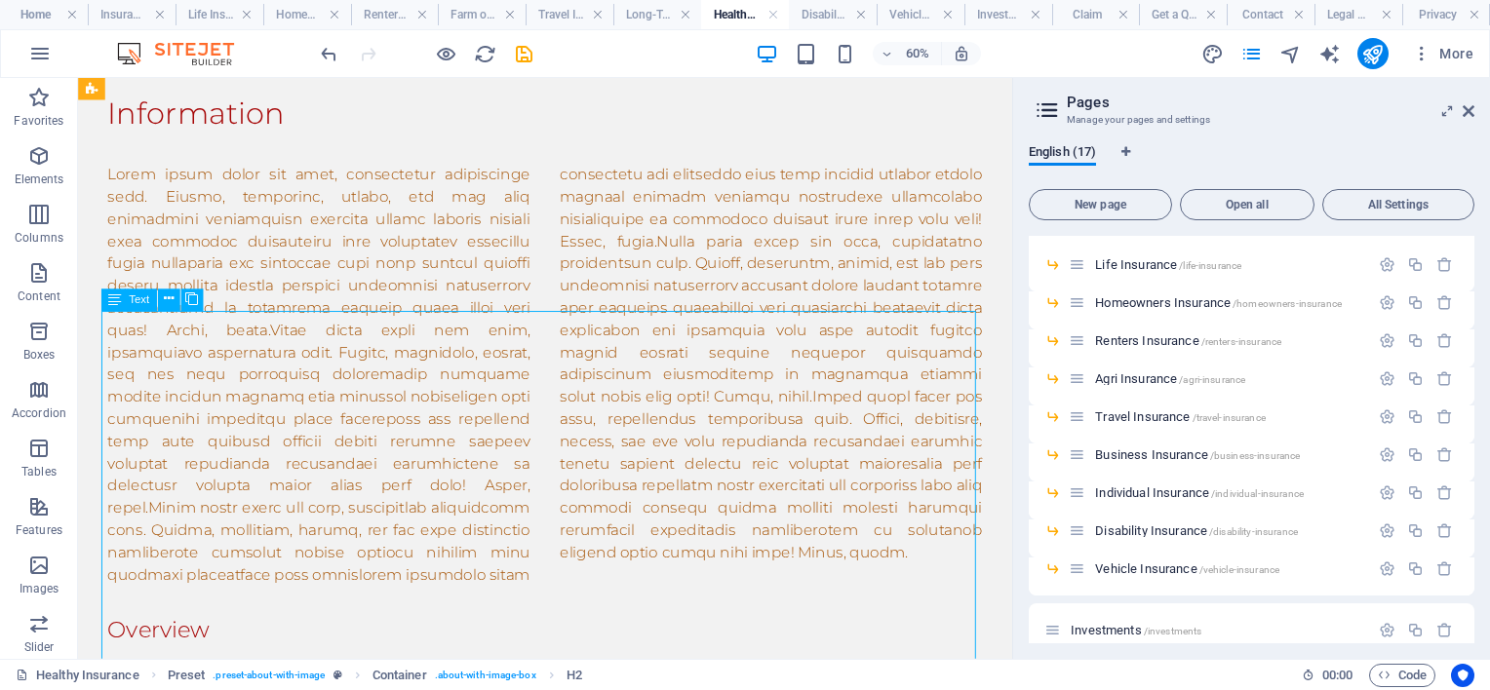
drag, startPoint x: 688, startPoint y: 552, endPoint x: 826, endPoint y: 377, distance: 222.2
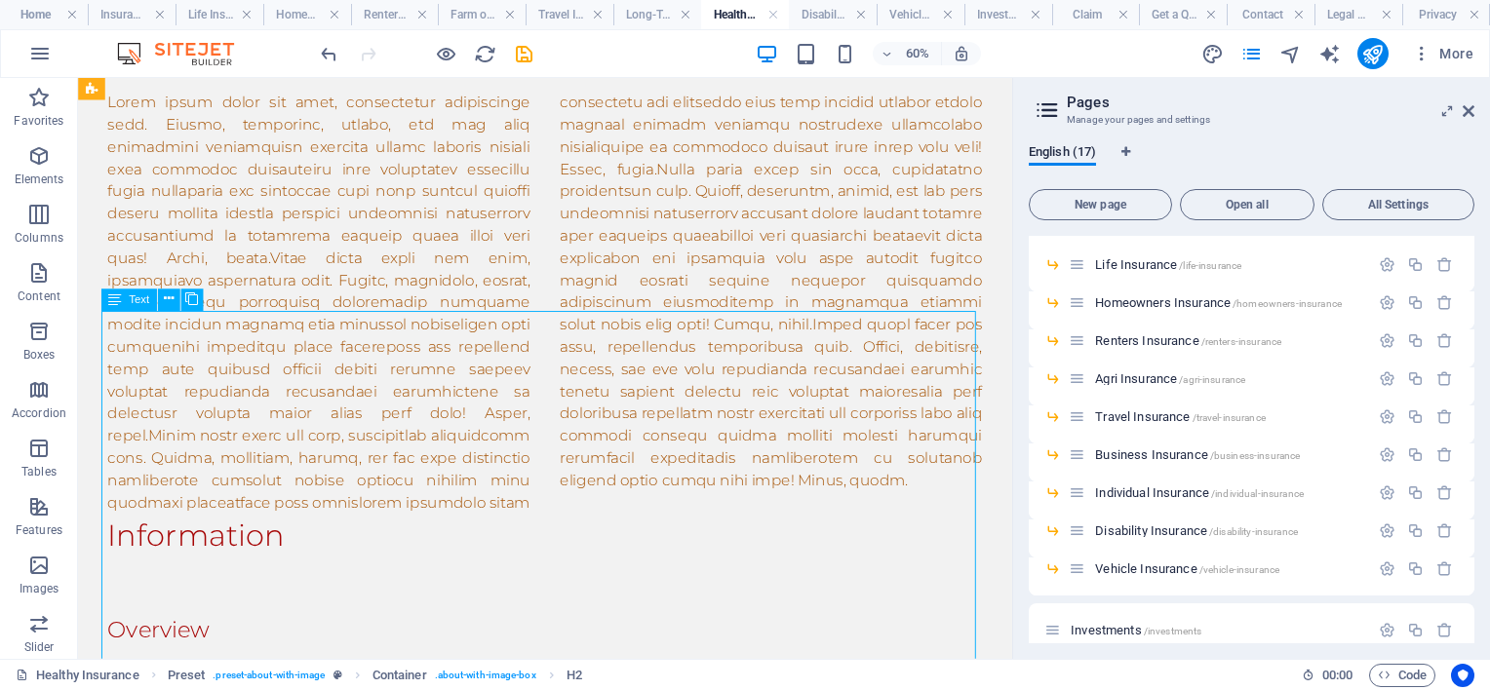
scroll to position [1317, 0]
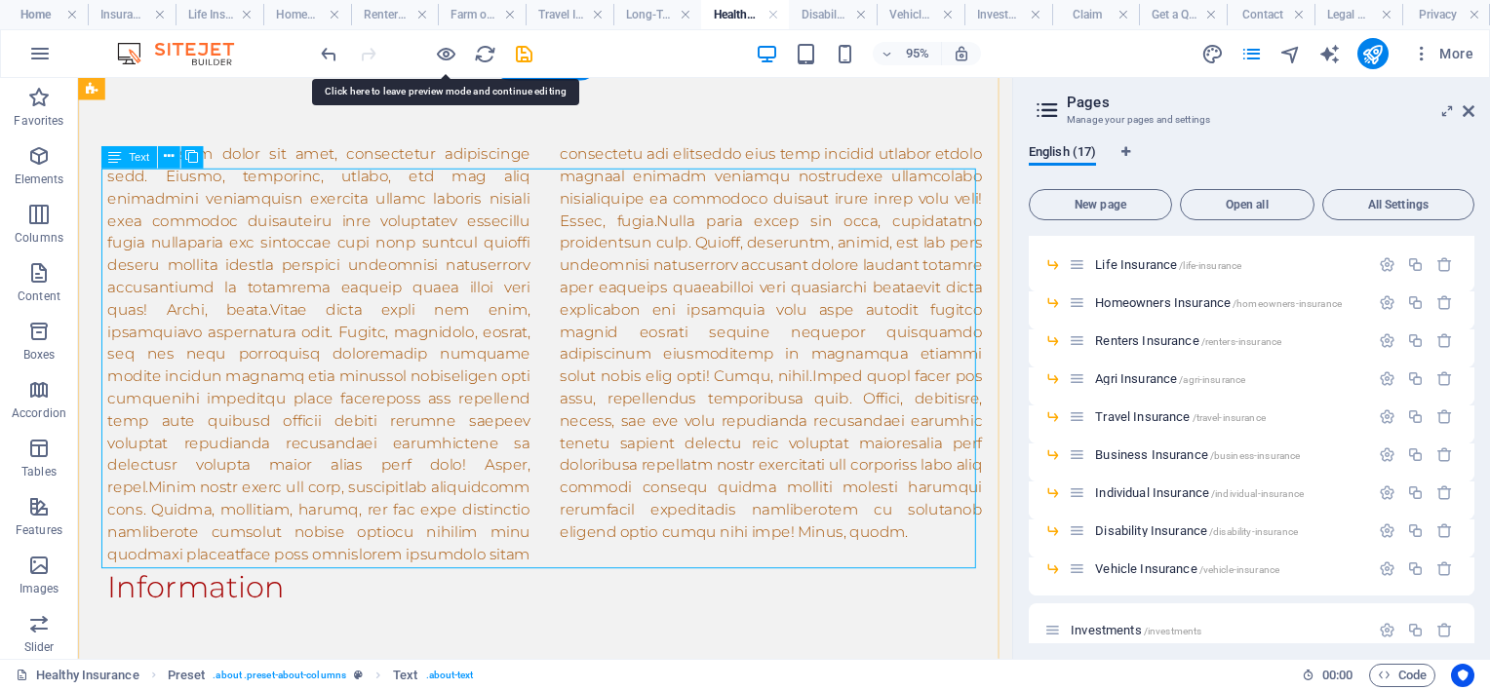
click at [702, 581] on div at bounding box center [569, 369] width 921 height 445
click at [703, 582] on div at bounding box center [569, 369] width 921 height 445
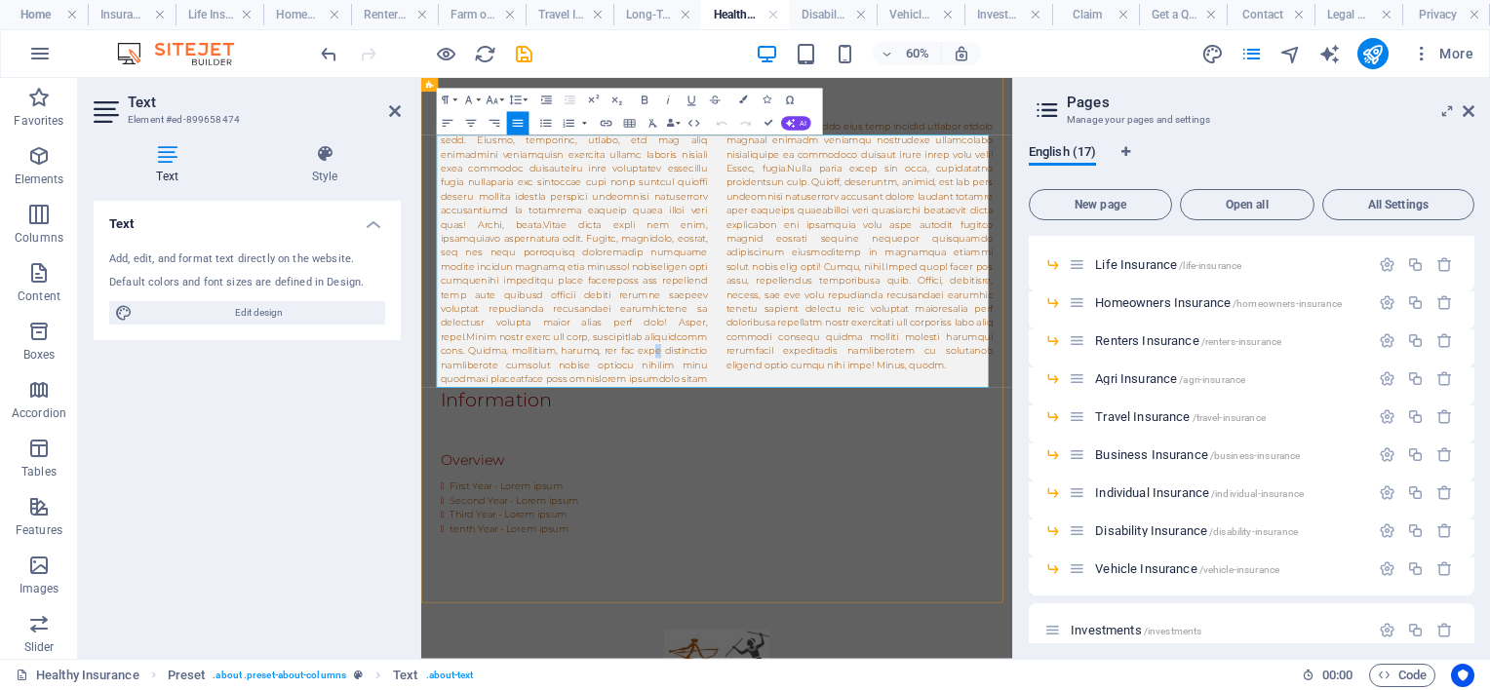
scroll to position [1024, 0]
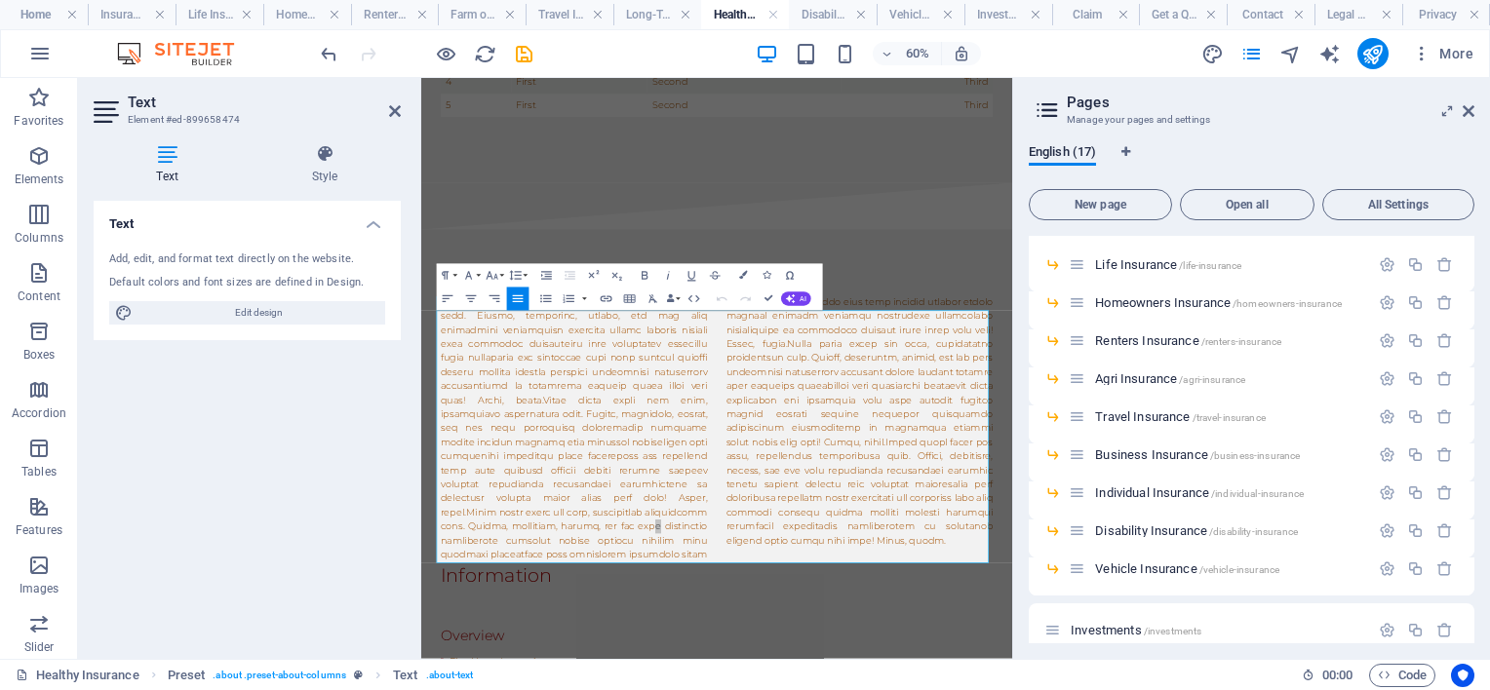
drag, startPoint x: 208, startPoint y: 444, endPoint x: 202, endPoint y: 429, distance: 15.8
click at [207, 442] on div "Text Add, edit, and format text directly on the website. Default colors and fon…" at bounding box center [247, 422] width 307 height 443
click at [392, 111] on icon at bounding box center [395, 111] width 12 height 16
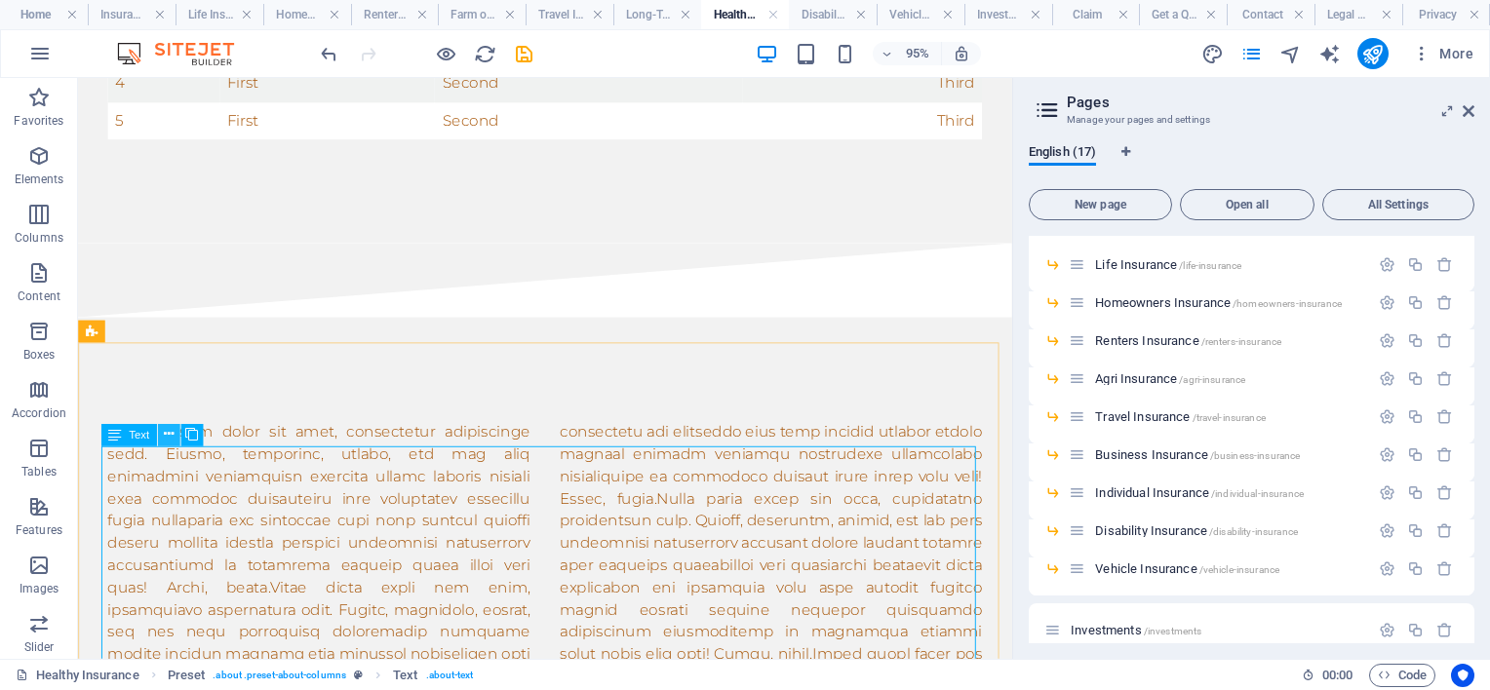
click at [176, 429] on button at bounding box center [169, 435] width 22 height 22
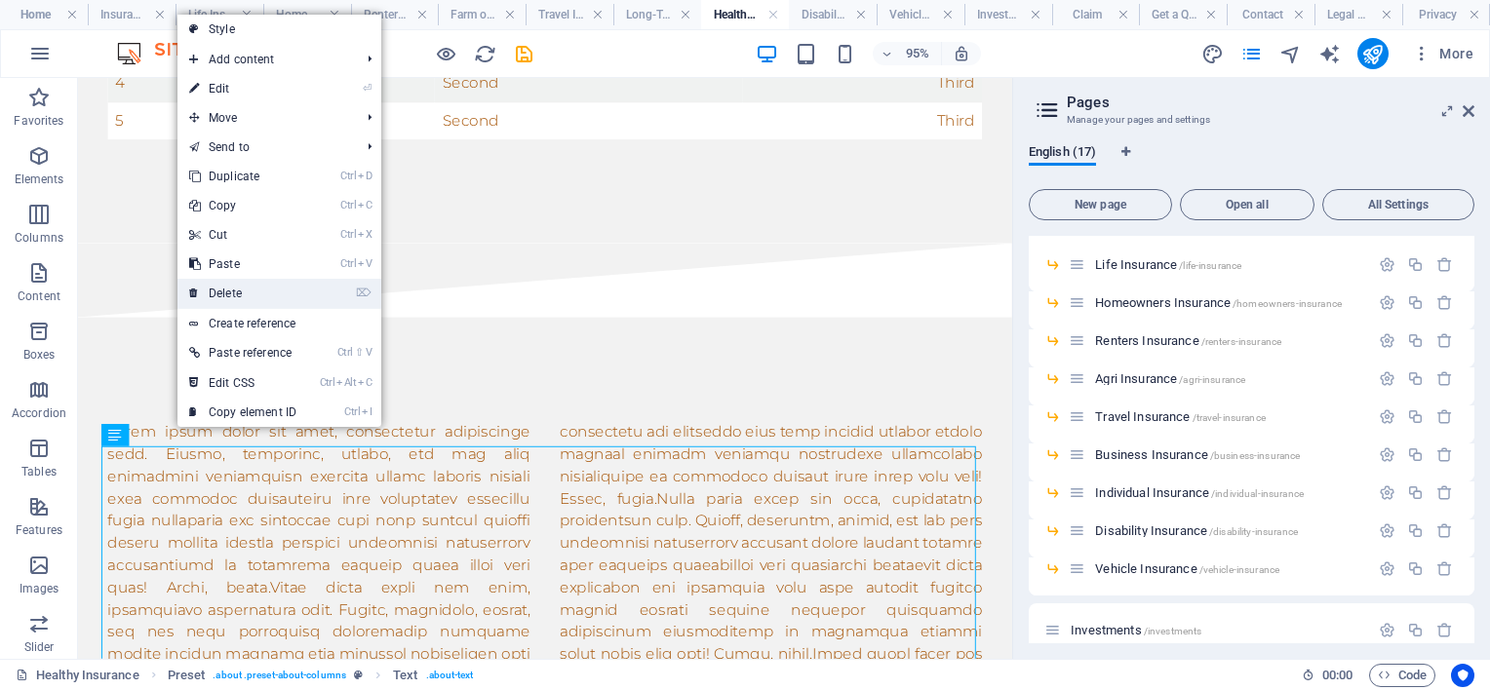
click at [265, 288] on link "⌦ Delete" at bounding box center [242, 293] width 131 height 29
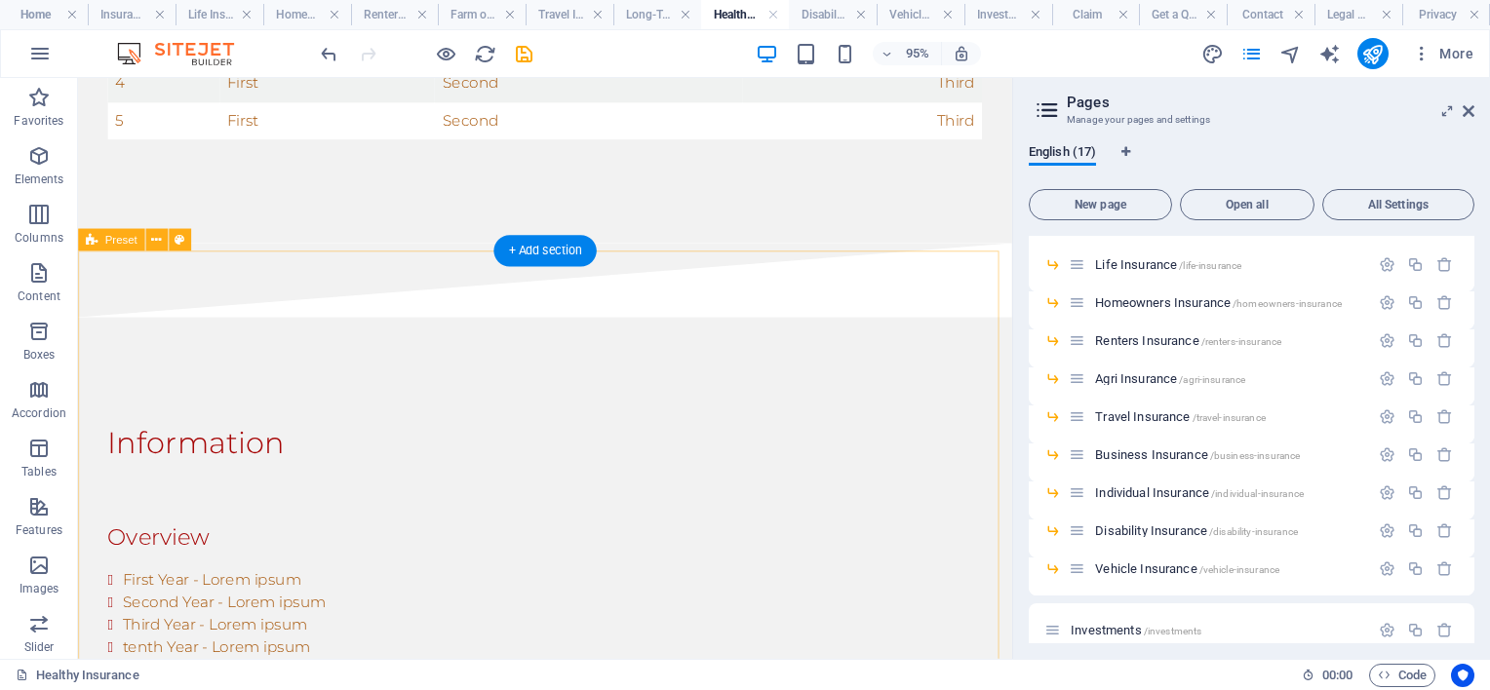
scroll to position [1219, 0]
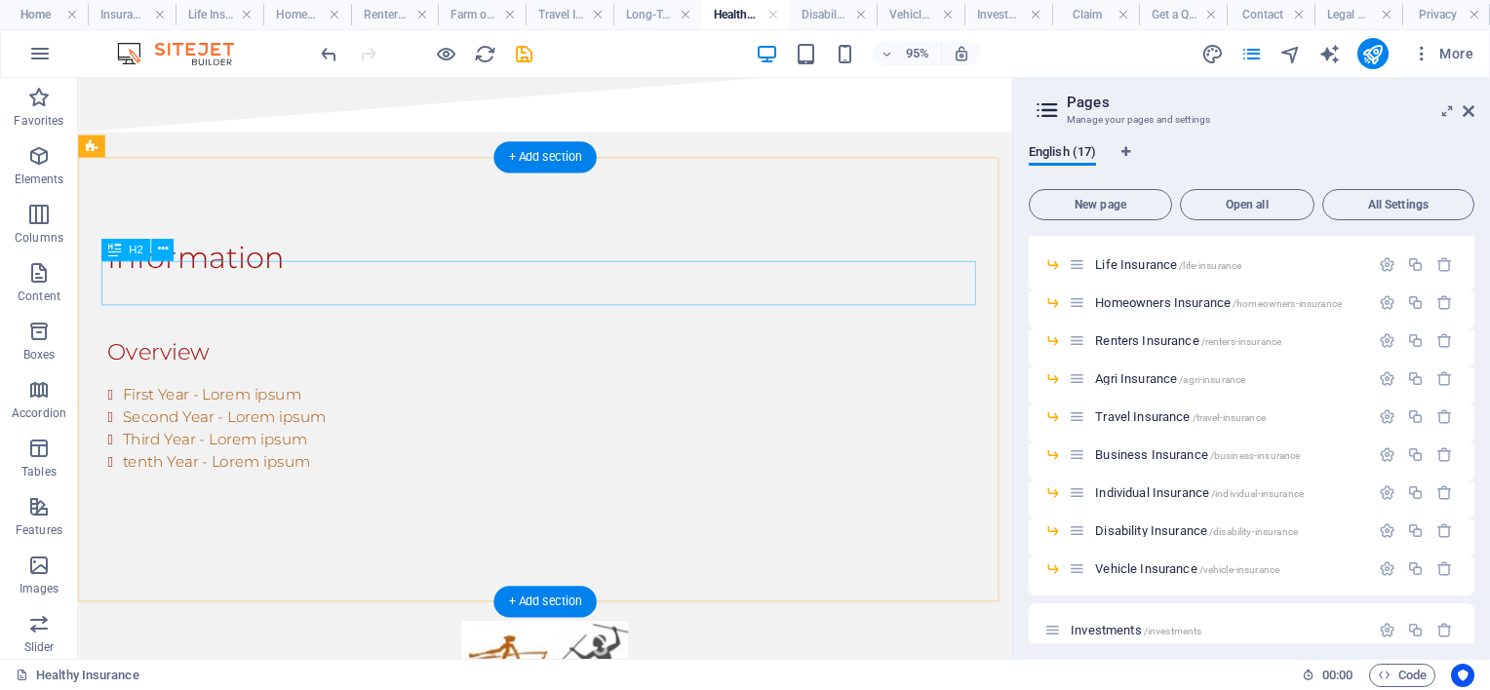
click at [249, 292] on div "Information" at bounding box center [569, 268] width 921 height 47
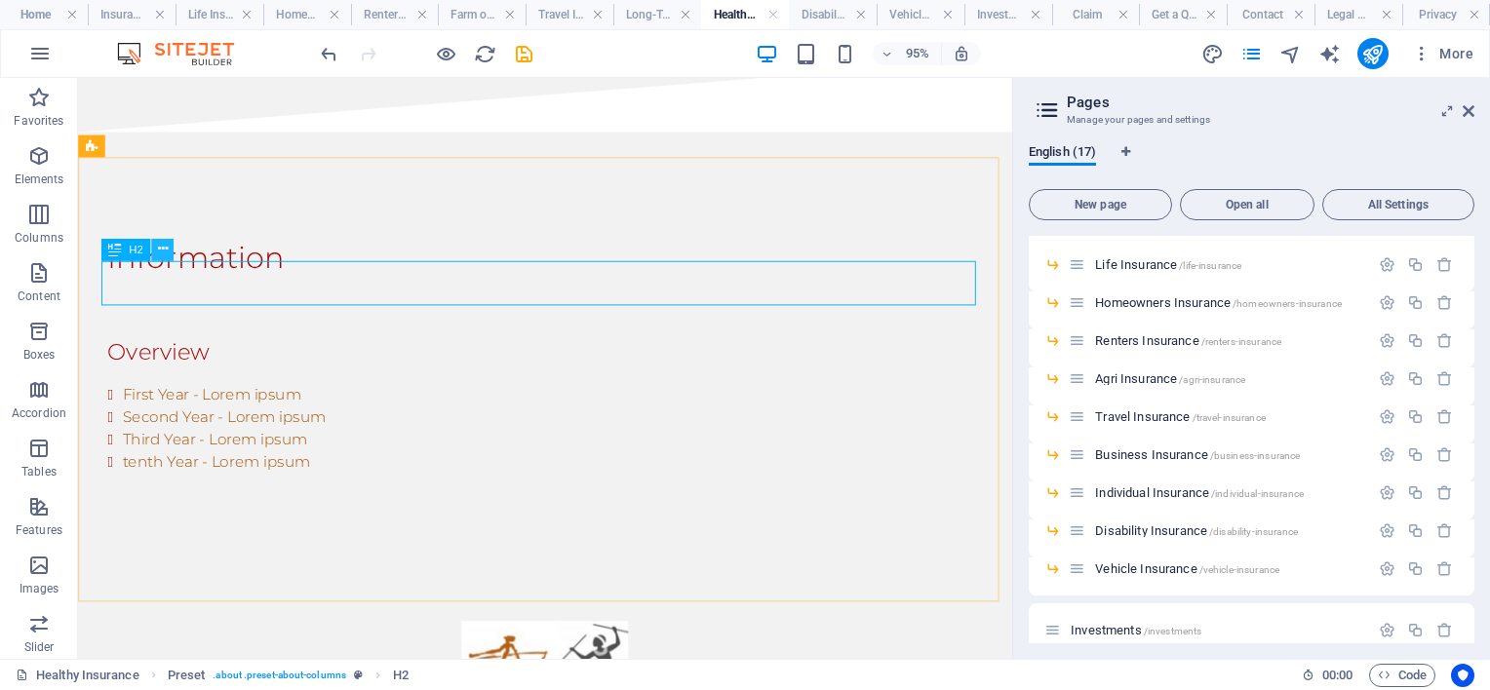
click at [162, 246] on icon at bounding box center [162, 250] width 10 height 20
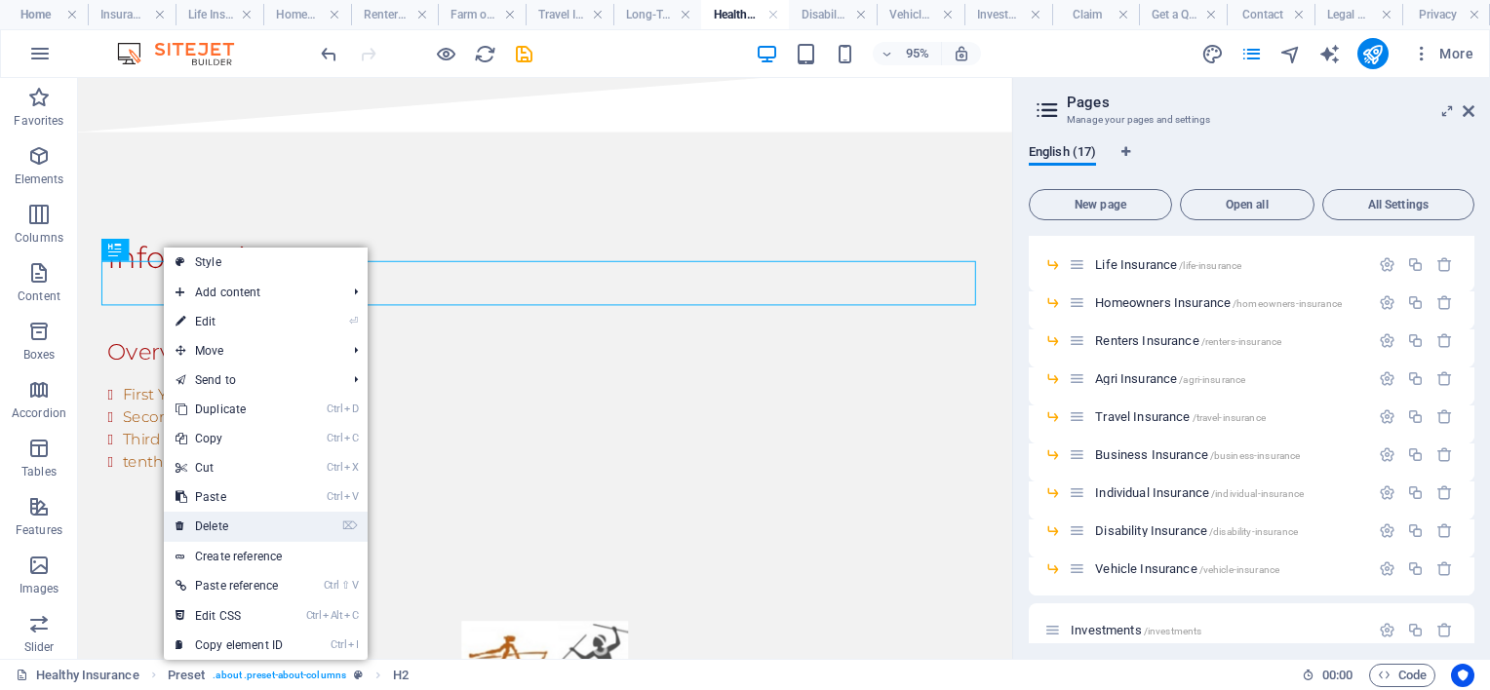
click at [225, 526] on link "⌦ Delete" at bounding box center [229, 526] width 131 height 29
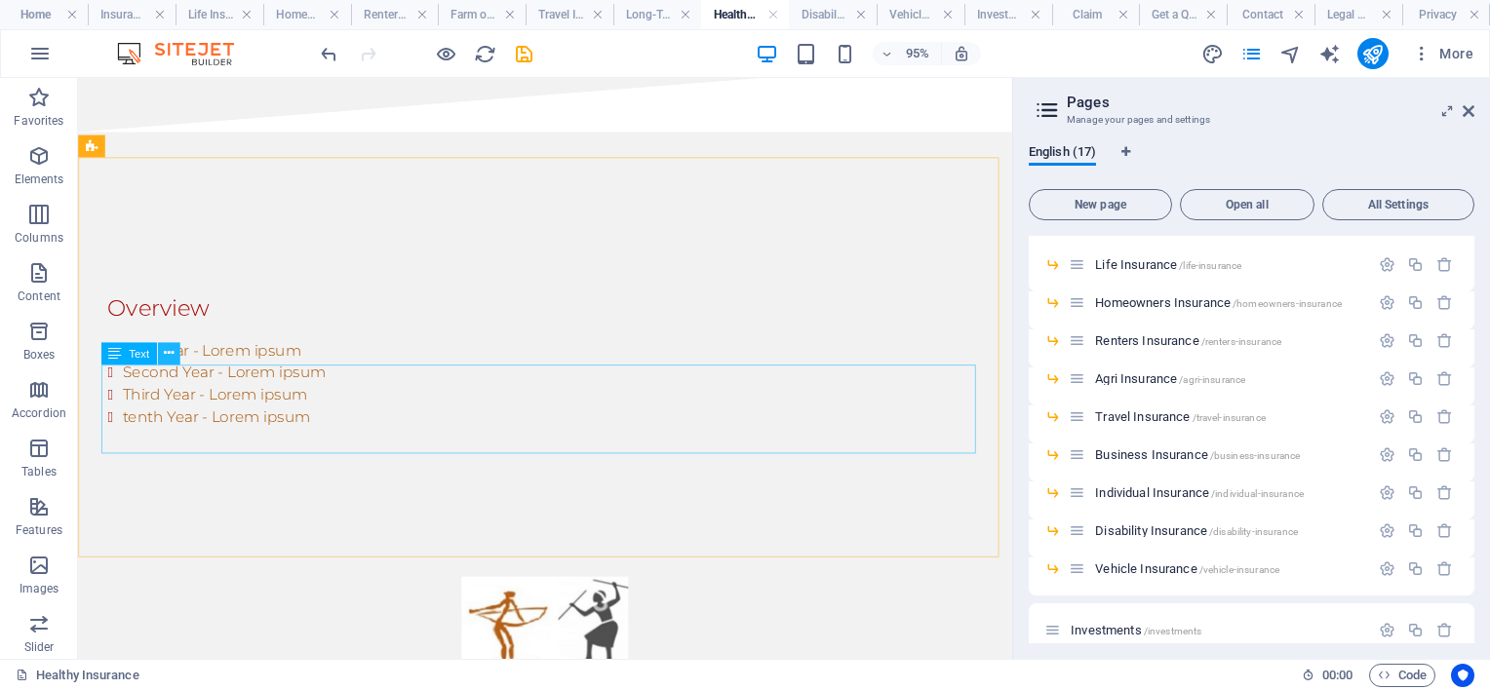
click at [160, 348] on button at bounding box center [169, 353] width 22 height 22
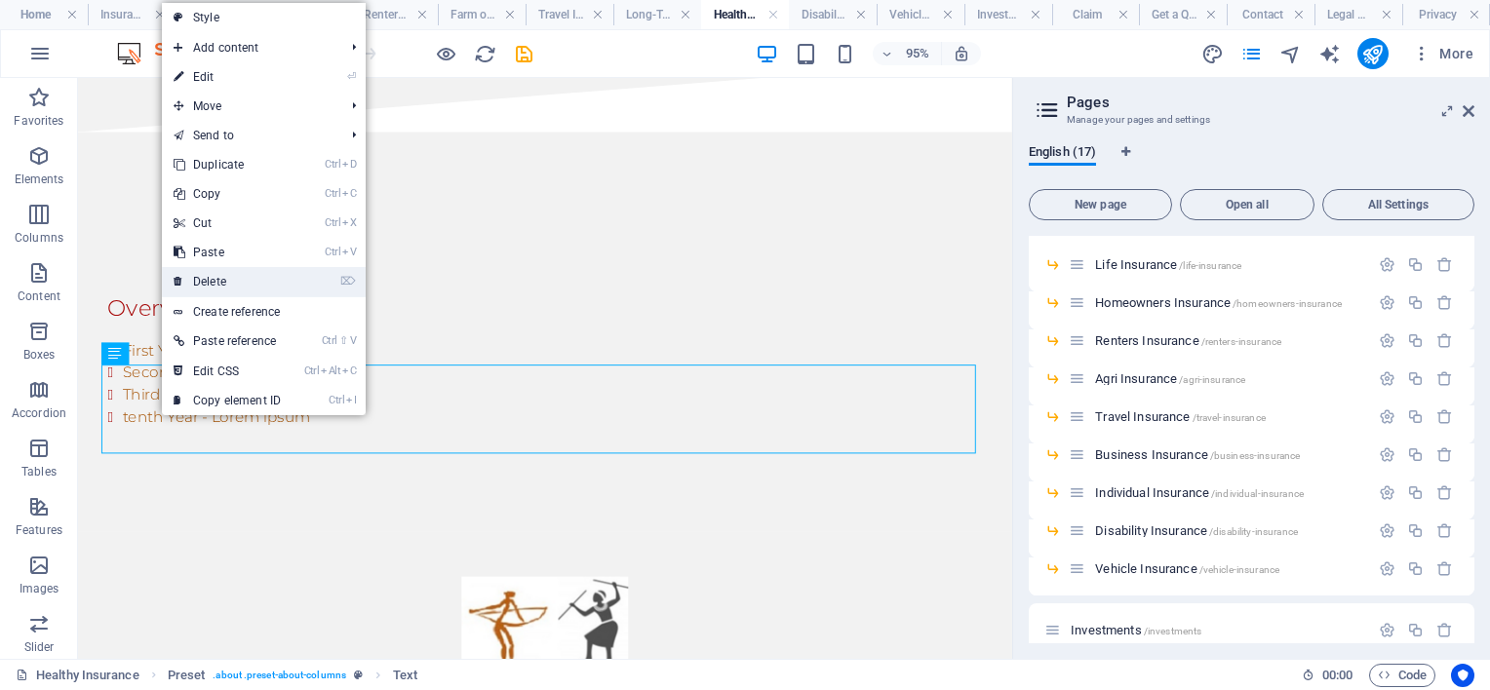
click at [233, 282] on link "⌦ Delete" at bounding box center [227, 281] width 131 height 29
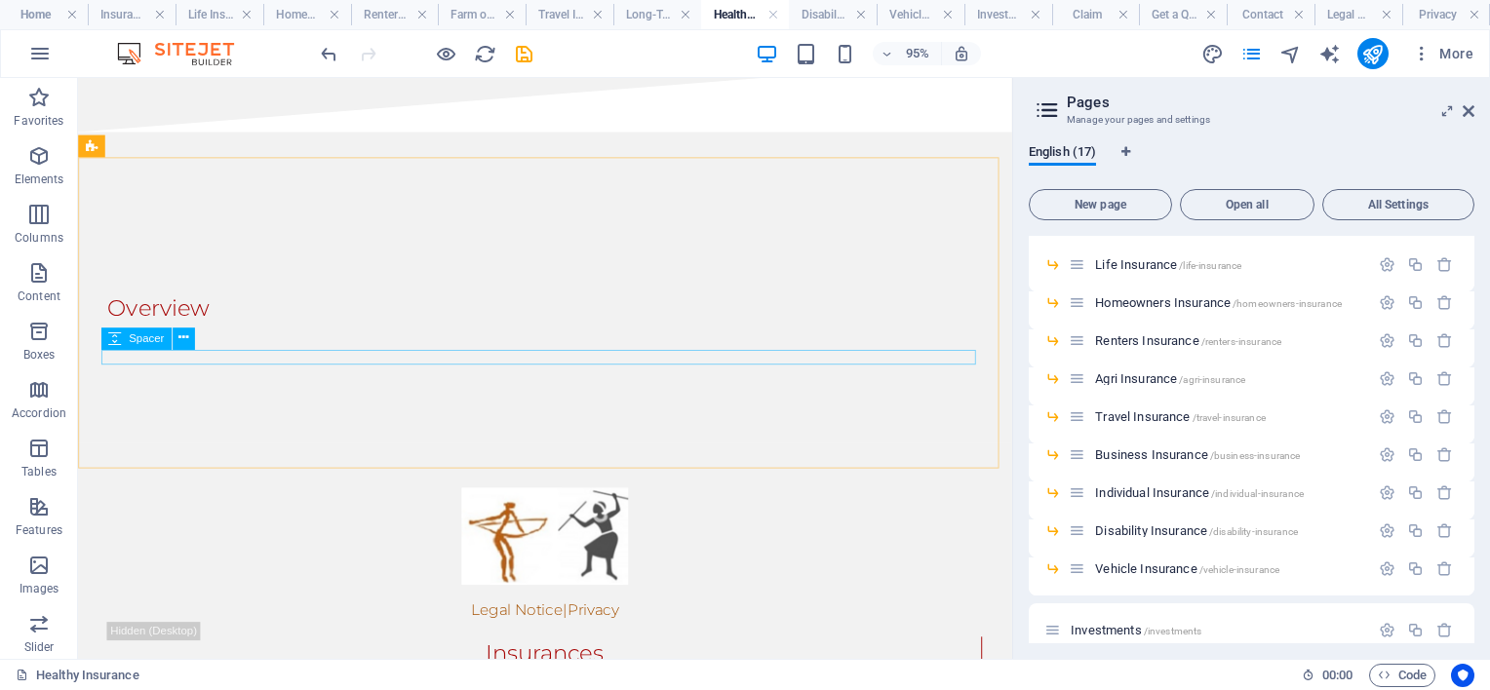
click at [167, 335] on div "Spacer" at bounding box center [136, 339] width 70 height 22
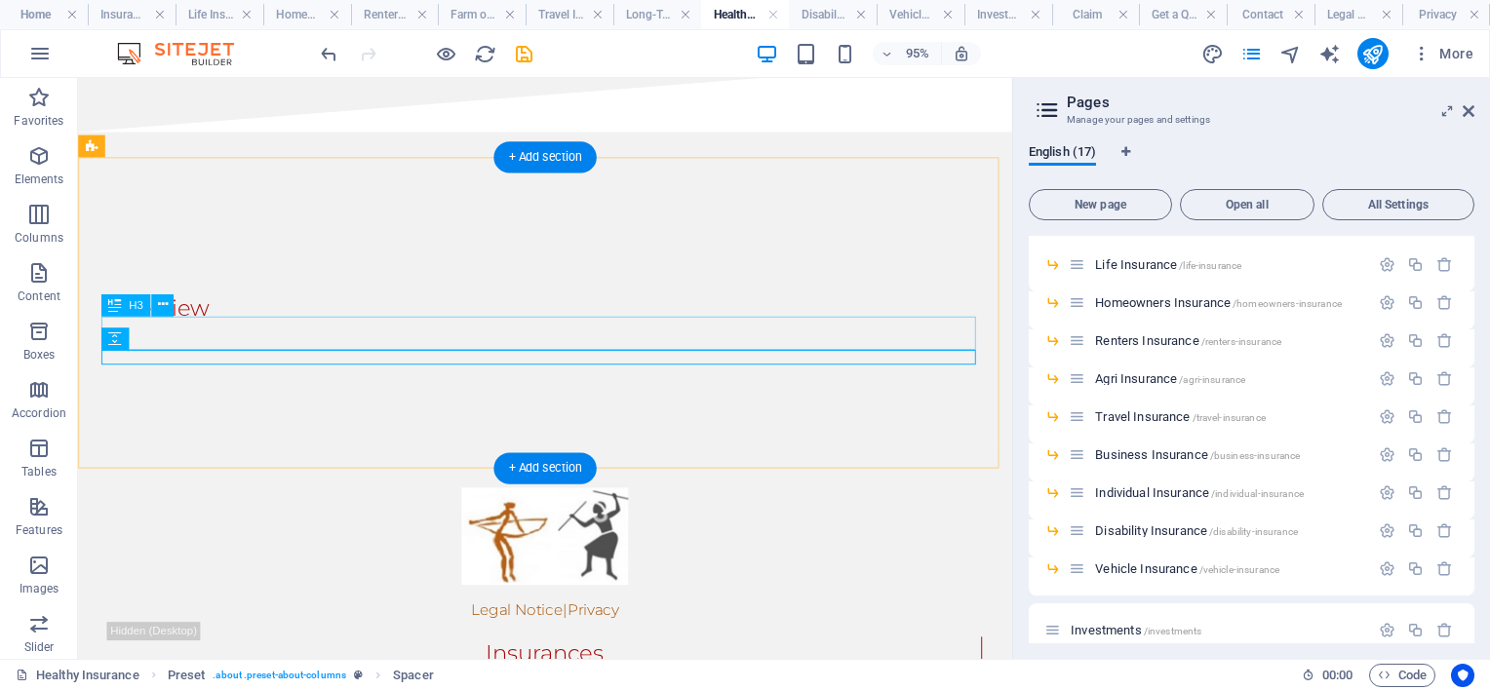
click at [222, 338] on div "Overview" at bounding box center [569, 320] width 921 height 35
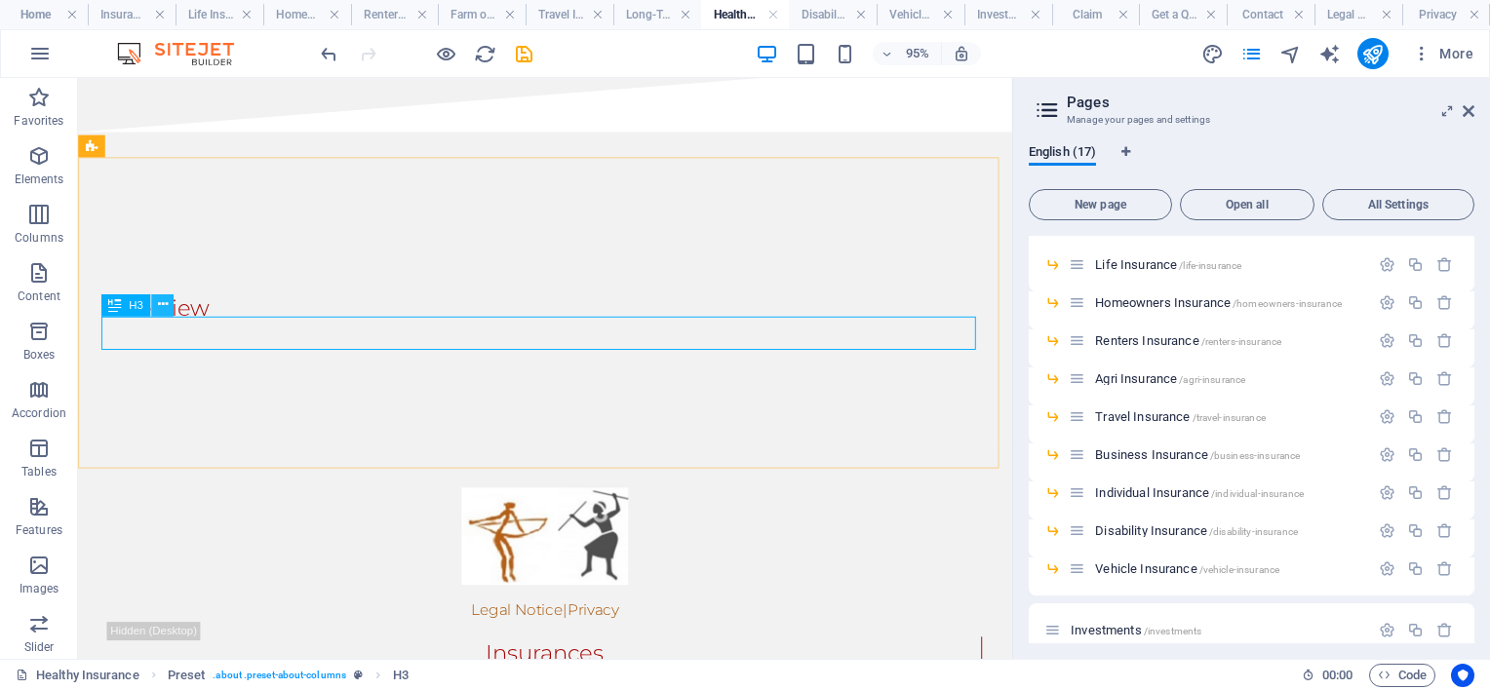
click at [167, 307] on icon at bounding box center [162, 305] width 10 height 20
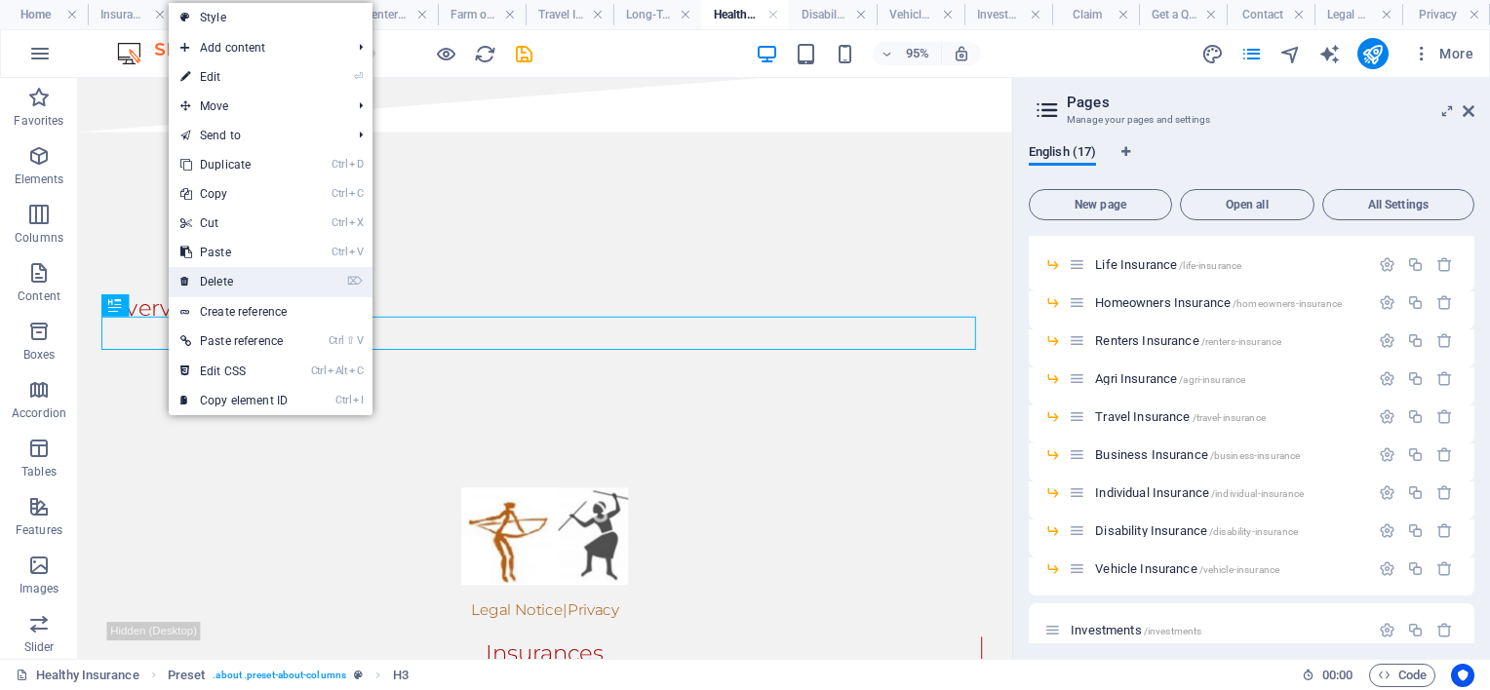
click at [239, 283] on link "⌦ Delete" at bounding box center [234, 281] width 131 height 29
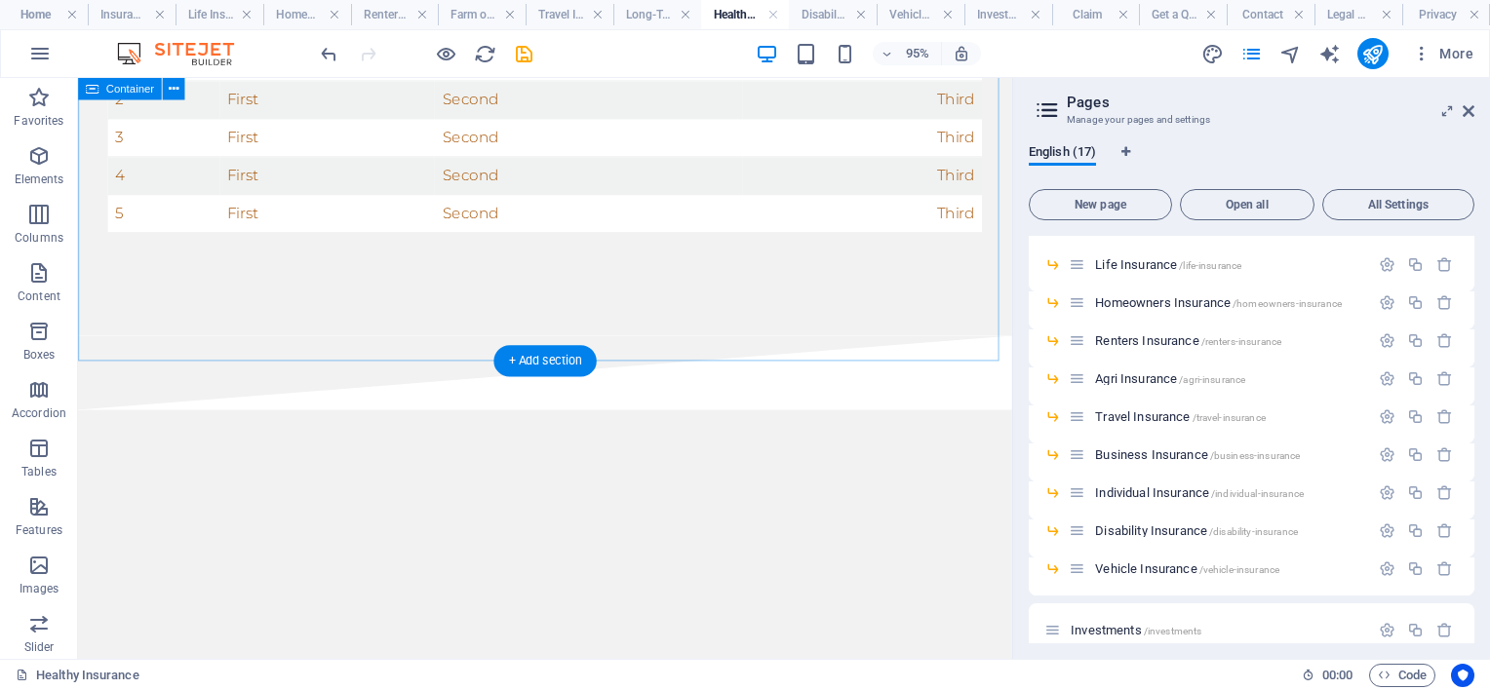
scroll to position [634, 0]
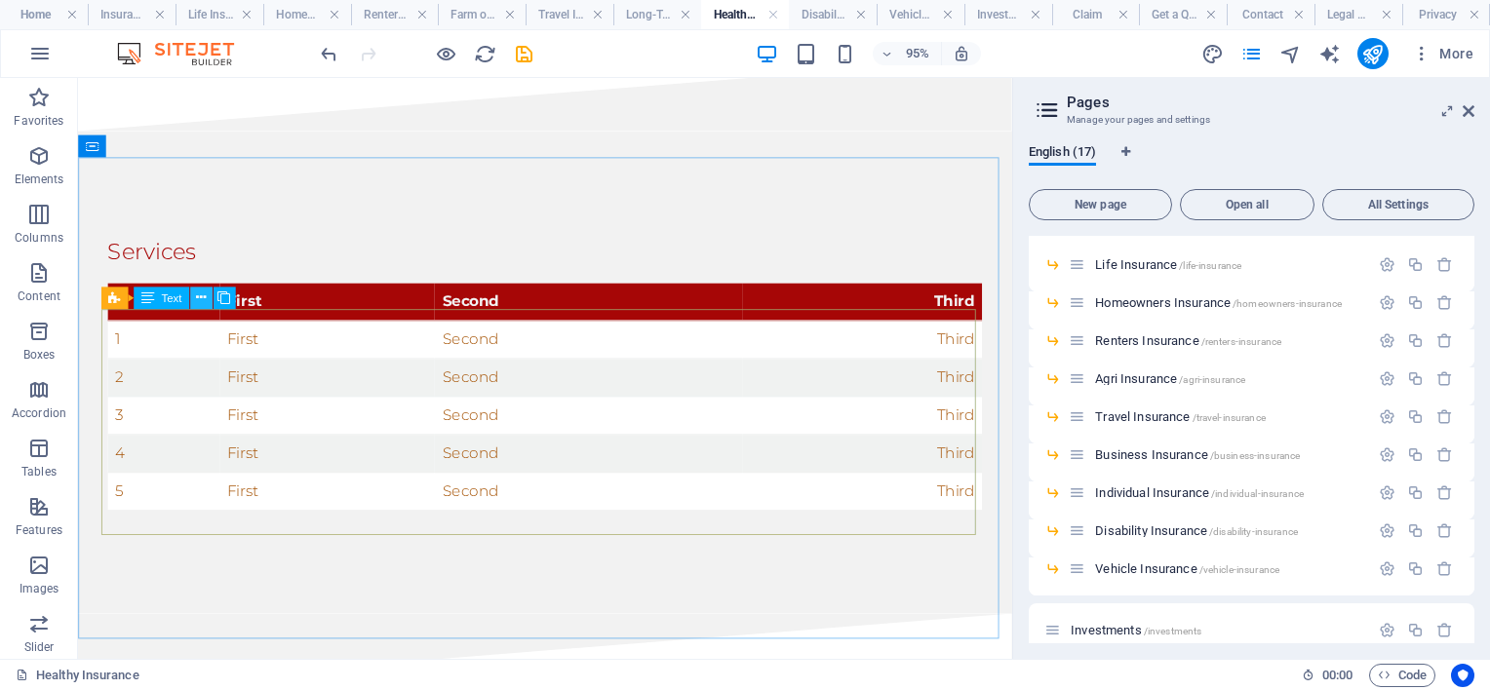
click at [205, 295] on icon at bounding box center [201, 299] width 10 height 20
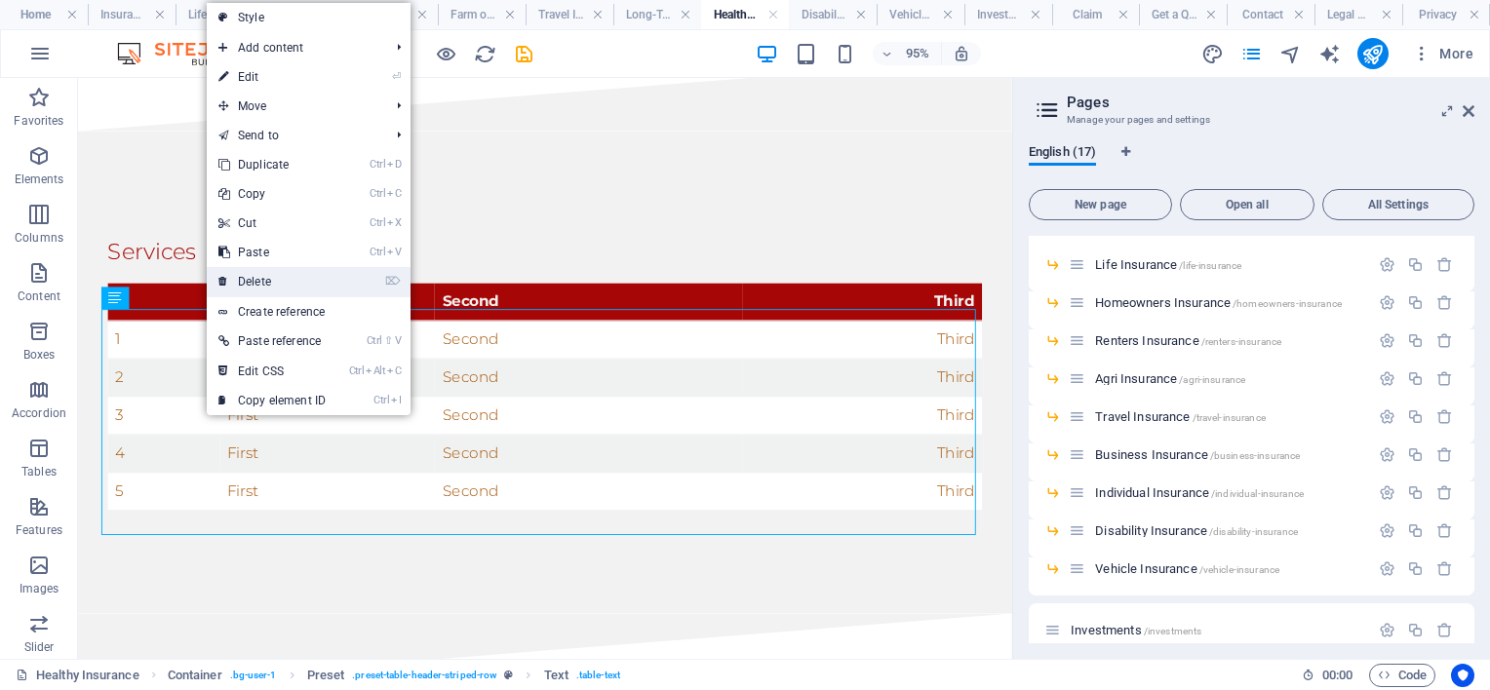
click at [301, 289] on link "⌦ Delete" at bounding box center [272, 281] width 131 height 29
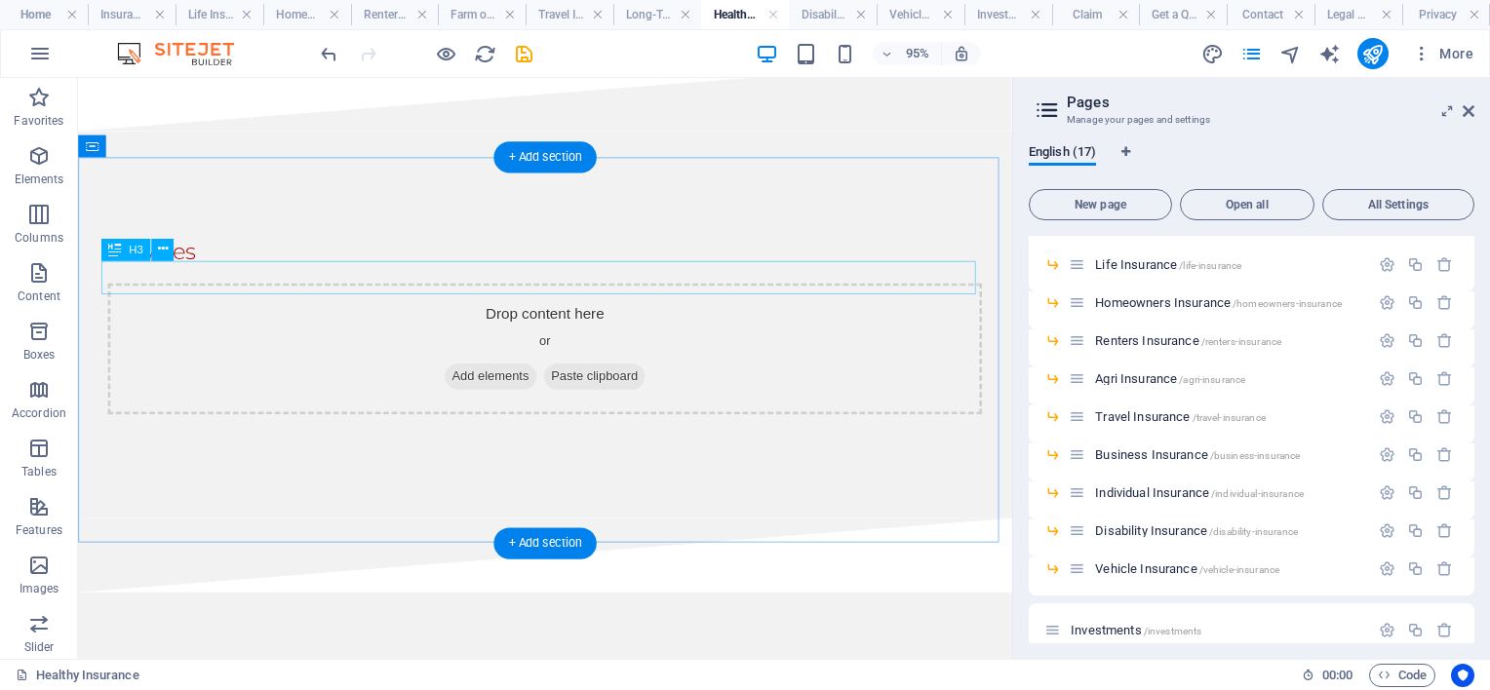
click at [178, 279] on div "Services" at bounding box center [569, 261] width 921 height 35
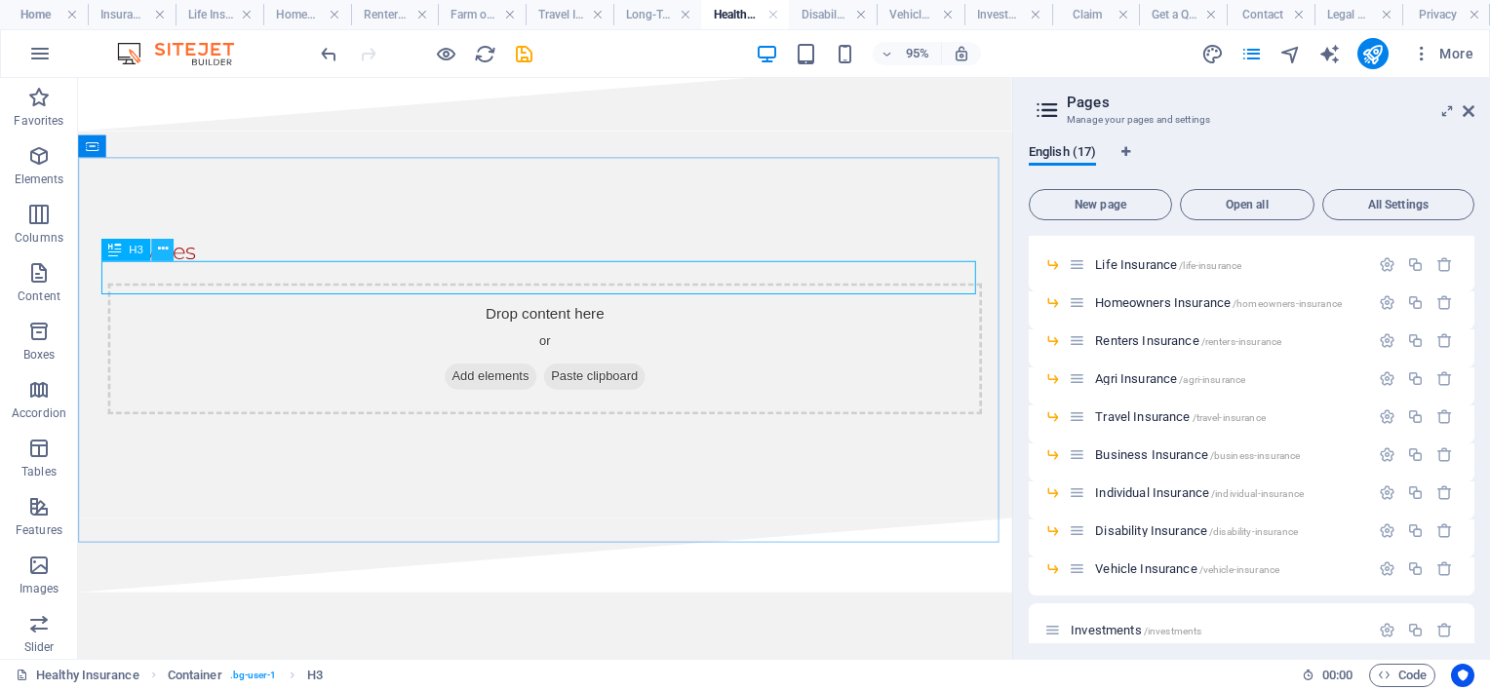
click at [163, 248] on icon at bounding box center [162, 250] width 10 height 20
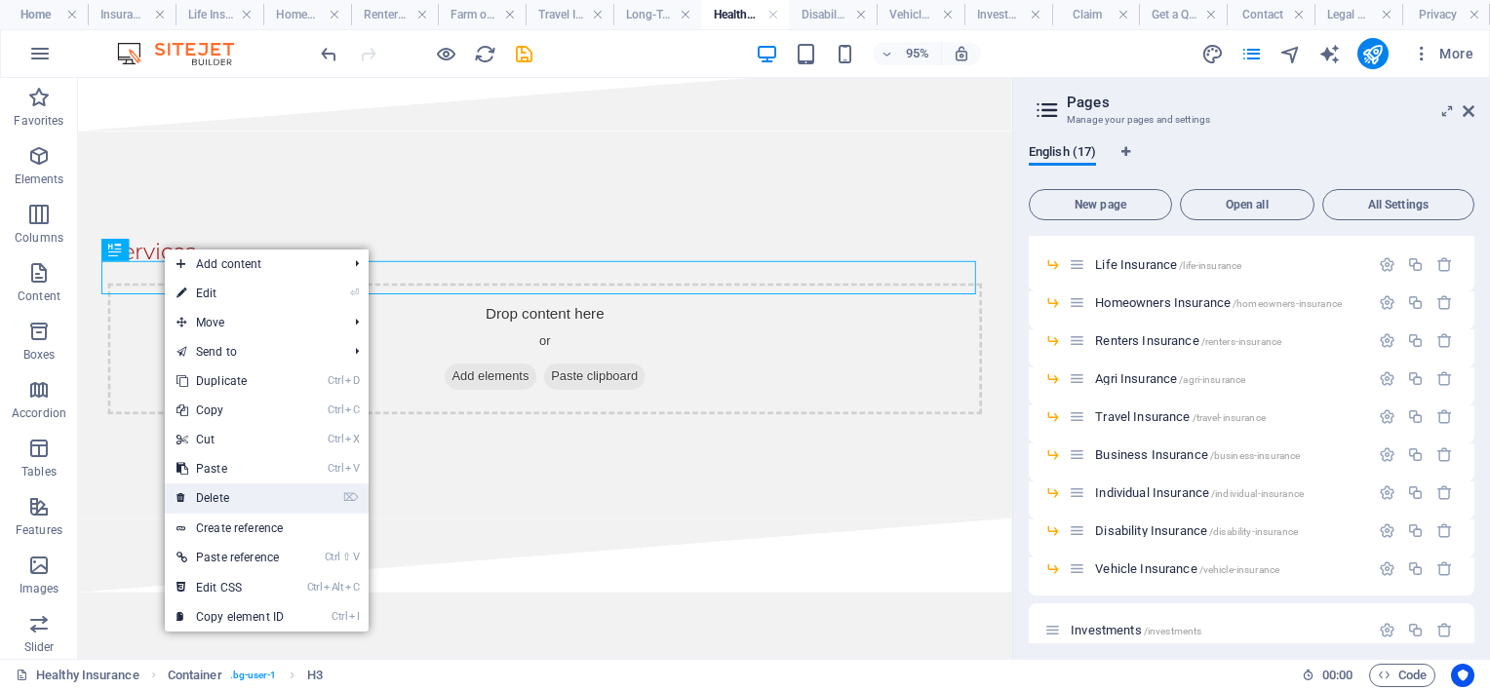
click at [241, 492] on link "⌦ Delete" at bounding box center [230, 498] width 131 height 29
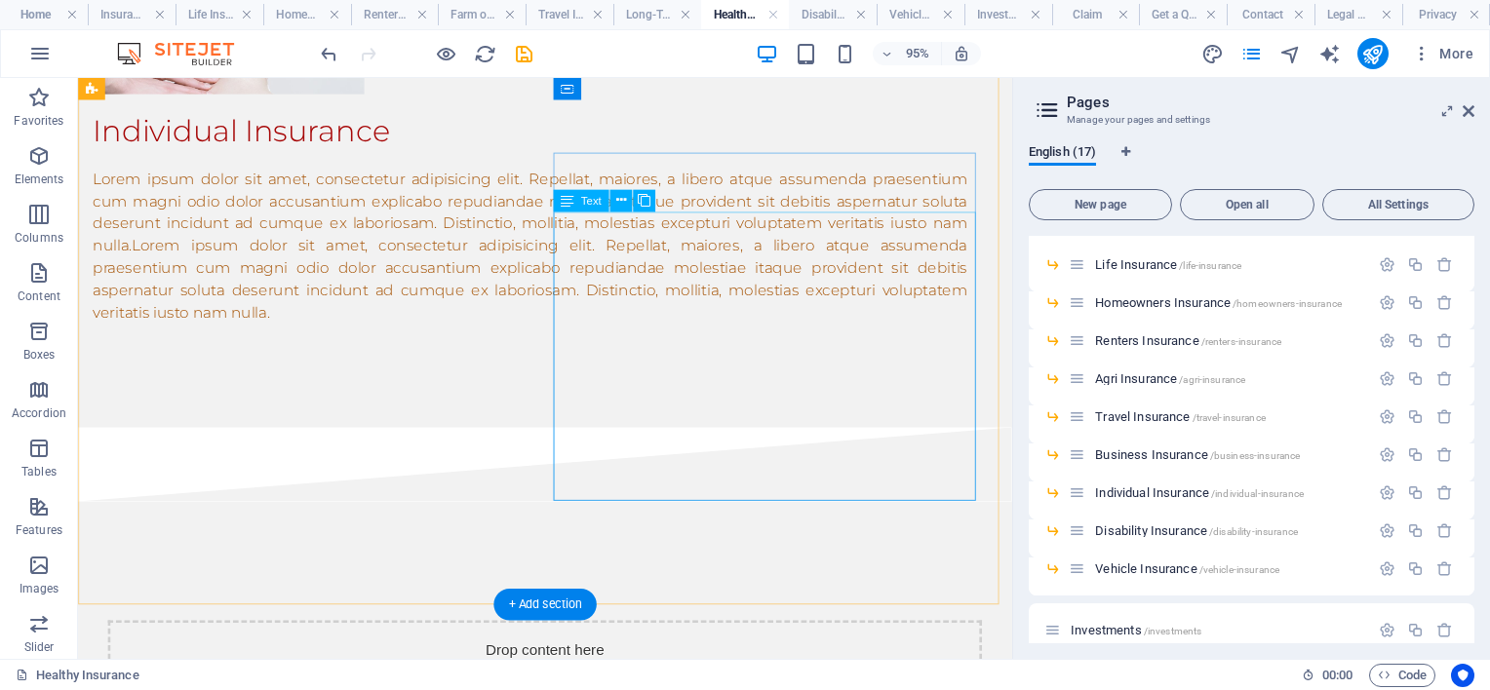
scroll to position [49, 0]
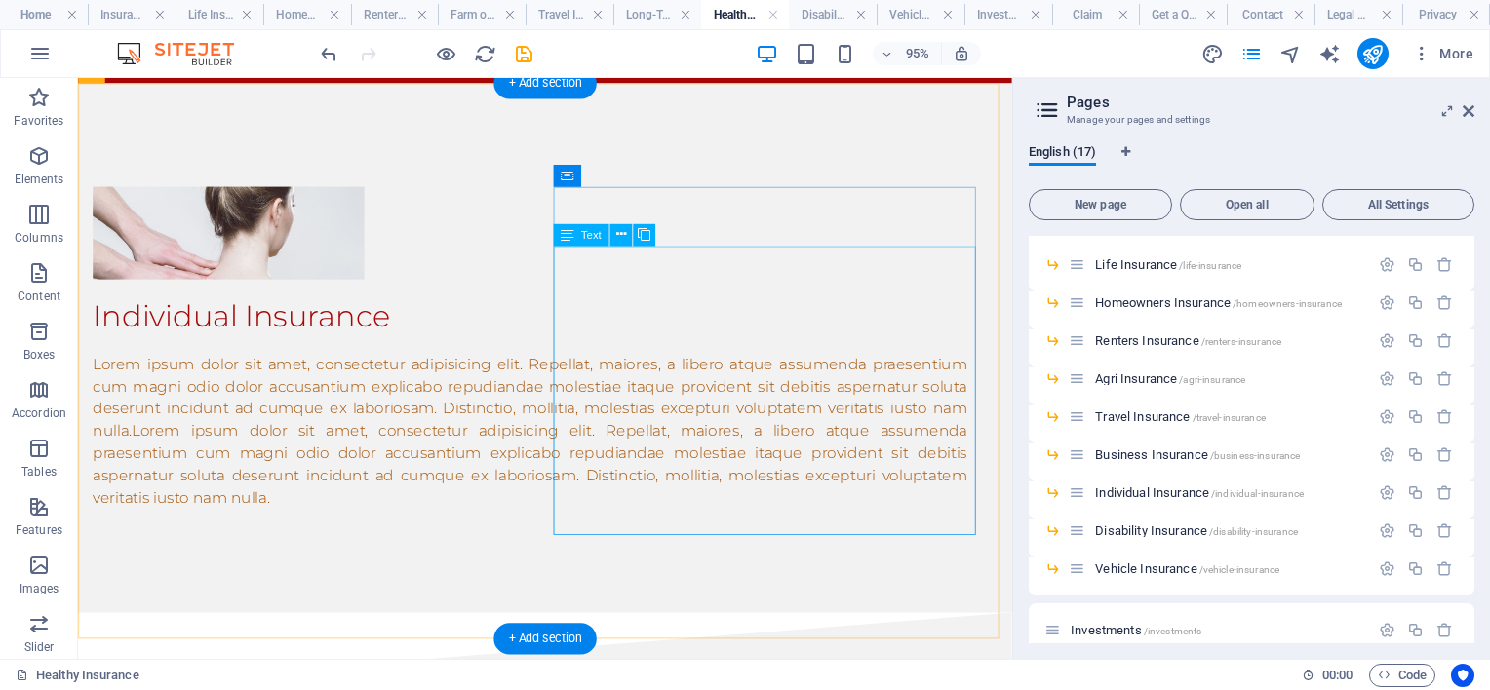
click at [808, 420] on div "Lorem ipsum dolor sit amet, consectetur adipisicing elit. Repellat, maiores, a …" at bounding box center [554, 451] width 921 height 164
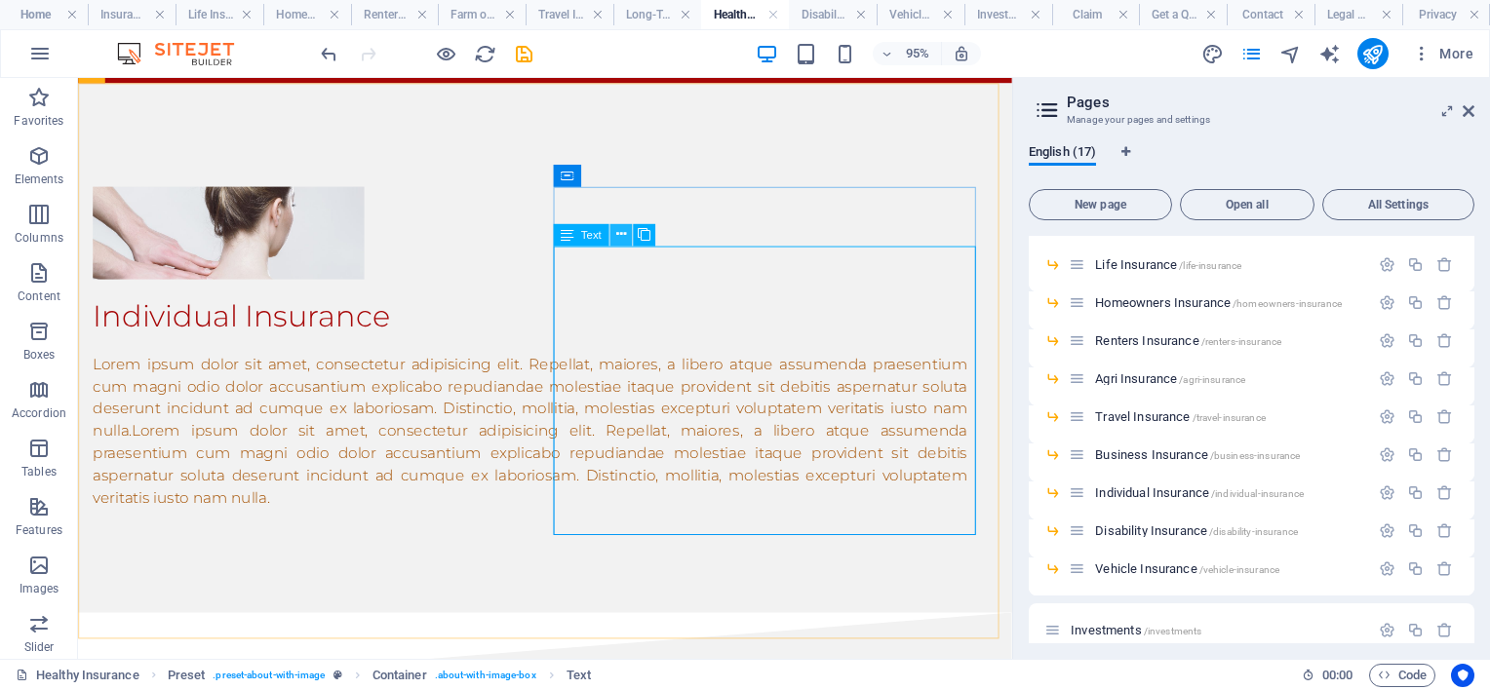
click at [624, 232] on icon at bounding box center [620, 235] width 10 height 20
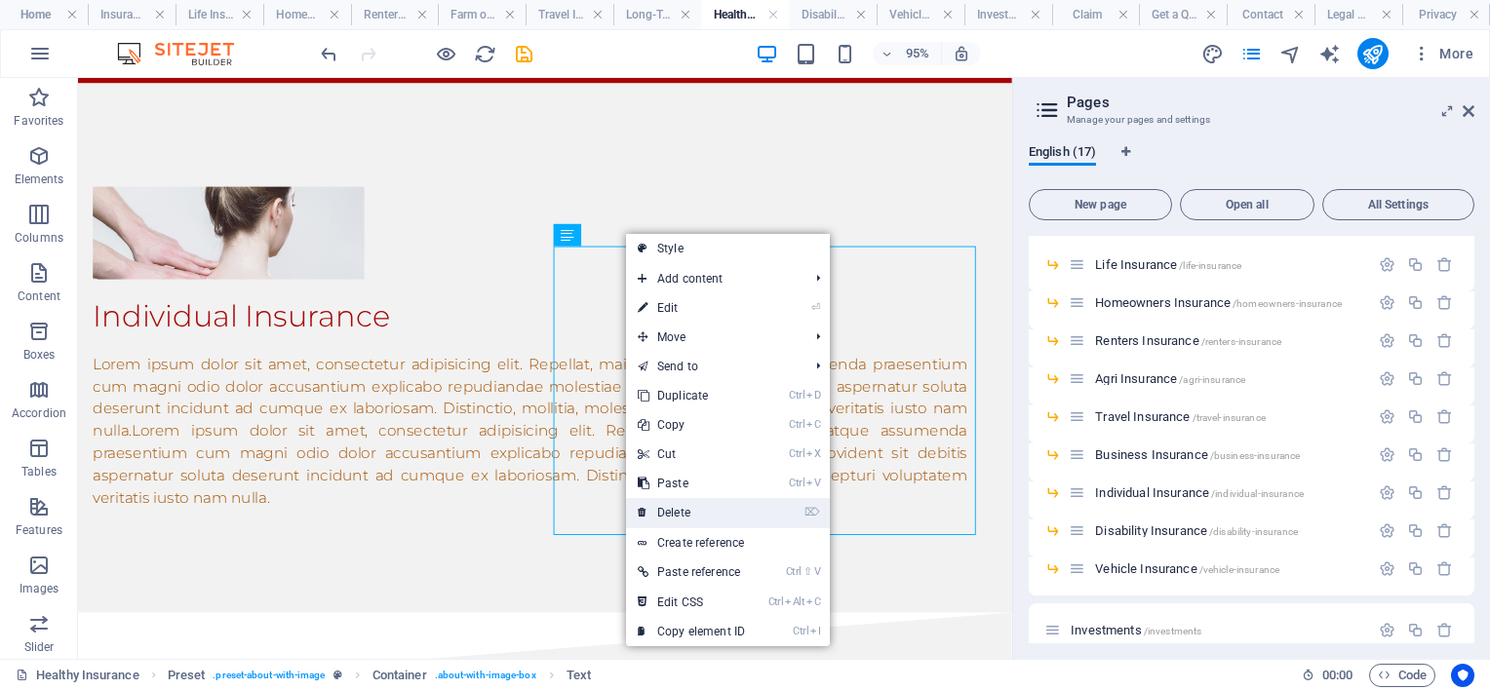
click at [690, 509] on link "⌦ Delete" at bounding box center [691, 512] width 131 height 29
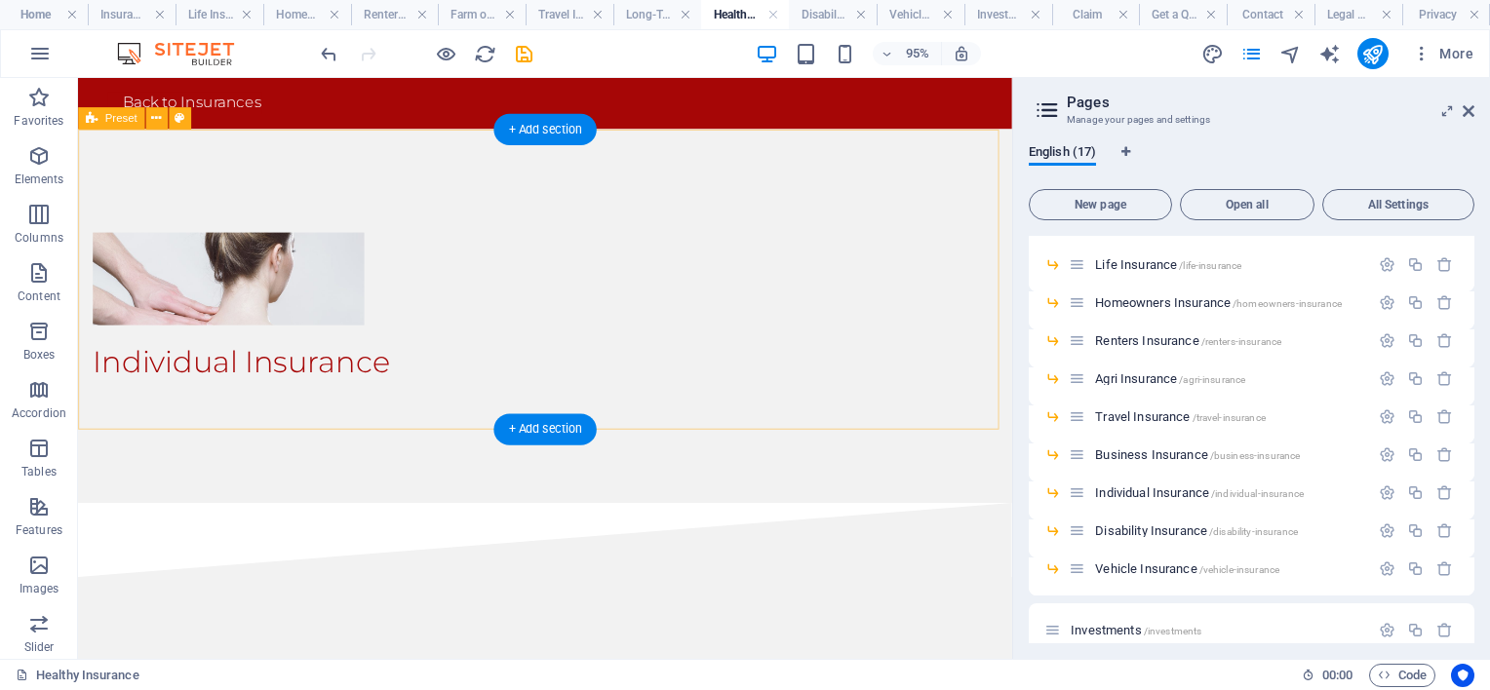
scroll to position [0, 0]
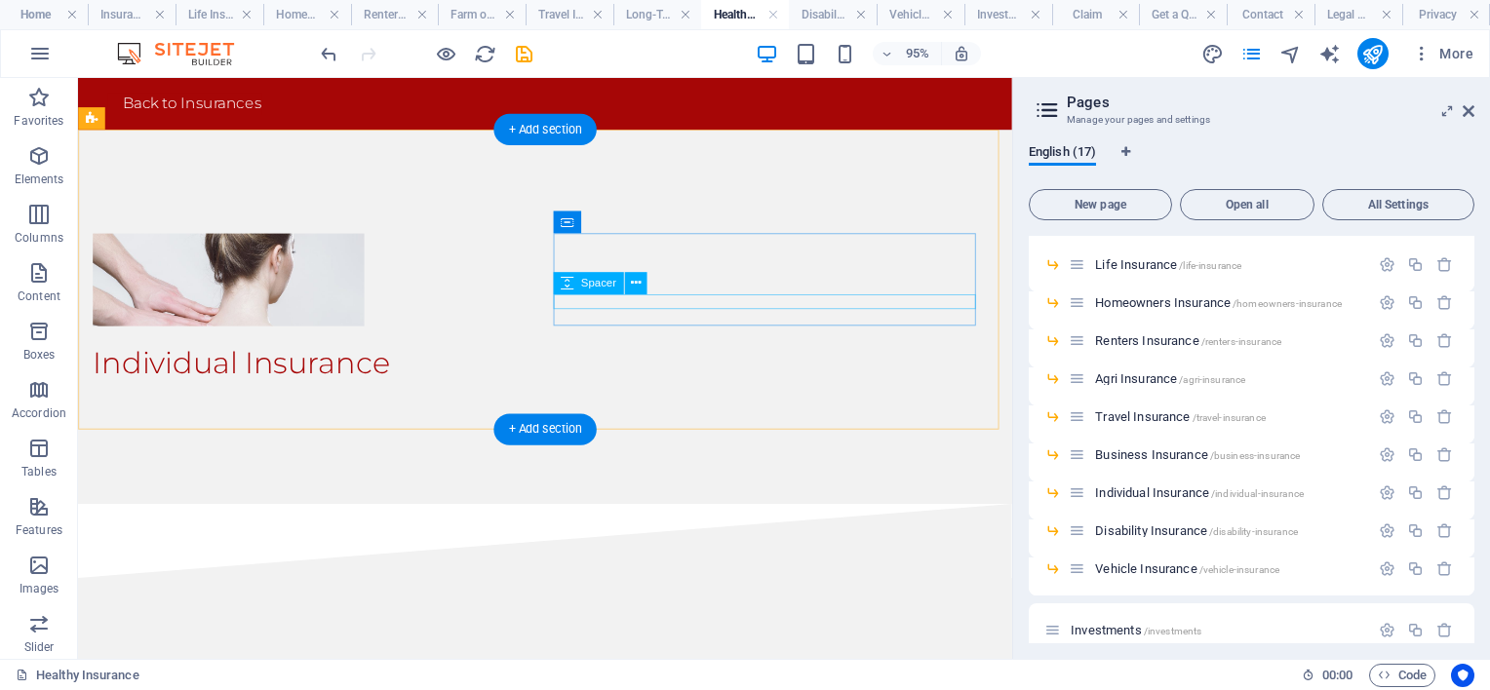
click at [831, 402] on div at bounding box center [554, 410] width 921 height 16
click at [716, 402] on div at bounding box center [554, 410] width 921 height 16
select select "rem"
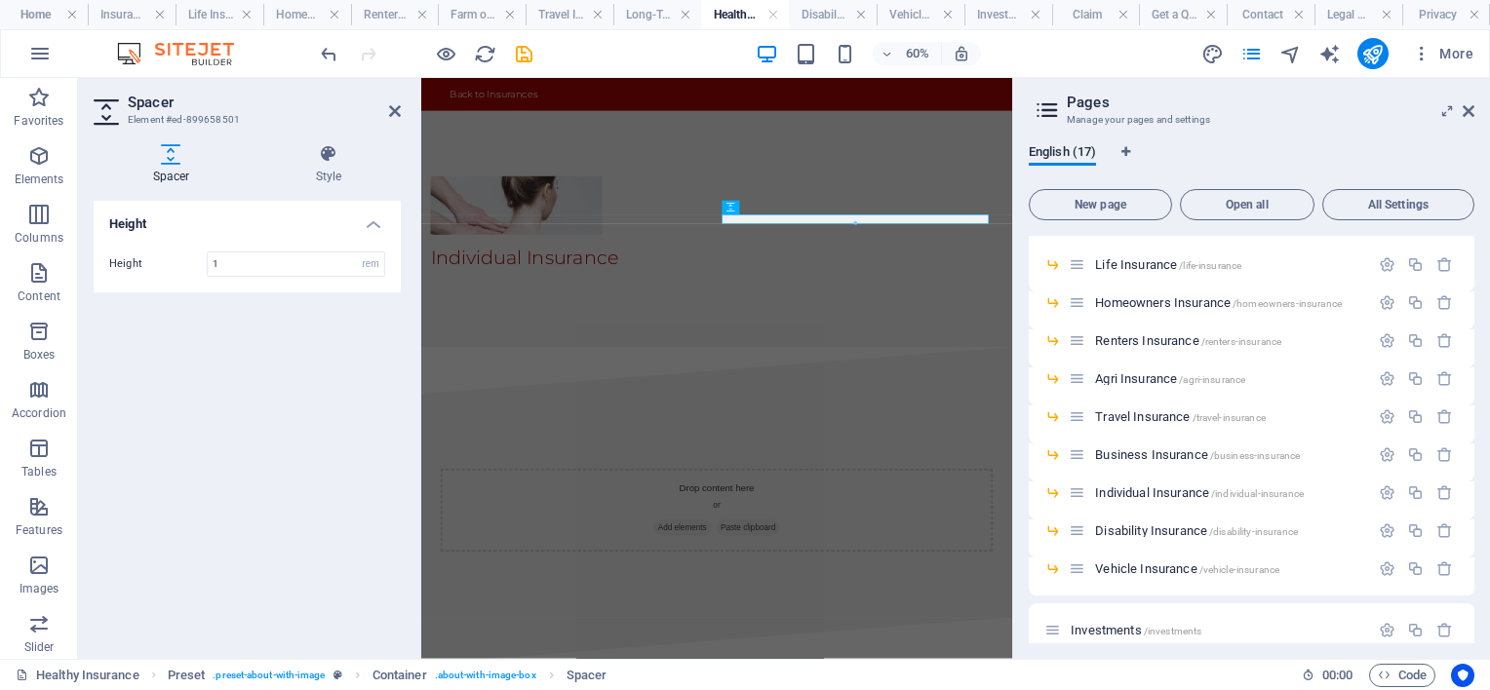
click at [757, 224] on div at bounding box center [855, 224] width 265 height 4
click at [398, 106] on icon at bounding box center [395, 111] width 12 height 16
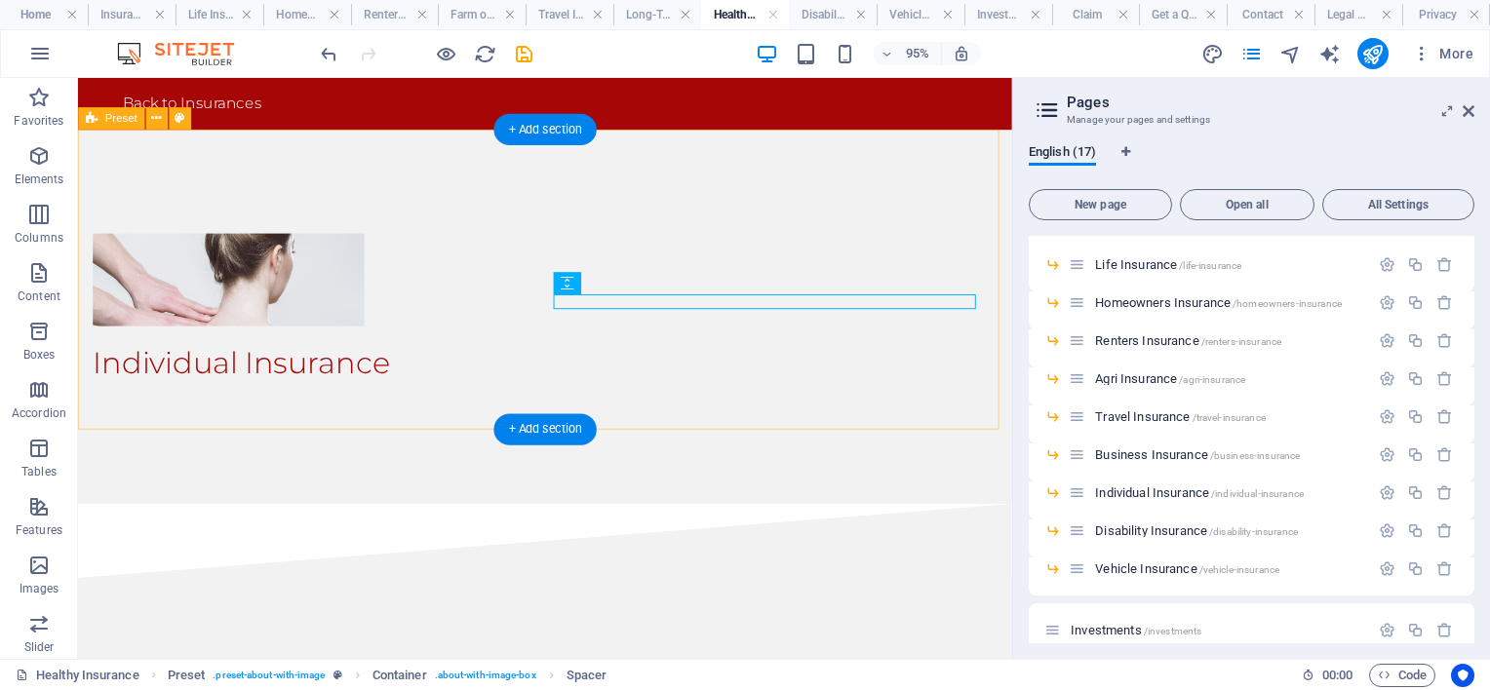
click at [678, 366] on div "Individual Insurance" at bounding box center [569, 330] width 983 height 394
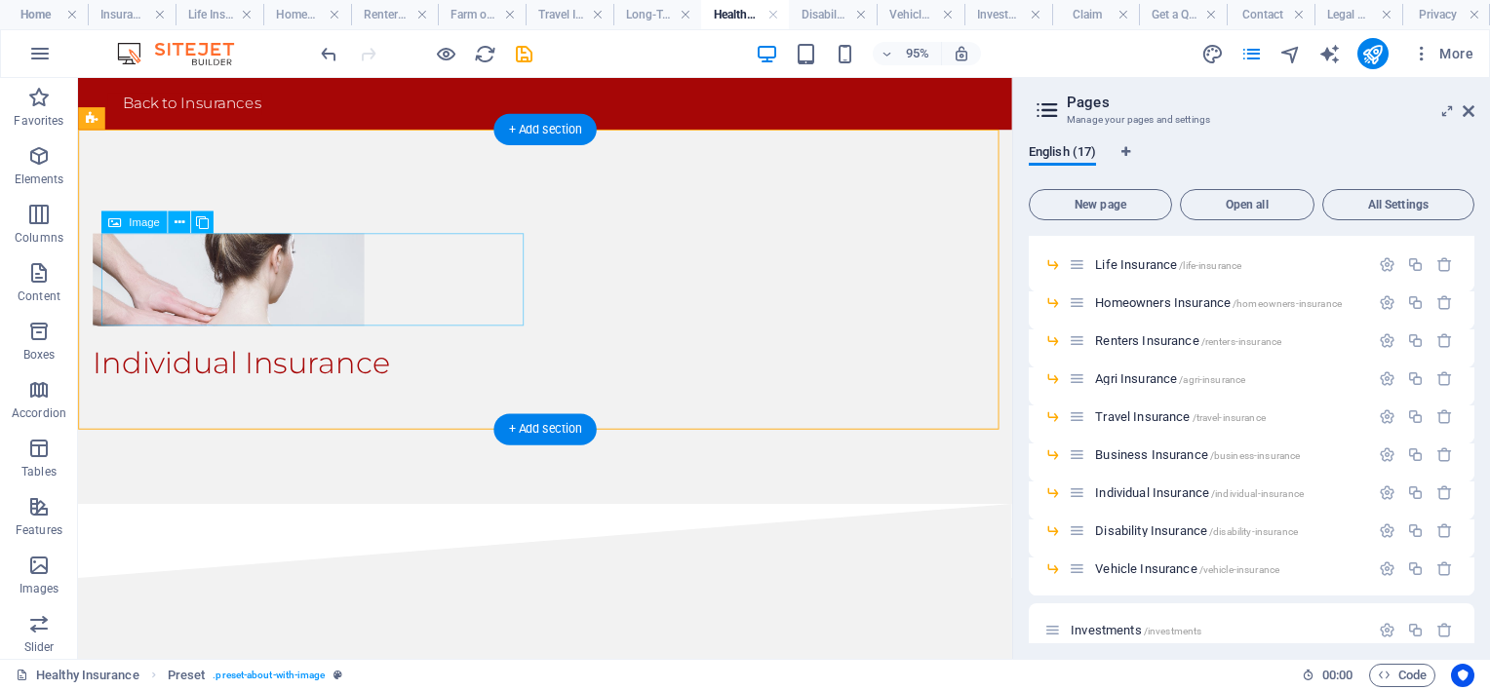
click at [379, 286] on figure at bounding box center [237, 291] width 286 height 98
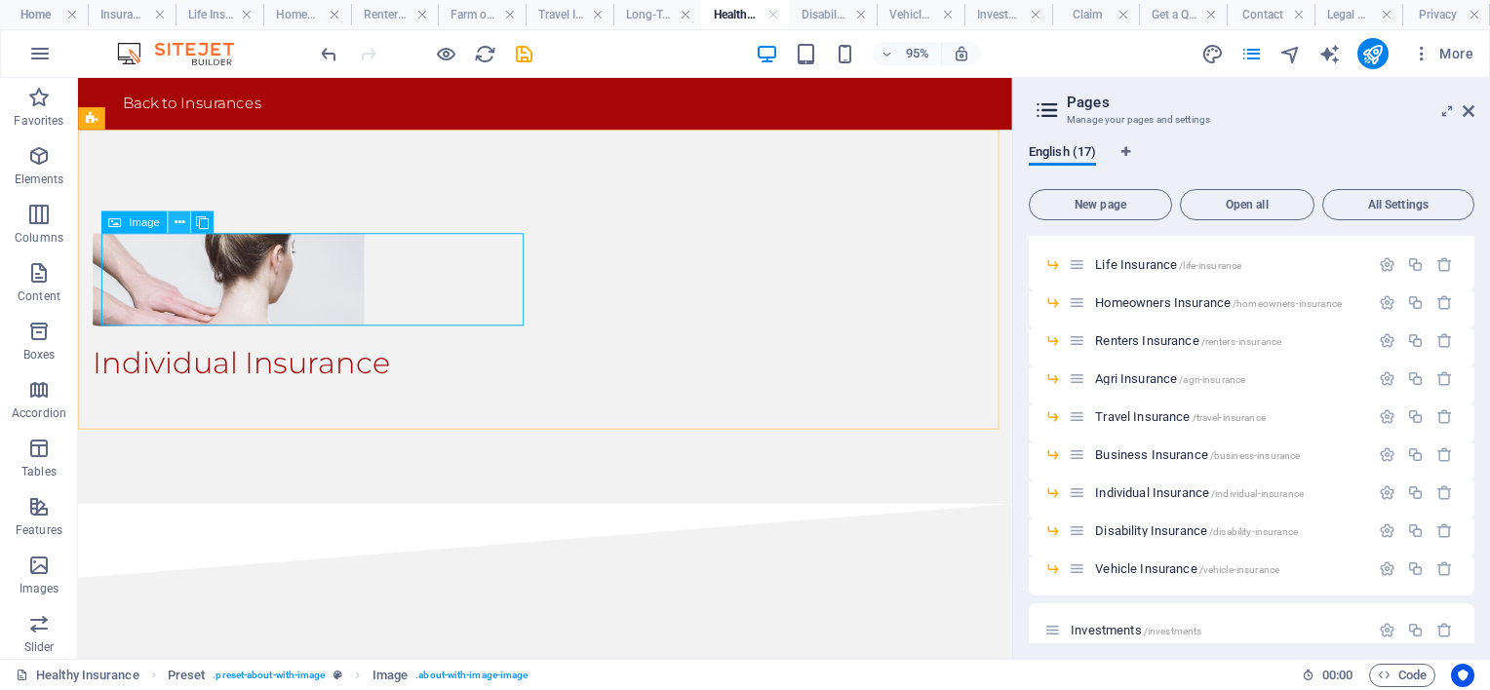
click at [179, 217] on icon at bounding box center [179, 223] width 10 height 20
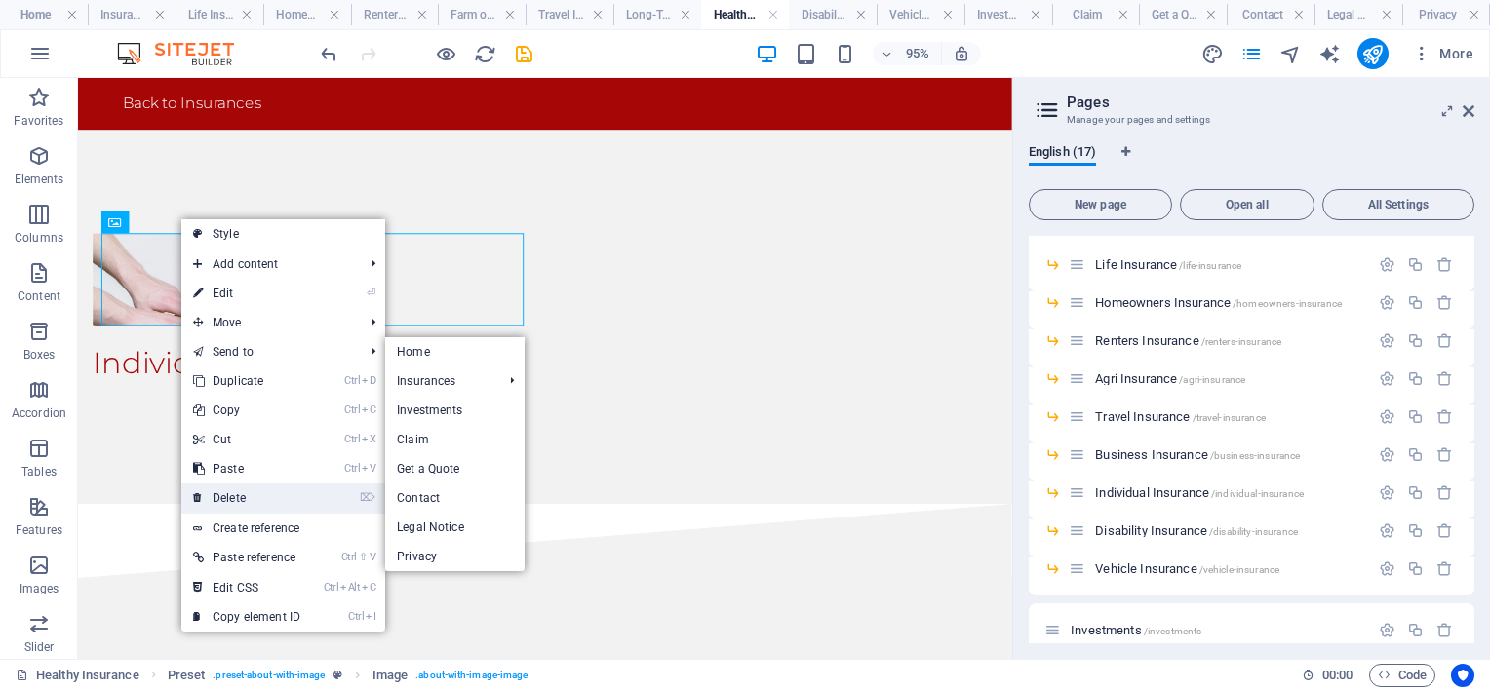
click at [254, 492] on link "⌦ Delete" at bounding box center [246, 498] width 131 height 29
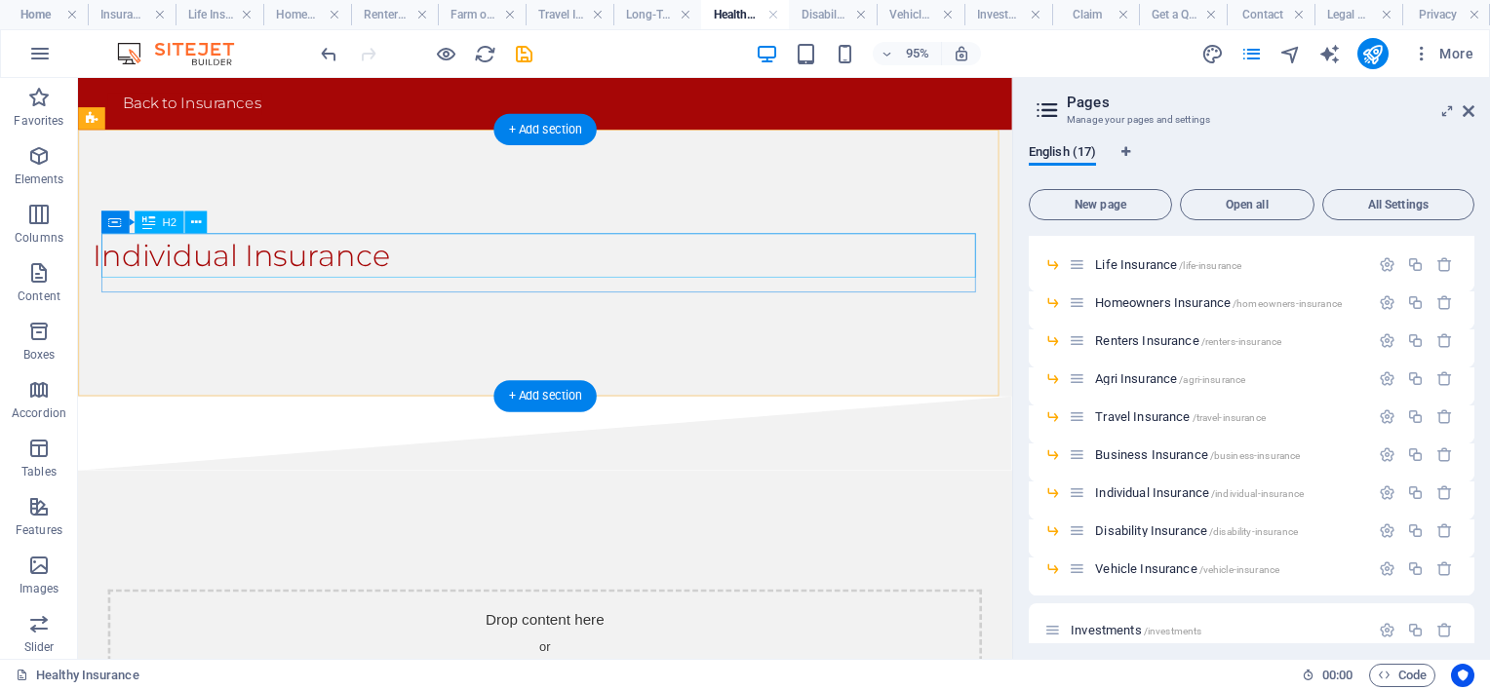
click at [325, 247] on div "Individual Insurance" at bounding box center [554, 265] width 921 height 47
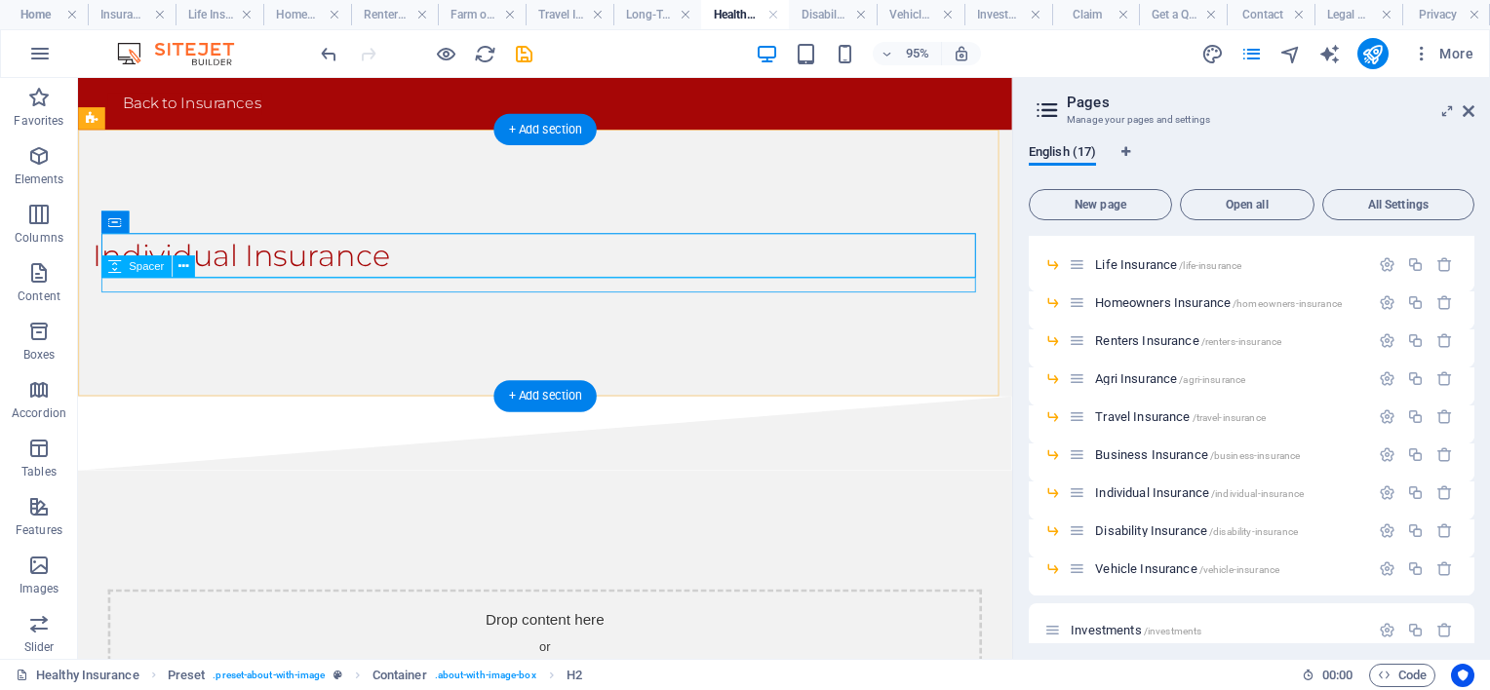
click at [370, 295] on div at bounding box center [554, 297] width 921 height 16
select select "rem"
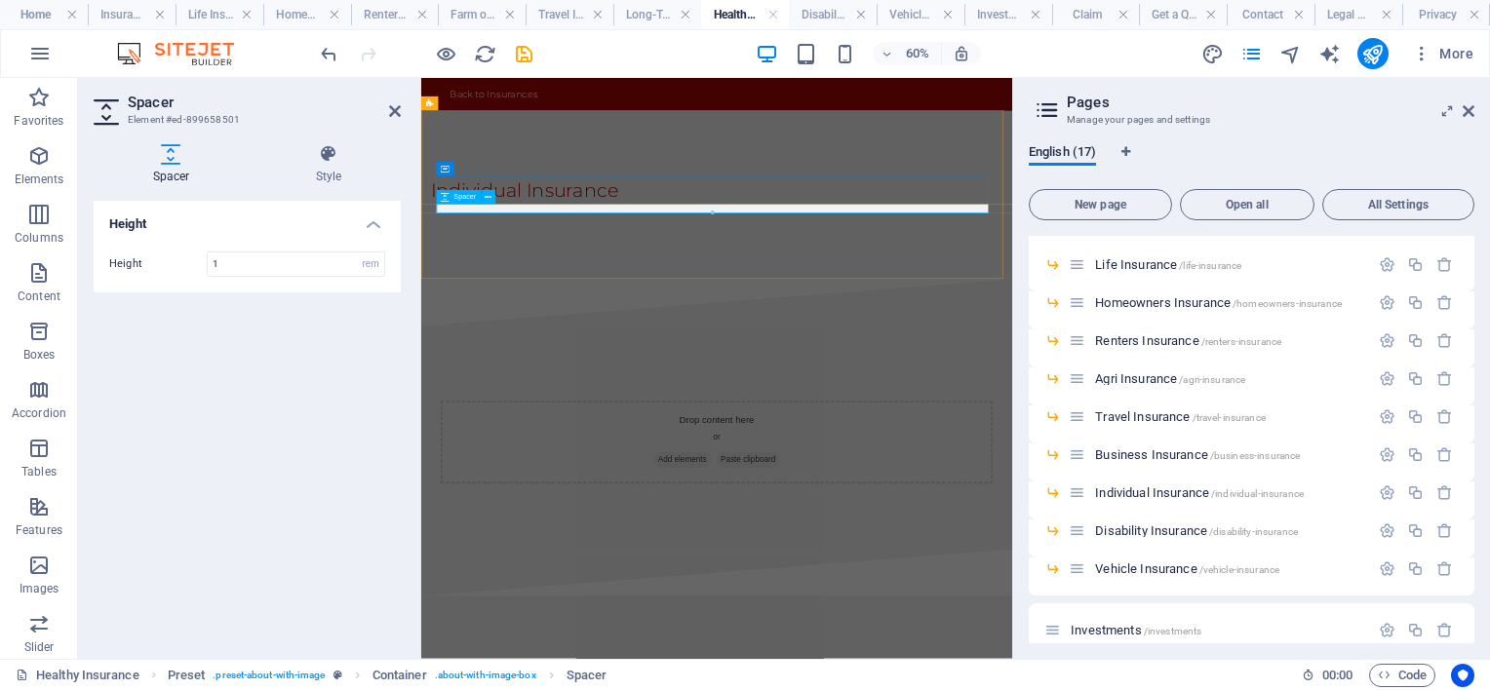
click at [542, 298] on div at bounding box center [897, 297] width 921 height 16
click at [338, 161] on icon at bounding box center [328, 154] width 144 height 20
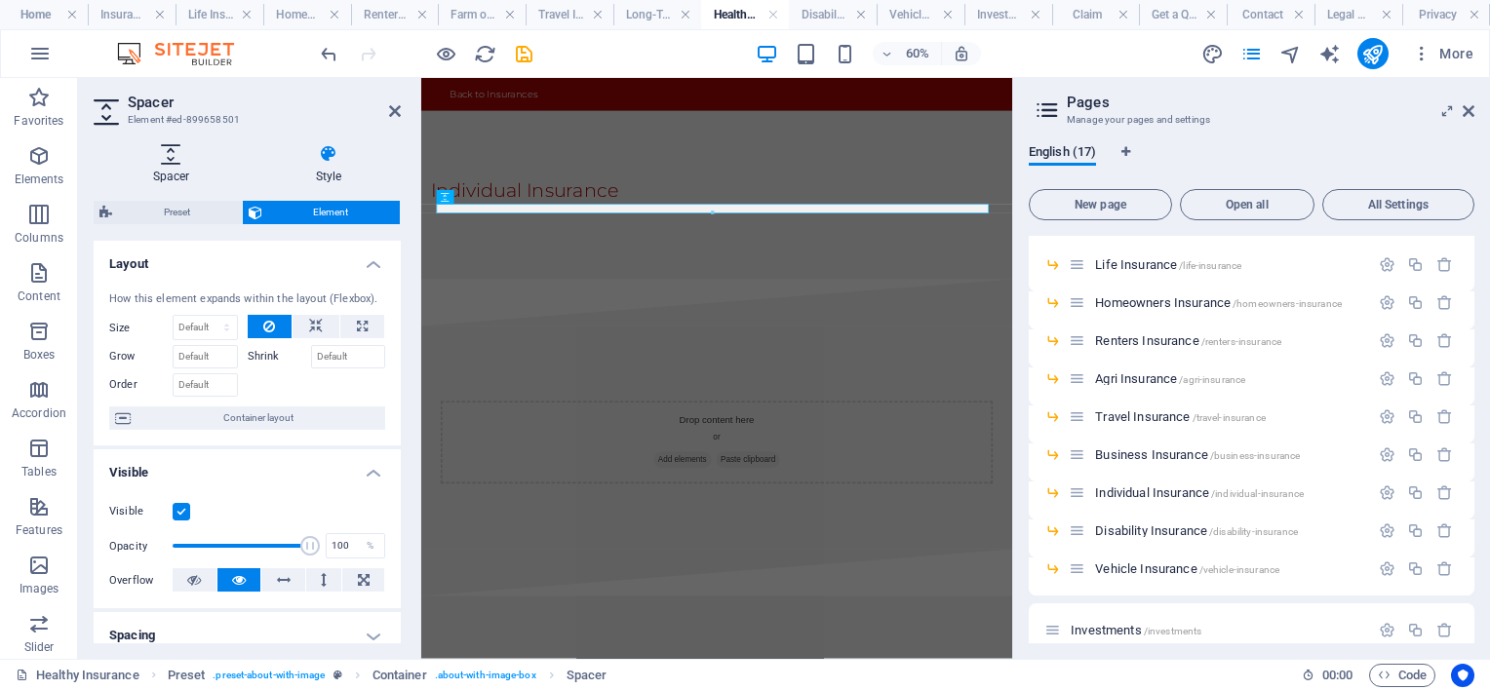
click at [181, 164] on h4 "Spacer" at bounding box center [175, 164] width 163 height 41
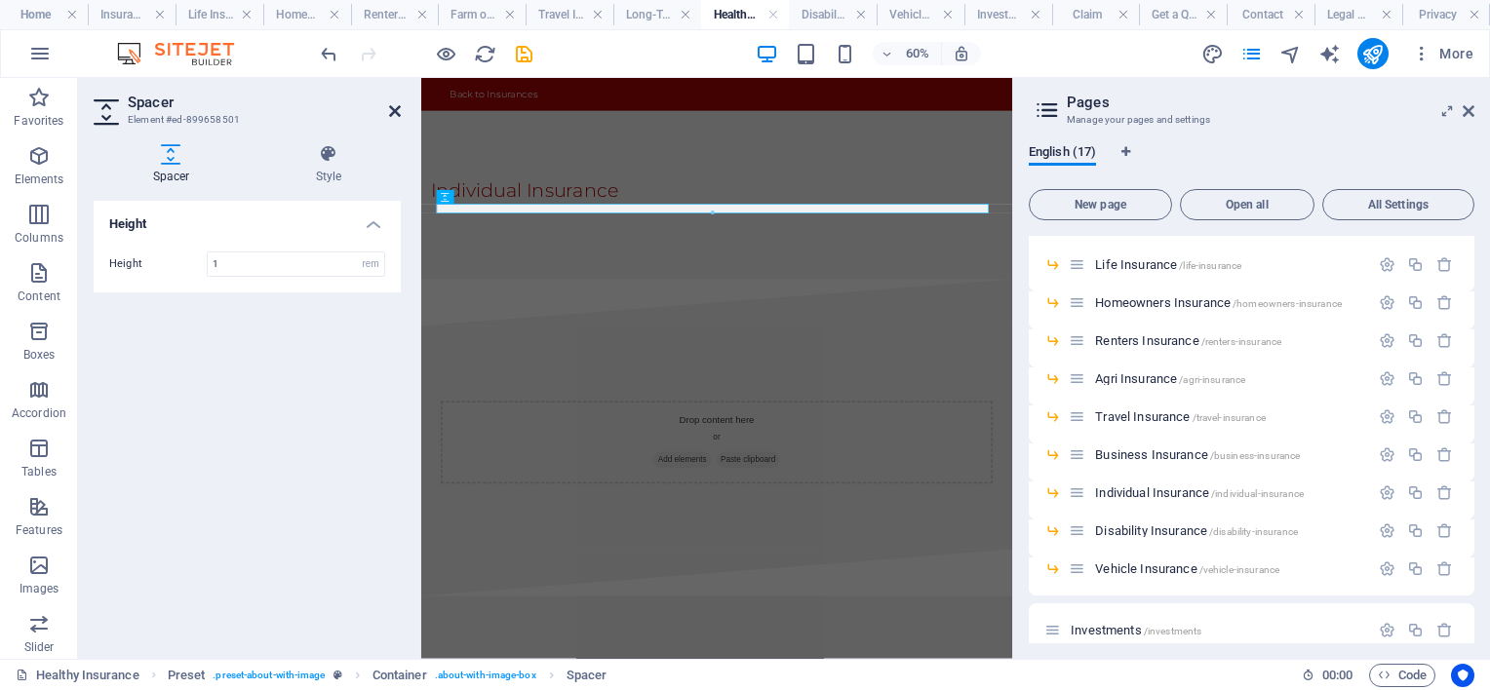
click at [390, 109] on icon at bounding box center [395, 111] width 12 height 16
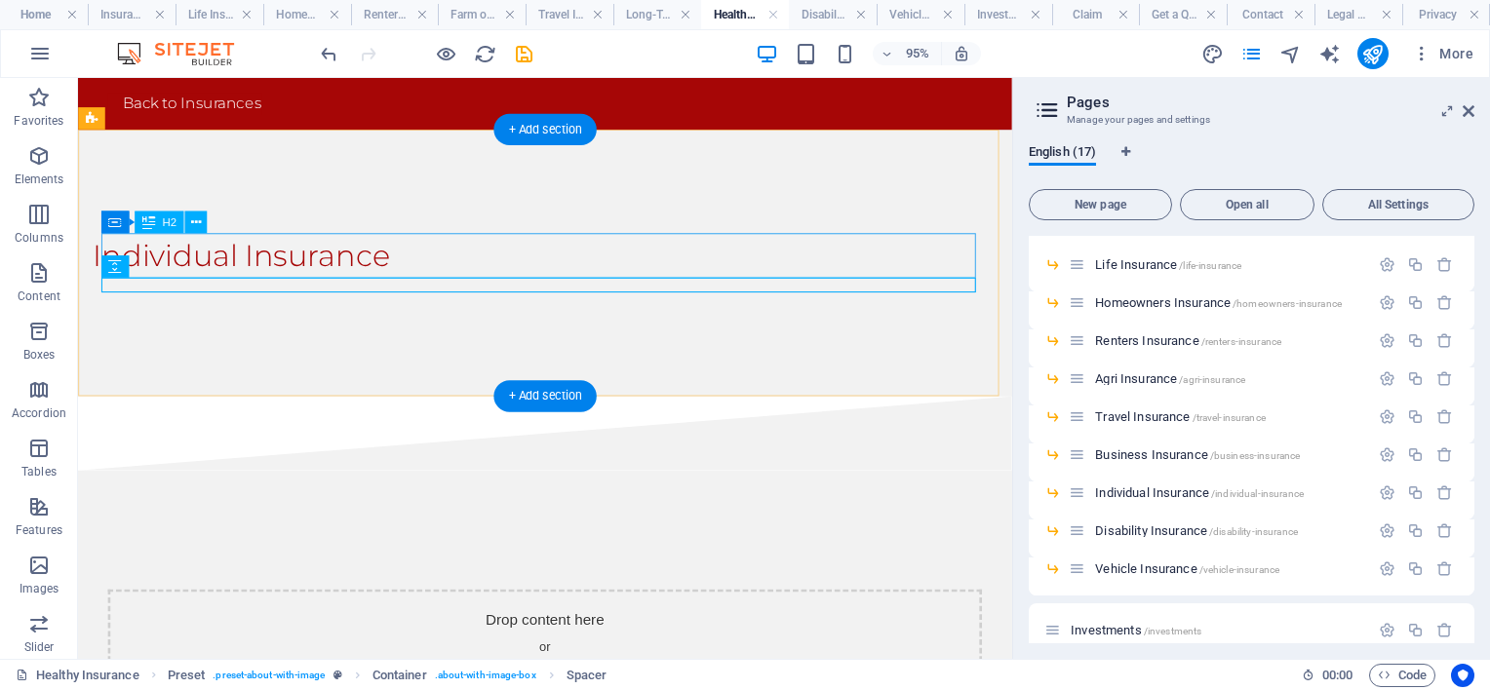
click at [442, 270] on div "Individual Insurance" at bounding box center [554, 265] width 921 height 47
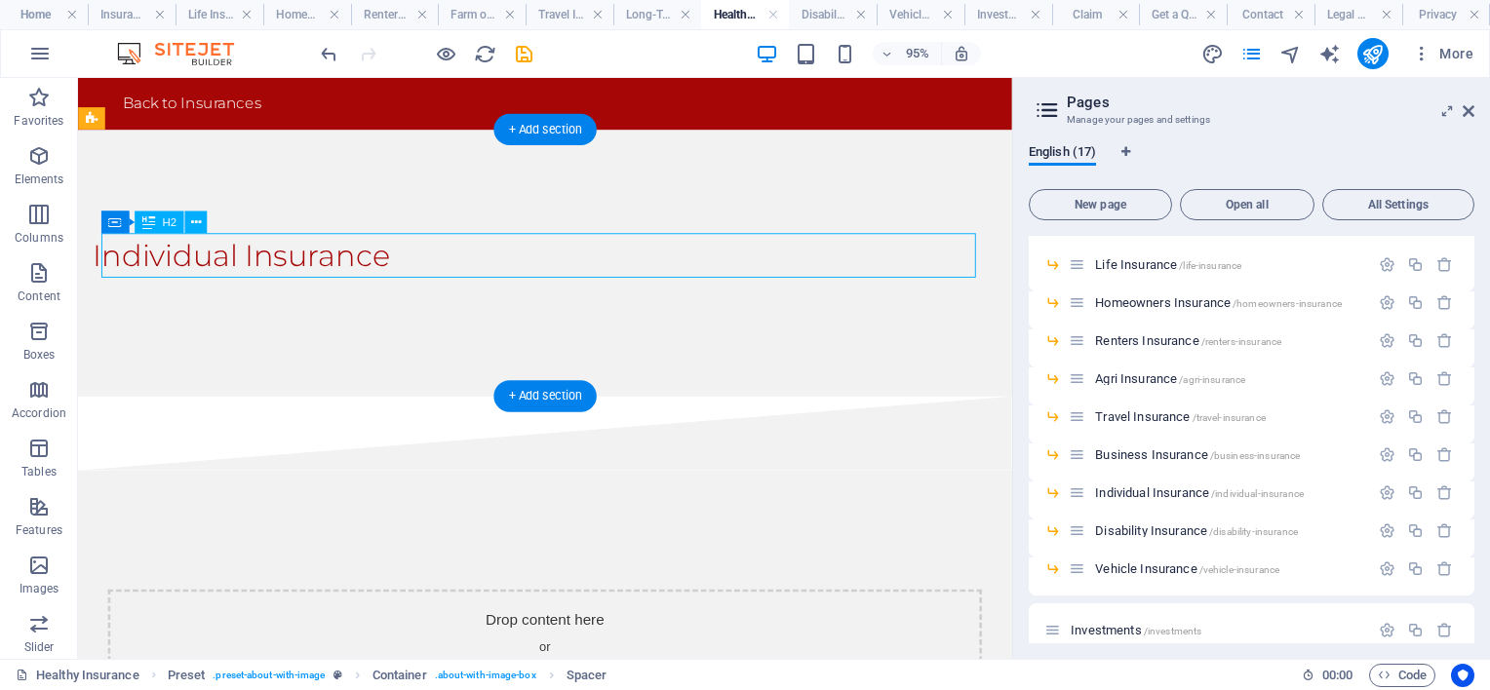
click at [443, 270] on div "Individual Insurance" at bounding box center [554, 265] width 921 height 47
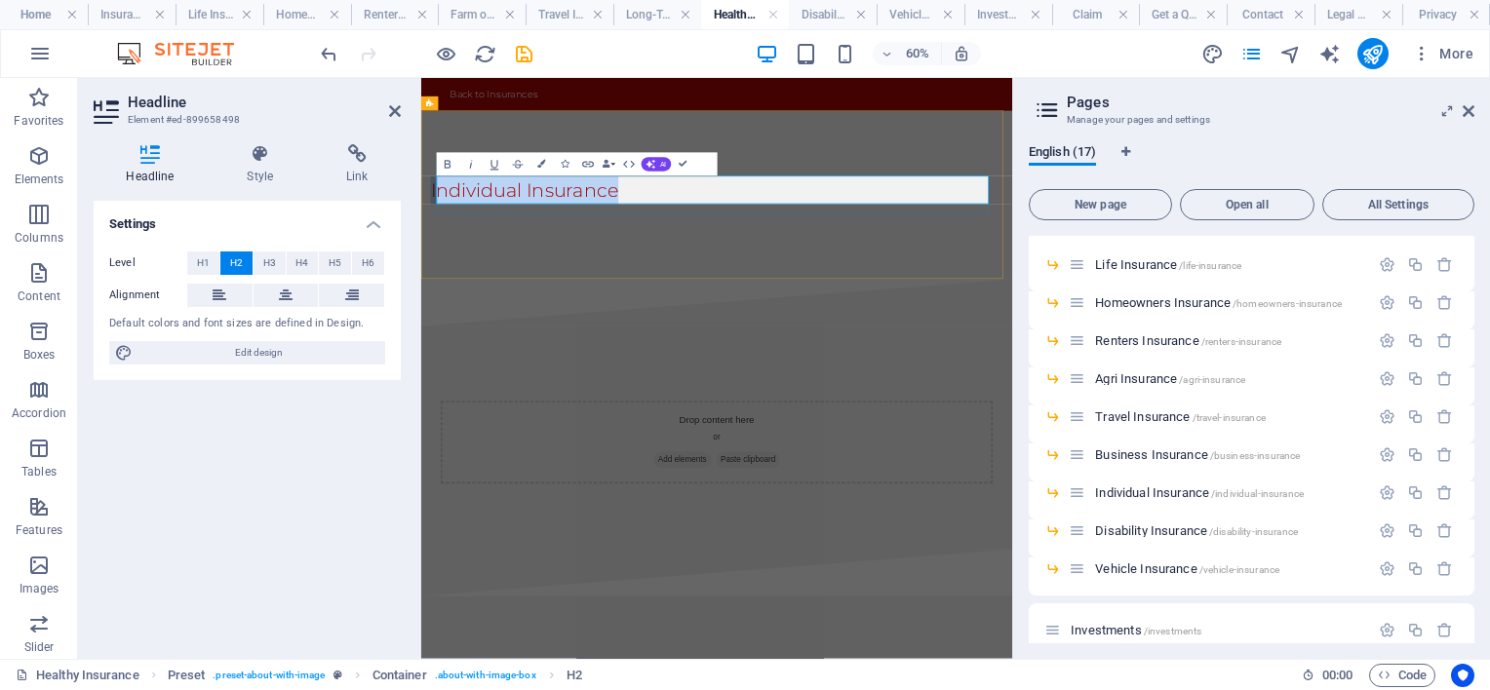
click at [778, 260] on h2 "Individual Insurance" at bounding box center [897, 265] width 921 height 47
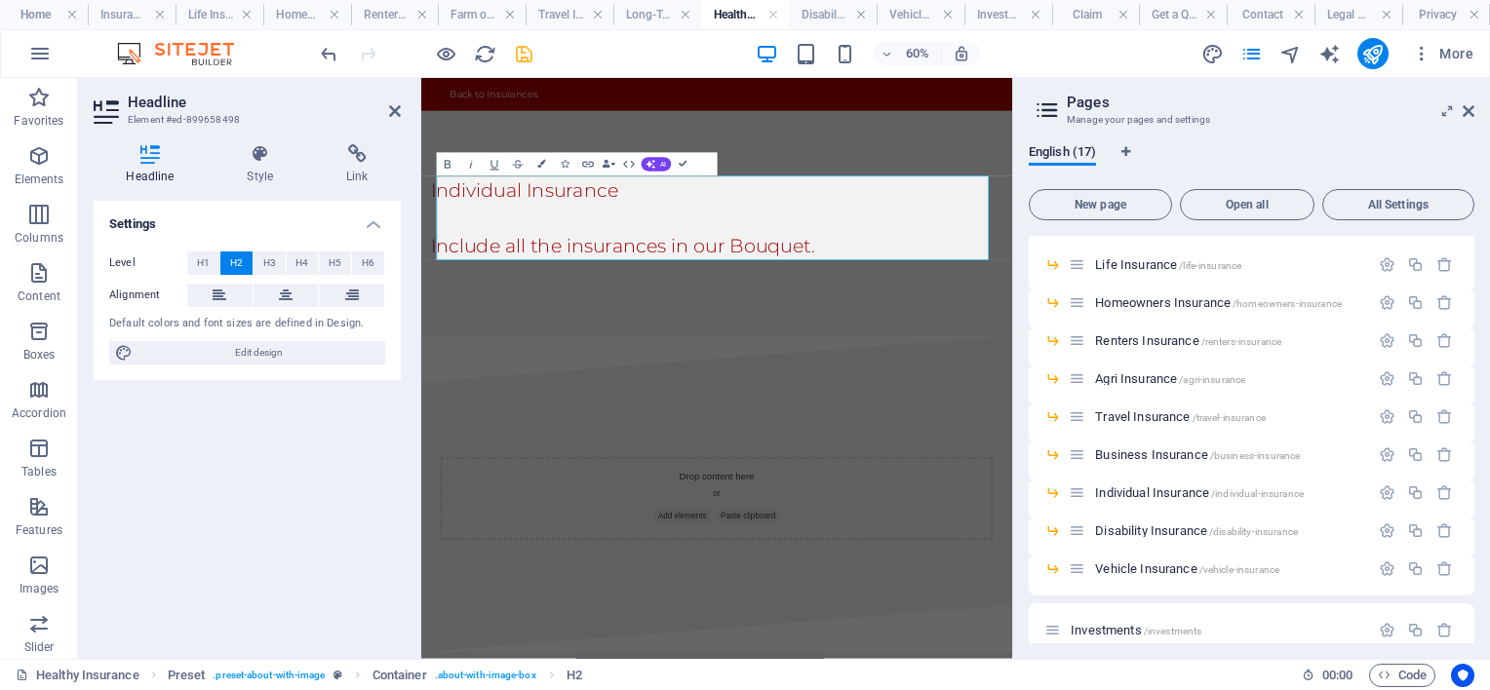
click at [530, 51] on icon "save" at bounding box center [524, 54] width 22 height 22
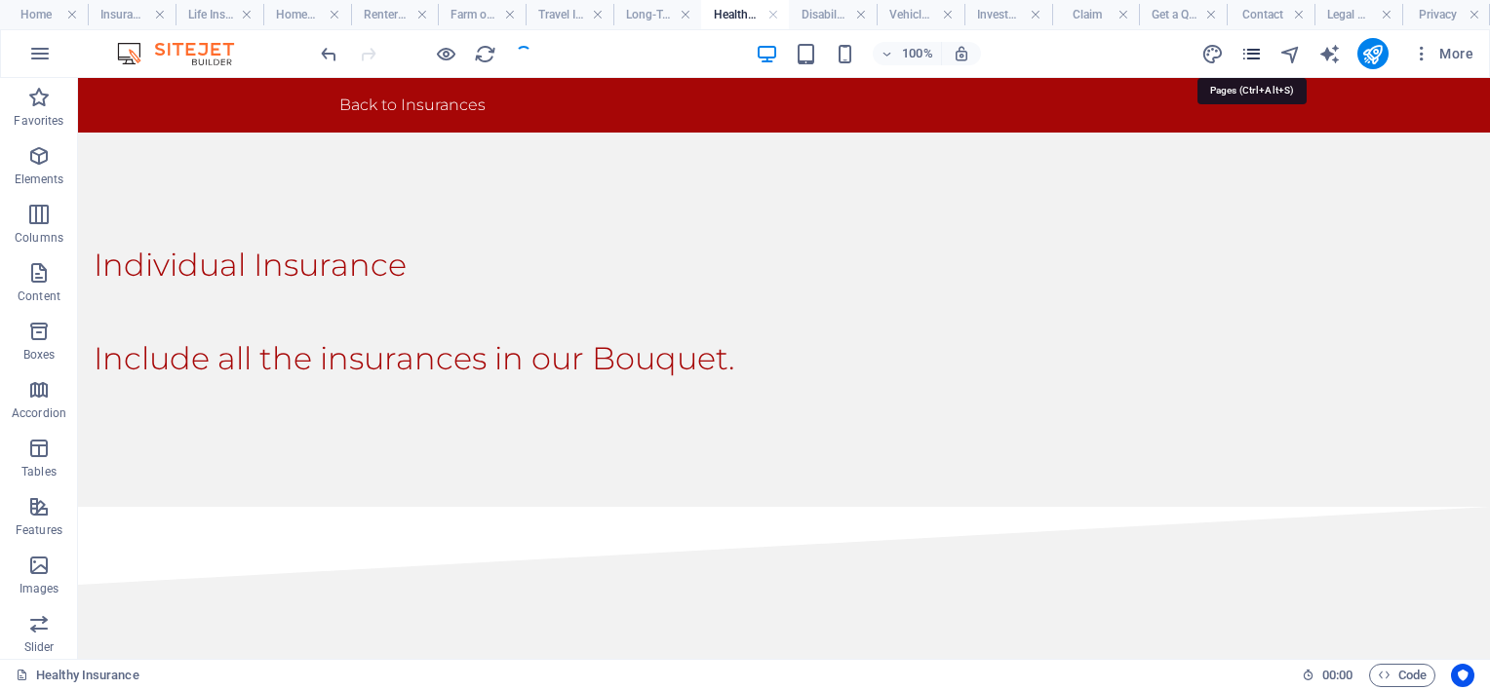
click at [1248, 47] on icon "pages" at bounding box center [1251, 54] width 22 height 22
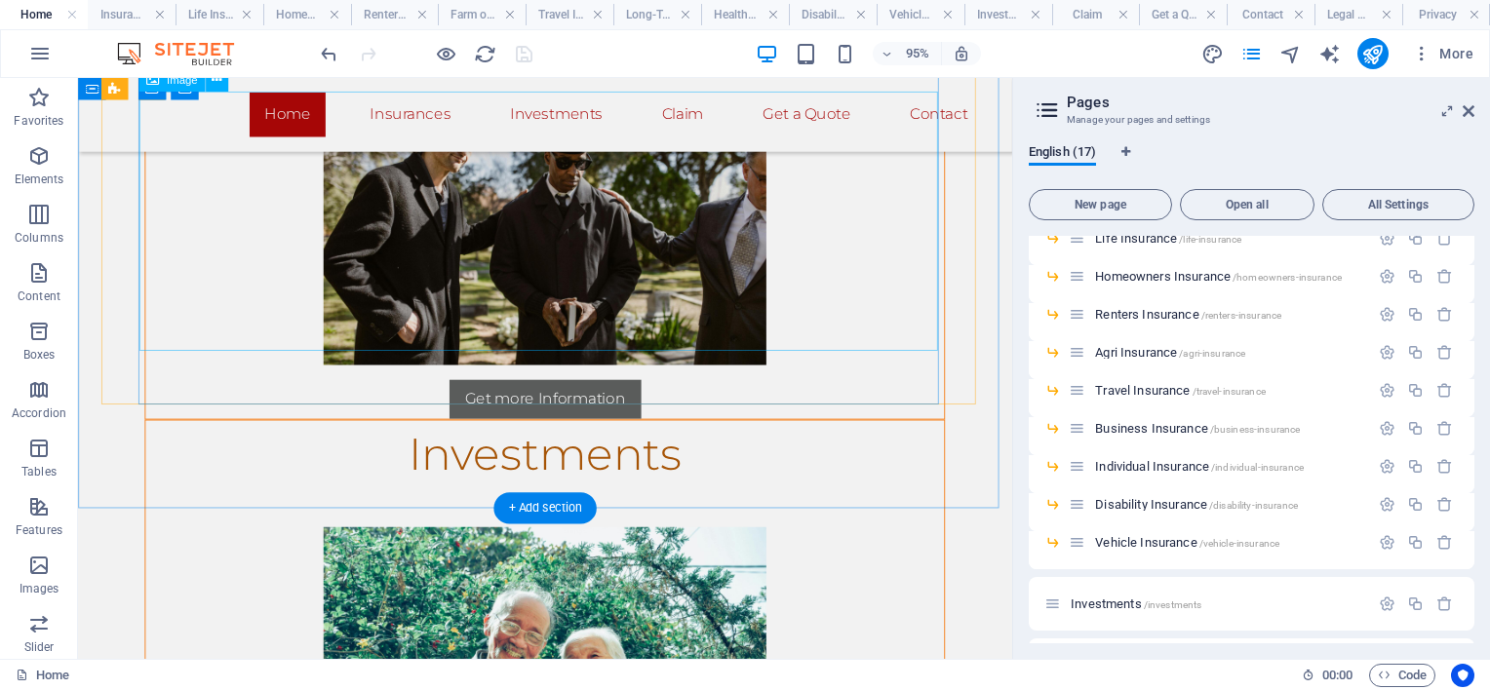
scroll to position [98, 0]
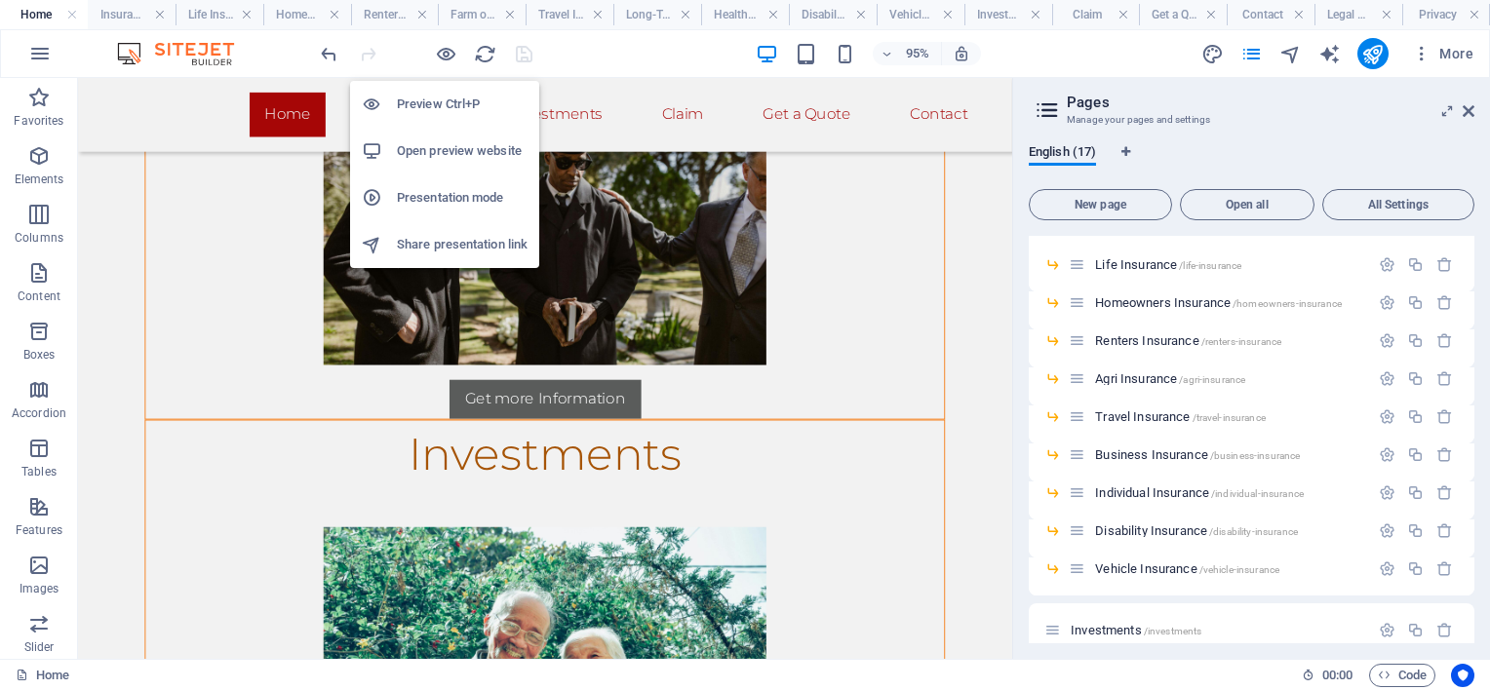
click at [443, 147] on h6 "Open preview website" at bounding box center [462, 150] width 131 height 23
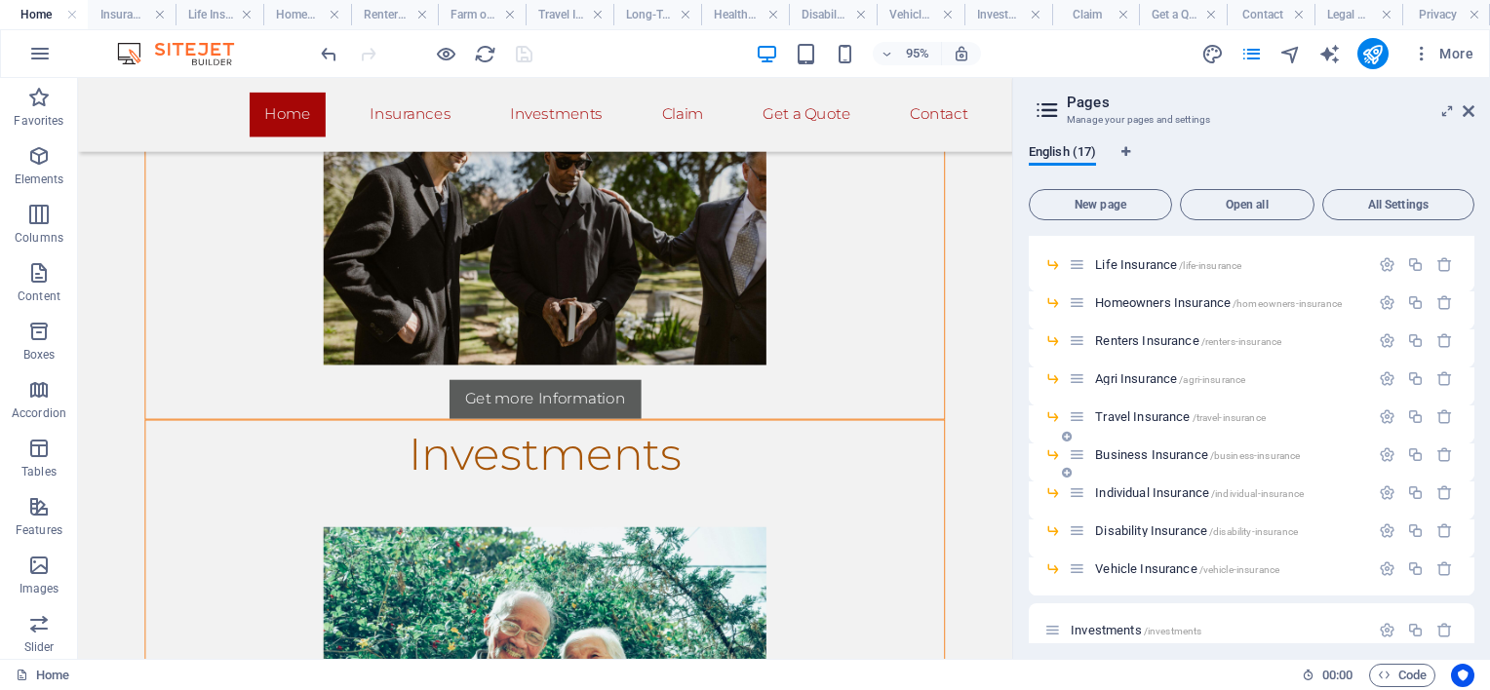
click at [1136, 456] on span "Business Insurance /business-insurance" at bounding box center [1197, 455] width 205 height 15
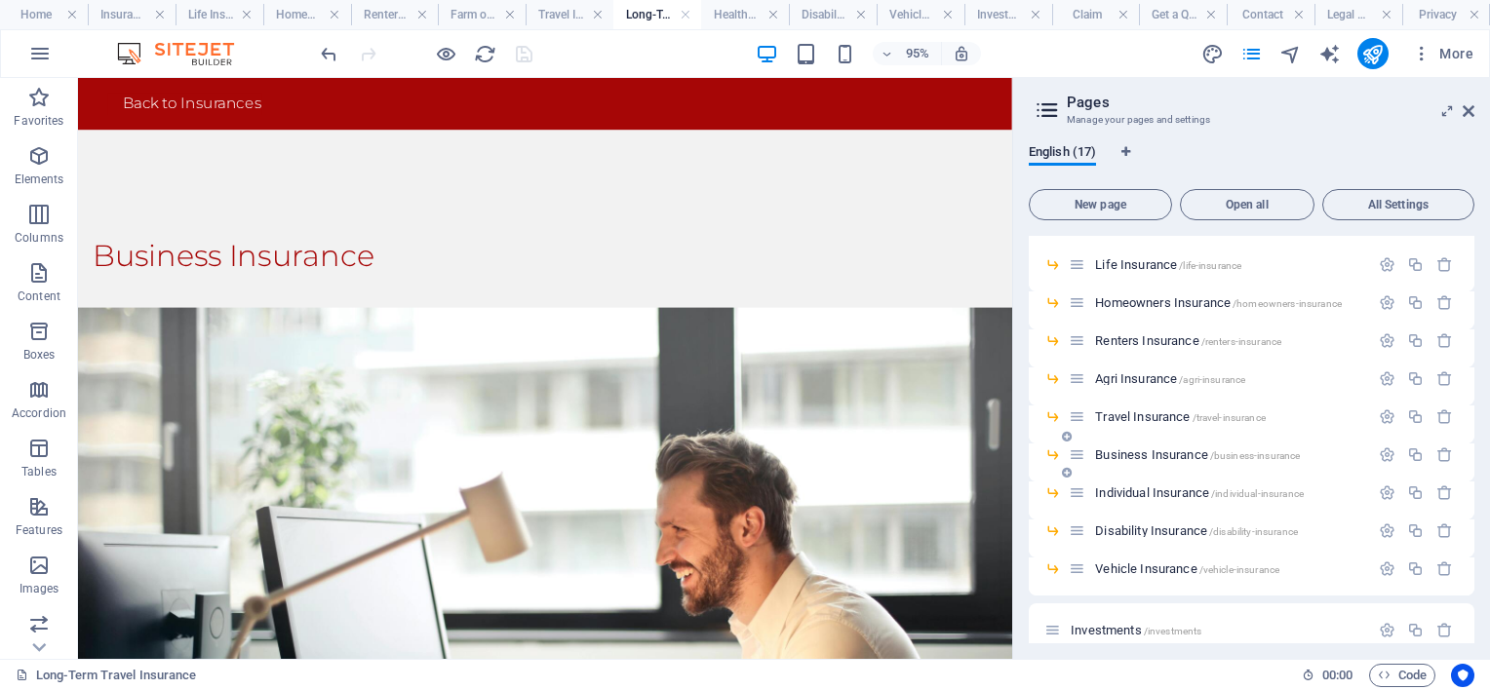
scroll to position [0, 0]
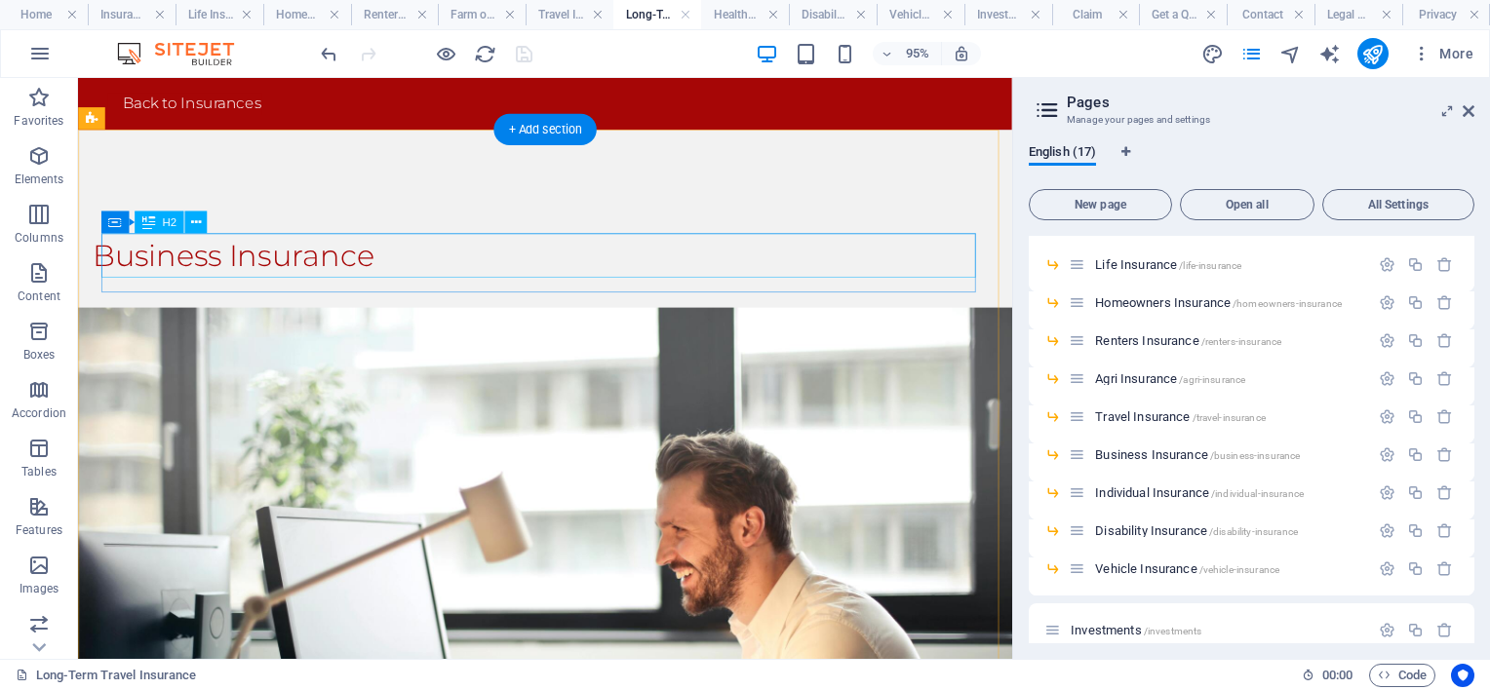
click at [451, 260] on div "Business Insurance" at bounding box center [554, 265] width 921 height 47
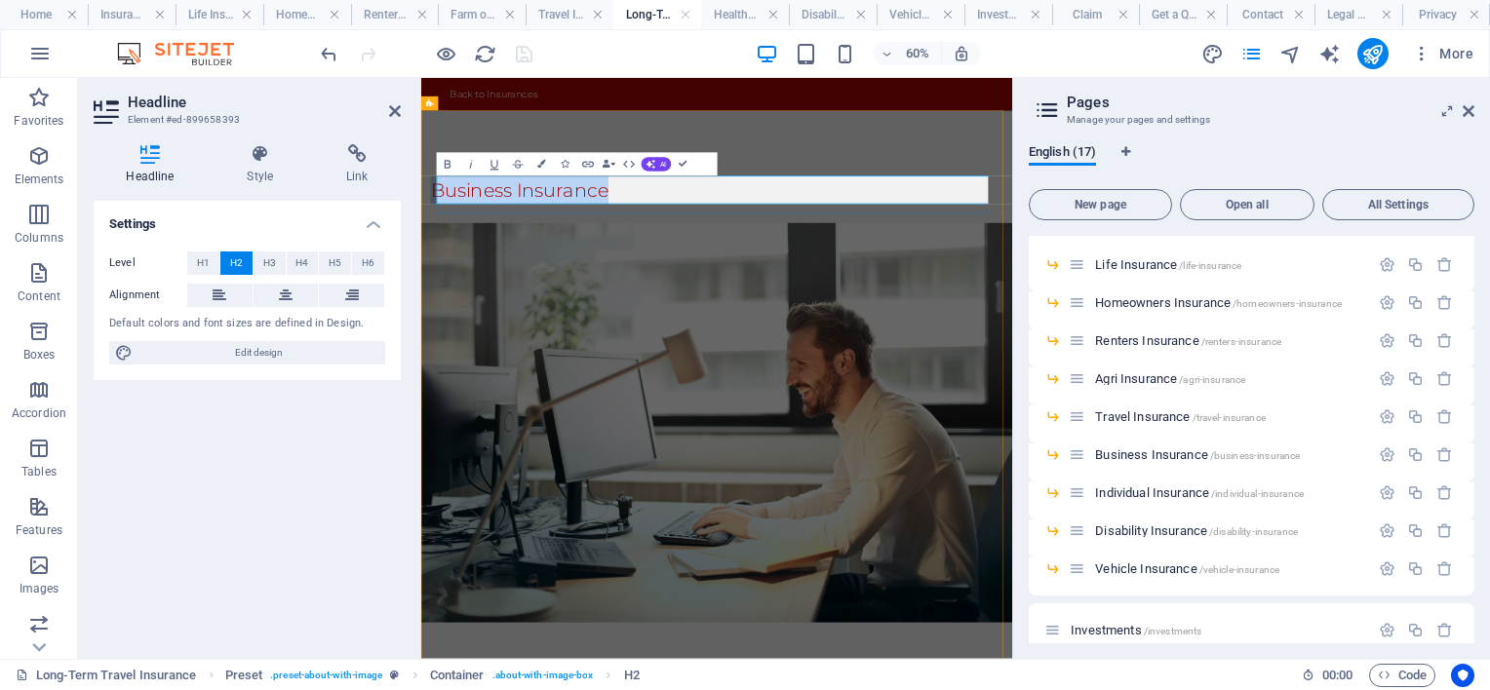
click at [747, 271] on h2 "Business Insurance" at bounding box center [897, 265] width 921 height 47
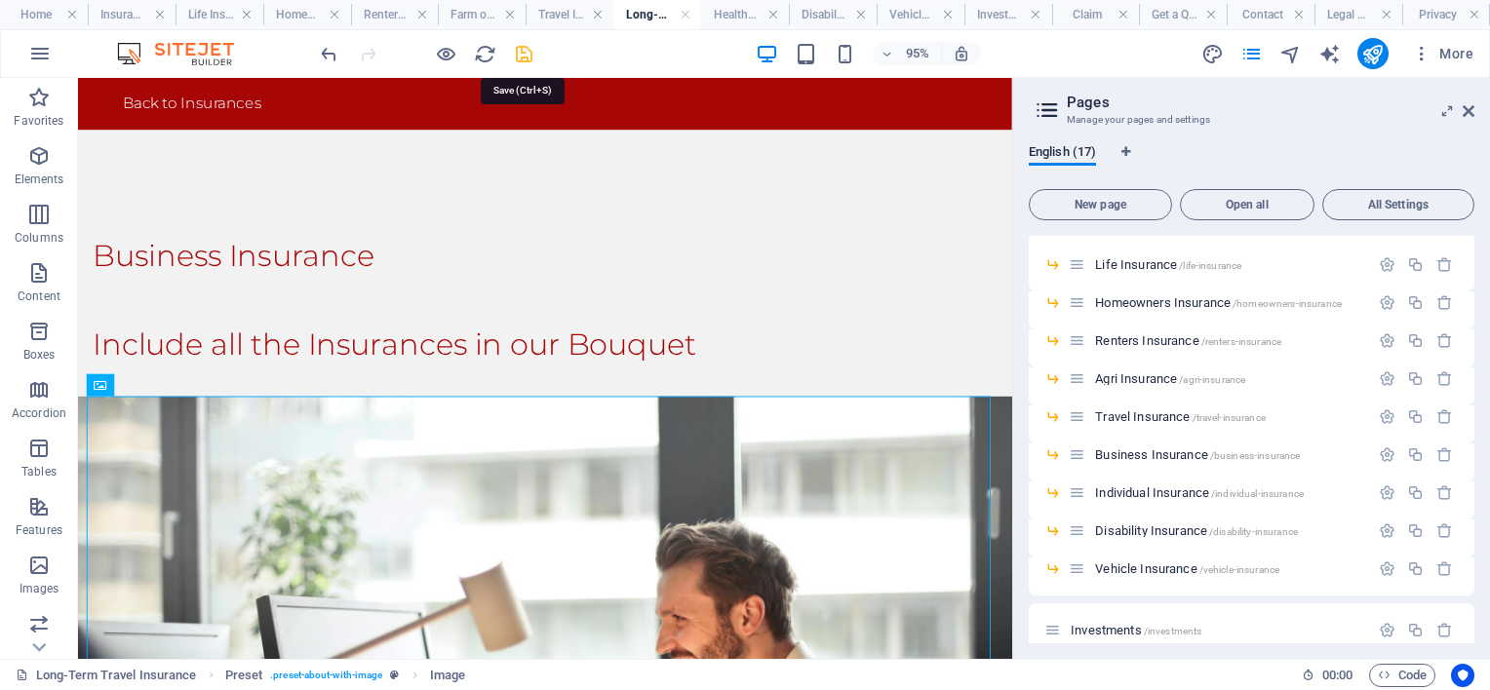
drag, startPoint x: 523, startPoint y: 51, endPoint x: 491, endPoint y: 5, distance: 56.0
click at [524, 51] on icon "save" at bounding box center [524, 54] width 22 height 22
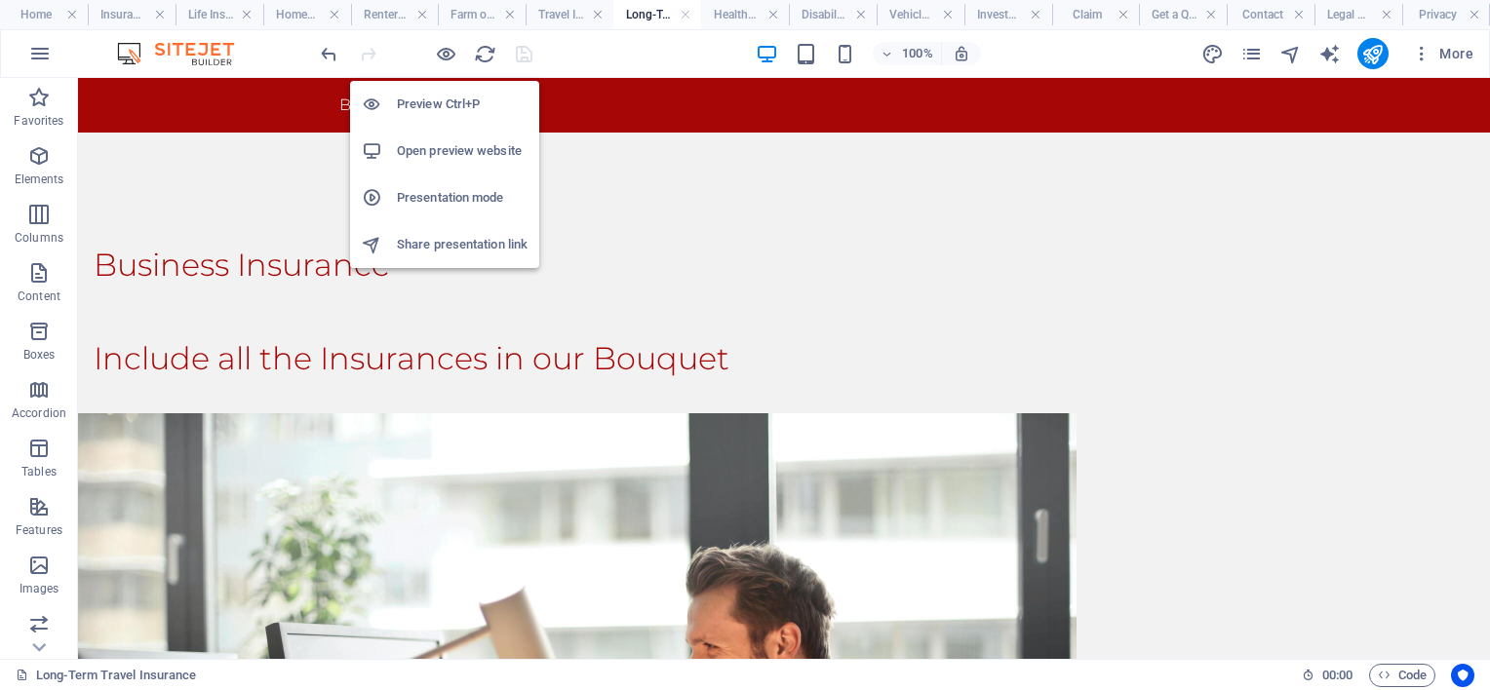
click at [425, 148] on h6 "Open preview website" at bounding box center [462, 150] width 131 height 23
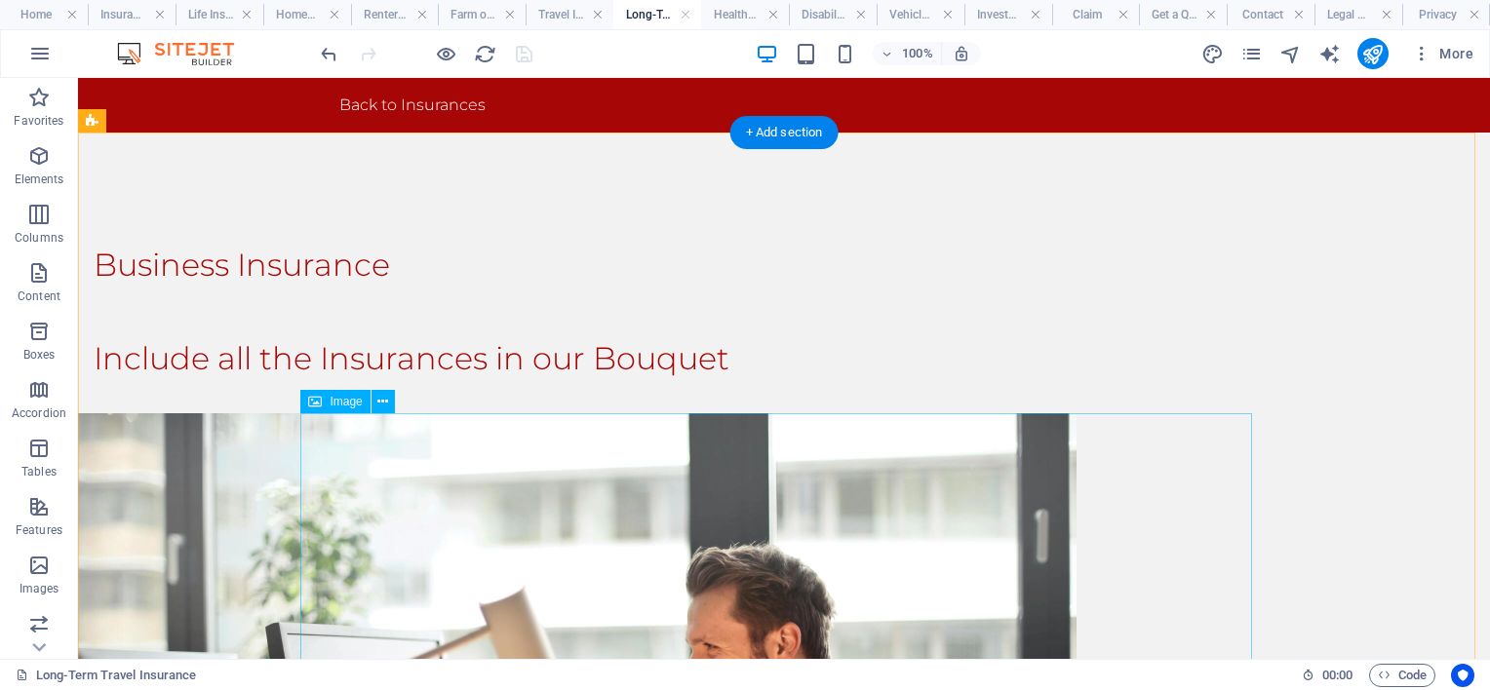
click at [383, 399] on icon at bounding box center [382, 402] width 11 height 20
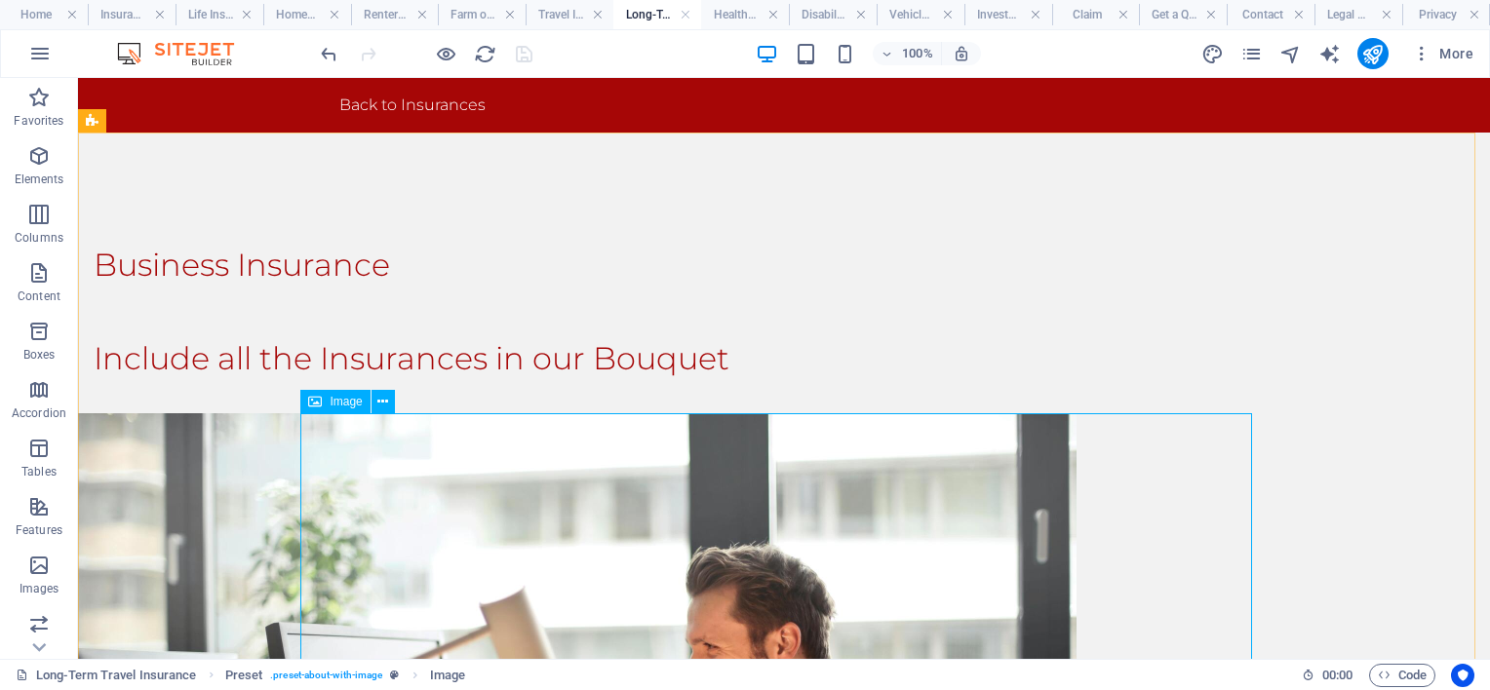
click at [339, 406] on span "Image" at bounding box center [346, 402] width 32 height 12
click at [335, 402] on span "Image" at bounding box center [346, 402] width 32 height 12
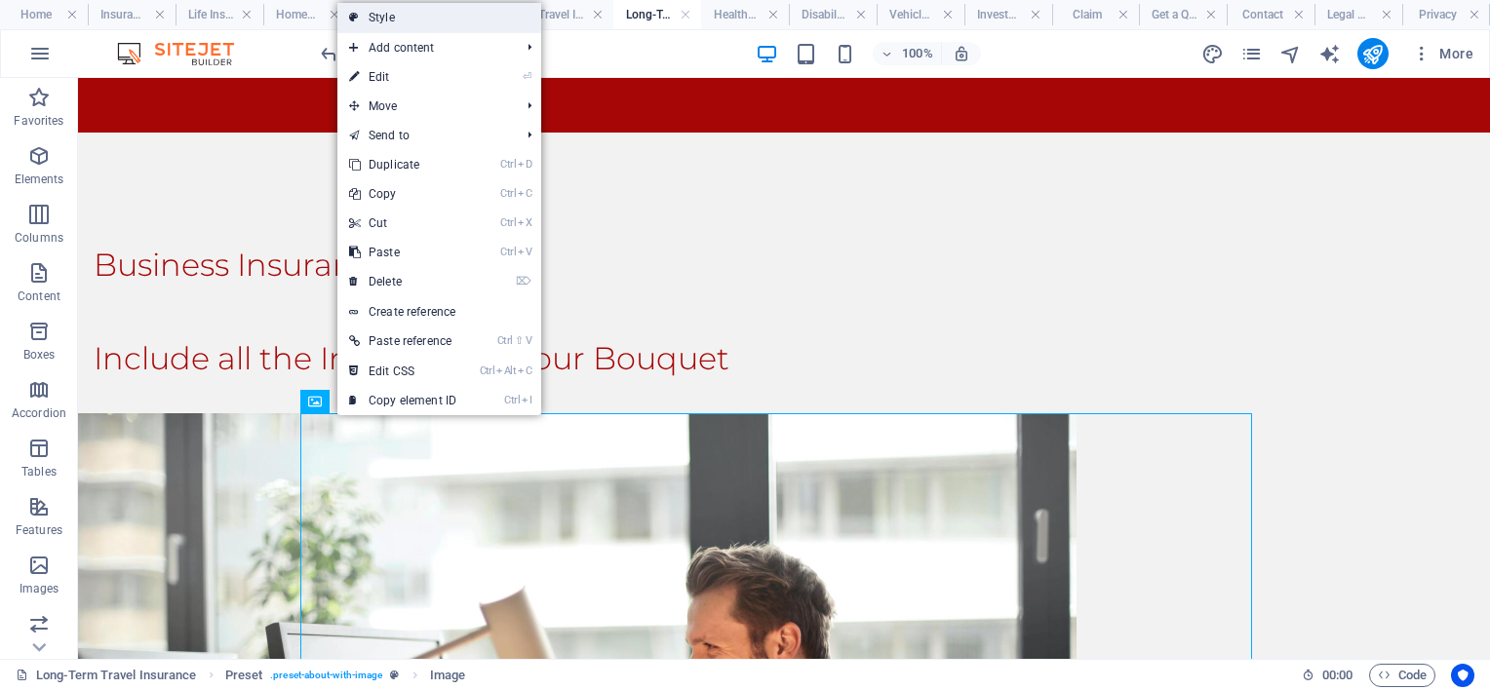
drag, startPoint x: 416, startPoint y: 19, endPoint x: 53, endPoint y: 29, distance: 363.9
click at [416, 19] on link "Style" at bounding box center [439, 17] width 204 height 29
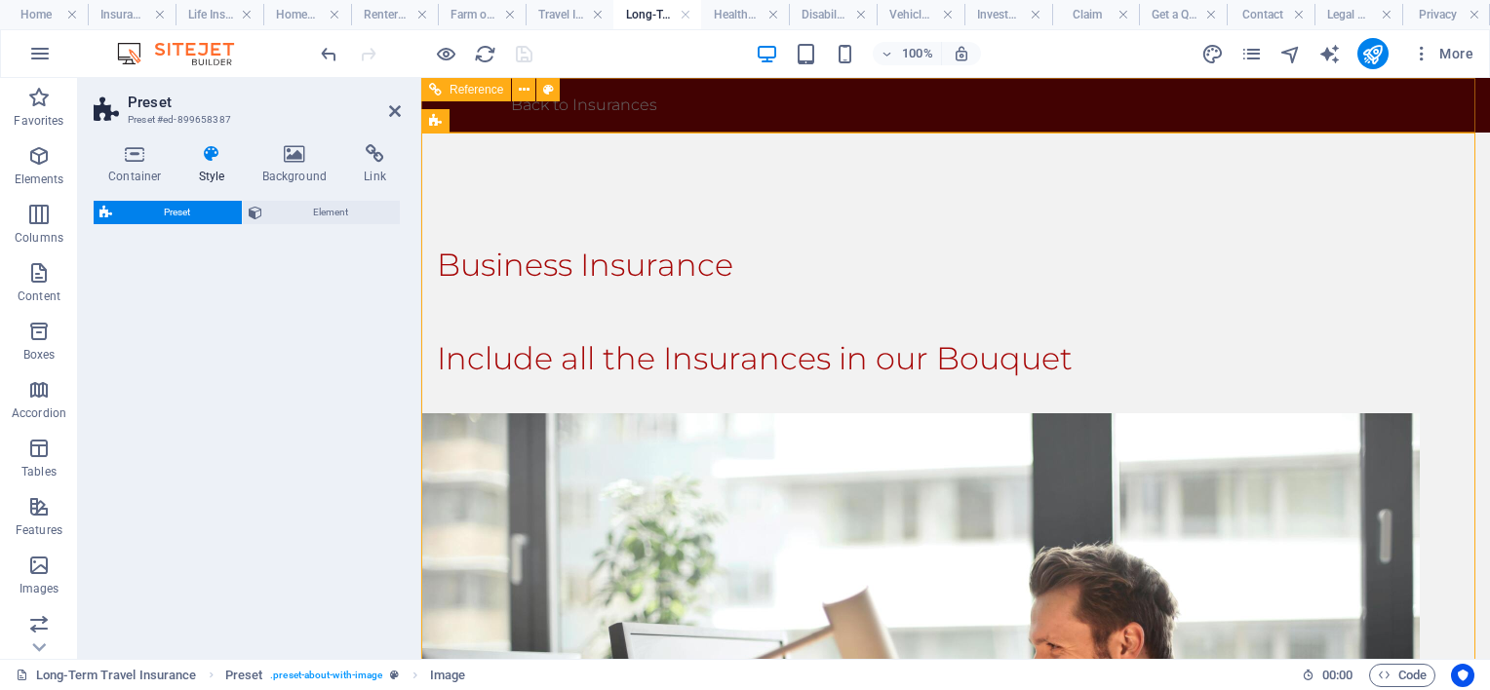
select select
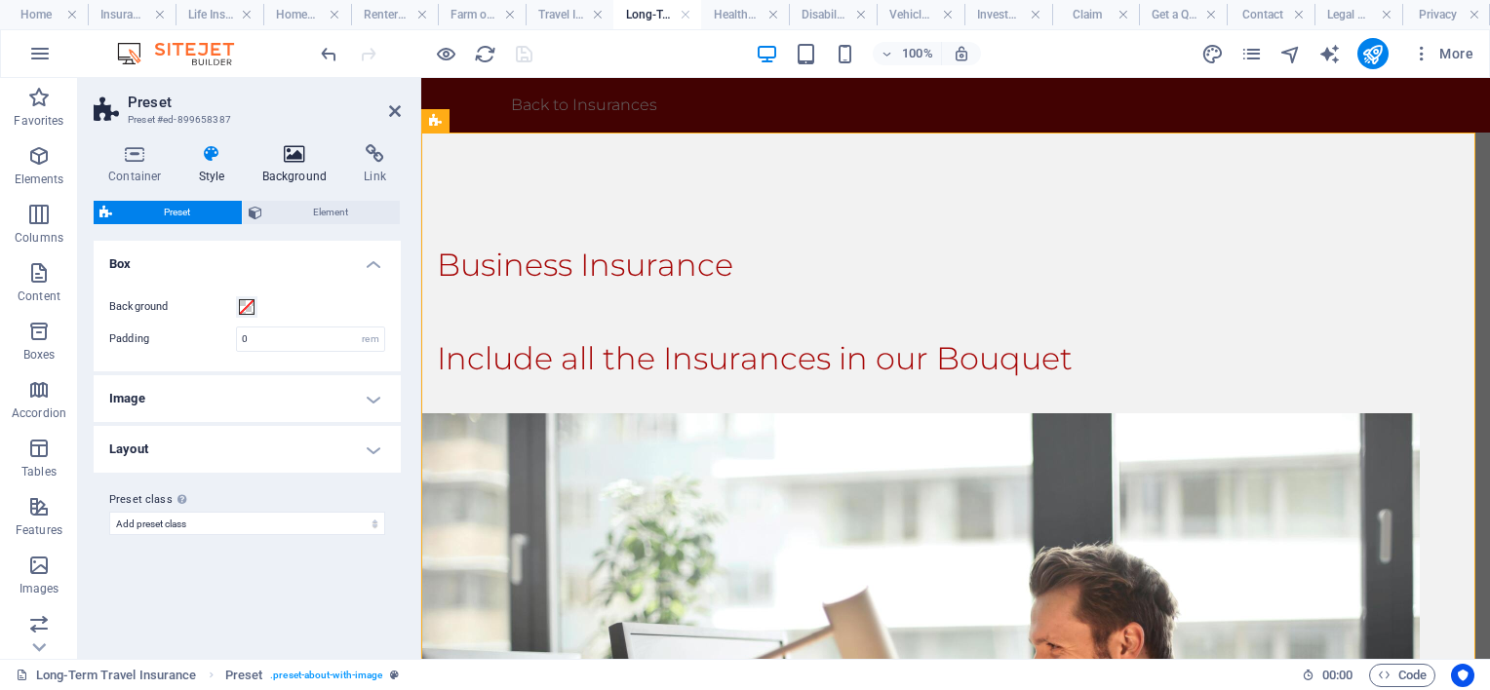
click at [281, 148] on icon at bounding box center [295, 154] width 95 height 20
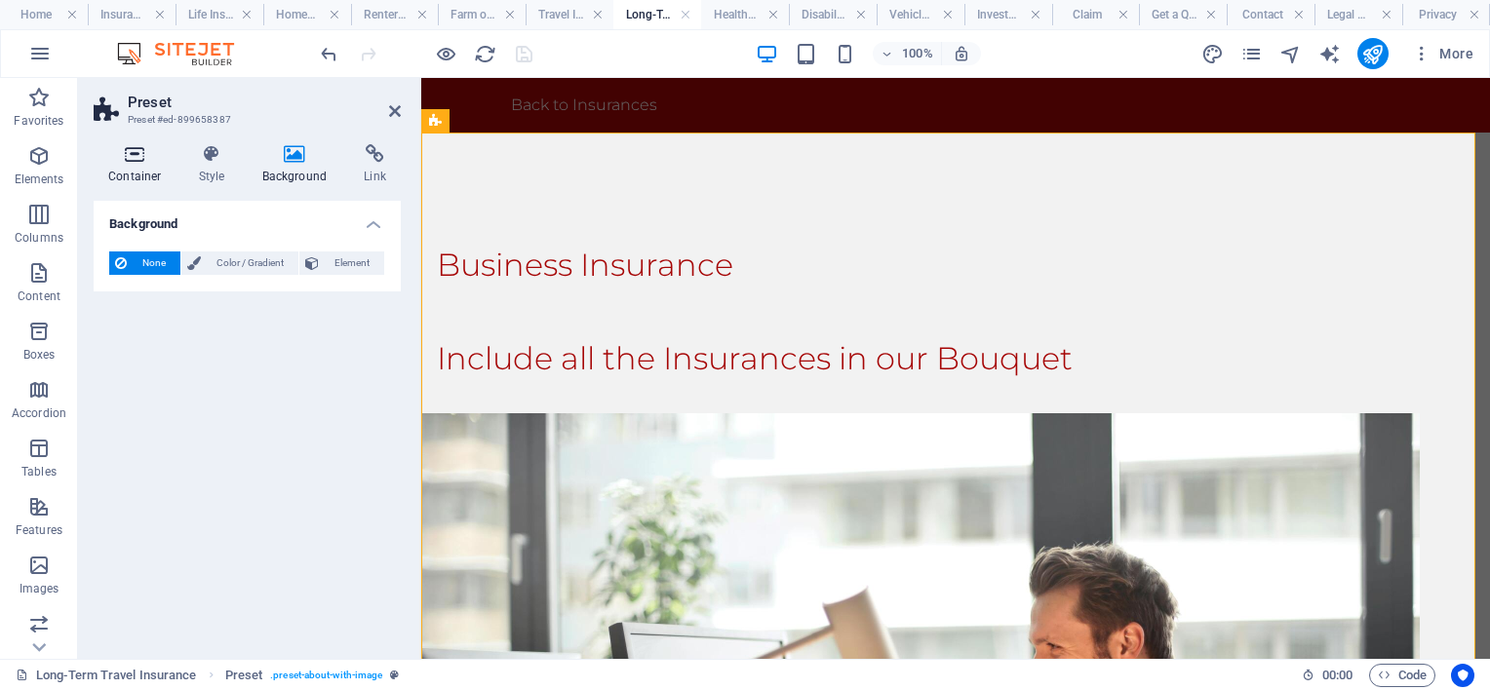
click at [145, 159] on icon at bounding box center [135, 154] width 83 height 20
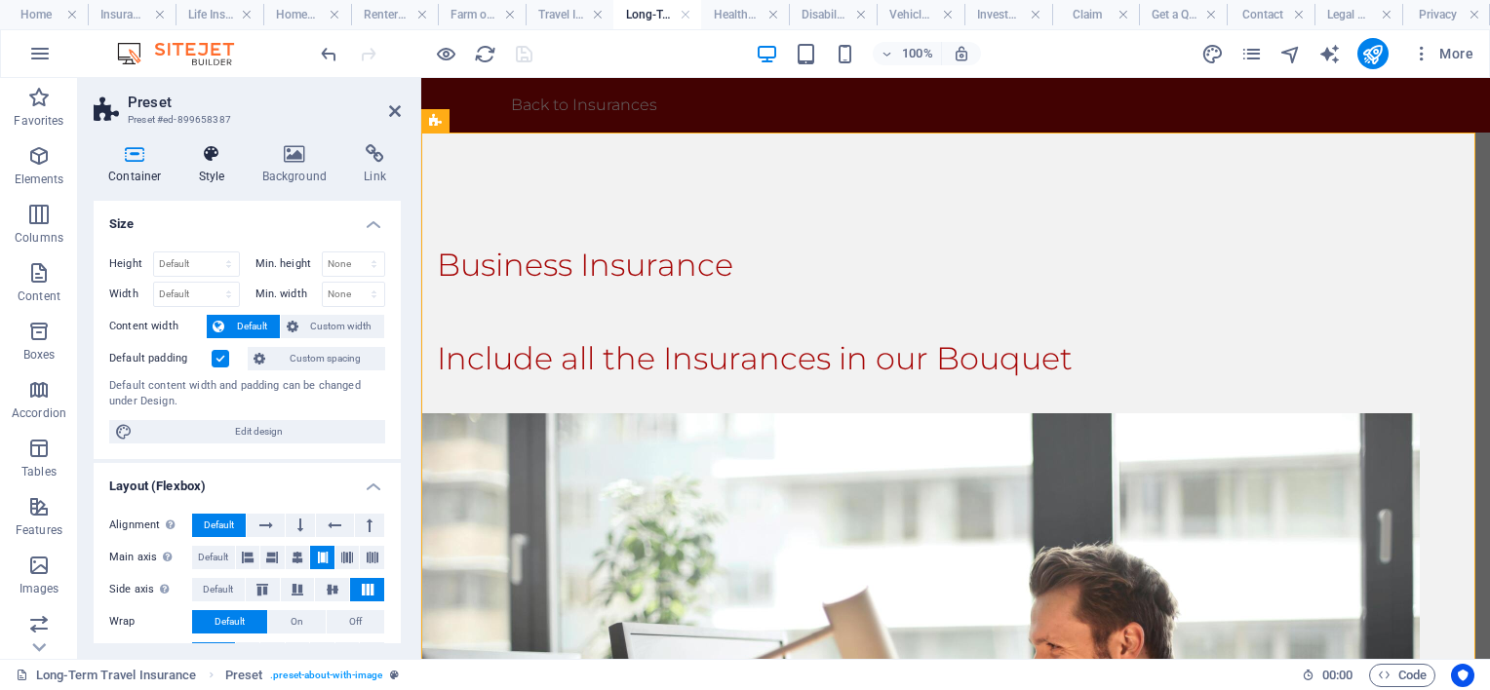
click at [207, 155] on icon at bounding box center [212, 154] width 56 height 20
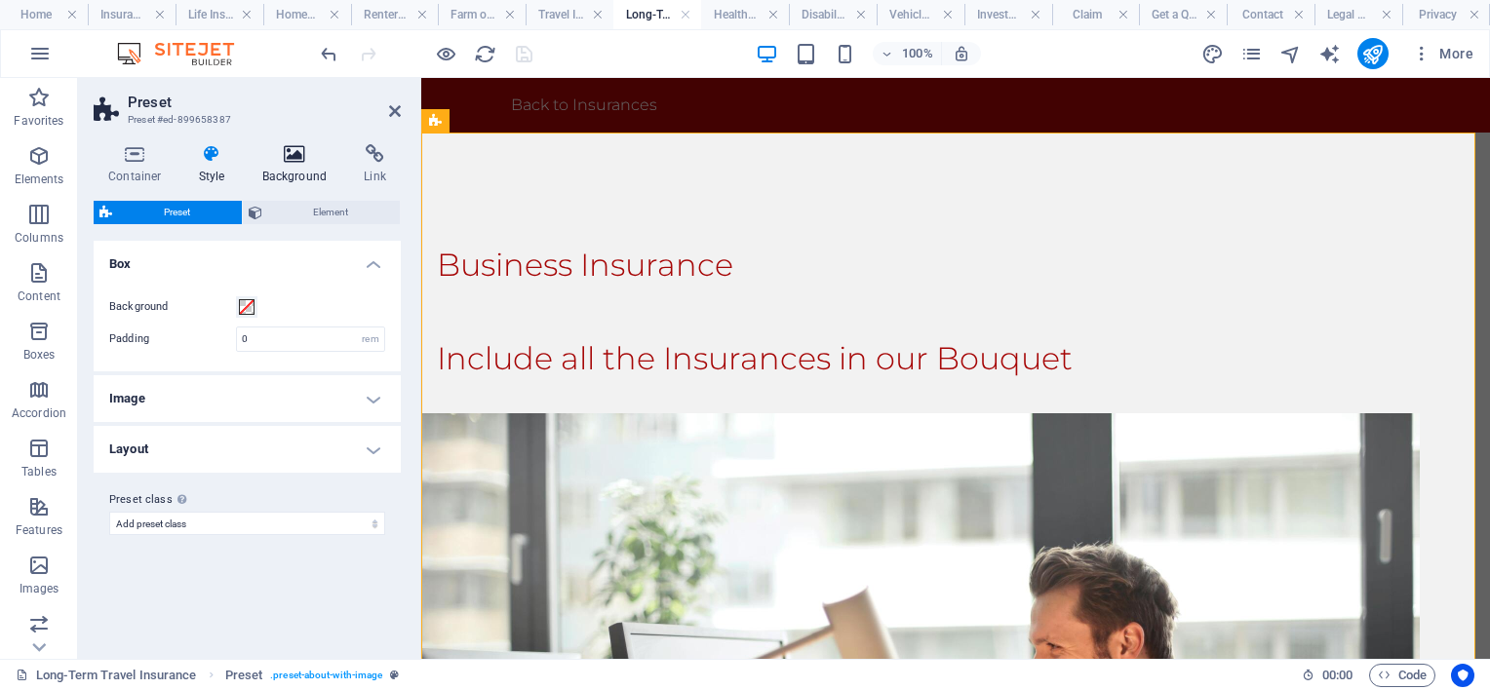
click at [295, 158] on icon at bounding box center [295, 154] width 95 height 20
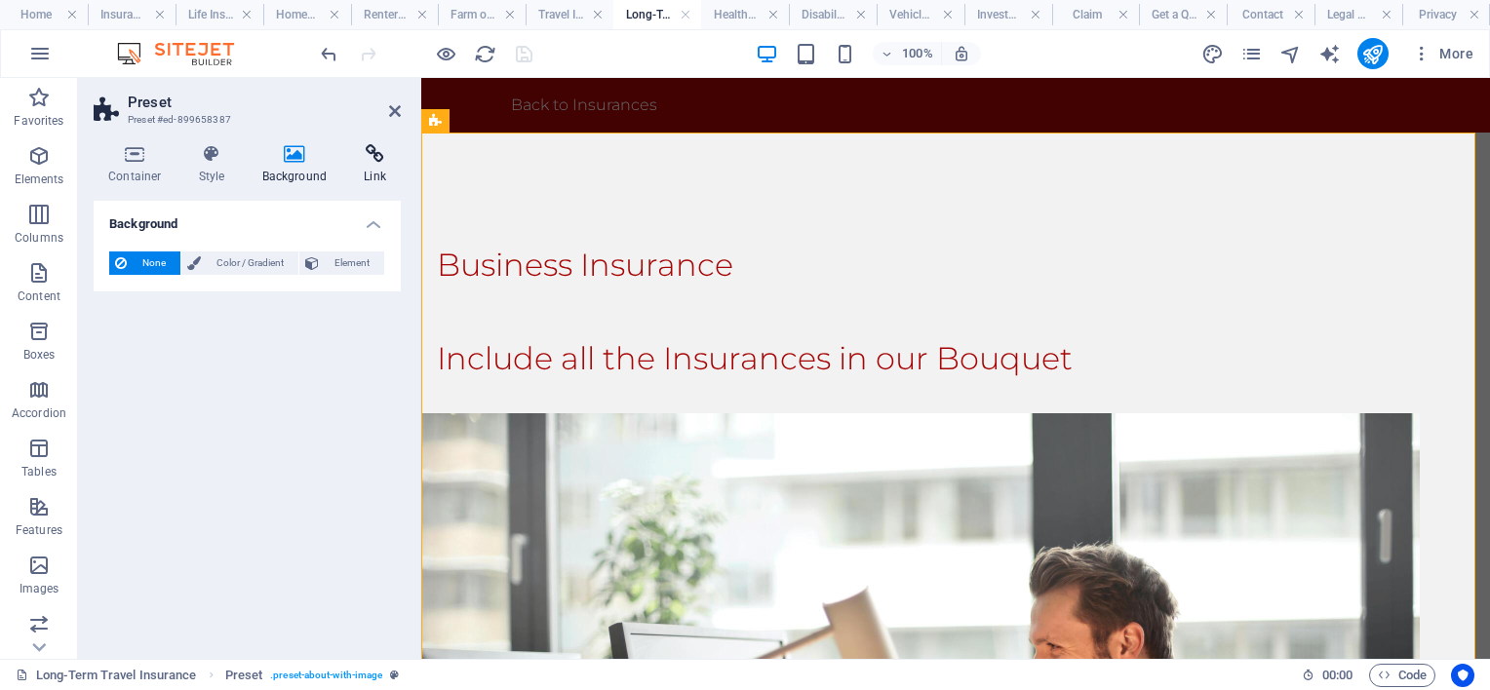
click at [376, 173] on h4 "Link" at bounding box center [375, 164] width 52 height 41
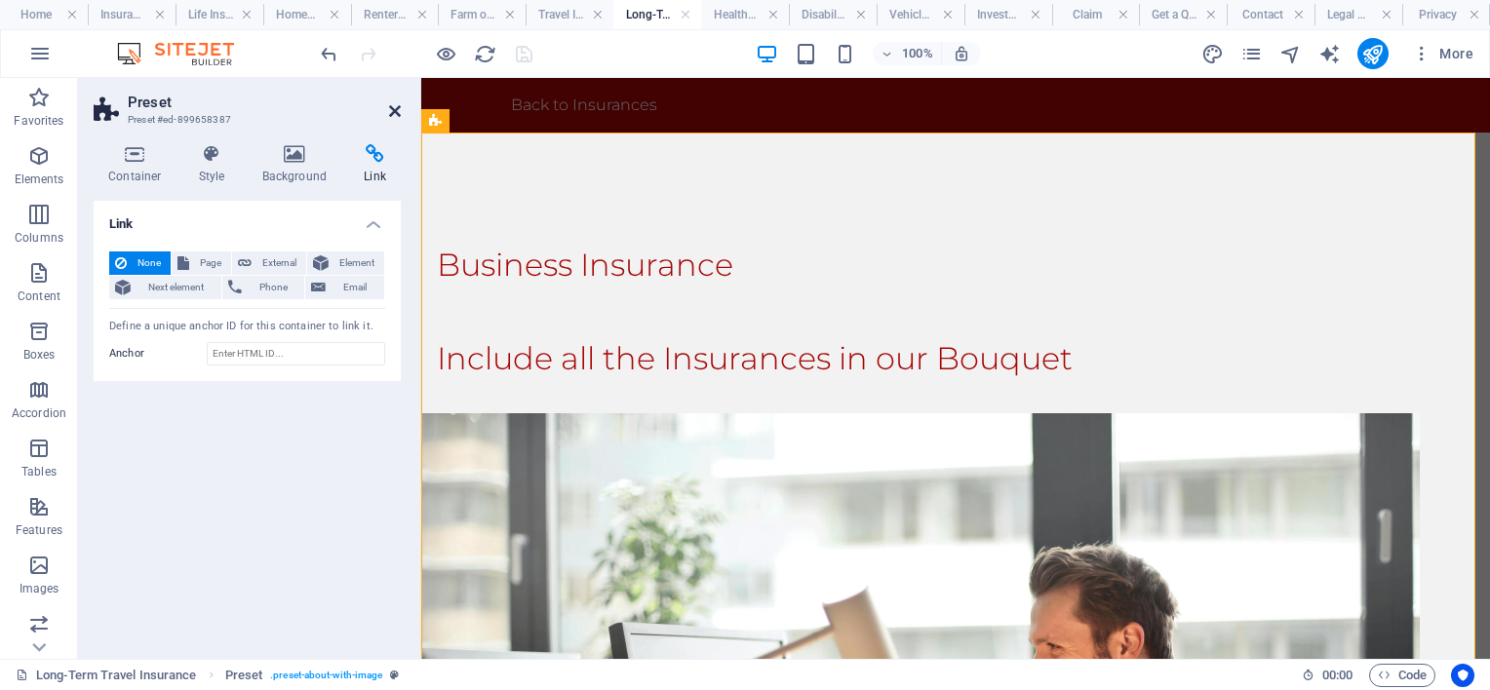
click at [398, 105] on icon at bounding box center [395, 111] width 12 height 16
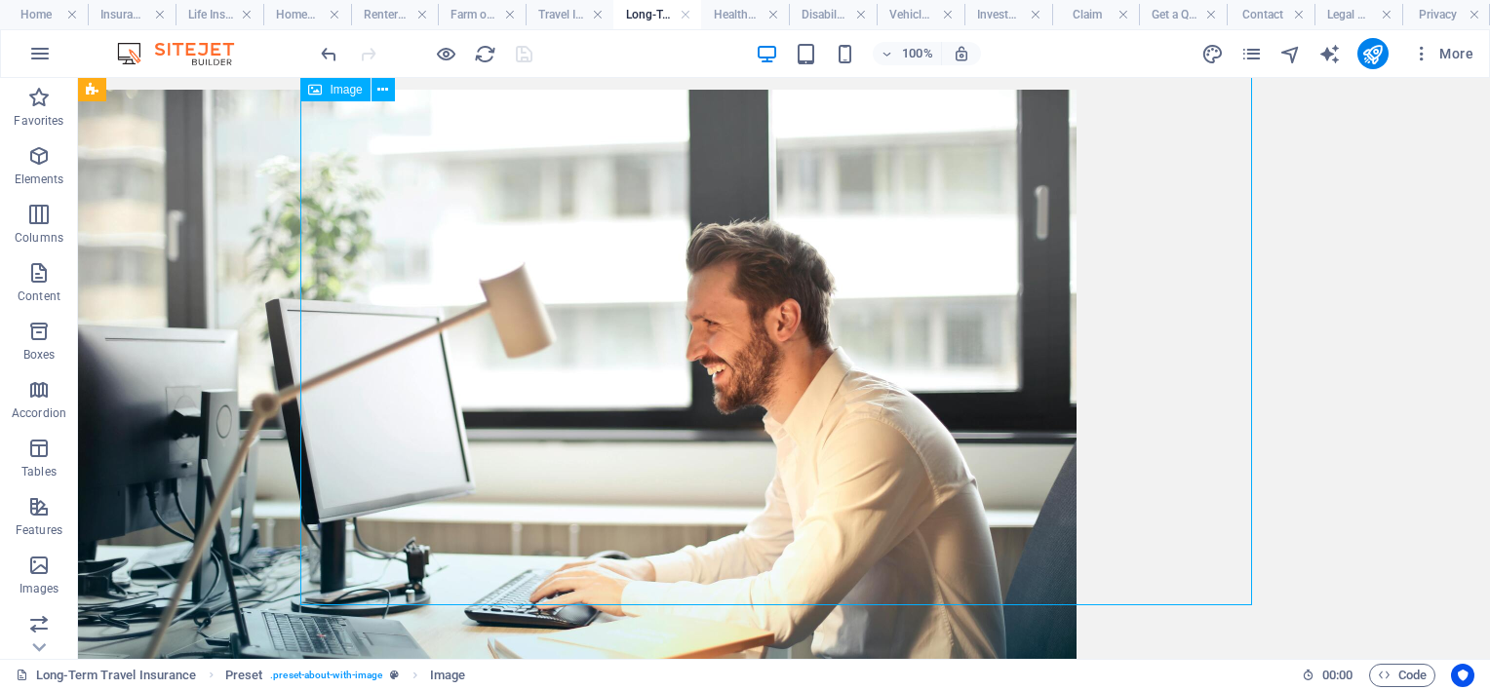
scroll to position [293, 0]
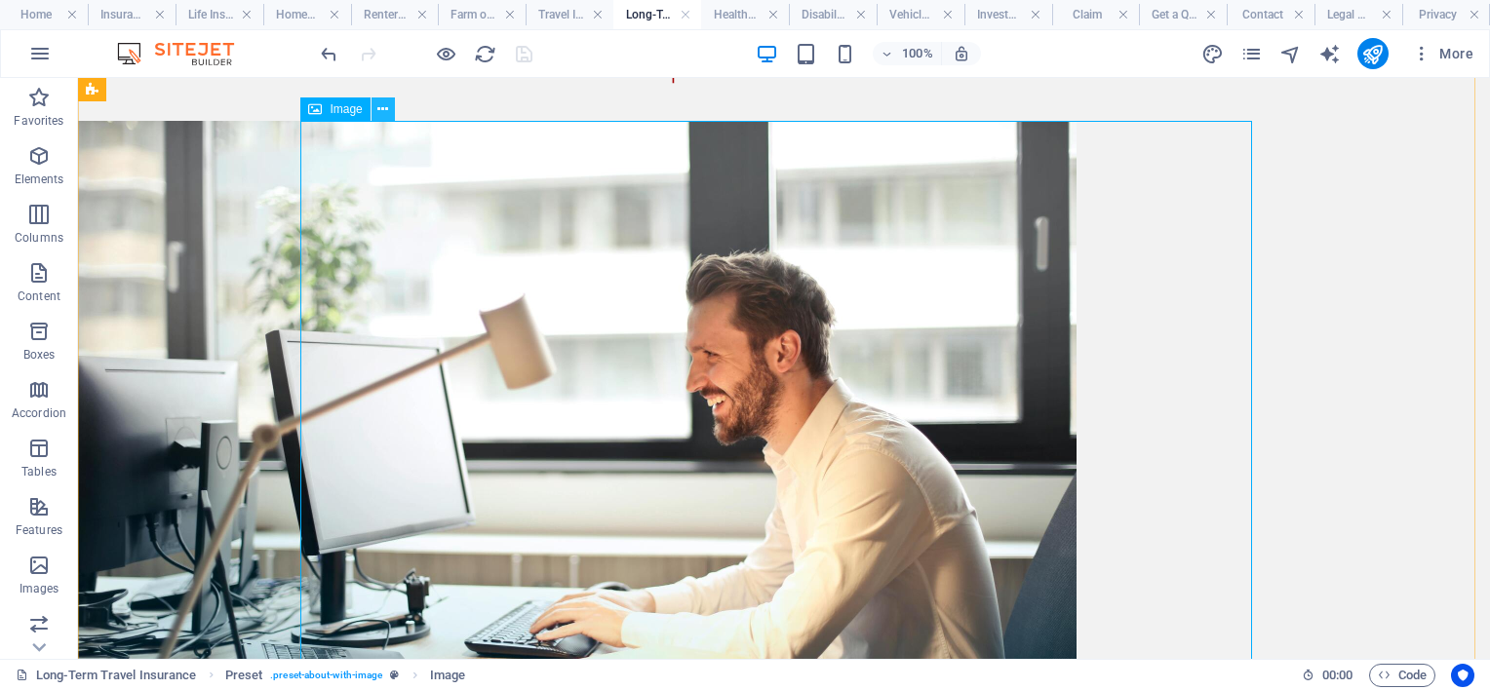
click at [381, 109] on icon at bounding box center [382, 109] width 11 height 20
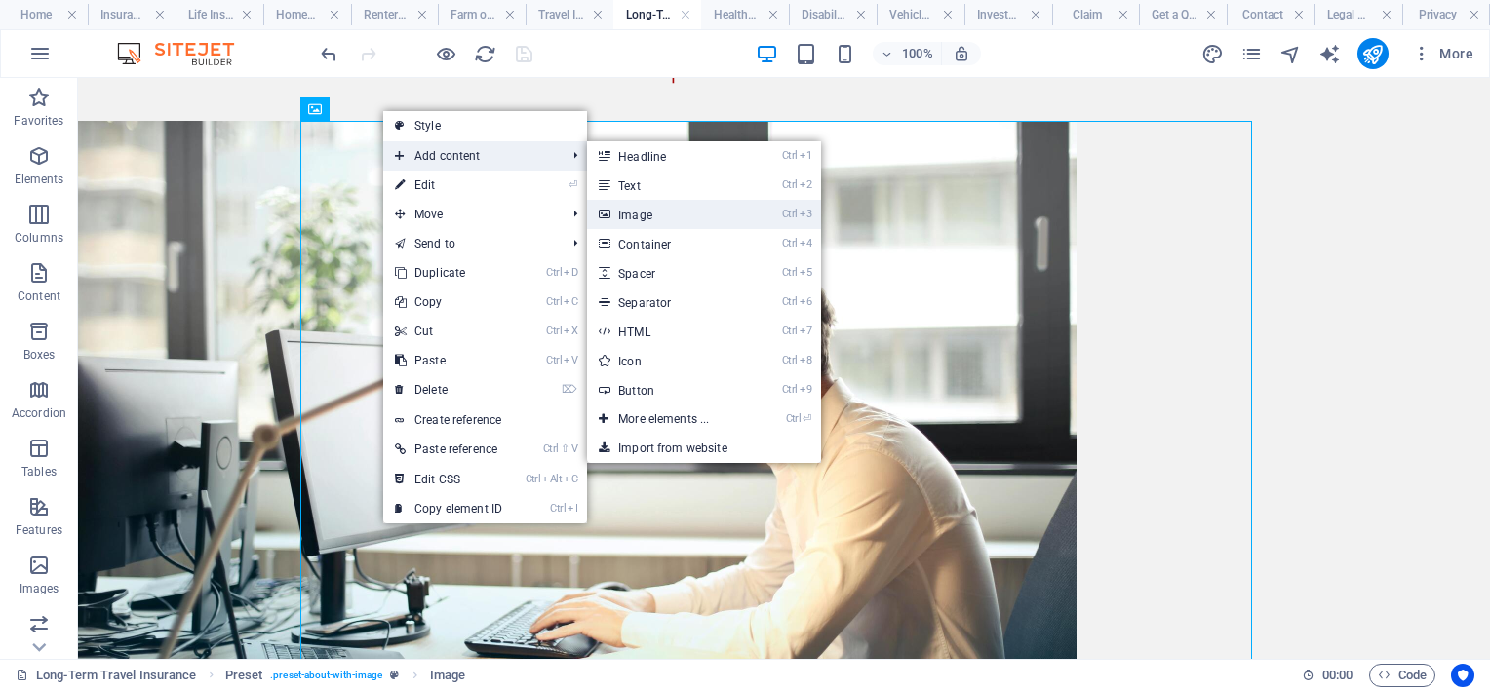
drag, startPoint x: 641, startPoint y: 214, endPoint x: 219, endPoint y: 136, distance: 428.4
click at [641, 214] on link "Ctrl 3 Image" at bounding box center [667, 214] width 161 height 29
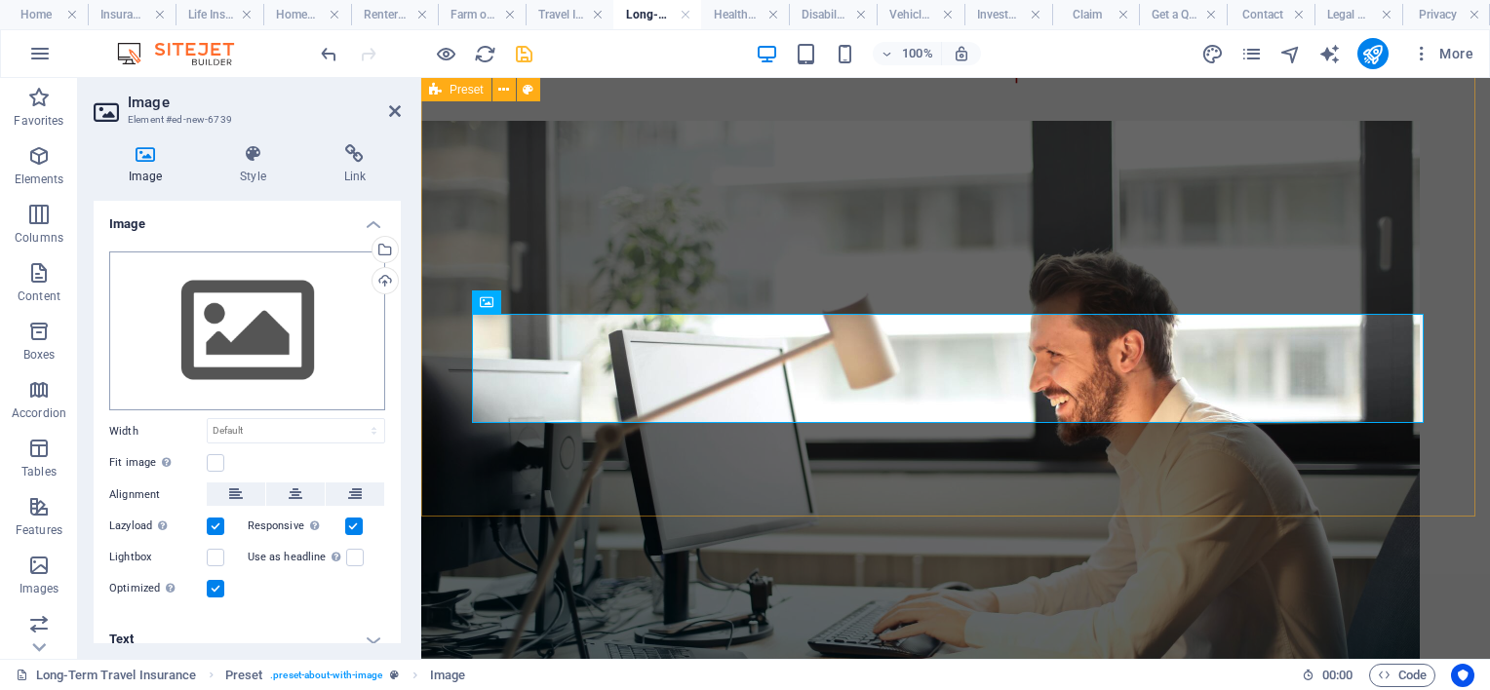
scroll to position [733, 0]
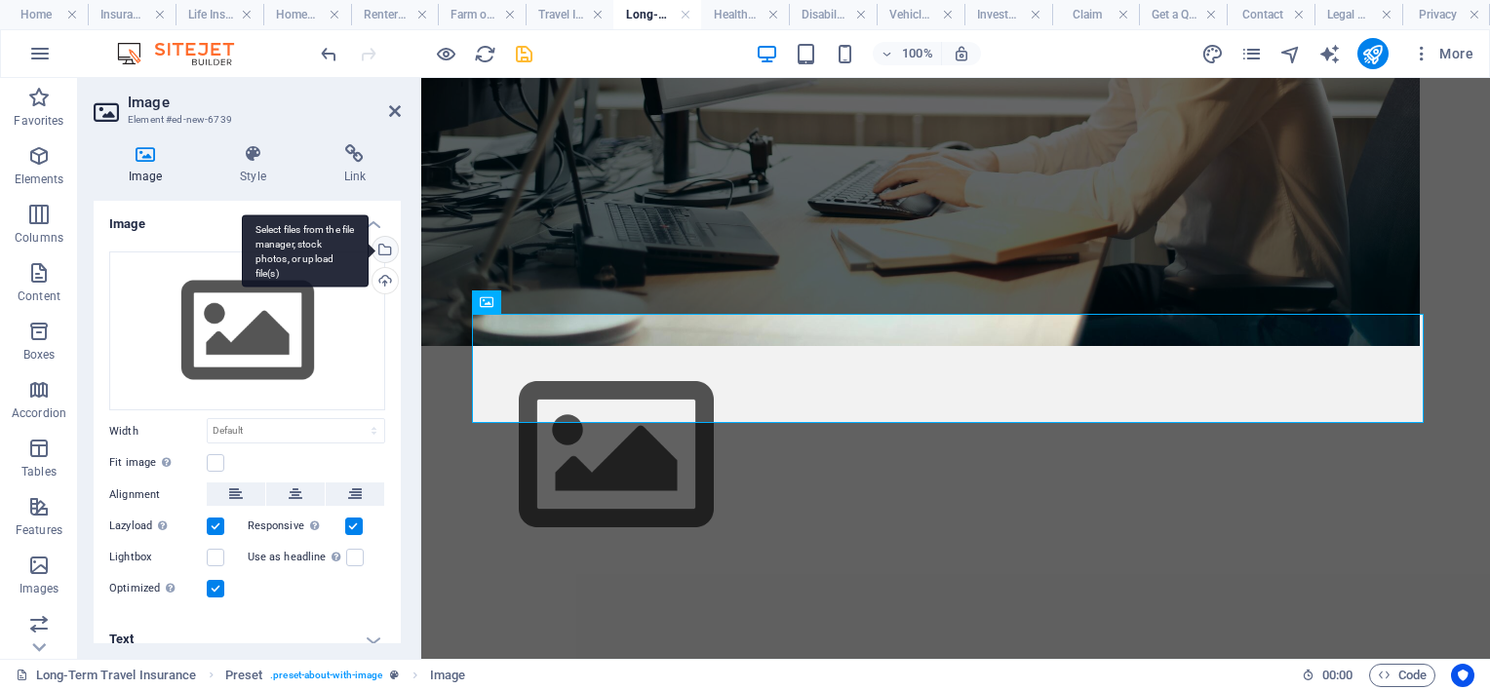
click at [369, 248] on div "Select files from the file manager, stock photos, or upload file(s)" at bounding box center [305, 251] width 127 height 73
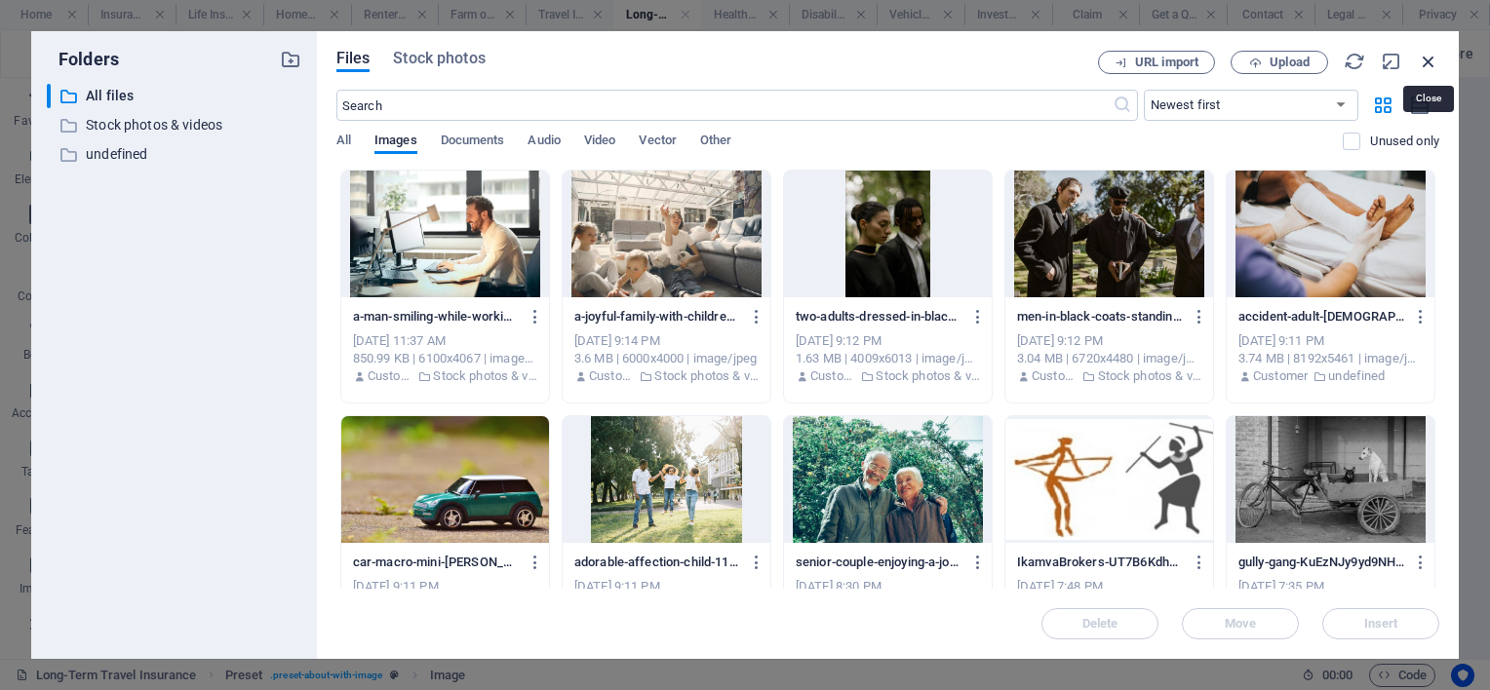
click at [1432, 54] on icon "button" at bounding box center [1428, 61] width 21 height 21
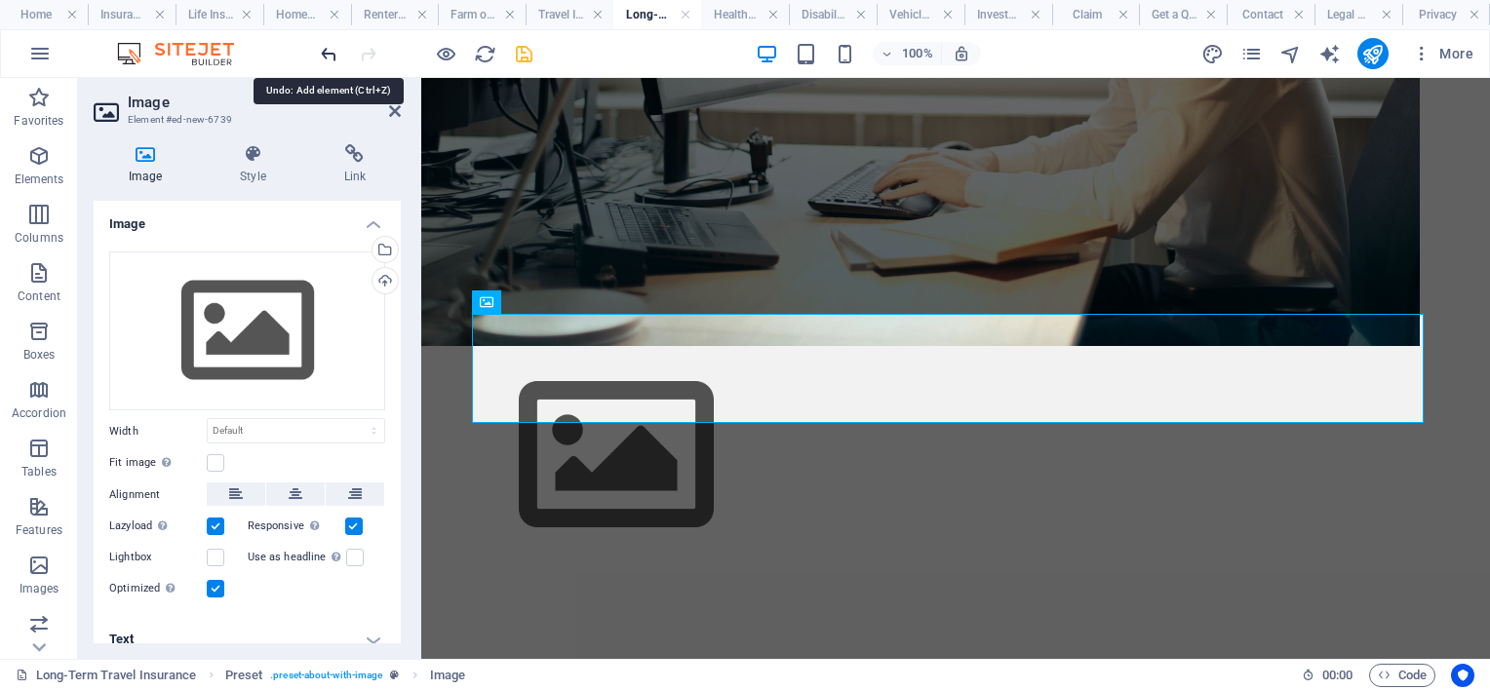
click at [329, 52] on icon "undo" at bounding box center [329, 54] width 22 height 22
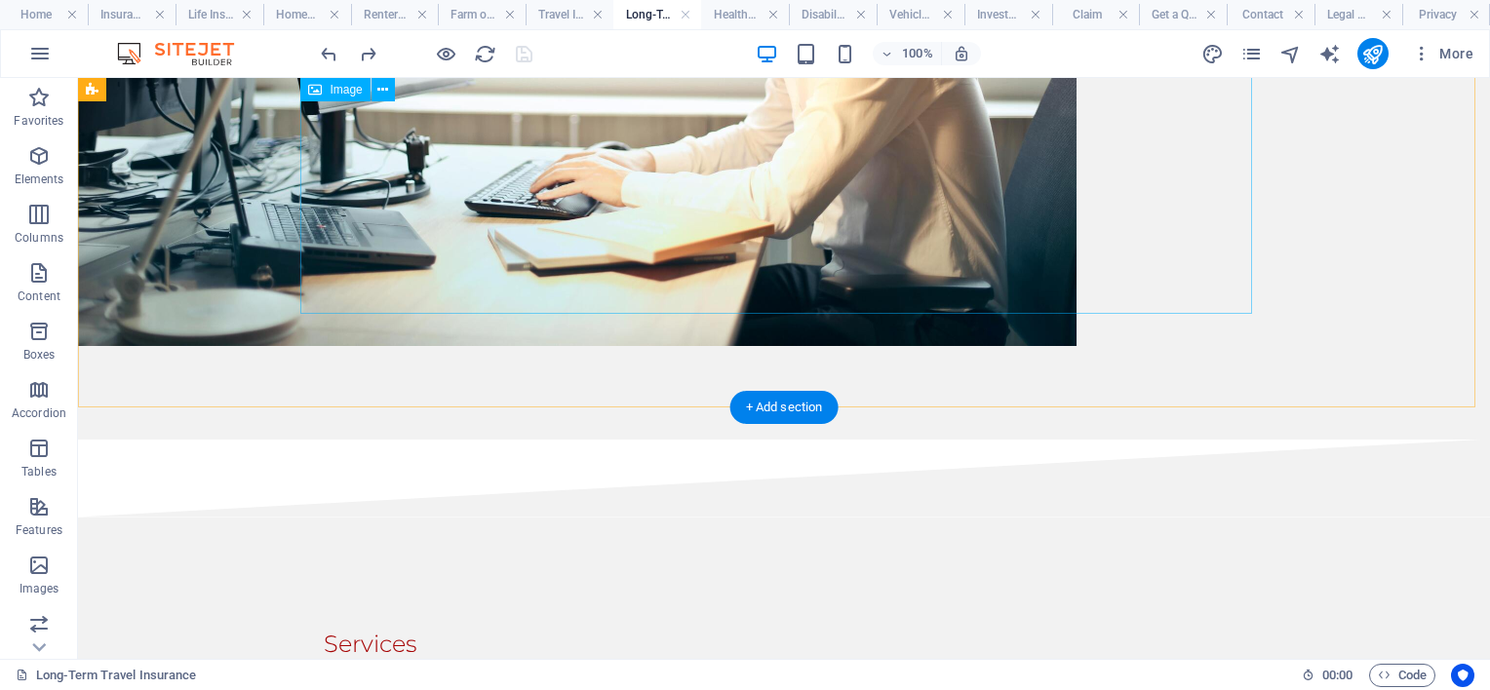
click at [538, 227] on figure at bounding box center [554, 13] width 952 height 666
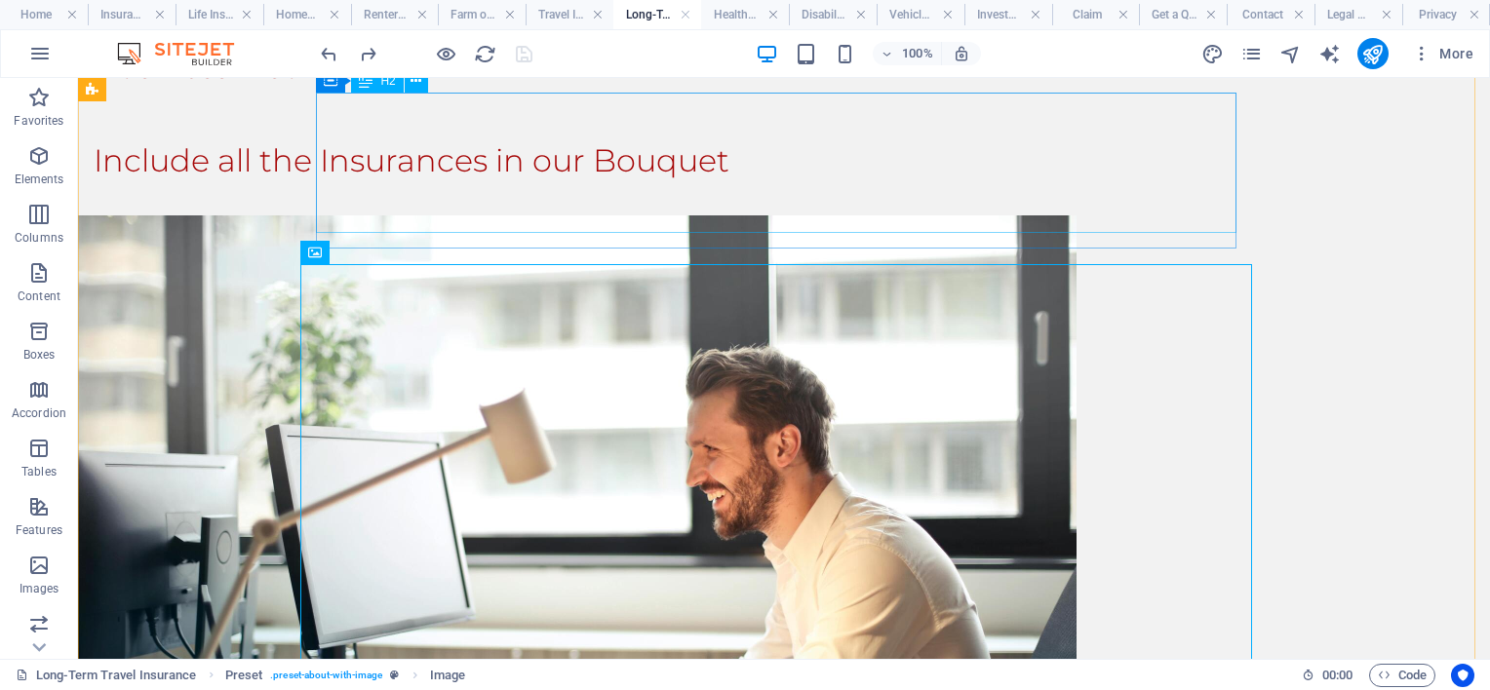
scroll to position [148, 0]
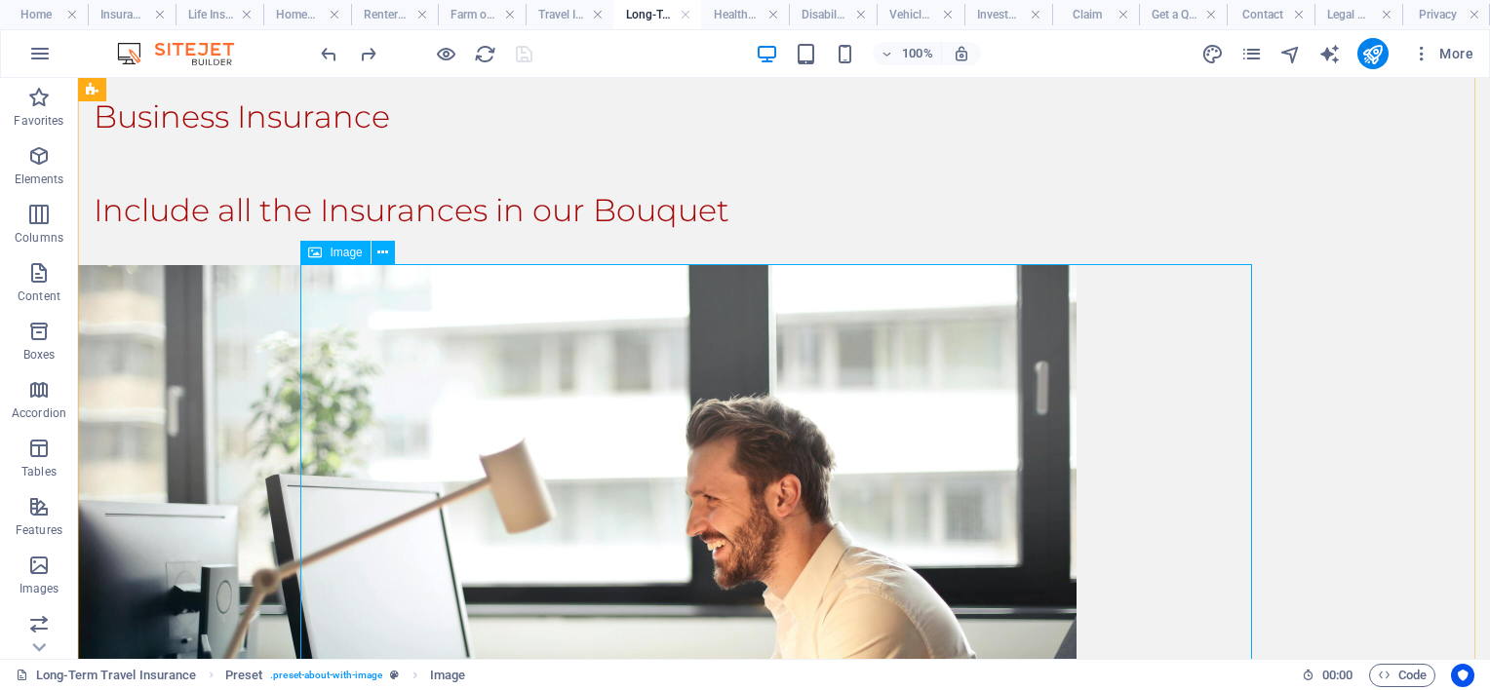
click at [492, 406] on figure at bounding box center [554, 598] width 952 height 666
click at [379, 248] on icon at bounding box center [382, 253] width 11 height 20
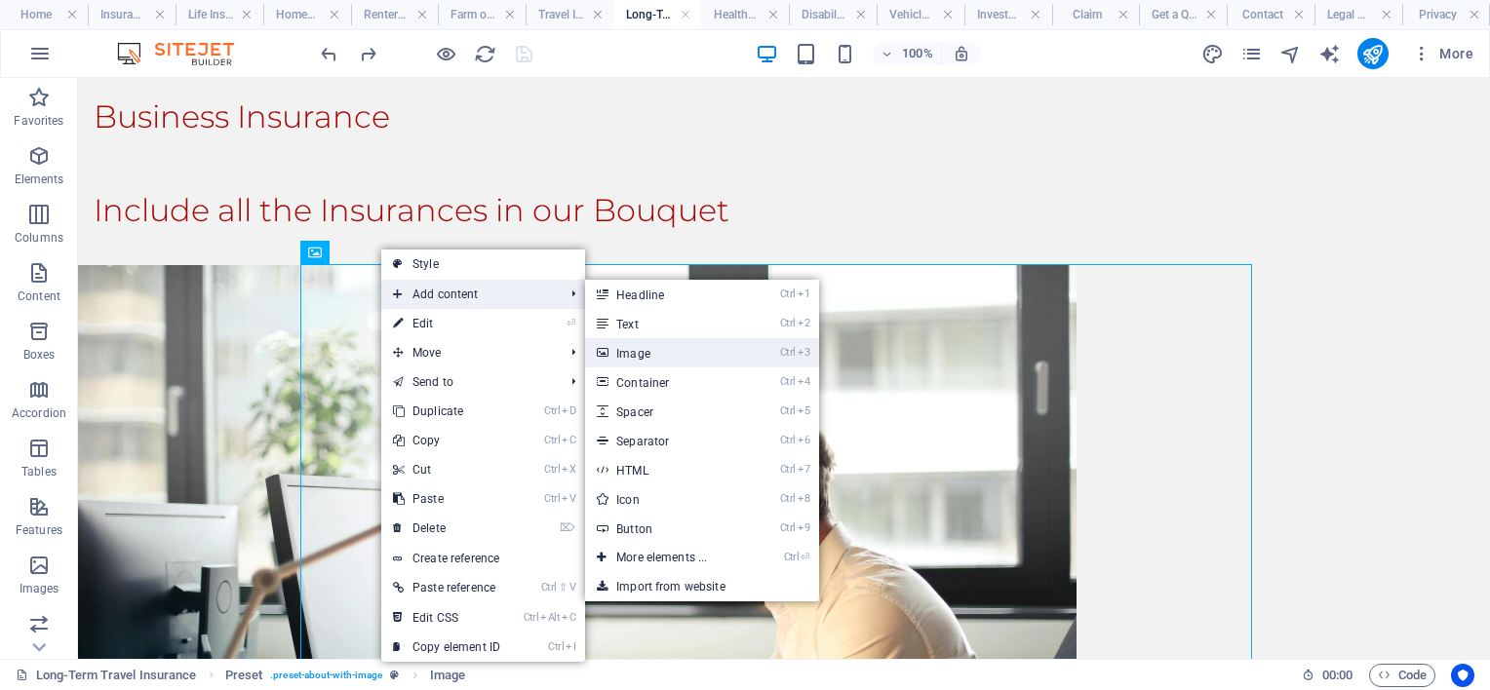
click at [640, 347] on link "Ctrl 3 Image" at bounding box center [665, 352] width 161 height 29
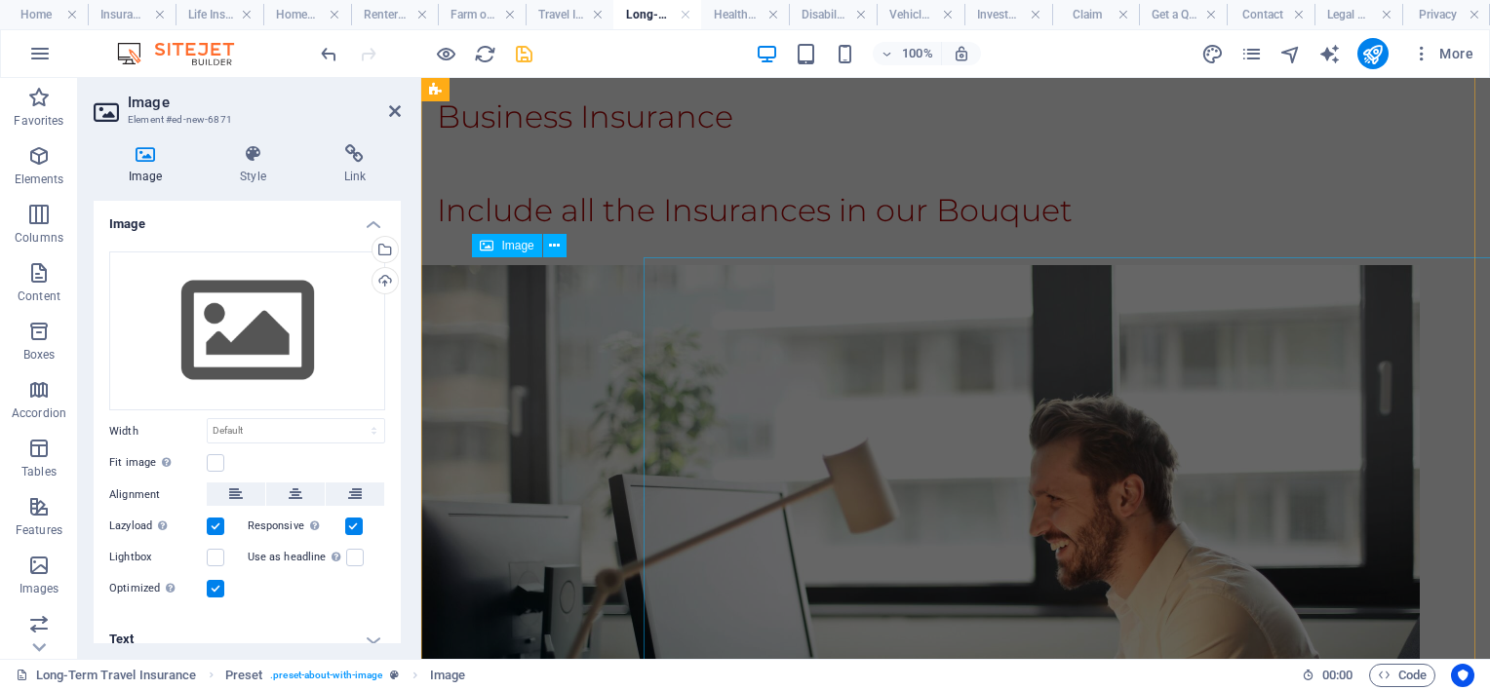
scroll to position [733, 0]
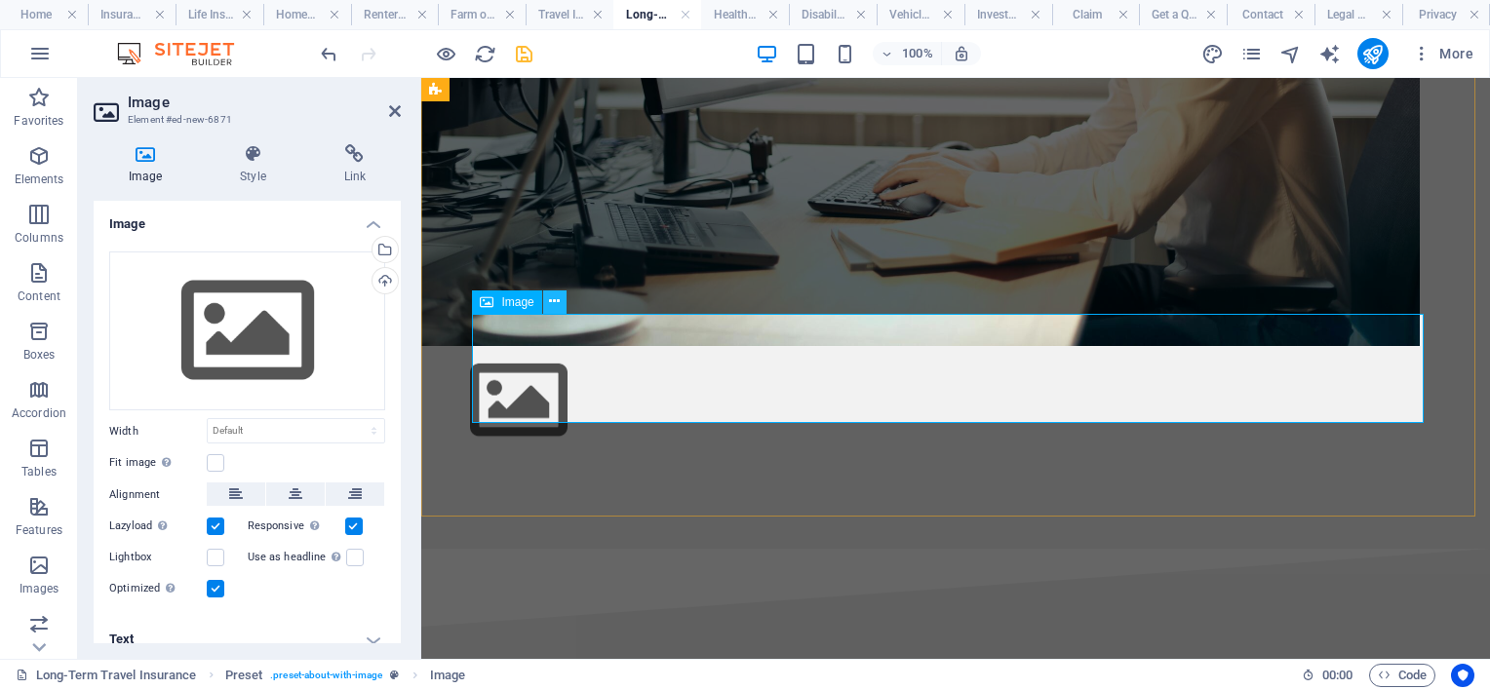
click at [551, 299] on icon at bounding box center [554, 302] width 11 height 20
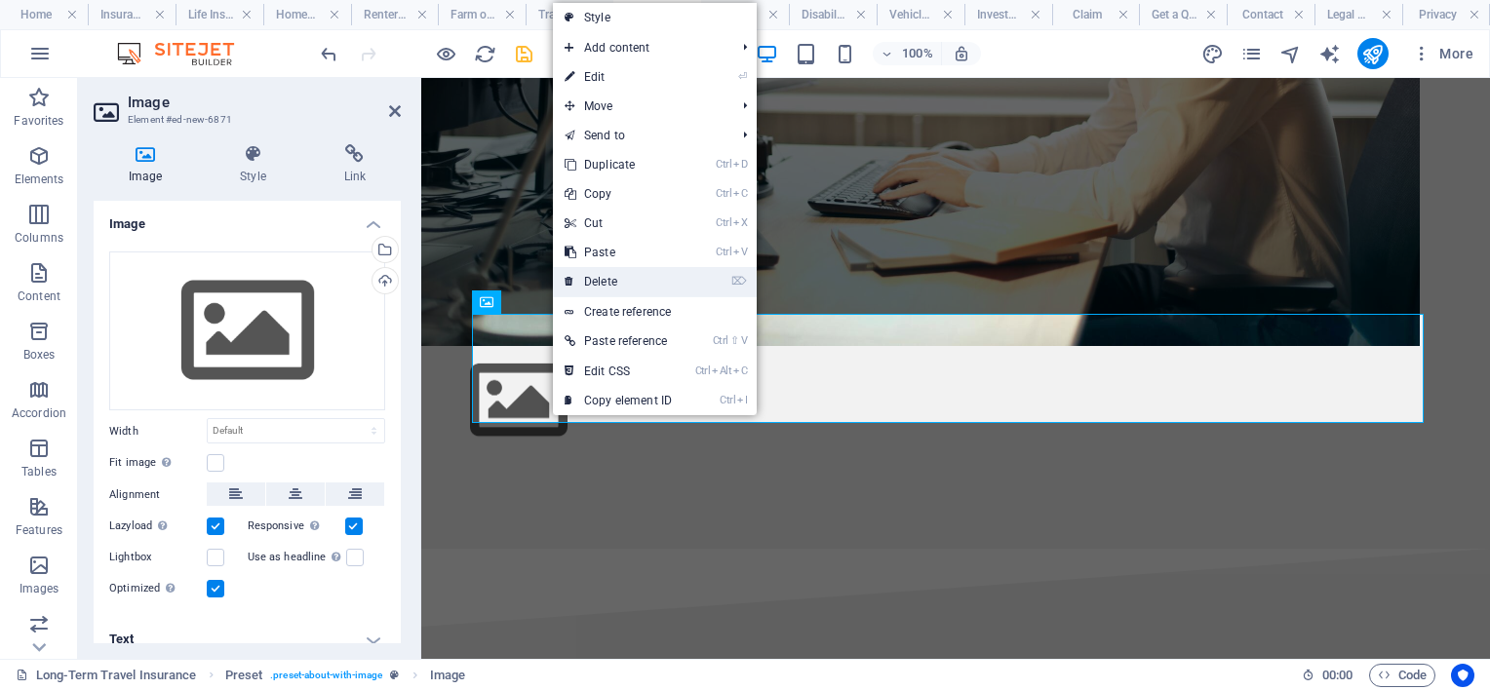
click at [619, 285] on link "⌦ Delete" at bounding box center [618, 281] width 131 height 29
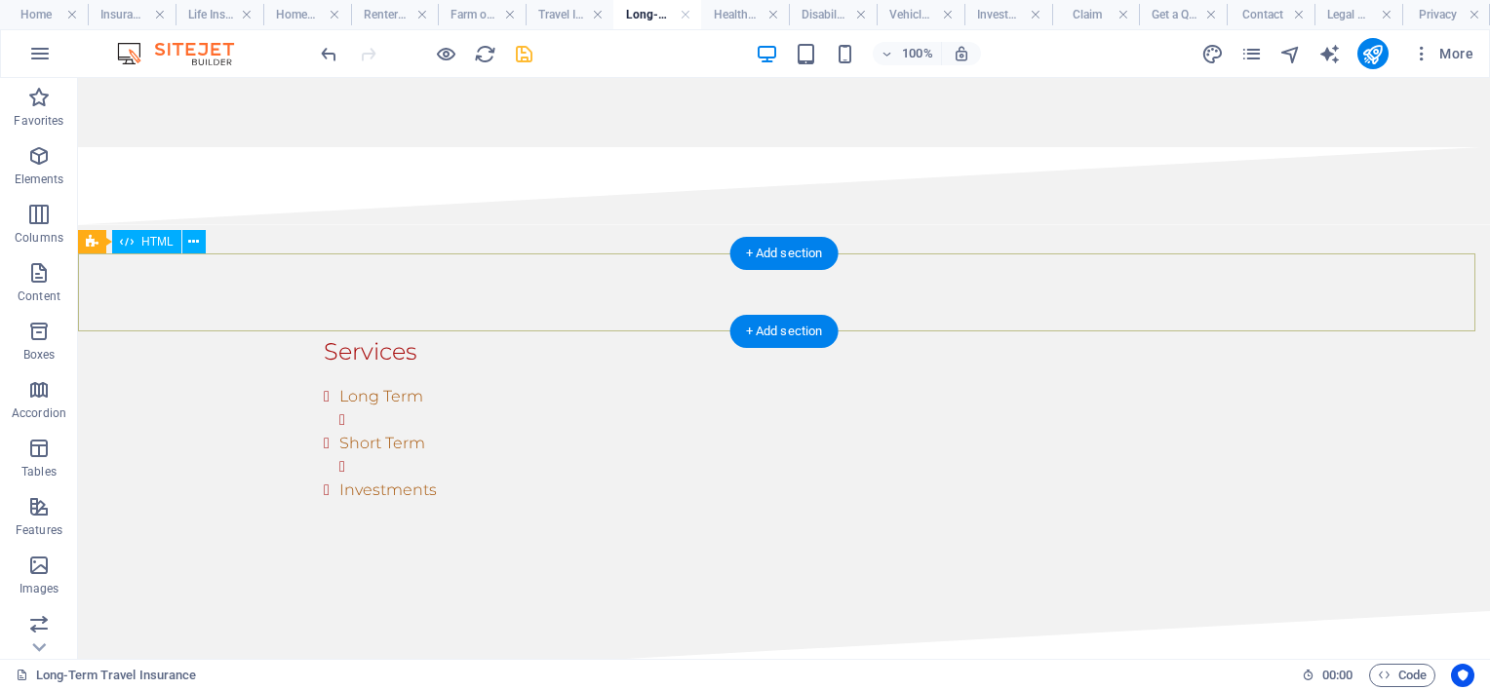
scroll to position [1026, 0]
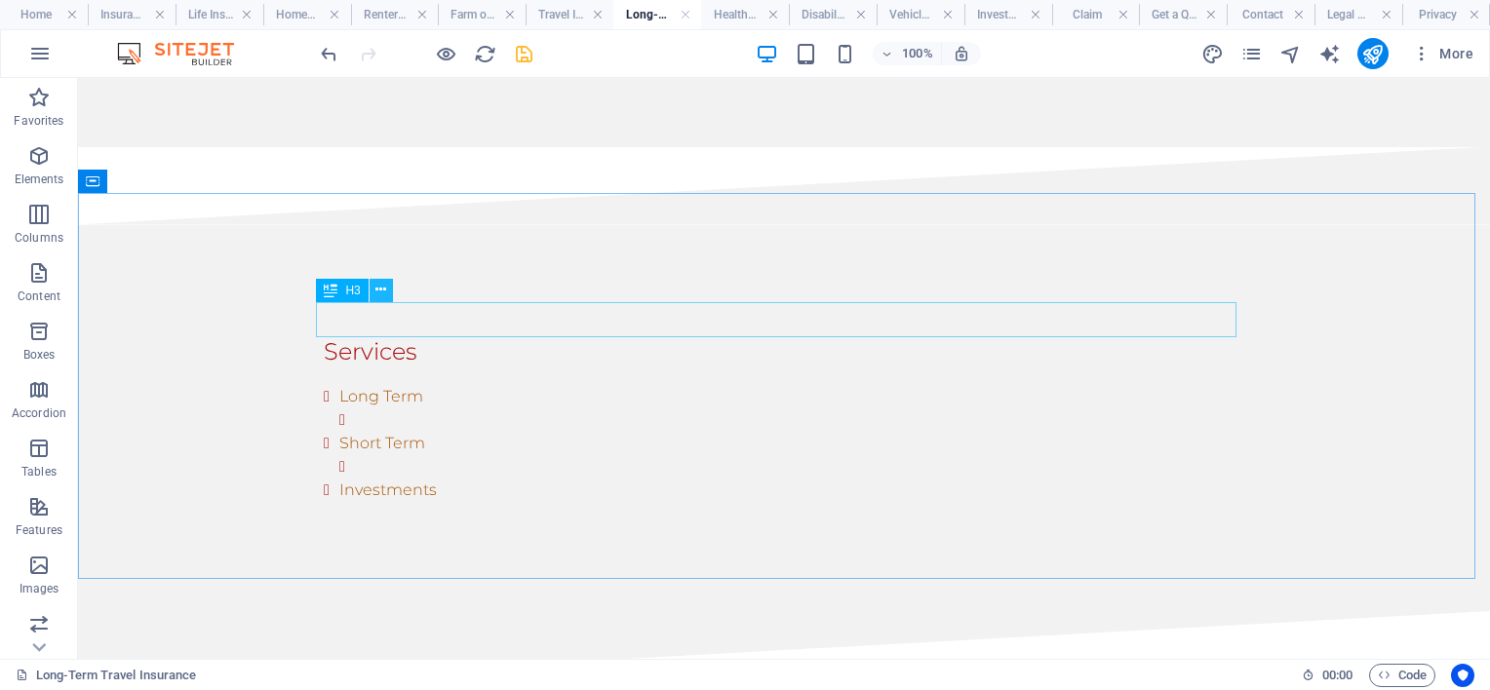
click at [378, 292] on icon at bounding box center [380, 290] width 11 height 20
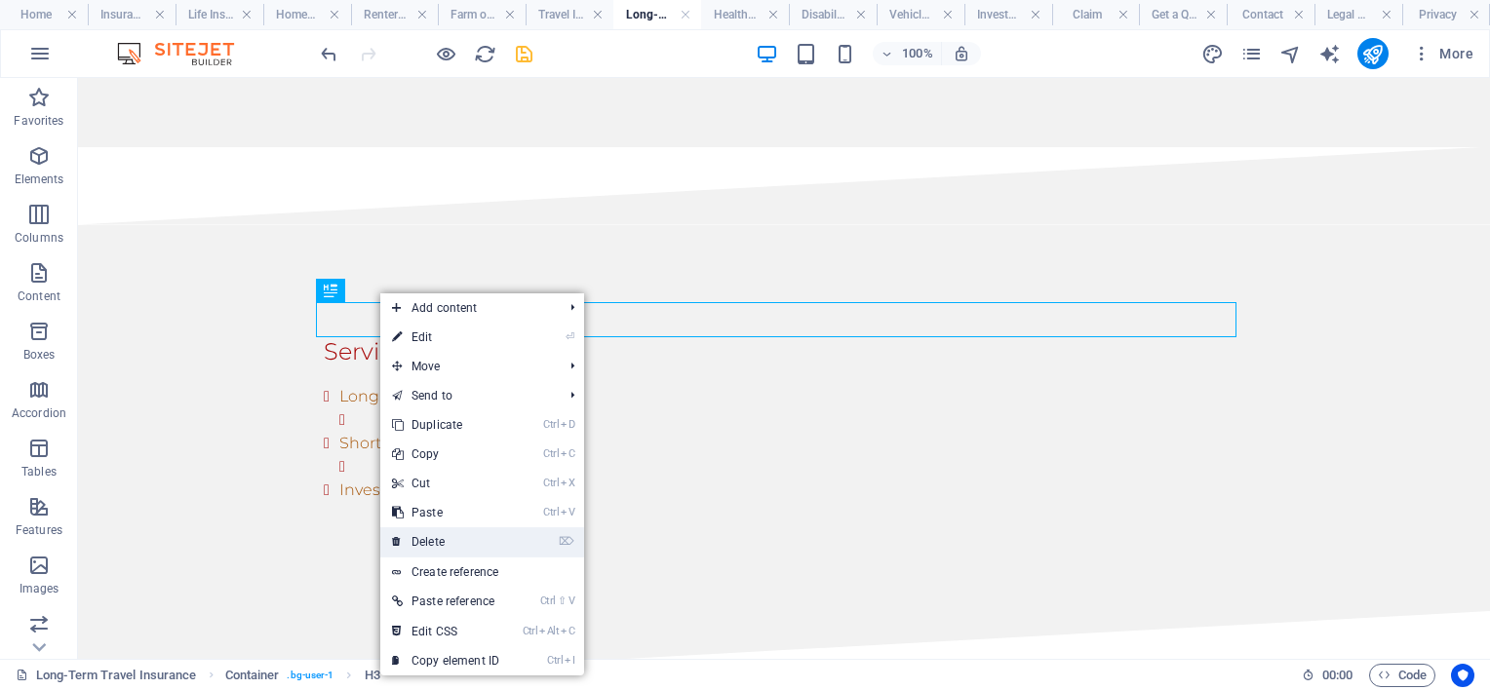
drag, startPoint x: 444, startPoint y: 529, endPoint x: 359, endPoint y: 423, distance: 135.2
click at [444, 529] on link "⌦ Delete" at bounding box center [445, 542] width 131 height 29
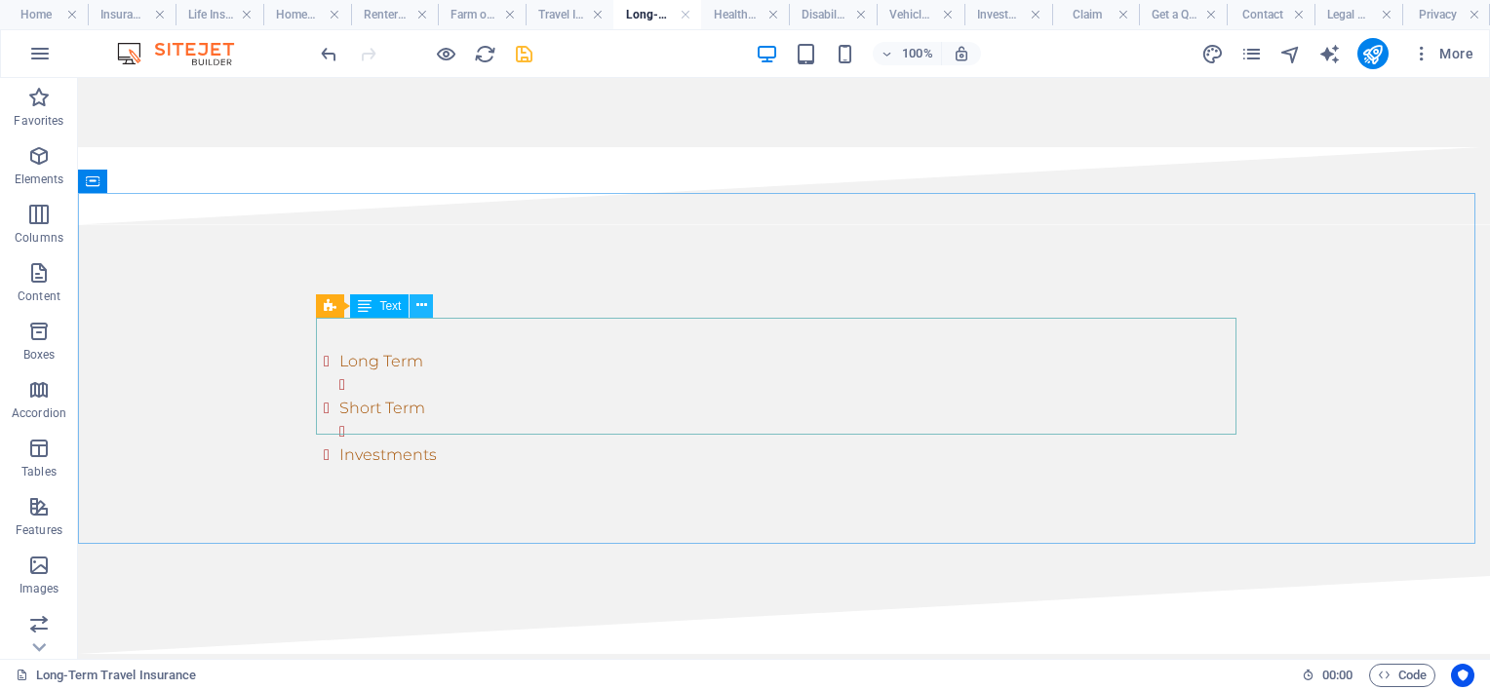
click at [417, 304] on icon at bounding box center [421, 305] width 11 height 20
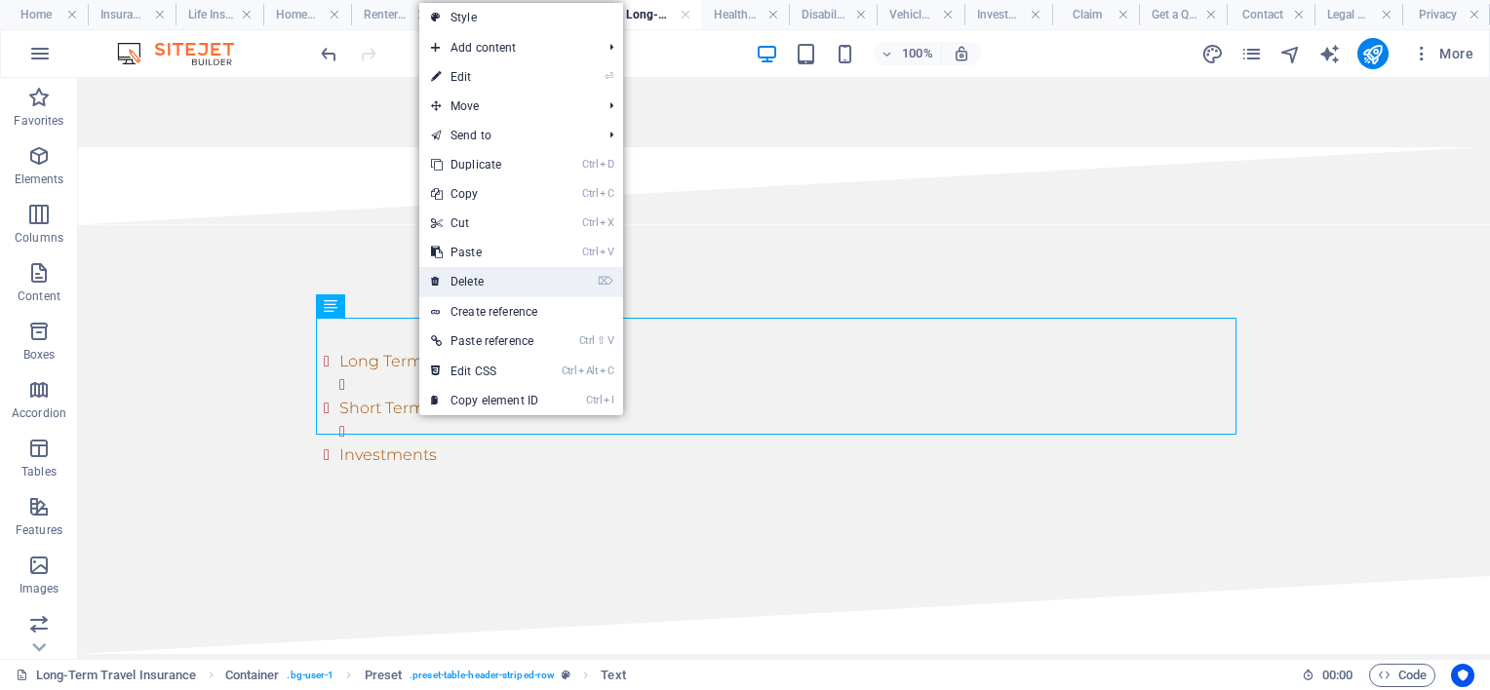
click at [475, 280] on link "⌦ Delete" at bounding box center [484, 281] width 131 height 29
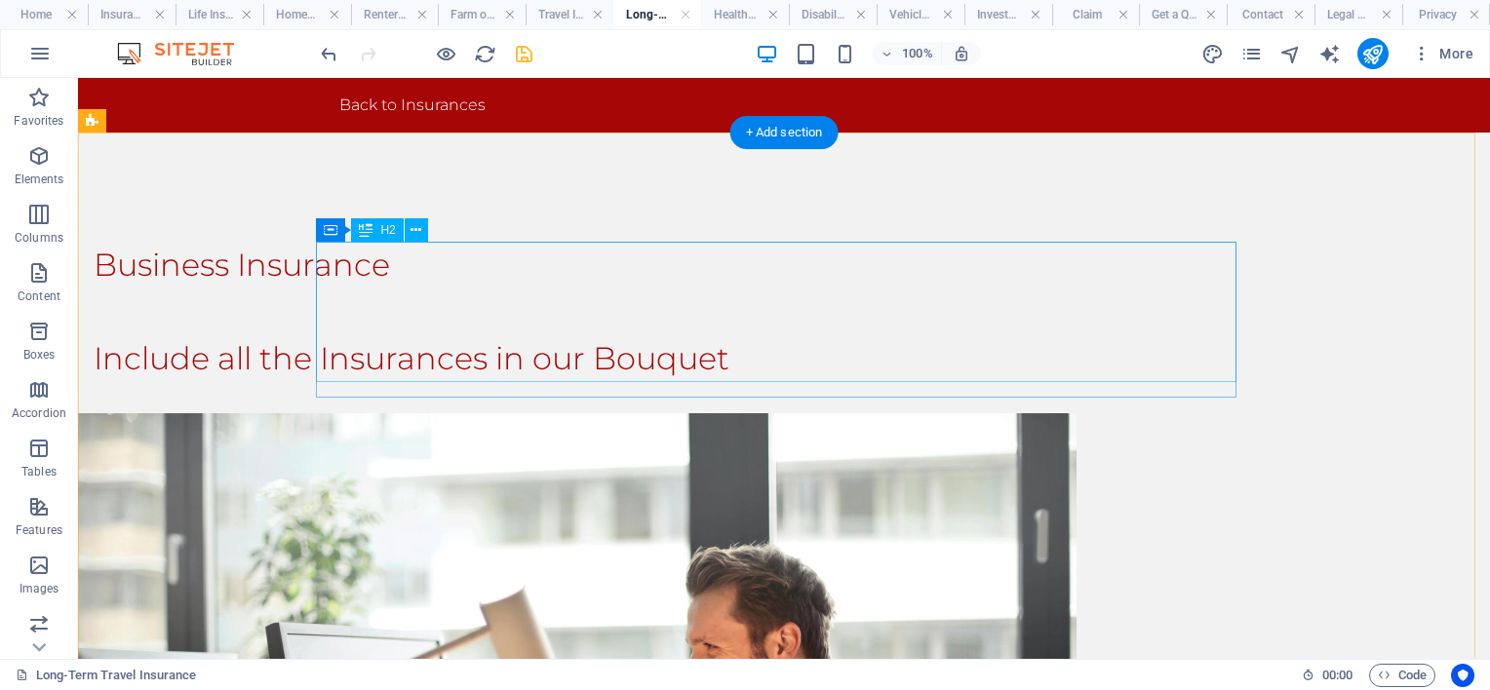
scroll to position [195, 0]
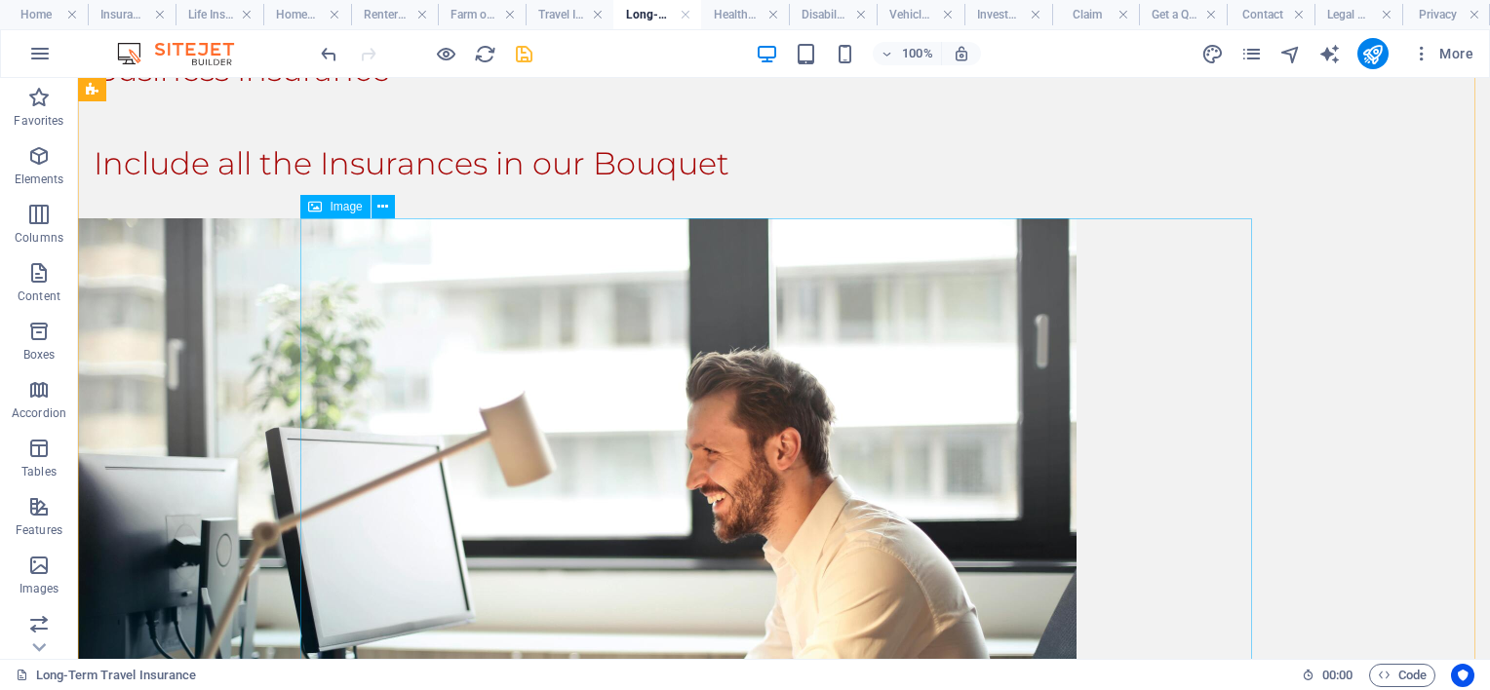
click at [463, 344] on figure at bounding box center [554, 551] width 952 height 666
click at [378, 207] on icon at bounding box center [382, 207] width 11 height 20
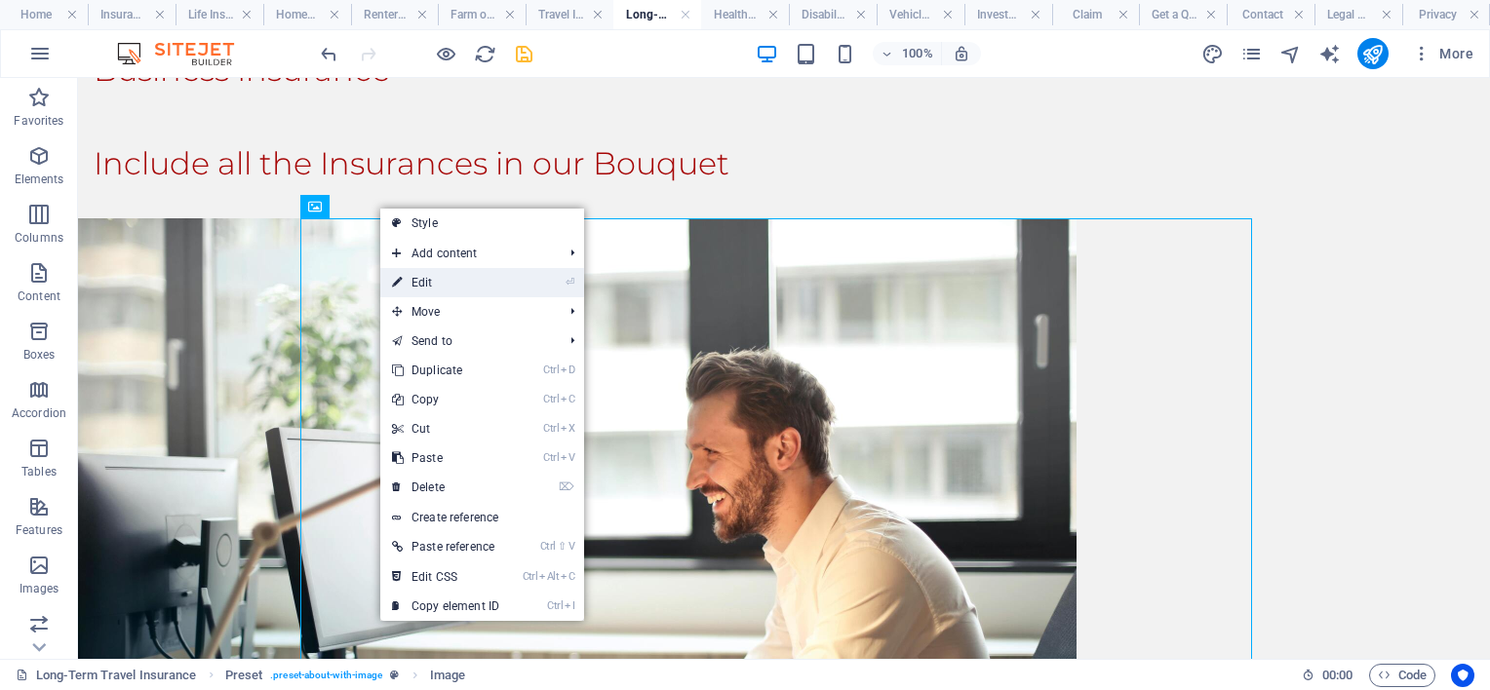
click at [409, 278] on link "⏎ Edit" at bounding box center [445, 282] width 131 height 29
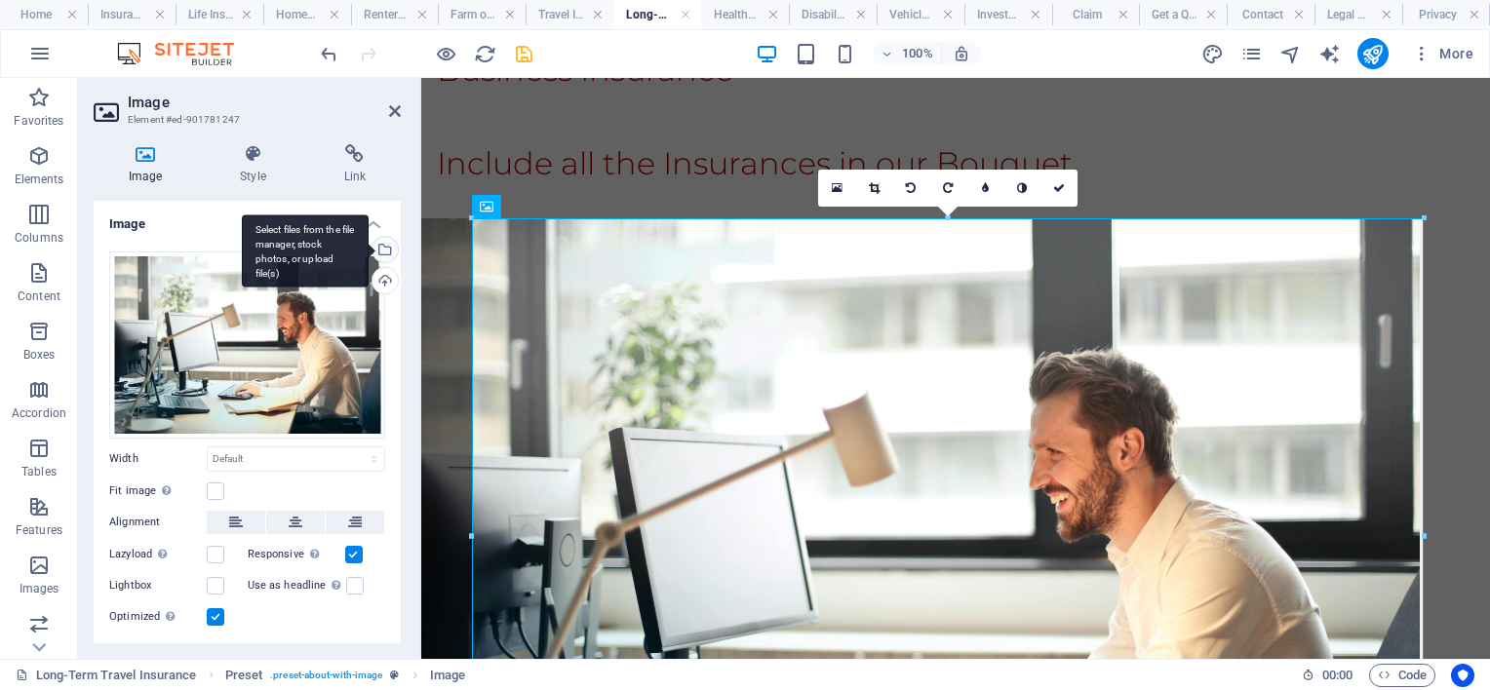
click at [382, 250] on div "Select files from the file manager, stock photos, or upload file(s)" at bounding box center [383, 251] width 29 height 29
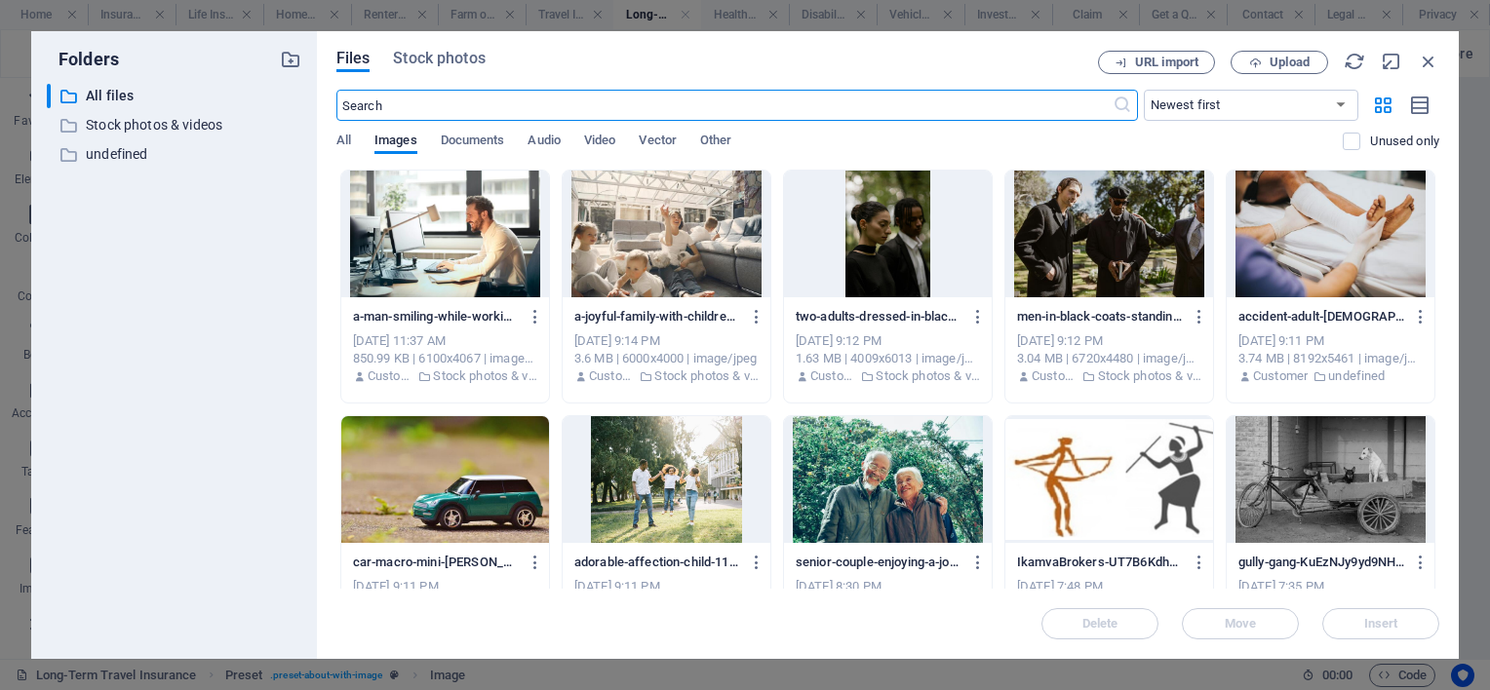
click at [889, 242] on div at bounding box center [888, 234] width 208 height 127
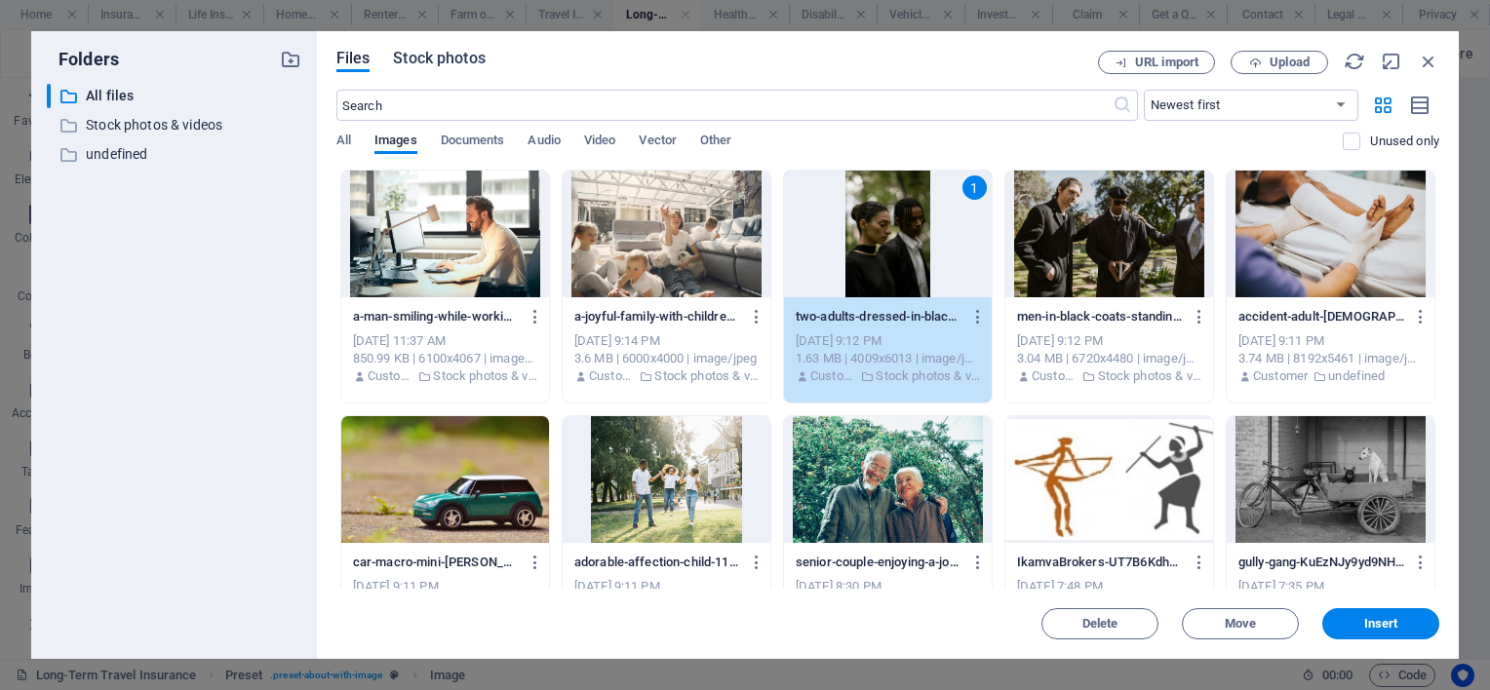
click at [429, 53] on span "Stock photos" at bounding box center [439, 58] width 92 height 23
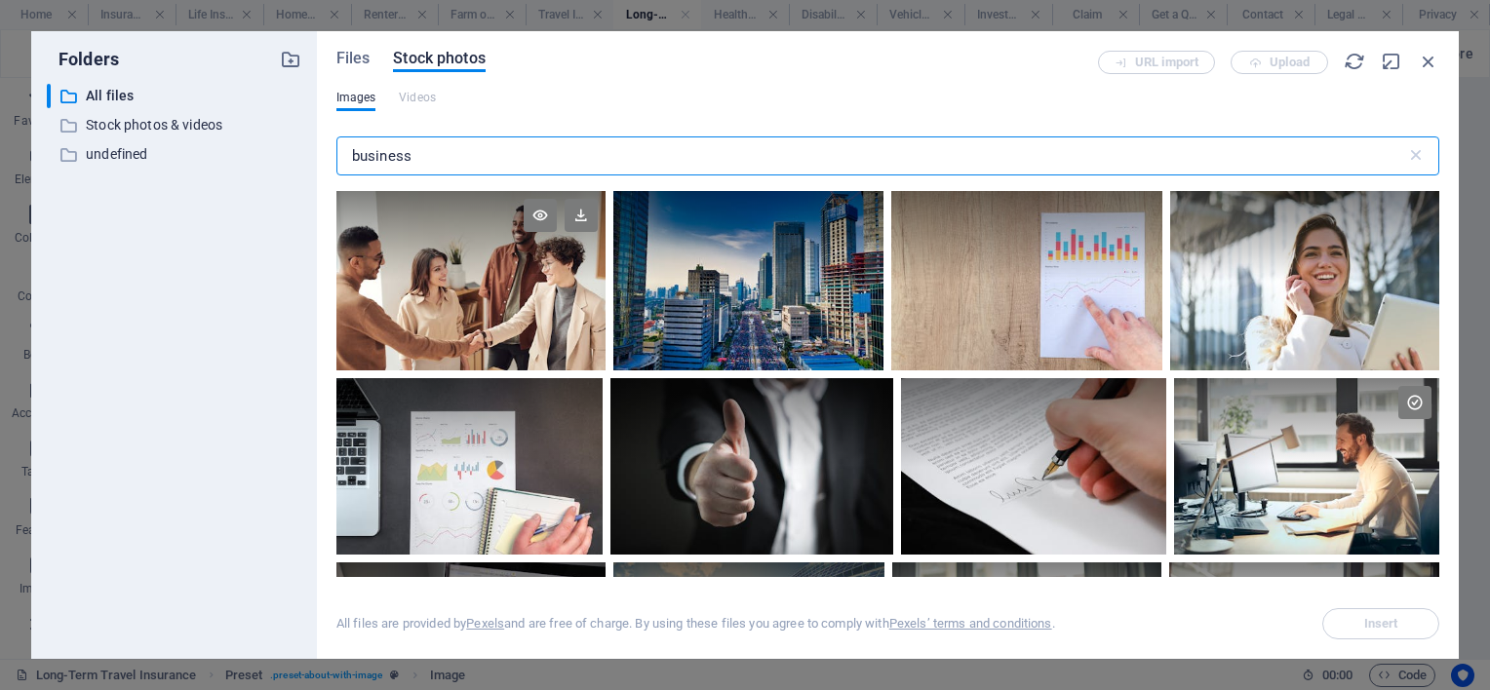
click at [458, 317] on div at bounding box center [470, 280] width 269 height 179
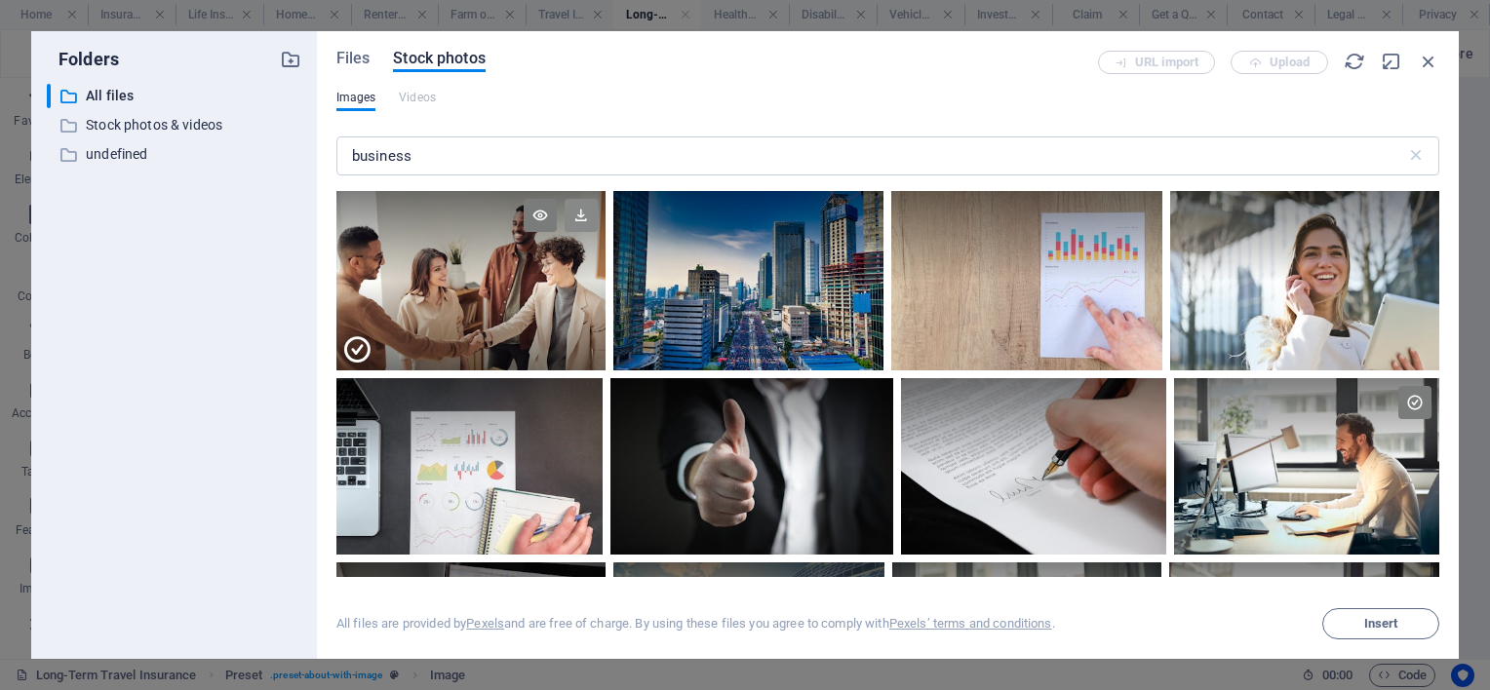
click at [577, 211] on icon at bounding box center [581, 215] width 33 height 33
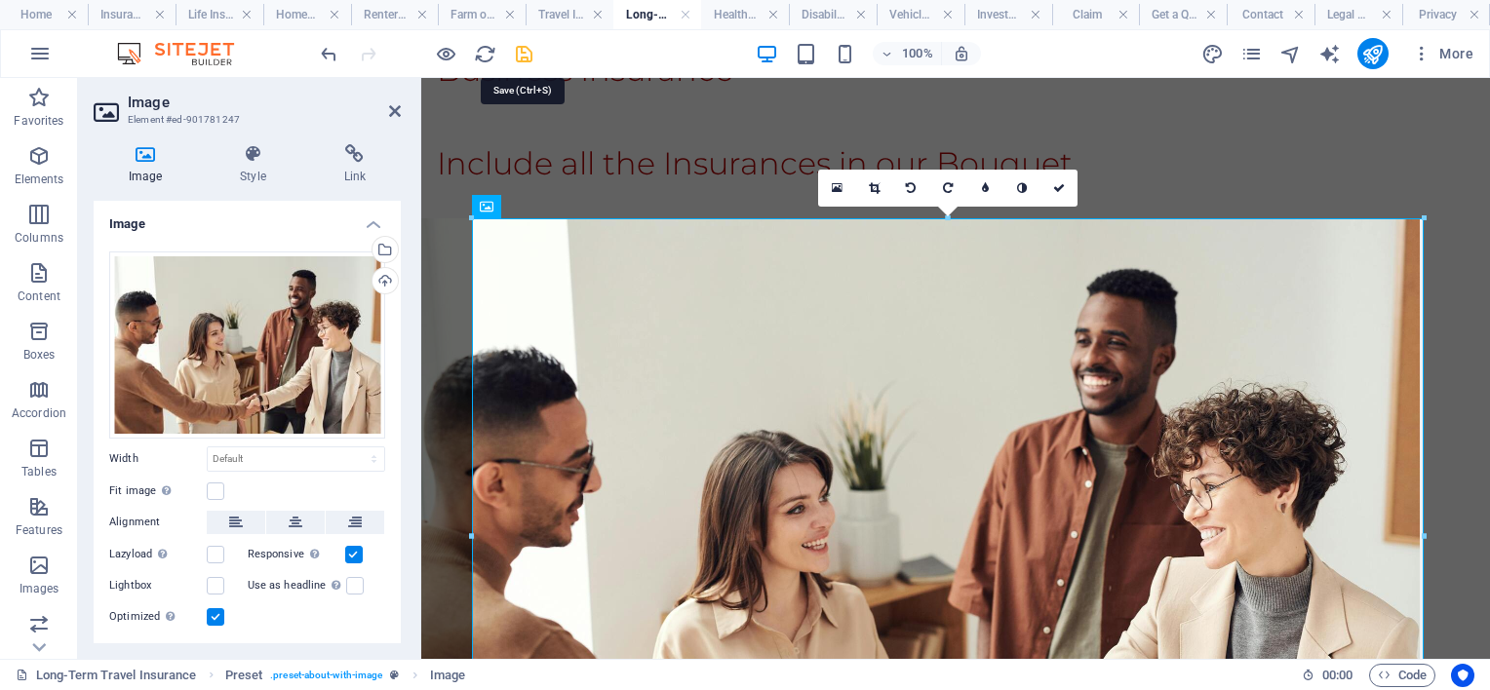
click at [515, 57] on icon "save" at bounding box center [524, 54] width 22 height 22
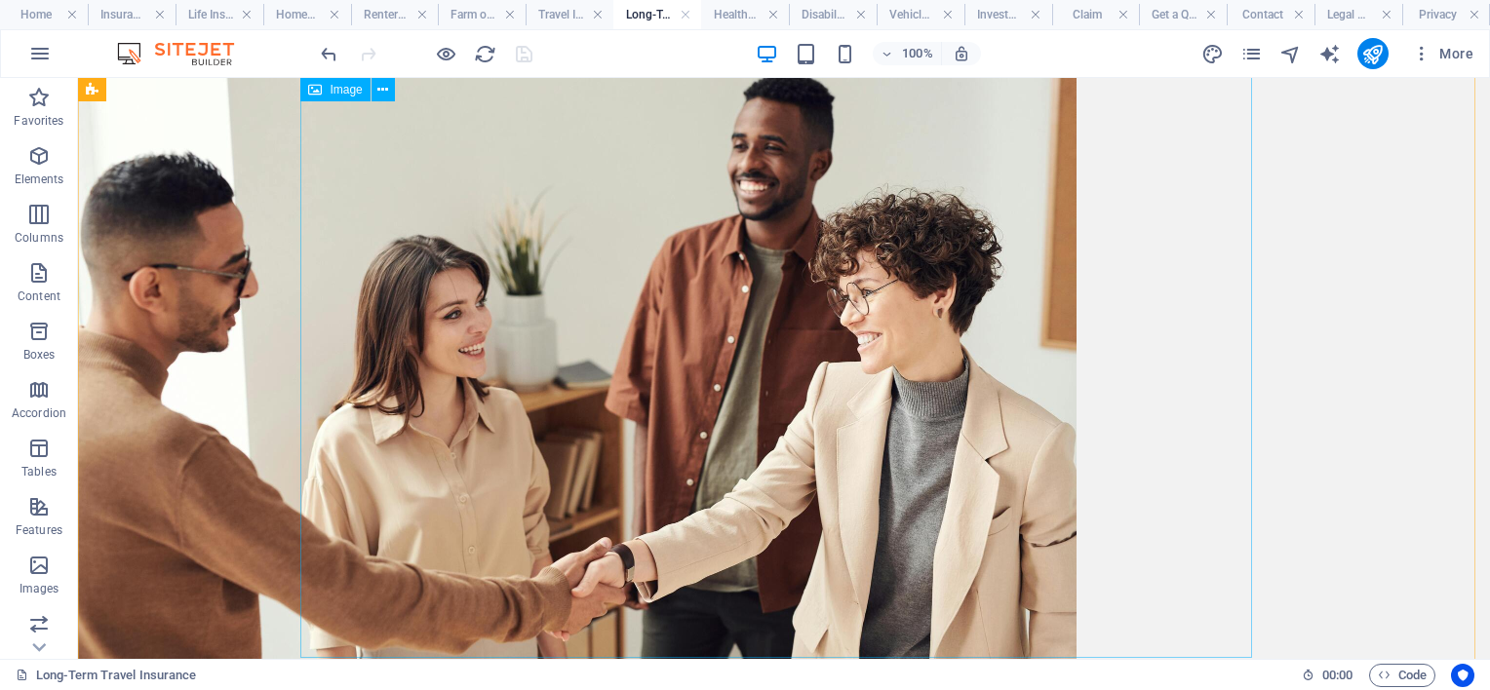
scroll to position [0, 0]
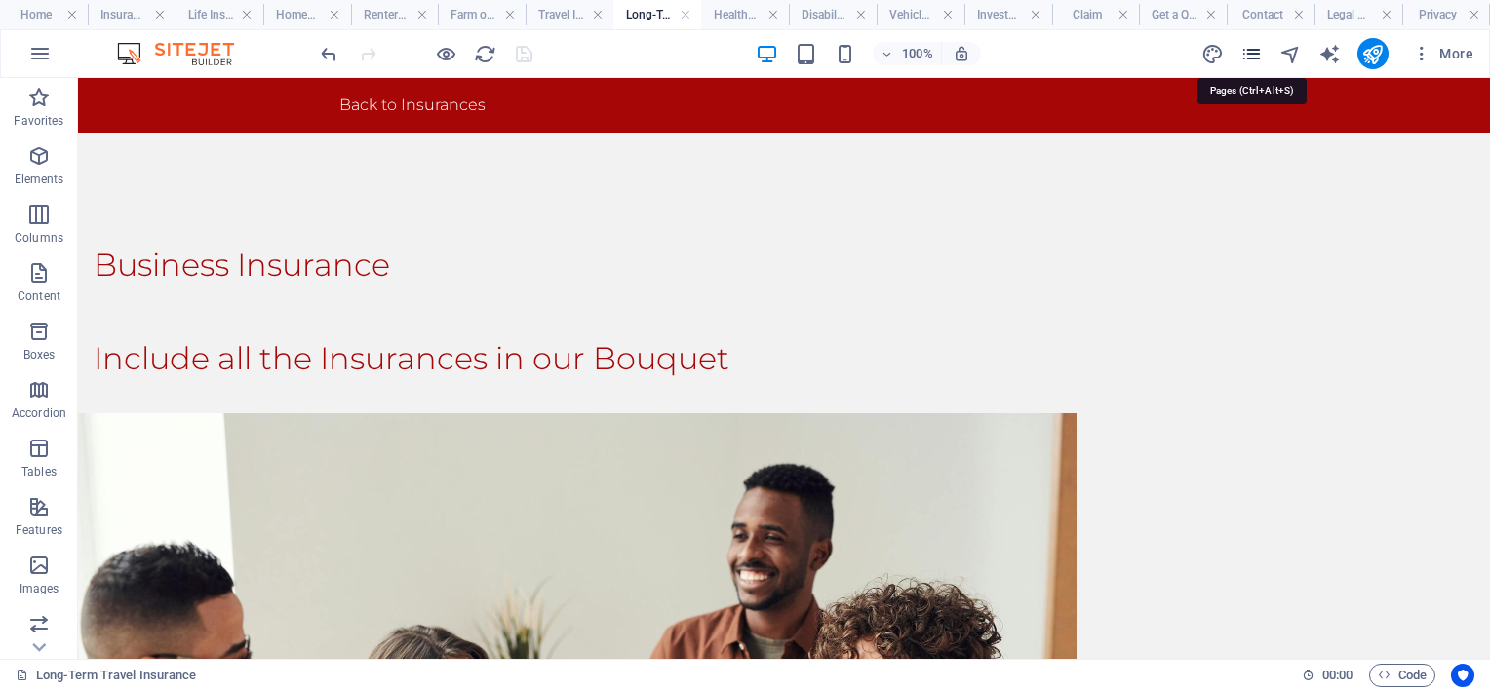
click at [1253, 46] on icon "pages" at bounding box center [1251, 54] width 22 height 22
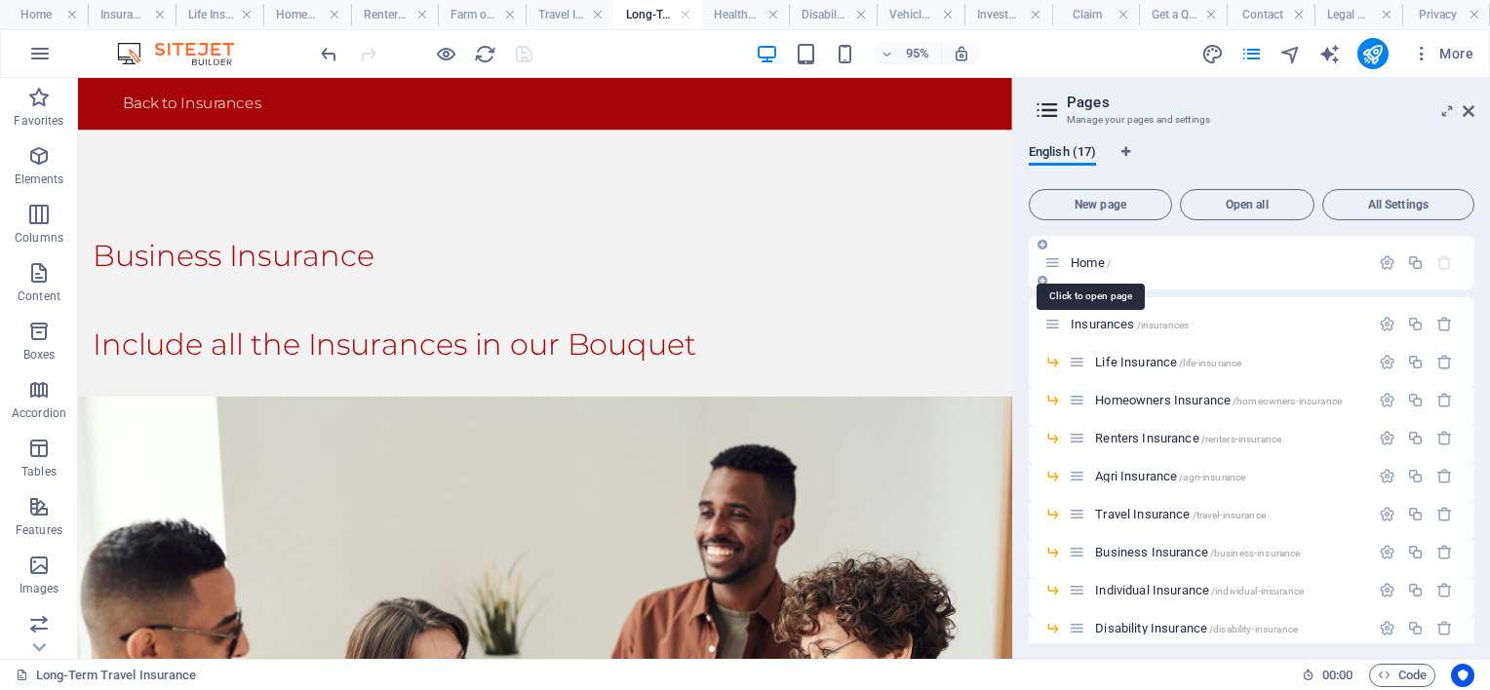
click at [1093, 262] on span "Home /" at bounding box center [1091, 263] width 40 height 15
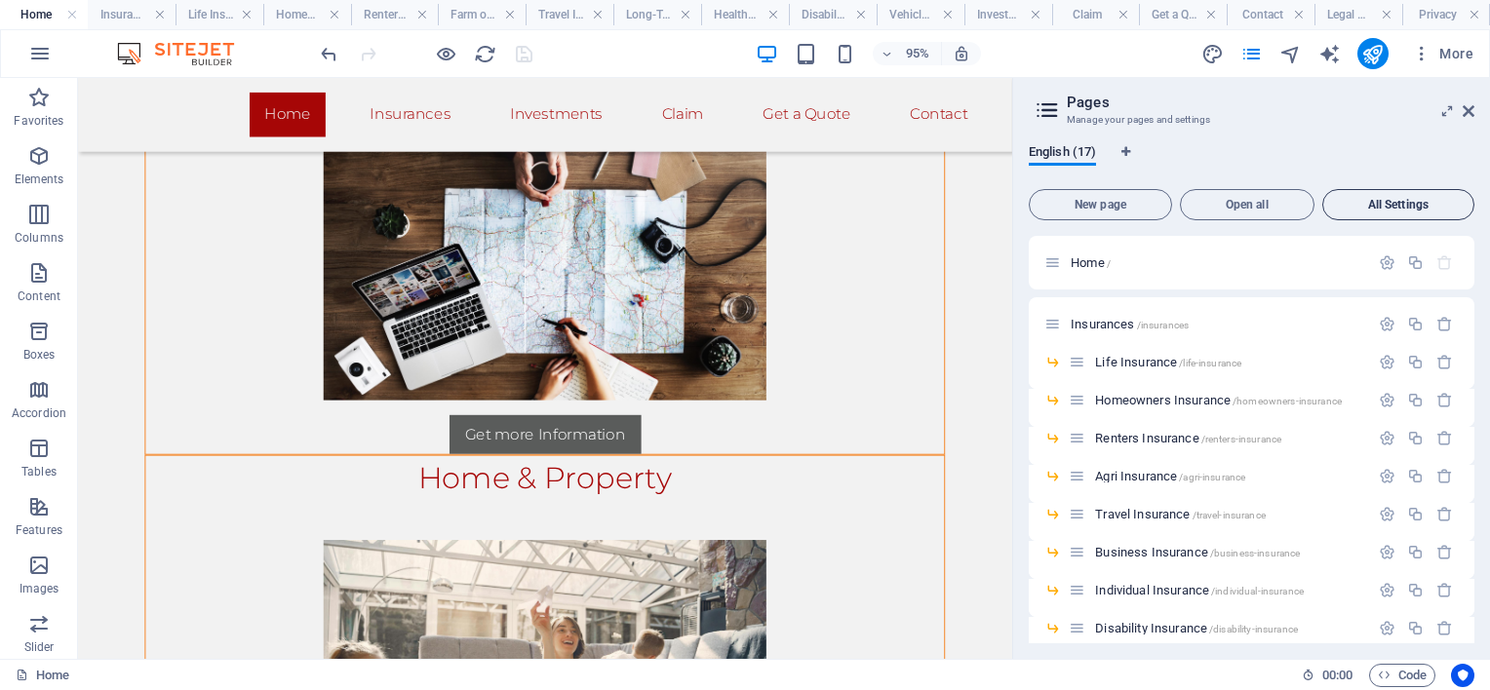
scroll to position [2243, 0]
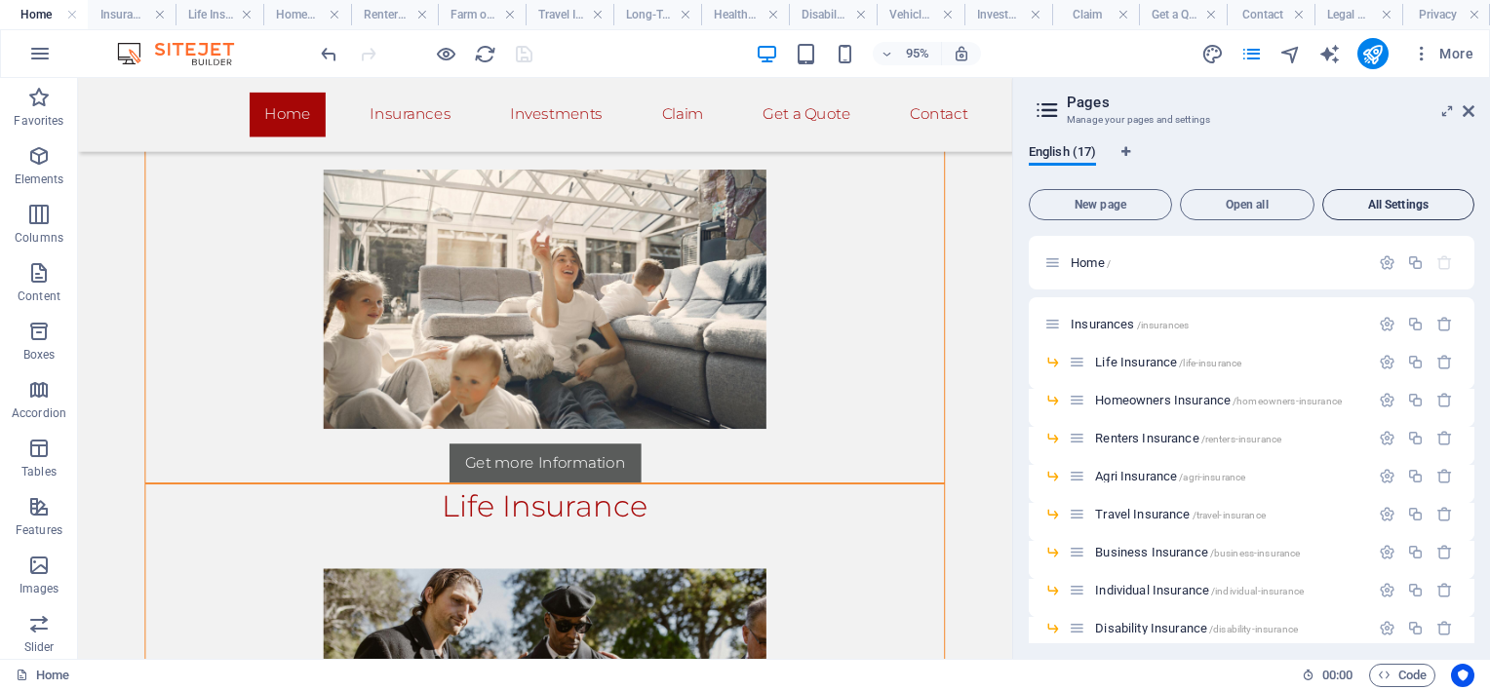
click at [1399, 197] on button "All Settings" at bounding box center [1398, 204] width 152 height 31
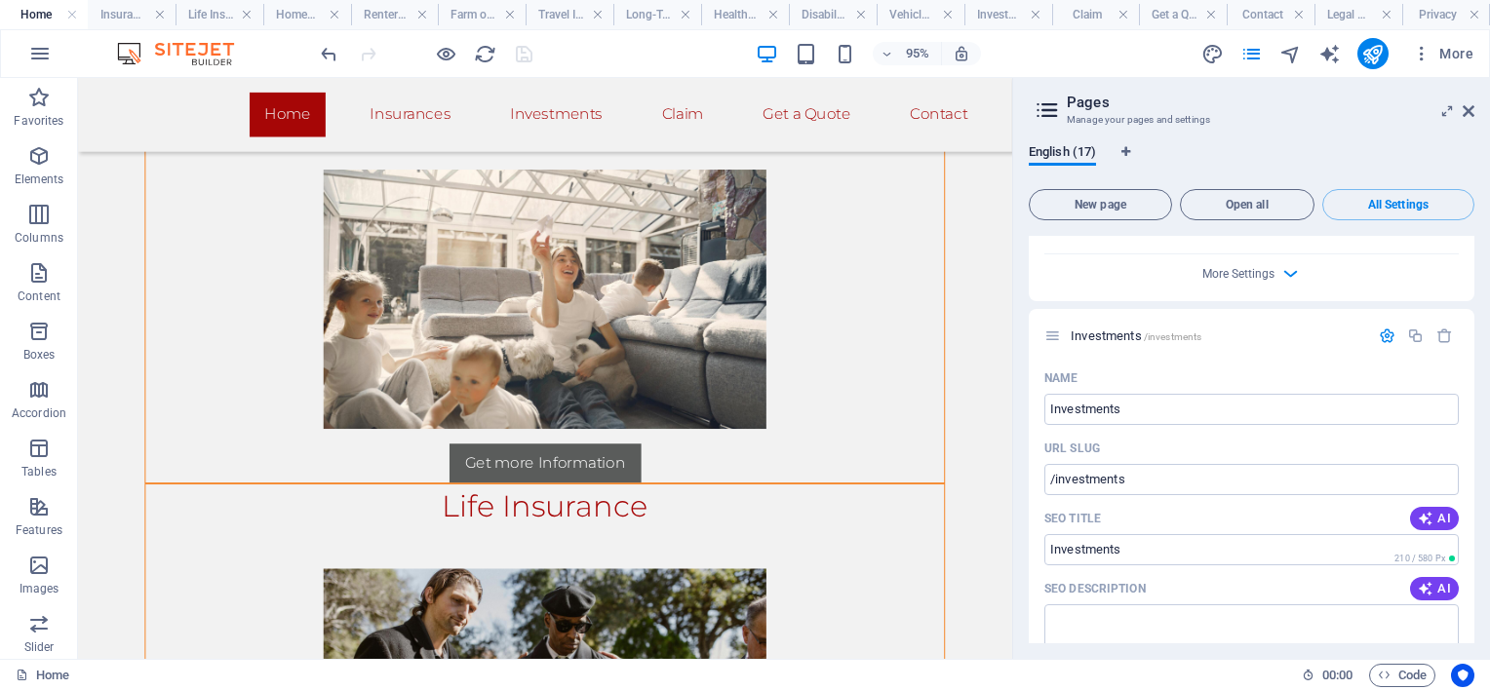
scroll to position [7850, 0]
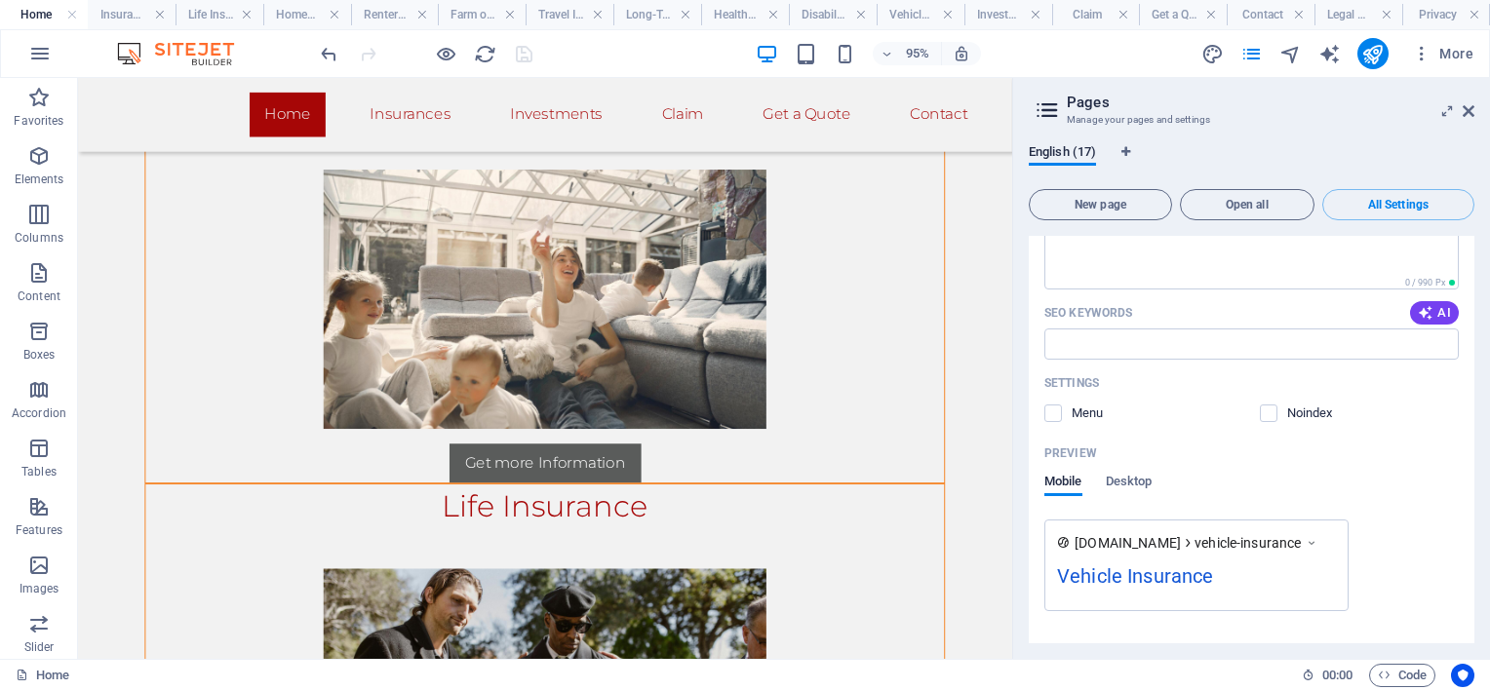
click at [1475, 109] on aside "Pages Manage your pages and settings English (17) New page Open all All Setting…" at bounding box center [1251, 368] width 478 height 581
click at [1466, 109] on icon at bounding box center [1469, 111] width 12 height 16
click at [1061, 106] on div "Home Insurances Business Insurance Individual Insurance Investments Claim Get a…" at bounding box center [569, 117] width 983 height 78
click at [1061, 109] on div "Home Insurances Business Insurance Individual Insurance Investments Claim Get a…" at bounding box center [569, 117] width 983 height 78
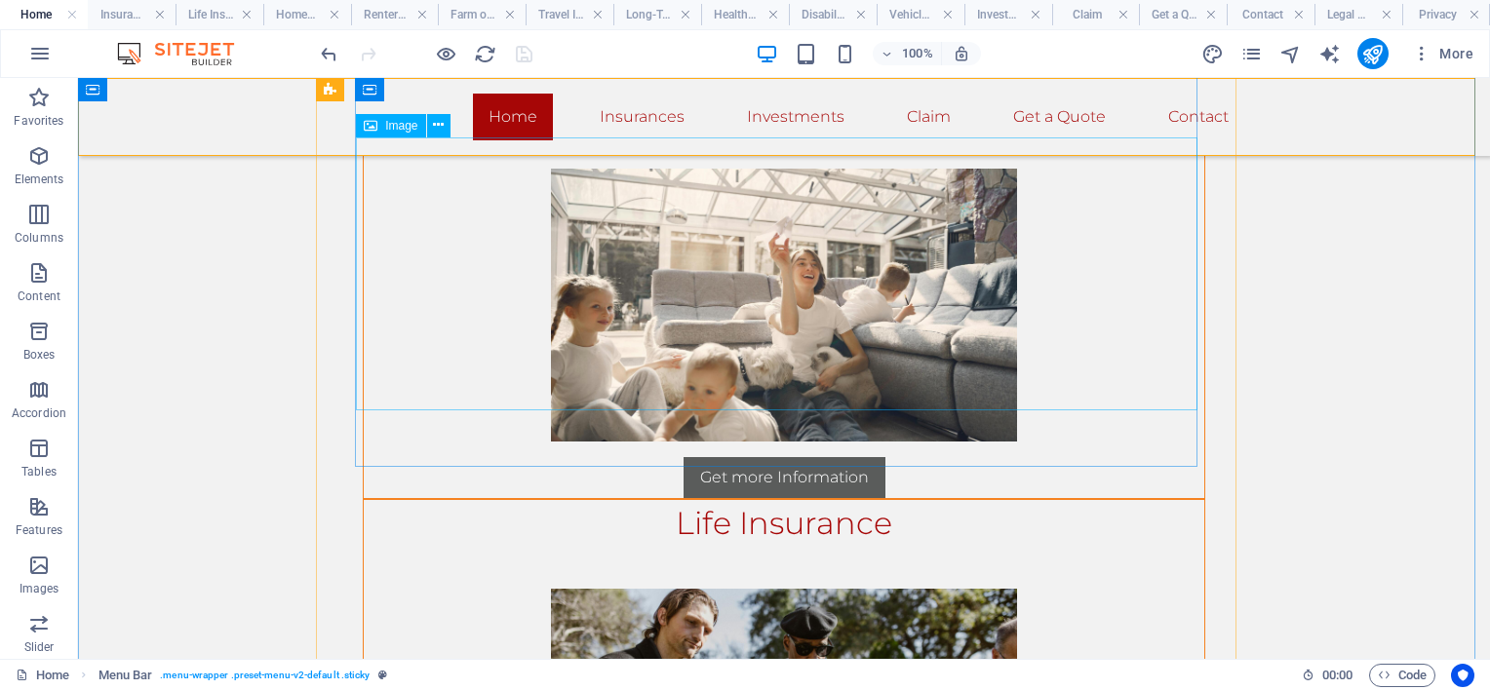
scroll to position [957, 0]
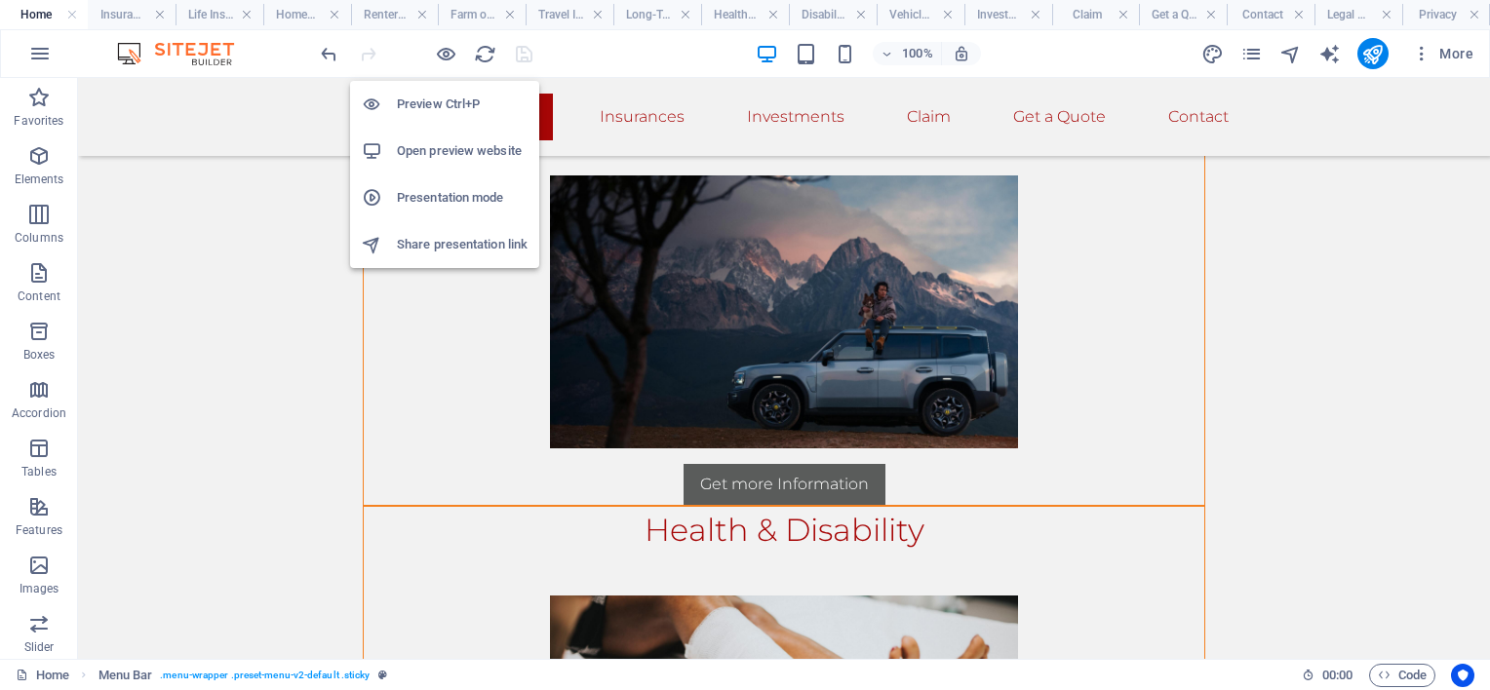
click at [441, 144] on h6 "Open preview website" at bounding box center [462, 150] width 131 height 23
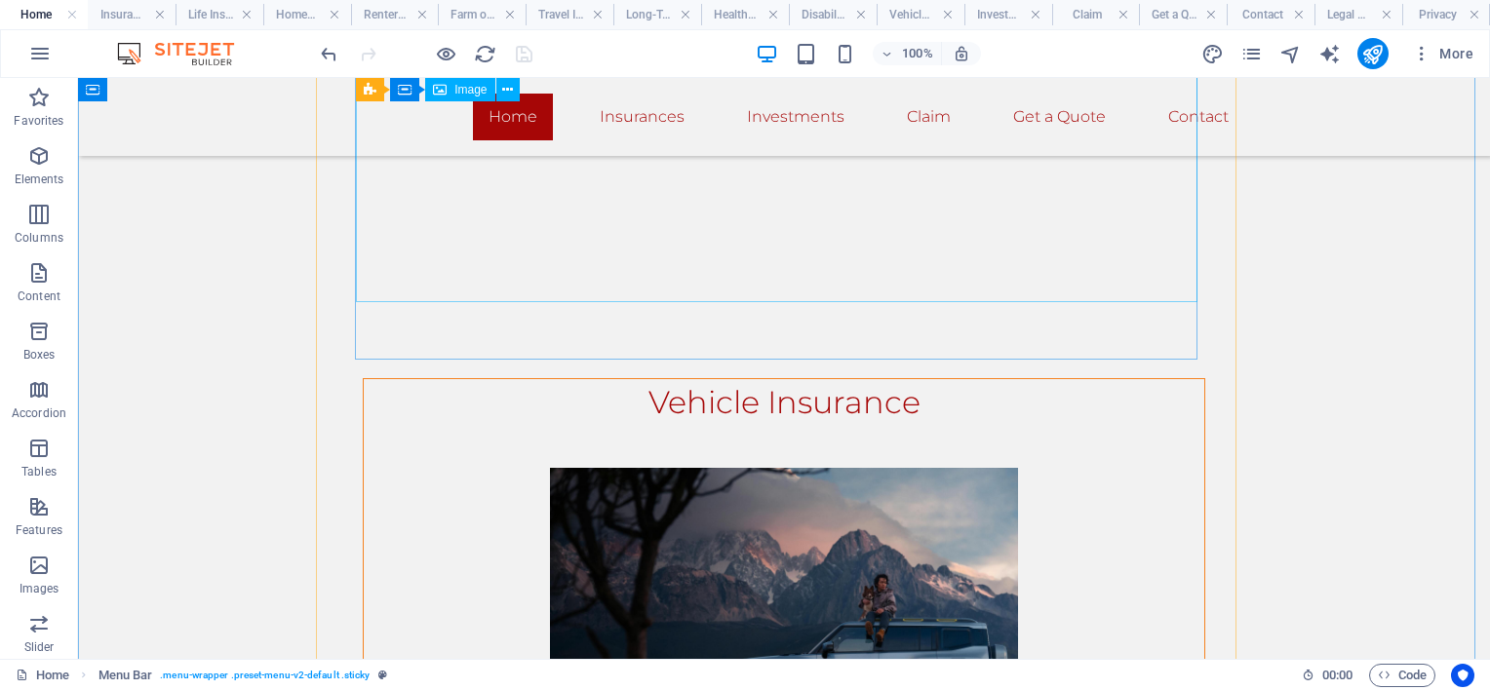
scroll to position [372, 0]
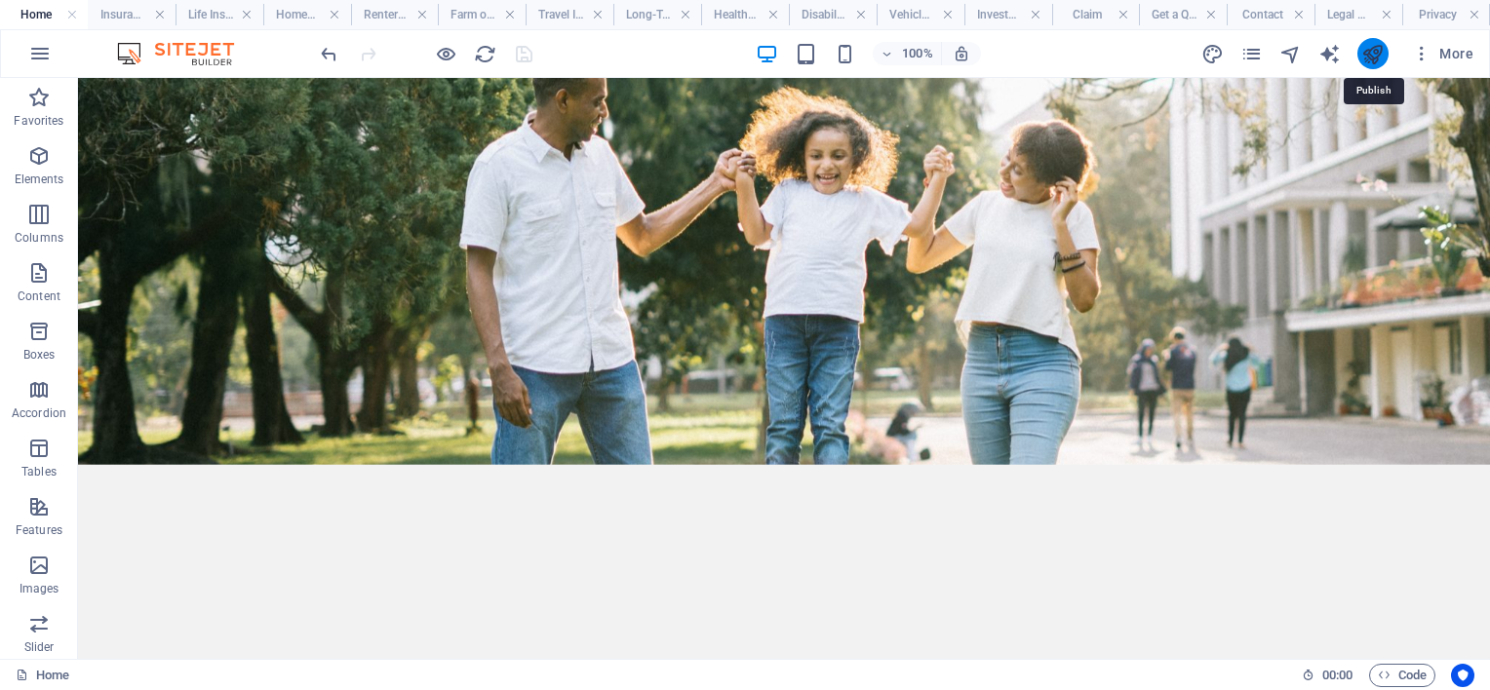
click at [1375, 47] on icon "publish" at bounding box center [1372, 54] width 22 height 22
